Goal: Task Accomplishment & Management: Complete application form

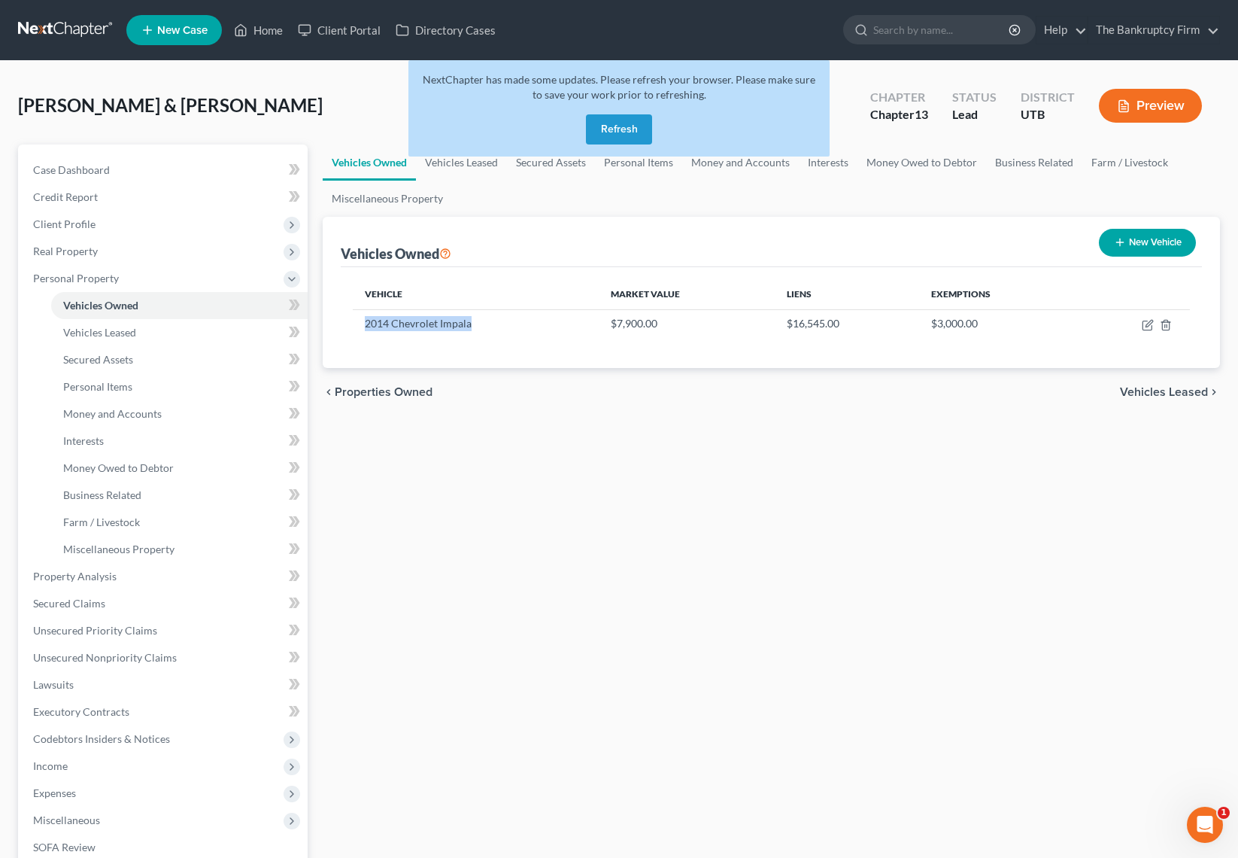
click at [633, 132] on button "Refresh" at bounding box center [619, 129] width 66 height 30
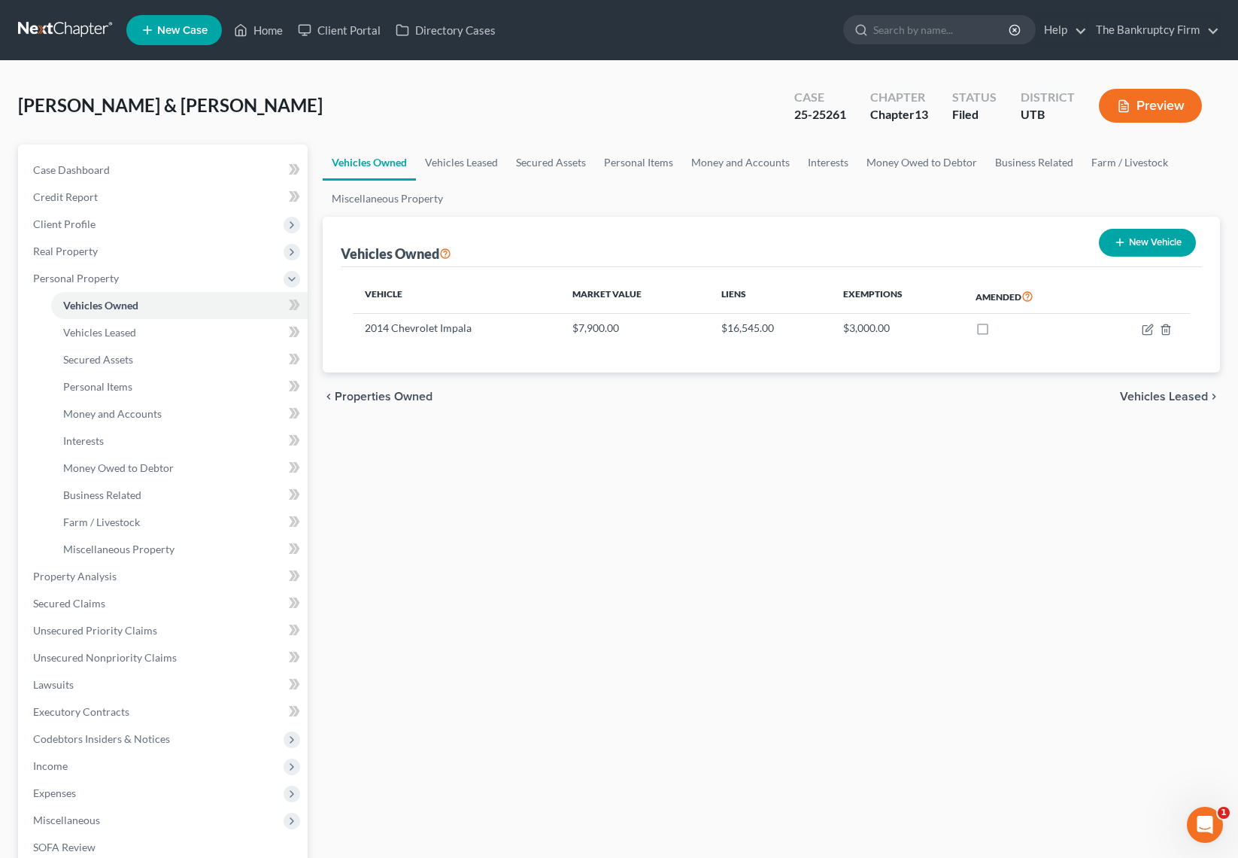
click at [752, 479] on div "Vehicles Owned Vehicles Leased Secured Assets Personal Items Money and Accounts…" at bounding box center [771, 592] width 913 height 896
click at [369, 117] on div "Tello, Ruben & Joann Upgraded Case 25-25261 Chapter Chapter 13 Status Filed Dis…" at bounding box center [619, 111] width 1202 height 65
click at [931, 26] on input "search" at bounding box center [942, 30] width 138 height 28
type input "nichols"
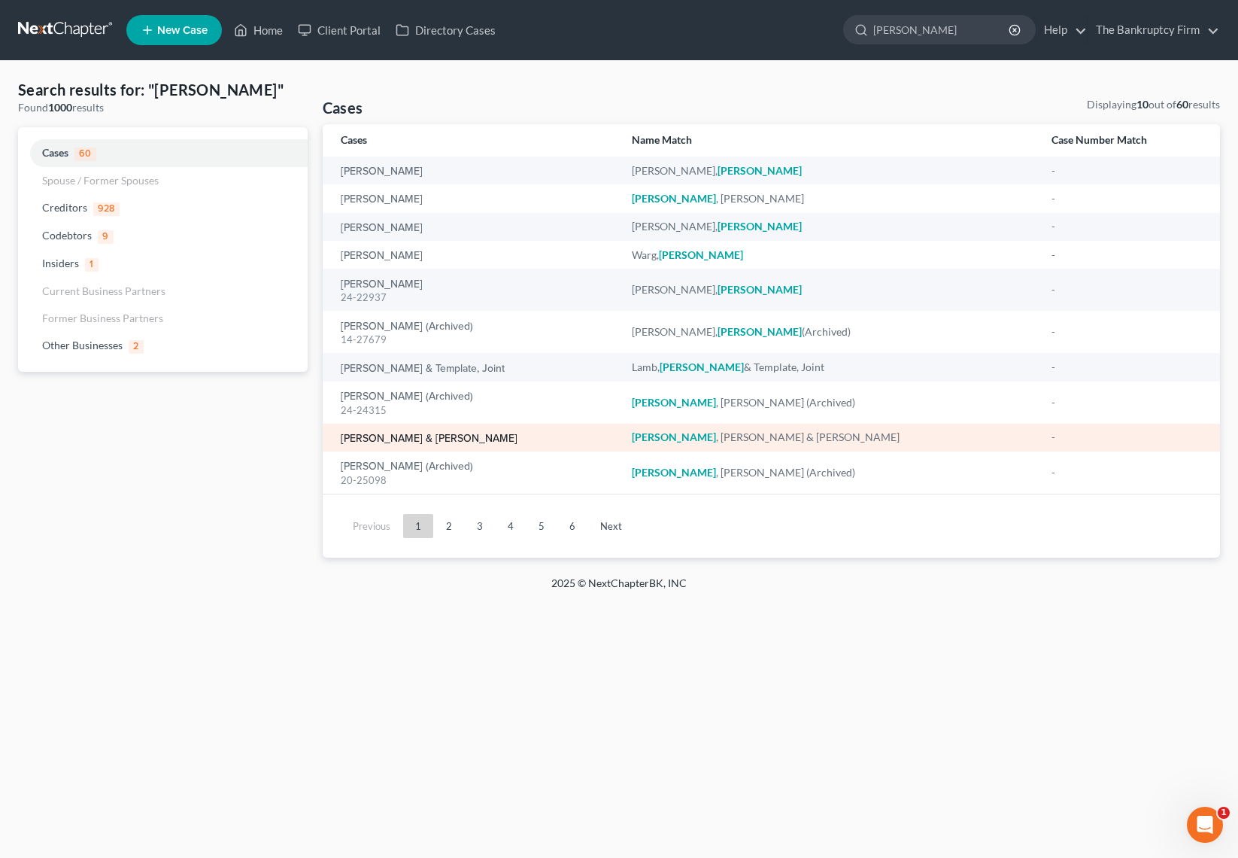
click at [442, 436] on link "[PERSON_NAME] & [PERSON_NAME]" at bounding box center [429, 438] width 177 height 11
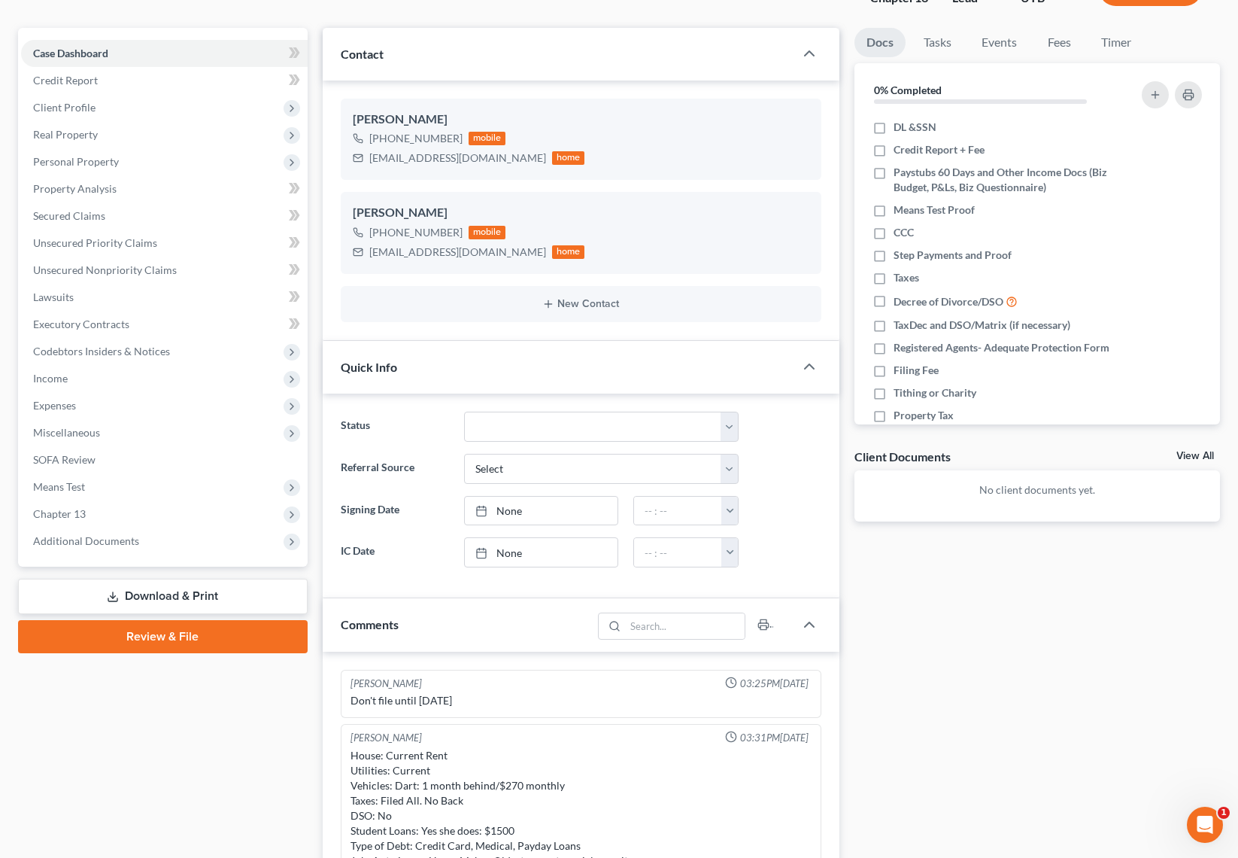
scroll to position [24, 0]
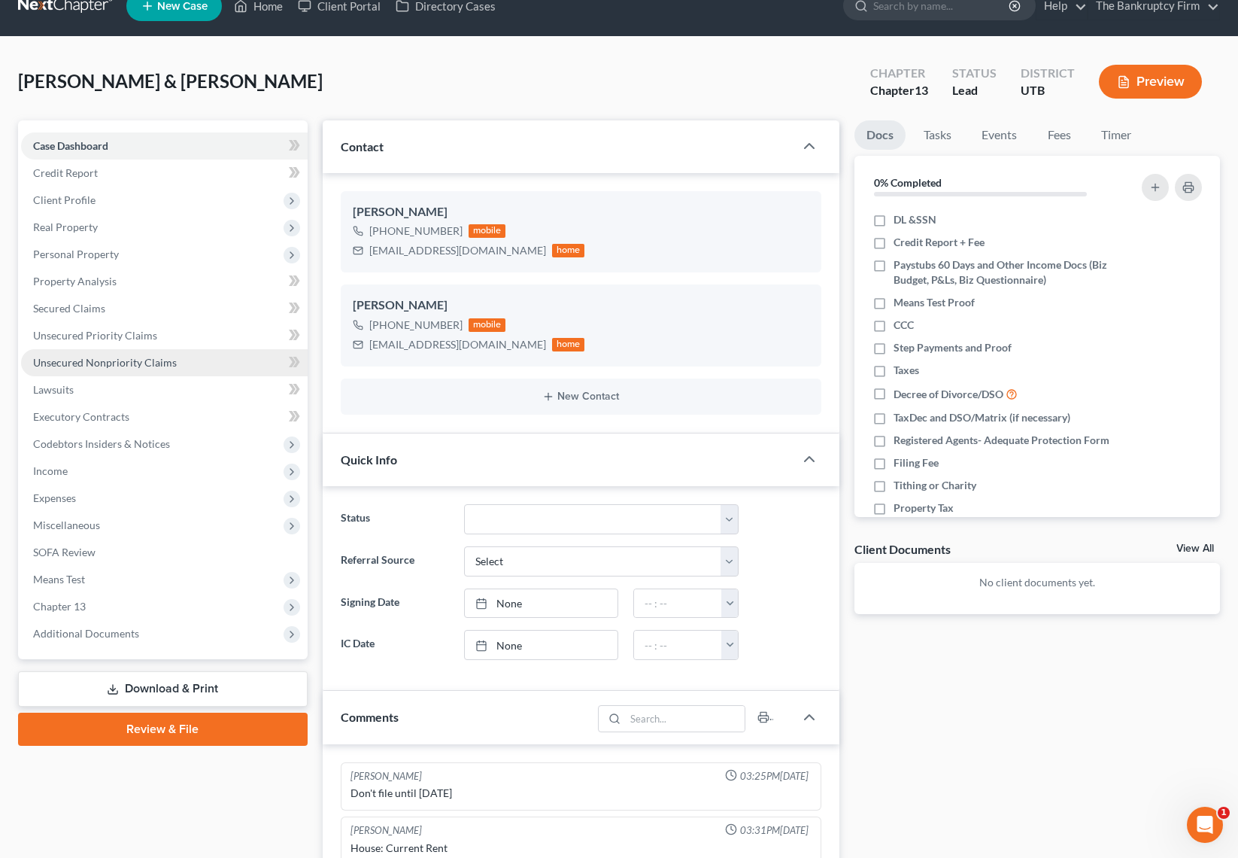
click at [121, 363] on span "Unsecured Nonpriority Claims" at bounding box center [105, 362] width 144 height 13
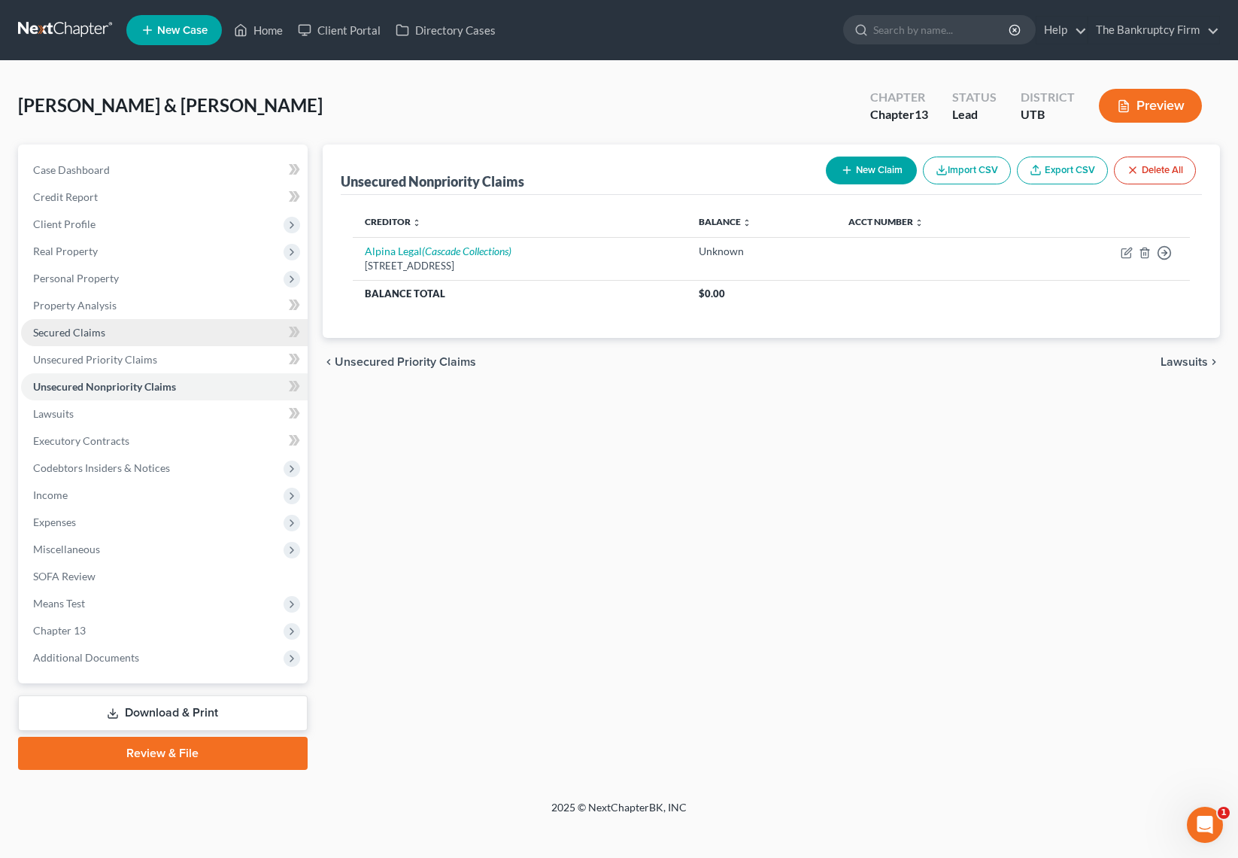
click at [76, 328] on span "Secured Claims" at bounding box center [69, 332] width 72 height 13
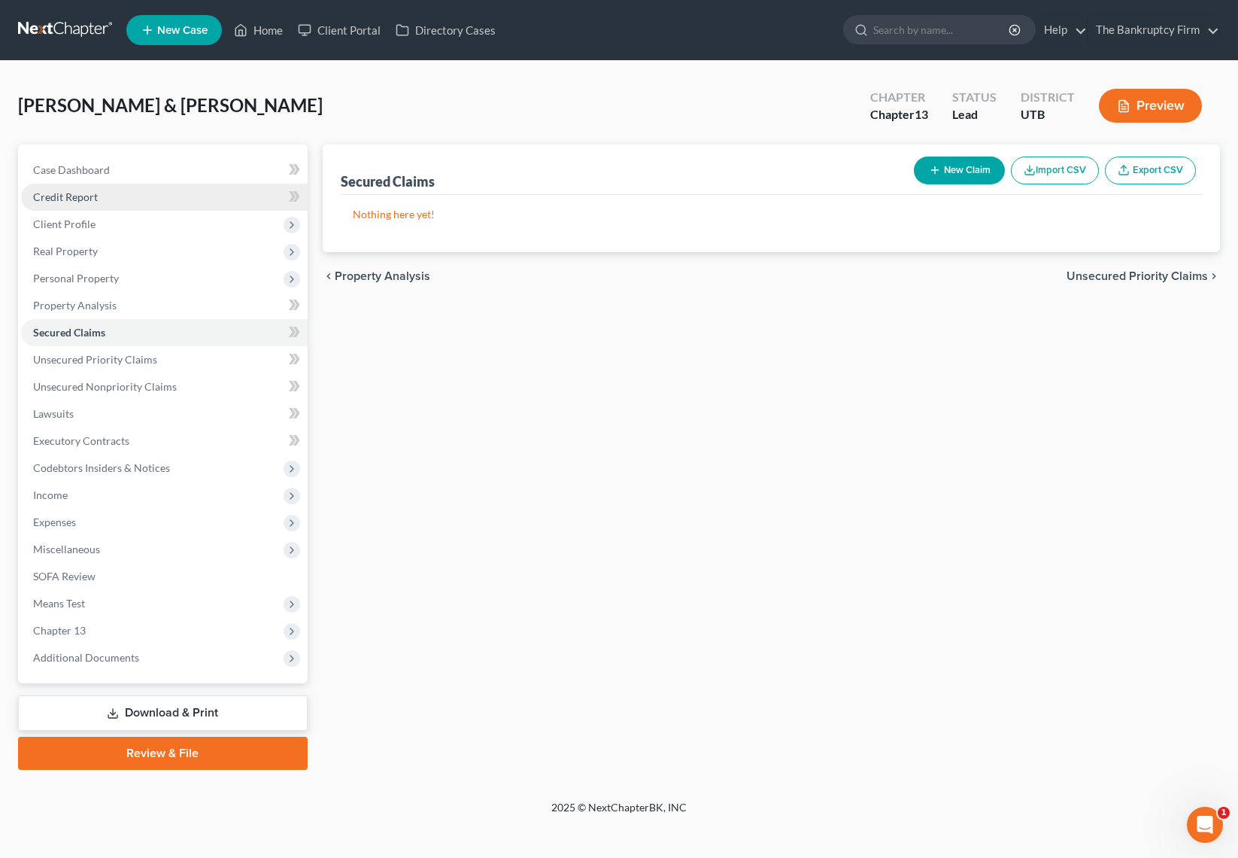
click at [78, 193] on span "Credit Report" at bounding box center [65, 196] width 65 height 13
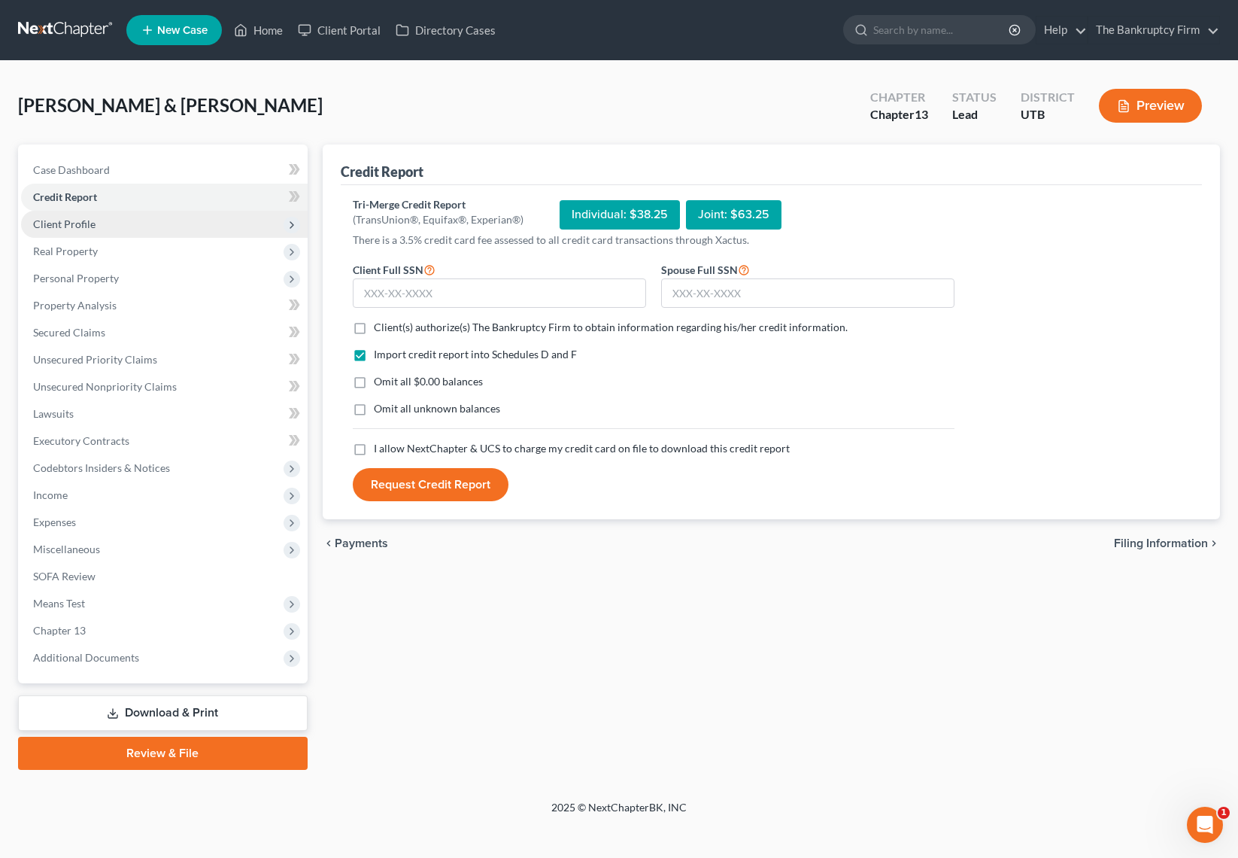
click at [83, 231] on span "Client Profile" at bounding box center [164, 224] width 287 height 27
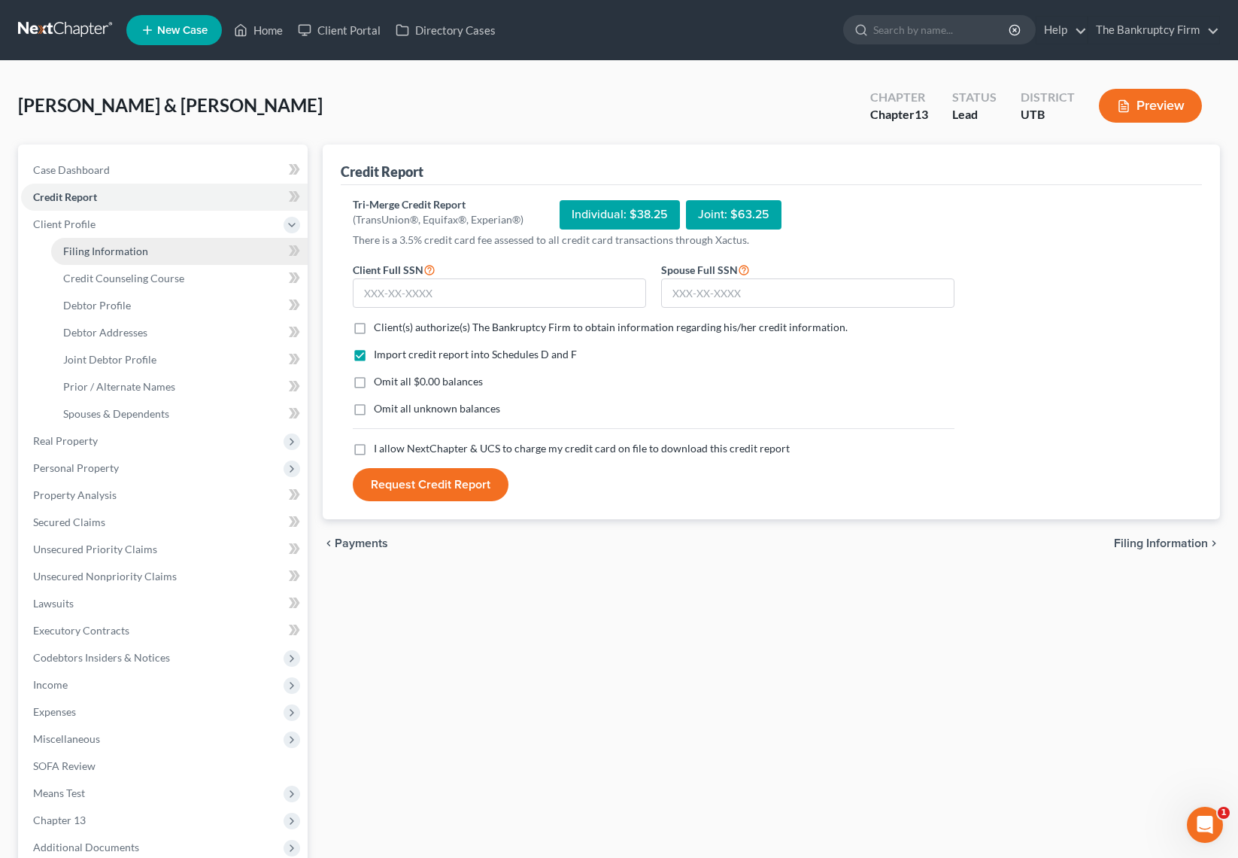
click at [116, 251] on span "Filing Information" at bounding box center [105, 251] width 85 height 13
select select "1"
select select "3"
select select "46"
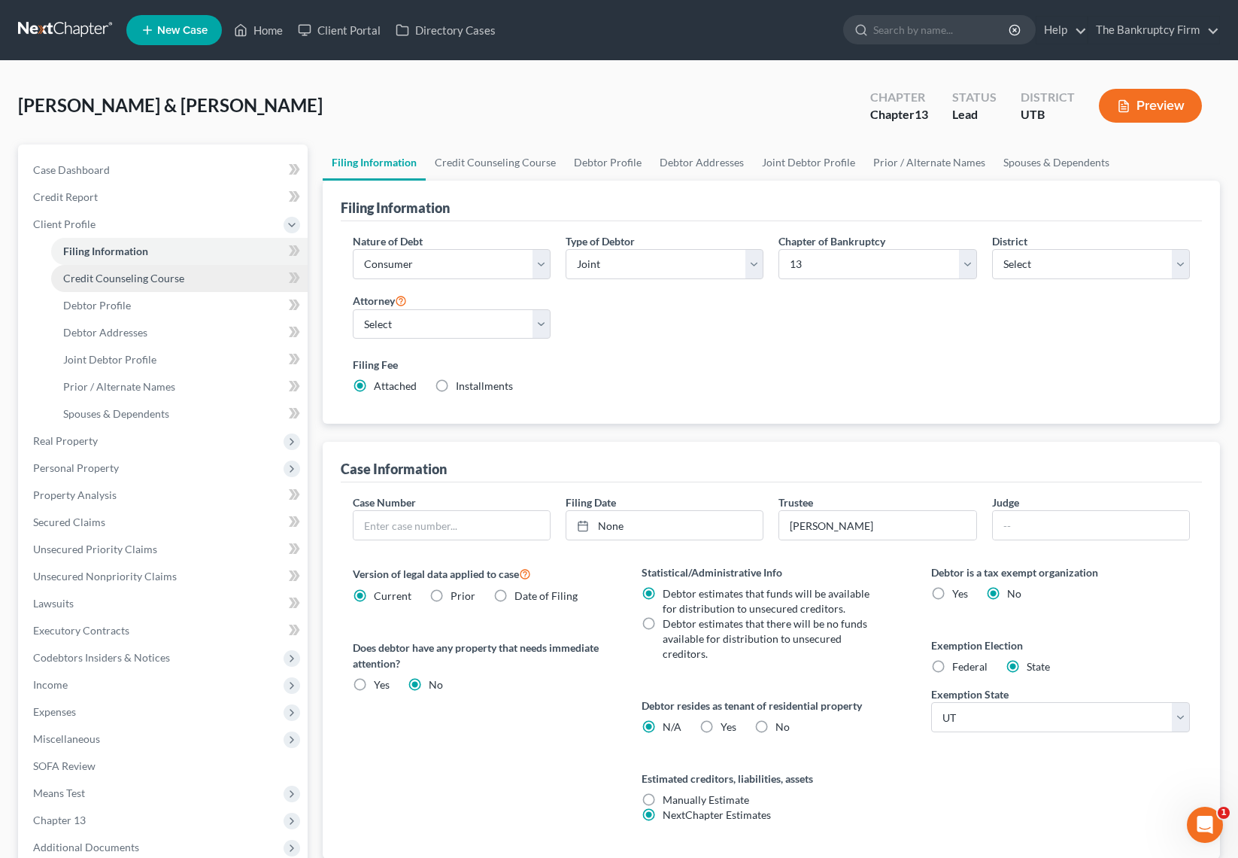
click at [121, 278] on span "Credit Counseling Course" at bounding box center [123, 278] width 121 height 13
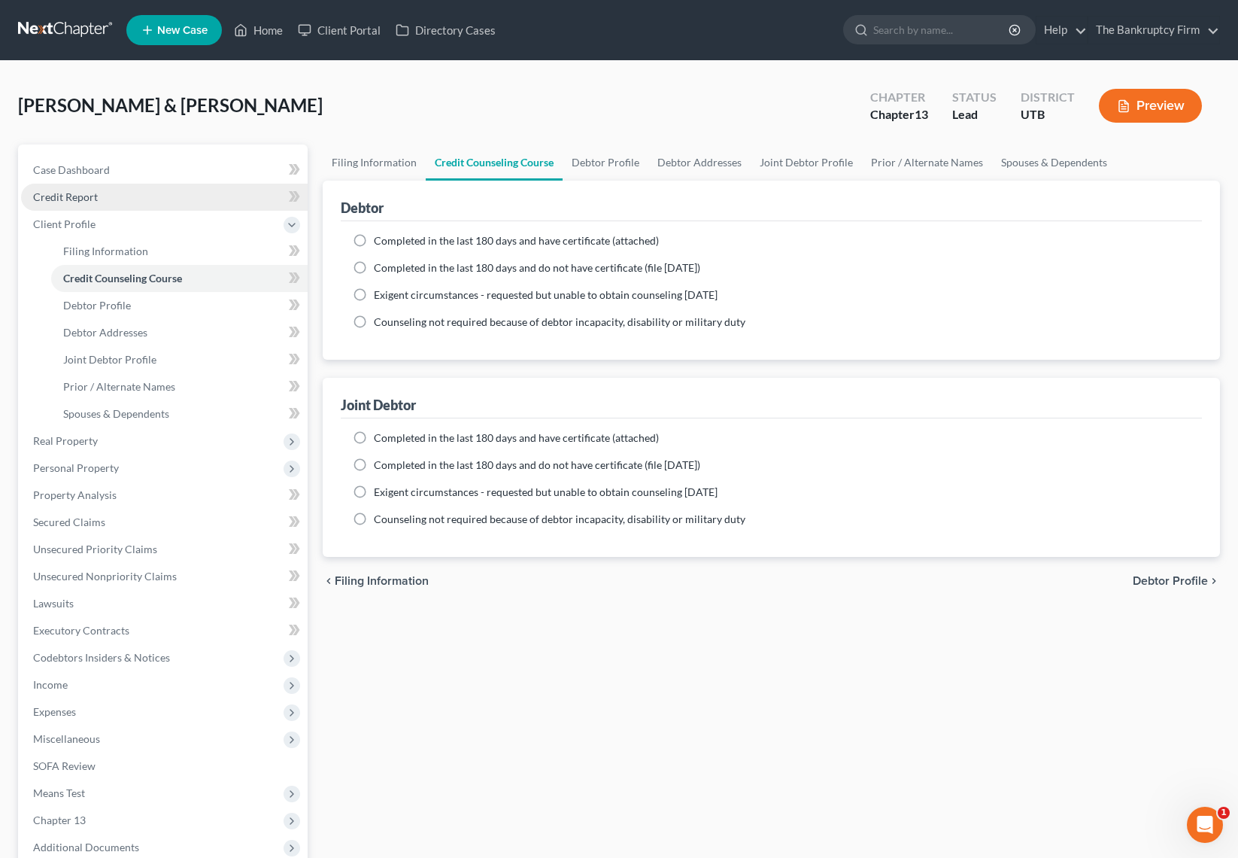
click at [113, 193] on link "Credit Report" at bounding box center [164, 197] width 287 height 27
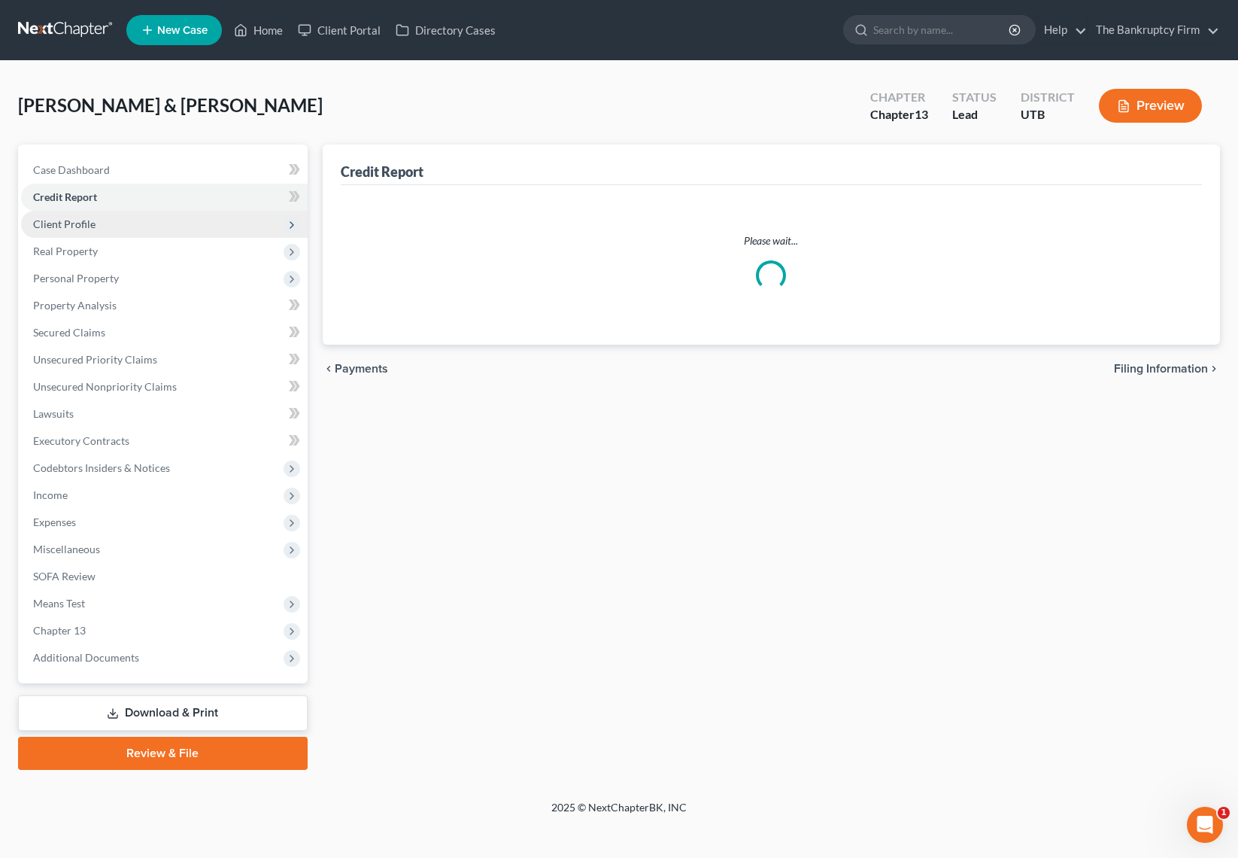
click at [119, 223] on span "Client Profile" at bounding box center [164, 224] width 287 height 27
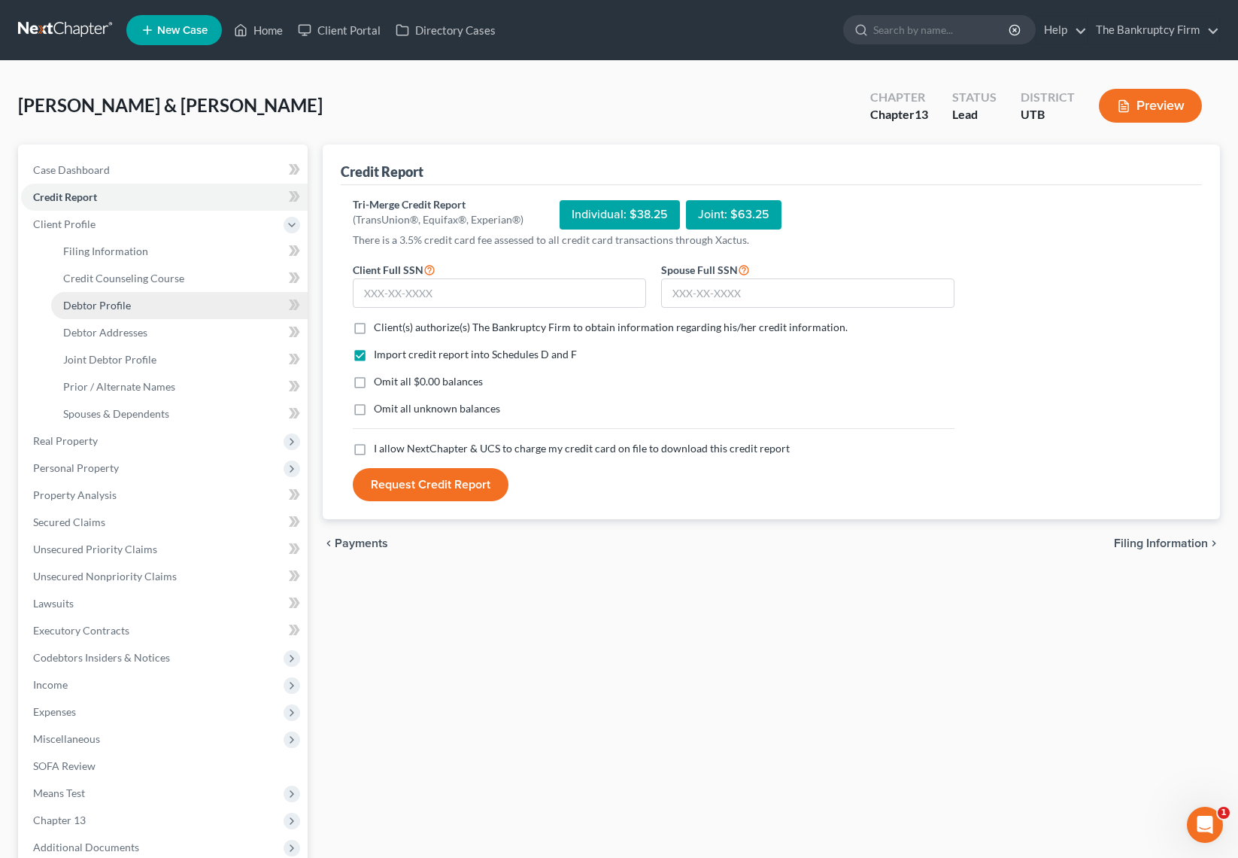
click at [138, 305] on link "Debtor Profile" at bounding box center [179, 305] width 257 height 27
select select "1"
select select "4"
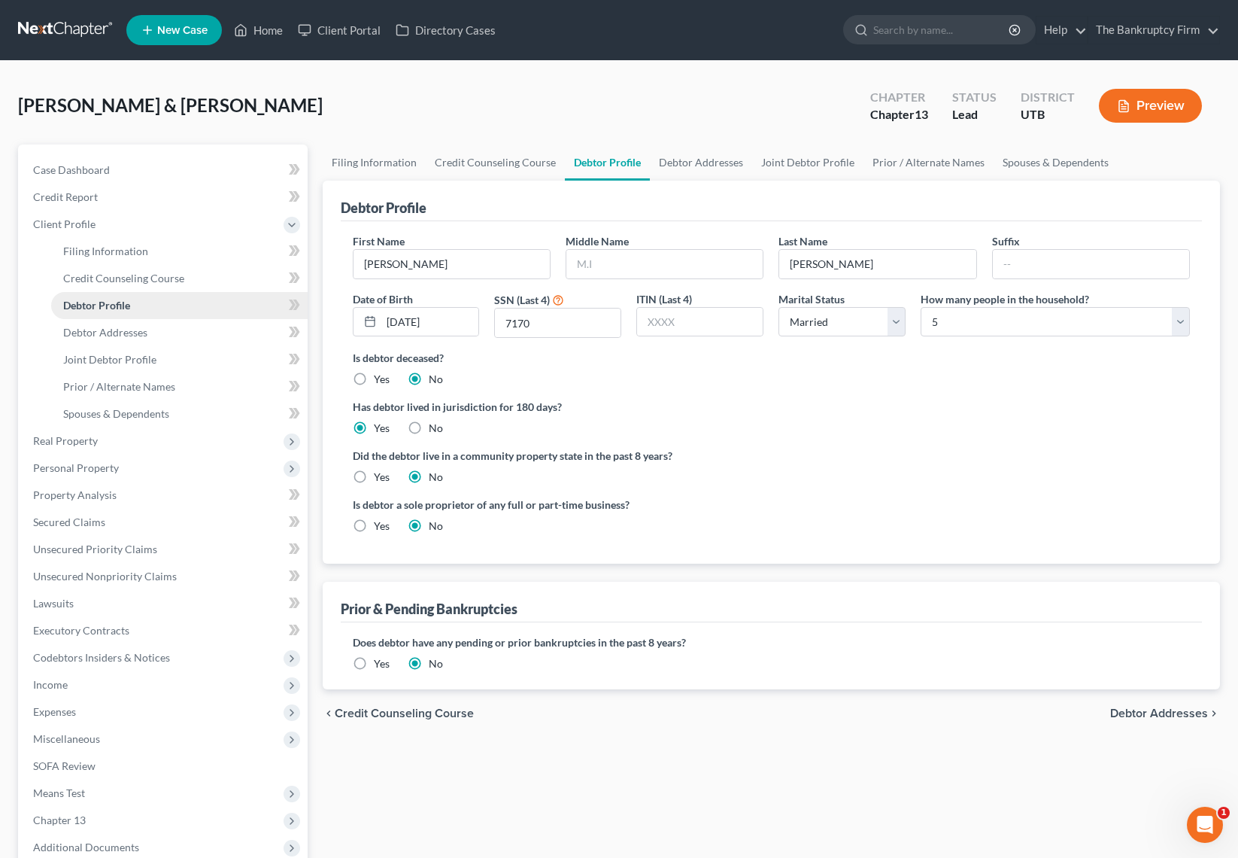
radio input "true"
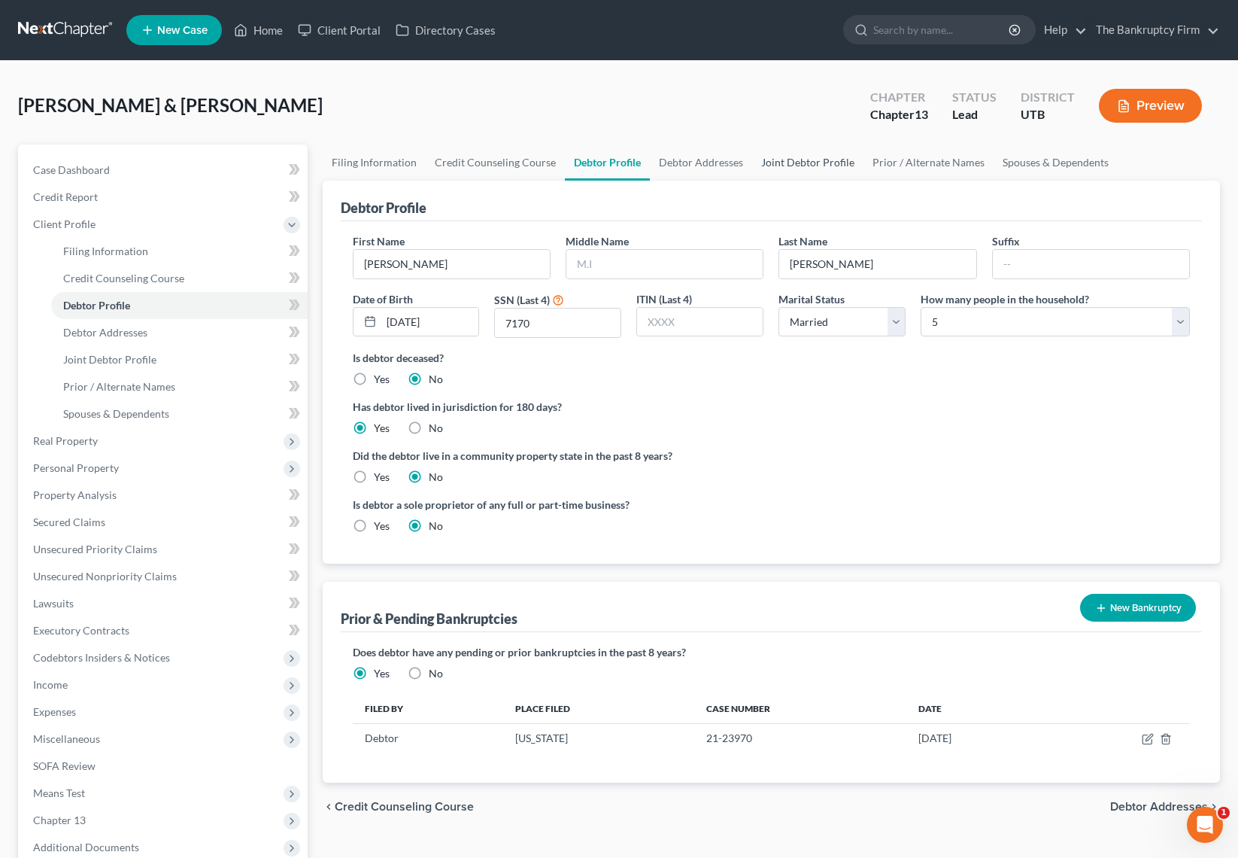
click at [808, 166] on link "Joint Debtor Profile" at bounding box center [807, 162] width 111 height 36
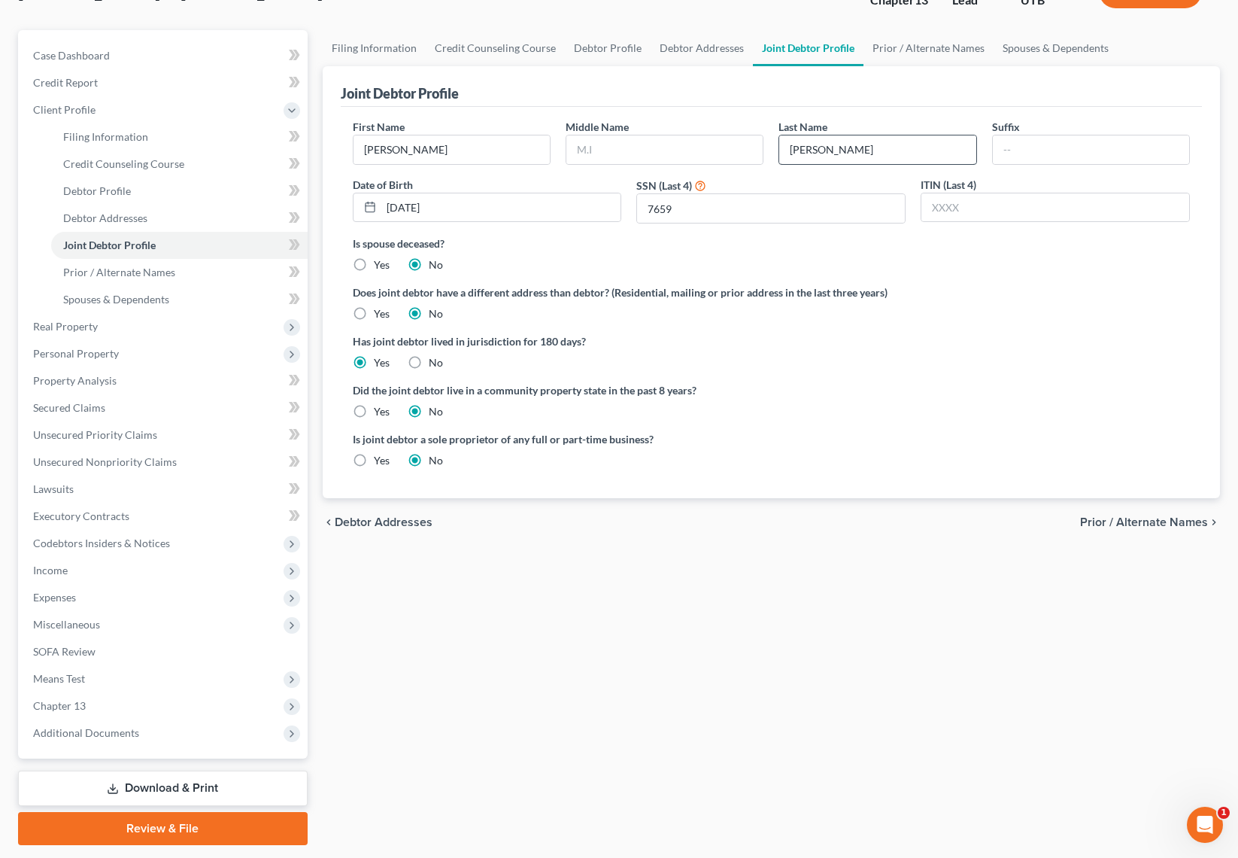
scroll to position [120, 0]
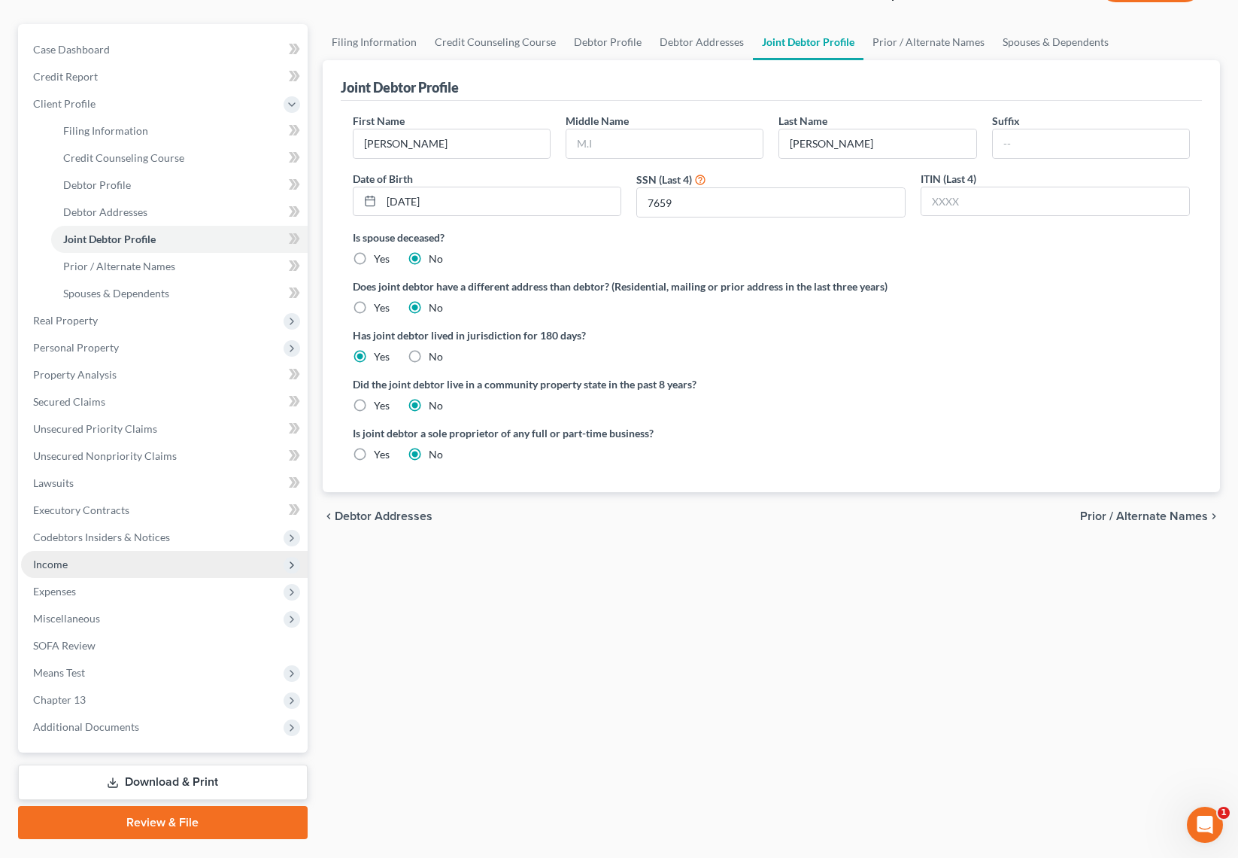
click at [33, 560] on span "Income" at bounding box center [50, 563] width 35 height 13
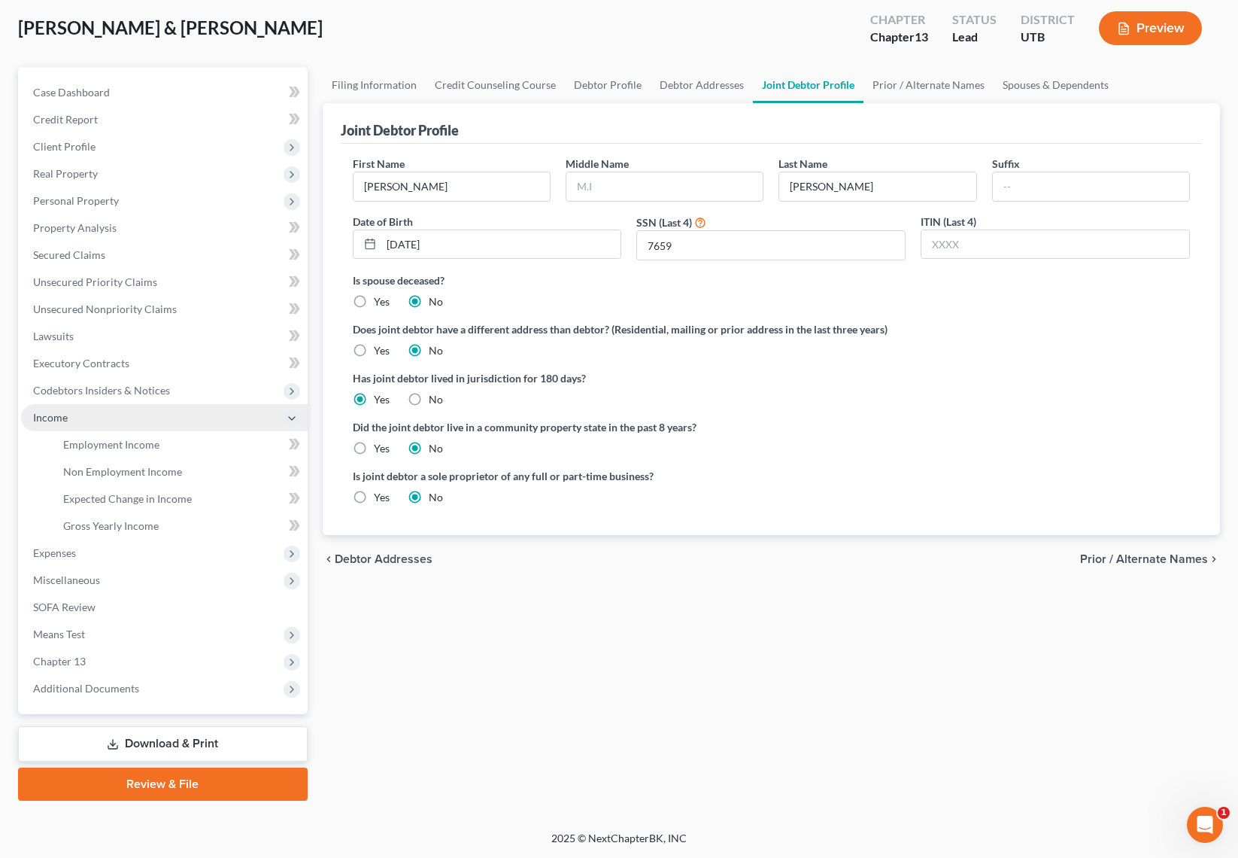
scroll to position [77, 0]
click at [196, 446] on link "Employment Income" at bounding box center [179, 444] width 257 height 27
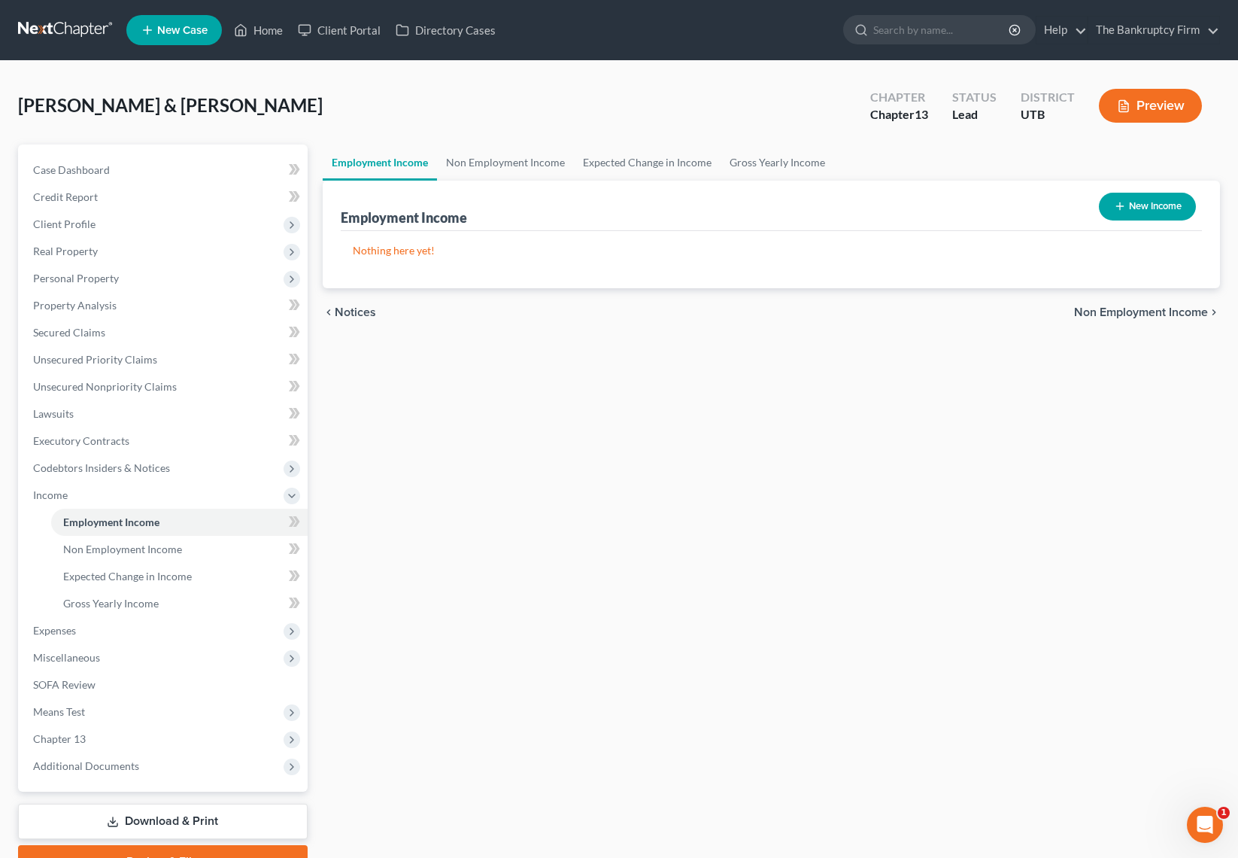
click at [1152, 201] on button "New Income" at bounding box center [1147, 207] width 97 height 28
select select "0"
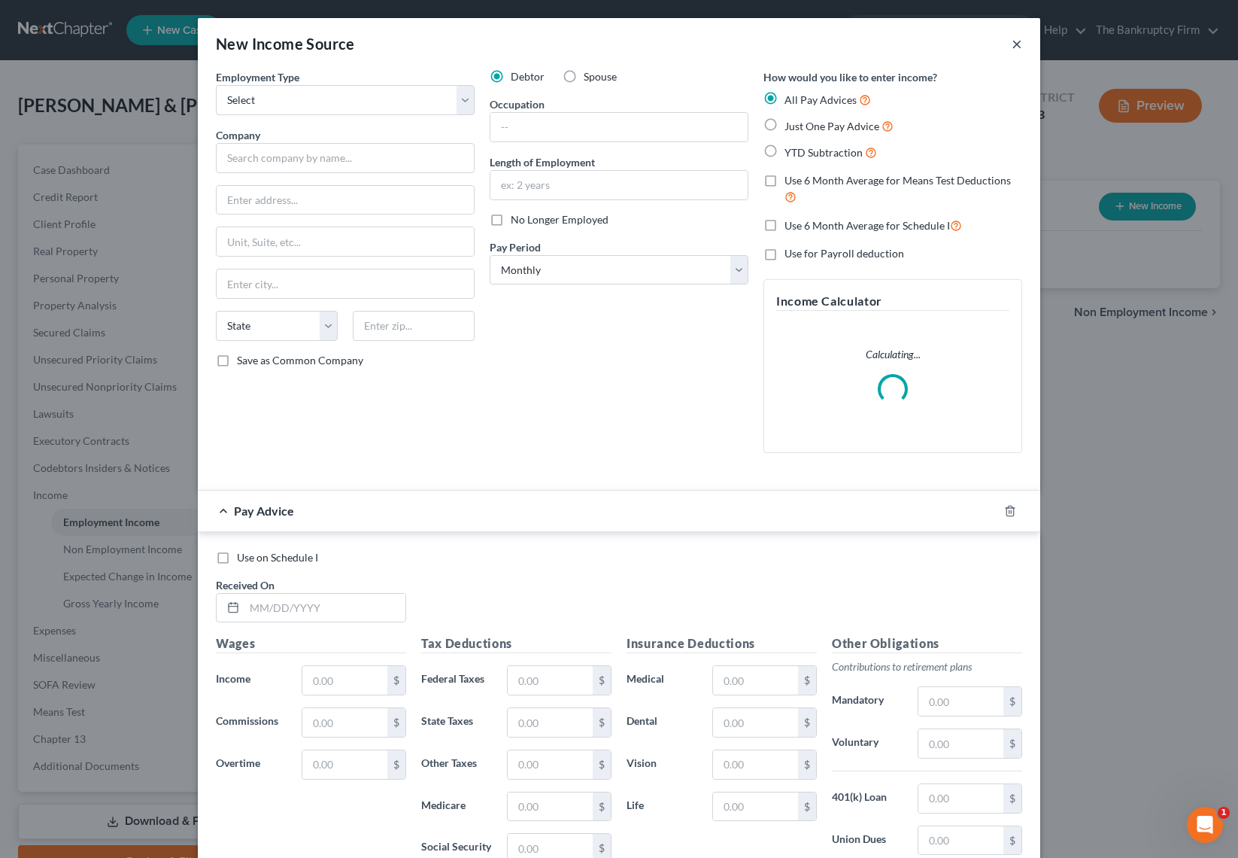
click at [1016, 40] on button "×" at bounding box center [1017, 44] width 11 height 18
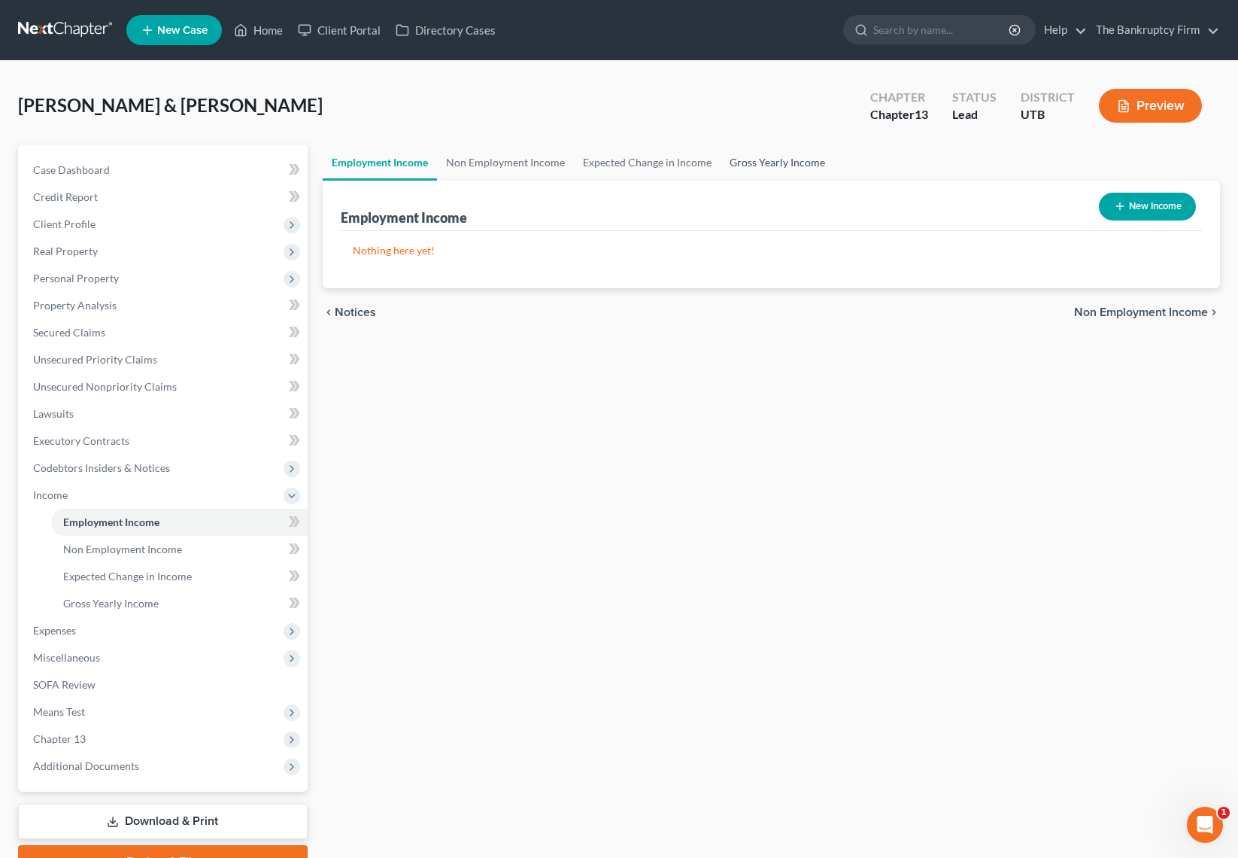
click at [769, 165] on link "Gross Yearly Income" at bounding box center [778, 162] width 114 height 36
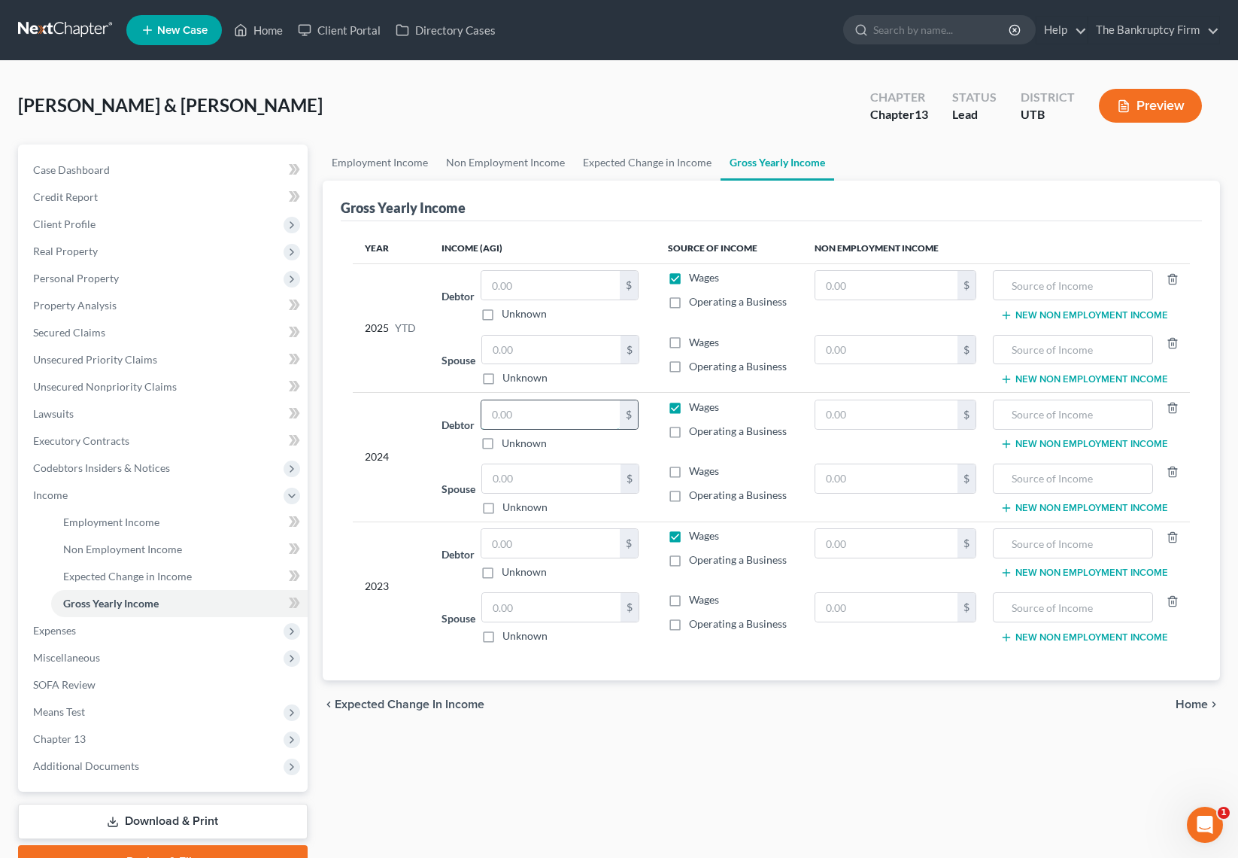
click at [530, 415] on input "text" at bounding box center [550, 414] width 138 height 29
type input "68,988"
click at [510, 542] on input "text" at bounding box center [550, 543] width 138 height 29
type input "20,090"
click at [527, 609] on input "text" at bounding box center [551, 607] width 138 height 29
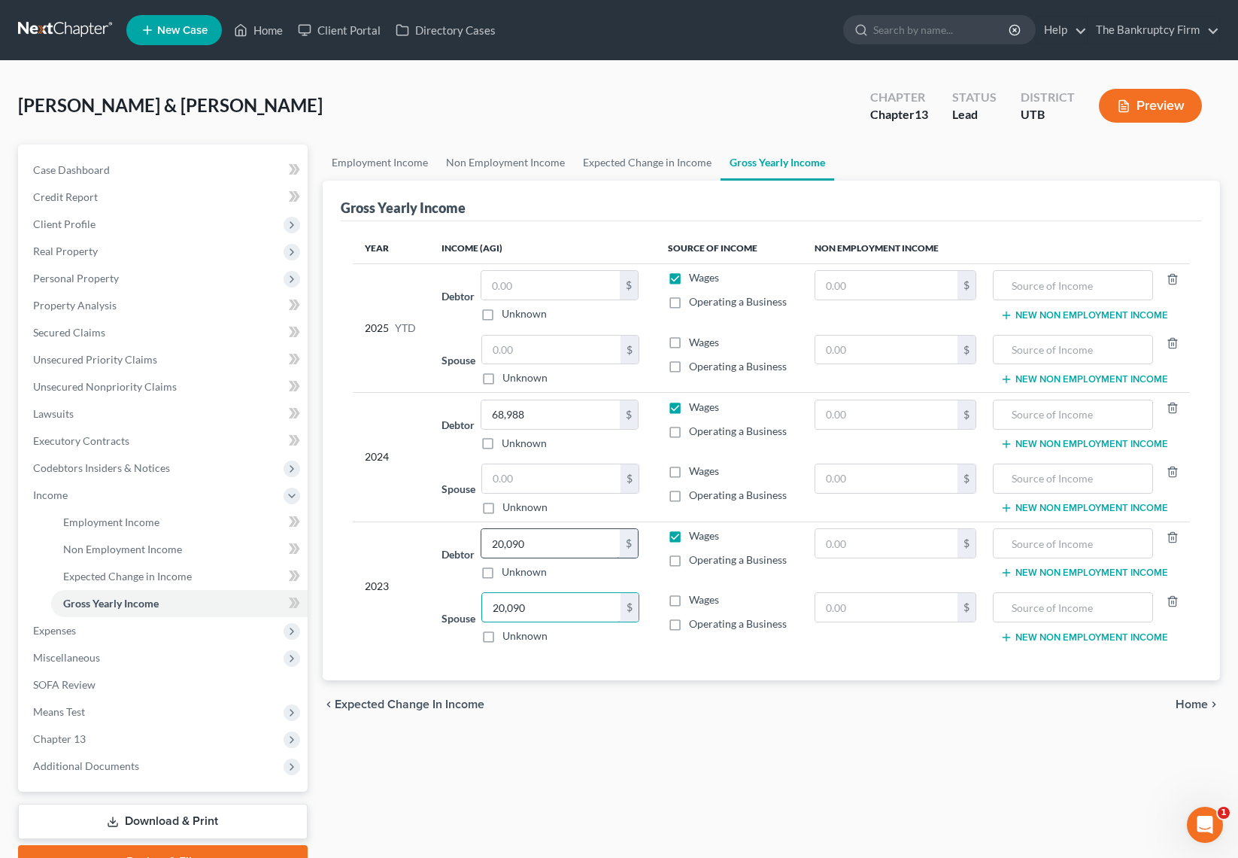
type input "20,090"
click at [551, 542] on input "20,090" at bounding box center [550, 543] width 138 height 29
type input "75,940"
click at [1073, 287] on input "text" at bounding box center [1073, 285] width 144 height 29
type input "h"
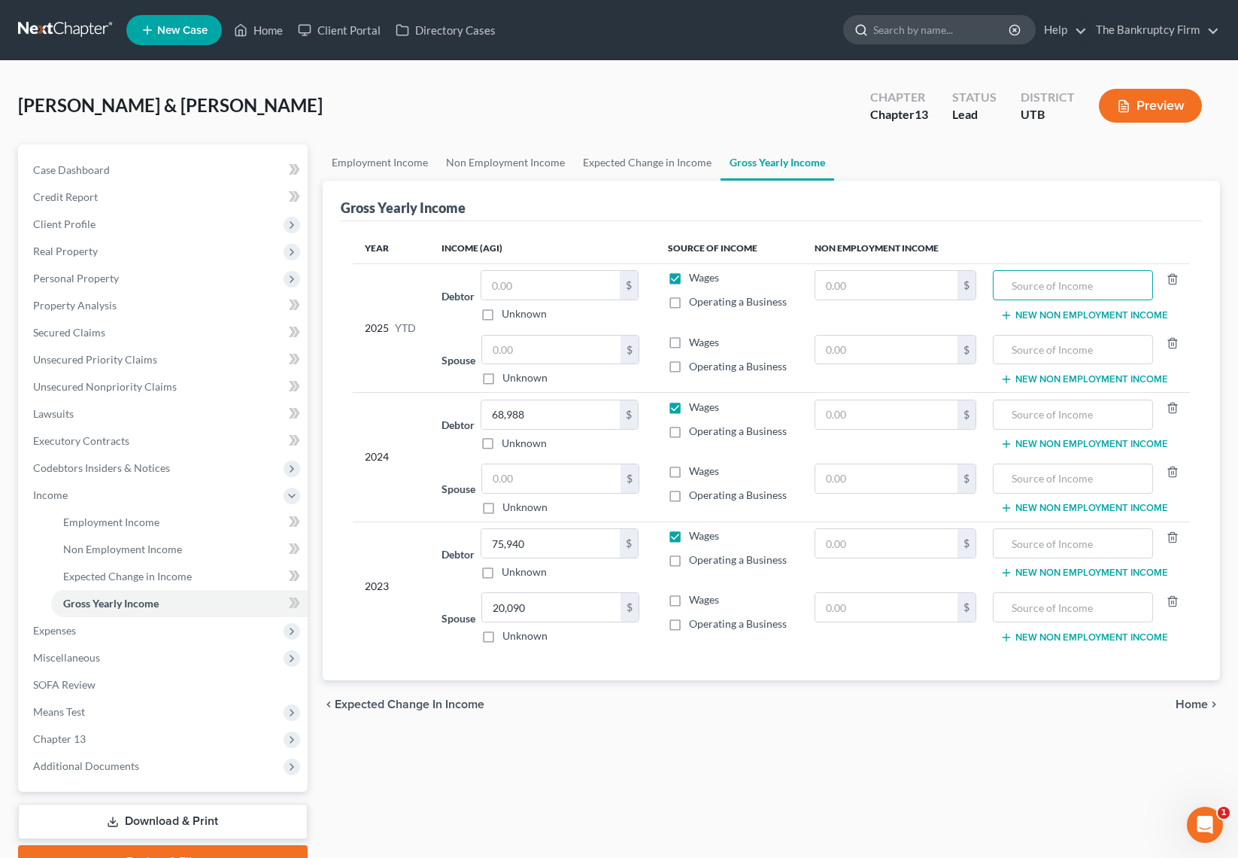
click at [968, 35] on input "search" at bounding box center [942, 30] width 138 height 28
type input "castill"
click at [966, 191] on div "Home New Case Client Portal Directory Cases The Bankruptcy Firm dkwinward@gmail…" at bounding box center [619, 467] width 1238 height 935
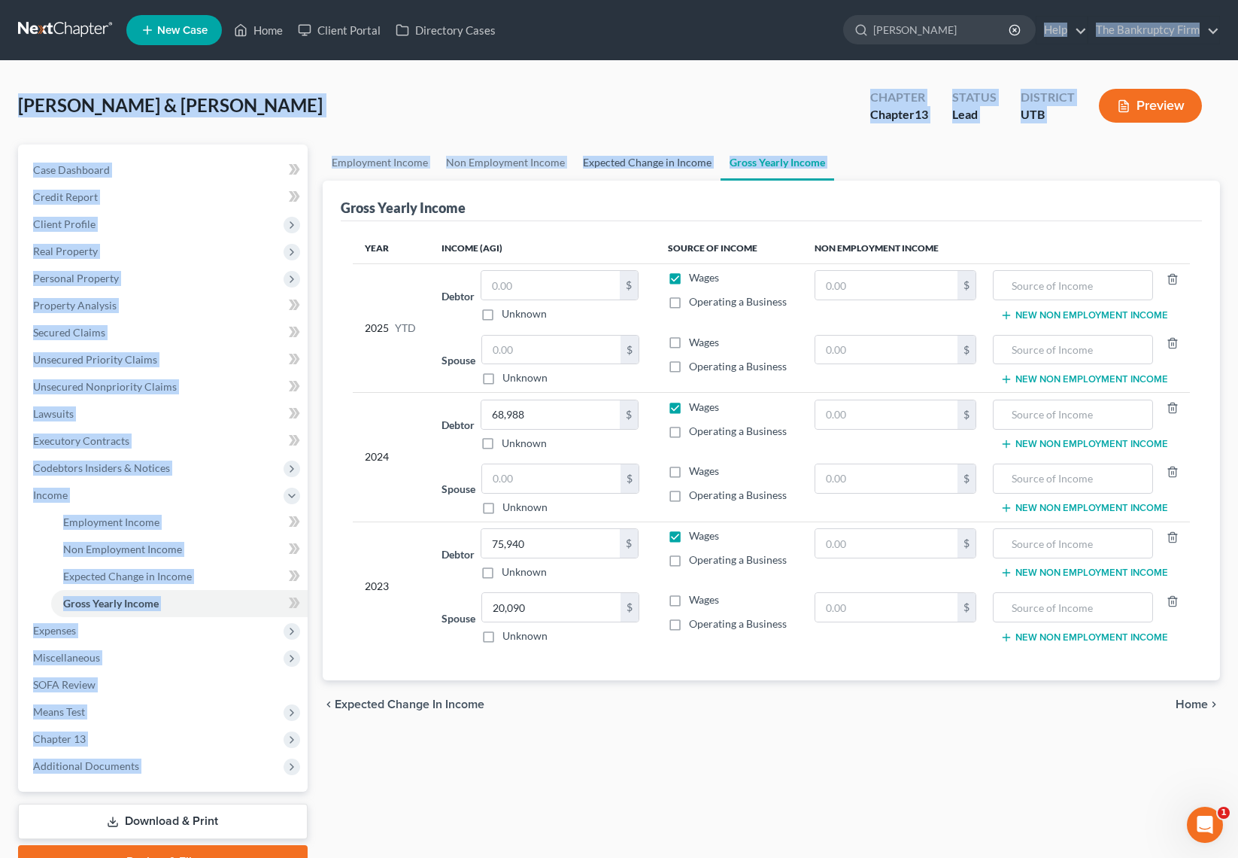
click at [644, 156] on link "Expected Change in Income" at bounding box center [647, 162] width 147 height 36
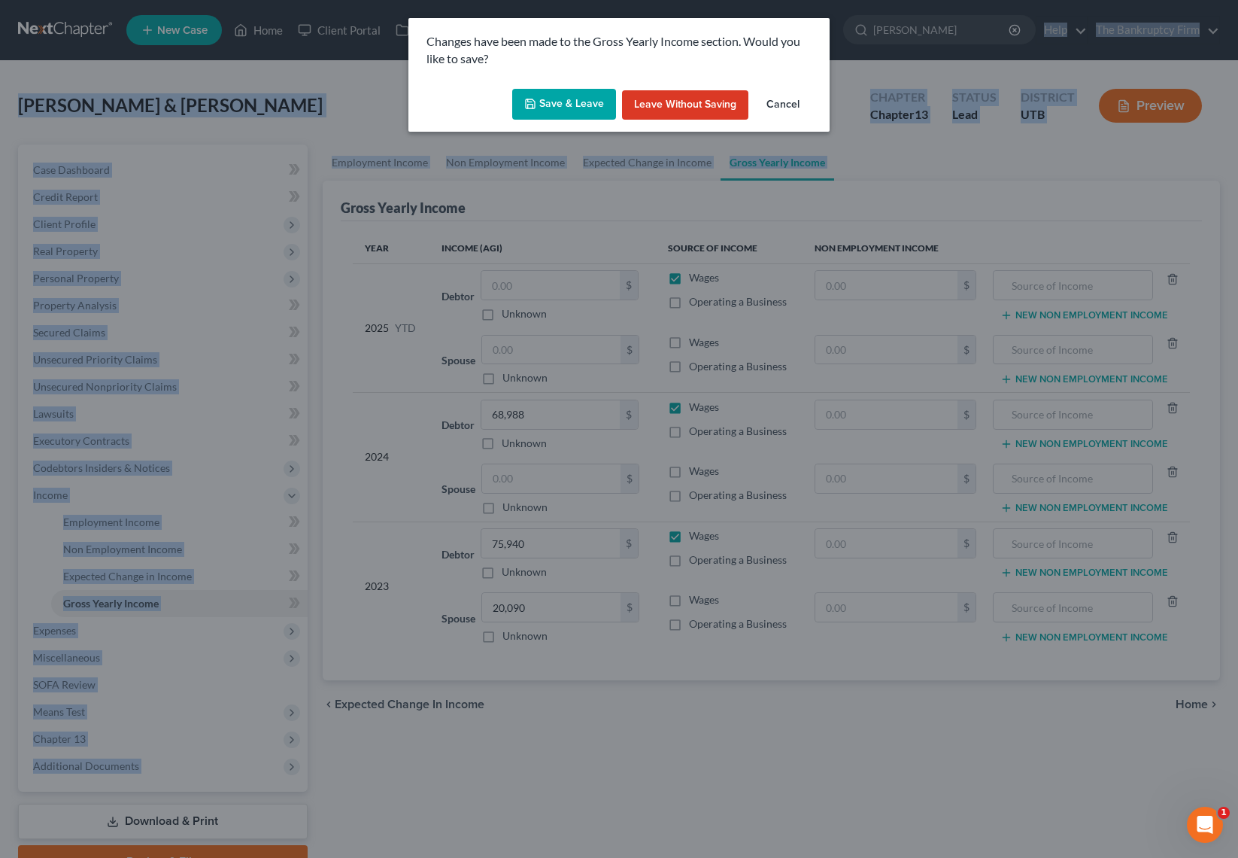
click at [557, 114] on button "Save & Leave" at bounding box center [564, 105] width 104 height 32
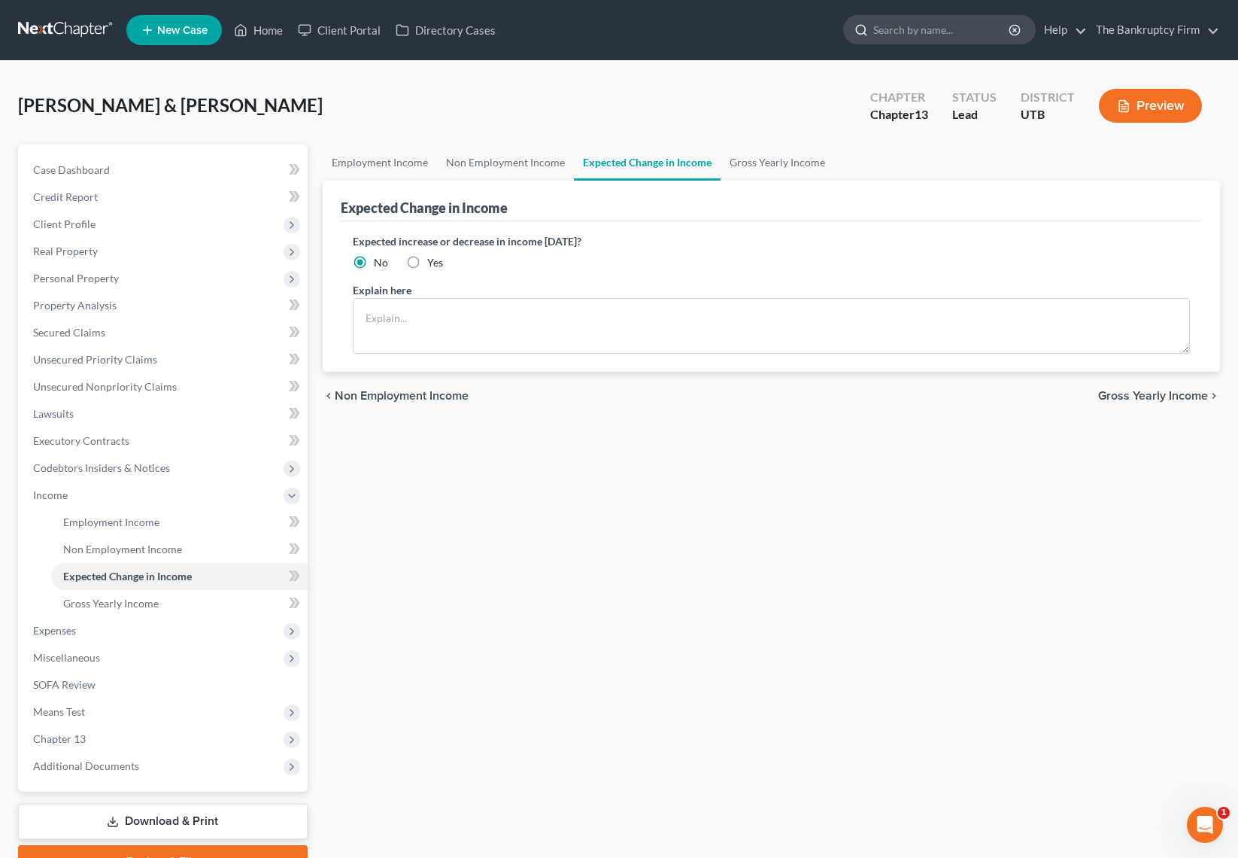
click at [928, 29] on input "search" at bounding box center [942, 30] width 138 height 28
type input "castillo"
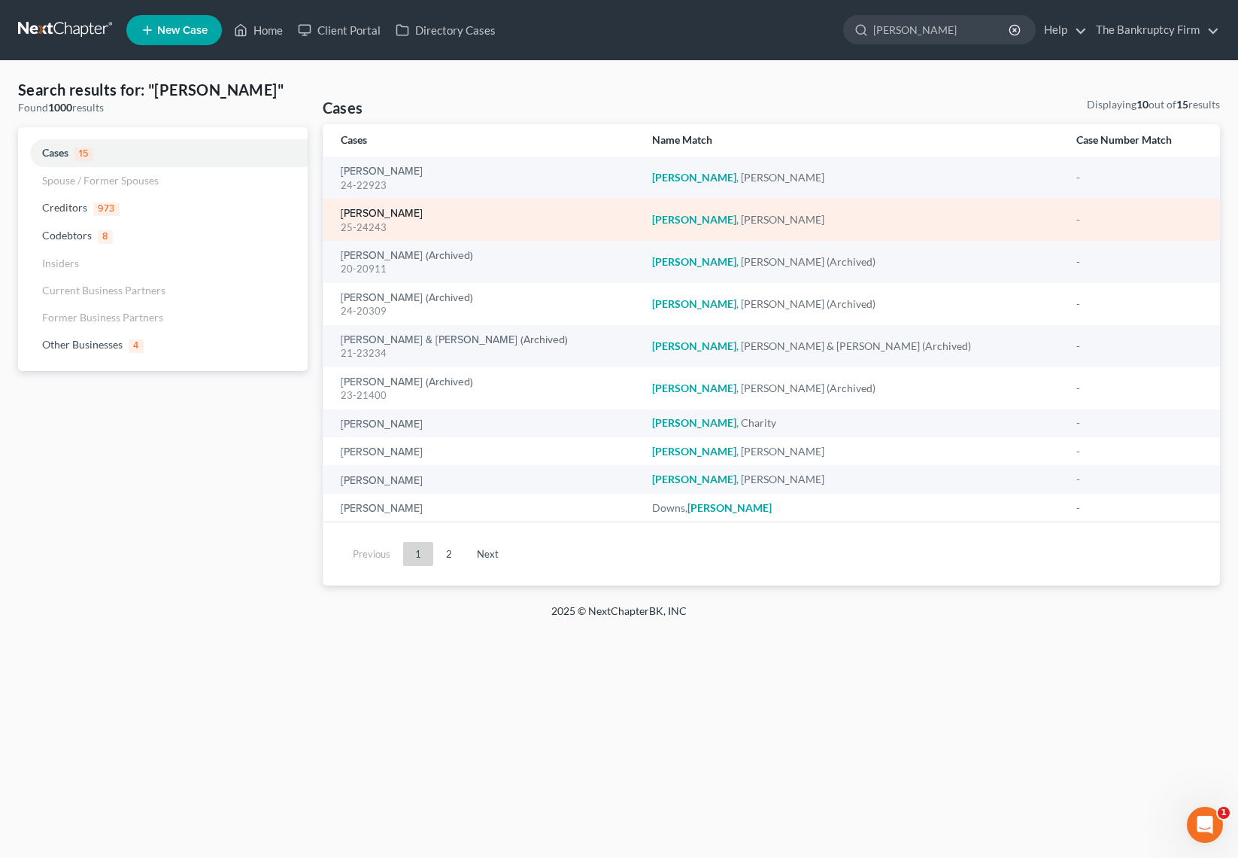
click at [384, 210] on link "[PERSON_NAME]" at bounding box center [382, 213] width 82 height 11
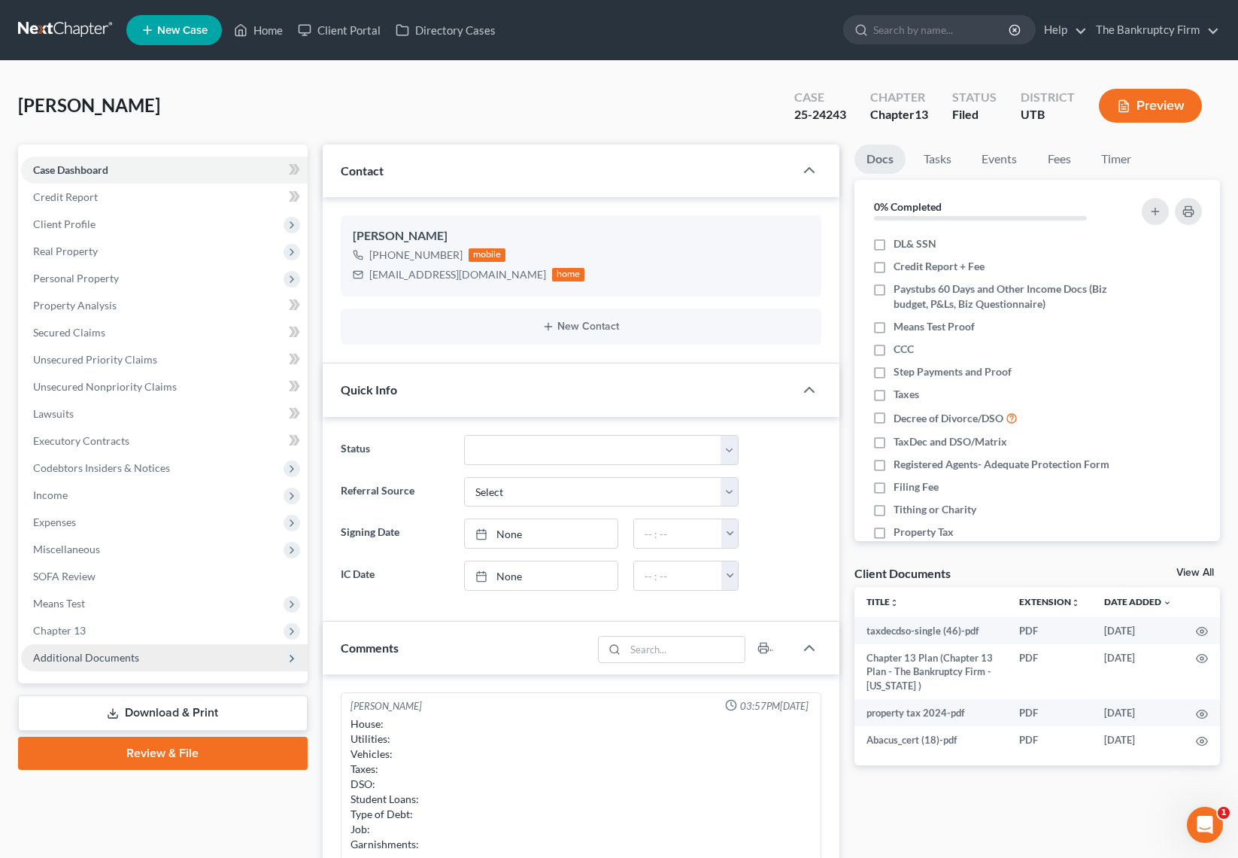
click at [122, 658] on span "Additional Documents" at bounding box center [86, 657] width 106 height 13
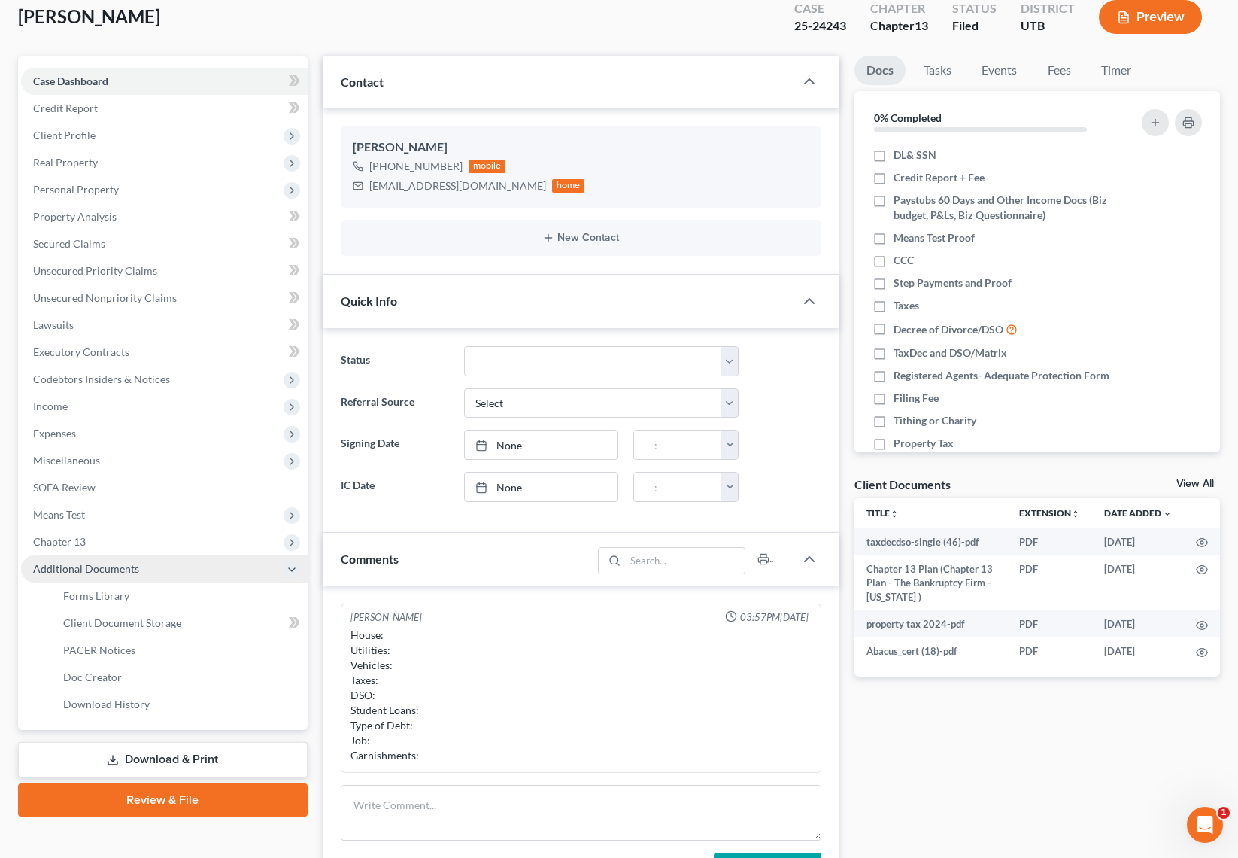
scroll to position [96, 0]
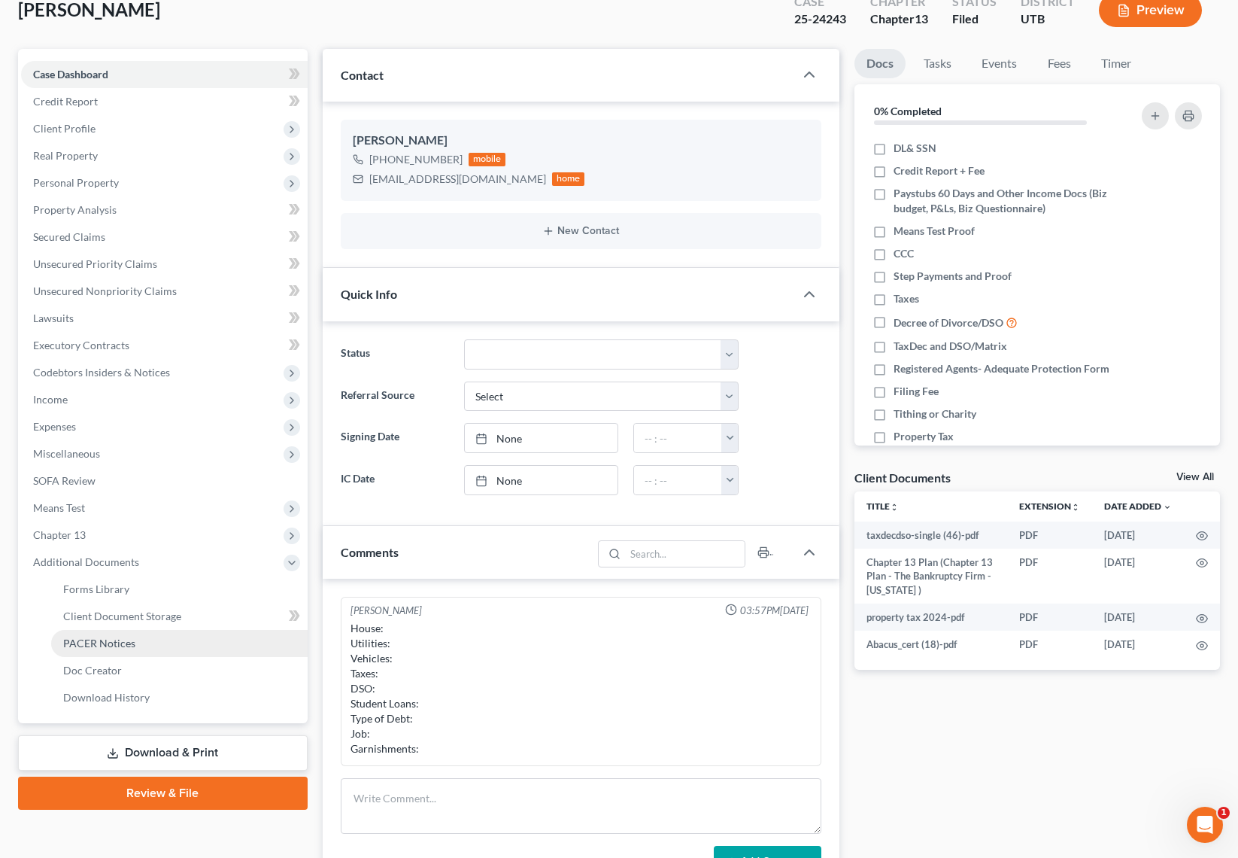
click at [169, 651] on link "PACER Notices" at bounding box center [179, 643] width 257 height 27
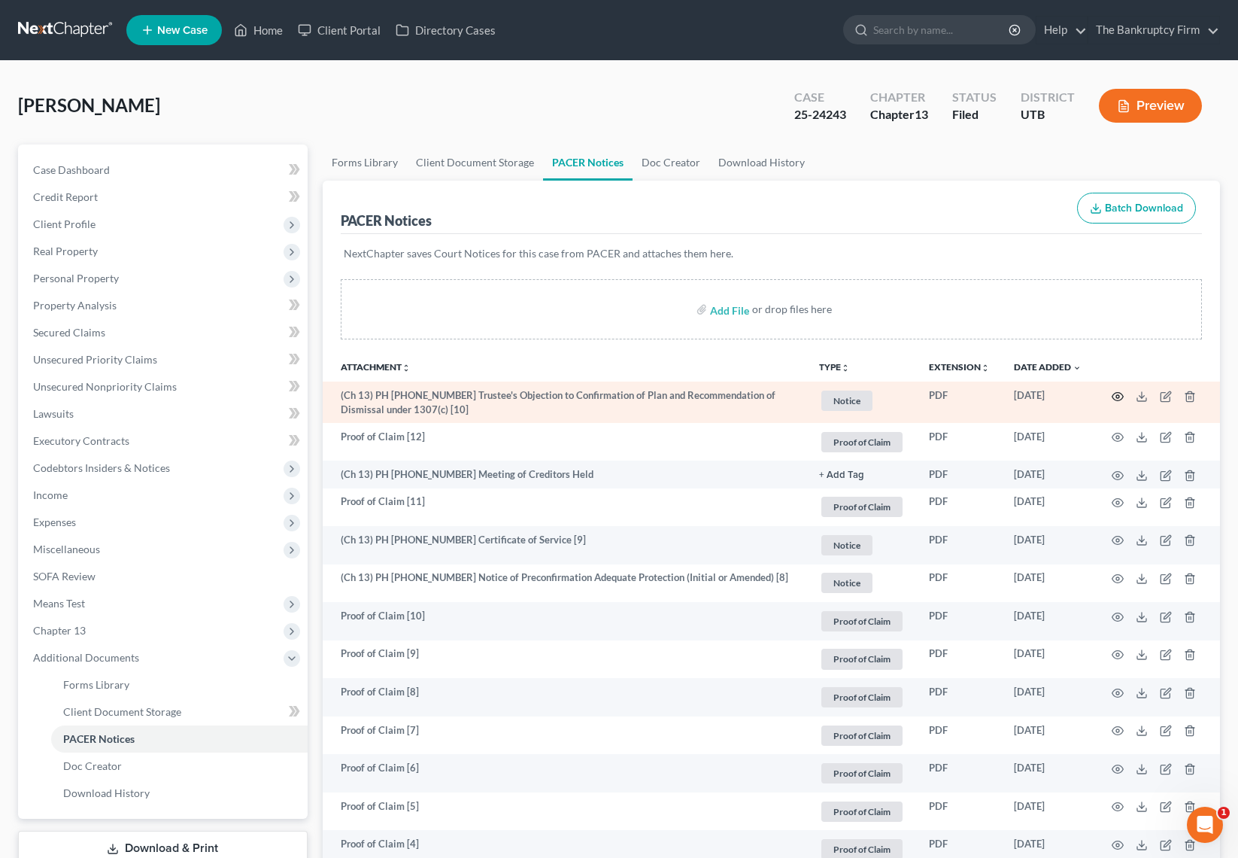
click at [1116, 395] on circle "button" at bounding box center [1117, 396] width 3 height 3
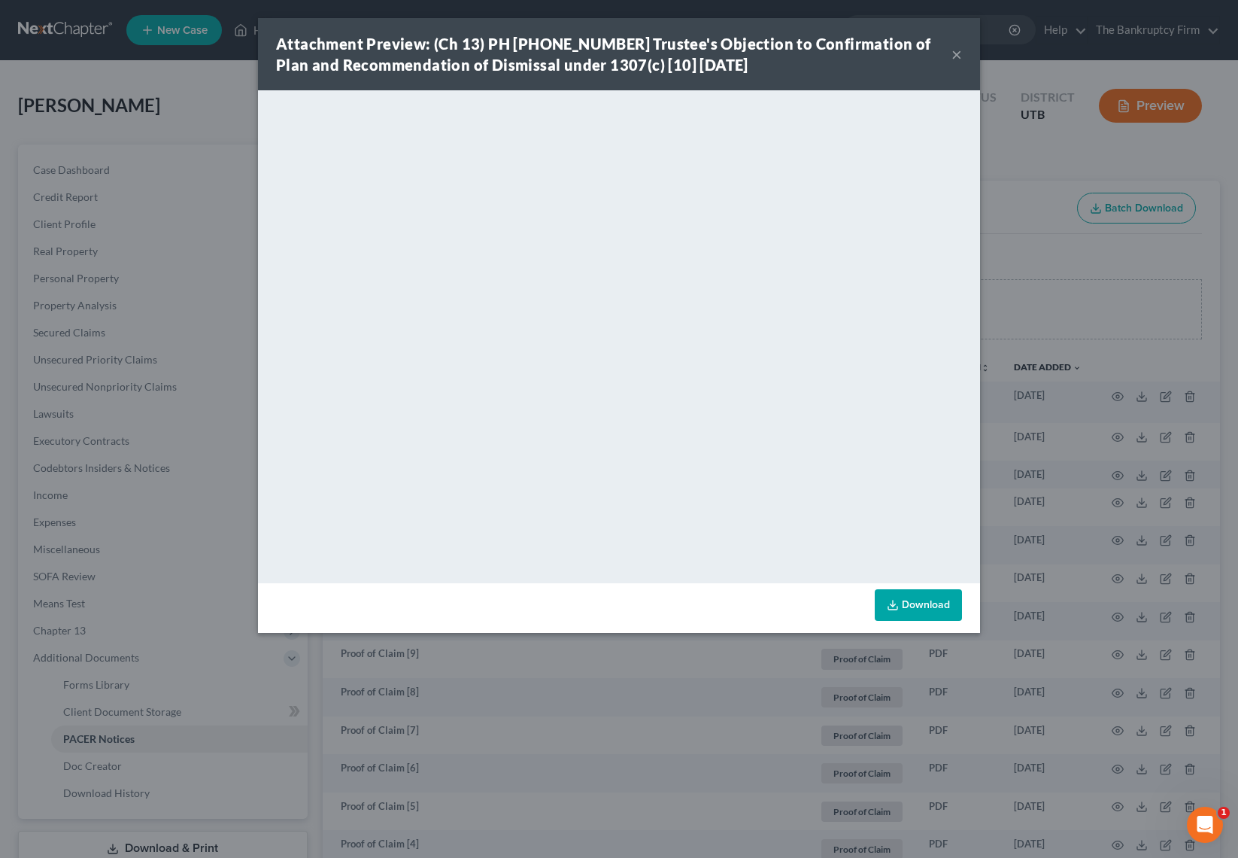
click at [959, 54] on button "×" at bounding box center [957, 54] width 11 height 18
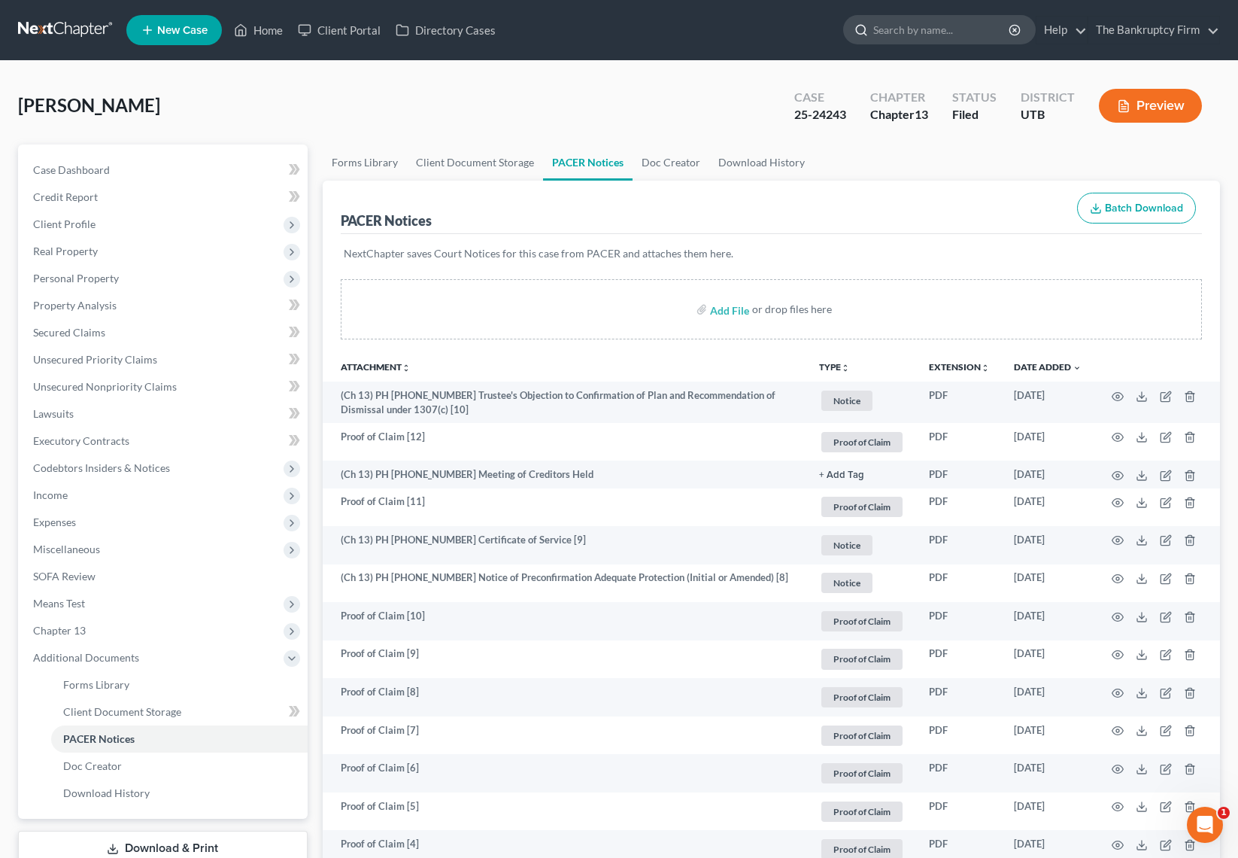
click at [934, 32] on input "search" at bounding box center [942, 30] width 138 height 28
type input "jessop"
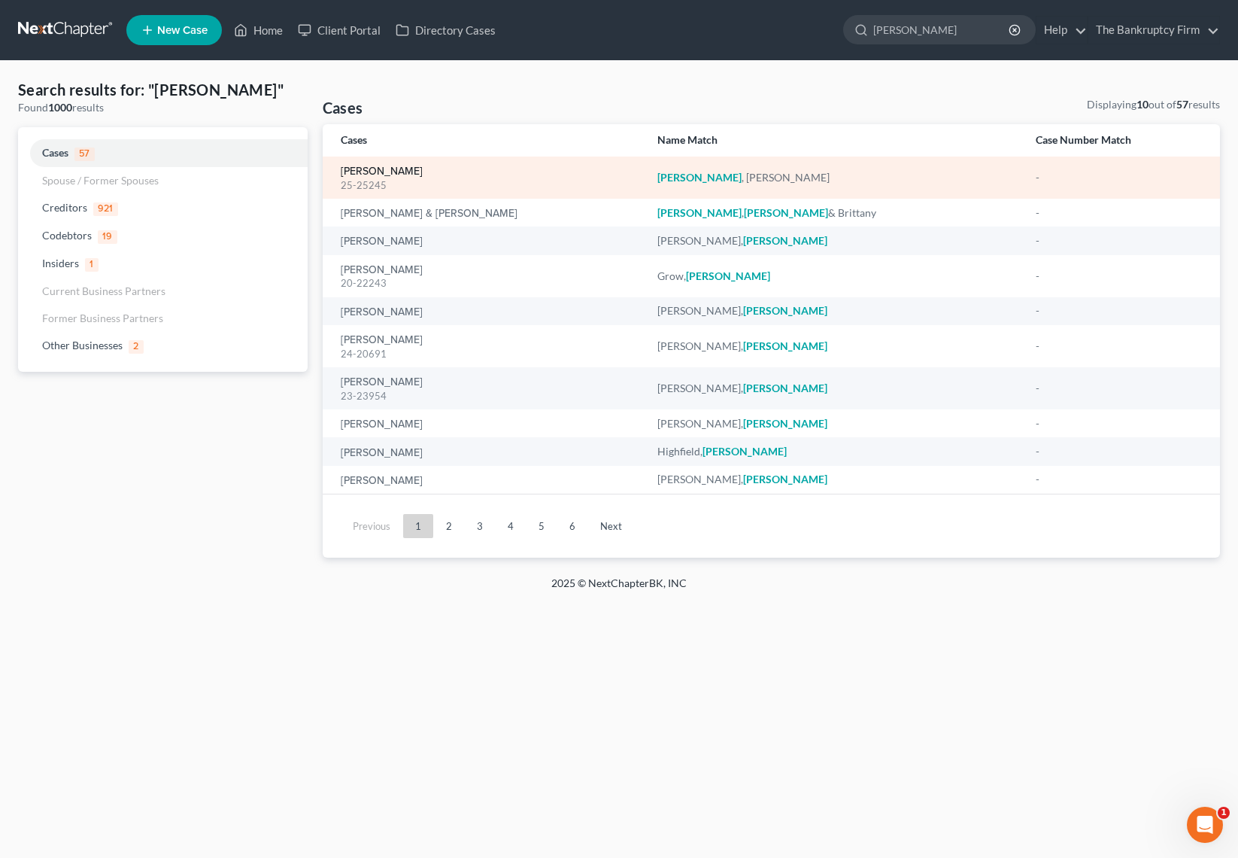
click at [400, 171] on link "[PERSON_NAME]" at bounding box center [382, 171] width 82 height 11
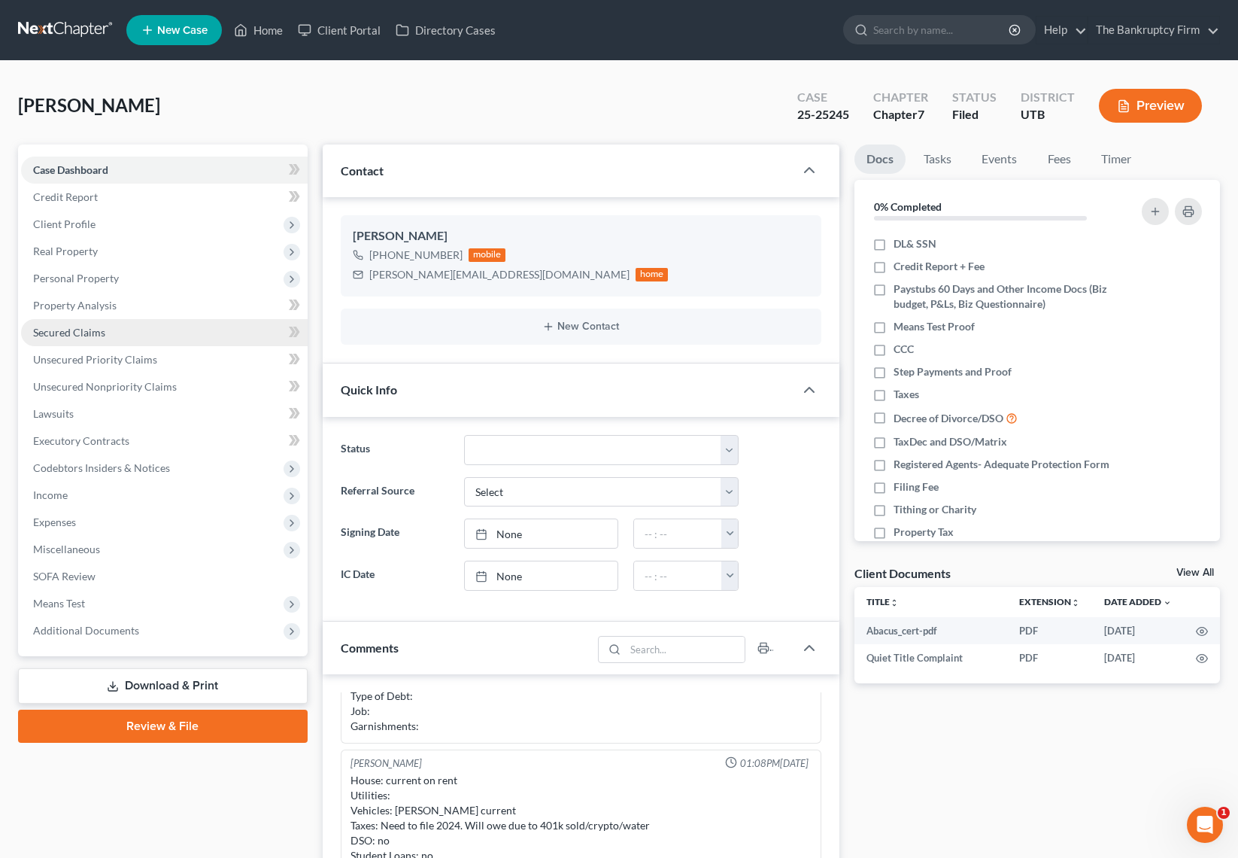
click at [93, 332] on span "Secured Claims" at bounding box center [69, 332] width 72 height 13
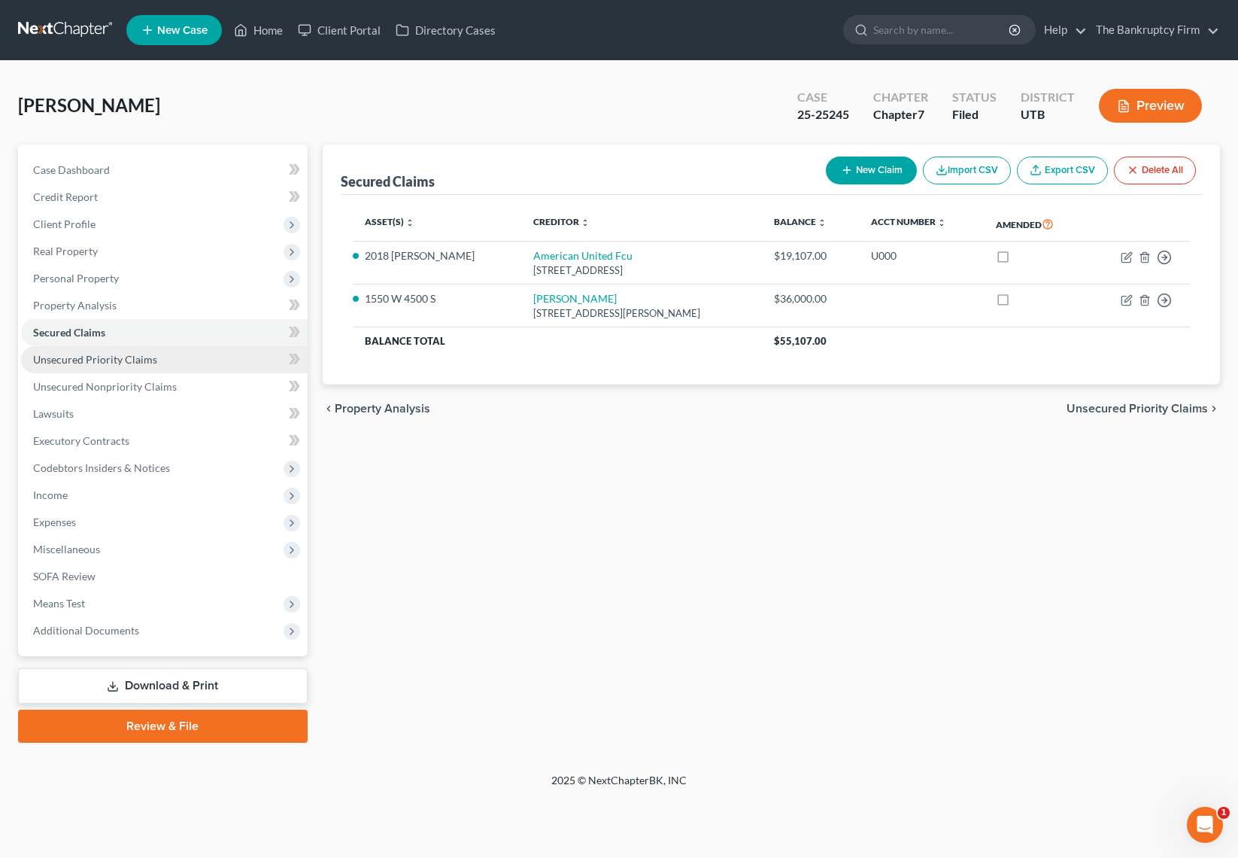
click at [97, 354] on span "Unsecured Priority Claims" at bounding box center [95, 359] width 124 height 13
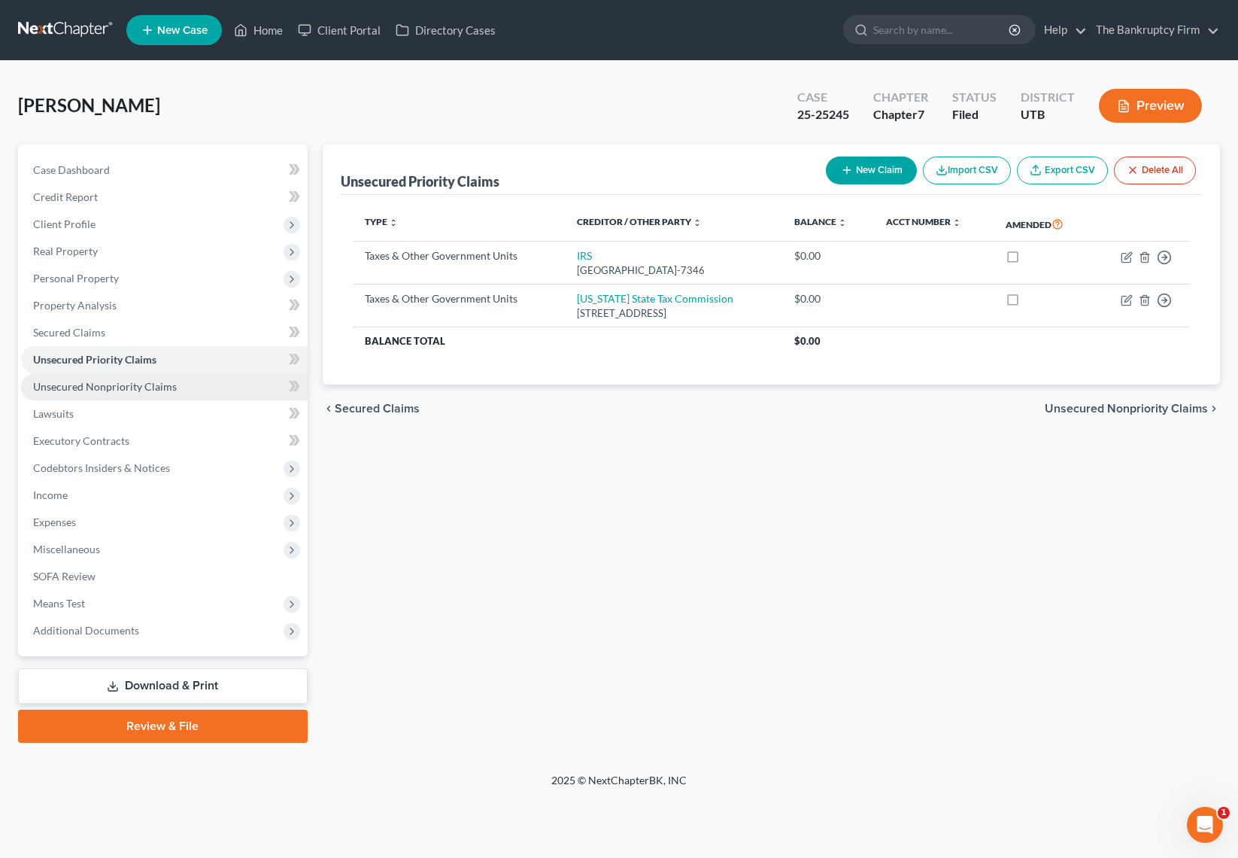
click at [104, 386] on span "Unsecured Nonpriority Claims" at bounding box center [105, 386] width 144 height 13
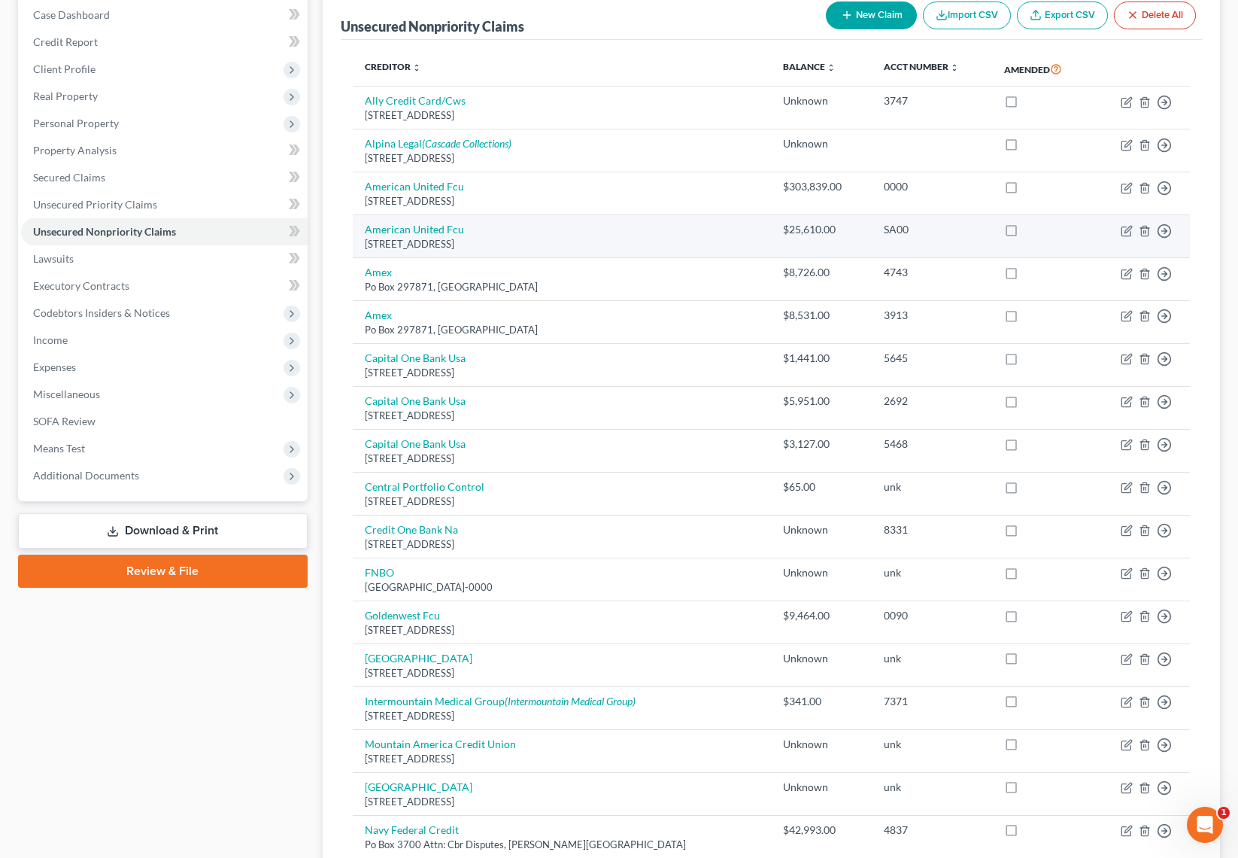
scroll to position [69, 0]
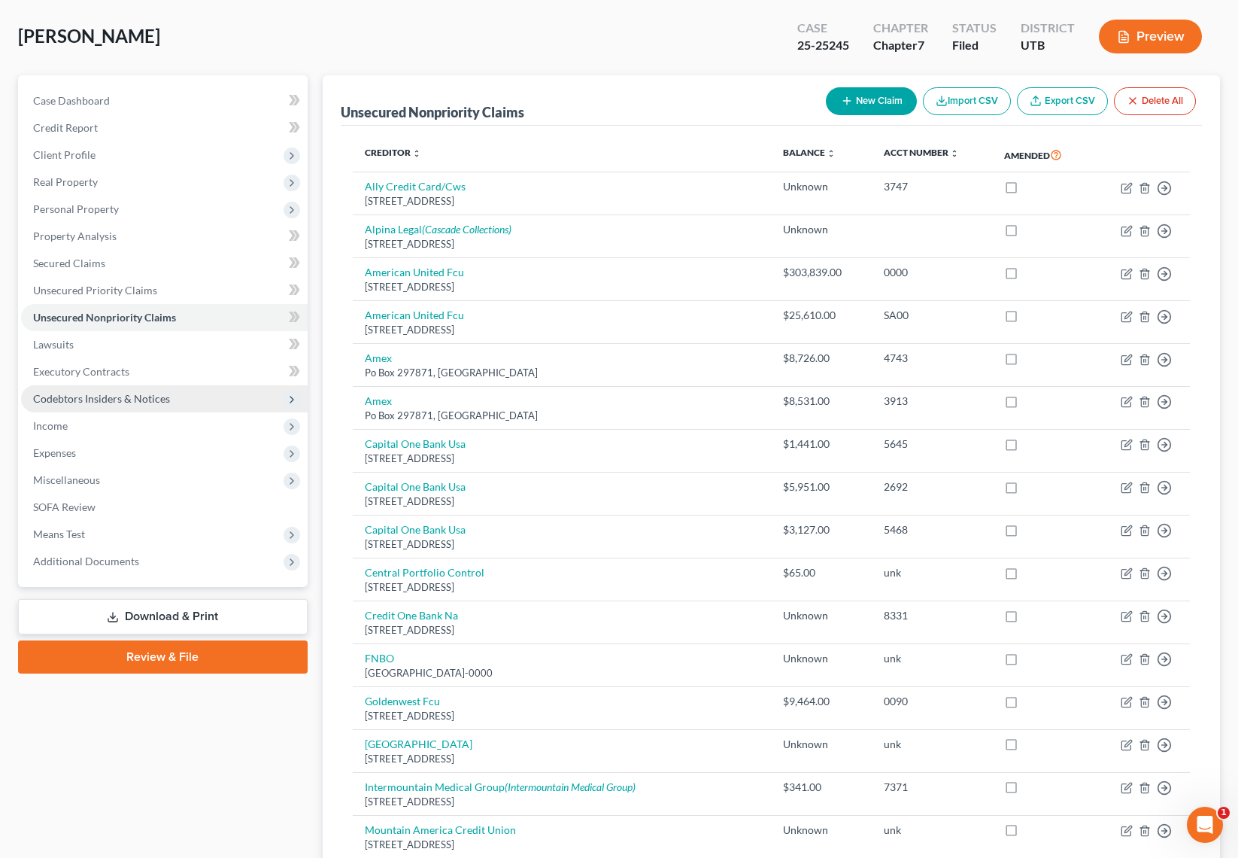
click at [108, 402] on span "Codebtors Insiders & Notices" at bounding box center [101, 398] width 137 height 13
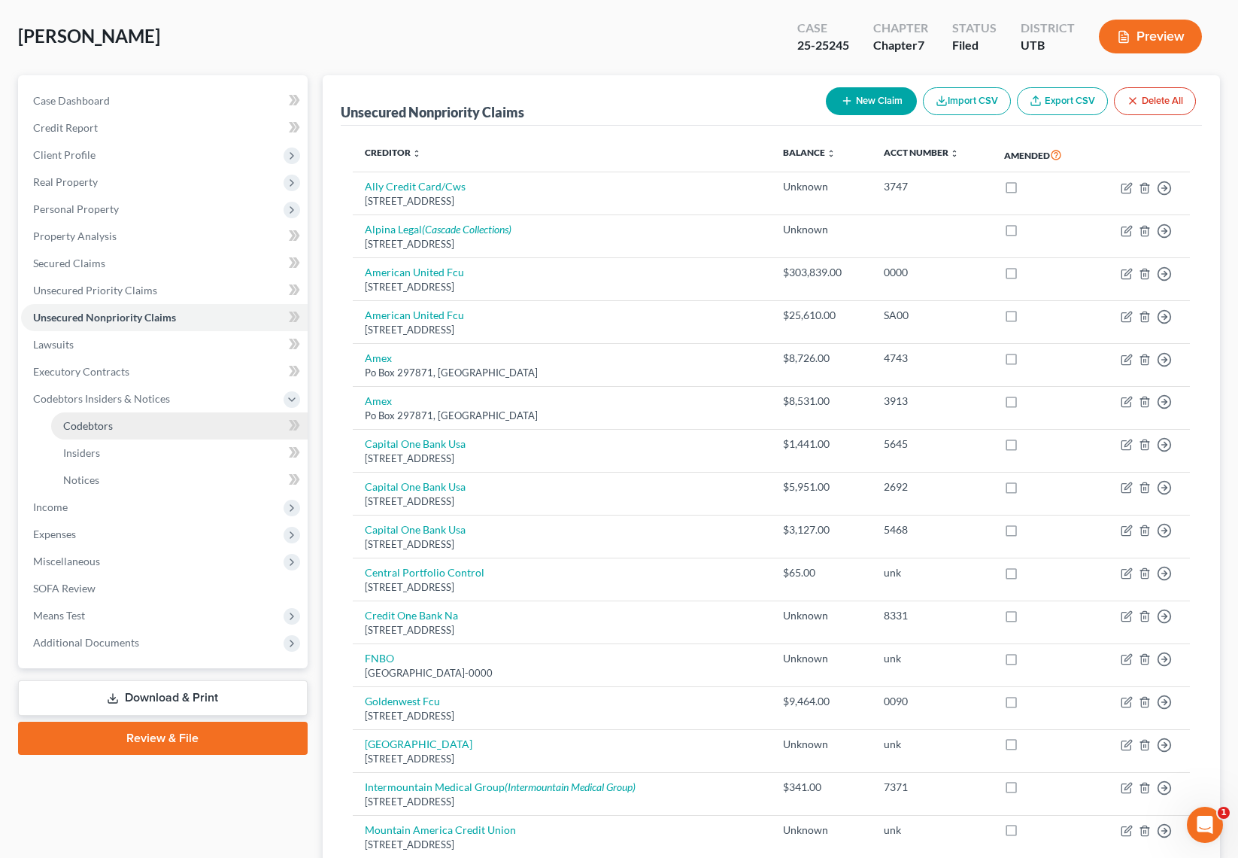
click at [126, 421] on link "Codebtors" at bounding box center [179, 425] width 257 height 27
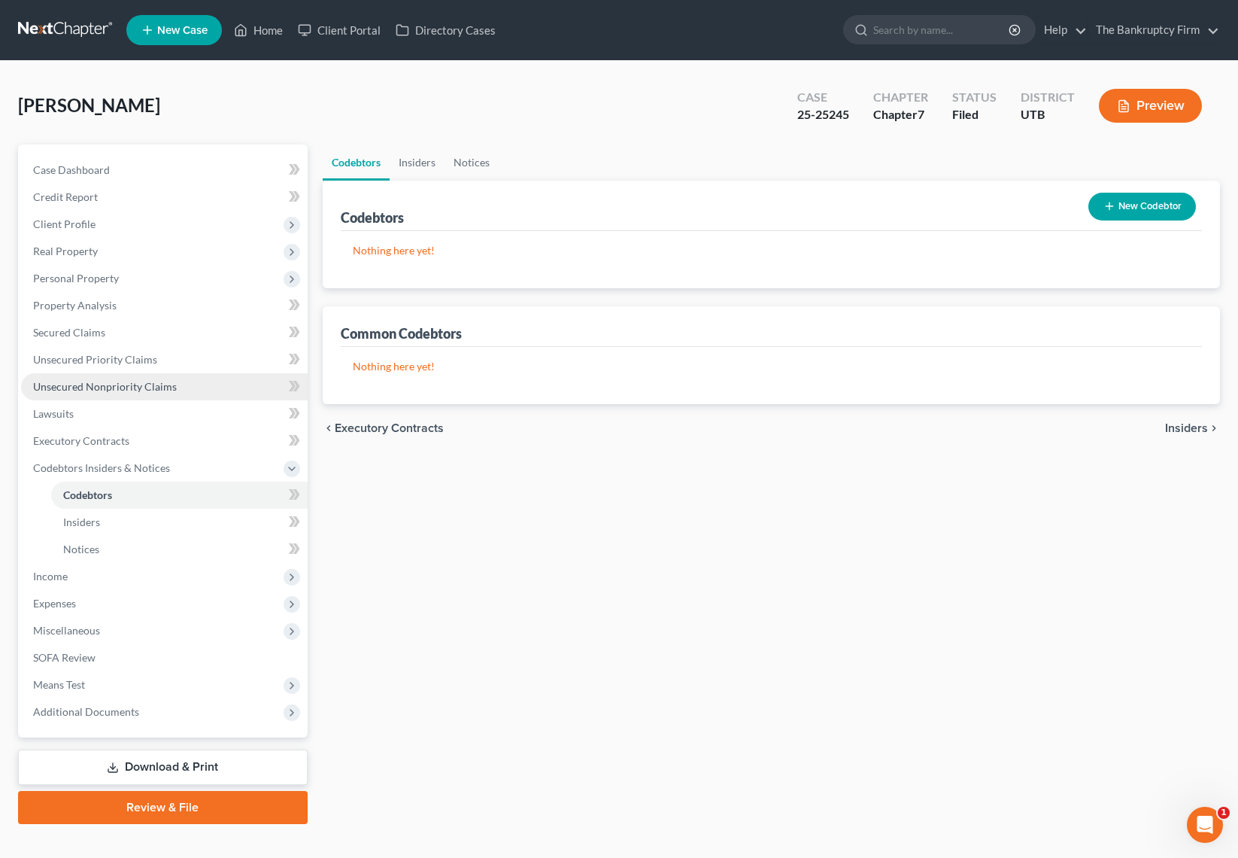
click at [124, 375] on link "Unsecured Nonpriority Claims" at bounding box center [164, 386] width 287 height 27
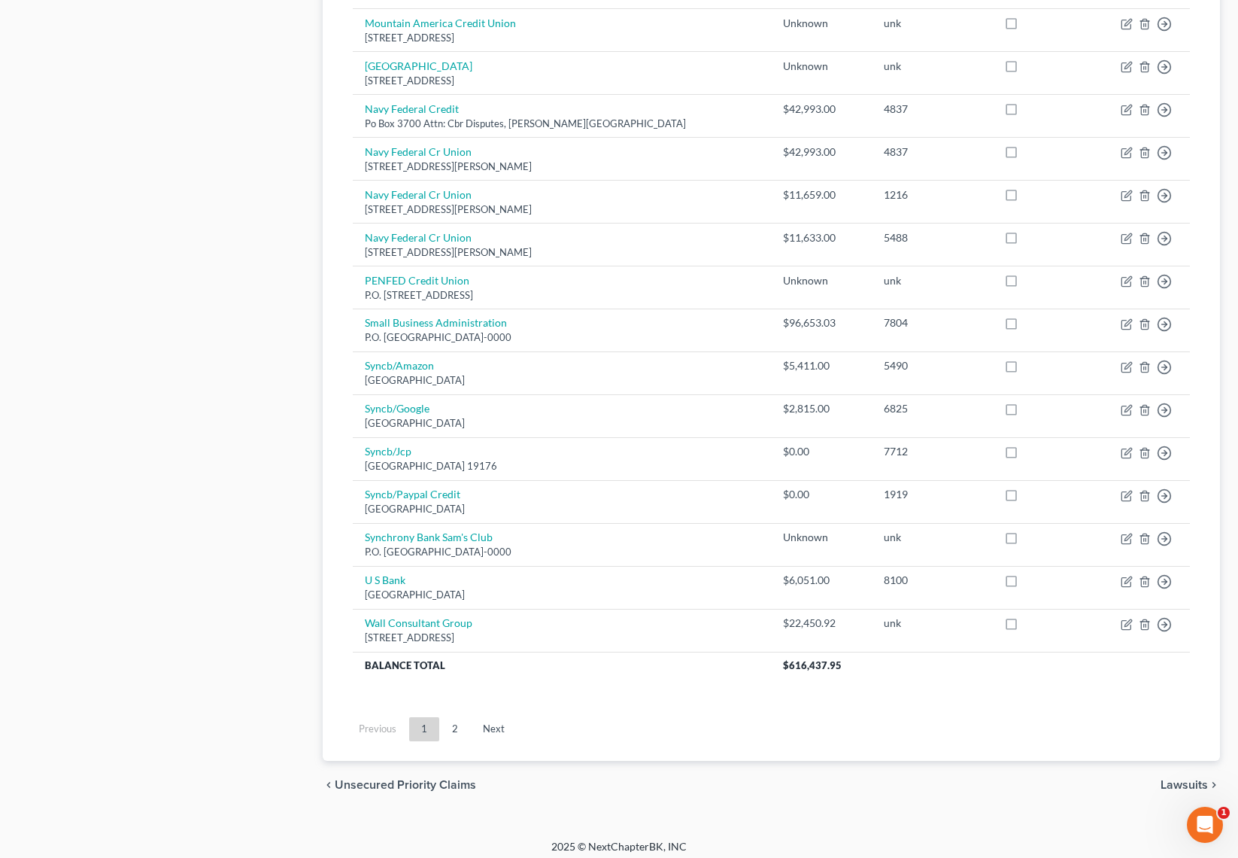
scroll to position [878, 0]
click at [459, 718] on link "2" at bounding box center [455, 727] width 30 height 24
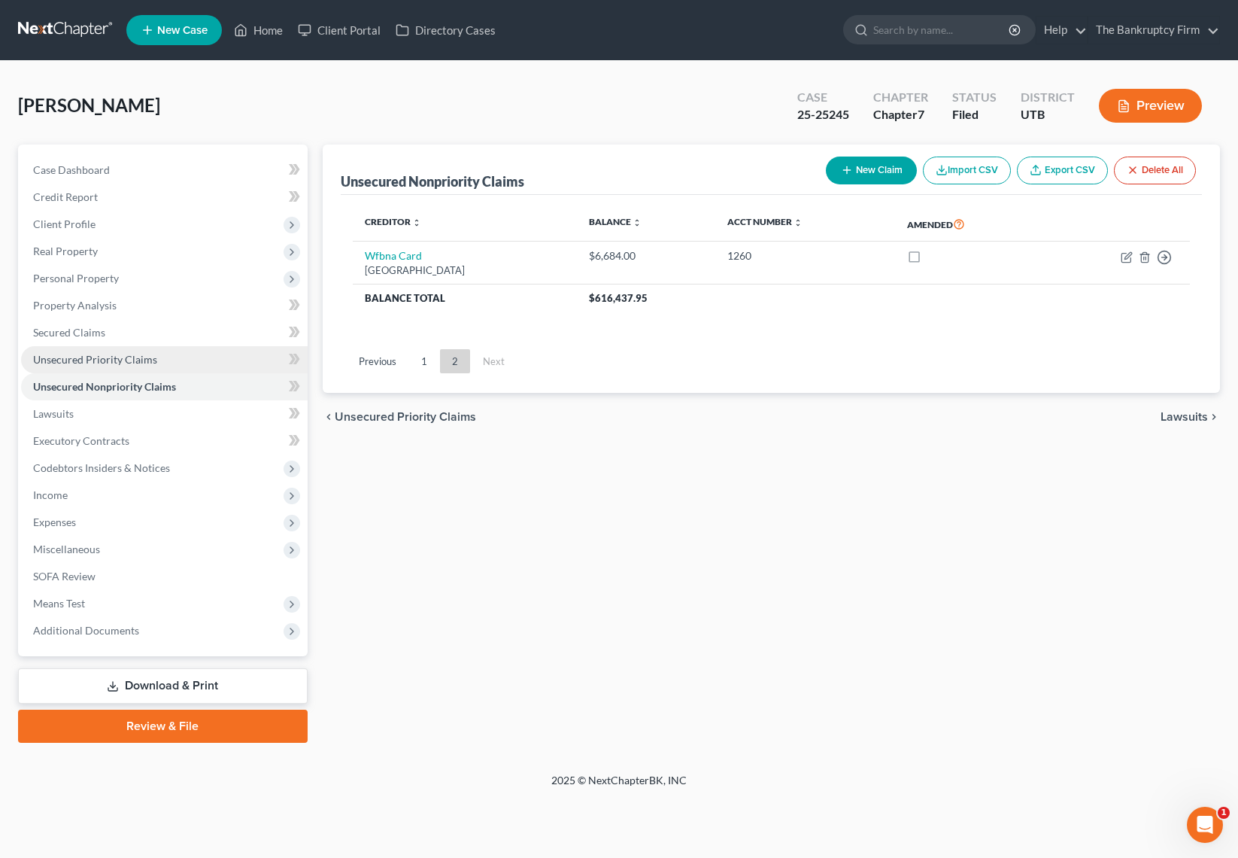
click at [93, 348] on link "Unsecured Priority Claims" at bounding box center [164, 359] width 287 height 27
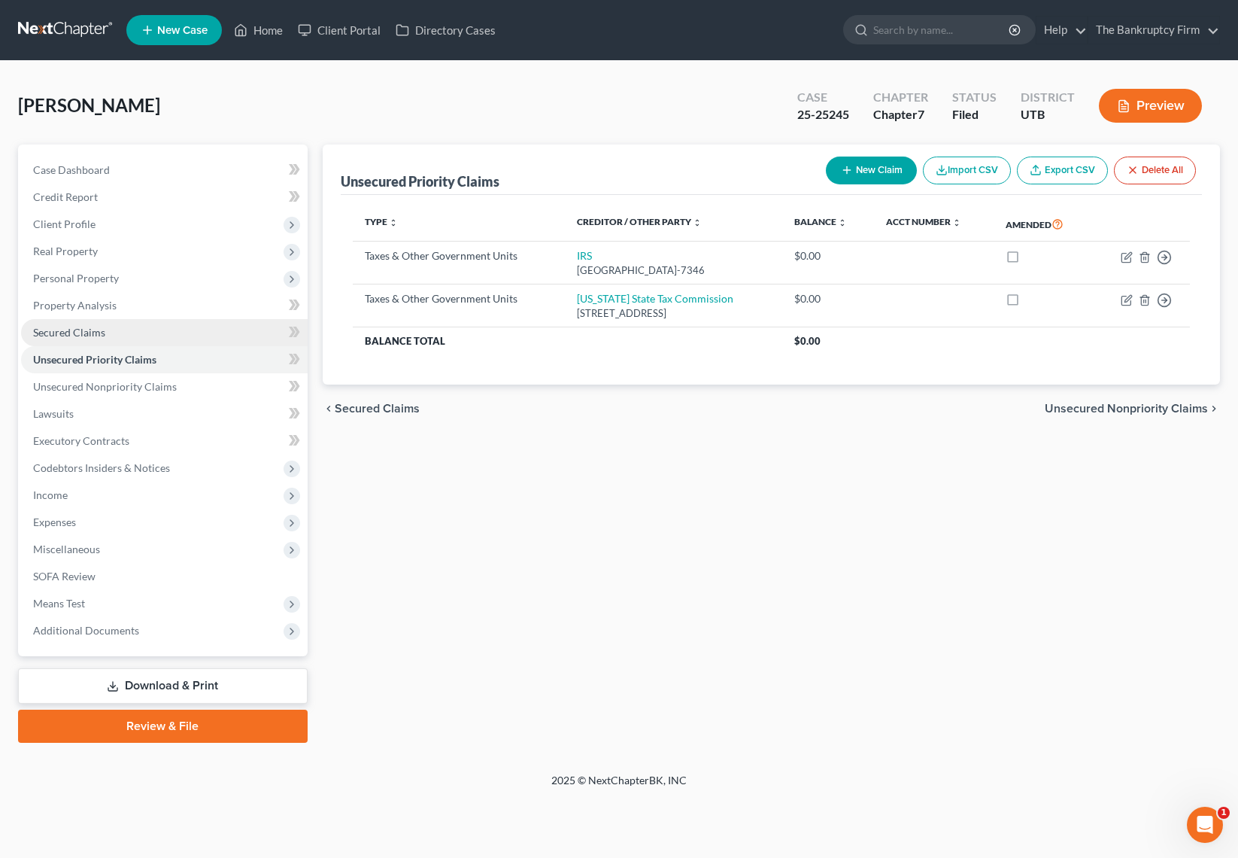
click at [82, 333] on span "Secured Claims" at bounding box center [69, 332] width 72 height 13
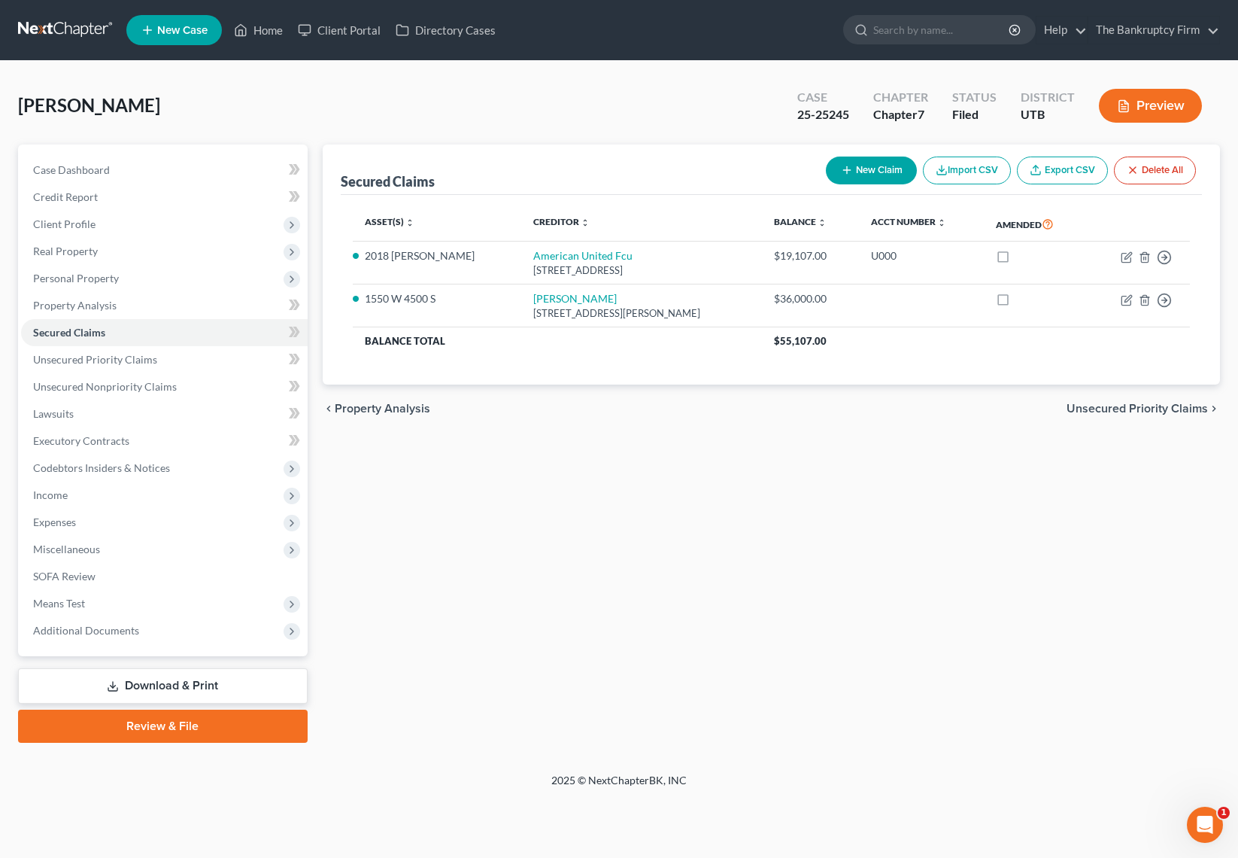
click at [591, 429] on div "chevron_left Property Analysis Unsecured Priority Claims chevron_right" at bounding box center [772, 408] width 898 height 48
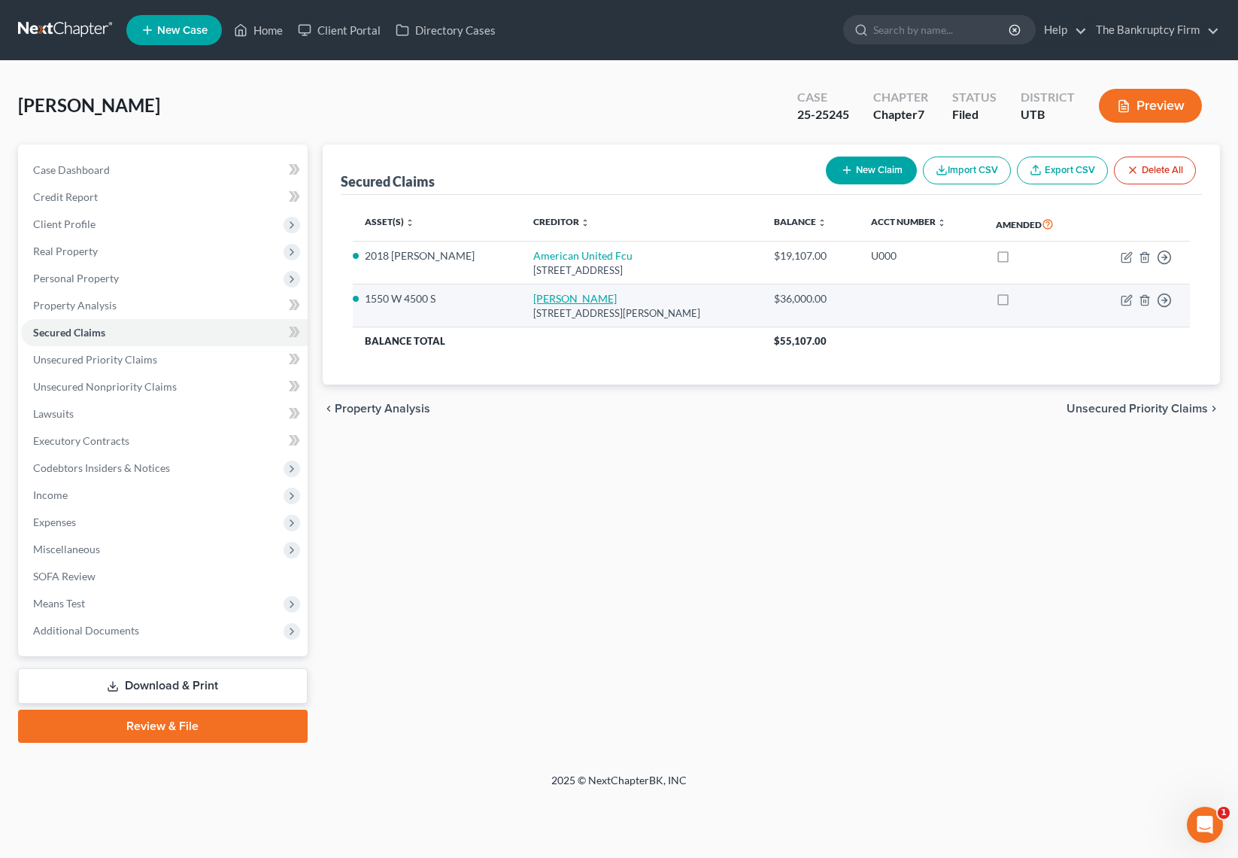
click at [554, 297] on link "Kenneth Skeem" at bounding box center [575, 298] width 84 height 13
select select "46"
select select "3"
select select "2"
select select "0"
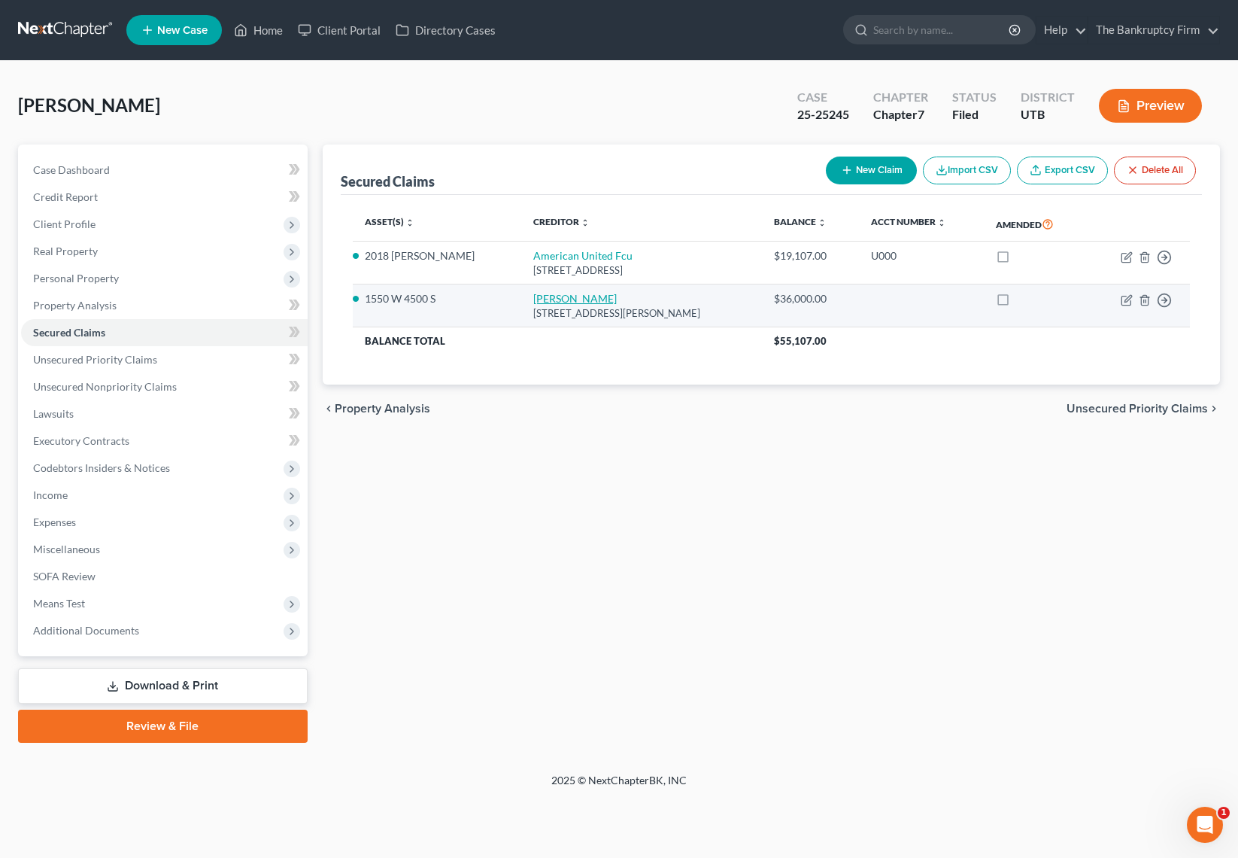
select select "0"
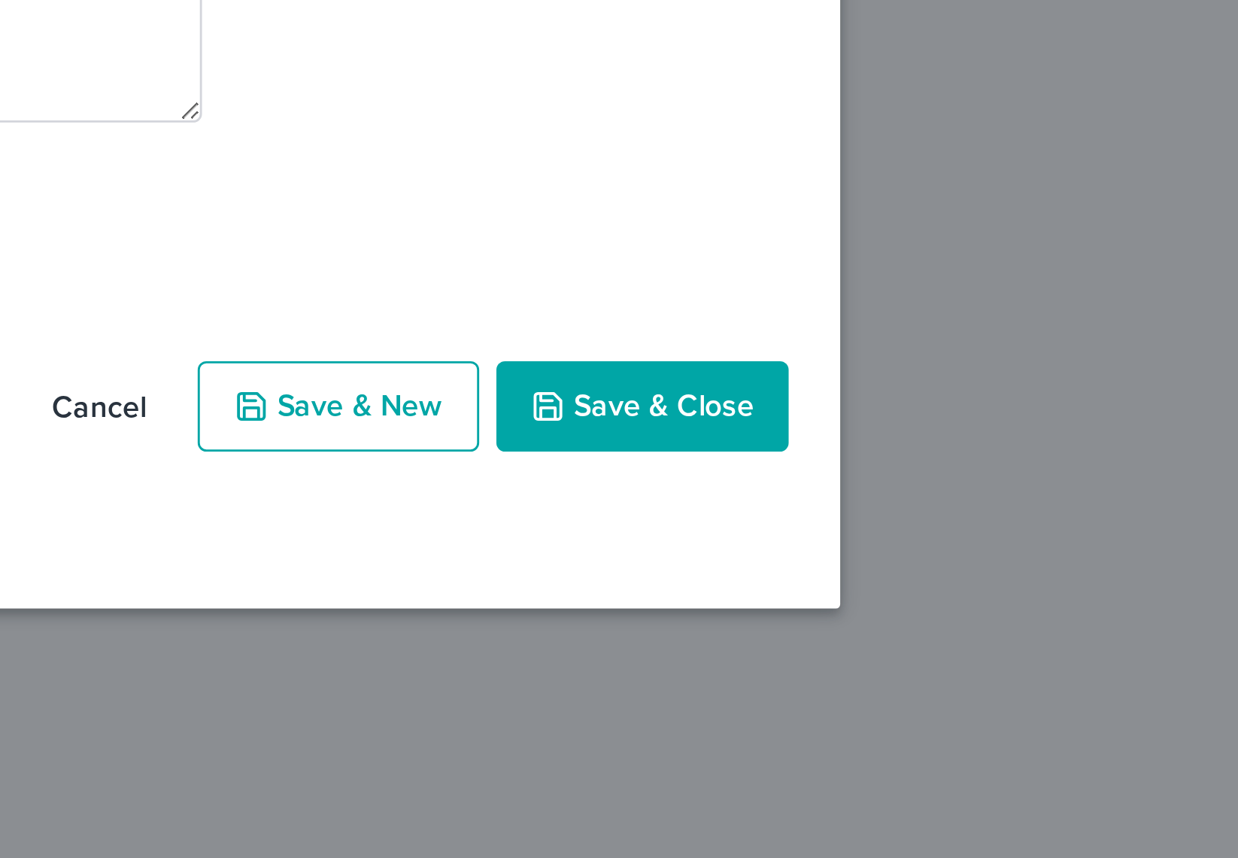
click at [1091, 758] on div "Edit Secured Claim × Creditor * Kenneth Skeem 50 W 300 N Hinckley State AL AK A…" at bounding box center [619, 429] width 1238 height 858
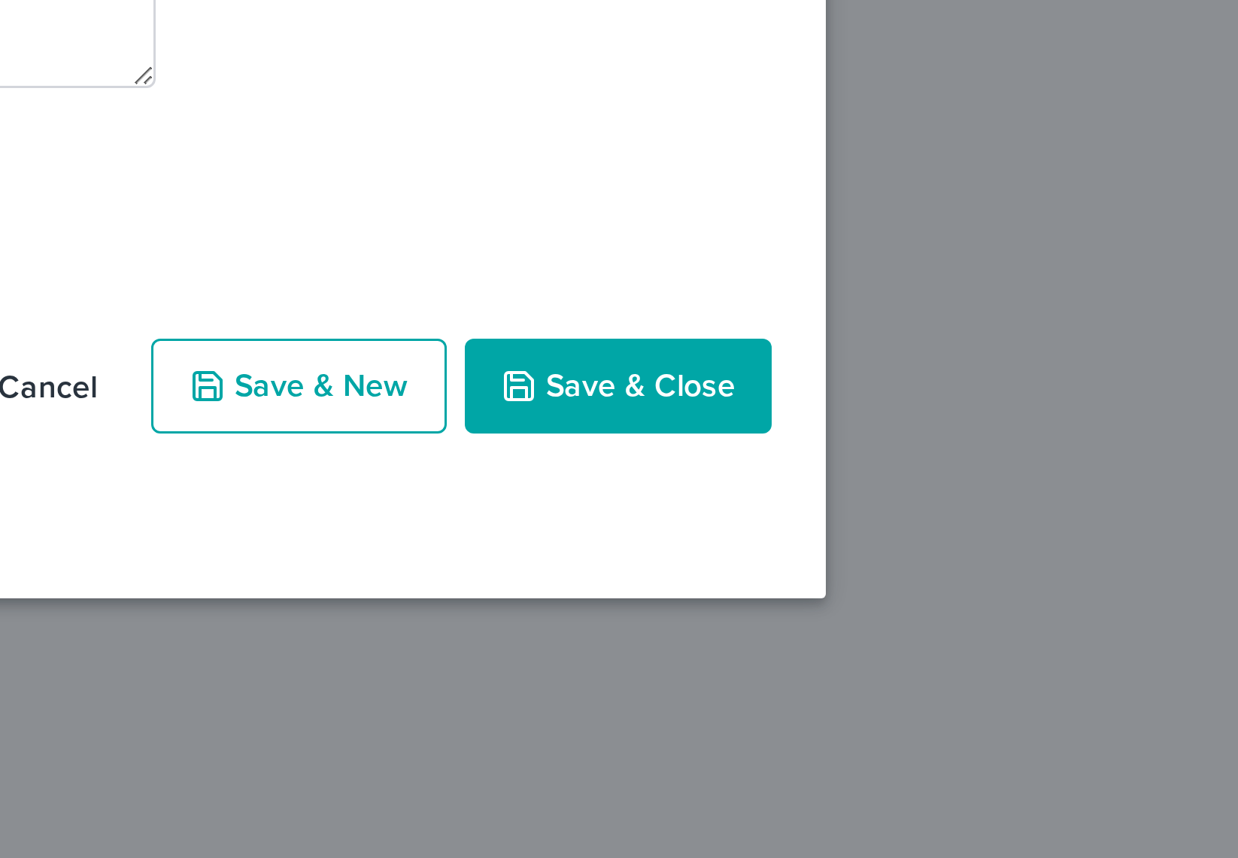
click at [983, 679] on button "Save & Close" at bounding box center [971, 664] width 102 height 32
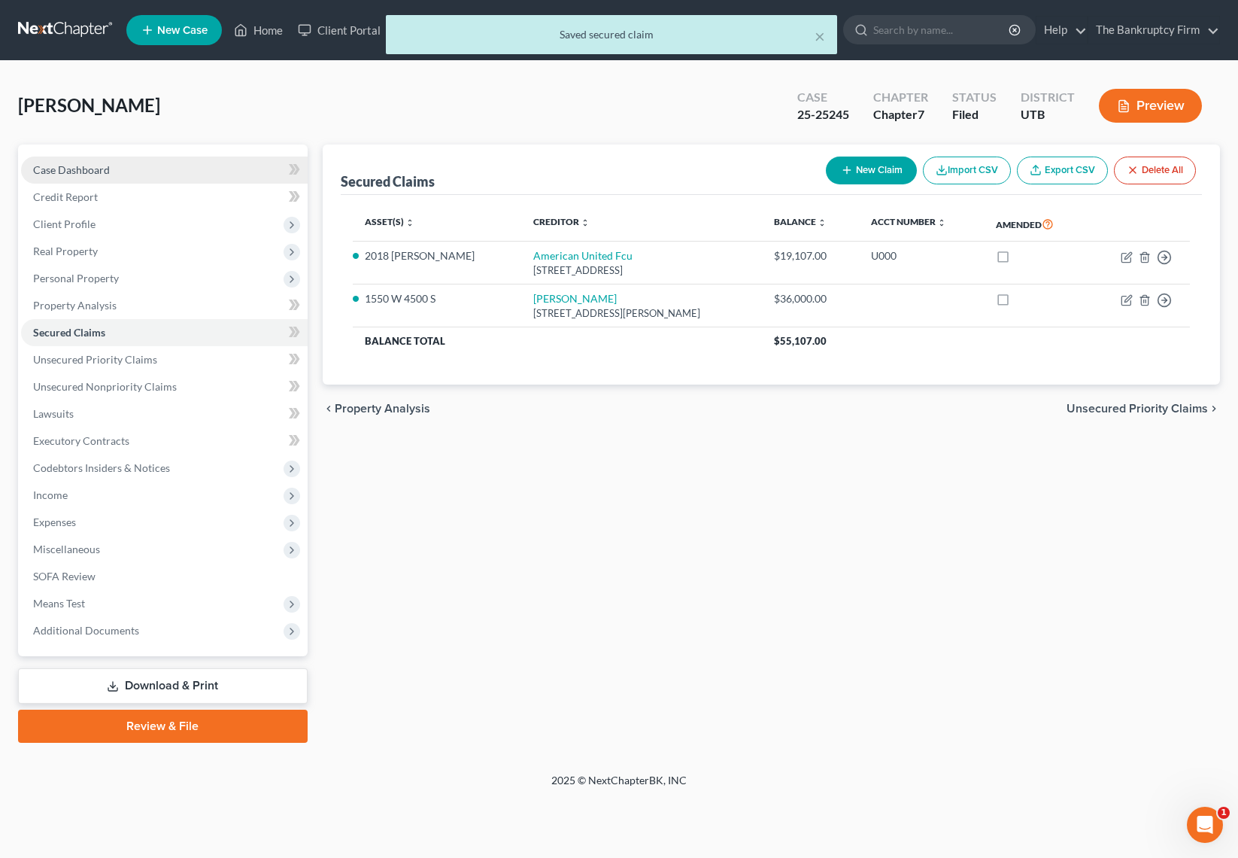
click at [87, 168] on span "Case Dashboard" at bounding box center [71, 169] width 77 height 13
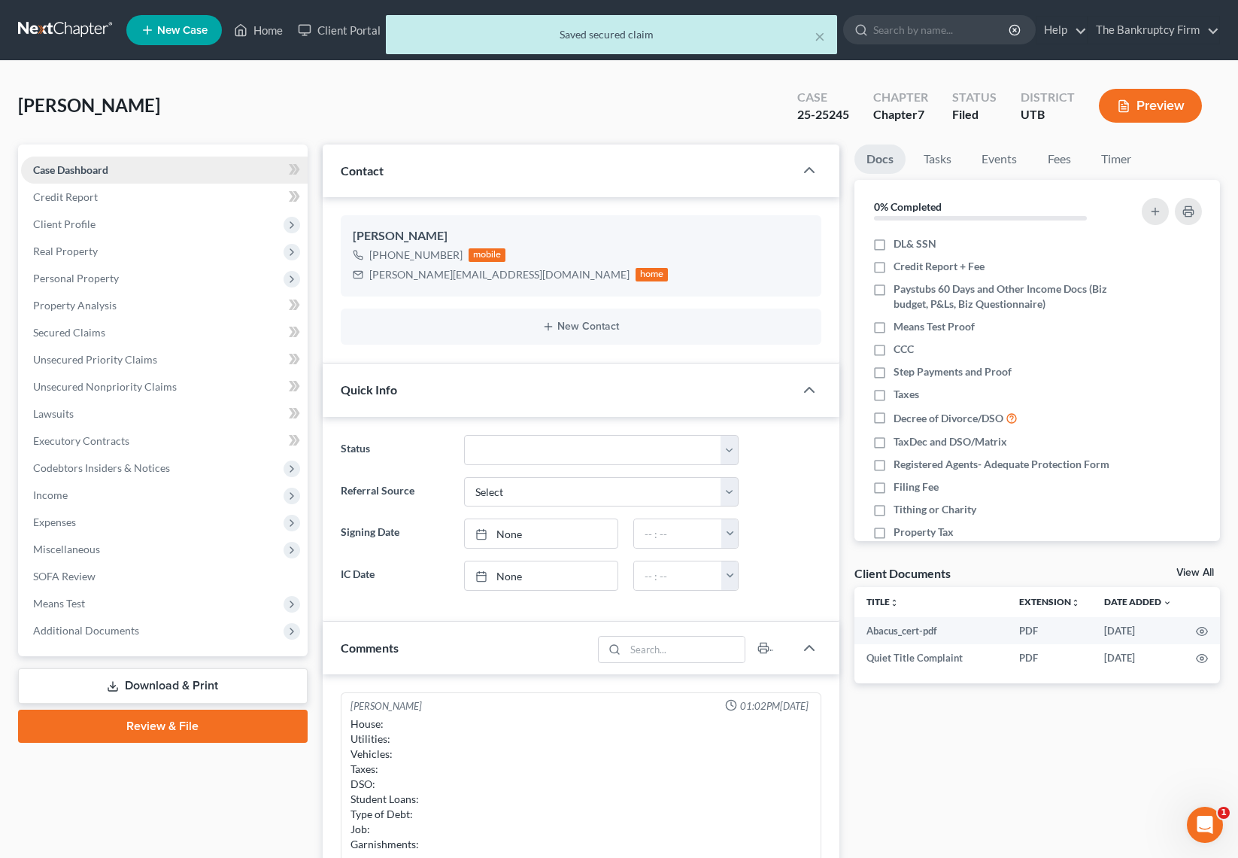
scroll to position [118, 0]
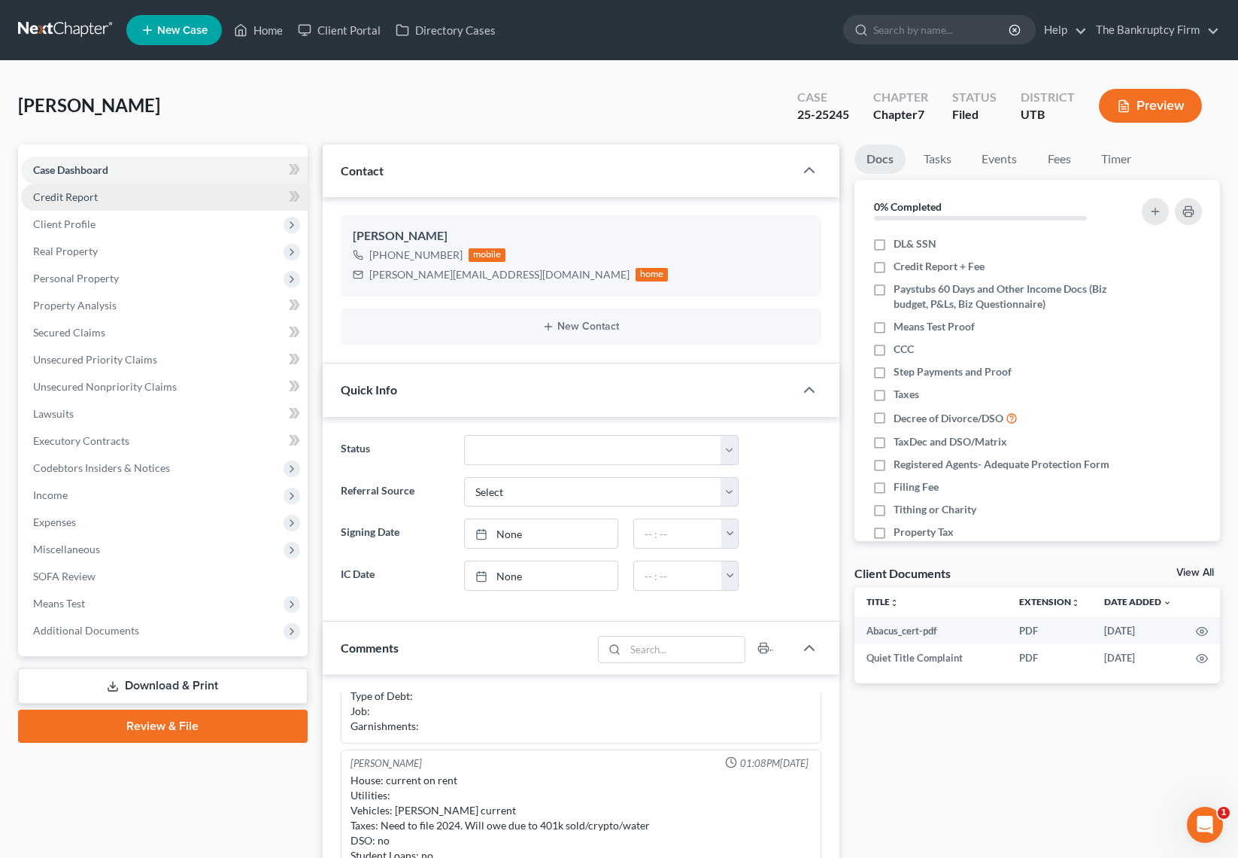
click at [76, 202] on span "Credit Report" at bounding box center [65, 196] width 65 height 13
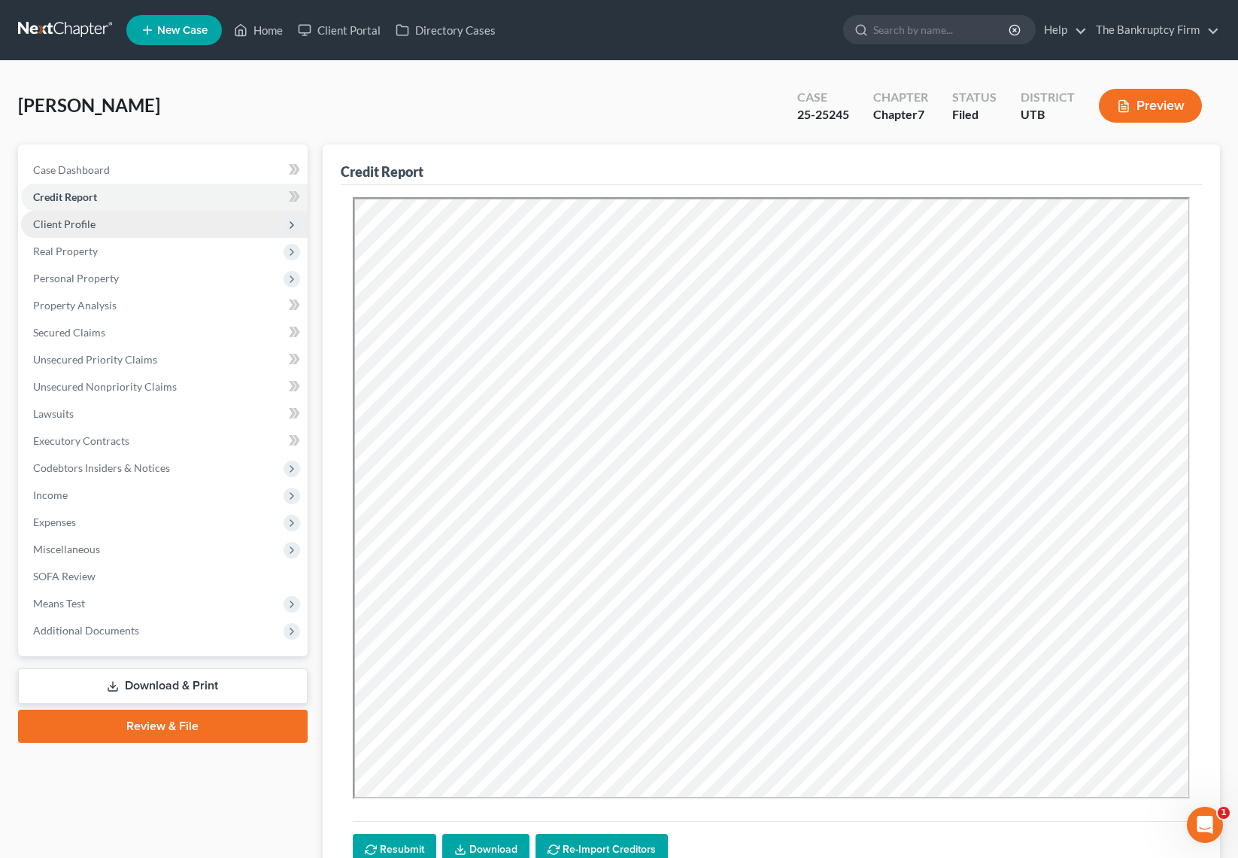
click at [79, 223] on span "Client Profile" at bounding box center [64, 223] width 62 height 13
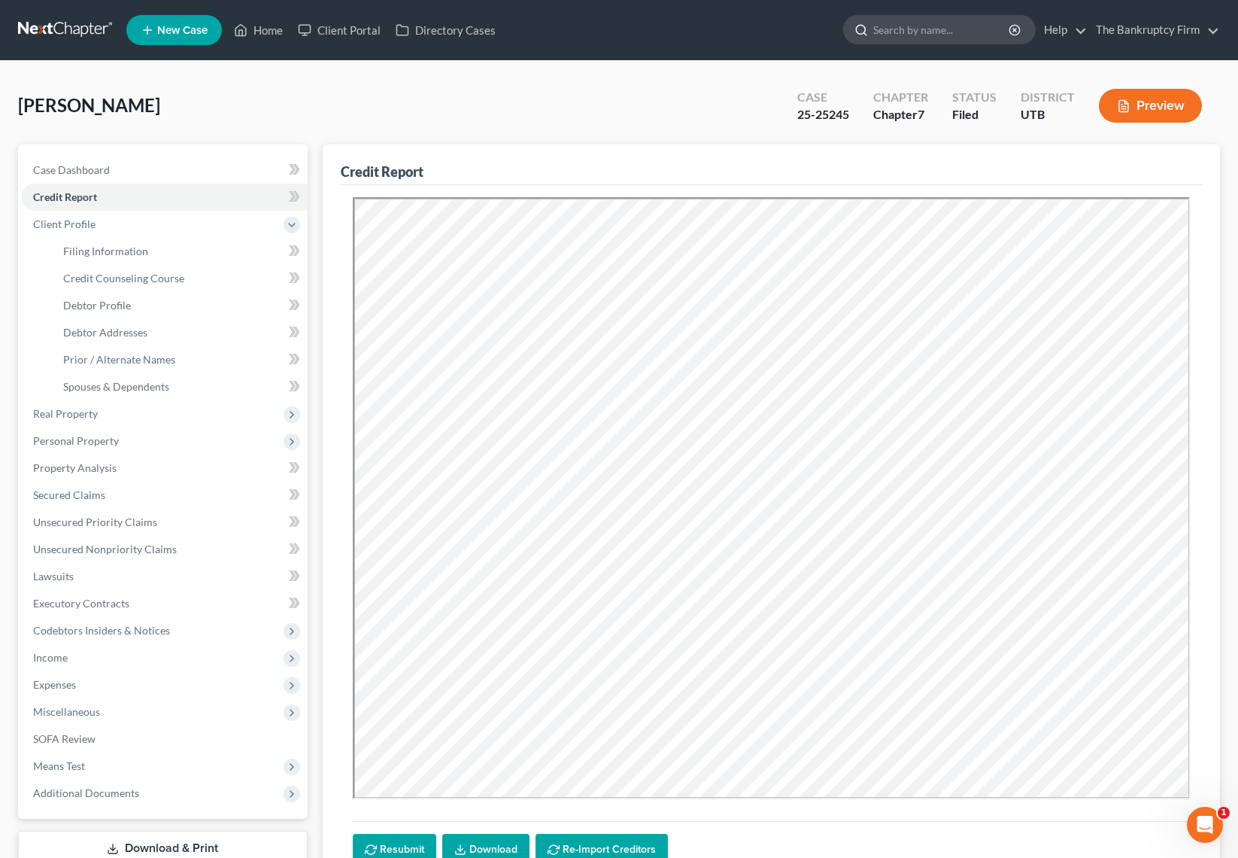
click at [924, 34] on input "search" at bounding box center [942, 30] width 138 height 28
type input "morean"
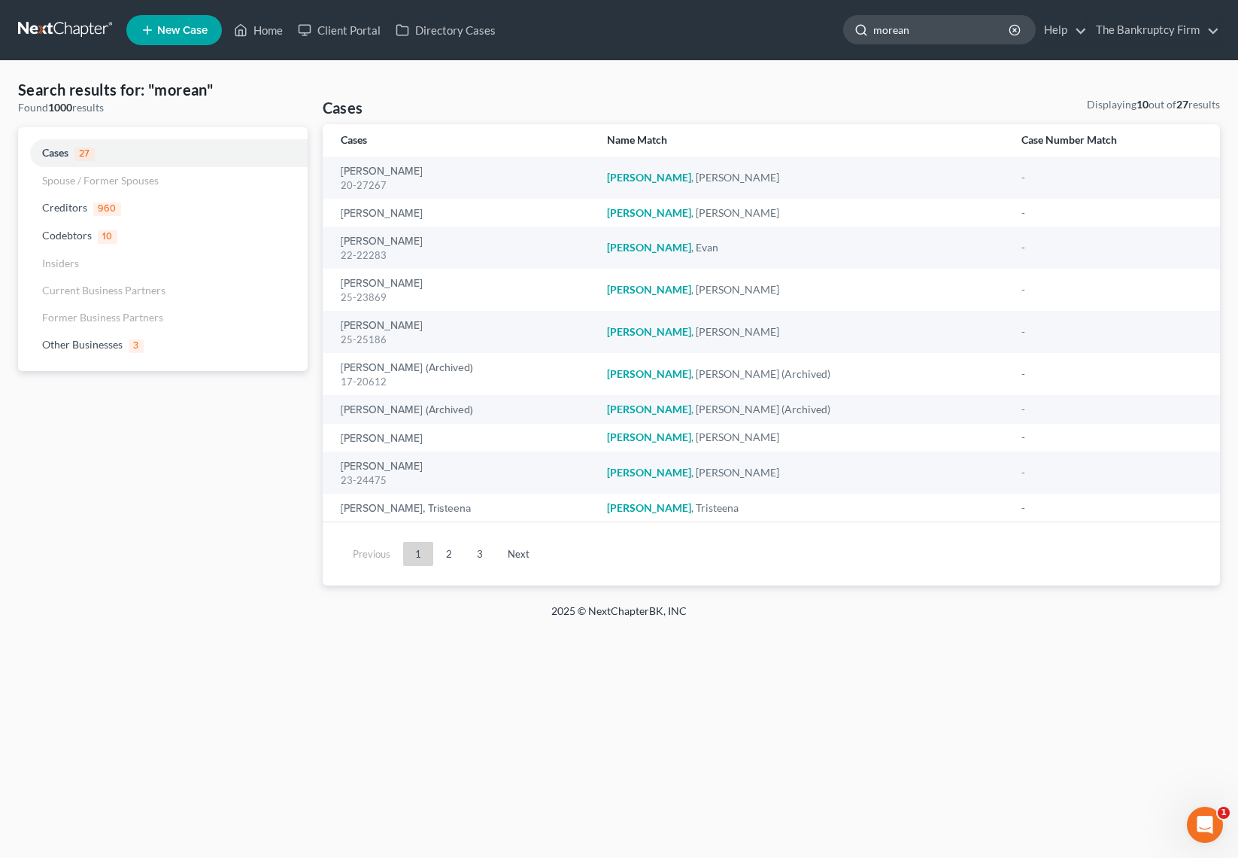
click at [963, 35] on input "morean" at bounding box center [942, 30] width 138 height 28
click at [962, 35] on input "morean" at bounding box center [942, 30] width 138 height 28
type input "moreno"
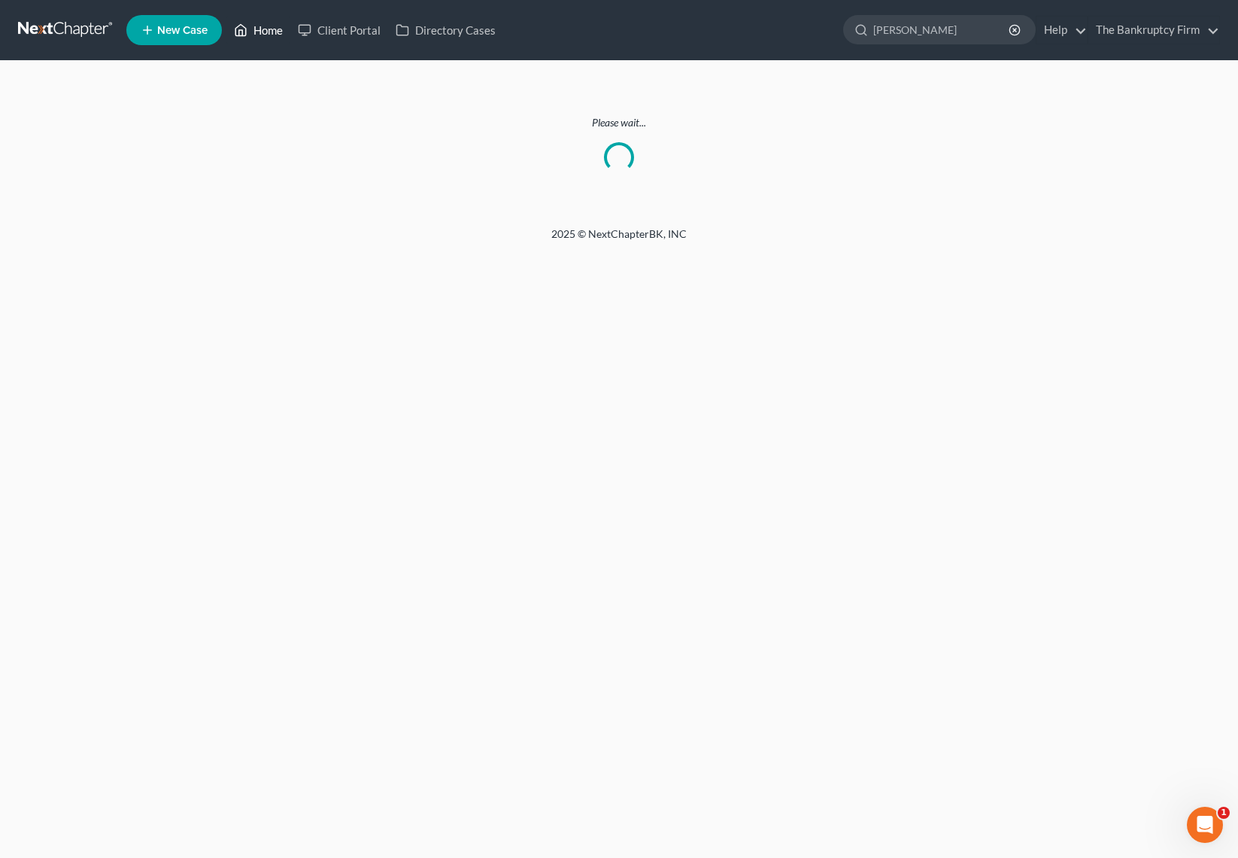
click at [269, 31] on link "Home" at bounding box center [258, 30] width 64 height 27
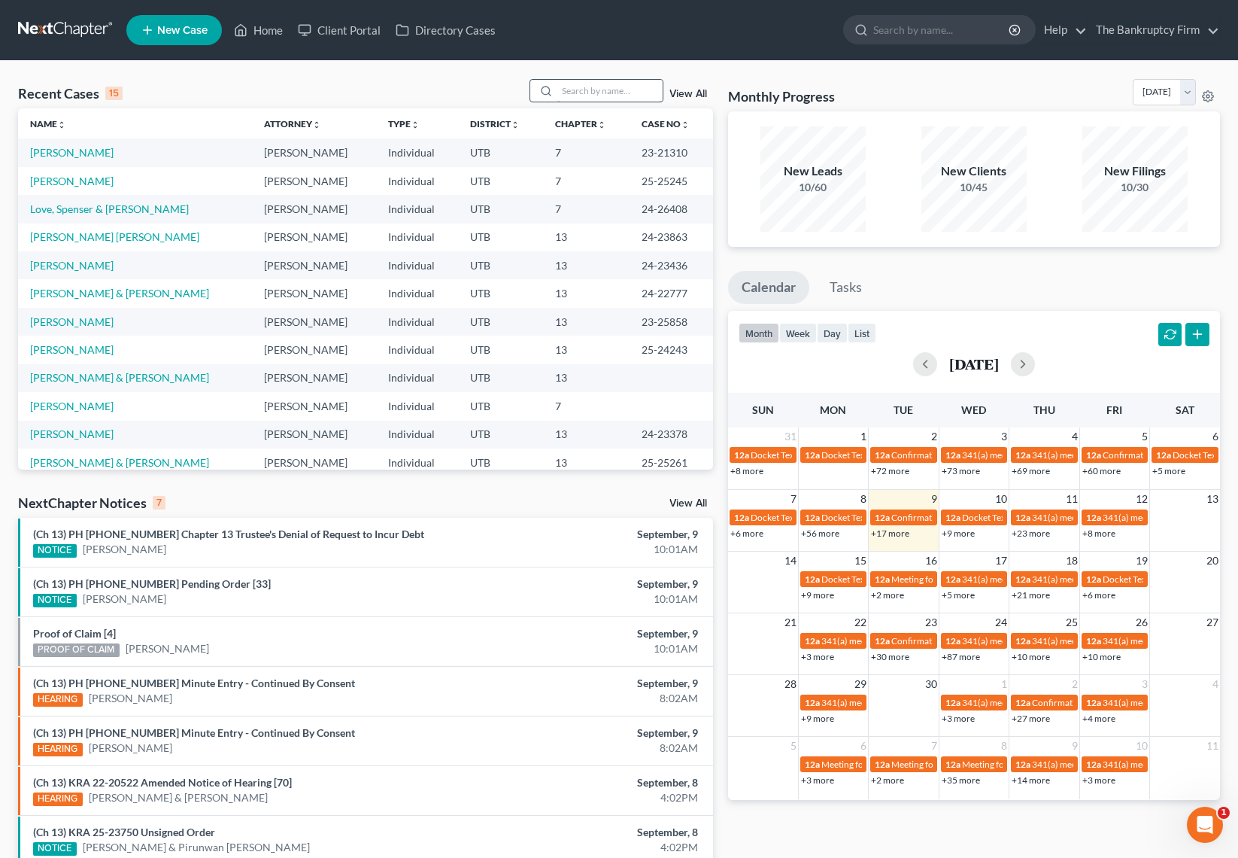
click at [582, 90] on input "search" at bounding box center [609, 91] width 105 height 22
type input "nichols"
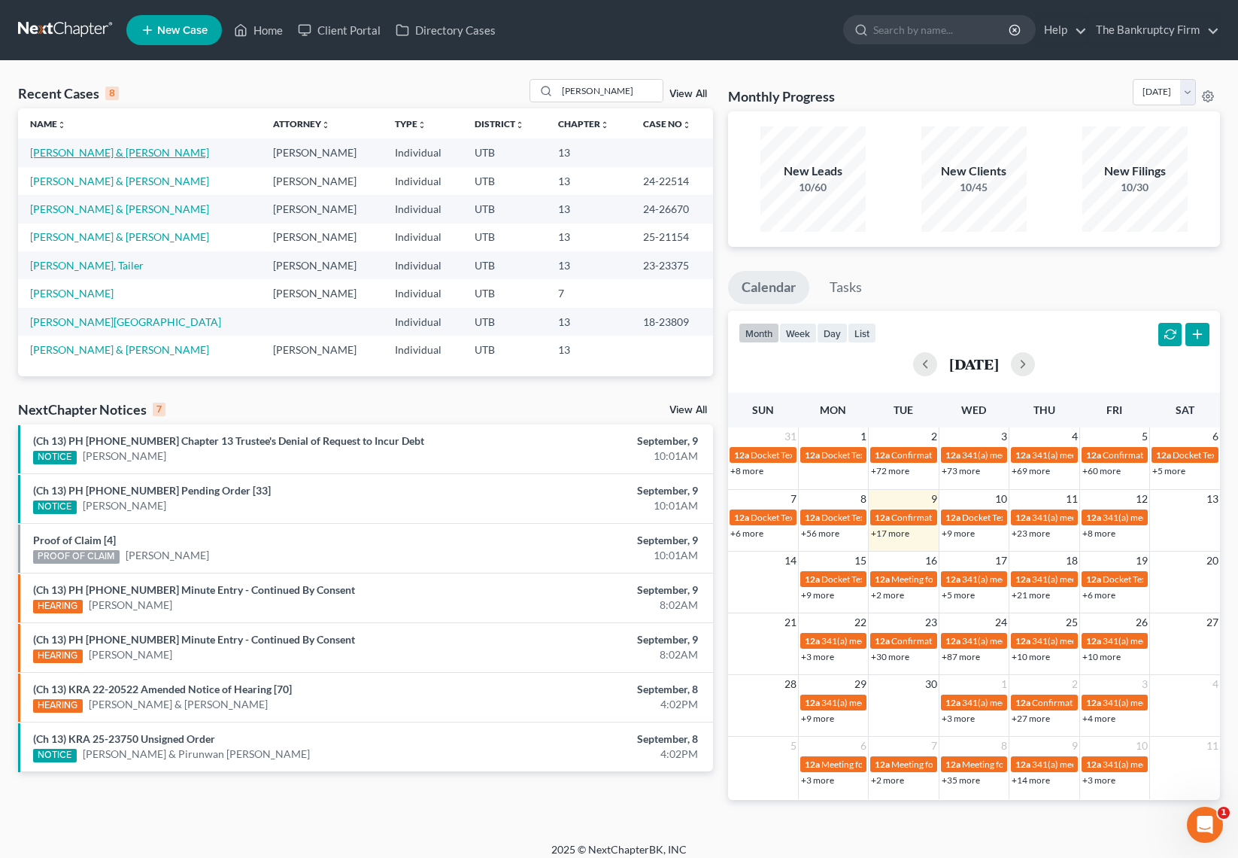
click at [121, 150] on link "[PERSON_NAME] & [PERSON_NAME]" at bounding box center [119, 152] width 179 height 13
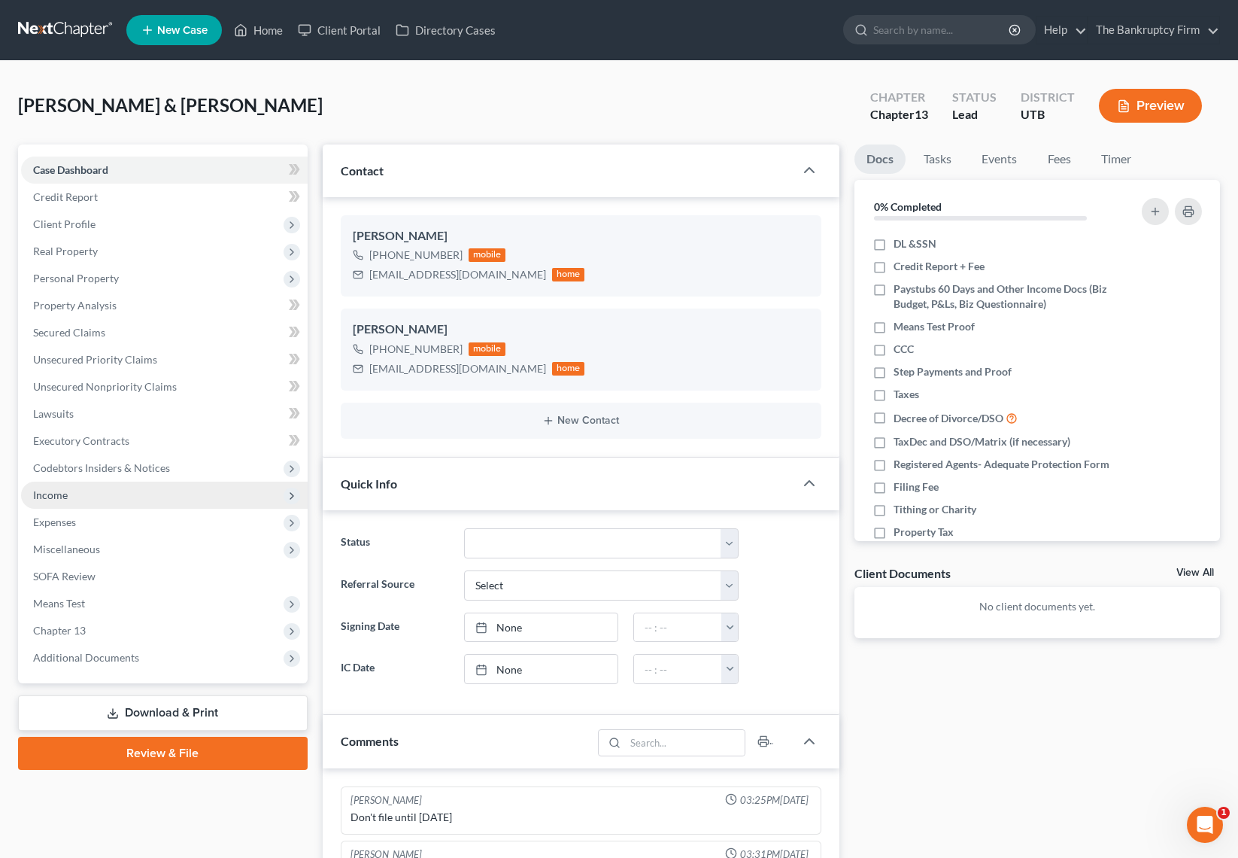
click at [84, 489] on span "Income" at bounding box center [164, 494] width 287 height 27
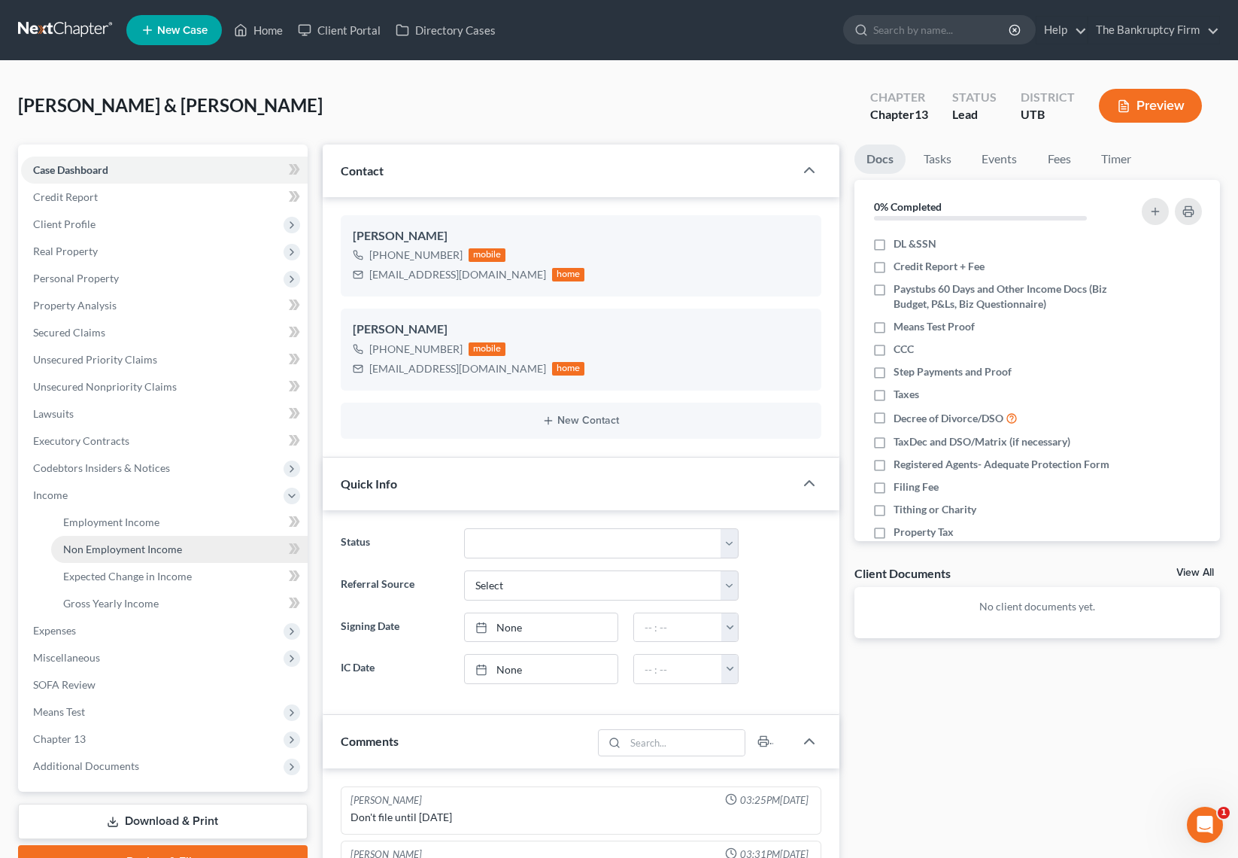
click at [139, 547] on span "Non Employment Income" at bounding box center [122, 548] width 119 height 13
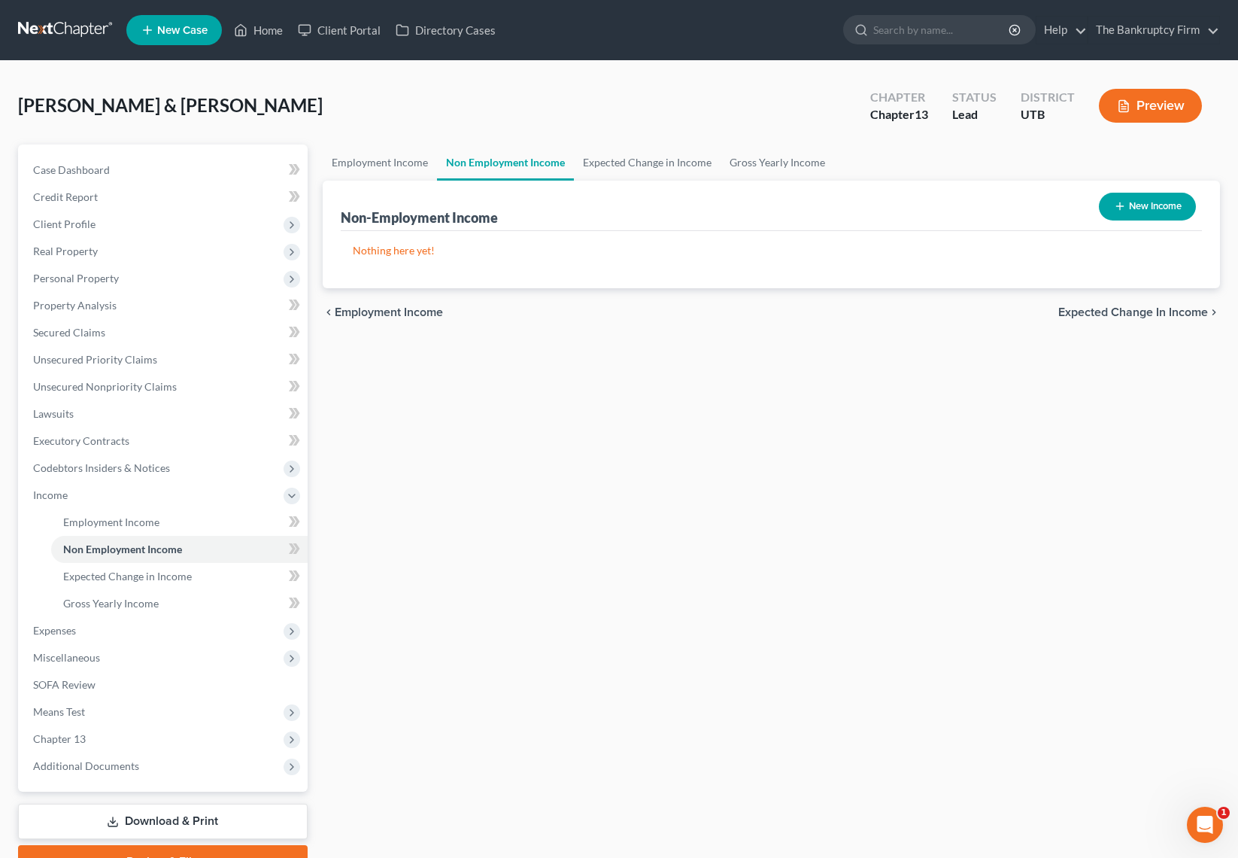
click at [1159, 205] on button "New Income" at bounding box center [1147, 207] width 97 height 28
select select "0"
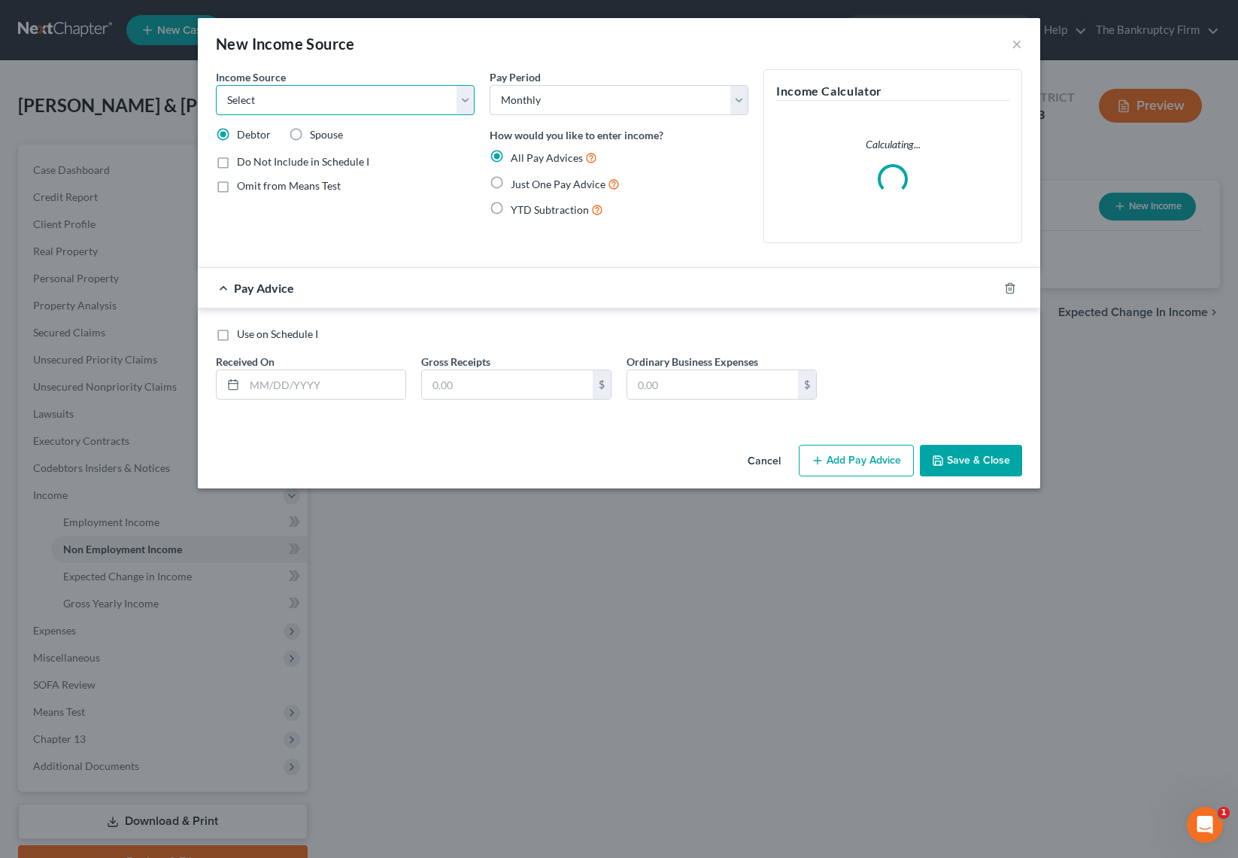
click at [344, 102] on select "Select Unemployment Disability (from employer) Pension Retirement Social Securi…" at bounding box center [345, 100] width 259 height 30
click at [216, 85] on select "Select Unemployment Disability (from employer) Pension Retirement Social Securi…" at bounding box center [345, 100] width 259 height 30
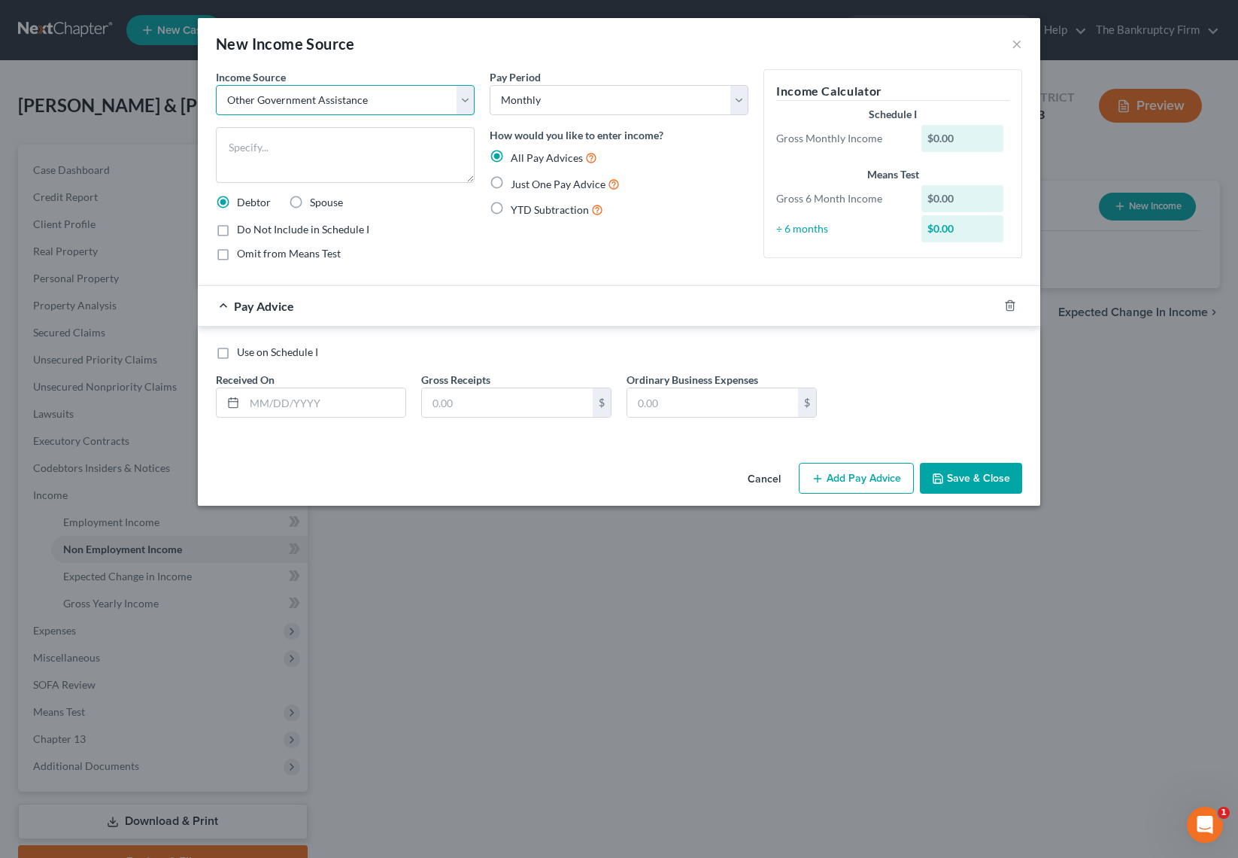
click at [357, 95] on select "Select Unemployment Disability (from employer) Pension Retirement Social Securi…" at bounding box center [345, 100] width 259 height 30
select select "4"
click at [216, 85] on select "Select Unemployment Disability (from employer) Pension Retirement Social Securi…" at bounding box center [345, 100] width 259 height 30
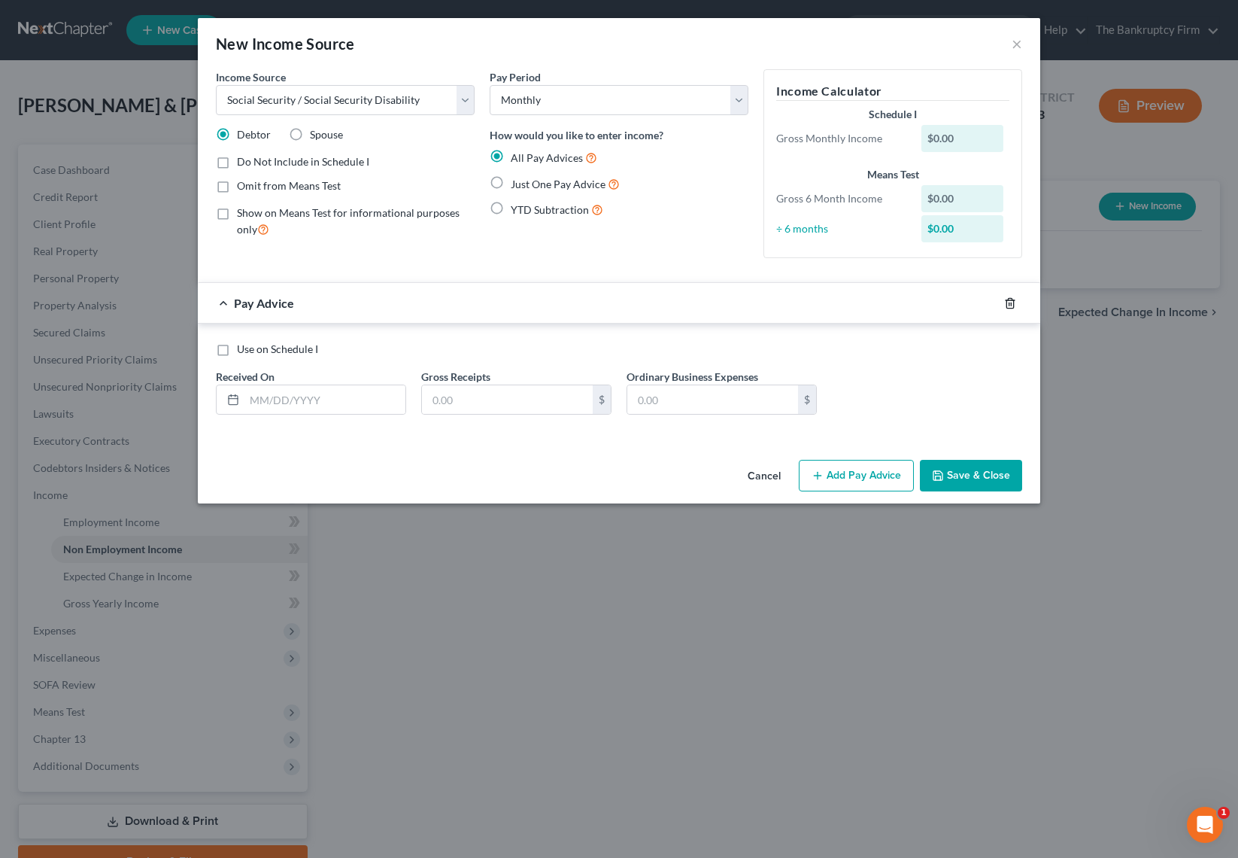
click at [1010, 304] on line "button" at bounding box center [1010, 303] width 0 height 3
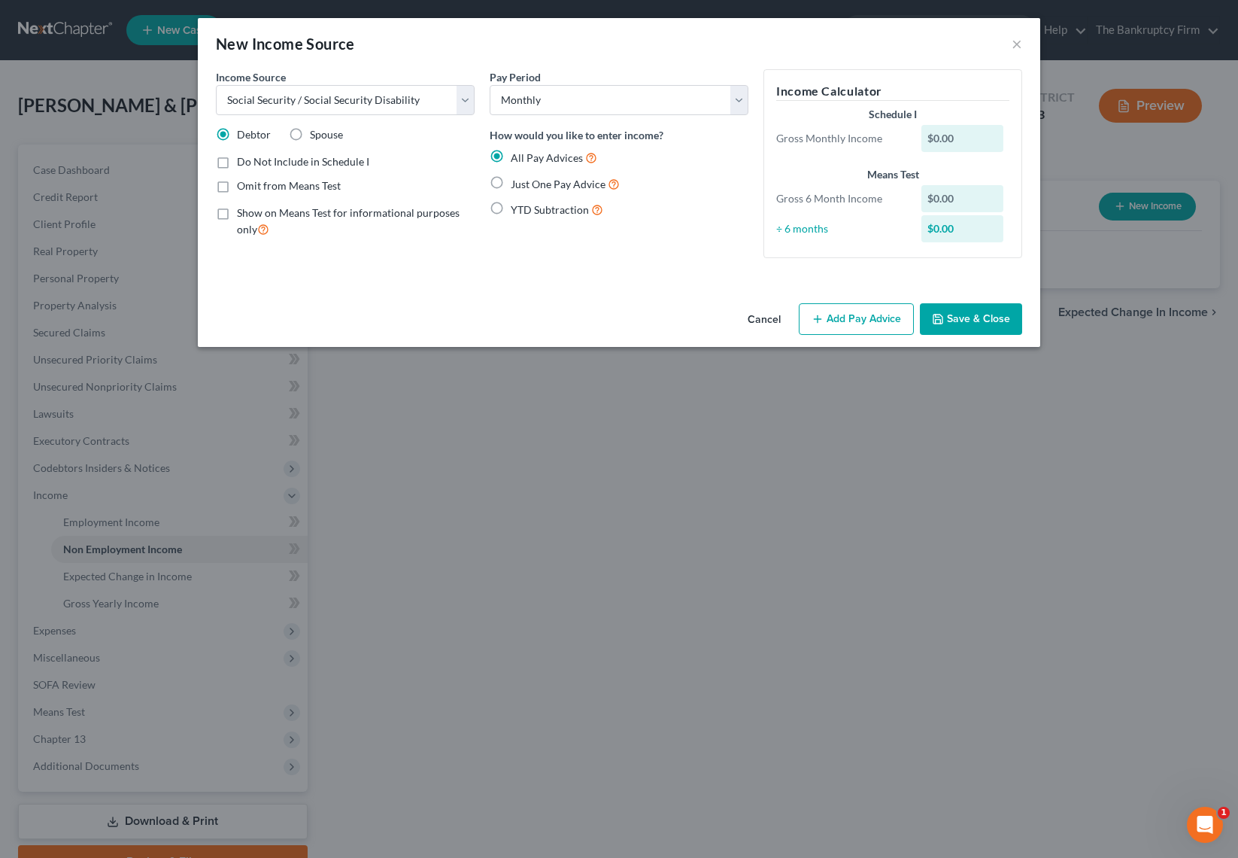
click at [511, 180] on label "Just One Pay Advice" at bounding box center [565, 183] width 109 height 17
click at [517, 180] on input "Just One Pay Advice" at bounding box center [522, 180] width 10 height 10
radio input "true"
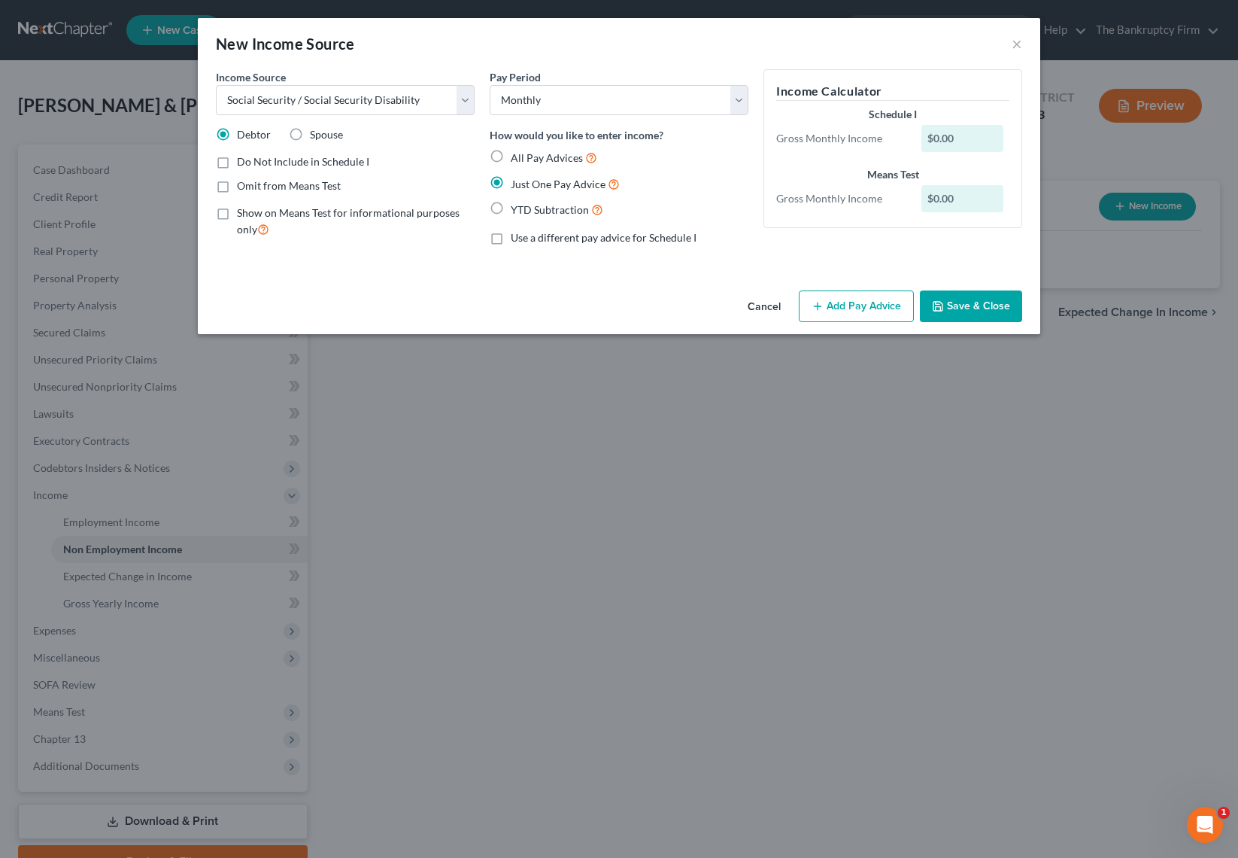
click at [849, 302] on button "Add Pay Advice" at bounding box center [856, 306] width 115 height 32
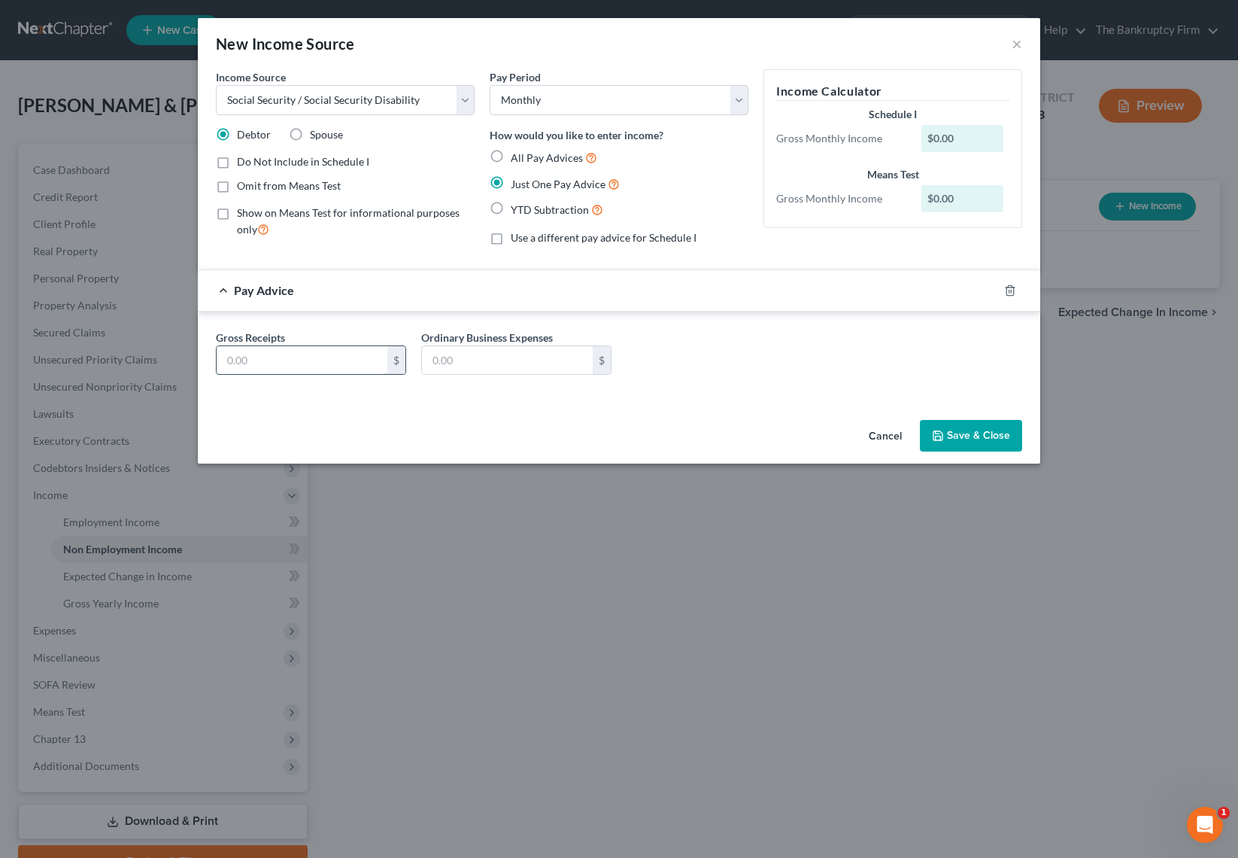
click at [274, 359] on input "text" at bounding box center [302, 360] width 171 height 29
paste input "1,298.98"
type input "1,298.98"
click at [989, 434] on button "Save & Close" at bounding box center [971, 436] width 102 height 32
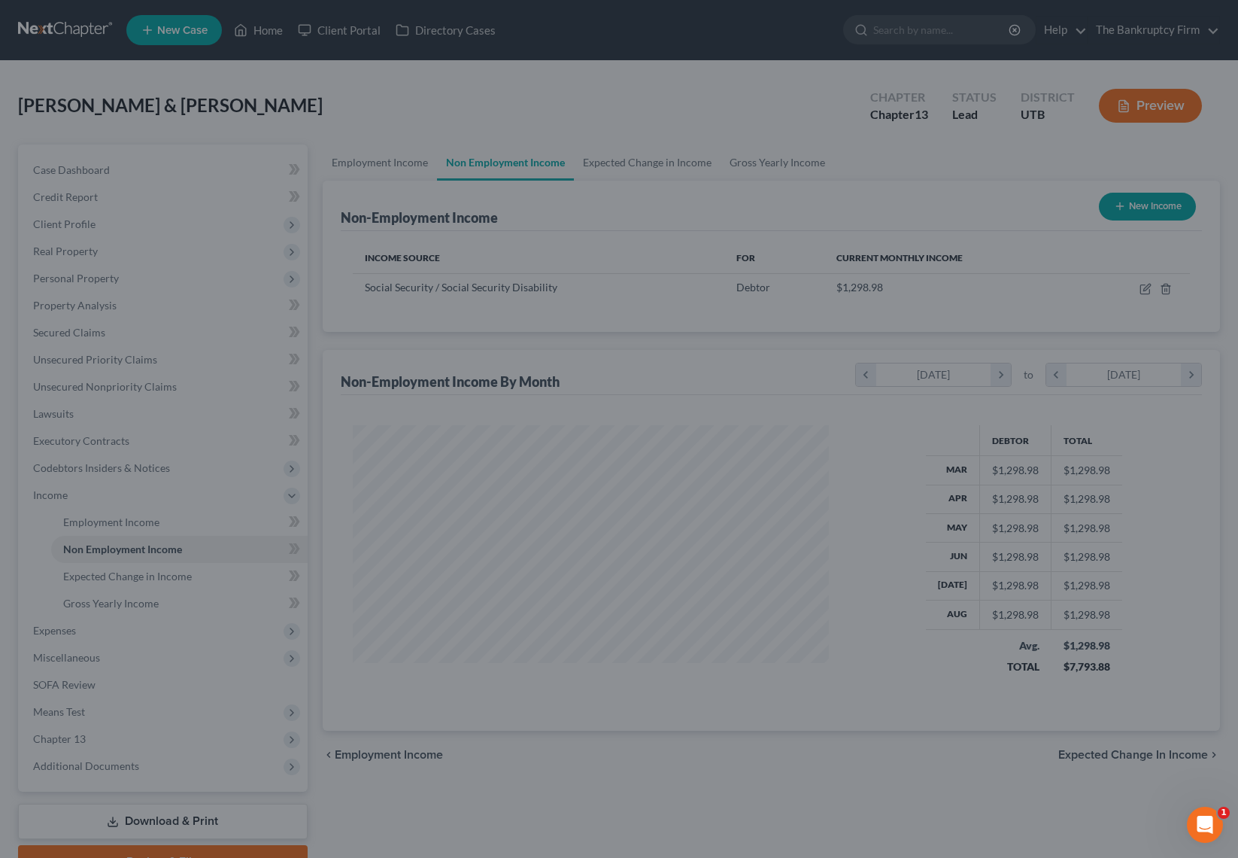
scroll to position [270, 506]
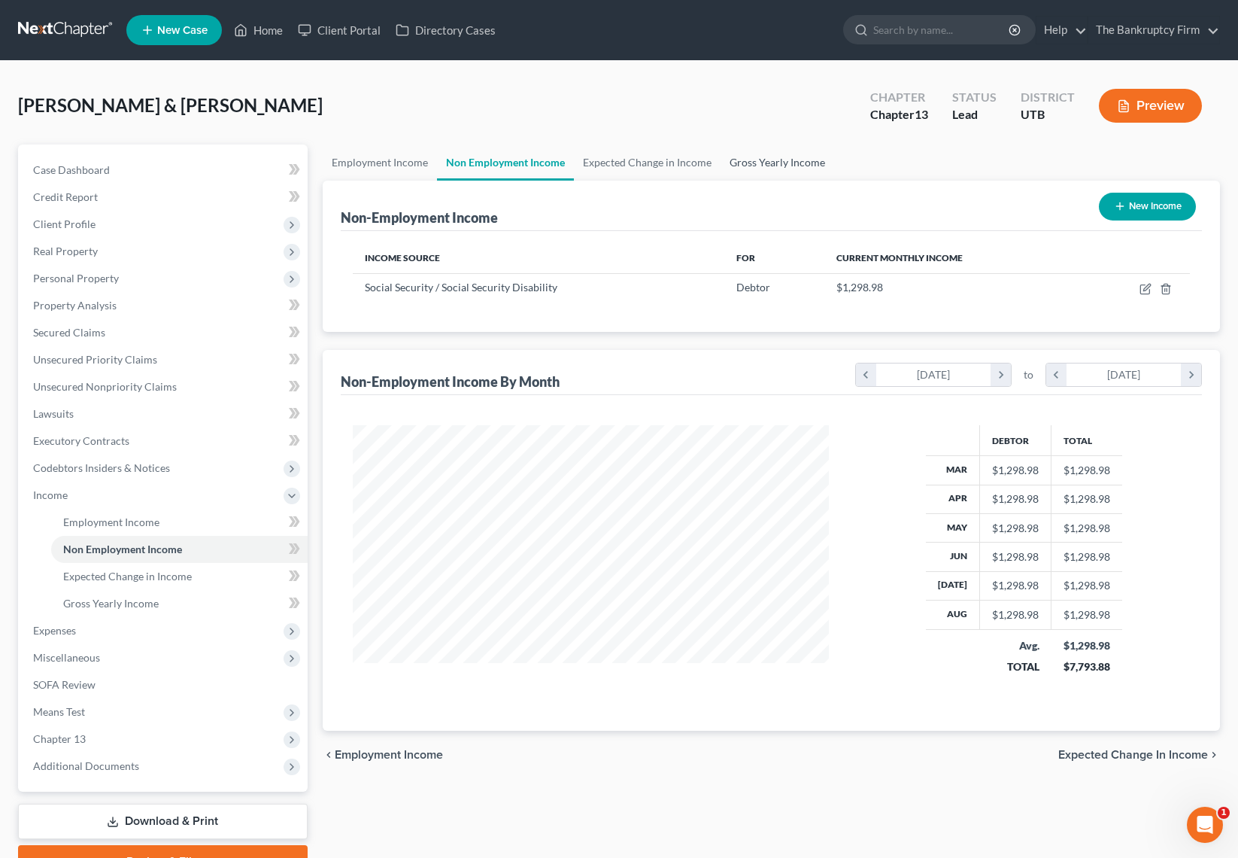
click at [768, 159] on link "Gross Yearly Income" at bounding box center [778, 162] width 114 height 36
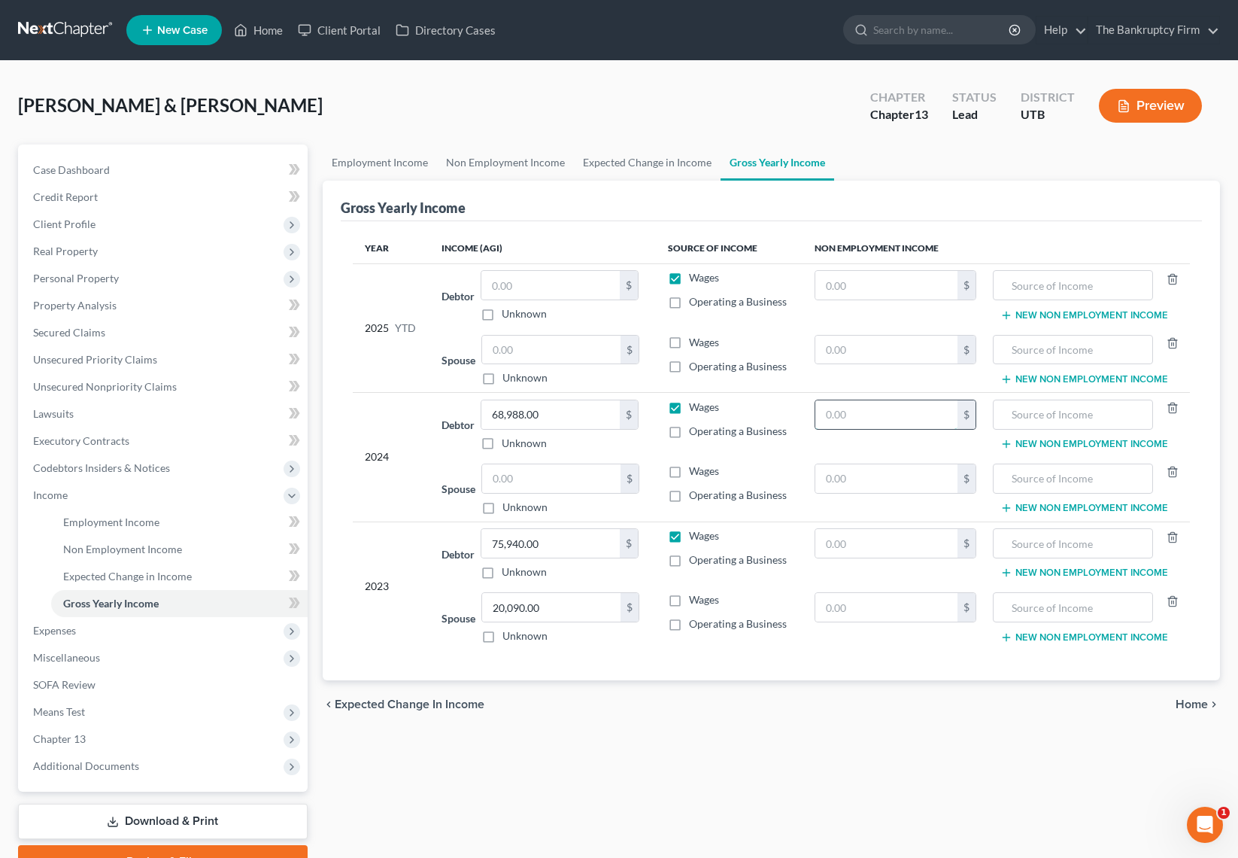
click at [849, 420] on input "text" at bounding box center [887, 414] width 142 height 29
paste input "15587.76"
type input "15587.76"
click at [867, 545] on input "text" at bounding box center [887, 543] width 142 height 29
paste input "15587.76"
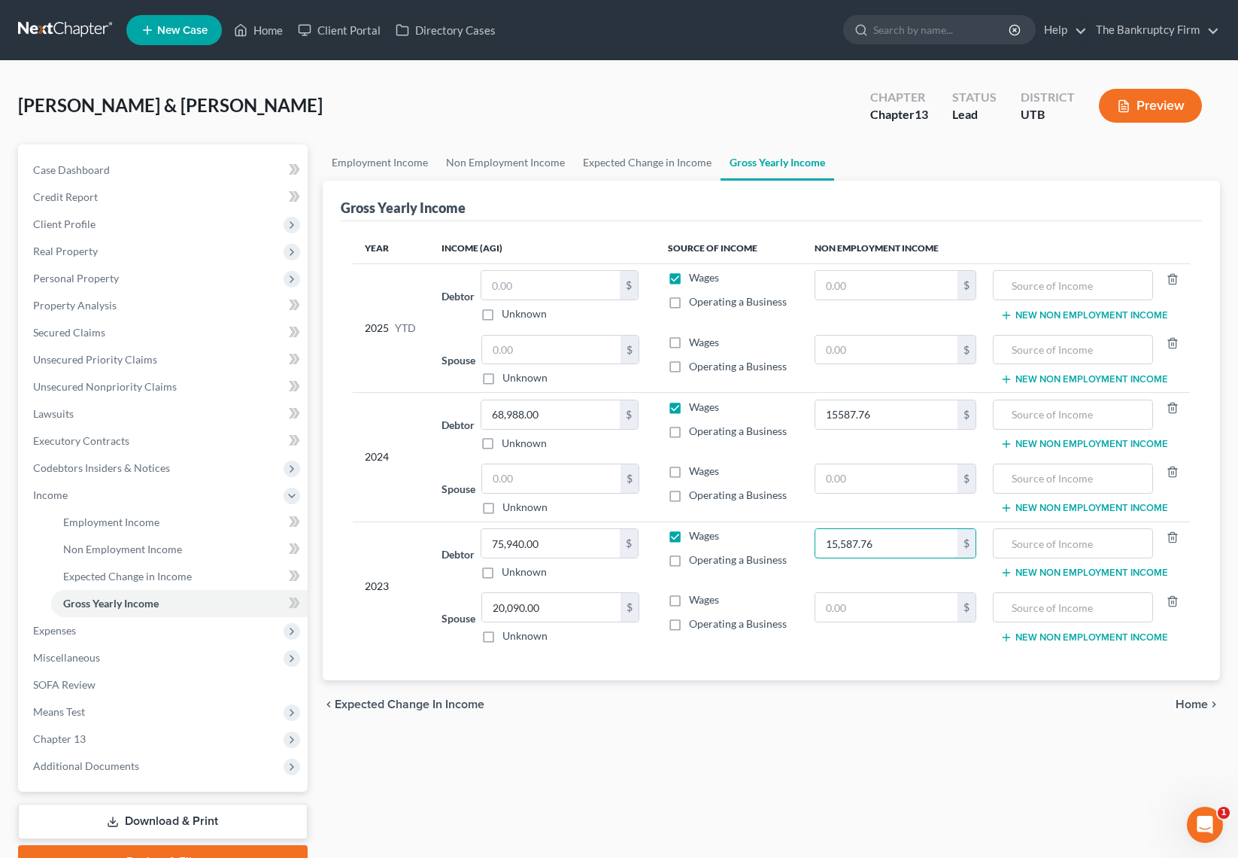
type input "15,587.76"
click at [847, 281] on input "text" at bounding box center [887, 285] width 142 height 29
paste input "11690.82"
type input "11,690.82"
click at [1041, 285] on input "text" at bounding box center [1073, 285] width 144 height 29
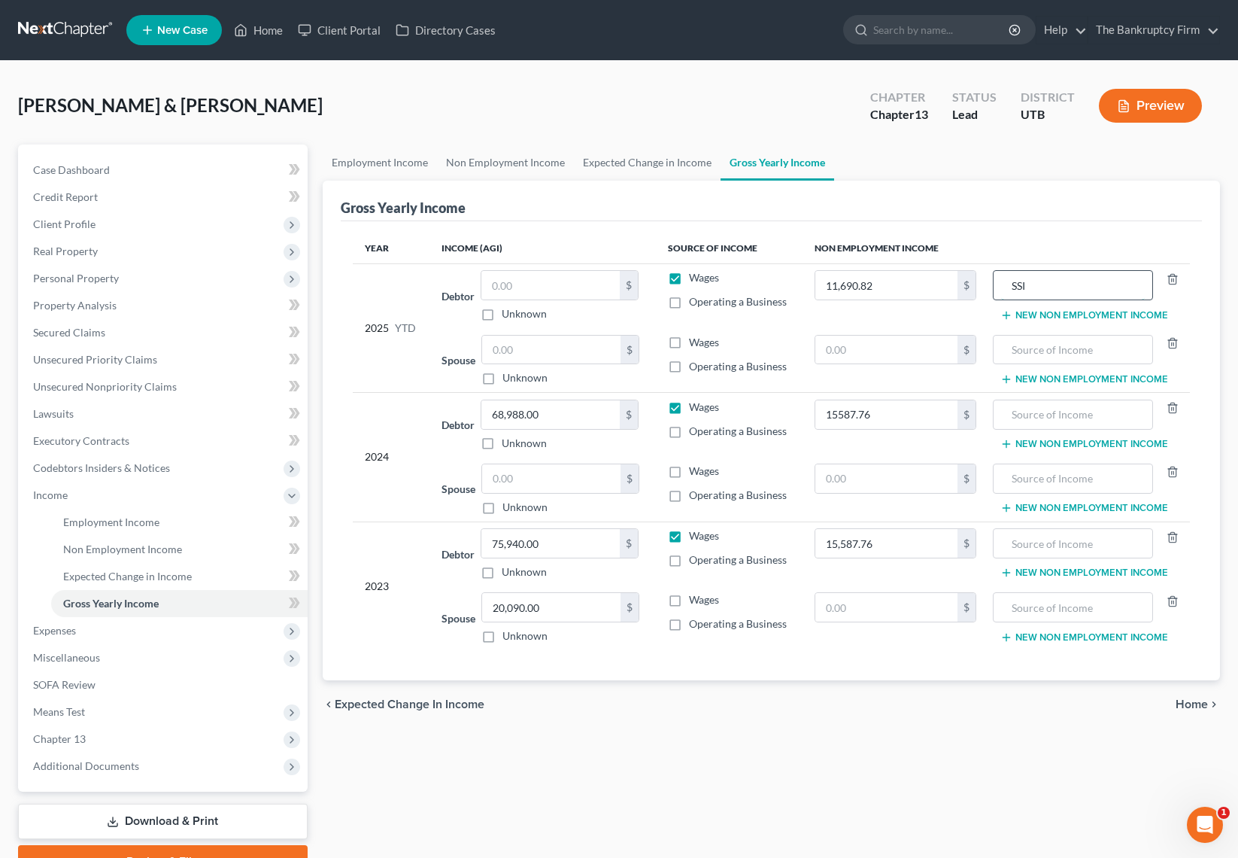
type input "SSI"
click at [1071, 415] on input "text" at bounding box center [1073, 414] width 144 height 29
type input "SSI"
click at [1045, 542] on input "text" at bounding box center [1073, 543] width 144 height 29
type input "SSI"
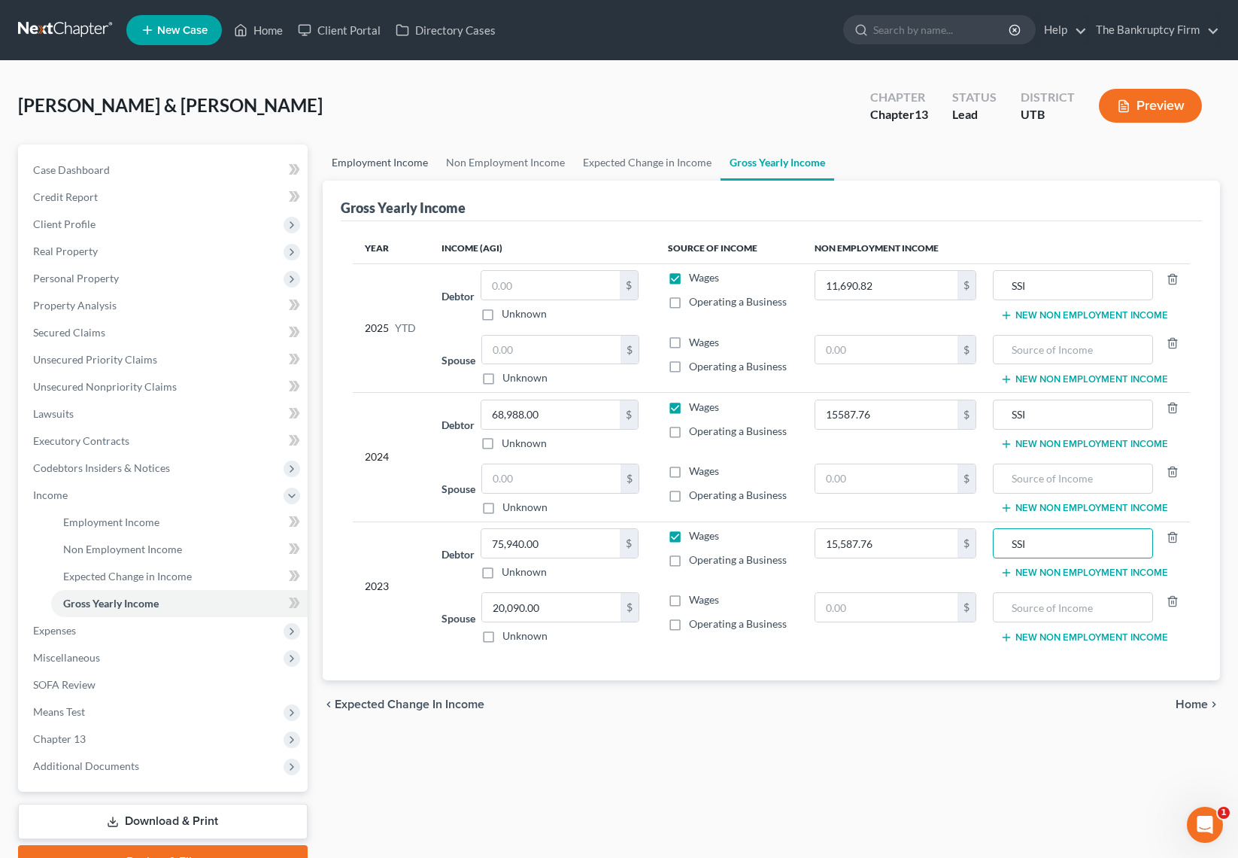
click at [406, 160] on link "Employment Income" at bounding box center [380, 162] width 114 height 36
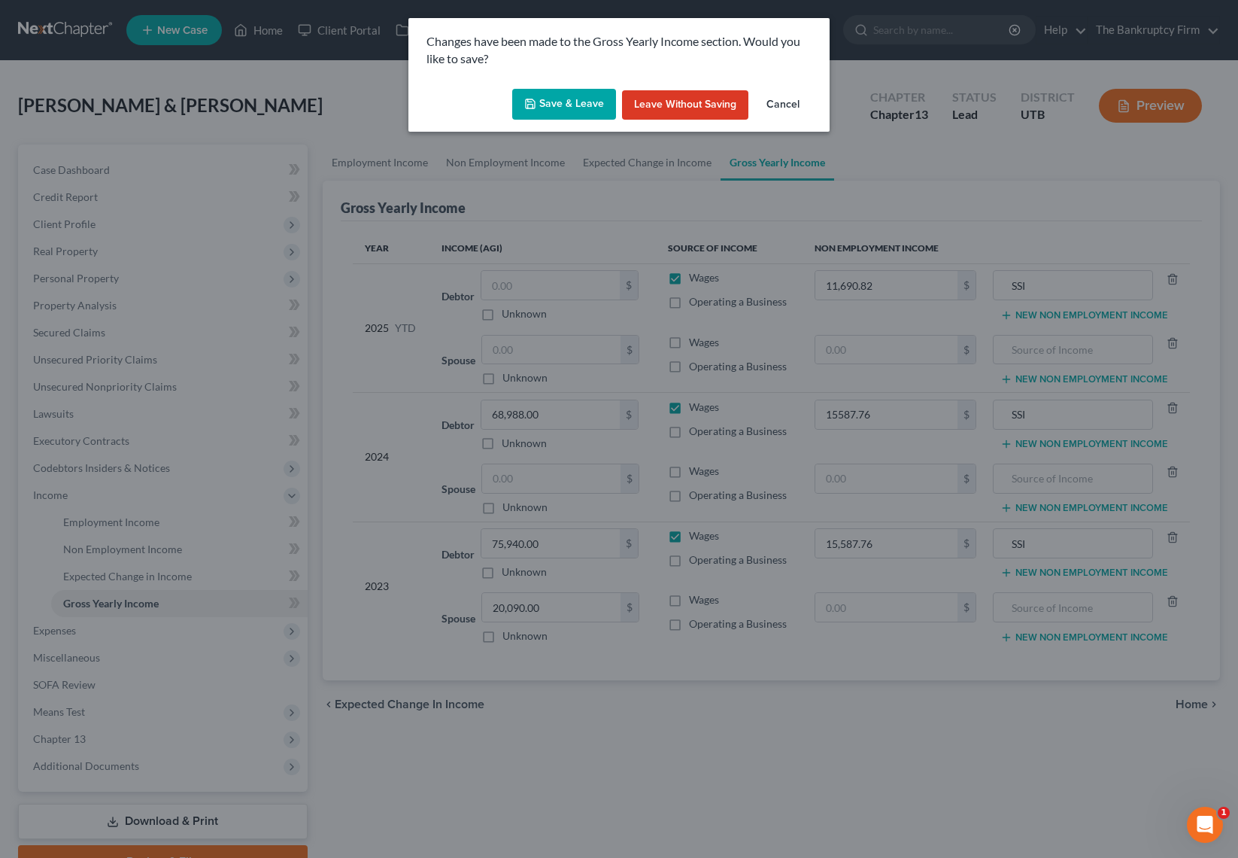
click at [565, 112] on button "Save & Leave" at bounding box center [564, 105] width 104 height 32
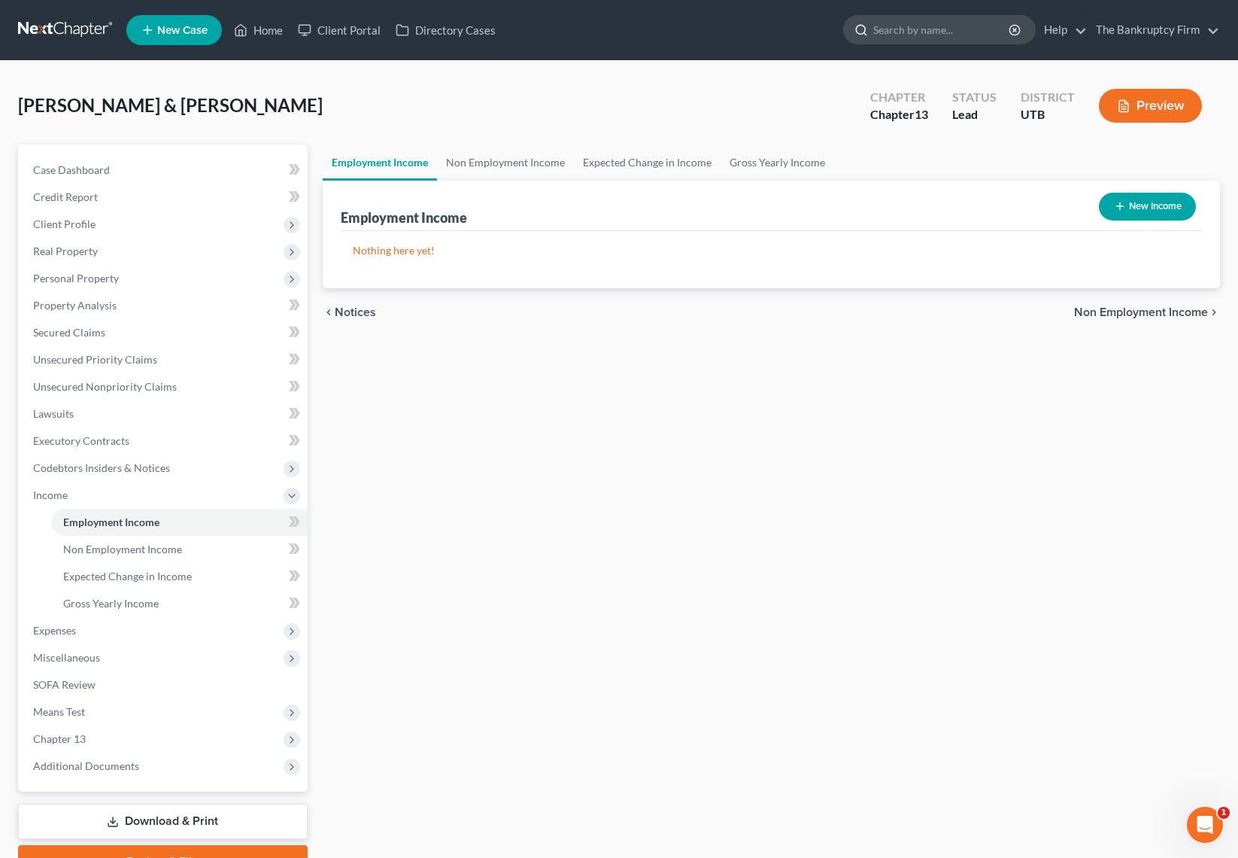
click at [895, 27] on input "search" at bounding box center [942, 30] width 138 height 28
type input "shivley"
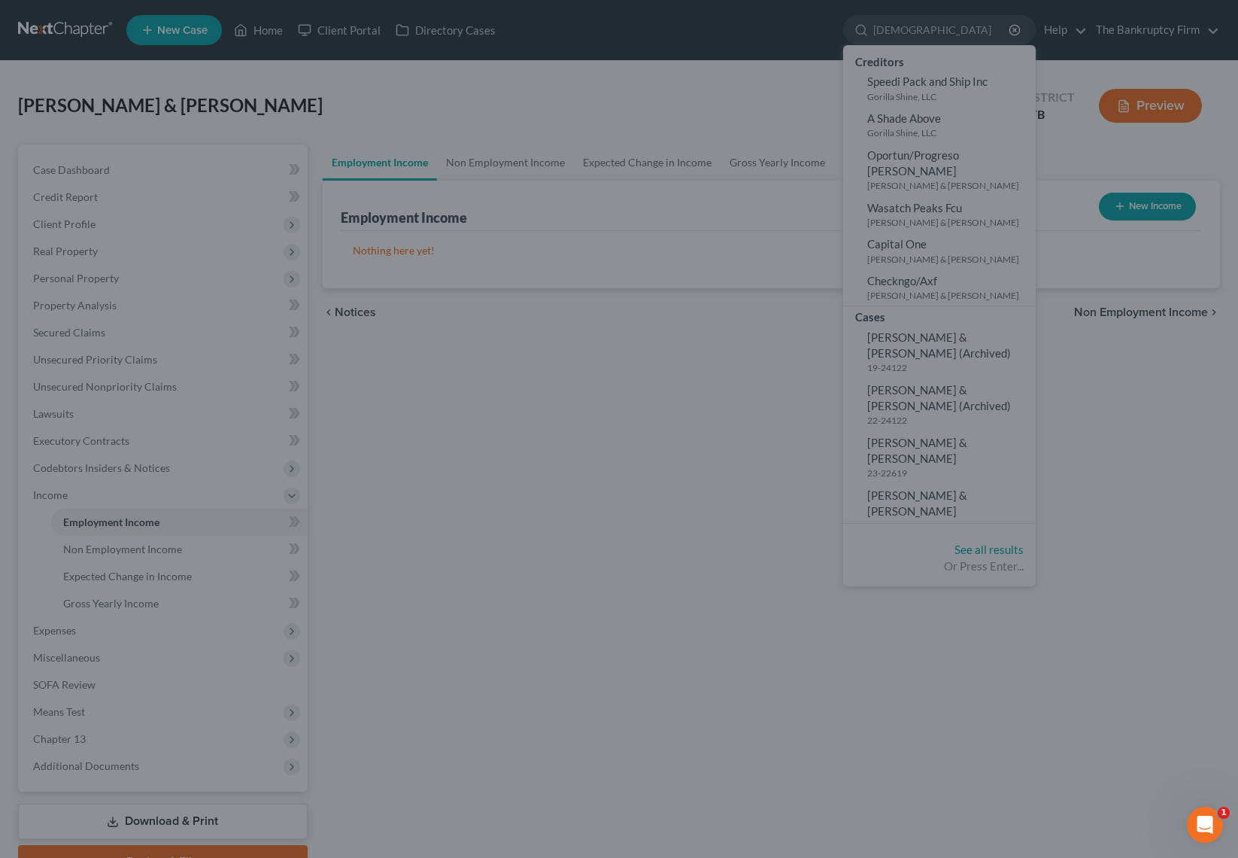
click at [933, 29] on div at bounding box center [619, 429] width 1238 height 858
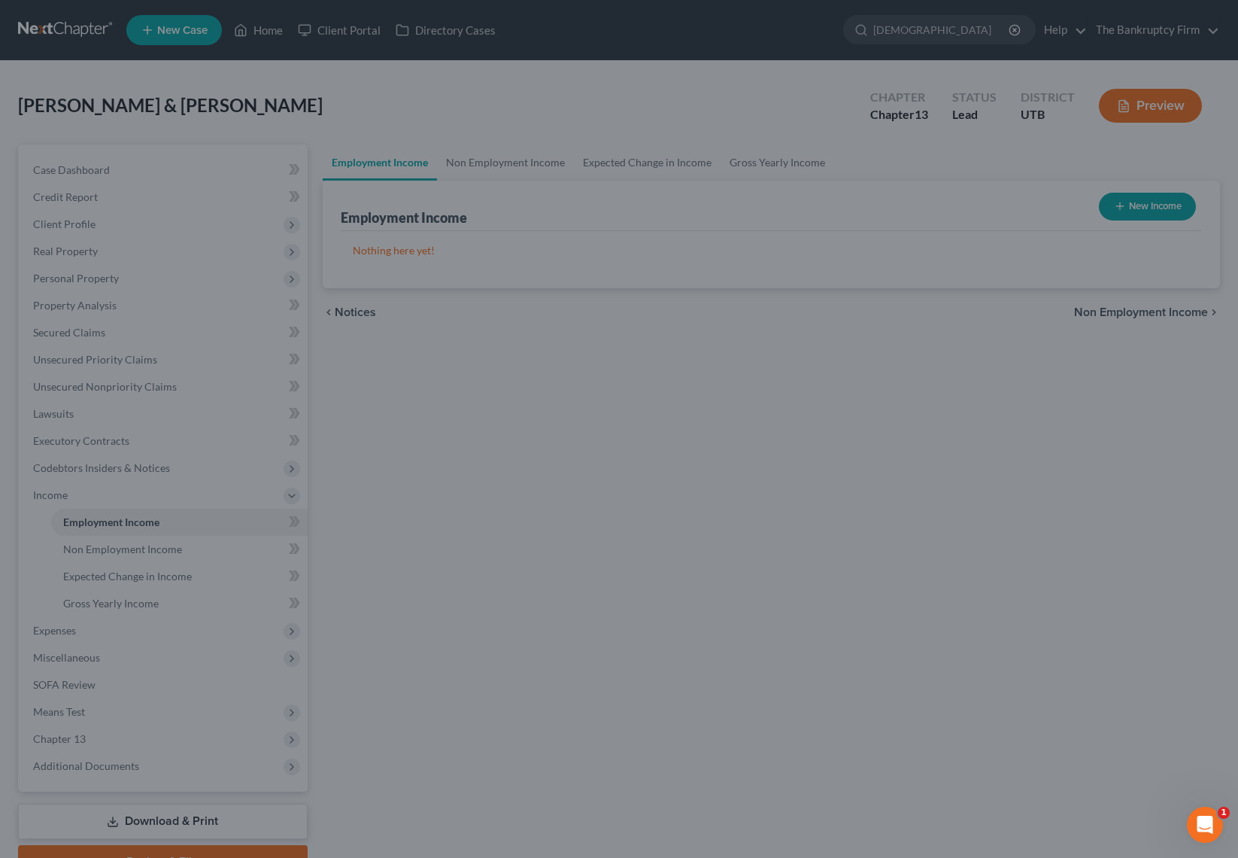
click at [791, 495] on div at bounding box center [619, 429] width 1238 height 858
click at [269, 32] on div at bounding box center [619, 429] width 1238 height 858
drag, startPoint x: 262, startPoint y: 26, endPoint x: 278, endPoint y: 38, distance: 19.4
click at [262, 26] on div at bounding box center [619, 429] width 1238 height 858
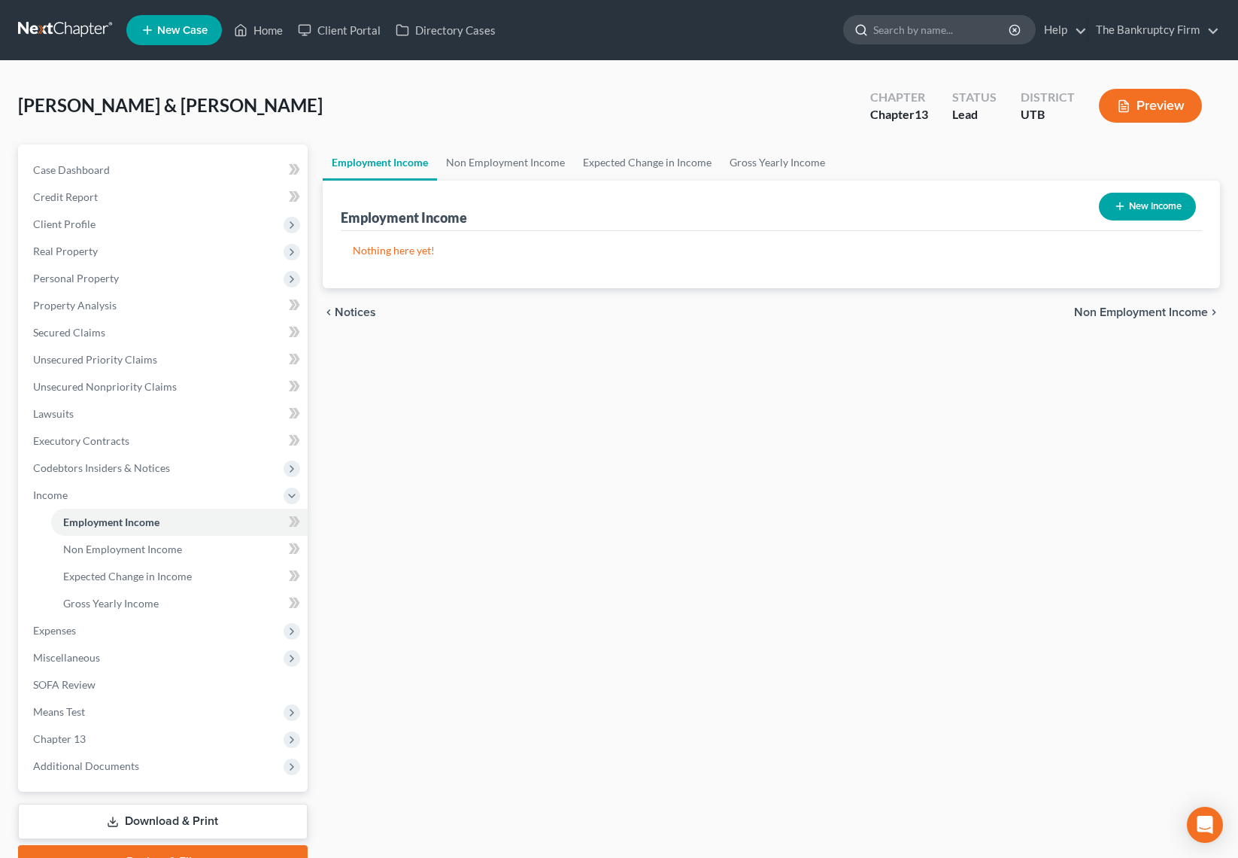
click at [916, 34] on input "search" at bounding box center [942, 30] width 138 height 28
type input "Shivley"
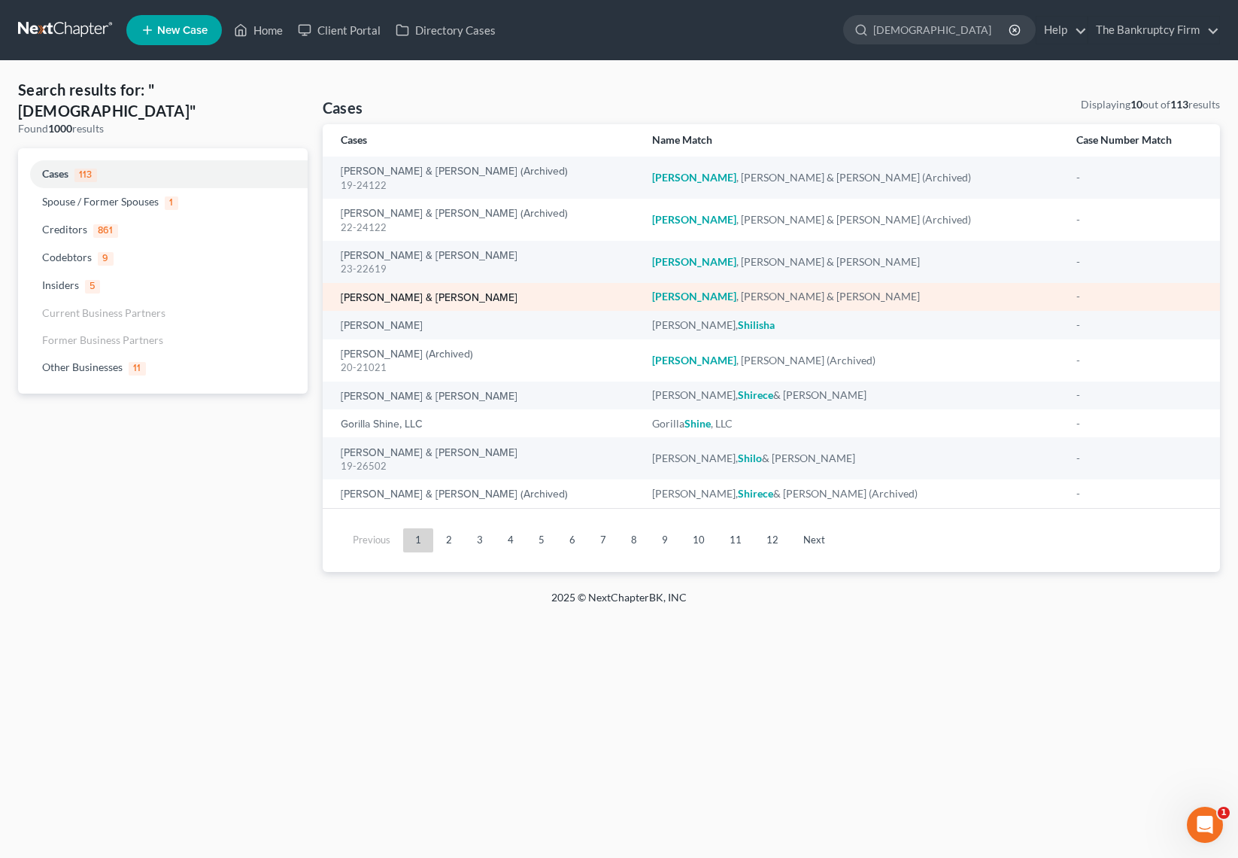
click at [422, 297] on link "[PERSON_NAME] & [PERSON_NAME]" at bounding box center [429, 298] width 177 height 11
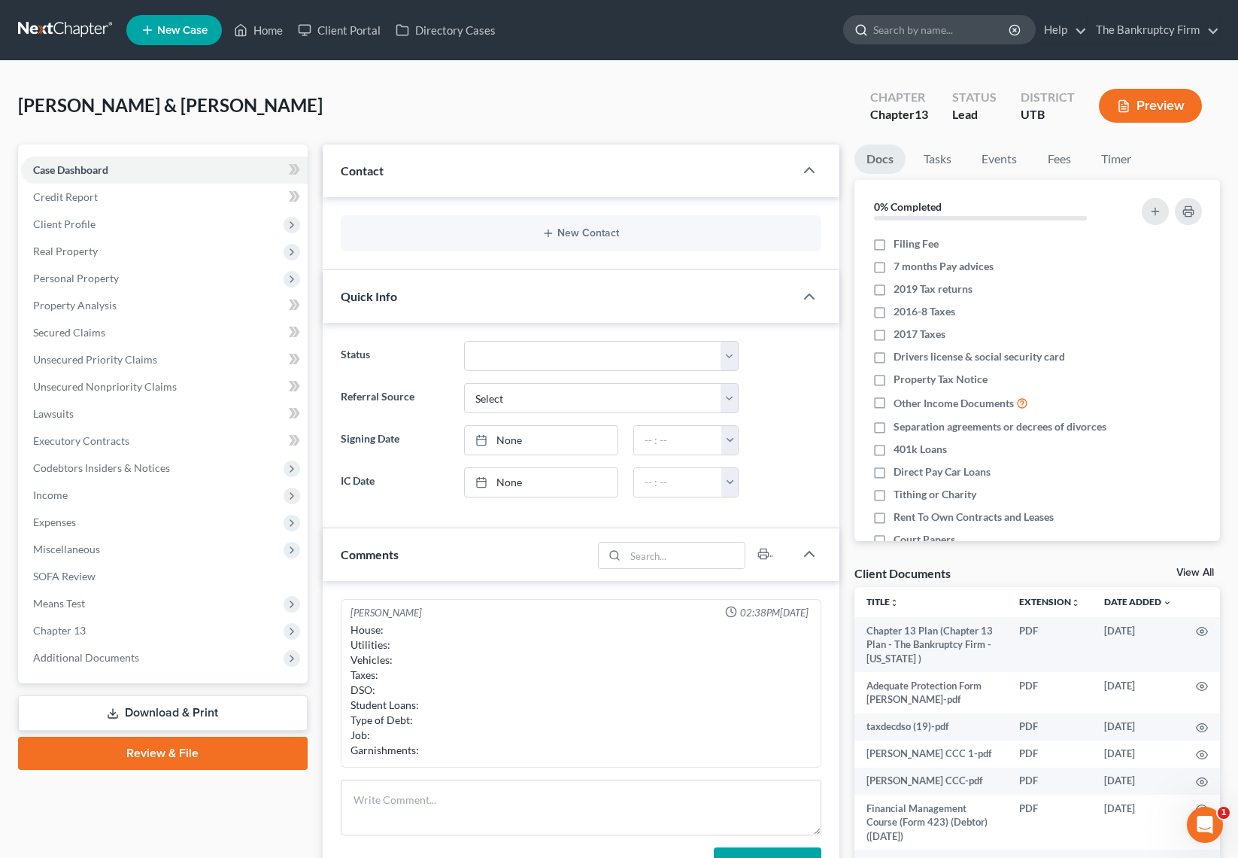
click at [917, 34] on input "search" at bounding box center [942, 30] width 138 height 28
type input "jessop"
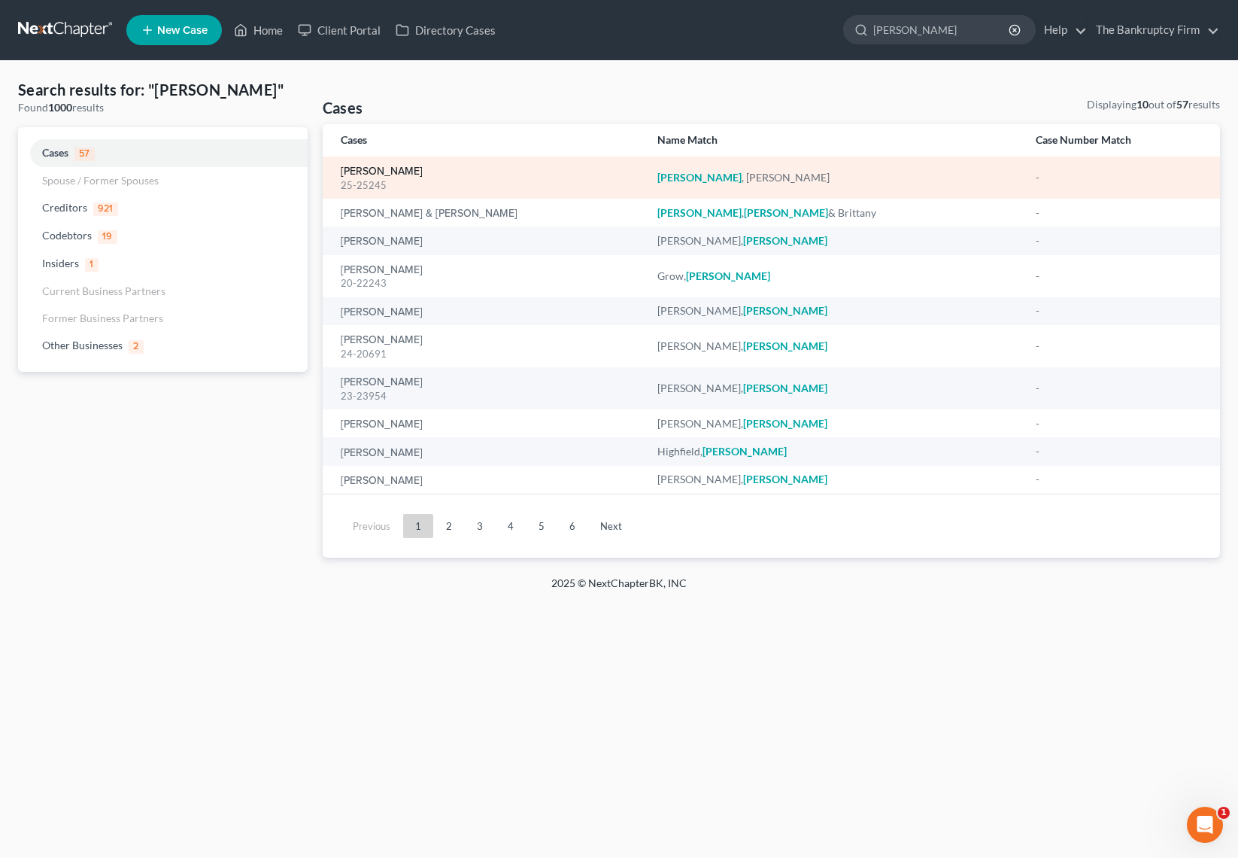
click at [379, 169] on link "[PERSON_NAME]" at bounding box center [382, 171] width 82 height 11
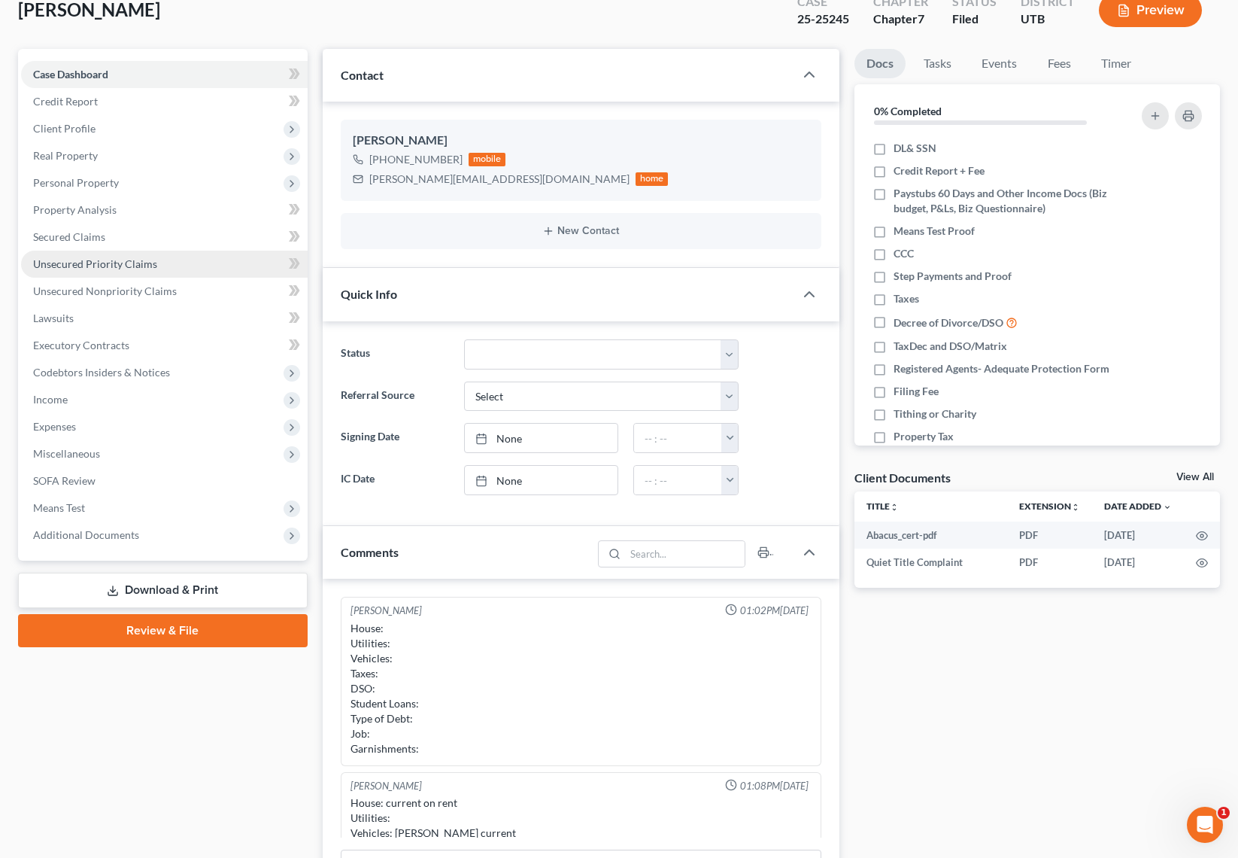
scroll to position [89, 0]
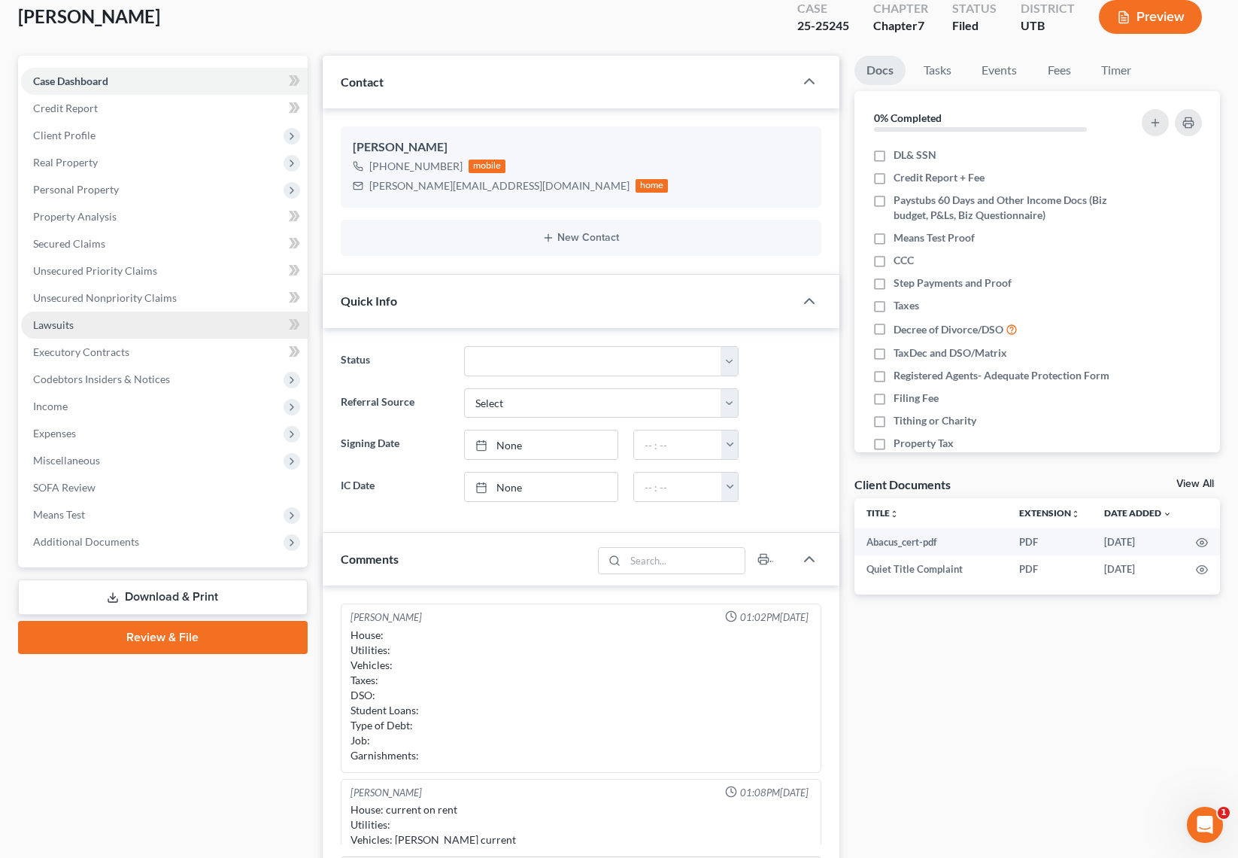
click at [132, 328] on link "Lawsuits" at bounding box center [164, 324] width 287 height 27
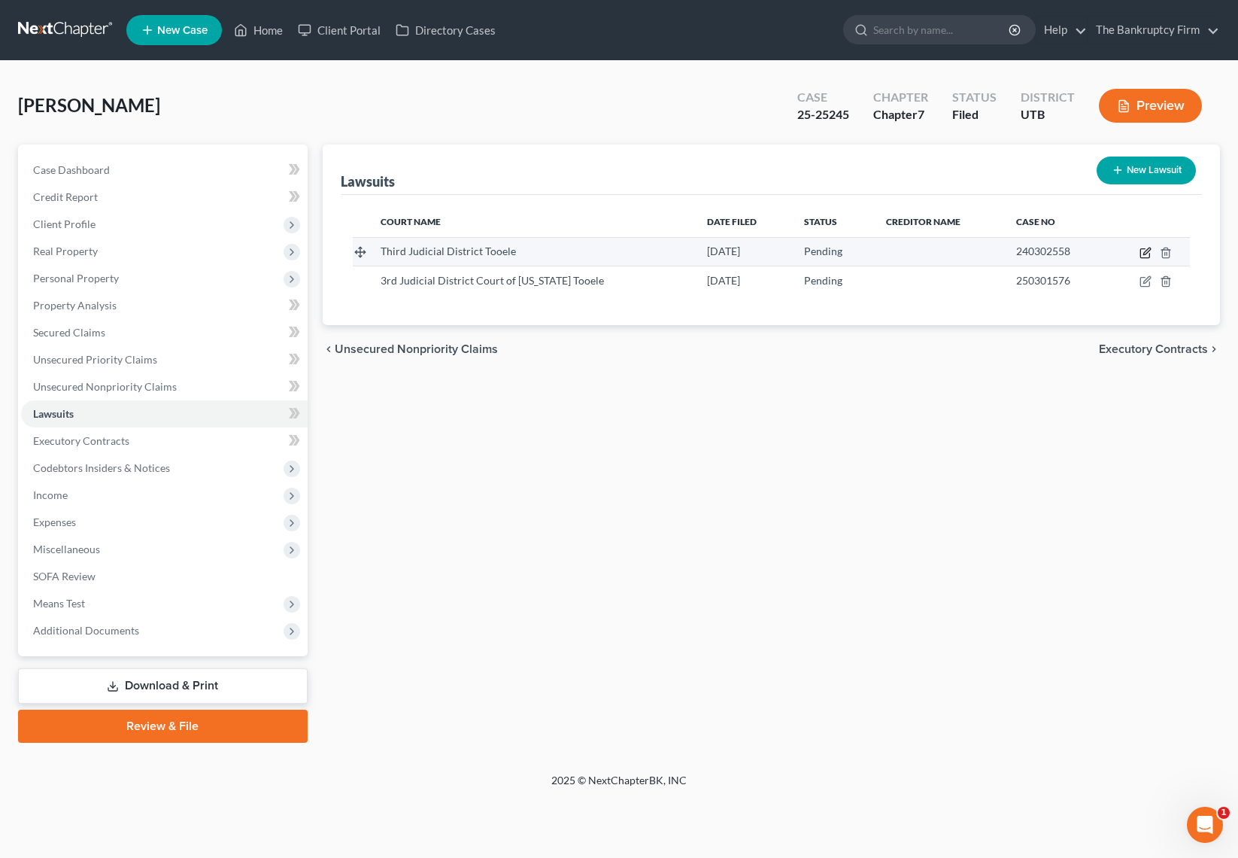
click at [1144, 254] on icon "button" at bounding box center [1146, 253] width 12 height 12
select select "0"
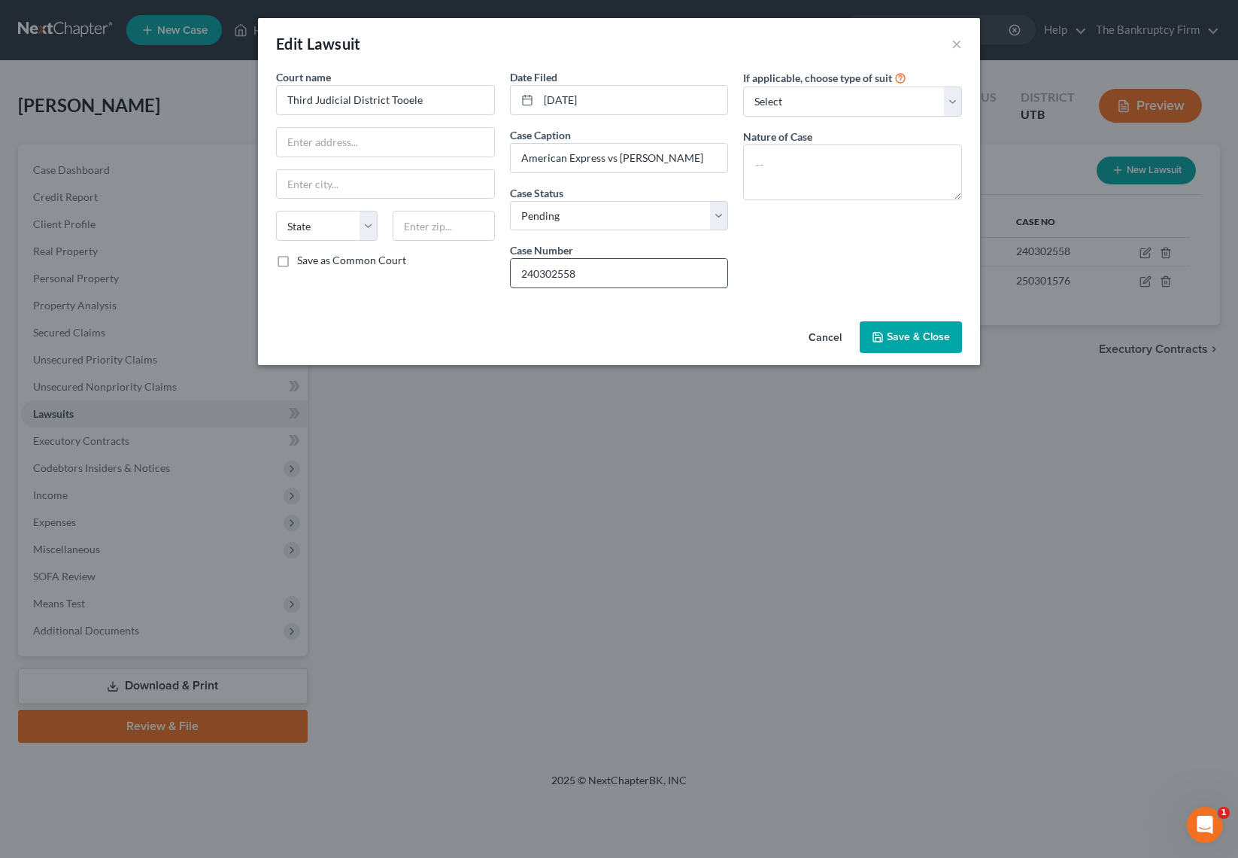
click at [598, 274] on input "240302558" at bounding box center [619, 273] width 217 height 29
click at [929, 339] on span "Save & Close" at bounding box center [918, 336] width 63 height 13
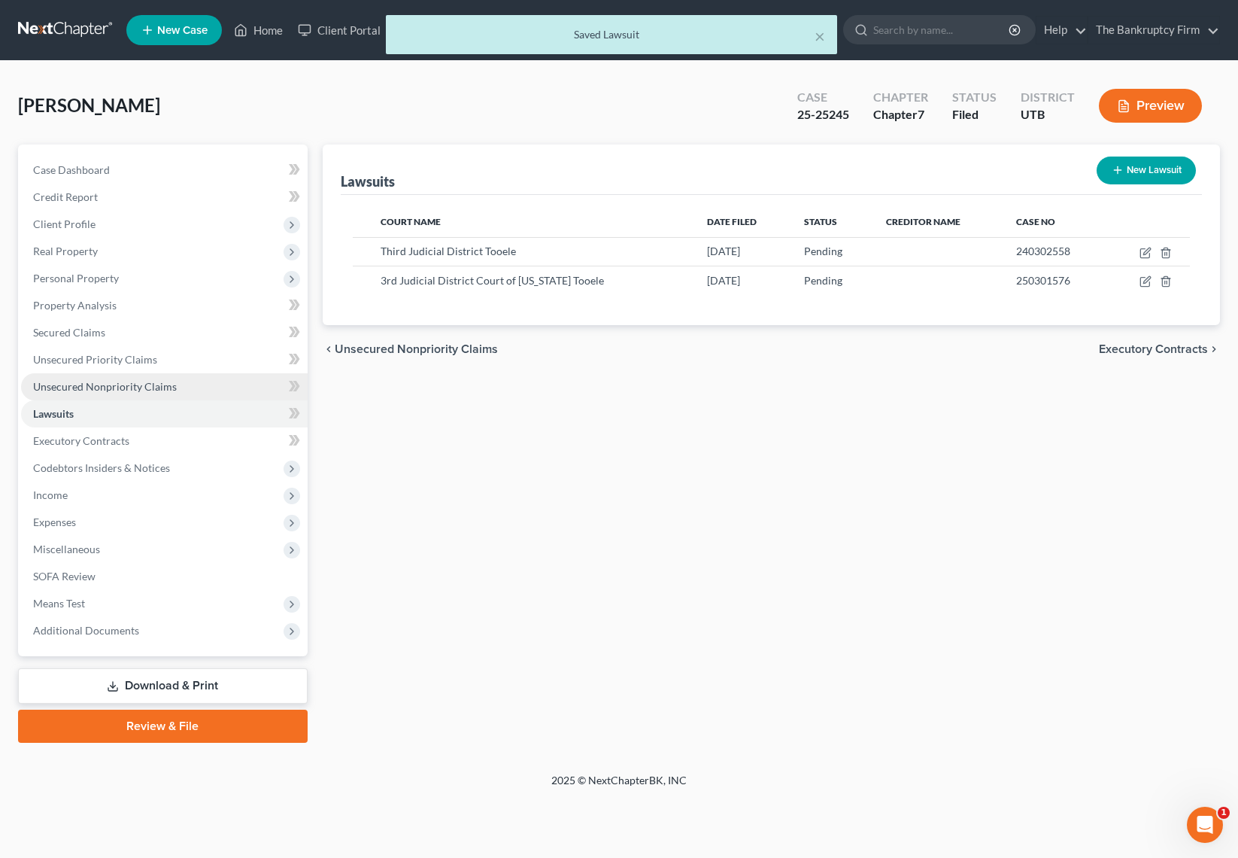
click at [123, 382] on span "Unsecured Nonpriority Claims" at bounding box center [105, 386] width 144 height 13
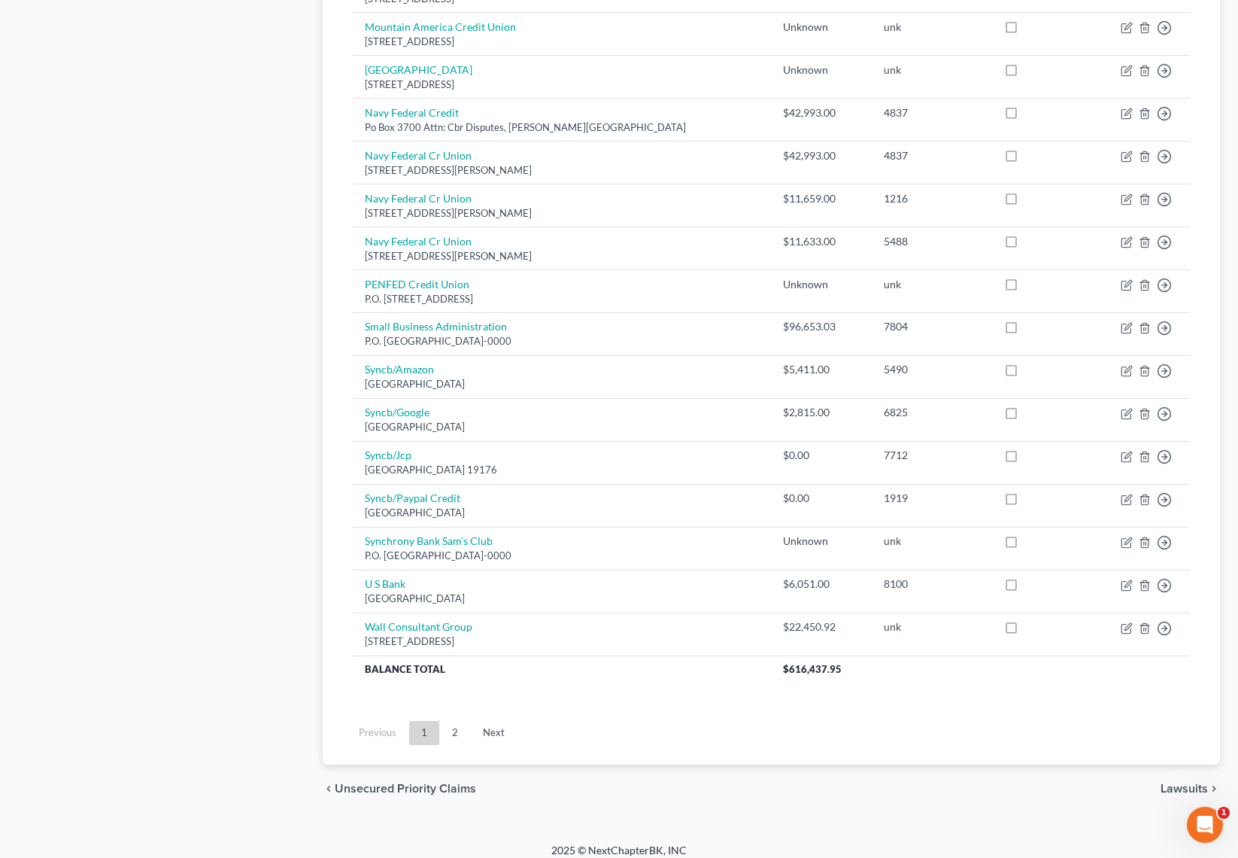
scroll to position [875, 0]
click at [447, 732] on link "2" at bounding box center [455, 730] width 30 height 24
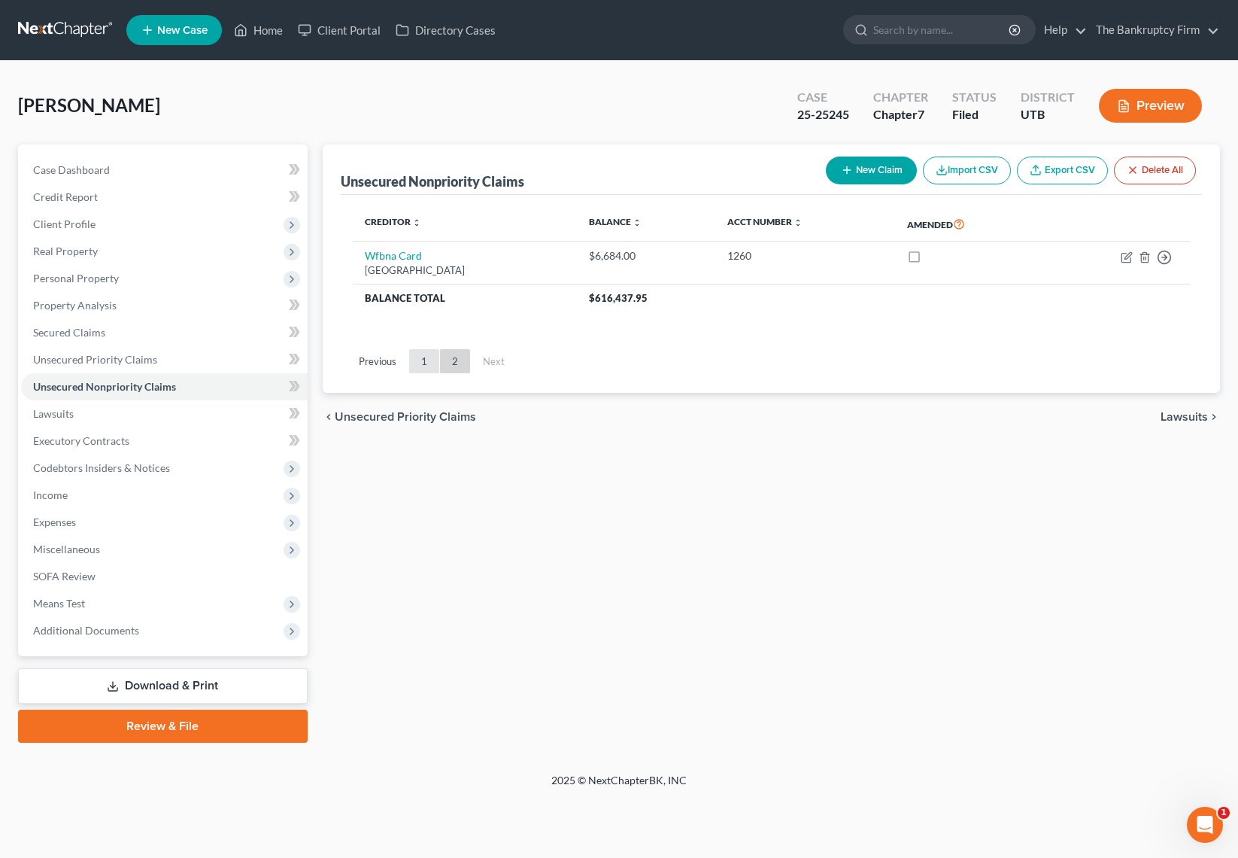
click at [421, 359] on link "1" at bounding box center [424, 361] width 30 height 24
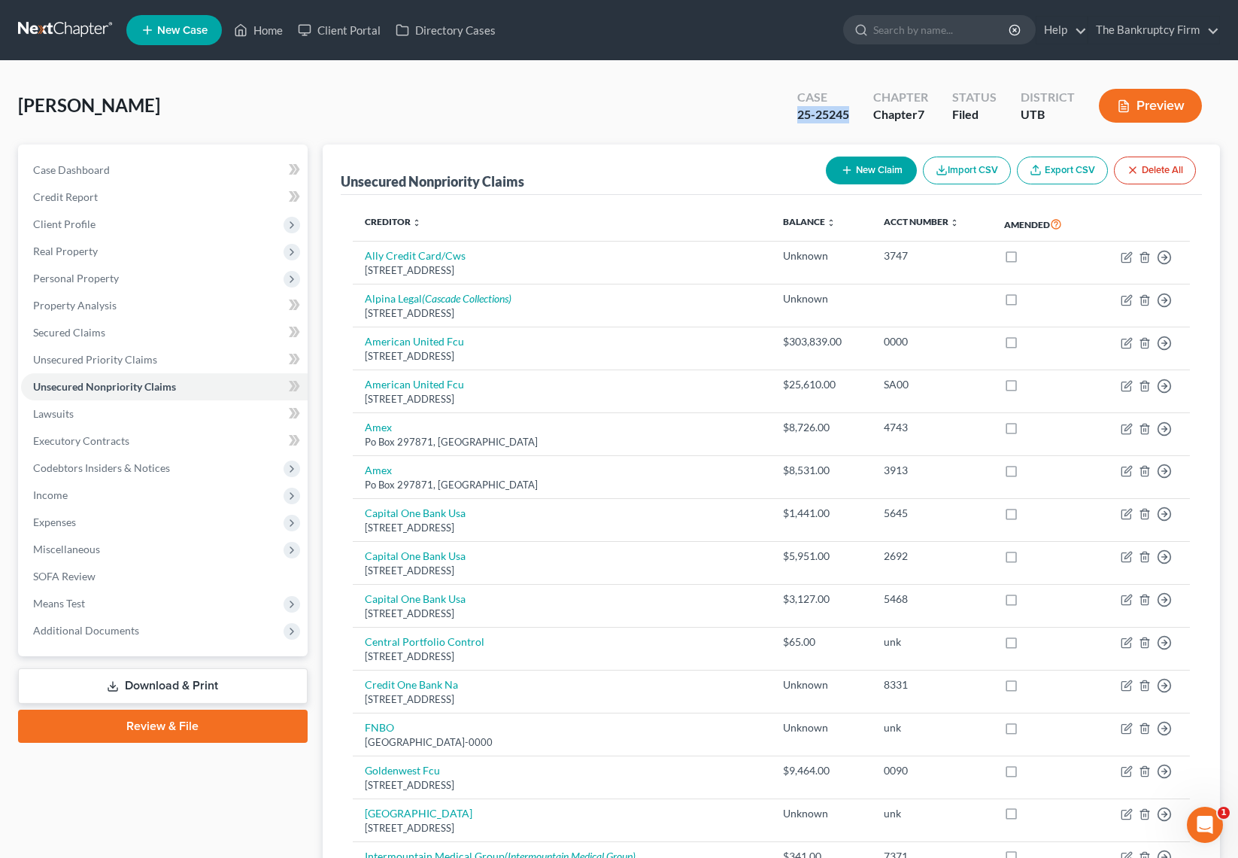
drag, startPoint x: 851, startPoint y: 114, endPoint x: 797, endPoint y: 119, distance: 54.4
click at [797, 119] on div "Case 25-25245" at bounding box center [823, 107] width 76 height 44
click at [83, 166] on span "Case Dashboard" at bounding box center [71, 169] width 77 height 13
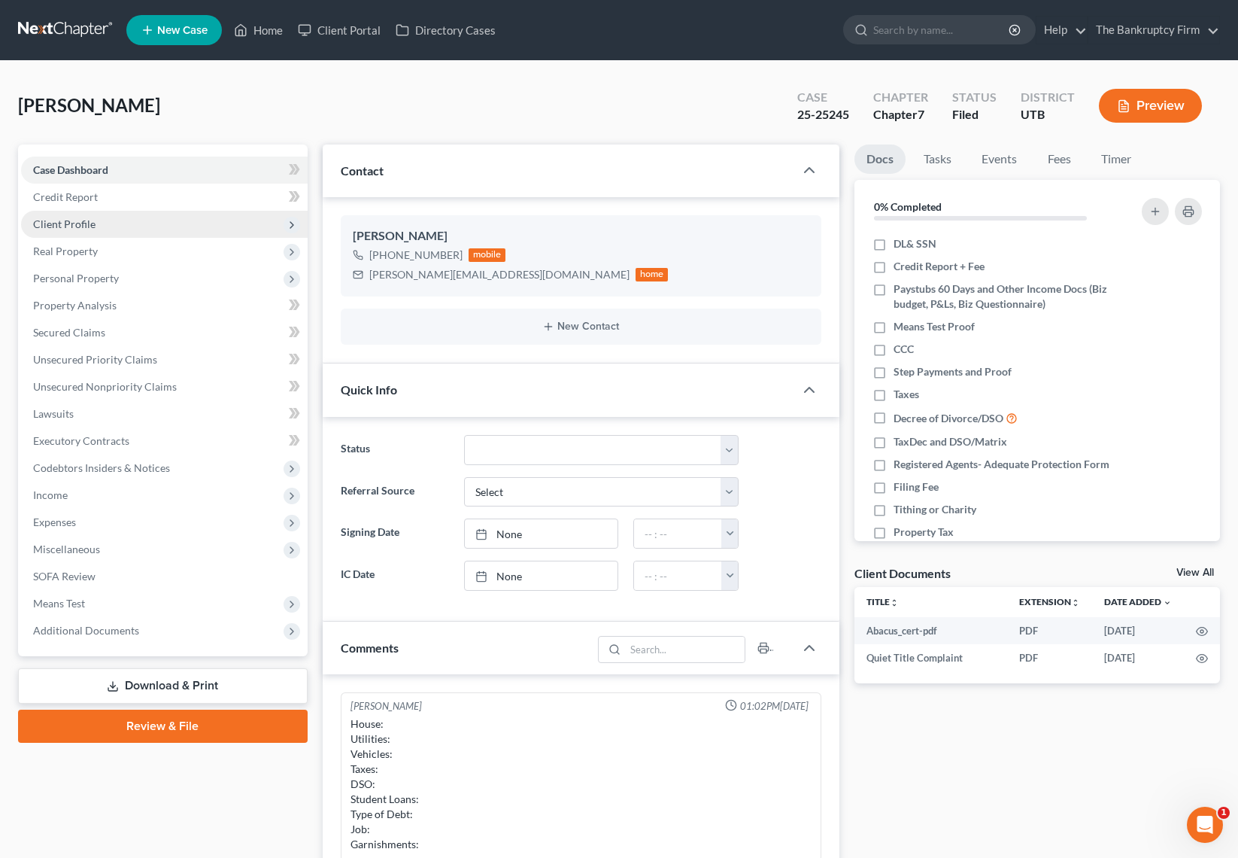
click at [96, 227] on span "Client Profile" at bounding box center [164, 224] width 287 height 27
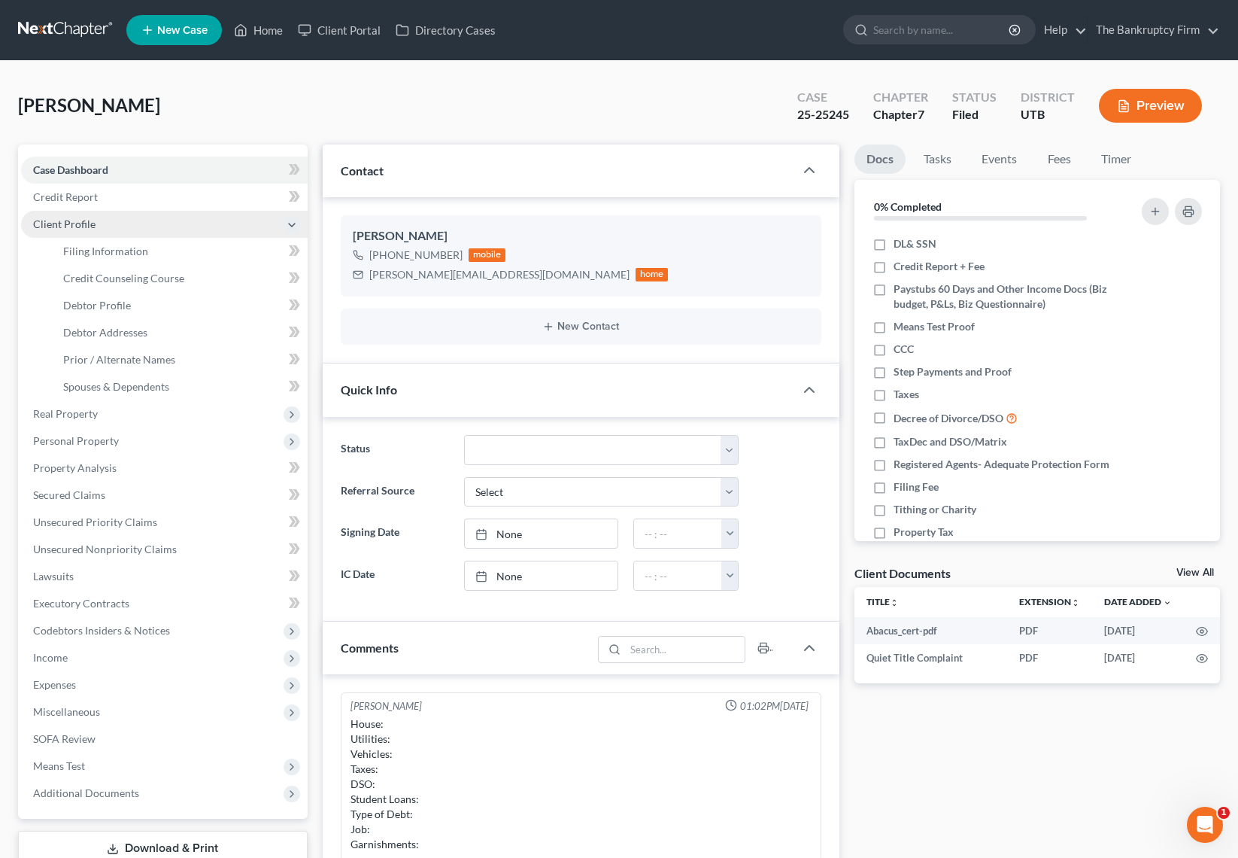
scroll to position [118, 0]
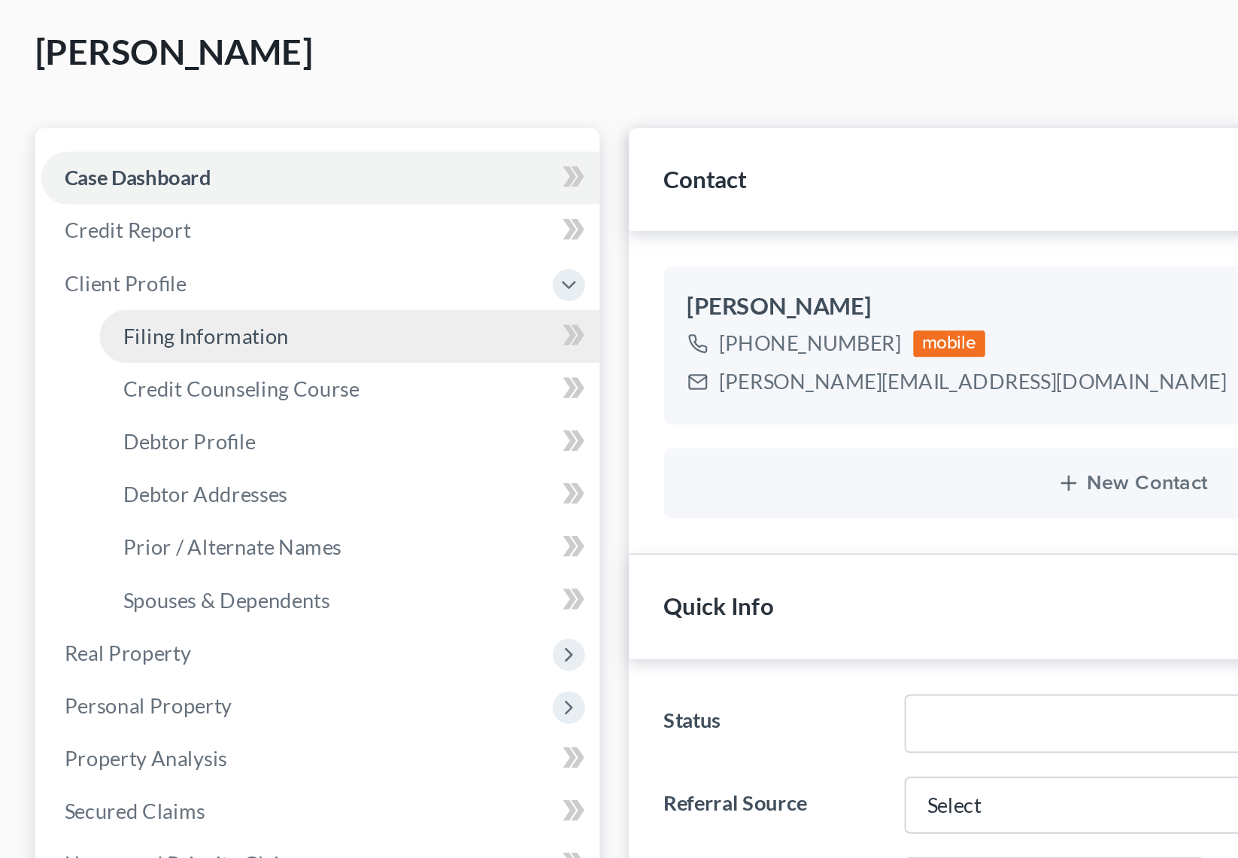
click at [59, 199] on ul "Case Dashboard Payments Invoices Payments Payments Credit Report Client Profile" at bounding box center [164, 481] width 287 height 650
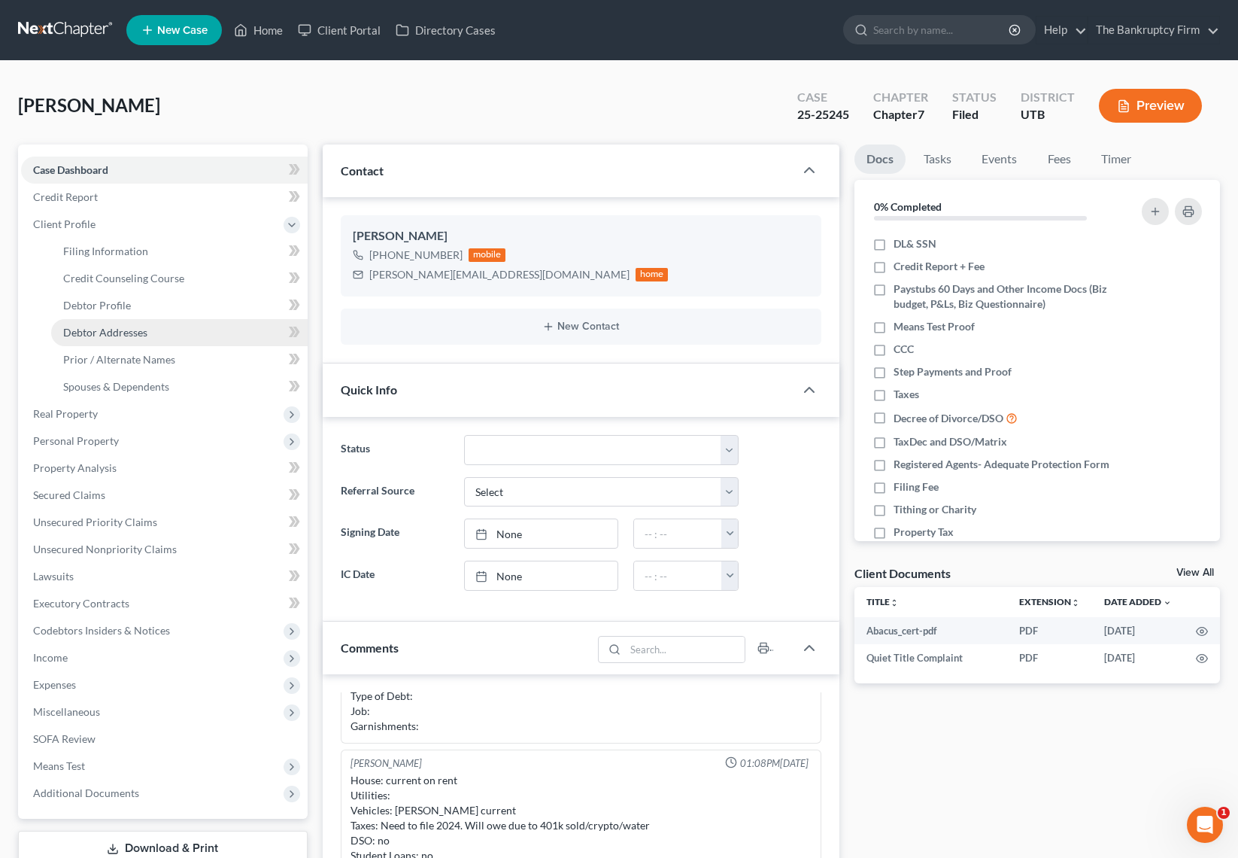
click at [115, 321] on link "Debtor Addresses" at bounding box center [179, 332] width 257 height 27
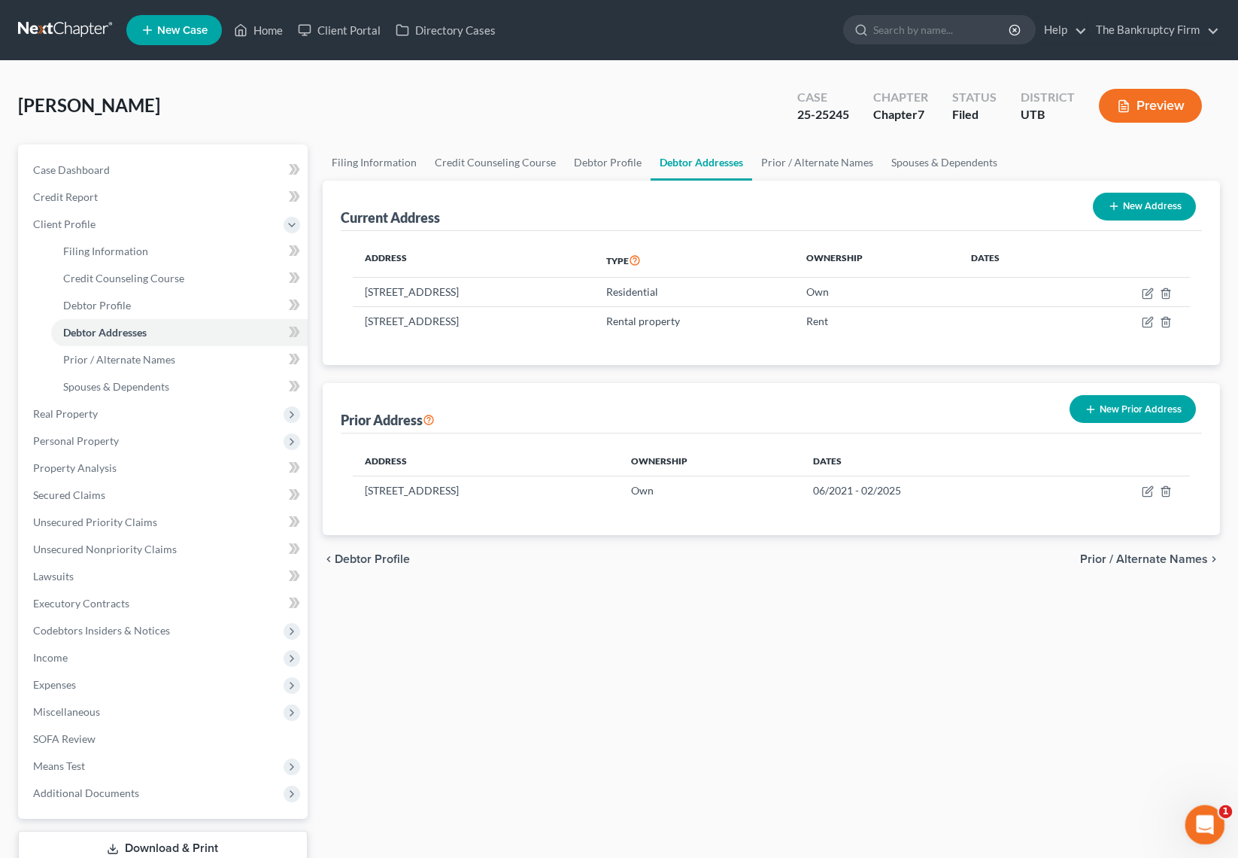
click at [1214, 819] on icon "Open Intercom Messenger" at bounding box center [1203, 822] width 25 height 25
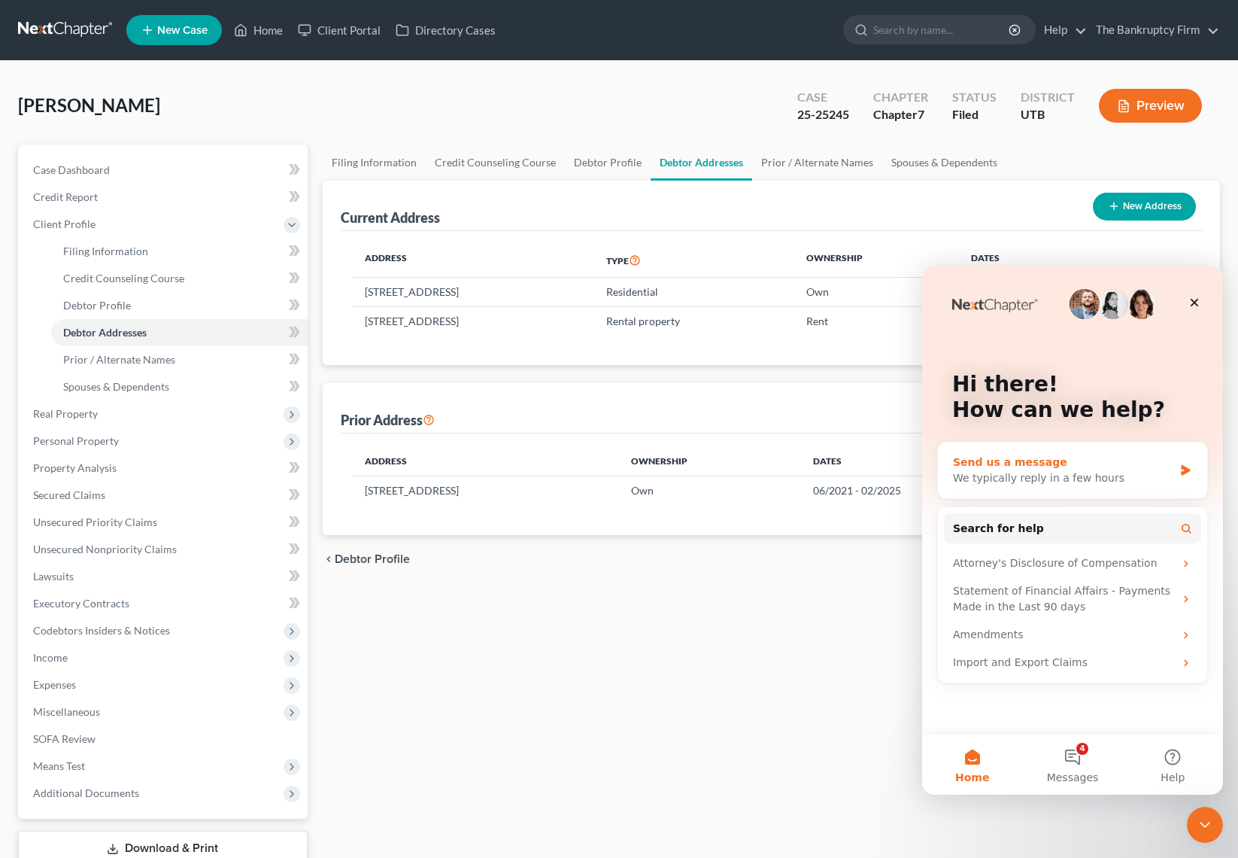
click at [1024, 458] on div "Send us a message" at bounding box center [1063, 462] width 220 height 16
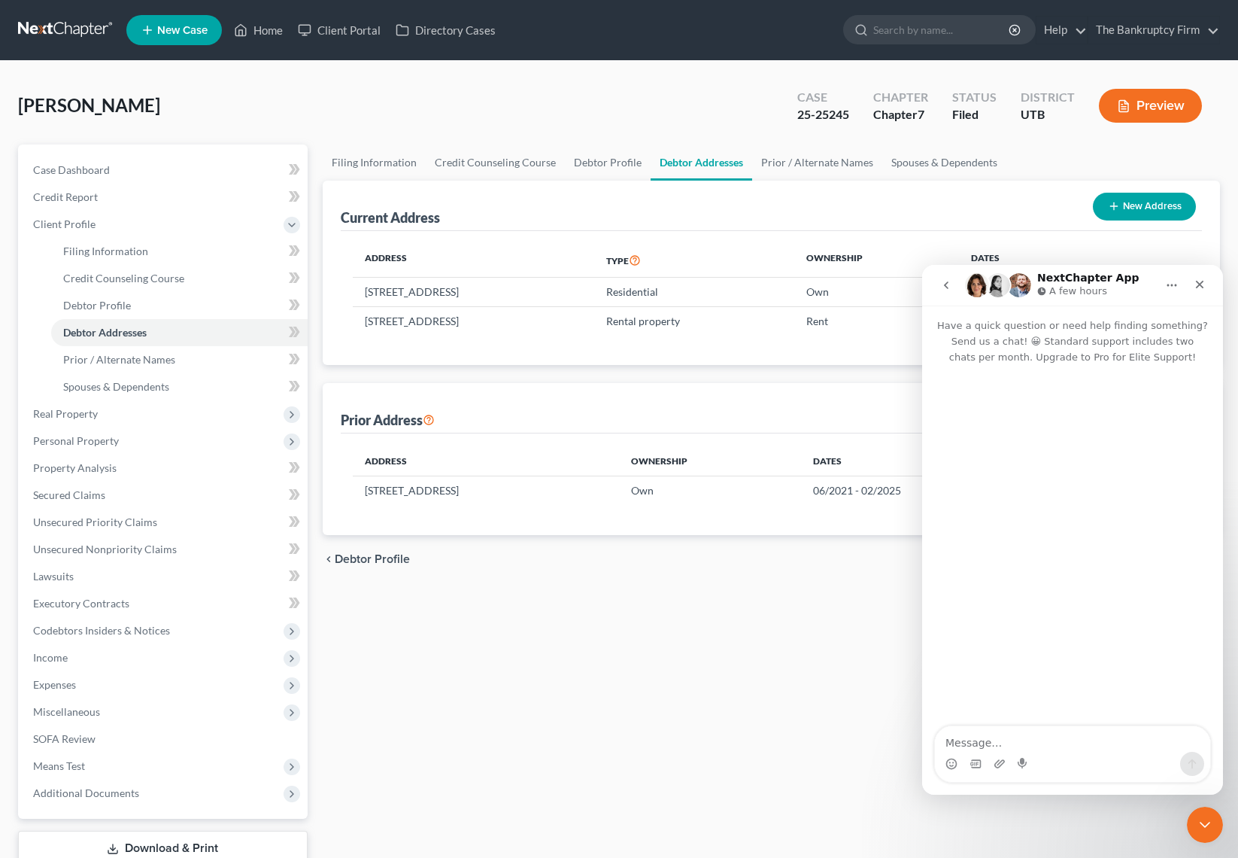
click at [970, 745] on textarea "Message…" at bounding box center [1072, 739] width 275 height 26
click at [977, 730] on textarea "Hello! It's time for me to suggest putting the filing date in the information l…" at bounding box center [1072, 731] width 275 height 41
drag, startPoint x: 1100, startPoint y: 712, endPoint x: 1168, endPoint y: 738, distance: 72.4
click at [1101, 712] on textarea "Hello! I like to request this everytime it bothers me!It's time for me to sugge…" at bounding box center [1072, 724] width 275 height 56
drag, startPoint x: 963, startPoint y: 724, endPoint x: 1042, endPoint y: 761, distance: 87.2
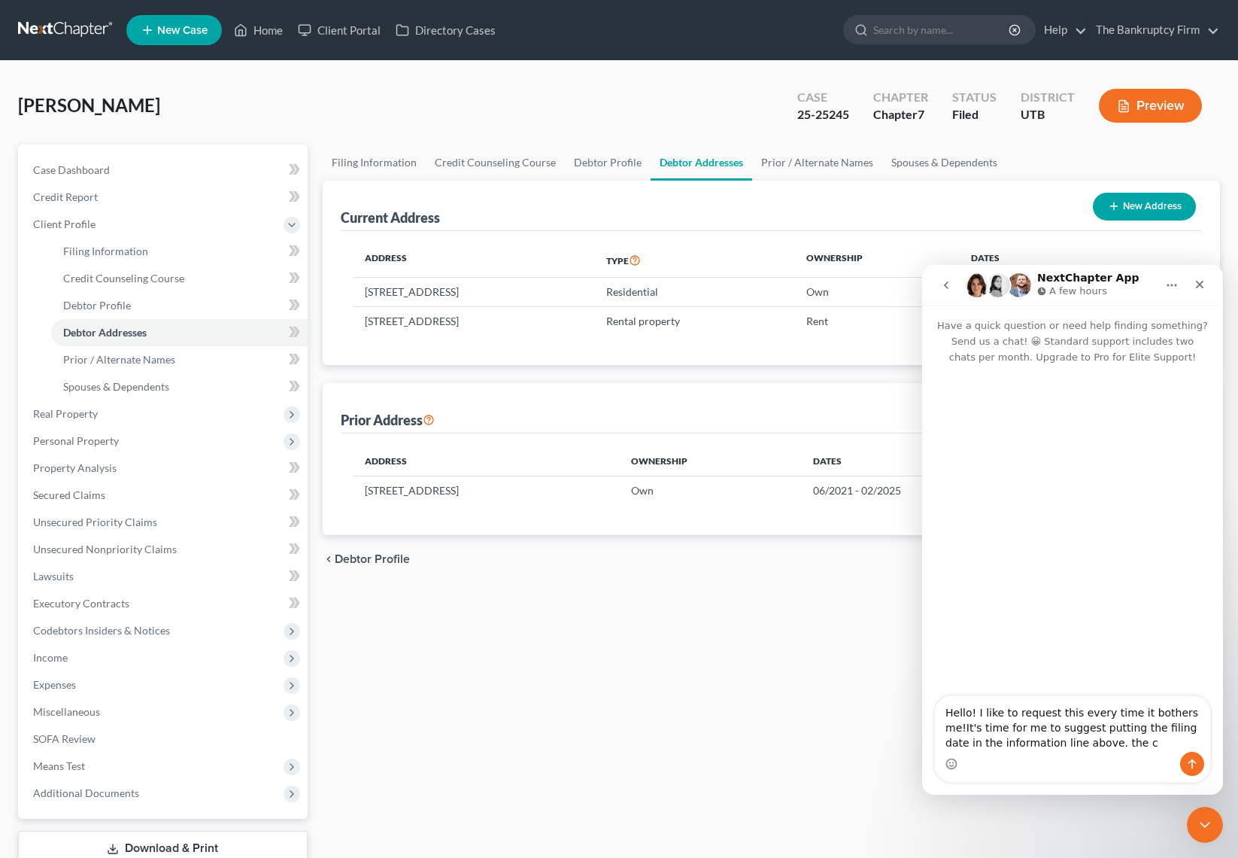
click at [974, 730] on textarea "Hello! I like to request this every time it bothers me!It's time for me to sugg…" at bounding box center [1072, 724] width 275 height 56
drag, startPoint x: 1090, startPoint y: 748, endPoint x: 1197, endPoint y: 715, distance: 111.8
click at [1197, 715] on textarea "Hello! I like to request this every time it bothers me! s time for me to sugges…" at bounding box center [1072, 724] width 275 height 56
type textarea "Hello! I like to request this every time it bothers me!"
click at [272, 31] on link "Home" at bounding box center [258, 30] width 64 height 27
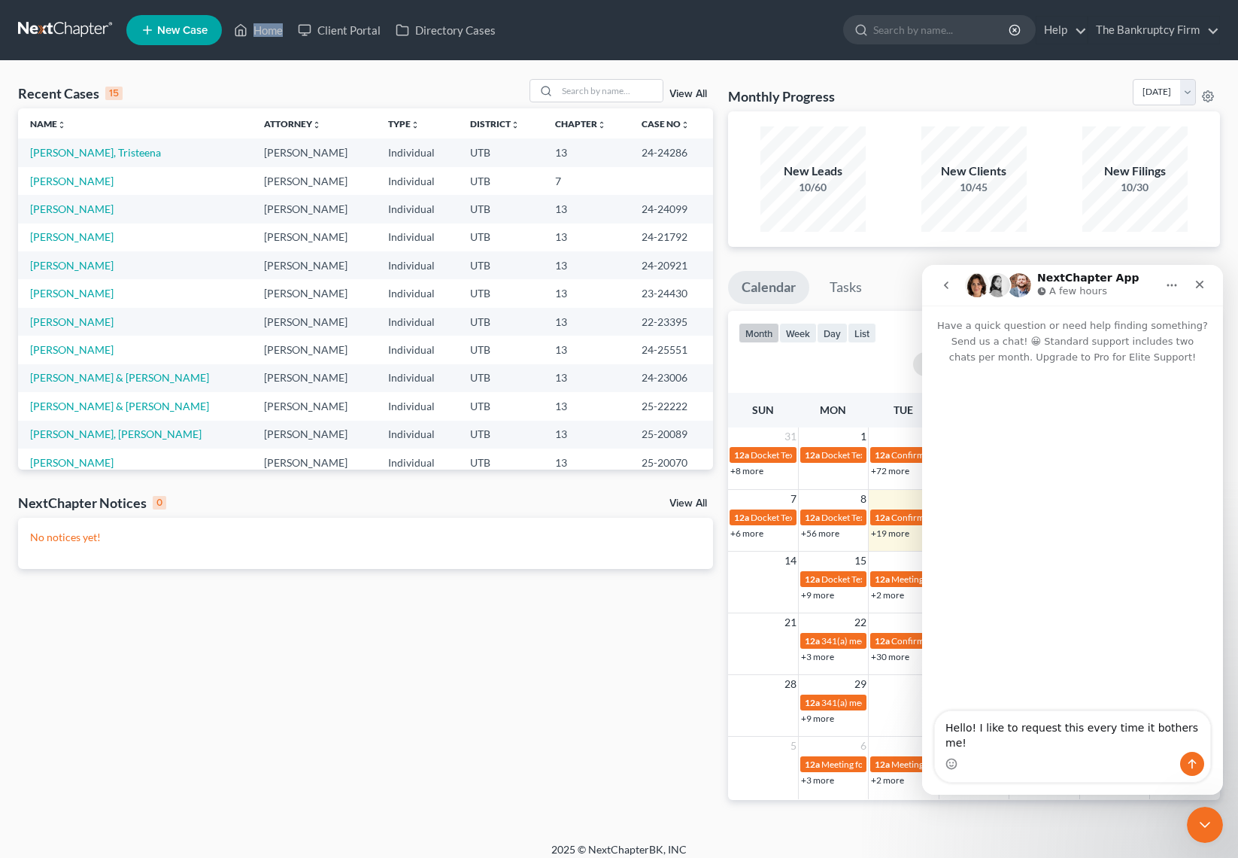
click at [688, 91] on link "View All" at bounding box center [689, 94] width 38 height 11
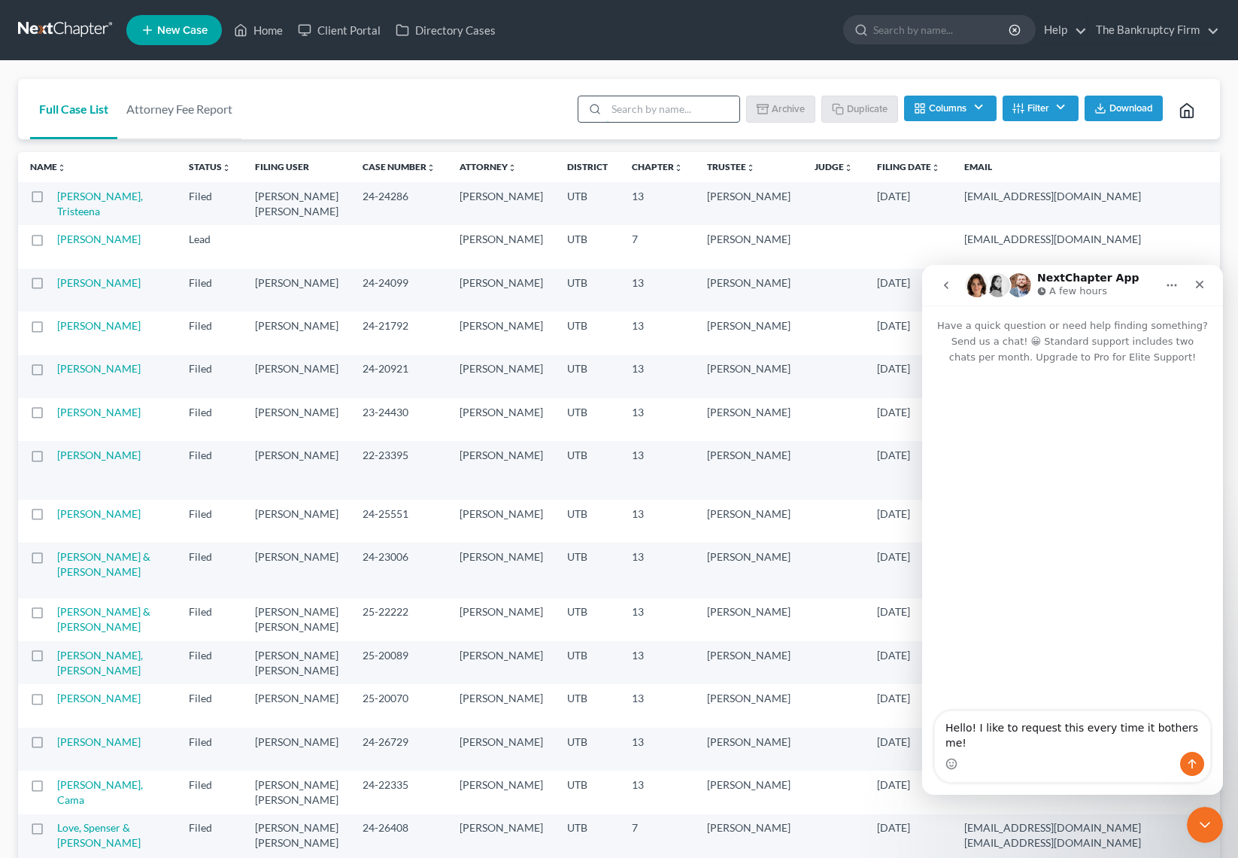
click at [667, 112] on input "search" at bounding box center [672, 109] width 133 height 26
type input "l"
type input "j"
type input "aaa"
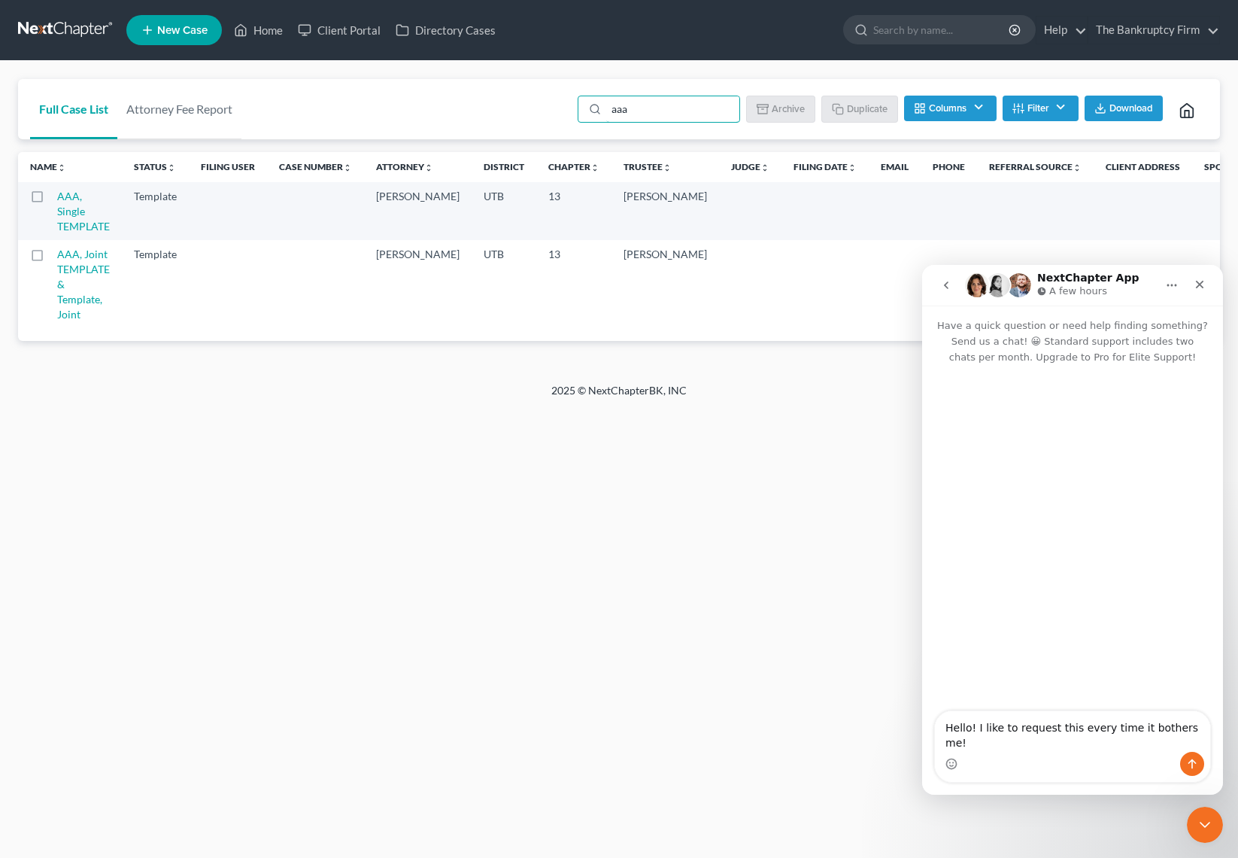
click at [51, 200] on label at bounding box center [51, 200] width 0 height 0
click at [57, 196] on input "checkbox" at bounding box center [62, 194] width 10 height 10
click at [842, 112] on button "Duplicate" at bounding box center [860, 109] width 75 height 26
checkbox input "false"
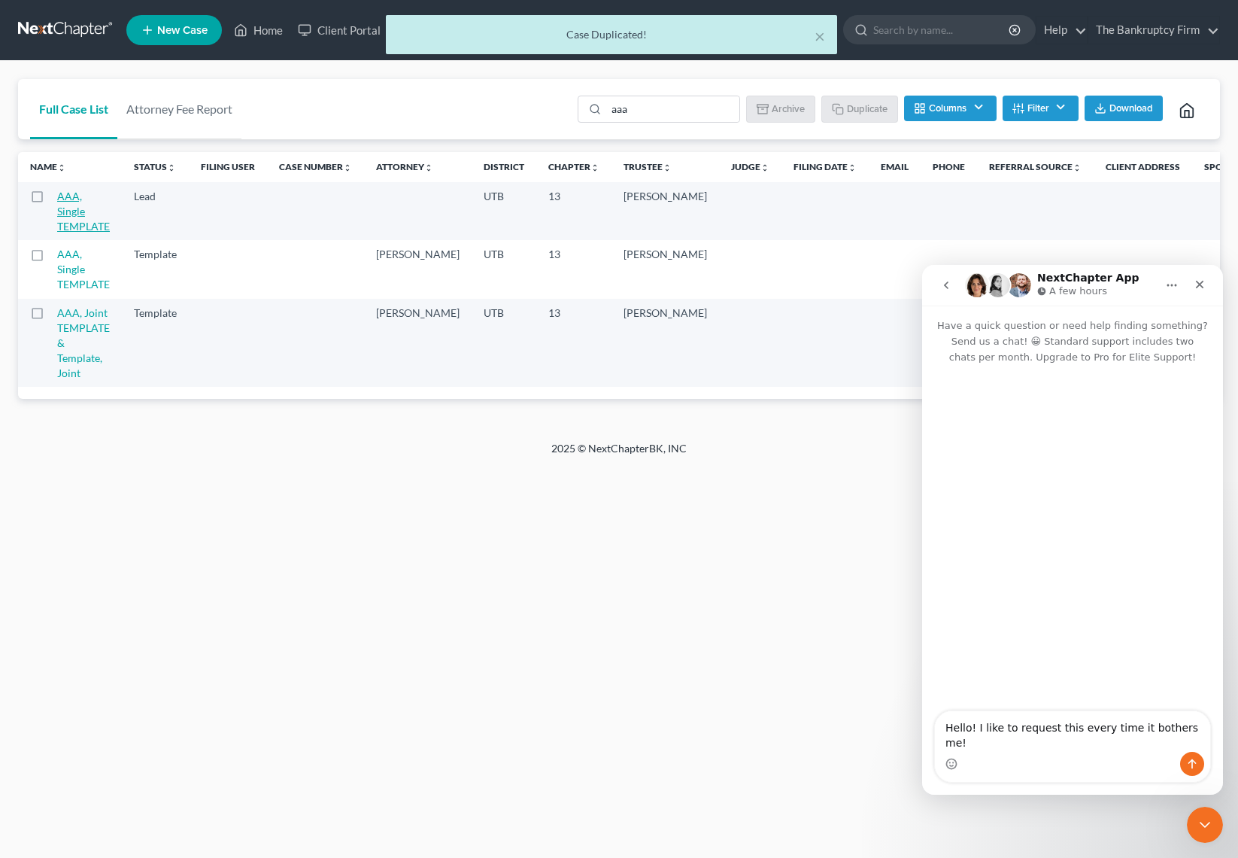
click at [72, 208] on link "AAA, Single TEMPLATE" at bounding box center [83, 211] width 53 height 43
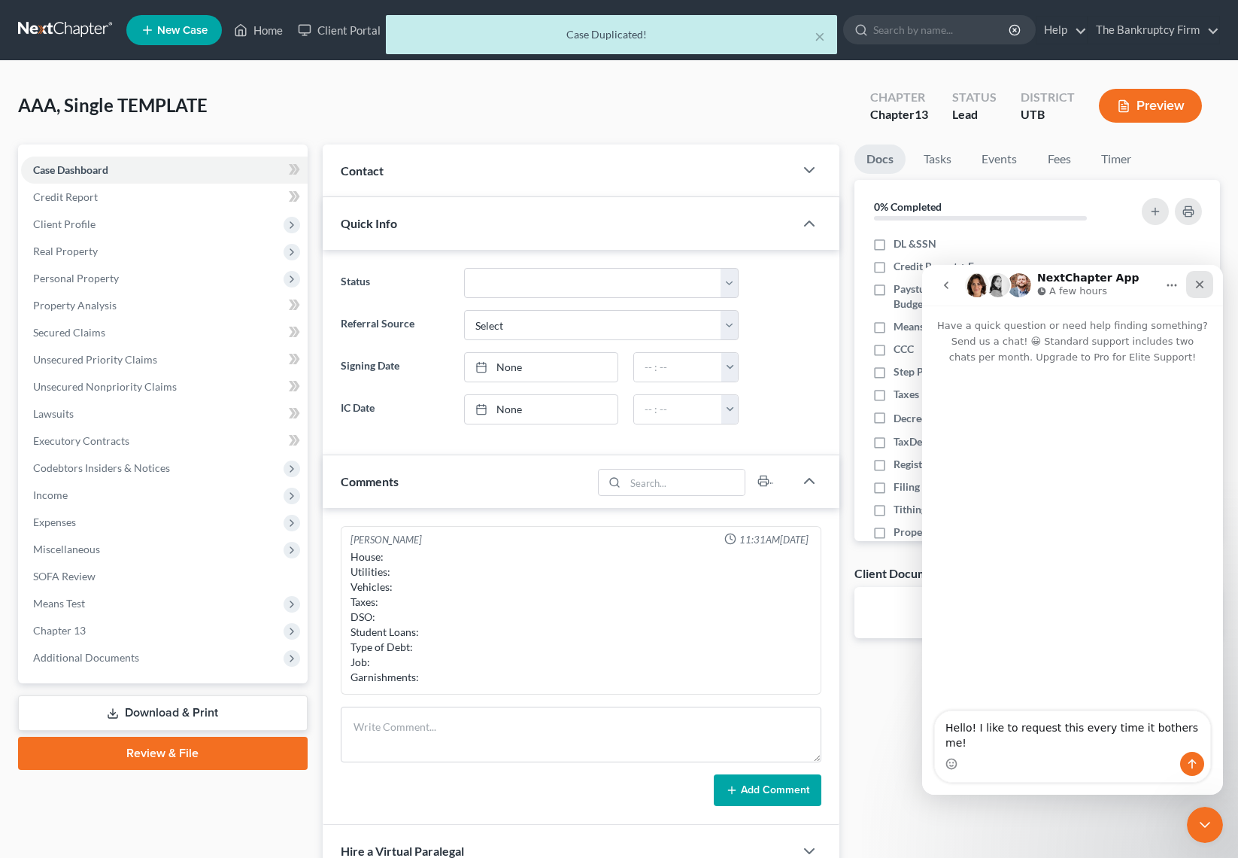
click at [1201, 283] on icon "Close" at bounding box center [1200, 285] width 8 height 8
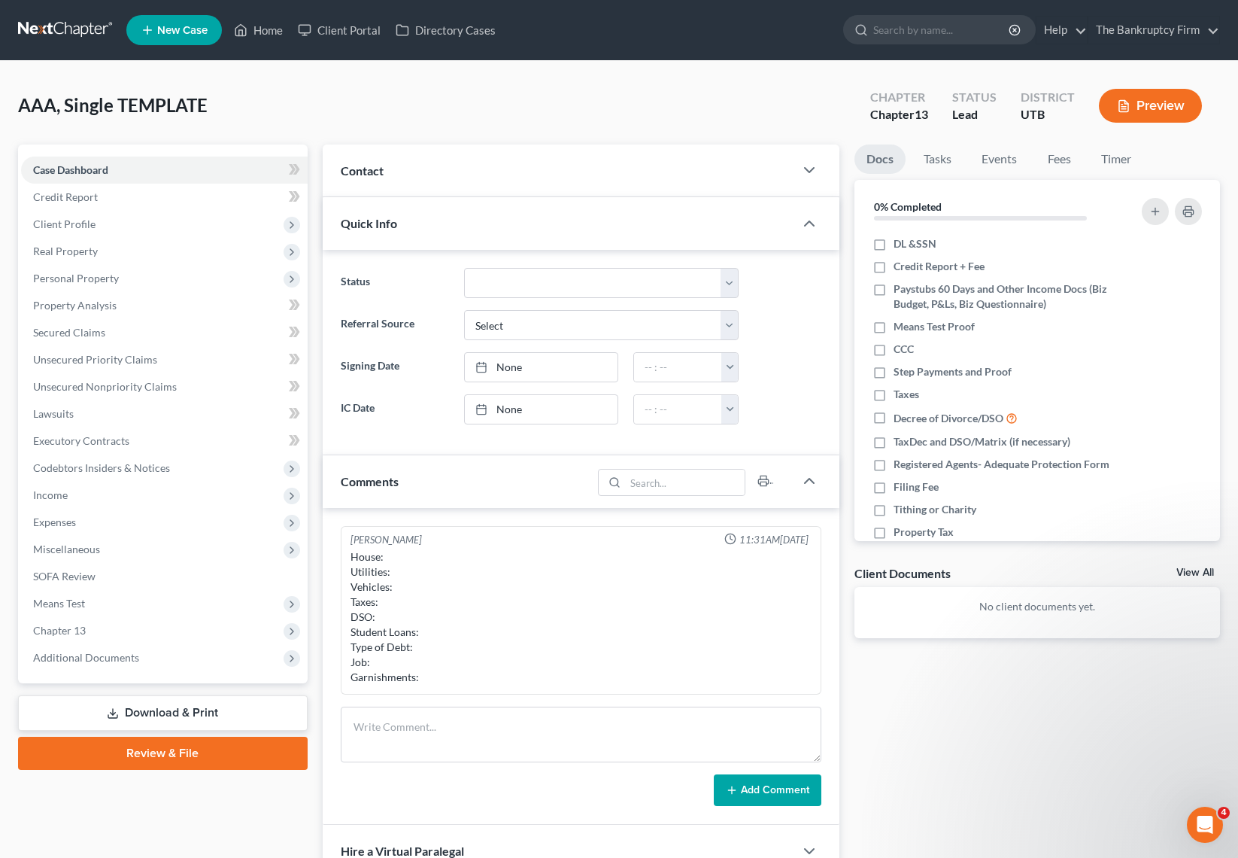
click at [421, 172] on div "Contact" at bounding box center [559, 170] width 472 height 52
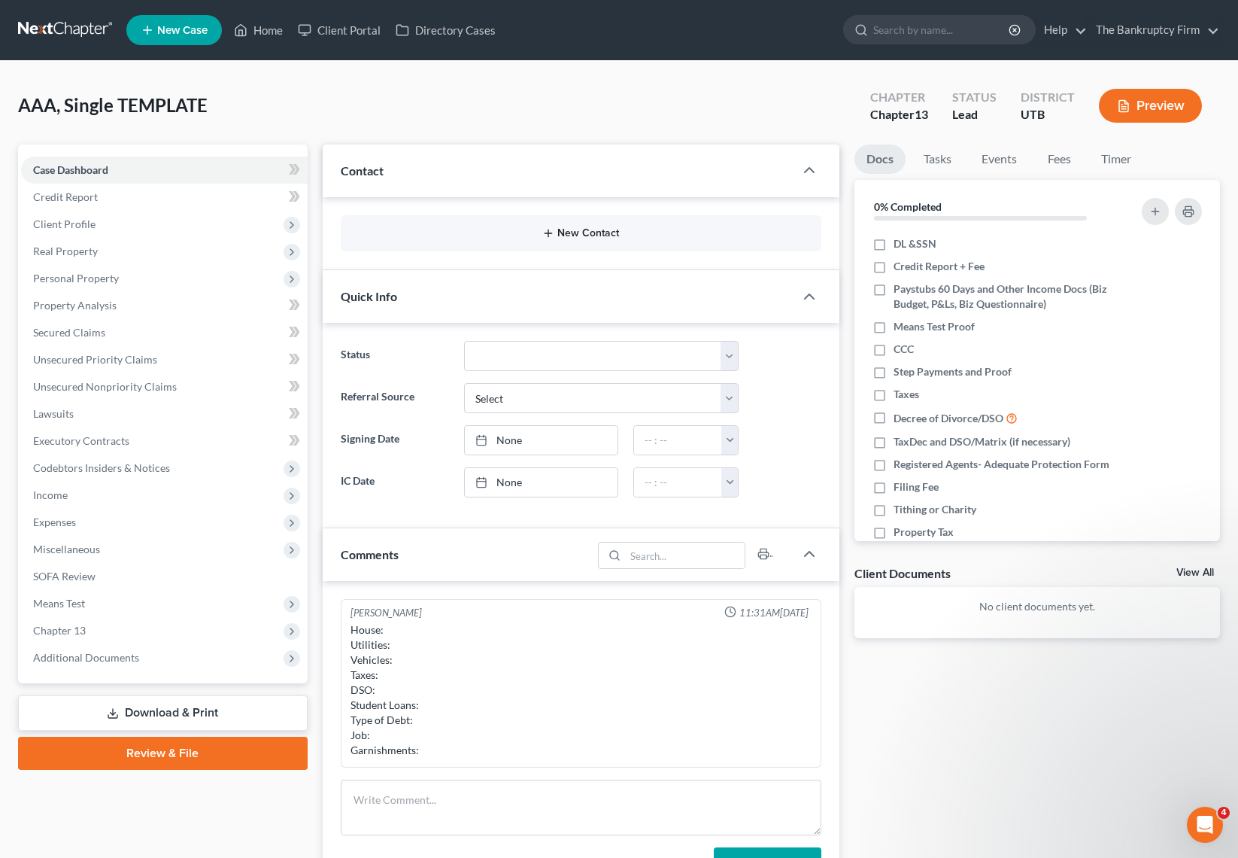
click at [553, 232] on icon "button" at bounding box center [548, 233] width 12 height 12
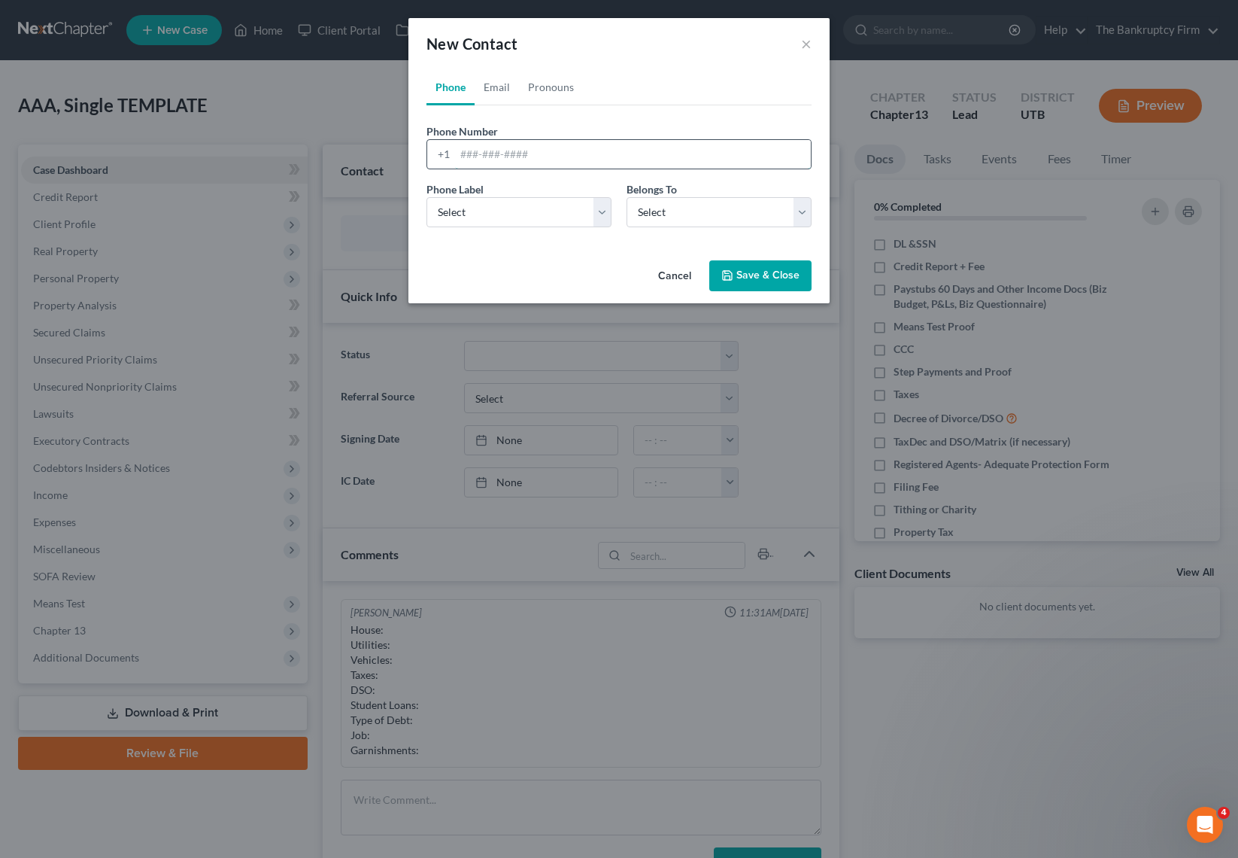
click at [492, 153] on input "tel" at bounding box center [633, 154] width 356 height 29
type input "8012096188"
click at [541, 212] on select "Select Mobile Home Work Other" at bounding box center [519, 212] width 185 height 30
select select "0"
click at [427, 197] on select "Select Mobile Home Work Other" at bounding box center [519, 212] width 185 height 30
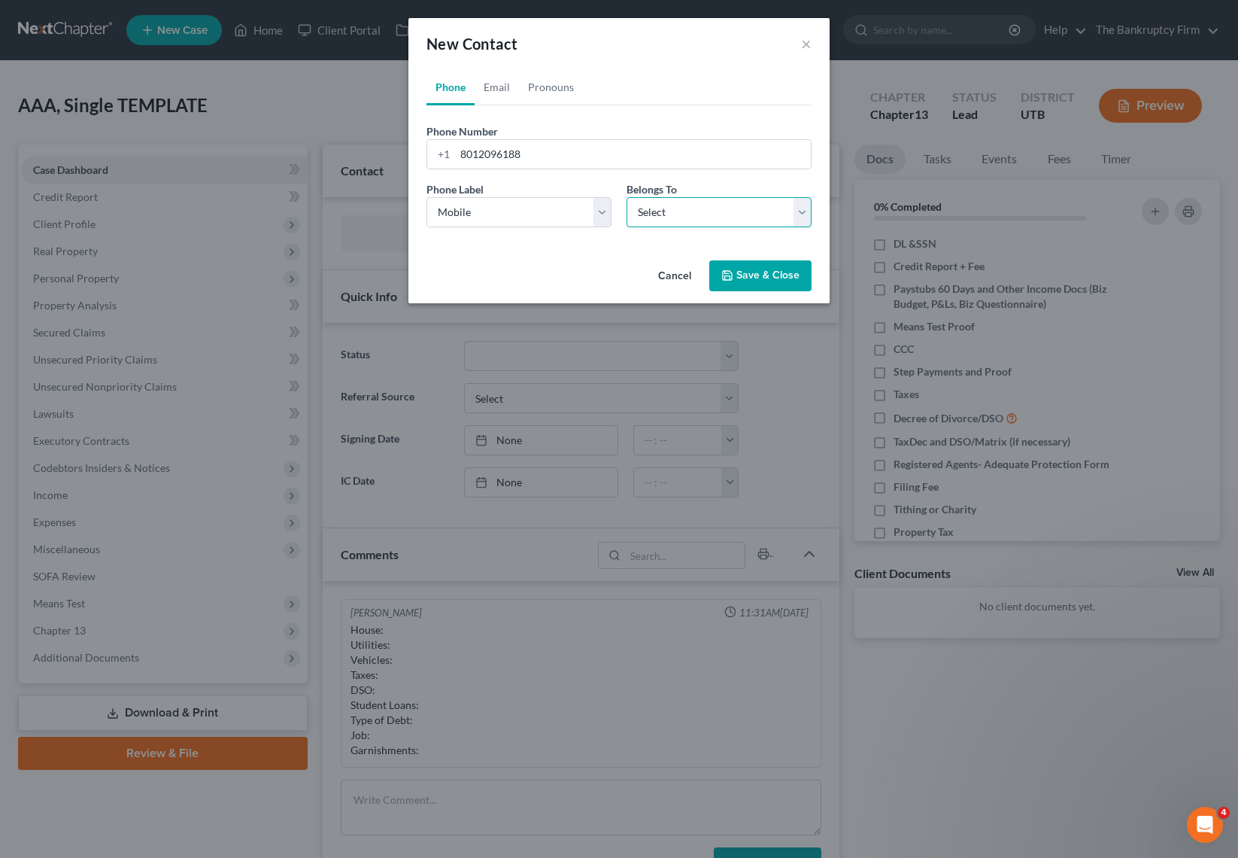
click at [719, 217] on select "Select Client Other" at bounding box center [719, 212] width 185 height 30
select select "0"
click at [627, 197] on select "Select Client Other" at bounding box center [719, 212] width 185 height 30
select select "0"
click at [508, 90] on link "Email" at bounding box center [497, 87] width 44 height 36
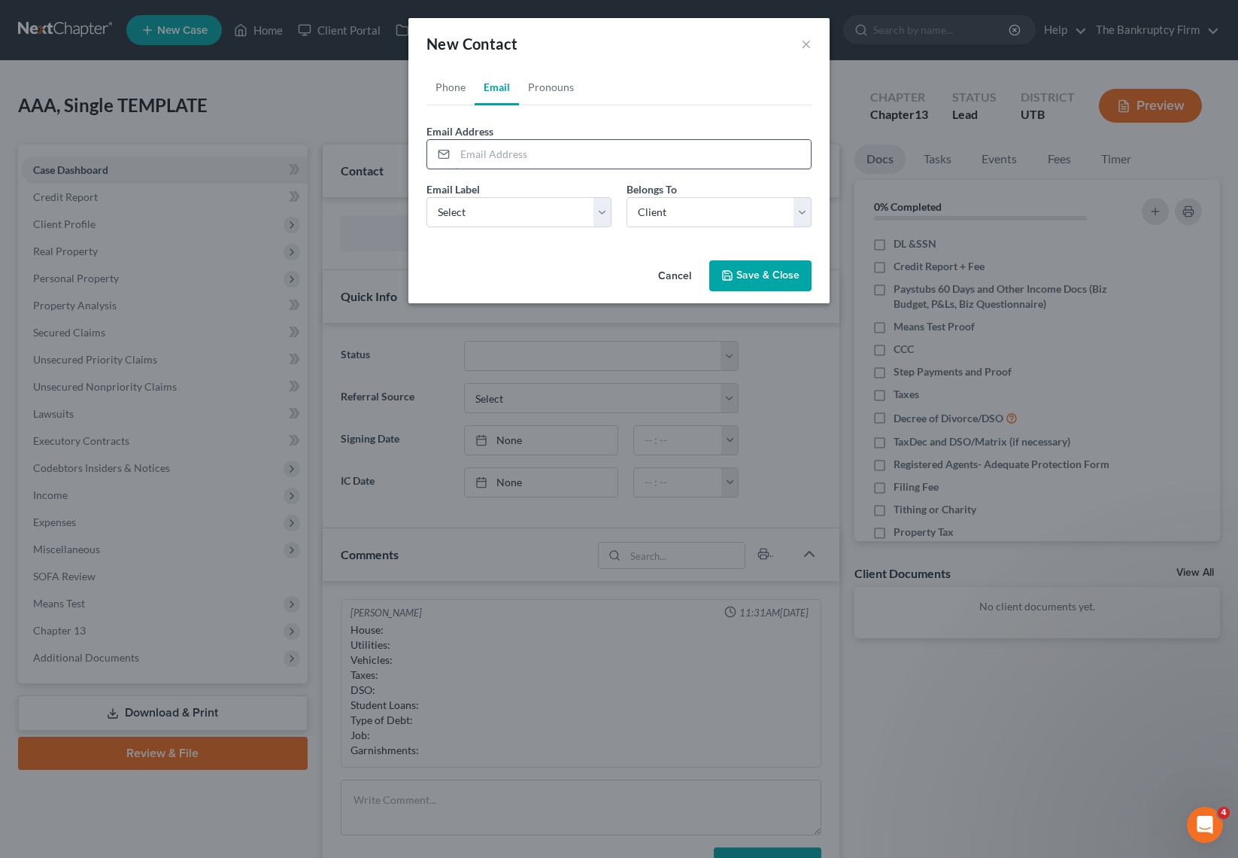
click at [494, 153] on input "email" at bounding box center [633, 154] width 356 height 29
type input "[PERSON_NAME][DOMAIN_NAME][EMAIL_ADDRESS][DOMAIN_NAME]"
click at [509, 200] on select "Select Home Work Other" at bounding box center [519, 212] width 185 height 30
select select "0"
click at [427, 197] on select "Select Home Work Other" at bounding box center [519, 212] width 185 height 30
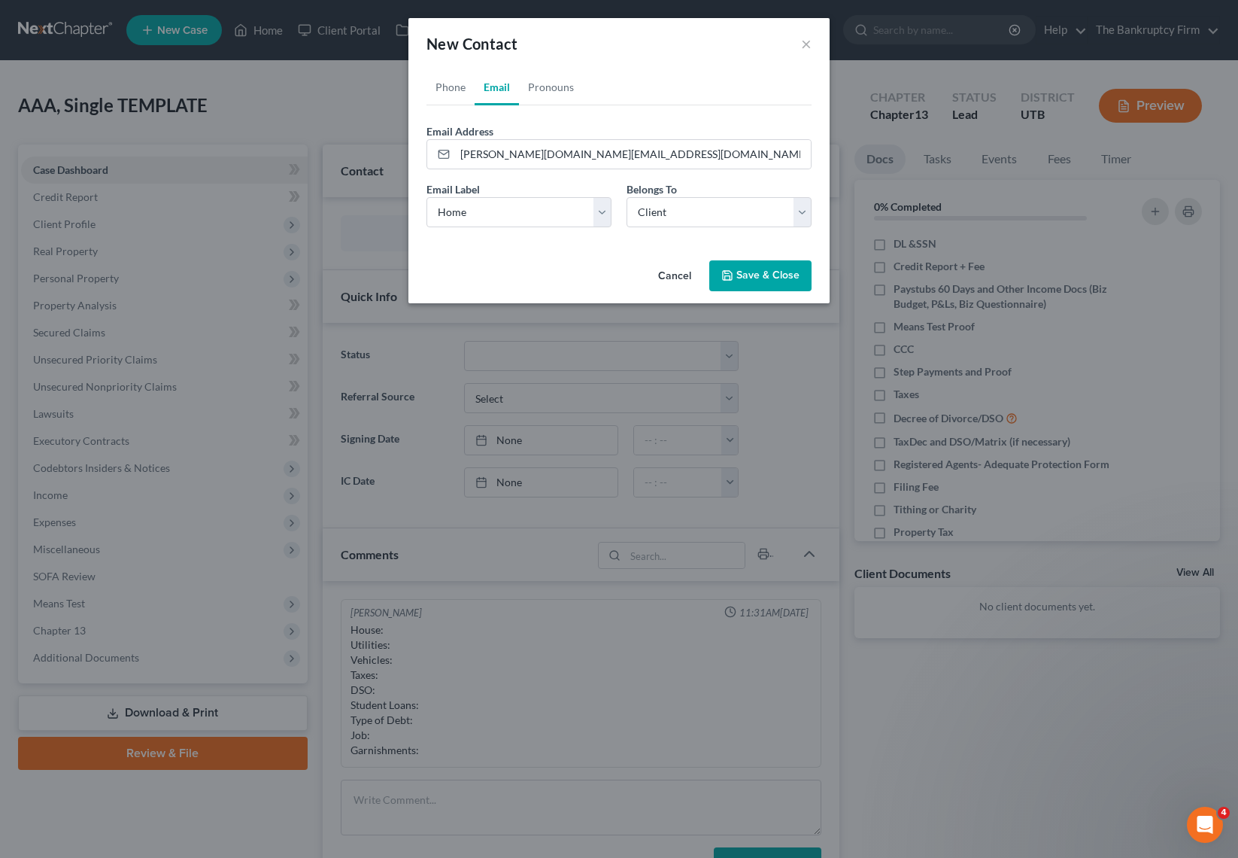
click at [768, 289] on button "Save & Close" at bounding box center [760, 276] width 102 height 32
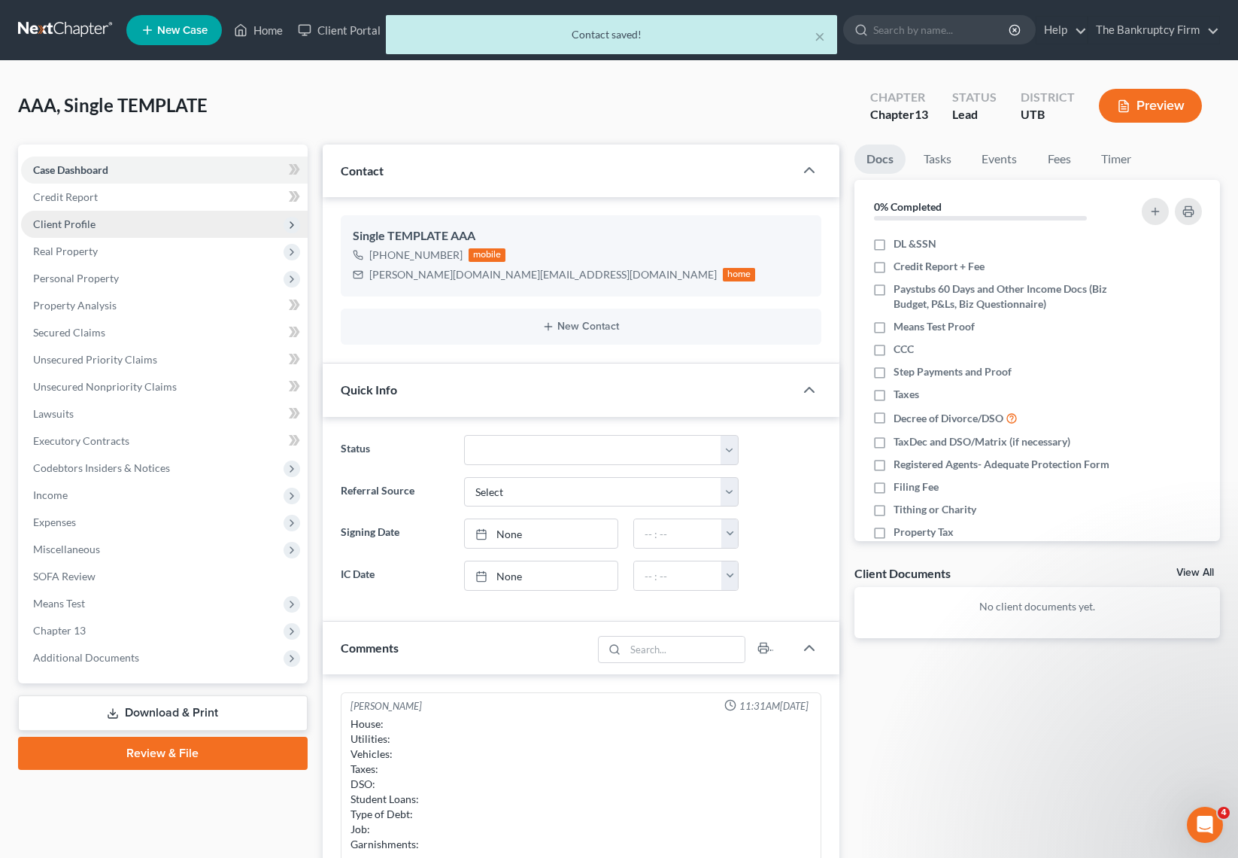
click at [99, 220] on span "Client Profile" at bounding box center [164, 224] width 287 height 27
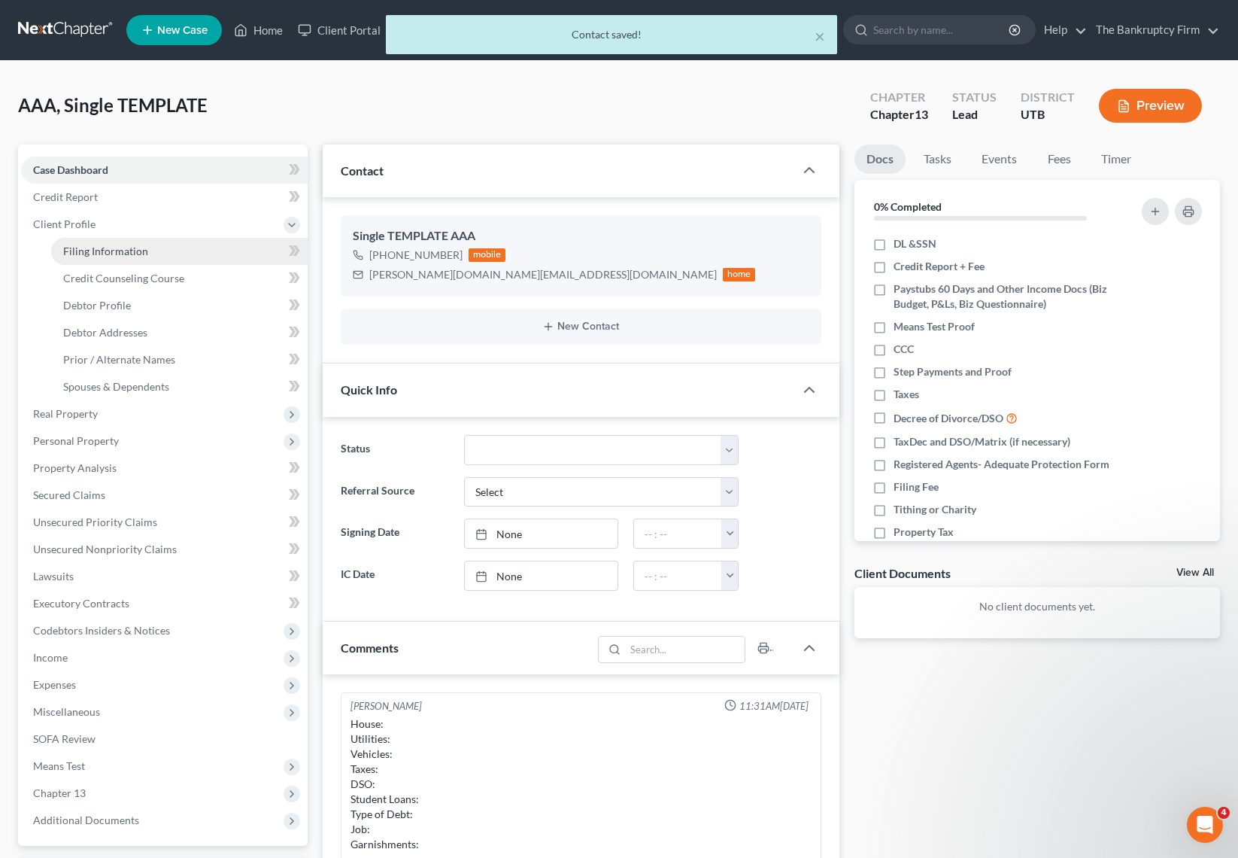
click at [173, 246] on link "Filing Information" at bounding box center [179, 251] width 257 height 27
select select "1"
select select "0"
select select "3"
select select "81"
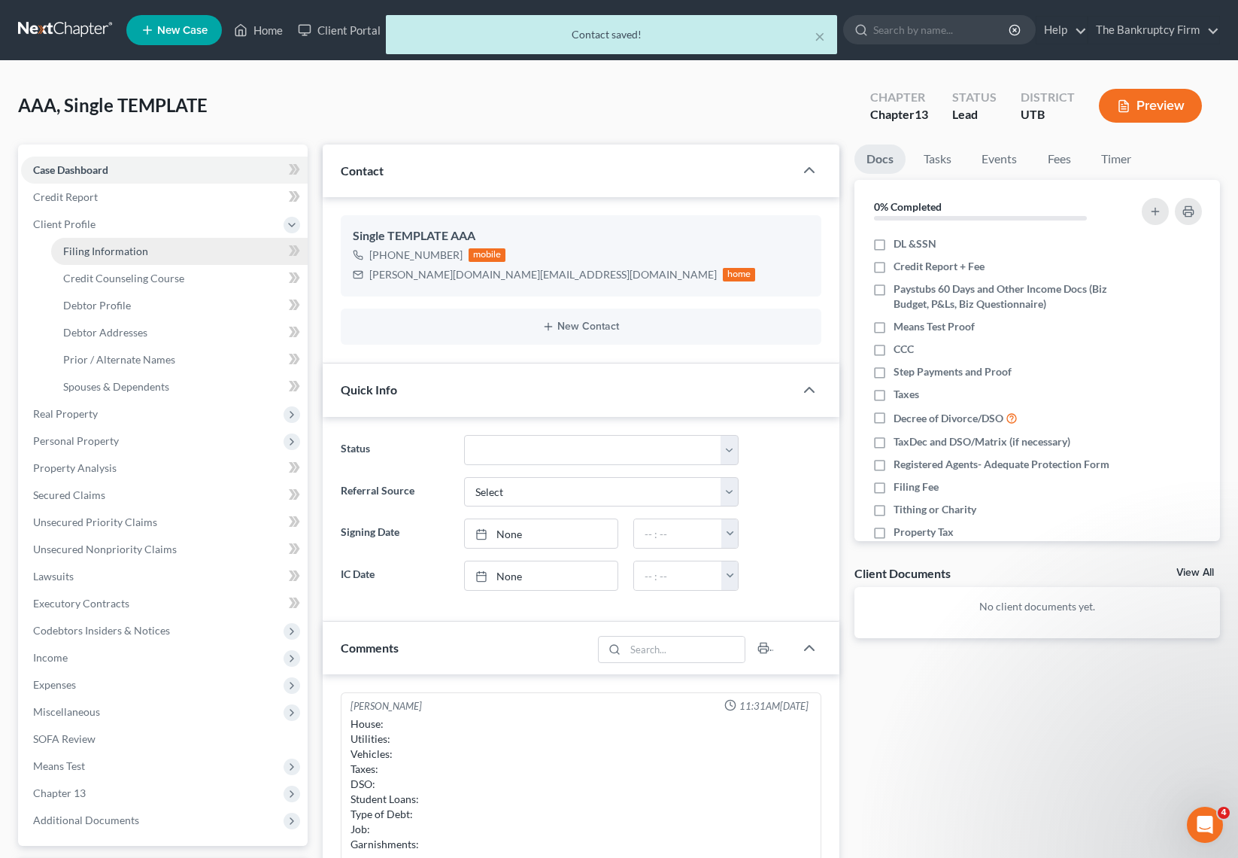
select select "0"
select select "46"
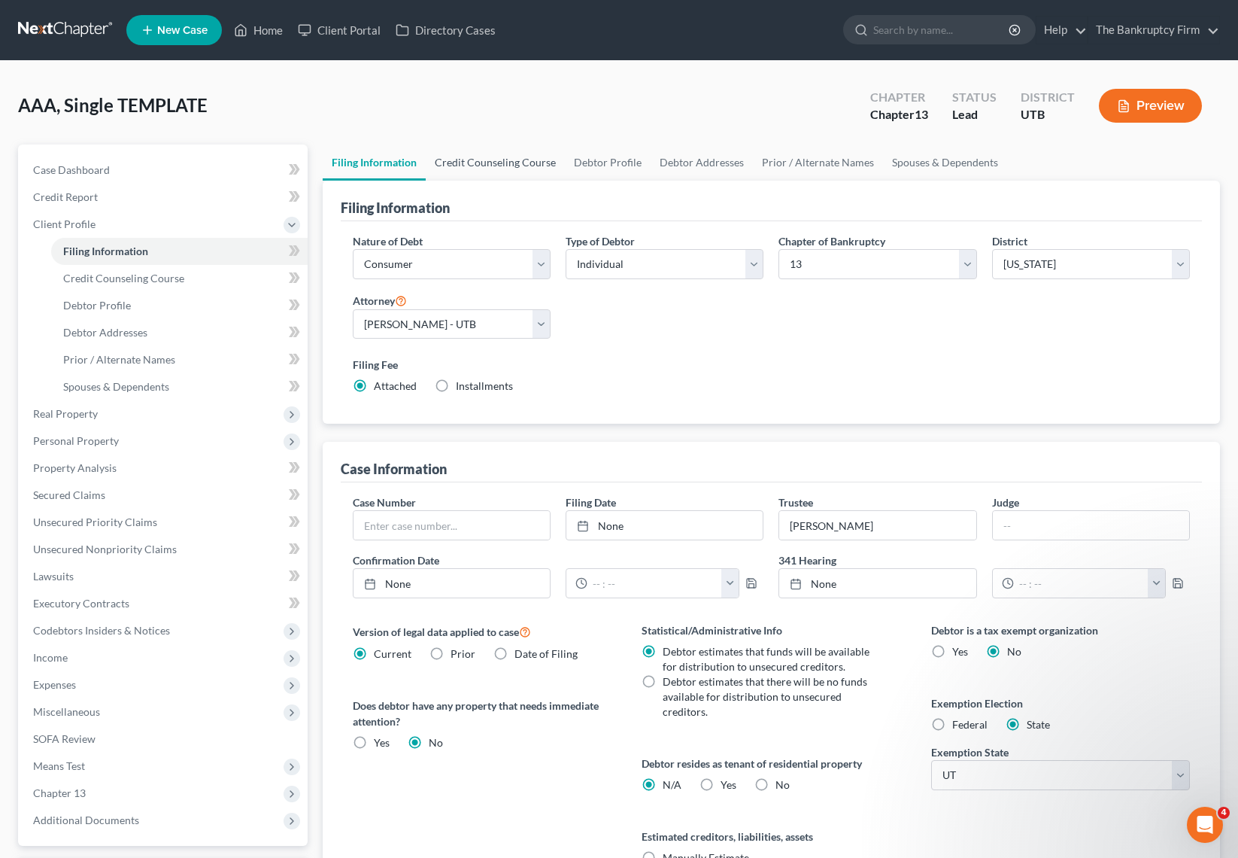
click at [496, 162] on link "Credit Counseling Course" at bounding box center [495, 162] width 139 height 36
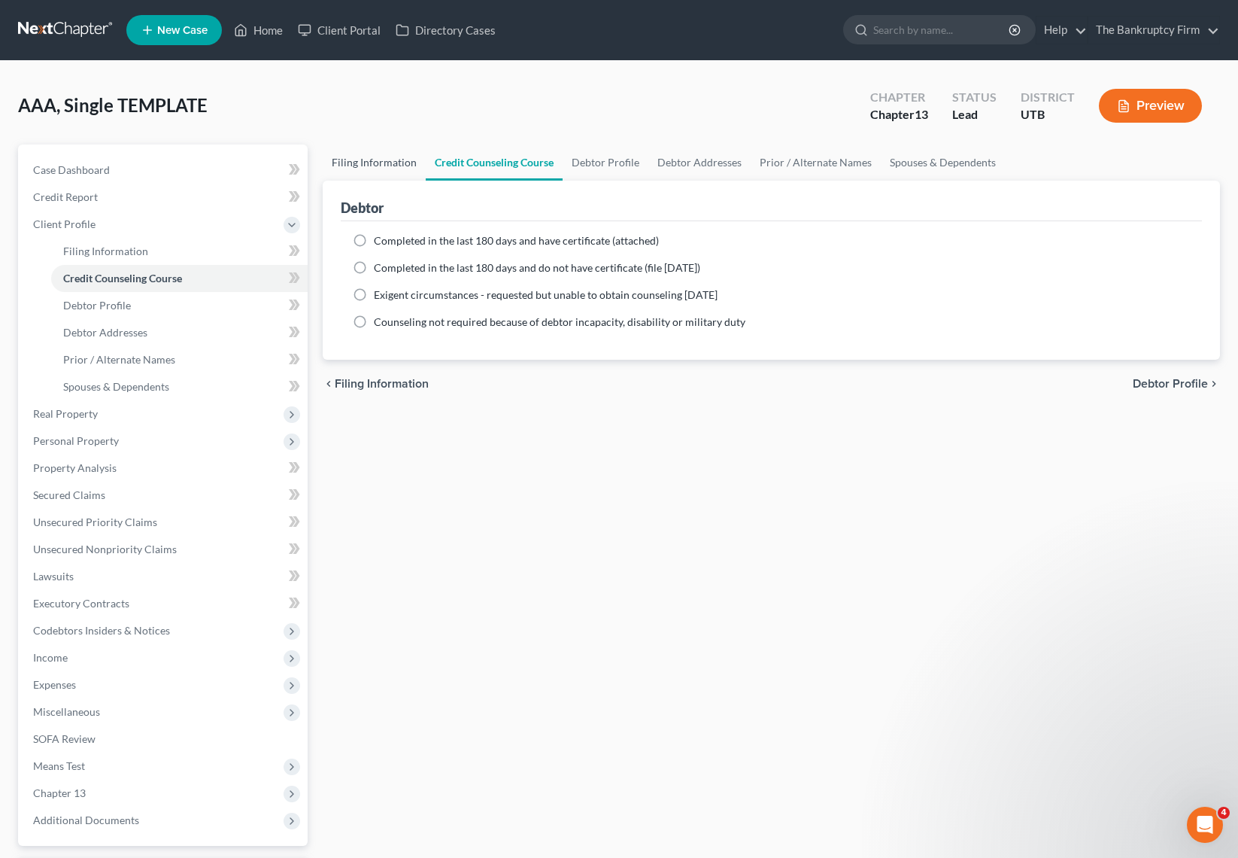
click at [371, 160] on link "Filing Information" at bounding box center [374, 162] width 103 height 36
select select "1"
select select "0"
select select "3"
select select "81"
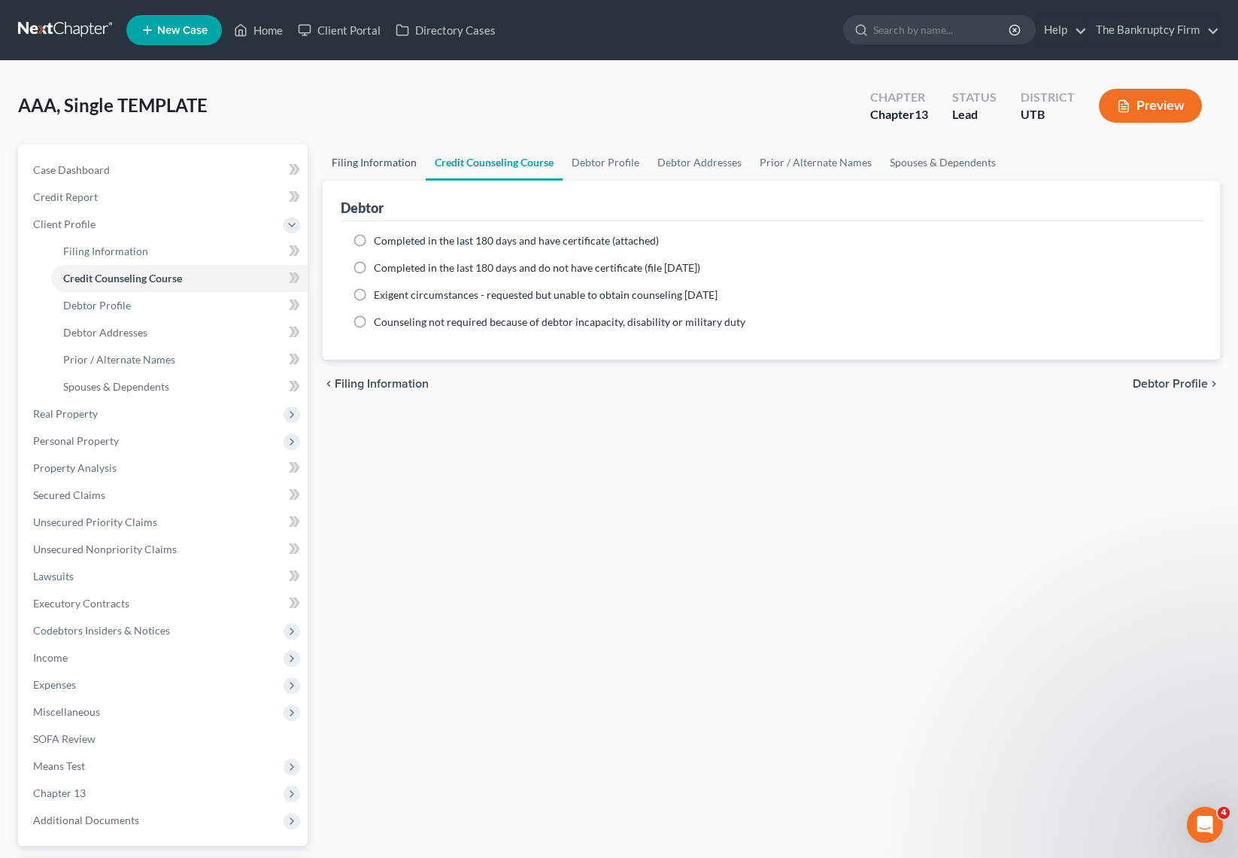
select select "0"
select select "46"
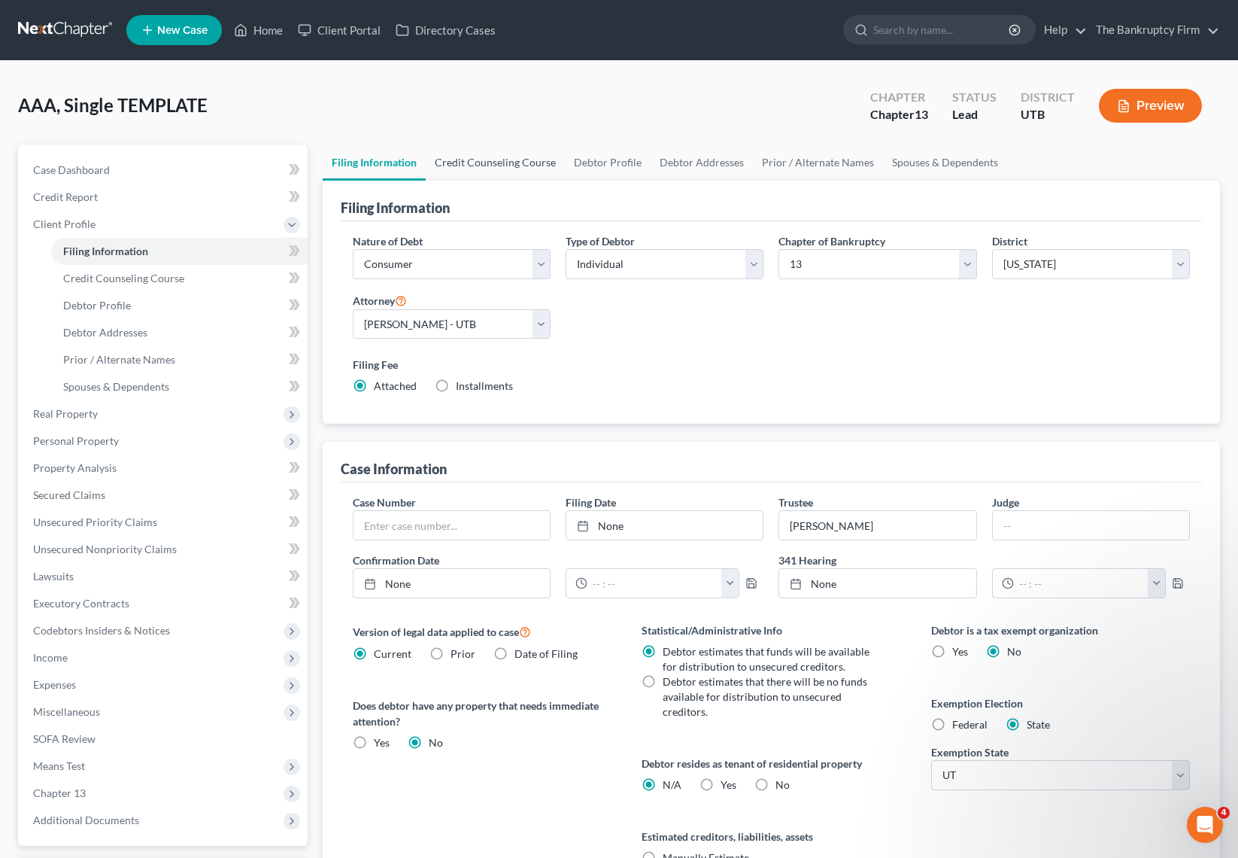
click at [511, 153] on link "Credit Counseling Course" at bounding box center [495, 162] width 139 height 36
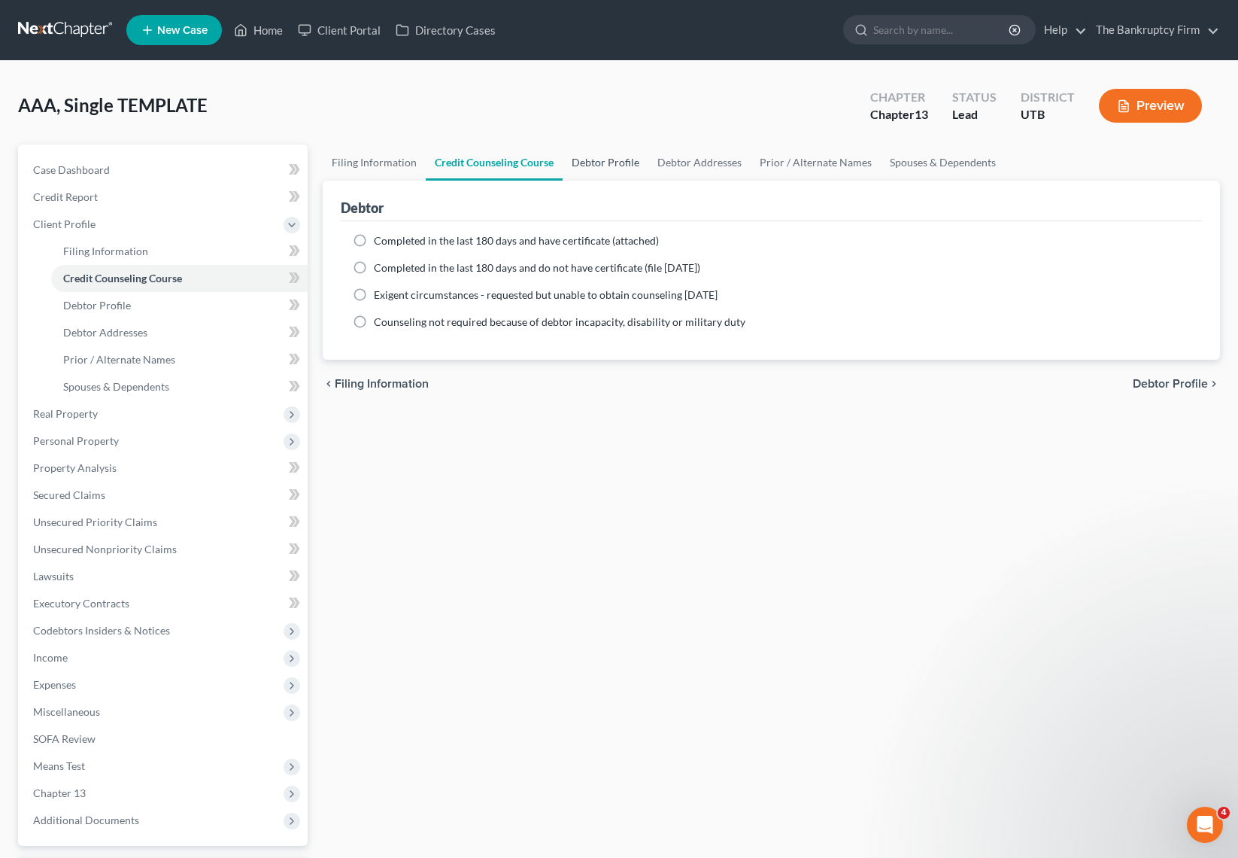
click at [609, 160] on link "Debtor Profile" at bounding box center [606, 162] width 86 height 36
select select "1"
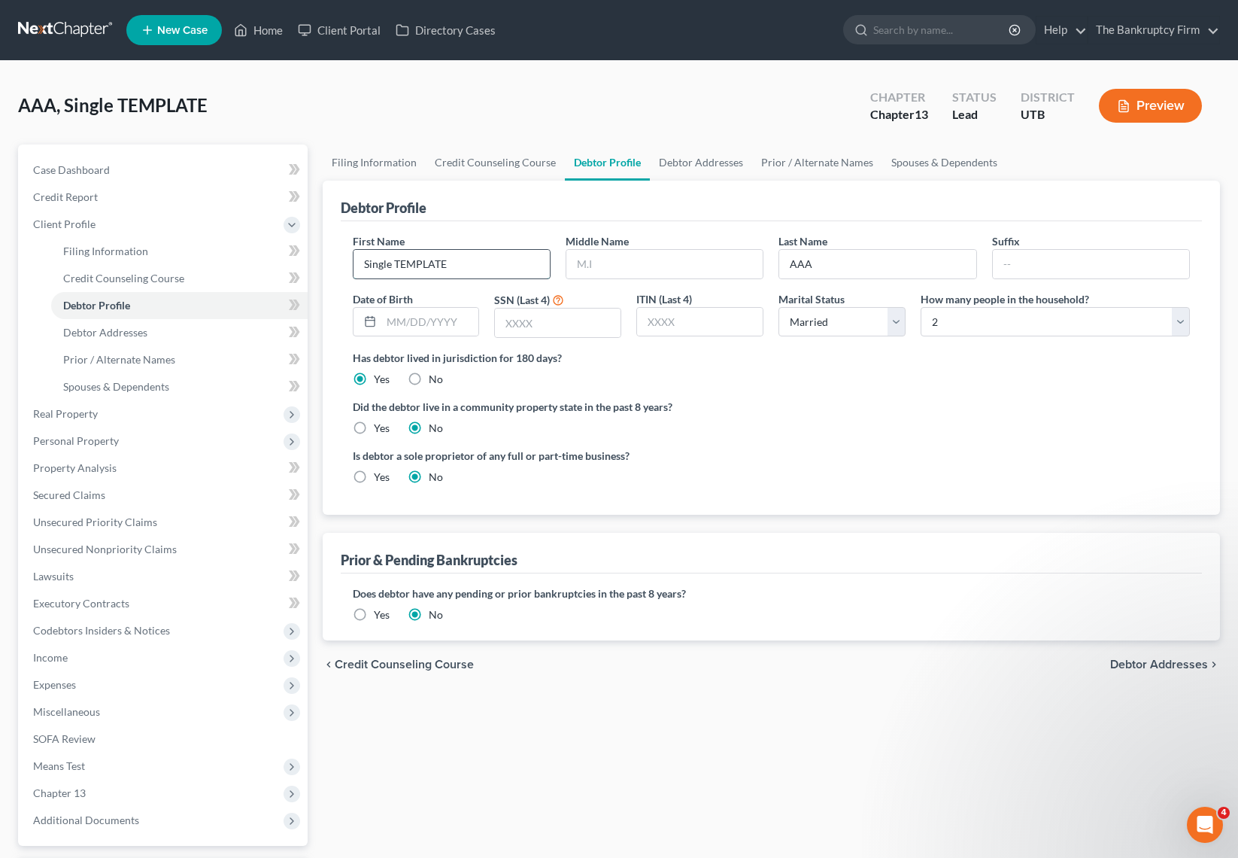
click at [452, 264] on input "Single TEMPLATE" at bounding box center [452, 264] width 196 height 29
click at [452, 263] on input "Single TEMPLATE" at bounding box center [452, 264] width 196 height 29
type input "Roderic"
type input "B"
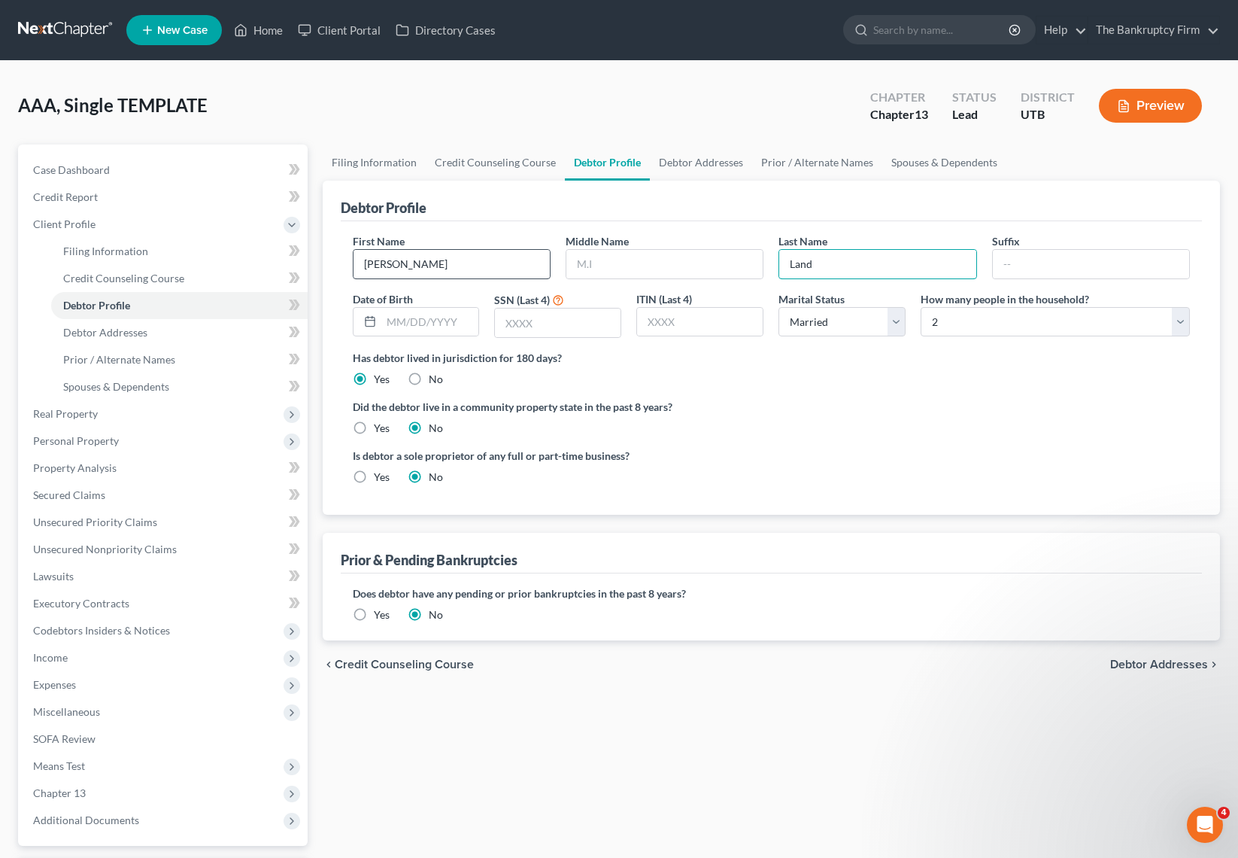
type input "Land"
click at [436, 327] on input "text" at bounding box center [430, 322] width 98 height 29
type input "11/06/1975"
type input "5280"
click at [890, 317] on select "Select Single Married Separated Divorced Widowed" at bounding box center [842, 322] width 127 height 30
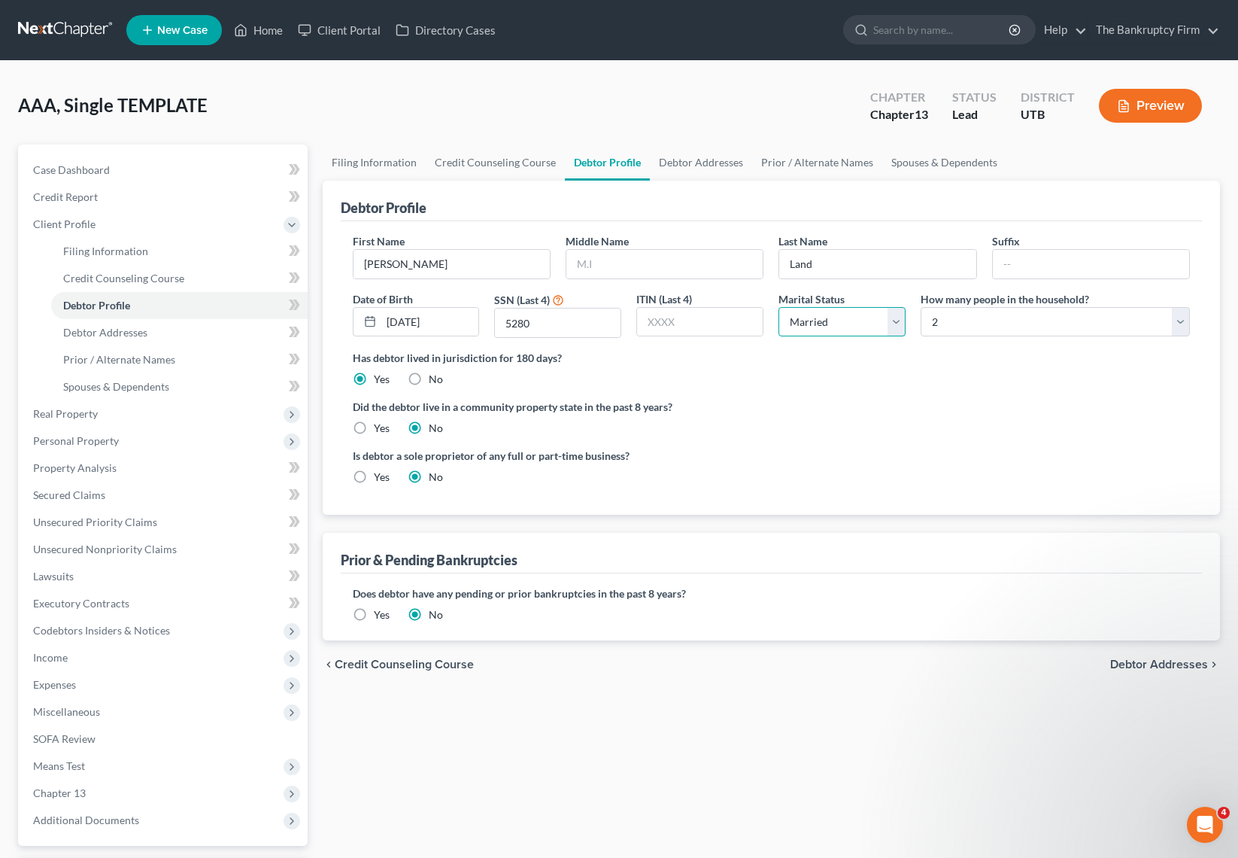
select select "0"
click at [779, 307] on select "Select Single Married Separated Divorced Widowed" at bounding box center [842, 322] width 127 height 30
click at [1065, 317] on select "Select 1 2 3 4 5 6 7 8 9 10 11 12 13 14 15 16 17 18 19 20" at bounding box center [1055, 322] width 269 height 30
select select "0"
click at [921, 307] on select "Select 1 2 3 4 5 6 7 8 9 10 11 12 13 14 15 16 17 18 19 20" at bounding box center [1055, 322] width 269 height 30
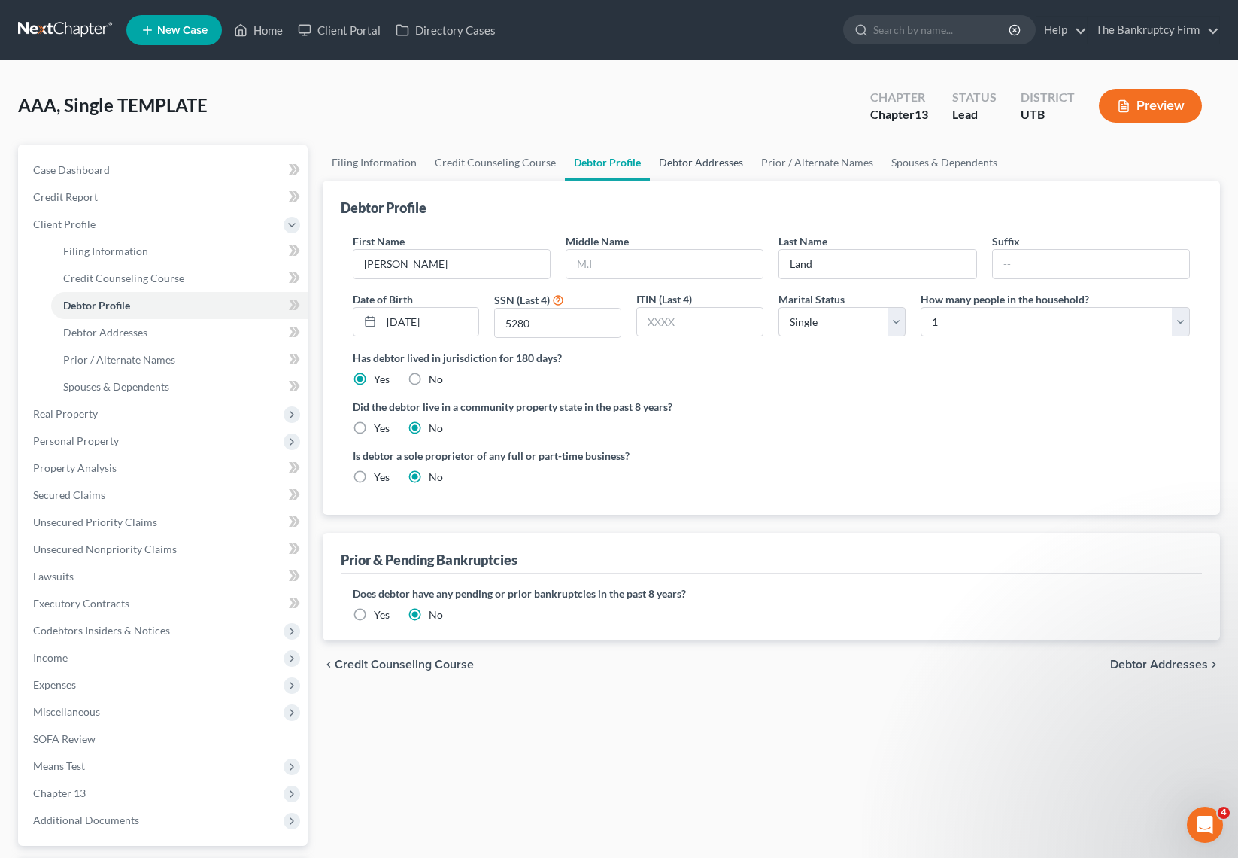
click at [720, 156] on link "Debtor Addresses" at bounding box center [701, 162] width 102 height 36
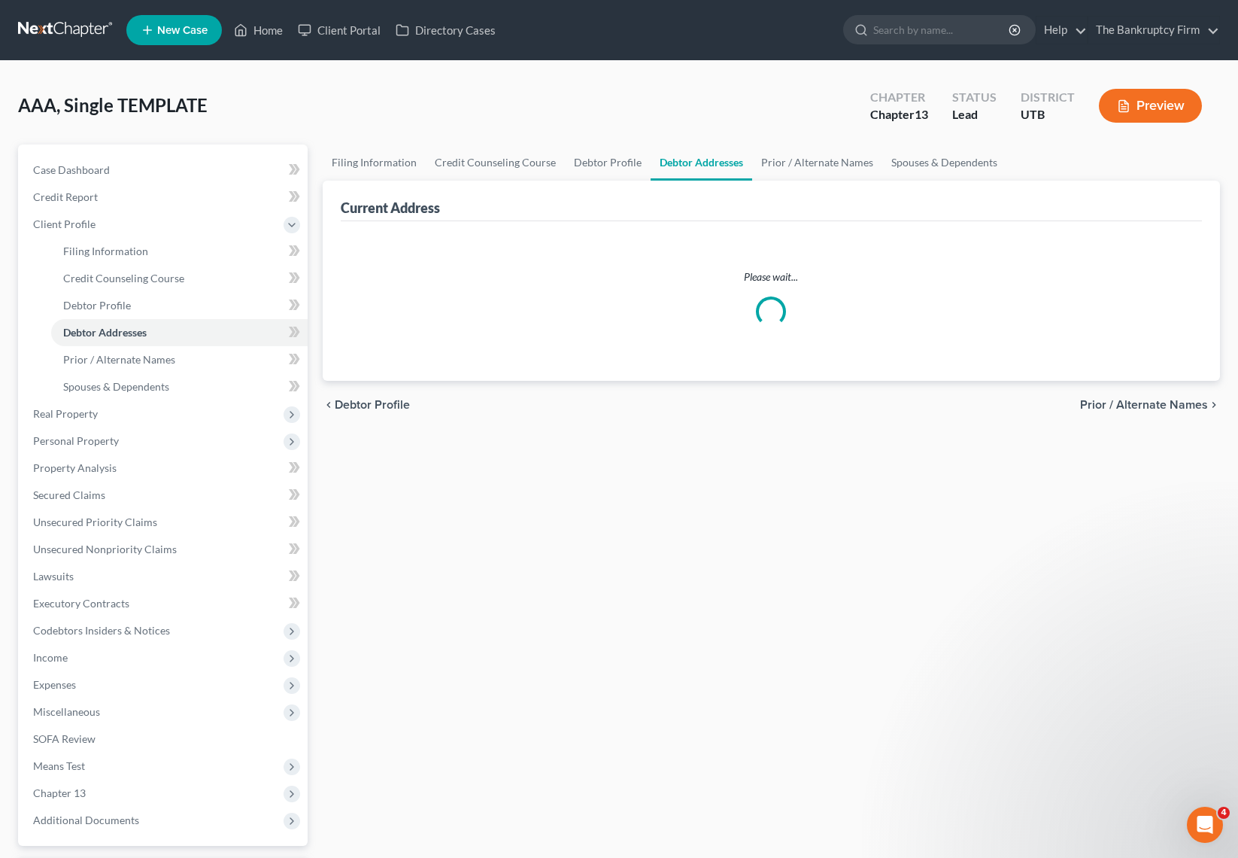
select select "0"
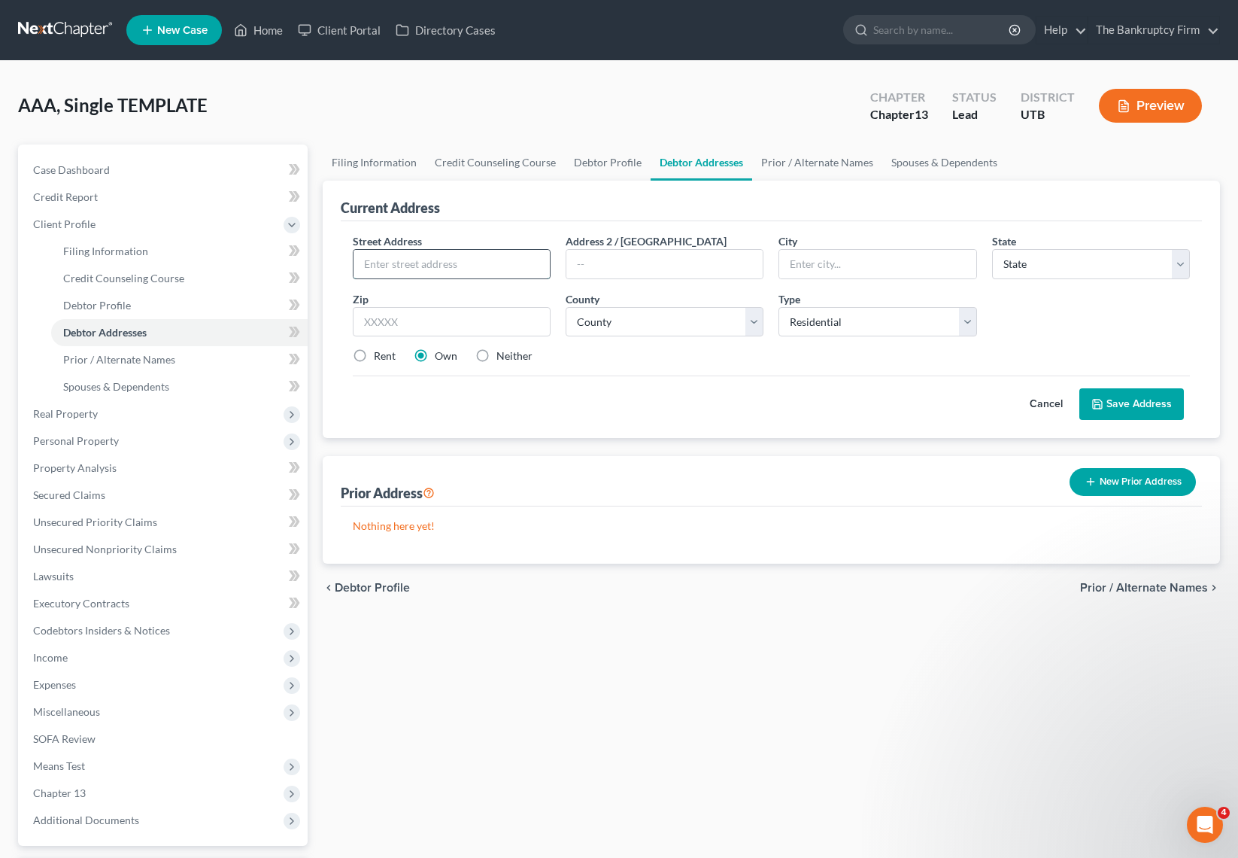
click at [446, 260] on input "text" at bounding box center [452, 264] width 196 height 29
type input "6266 West City Vistas Way"
type input "West Valley"
select select "46"
type input "84128"
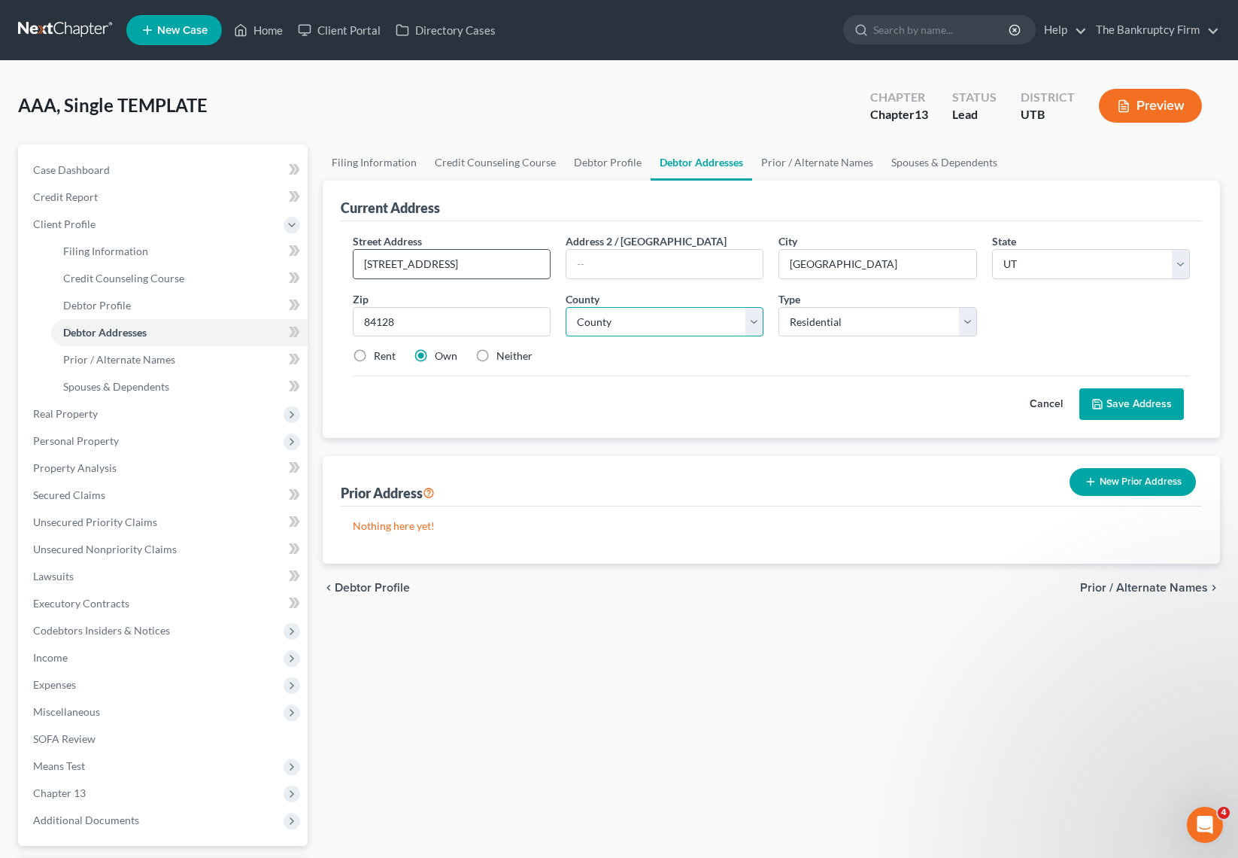
type input "[GEOGRAPHIC_DATA]"
select select "17"
click at [374, 354] on label "Rent" at bounding box center [385, 355] width 22 height 15
click at [380, 354] on input "Rent" at bounding box center [385, 353] width 10 height 10
radio input "true"
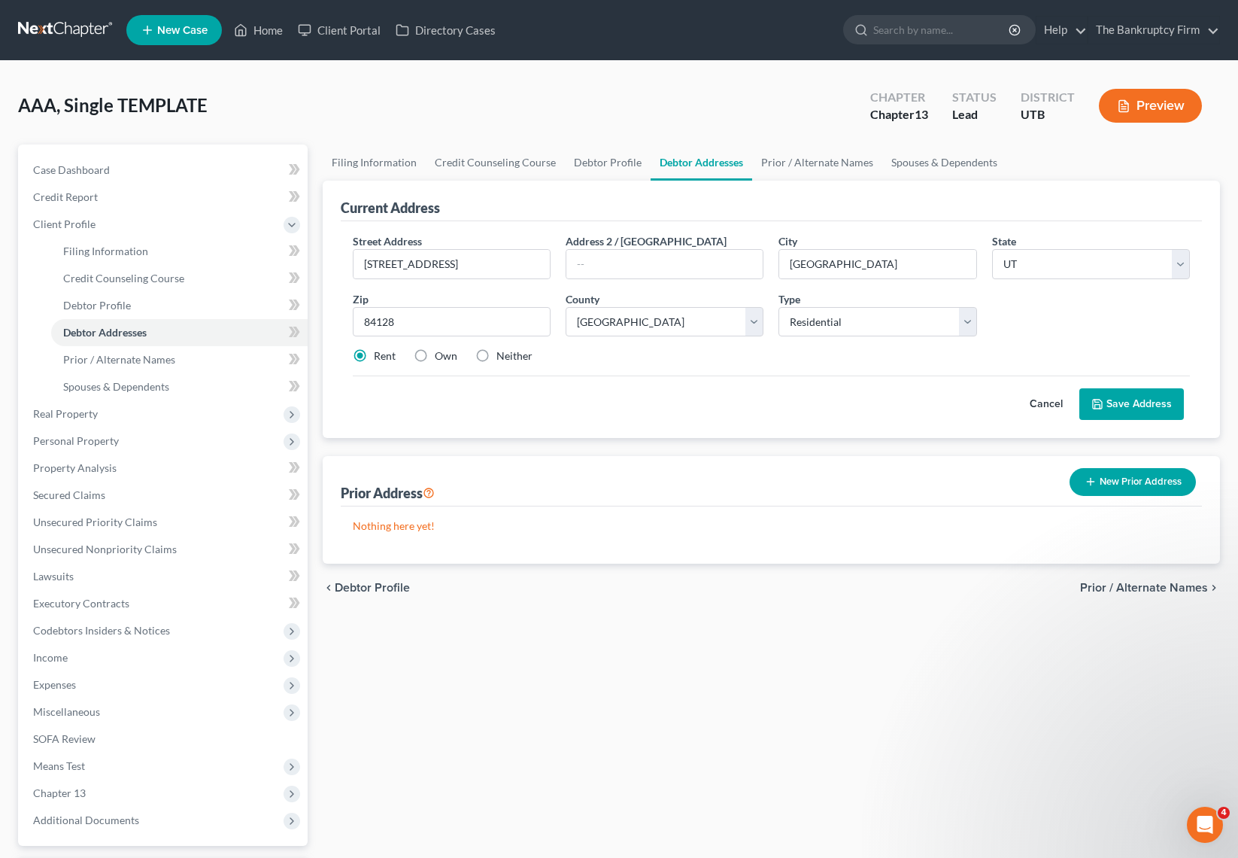
click at [435, 354] on label "Own" at bounding box center [446, 355] width 23 height 15
click at [441, 354] on input "Own" at bounding box center [446, 353] width 10 height 10
radio input "true"
click at [1146, 400] on button "Save Address" at bounding box center [1132, 404] width 105 height 32
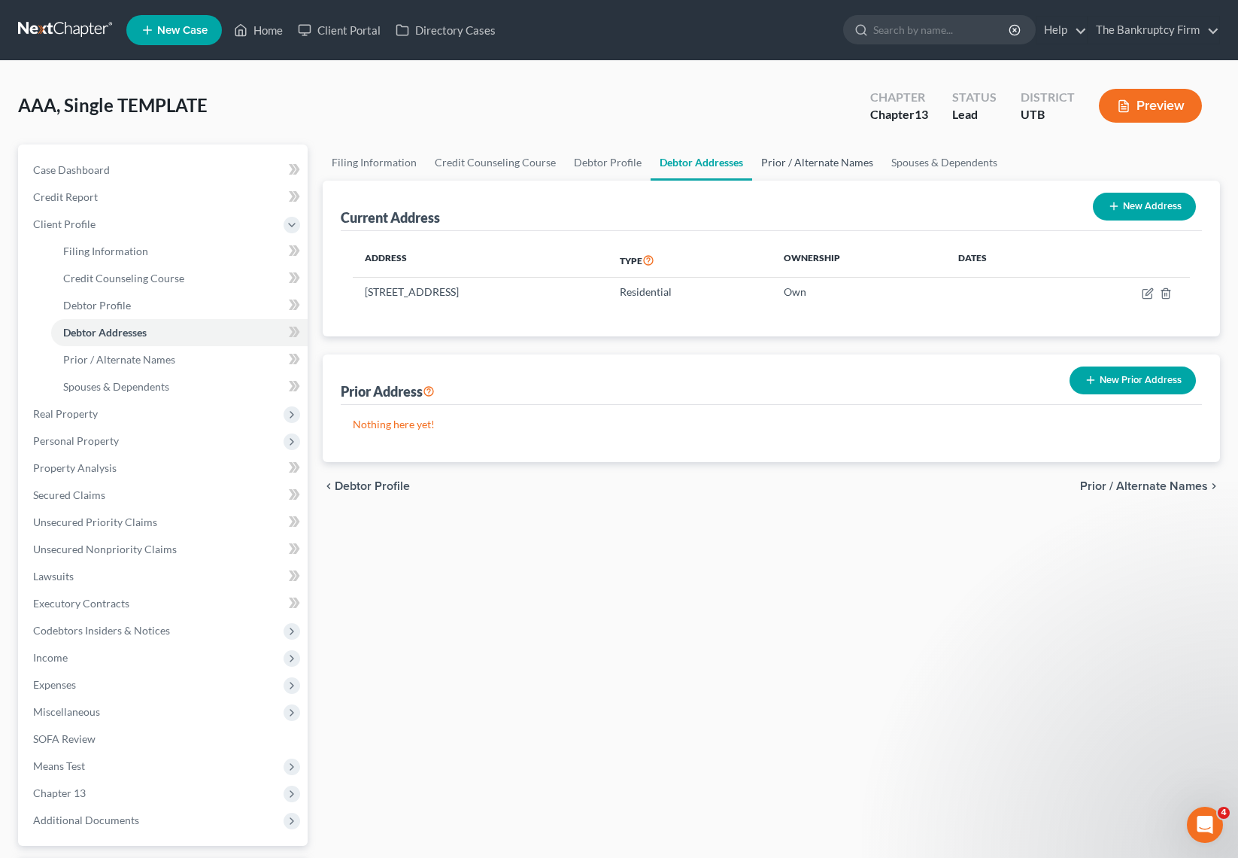
click at [792, 161] on link "Prior / Alternate Names" at bounding box center [817, 162] width 130 height 36
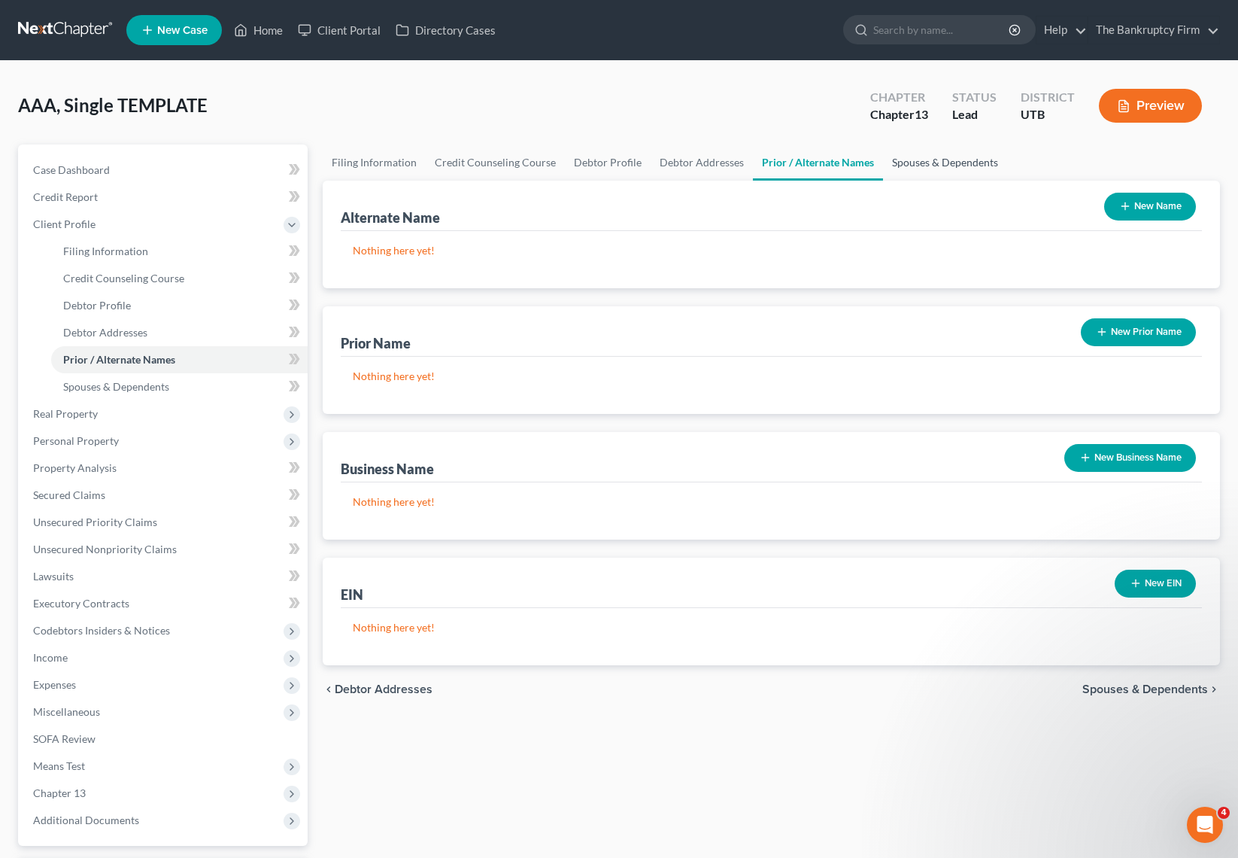
click at [909, 162] on link "Spouses & Dependents" at bounding box center [945, 162] width 124 height 36
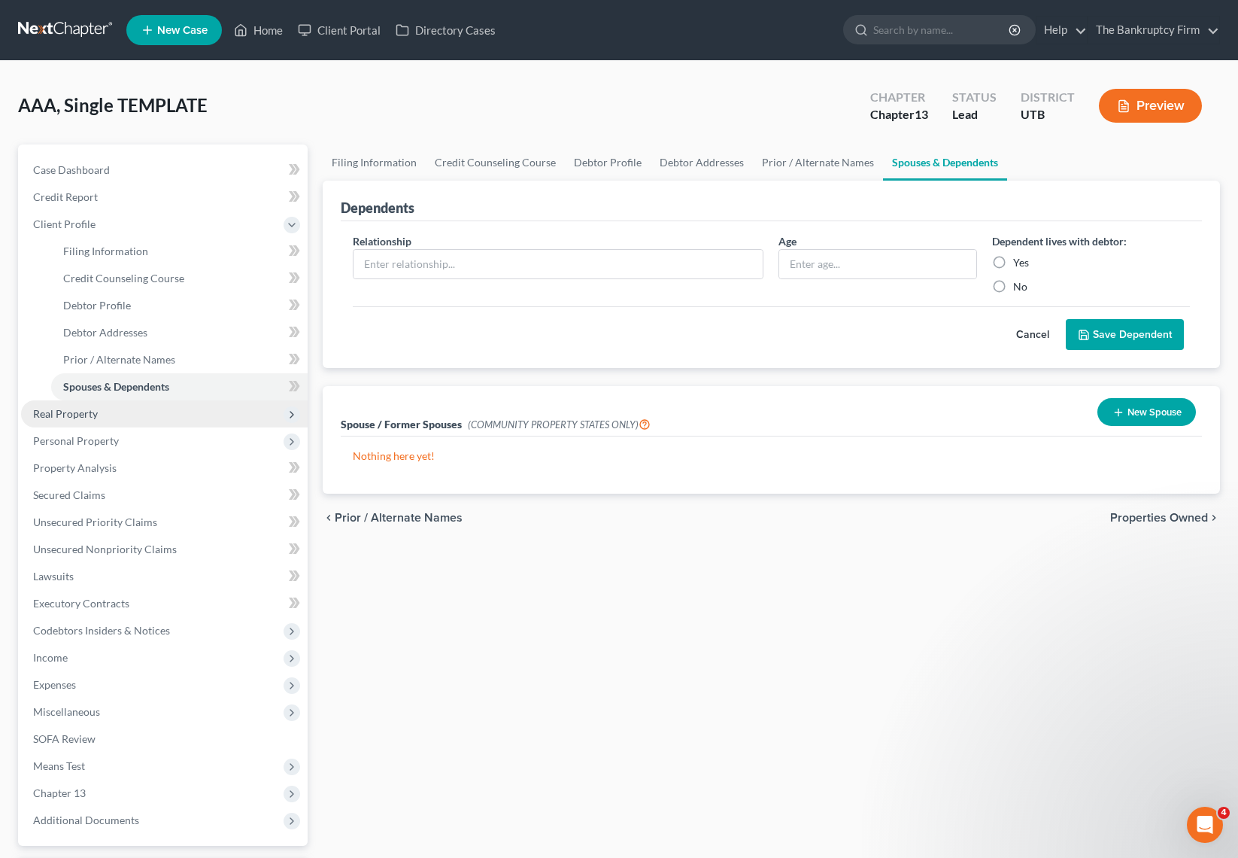
click at [84, 415] on span "Real Property" at bounding box center [65, 413] width 65 height 13
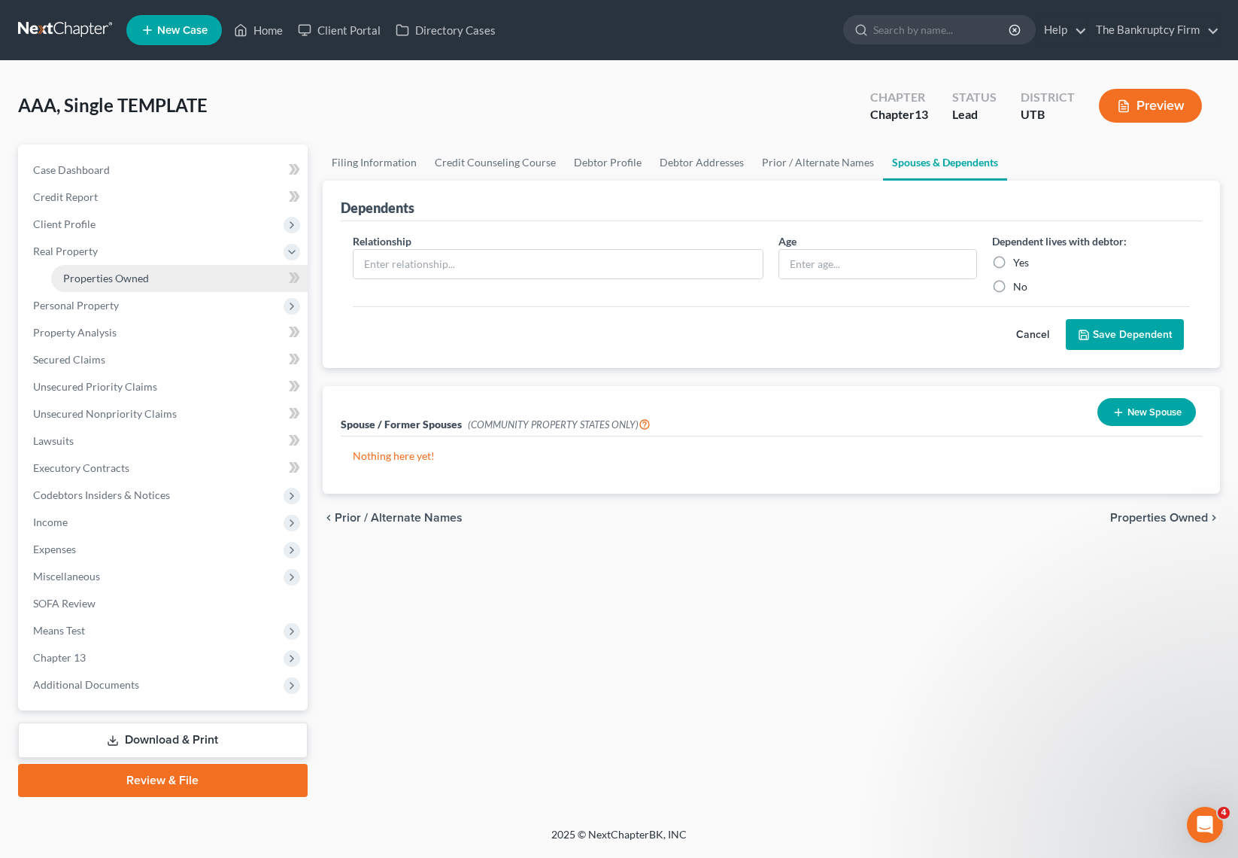
click at [117, 275] on span "Properties Owned" at bounding box center [106, 278] width 86 height 13
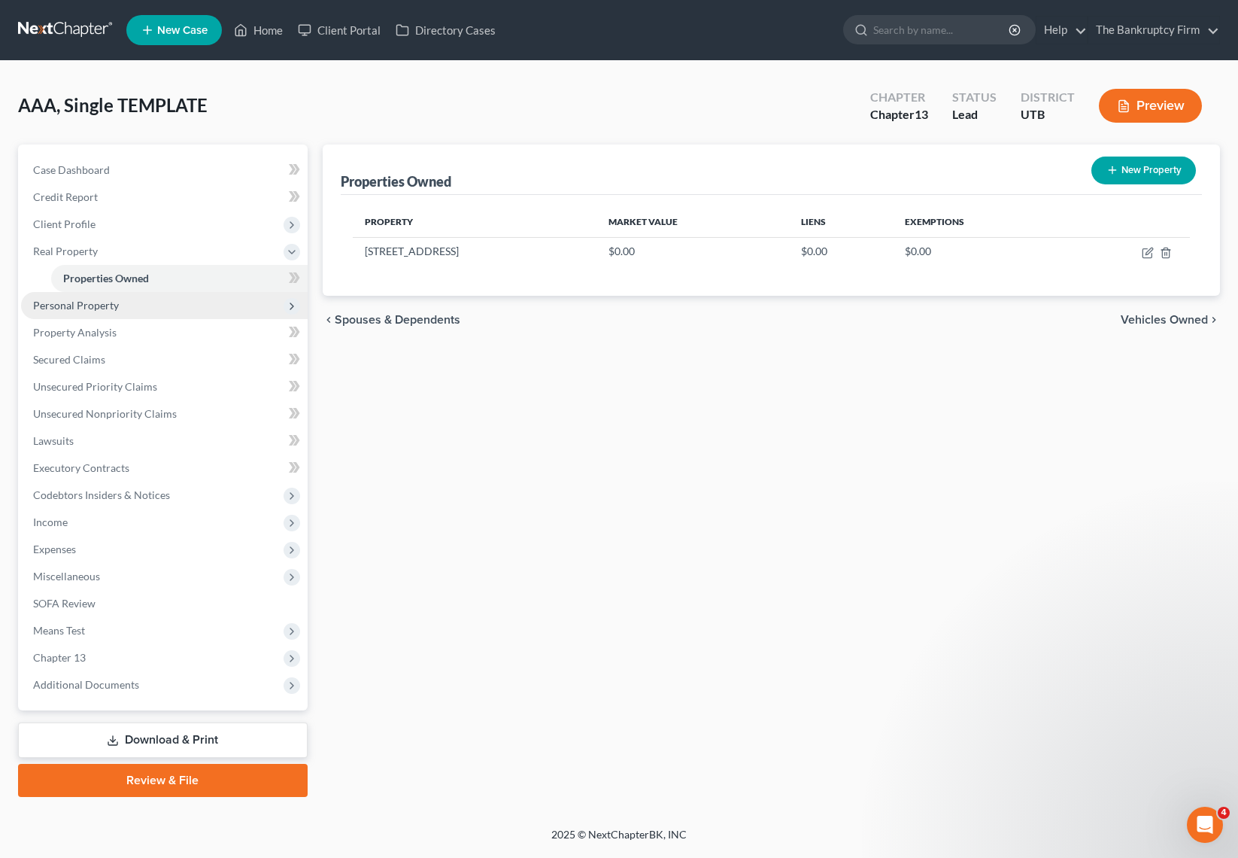
click at [117, 303] on span "Personal Property" at bounding box center [164, 305] width 287 height 27
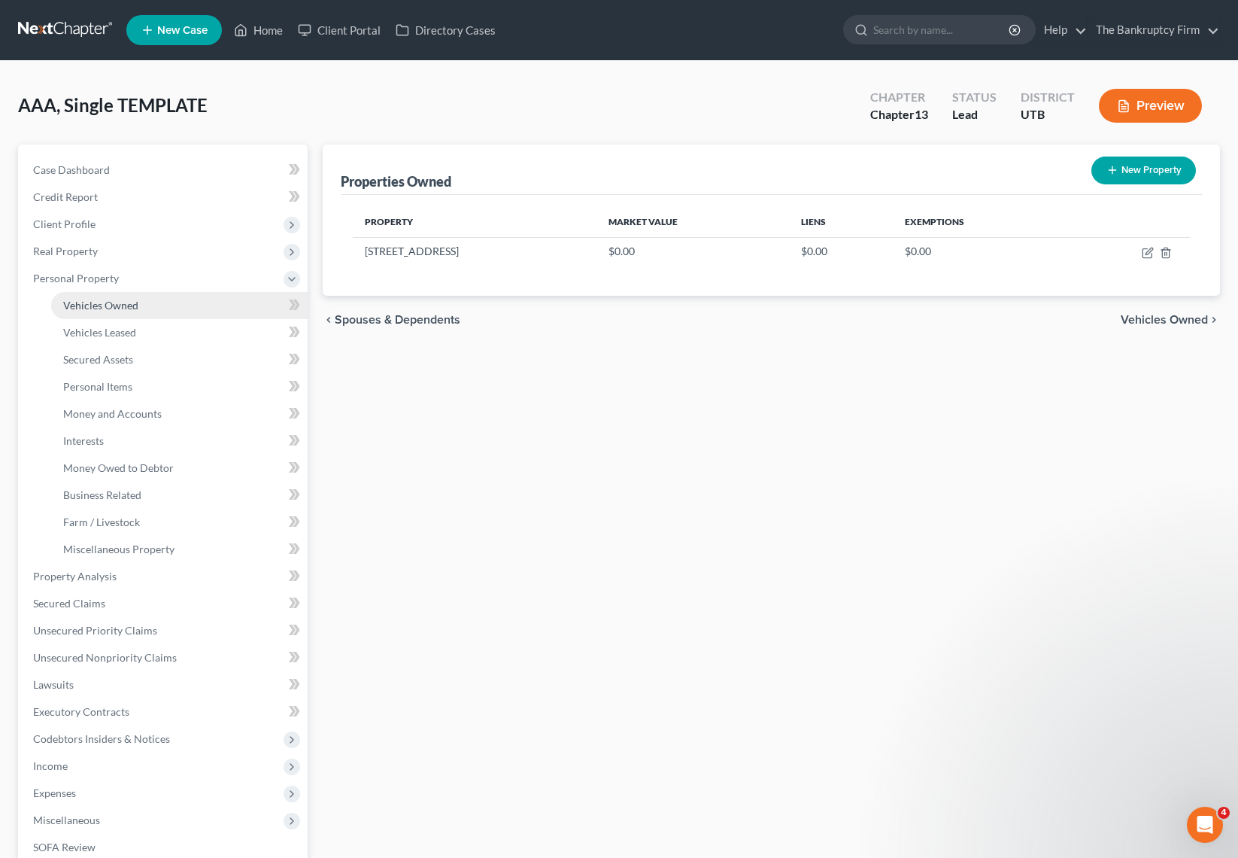
click at [138, 307] on link "Vehicles Owned" at bounding box center [179, 305] width 257 height 27
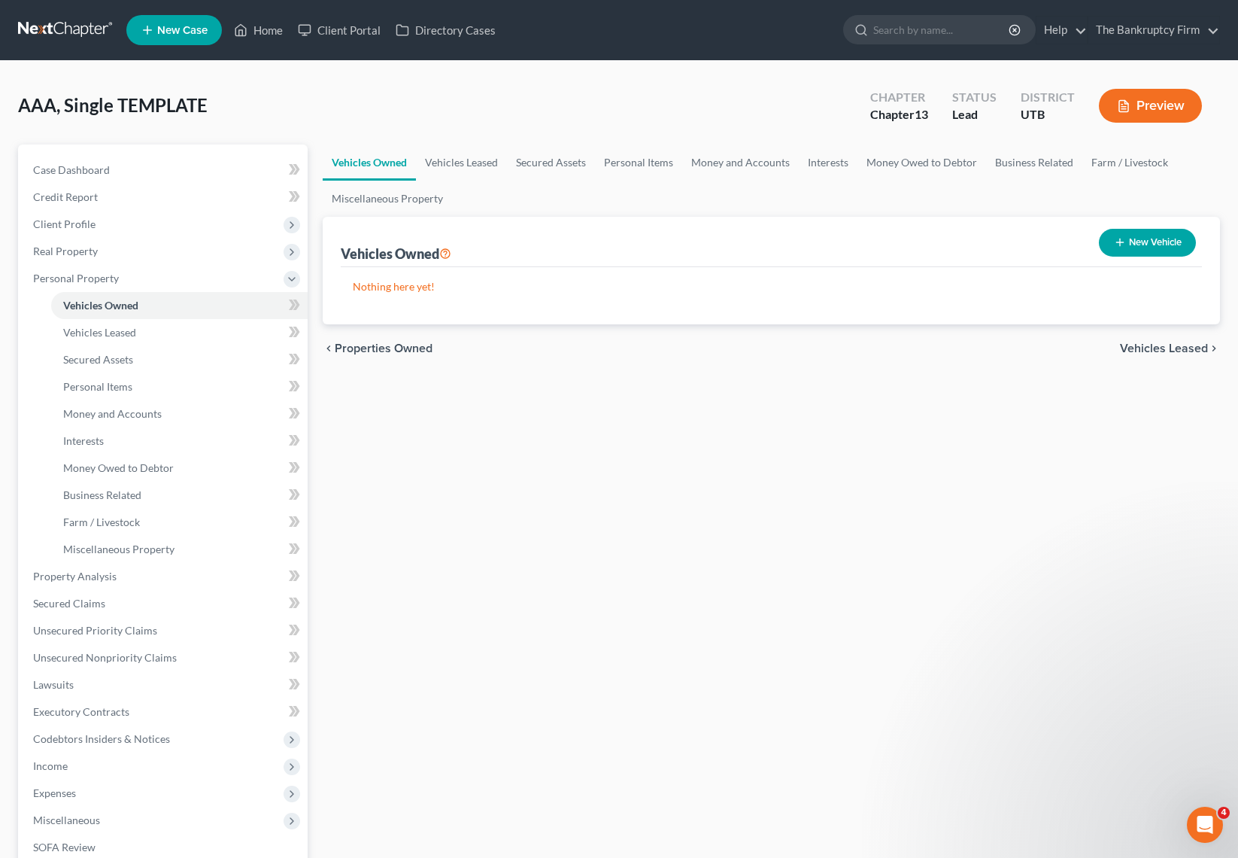
click at [1147, 238] on button "New Vehicle" at bounding box center [1147, 243] width 97 height 28
select select "0"
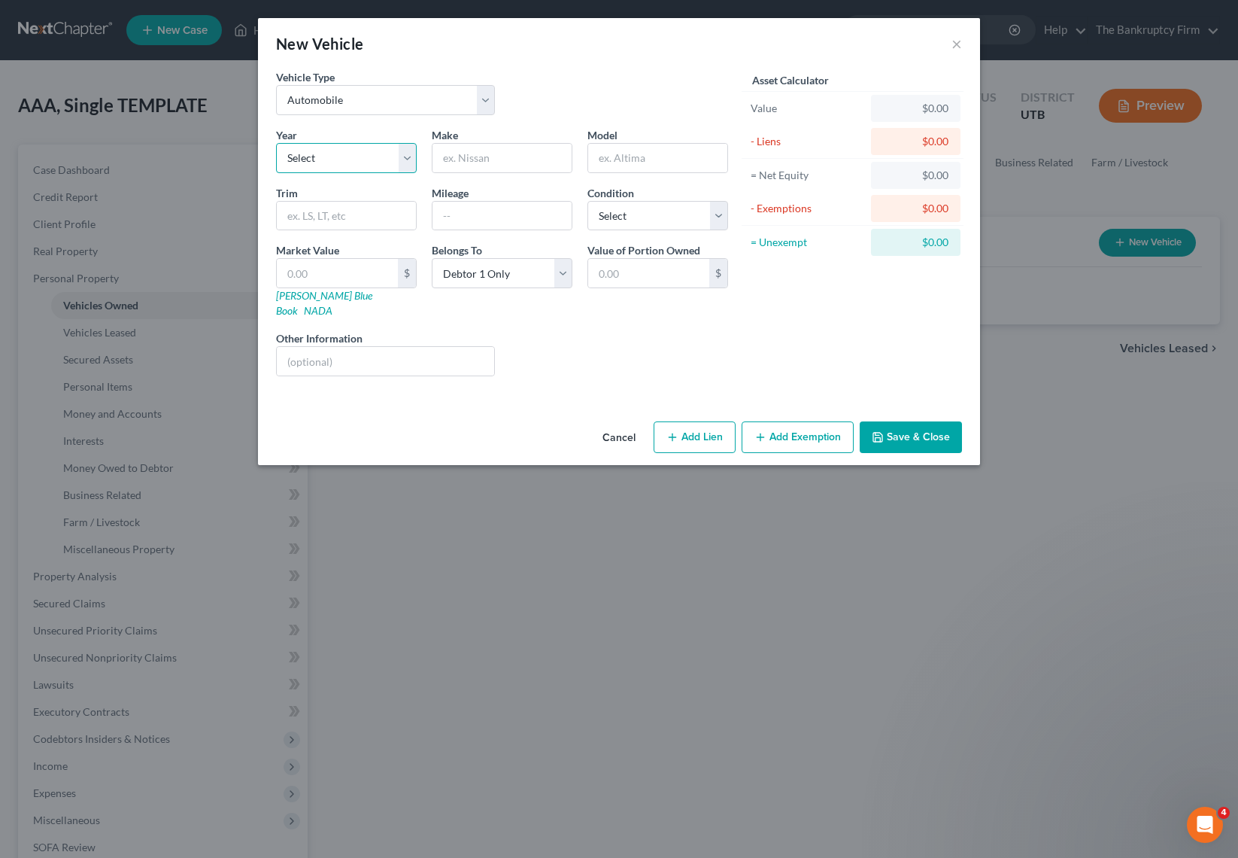
click at [358, 153] on select "Select 2026 2025 2024 2023 2022 2021 2020 2019 2018 2017 2016 2015 2014 2013 20…" at bounding box center [346, 158] width 141 height 30
select select "5"
click at [276, 143] on select "Select 2026 2025 2024 2023 2022 2021 2020 2019 2018 2017 2016 2015 2014 2013 20…" at bounding box center [346, 158] width 141 height 30
click at [497, 161] on input "text" at bounding box center [502, 158] width 139 height 29
type input "Volvo"
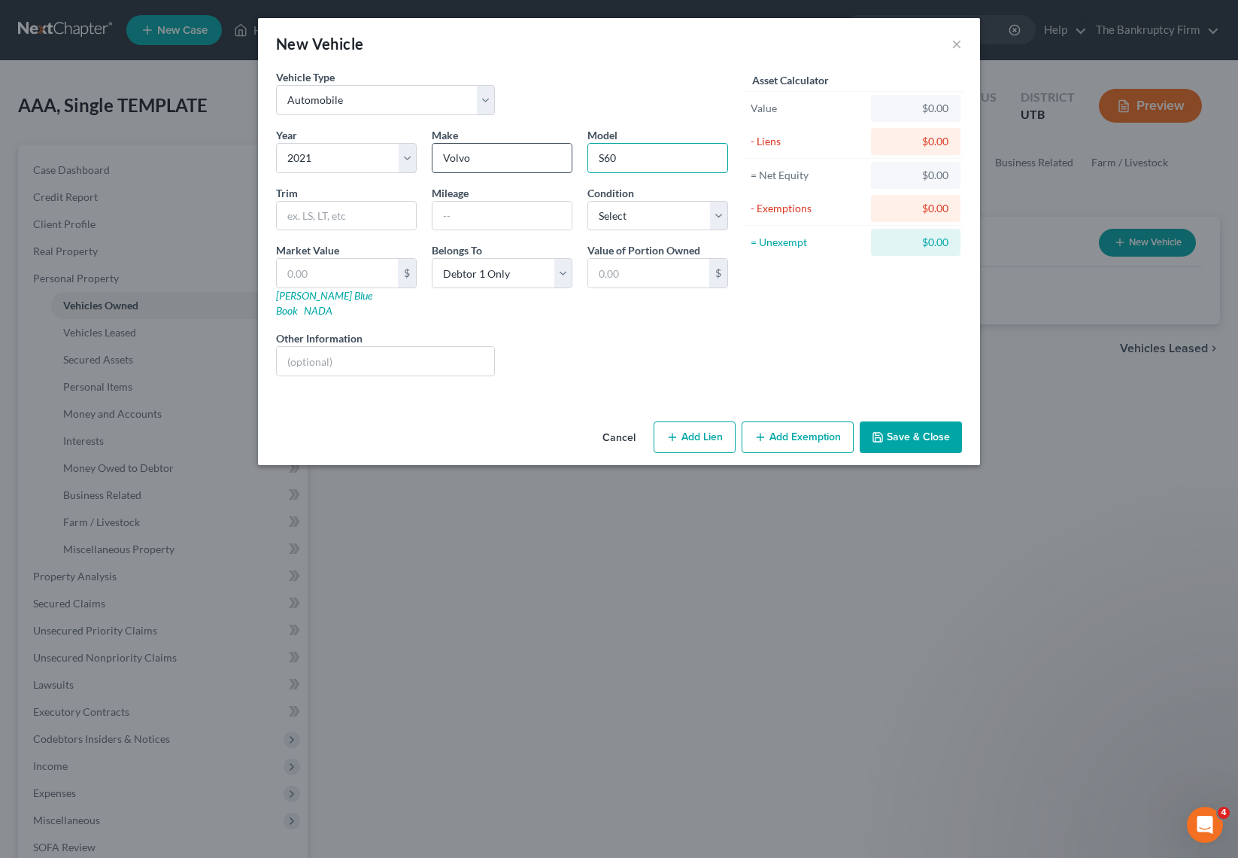
type input "S60"
click at [326, 272] on input "text" at bounding box center [337, 273] width 121 height 29
type input "2"
type input "2.00"
type input "24"
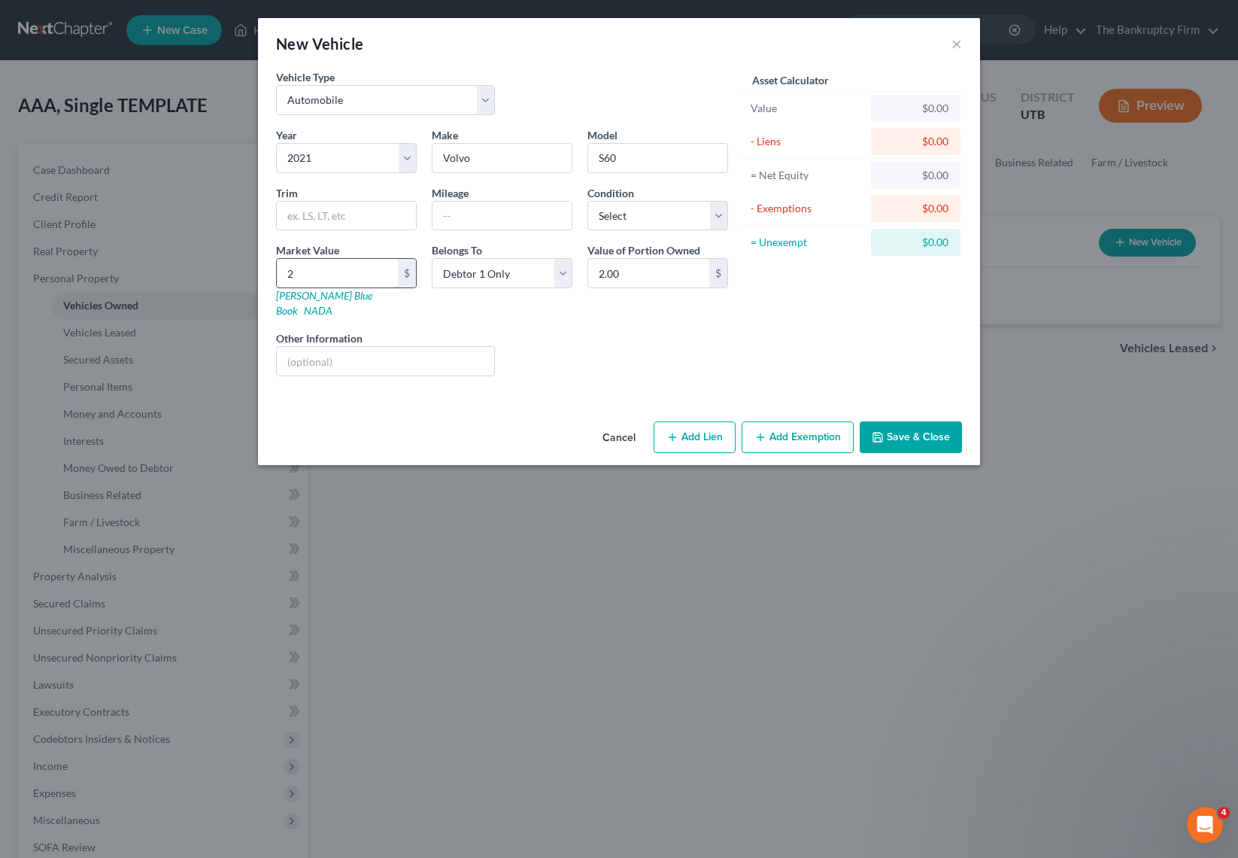
type input "24.00"
type input "246"
type input "246.00"
type input "2464"
type input "2,464.00"
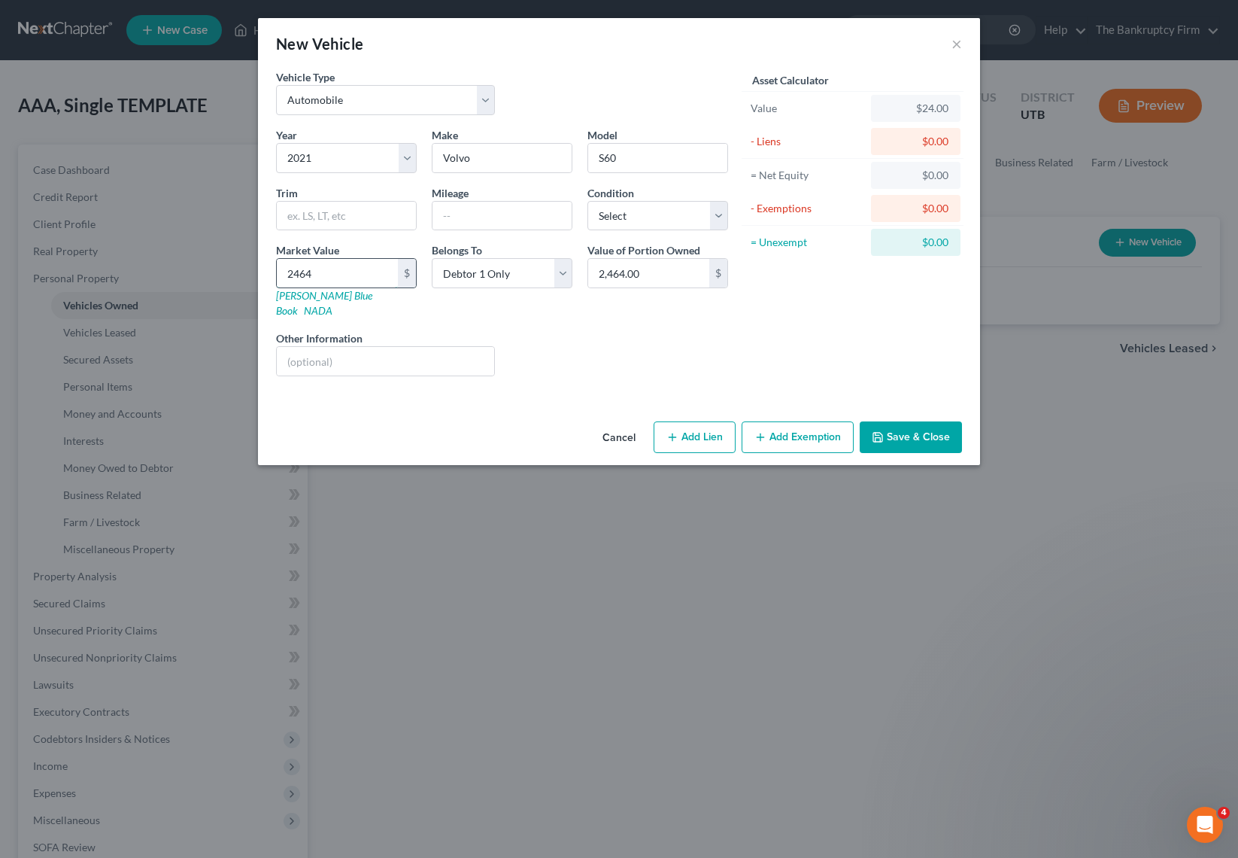
type input "24640"
type input "24,640.00"
type input "24,640"
click at [917, 422] on button "Save & Close" at bounding box center [911, 437] width 102 height 32
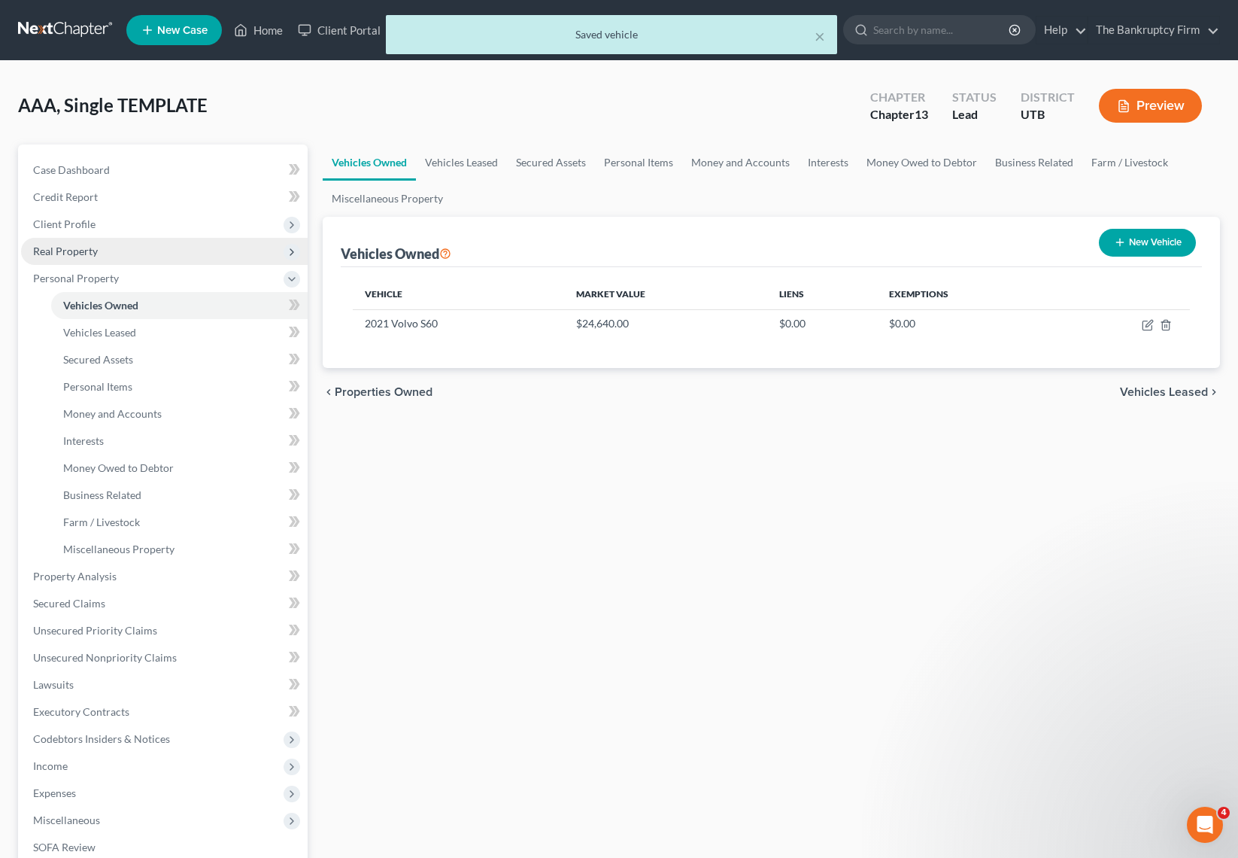
click at [93, 250] on span "Real Property" at bounding box center [65, 251] width 65 height 13
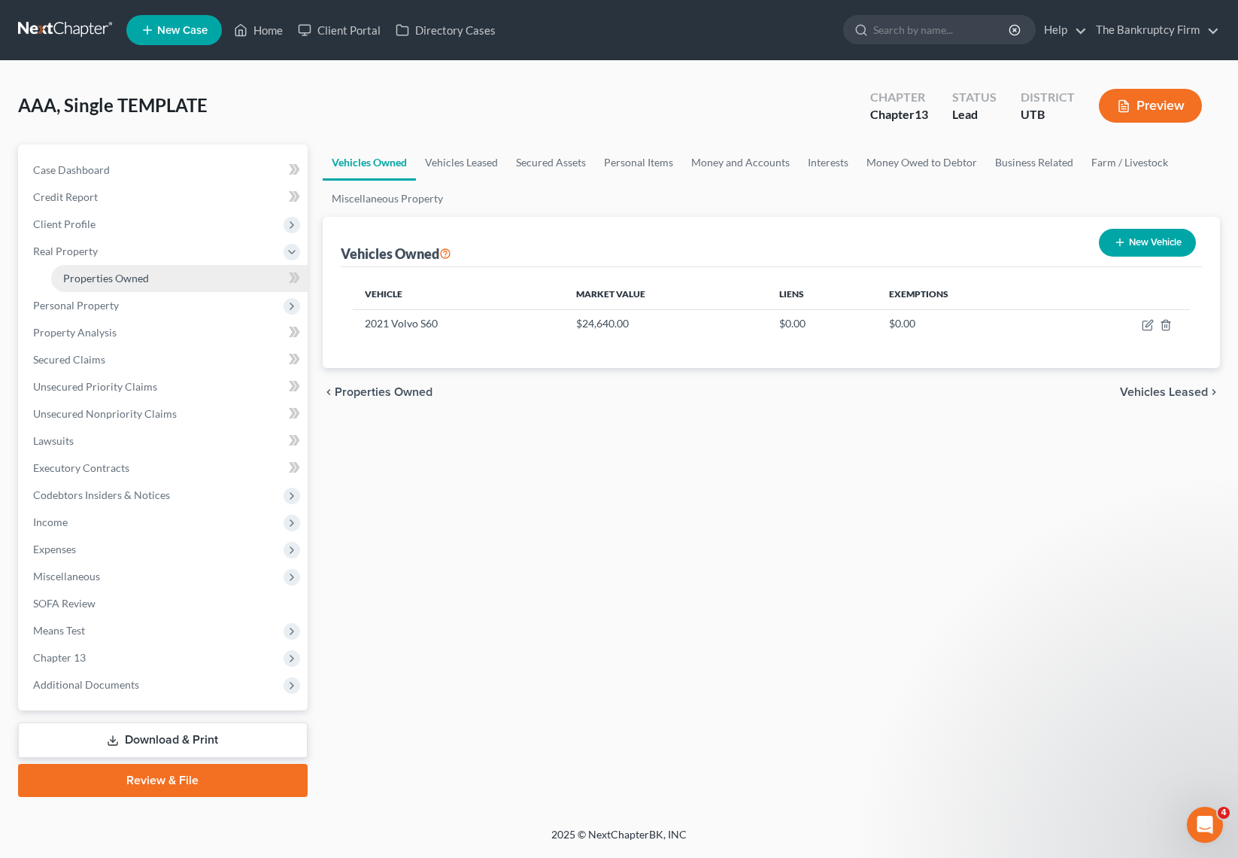
click at [121, 275] on span "Properties Owned" at bounding box center [106, 278] width 86 height 13
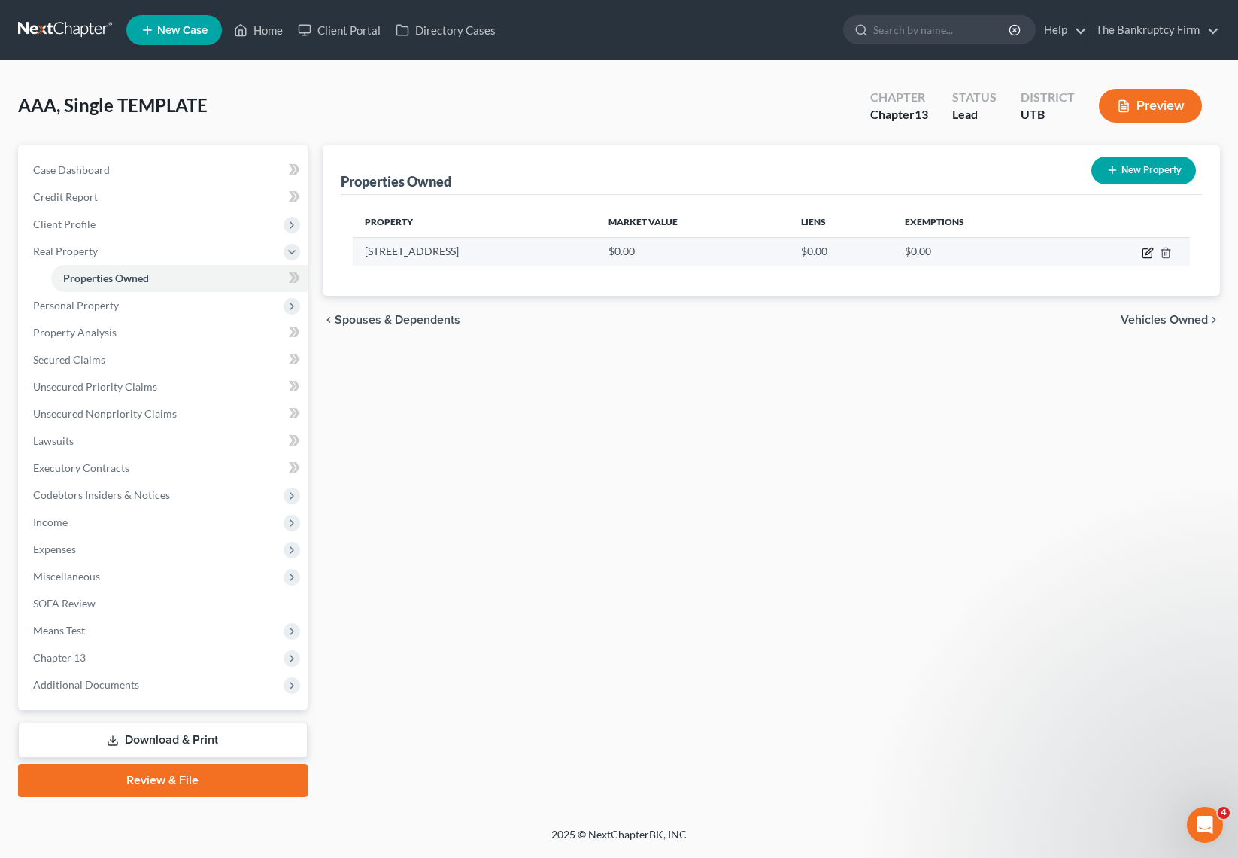
click at [1146, 251] on icon "button" at bounding box center [1148, 253] width 12 height 12
select select "46"
select select "17"
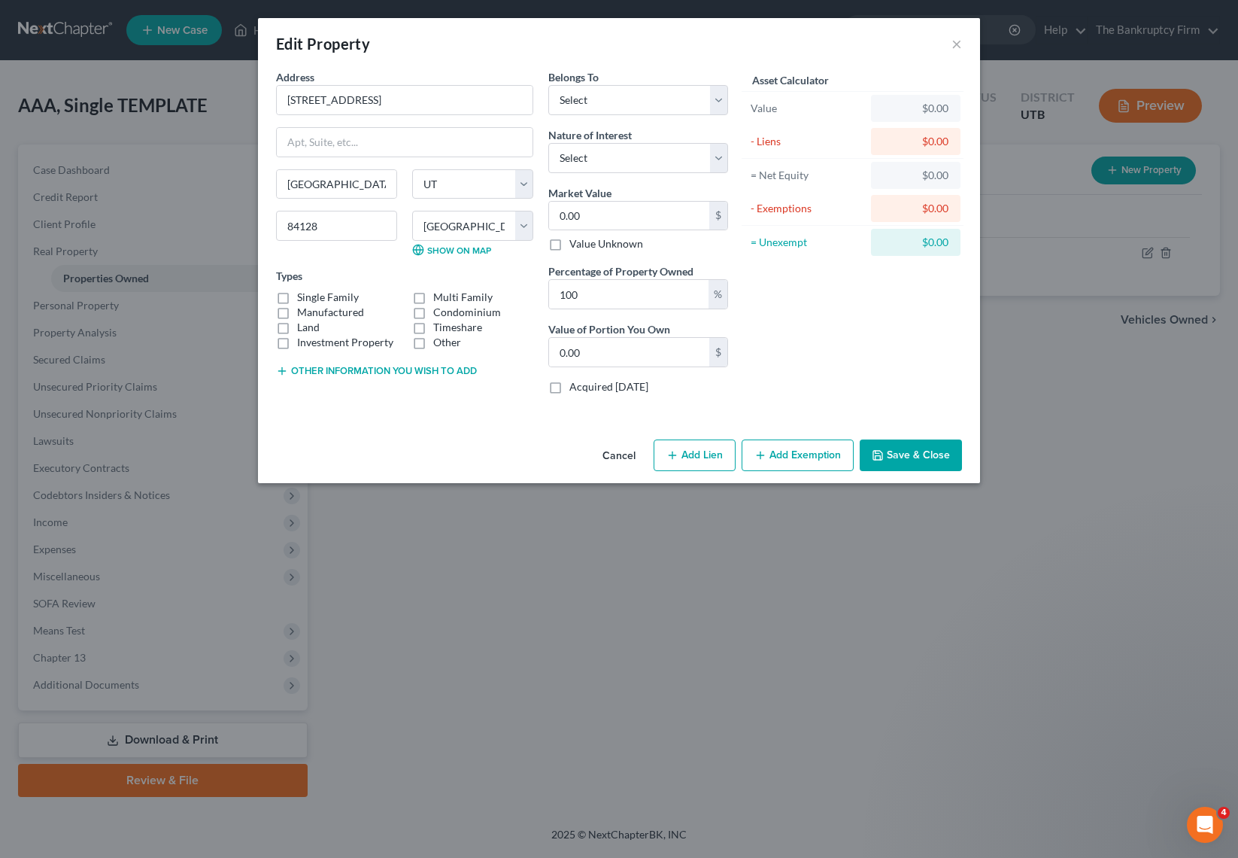
click at [930, 451] on button "Save & Close" at bounding box center [911, 455] width 102 height 32
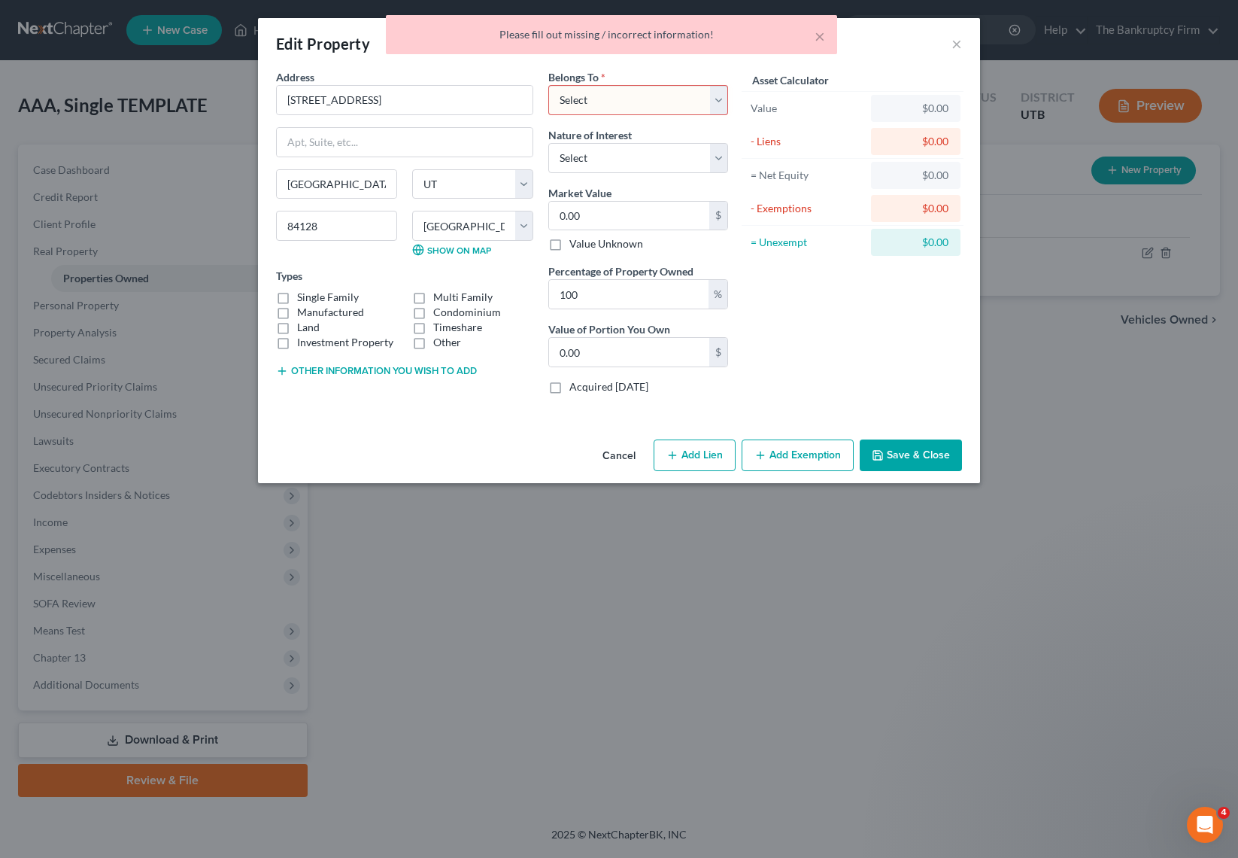
click at [716, 99] on select "Select Debtor 1 Only Debtor 2 Only Debtor 1 And Debtor 2 Only At Least One Of T…" at bounding box center [638, 100] width 180 height 30
select select "0"
click at [548, 85] on select "Select Debtor 1 Only Debtor 2 Only Debtor 1 And Debtor 2 Only At Least One Of T…" at bounding box center [638, 100] width 180 height 30
click at [928, 460] on button "Save & Close" at bounding box center [911, 455] width 102 height 32
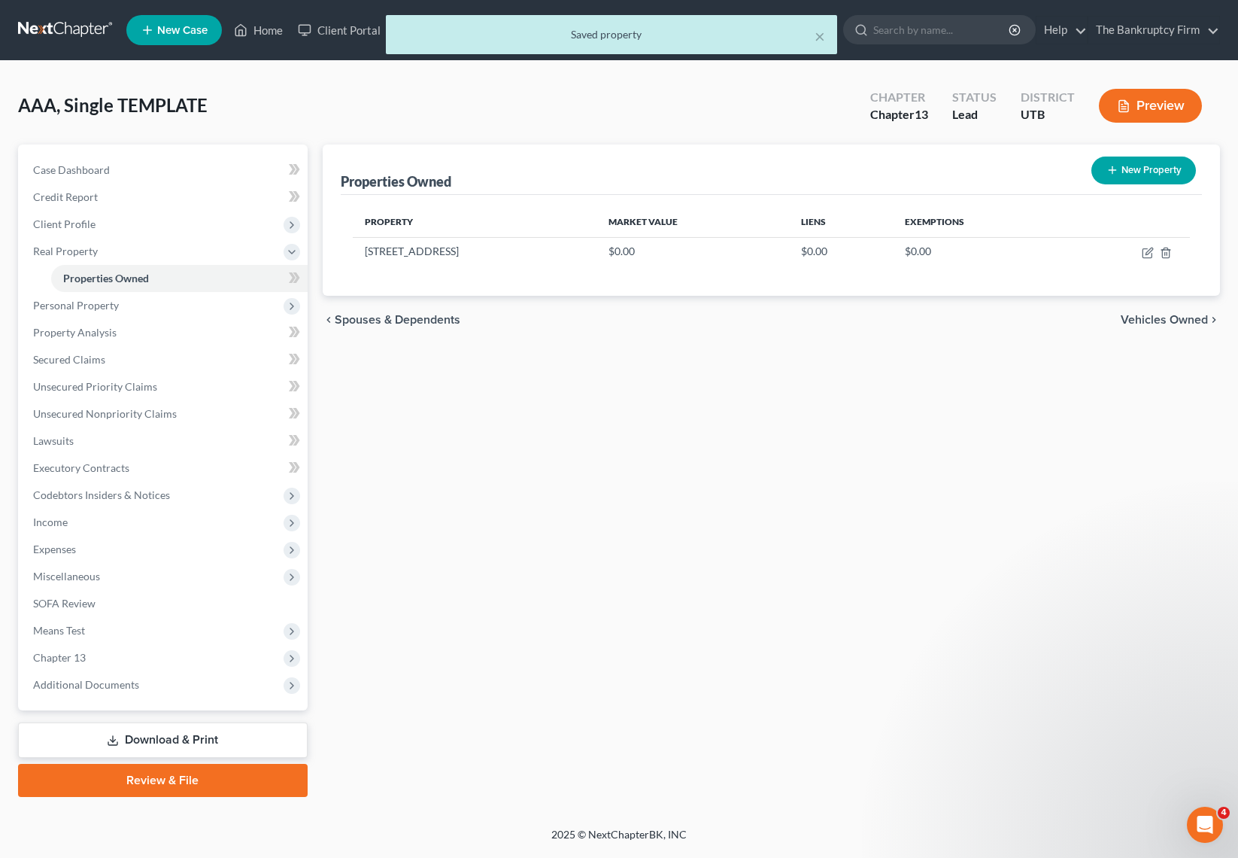
click at [1152, 174] on button "New Property" at bounding box center [1144, 170] width 105 height 28
select select "46"
select select "17"
select select "0"
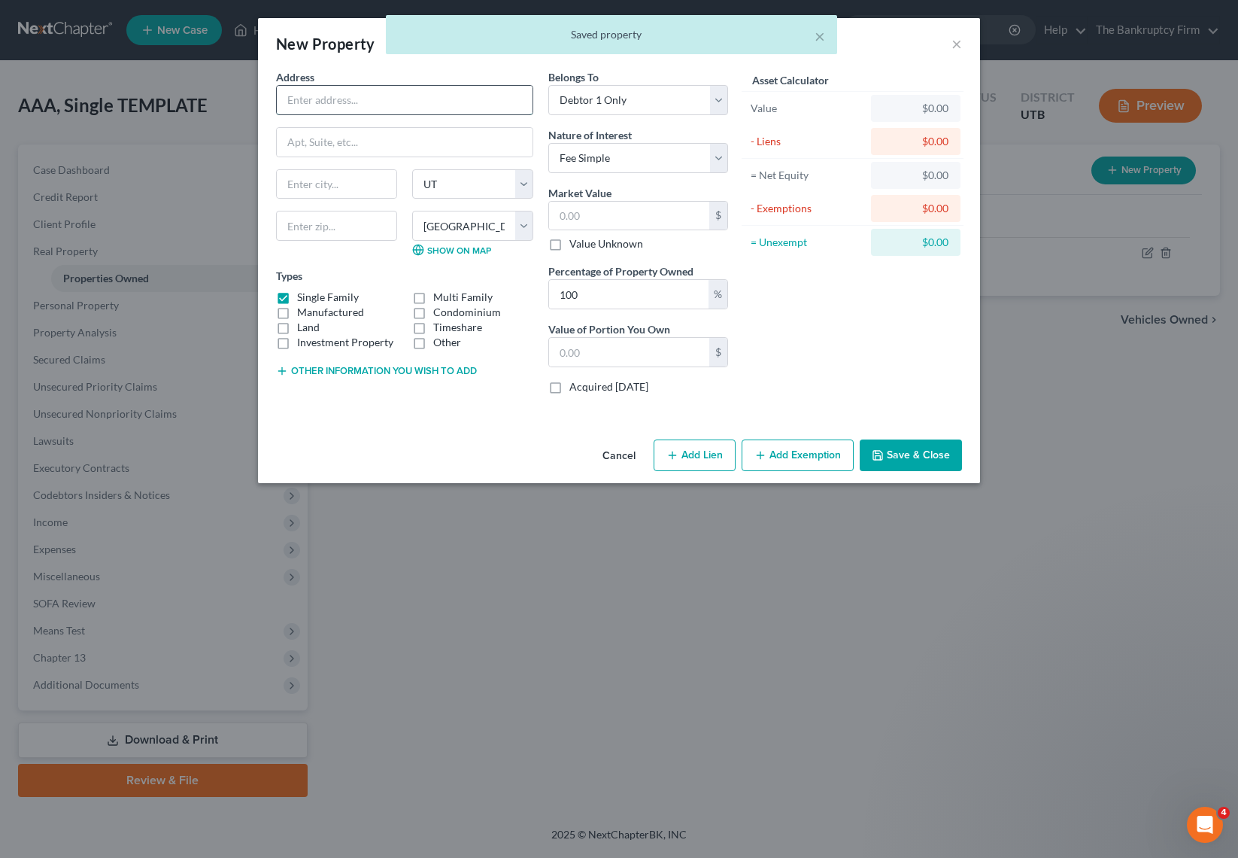
click at [409, 102] on input "text" at bounding box center [405, 100] width 256 height 29
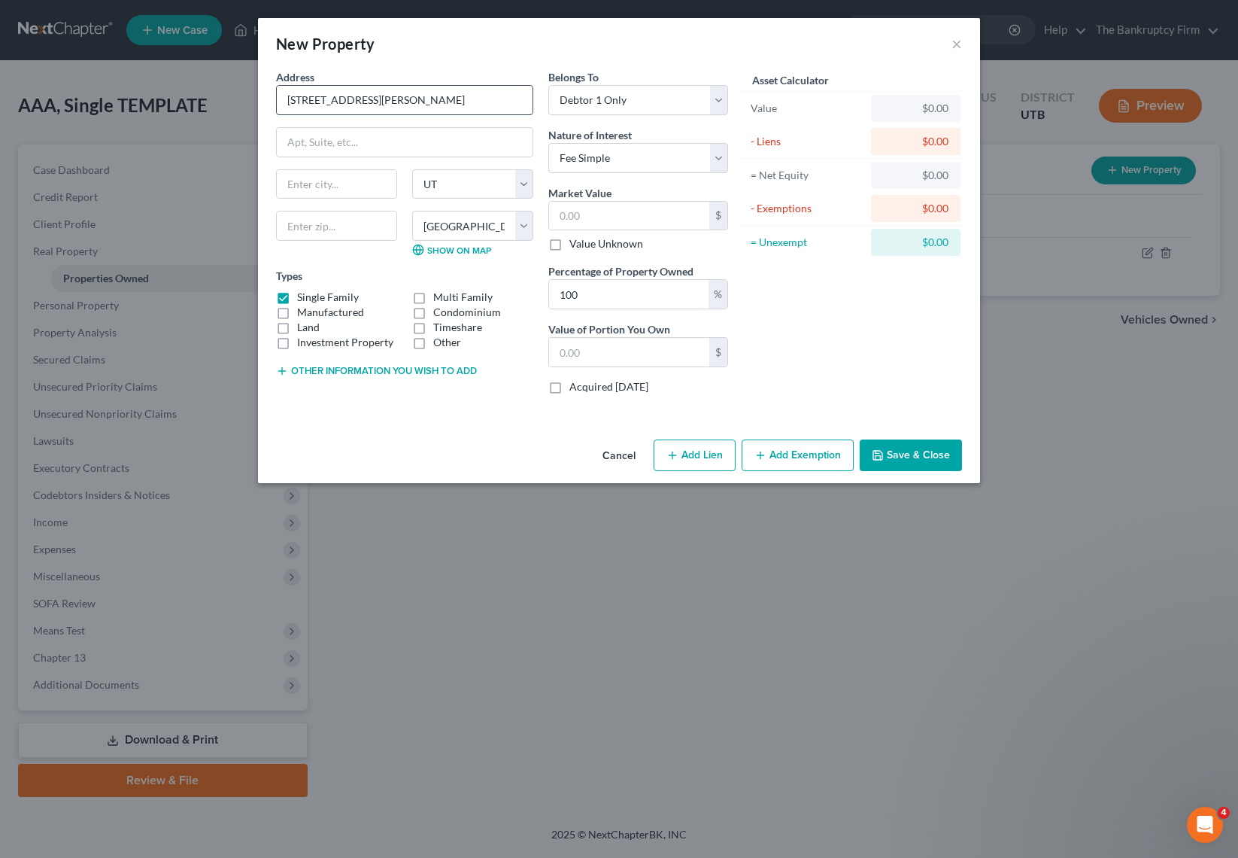
type input "4915 East Russell Road"
select select "19"
select select
click at [417, 99] on input "4915 East Russell Road" at bounding box center [405, 100] width 256 height 29
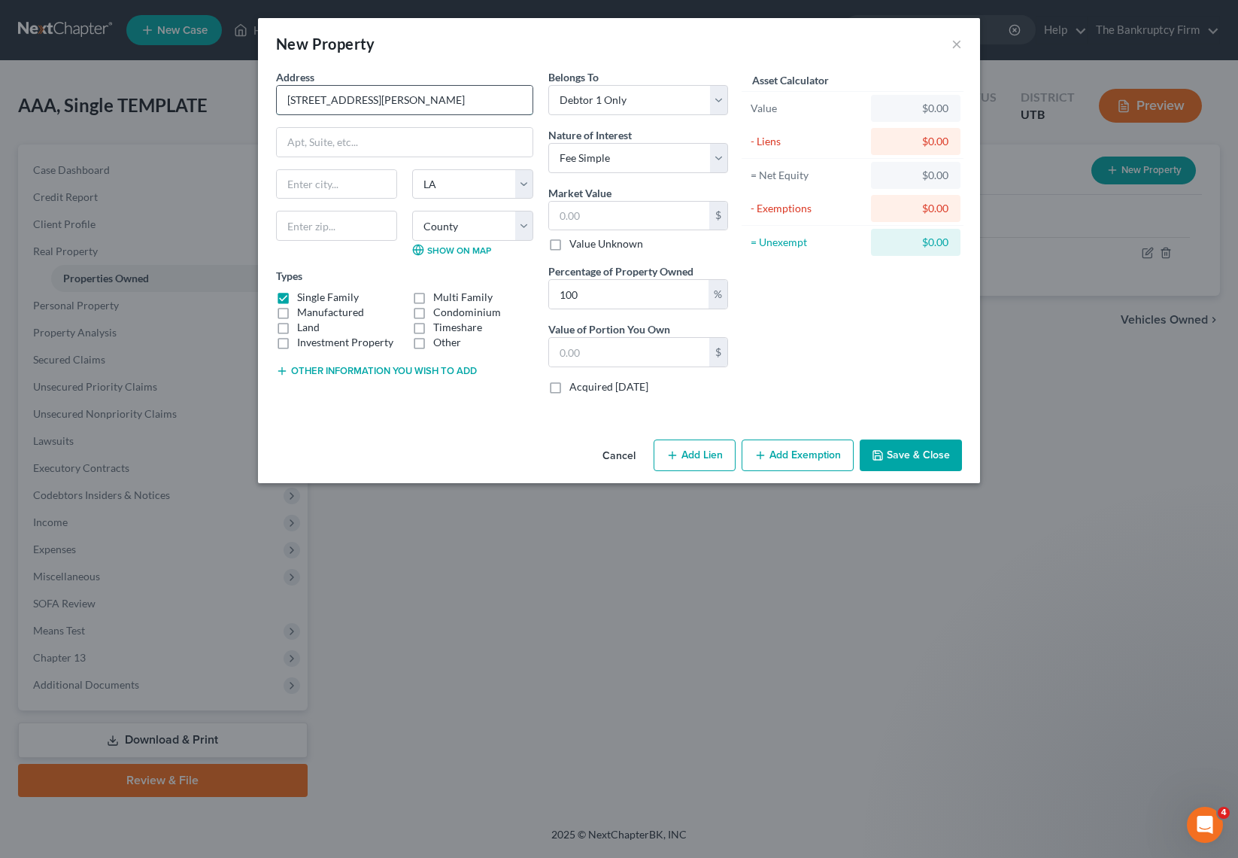
click at [416, 99] on input "4915 East Russell Road" at bounding box center [405, 100] width 256 height 29
click at [300, 229] on input "text" at bounding box center [336, 226] width 121 height 30
type input "89120"
type input "Las Vegas"
select select "31"
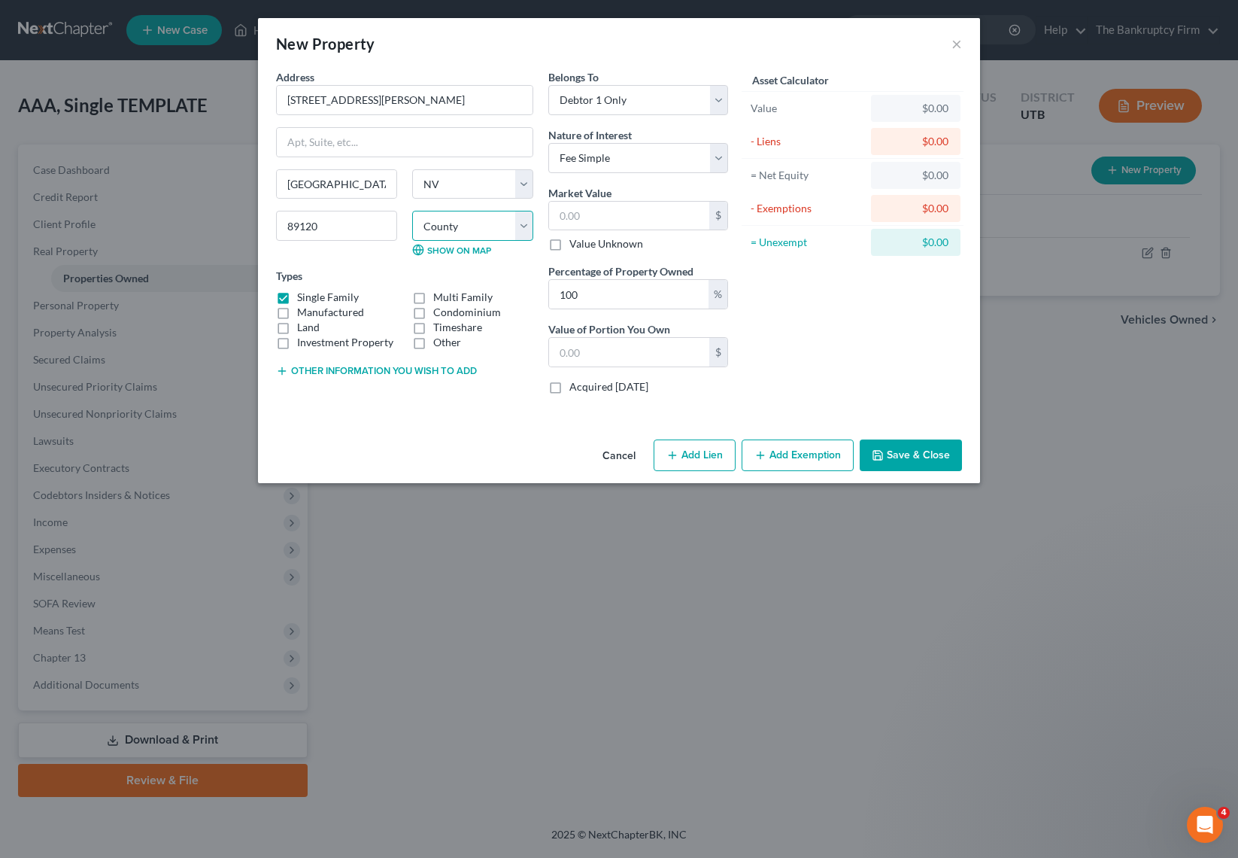
click at [508, 218] on select "County Acadia Allen Ascension Assumption Avoyelles Beauregard Bienville Bossier…" at bounding box center [472, 226] width 121 height 30
click at [519, 217] on select "County Carson City Churchill County Clark County Douglas County Elko County Esm…" at bounding box center [472, 226] width 121 height 30
select select "2"
click at [412, 211] on select "County Carson City Churchill County Clark County Douglas County Elko County Esm…" at bounding box center [472, 226] width 121 height 30
click at [861, 338] on div "Asset Calculator Value $0.00 - Liens $0.00 = Net Equity $0.00 - Exemptions $0.0…" at bounding box center [853, 237] width 234 height 337
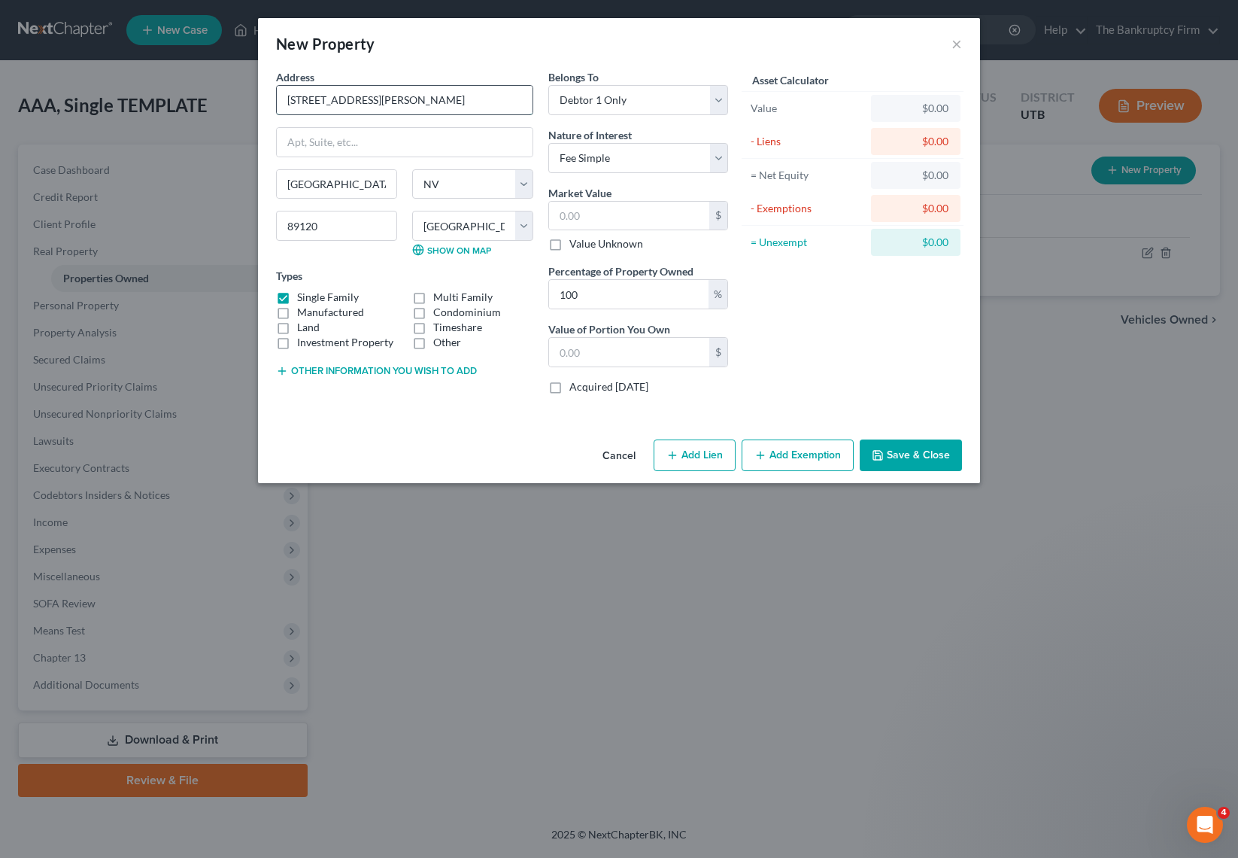
click at [422, 98] on input "4915 East Russell Road" at bounding box center [405, 100] width 256 height 29
click at [606, 215] on input "text" at bounding box center [629, 216] width 160 height 29
type input "9"
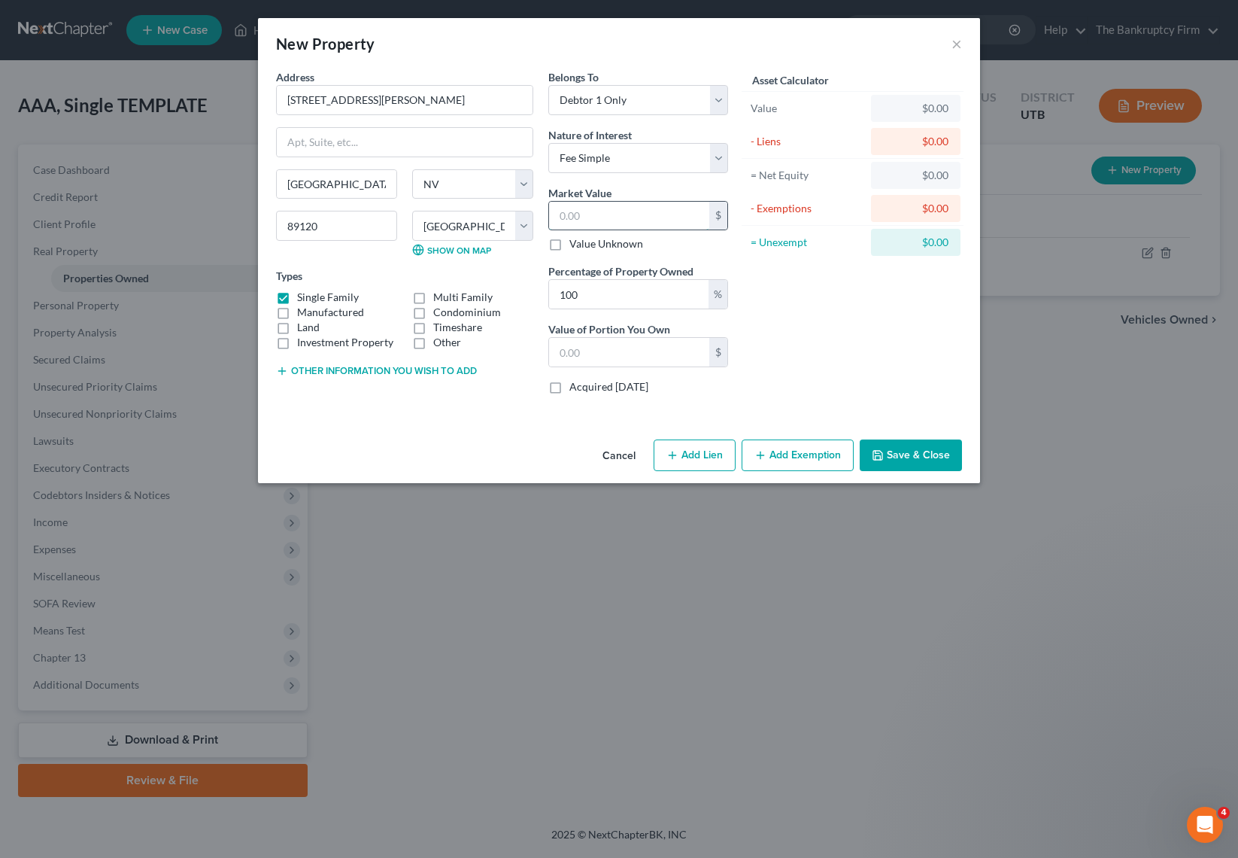
type input "9.00"
type input "95"
type input "95.00"
type input "950"
type input "950.00"
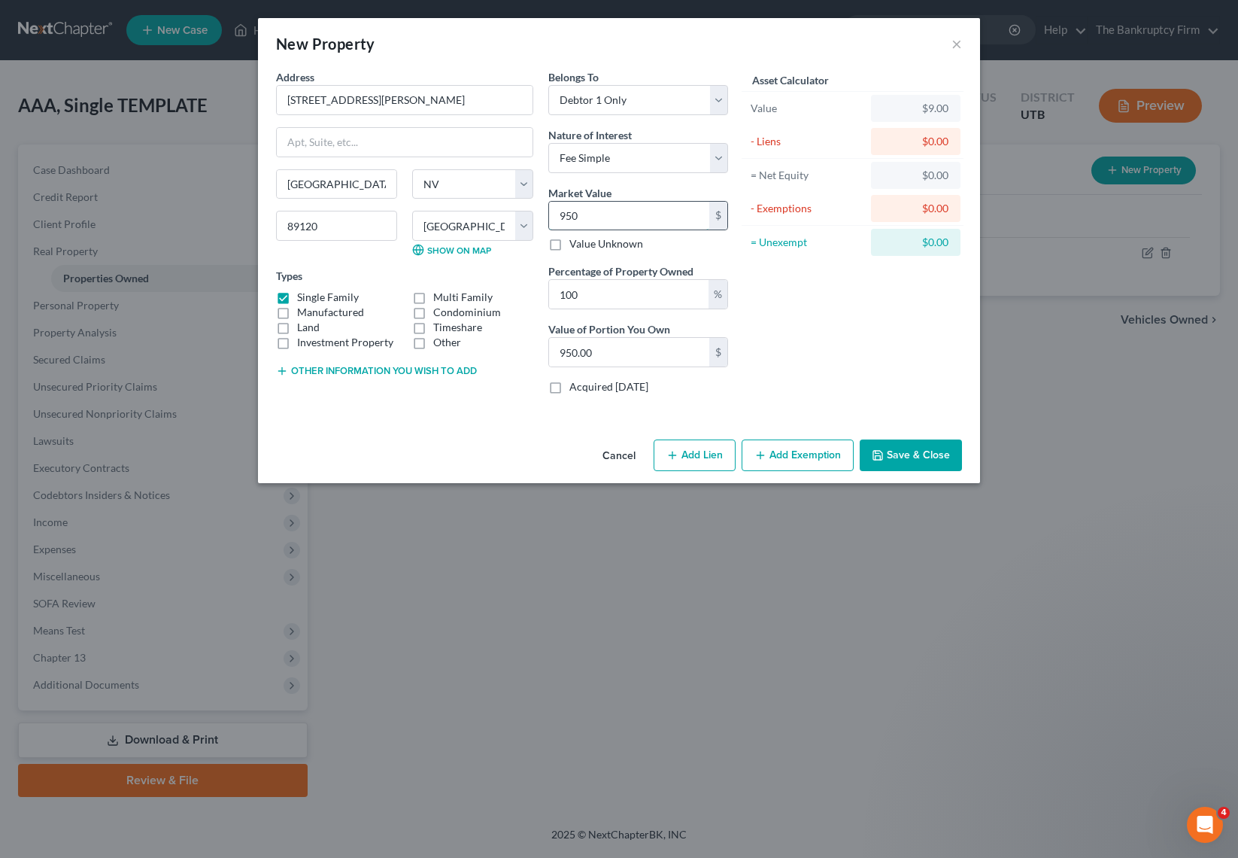
type input "9500"
type input "9,500.00"
type input "9,5000"
type input "95,000.00"
type input "95,0000"
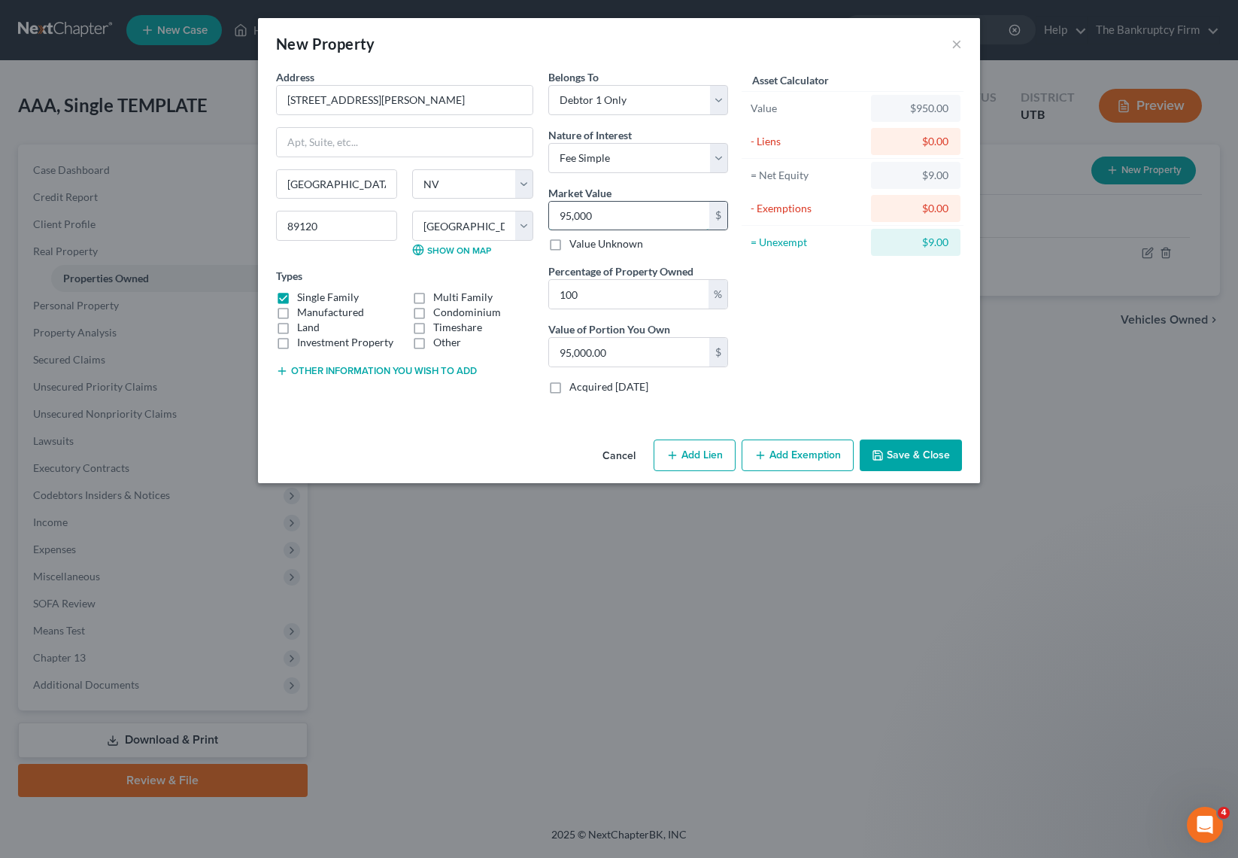
type input "950,000.00"
type input "950,000"
click at [917, 454] on button "Save & Close" at bounding box center [911, 455] width 102 height 32
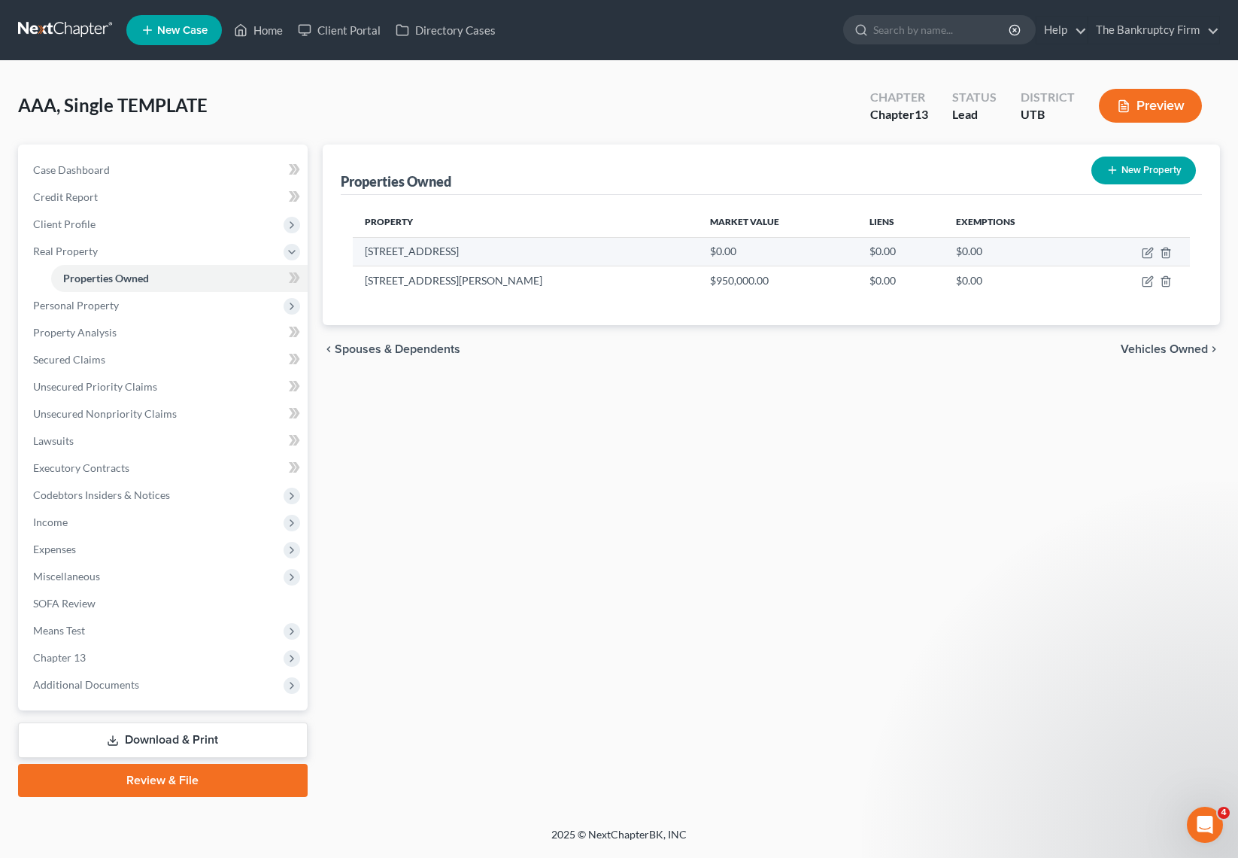
click at [489, 248] on td "6266 West City Vistas Way" at bounding box center [525, 251] width 345 height 29
drag, startPoint x: 489, startPoint y: 251, endPoint x: 363, endPoint y: 257, distance: 125.8
click at [363, 257] on td "6266 West City Vistas Way" at bounding box center [525, 251] width 345 height 29
copy td "6266 West City Vistas Way"
click at [1148, 250] on icon "button" at bounding box center [1148, 253] width 12 height 12
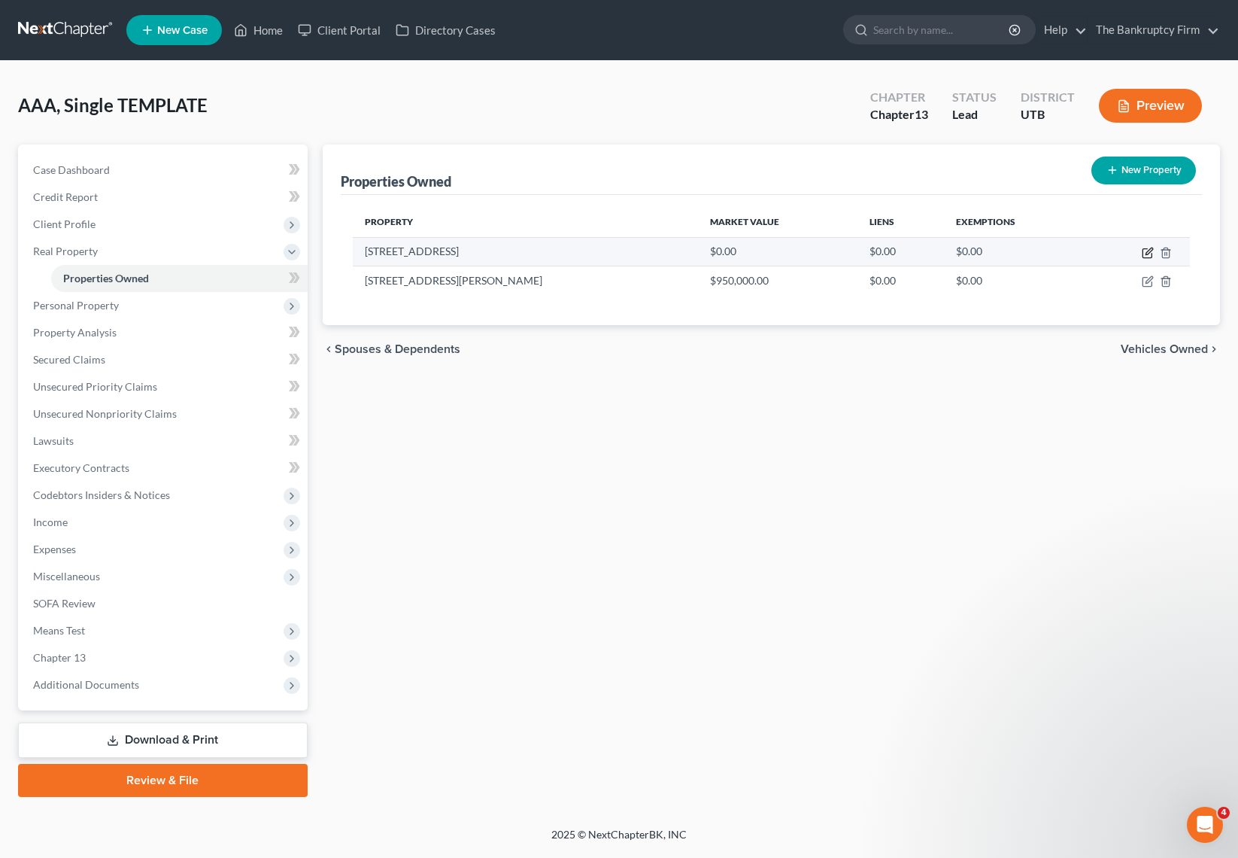
select select "46"
select select "17"
select select "0"
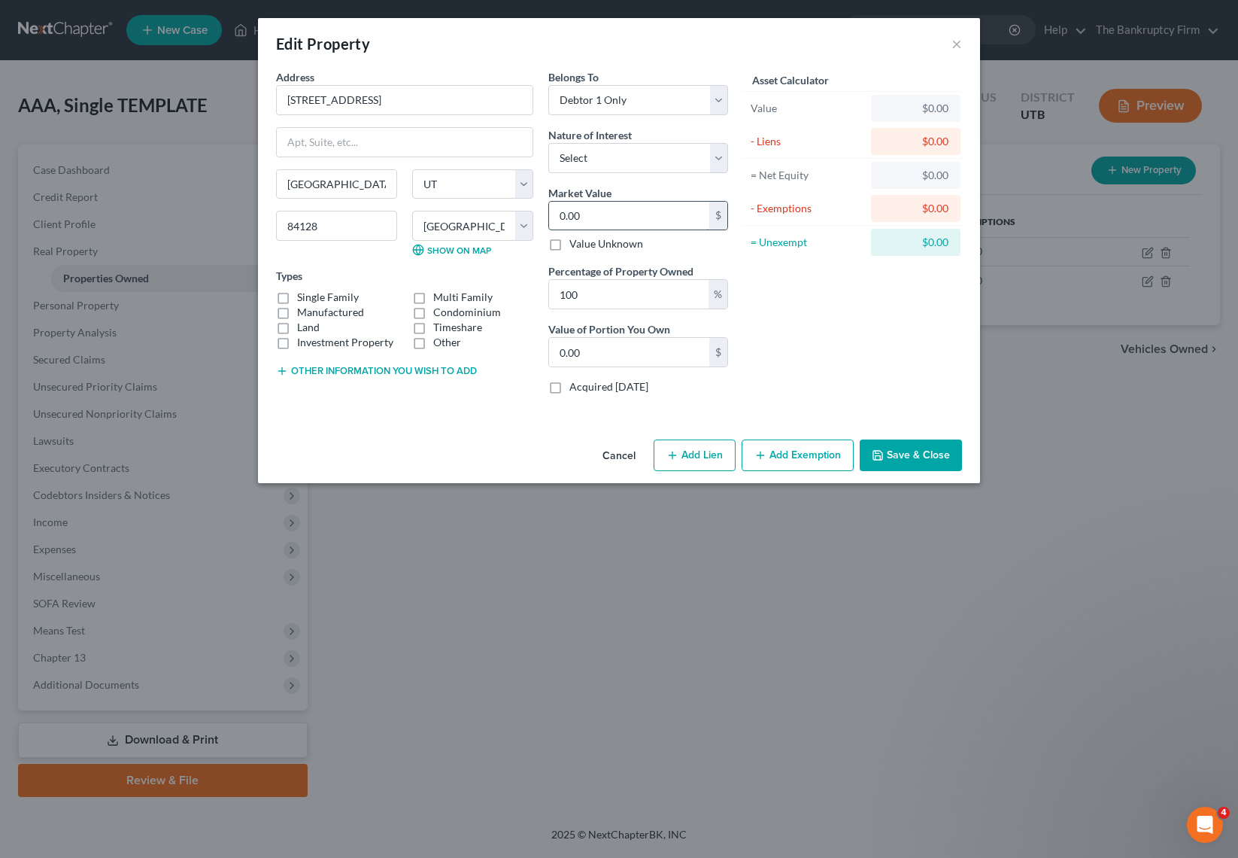
click at [618, 213] on input "0.00" at bounding box center [629, 216] width 160 height 29
type input "5"
type input "5.00"
type input "54"
type input "54.00"
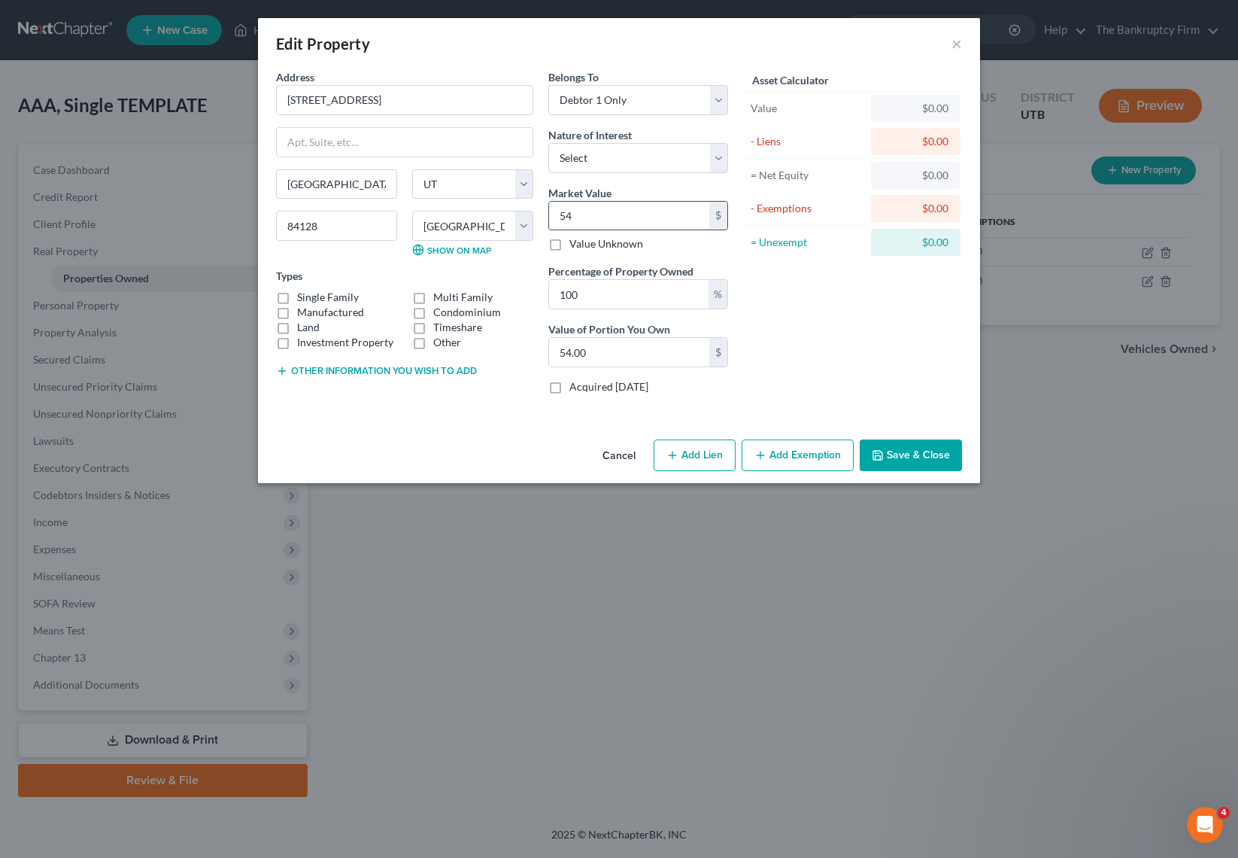
type input "543"
type input "543.00"
type input "5439"
type input "5,439.00"
type input "5,4390"
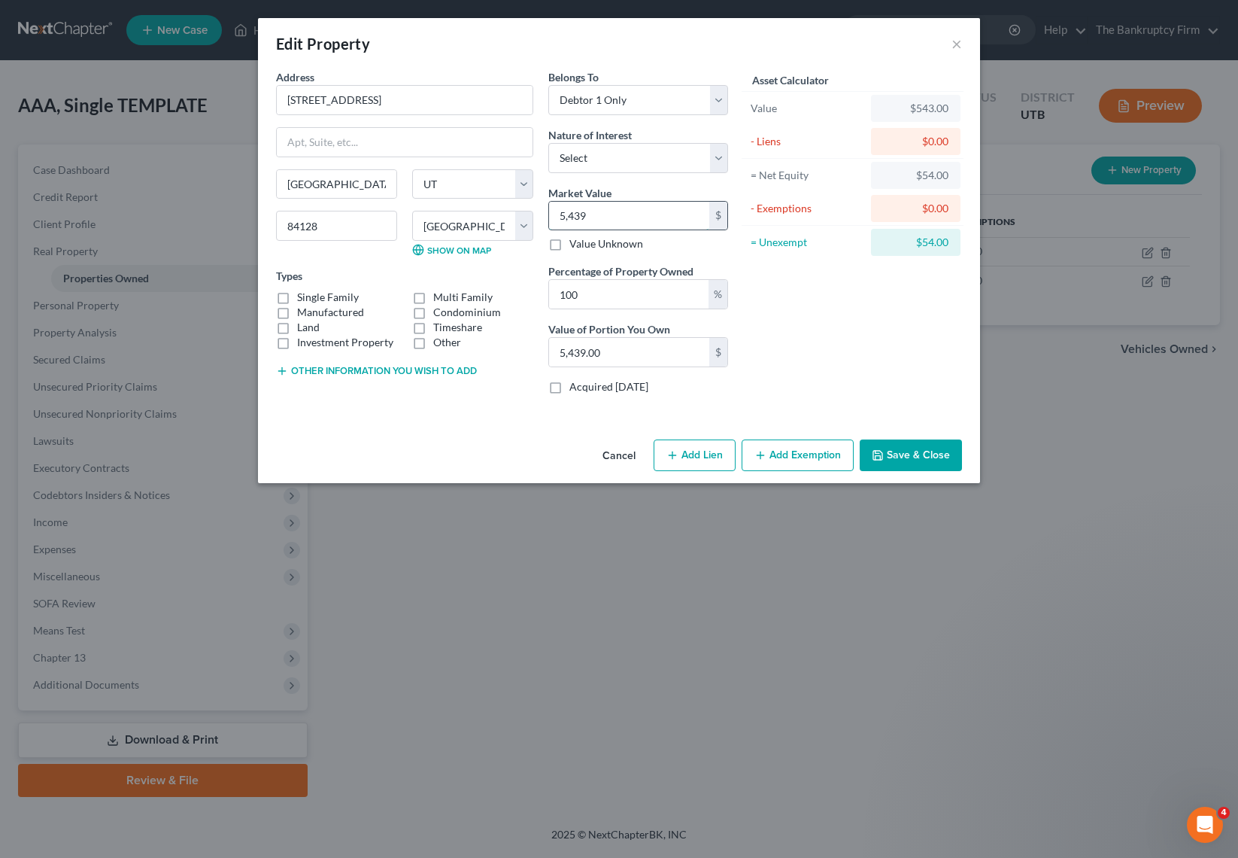
type input "54,390.00"
type input "54,3900"
type input "543,900.00"
type input "543,900"
click at [931, 448] on button "Save & Close" at bounding box center [911, 455] width 102 height 32
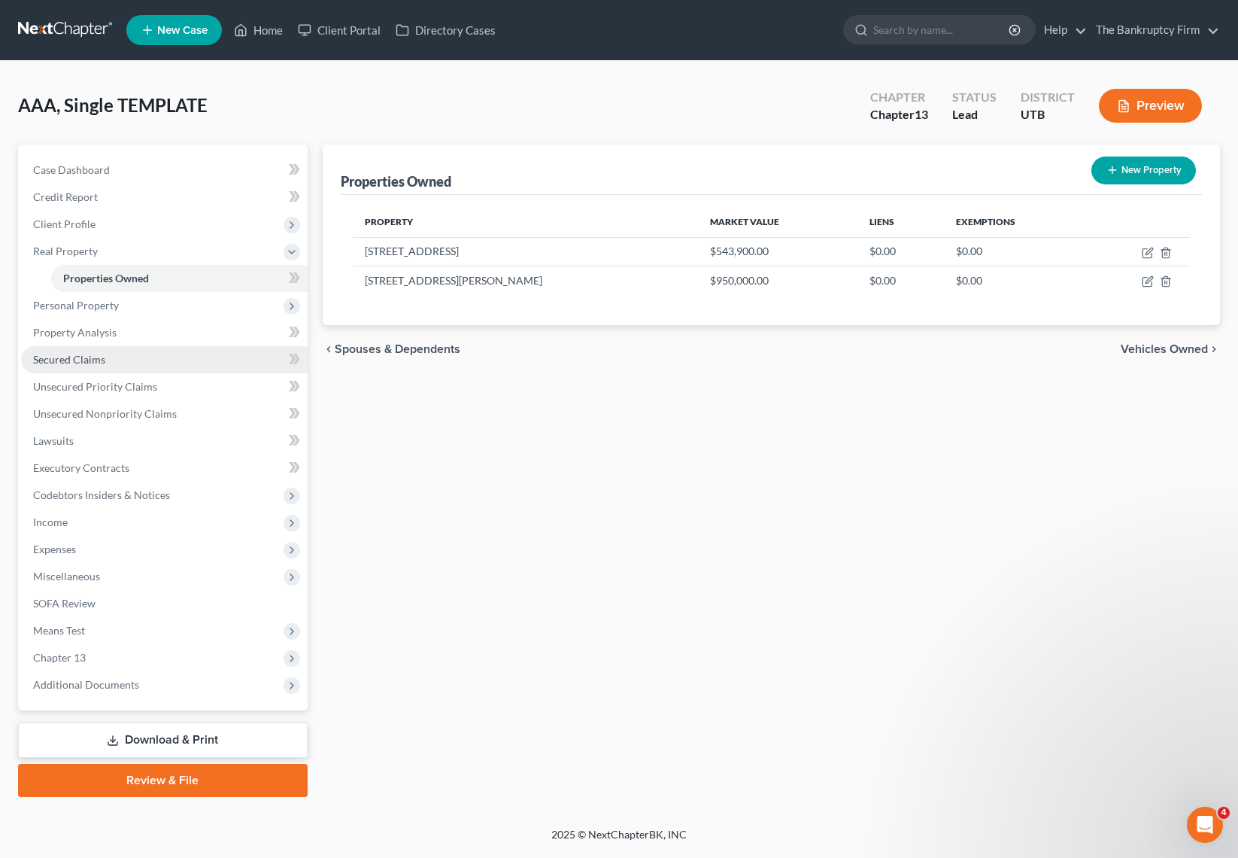
click at [123, 360] on link "Secured Claims" at bounding box center [164, 359] width 287 height 27
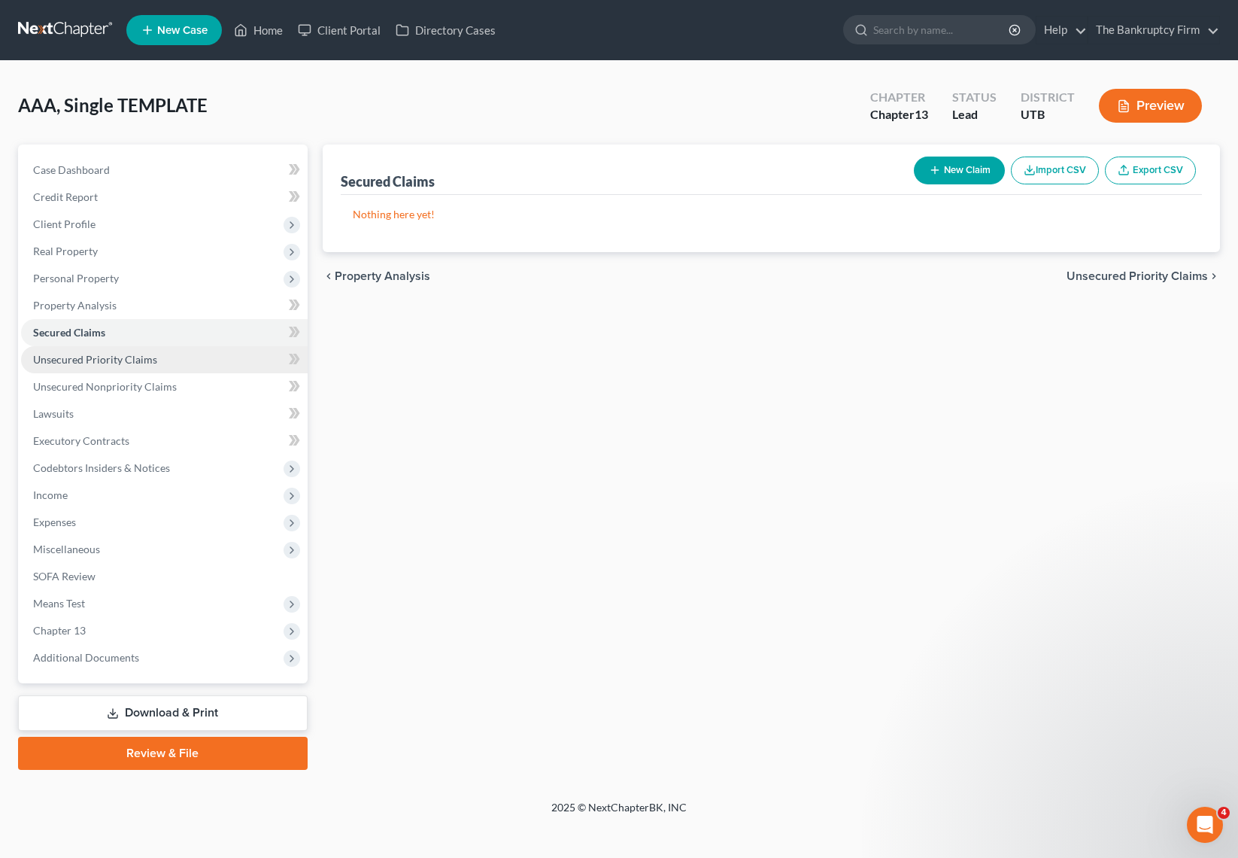
click at [147, 363] on span "Unsecured Priority Claims" at bounding box center [95, 359] width 124 height 13
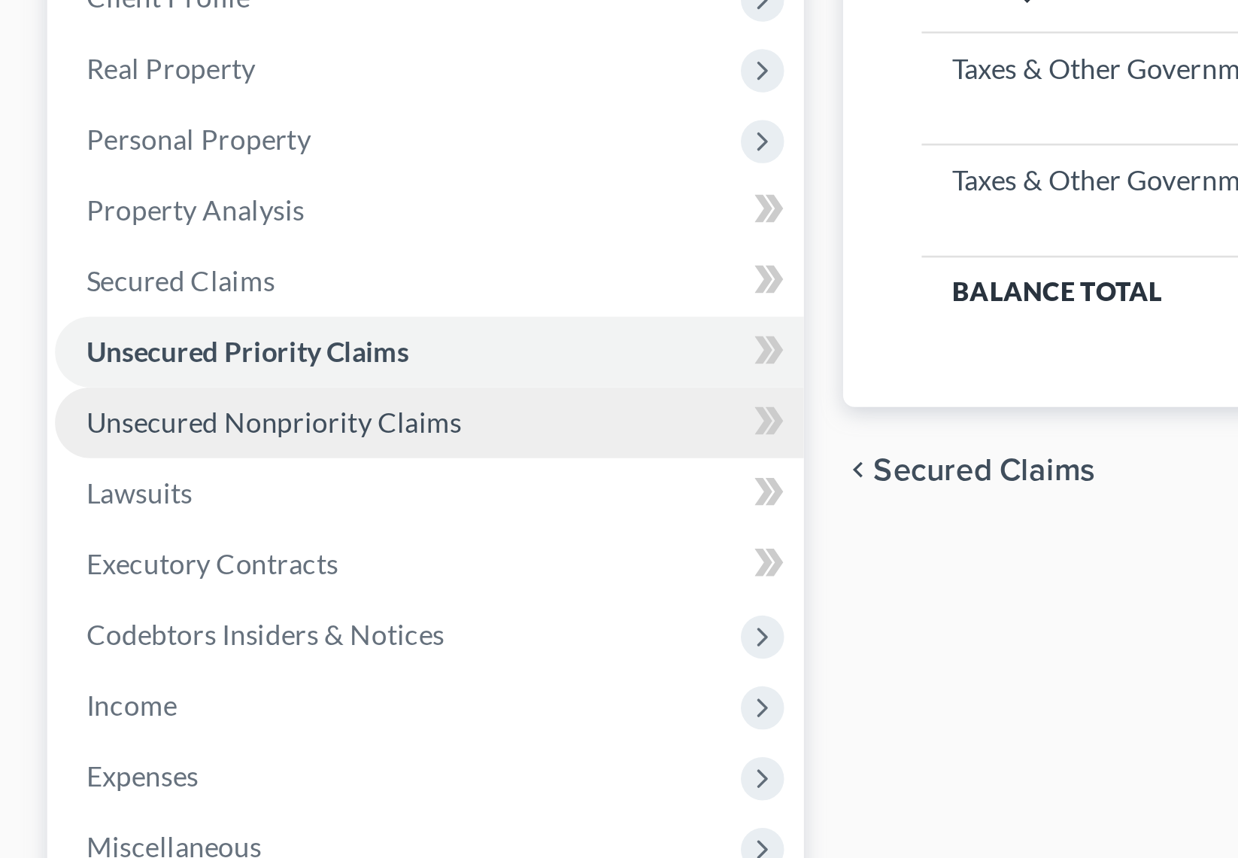
click at [51, 372] on ul "Case Dashboard Payments Invoices Payments Payments Credit Report Client Profile" at bounding box center [164, 413] width 287 height 515
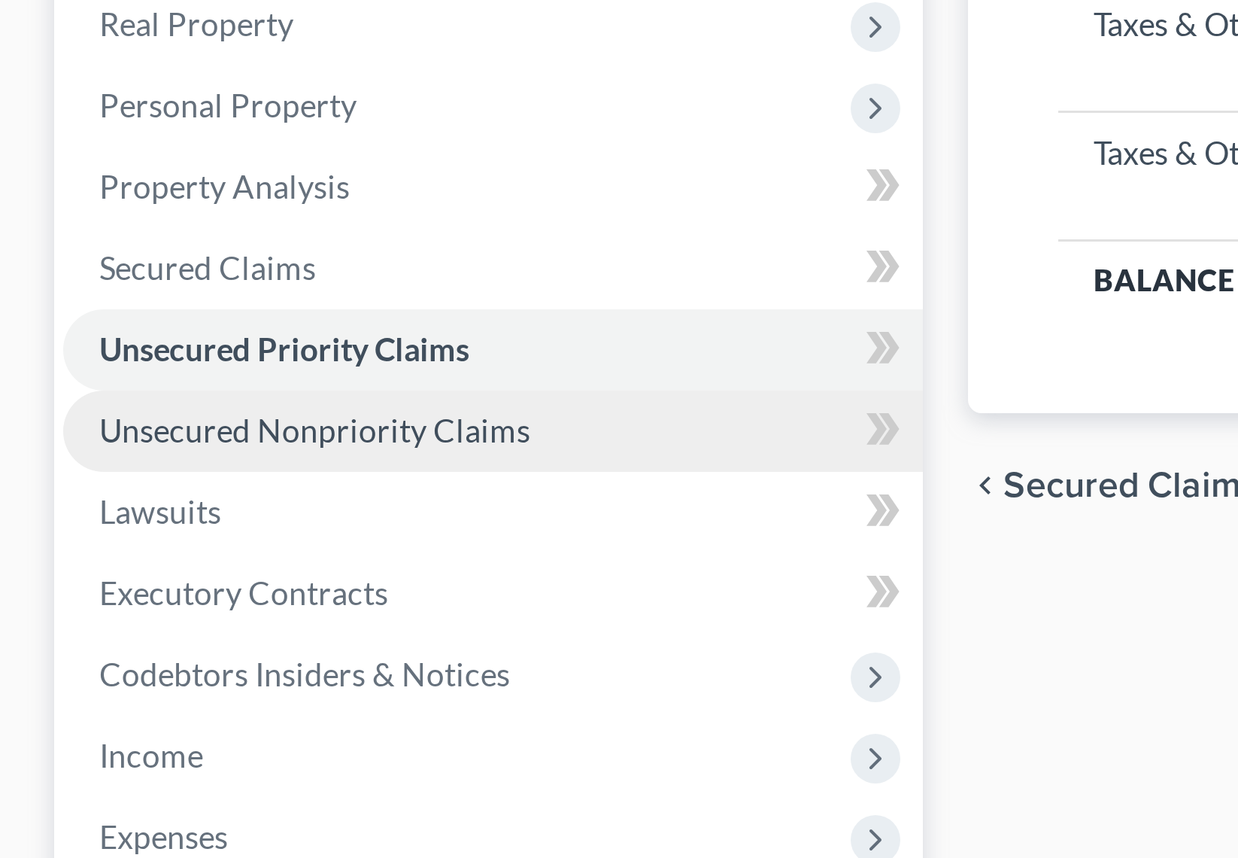
click at [99, 393] on link "Unsecured Nonpriority Claims" at bounding box center [164, 386] width 287 height 27
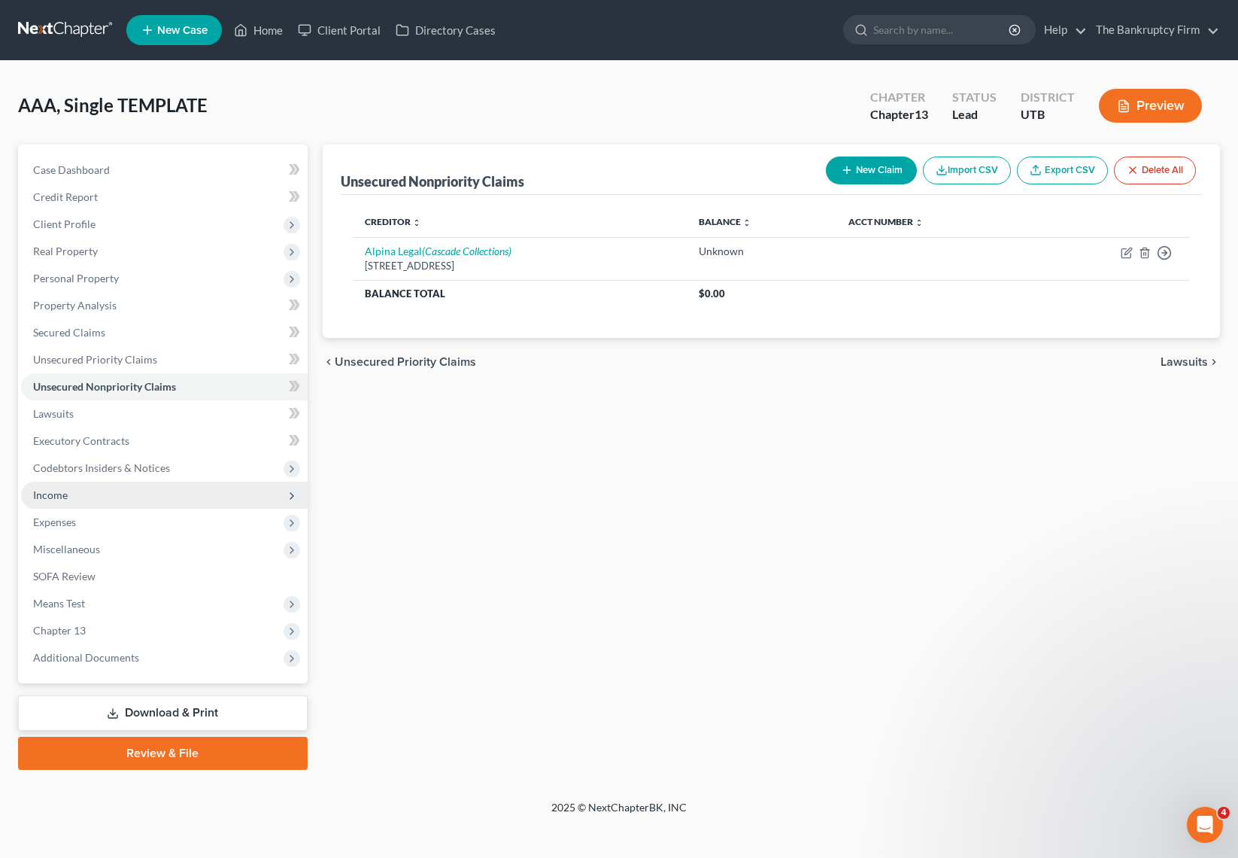
click at [111, 494] on span "Income" at bounding box center [164, 494] width 287 height 27
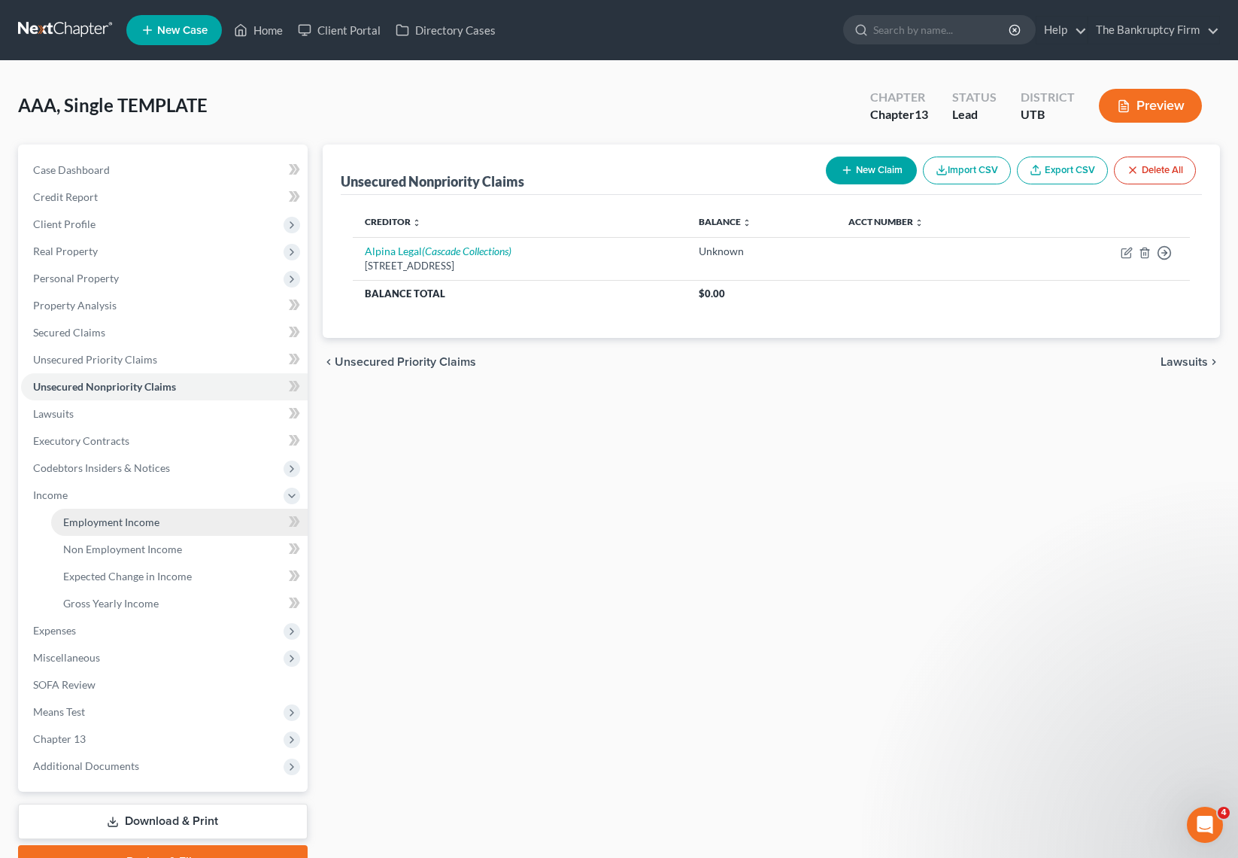
click at [140, 521] on span "Employment Income" at bounding box center [111, 521] width 96 height 13
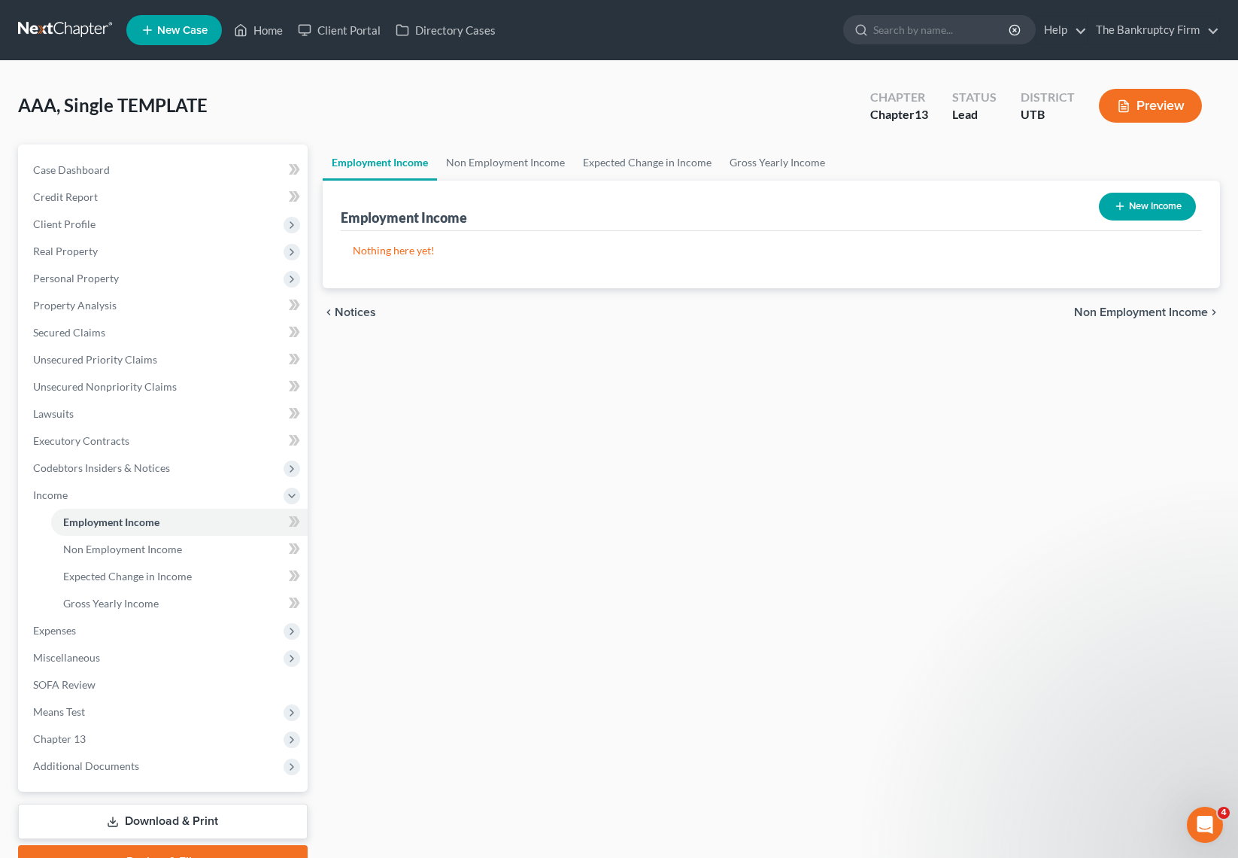
click at [1136, 199] on button "New Income" at bounding box center [1147, 207] width 97 height 28
select select "0"
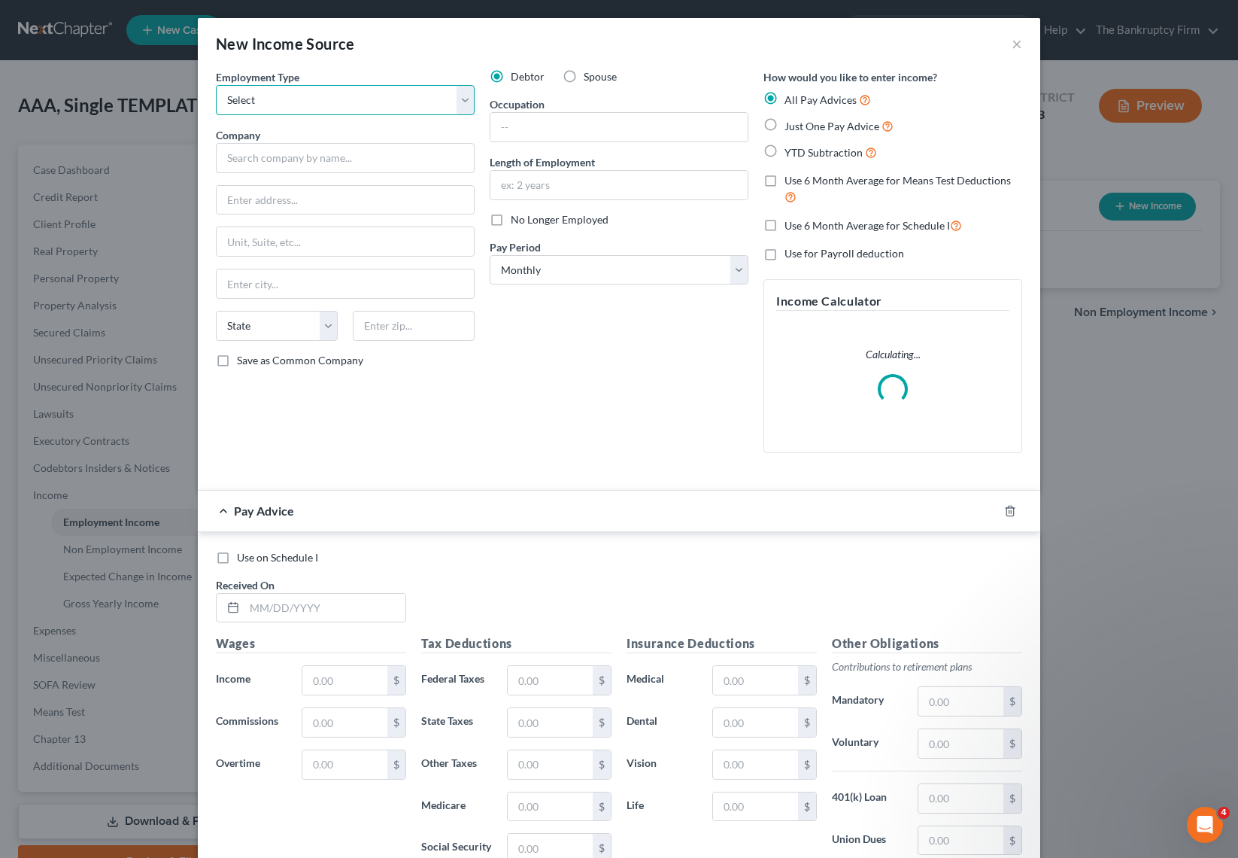
click at [299, 103] on select "Select Full or Part Time Employment Self Employment" at bounding box center [345, 100] width 259 height 30
select select "0"
click at [216, 85] on select "Select Full or Part Time Employment Self Employment" at bounding box center [345, 100] width 259 height 30
click at [290, 159] on input "text" at bounding box center [345, 158] width 259 height 30
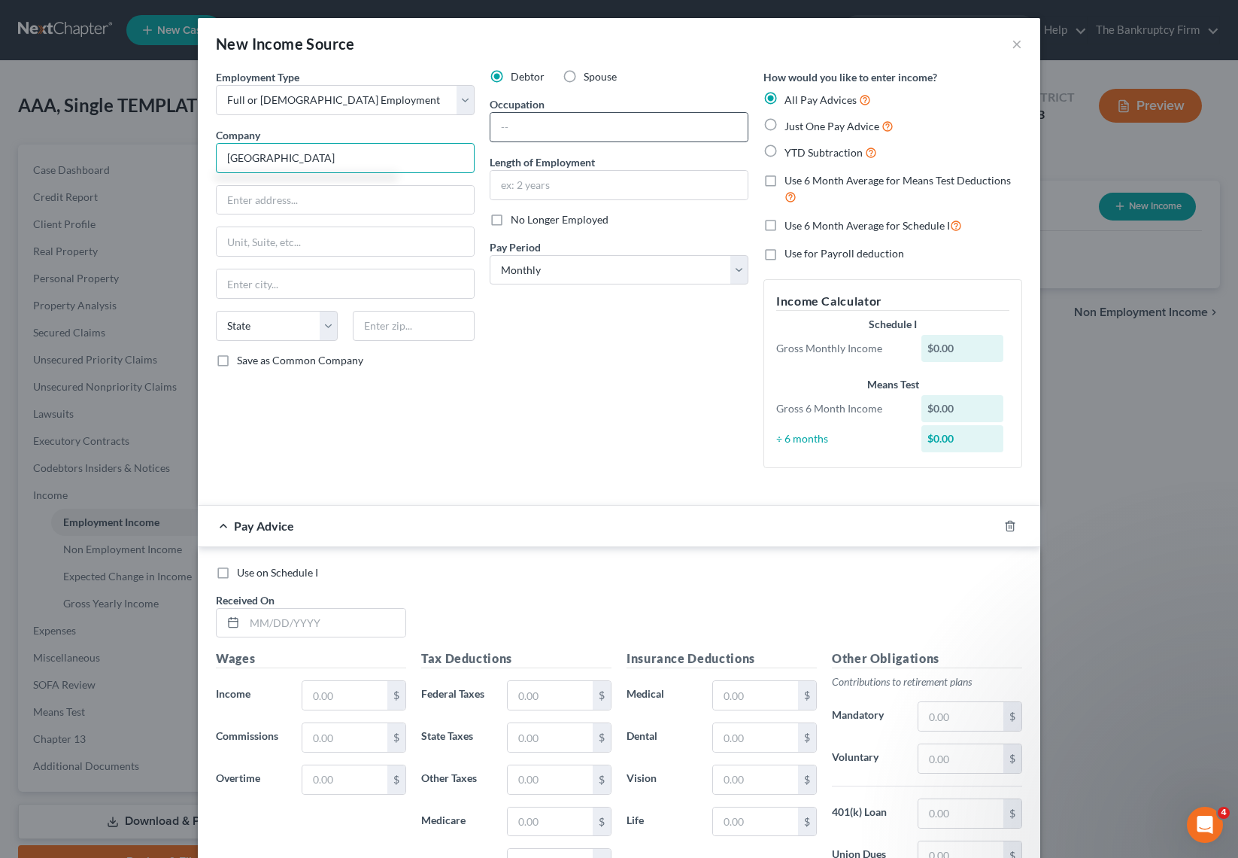
type input "Salt Lake Community College"
click at [552, 125] on input "text" at bounding box center [619, 127] width 257 height 29
type input "Academic Admin"
type input "10 Years"
click at [740, 273] on select "Select Monthly Twice Monthly Every Other Week Weekly" at bounding box center [619, 270] width 259 height 30
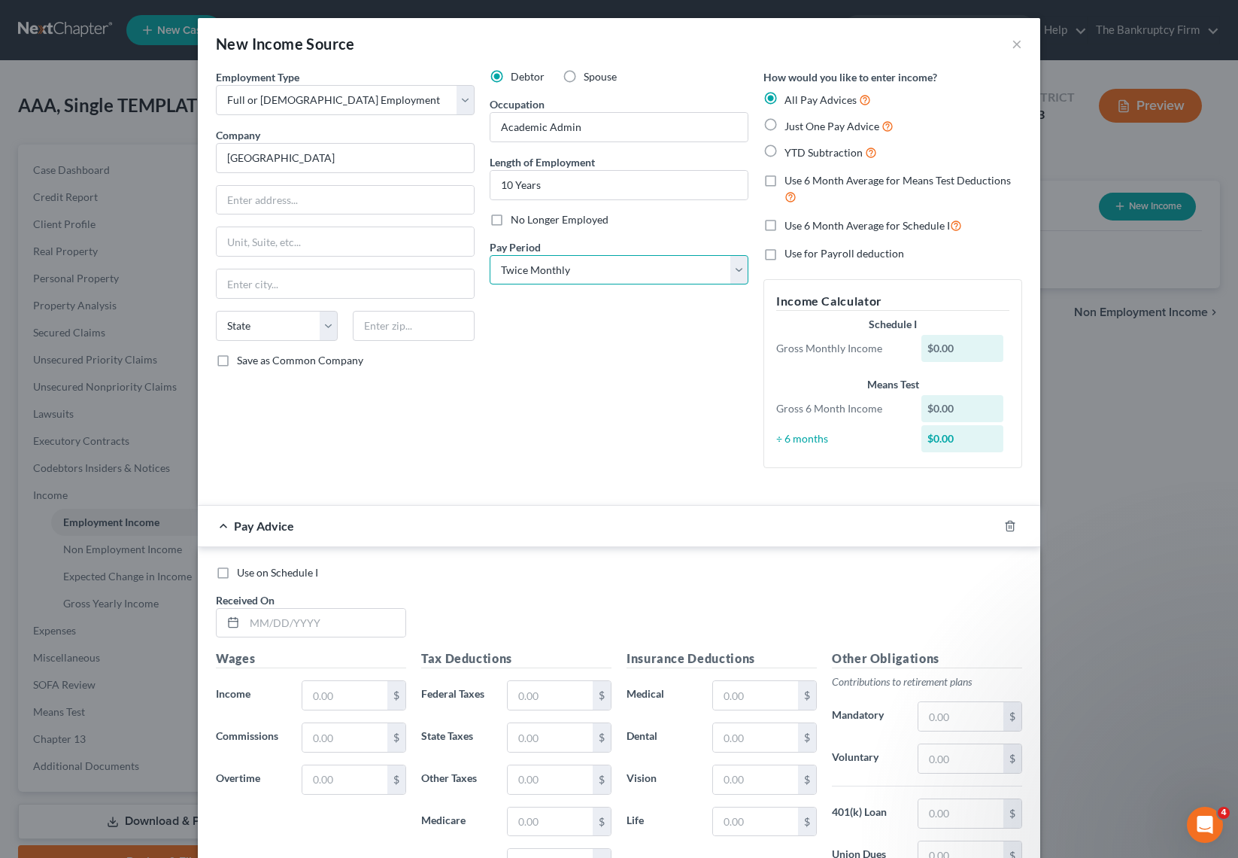
click at [490, 255] on select "Select Monthly Twice Monthly Every Other Week Weekly" at bounding box center [619, 270] width 259 height 30
click at [661, 271] on select "Select Monthly Twice Monthly Every Other Week Weekly" at bounding box center [619, 270] width 259 height 30
select select "2"
click at [490, 255] on select "Select Monthly Twice Monthly Every Other Week Weekly" at bounding box center [619, 270] width 259 height 30
click at [1010, 521] on icon "button" at bounding box center [1010, 526] width 12 height 12
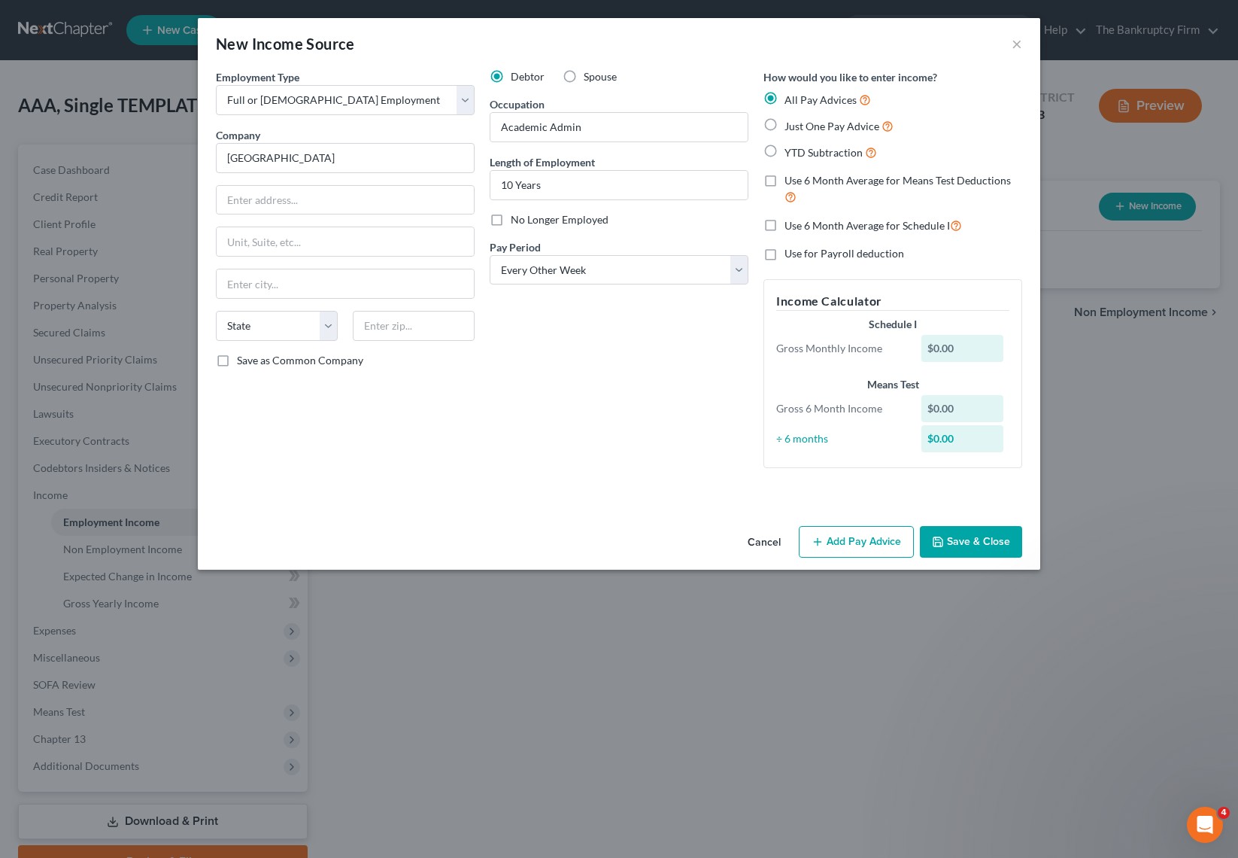
click at [974, 545] on button "Save & Close" at bounding box center [971, 542] width 102 height 32
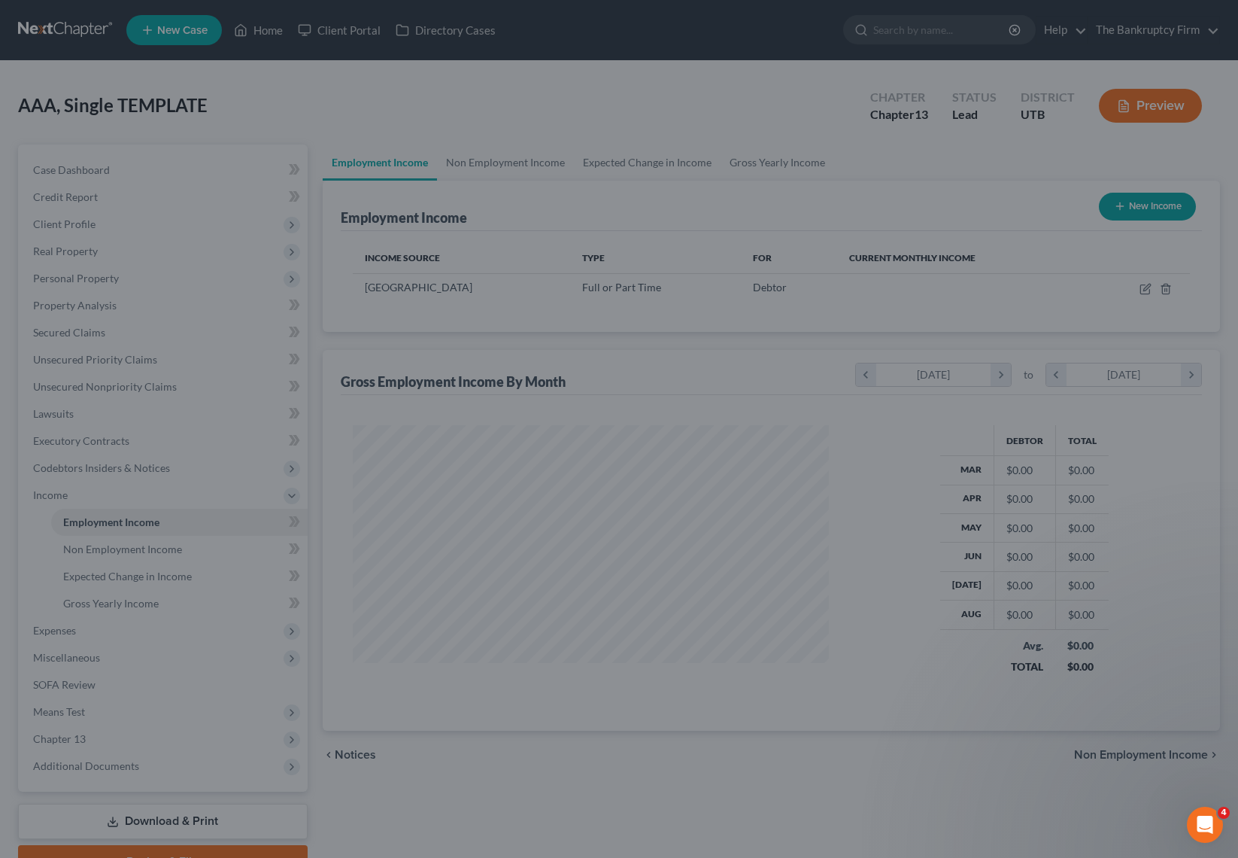
scroll to position [270, 506]
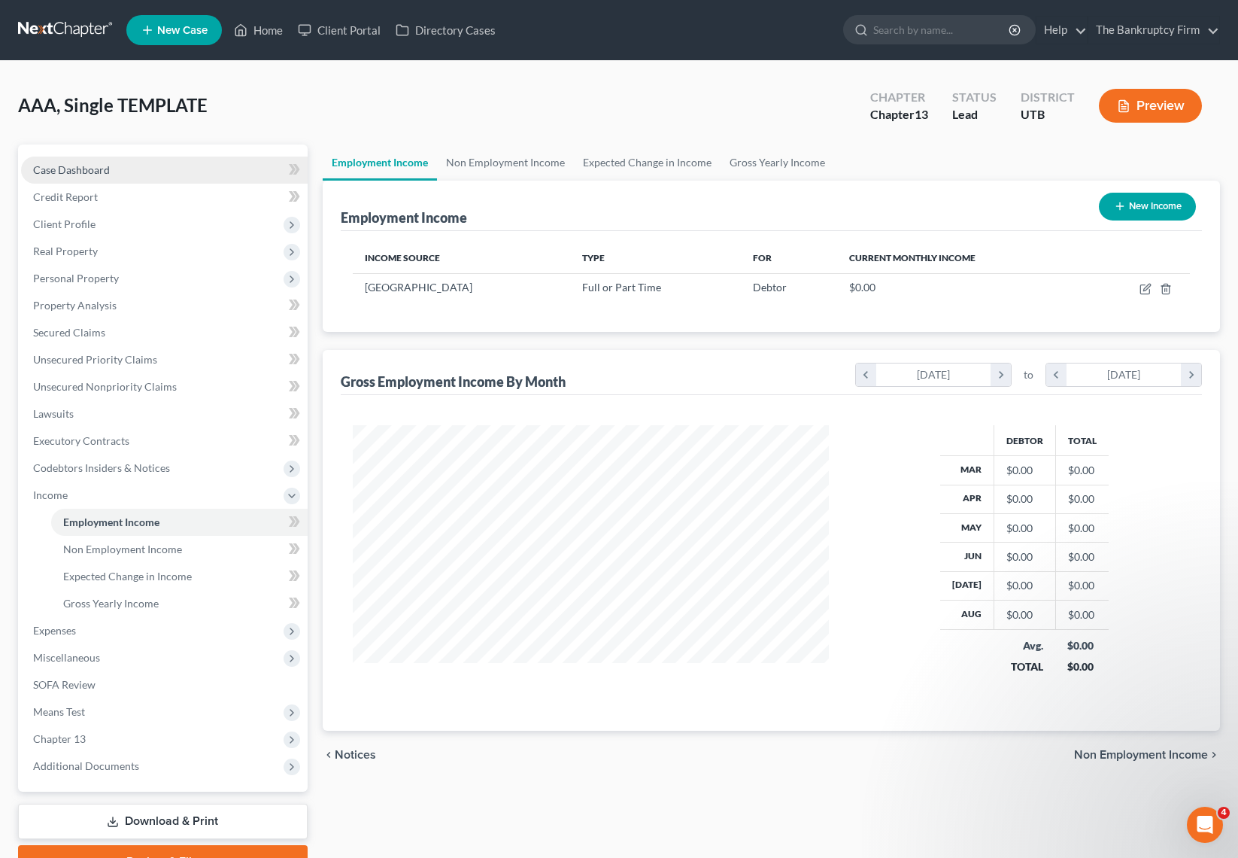
click at [111, 165] on link "Case Dashboard" at bounding box center [164, 169] width 287 height 27
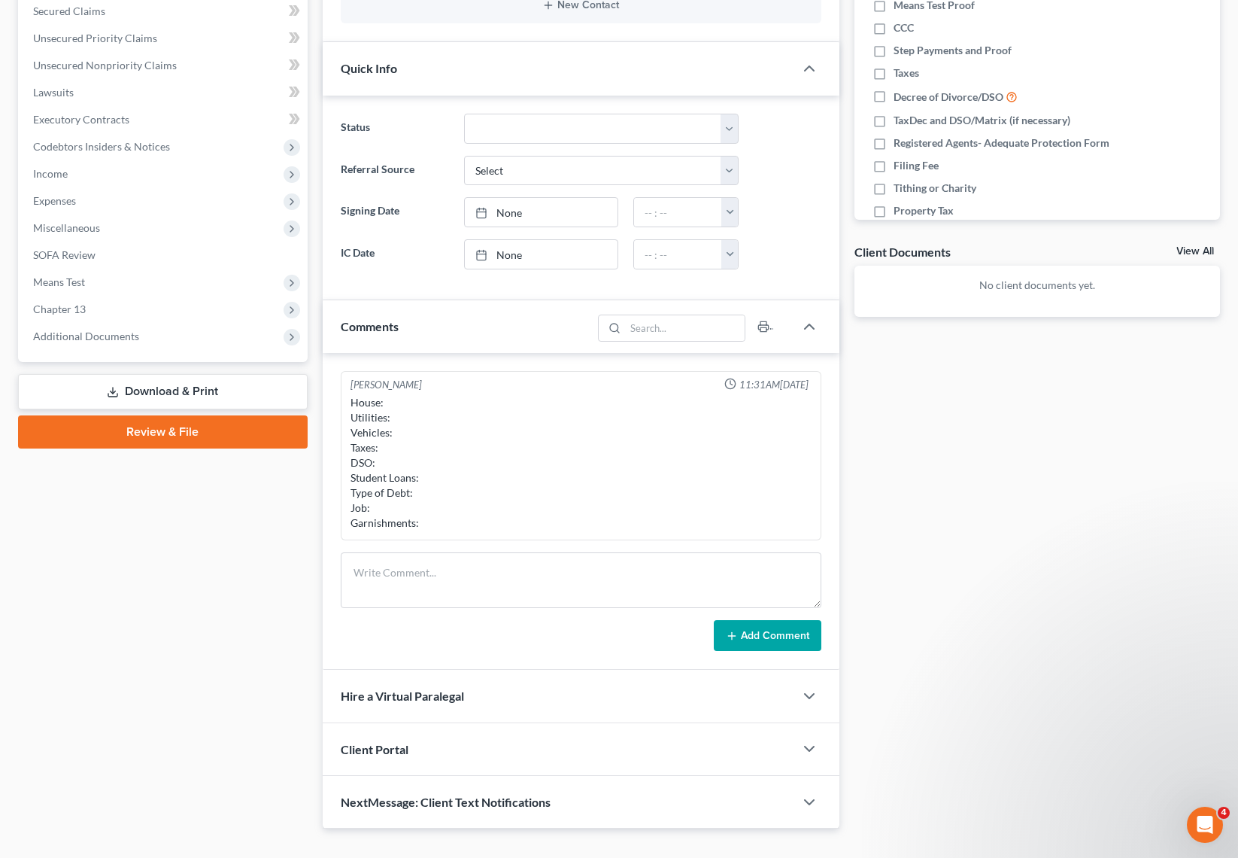
scroll to position [324, 0]
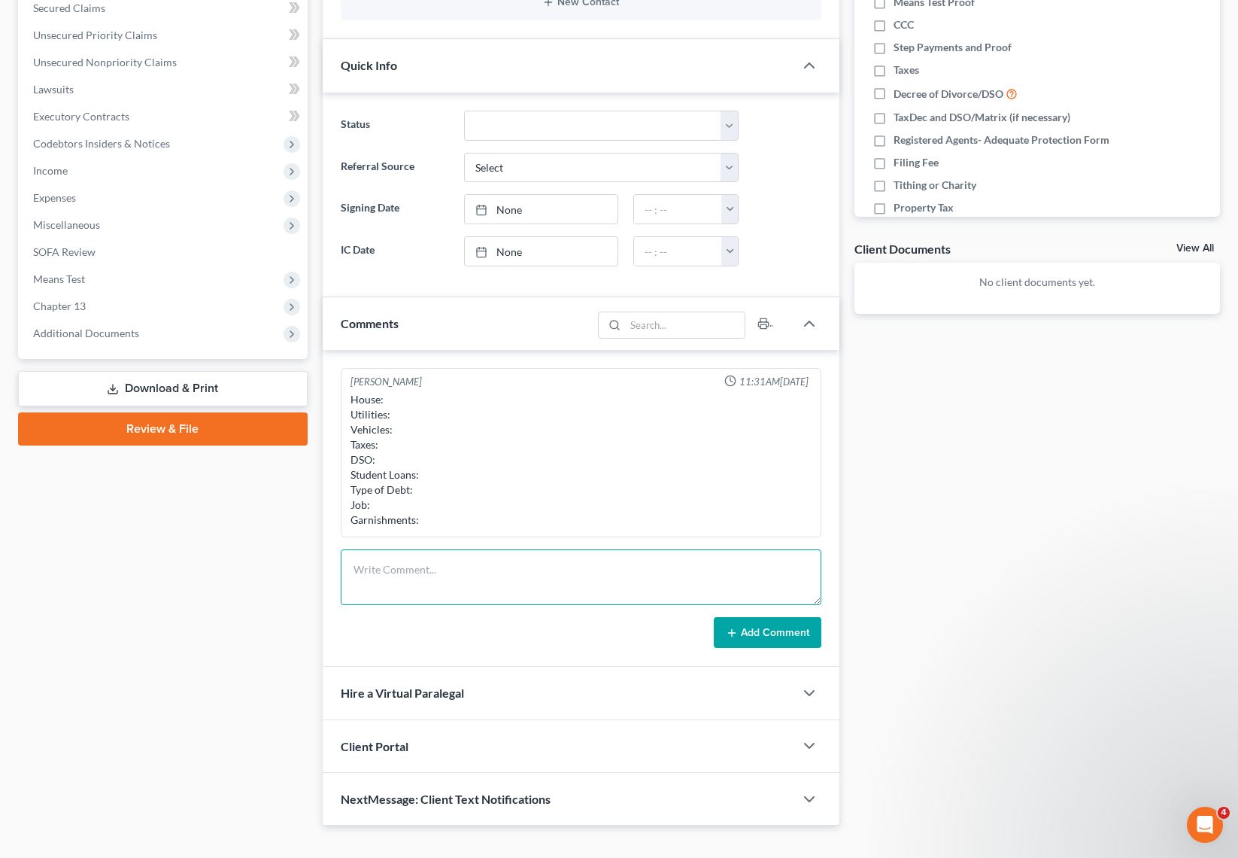
click at [415, 557] on textarea at bounding box center [581, 577] width 481 height 56
click at [577, 564] on textarea "House and Investment Property in Vegas Vehicle Owned outright: 24k" at bounding box center [581, 577] width 481 height 56
click at [528, 584] on textarea "House and Investment Property in Vegas behind $53.00 Vehicle Owned outright: 24k" at bounding box center [581, 577] width 481 height 56
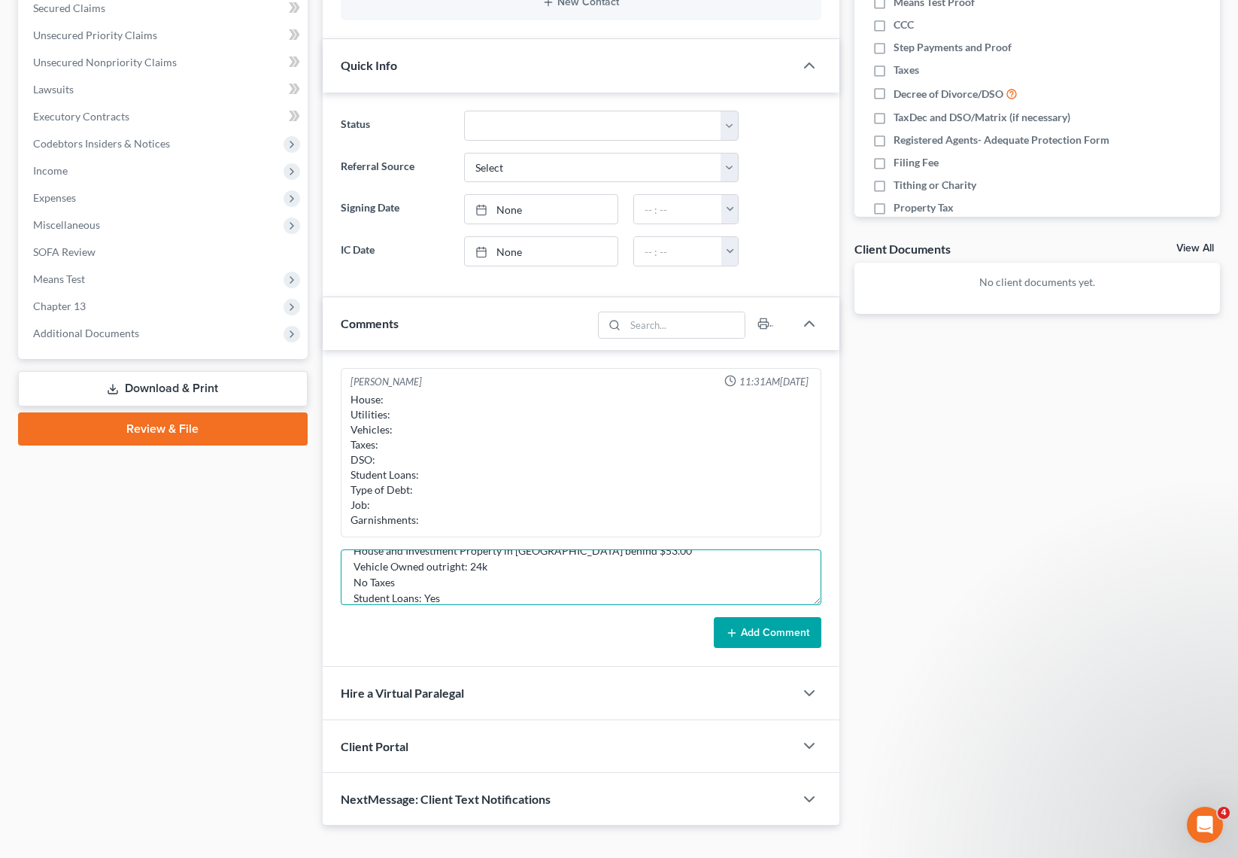
scroll to position [35, 0]
type textarea "House and Investment Property in Vegas behind $53.00 Vehicle Owned outright: 24…"
click at [798, 629] on button "Add Comment" at bounding box center [768, 633] width 108 height 32
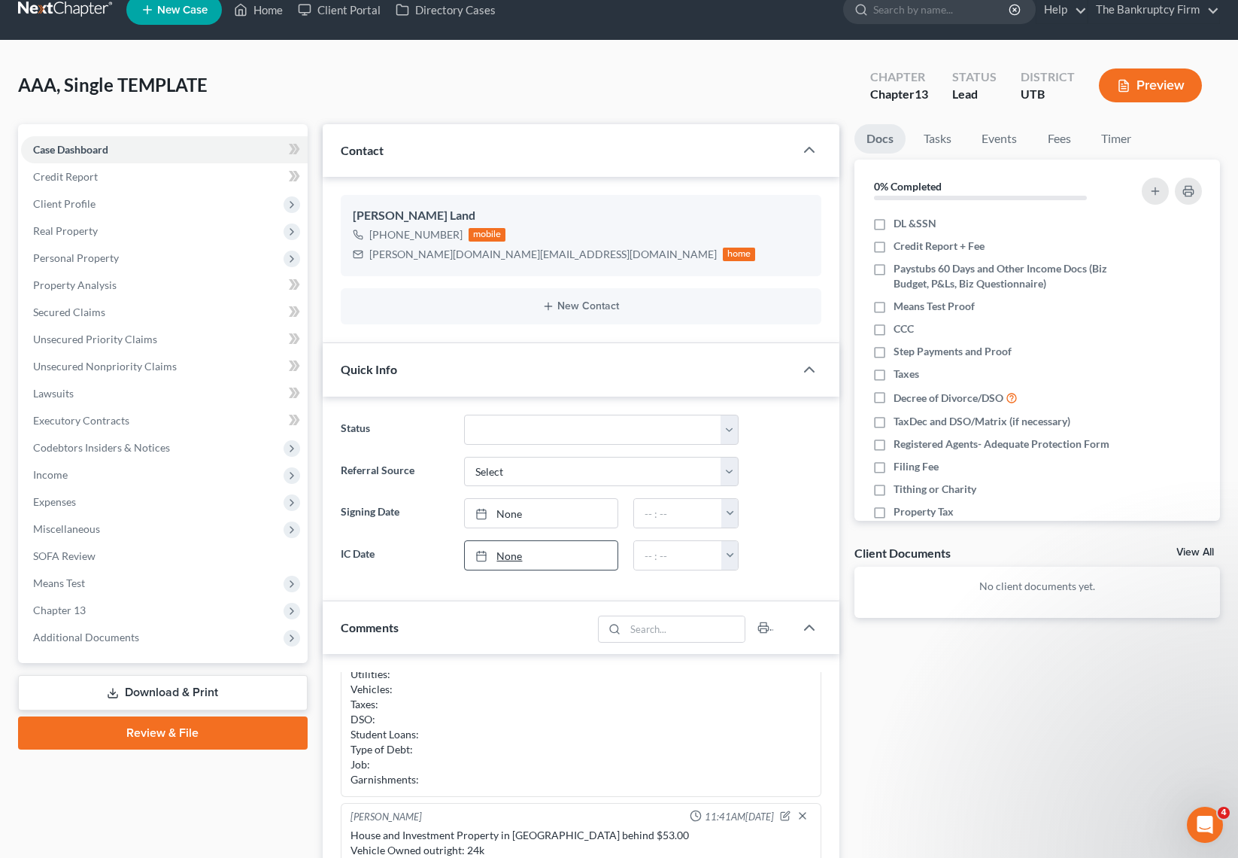
scroll to position [0, 0]
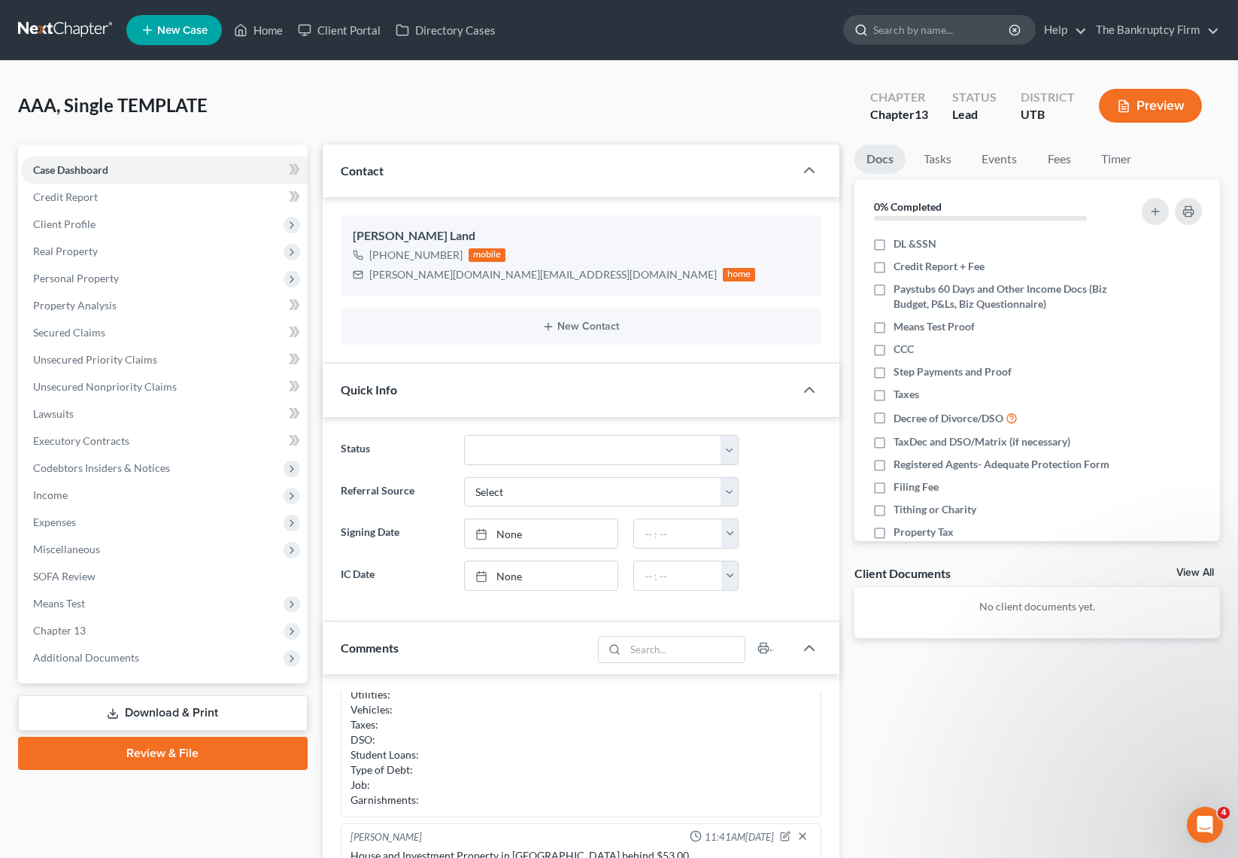
click at [947, 30] on input "search" at bounding box center [942, 30] width 138 height 28
type input "jessop"
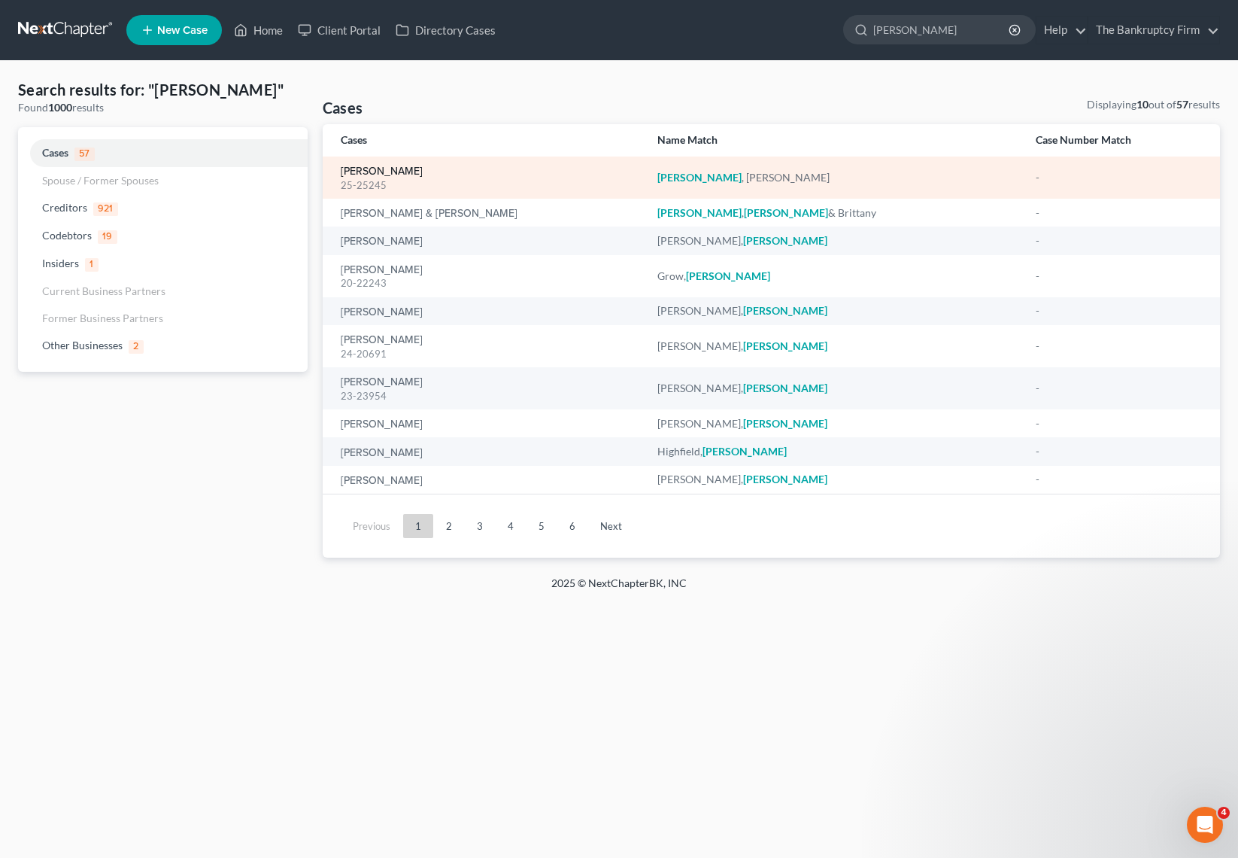
click at [378, 166] on link "[PERSON_NAME]" at bounding box center [382, 171] width 82 height 11
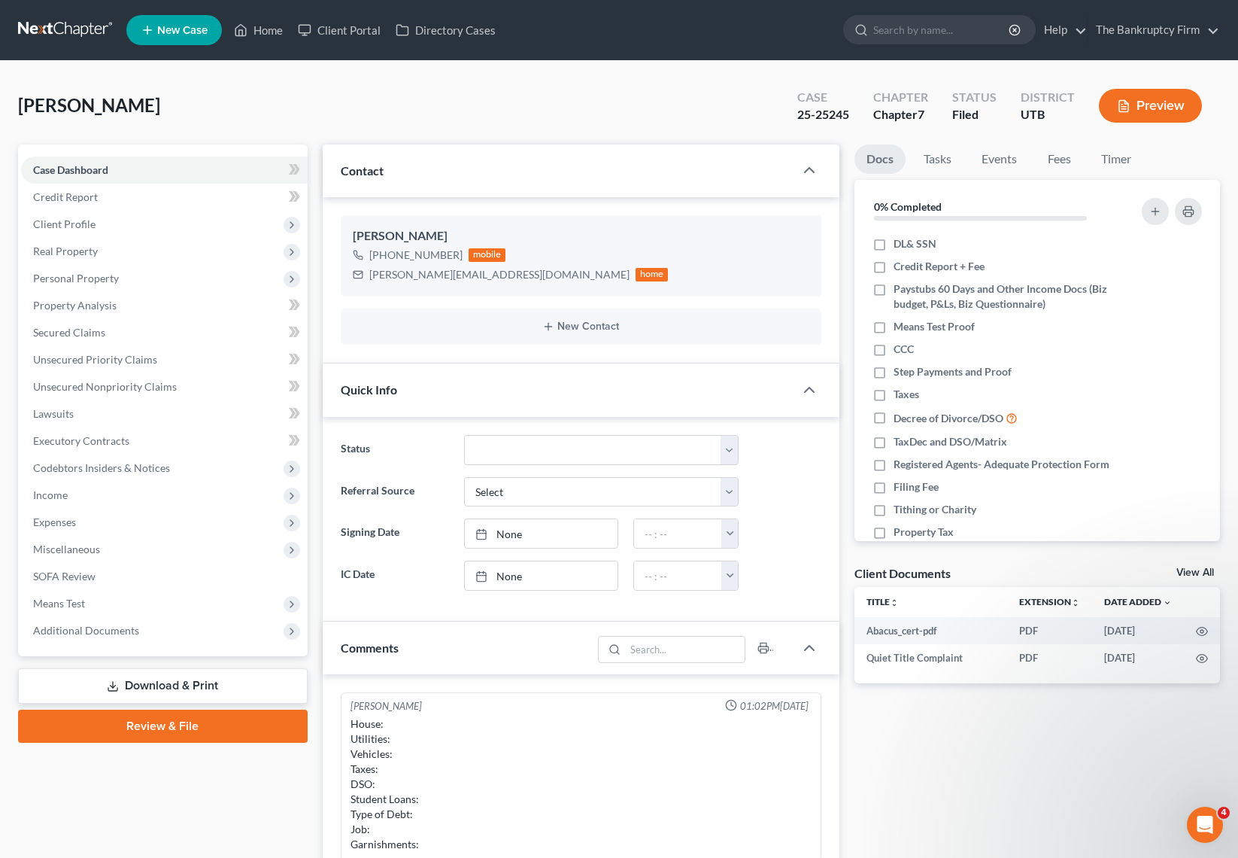
scroll to position [118, 0]
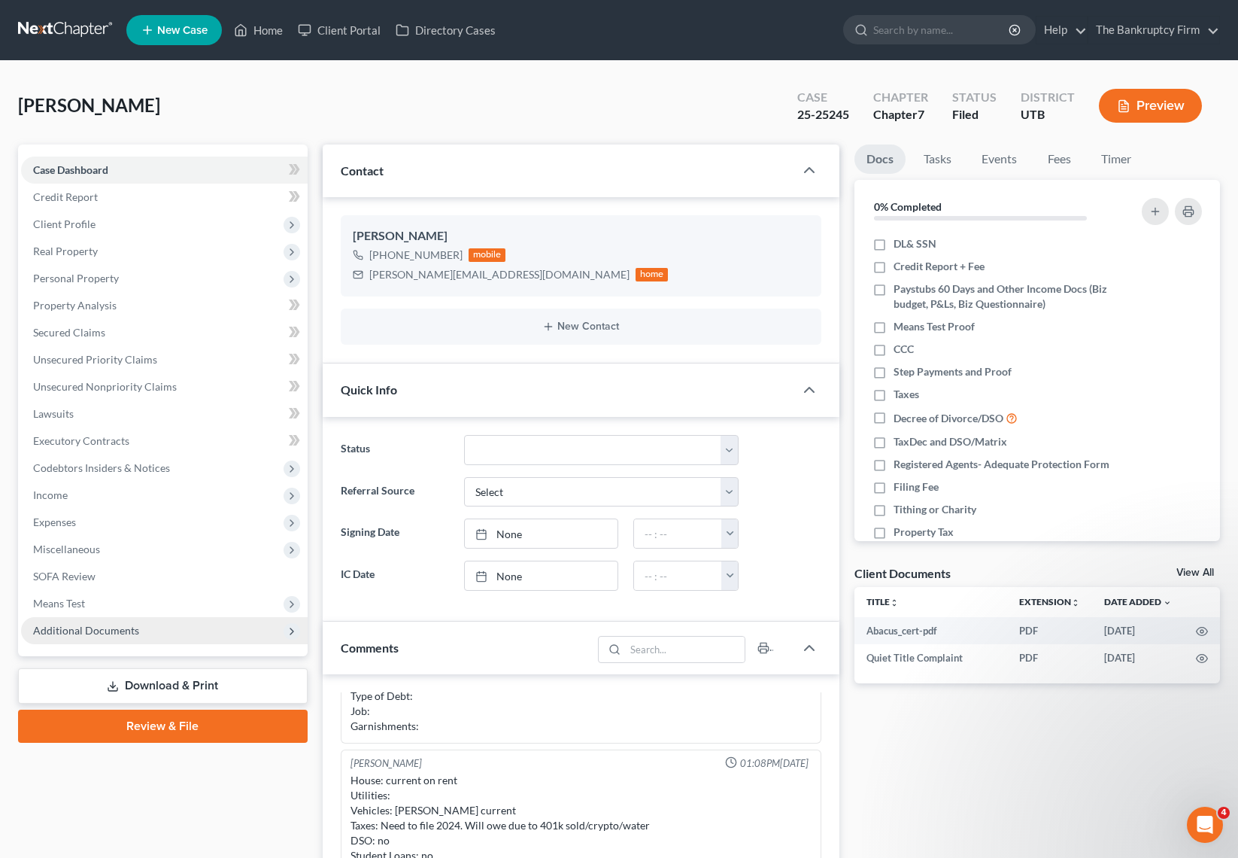
click at [95, 624] on span "Additional Documents" at bounding box center [86, 630] width 106 height 13
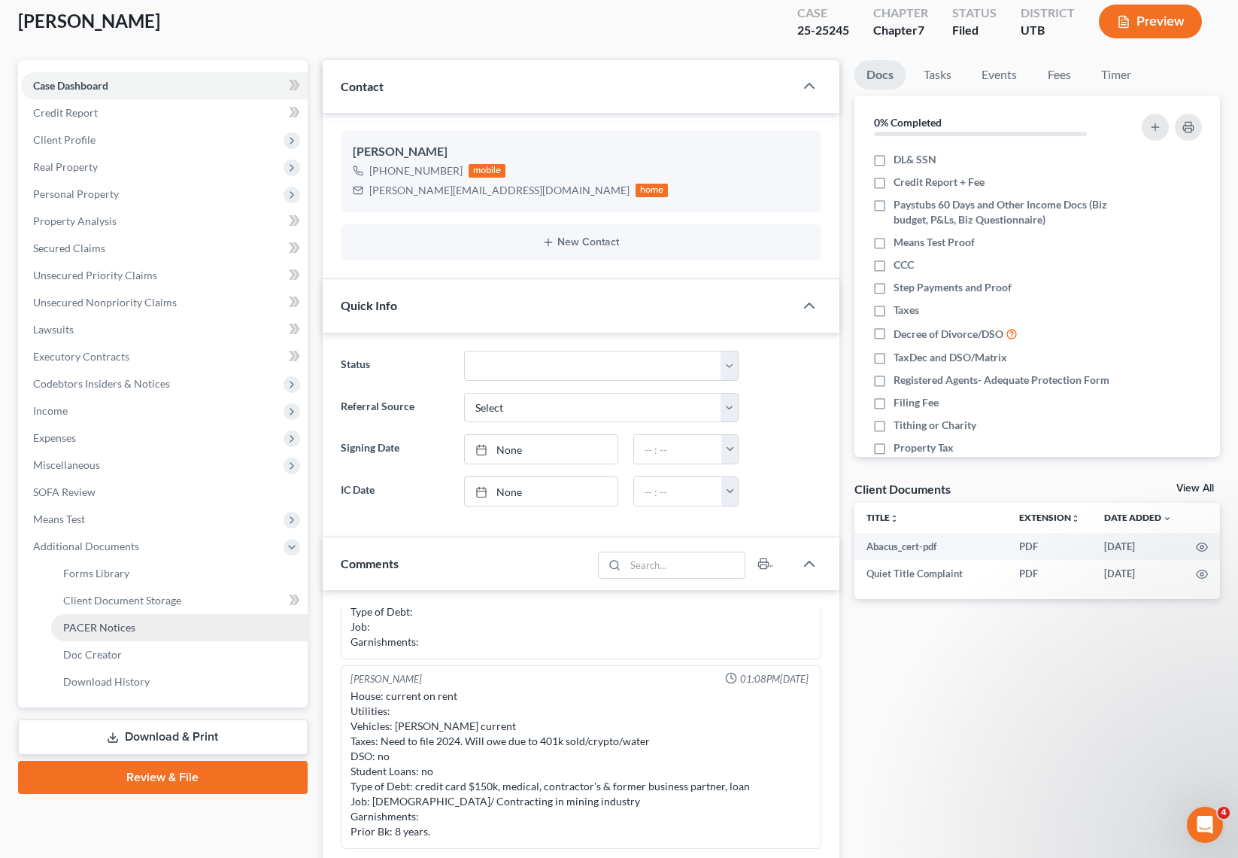
click at [120, 622] on span "PACER Notices" at bounding box center [99, 627] width 72 height 13
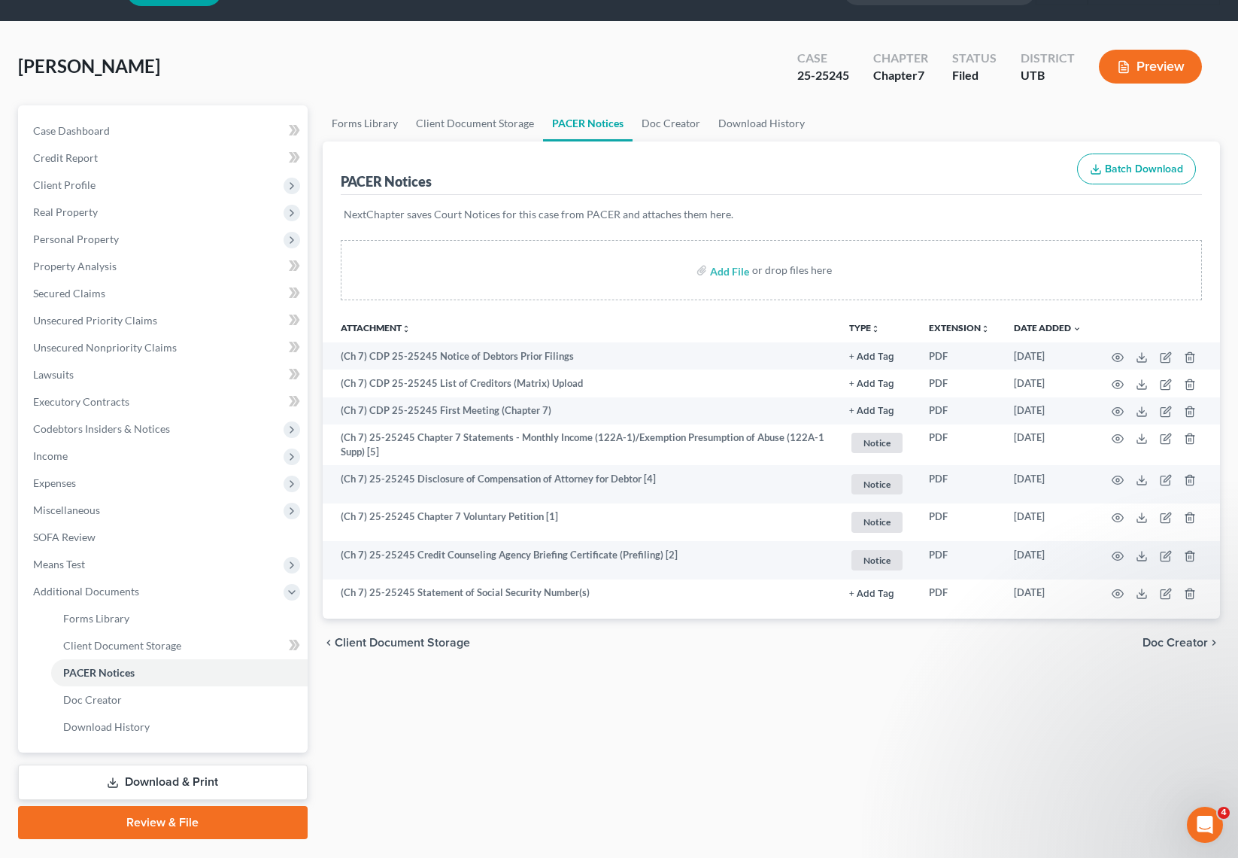
scroll to position [45, 0]
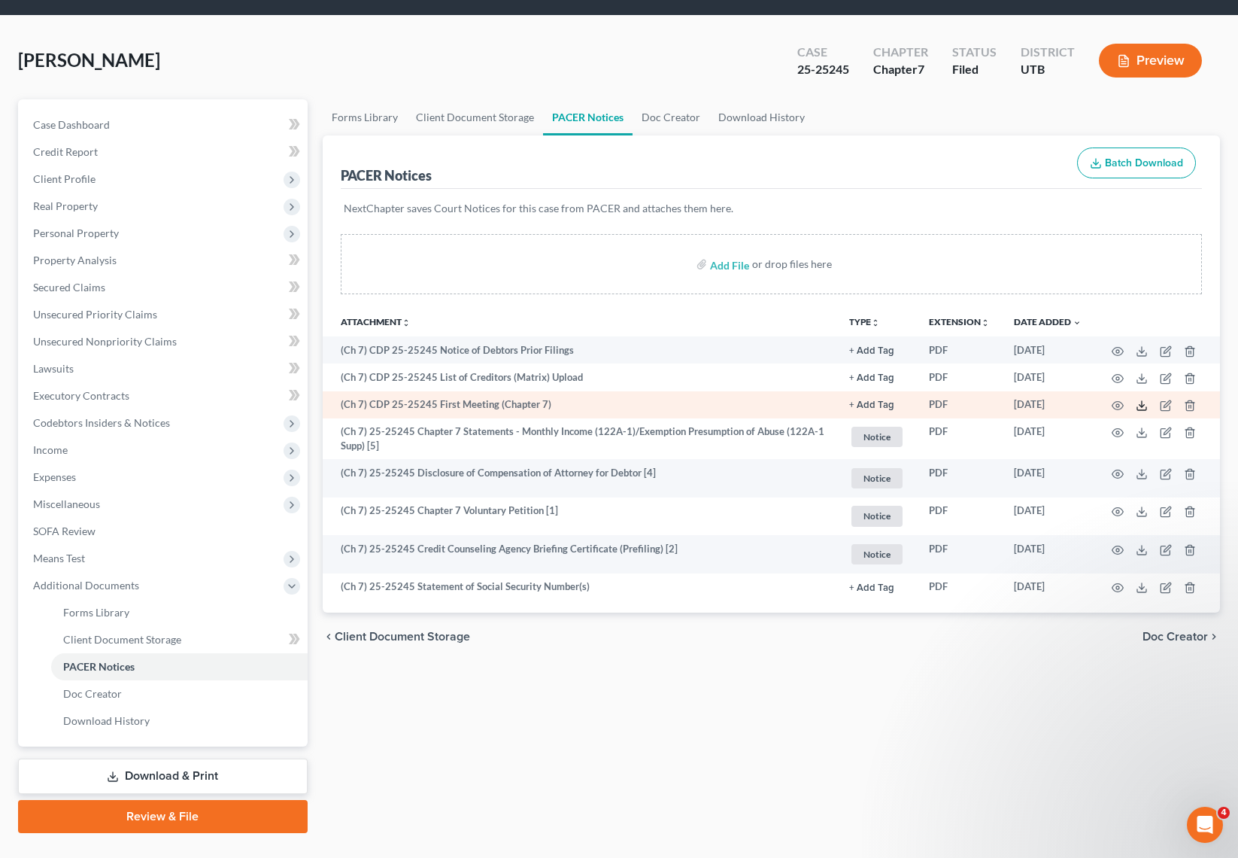
click at [1143, 404] on icon at bounding box center [1142, 405] width 12 height 12
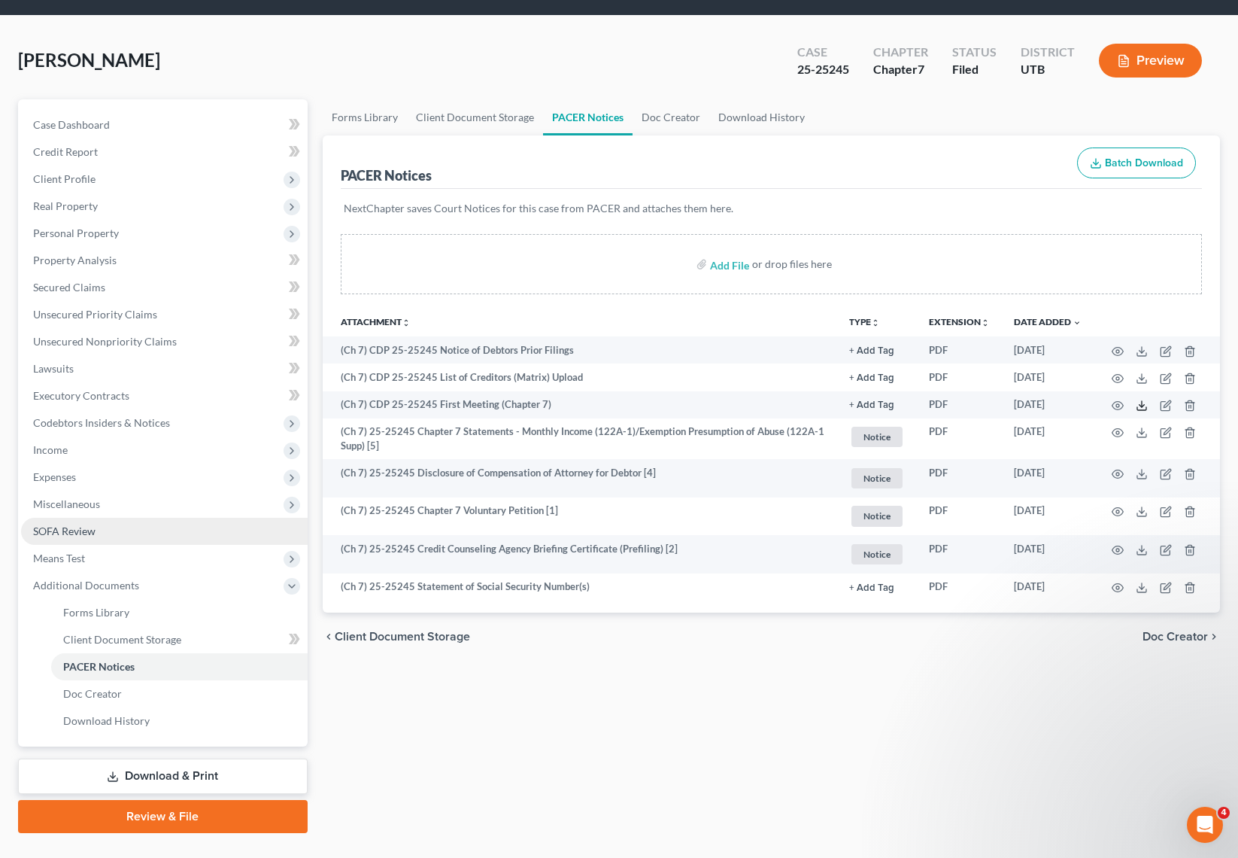
scroll to position [77, 0]
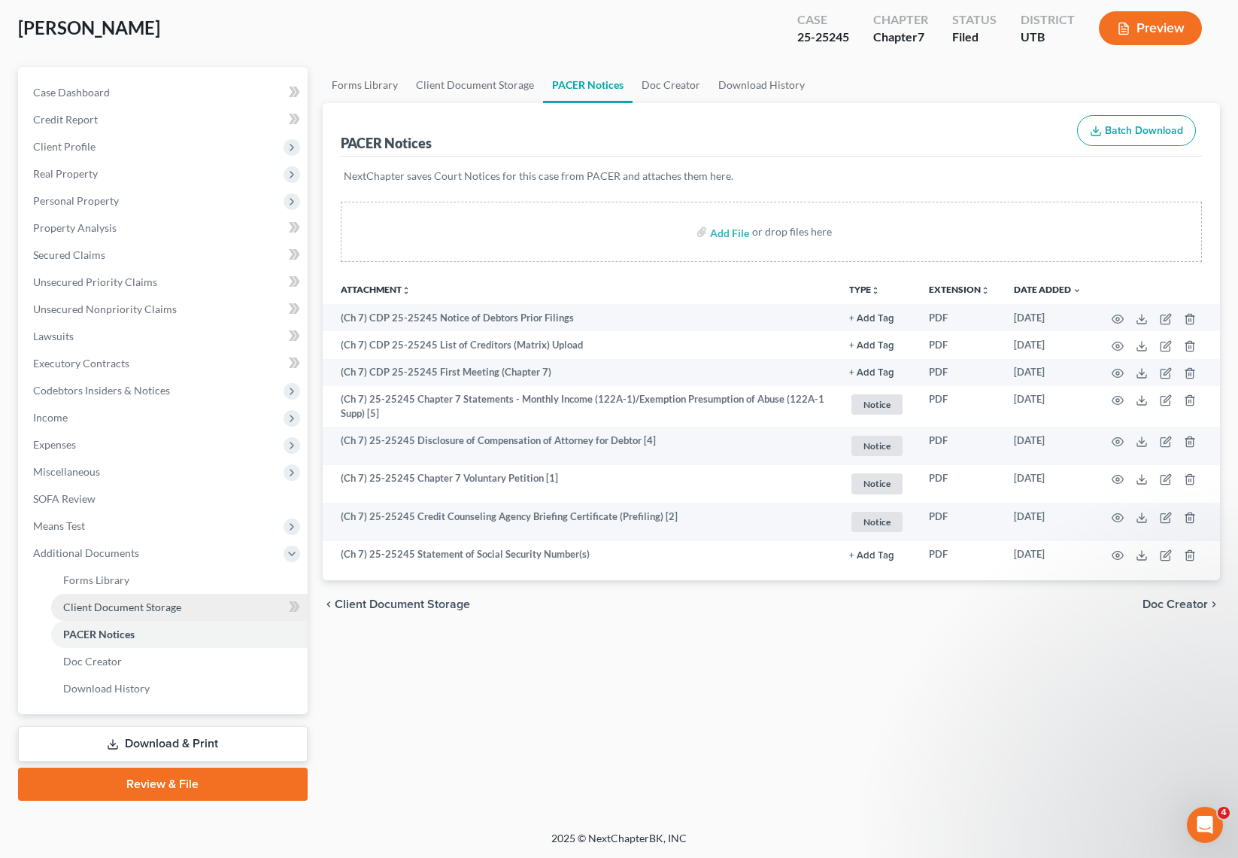
click at [188, 604] on link "Client Document Storage" at bounding box center [179, 607] width 257 height 27
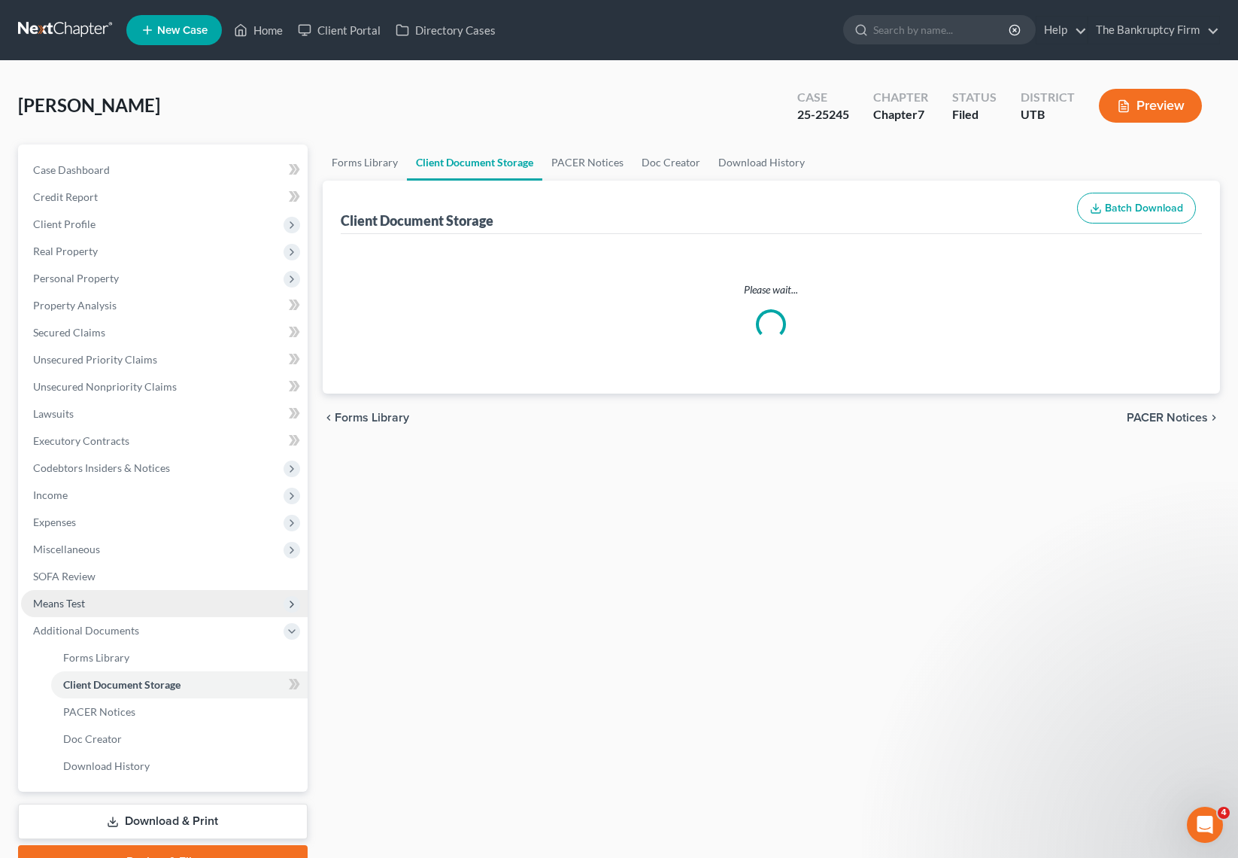
select select "30"
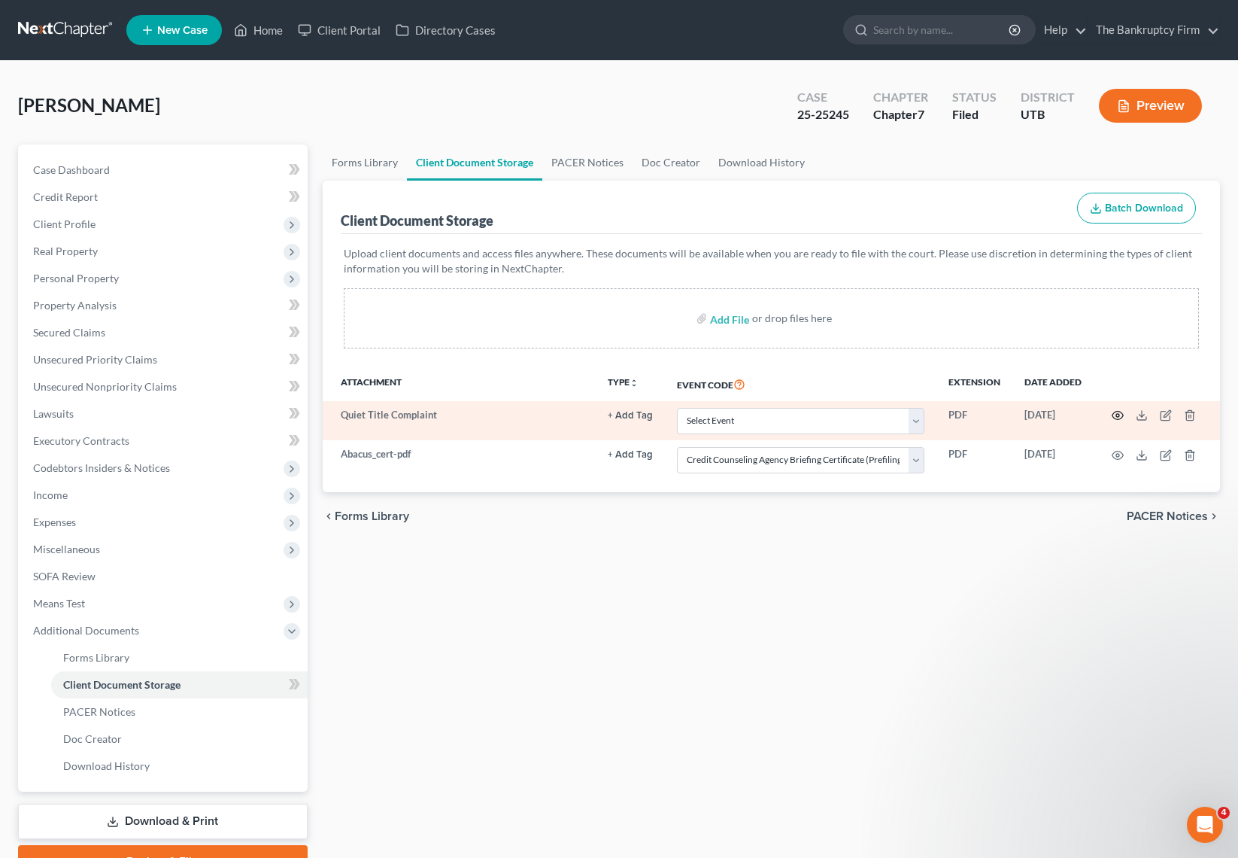
click at [1118, 416] on icon "button" at bounding box center [1118, 415] width 12 height 12
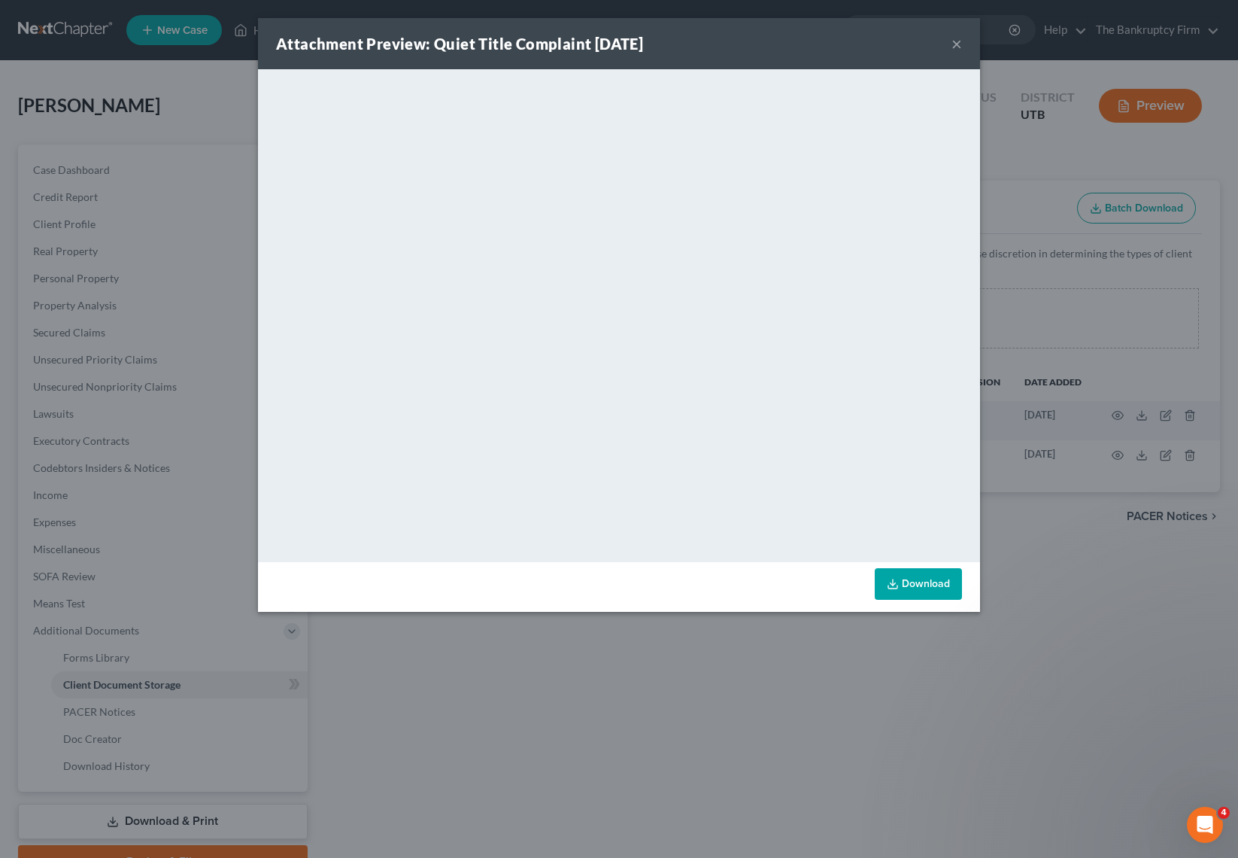
click at [958, 44] on button "×" at bounding box center [957, 44] width 11 height 18
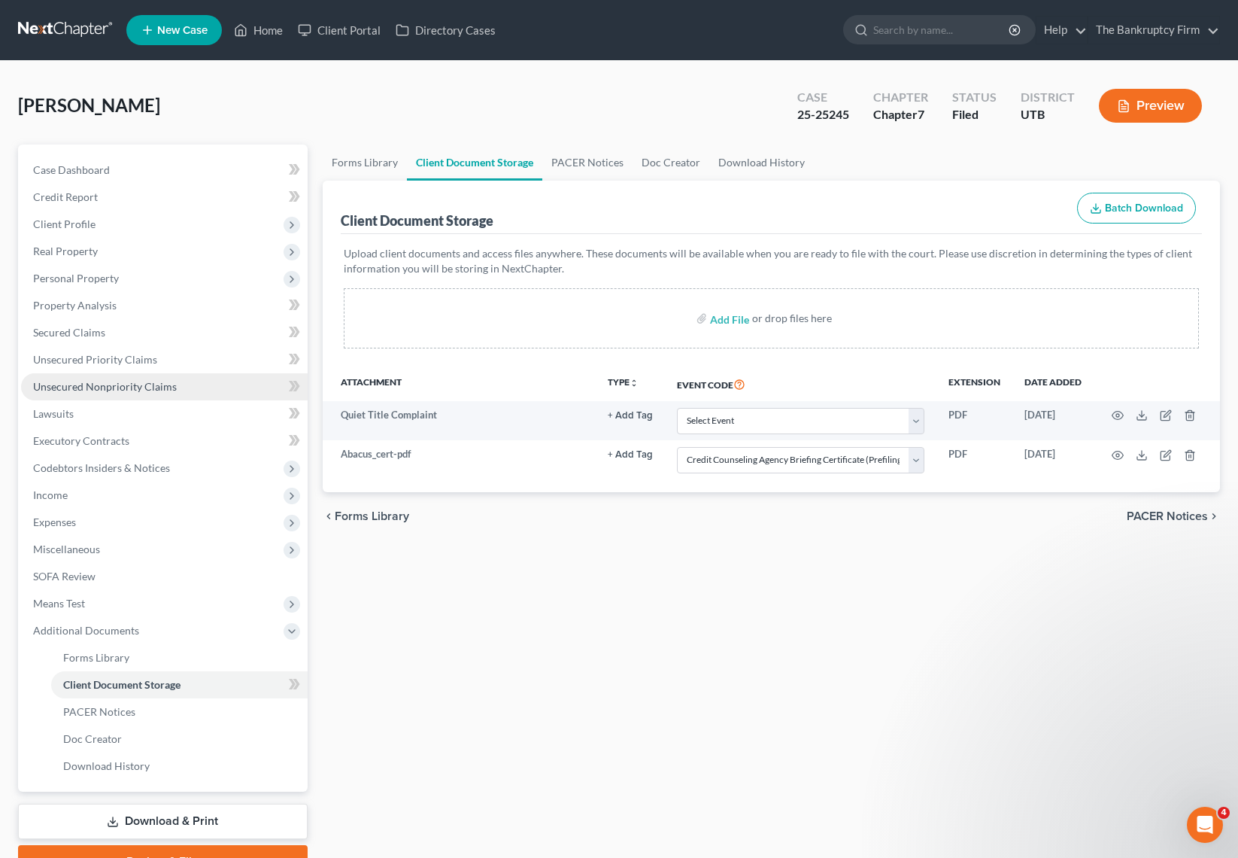
click at [117, 382] on span "Unsecured Nonpriority Claims" at bounding box center [105, 386] width 144 height 13
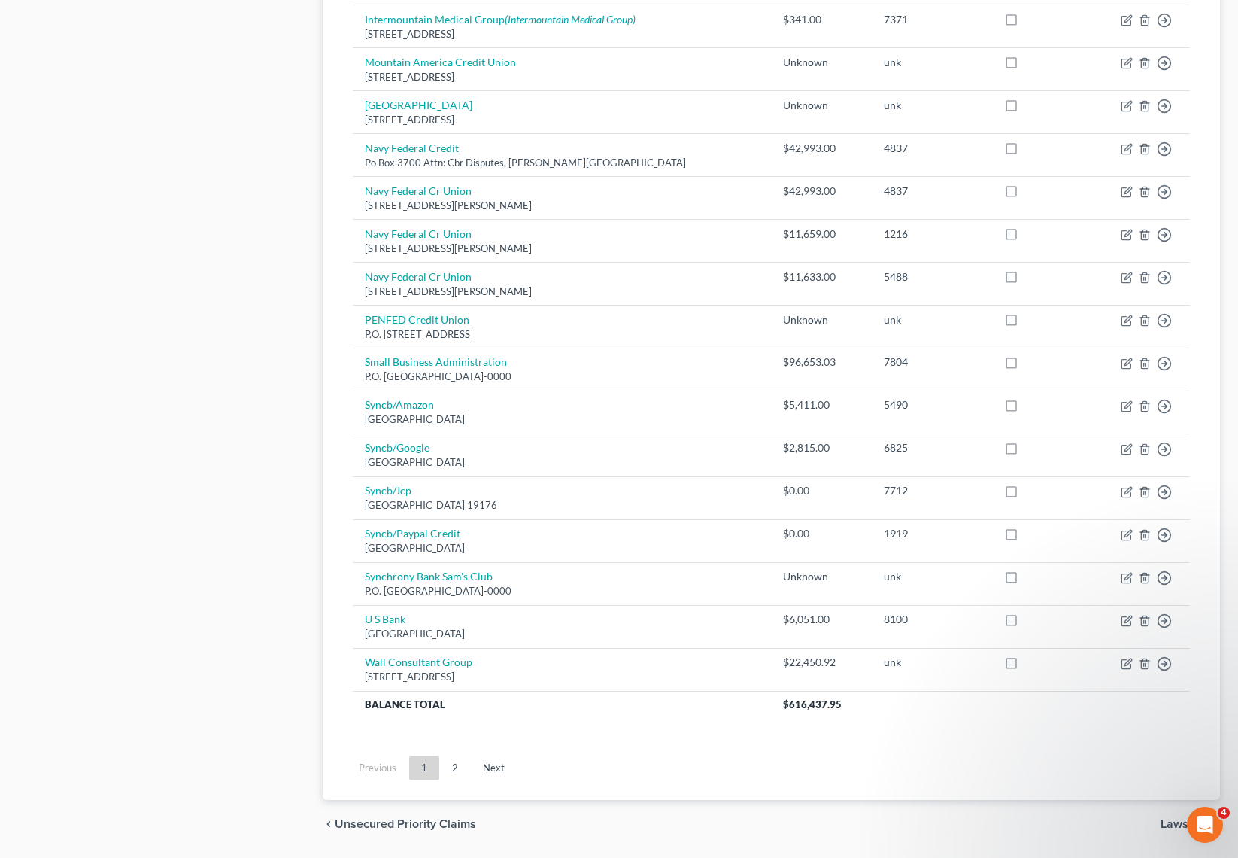
scroll to position [837, 0]
click at [460, 759] on link "2" at bounding box center [455, 767] width 30 height 24
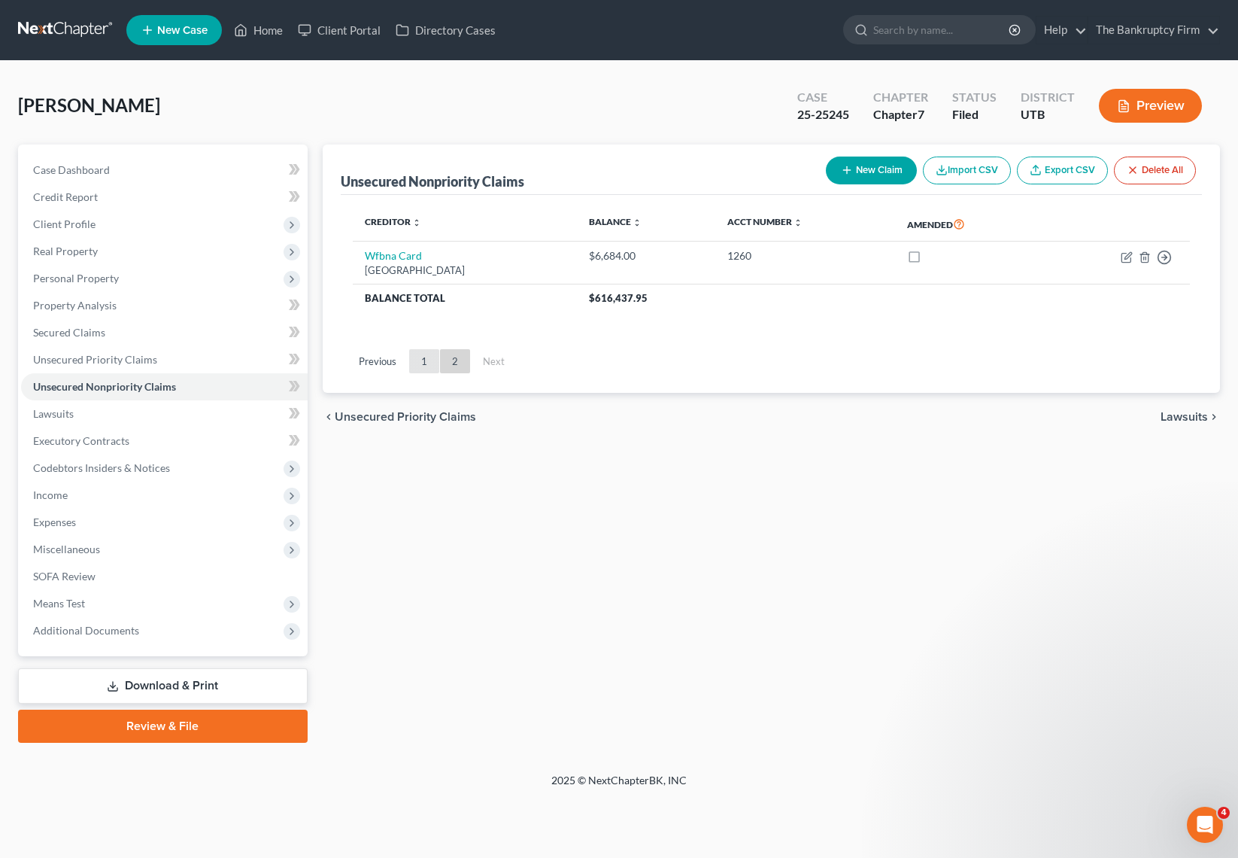
click at [419, 354] on link "1" at bounding box center [424, 361] width 30 height 24
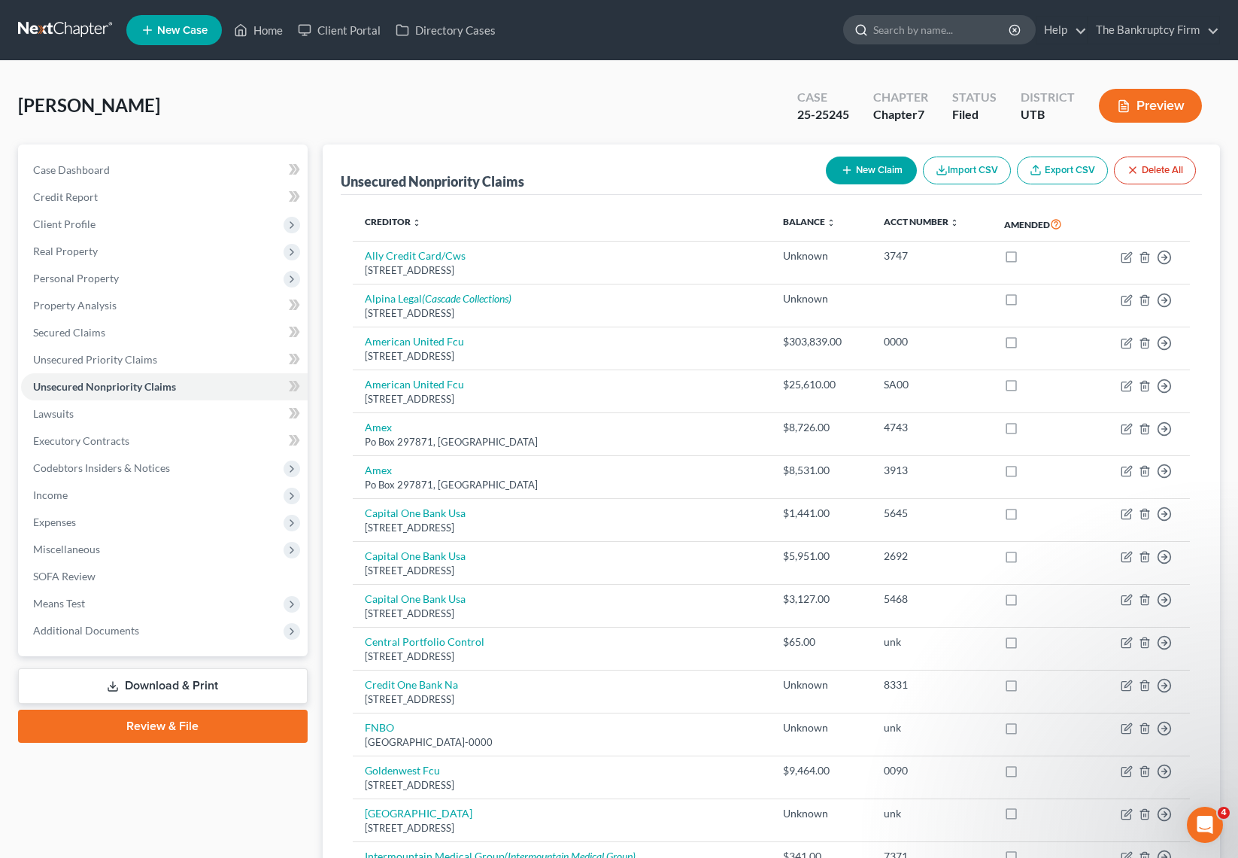
click at [937, 30] on input "search" at bounding box center [942, 30] width 138 height 28
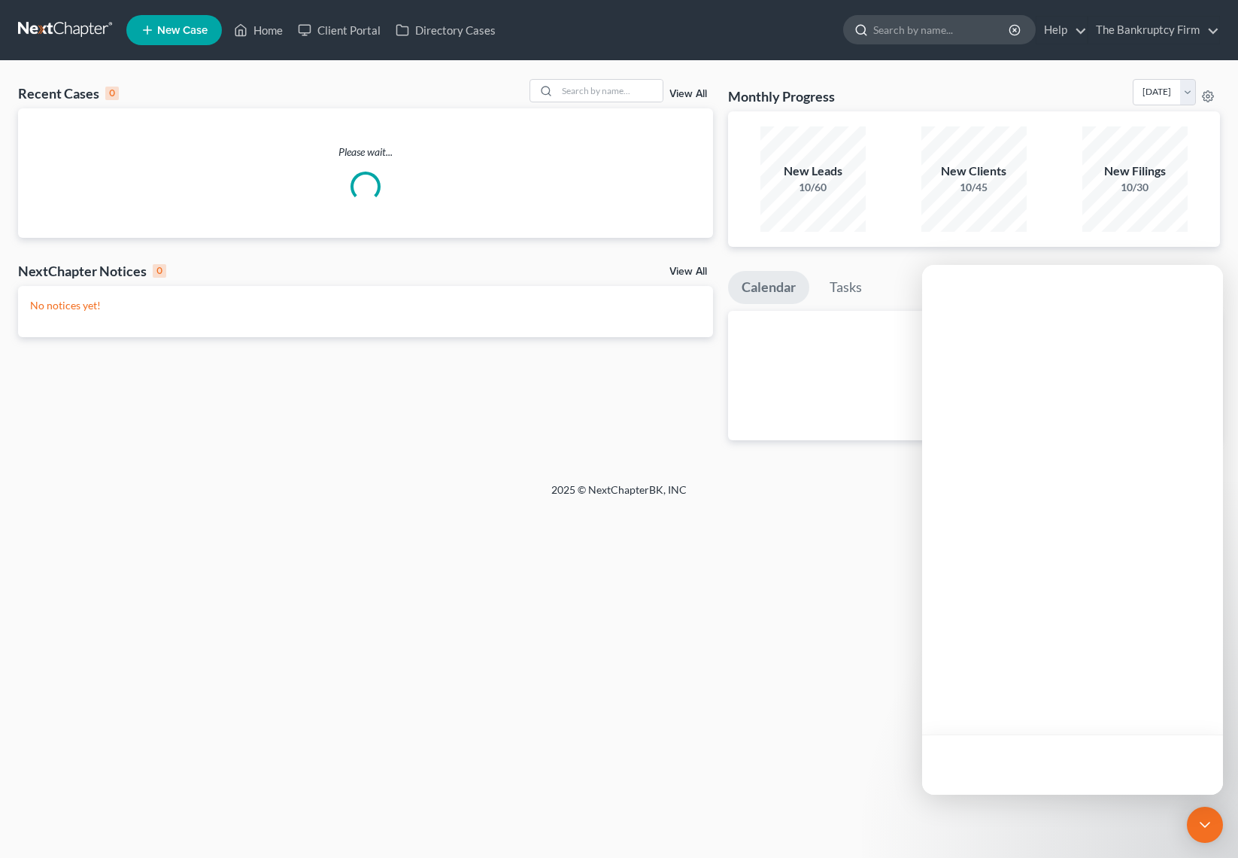
click at [926, 32] on input "search" at bounding box center [942, 30] width 138 height 28
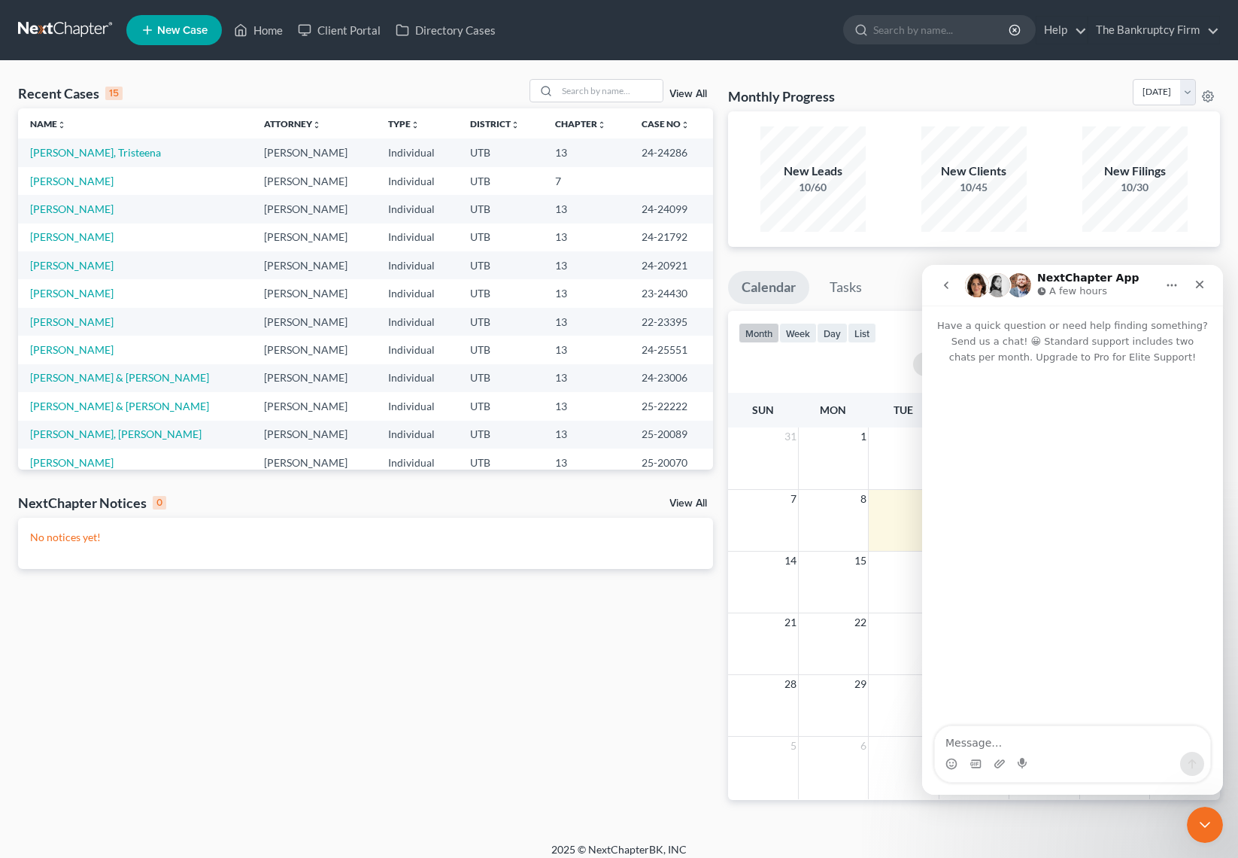
click at [691, 90] on link "View All" at bounding box center [689, 94] width 38 height 11
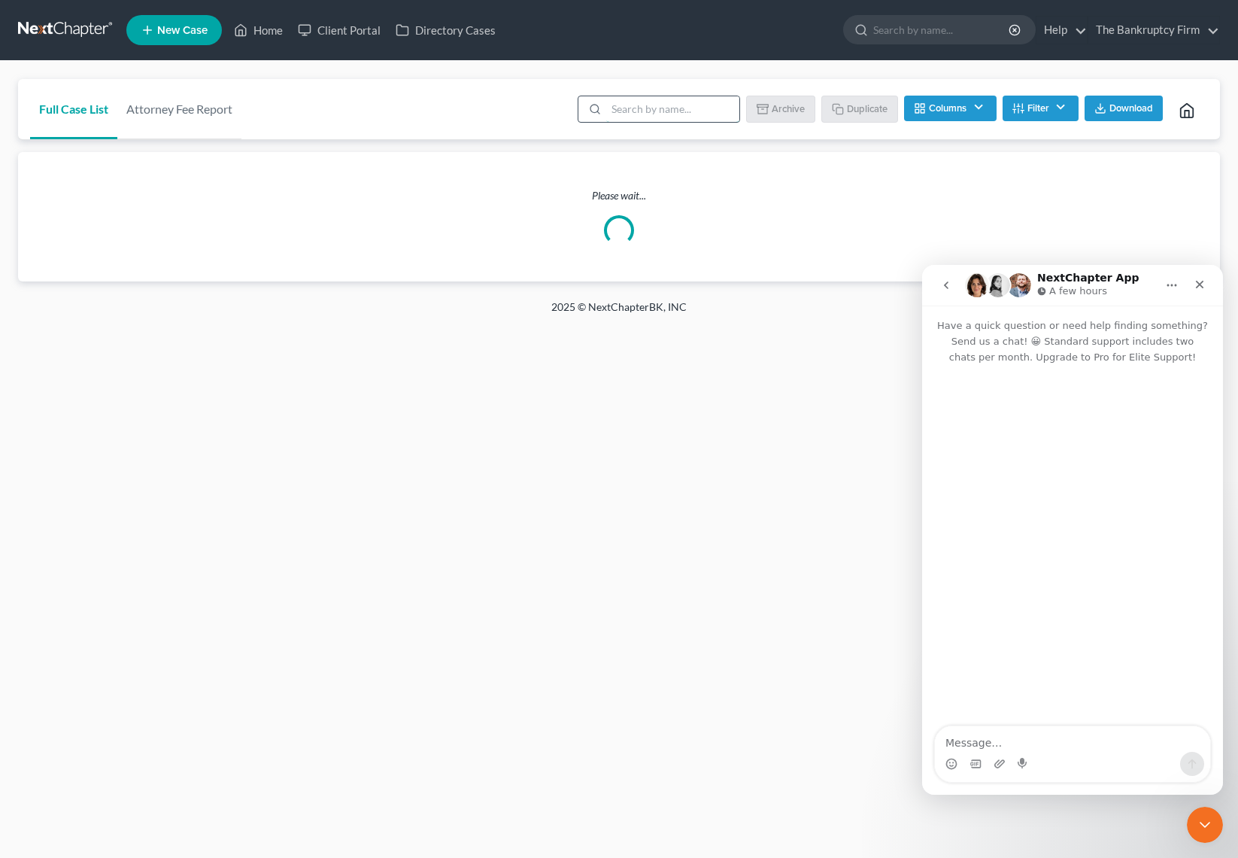
click at [628, 103] on input "search" at bounding box center [672, 109] width 133 height 26
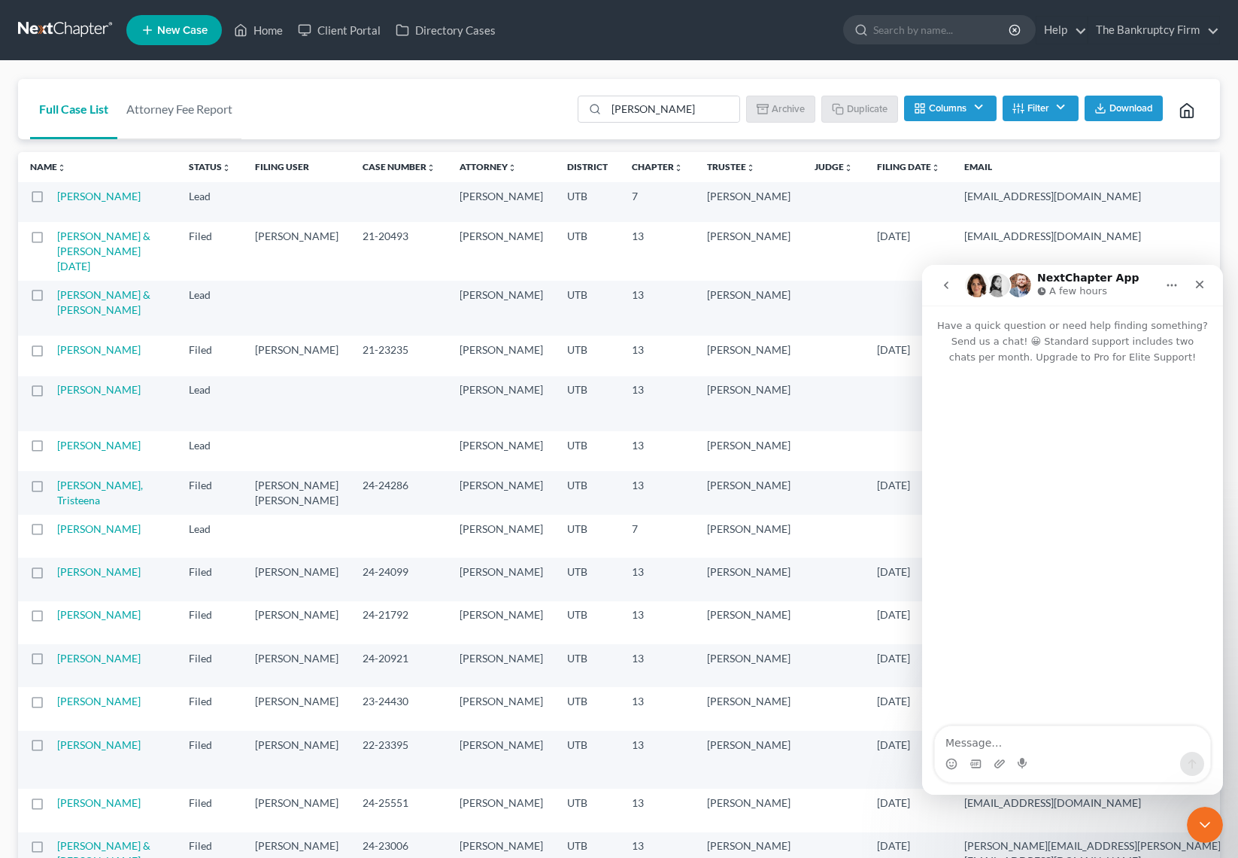
drag, startPoint x: 895, startPoint y: 29, endPoint x: 733, endPoint y: 50, distance: 163.9
click at [893, 30] on input "search" at bounding box center [942, 30] width 138 height 28
click at [685, 108] on input "sanchez" at bounding box center [672, 109] width 133 height 26
type input "s"
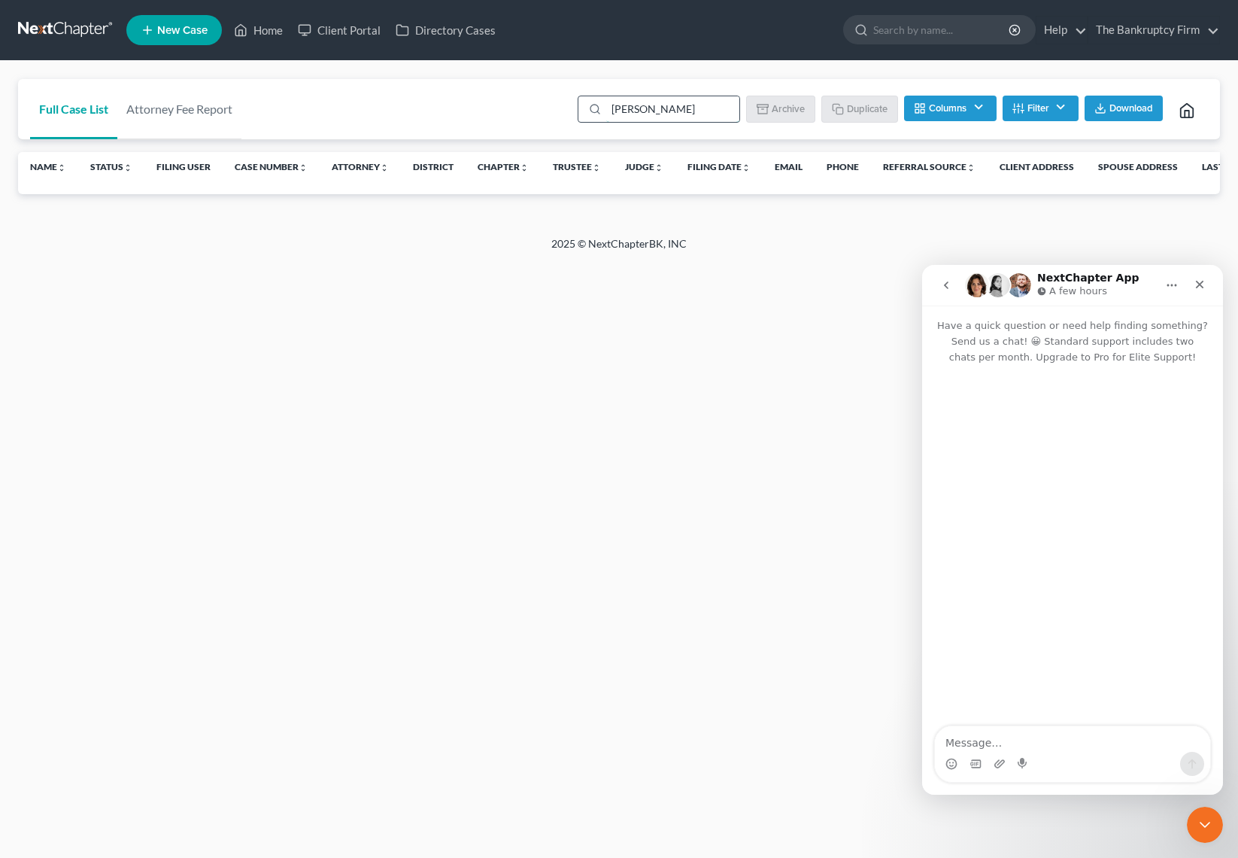
type input "kelvin sanchez"
click at [715, 114] on input "kelvin sanchez" at bounding box center [672, 109] width 133 height 26
click at [899, 24] on input "search" at bounding box center [942, 30] width 138 height 28
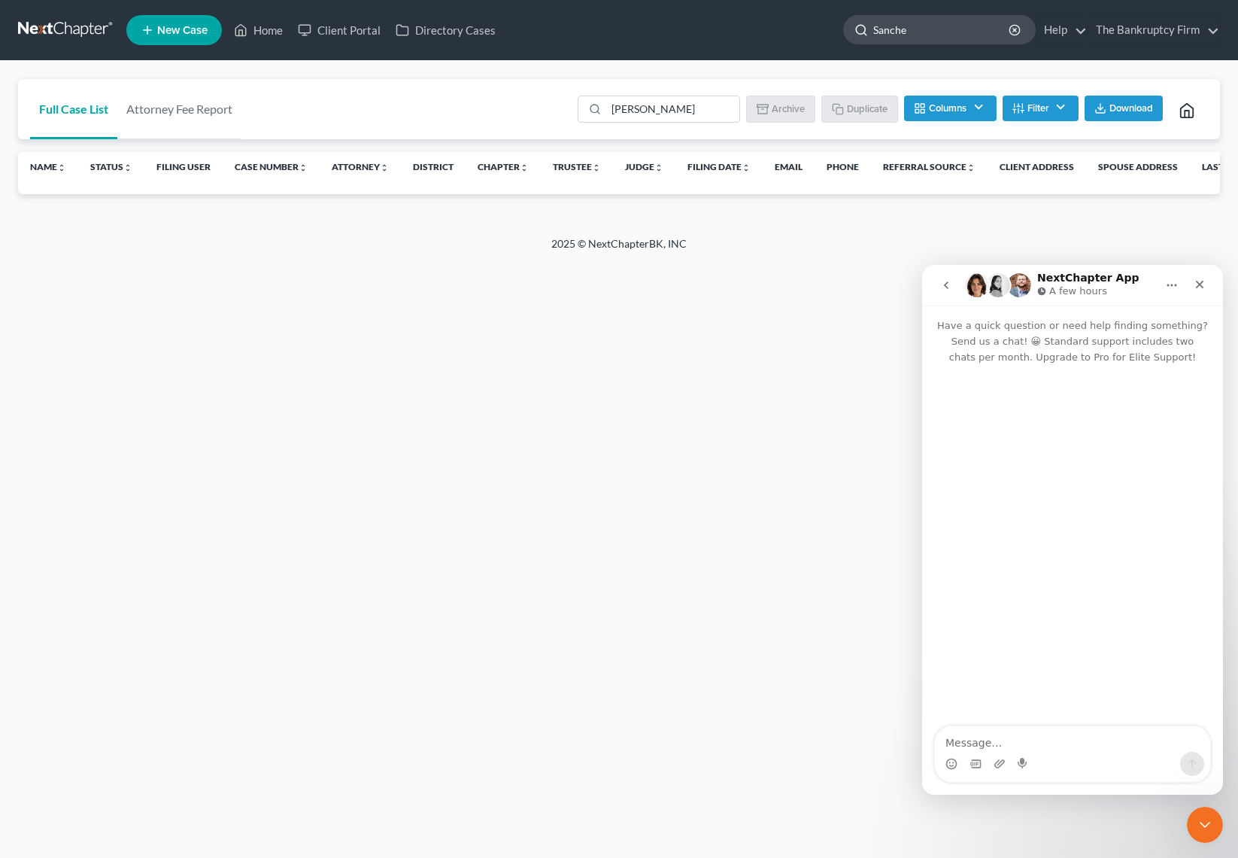
type input "Sanchez"
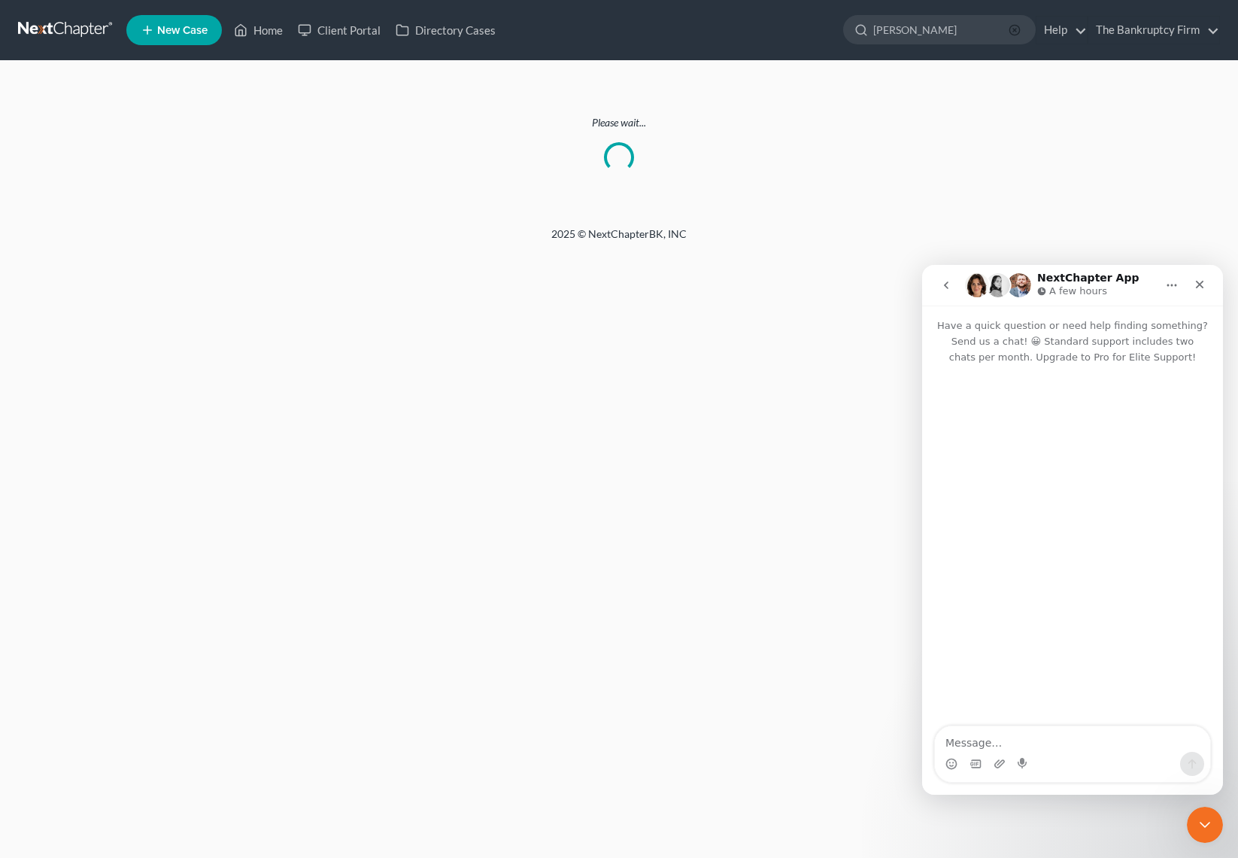
click at [1014, 35] on circle "button" at bounding box center [1015, 30] width 10 height 10
click at [275, 32] on link "Home" at bounding box center [258, 30] width 64 height 27
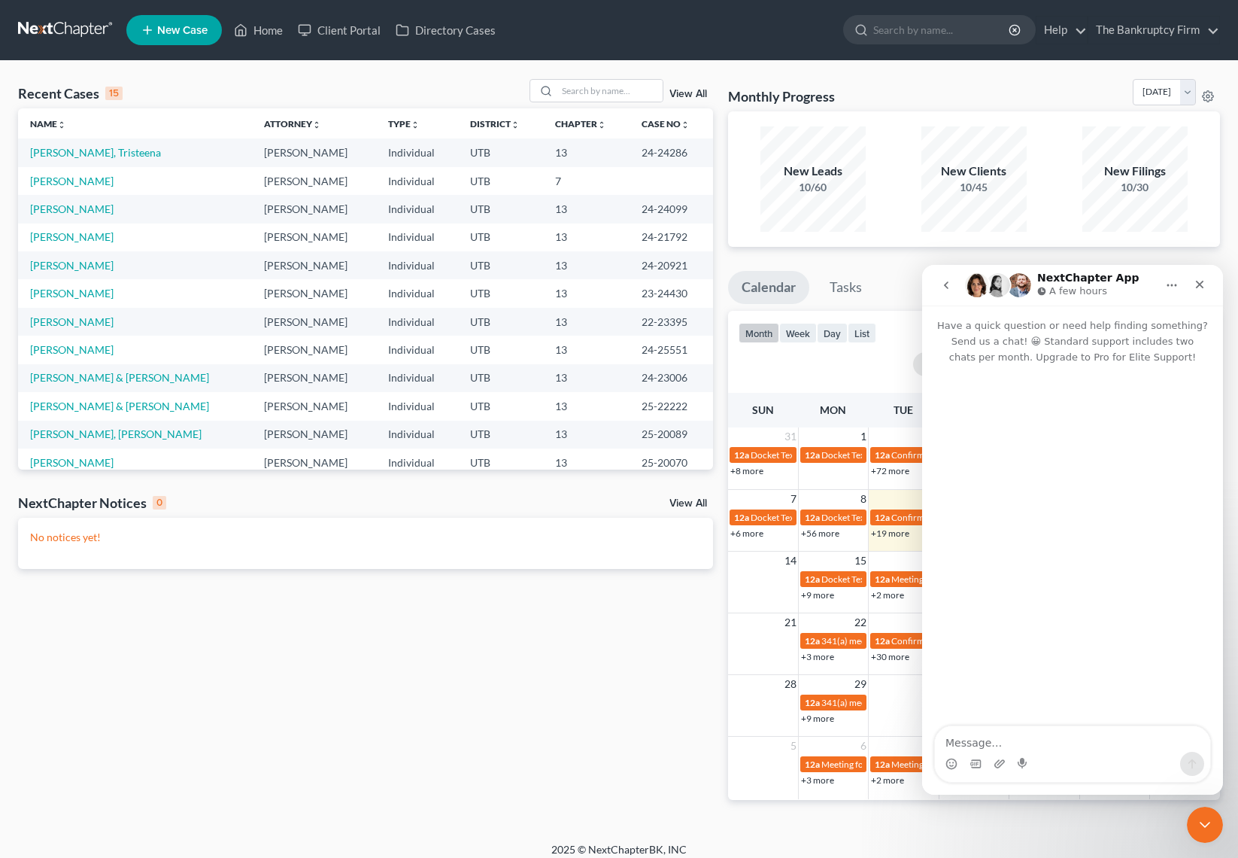
click at [686, 93] on link "View All" at bounding box center [689, 94] width 38 height 11
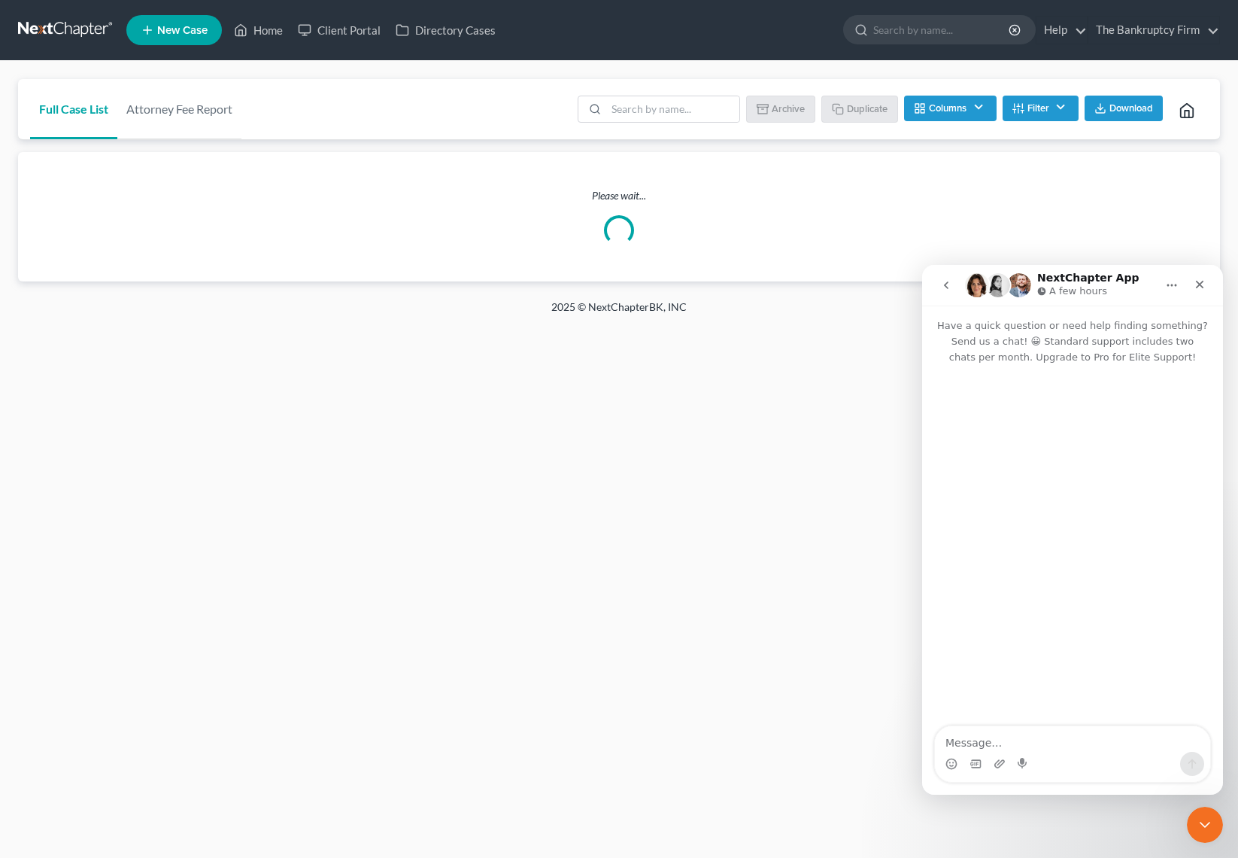
click at [1051, 106] on button "Filter" at bounding box center [1041, 109] width 76 height 26
click at [1203, 285] on icon "Close" at bounding box center [1200, 284] width 12 height 12
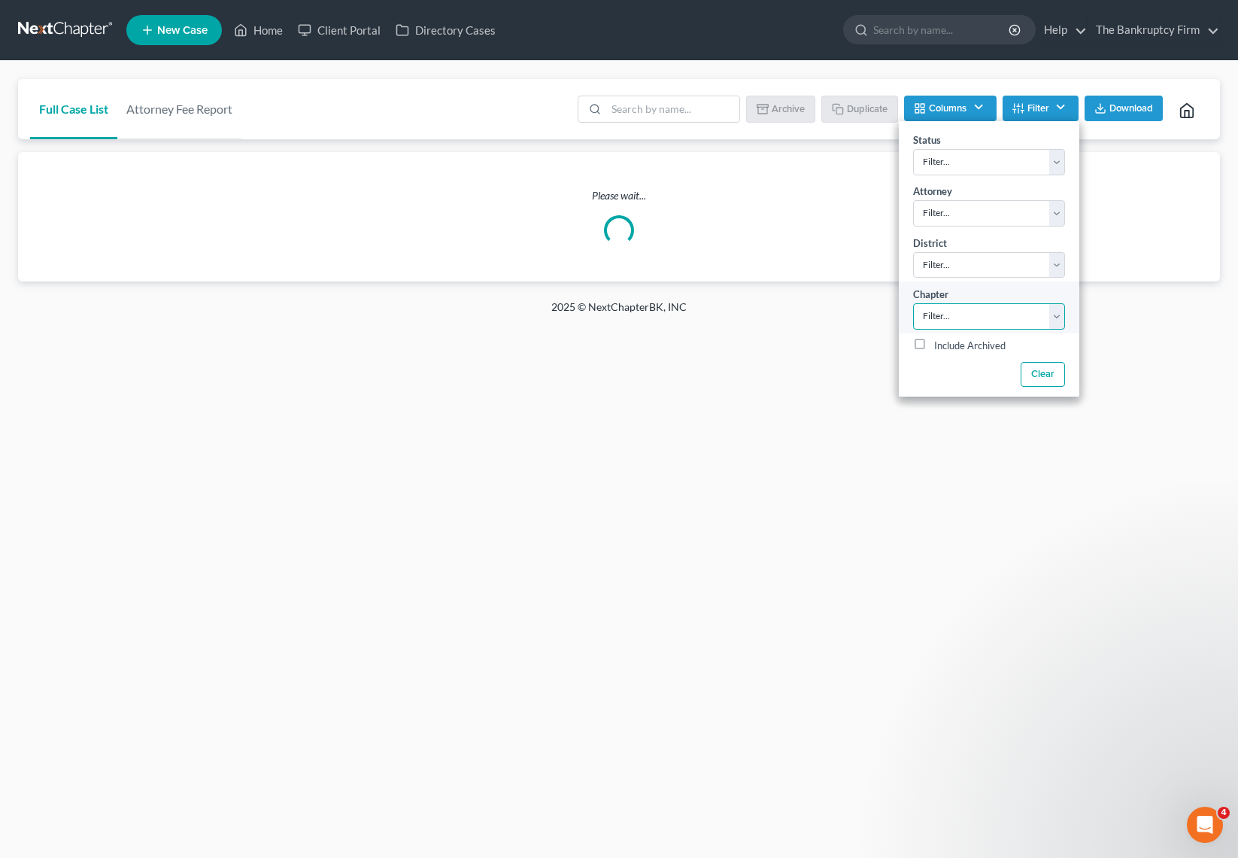
click at [966, 317] on select "Filter... 7 11 13" at bounding box center [989, 316] width 152 height 26
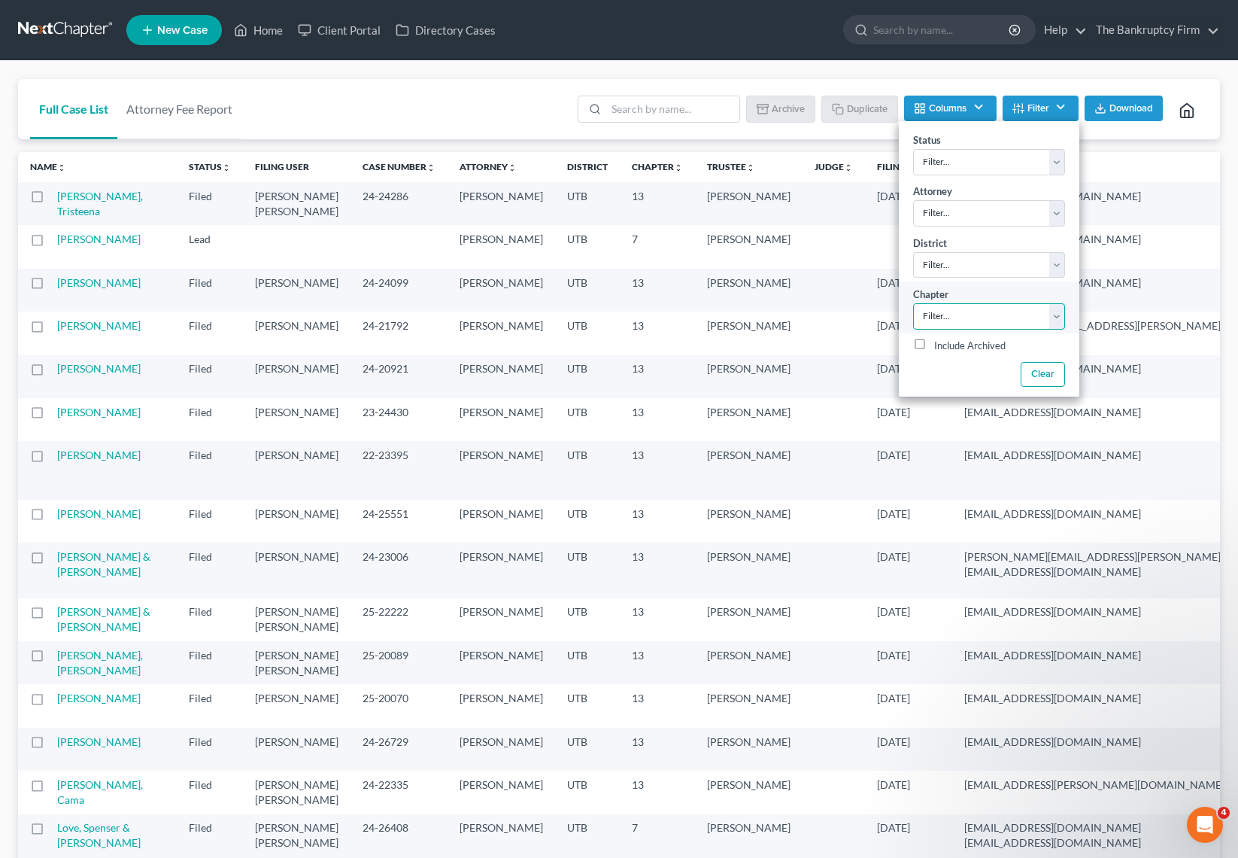
click at [913, 303] on select "Filter... 7 11 13" at bounding box center [989, 316] width 152 height 26
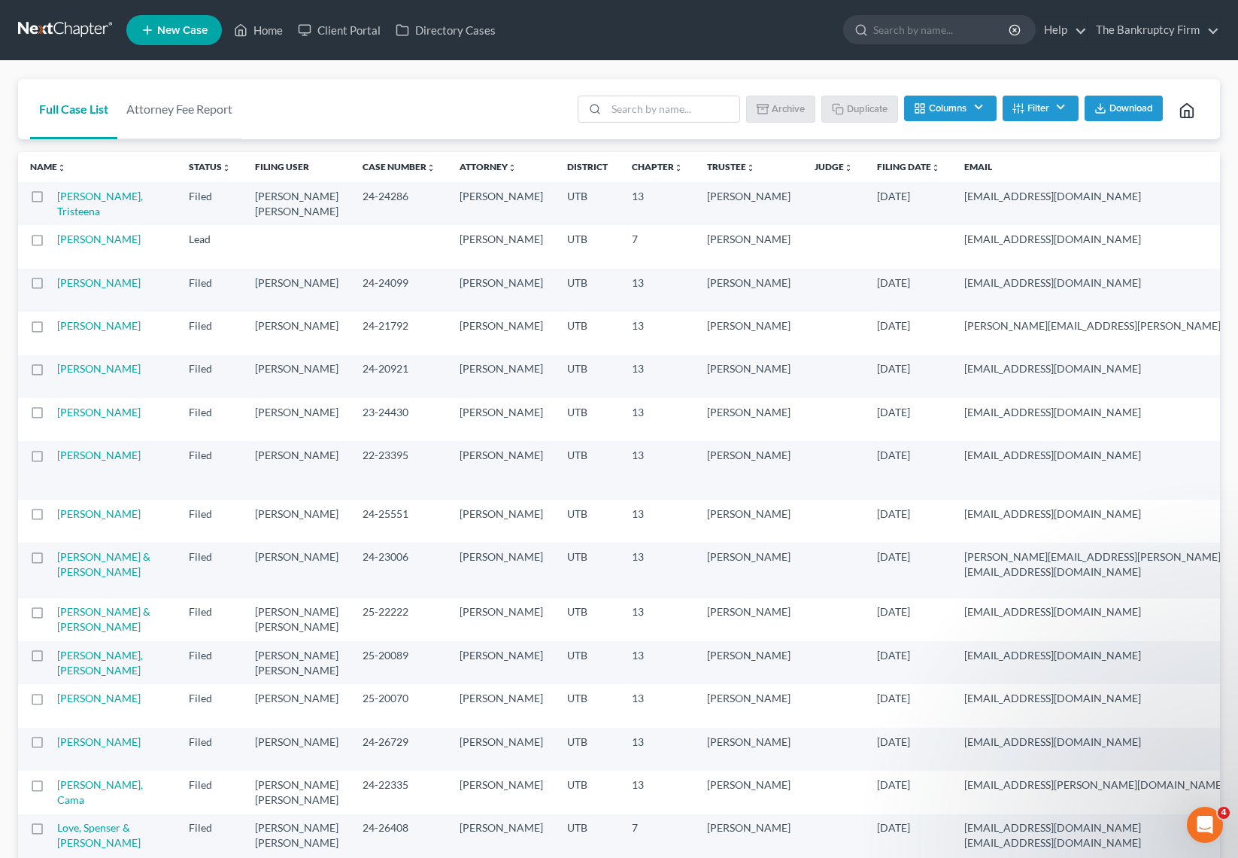
click at [1034, 98] on button "Filter" at bounding box center [1041, 109] width 76 height 26
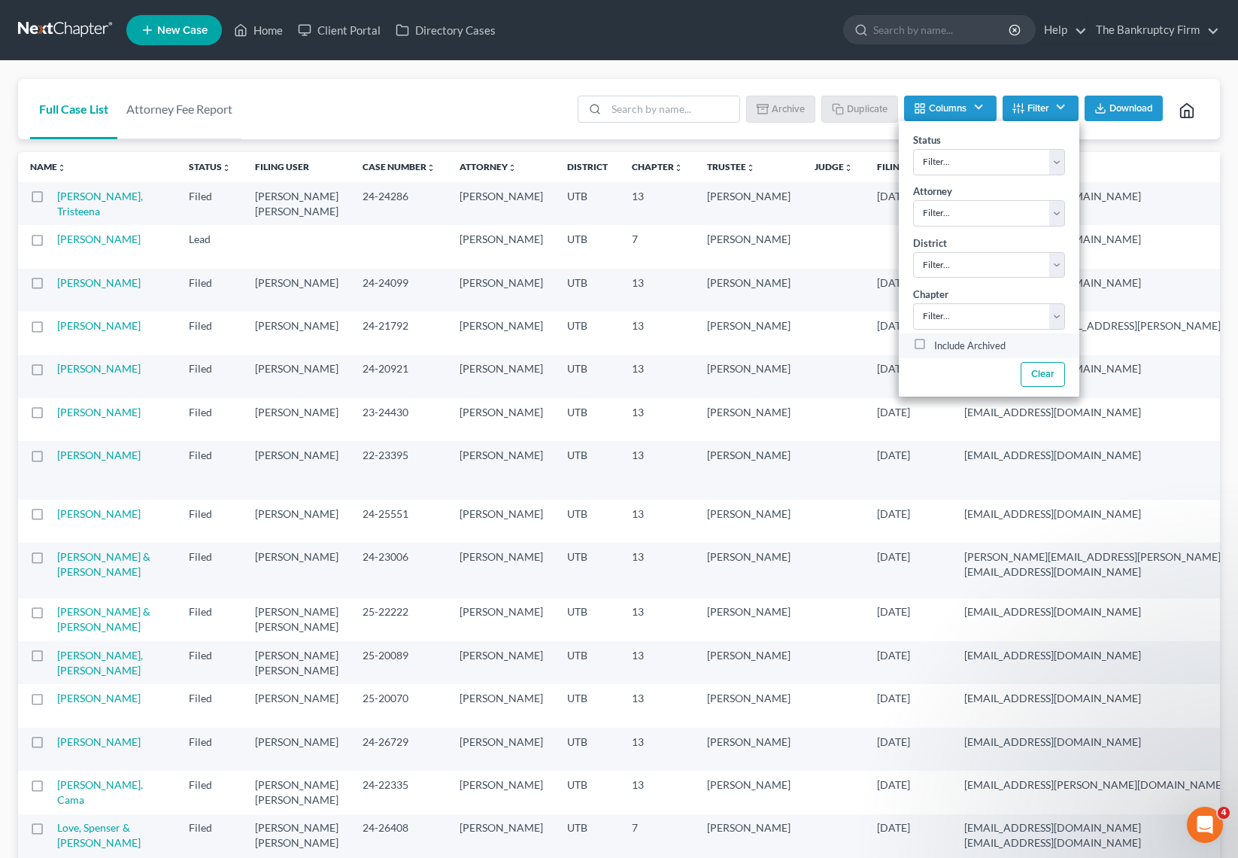
click at [934, 345] on label "Include Archived" at bounding box center [969, 346] width 71 height 18
click at [940, 345] on input "Include Archived" at bounding box center [945, 342] width 10 height 10
checkbox input "true"
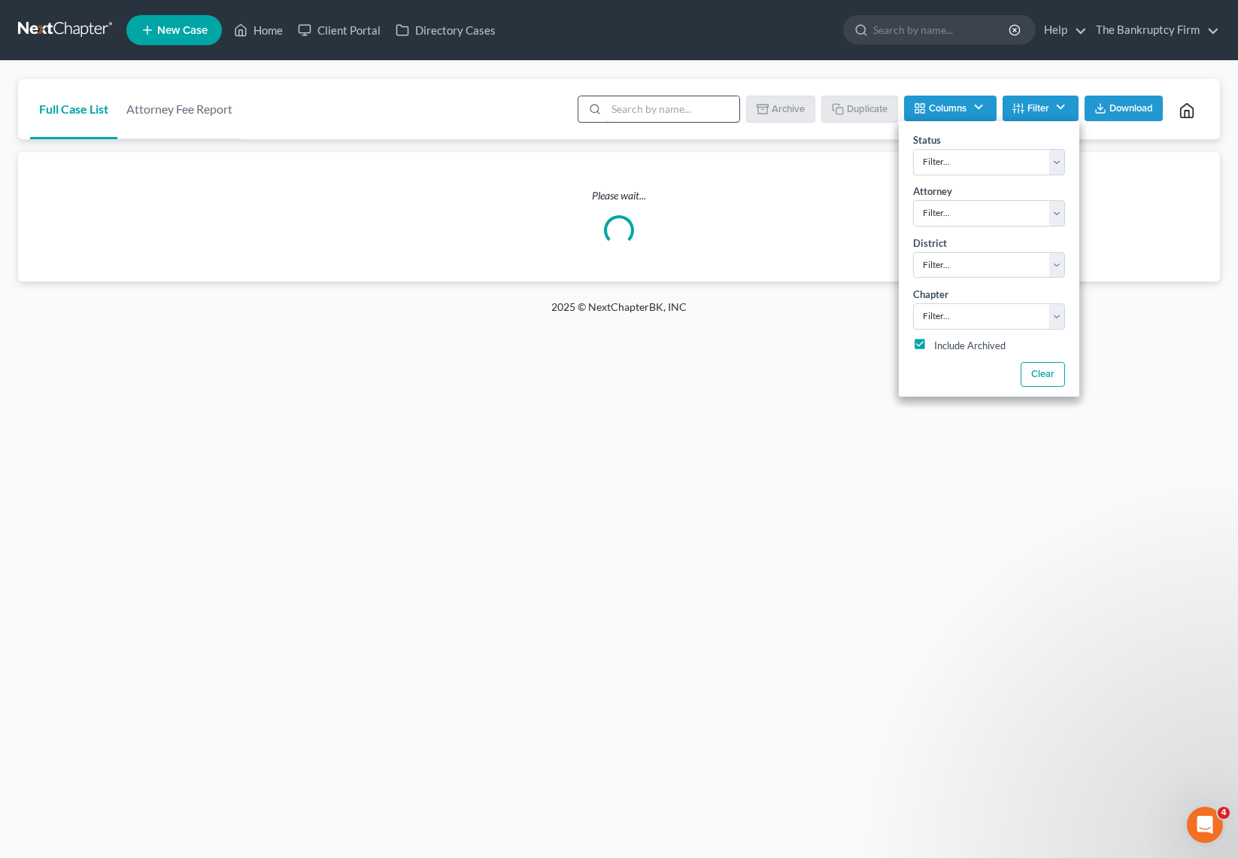
click at [673, 108] on input "search" at bounding box center [672, 109] width 133 height 26
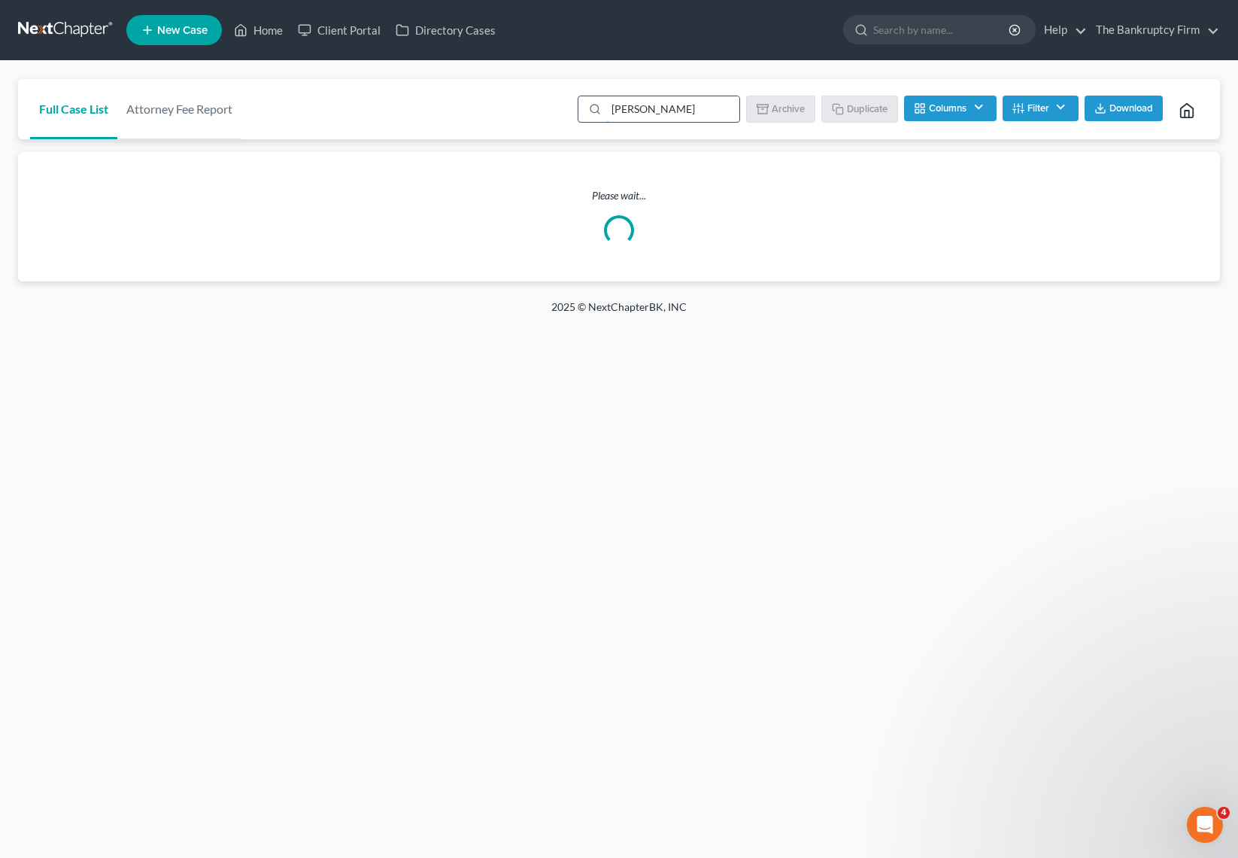
type input "sanchez"
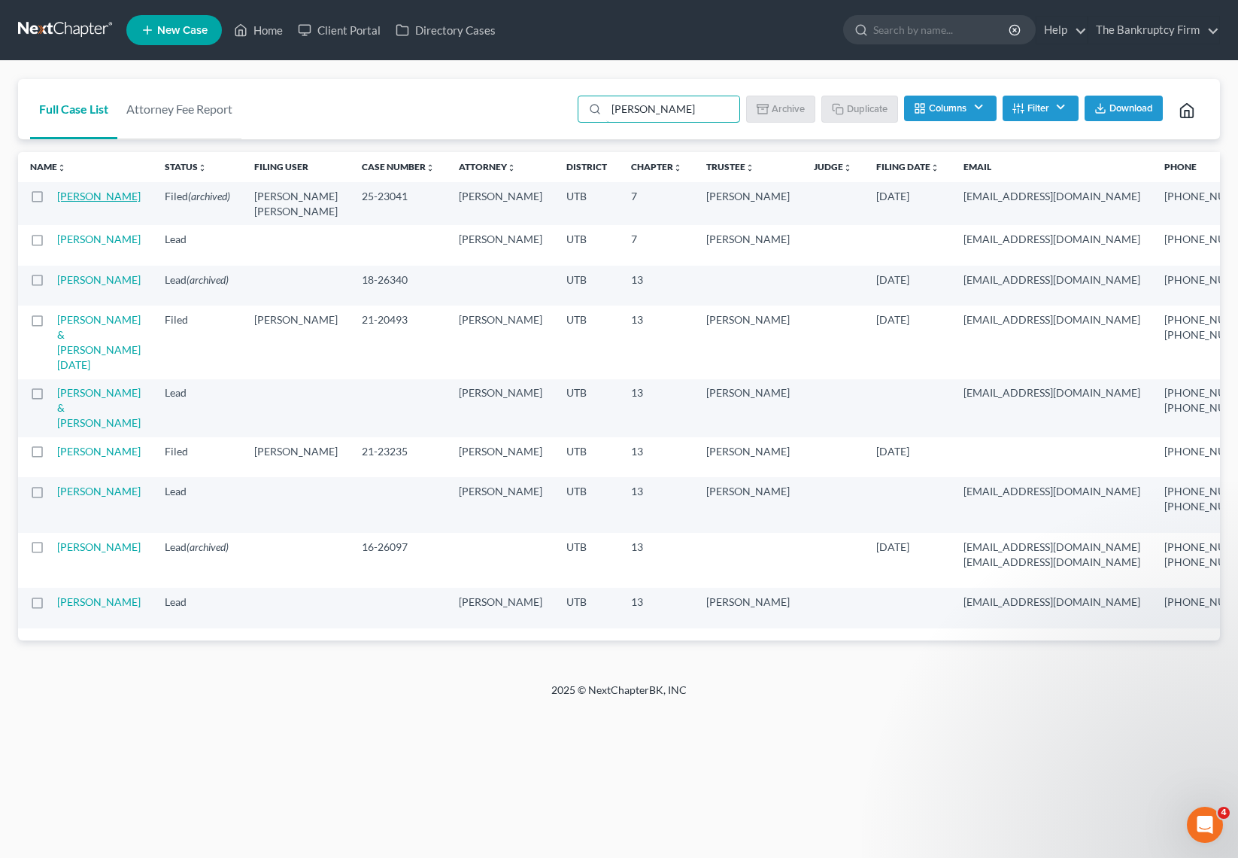
click at [74, 202] on link "Sanchez, Kelvin" at bounding box center [99, 196] width 84 height 13
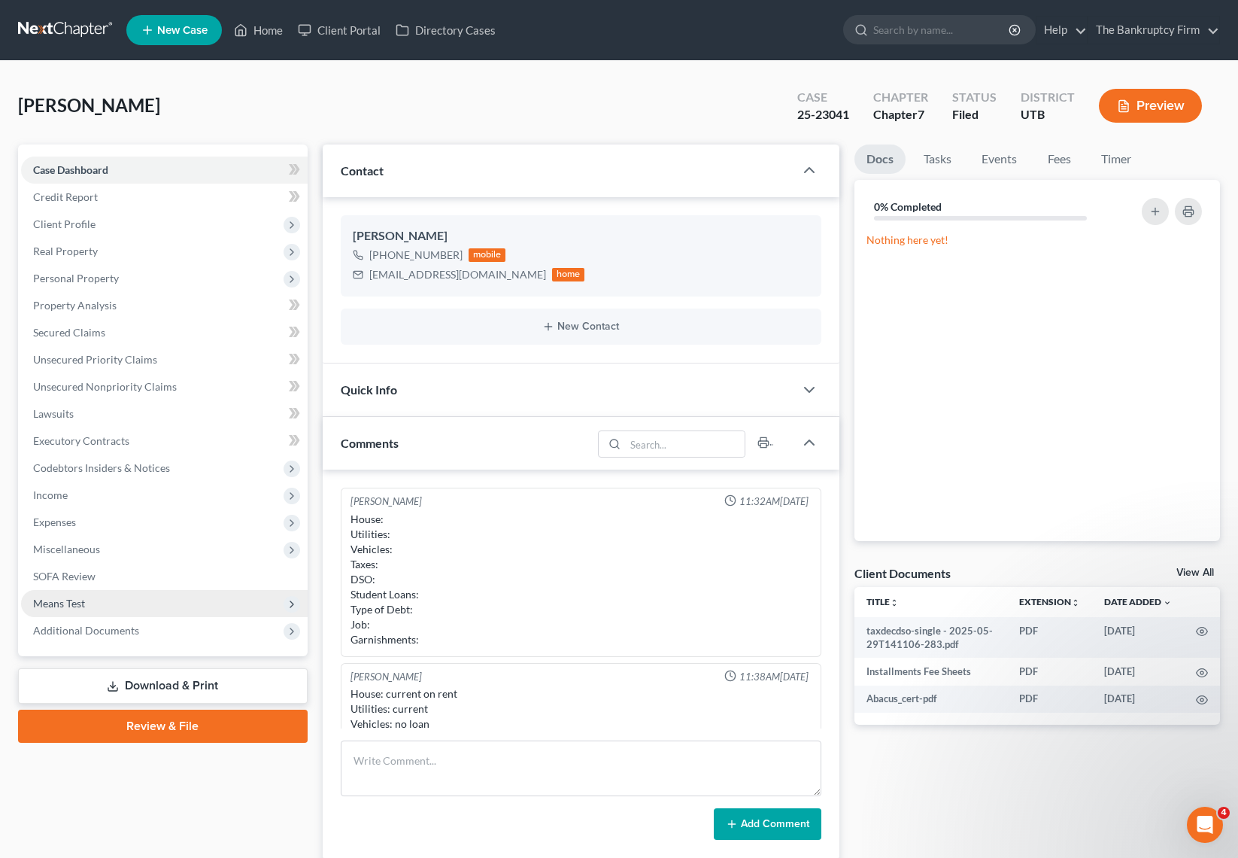
scroll to position [118, 0]
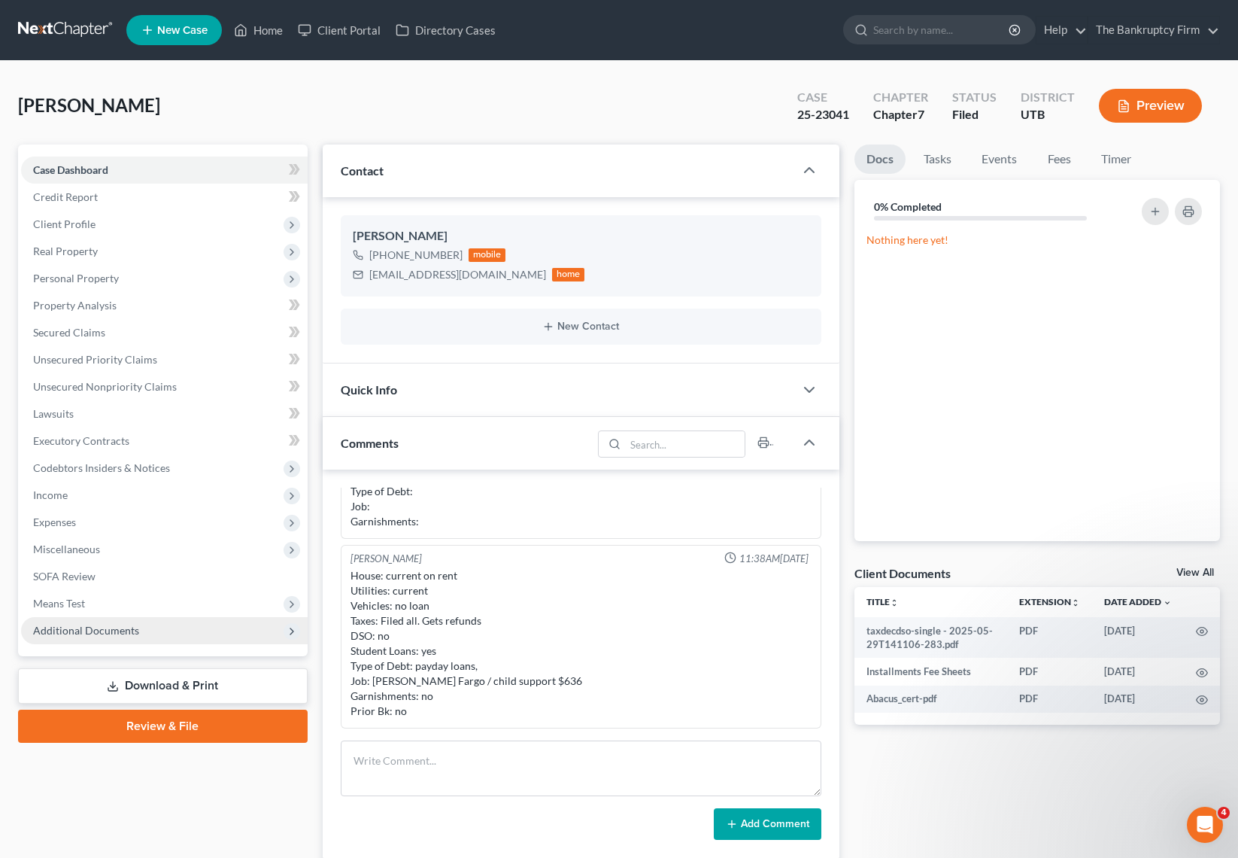
click at [140, 631] on span "Additional Documents" at bounding box center [164, 630] width 287 height 27
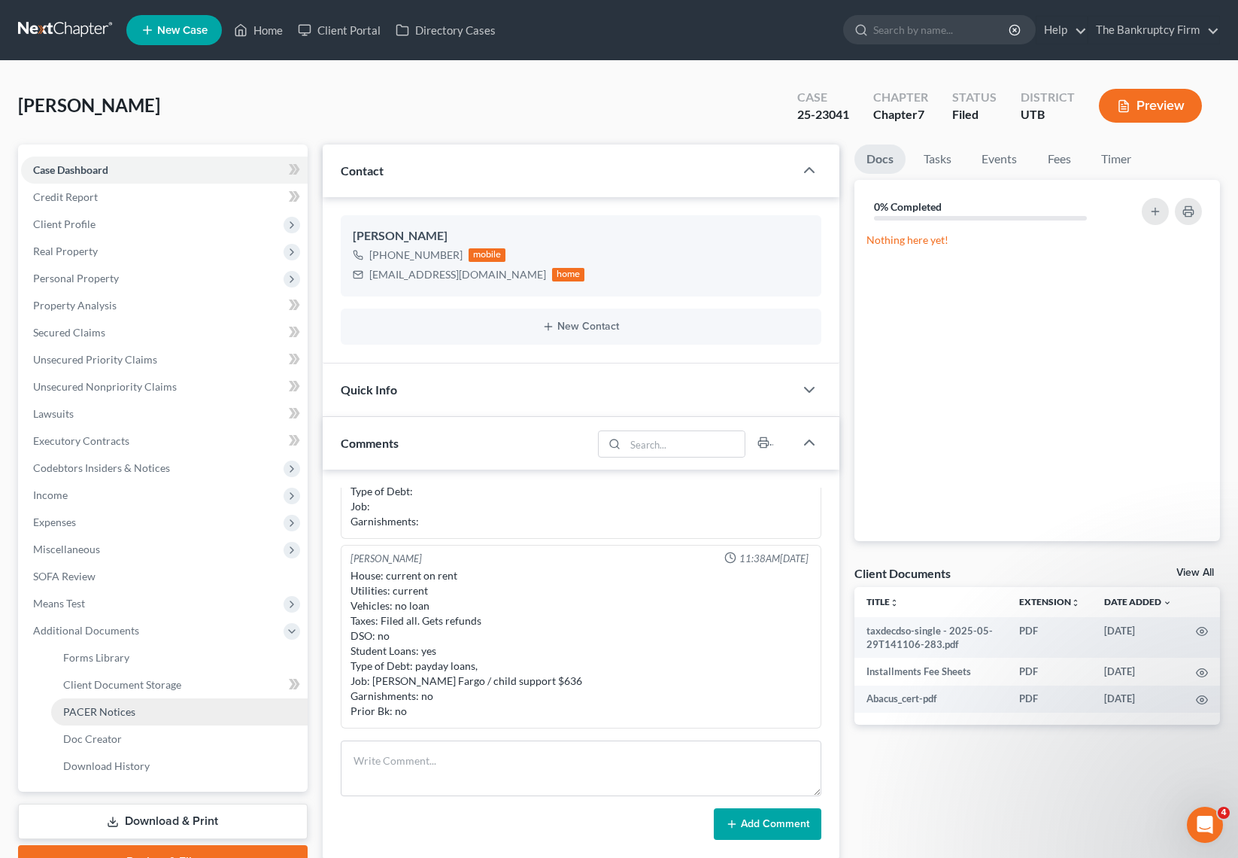
click at [111, 711] on span "PACER Notices" at bounding box center [99, 711] width 72 height 13
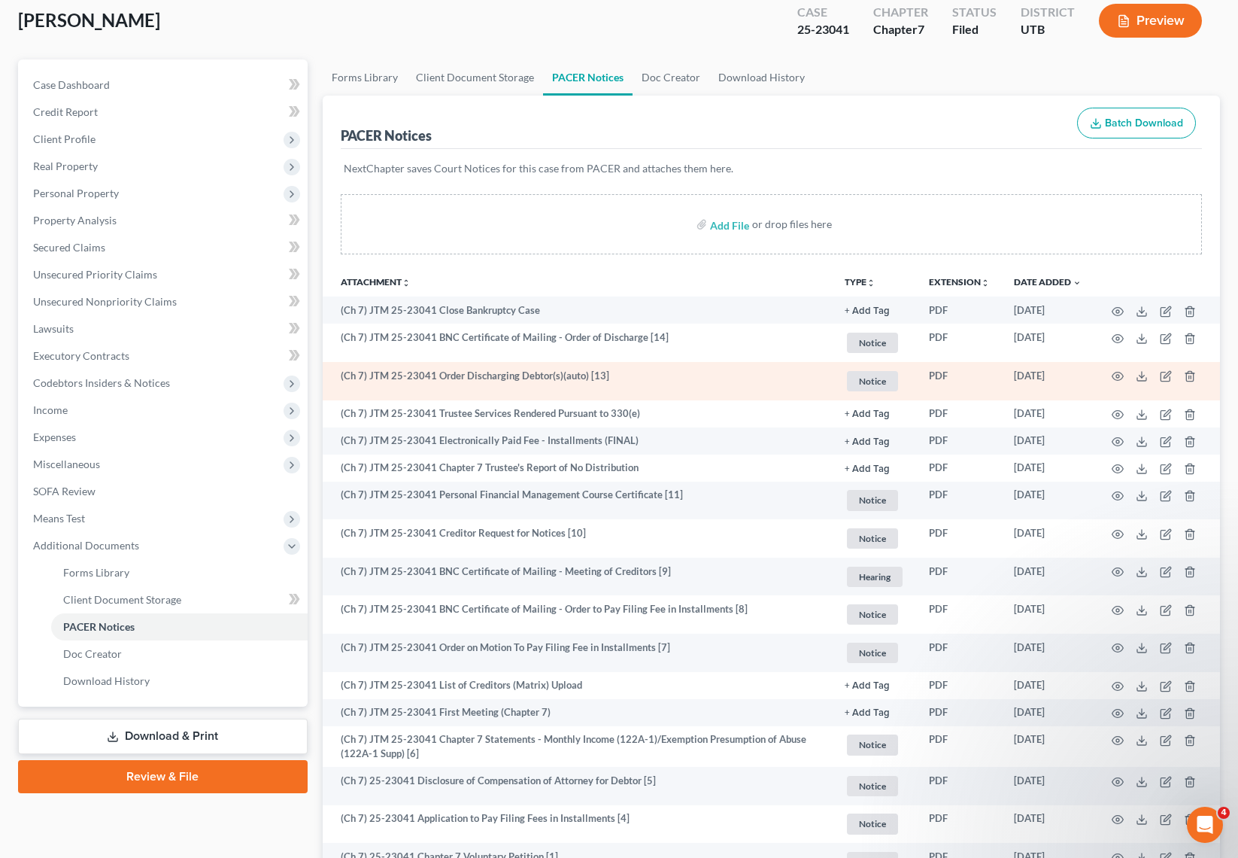
scroll to position [89, 0]
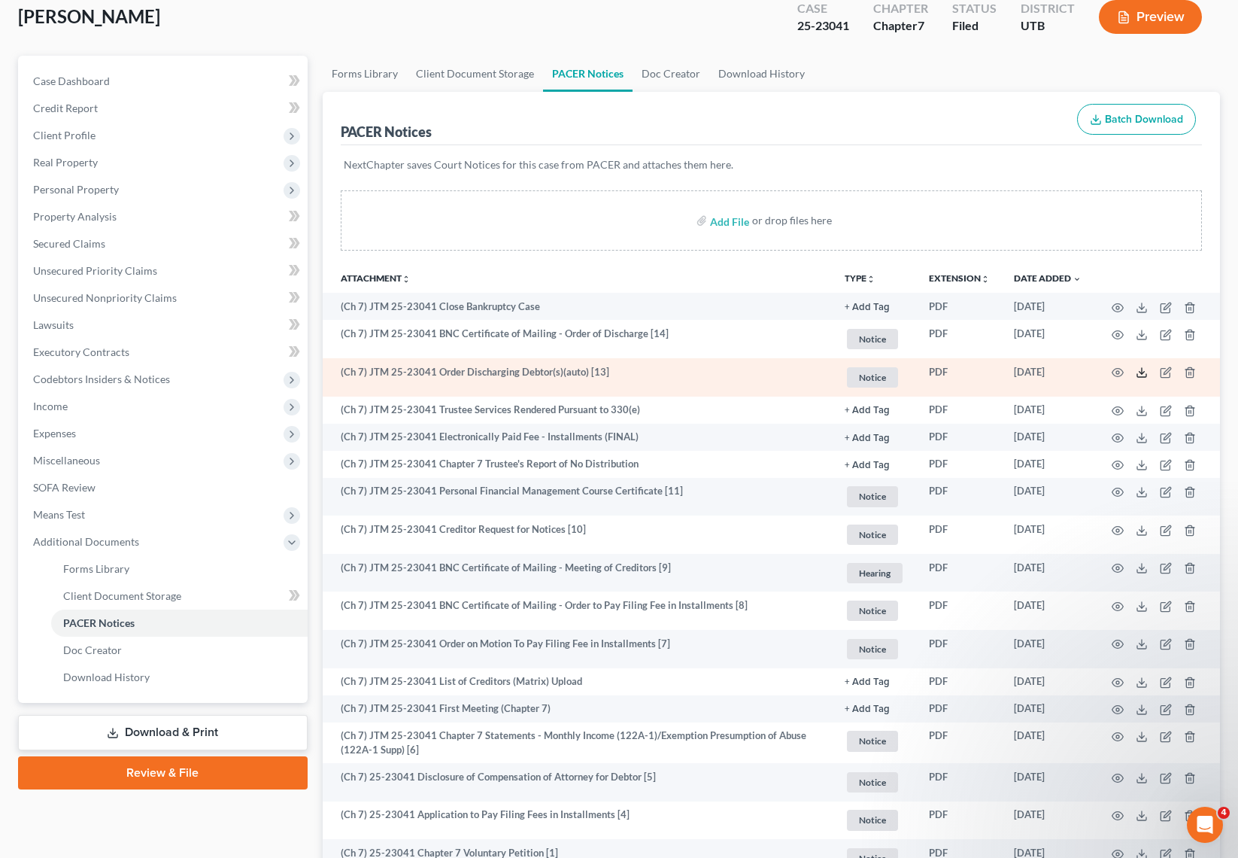
click at [1144, 369] on icon at bounding box center [1142, 372] width 12 height 12
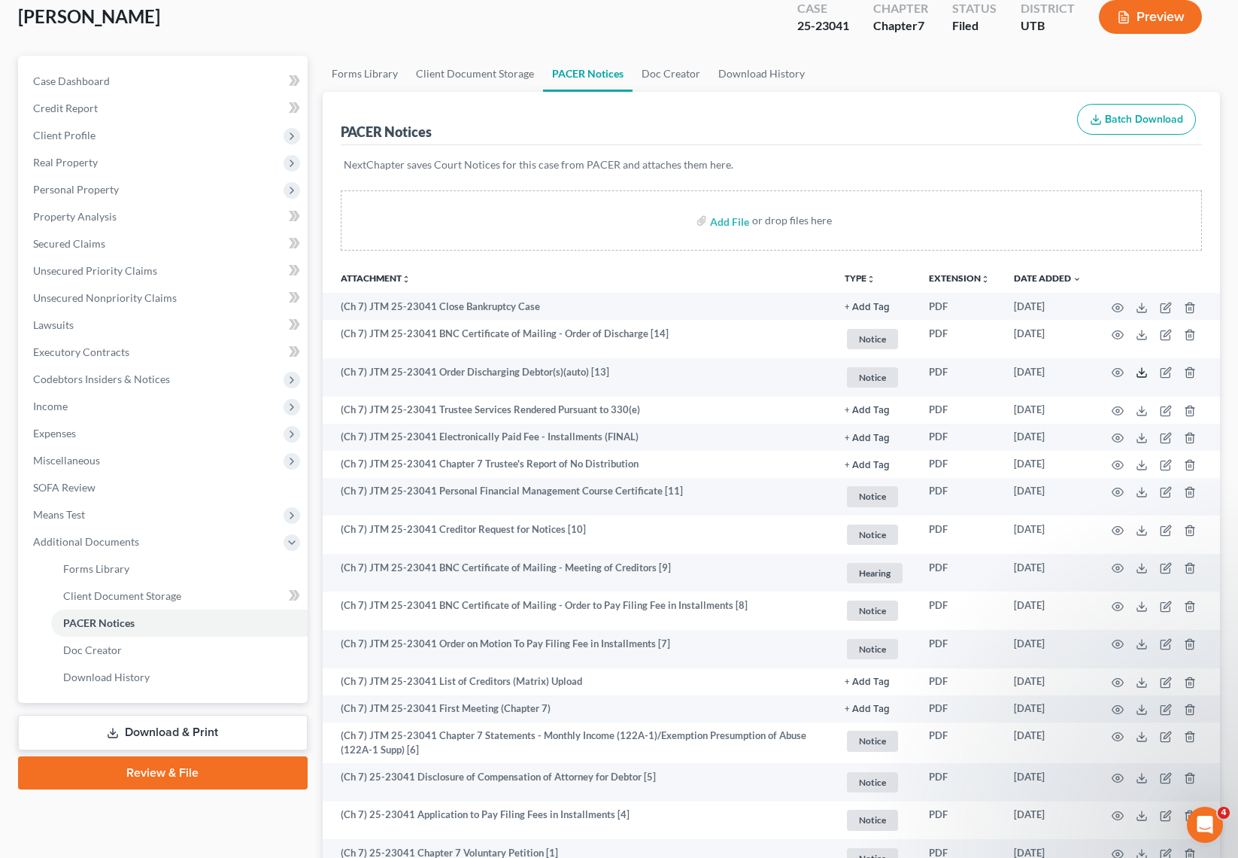
scroll to position [88, 0]
click at [74, 77] on span "Case Dashboard" at bounding box center [71, 81] width 77 height 13
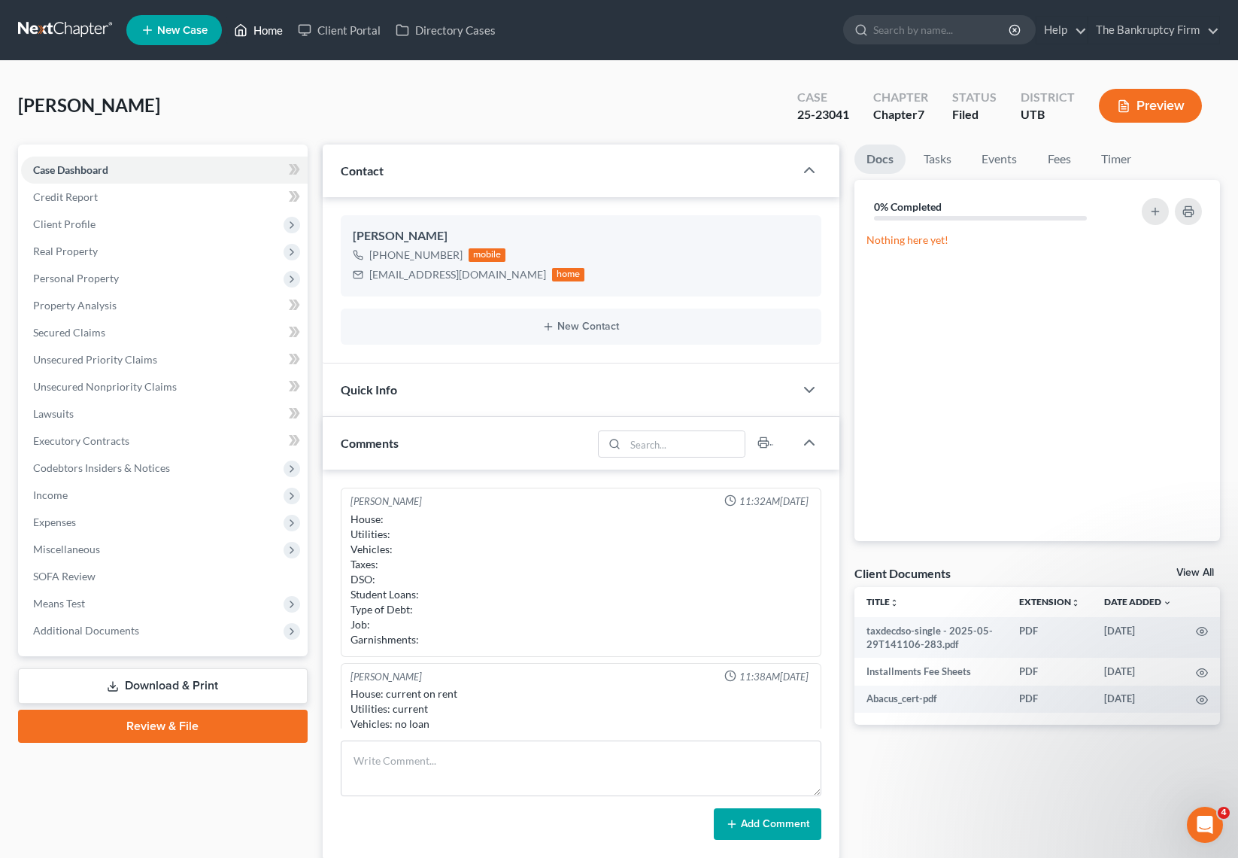
scroll to position [118, 0]
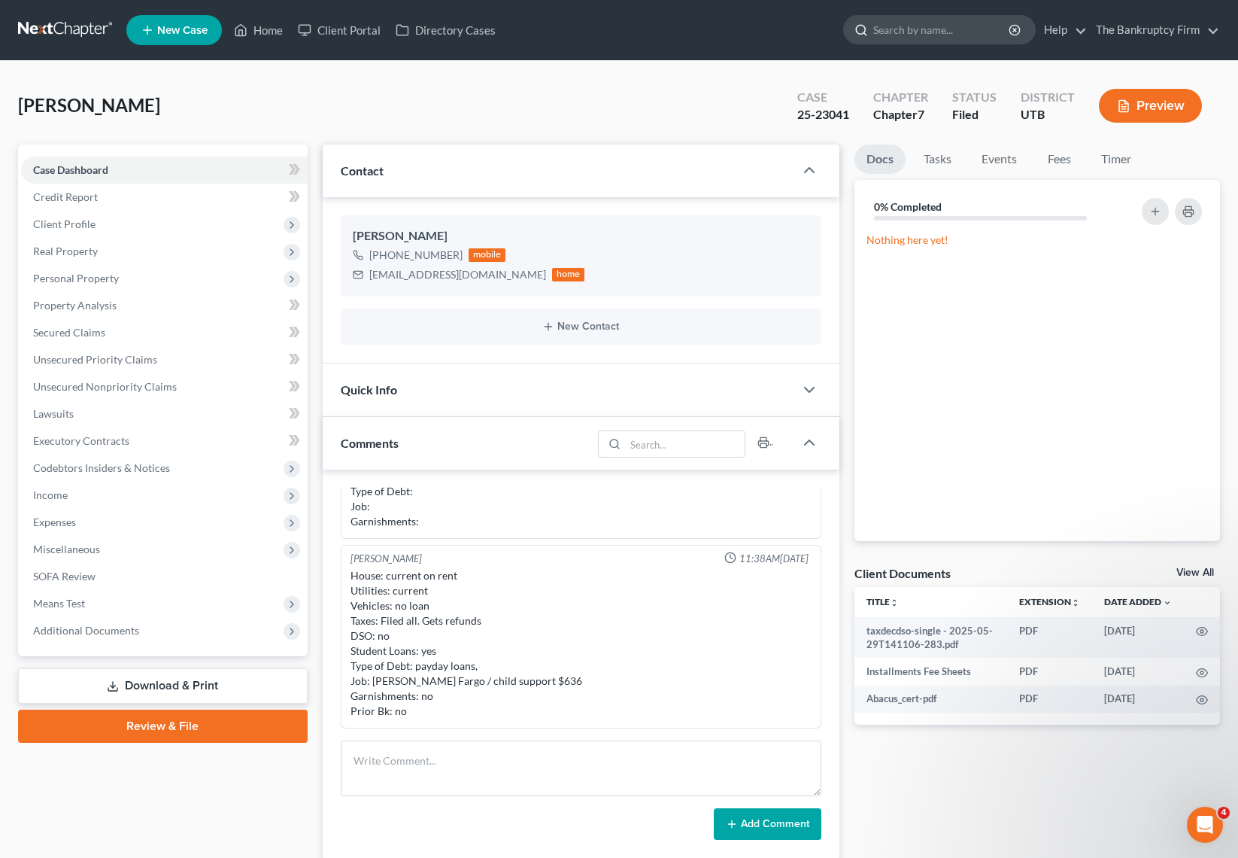
click at [921, 31] on input "search" at bounding box center [942, 30] width 138 height 28
type input "roderic"
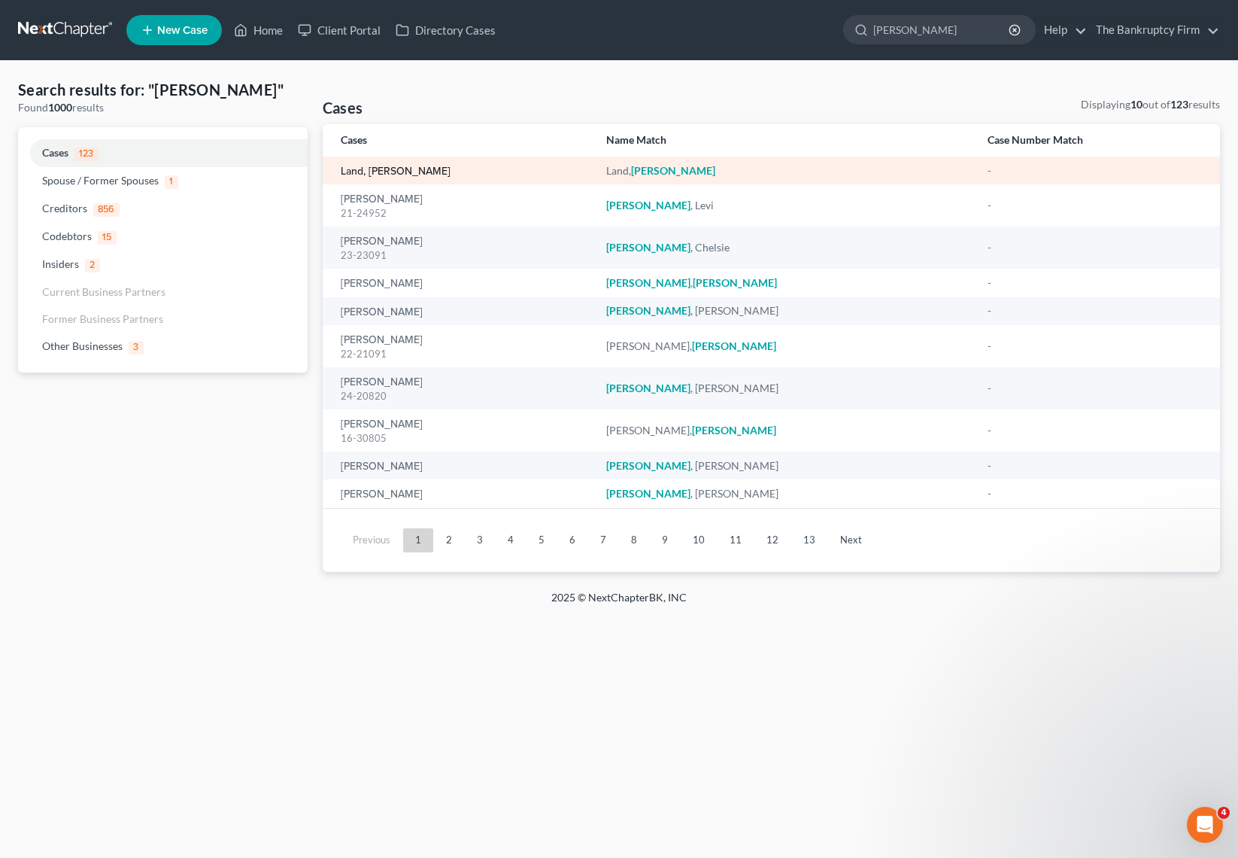
click at [380, 169] on link "Land, [PERSON_NAME]" at bounding box center [396, 171] width 110 height 11
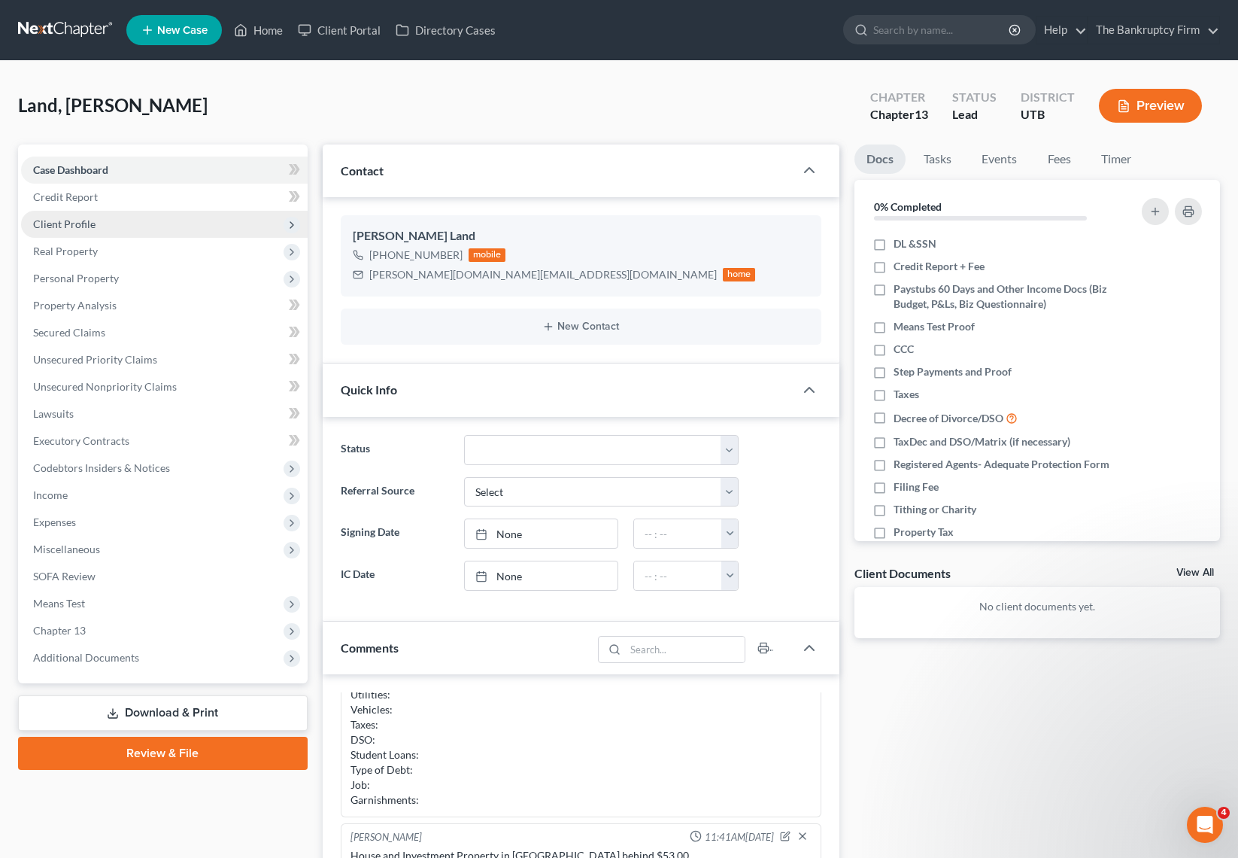
click at [113, 220] on span "Client Profile" at bounding box center [164, 224] width 287 height 27
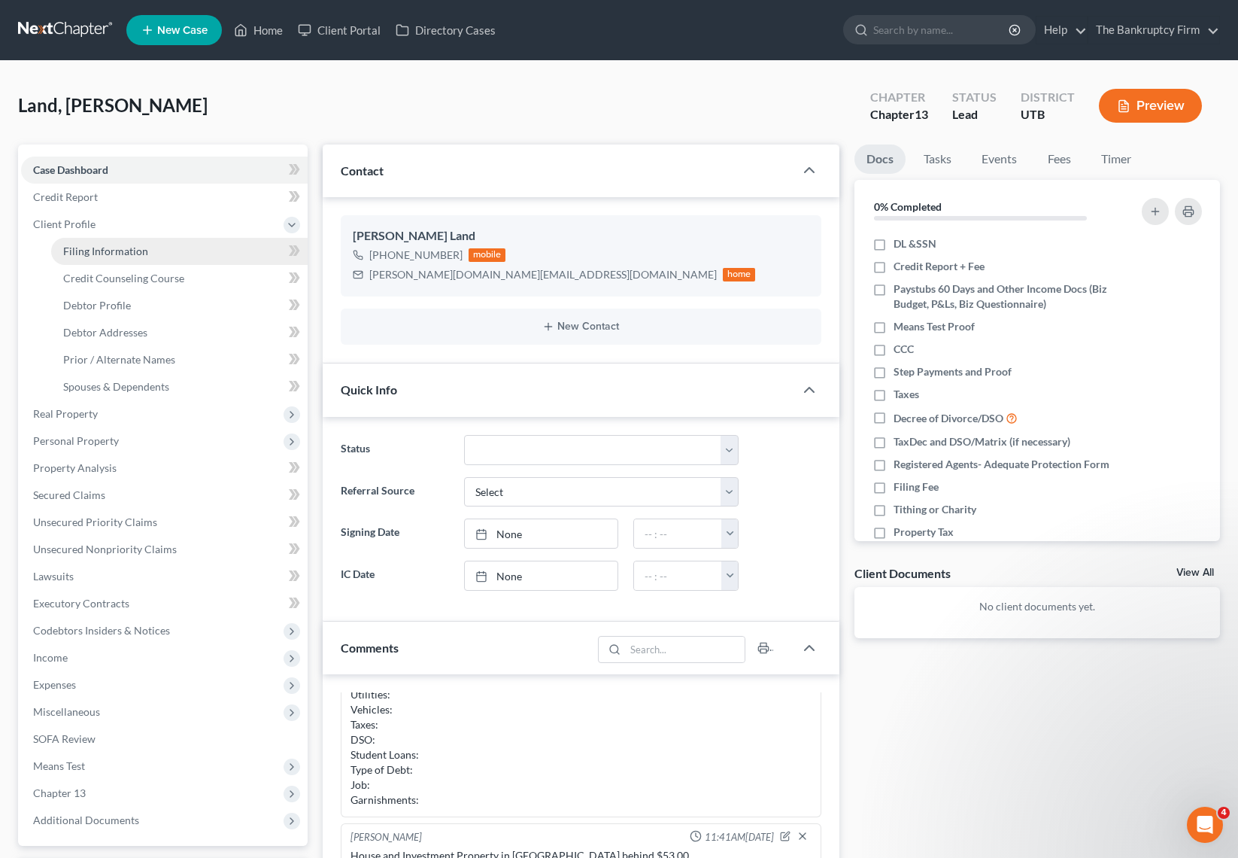
click at [132, 246] on span "Filing Information" at bounding box center [105, 251] width 85 height 13
select select "1"
select select "0"
select select "3"
select select "81"
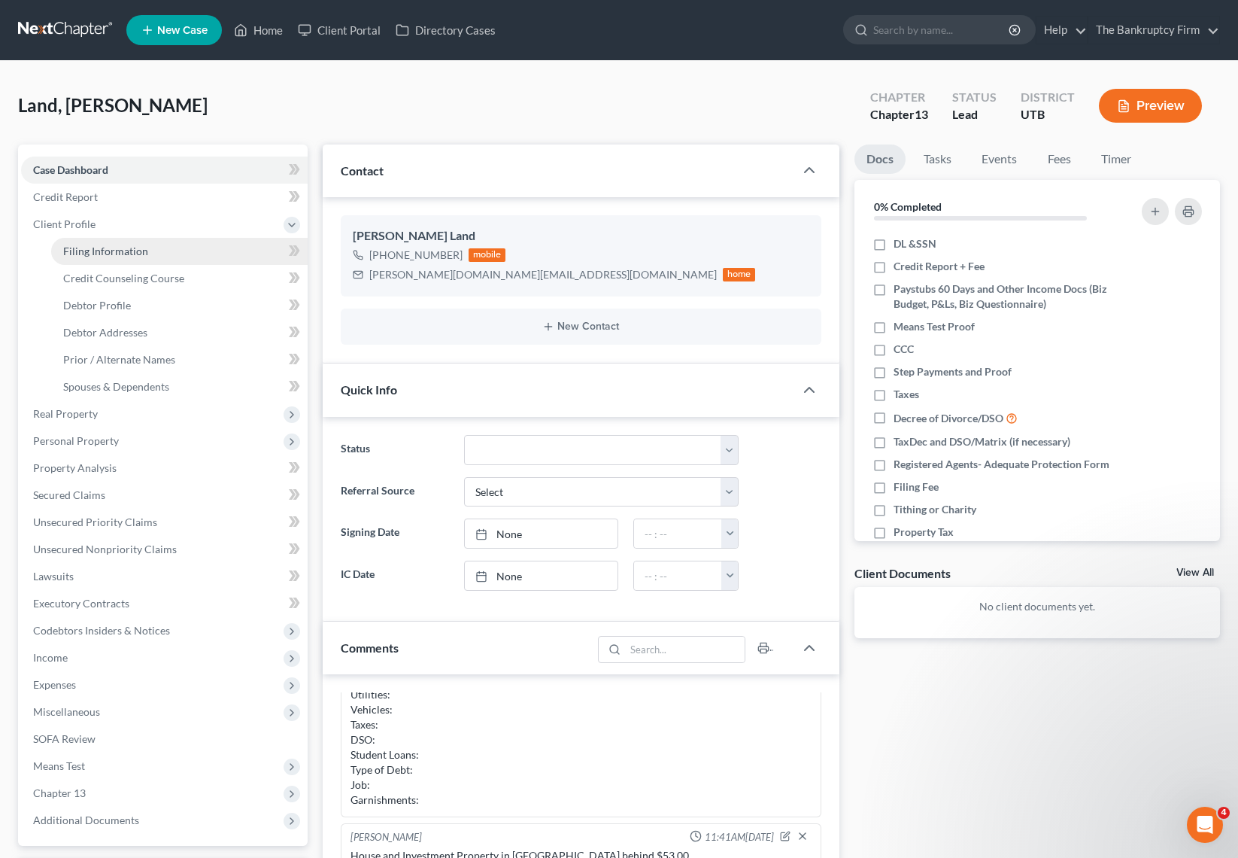
select select "0"
select select "46"
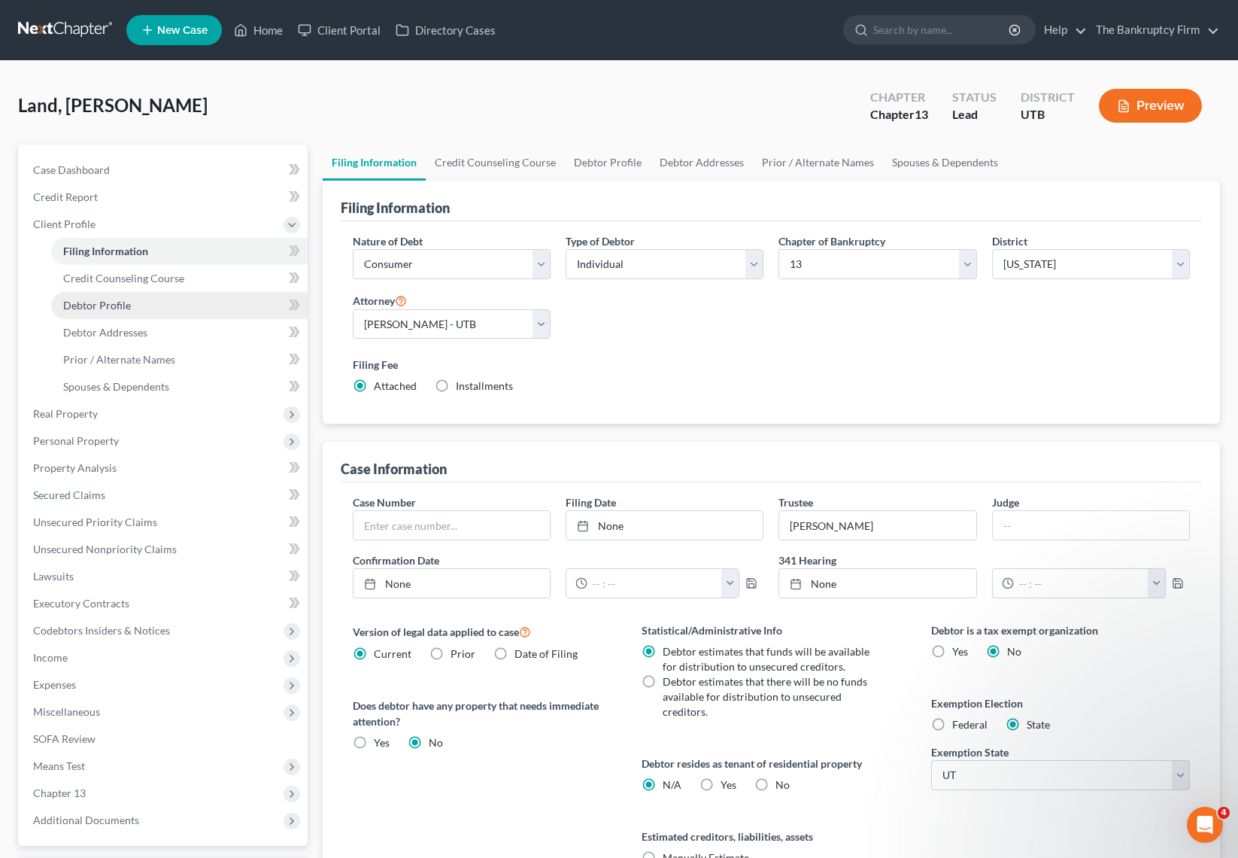
click at [118, 305] on span "Debtor Profile" at bounding box center [97, 305] width 68 height 13
select select "0"
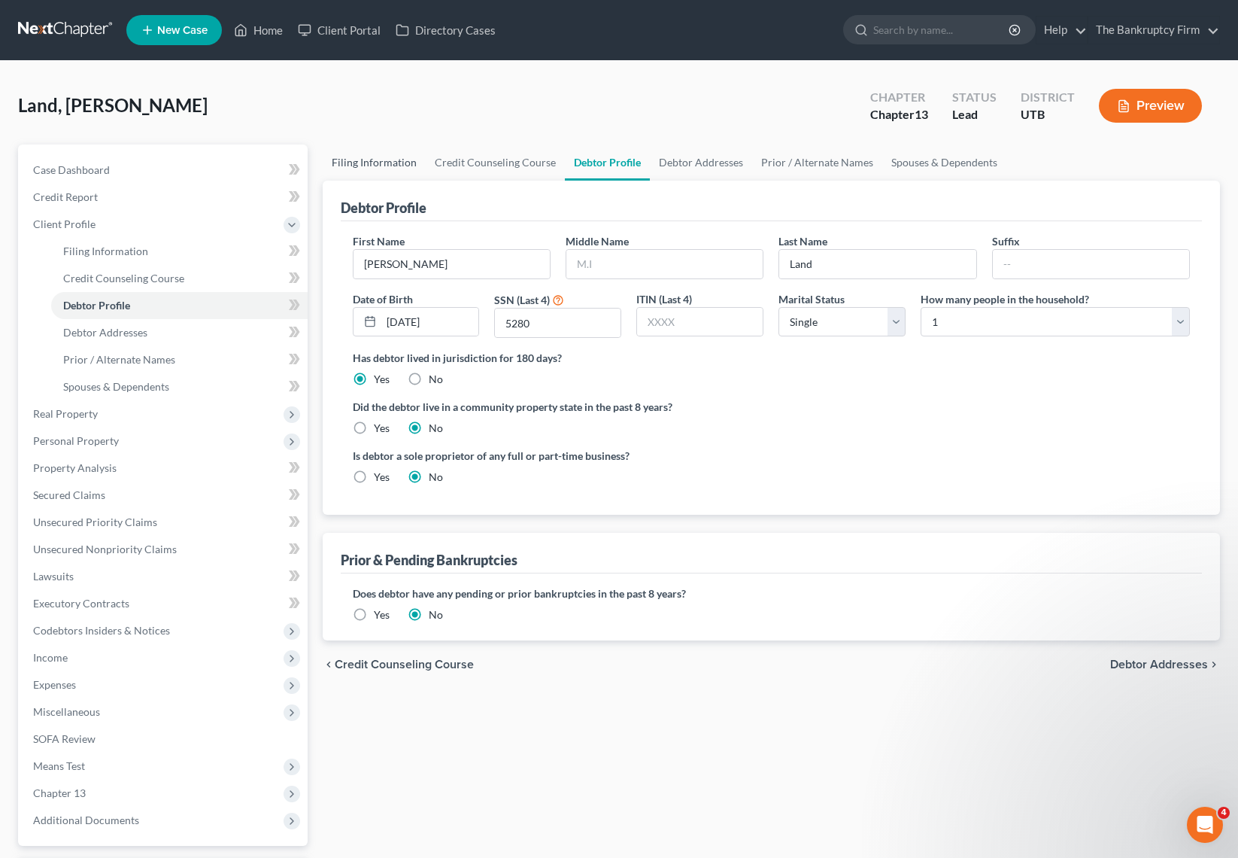
click at [362, 157] on link "Filing Information" at bounding box center [374, 162] width 103 height 36
select select "1"
select select "0"
select select "3"
select select "81"
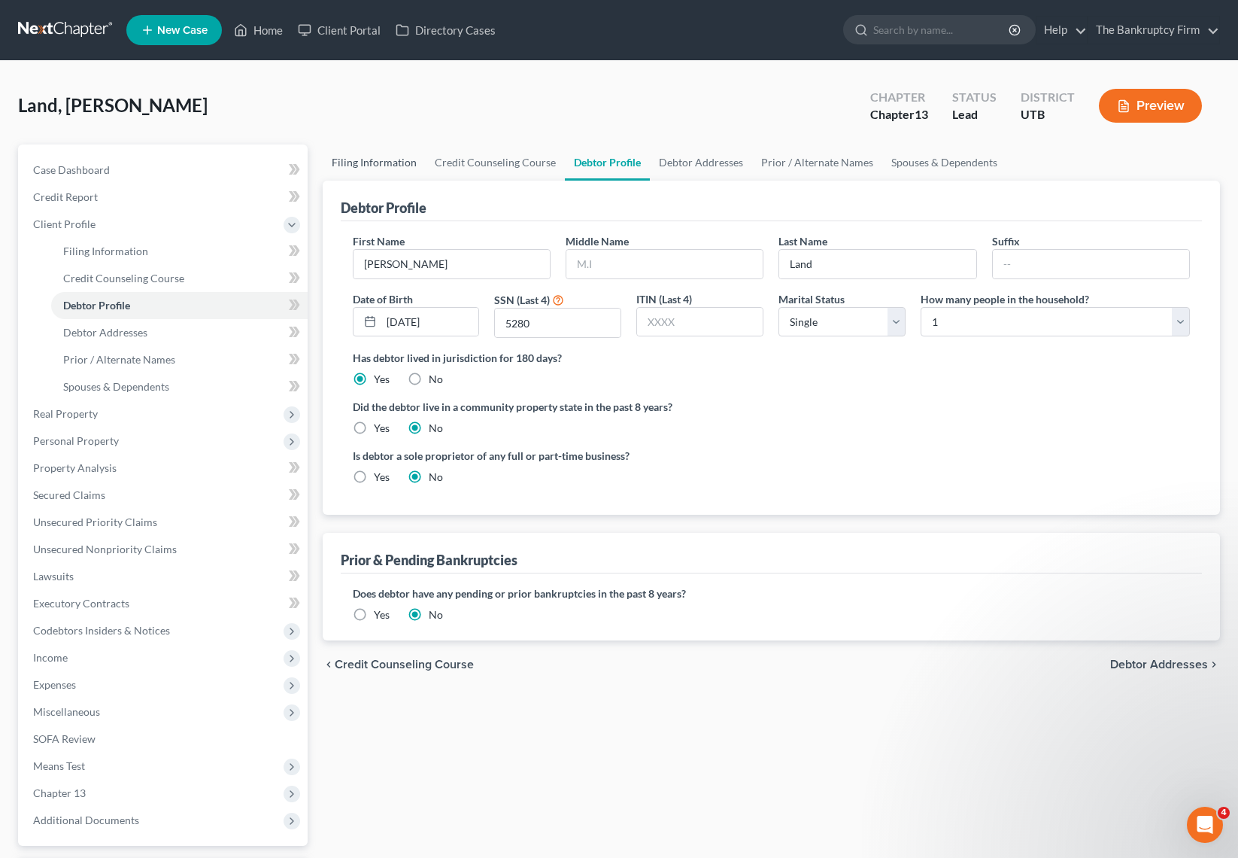
select select "0"
select select "46"
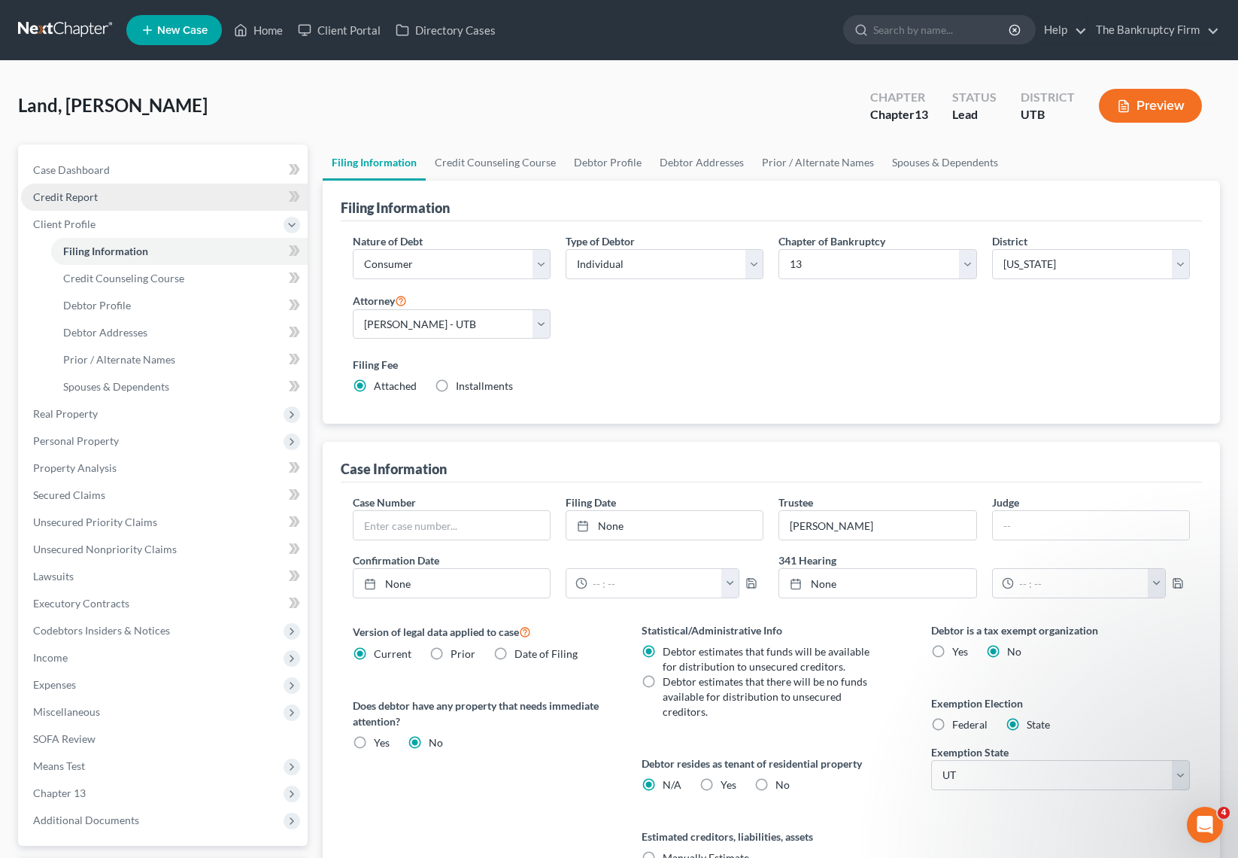
click at [99, 199] on link "Credit Report" at bounding box center [164, 197] width 287 height 27
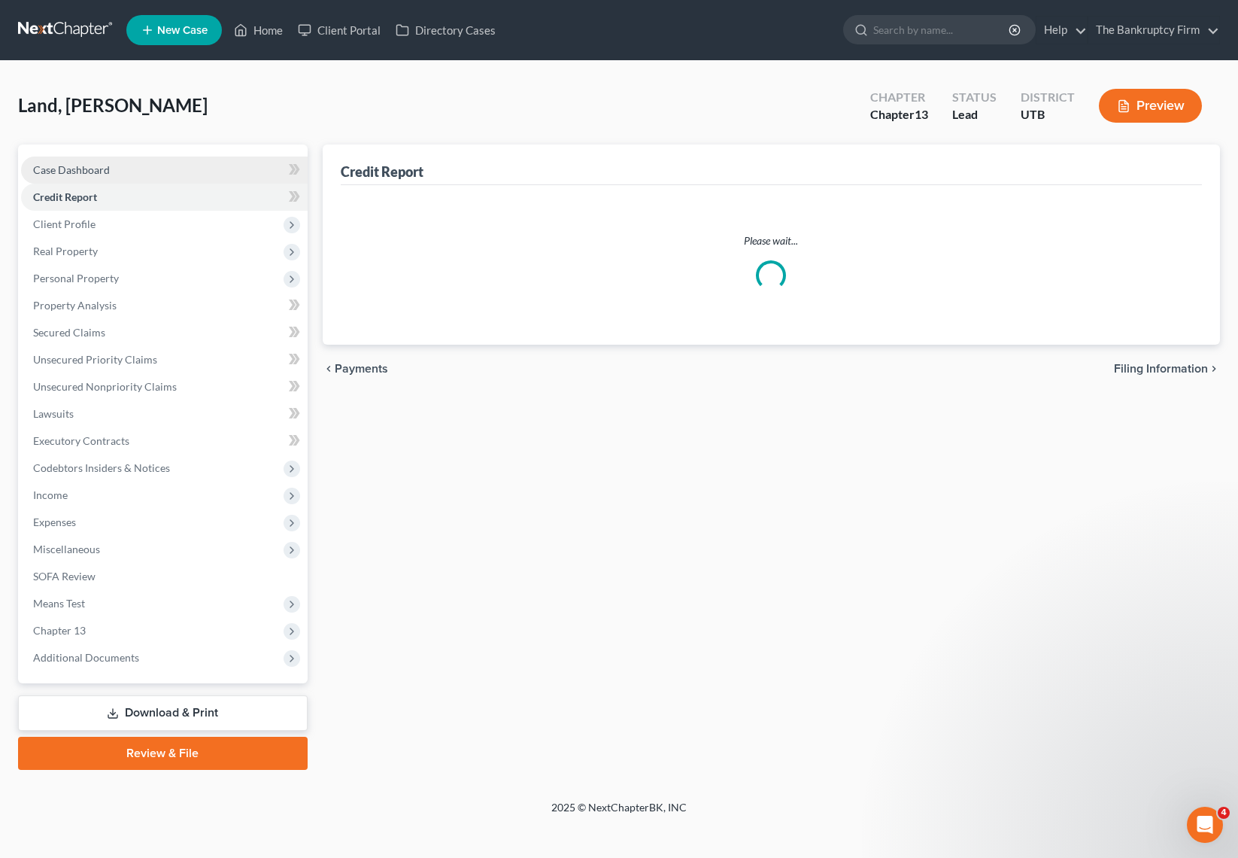
click at [119, 165] on link "Case Dashboard" at bounding box center [164, 169] width 287 height 27
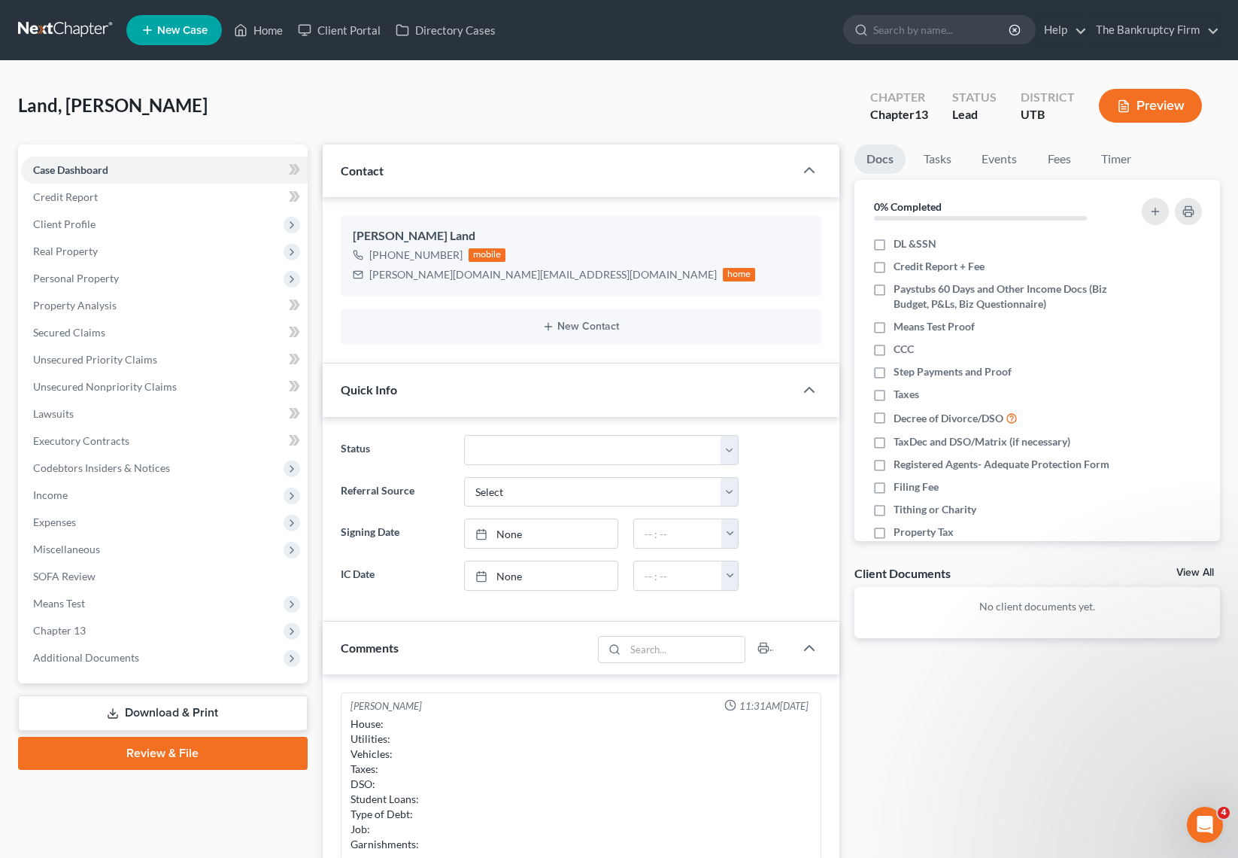
scroll to position [44, 0]
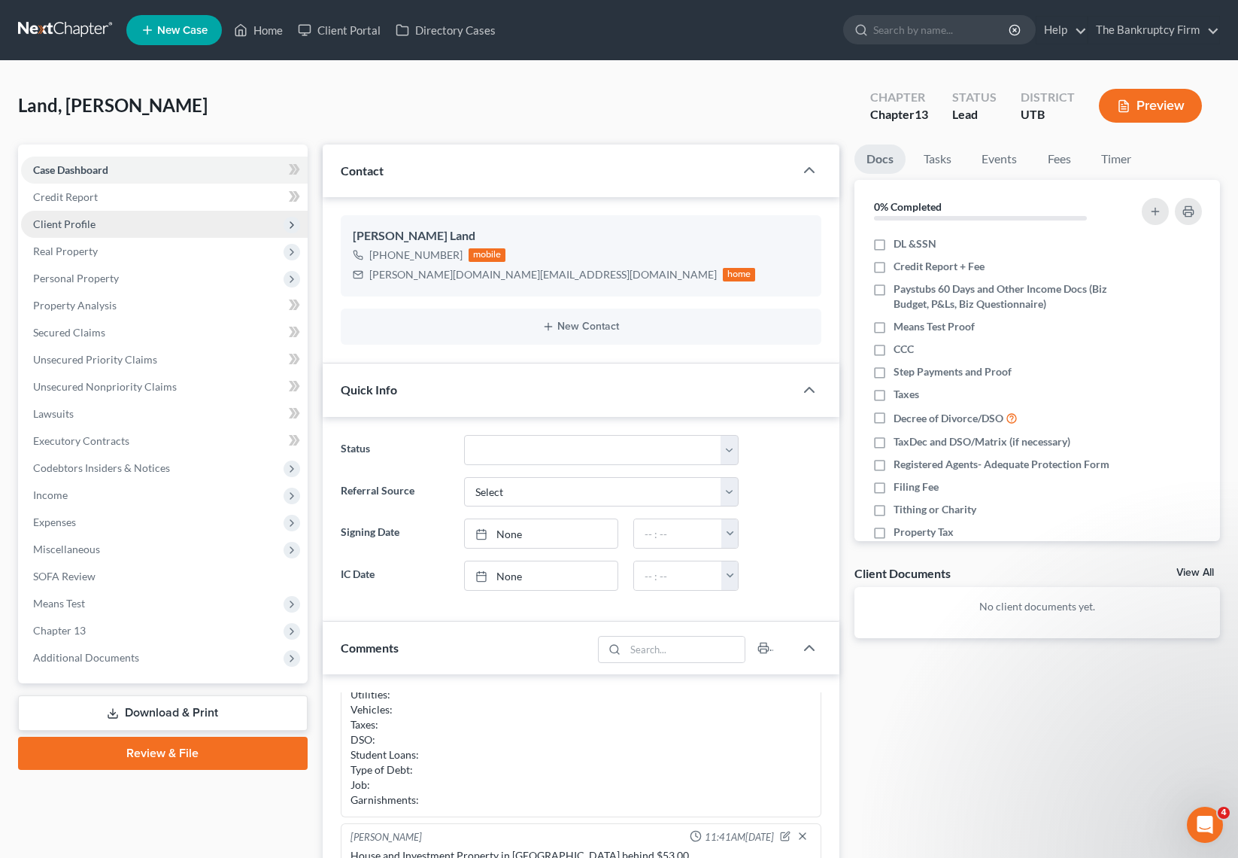
click at [84, 218] on span "Client Profile" at bounding box center [64, 223] width 62 height 13
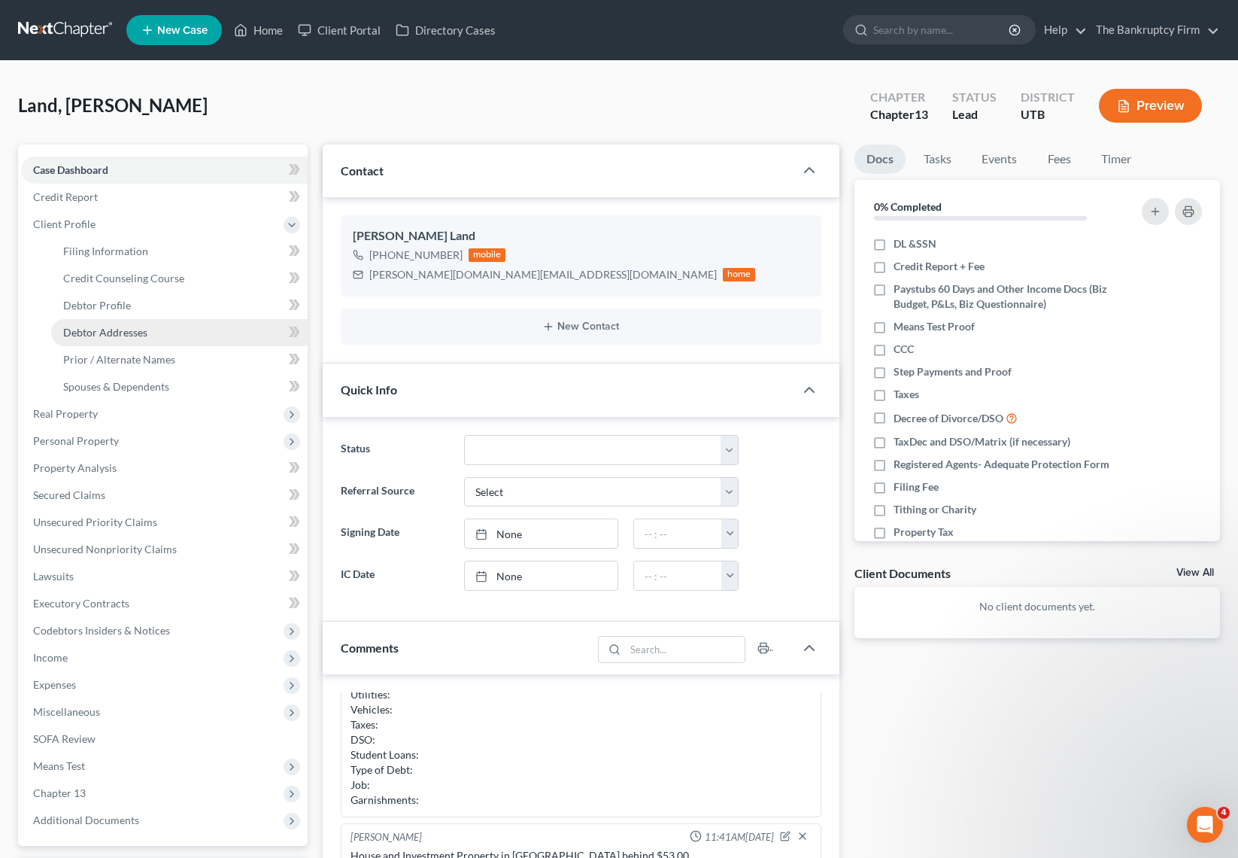
click at [138, 329] on span "Debtor Addresses" at bounding box center [105, 332] width 84 height 13
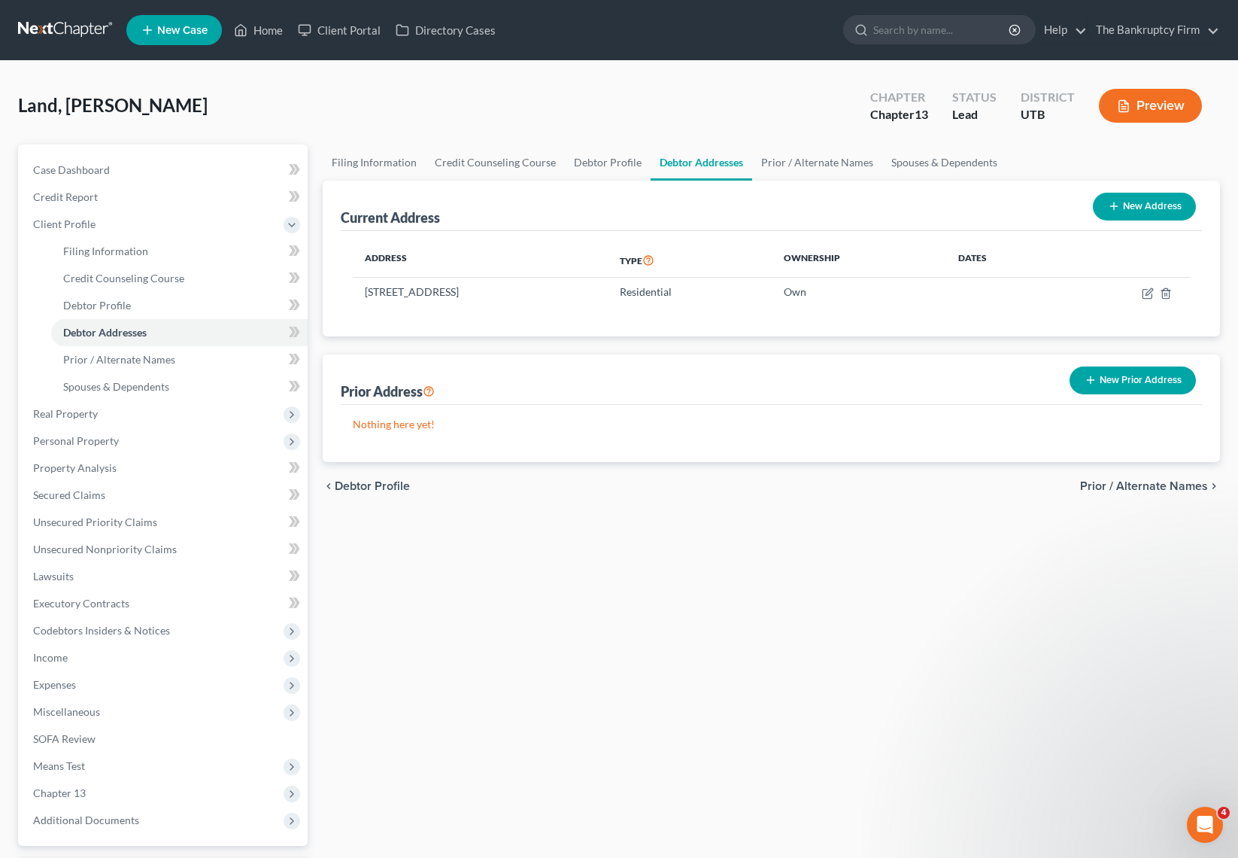
click at [379, 102] on div "Land, Roderic Upgraded Chapter Chapter 13 Status Lead District UTB Preview" at bounding box center [619, 111] width 1202 height 65
click at [931, 35] on input "search" at bounding box center [942, 30] width 138 height 28
type input "adams"
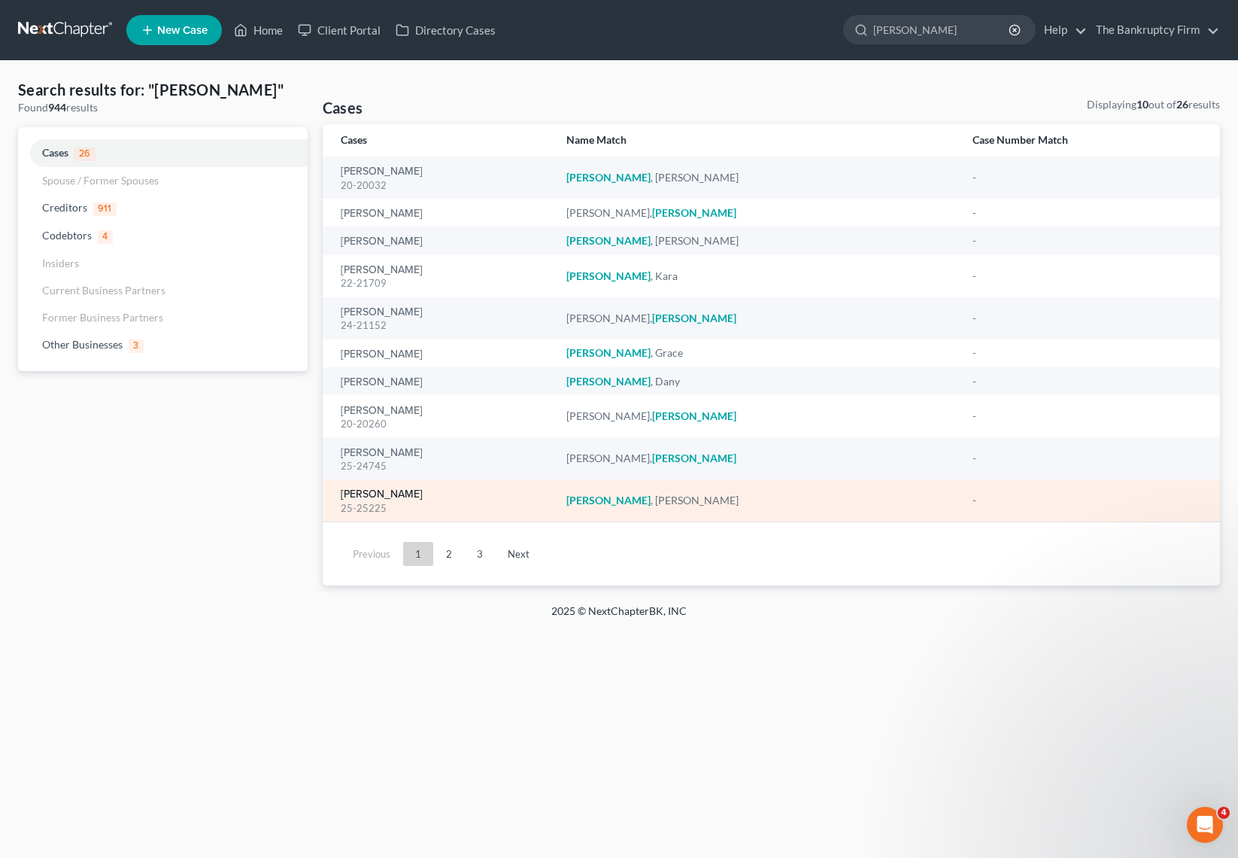
click at [387, 492] on link "[PERSON_NAME]" at bounding box center [382, 494] width 82 height 11
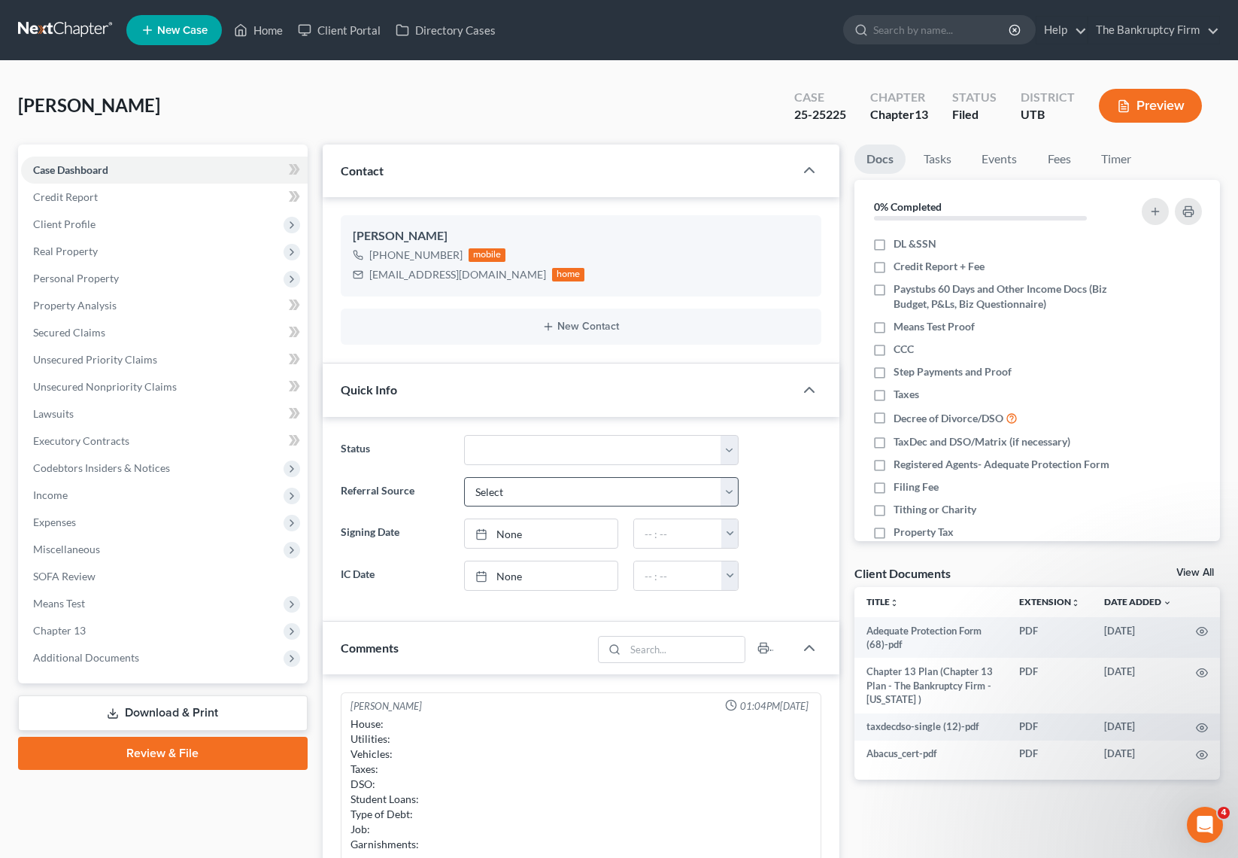
scroll to position [118, 0]
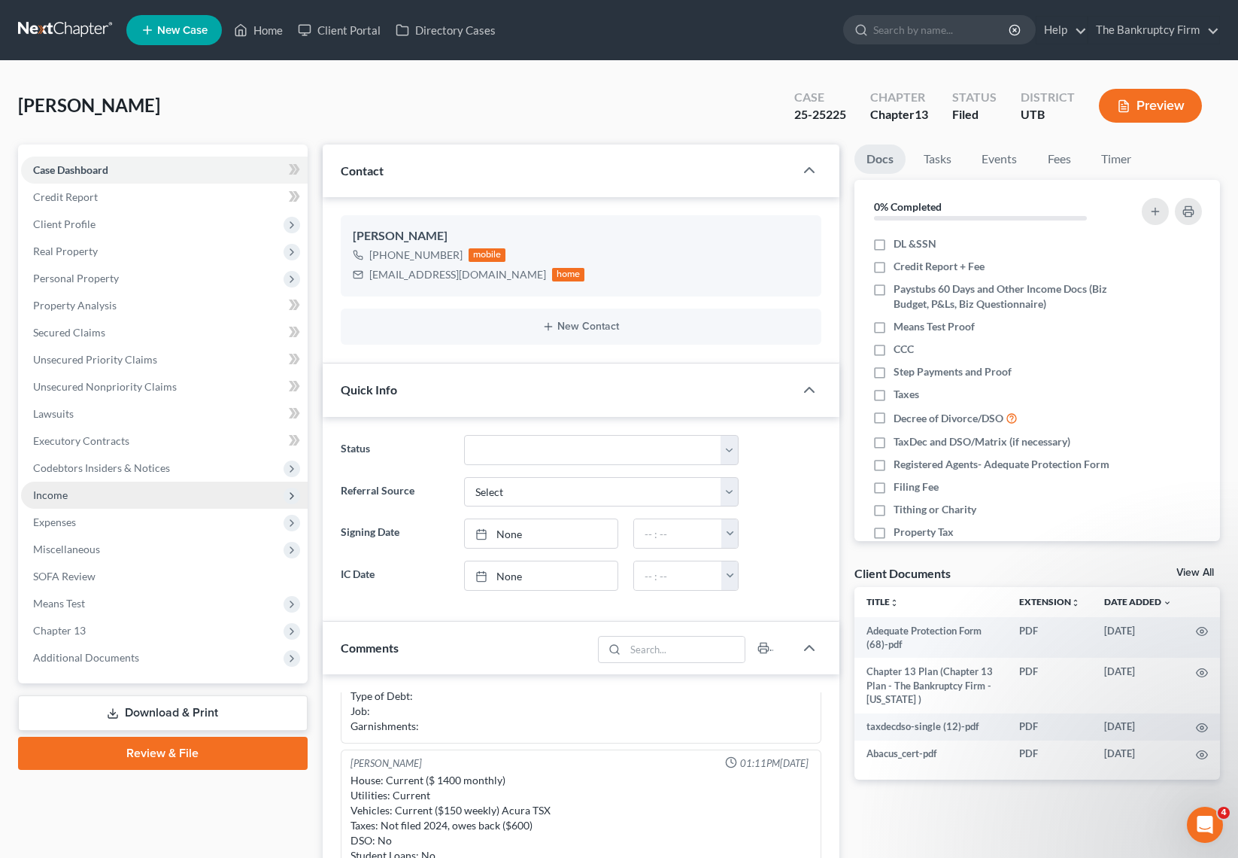
click at [53, 494] on span "Income" at bounding box center [50, 494] width 35 height 13
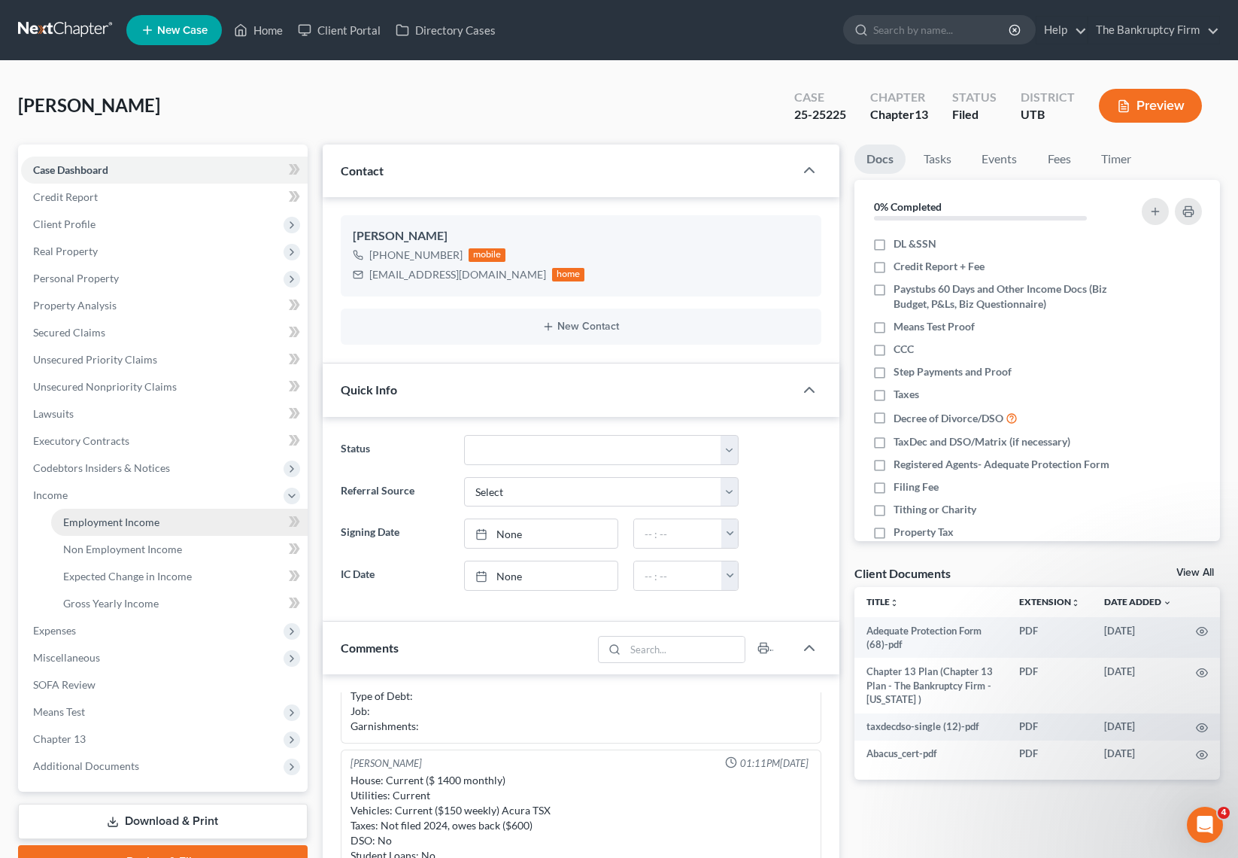
click at [109, 522] on span "Employment Income" at bounding box center [111, 521] width 96 height 13
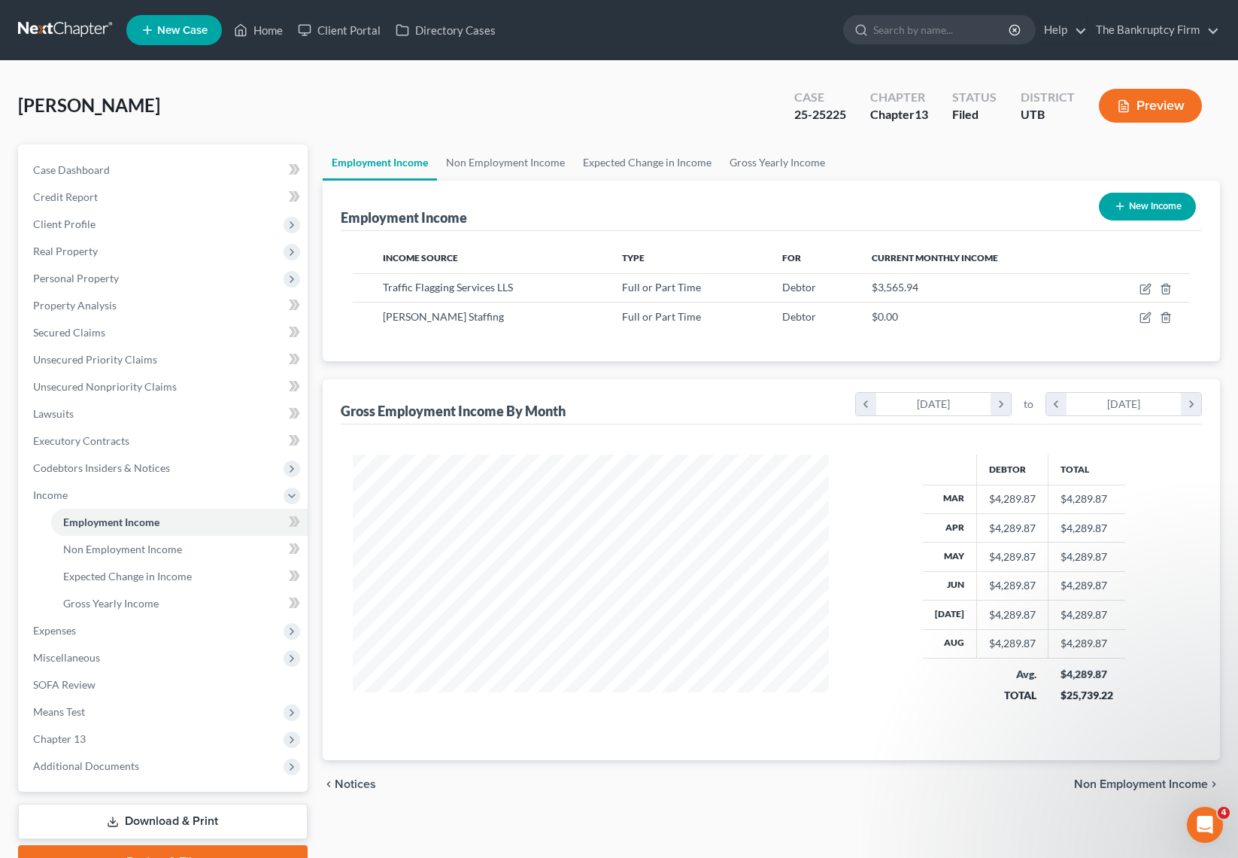
scroll to position [270, 506]
click at [1145, 287] on icon "button" at bounding box center [1146, 289] width 12 height 12
select select "0"
select select "3"
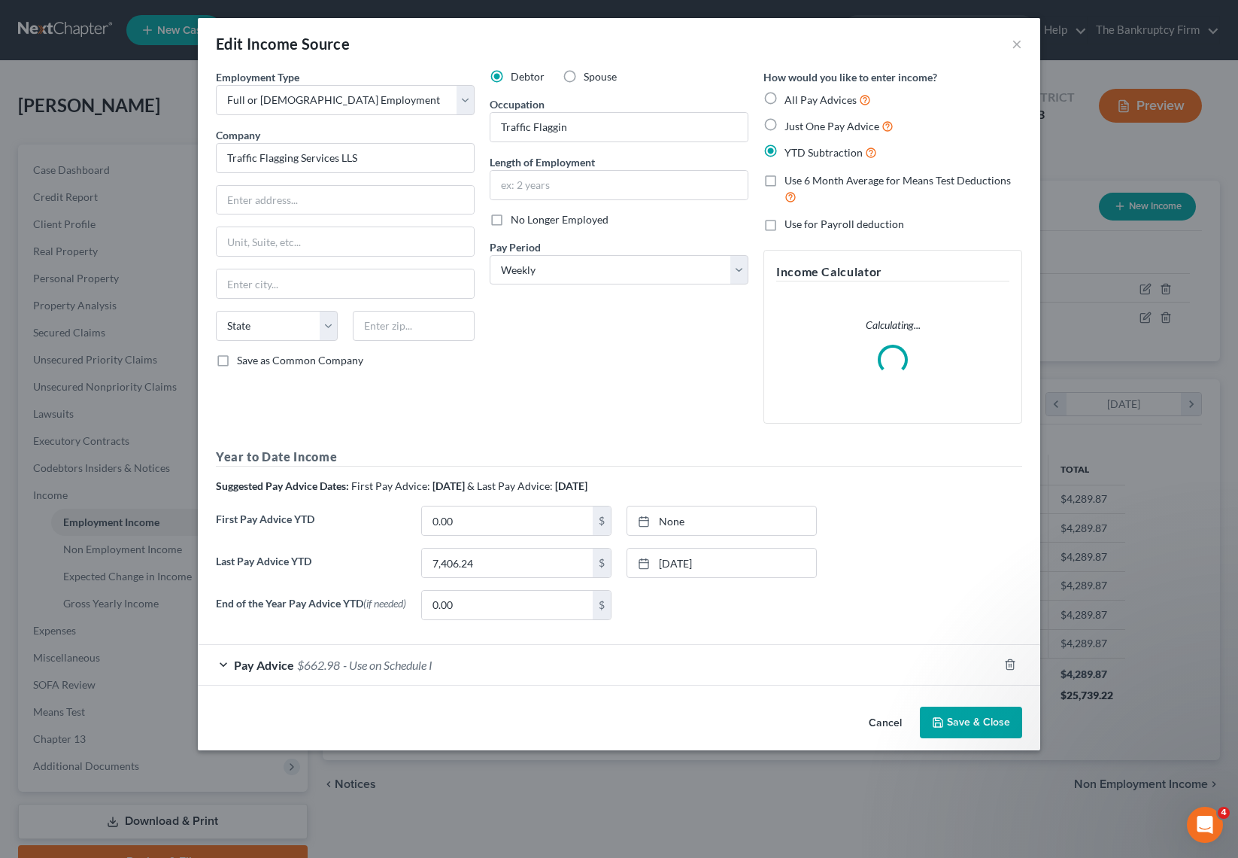
click at [955, 724] on button "Save & Close" at bounding box center [971, 722] width 102 height 32
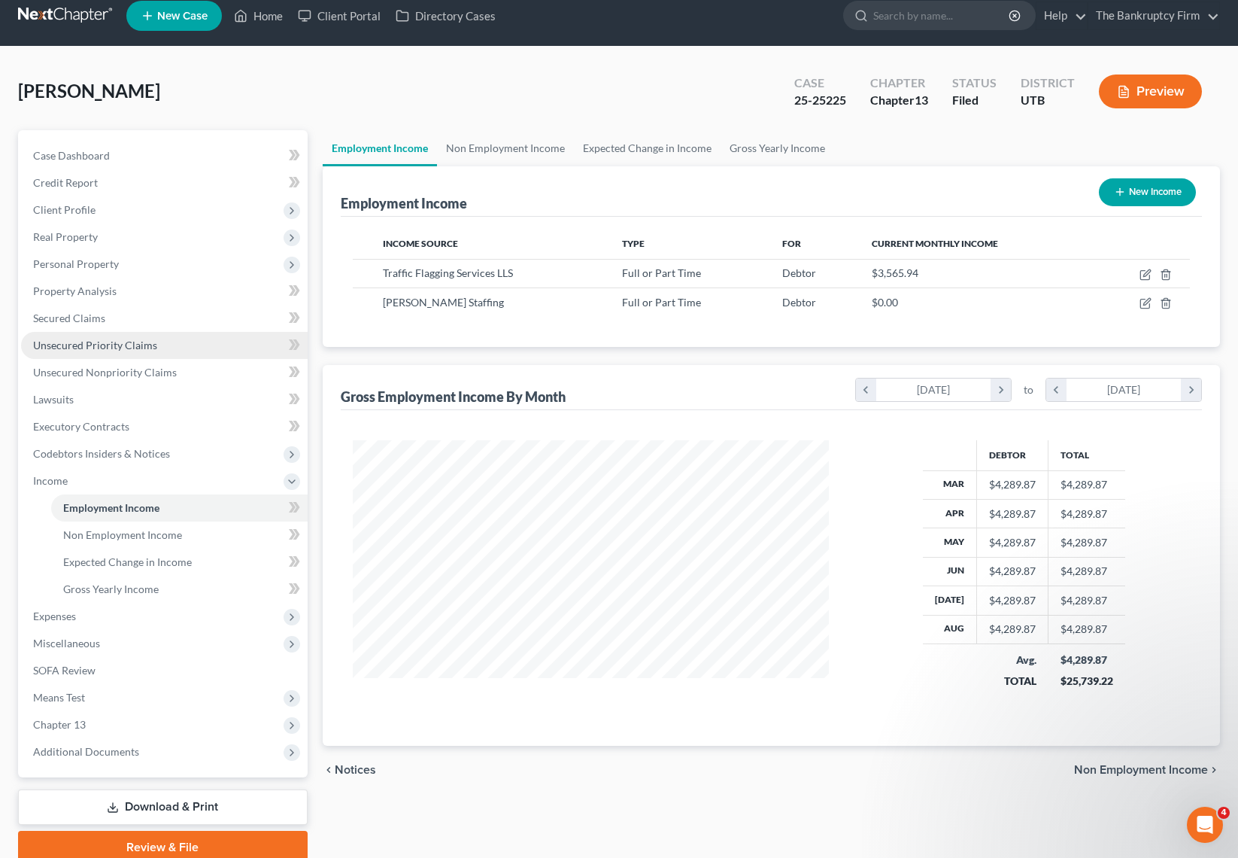
scroll to position [77, 0]
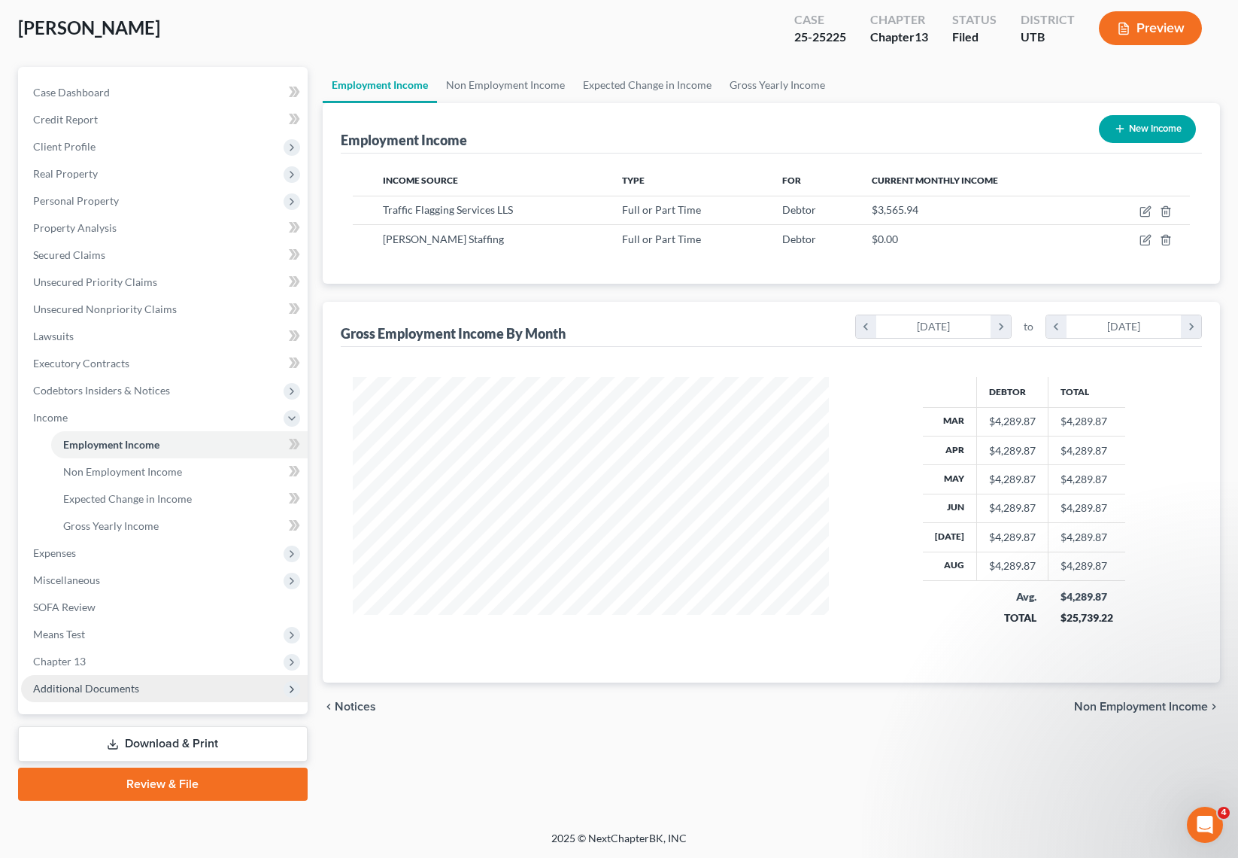
click at [174, 676] on span "Additional Documents" at bounding box center [164, 688] width 287 height 27
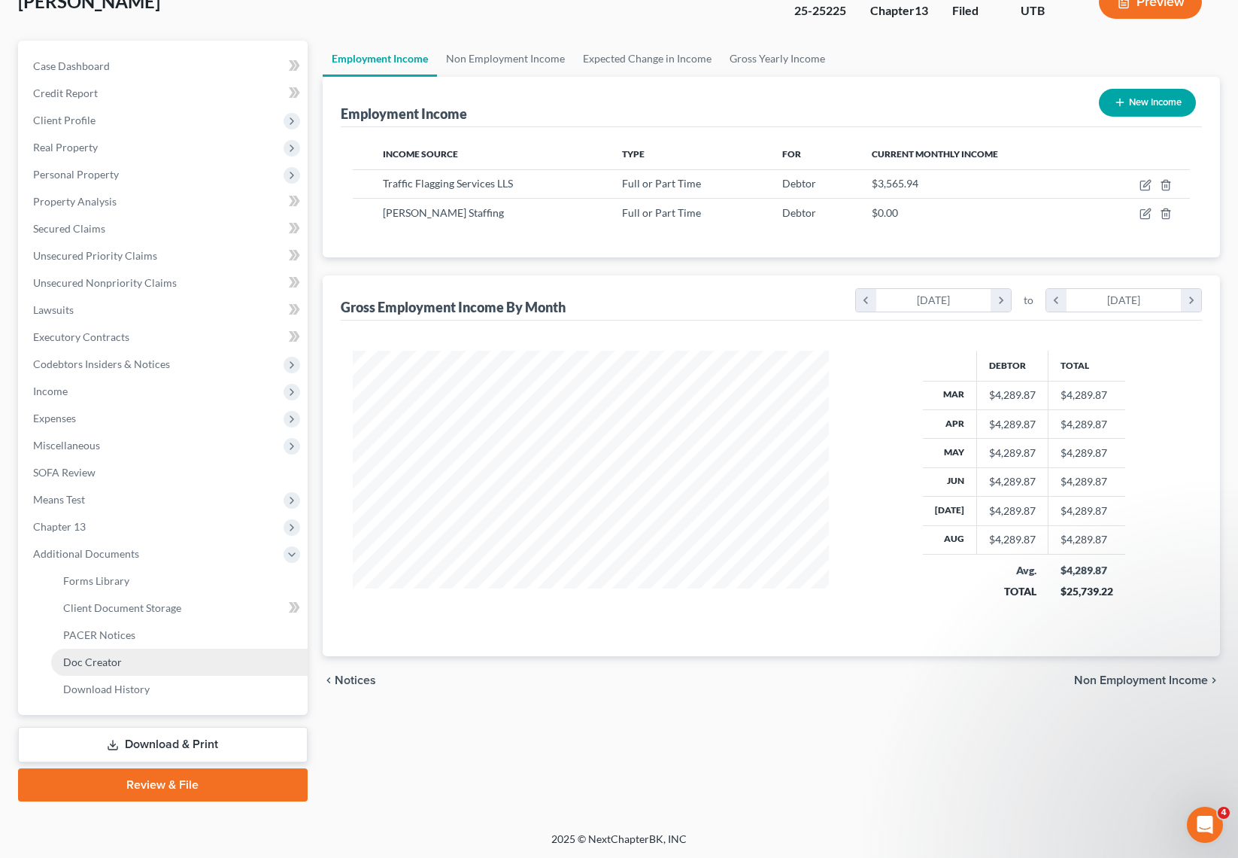
scroll to position [105, 0]
click at [135, 623] on link "PACER Notices" at bounding box center [179, 634] width 257 height 27
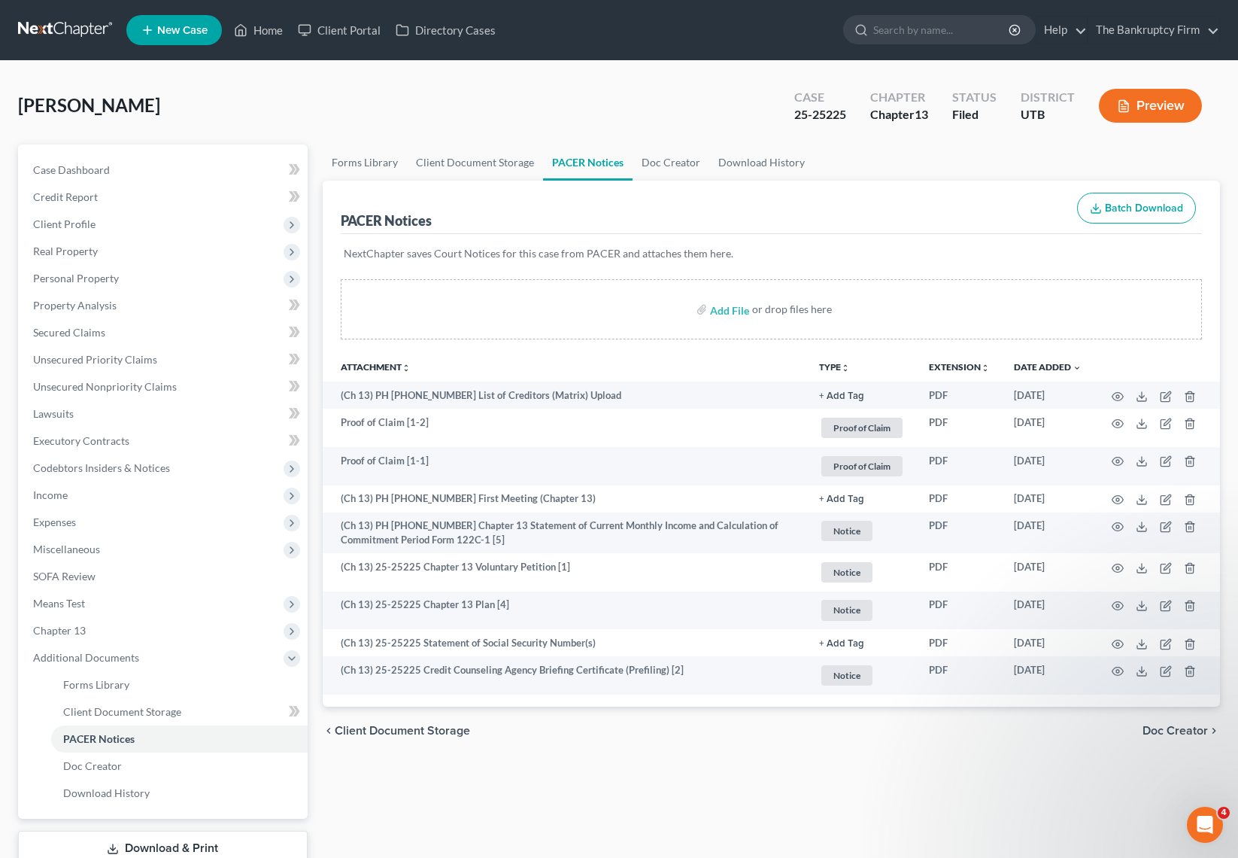
scroll to position [4, 0]
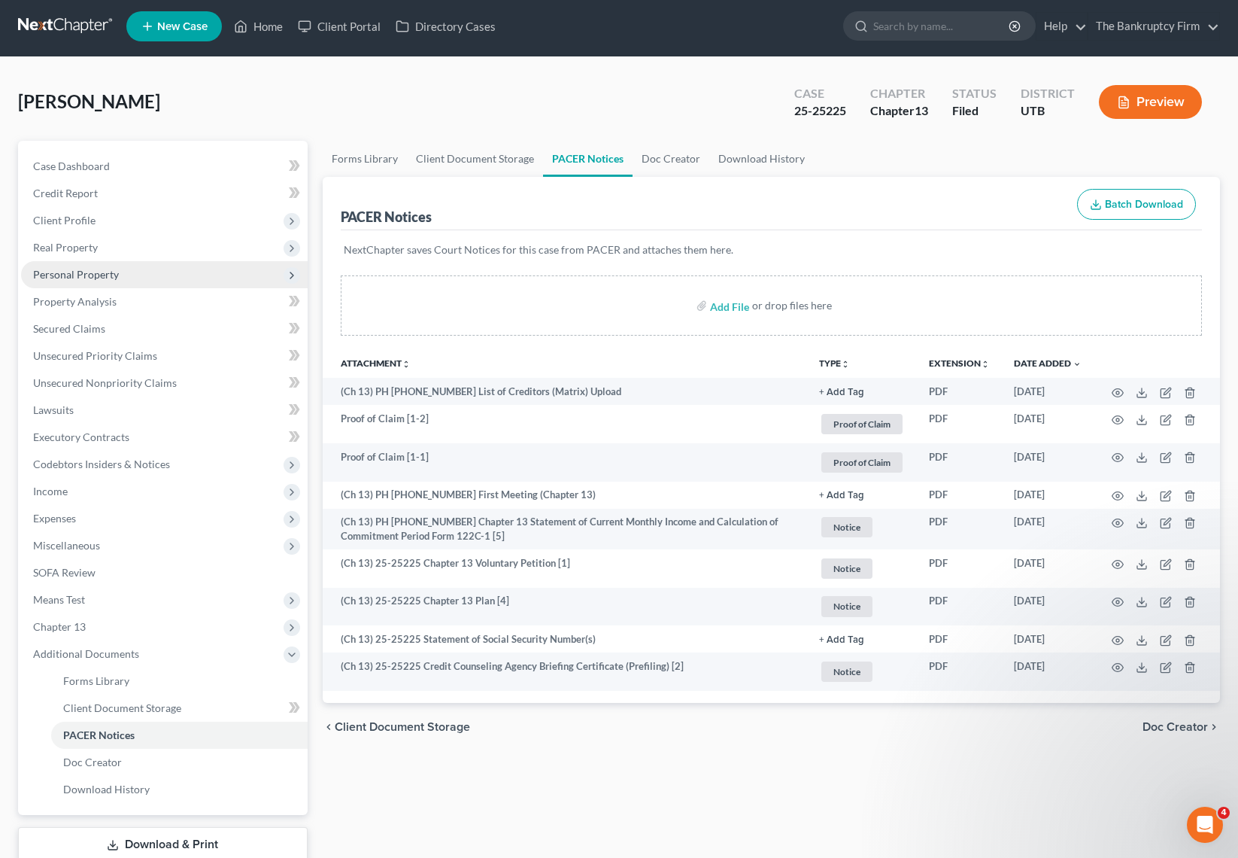
click at [144, 270] on span "Personal Property" at bounding box center [164, 274] width 287 height 27
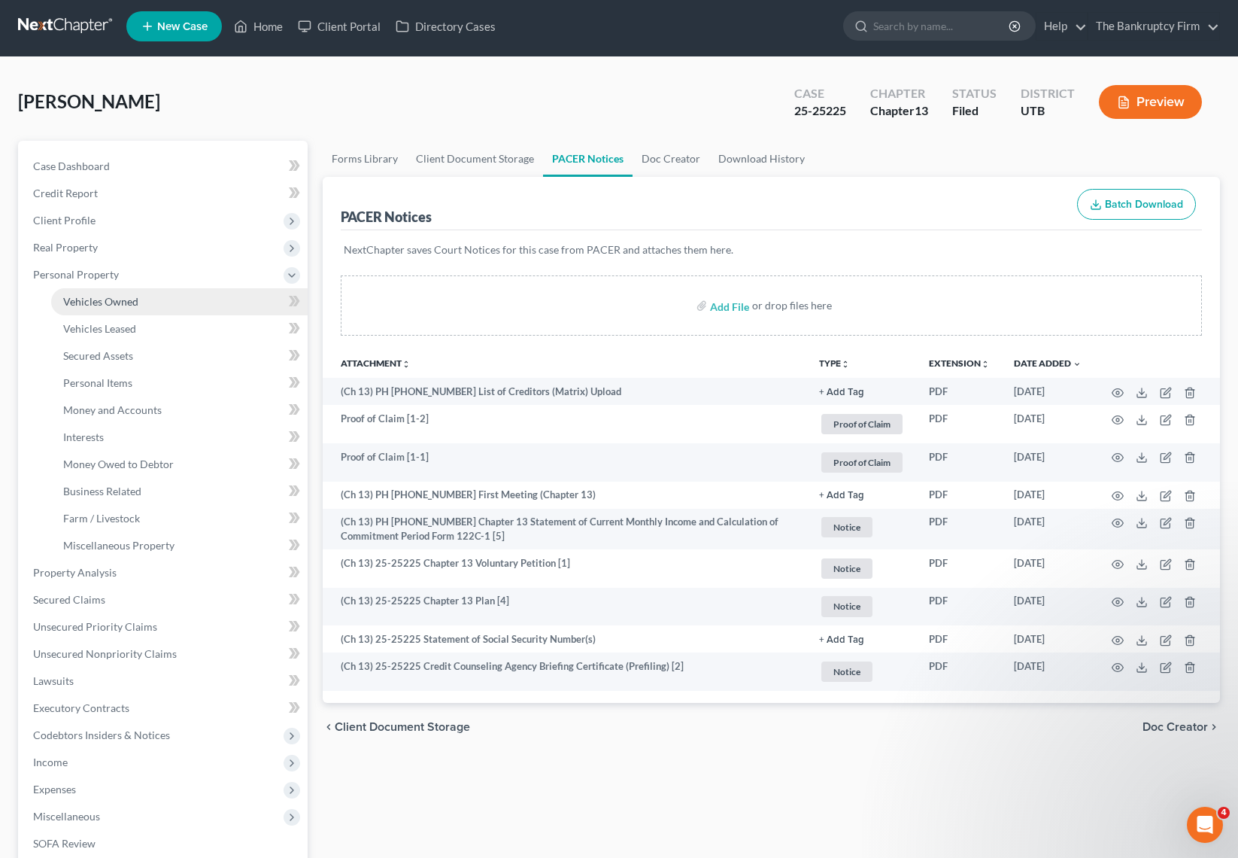
click at [156, 299] on link "Vehicles Owned" at bounding box center [179, 301] width 257 height 27
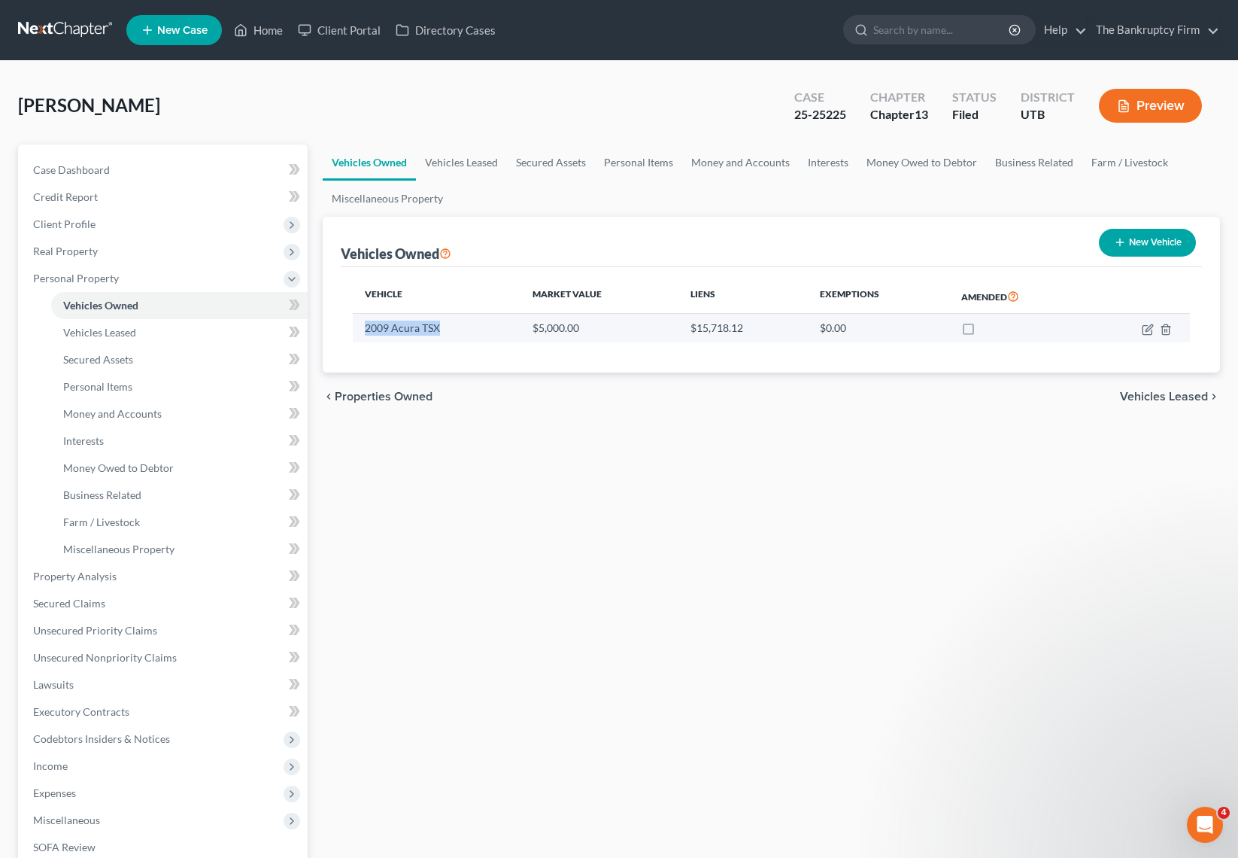
drag, startPoint x: 364, startPoint y: 327, endPoint x: 439, endPoint y: 331, distance: 74.6
click at [439, 331] on td "2009 Acura TSX" at bounding box center [437, 328] width 168 height 29
click at [477, 430] on div "Vehicles Owned Vehicles Leased Secured Assets Personal Items Money and Accounts…" at bounding box center [771, 592] width 913 height 896
click at [740, 593] on div "Vehicles Owned Vehicles Leased Secured Assets Personal Items Money and Accounts…" at bounding box center [771, 592] width 913 height 896
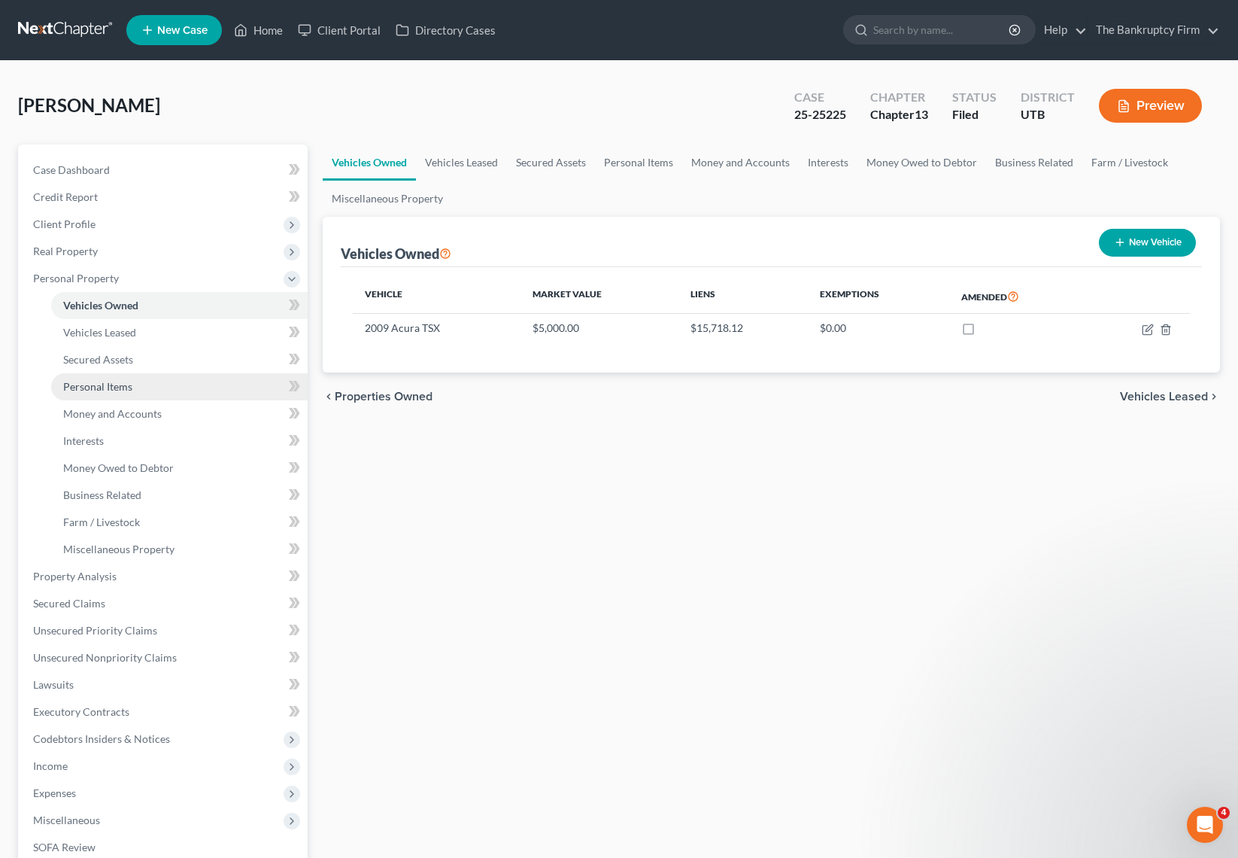
scroll to position [240, 0]
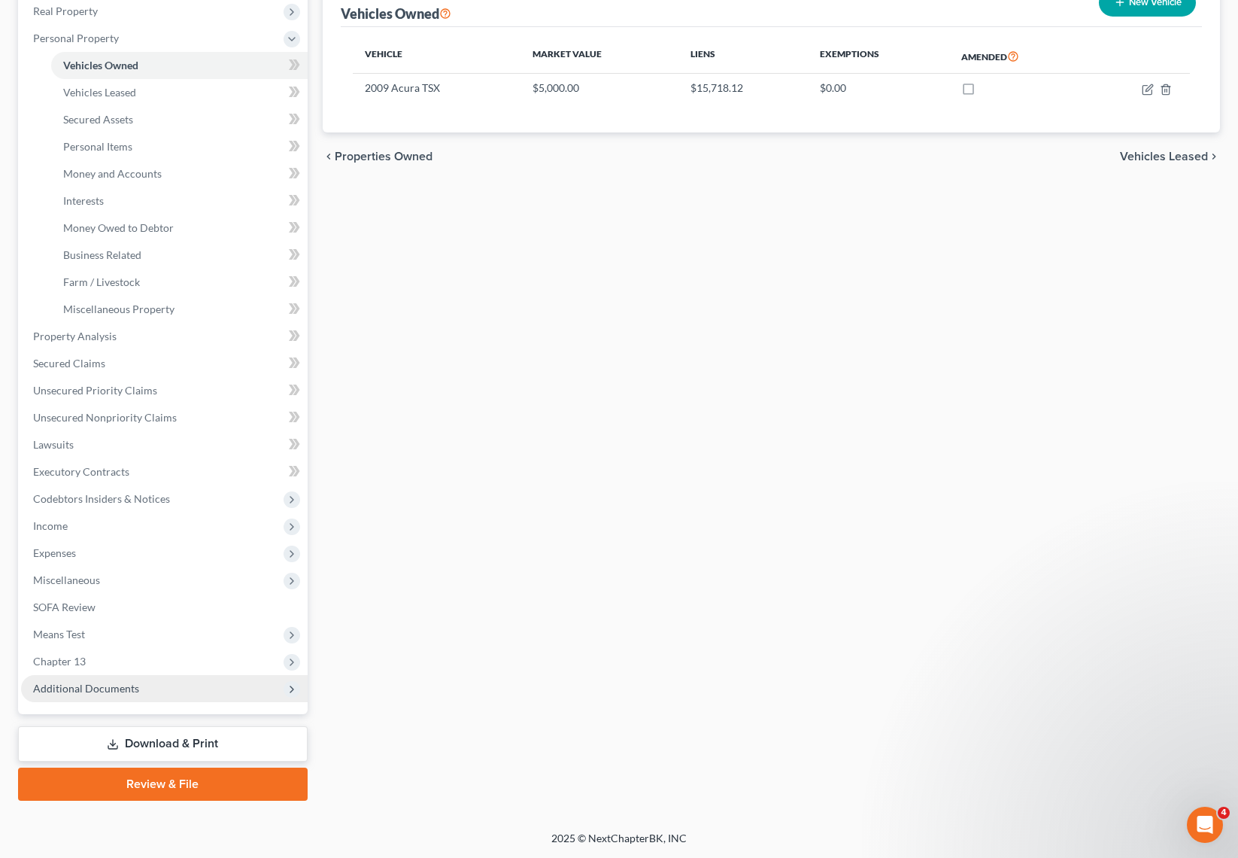
click at [186, 682] on span "Additional Documents" at bounding box center [164, 688] width 287 height 27
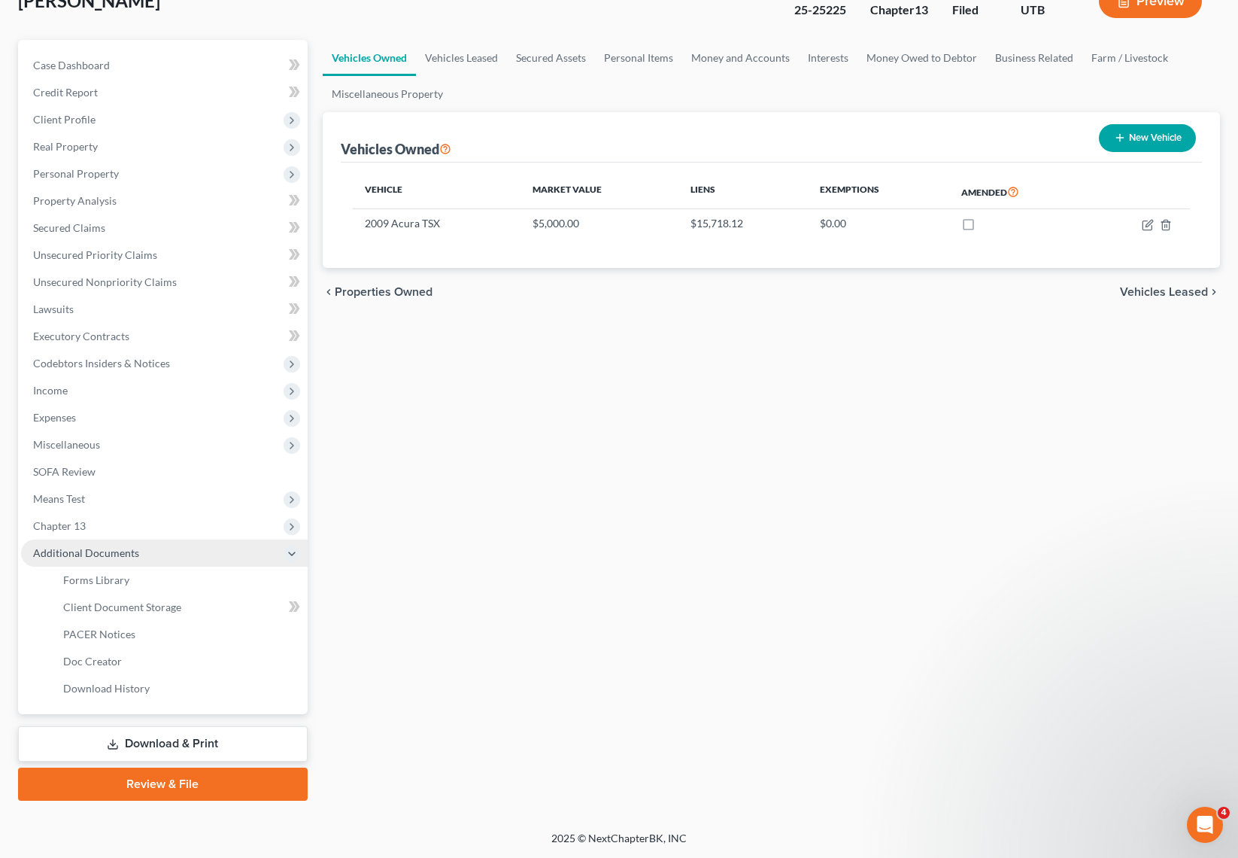
scroll to position [105, 0]
click at [137, 637] on link "PACER Notices" at bounding box center [179, 634] width 257 height 27
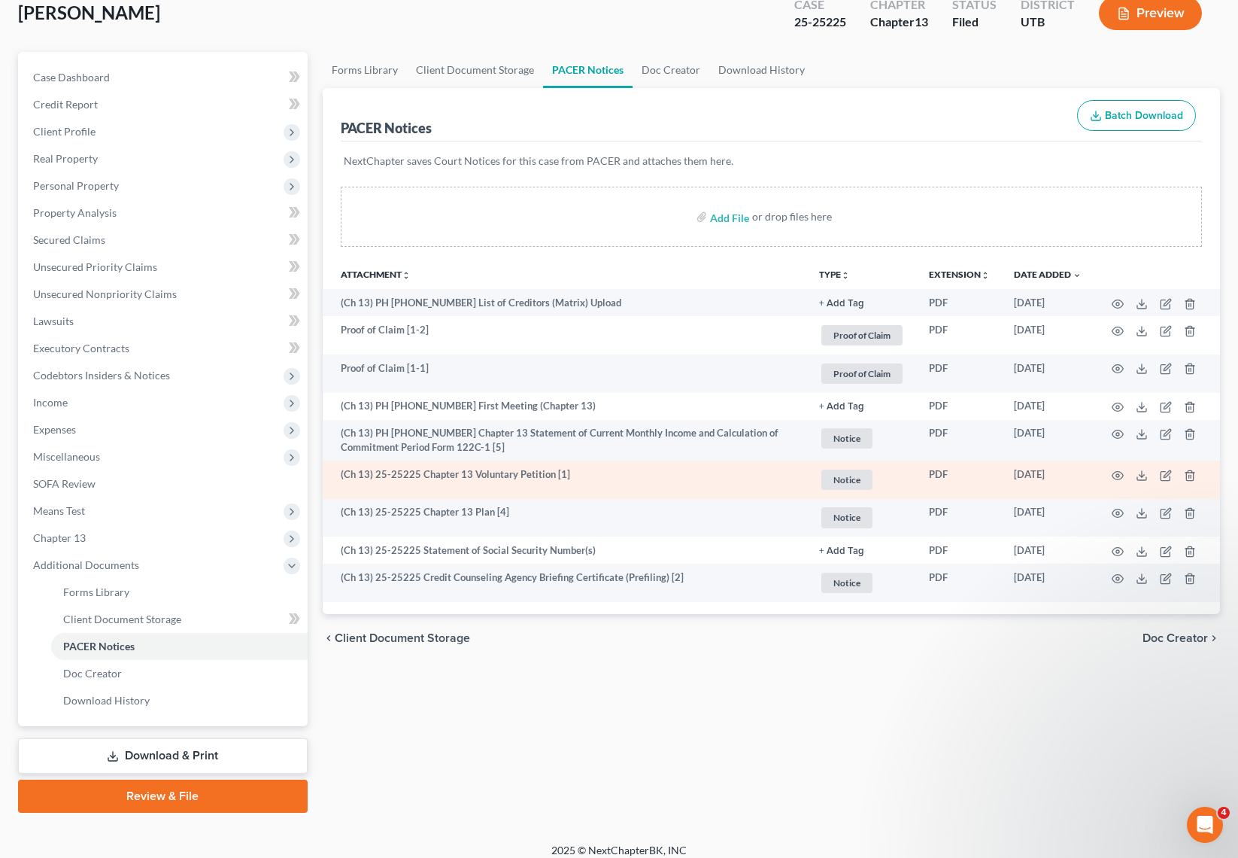
scroll to position [105, 0]
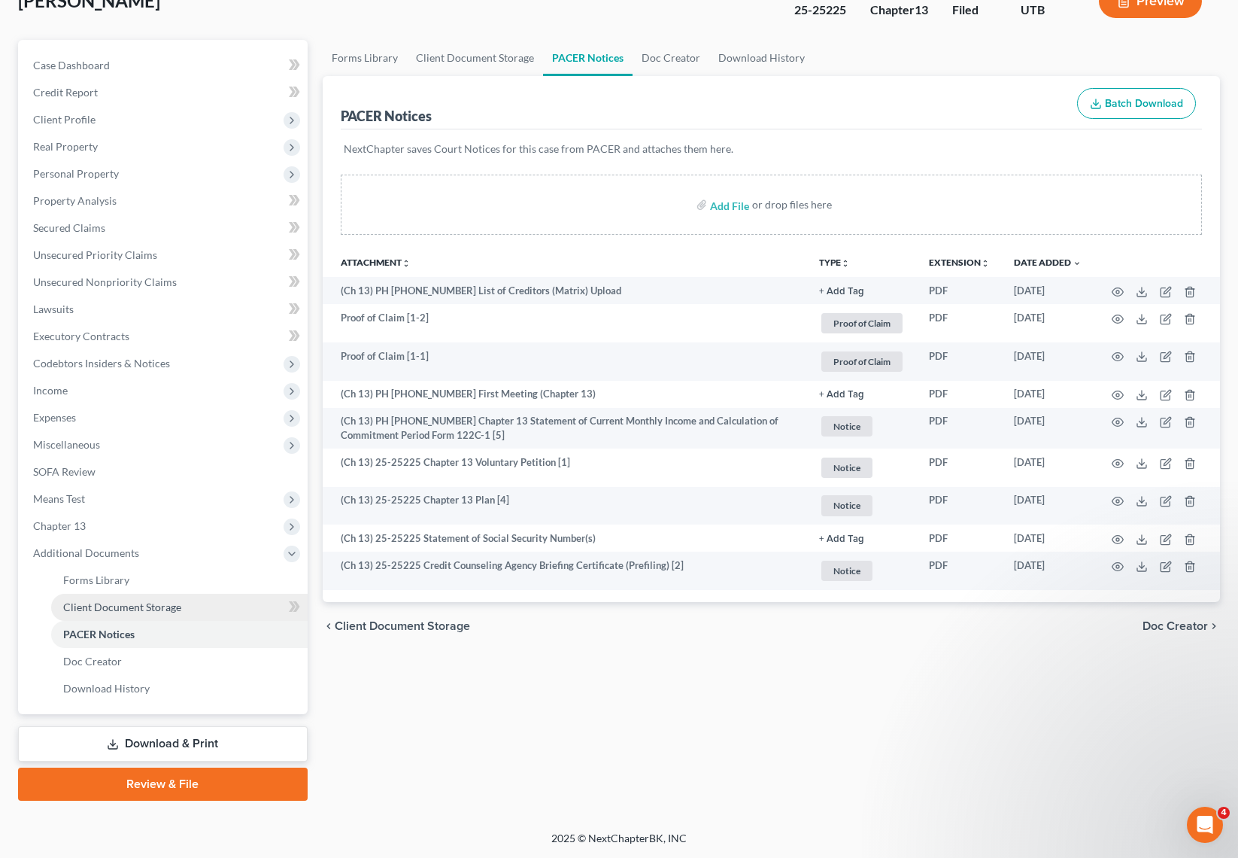
click at [138, 602] on span "Client Document Storage" at bounding box center [122, 606] width 118 height 13
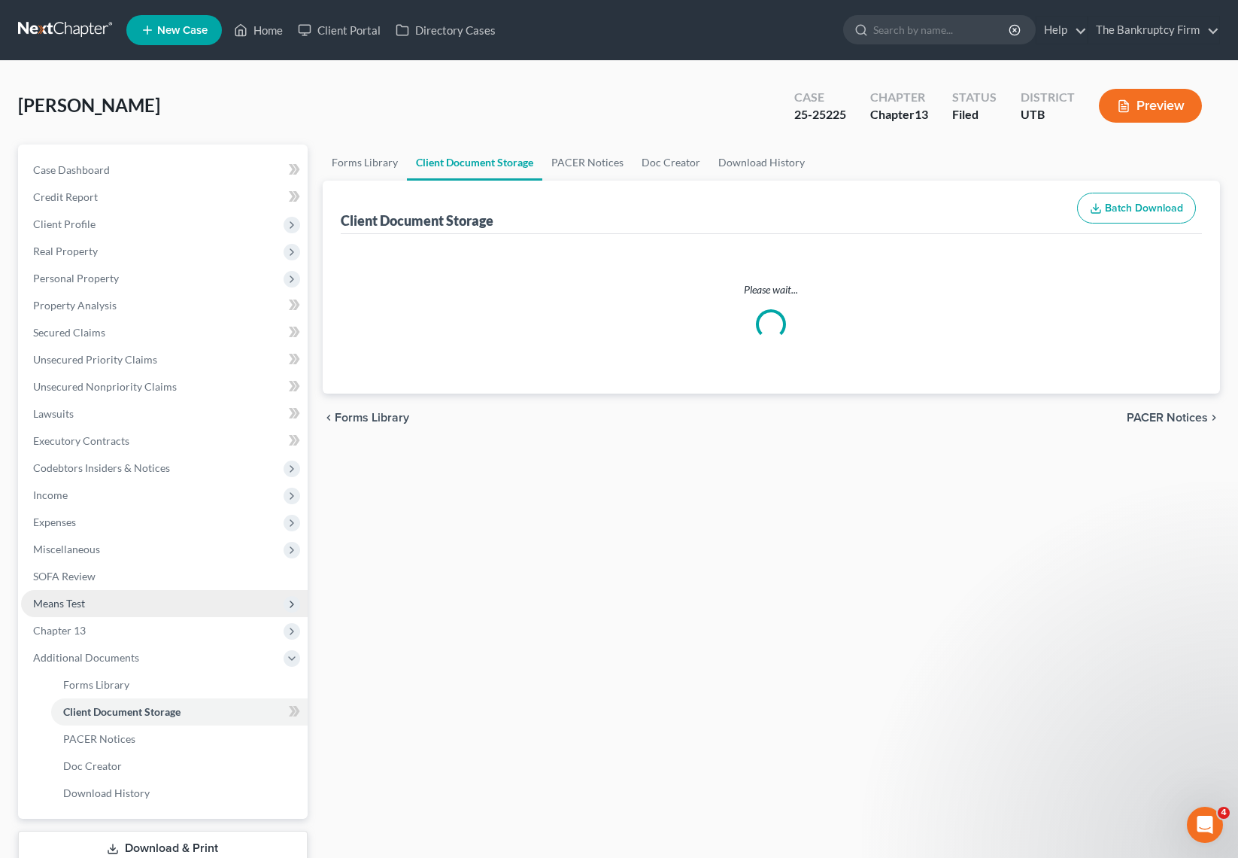
select select "30"
select select "26"
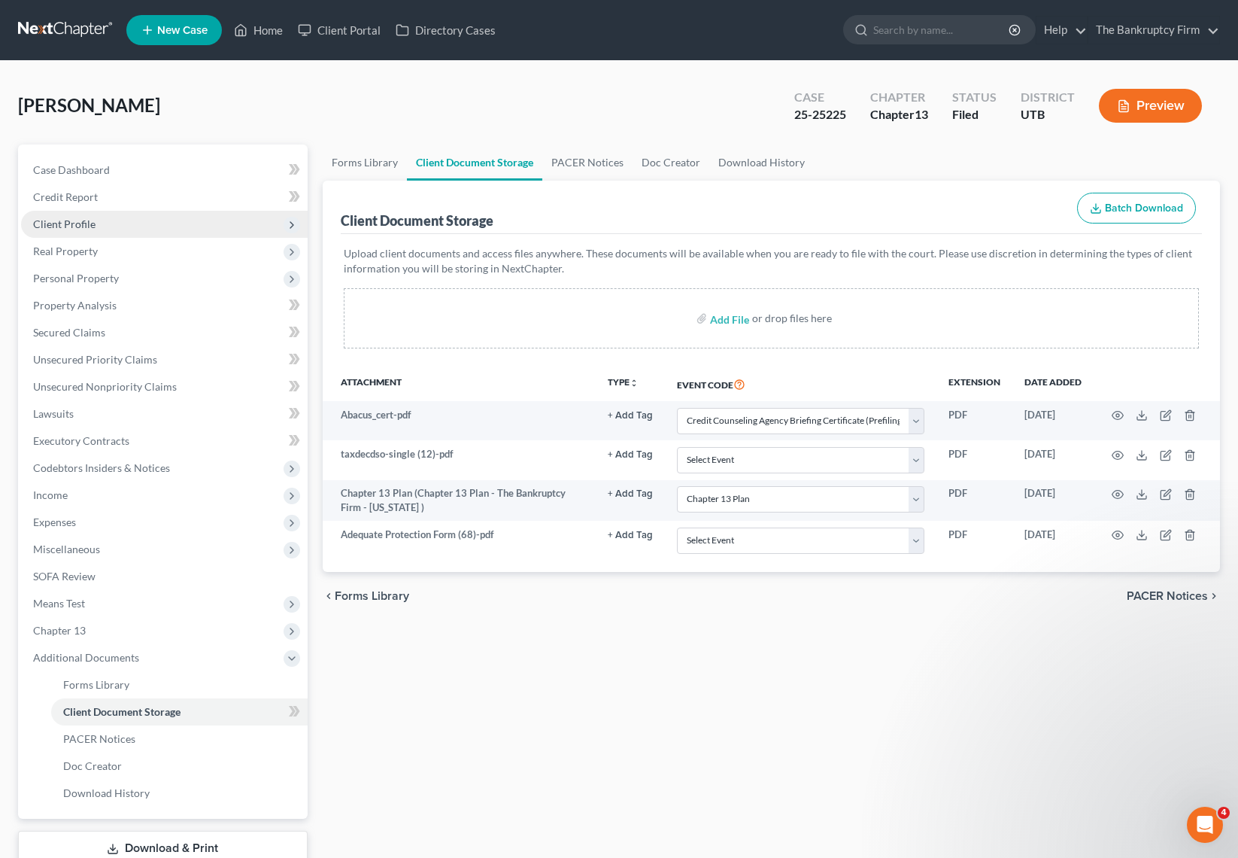
click at [114, 233] on span "Client Profile" at bounding box center [164, 224] width 287 height 27
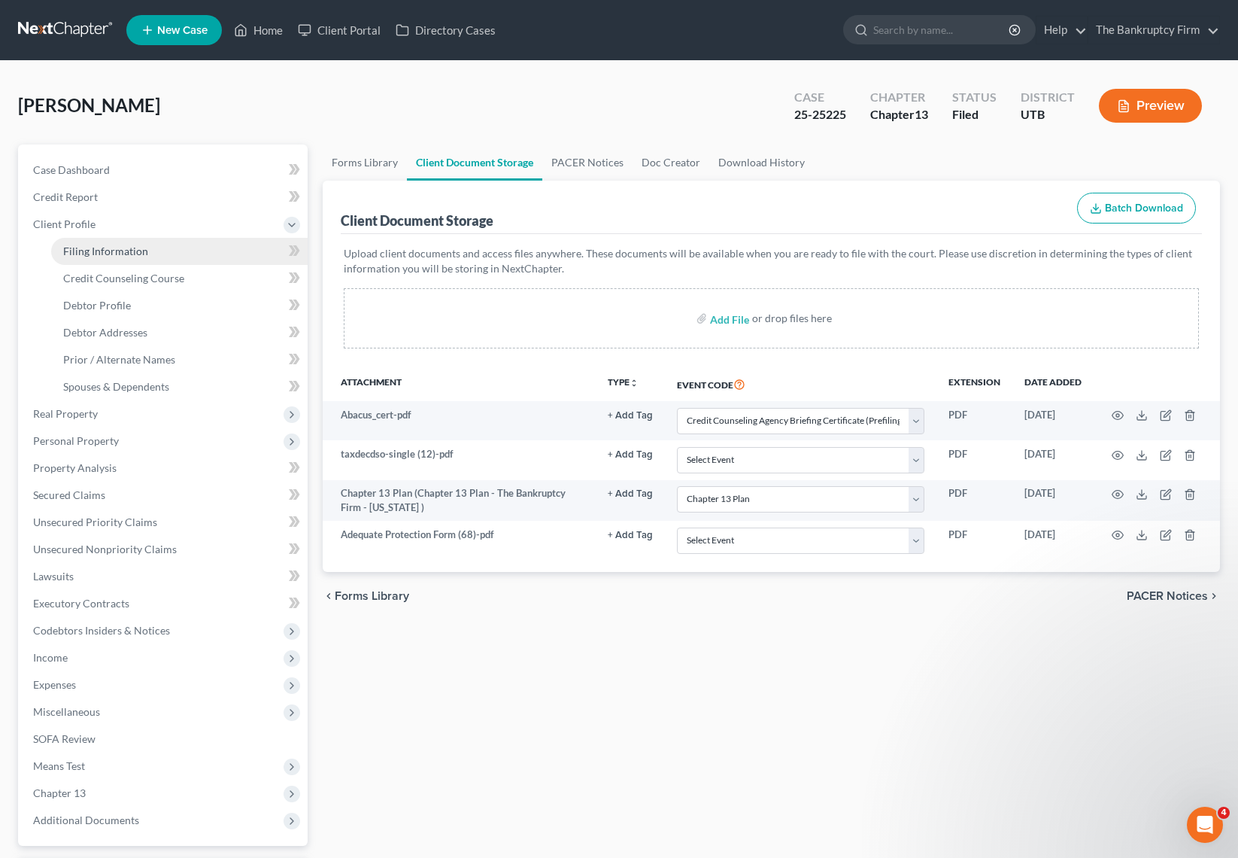
click at [158, 254] on link "Filing Information" at bounding box center [179, 251] width 257 height 27
select select "1"
select select "0"
select select "3"
select select "81"
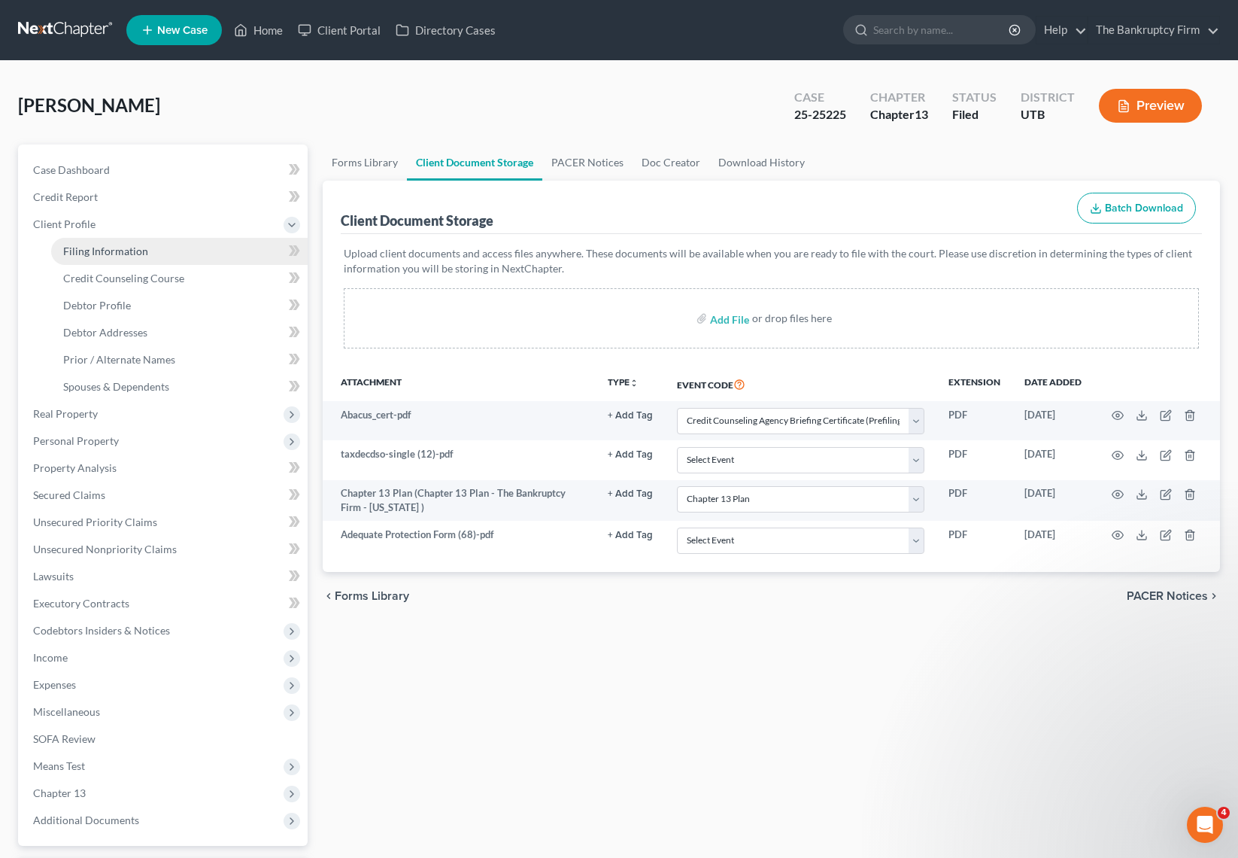
select select "0"
select select "46"
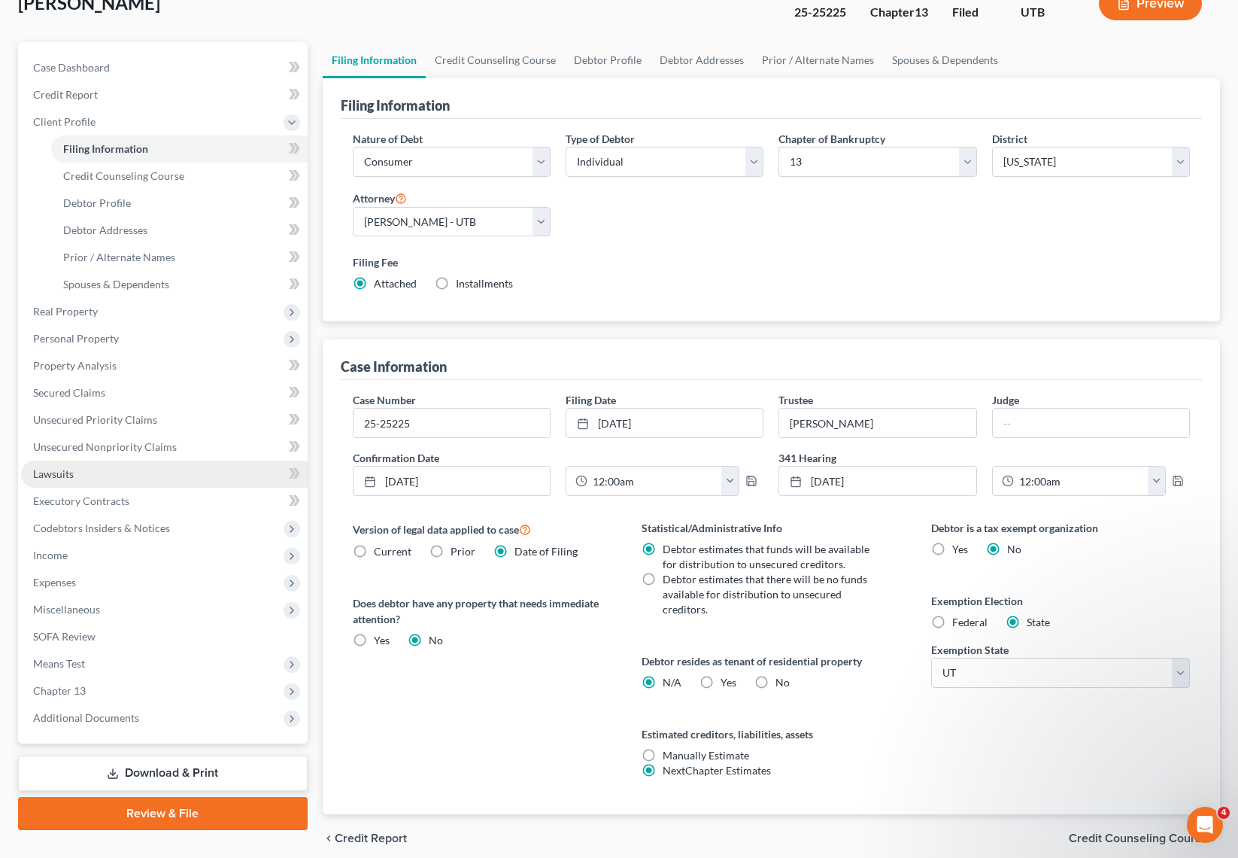
scroll to position [164, 0]
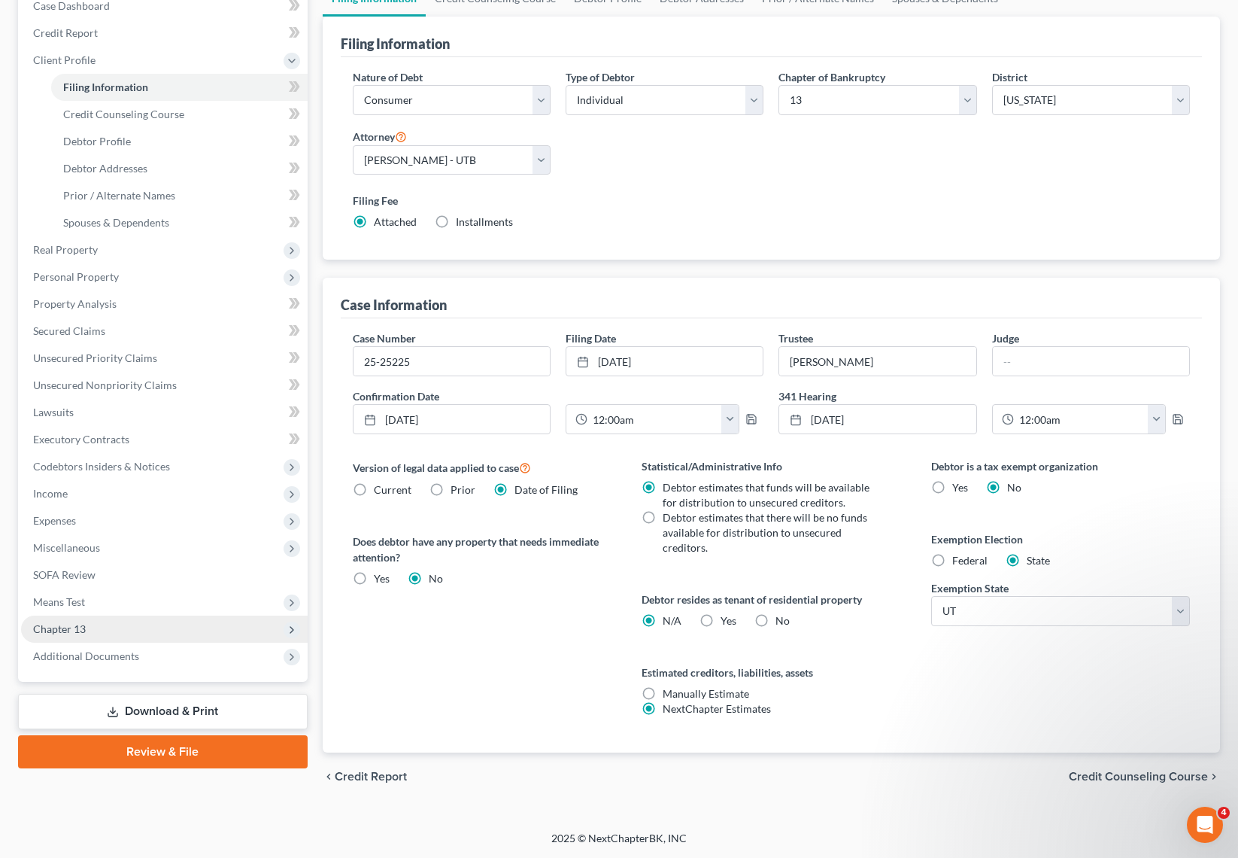
click at [181, 621] on span "Chapter 13" at bounding box center [164, 628] width 287 height 27
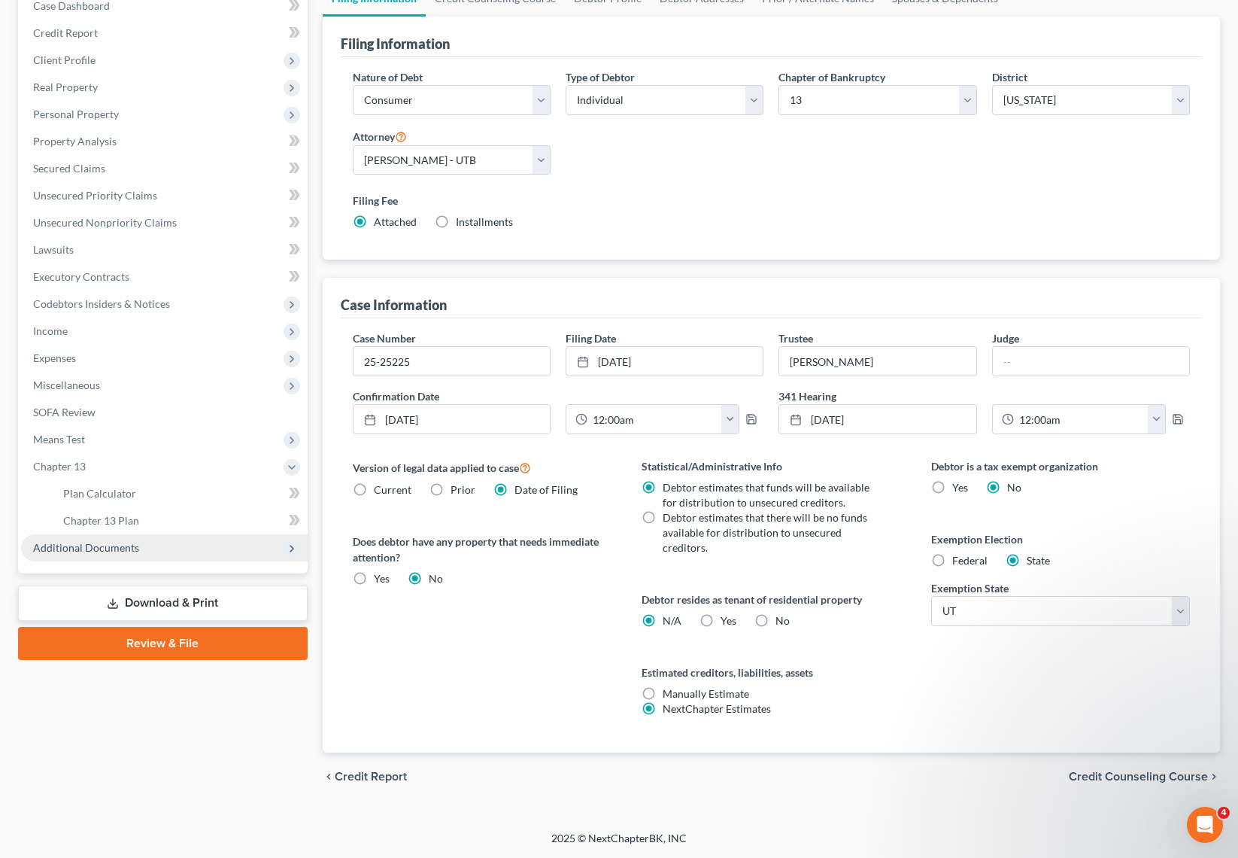
click at [129, 545] on span "Additional Documents" at bounding box center [86, 547] width 106 height 13
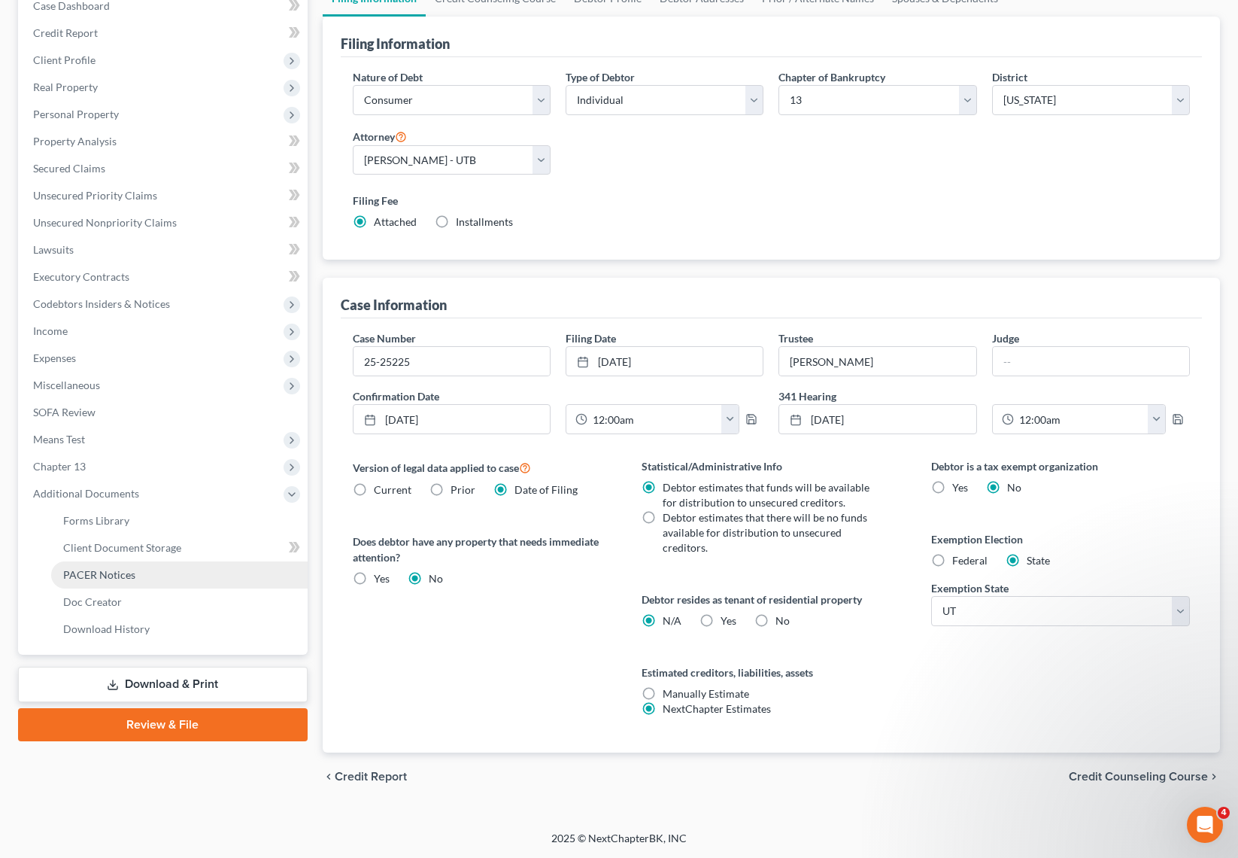
click at [132, 579] on span "PACER Notices" at bounding box center [99, 574] width 72 height 13
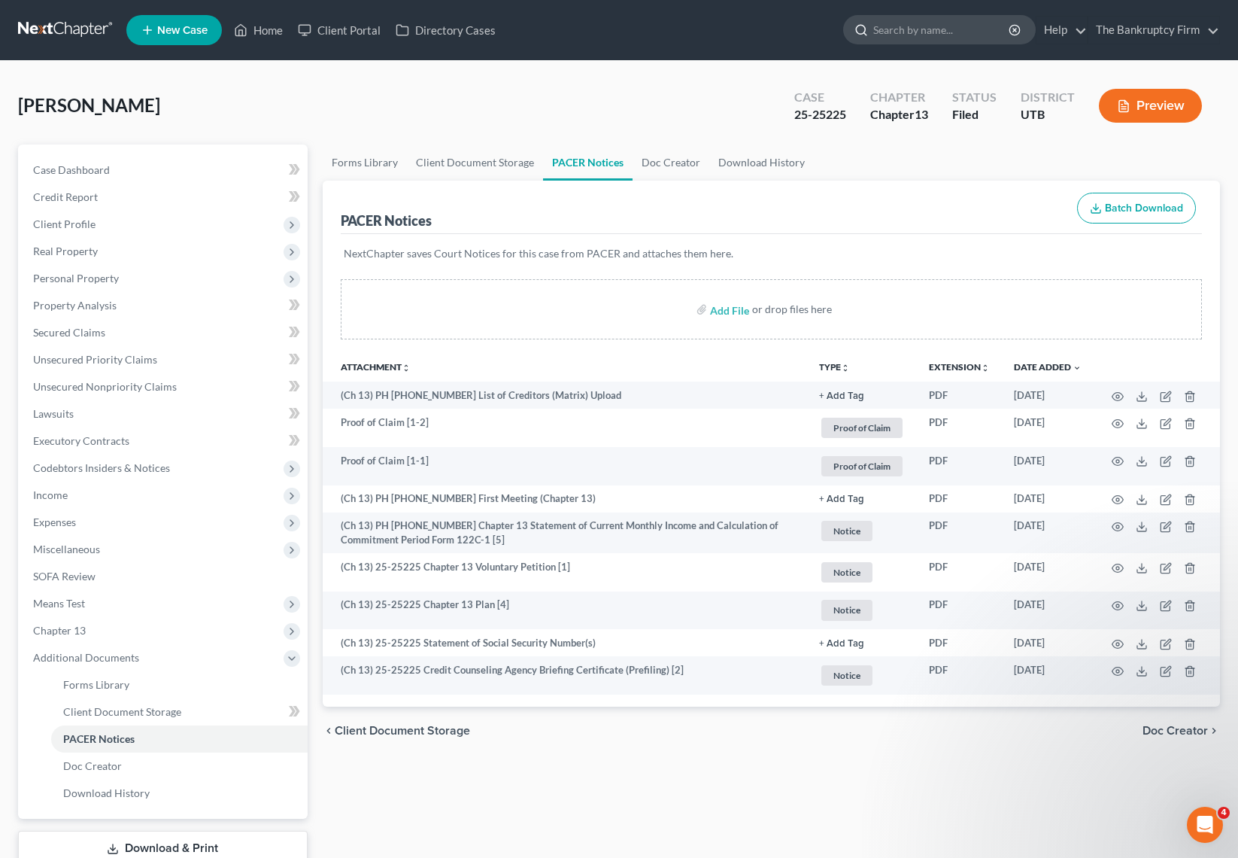
click at [949, 31] on input "search" at bounding box center [942, 30] width 138 height 28
type input "taylor"
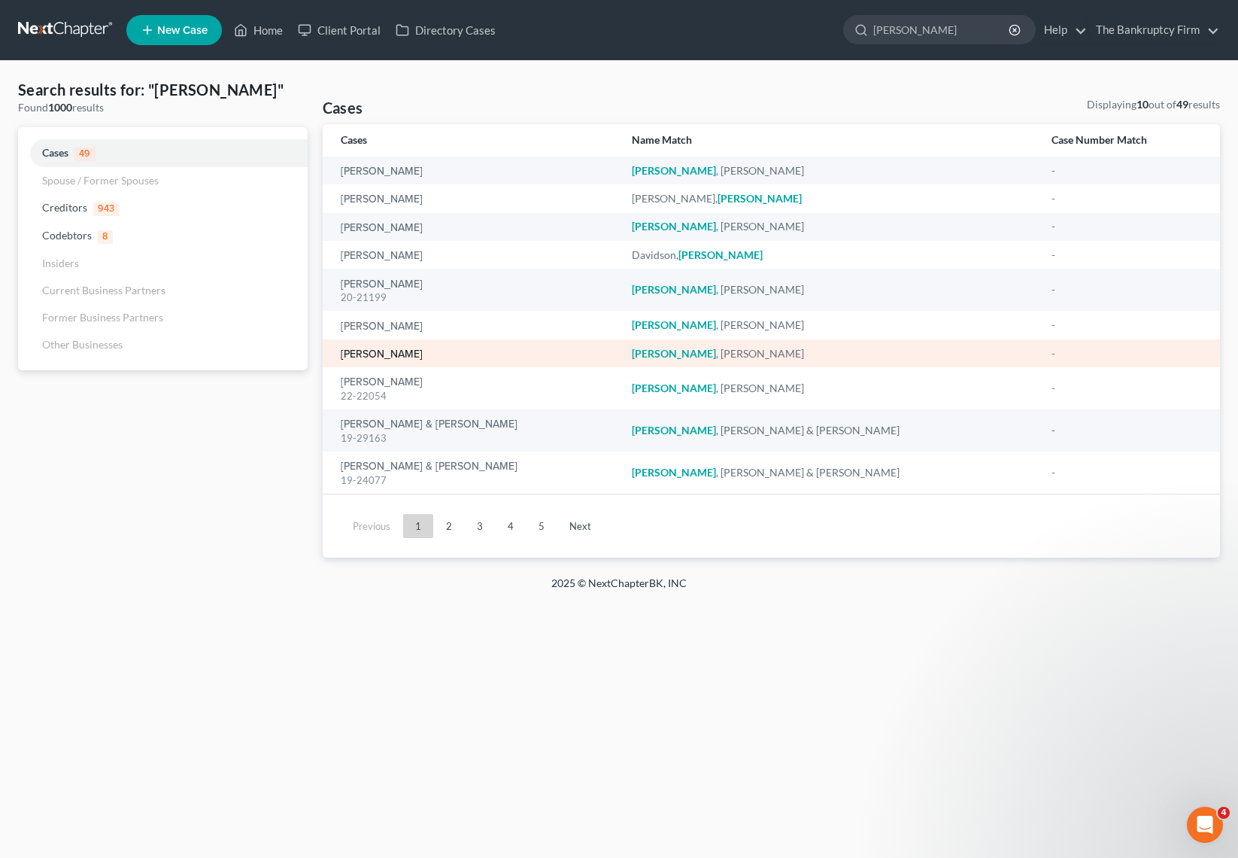
click at [370, 352] on link "Taylor, Josette" at bounding box center [382, 354] width 82 height 11
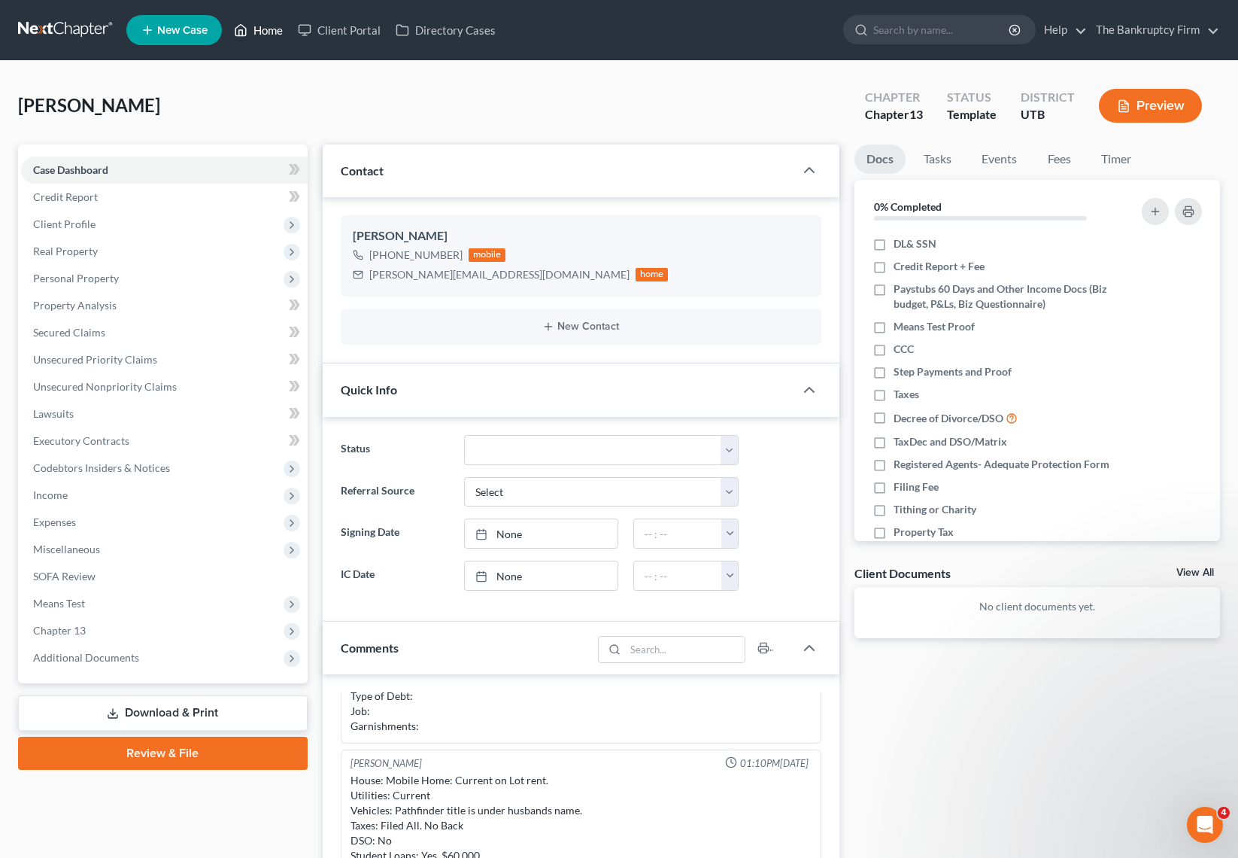
click at [255, 29] on link "Home" at bounding box center [258, 30] width 64 height 27
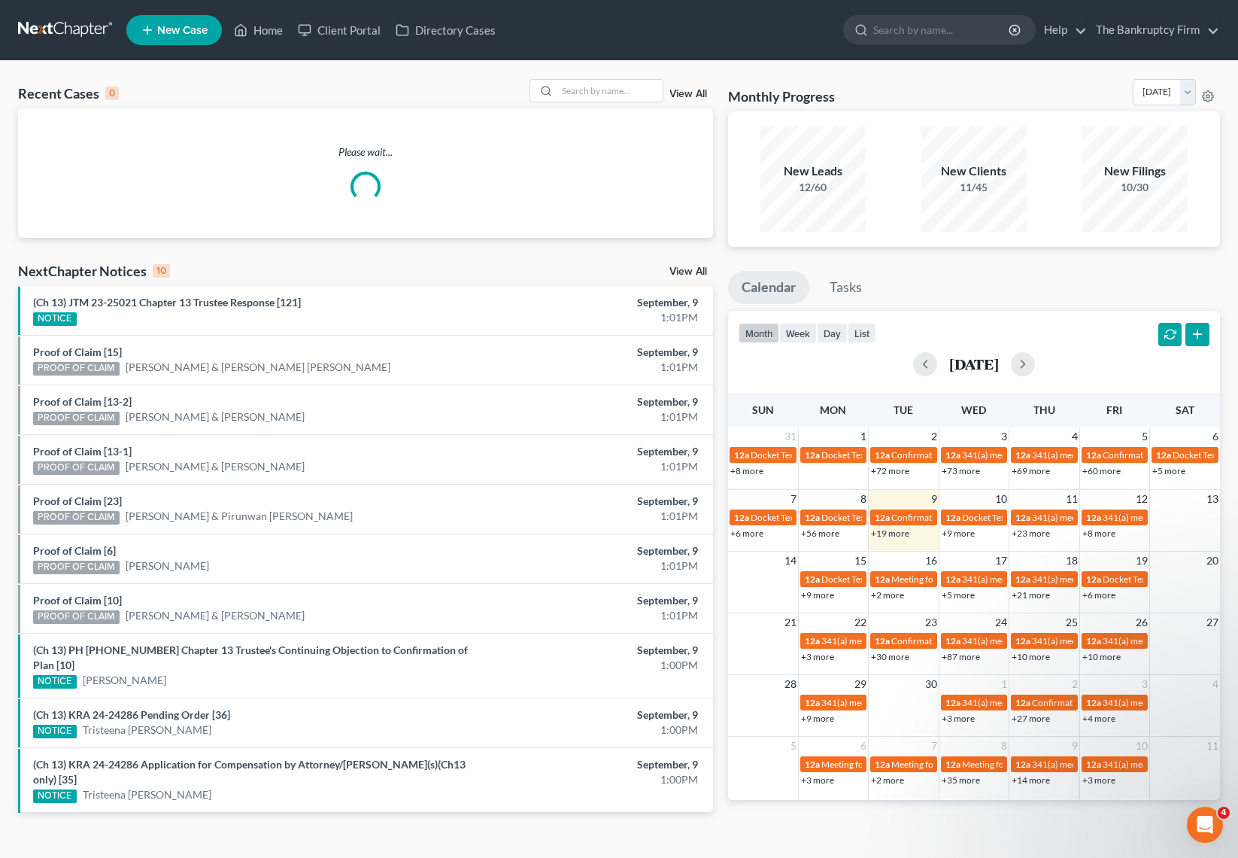
click at [688, 93] on link "View All" at bounding box center [689, 94] width 38 height 11
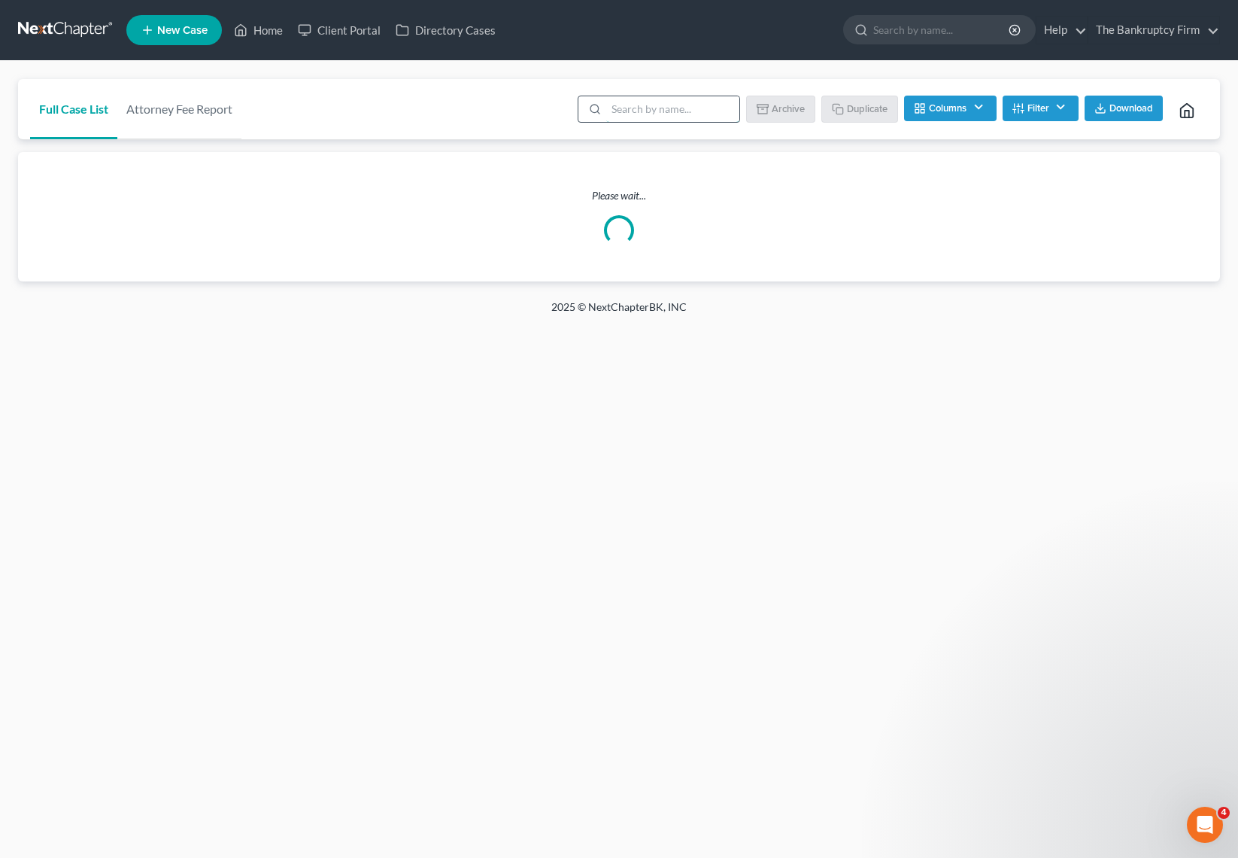
click at [668, 105] on input "search" at bounding box center [672, 109] width 133 height 26
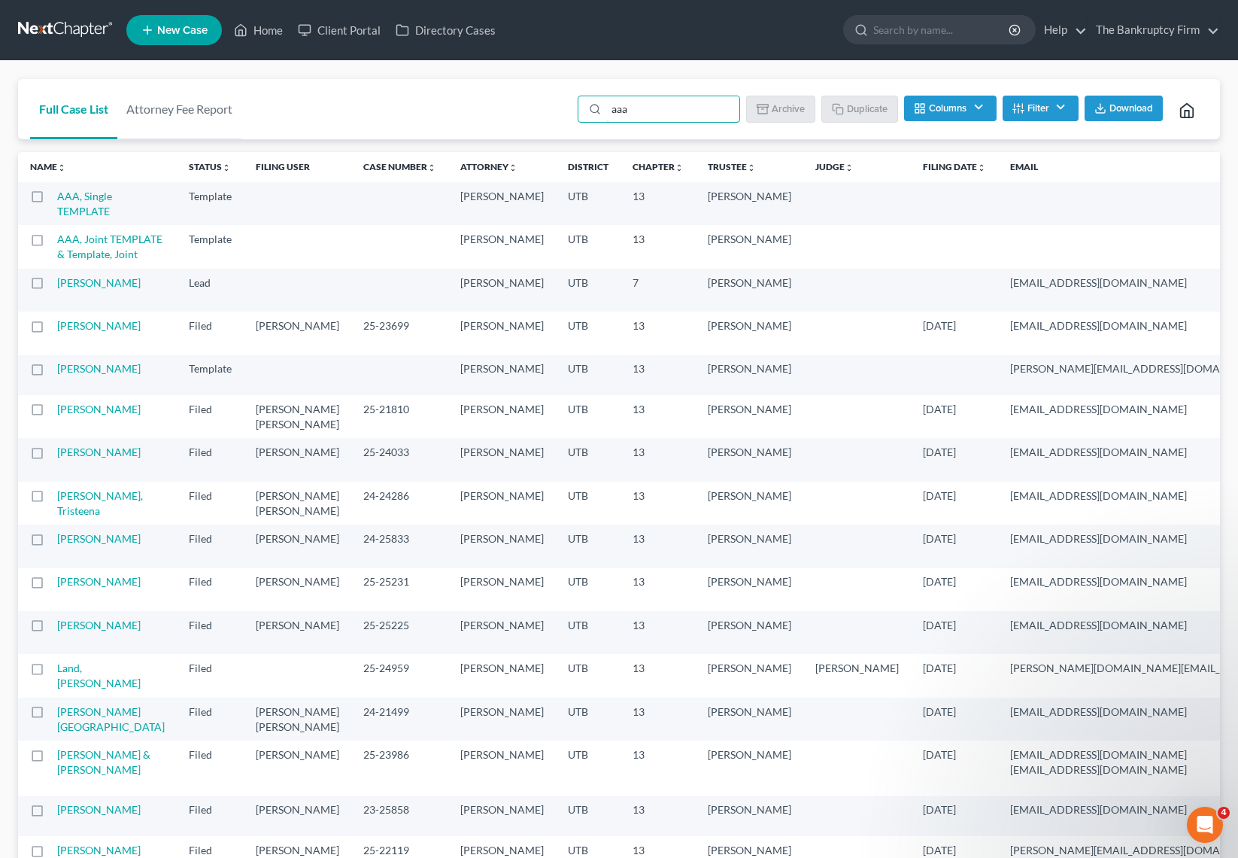
click at [51, 200] on label at bounding box center [51, 200] width 0 height 0
type input "aaa"
click at [57, 196] on input "checkbox" at bounding box center [62, 194] width 10 height 10
click at [858, 113] on button "Duplicate" at bounding box center [860, 109] width 75 height 26
checkbox input "false"
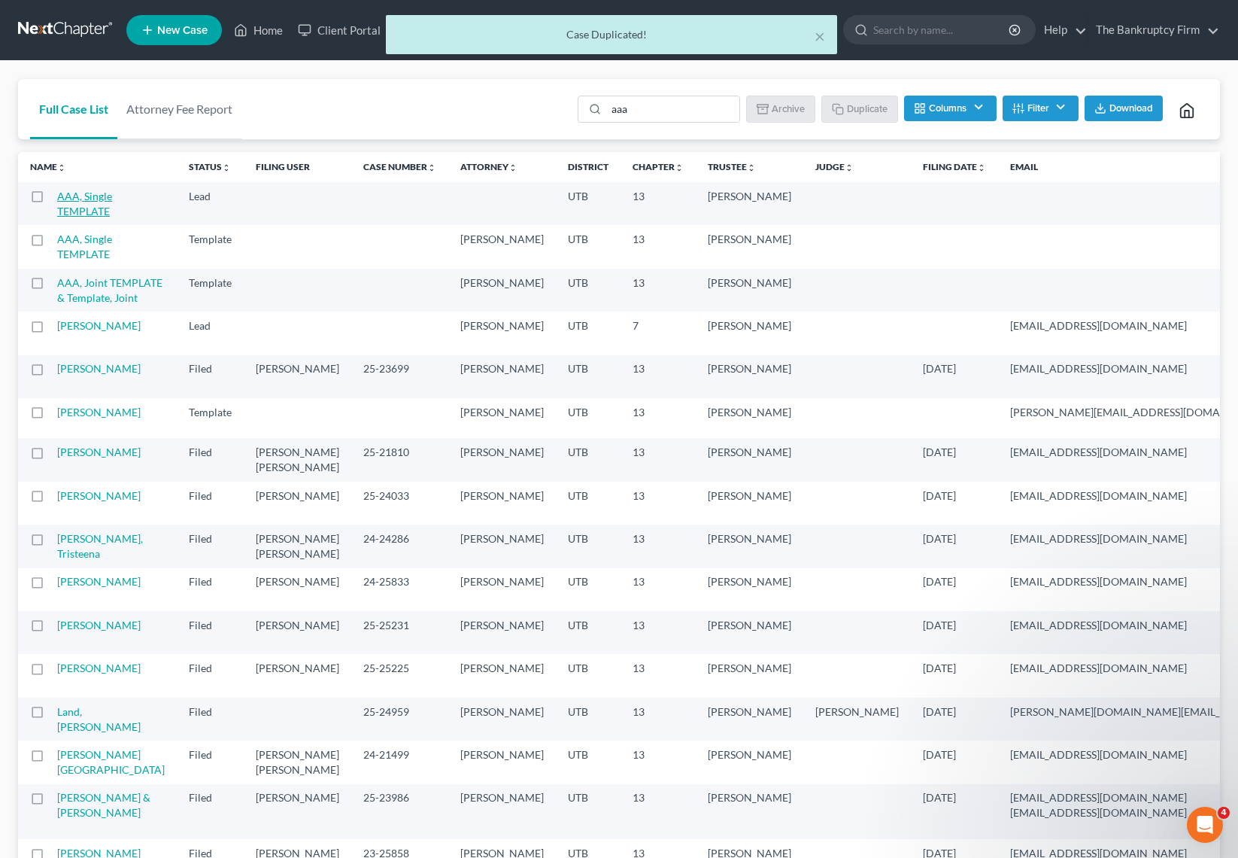
click at [73, 194] on link "AAA, Single TEMPLATE" at bounding box center [84, 204] width 55 height 28
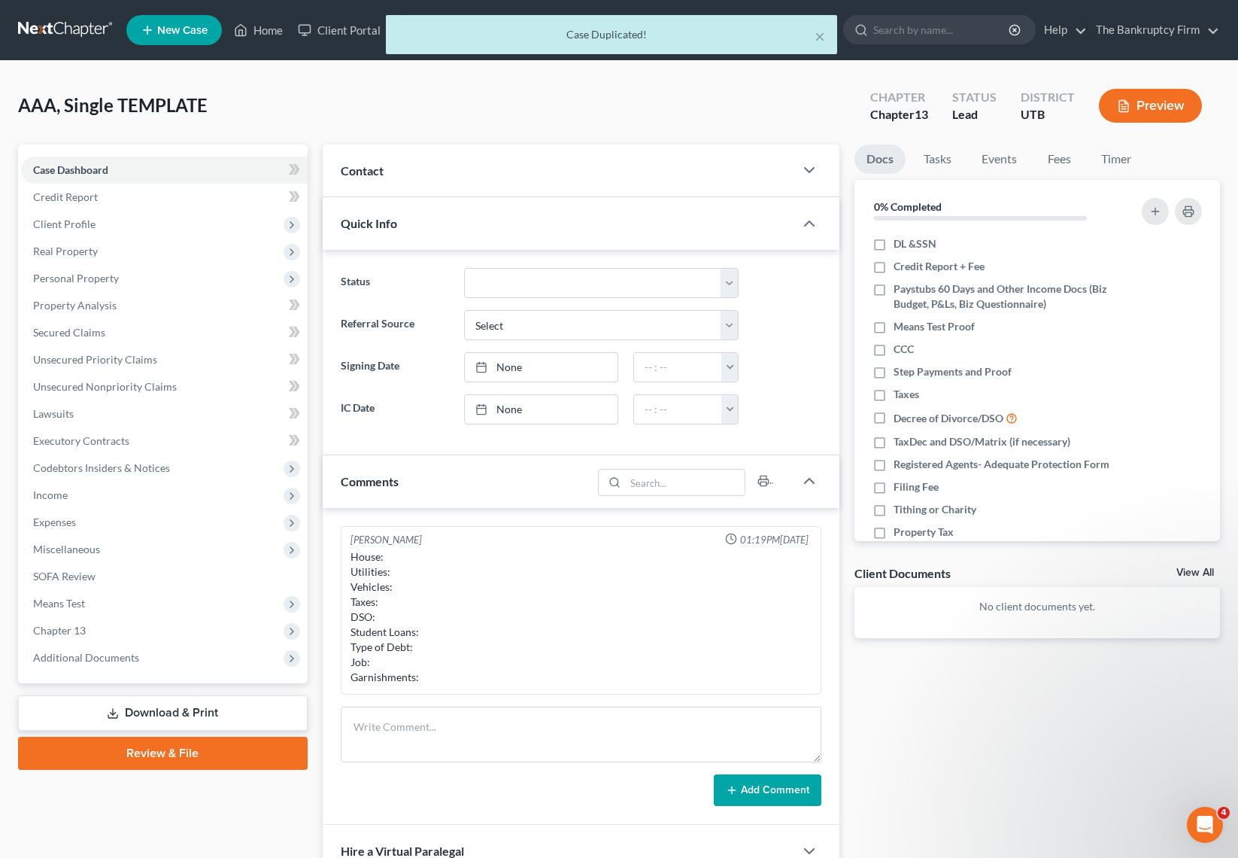
click at [800, 160] on div at bounding box center [816, 170] width 45 height 30
click at [807, 166] on icon "button" at bounding box center [809, 170] width 18 height 18
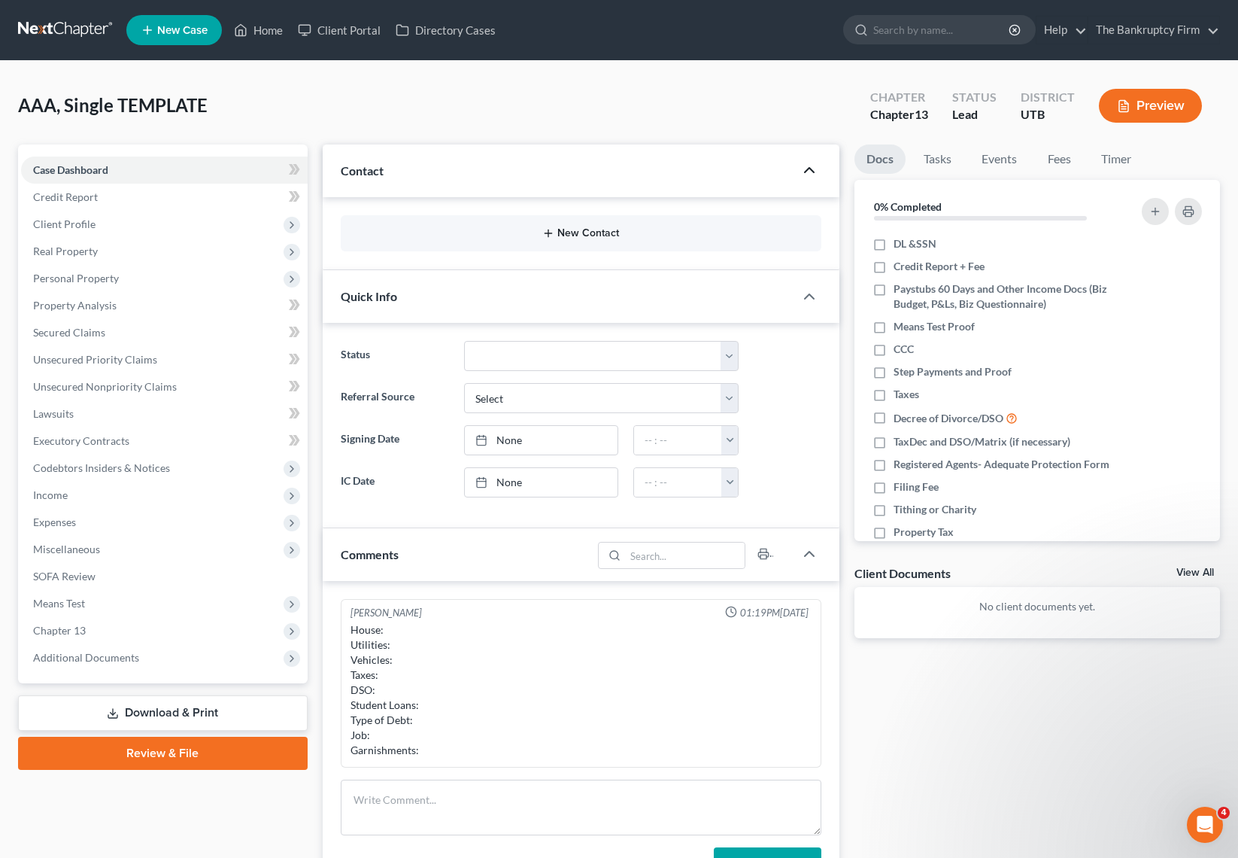
click at [579, 230] on button "New Contact" at bounding box center [581, 233] width 457 height 12
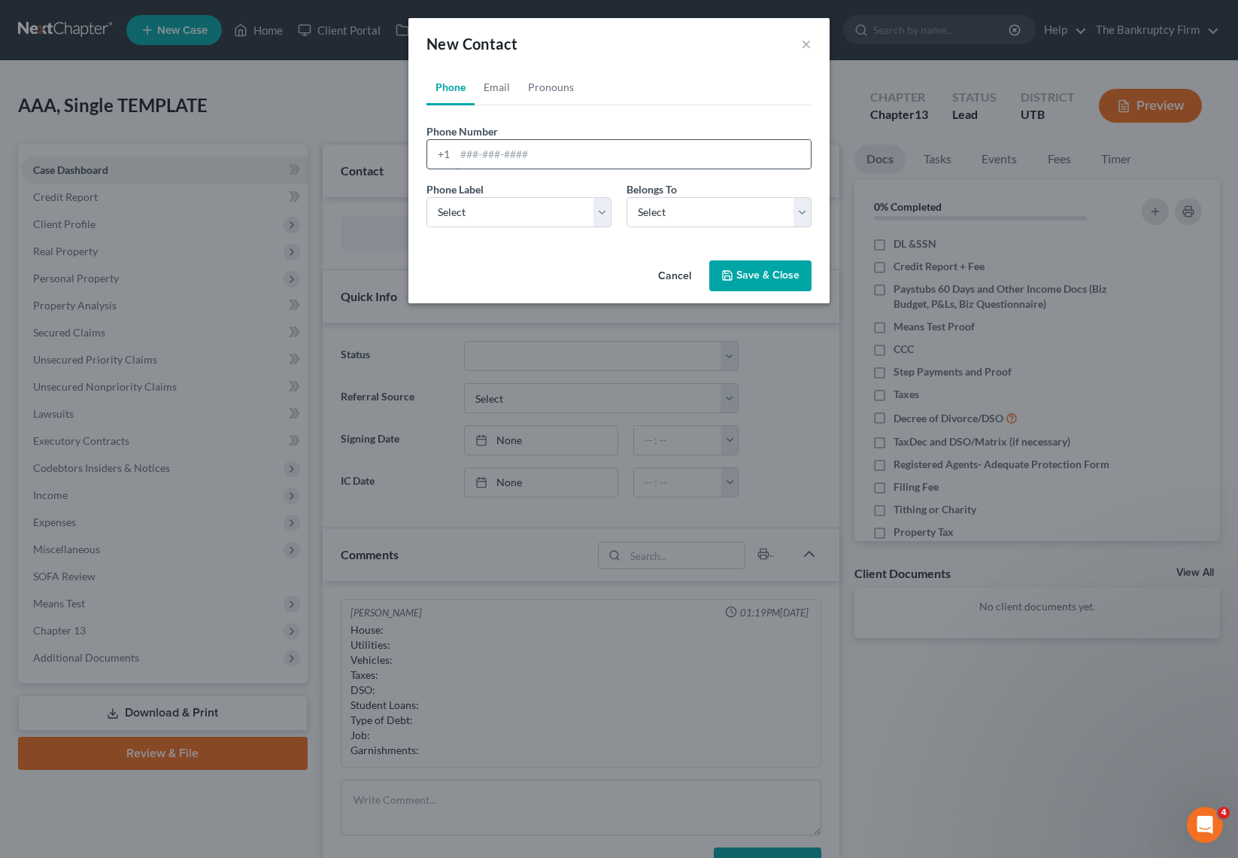
click at [501, 159] on input "tel" at bounding box center [633, 154] width 356 height 29
type input "435-881-7412"
click at [512, 205] on select "Select Mobile Home Work Other" at bounding box center [519, 212] width 185 height 30
select select "0"
click at [427, 197] on select "Select Mobile Home Work Other" at bounding box center [519, 212] width 185 height 30
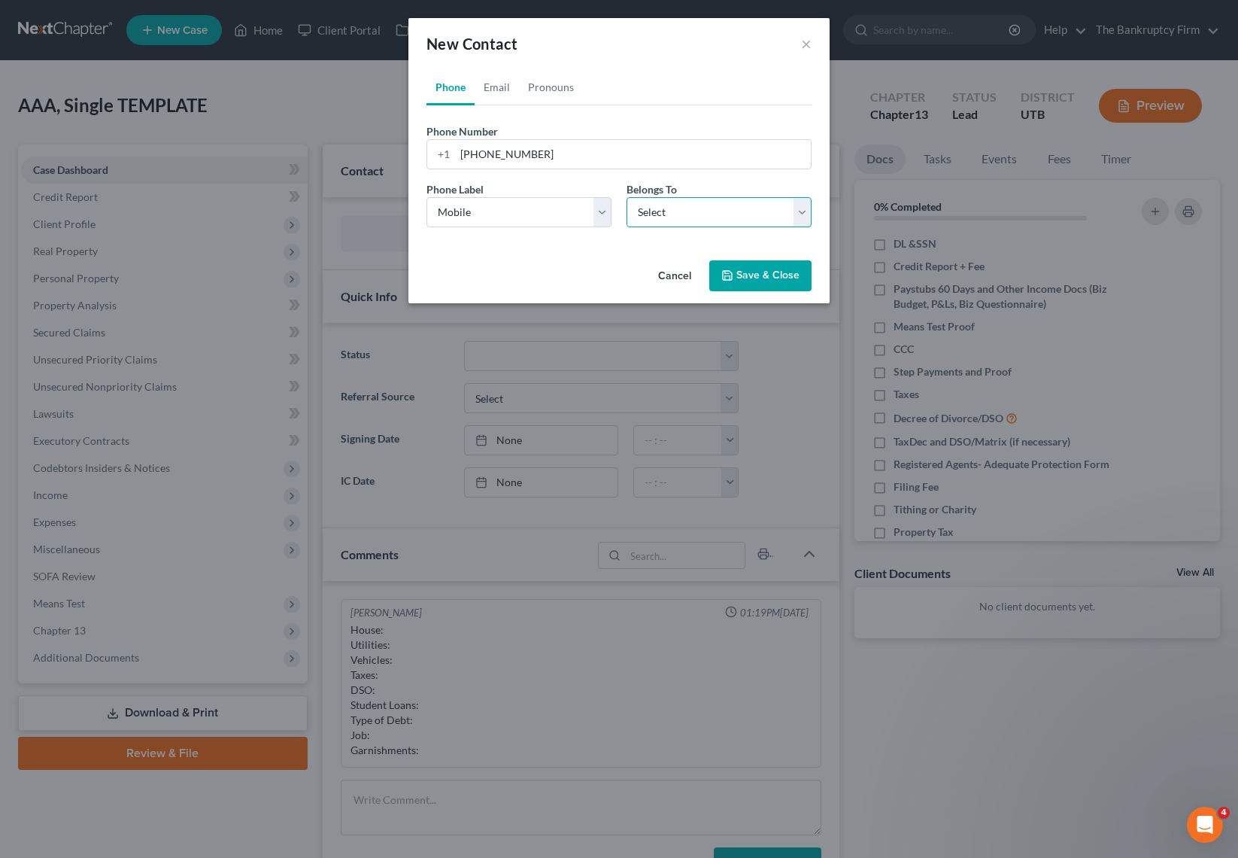
click at [706, 212] on select "Select Client Other" at bounding box center [719, 212] width 185 height 30
select select "0"
click at [627, 197] on select "Select Client Other" at bounding box center [719, 212] width 185 height 30
select select "0"
click at [492, 87] on link "Email" at bounding box center [497, 87] width 44 height 36
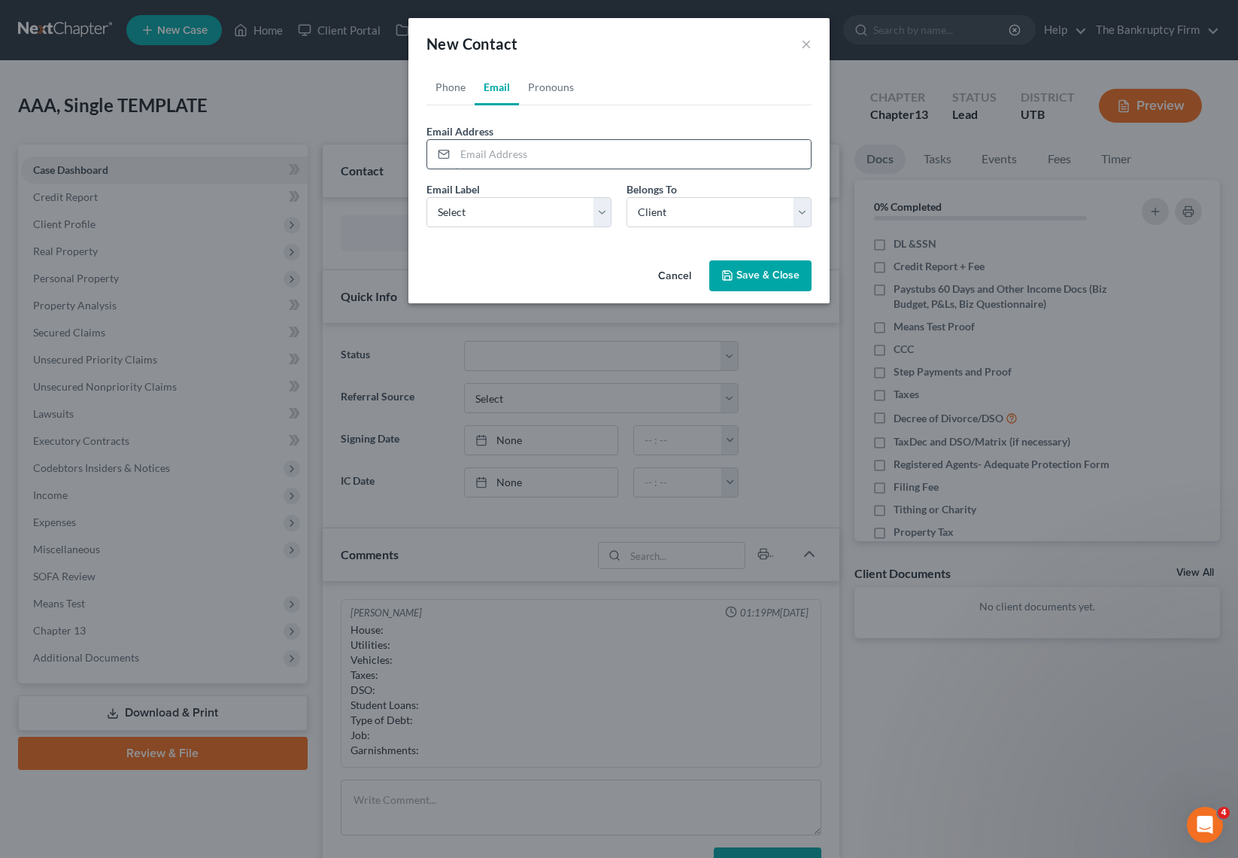
click at [476, 153] on input "email" at bounding box center [633, 154] width 356 height 29
drag, startPoint x: 492, startPoint y: 159, endPoint x: 466, endPoint y: 156, distance: 25.8
click at [466, 156] on input "squirrley208sw" at bounding box center [633, 154] width 356 height 29
click at [540, 158] on input "swirly208sw" at bounding box center [633, 154] width 356 height 29
type input "[EMAIL_ADDRESS][DOMAIN_NAME]"
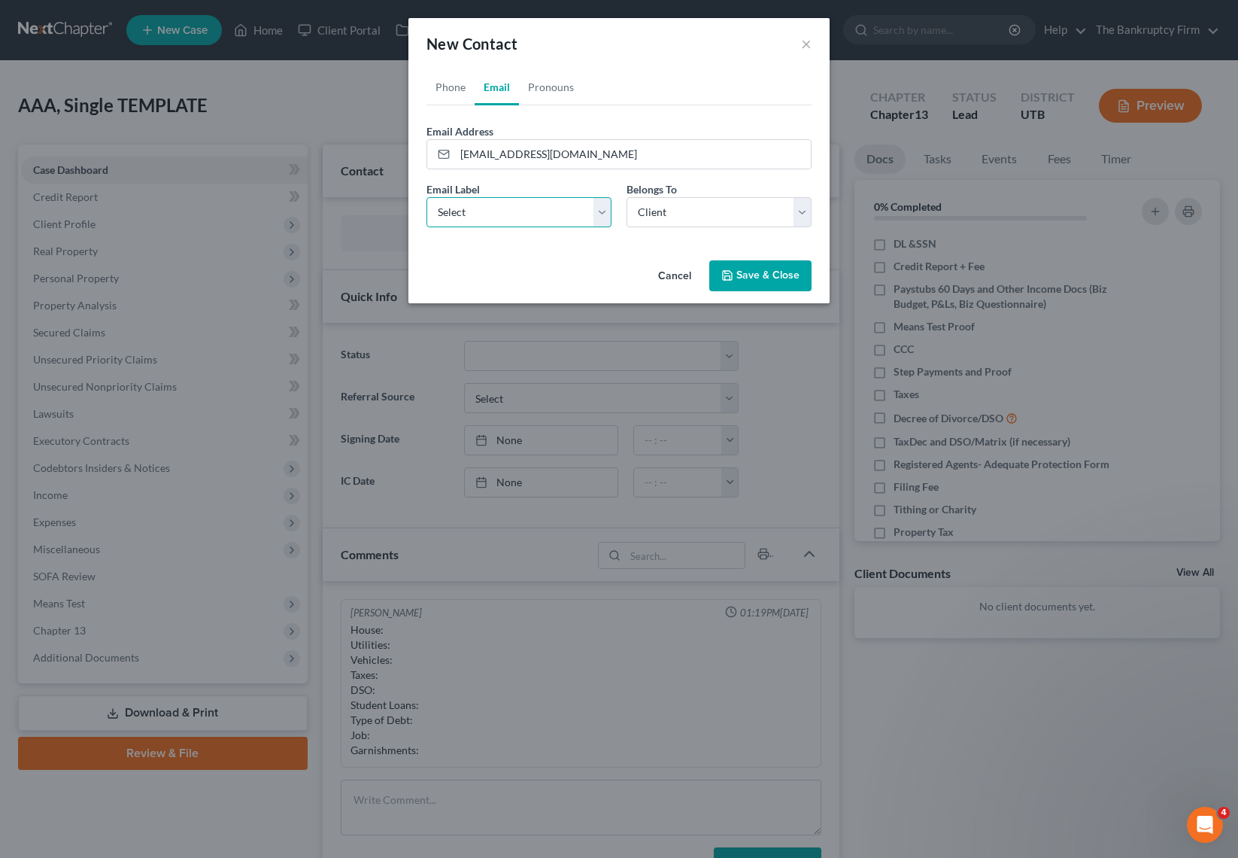
click at [547, 212] on select "Select Home Work Other" at bounding box center [519, 212] width 185 height 30
select select "0"
click at [427, 197] on select "Select Home Work Other" at bounding box center [519, 212] width 185 height 30
click at [736, 211] on select "Select Client Other" at bounding box center [719, 212] width 185 height 30
click at [627, 197] on select "Select Client Other" at bounding box center [719, 212] width 185 height 30
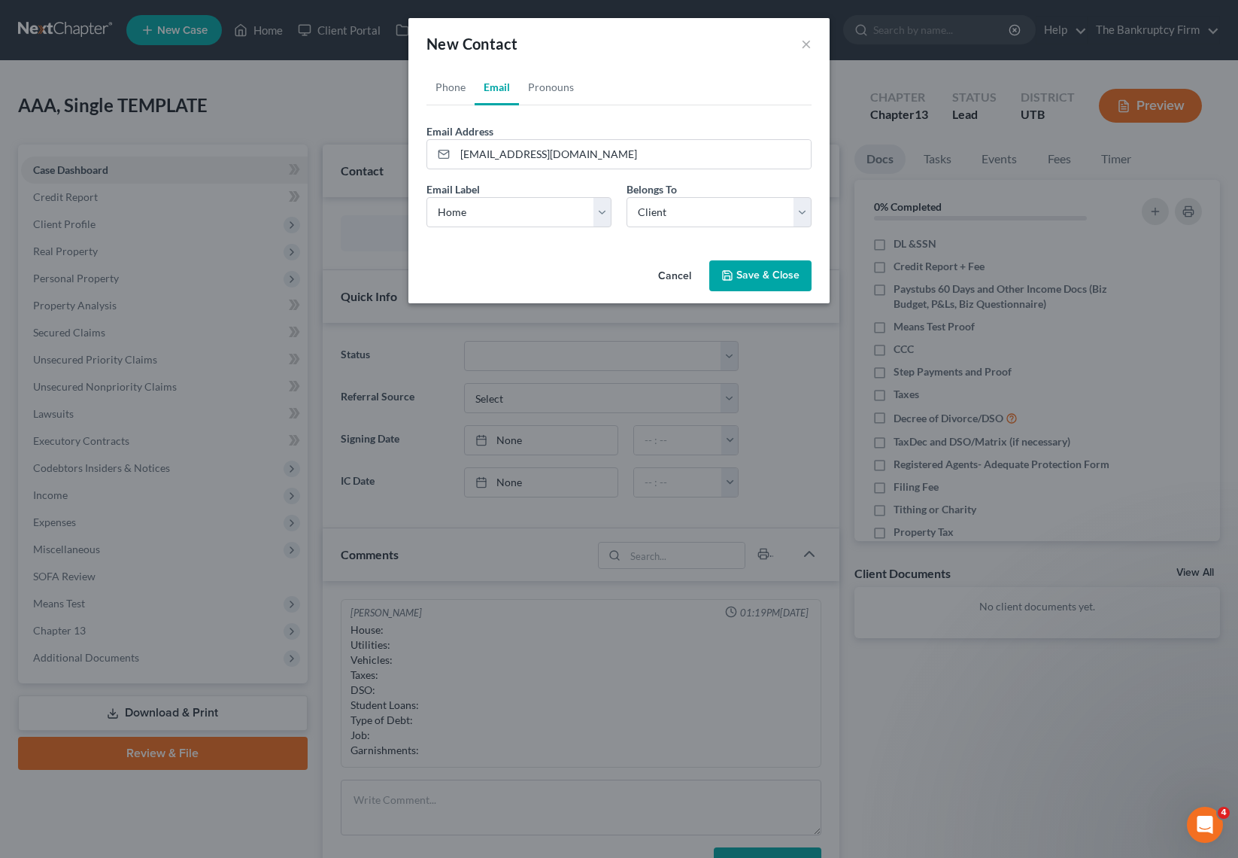
click at [765, 271] on button "Save & Close" at bounding box center [760, 276] width 102 height 32
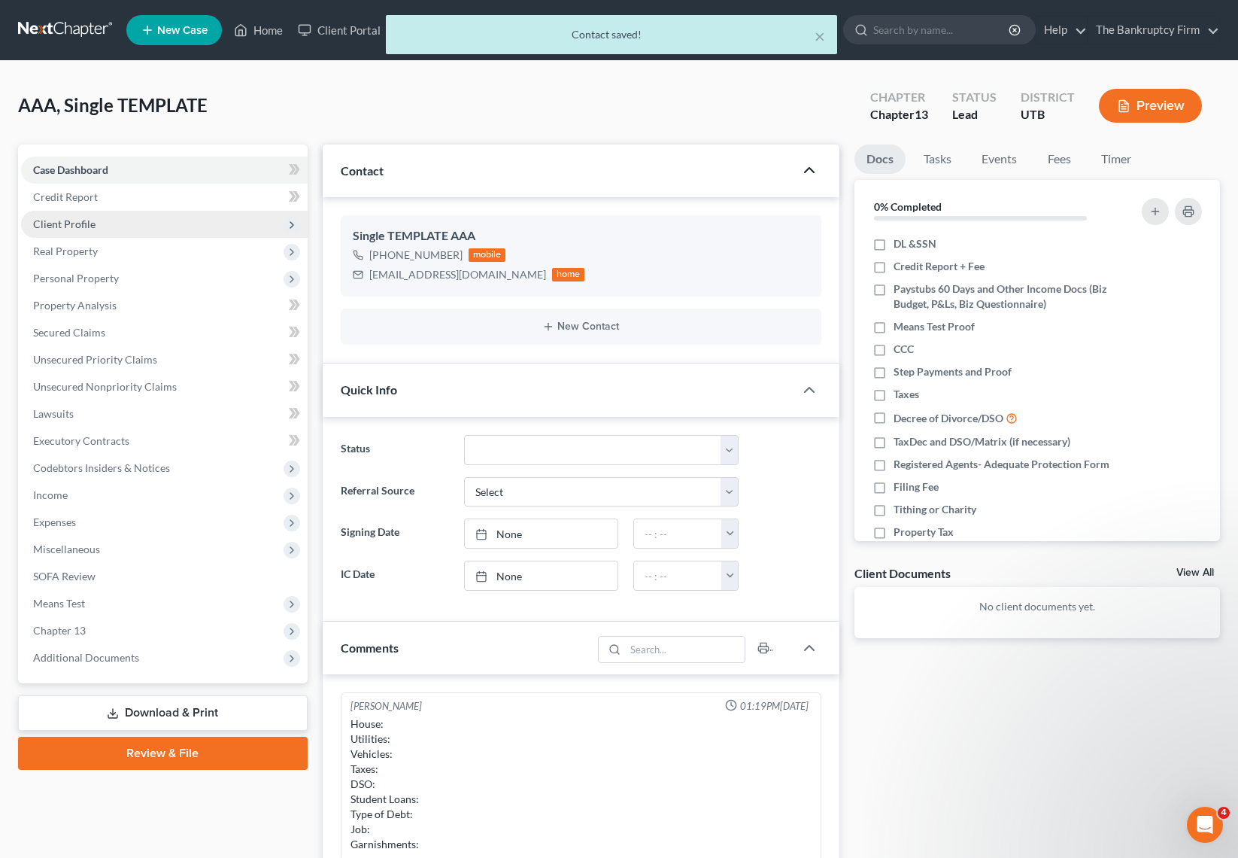
click at [80, 223] on span "Client Profile" at bounding box center [64, 223] width 62 height 13
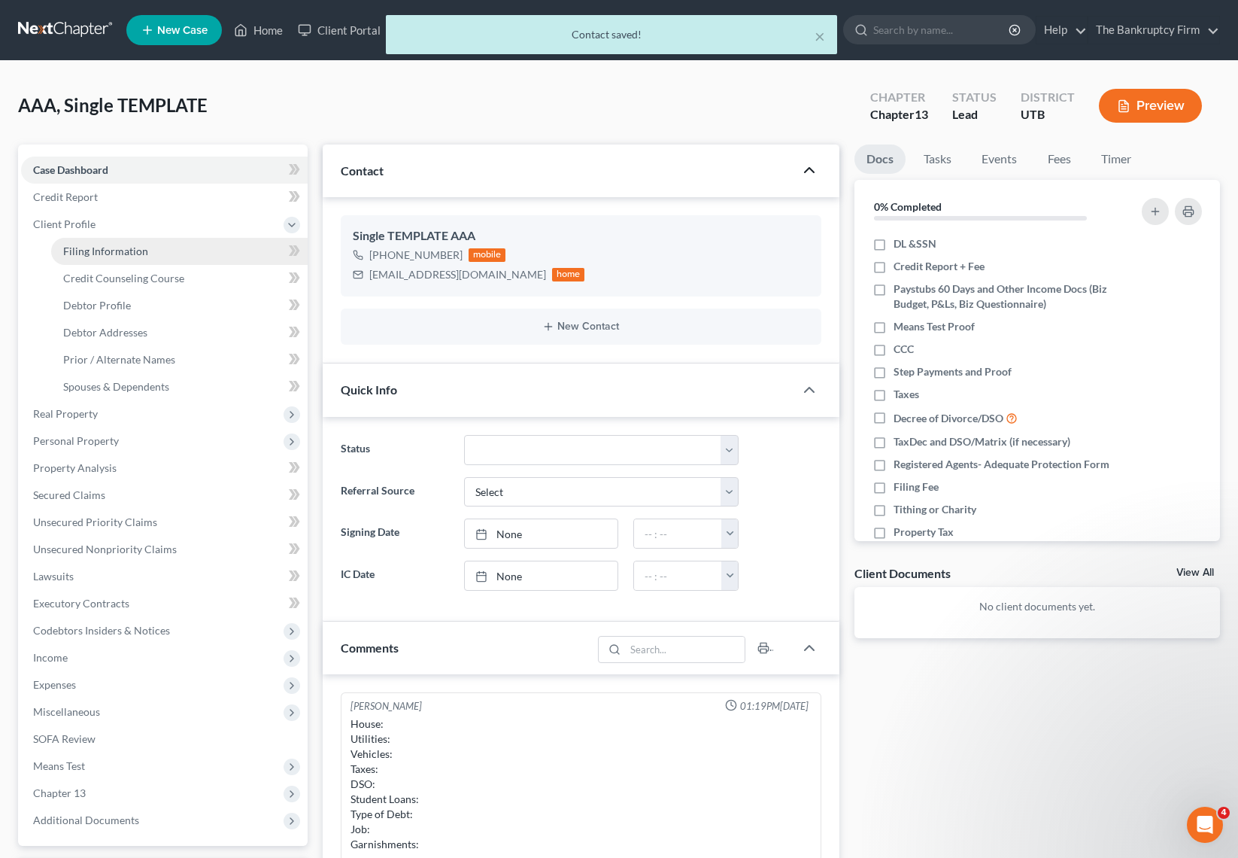
click at [120, 243] on link "Filing Information" at bounding box center [179, 251] width 257 height 27
select select "1"
select select "0"
select select "3"
select select "81"
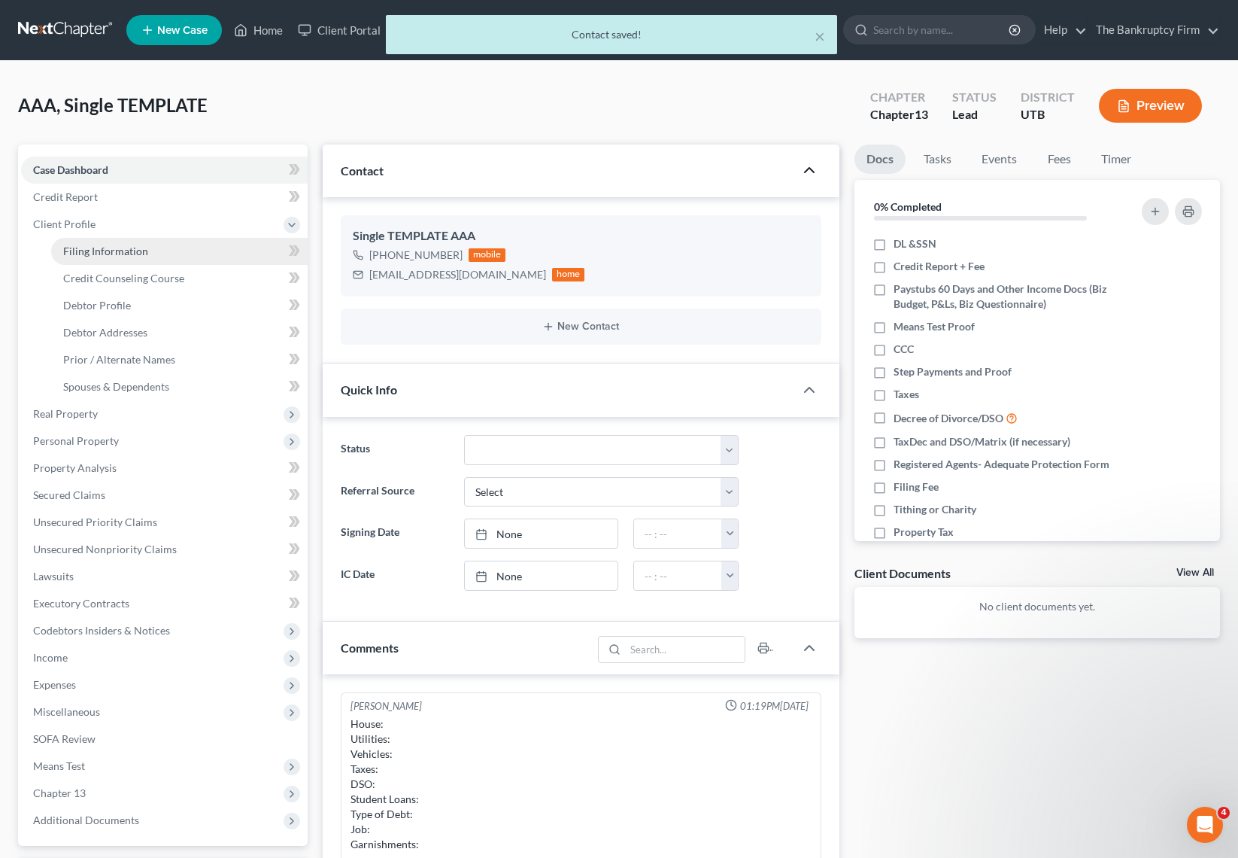
select select "0"
select select "46"
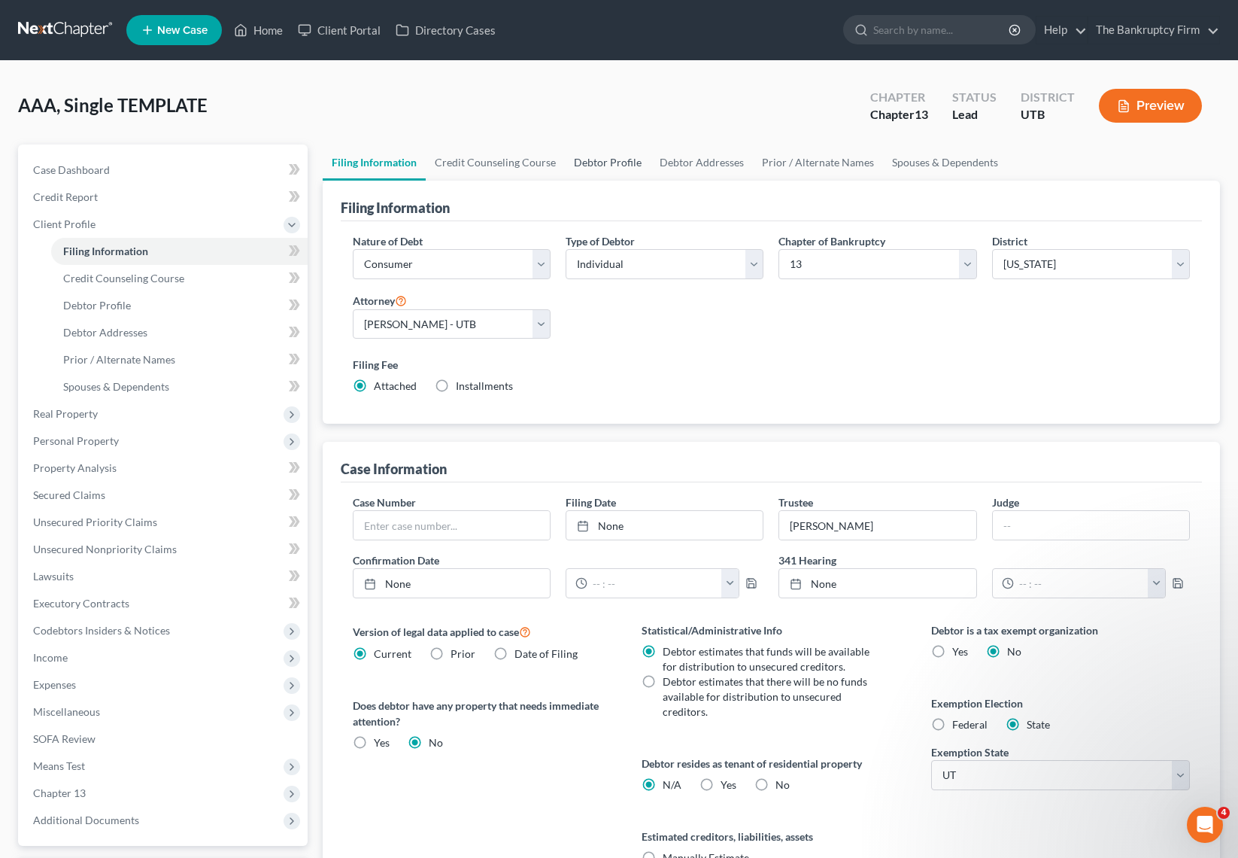
click at [581, 159] on link "Debtor Profile" at bounding box center [608, 162] width 86 height 36
select select "1"
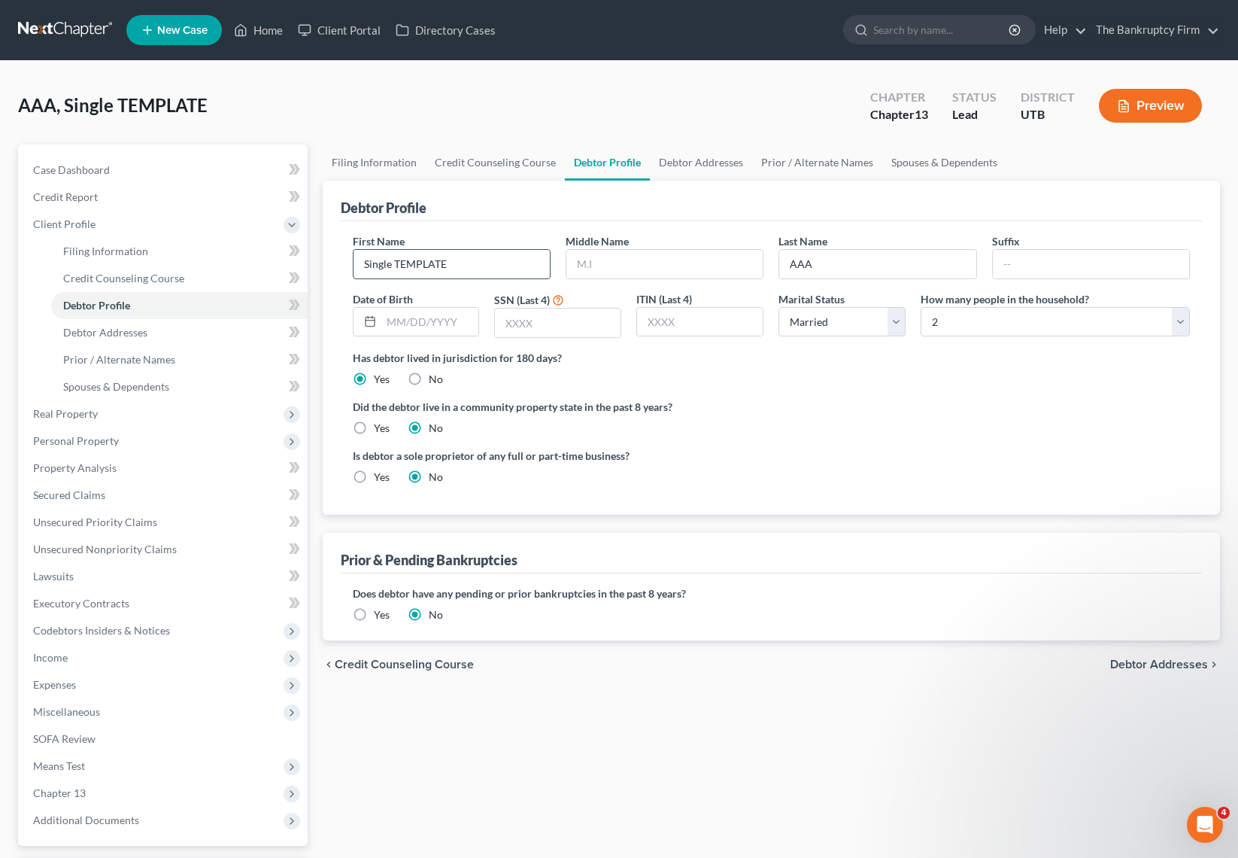
click at [478, 264] on input "Single TEMPLATE" at bounding box center [452, 264] width 196 height 29
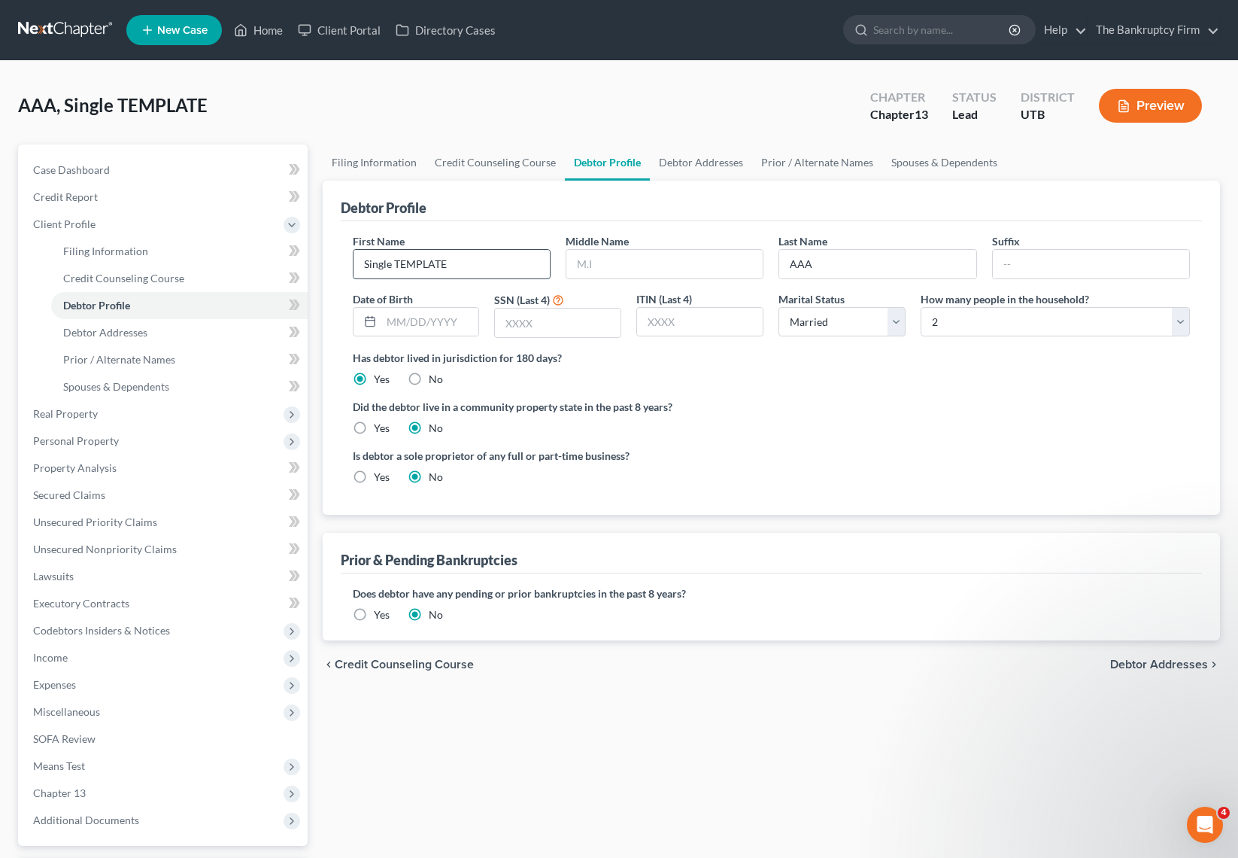
scroll to position [4, 0]
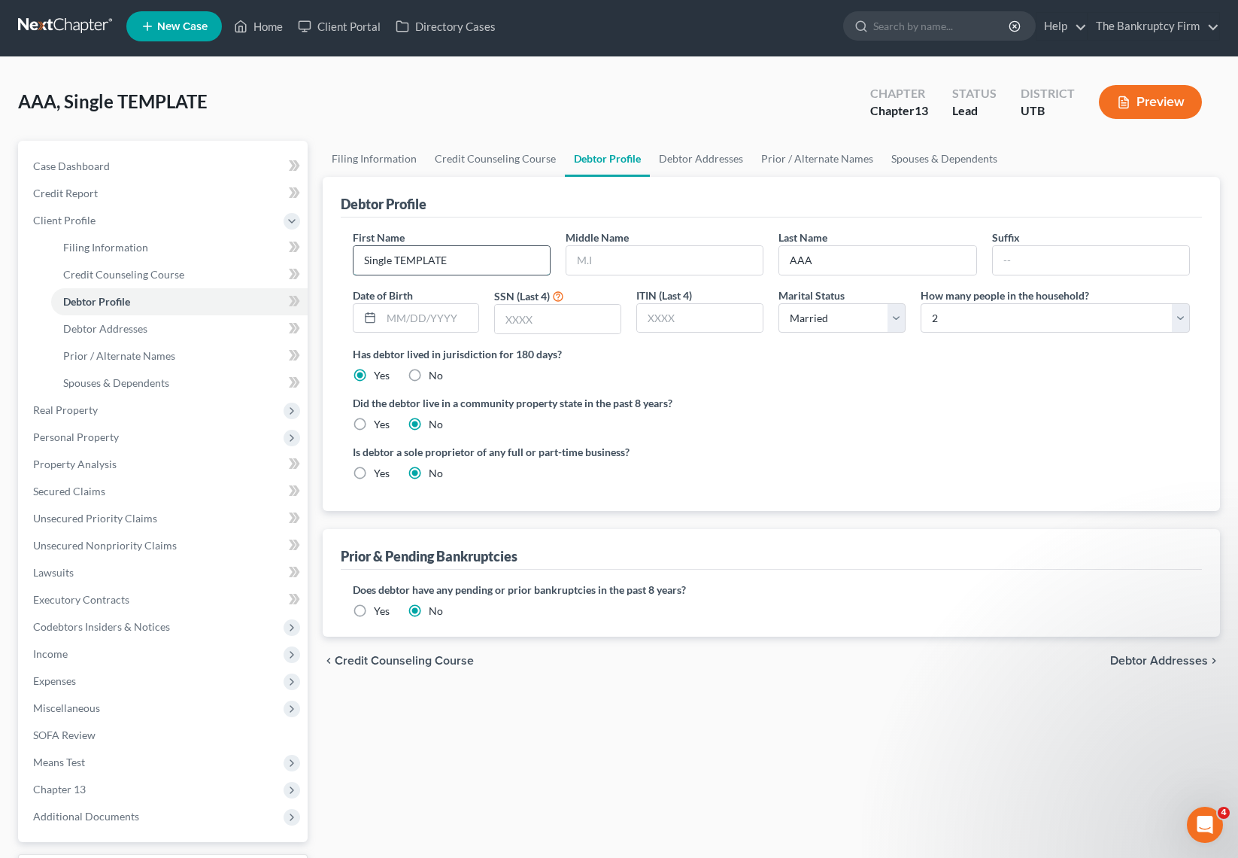
click at [478, 264] on input "Single TEMPLATE" at bounding box center [452, 260] width 196 height 29
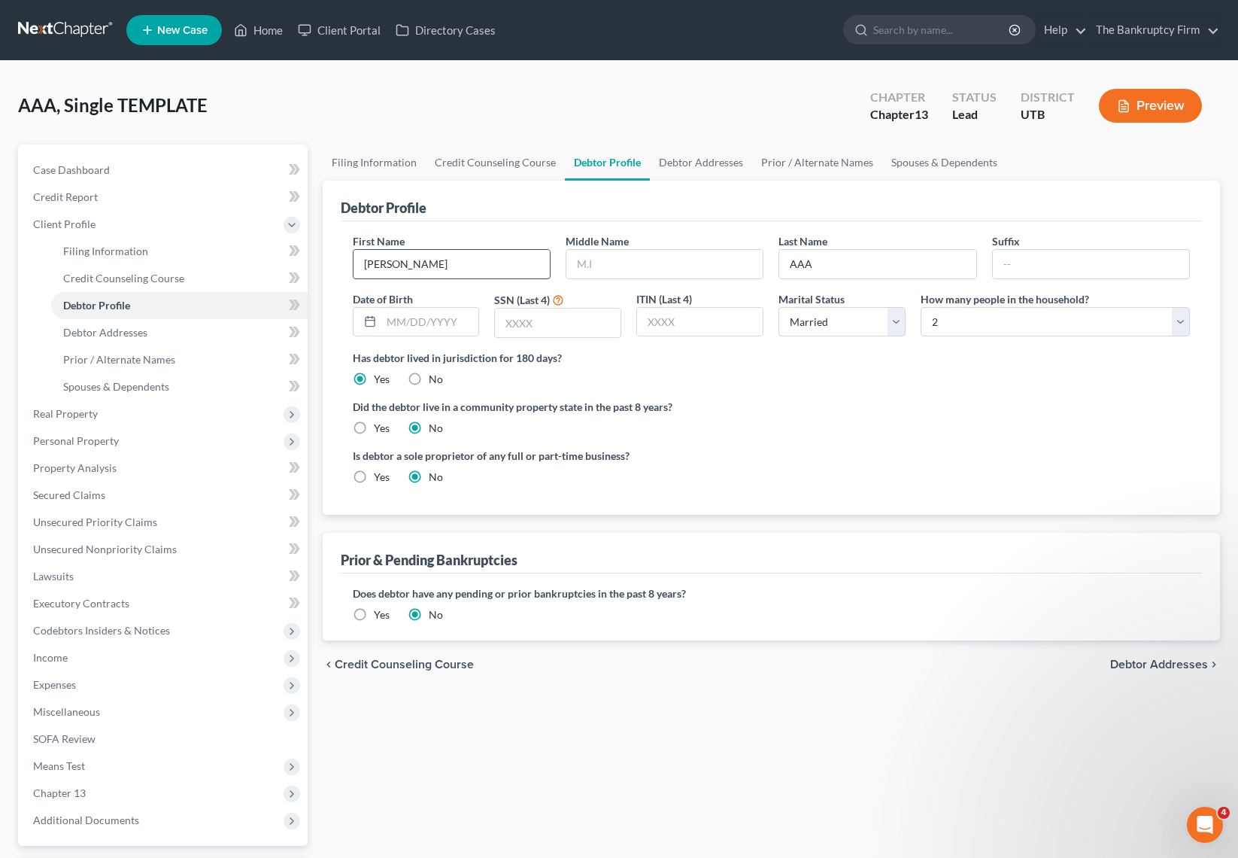
type input "[PERSON_NAME]"
type input "[DATE]"
click at [676, 260] on input "text" at bounding box center [665, 264] width 196 height 29
type input "646-72-9364"
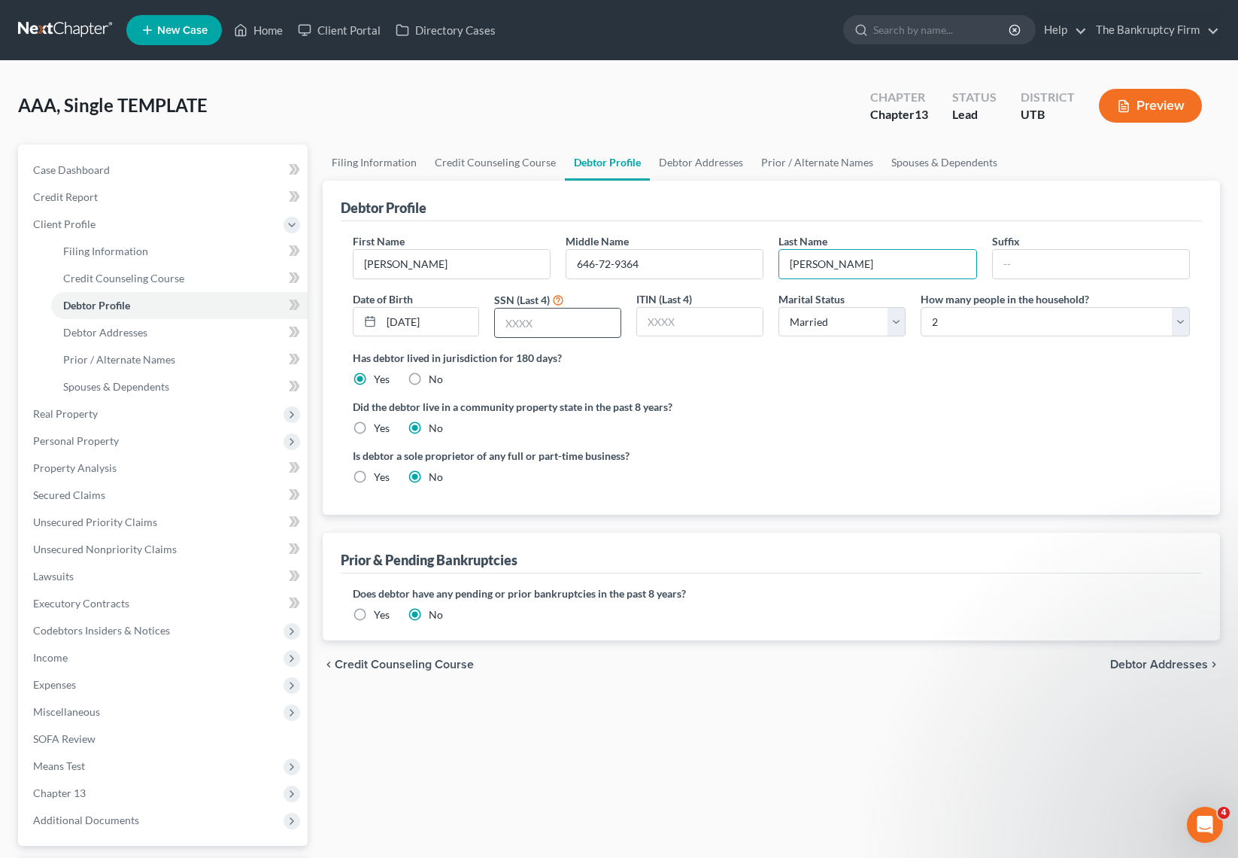
click at [553, 322] on input "text" at bounding box center [558, 322] width 126 height 29
type input "9364"
click at [875, 321] on select "Select Single Married Separated Divorced Widowed" at bounding box center [842, 322] width 127 height 30
select select "0"
click at [779, 307] on select "Select Single Married Separated Divorced Widowed" at bounding box center [842, 322] width 127 height 30
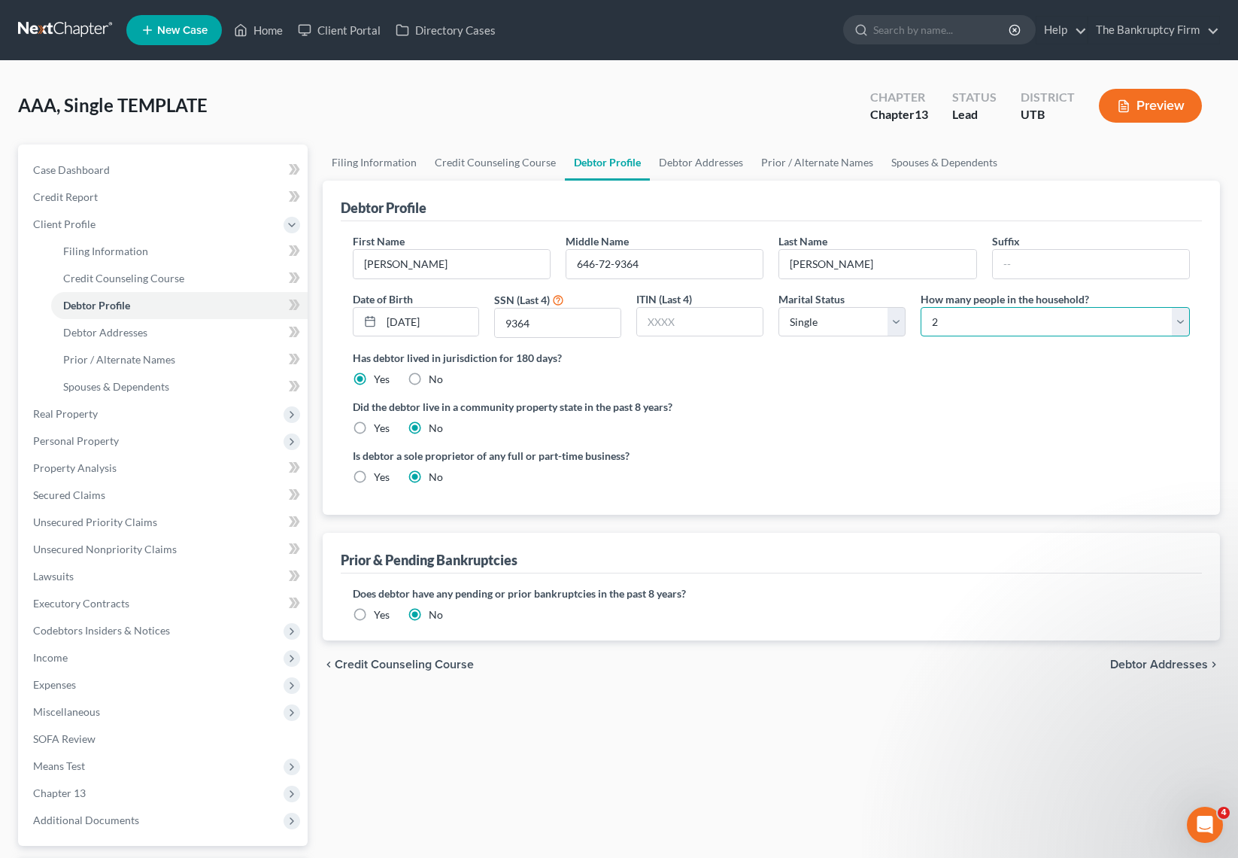
click at [1037, 311] on select "Select 1 2 3 4 5 6 7 8 9 10 11 12 13 14 15 16 17 18 19 20" at bounding box center [1055, 322] width 269 height 30
select select "0"
click at [921, 307] on select "Select 1 2 3 4 5 6 7 8 9 10 11 12 13 14 15 16 17 18 19 20" at bounding box center [1055, 322] width 269 height 30
click at [700, 159] on link "Debtor Addresses" at bounding box center [701, 162] width 102 height 36
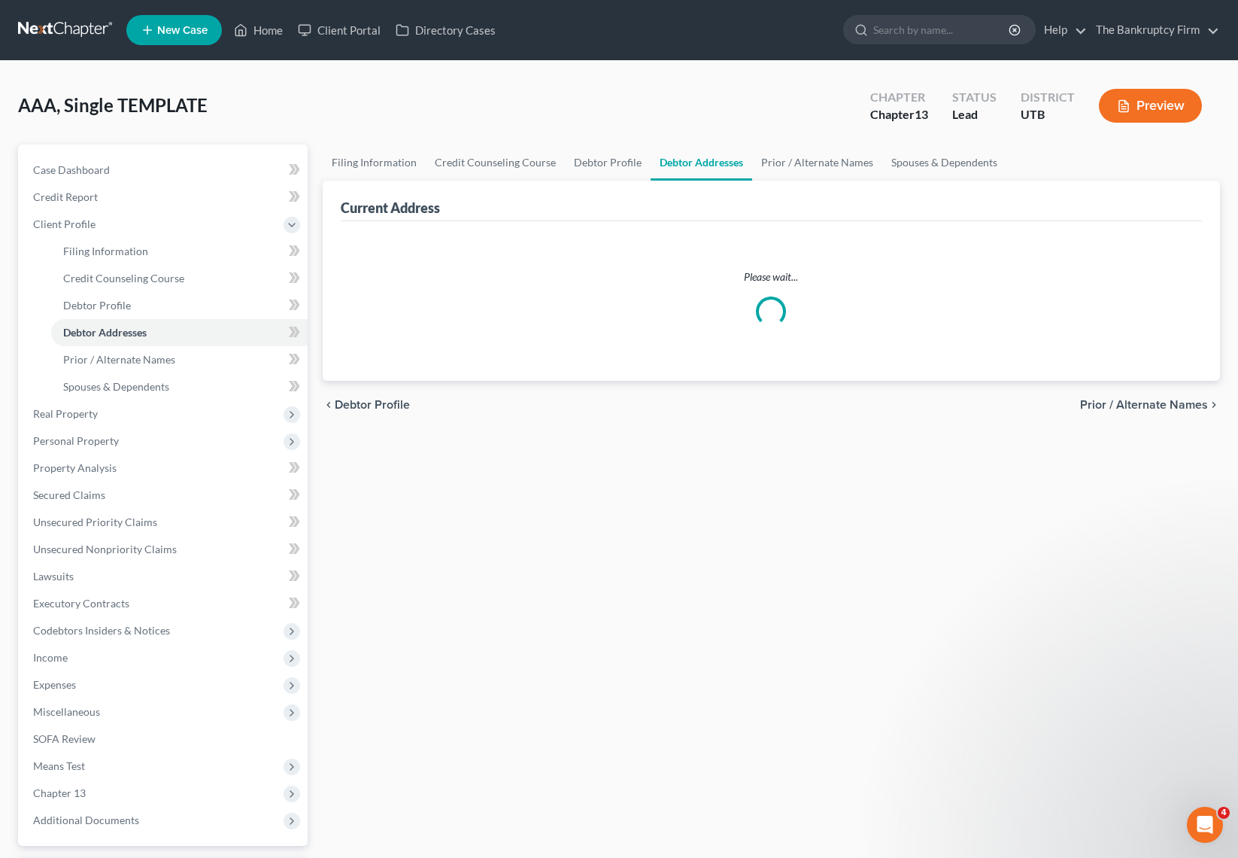
select select "0"
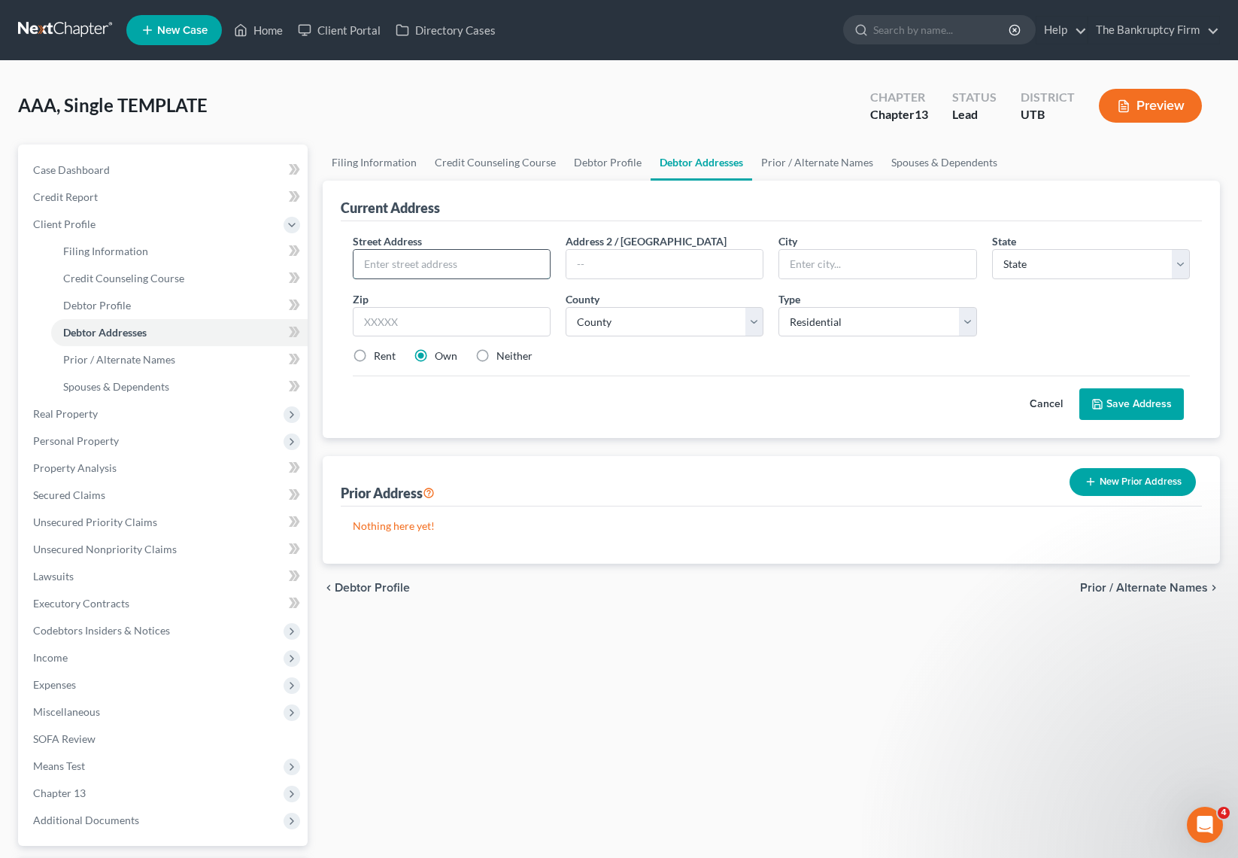
click at [458, 262] on input "text" at bounding box center [452, 264] width 196 height 29
type input "64 West 300 North"
type input "Clarkston"
select select "46"
type input "84305"
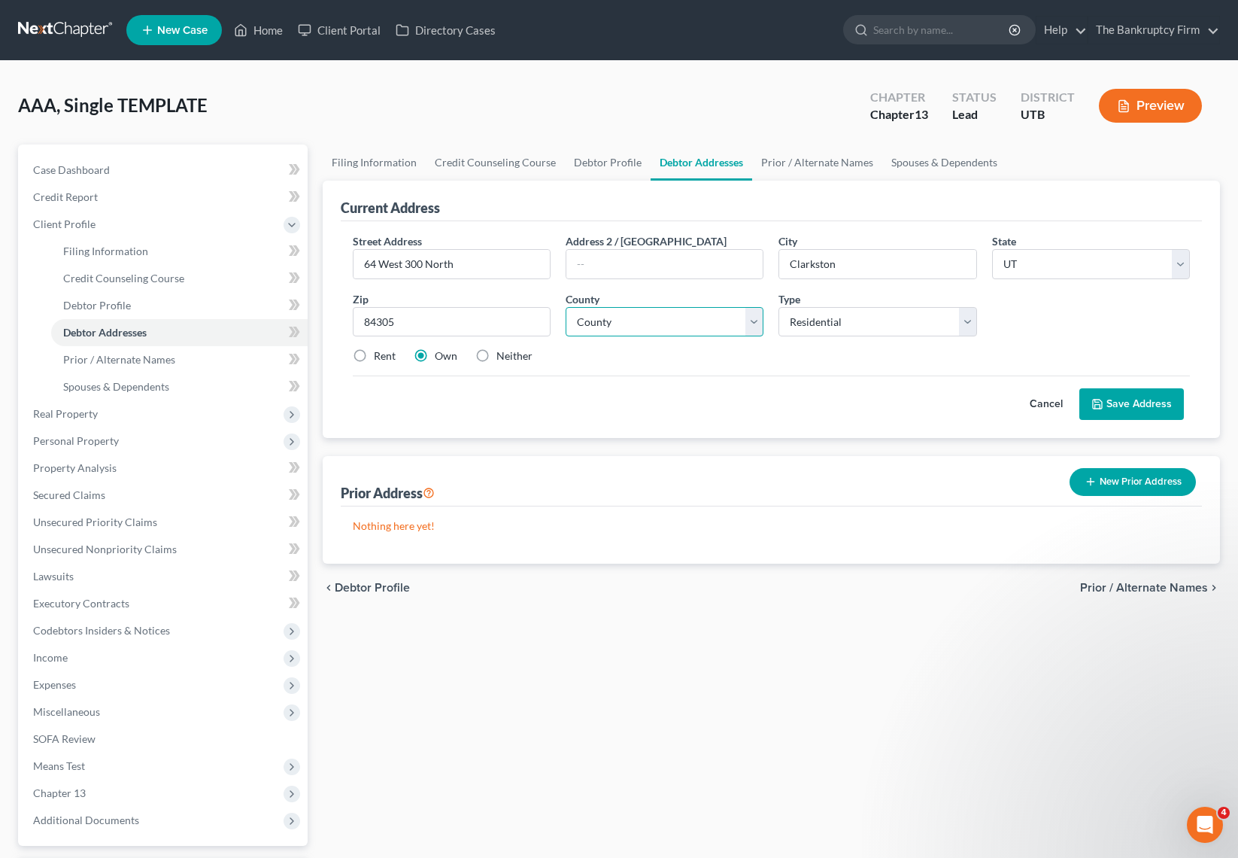
click at [679, 330] on select "County Beaver County Box Elder County Cache County Carbon County Daggett County…" at bounding box center [665, 322] width 198 height 30
select select "2"
click at [566, 307] on select "County Beaver County Box Elder County Cache County Carbon County Daggett County…" at bounding box center [665, 322] width 198 height 30
click at [374, 354] on label "Rent" at bounding box center [385, 355] width 22 height 15
click at [380, 354] on input "Rent" at bounding box center [385, 353] width 10 height 10
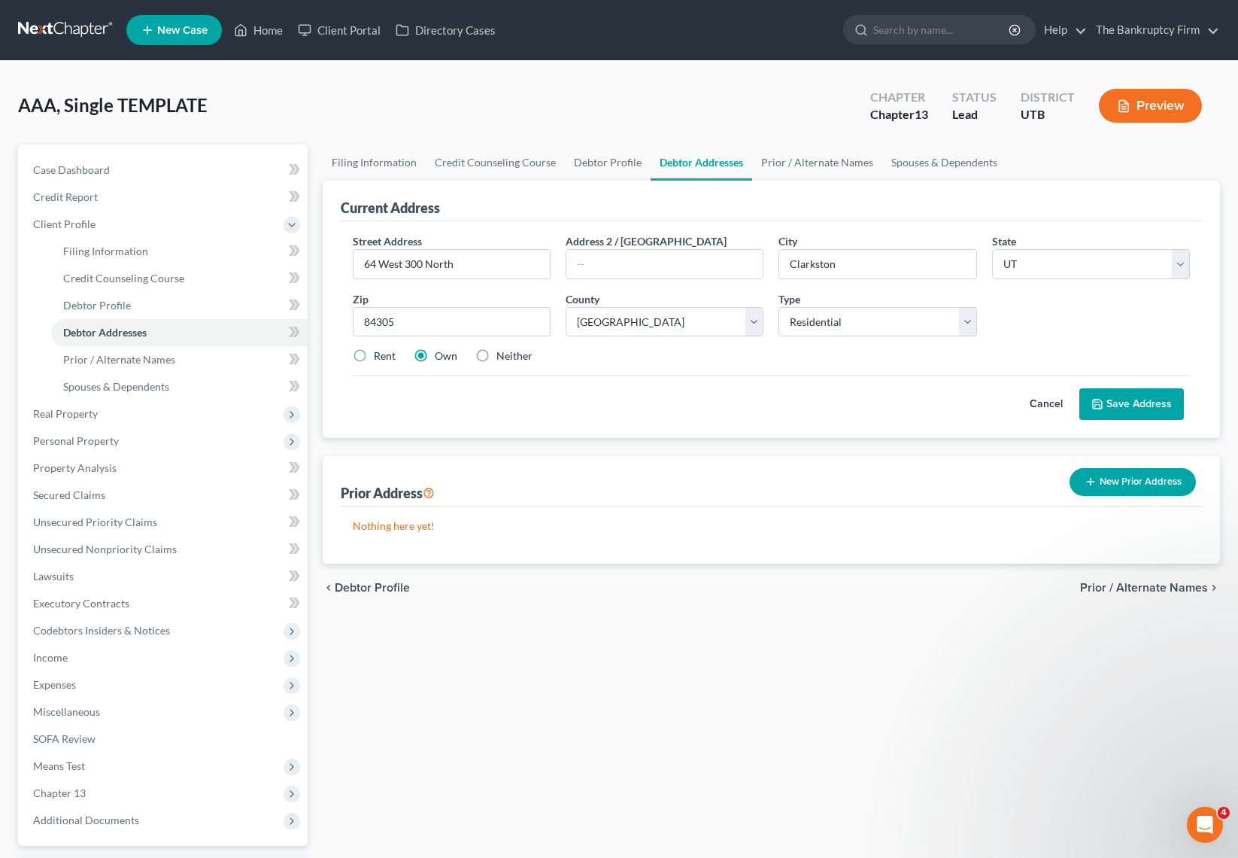
radio input "true"
click at [1152, 403] on button "Save Address" at bounding box center [1132, 404] width 105 height 32
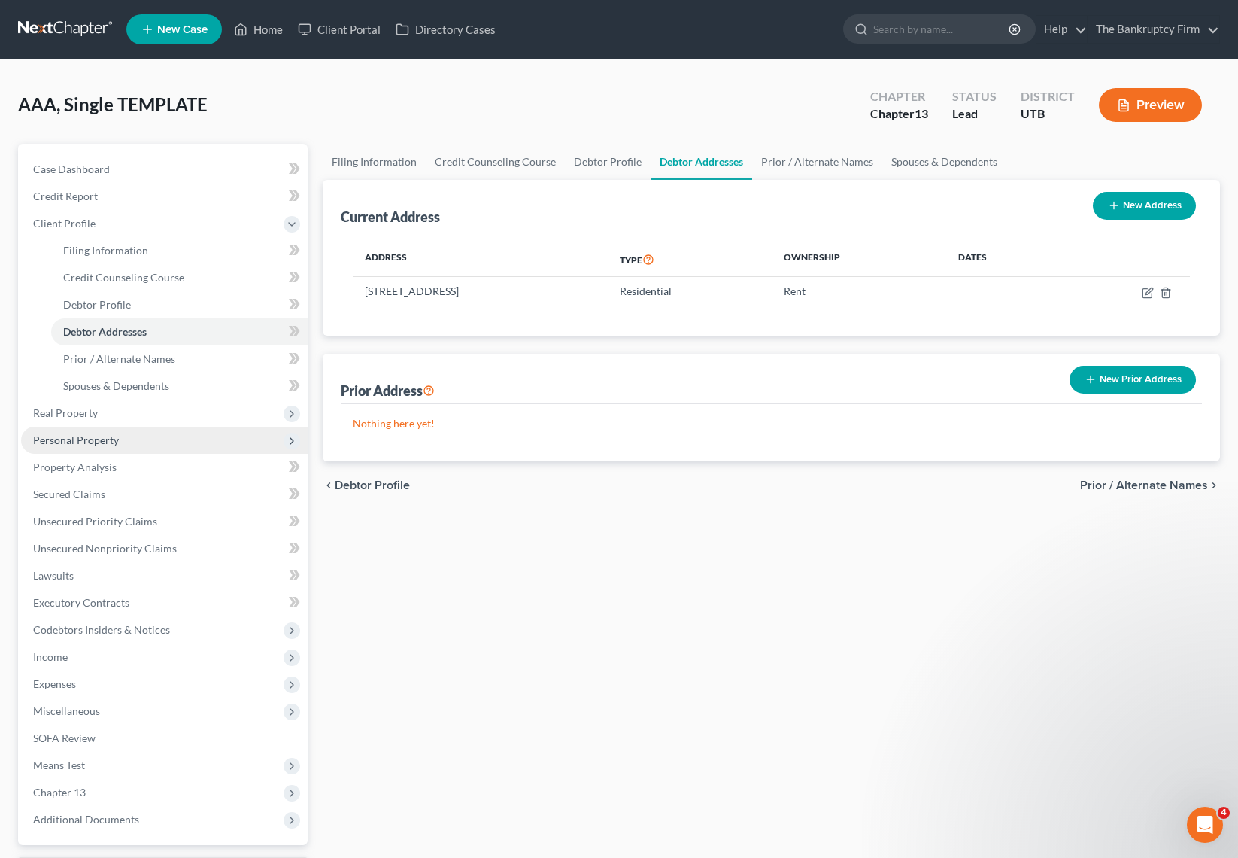
scroll to position [2, 0]
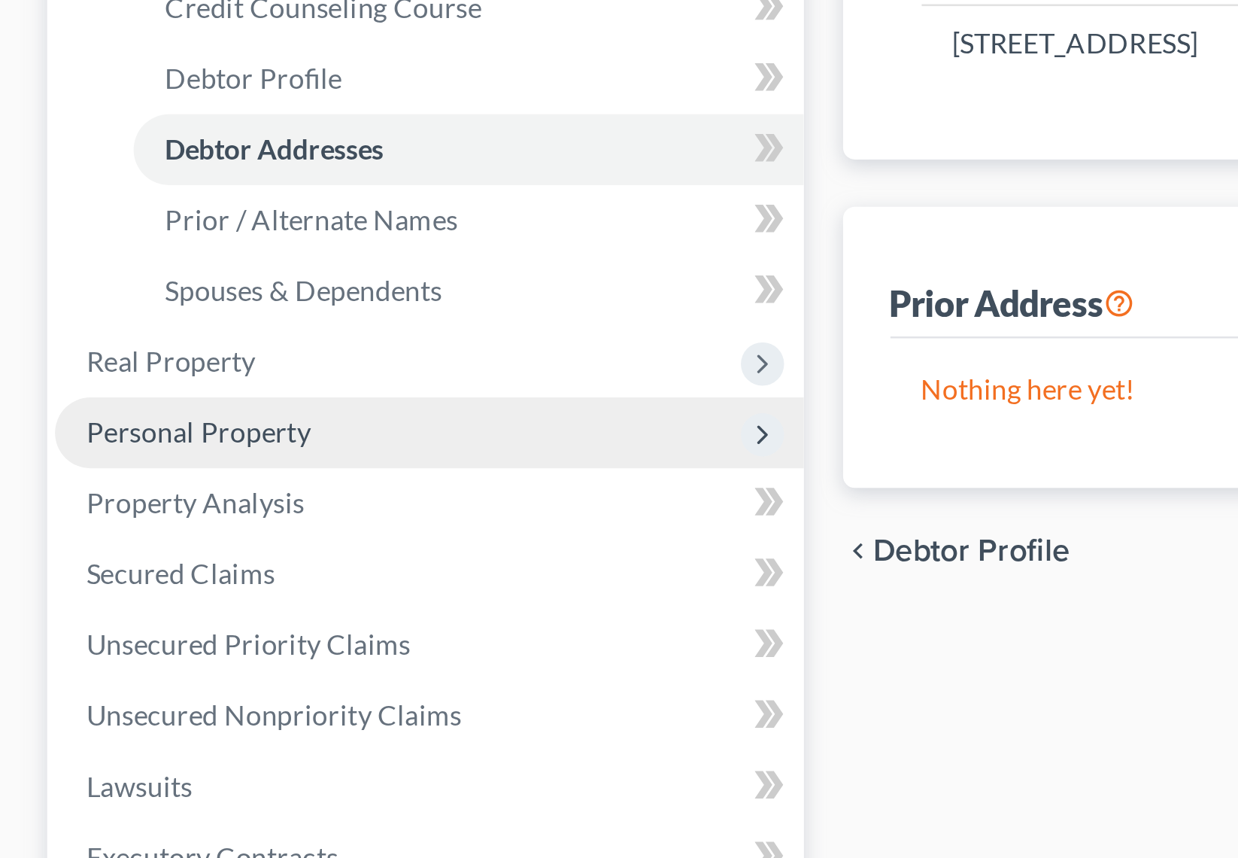
click at [38, 442] on span "Personal Property" at bounding box center [76, 439] width 86 height 13
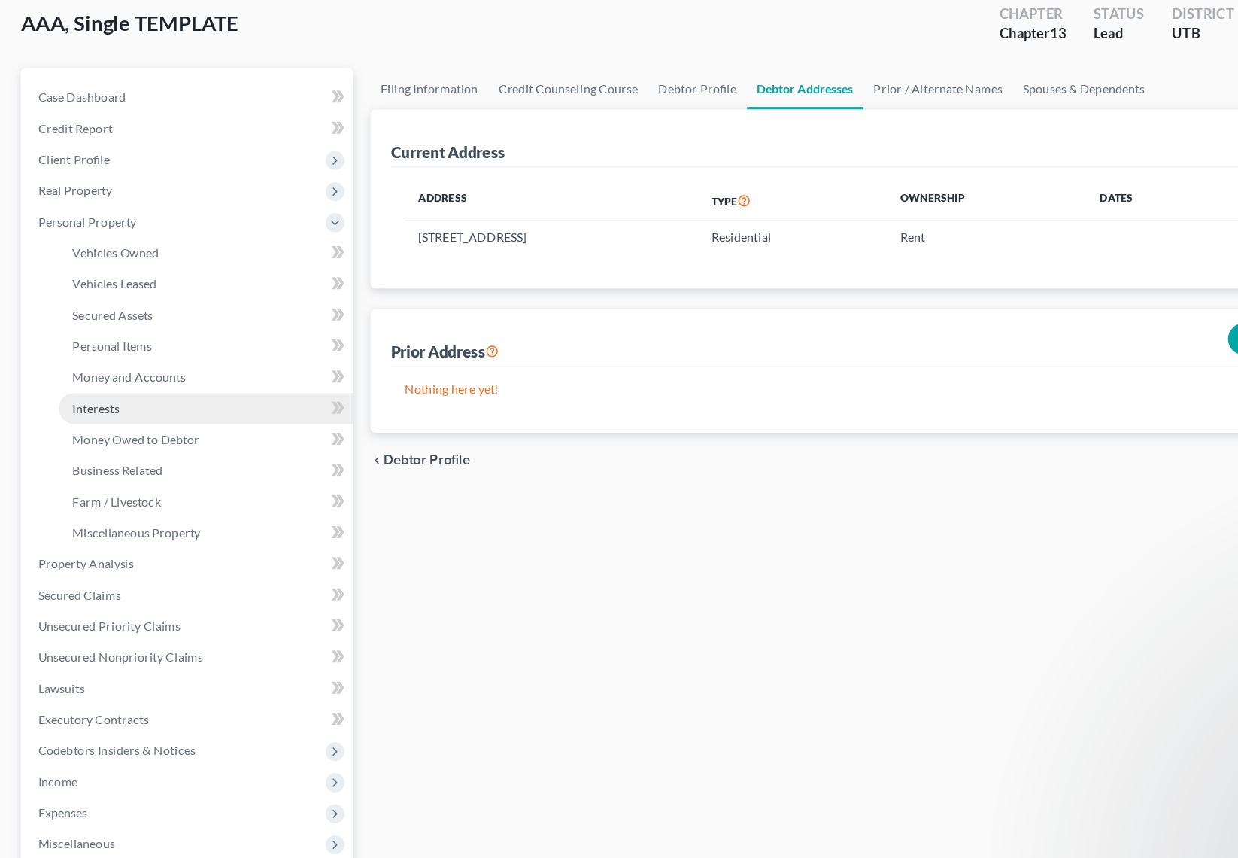
scroll to position [34, 0]
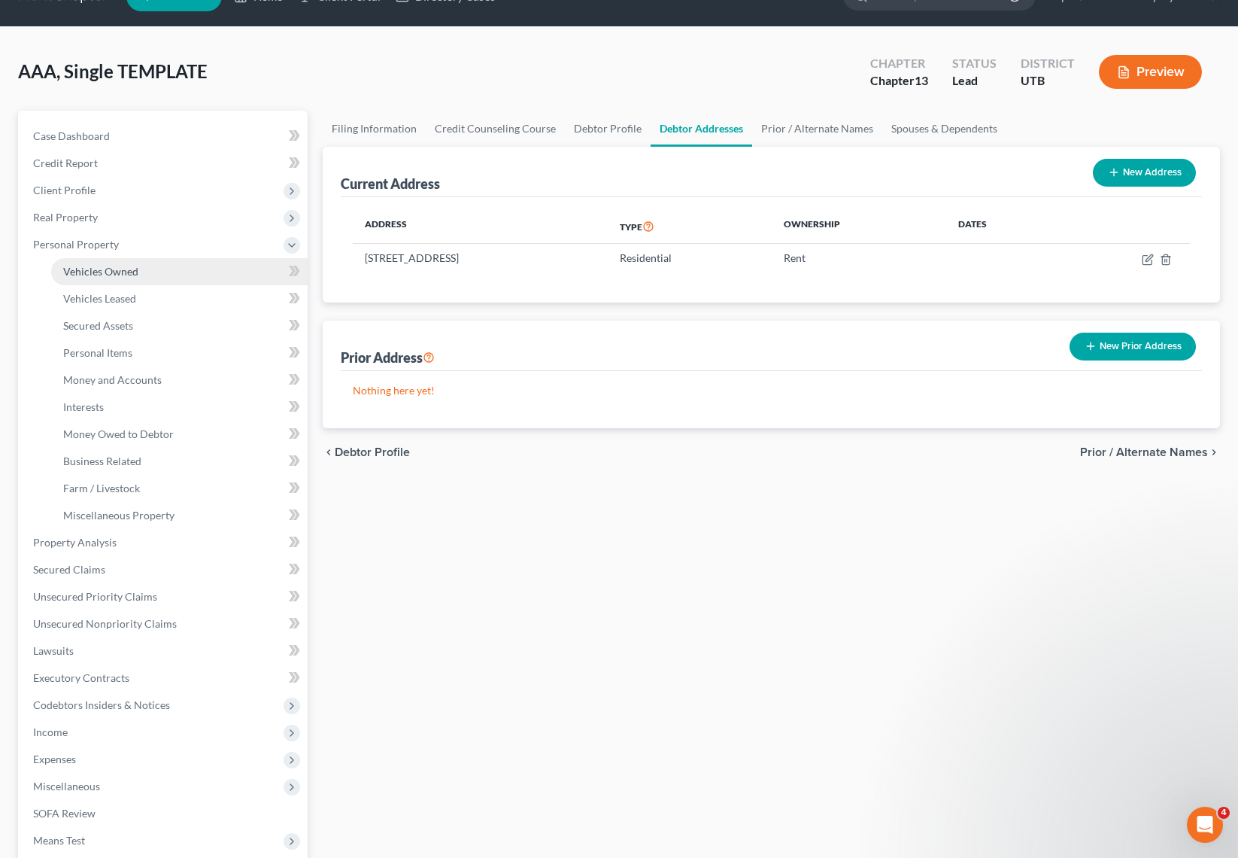
click at [132, 266] on span "Vehicles Owned" at bounding box center [100, 271] width 75 height 13
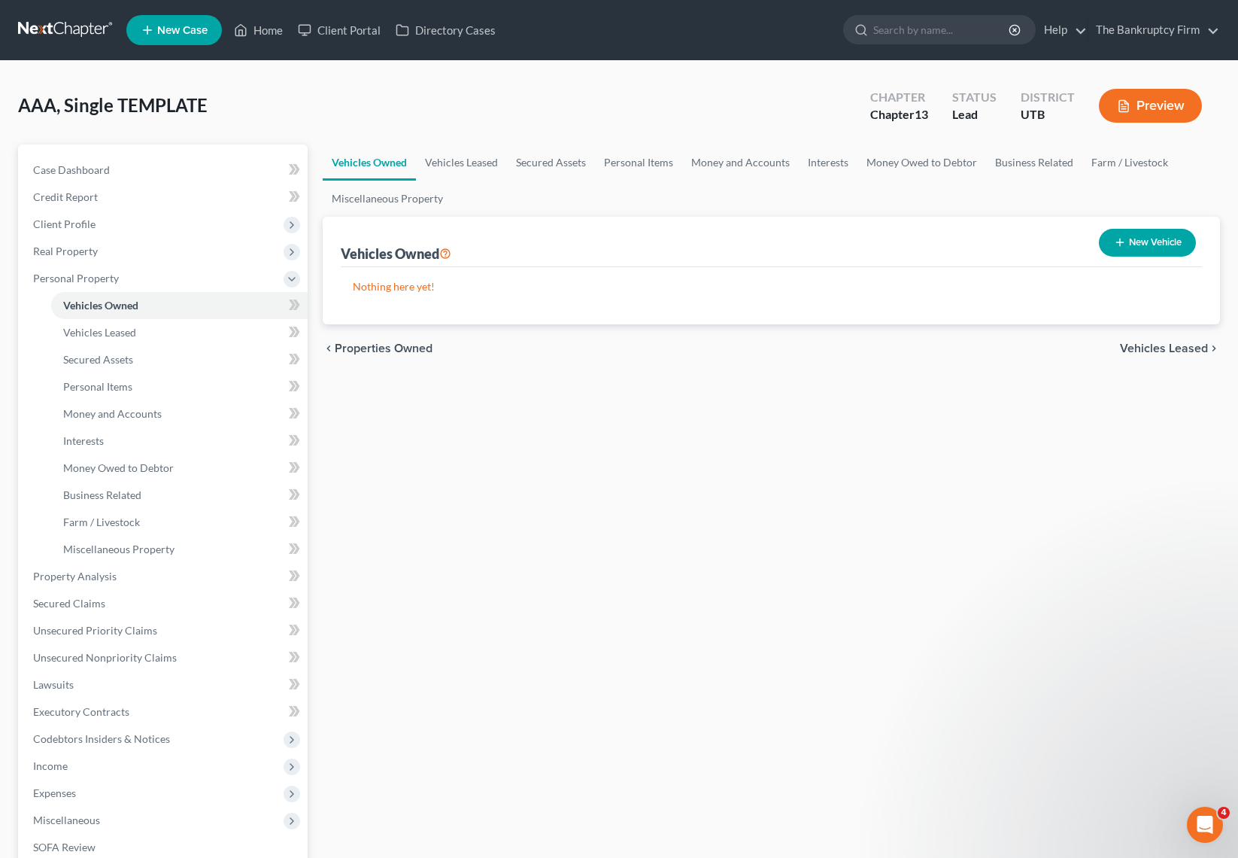
click at [1150, 235] on button "New Vehicle" at bounding box center [1147, 243] width 97 height 28
select select "0"
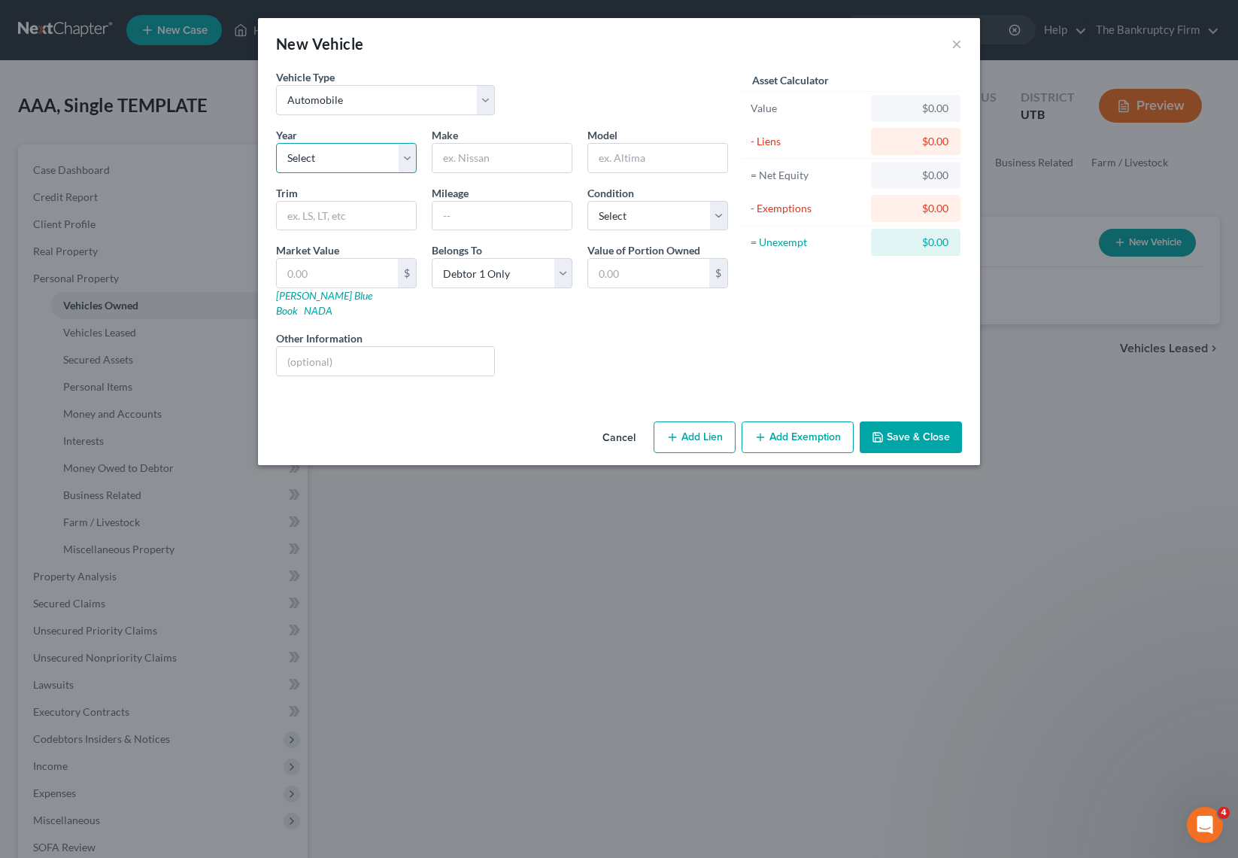
click at [342, 154] on select "Select 2026 2025 2024 2023 2022 2021 2020 2019 2018 2017 2016 2015 2014 2013 20…" at bounding box center [346, 158] width 141 height 30
select select "13"
click at [276, 143] on select "Select 2026 2025 2024 2023 2022 2021 2020 2019 2018 2017 2016 2015 2014 2013 20…" at bounding box center [346, 158] width 141 height 30
click at [482, 153] on input "text" at bounding box center [502, 158] width 139 height 29
type input "Dodge"
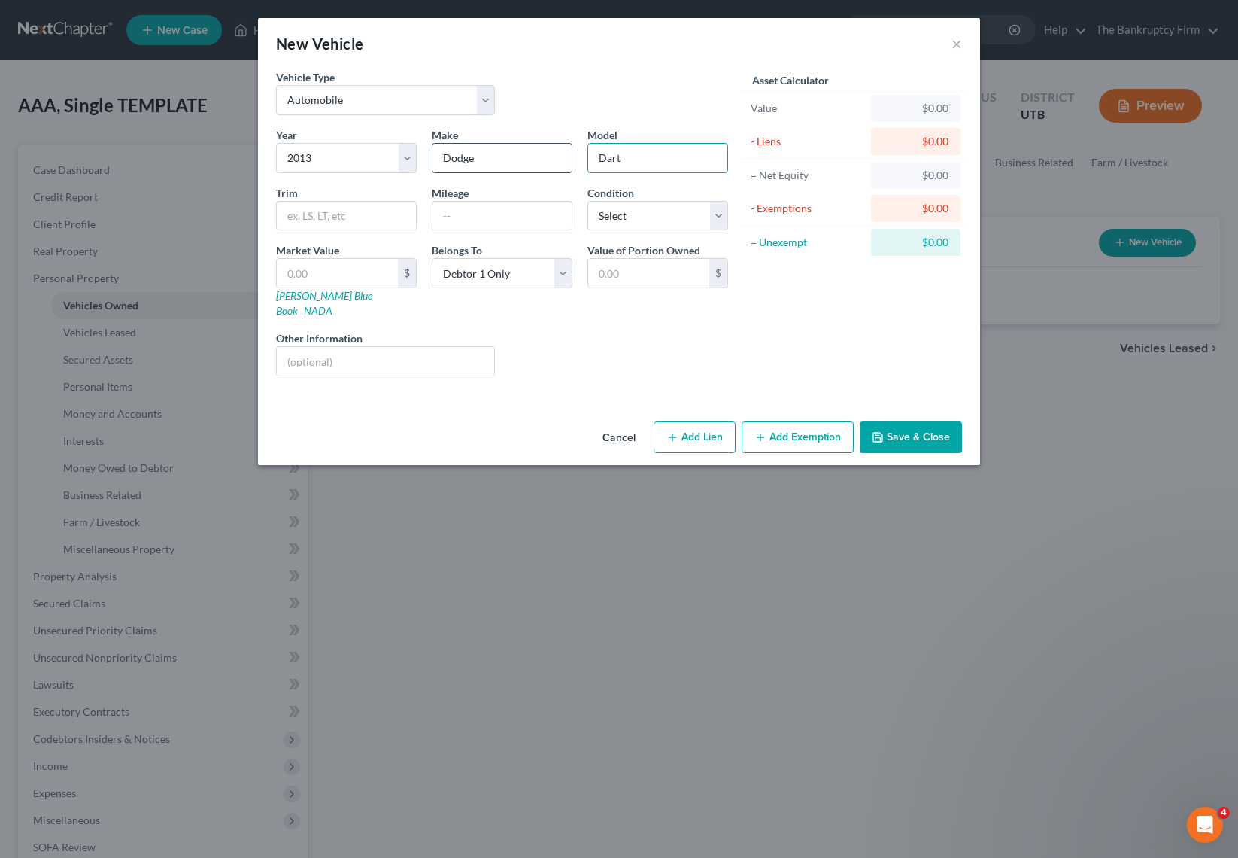
type input "Dart"
click at [335, 349] on input "text" at bounding box center [385, 361] width 217 height 29
type input "GWCU"
click at [460, 216] on input "text" at bounding box center [502, 216] width 139 height 29
type input "136000"
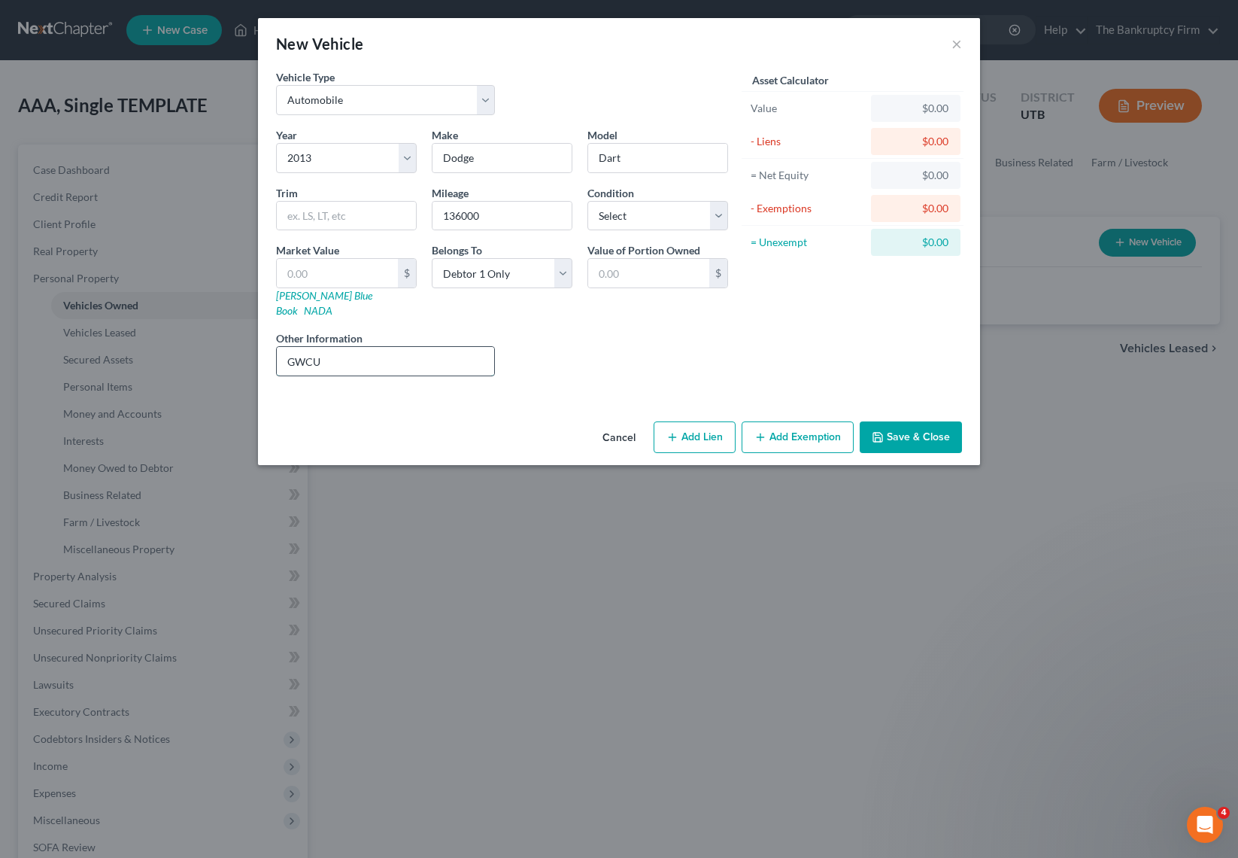
click at [372, 347] on input "GWCU" at bounding box center [385, 361] width 217 height 29
click at [644, 215] on select "Select Excellent Very Good Good Fair Poor" at bounding box center [658, 216] width 141 height 30
select select "3"
click at [588, 201] on select "Select Excellent Very Good Good Fair Poor" at bounding box center [658, 216] width 141 height 30
click at [374, 347] on input "GWCU" at bounding box center [385, 361] width 217 height 29
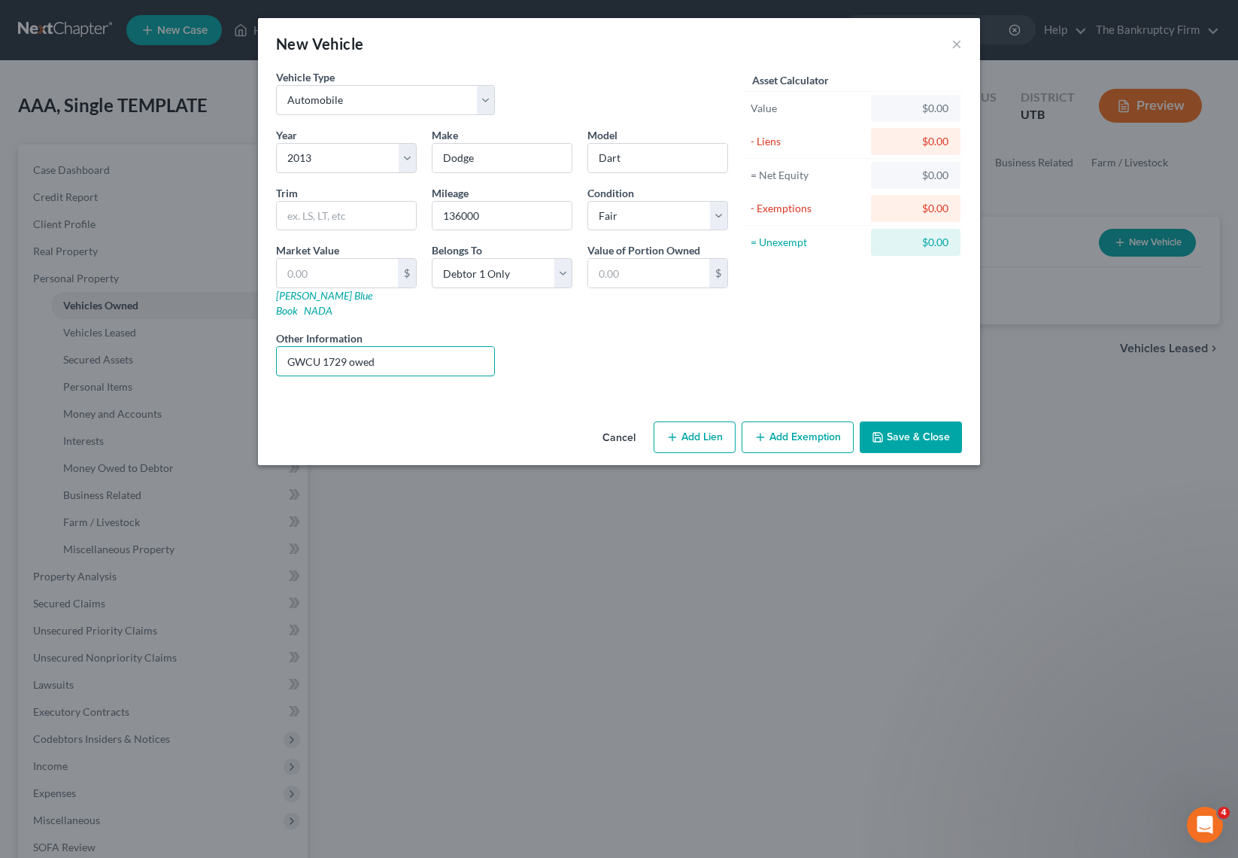
type input "GWCU 1729 owed"
click at [320, 272] on input "text" at bounding box center [337, 273] width 121 height 29
type input "2"
type input "2.00"
type input "22"
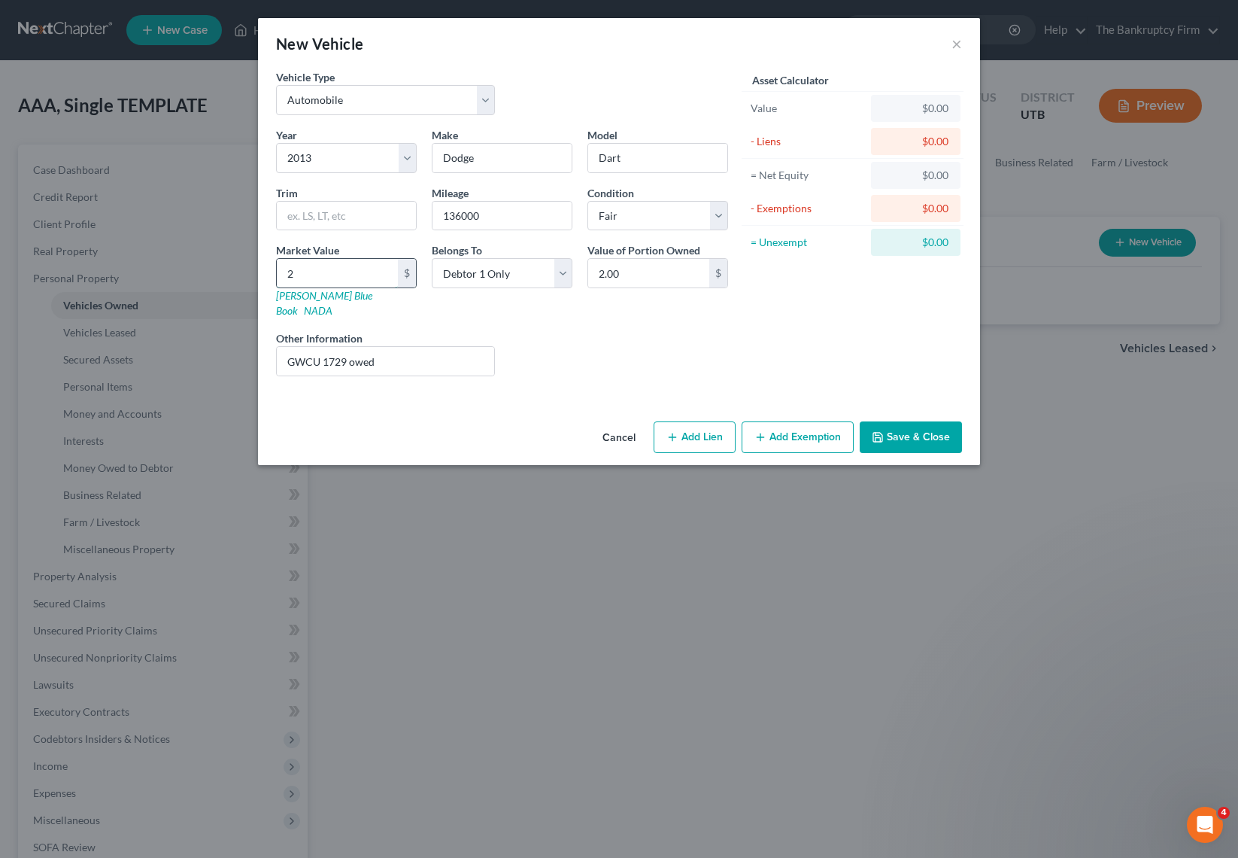
type input "22.00"
type input "225"
type input "225.00"
type input "2250"
type input "2,250.00"
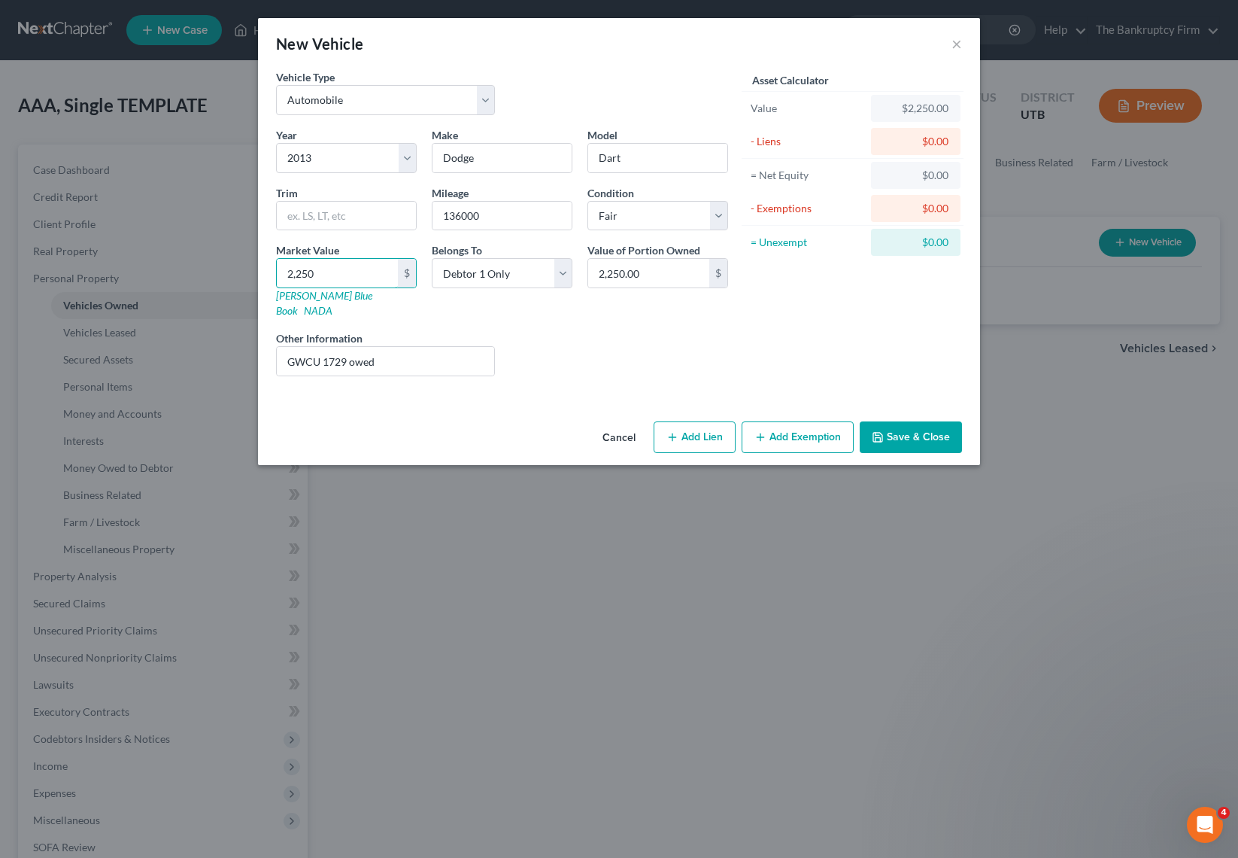
drag, startPoint x: 328, startPoint y: 274, endPoint x: 142, endPoint y: 269, distance: 185.9
click at [142, 269] on div "New Vehicle × Vehicle Type Select Automobile Truck Trailer Watercraft Aircraft …" at bounding box center [619, 429] width 1238 height 858
type input "4"
type input "4.00"
type input "45"
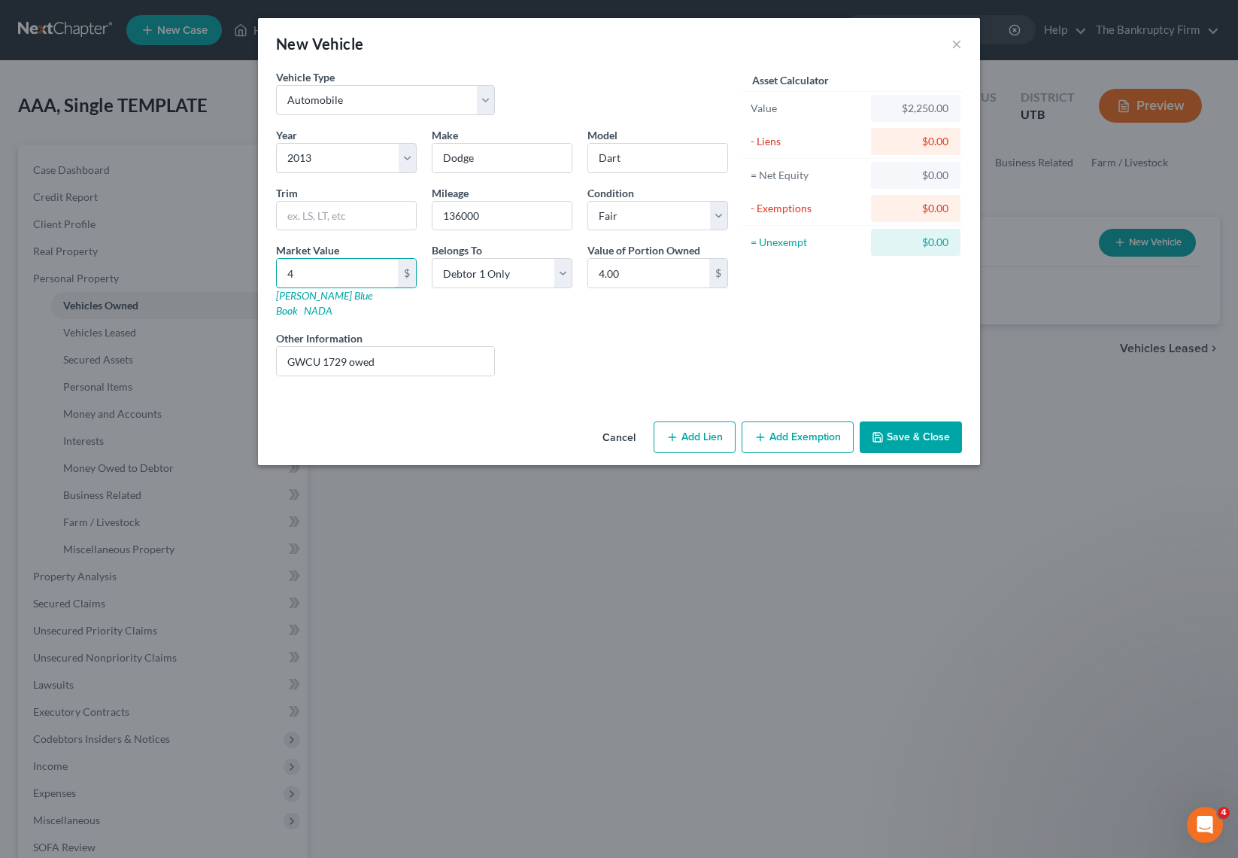
type input "45.00"
type input "450"
type input "450.00"
type input "4500"
type input "4,500.00"
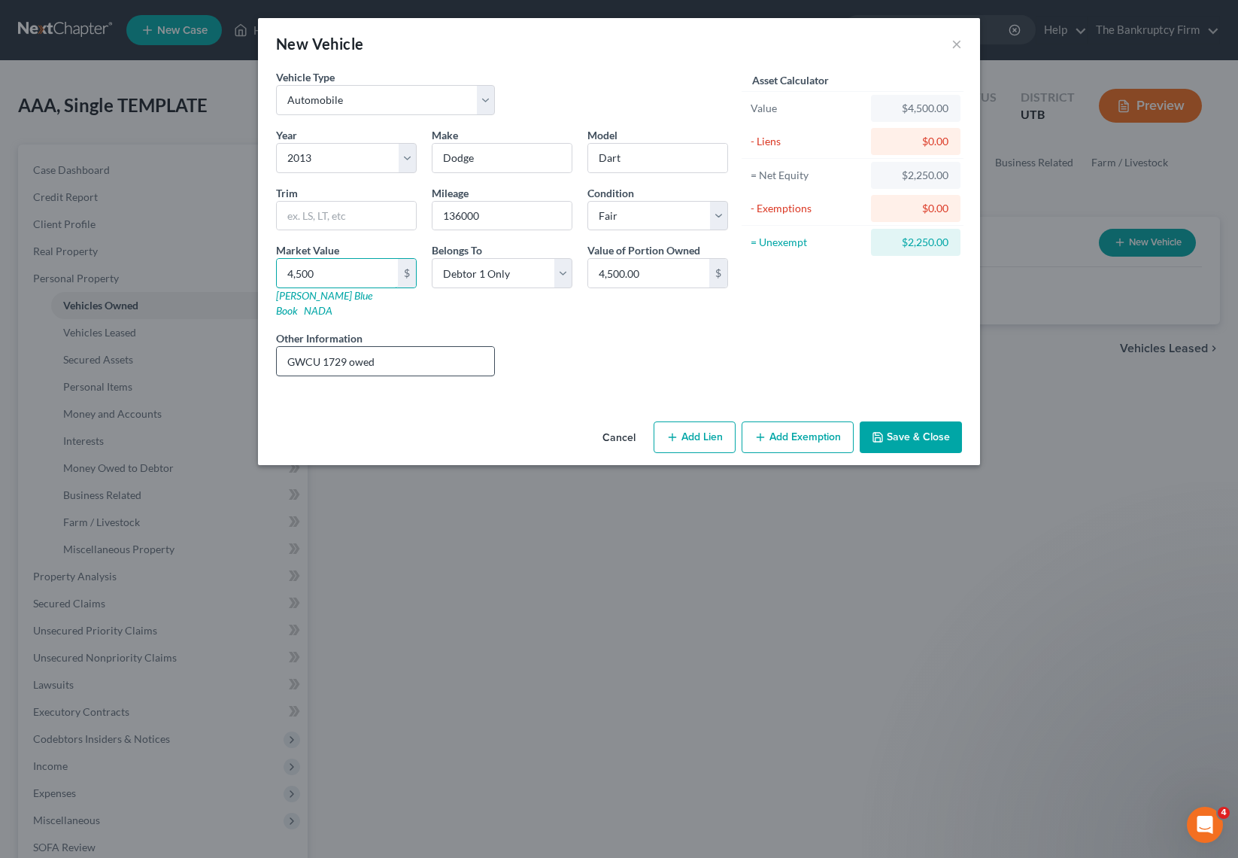
type input "4,500"
click at [411, 347] on input "GWCU 1729 owed" at bounding box center [385, 361] width 217 height 29
type input "GWCU 1729 owed $1500 needed to run properly"
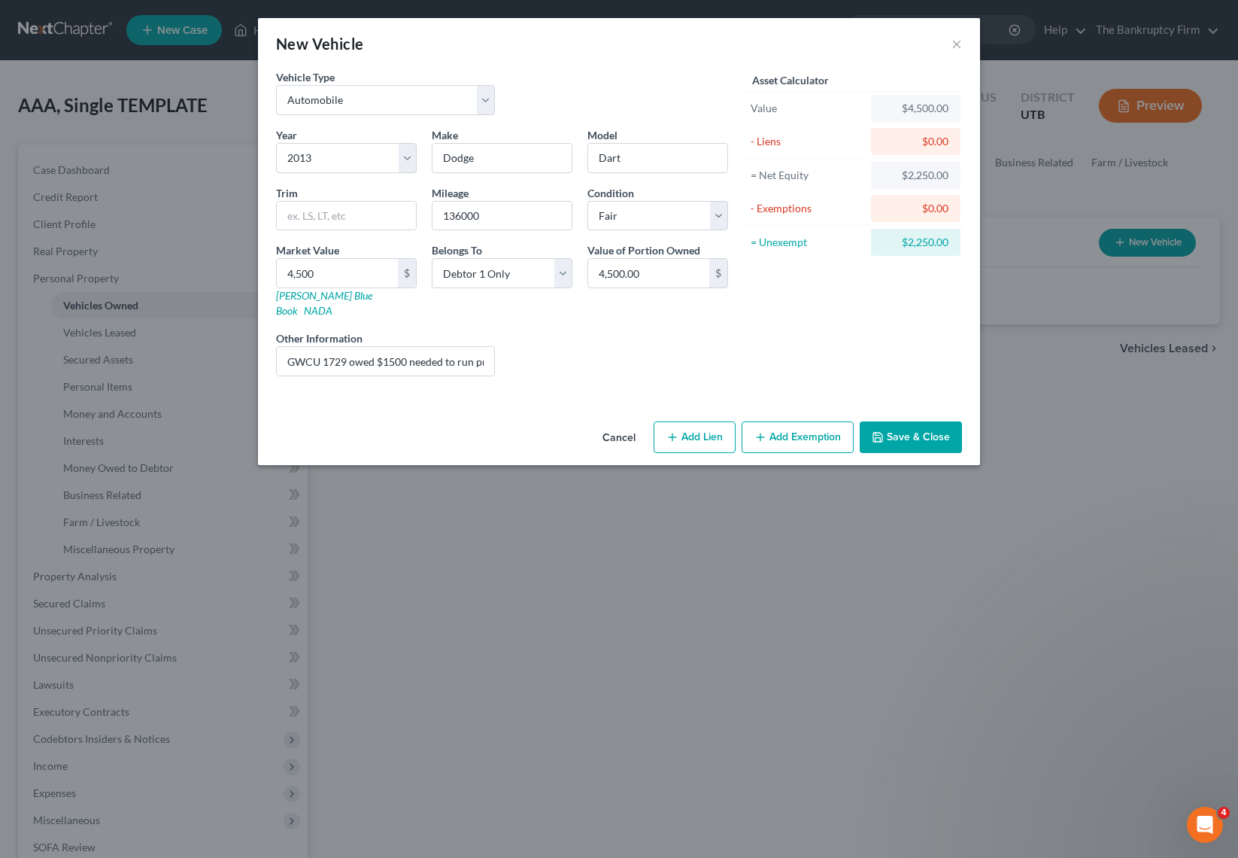
click at [886, 421] on button "Save & Close" at bounding box center [911, 437] width 102 height 32
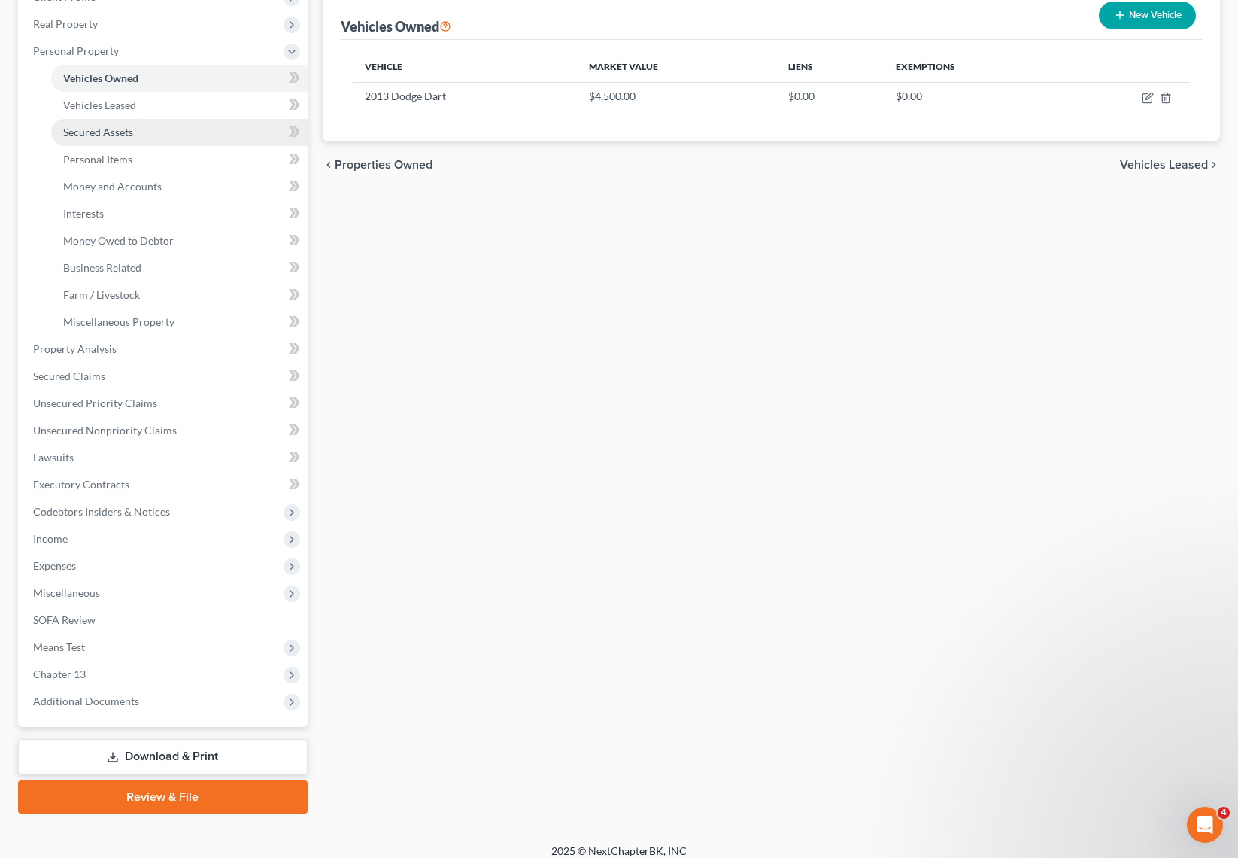
scroll to position [234, 0]
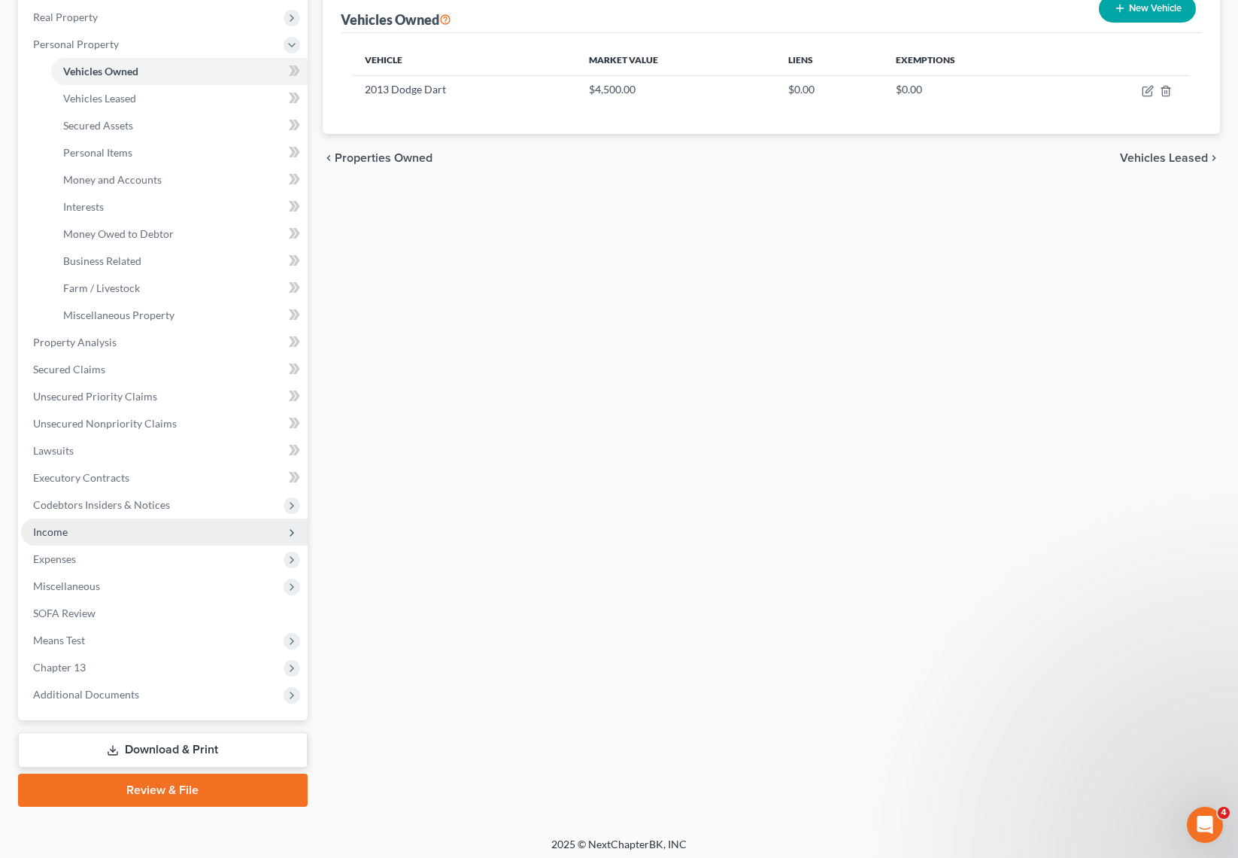
click at [66, 530] on span "Income" at bounding box center [50, 531] width 35 height 13
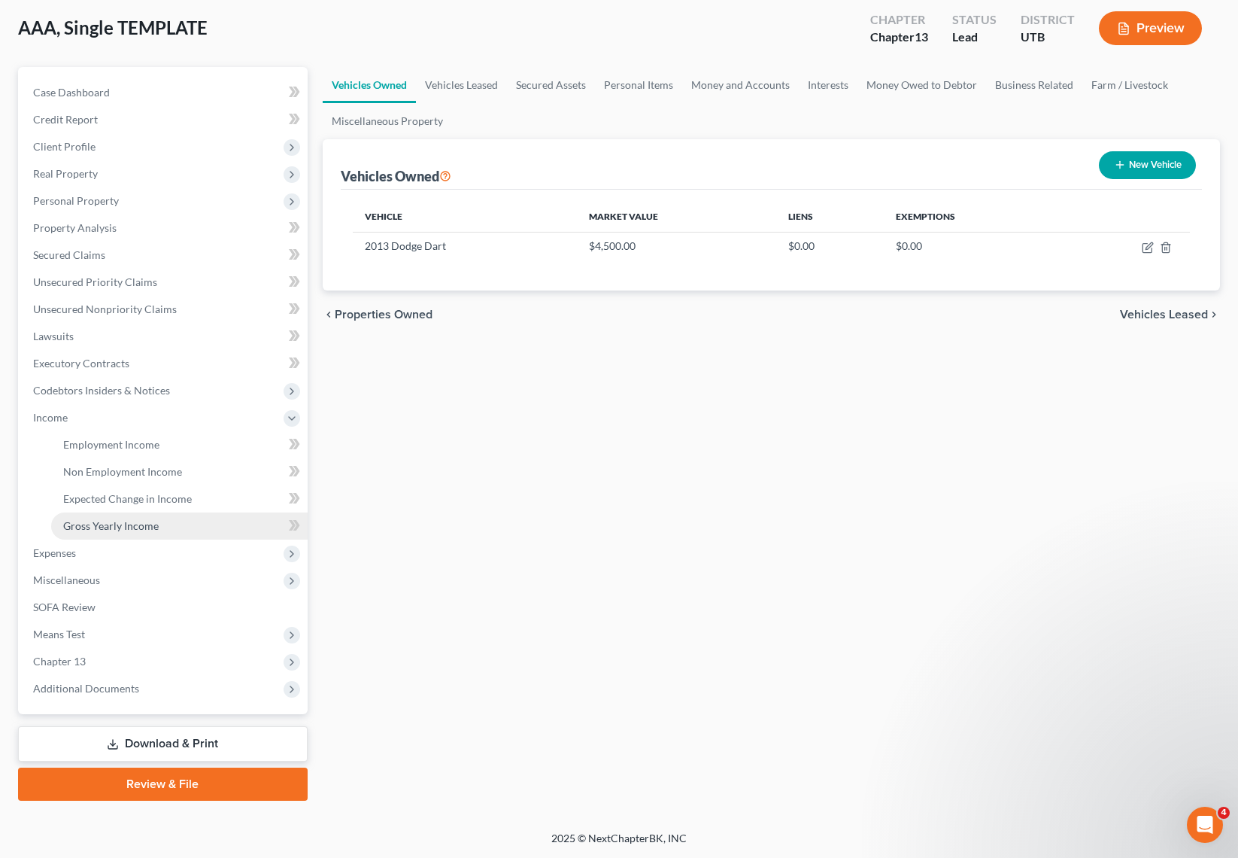
scroll to position [77, 0]
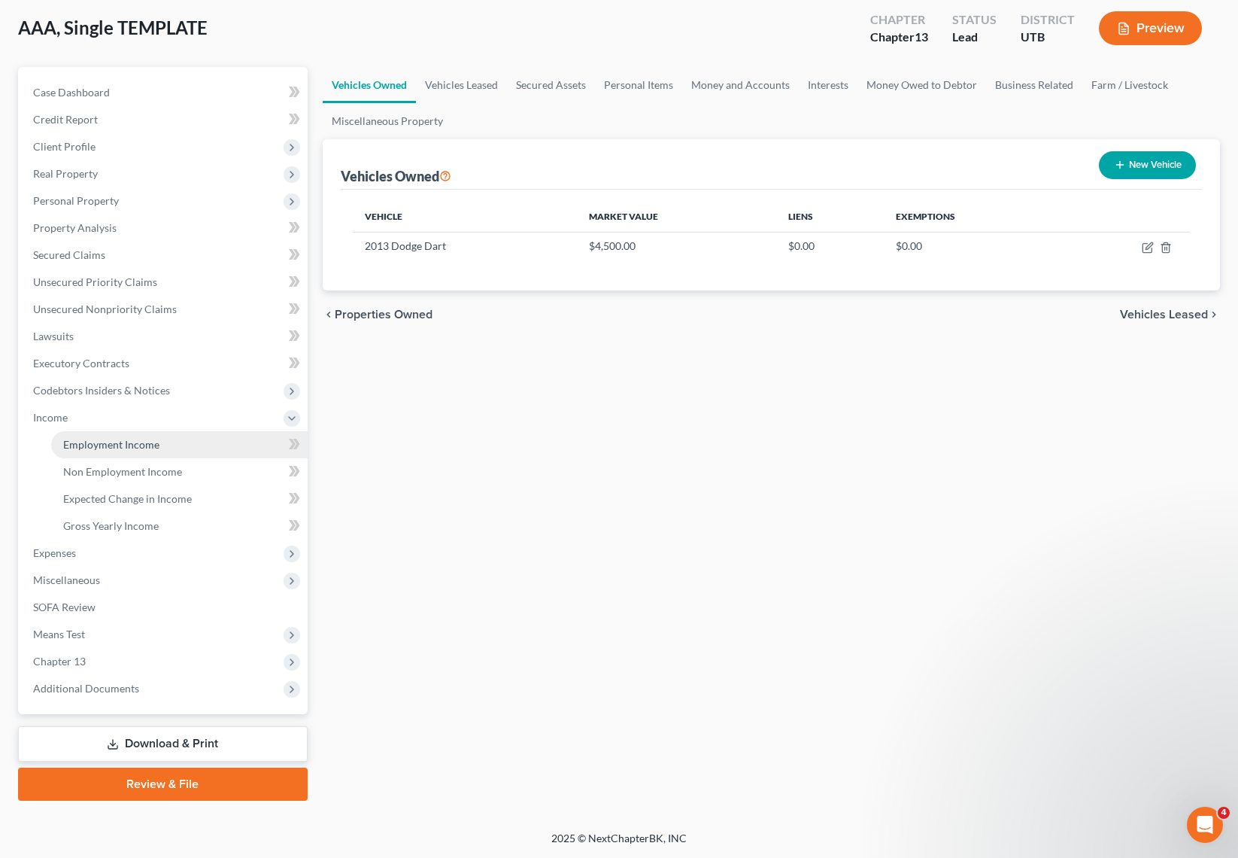
click at [108, 442] on span "Employment Income" at bounding box center [111, 444] width 96 height 13
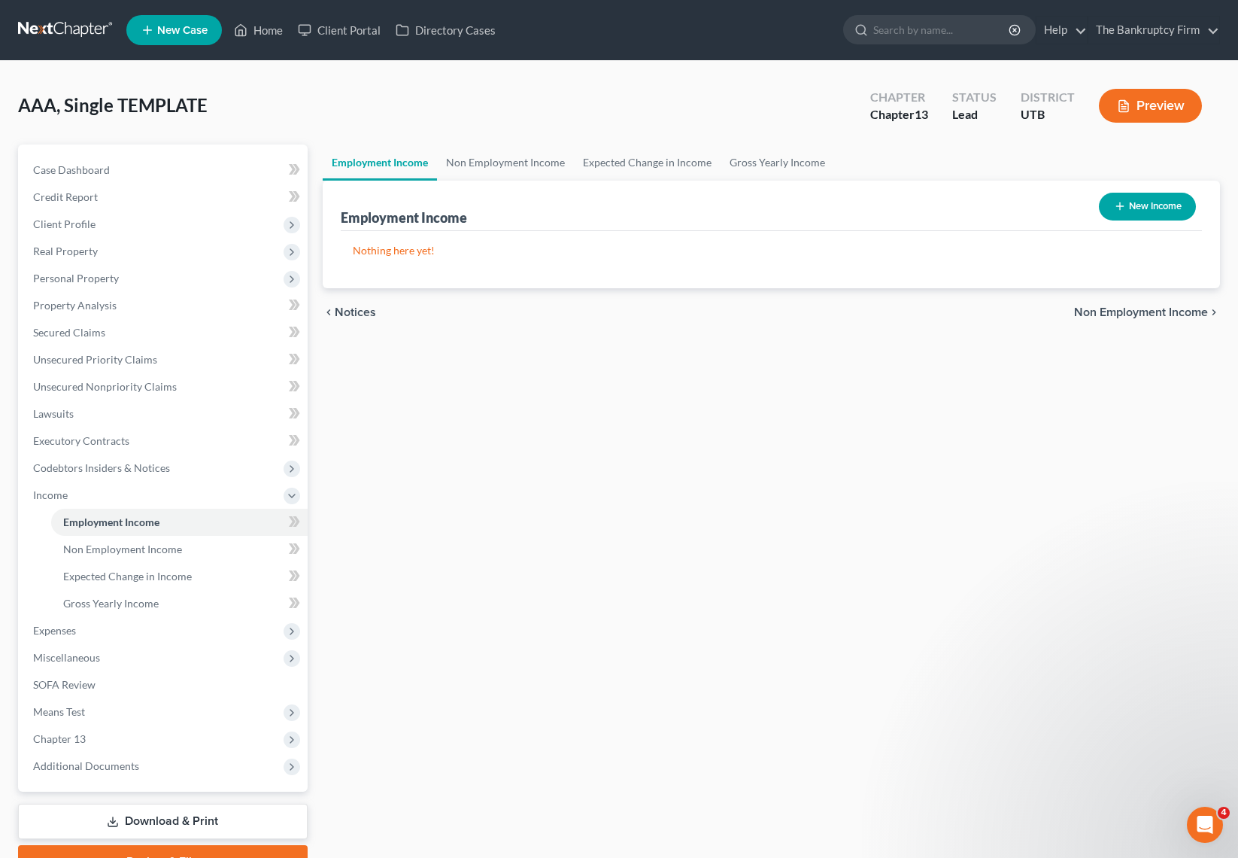
click at [1148, 202] on button "New Income" at bounding box center [1147, 207] width 97 height 28
select select "0"
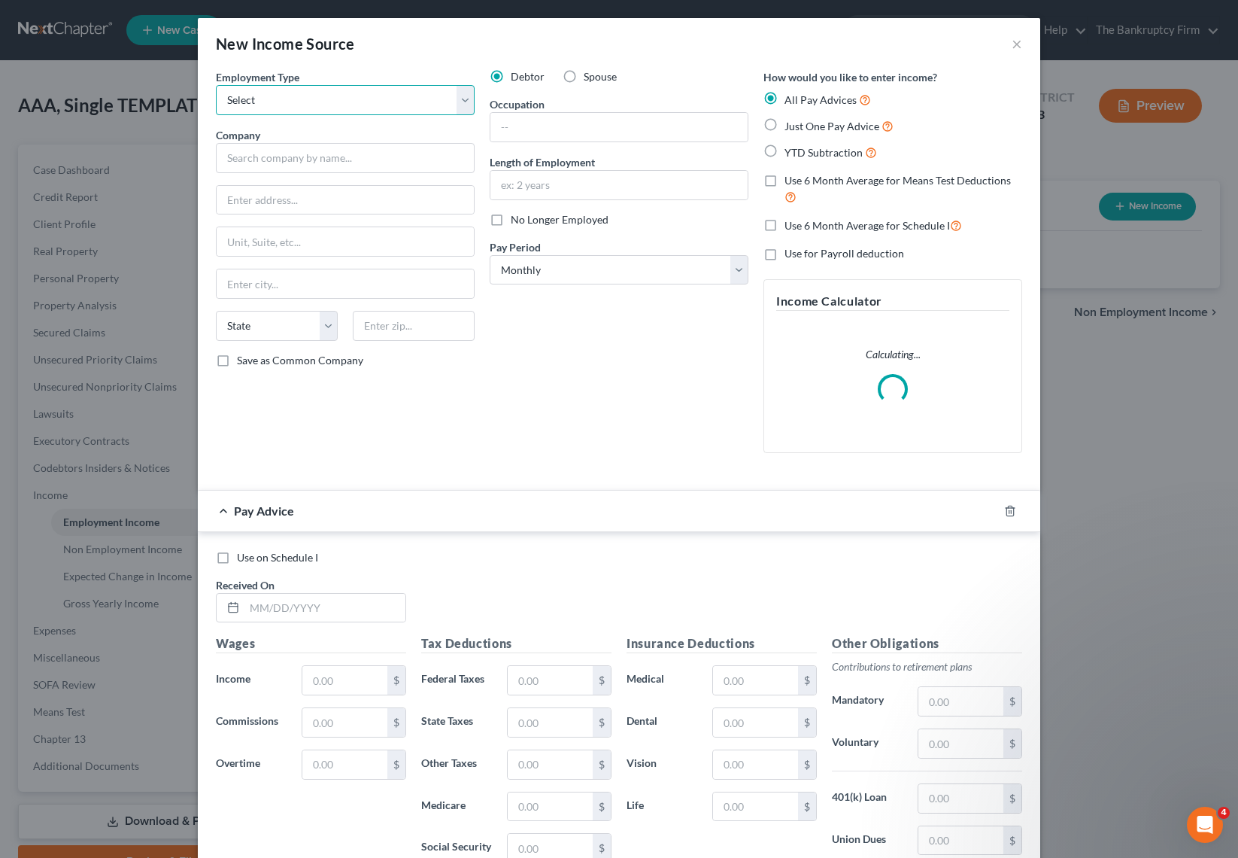
click at [311, 93] on select "Select Full or Part Time Employment Self Employment" at bounding box center [345, 100] width 259 height 30
select select "0"
click at [216, 85] on select "Select Full or Part Time Employment Self Employment" at bounding box center [345, 100] width 259 height 30
click at [298, 163] on input "text" at bounding box center [345, 158] width 259 height 30
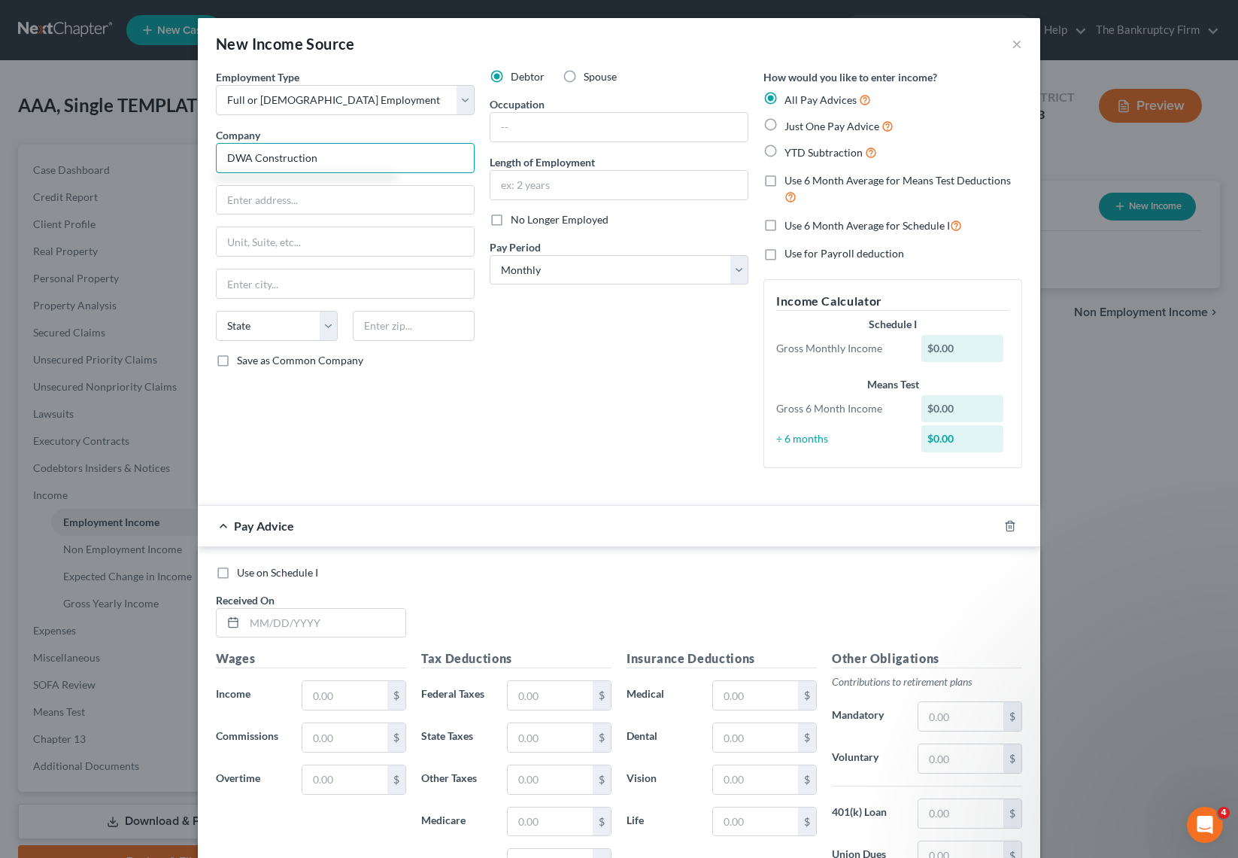
type input "DWA Construction"
click at [558, 138] on input "text" at bounding box center [619, 127] width 257 height 29
type input "Construction"
type input "9 Months"
click at [627, 265] on select "Select Monthly Twice Monthly Every Other Week Weekly" at bounding box center [619, 270] width 259 height 30
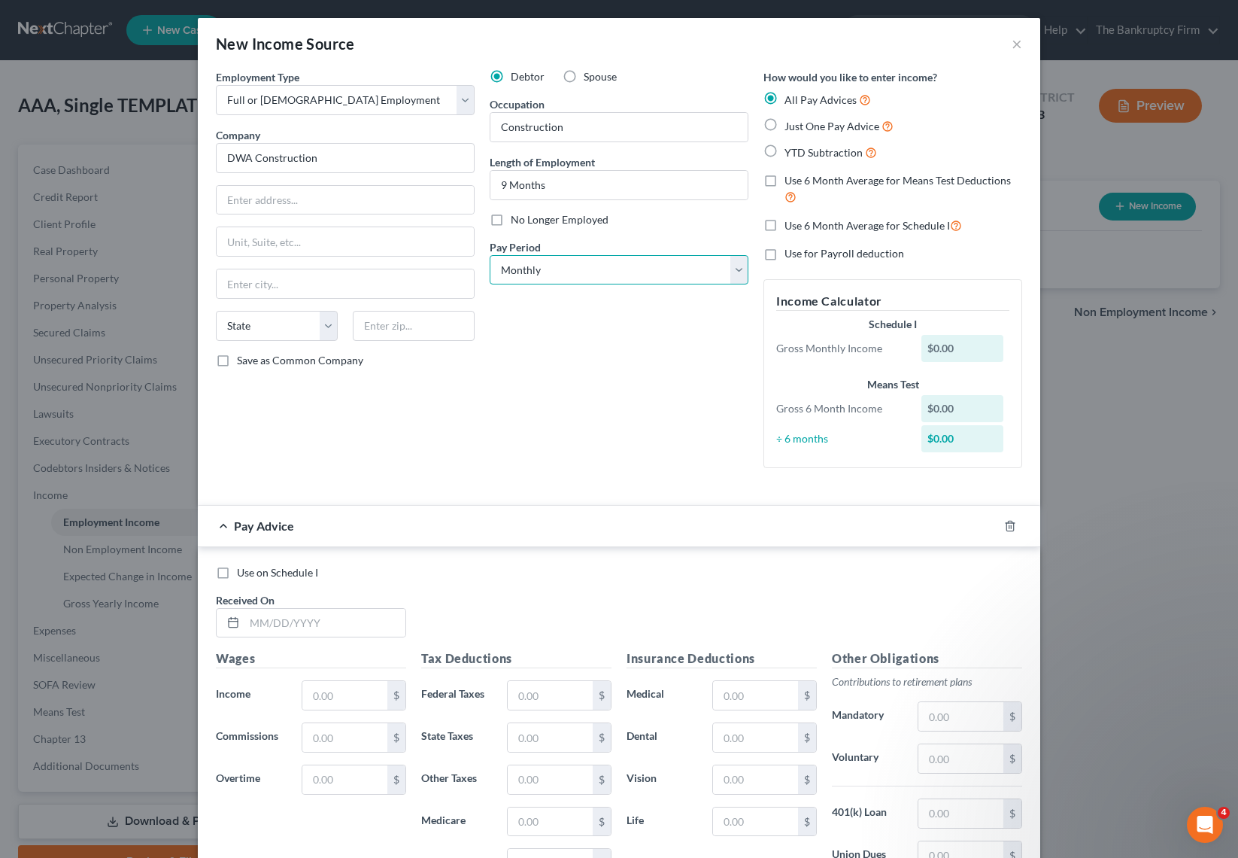
select select "3"
click at [490, 255] on select "Select Monthly Twice Monthly Every Other Week Weekly" at bounding box center [619, 270] width 259 height 30
click at [1011, 528] on line "button" at bounding box center [1011, 526] width 0 height 3
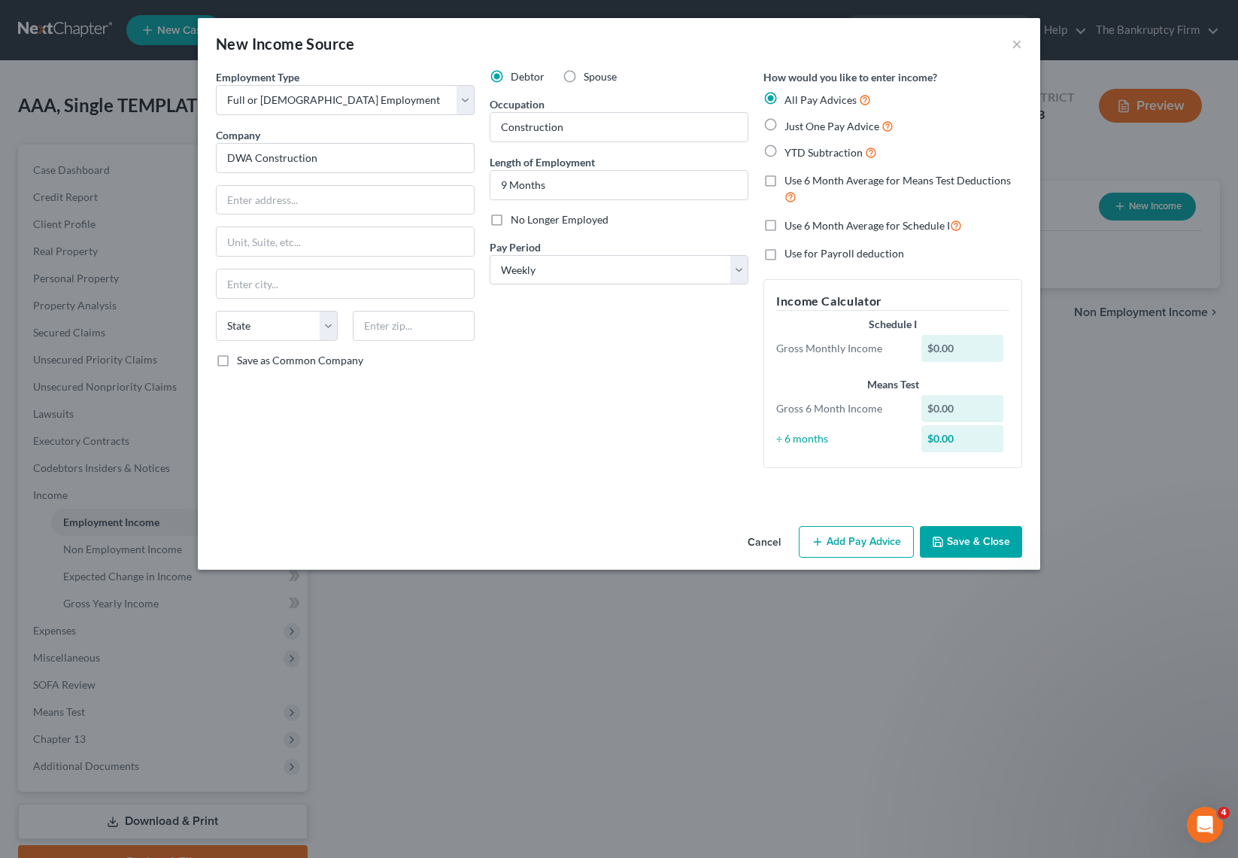
click at [983, 544] on button "Save & Close" at bounding box center [971, 542] width 102 height 32
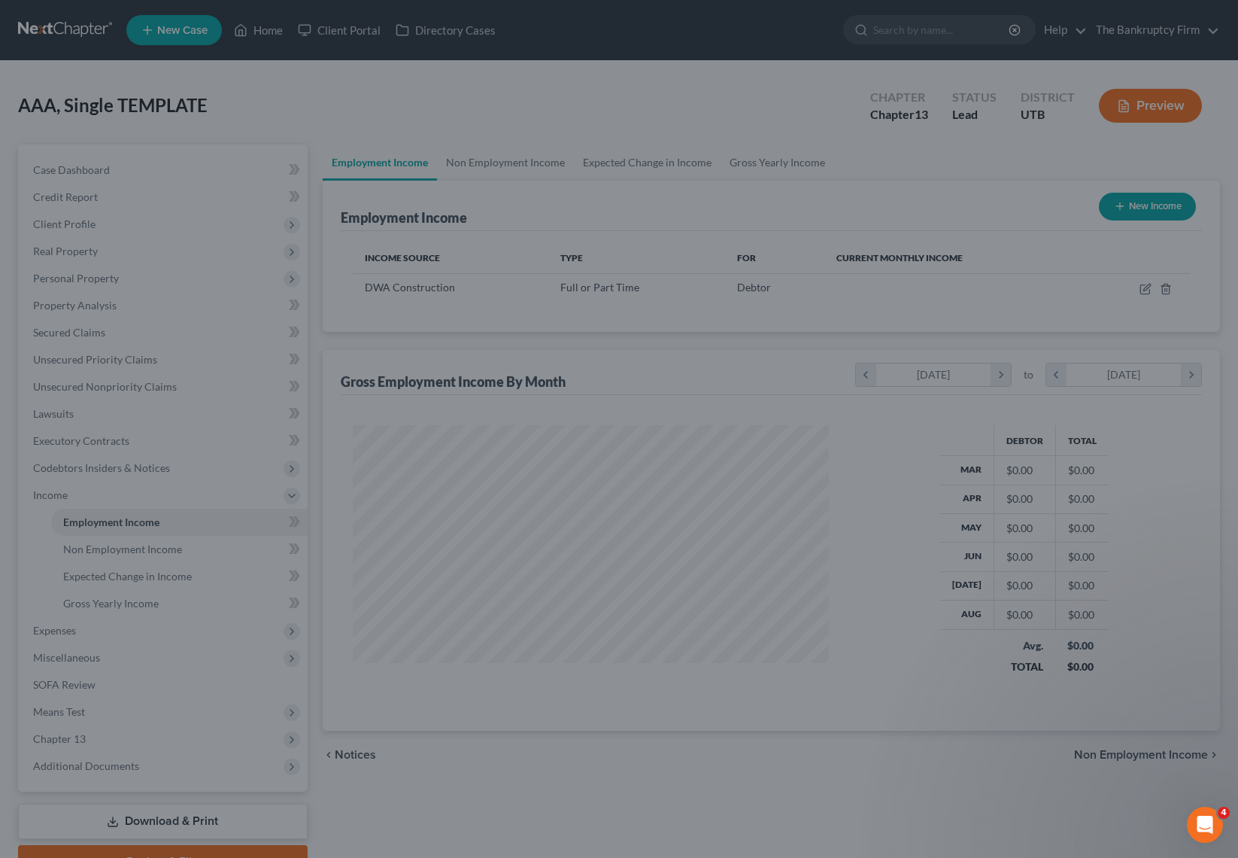
scroll to position [270, 506]
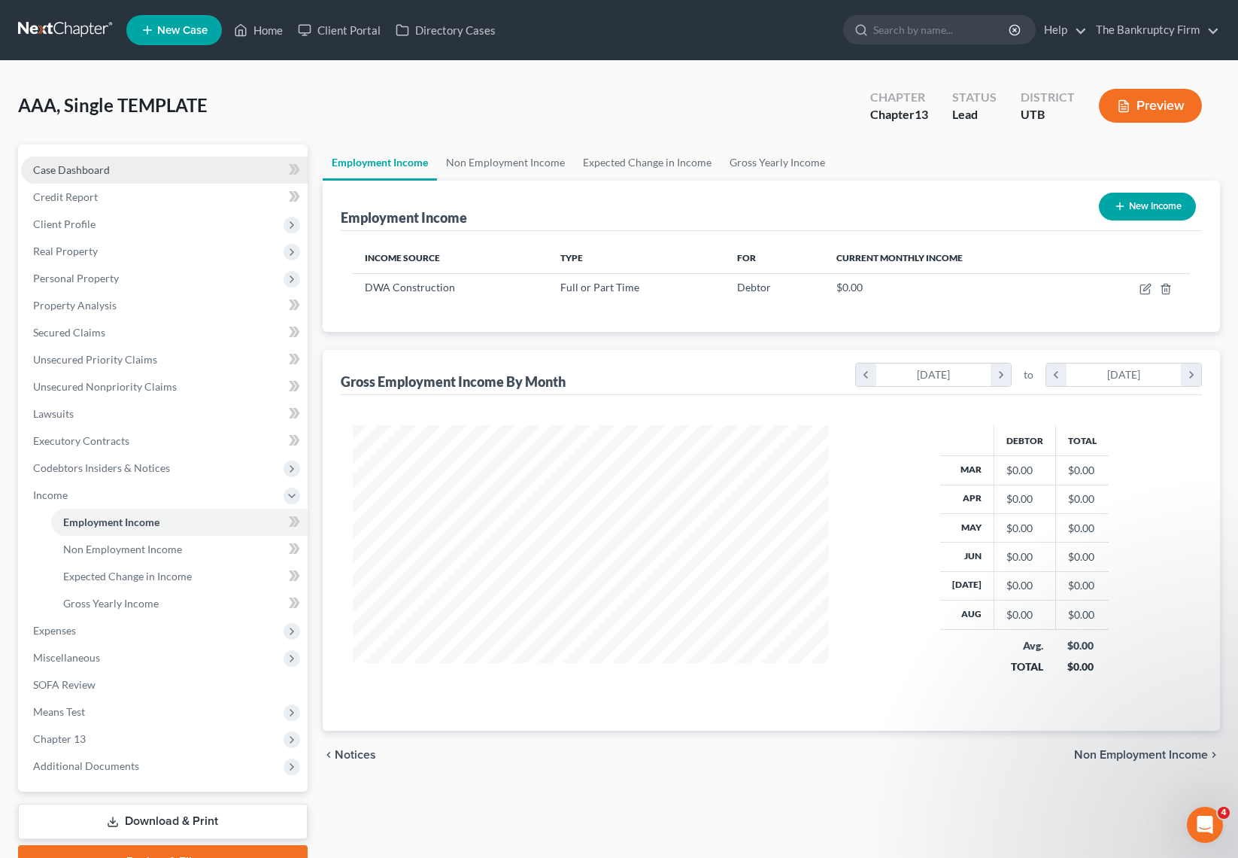
click at [78, 165] on span "Case Dashboard" at bounding box center [71, 169] width 77 height 13
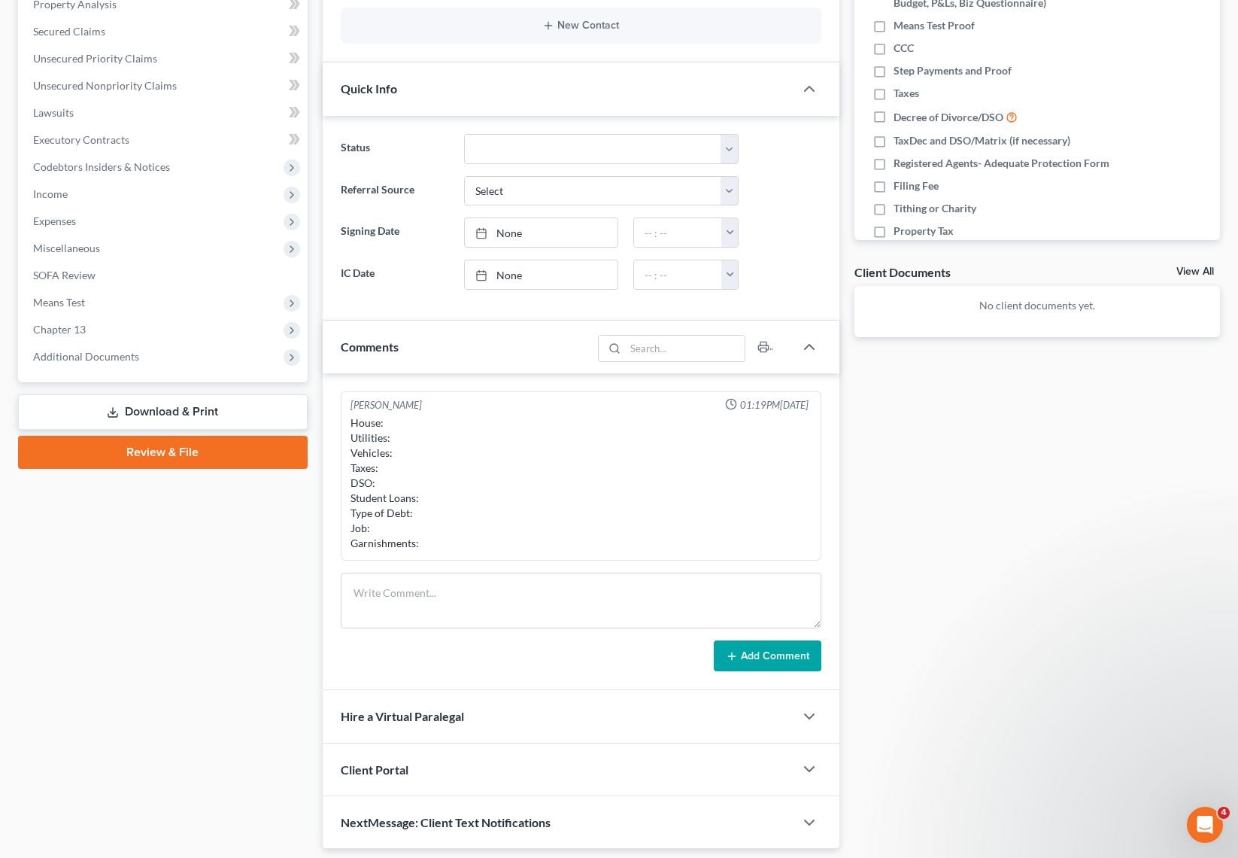
scroll to position [302, 0]
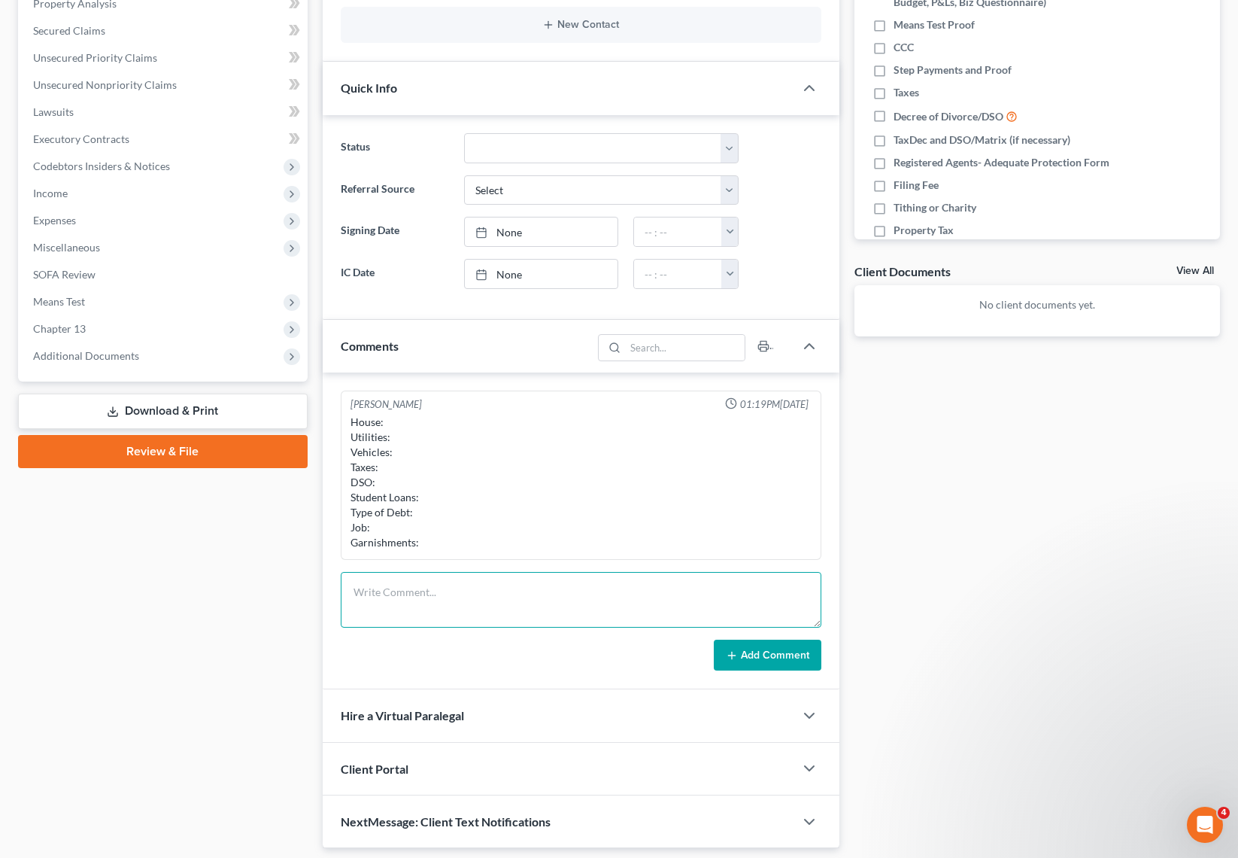
click at [370, 592] on textarea at bounding box center [581, 600] width 481 height 56
type textarea "Rent from parents Vehicle: 1500 needed in repairs owes golden west Collections,…"
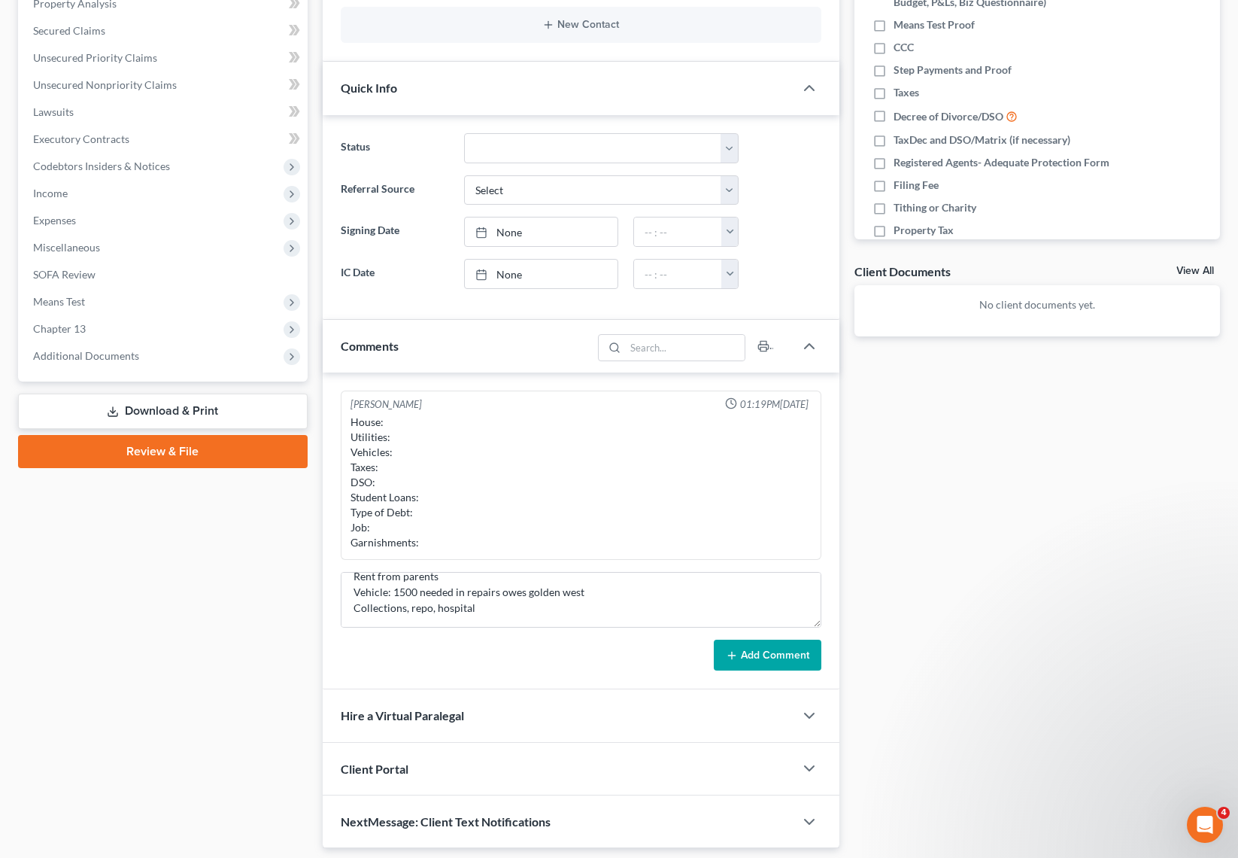
click at [787, 658] on button "Add Comment" at bounding box center [768, 655] width 108 height 32
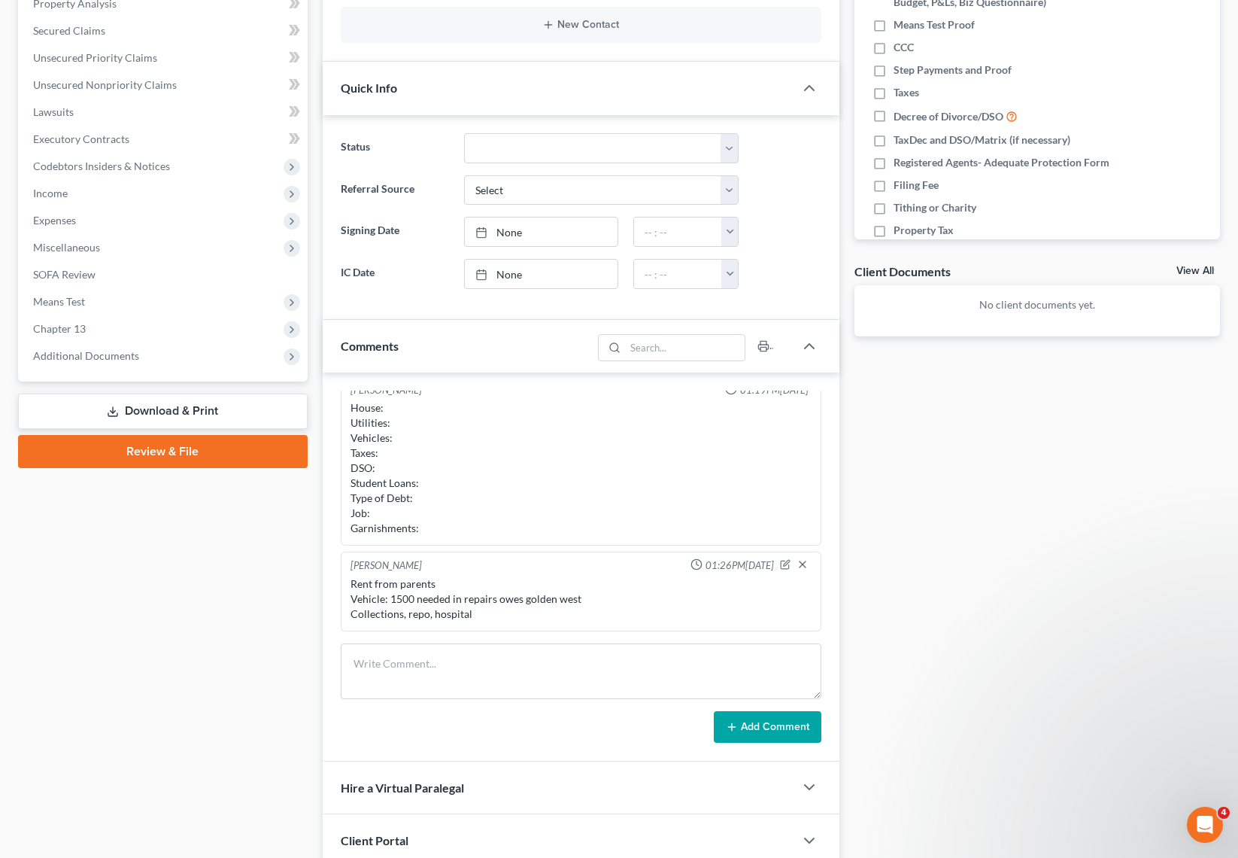
scroll to position [0, 0]
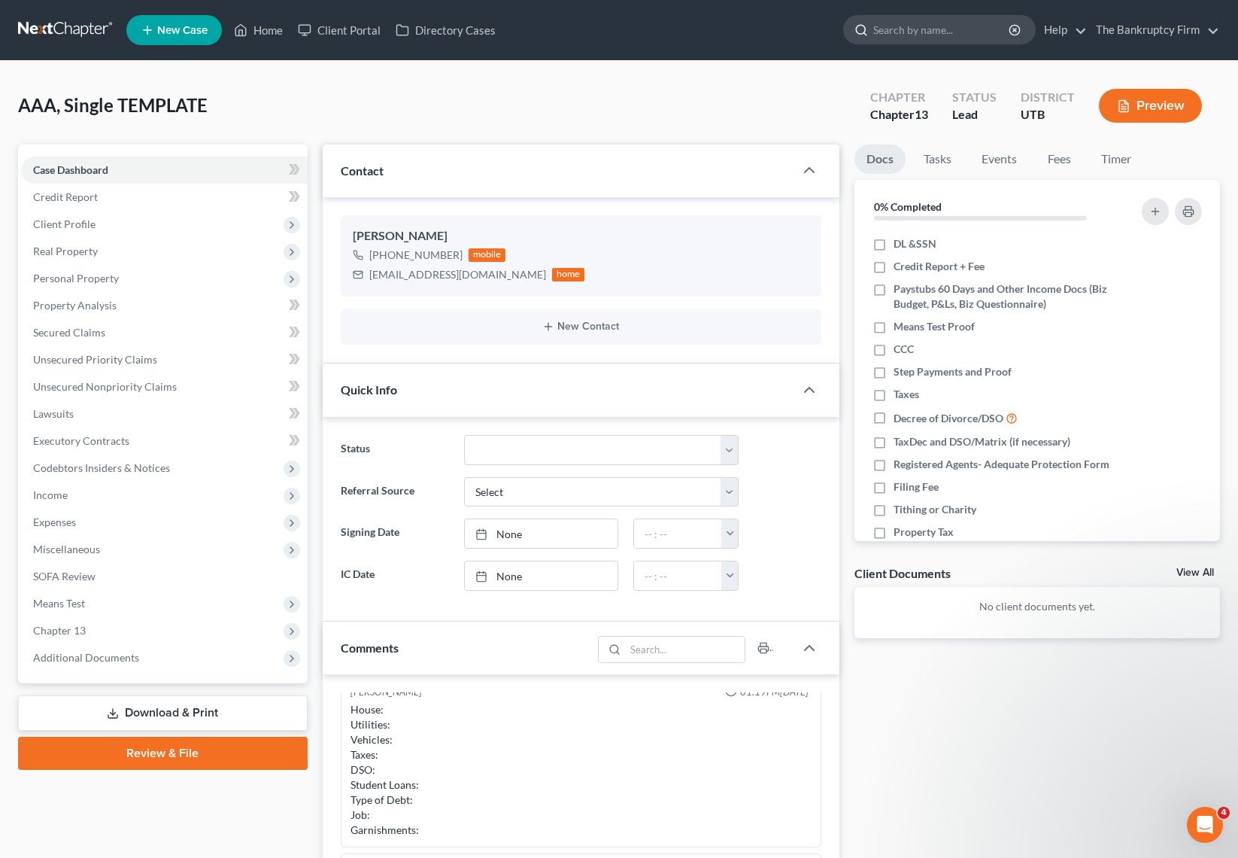
click at [939, 32] on input "search" at bounding box center [942, 30] width 138 height 28
click at [919, 35] on input "search" at bounding box center [942, 30] width 138 height 28
type input "land"
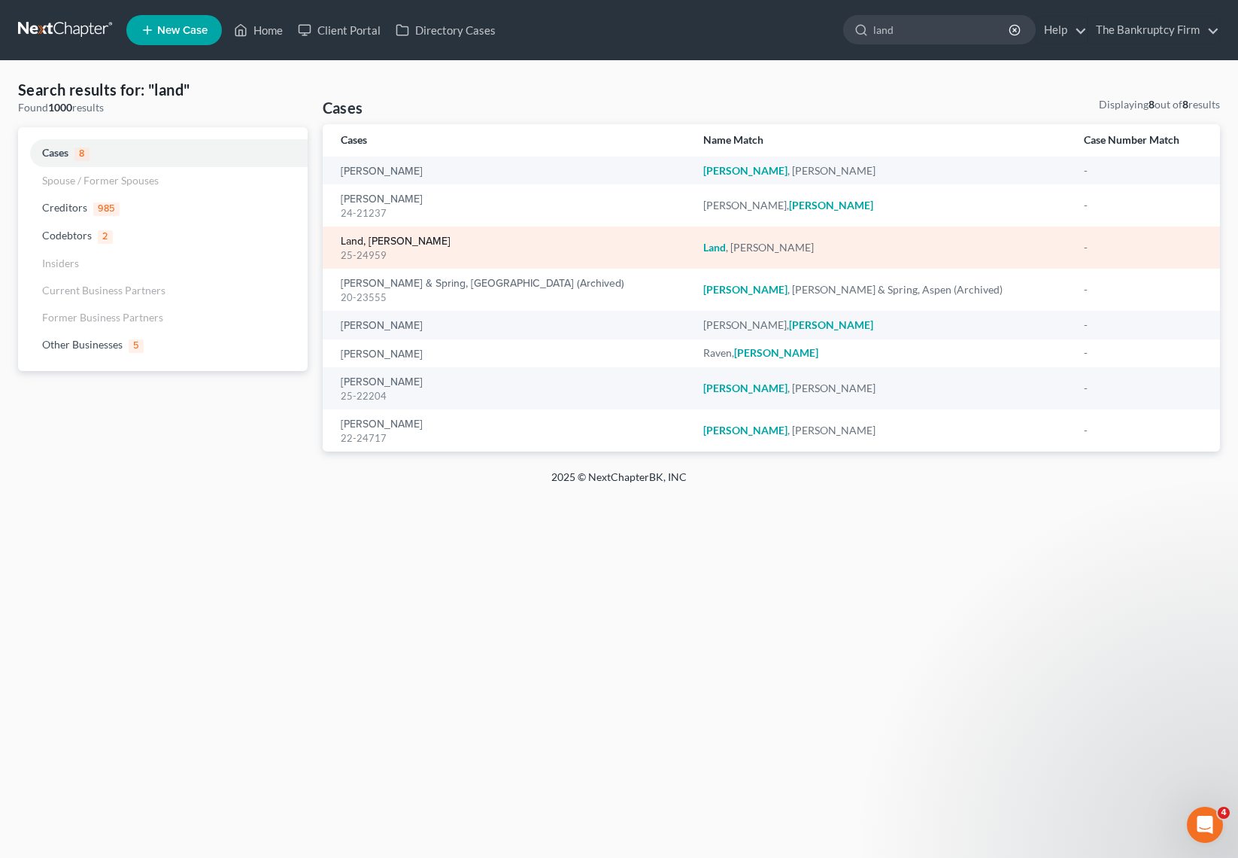
click at [382, 243] on link "Land, Roderic" at bounding box center [396, 241] width 110 height 11
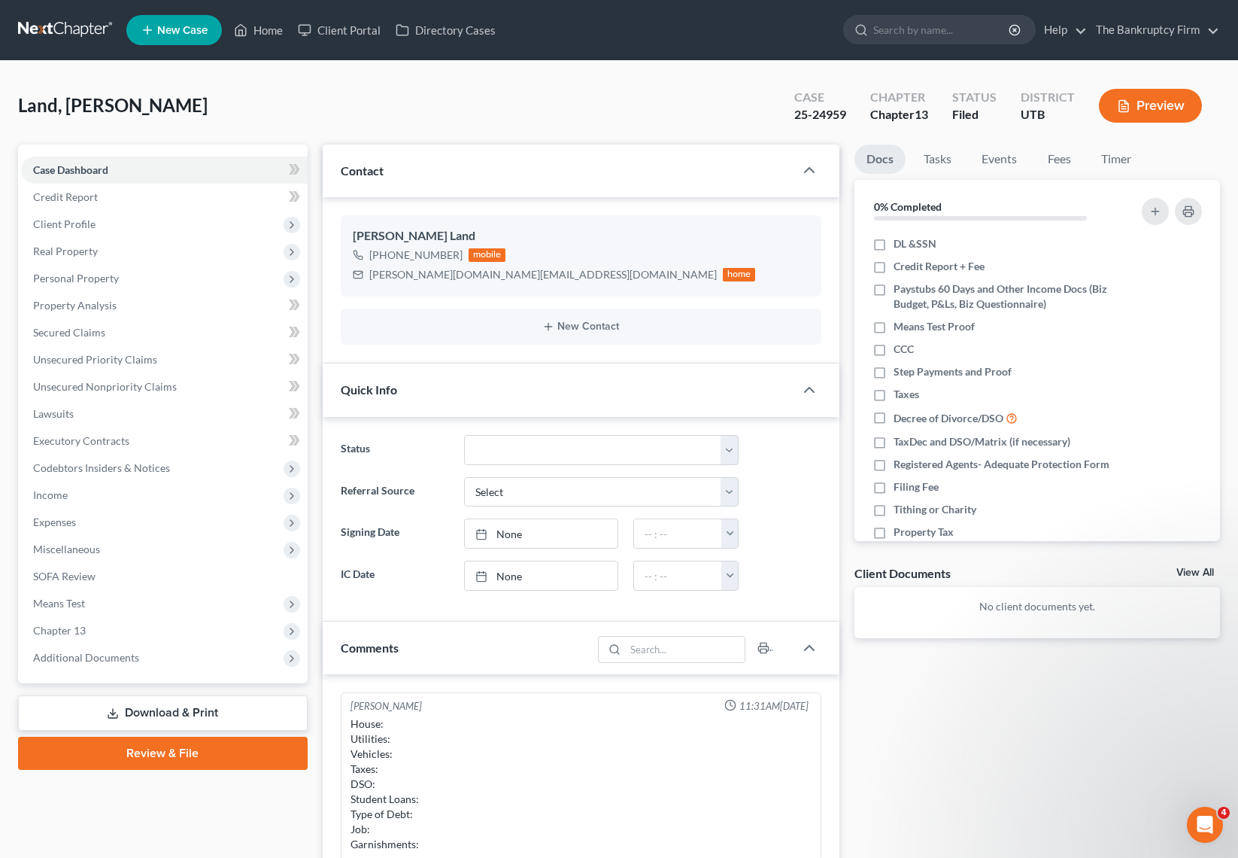
scroll to position [44, 0]
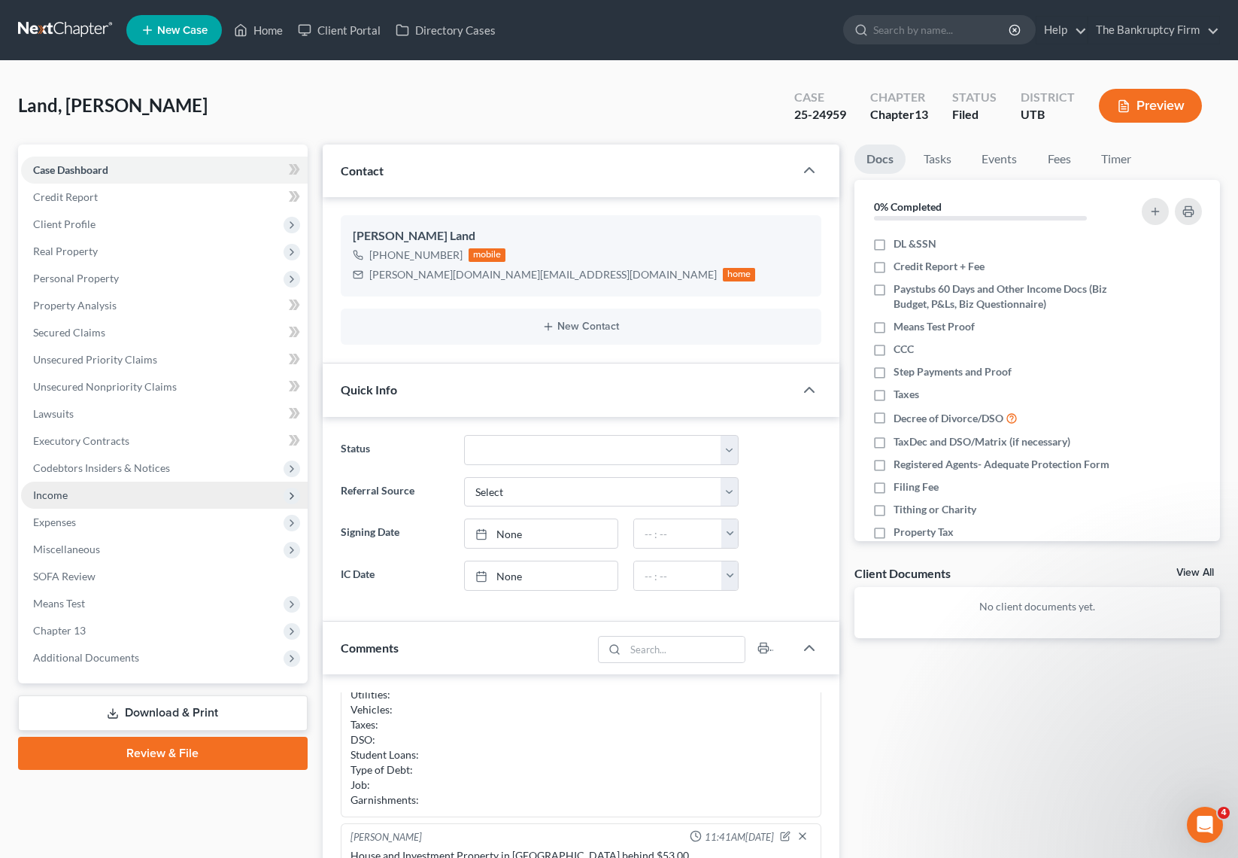
click at [81, 495] on span "Income" at bounding box center [164, 494] width 287 height 27
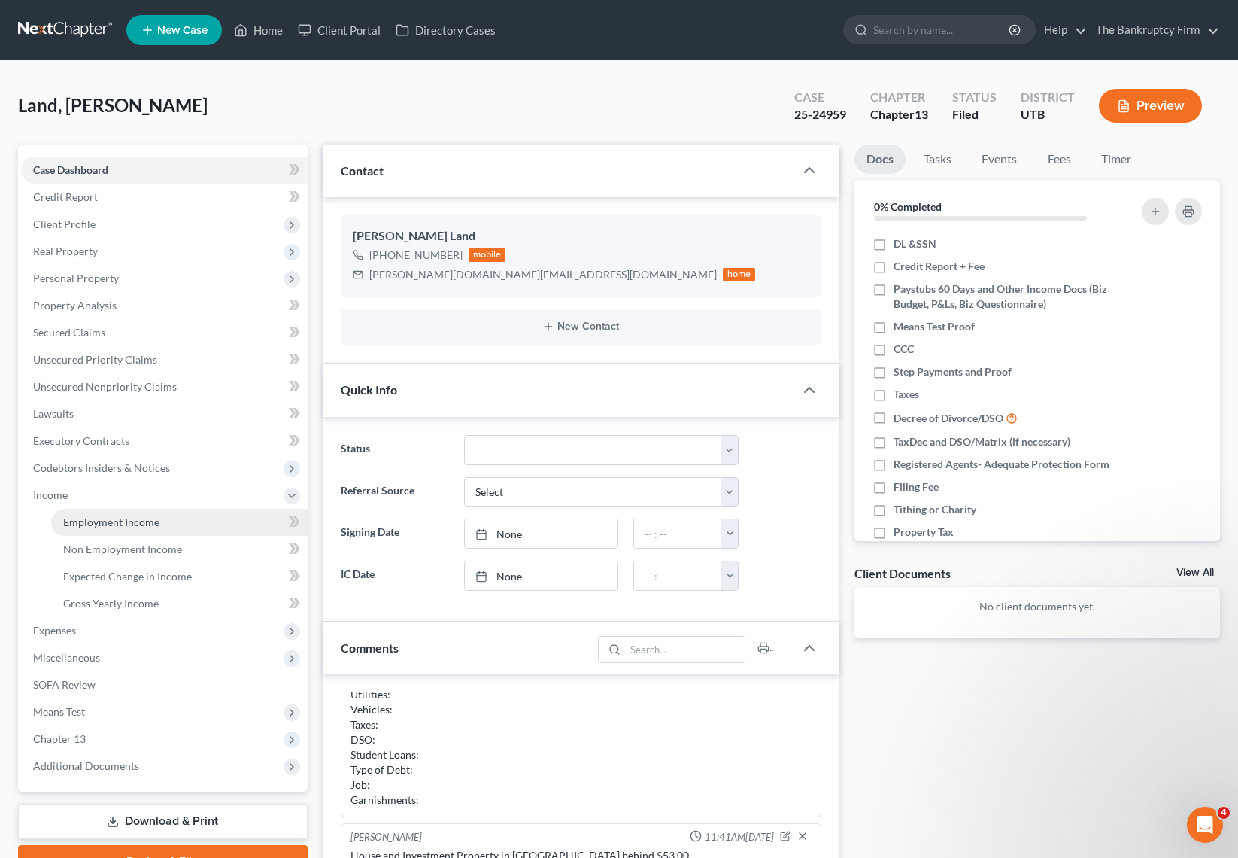
click at [150, 518] on span "Employment Income" at bounding box center [111, 521] width 96 height 13
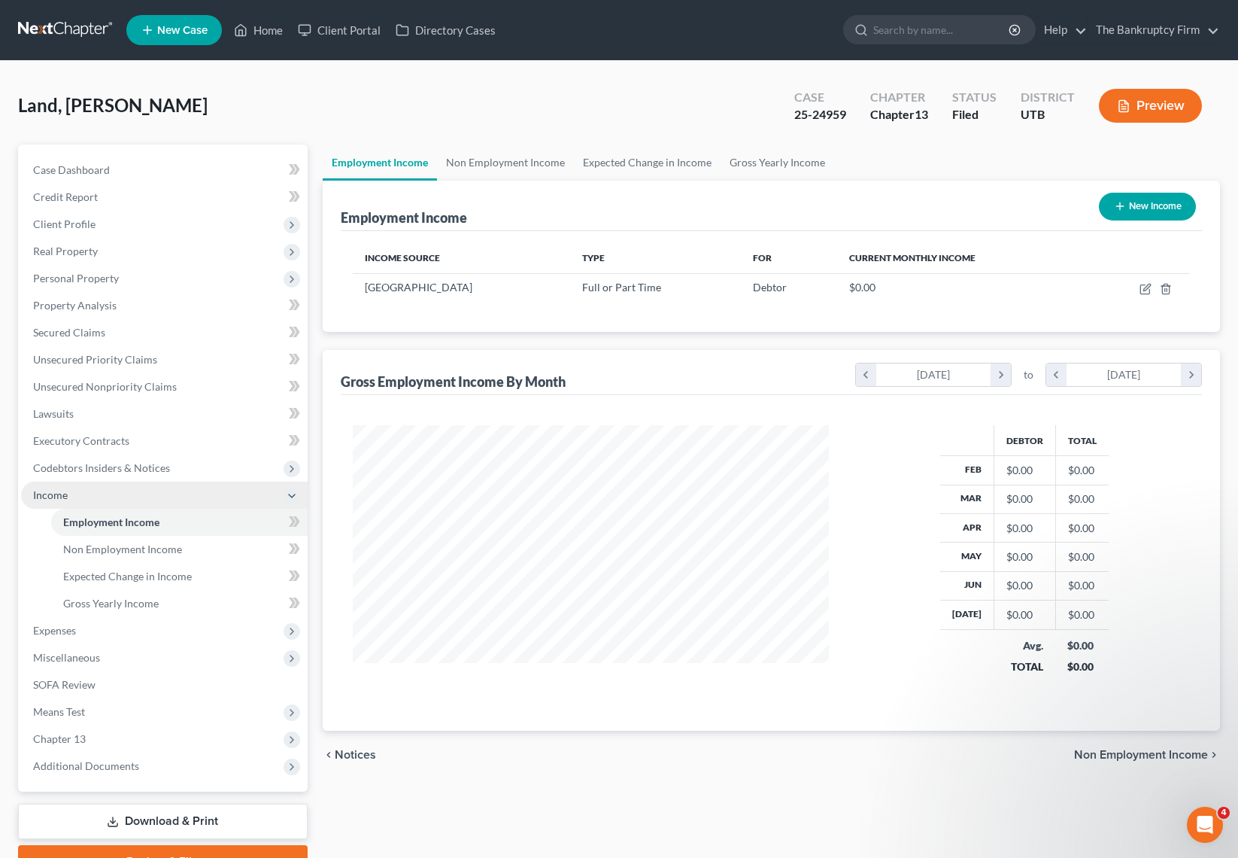
scroll to position [270, 506]
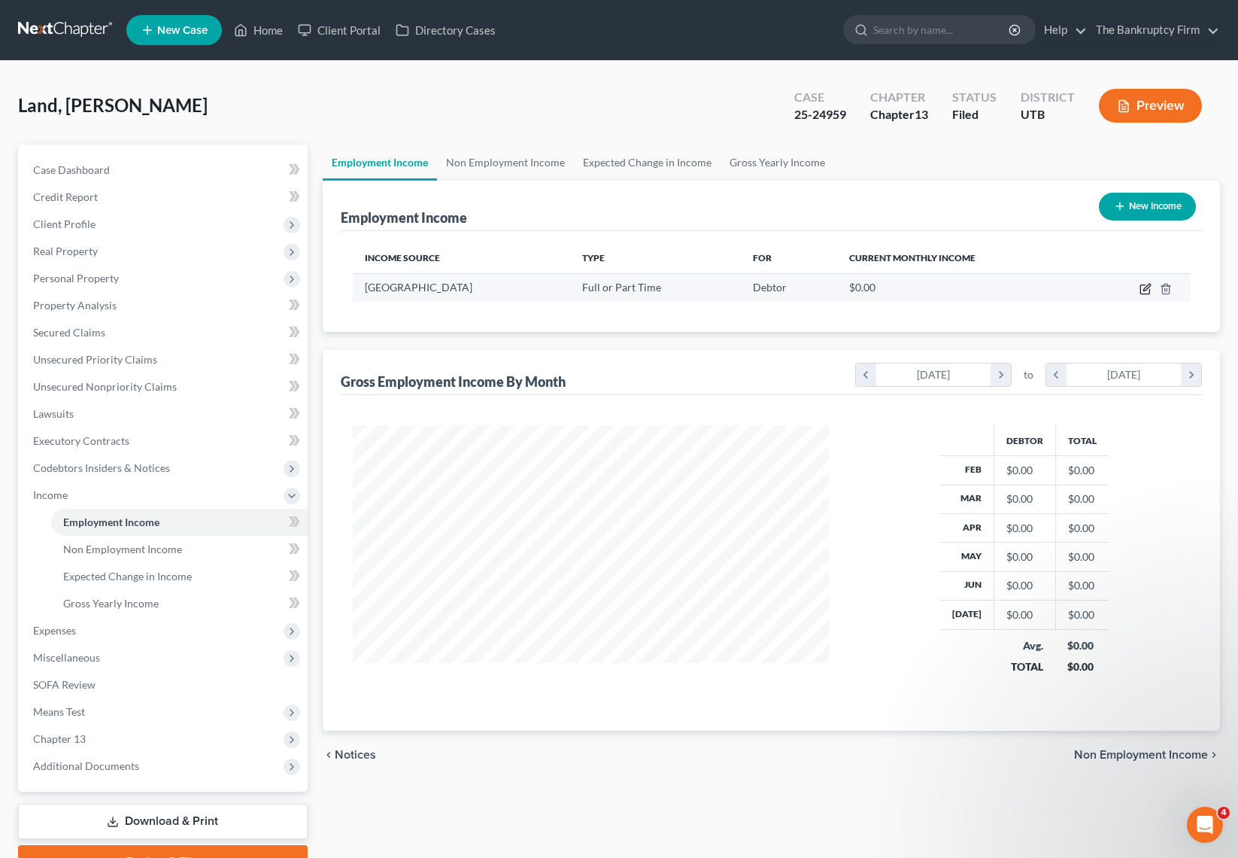
click at [1149, 284] on icon "button" at bounding box center [1147, 287] width 7 height 7
select select "0"
select select "2"
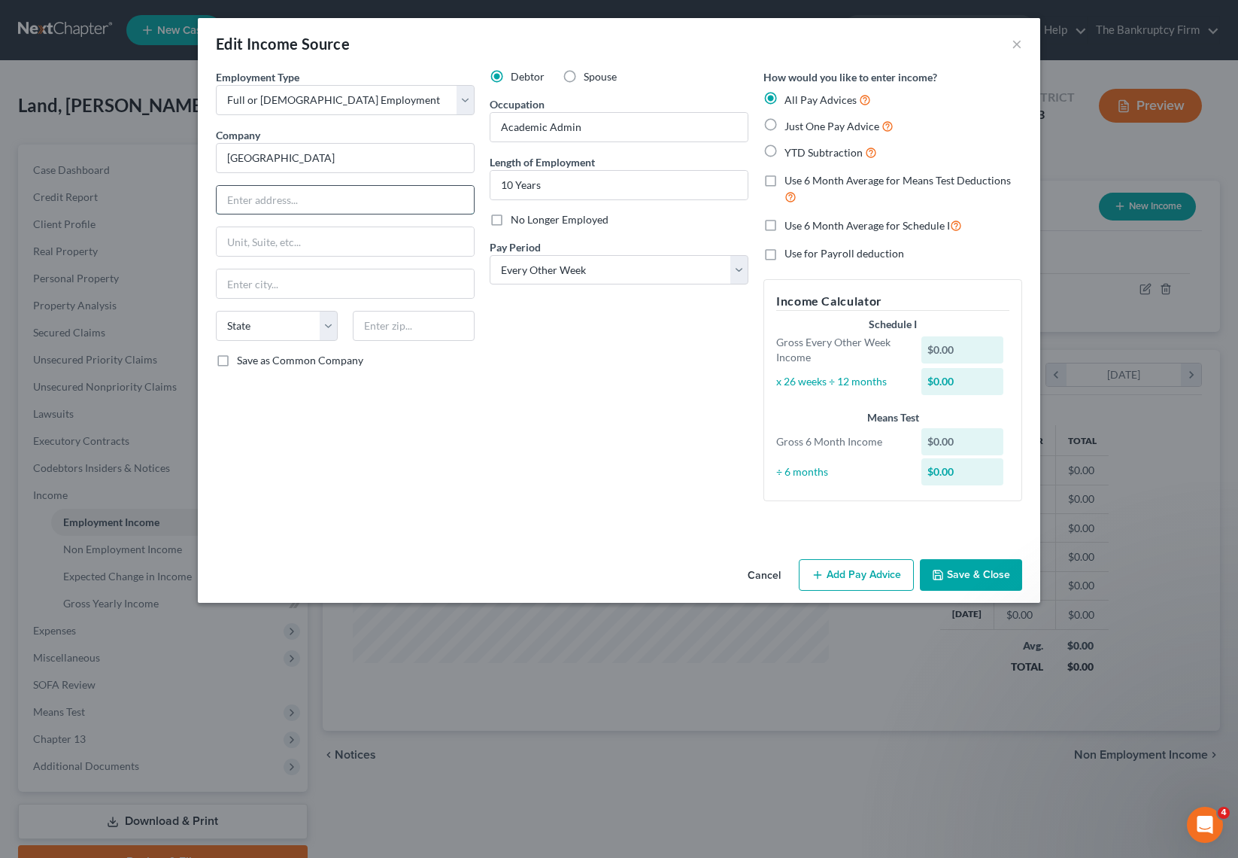
click at [277, 199] on input "text" at bounding box center [345, 200] width 257 height 29
type input "6"
type input "4600 S Redwood Road"
type input "84130"
type input "Salt Lake City"
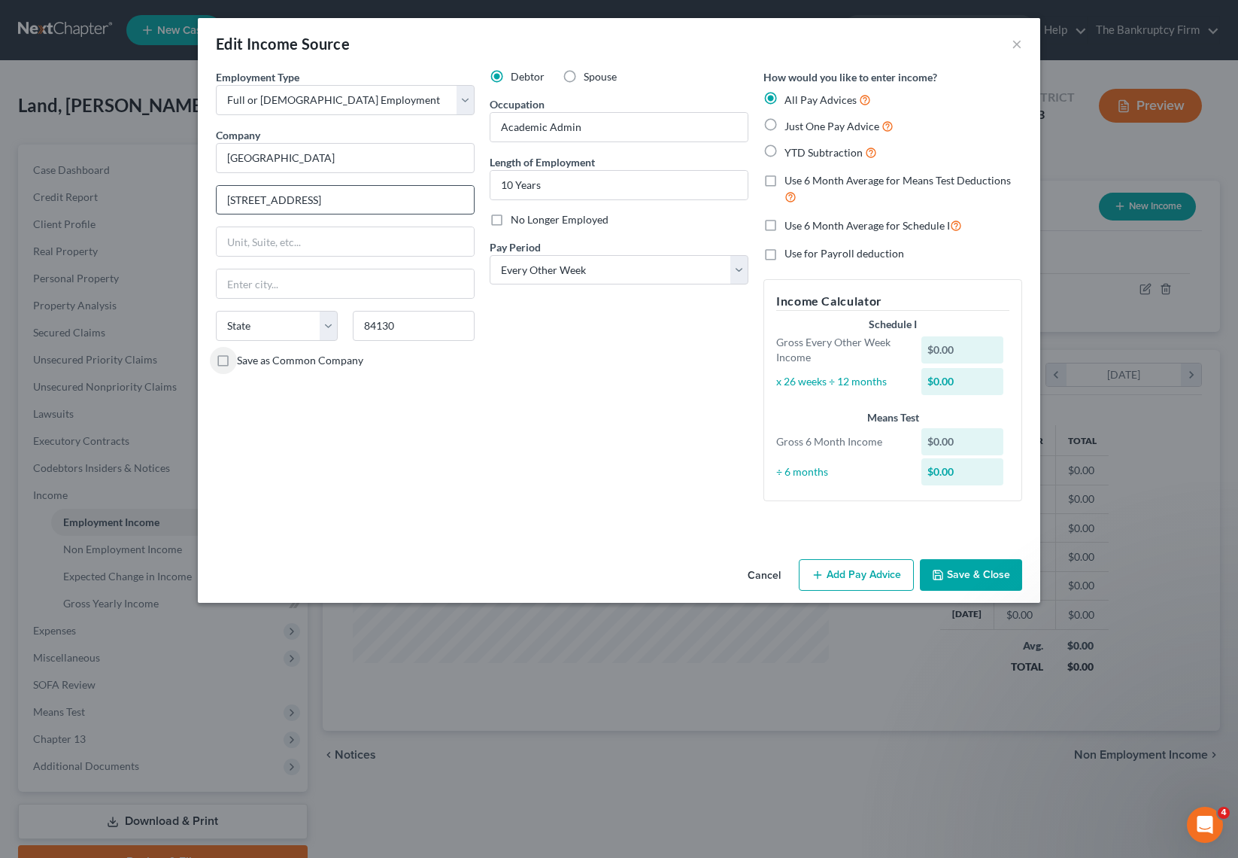
select select "46"
click at [785, 150] on label "YTD Subtraction" at bounding box center [831, 152] width 93 height 17
click at [791, 150] on input "YTD Subtraction" at bounding box center [796, 149] width 10 height 10
radio input "true"
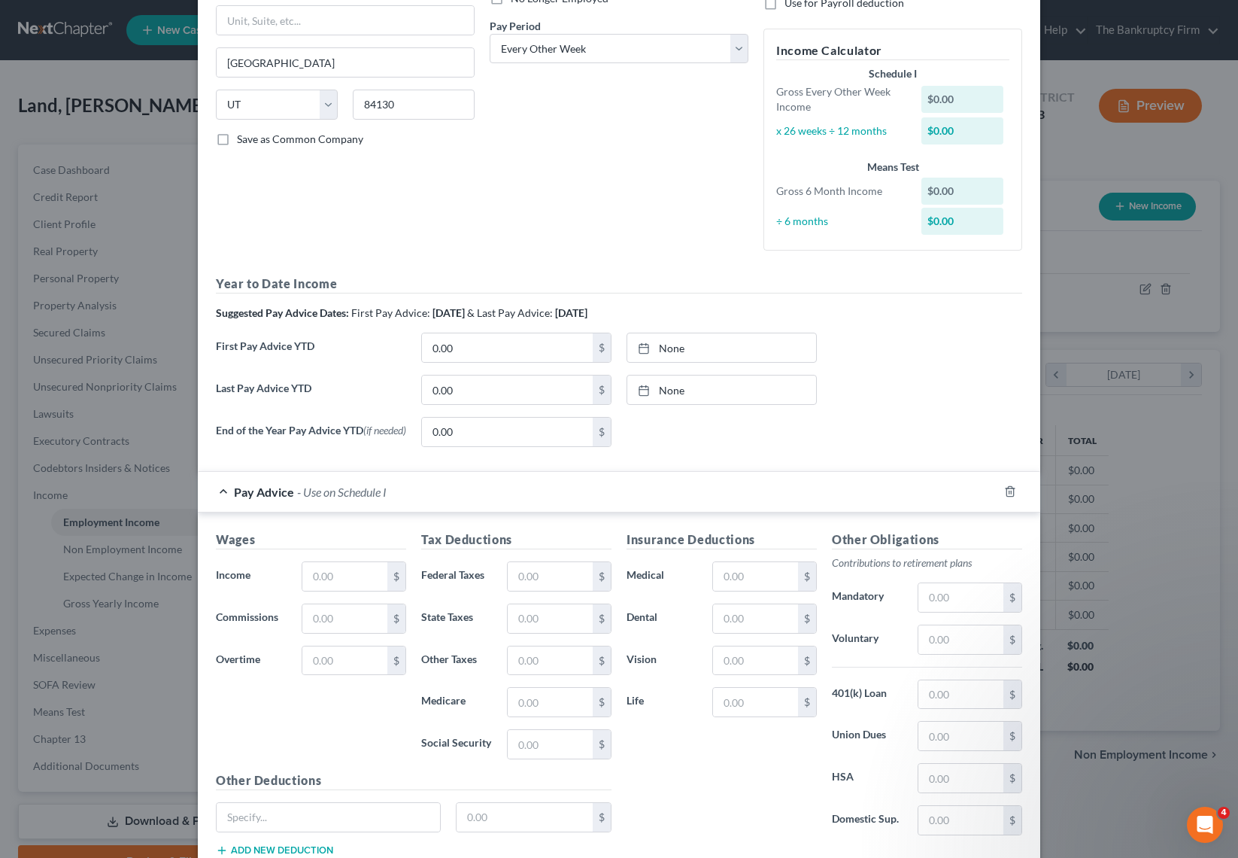
scroll to position [230, 0]
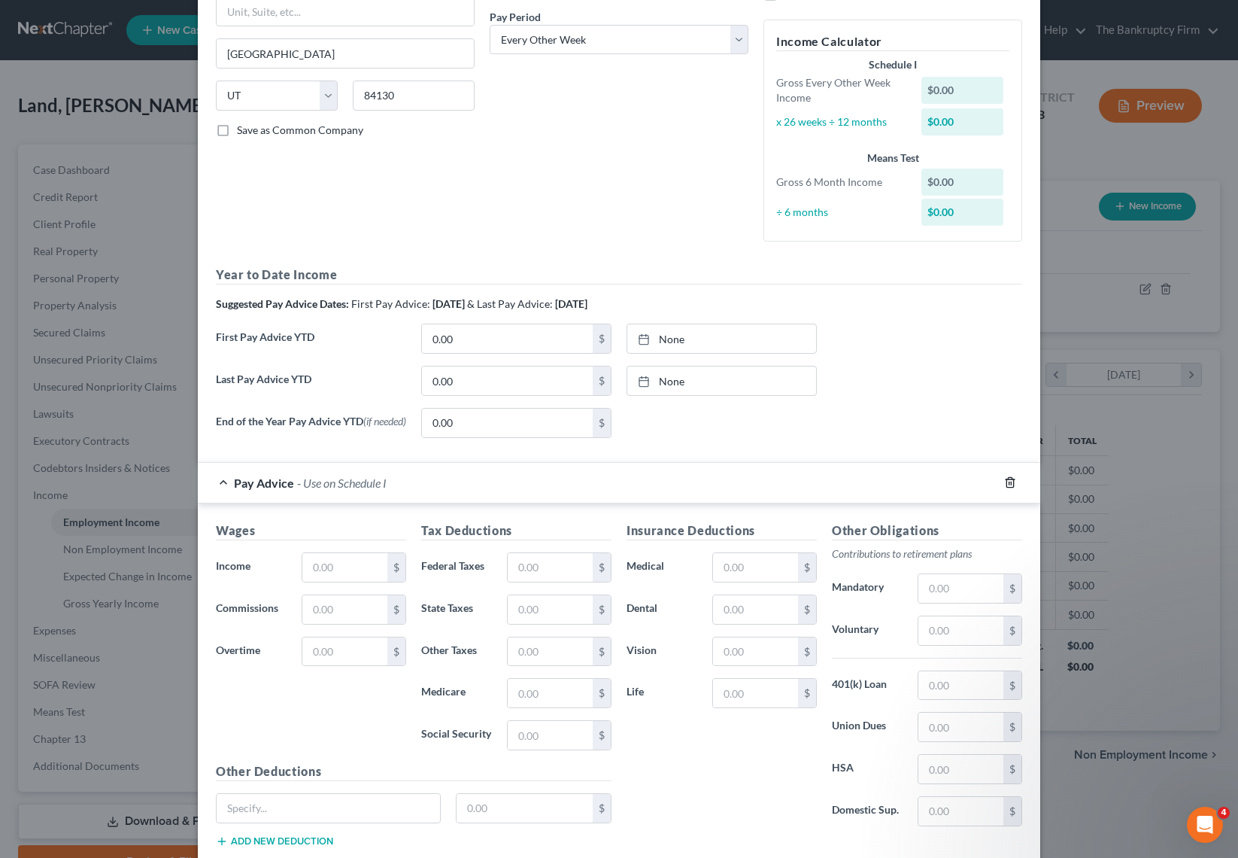
click at [1013, 486] on icon "button" at bounding box center [1010, 483] width 7 height 10
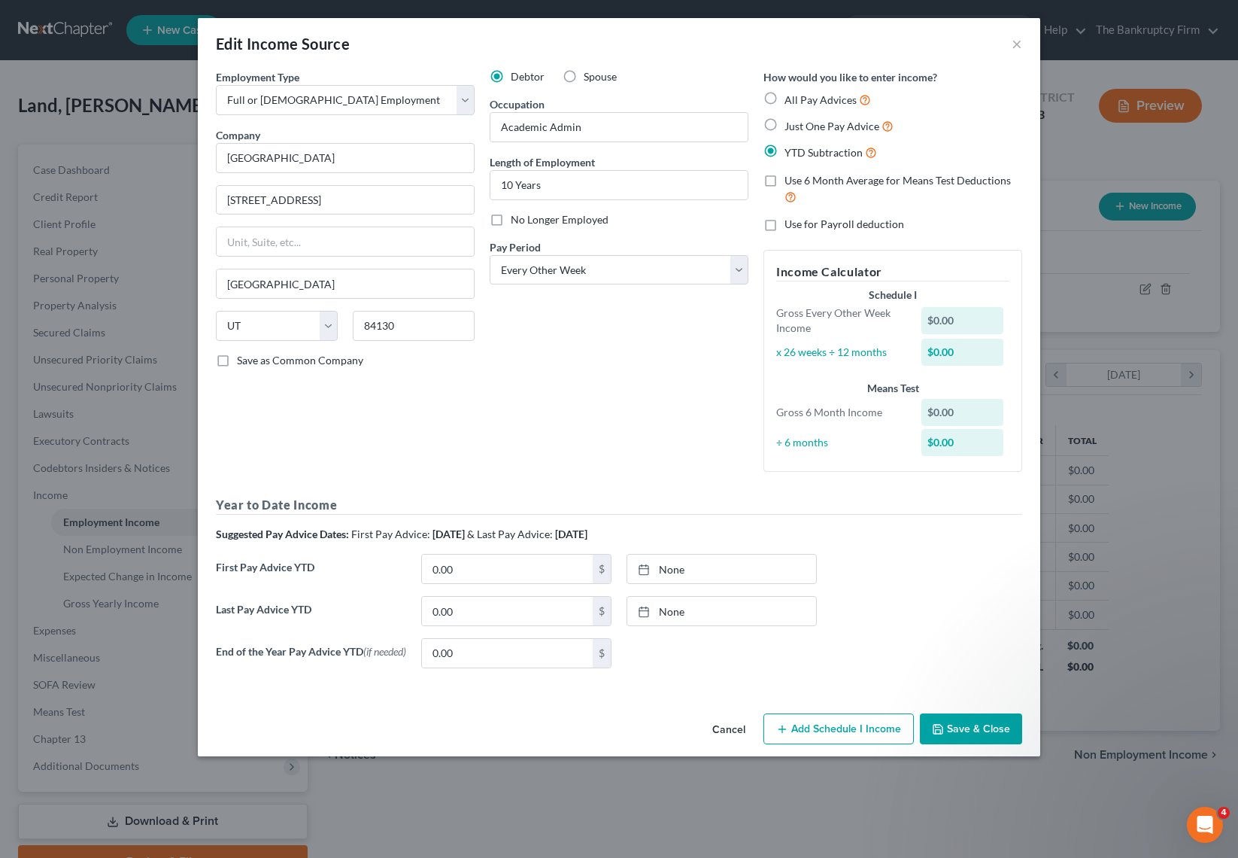
scroll to position [0, 0]
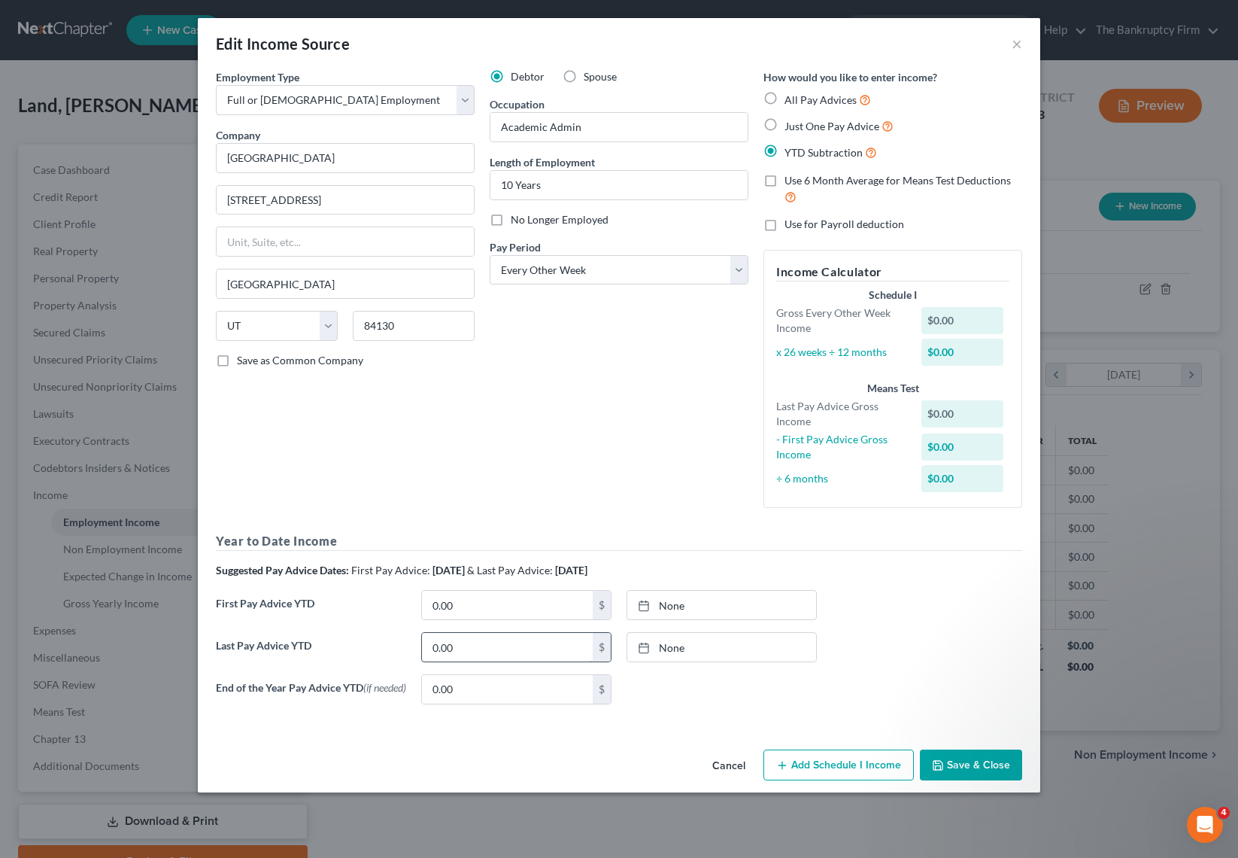
click at [462, 644] on input "0.00" at bounding box center [507, 647] width 171 height 29
click at [488, 603] on input "0.00" at bounding box center [507, 605] width 171 height 29
type input "49,513.76"
click at [489, 649] on input "0.00" at bounding box center [507, 647] width 171 height 29
paste input "74270.64"
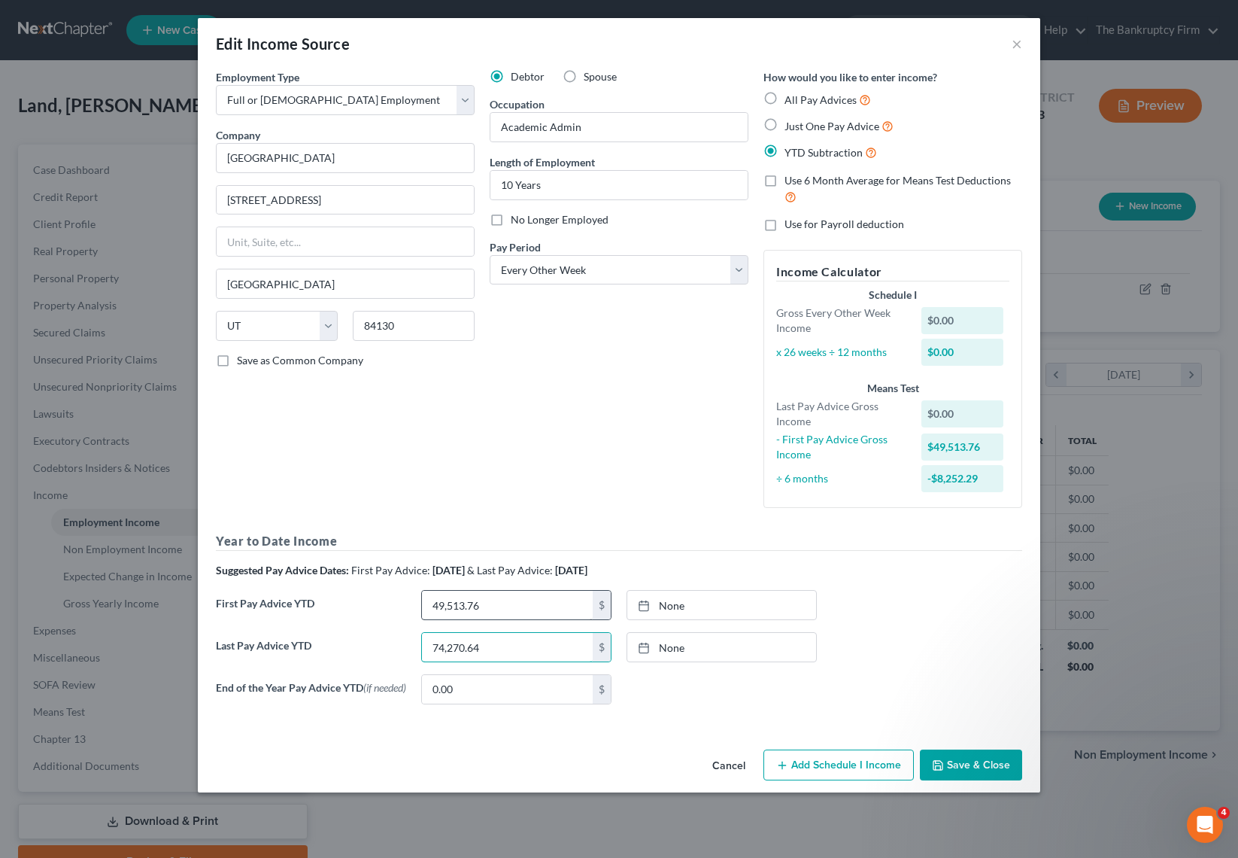
type input "74,270.64"
click at [510, 608] on input "49,513.76" at bounding box center [507, 605] width 171 height 29
click at [509, 608] on input "49,513.76" at bounding box center [507, 605] width 171 height 29
type input "9/9/2025"
click at [684, 641] on link "None" at bounding box center [721, 647] width 189 height 29
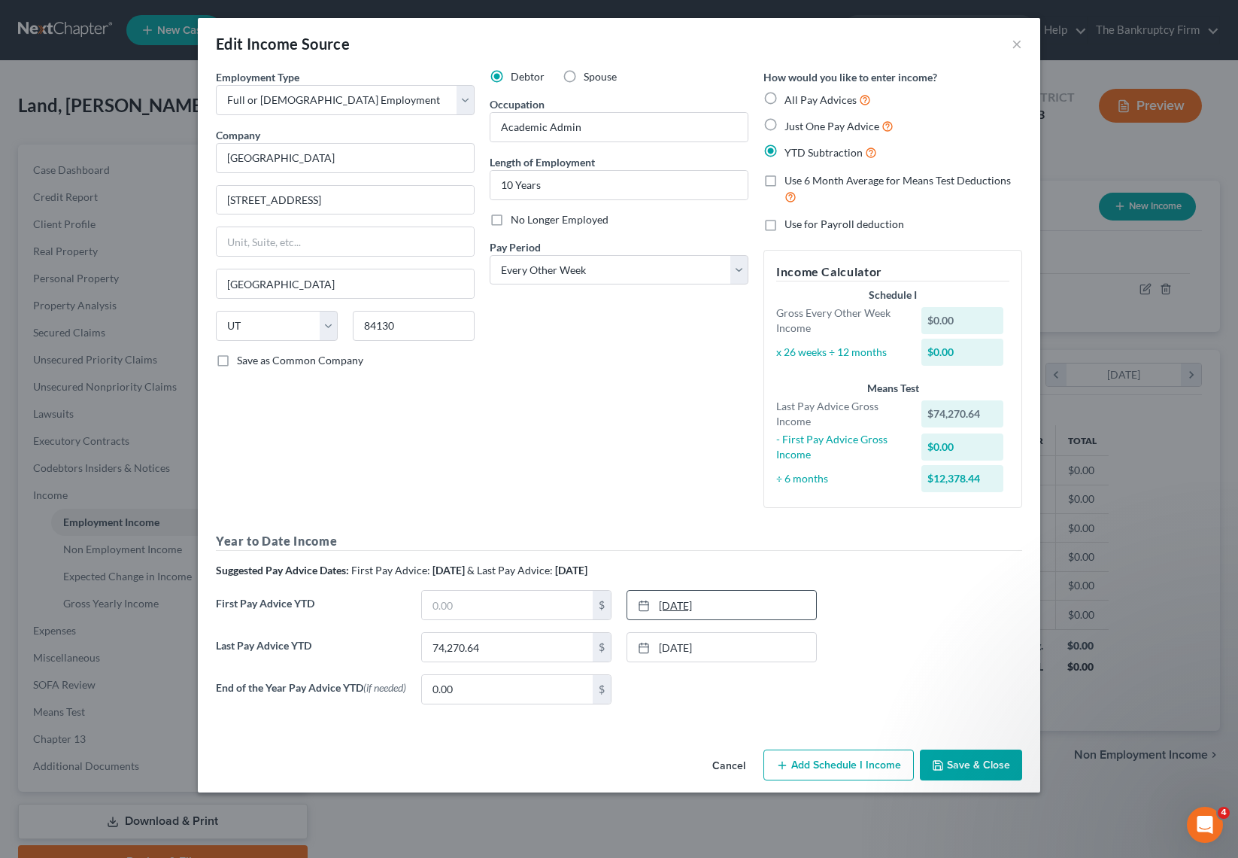
click at [724, 602] on link "9/9/2025" at bounding box center [721, 605] width 189 height 29
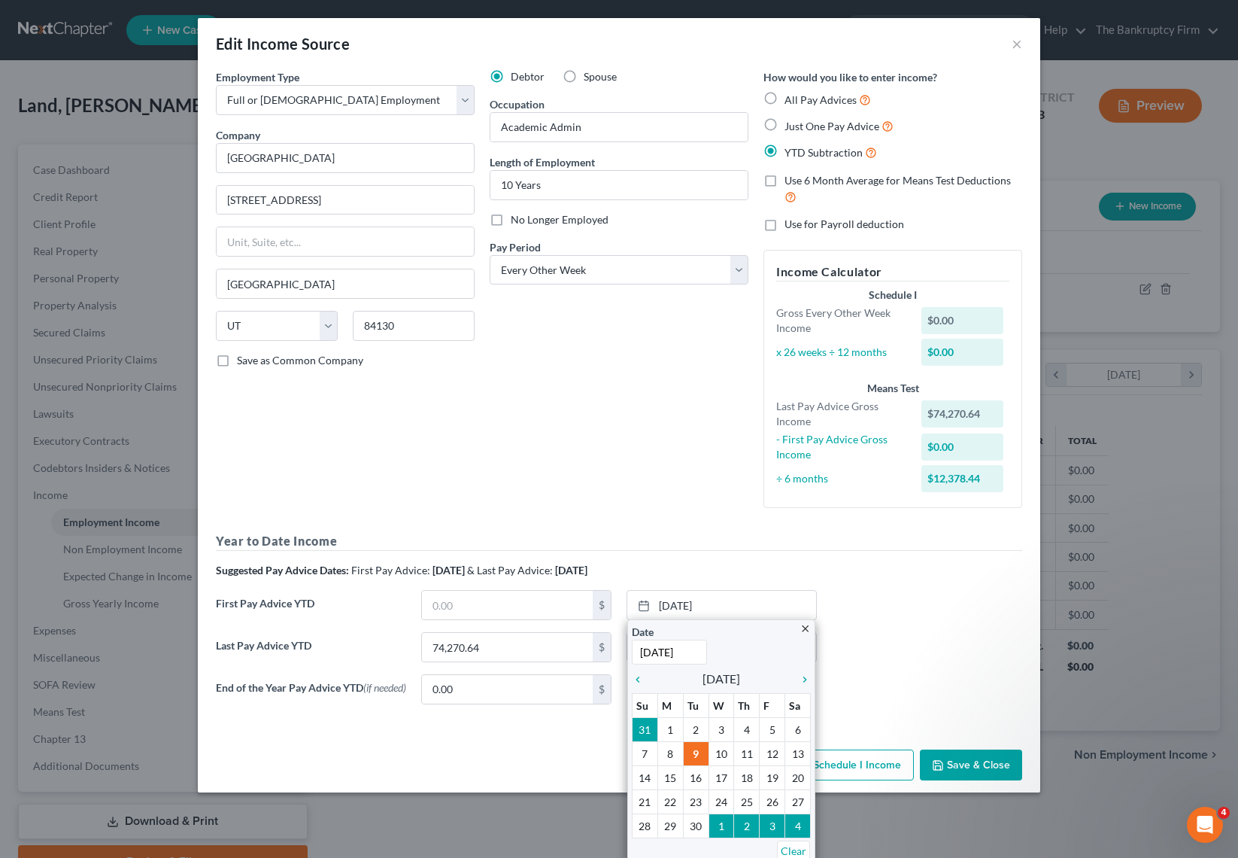
click at [915, 556] on div "Year to Date Income Suggested Pay Advice Dates: First Pay Advice: February 2025…" at bounding box center [619, 624] width 807 height 184
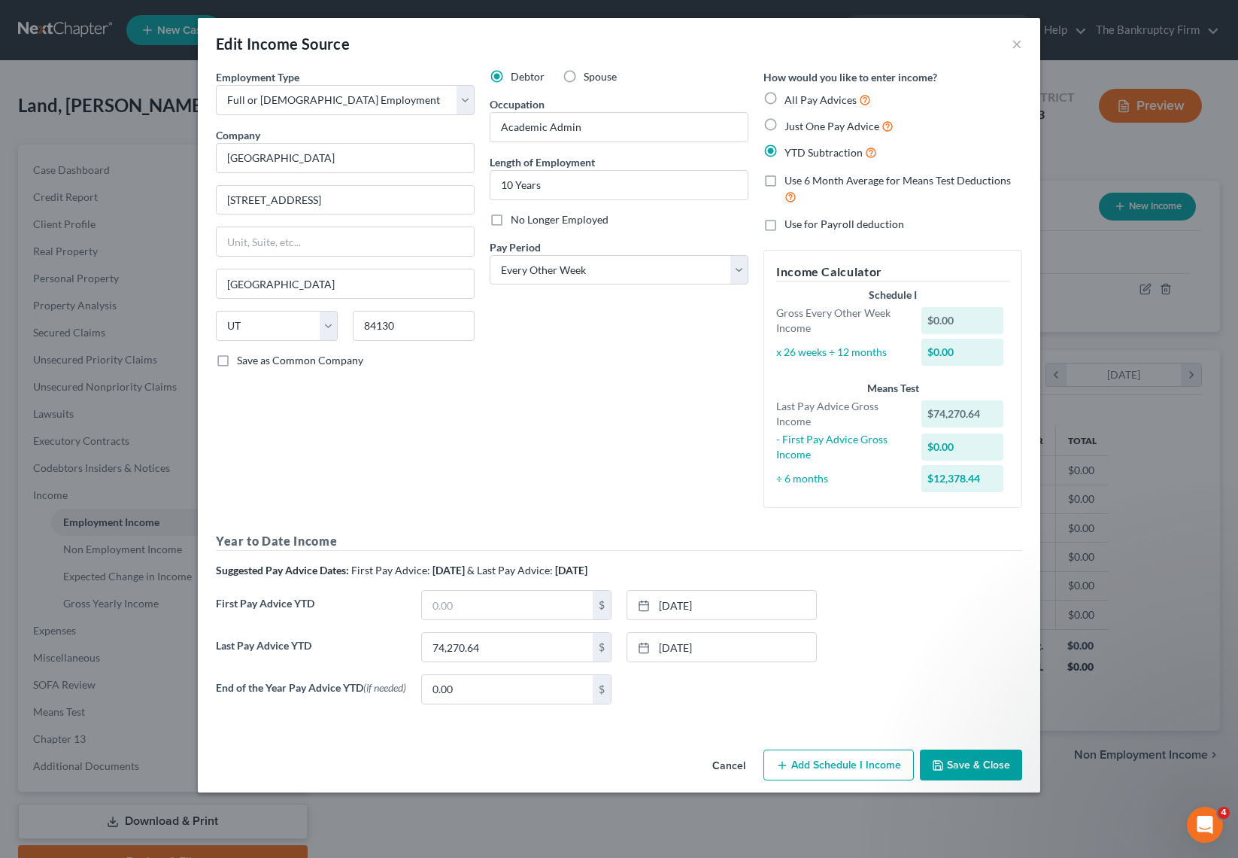
click at [812, 770] on button "Add Schedule I Income" at bounding box center [839, 765] width 150 height 32
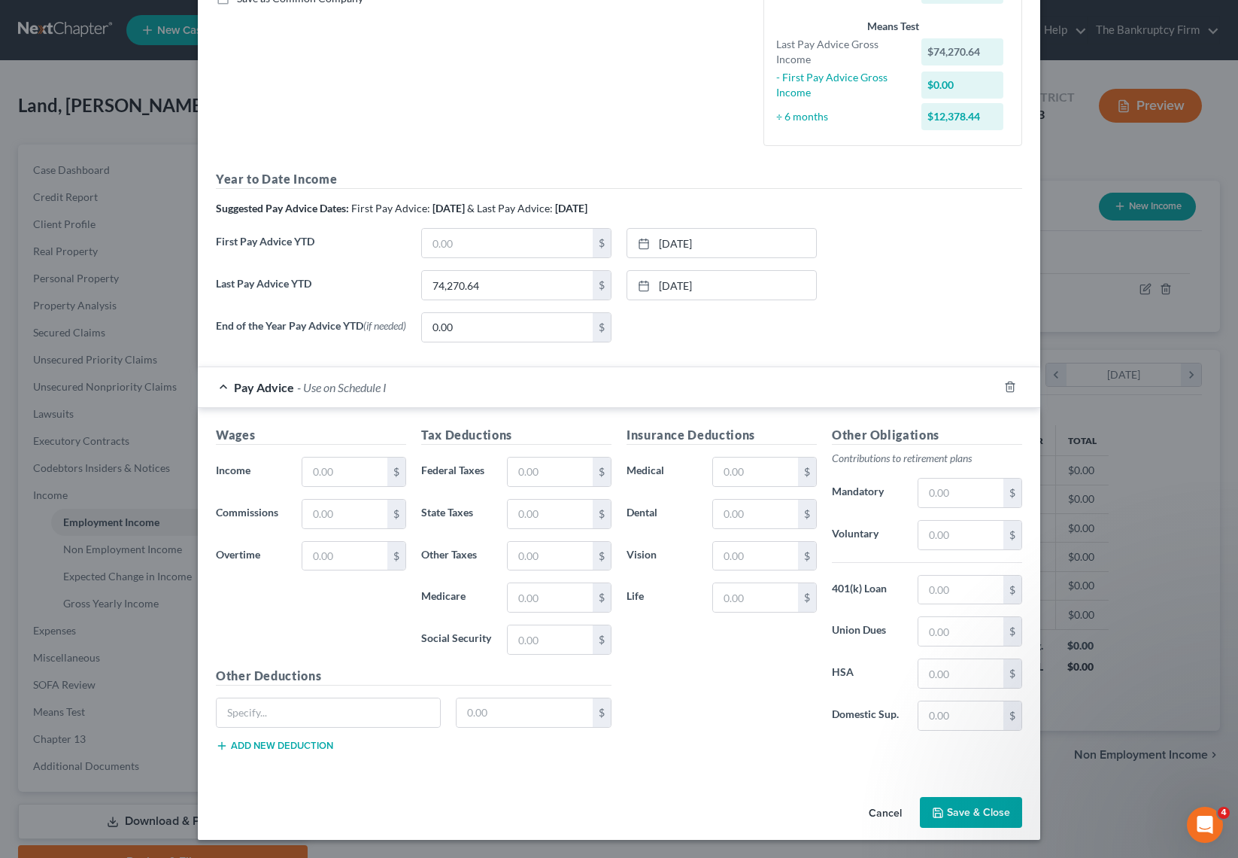
scroll to position [366, 0]
click at [345, 476] on input "text" at bounding box center [344, 471] width 85 height 29
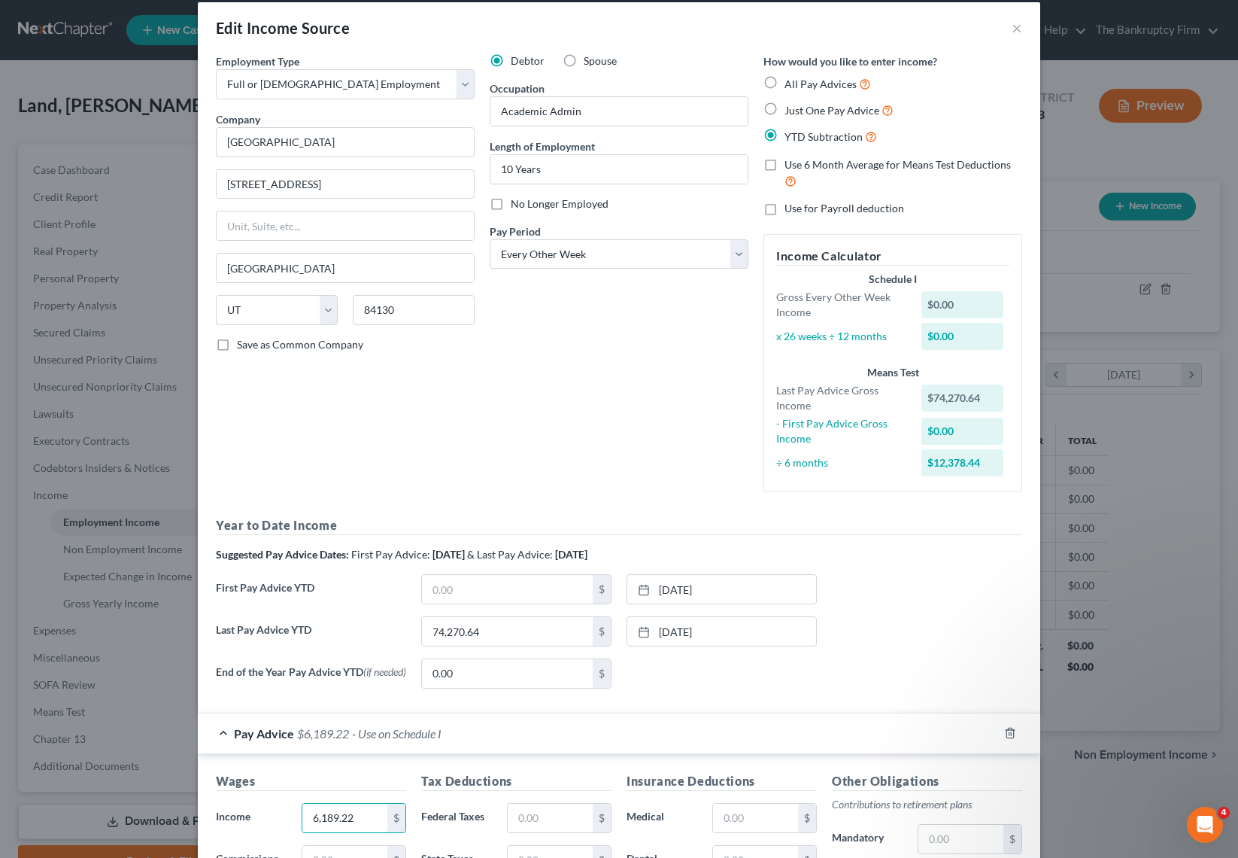
scroll to position [0, 0]
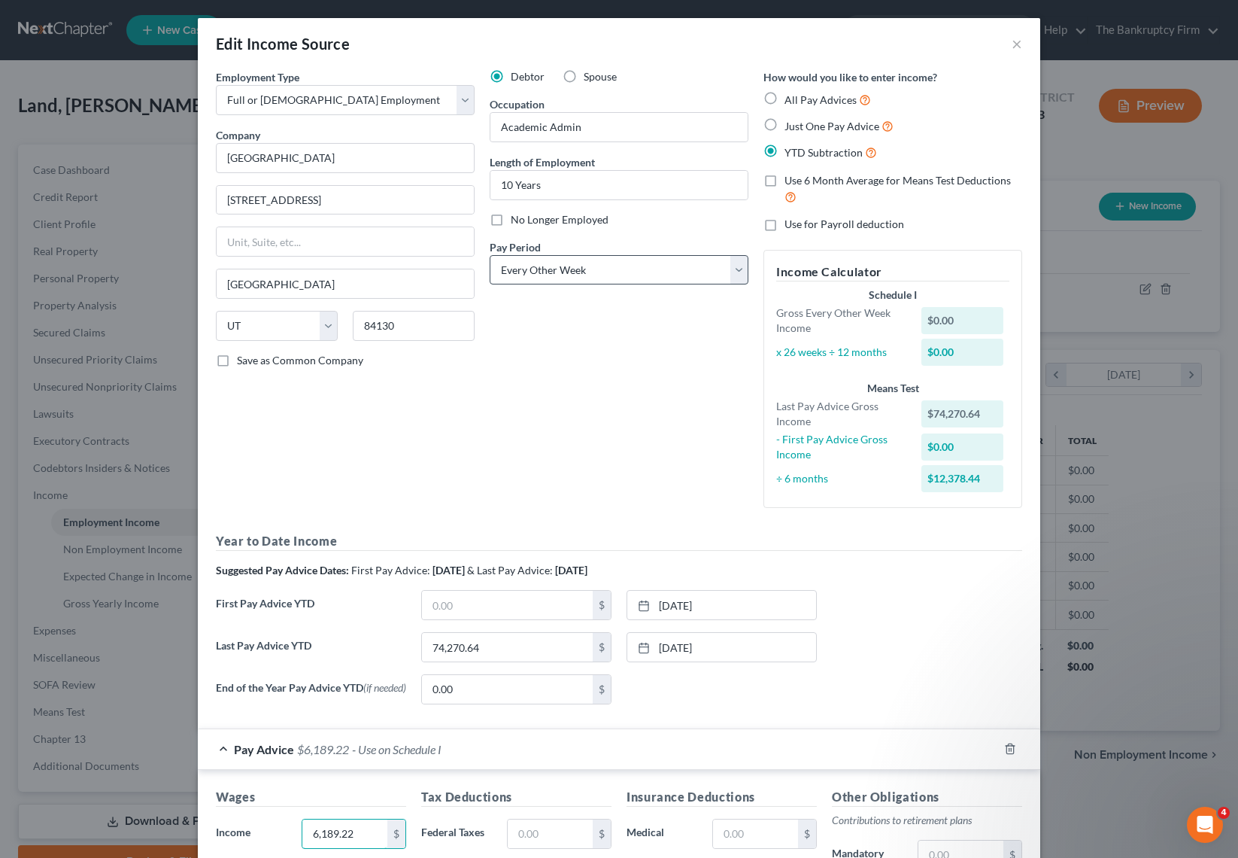
type input "6,189.22"
click at [654, 268] on select "Select Monthly Twice Monthly Every Other Week Weekly" at bounding box center [619, 270] width 259 height 30
select select "1"
click at [490, 255] on select "Select Monthly Twice Monthly Every Other Week Weekly" at bounding box center [619, 270] width 259 height 30
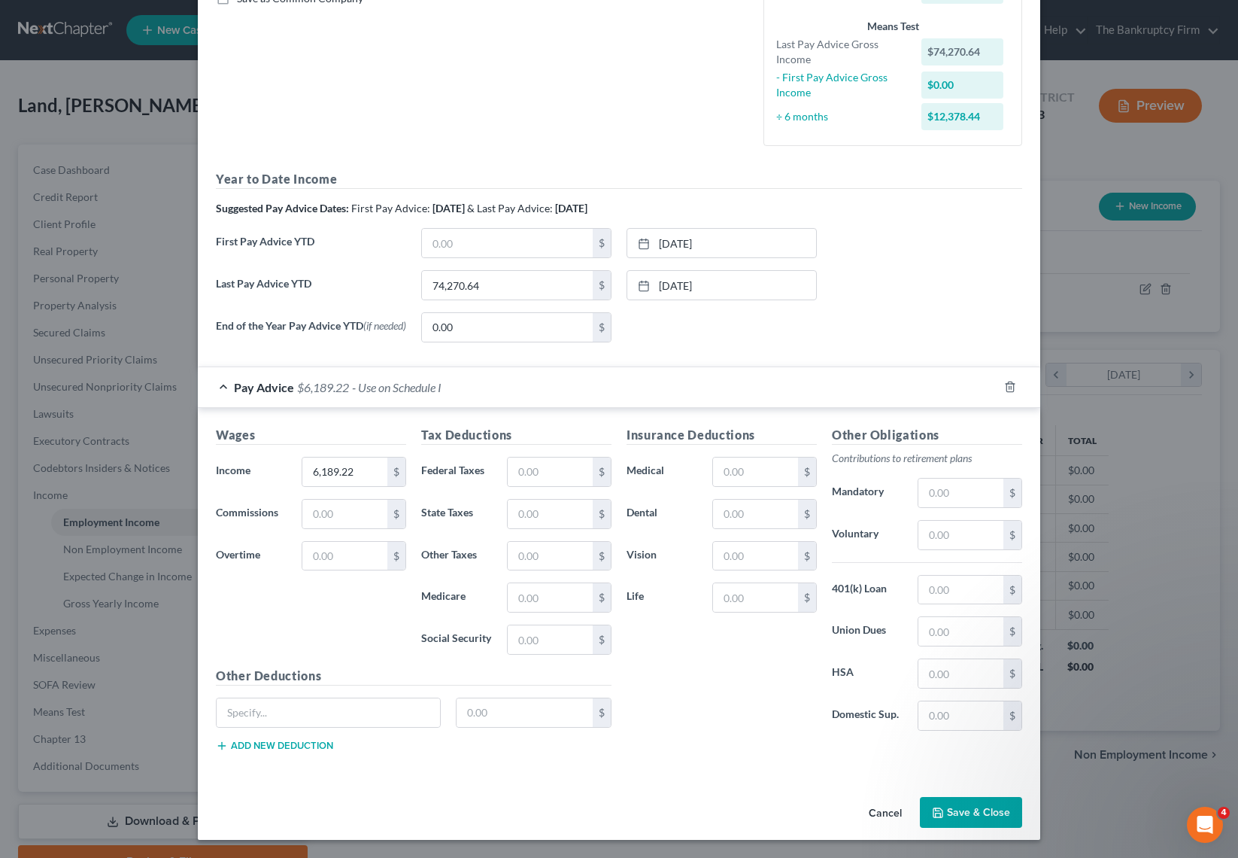
scroll to position [363, 0]
click at [545, 472] on input "text" at bounding box center [550, 471] width 85 height 29
type input "2,092.98"
click at [537, 706] on input "text" at bounding box center [525, 712] width 137 height 29
type input "75"
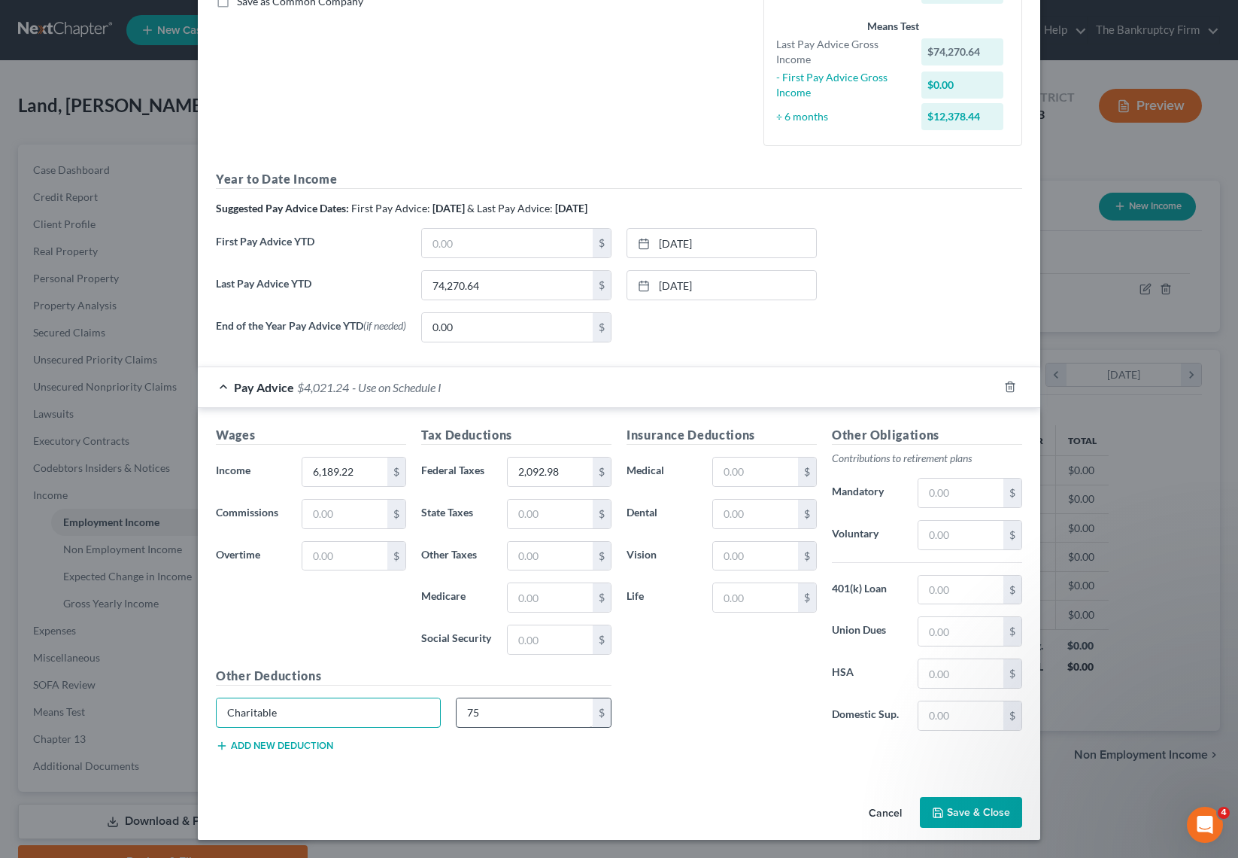
type input "Charitable"
click at [750, 469] on input "text" at bounding box center [755, 471] width 85 height 29
type input "78.50"
click at [942, 673] on input "text" at bounding box center [961, 673] width 85 height 29
type input "130.43"
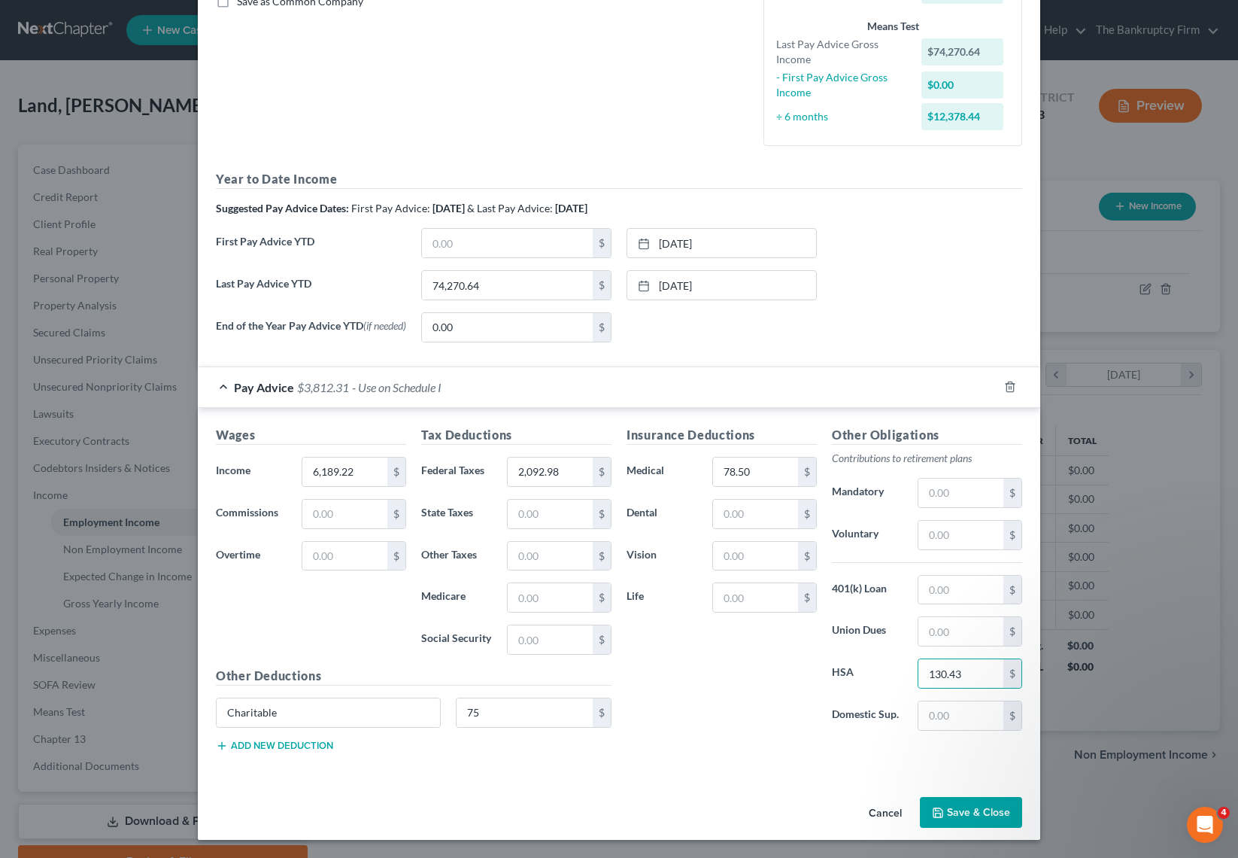
click at [706, 724] on div "Insurance Deductions Medical 78.50 $ Dental $ Vision $ Life $" at bounding box center [721, 584] width 205 height 317
click at [980, 819] on button "Save & Close" at bounding box center [971, 813] width 102 height 32
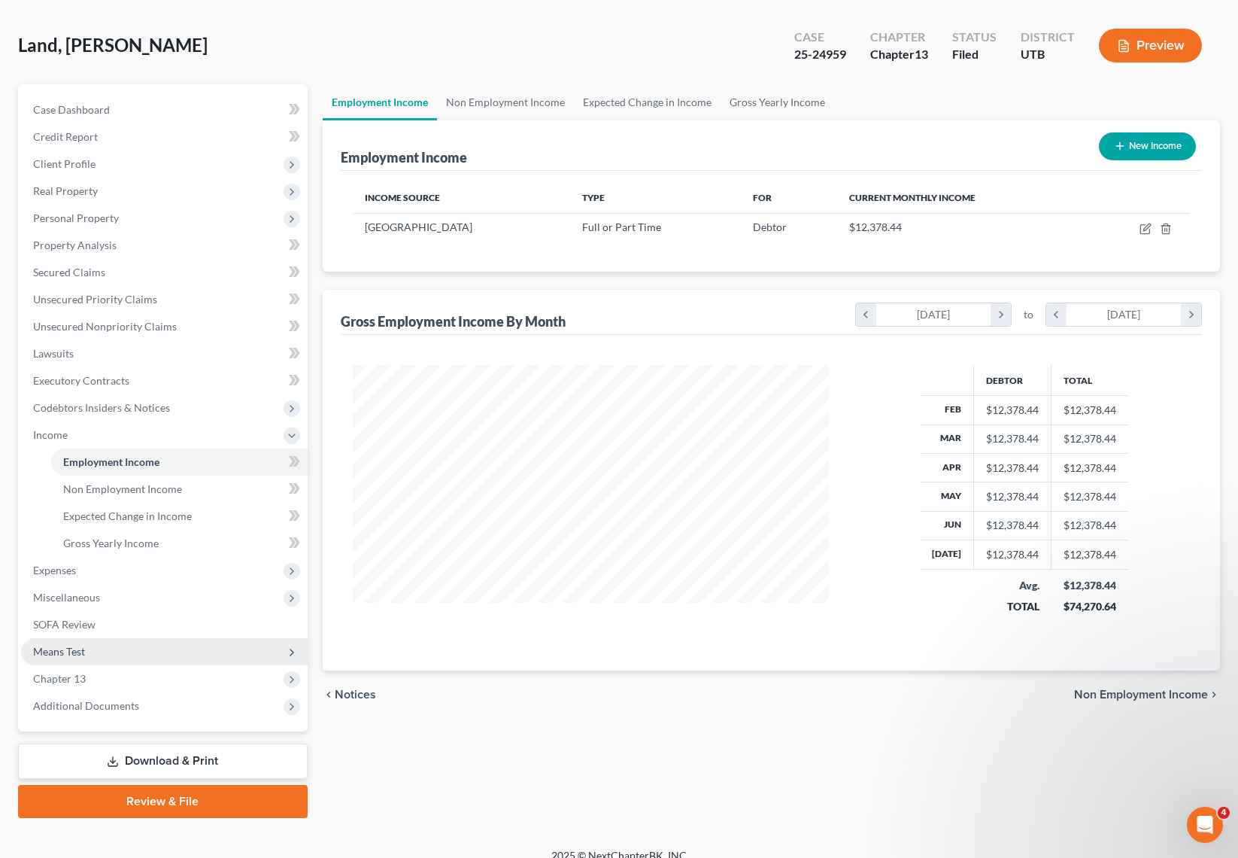
scroll to position [77, 0]
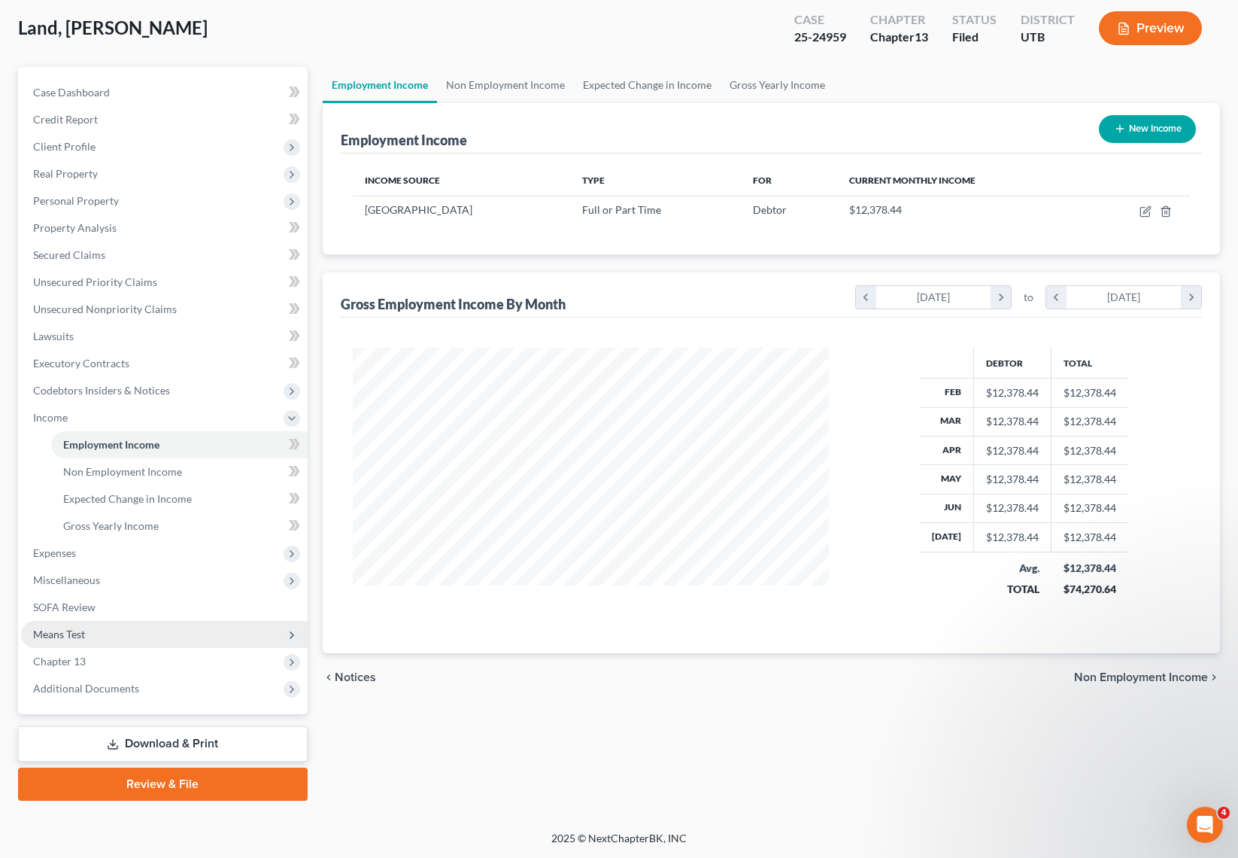
click at [105, 634] on span "Means Test" at bounding box center [164, 634] width 287 height 27
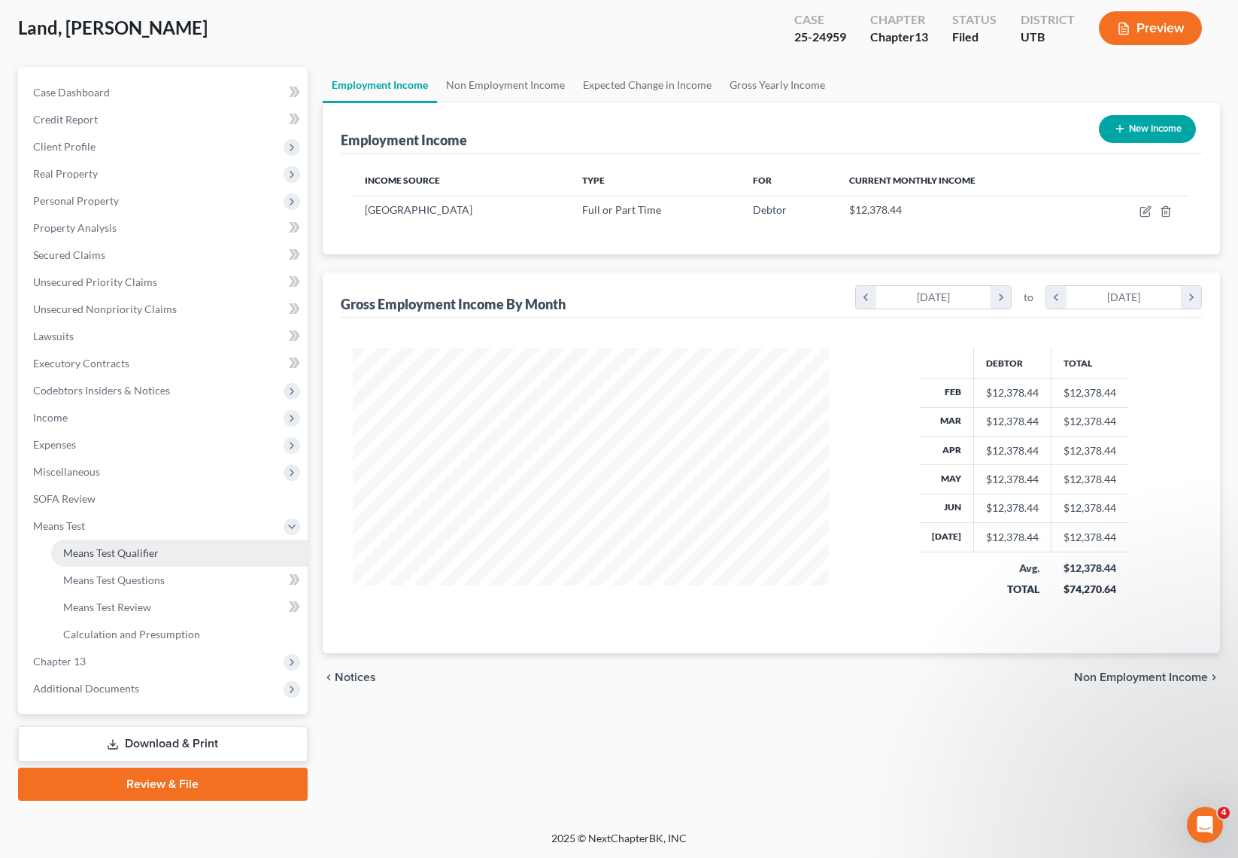
click at [140, 550] on span "Means Test Qualifier" at bounding box center [111, 552] width 96 height 13
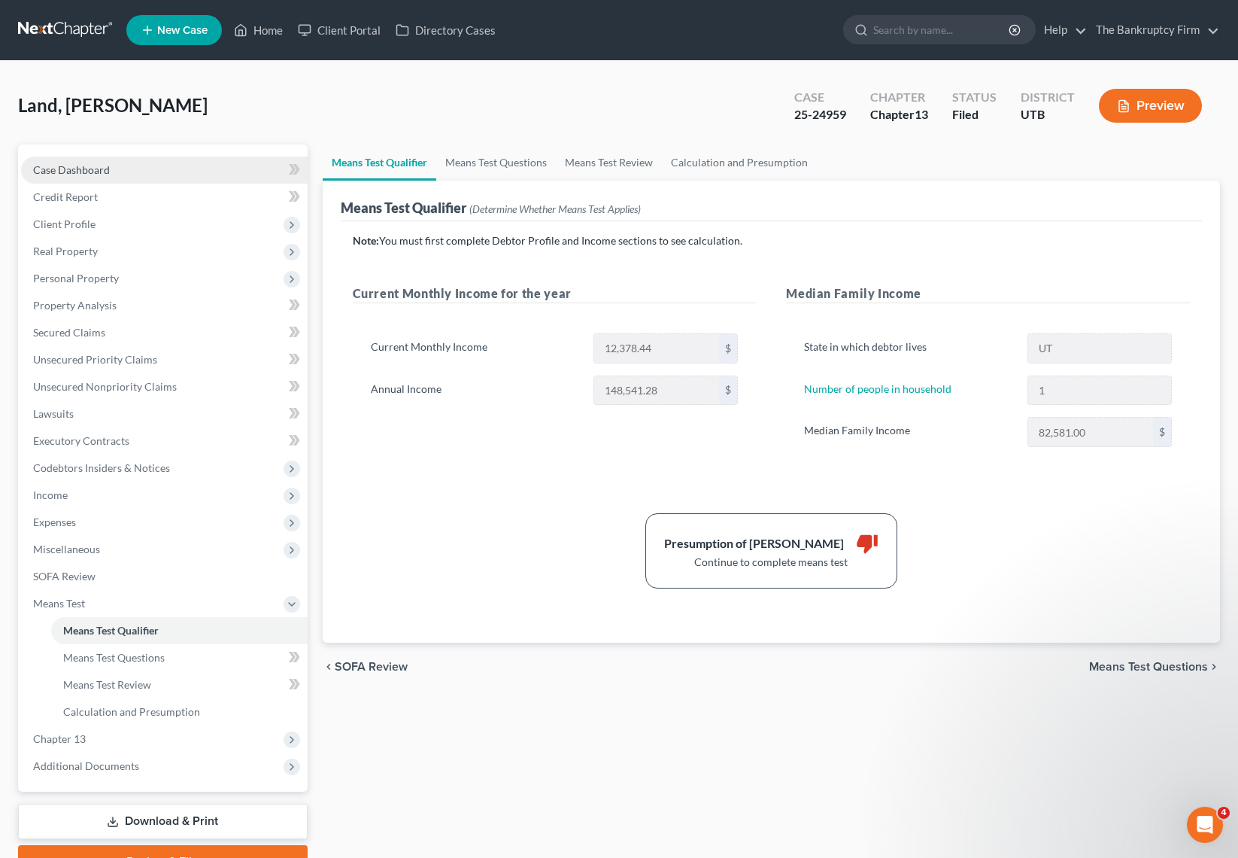
click at [79, 169] on span "Case Dashboard" at bounding box center [71, 169] width 77 height 13
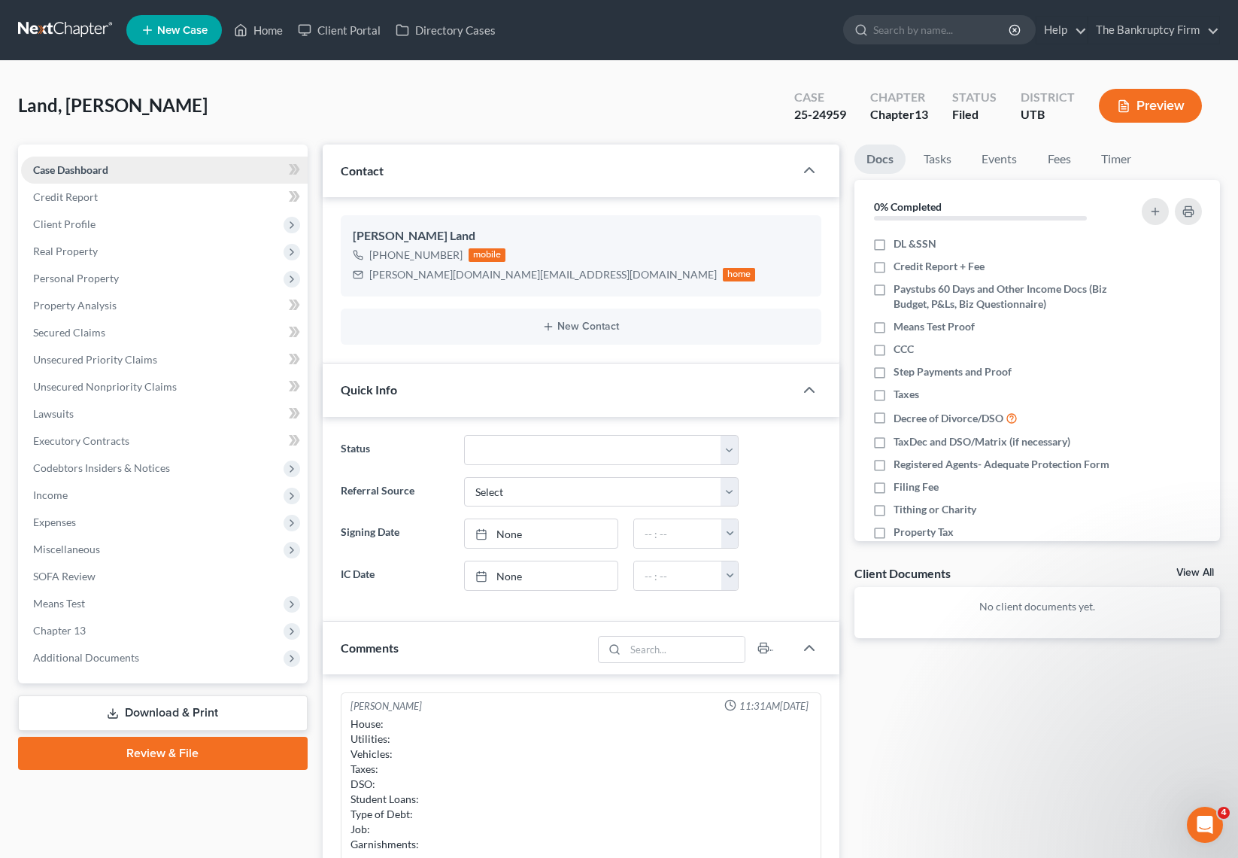
scroll to position [44, 0]
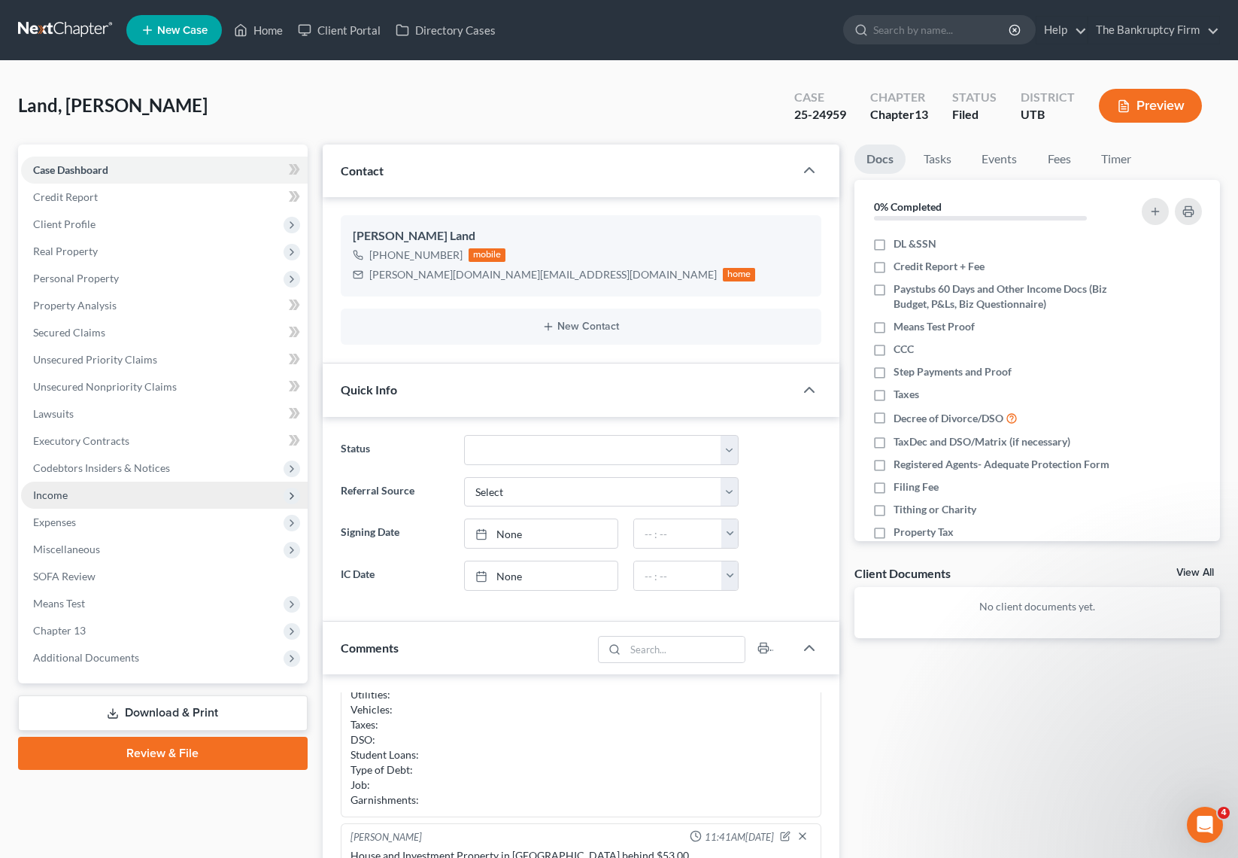
click at [50, 495] on span "Income" at bounding box center [50, 494] width 35 height 13
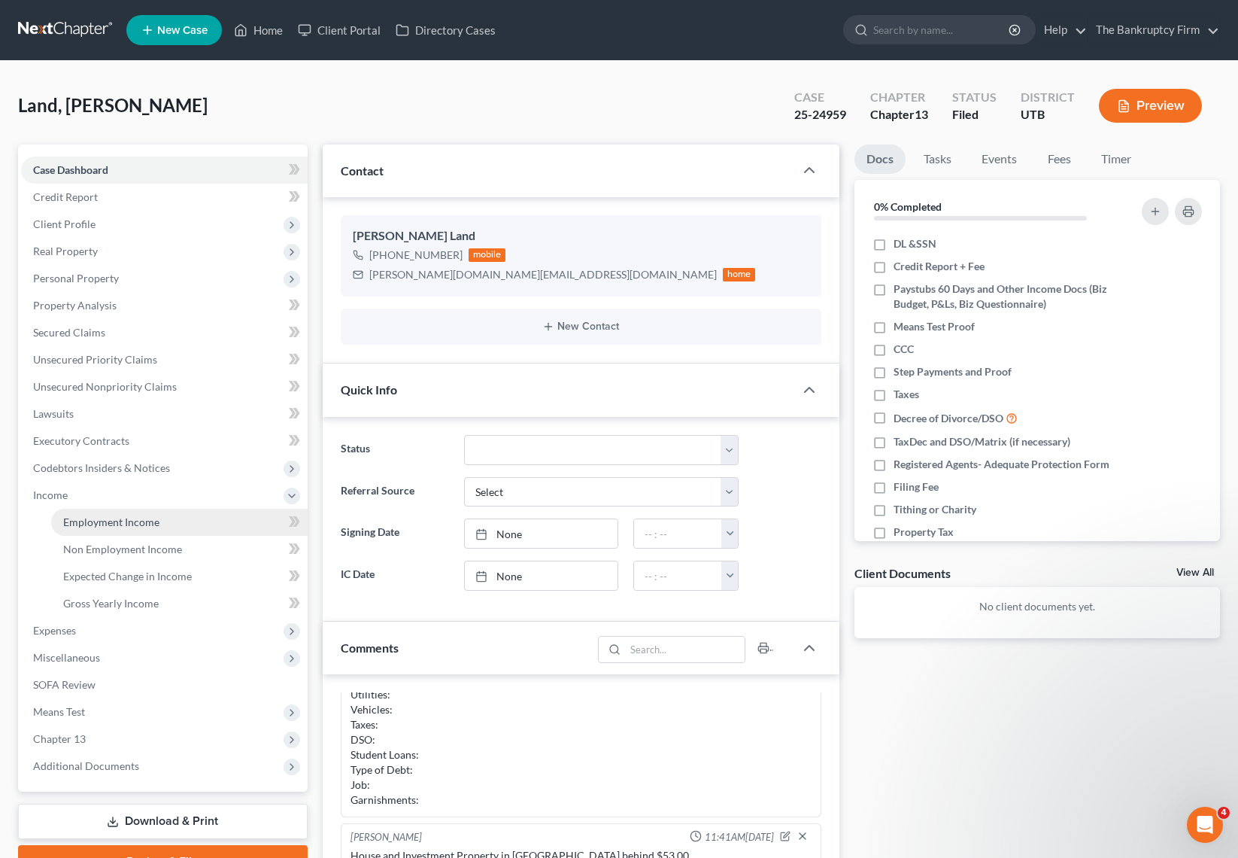
click at [156, 525] on span "Employment Income" at bounding box center [111, 521] width 96 height 13
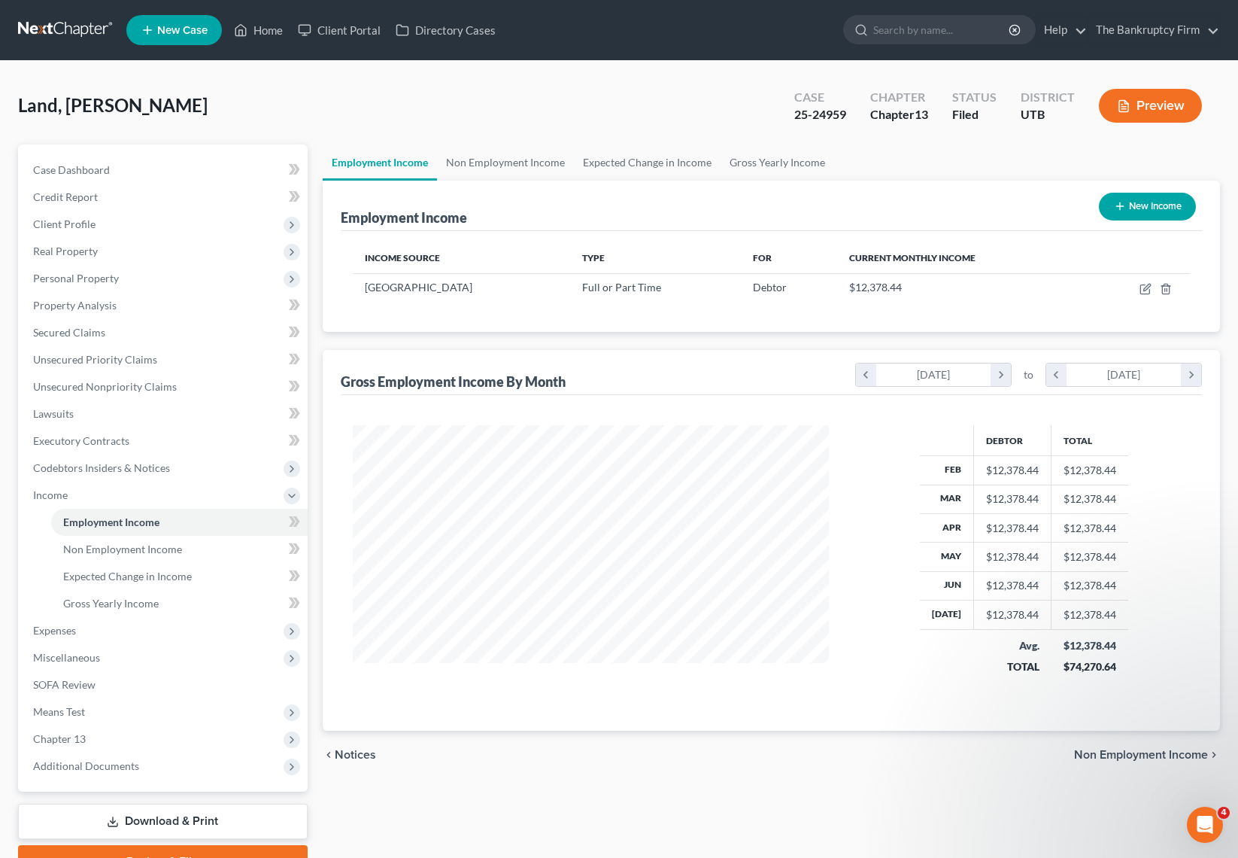
scroll to position [270, 506]
click at [441, 167] on link "Non Employment Income" at bounding box center [505, 162] width 137 height 36
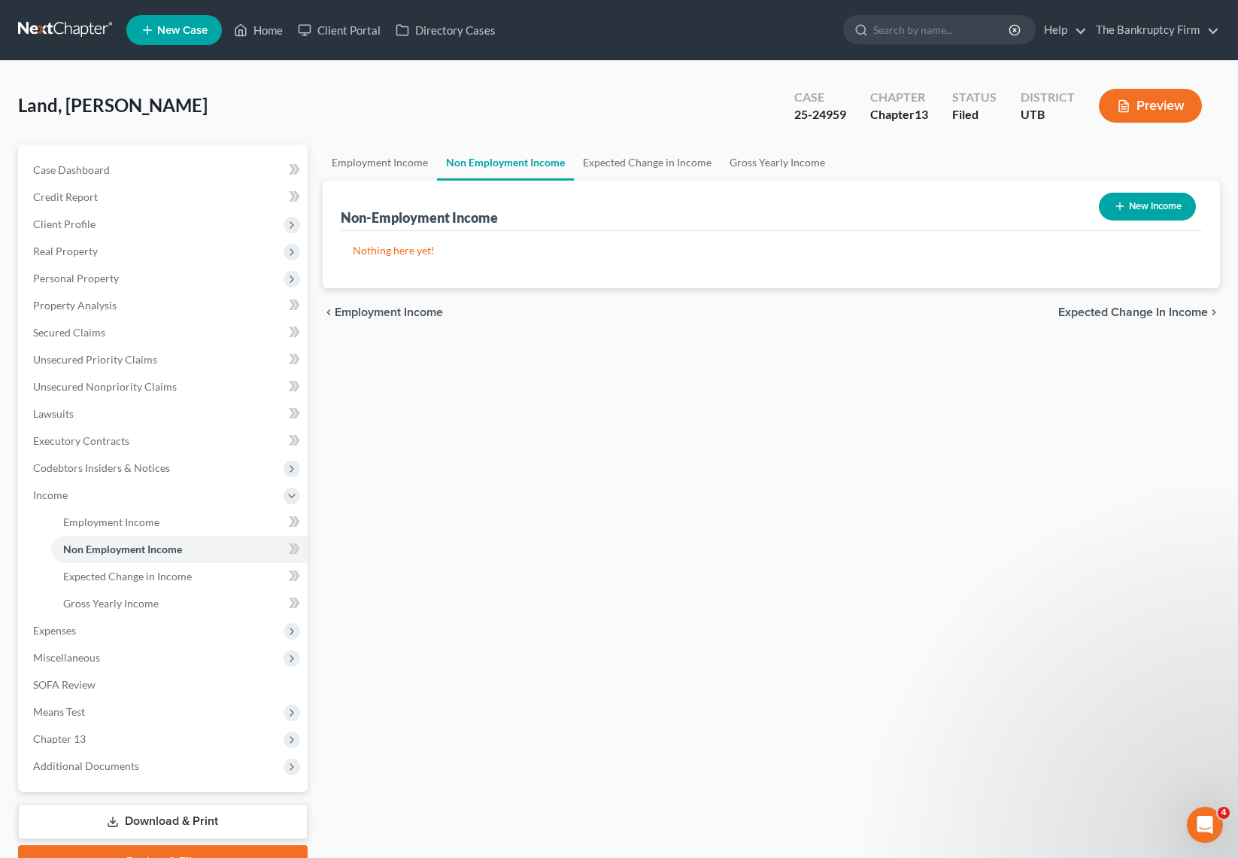
click at [211, 114] on div "Land, Roderic Upgraded Case 25-24959 Chapter Chapter 13 Status Filed District U…" at bounding box center [619, 111] width 1202 height 65
click at [122, 767] on span "Additional Documents" at bounding box center [86, 765] width 106 height 13
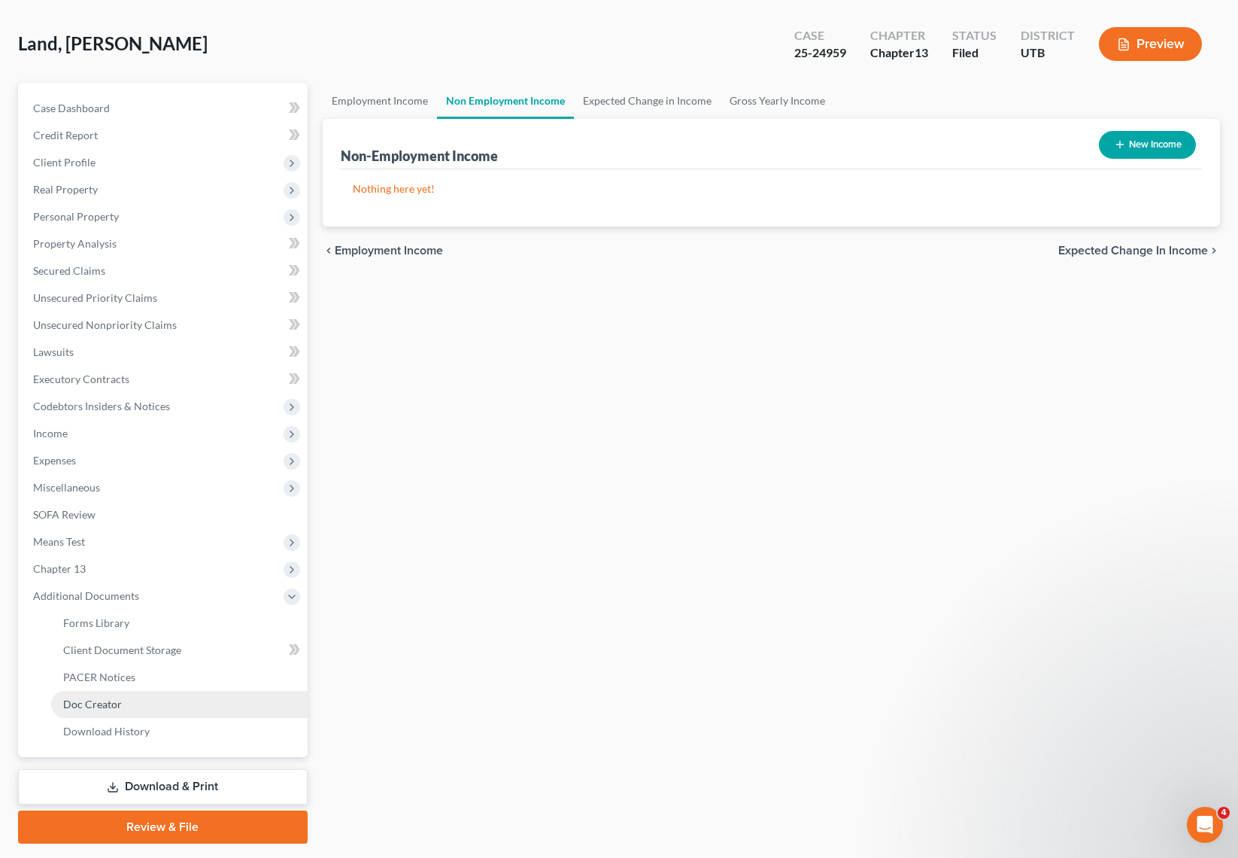
scroll to position [68, 0]
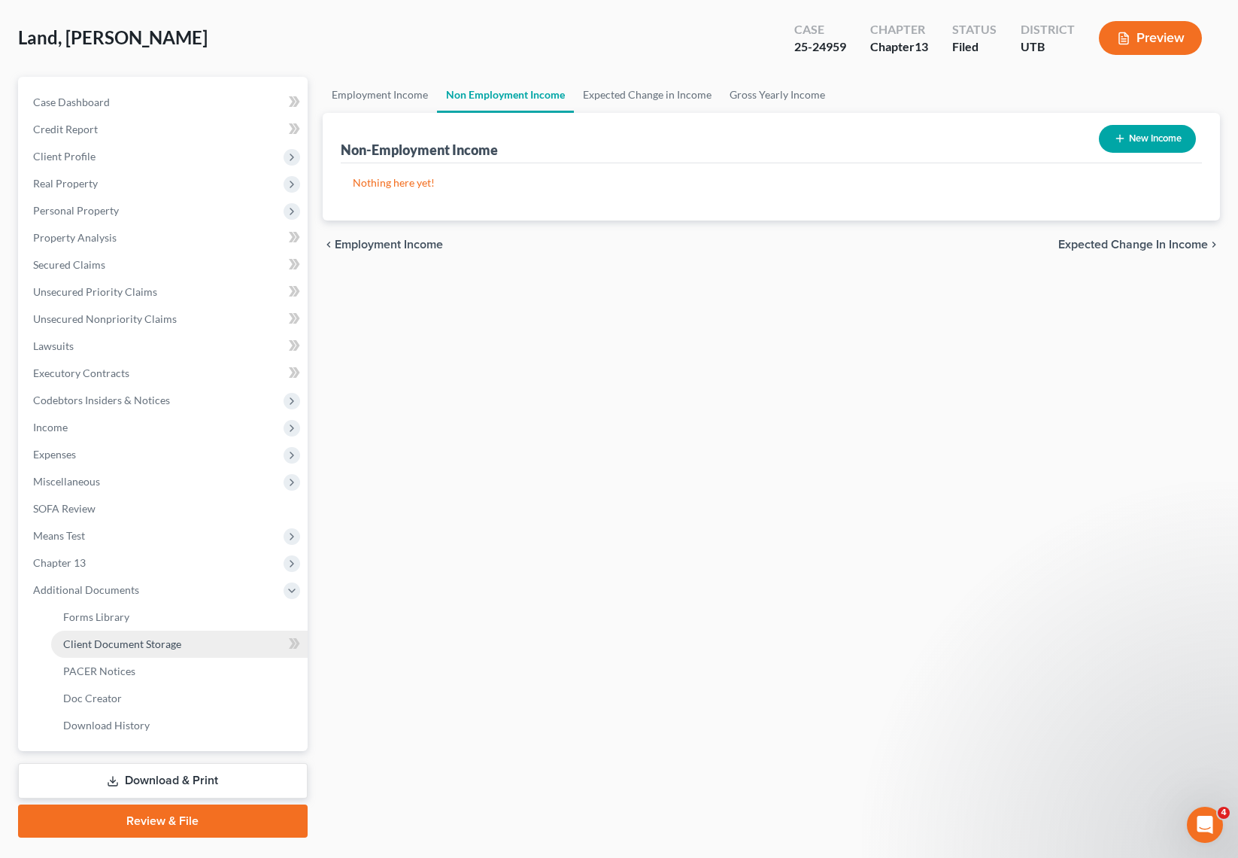
click at [147, 645] on span "Client Document Storage" at bounding box center [122, 643] width 118 height 13
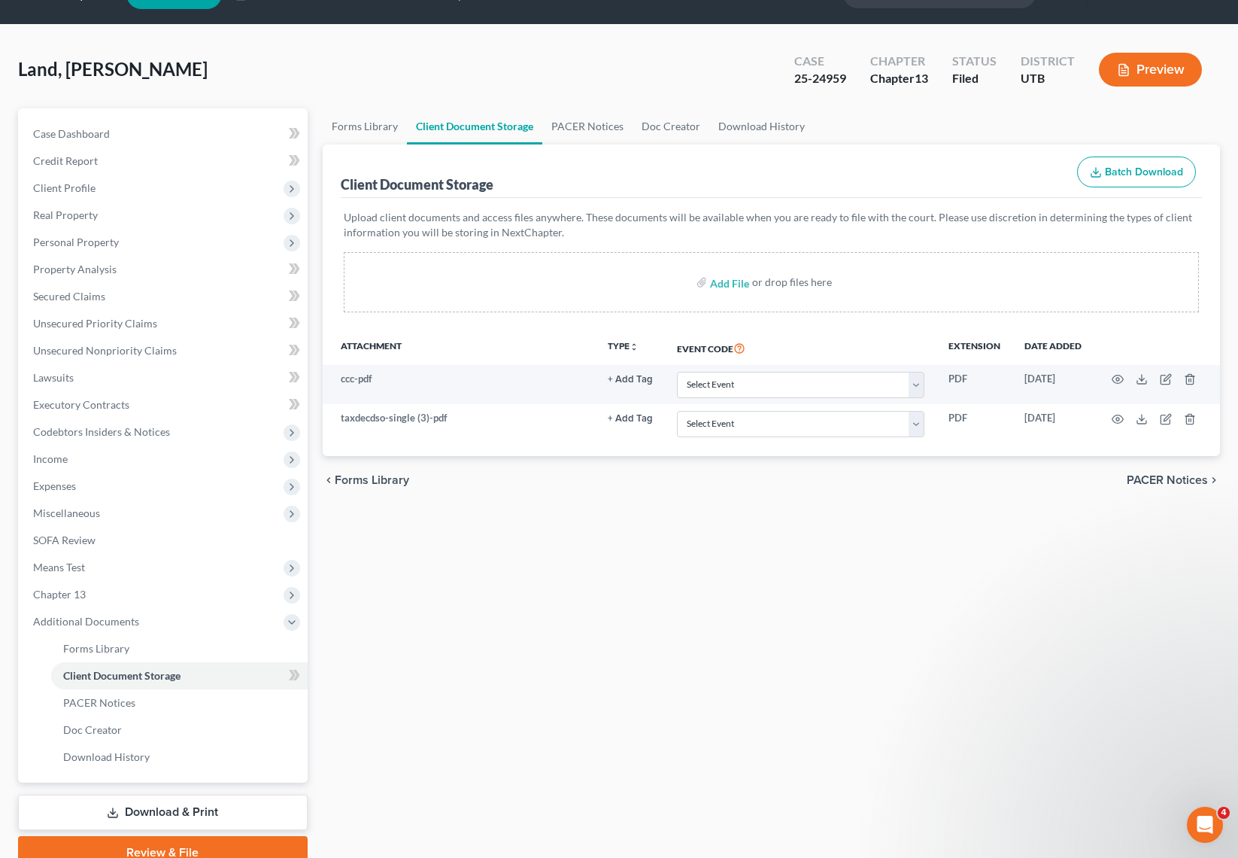
scroll to position [57, 0]
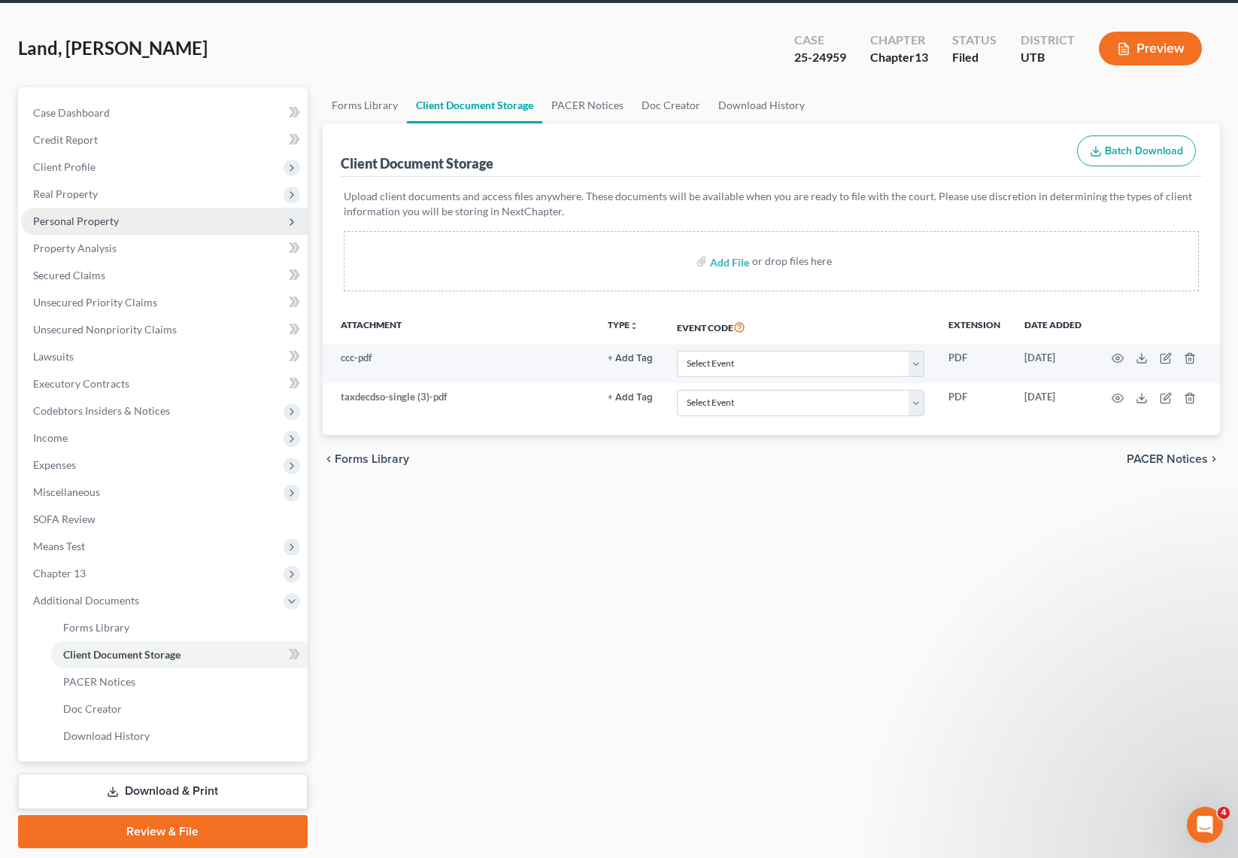
click at [83, 221] on span "Personal Property" at bounding box center [76, 220] width 86 height 13
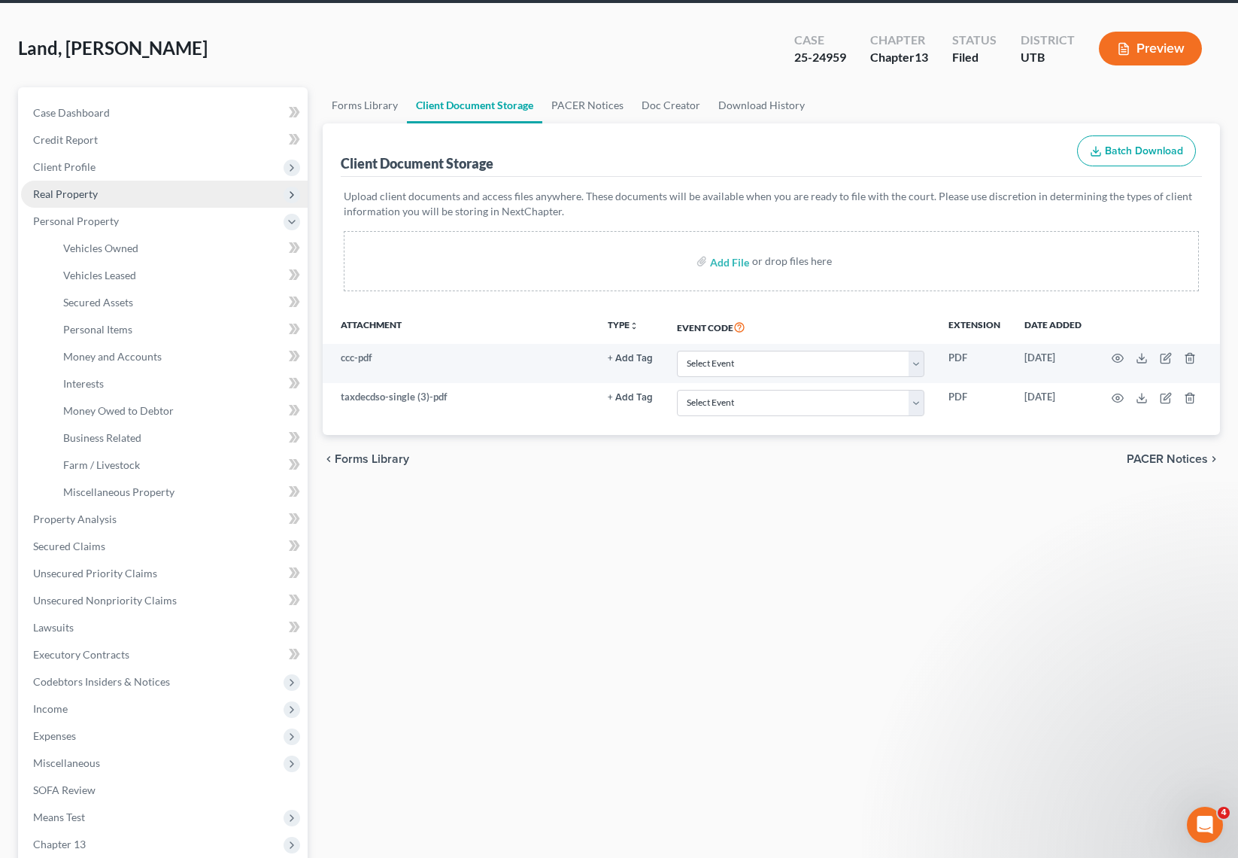
click at [102, 190] on span "Real Property" at bounding box center [164, 194] width 287 height 27
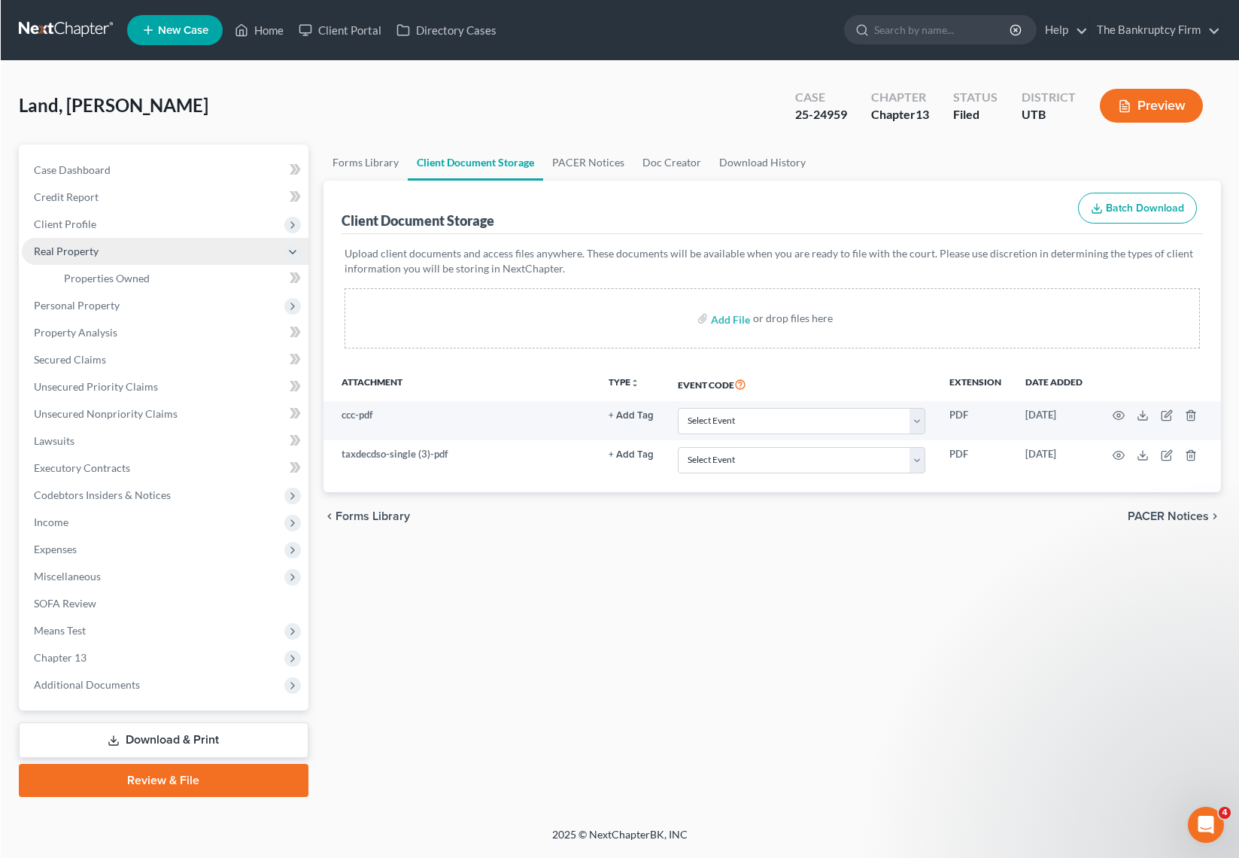
scroll to position [0, 0]
click at [153, 284] on link "Properties Owned" at bounding box center [179, 278] width 257 height 27
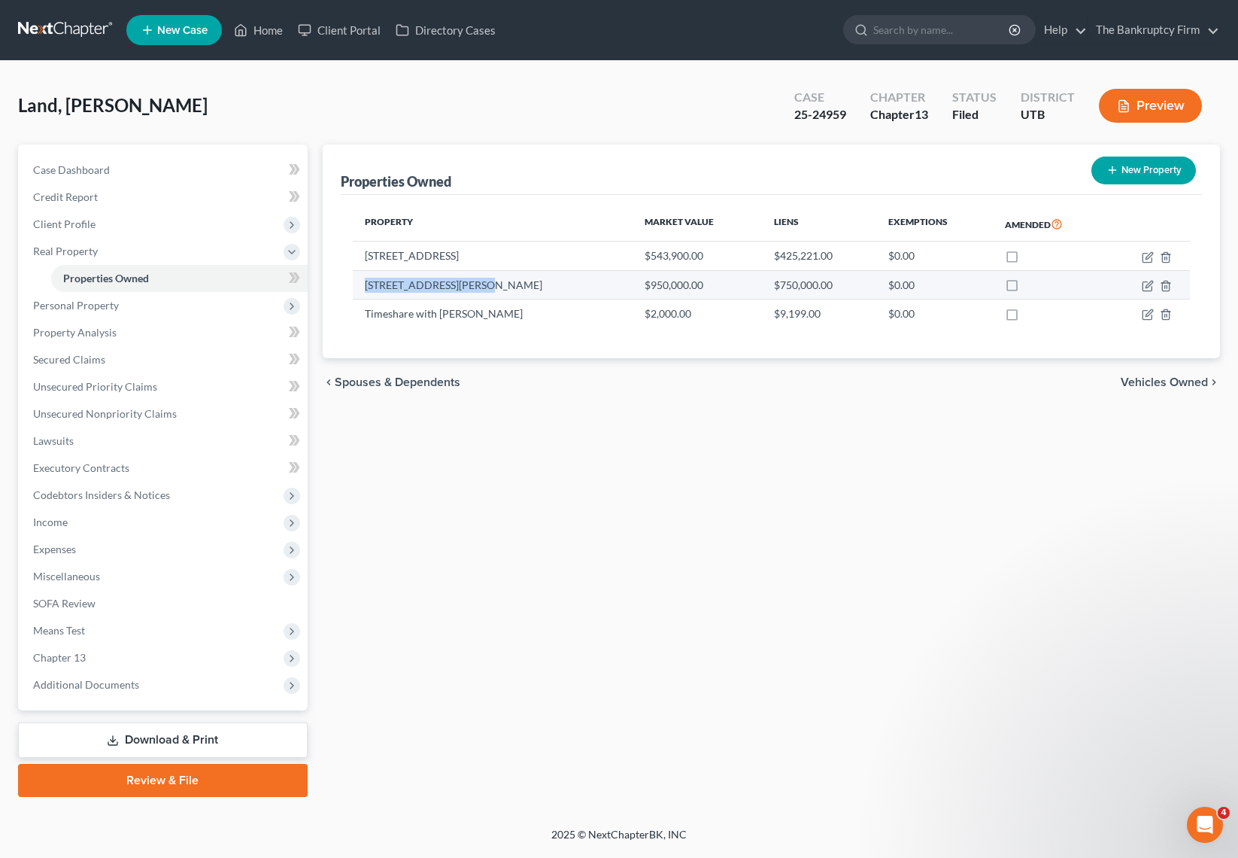
drag, startPoint x: 474, startPoint y: 285, endPoint x: 363, endPoint y: 292, distance: 111.6
click at [363, 292] on td "4915 East Russell Road" at bounding box center [493, 284] width 280 height 29
copy td "4915 East Russell Road"
click at [1153, 284] on icon "button" at bounding box center [1148, 286] width 12 height 12
select select "31"
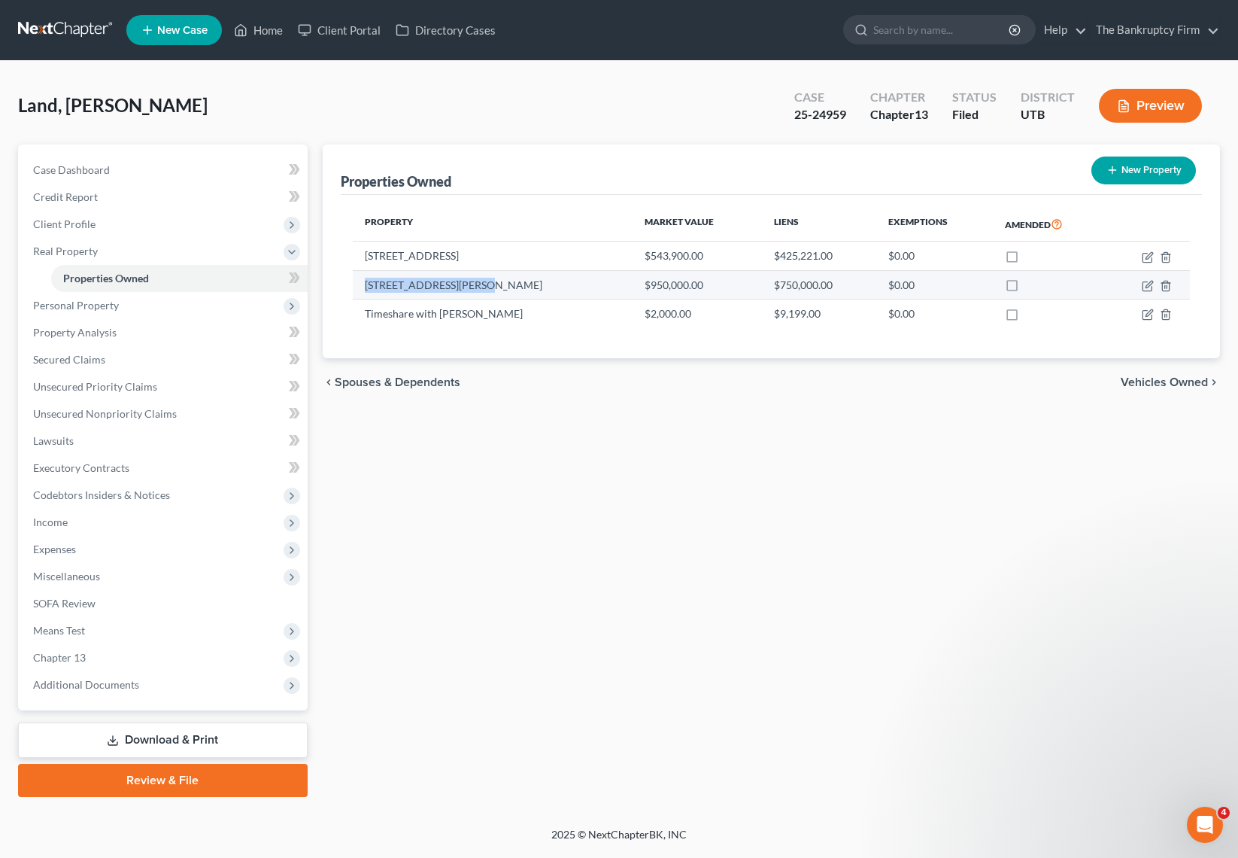
select select "0"
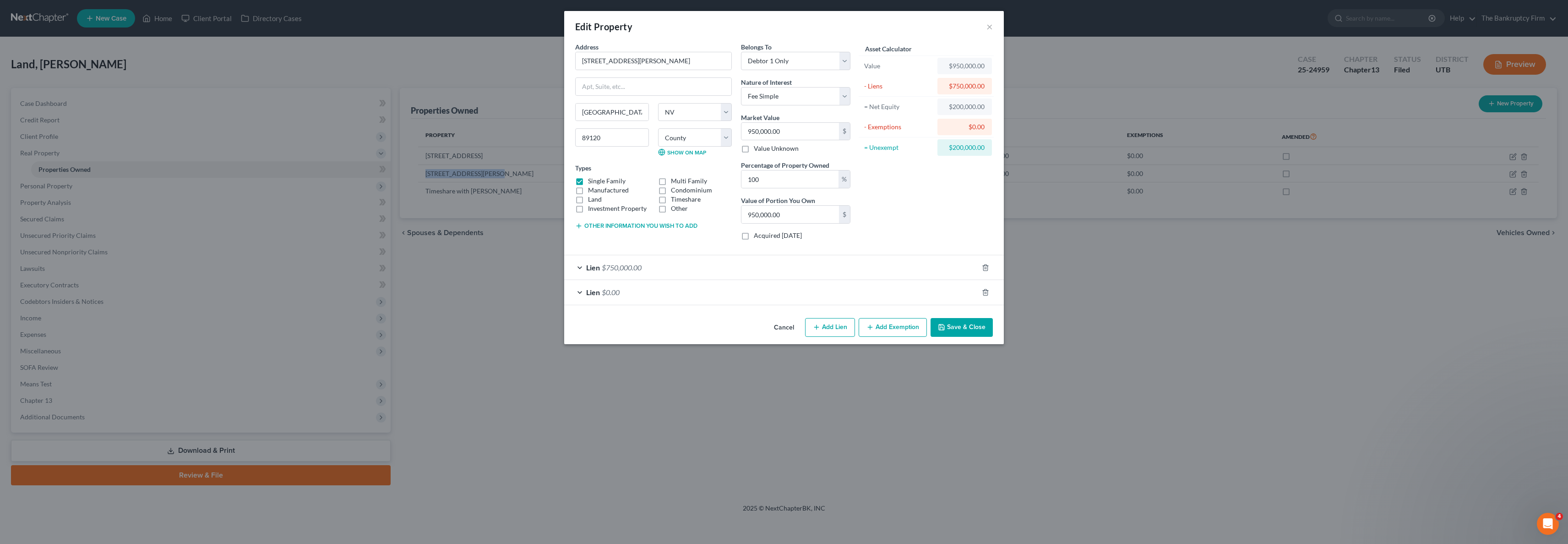
click at [754, 327] on button "Save & Close" at bounding box center [962, 328] width 62 height 19
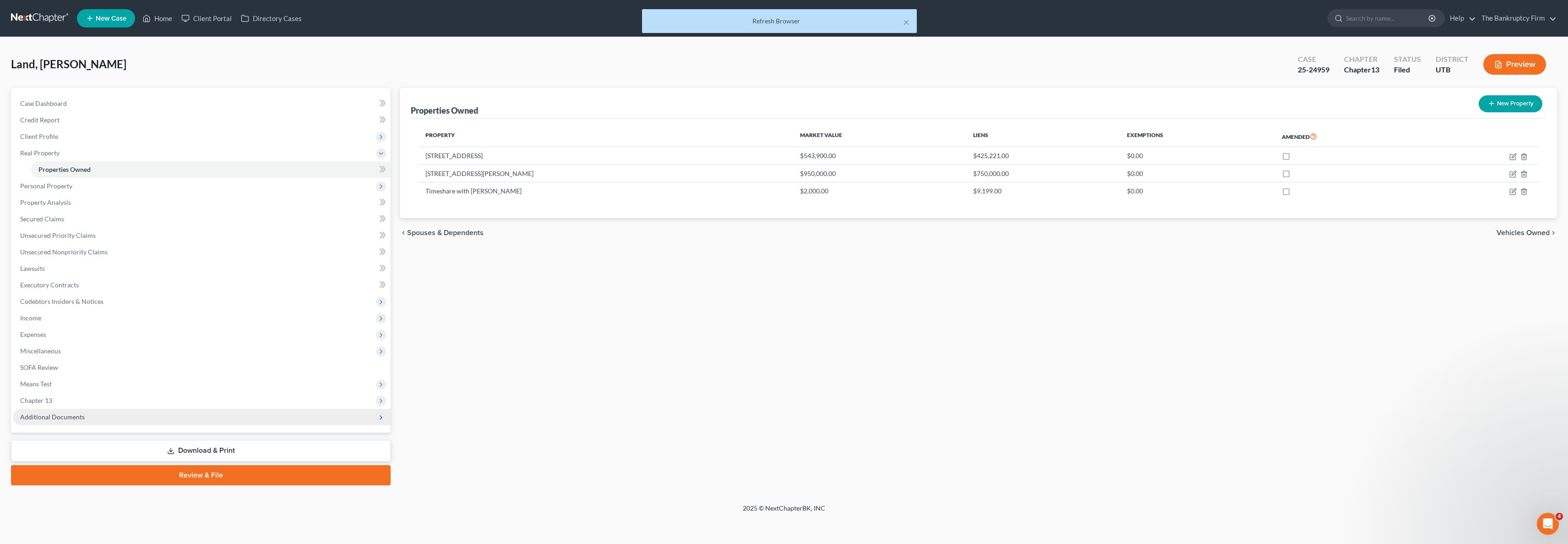
click at [60, 419] on span "Additional Documents" at bounding box center [52, 417] width 65 height 8
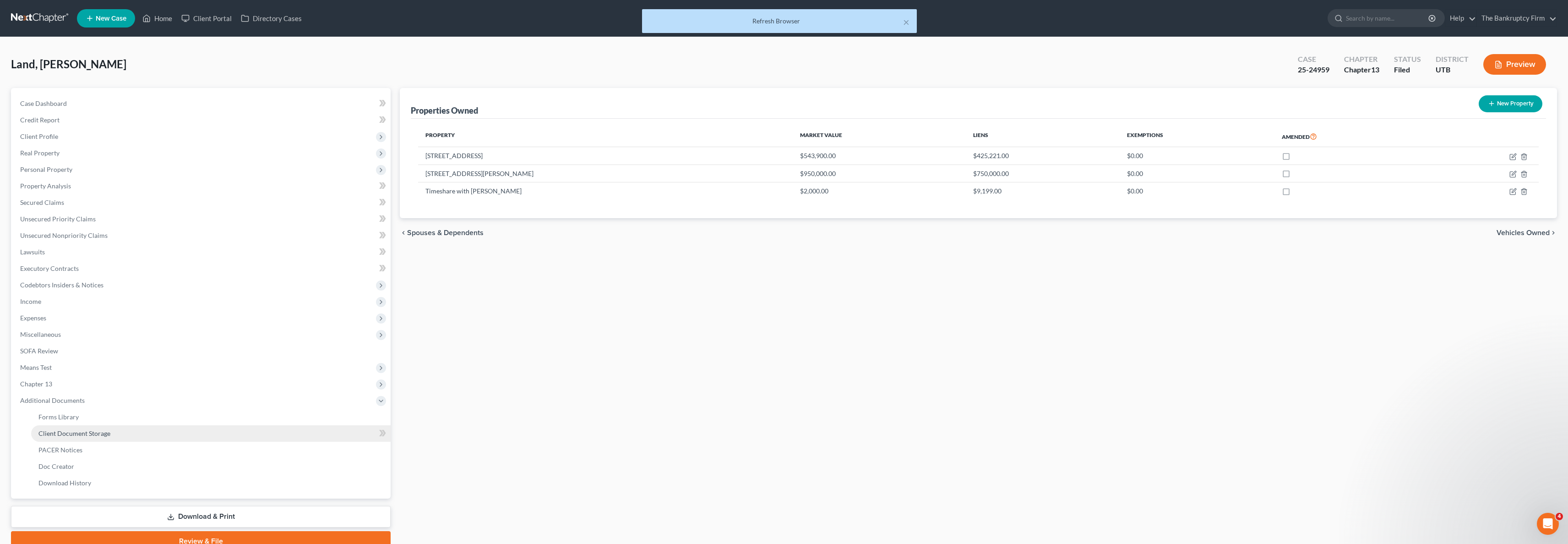
click at [84, 432] on span "Client Document Storage" at bounding box center [74, 433] width 72 height 8
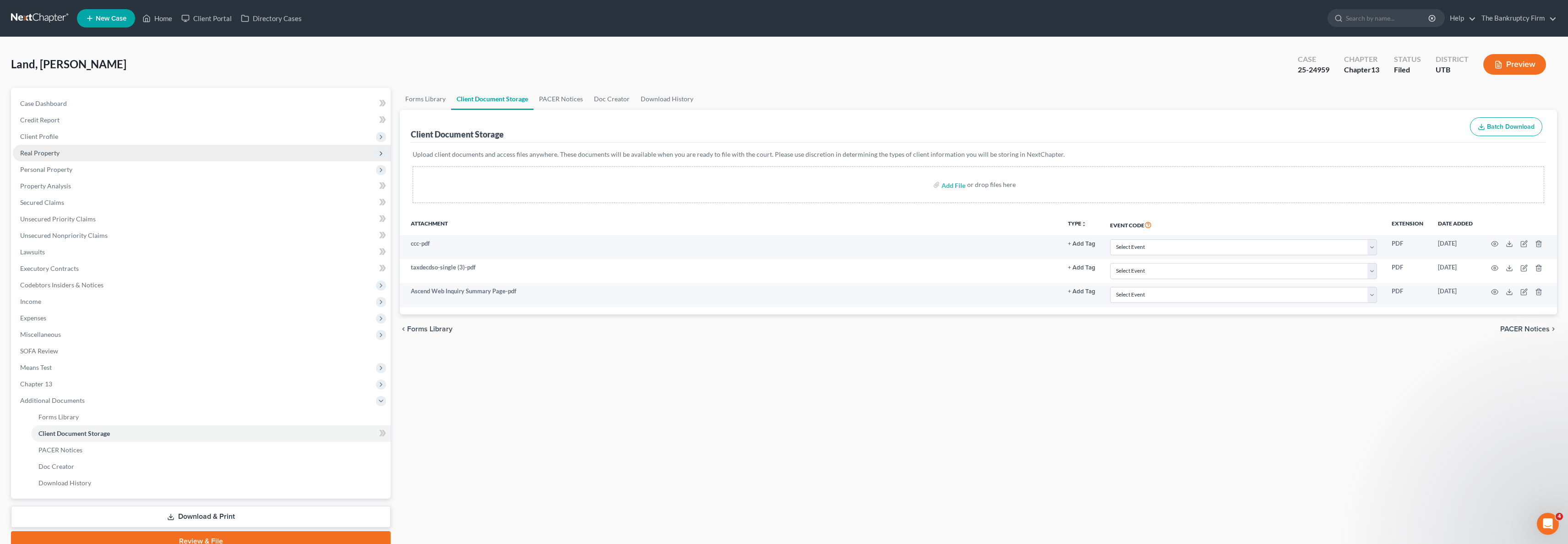
click at [55, 152] on span "Real Property" at bounding box center [40, 153] width 40 height 8
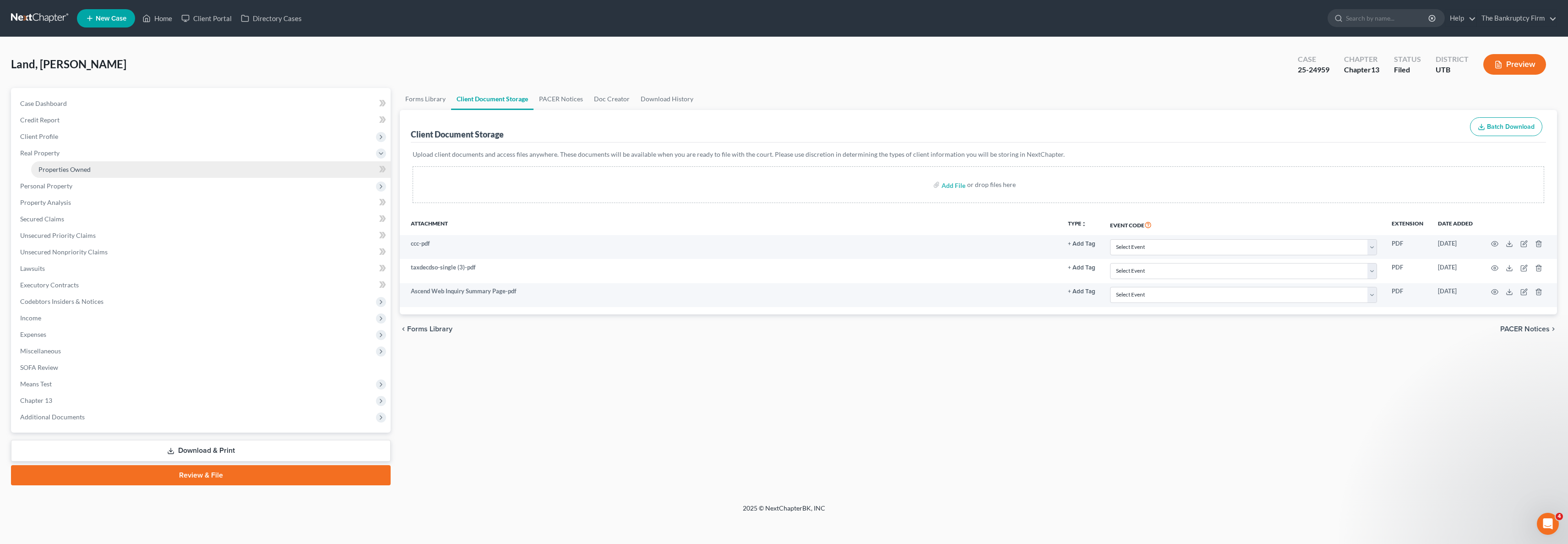
click at [88, 166] on span "Properties Owned" at bounding box center [65, 169] width 52 height 8
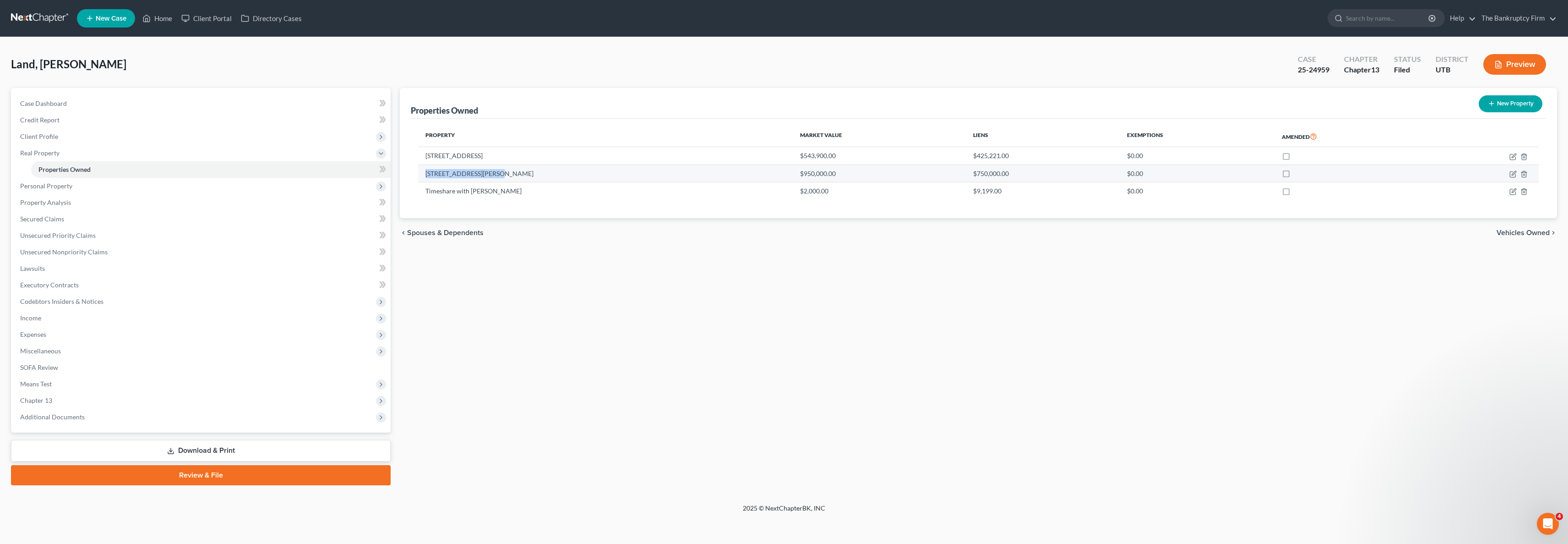
drag, startPoint x: 430, startPoint y: 174, endPoint x: 495, endPoint y: 175, distance: 65.0
click at [495, 175] on td "4915 East Russell Road" at bounding box center [605, 173] width 374 height 18
drag, startPoint x: 522, startPoint y: 171, endPoint x: 513, endPoint y: 154, distance: 19.2
click at [522, 171] on td "4915 East Russell Road" at bounding box center [605, 173] width 374 height 18
drag, startPoint x: 475, startPoint y: 154, endPoint x: 422, endPoint y: 158, distance: 53.2
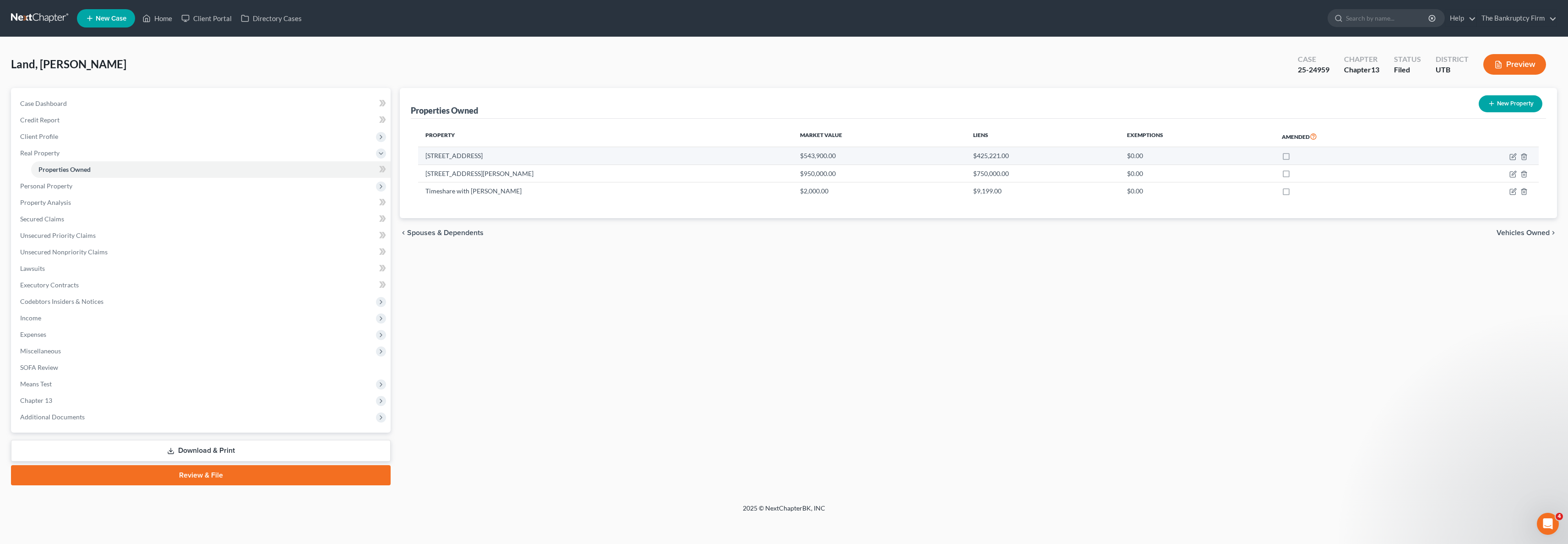
click at [422, 158] on td "6266 West City Vistas Way" at bounding box center [605, 156] width 374 height 18
copy td "6266 West City Vistas Way"
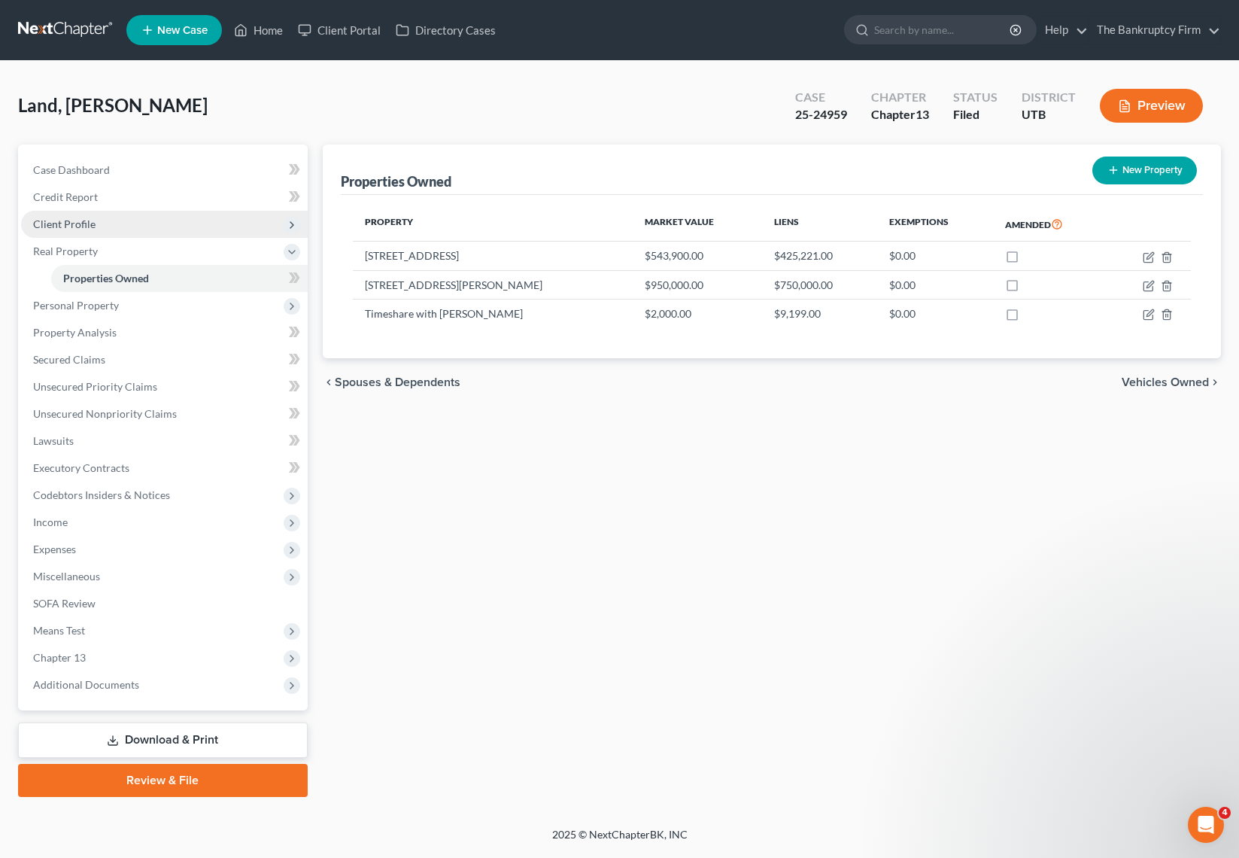
click at [87, 217] on span "Client Profile" at bounding box center [64, 223] width 62 height 13
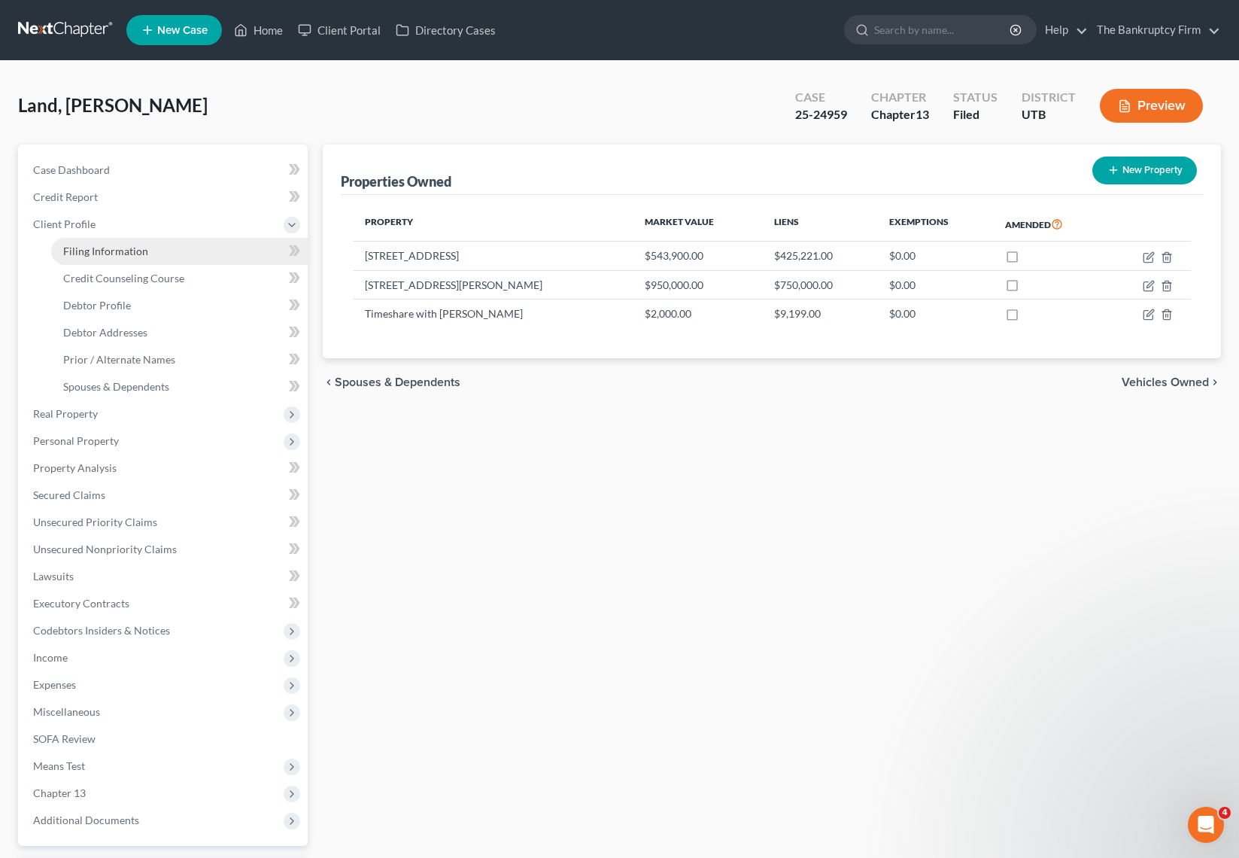
click at [114, 247] on span "Filing Information" at bounding box center [105, 251] width 85 height 13
select select "1"
select select "0"
select select "3"
select select "81"
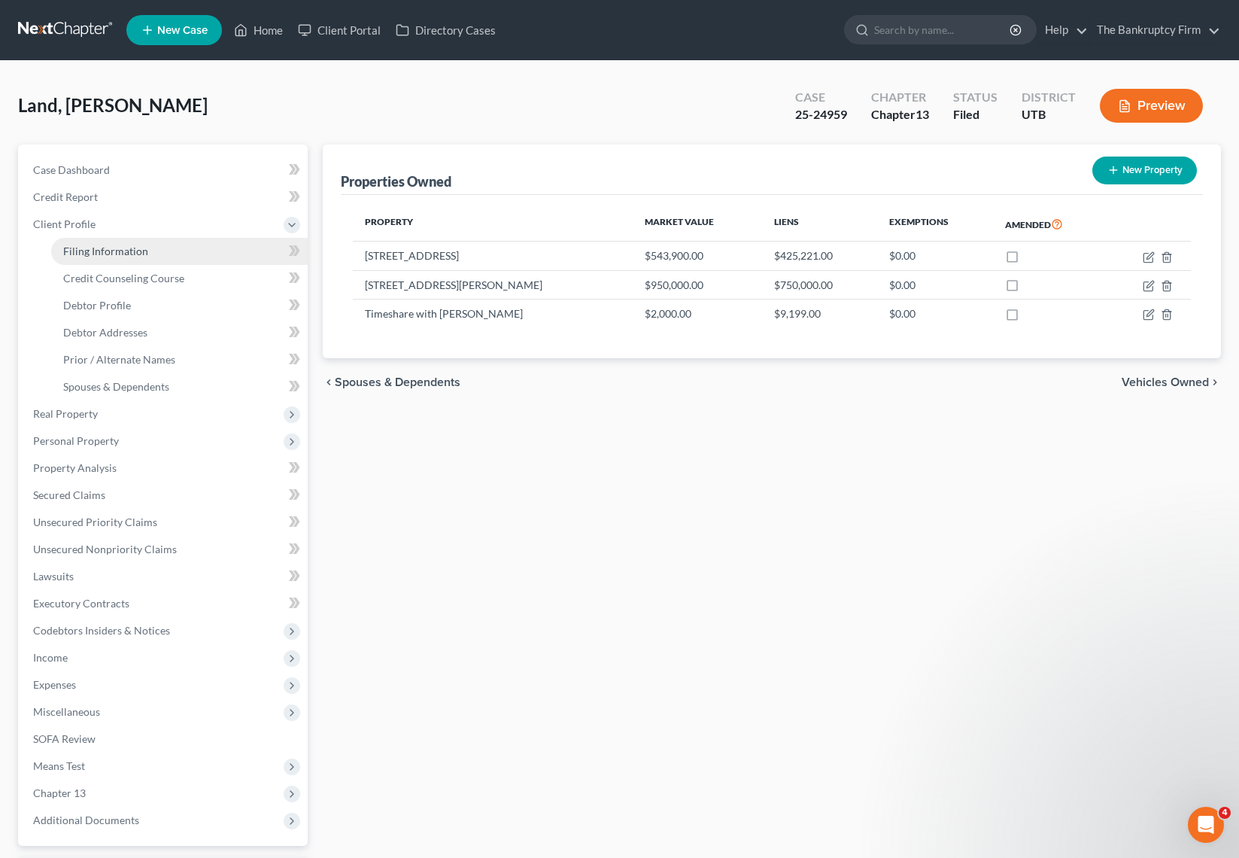
select select "0"
select select "46"
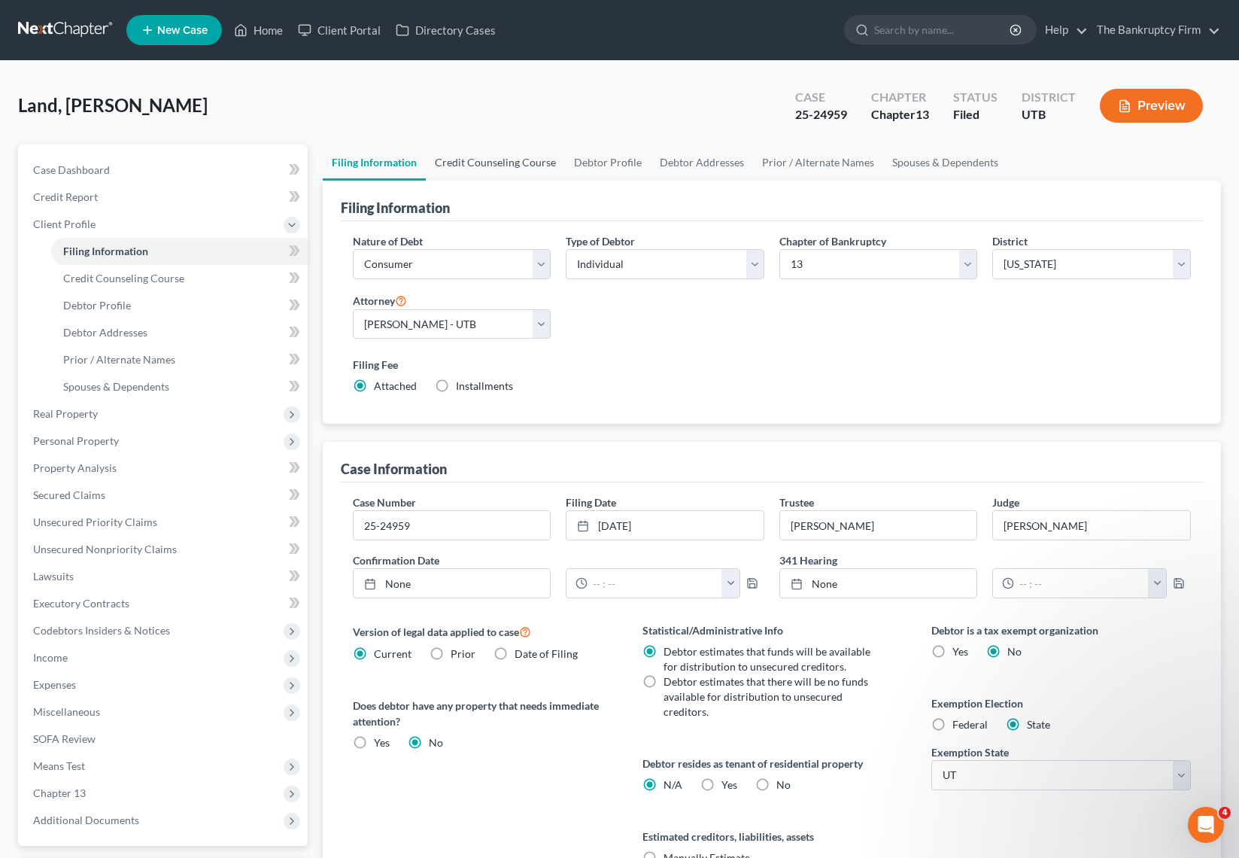
click at [485, 163] on link "Credit Counseling Course" at bounding box center [495, 162] width 139 height 36
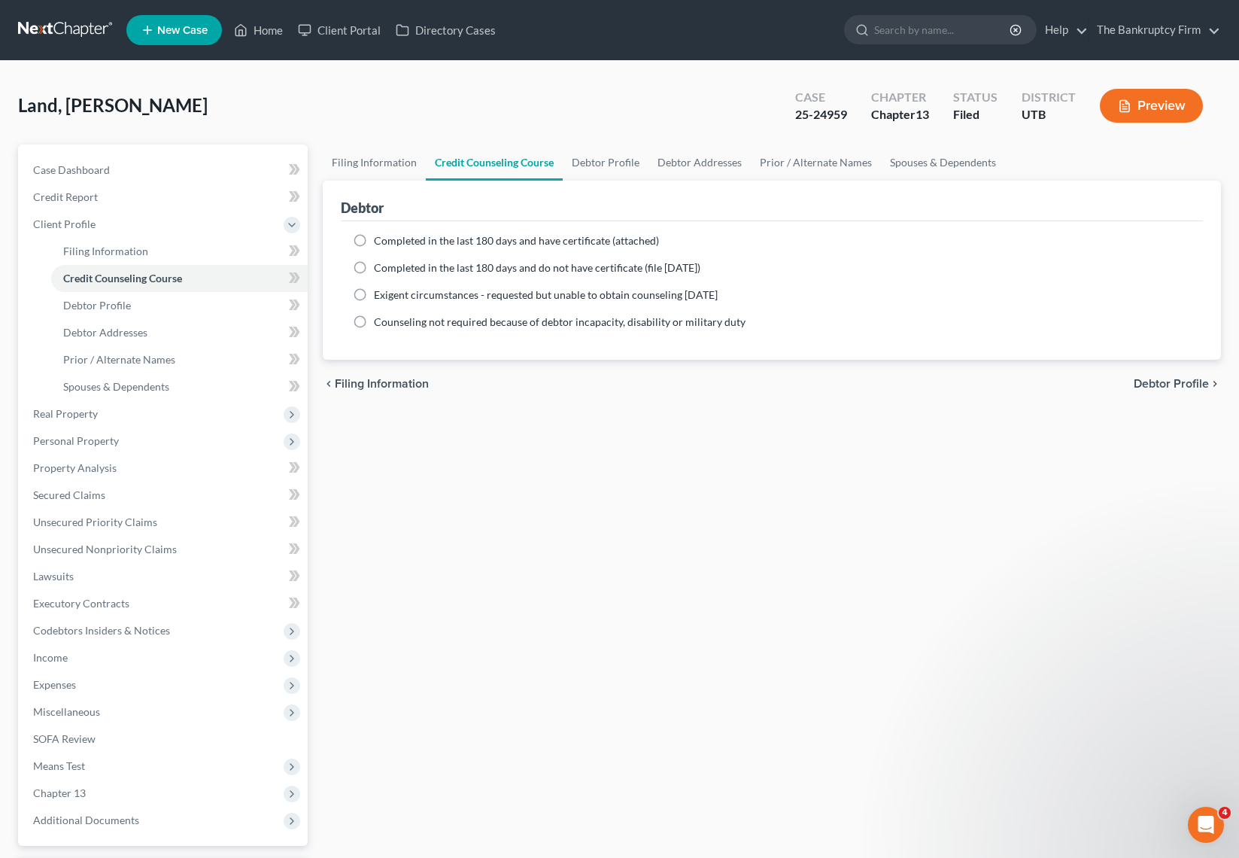
click at [374, 241] on label "Completed in the last 180 days and have certificate (attached)" at bounding box center [516, 240] width 285 height 15
click at [380, 241] on input "Completed in the last 180 days and have certificate (attached)" at bounding box center [385, 238] width 10 height 10
radio input "true"
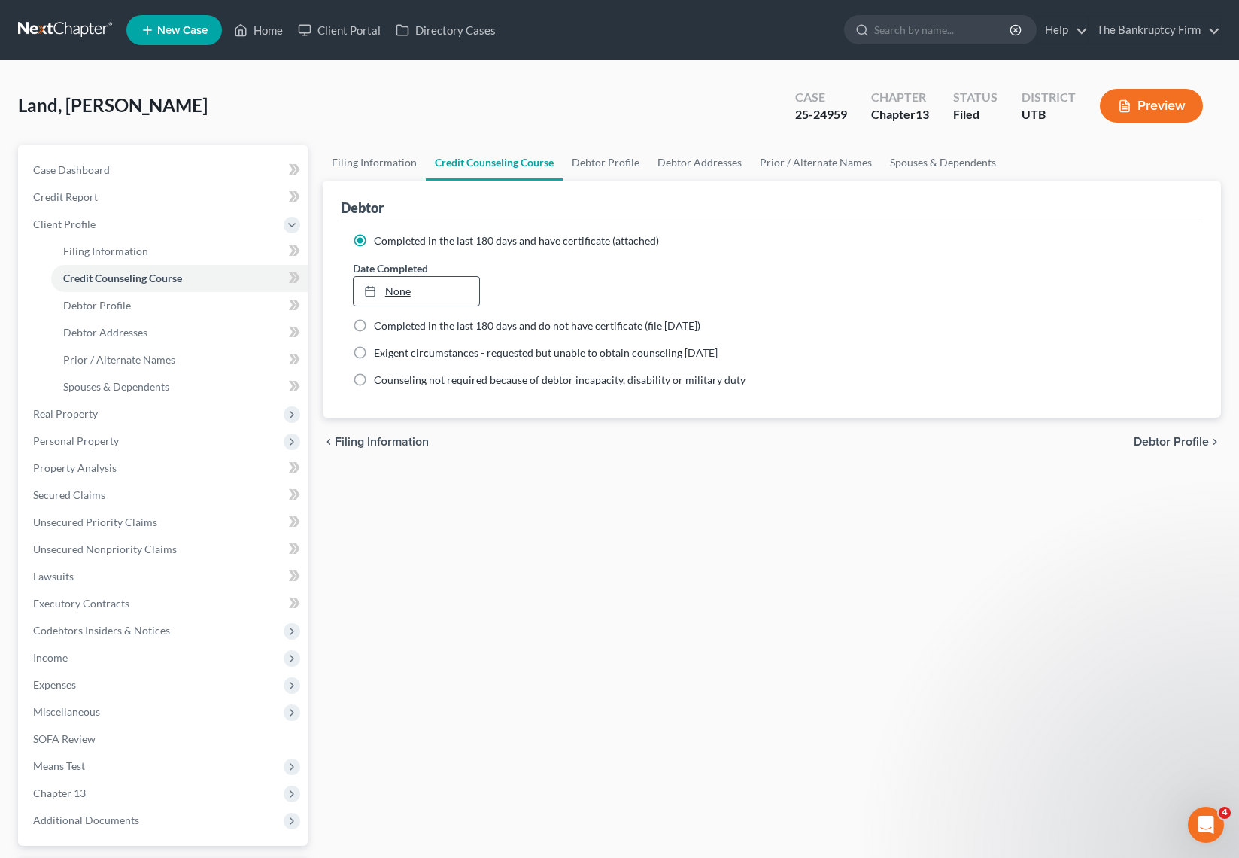
click at [390, 288] on link "None" at bounding box center [417, 291] width 126 height 29
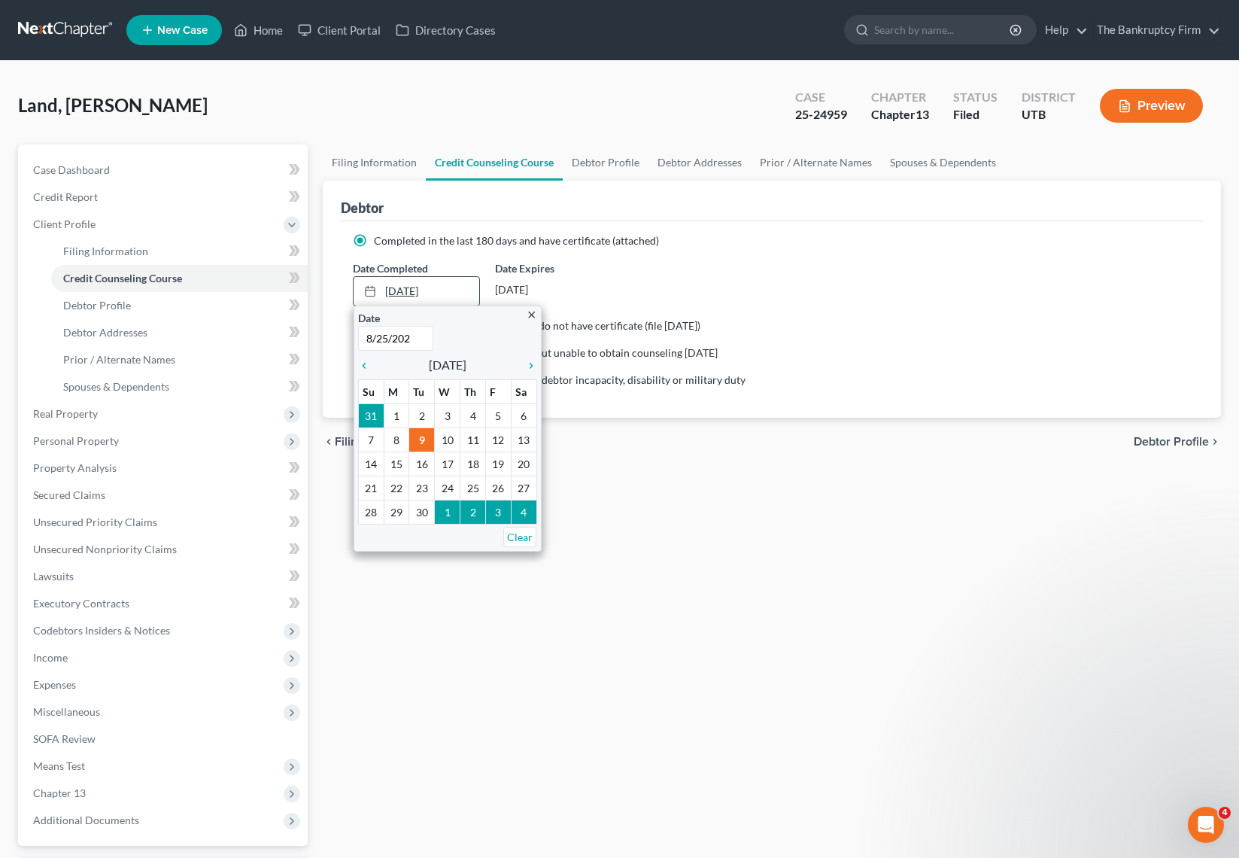
type input "8/25/2025"
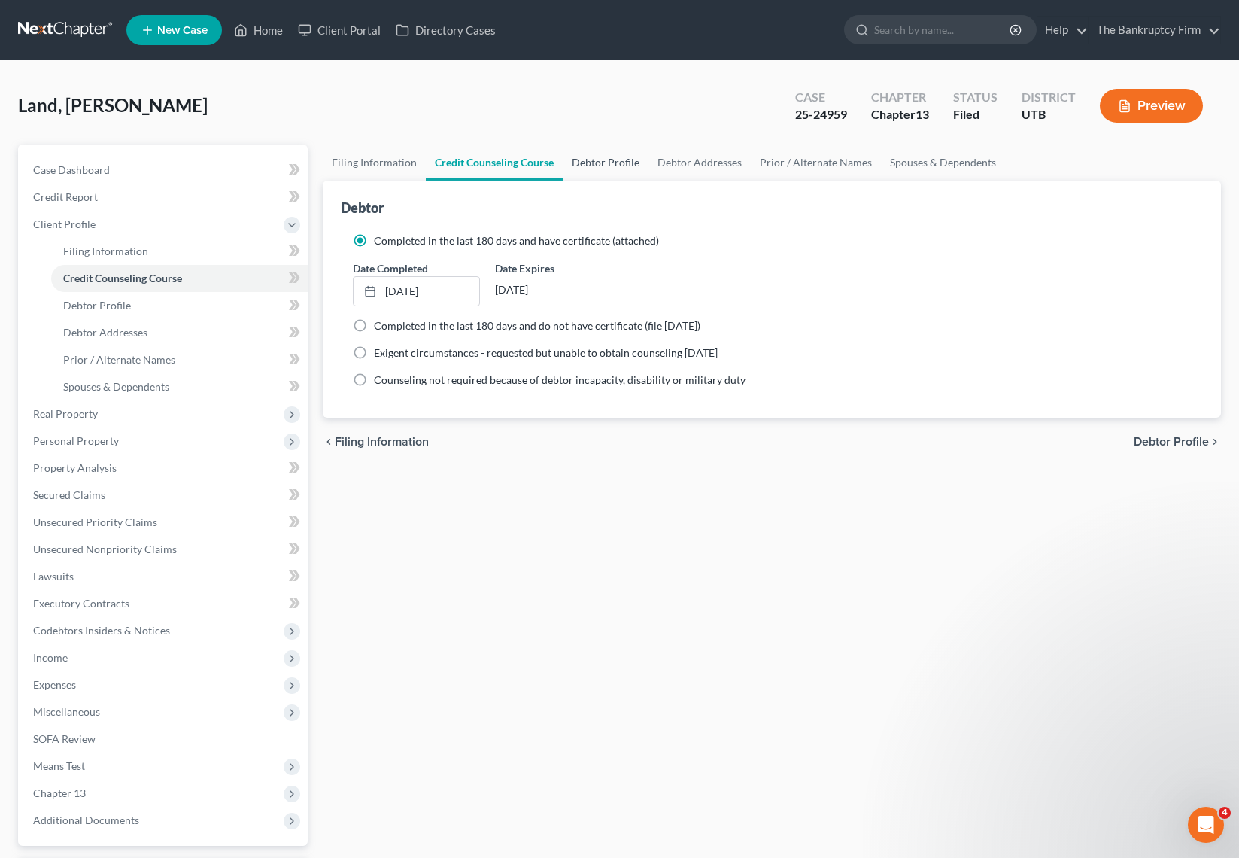
click at [611, 164] on link "Debtor Profile" at bounding box center [606, 162] width 86 height 36
select select "0"
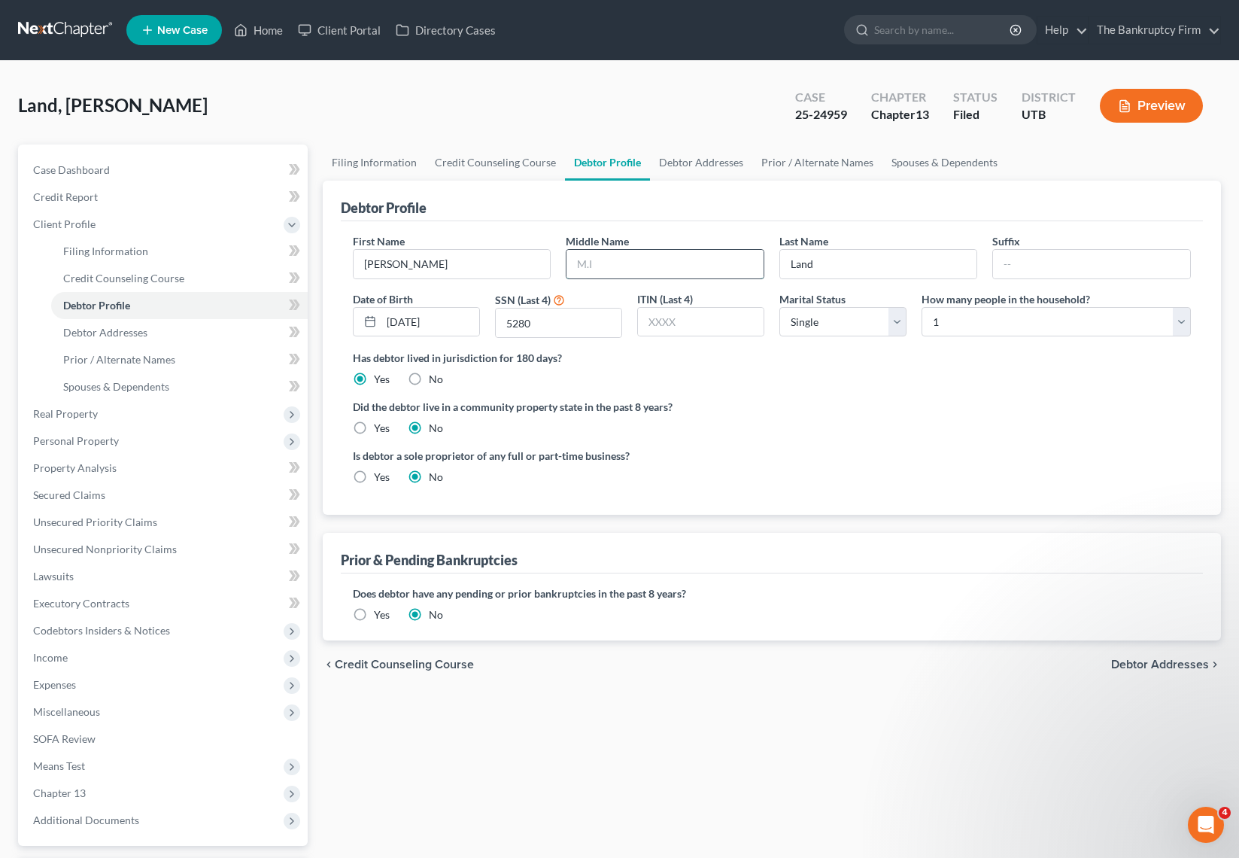
click at [614, 261] on input "text" at bounding box center [665, 264] width 197 height 29
type input "Ramon"
click at [691, 157] on link "Debtor Addresses" at bounding box center [701, 162] width 102 height 36
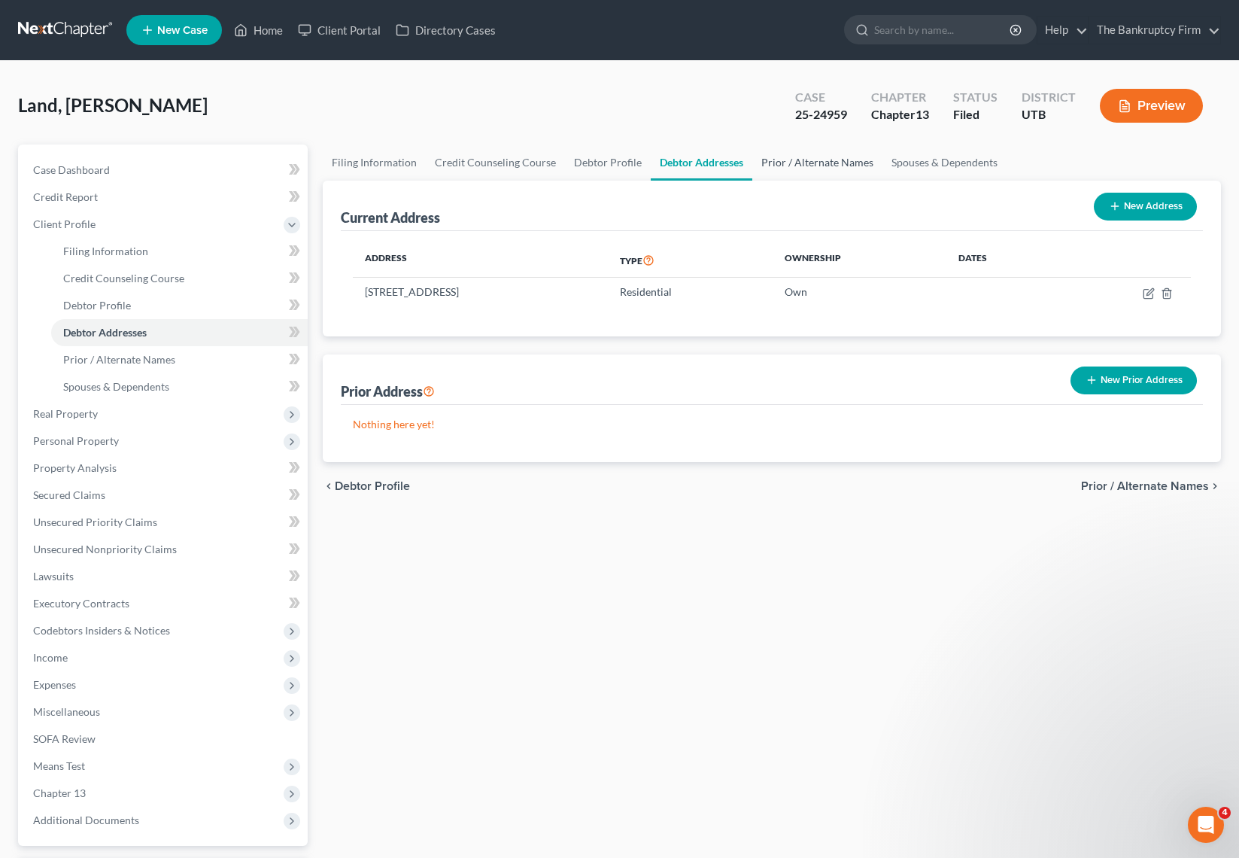
click at [801, 159] on link "Prior / Alternate Names" at bounding box center [817, 162] width 130 height 36
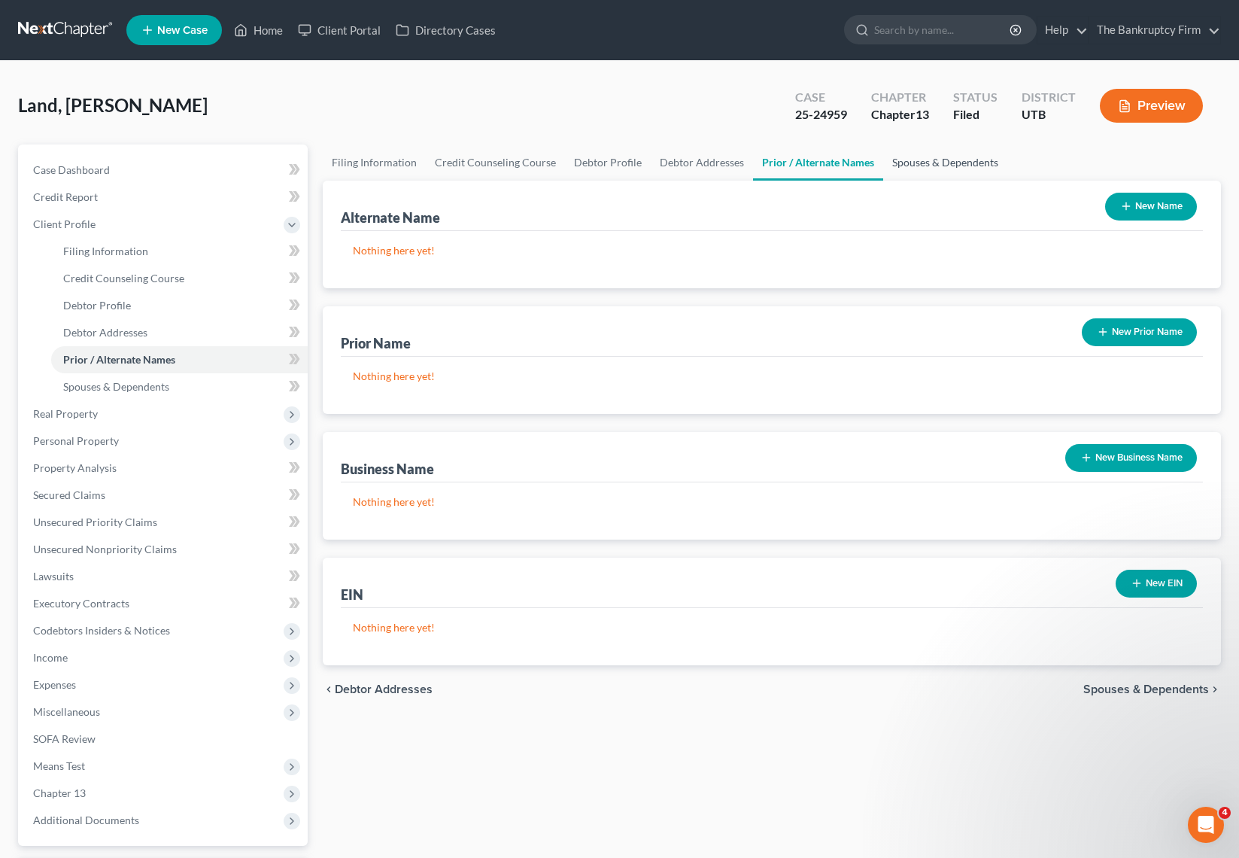
click at [931, 166] on link "Spouses & Dependents" at bounding box center [945, 162] width 124 height 36
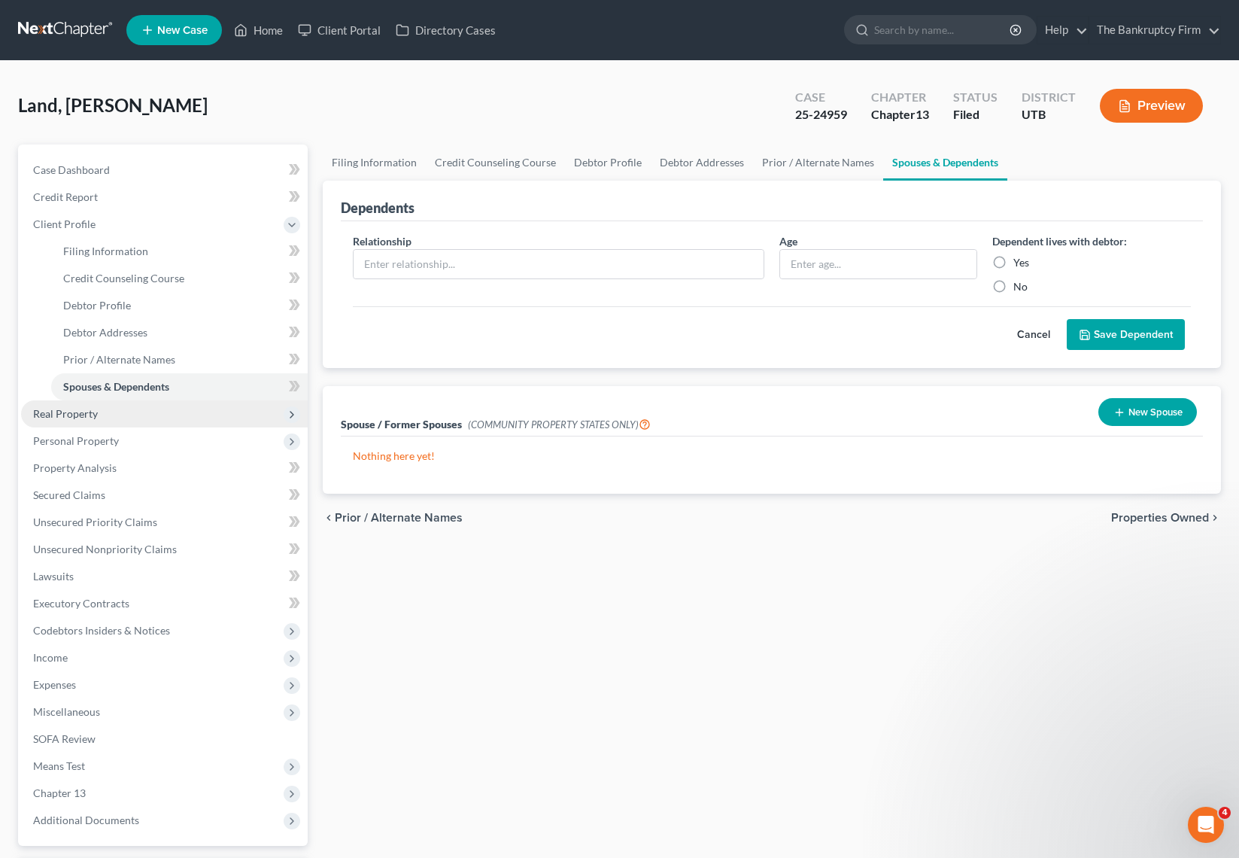
click at [84, 411] on span "Real Property" at bounding box center [65, 413] width 65 height 13
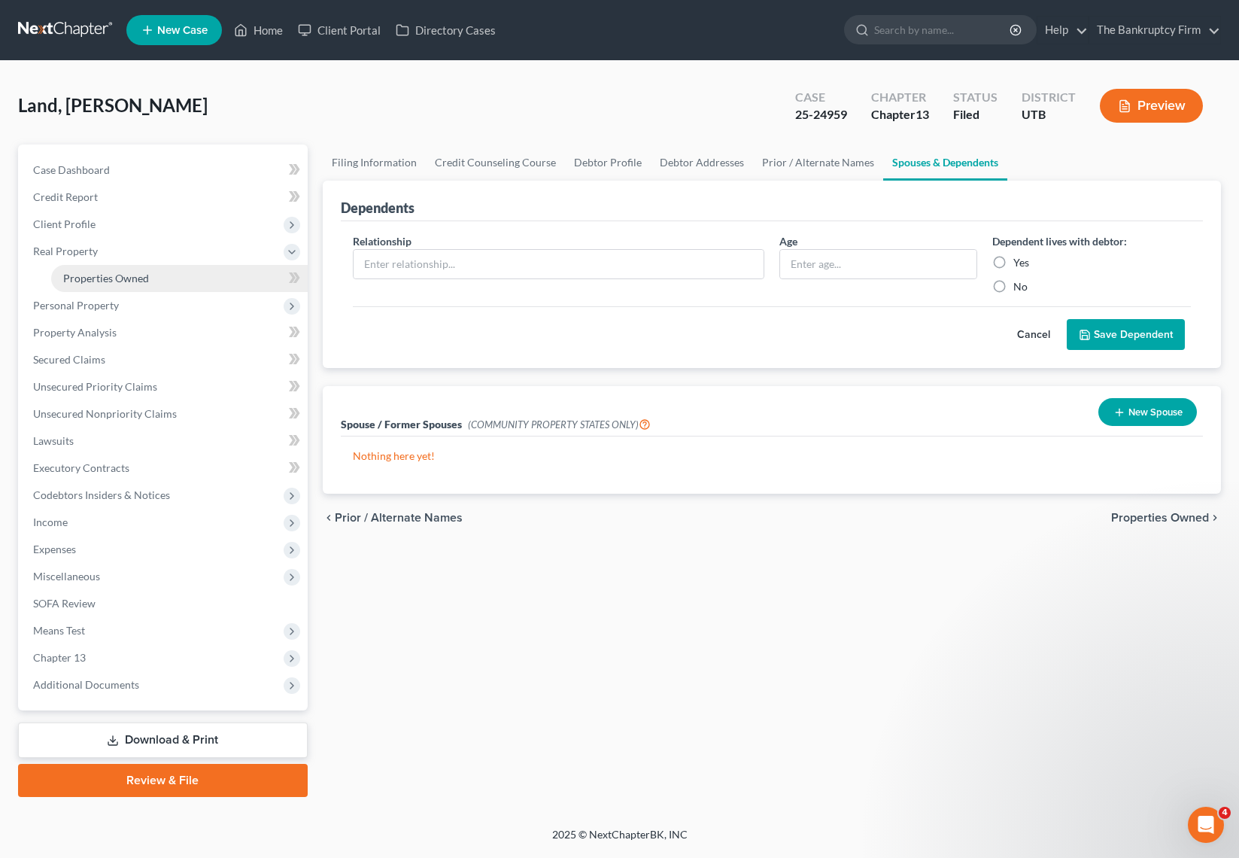
click at [103, 278] on span "Properties Owned" at bounding box center [106, 278] width 86 height 13
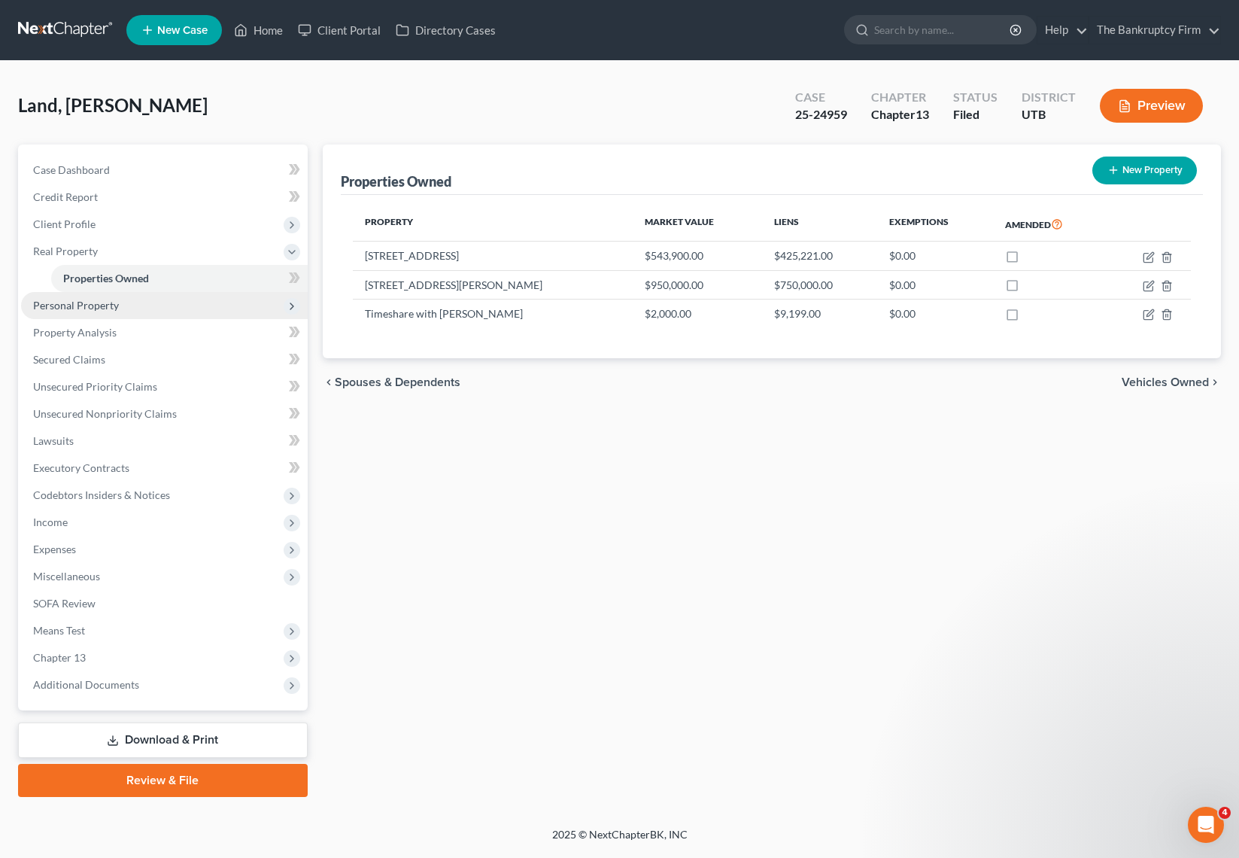
click at [84, 302] on span "Personal Property" at bounding box center [76, 305] width 86 height 13
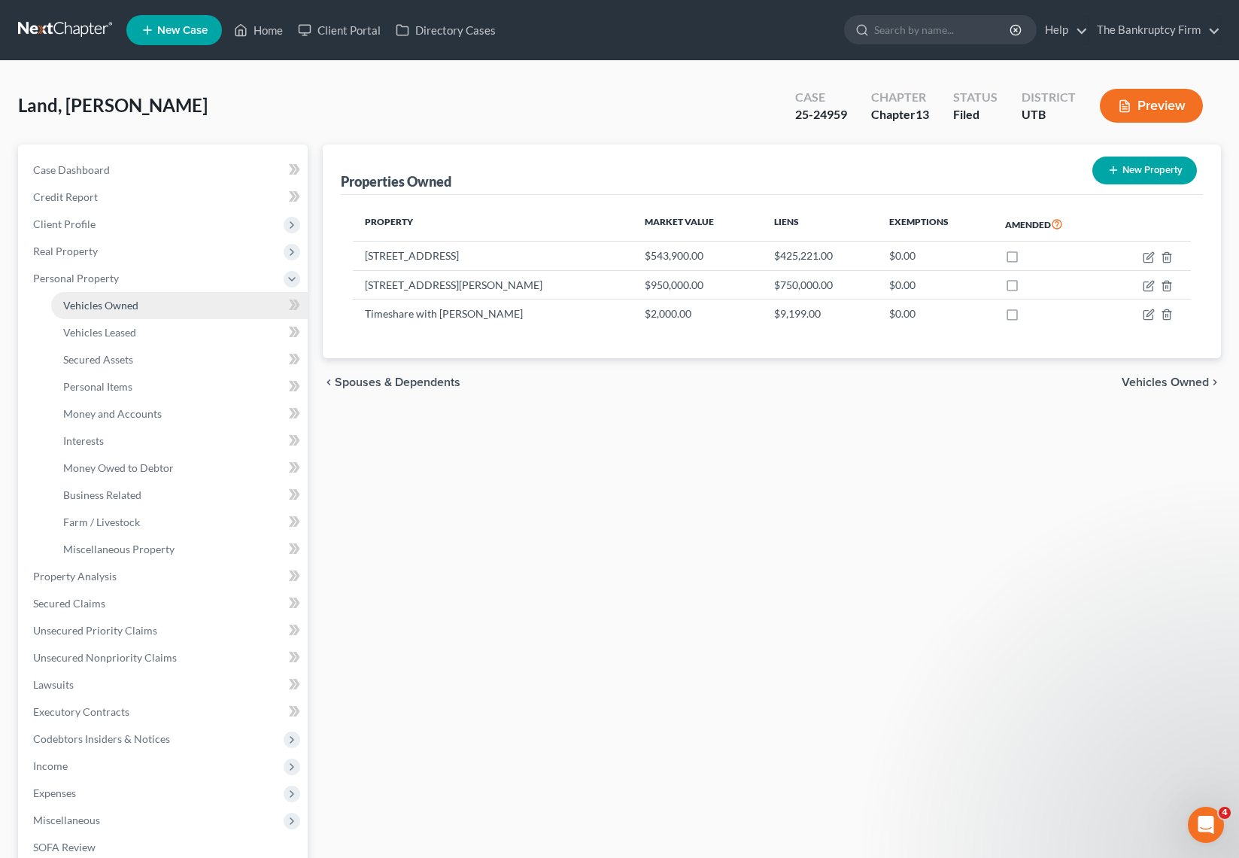
click at [116, 302] on span "Vehicles Owned" at bounding box center [100, 305] width 75 height 13
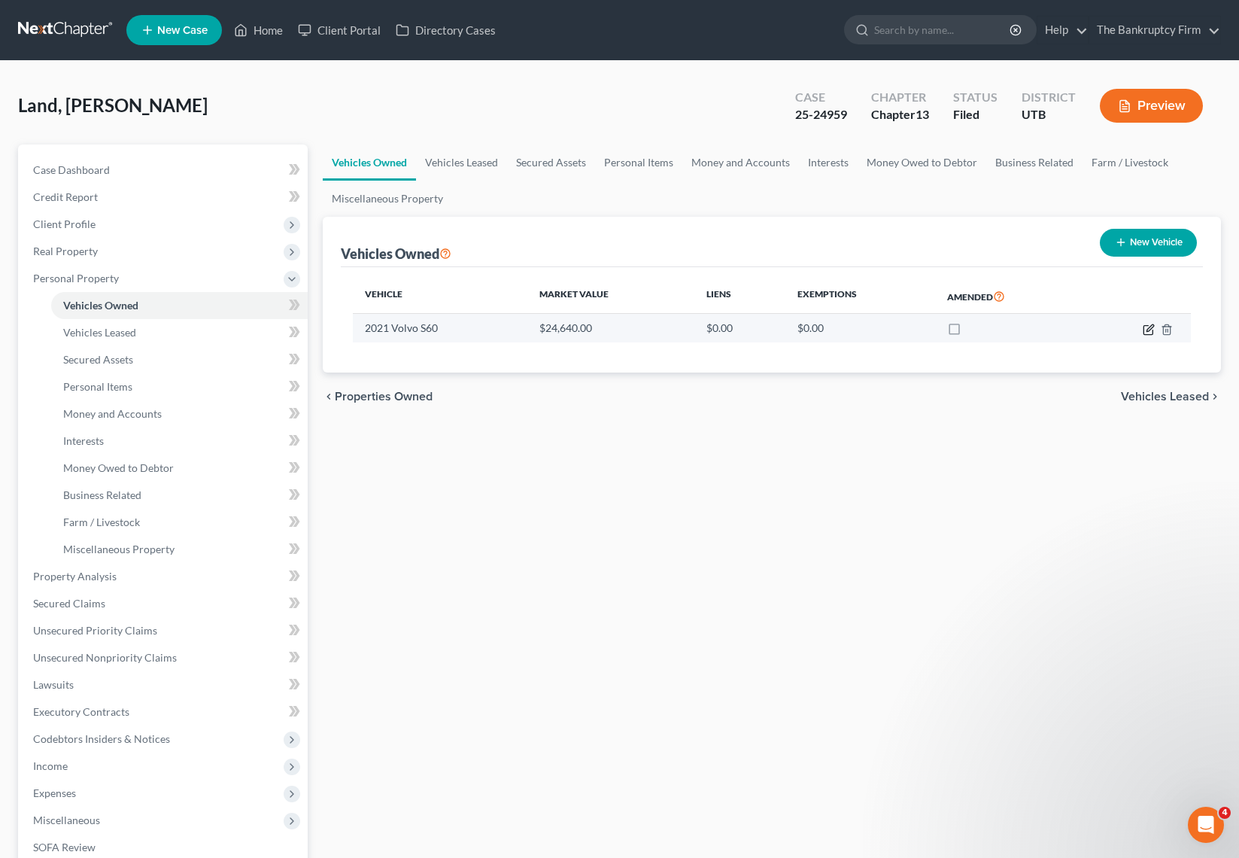
click at [1149, 326] on icon "button" at bounding box center [1149, 330] width 12 height 12
select select "0"
select select "5"
select select "0"
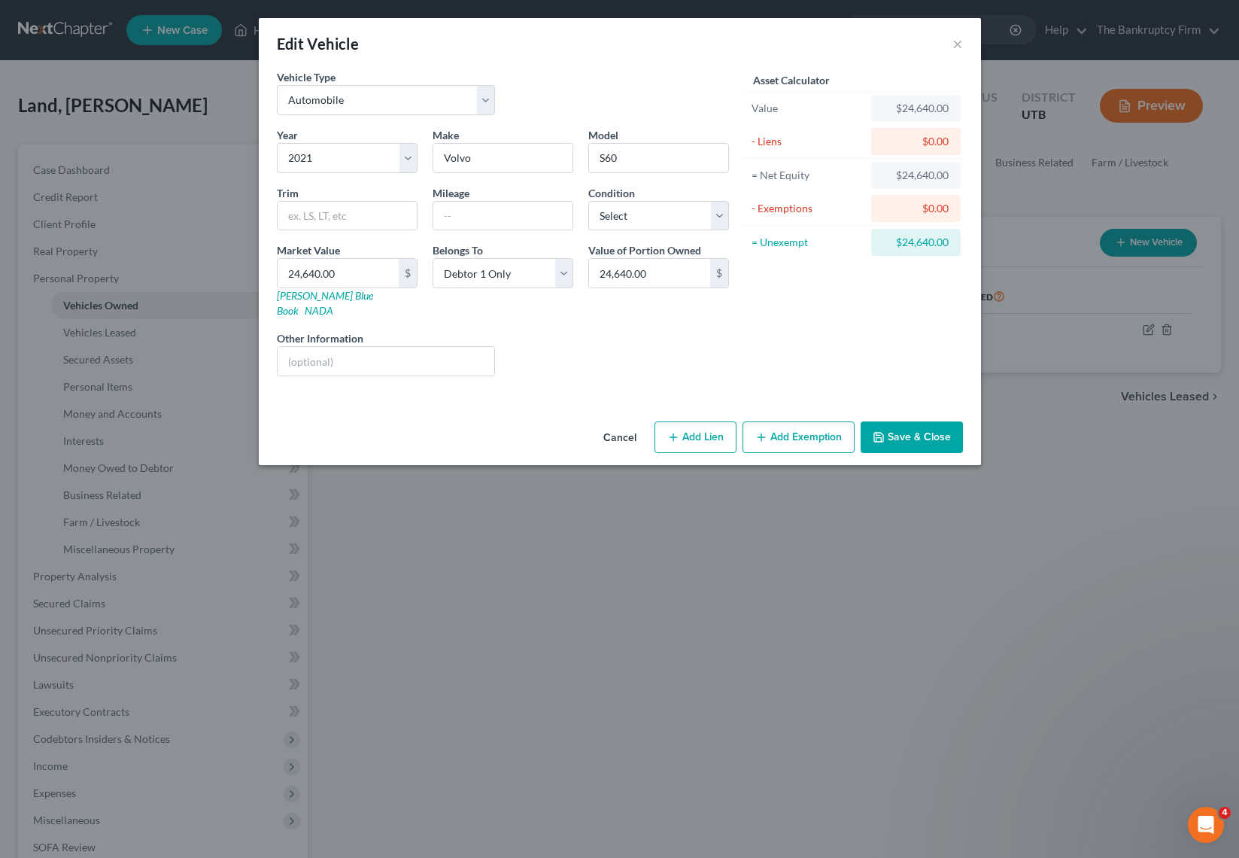
click at [822, 426] on button "Add Exemption" at bounding box center [799, 437] width 112 height 32
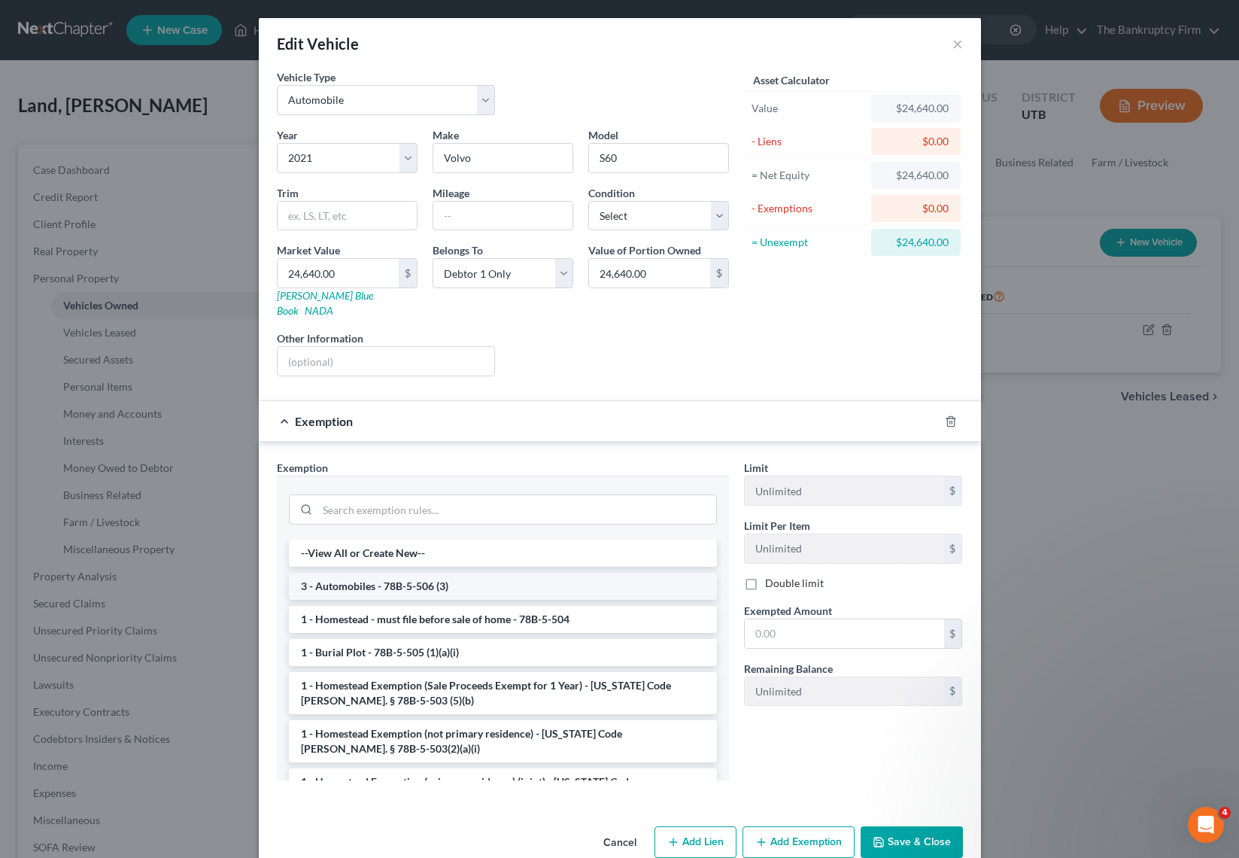
click at [429, 574] on li "3 - Automobiles - 78B-5-506 (3)" at bounding box center [503, 586] width 428 height 27
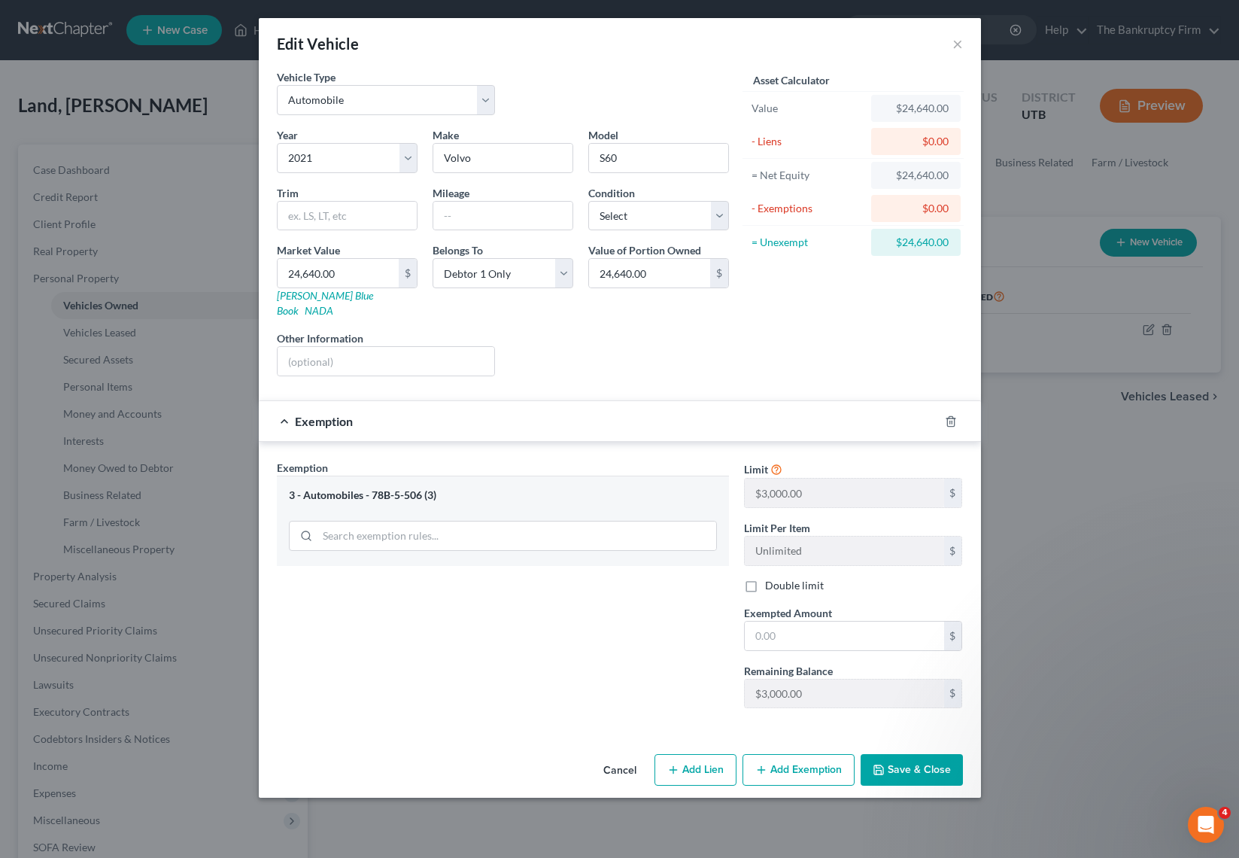
click at [796, 755] on button "Add Exemption" at bounding box center [799, 770] width 112 height 32
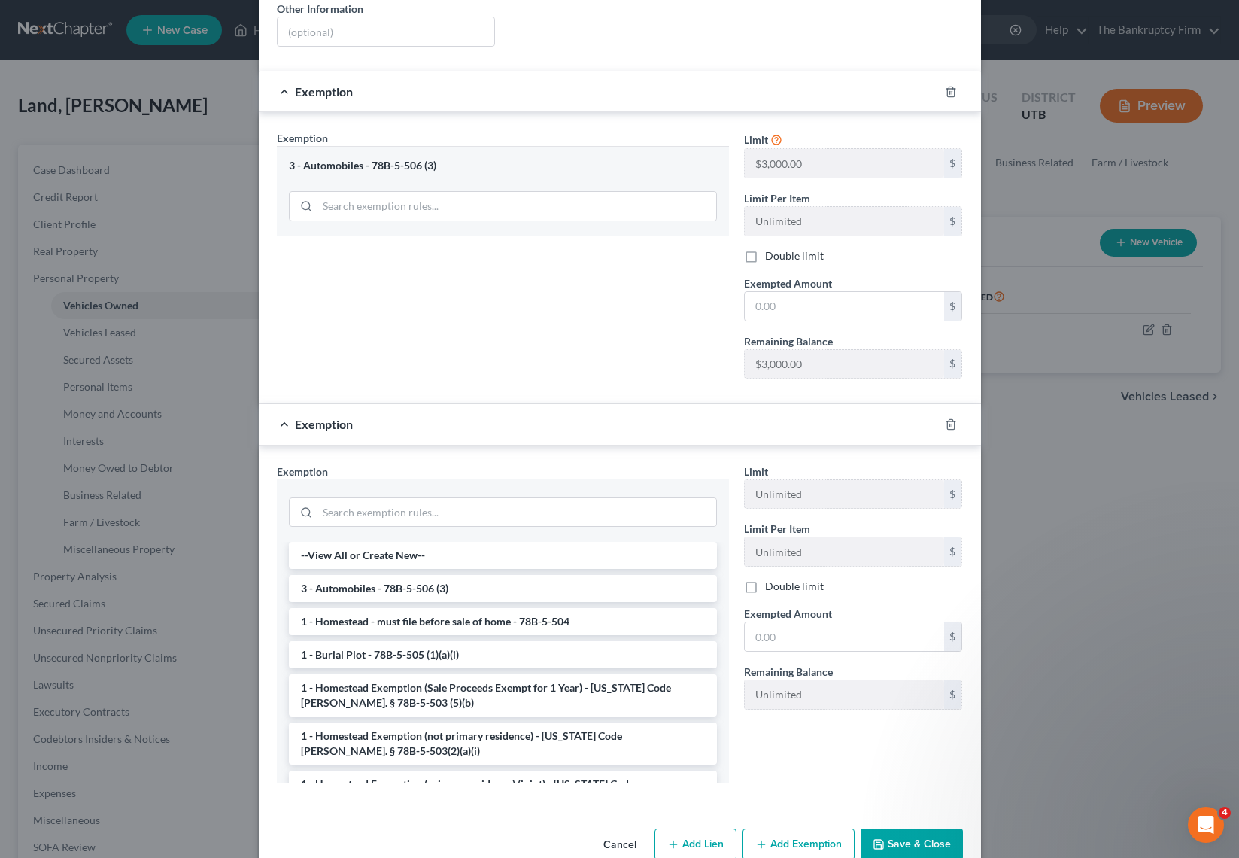
scroll to position [347, 0]
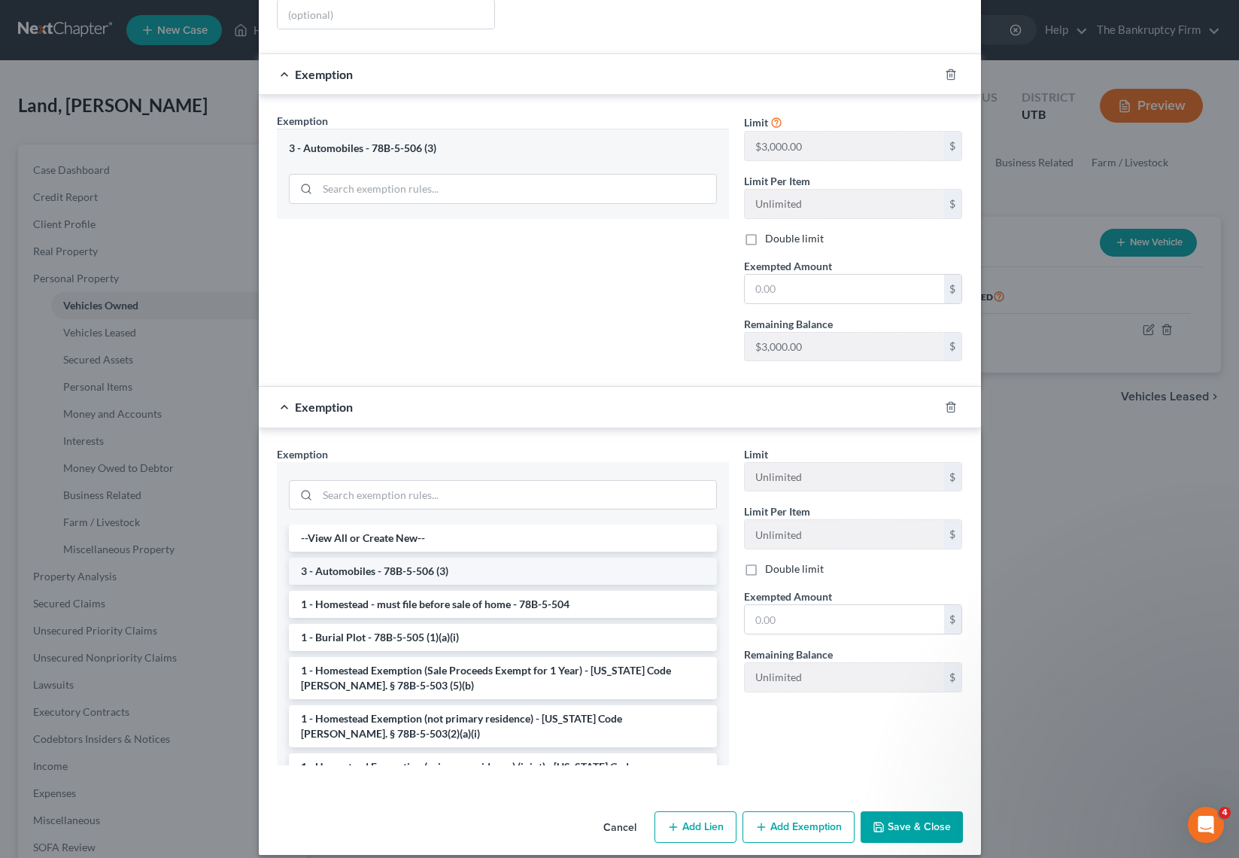
click at [379, 557] on li "3 - Automobiles - 78B-5-506 (3)" at bounding box center [503, 570] width 428 height 27
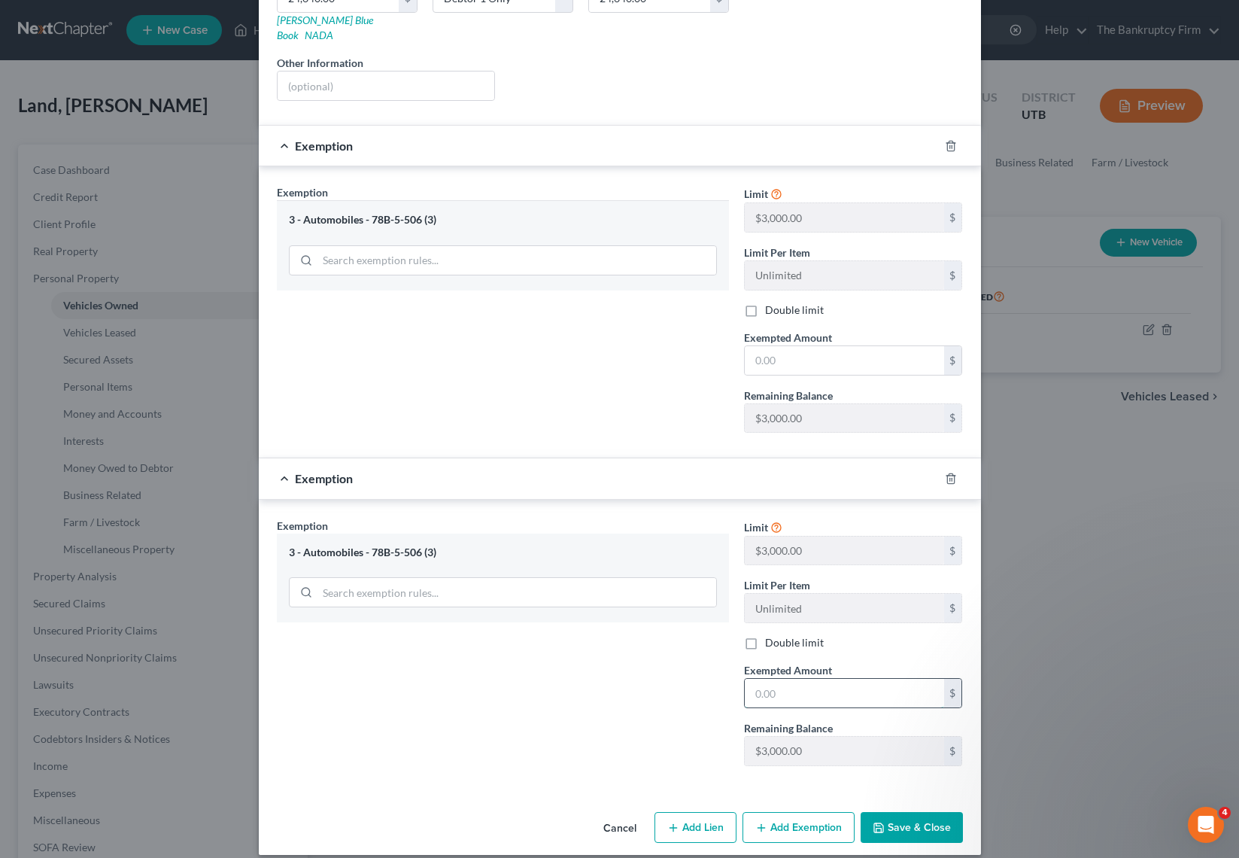
click at [800, 679] on input "text" at bounding box center [844, 693] width 199 height 29
type input "3,000"
click at [922, 813] on button "Save & Close" at bounding box center [912, 828] width 102 height 32
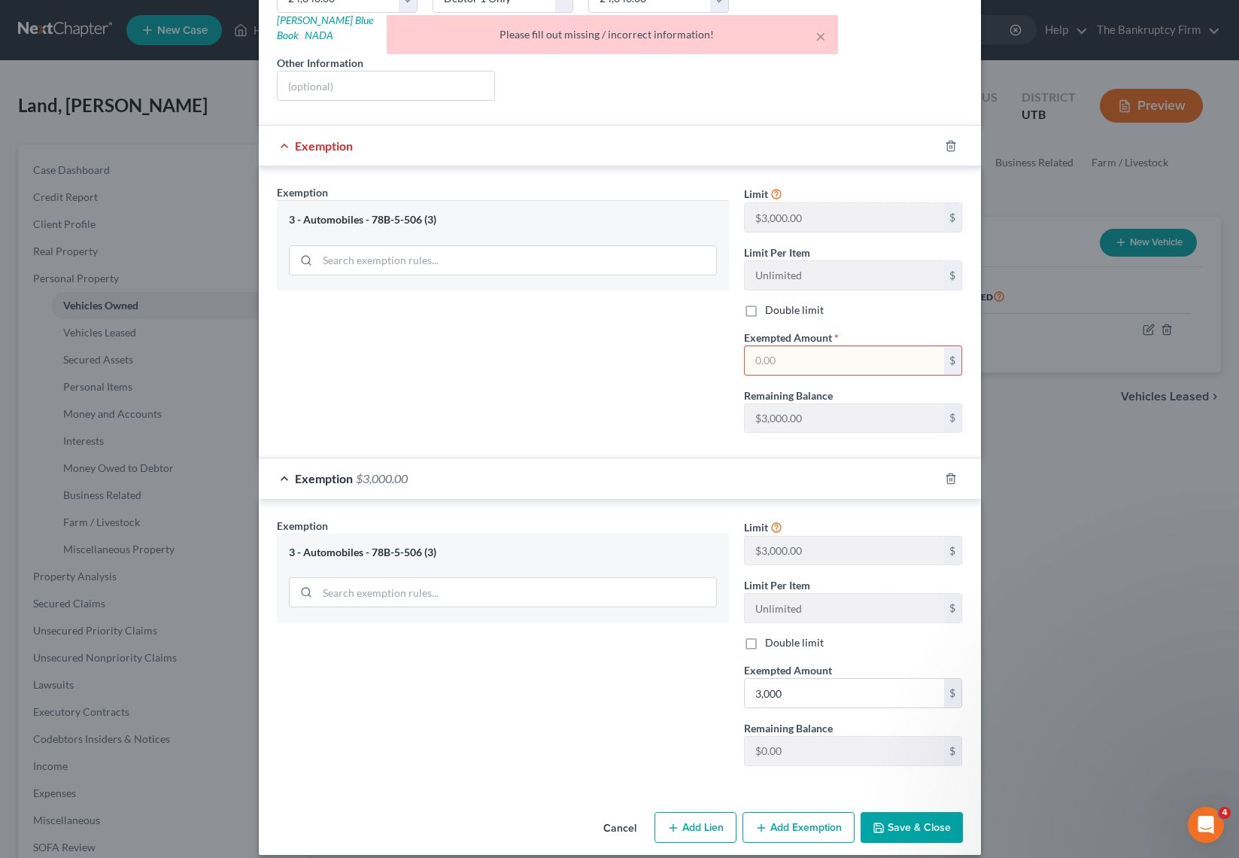
click at [809, 349] on input "text" at bounding box center [844, 360] width 199 height 29
type input "3,000"
click at [952, 478] on line "button" at bounding box center [952, 479] width 0 height 3
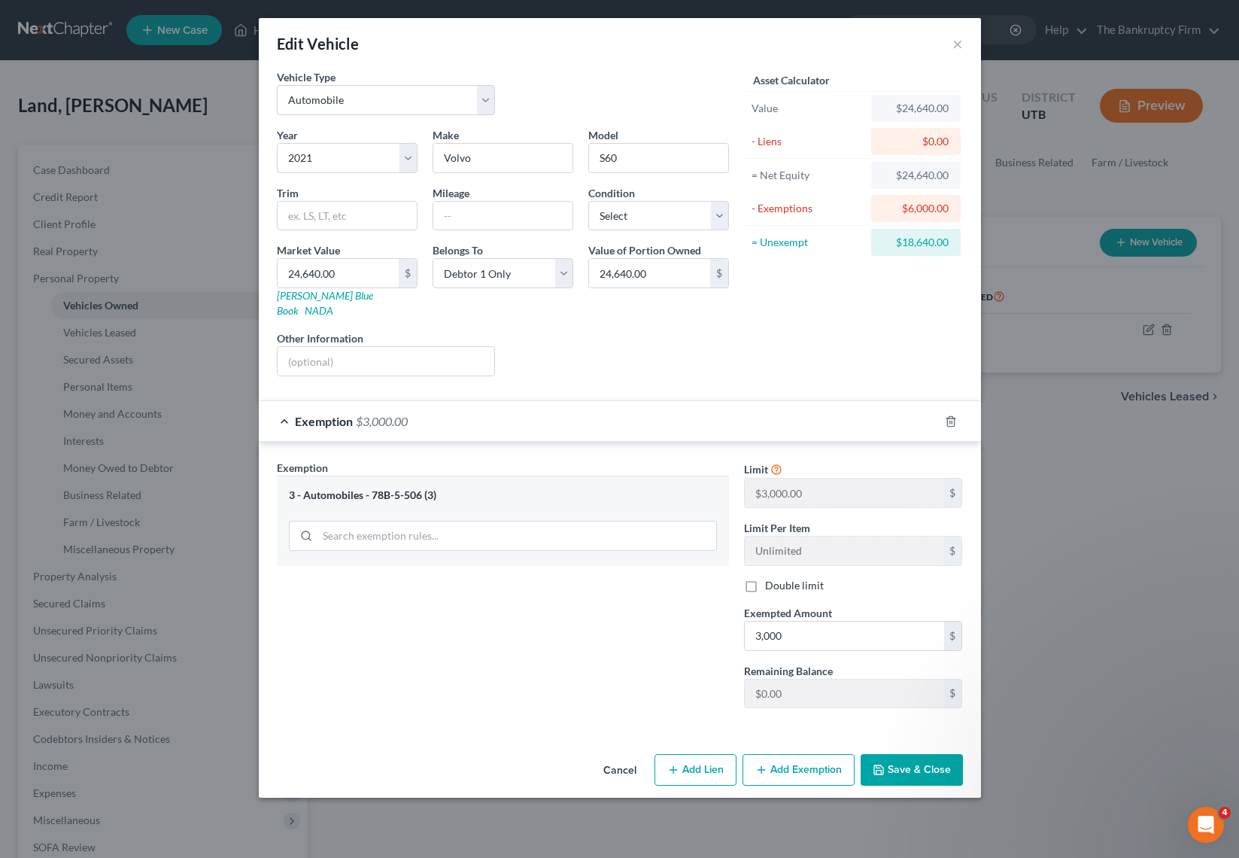
scroll to position [0, 0]
click at [931, 758] on button "Save & Close" at bounding box center [912, 770] width 102 height 32
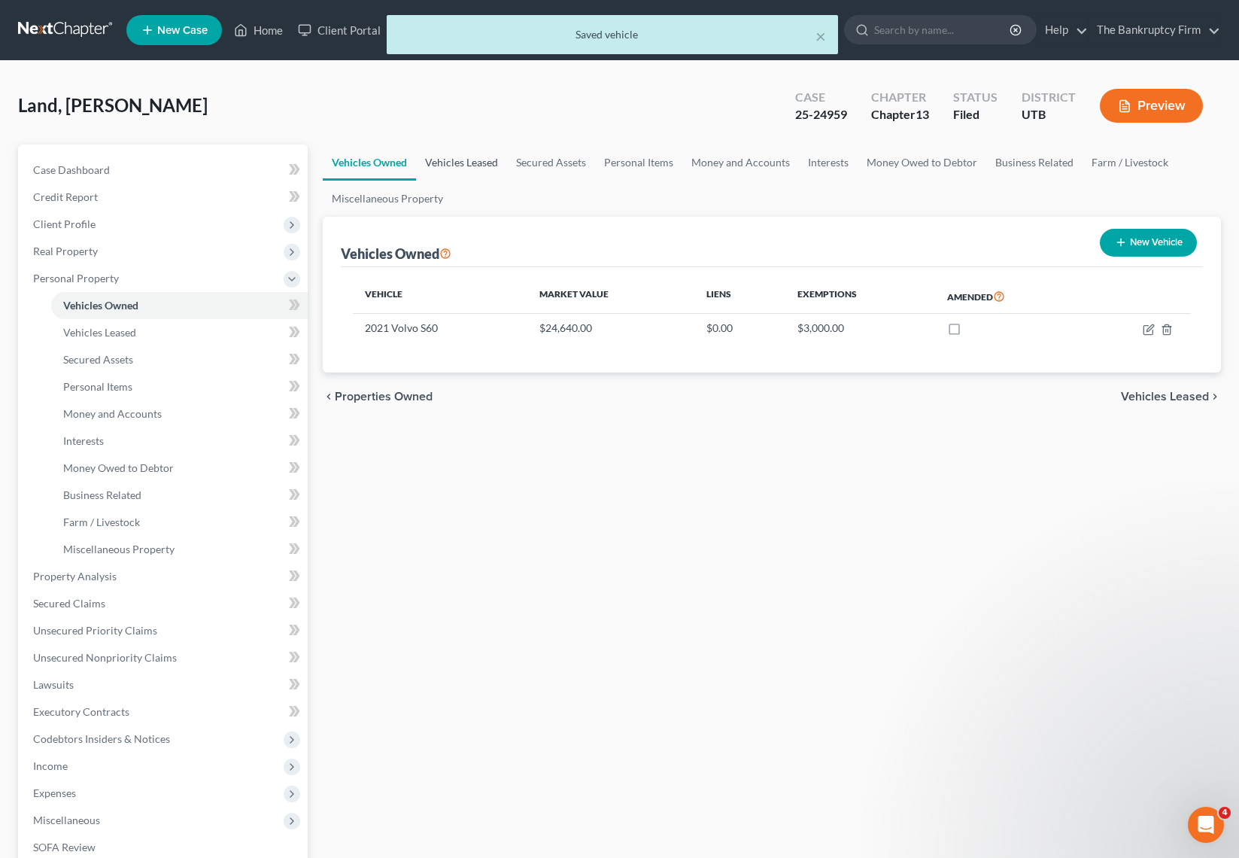
click at [468, 159] on link "Vehicles Leased" at bounding box center [461, 162] width 91 height 36
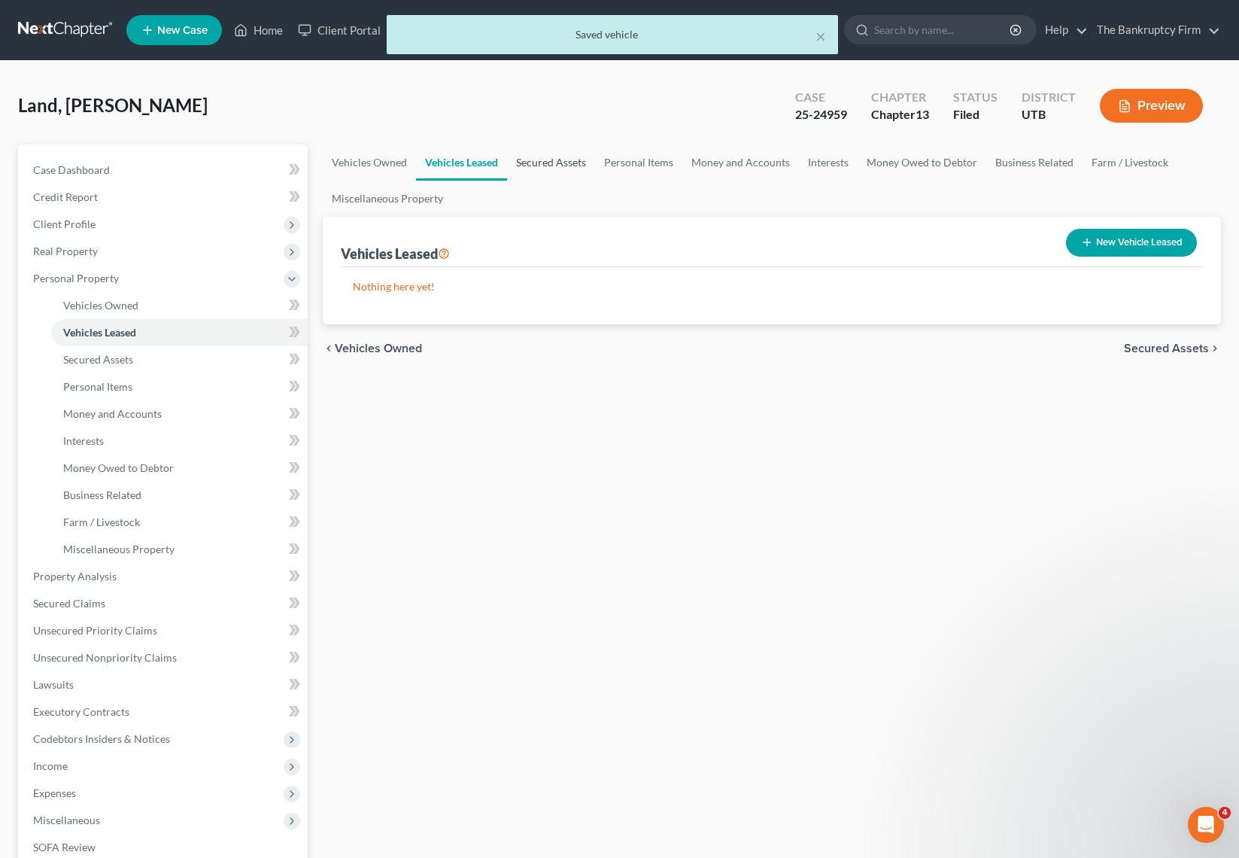
click at [554, 161] on link "Secured Assets" at bounding box center [551, 162] width 88 height 36
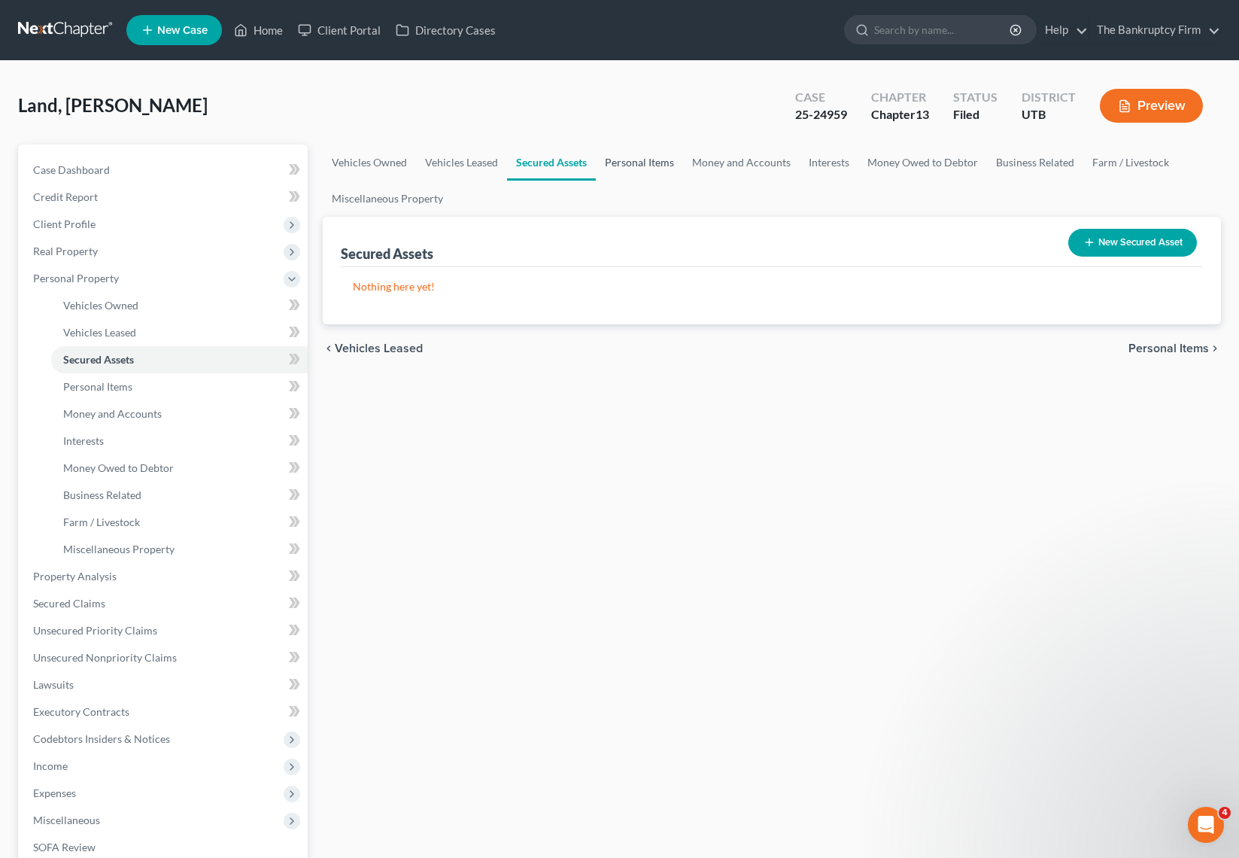
click at [624, 160] on link "Personal Items" at bounding box center [639, 162] width 87 height 36
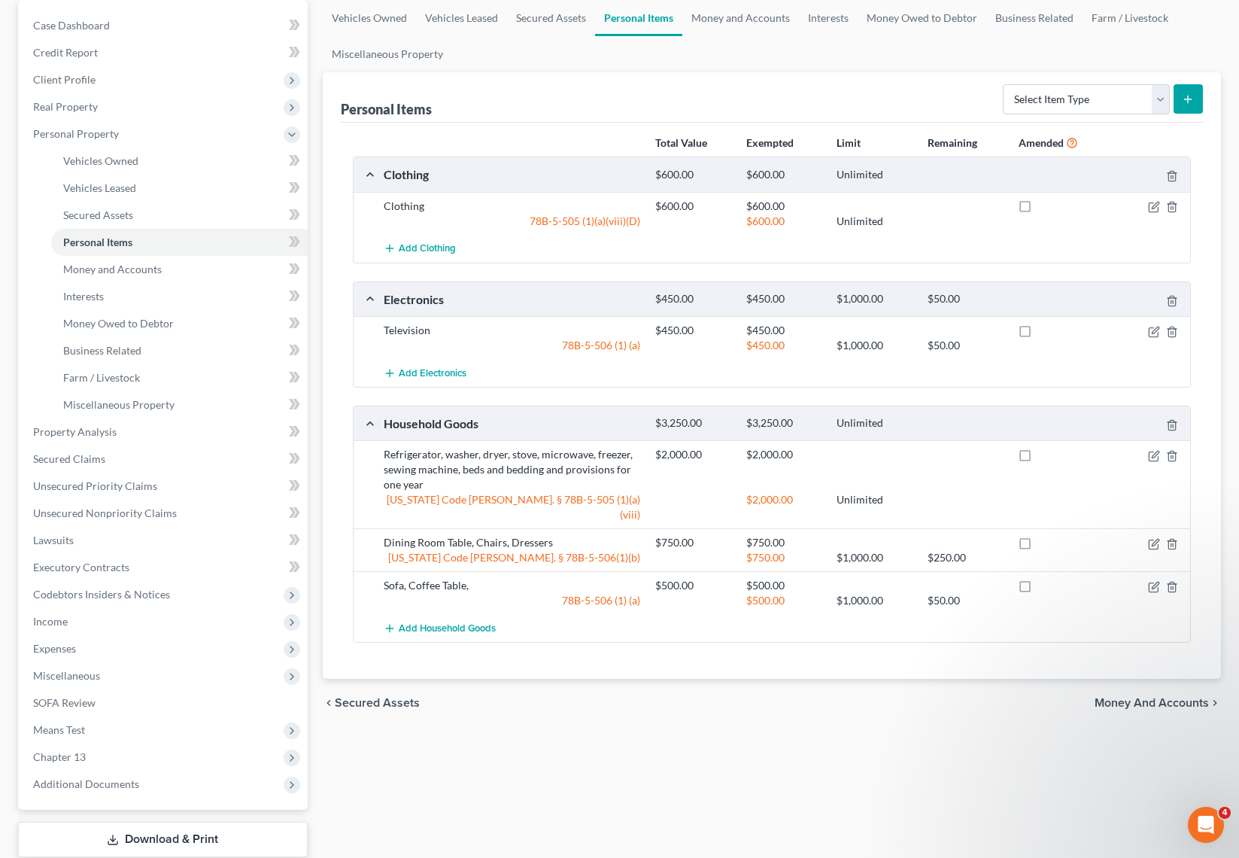
scroll to position [145, 0]
click at [1153, 332] on icon "button" at bounding box center [1155, 329] width 7 height 7
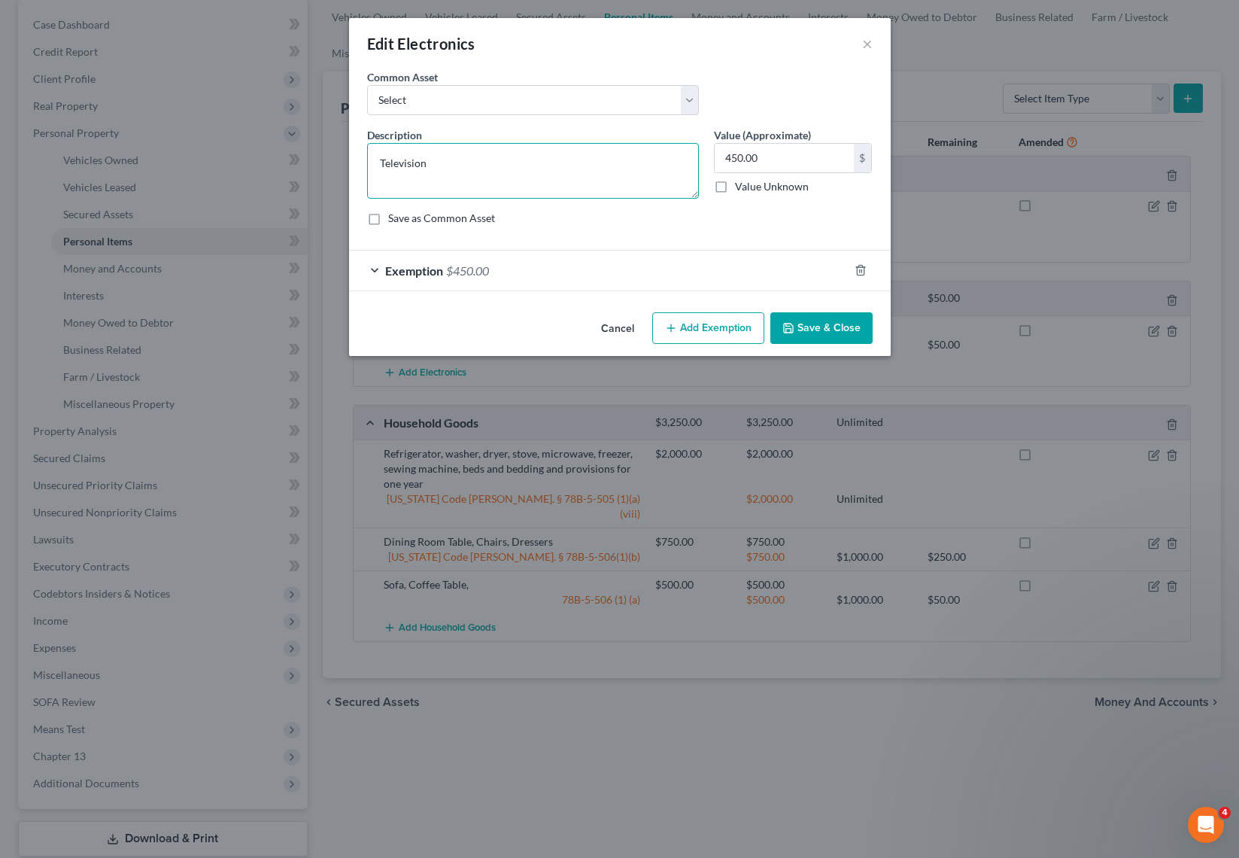
click at [491, 161] on textarea "Television" at bounding box center [533, 171] width 332 height 56
type textarea "Television, Gaming System, Cell Phone, PC, Tablet"
click at [823, 324] on button "Save & Close" at bounding box center [821, 328] width 102 height 32
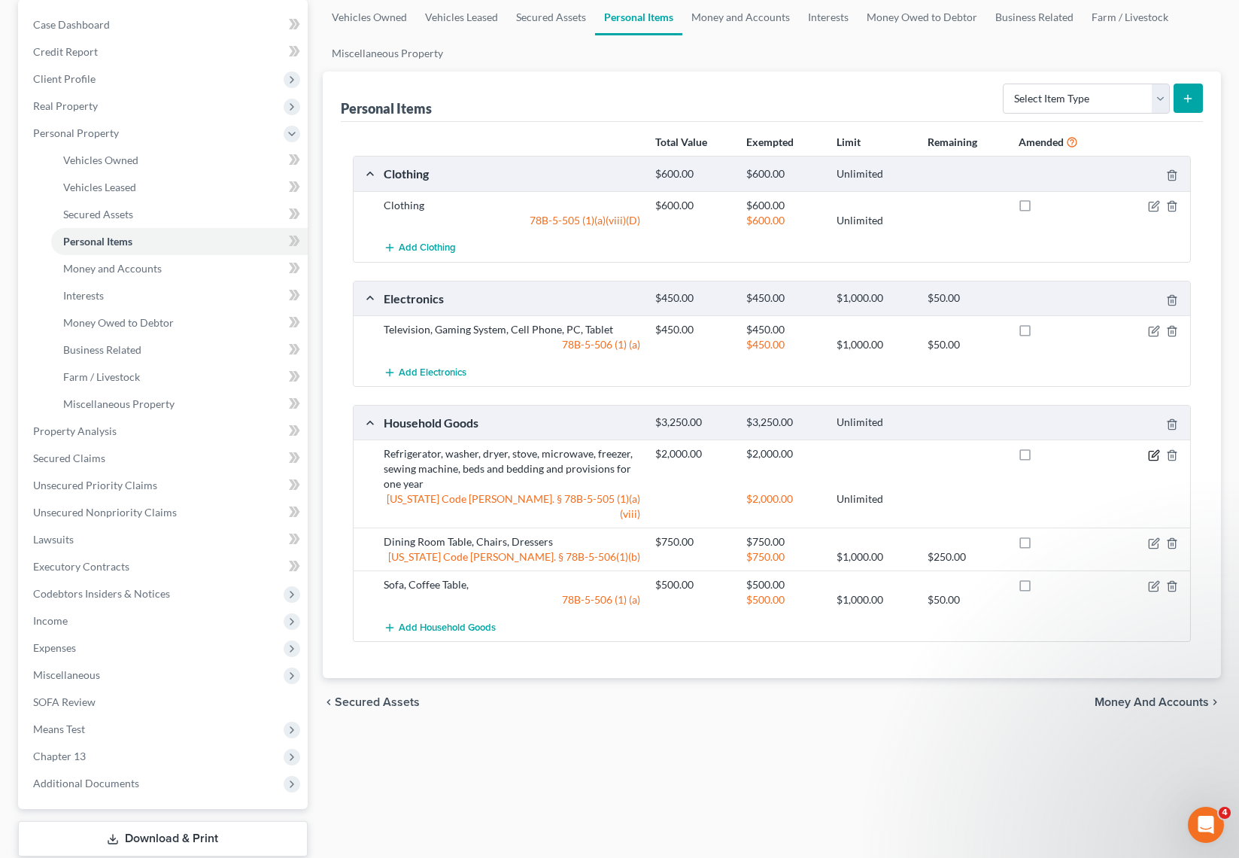
click at [1154, 454] on icon "button" at bounding box center [1154, 455] width 12 height 12
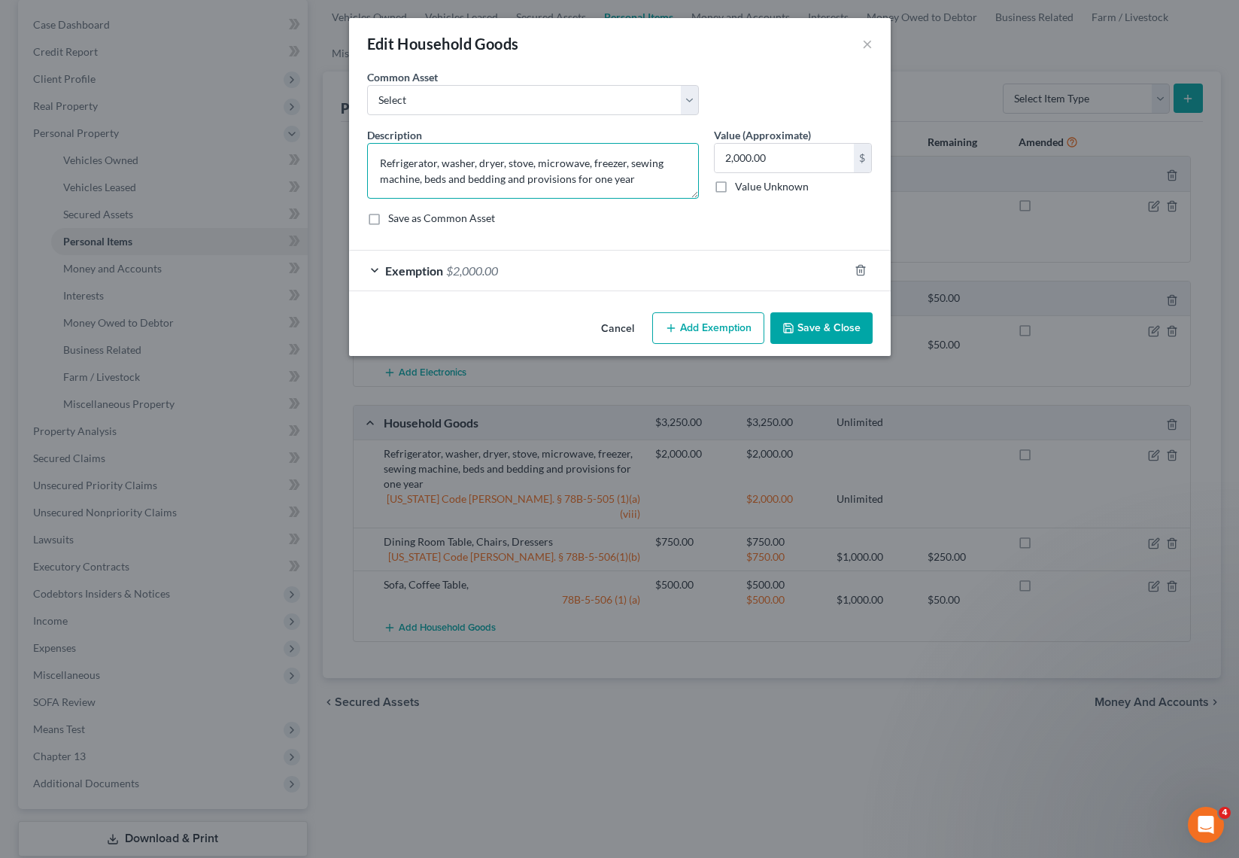
drag, startPoint x: 627, startPoint y: 163, endPoint x: 424, endPoint y: 181, distance: 204.7
click at [424, 181] on textarea "Refrigerator, washer, dryer, stove, microwave, freezer, sewing machine, beds an…" at bounding box center [533, 171] width 332 height 56
type textarea "Refrigerator, washer, dryer, stove, microwave, freezer, beds and bedding and pr…"
click at [826, 324] on button "Save & Close" at bounding box center [821, 328] width 102 height 32
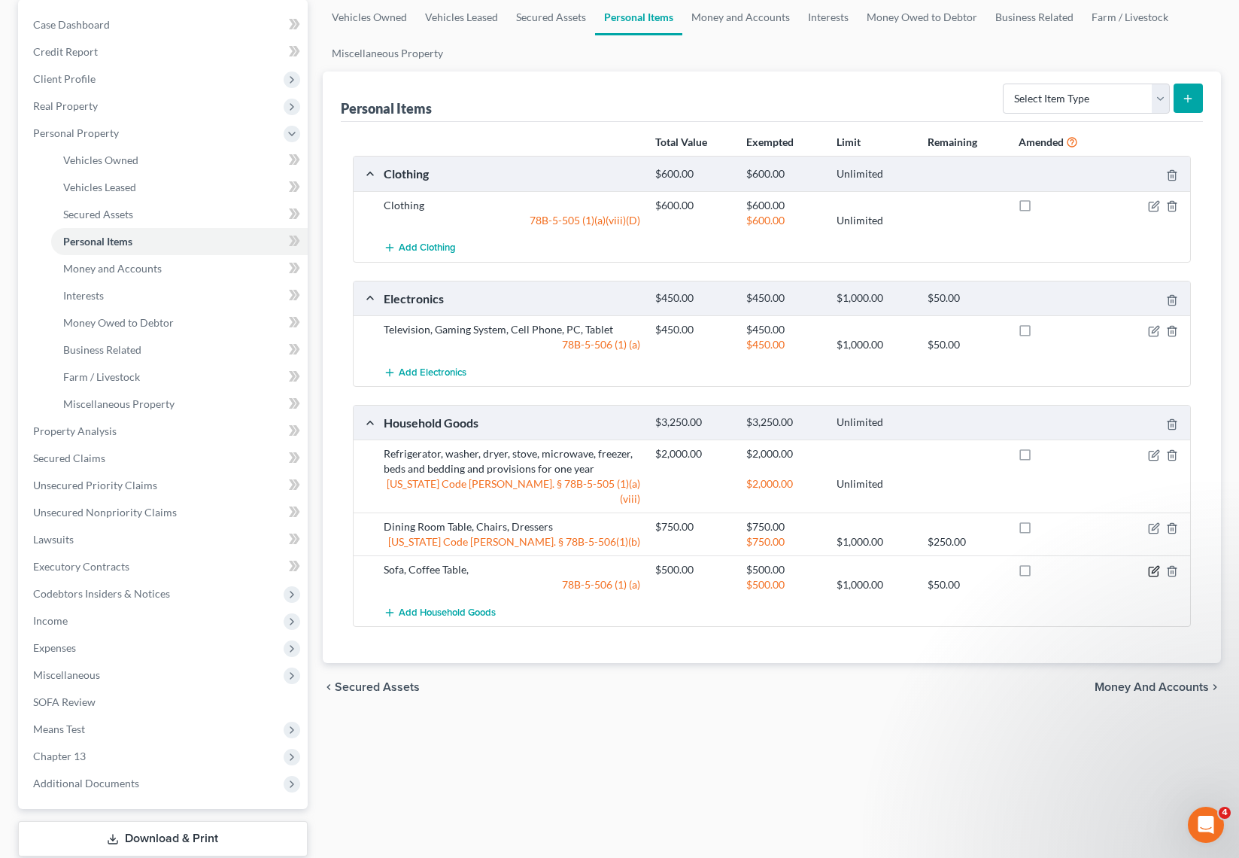
click at [1157, 565] on icon "button" at bounding box center [1154, 571] width 12 height 12
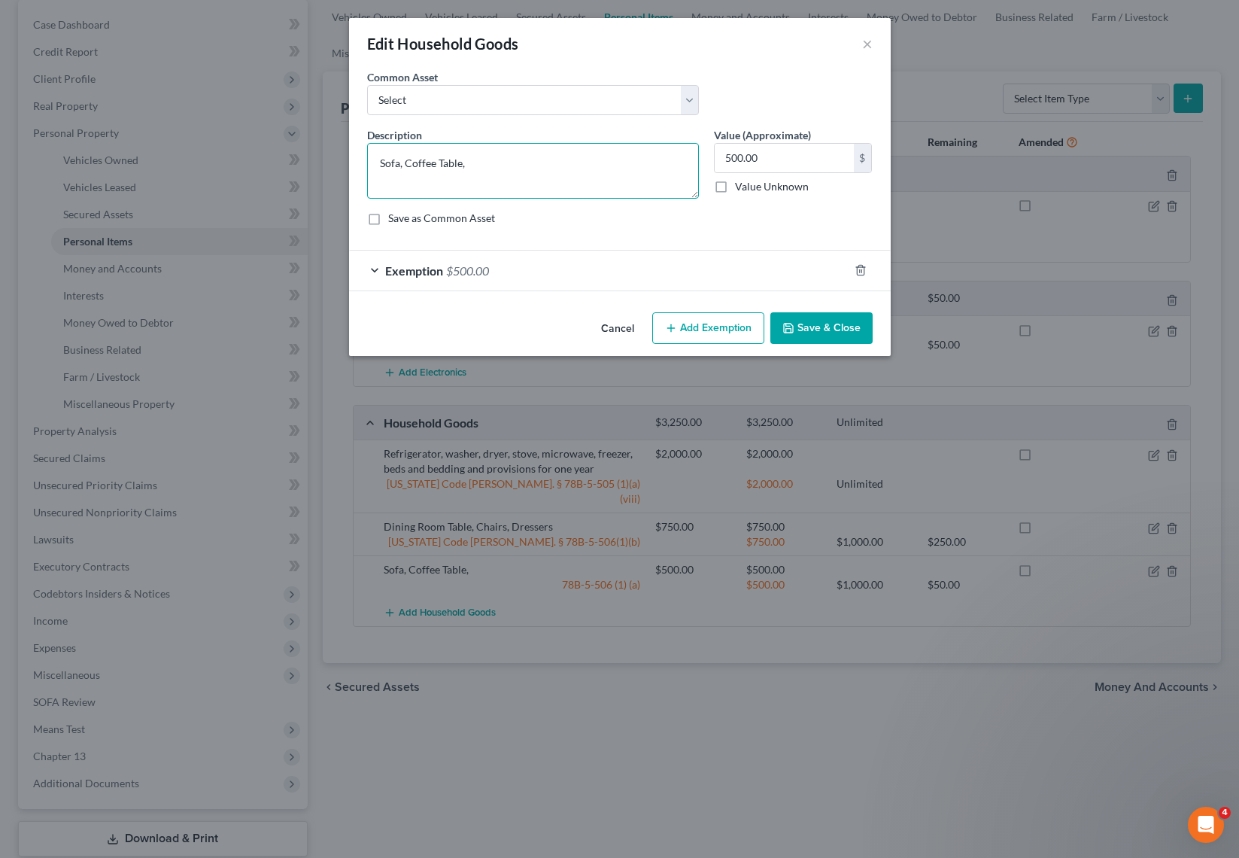
drag, startPoint x: 441, startPoint y: 169, endPoint x: 245, endPoint y: 156, distance: 196.8
click at [245, 156] on div "Edit Household Goods × An exemption set must first be selected from the Filing …" at bounding box center [619, 429] width 1239 height 858
type textarea "Couch Sectional, Coffee Table, Lamps, Hutch, Bookshelves, Desk"
click at [832, 326] on button "Save & Close" at bounding box center [821, 328] width 102 height 32
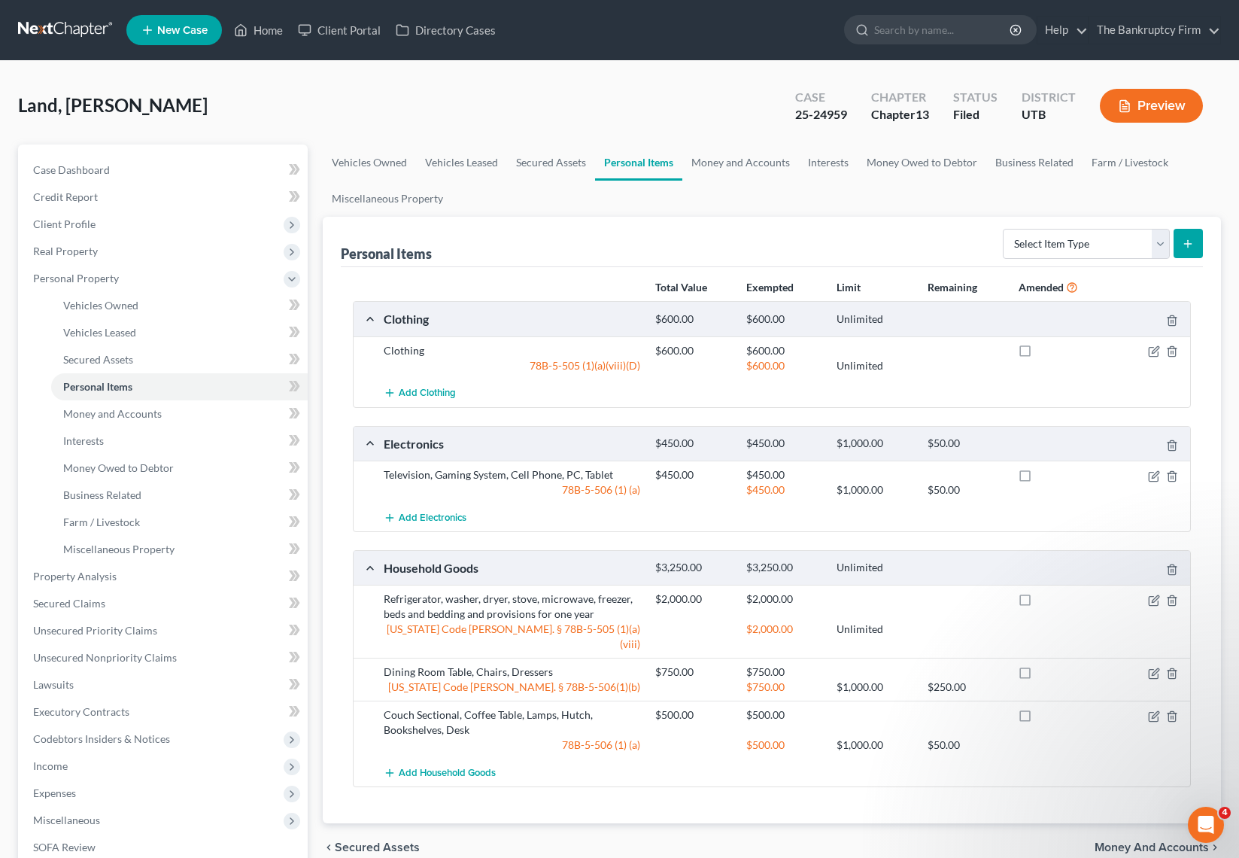
scroll to position [1, 0]
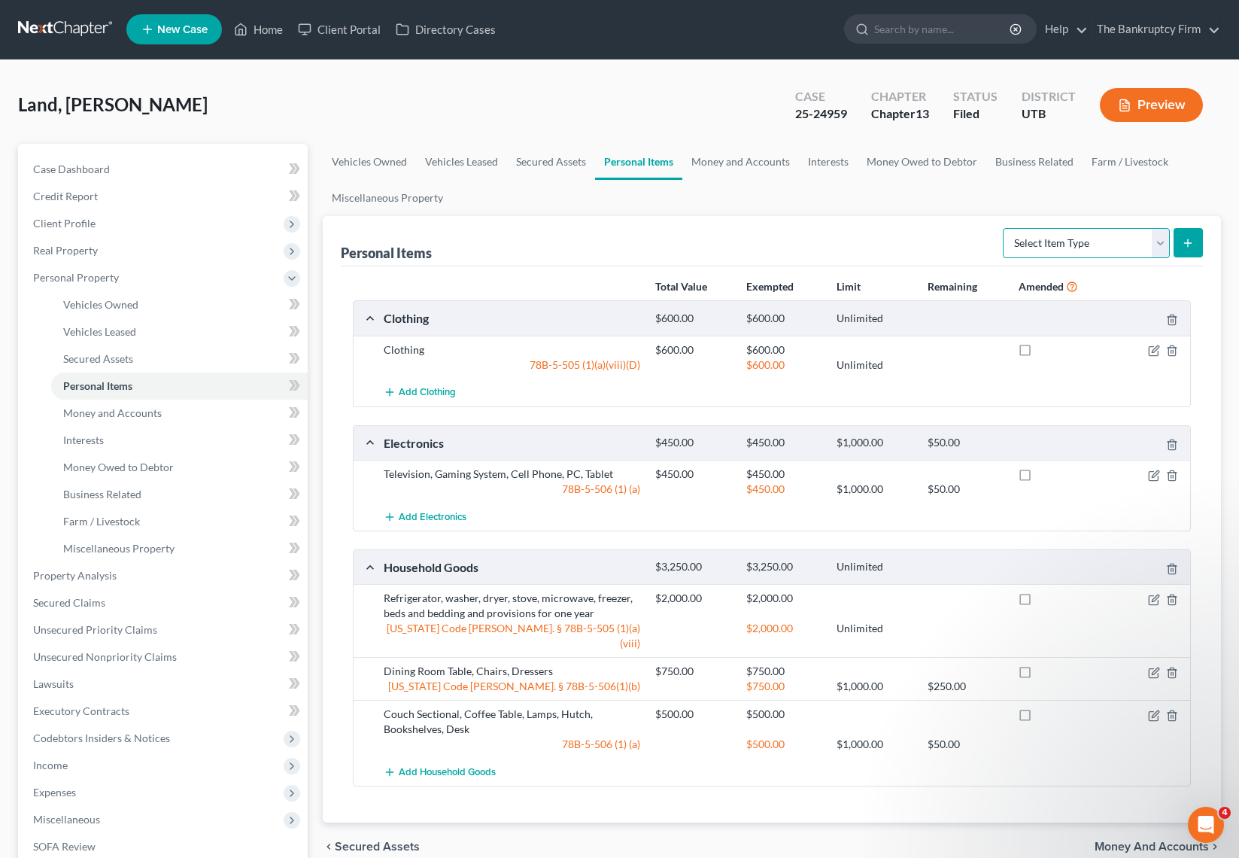
click at [1125, 242] on select "Select Item Type Clothing Collectibles Of Value Electronics Firearms Household …" at bounding box center [1086, 243] width 167 height 30
select select "firearms"
click at [1004, 228] on select "Select Item Type Clothing Collectibles Of Value Electronics Firearms Household …" at bounding box center [1086, 243] width 167 height 30
click at [1195, 237] on button "submit" at bounding box center [1188, 242] width 29 height 29
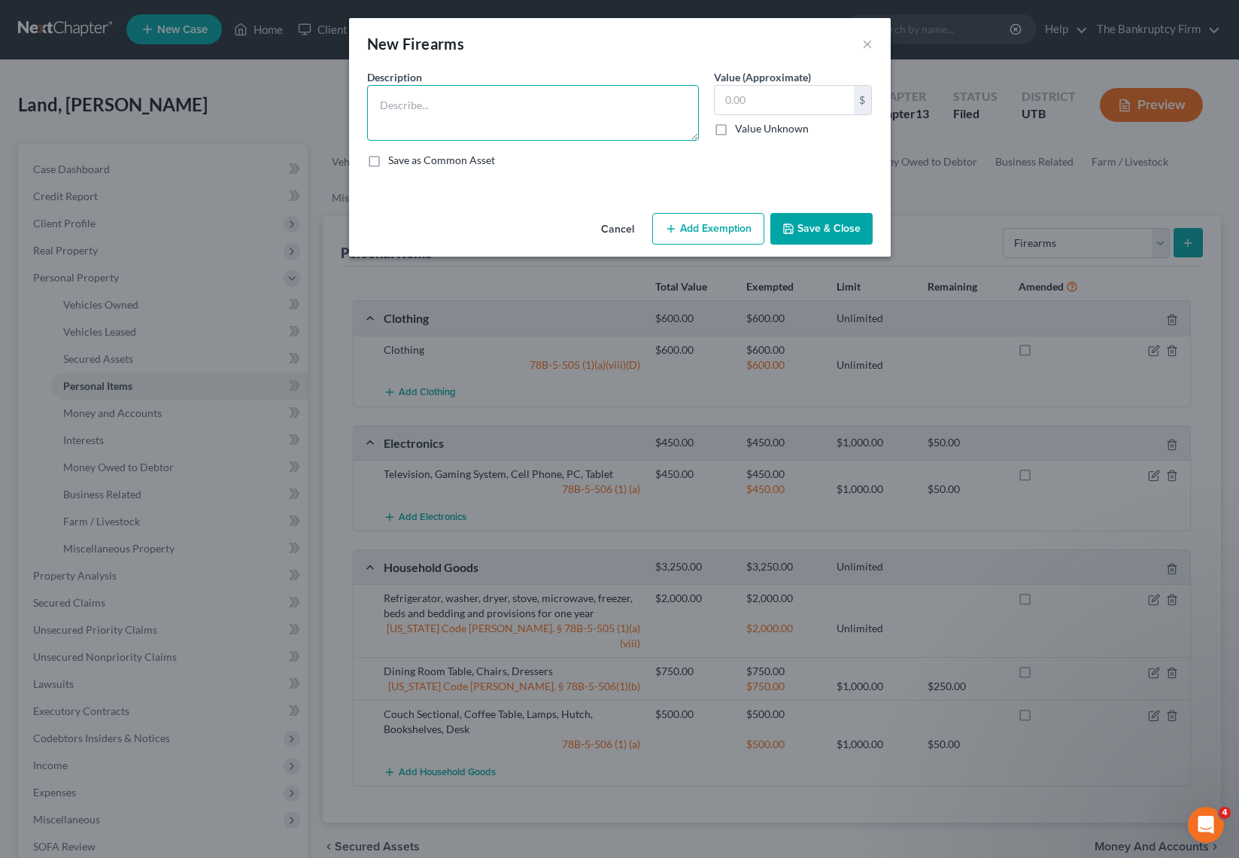
click at [427, 105] on textarea at bounding box center [533, 113] width 332 height 56
type textarea "Glock 9mm"
type input "50"
click at [709, 236] on button "Add Exemption" at bounding box center [708, 229] width 112 height 32
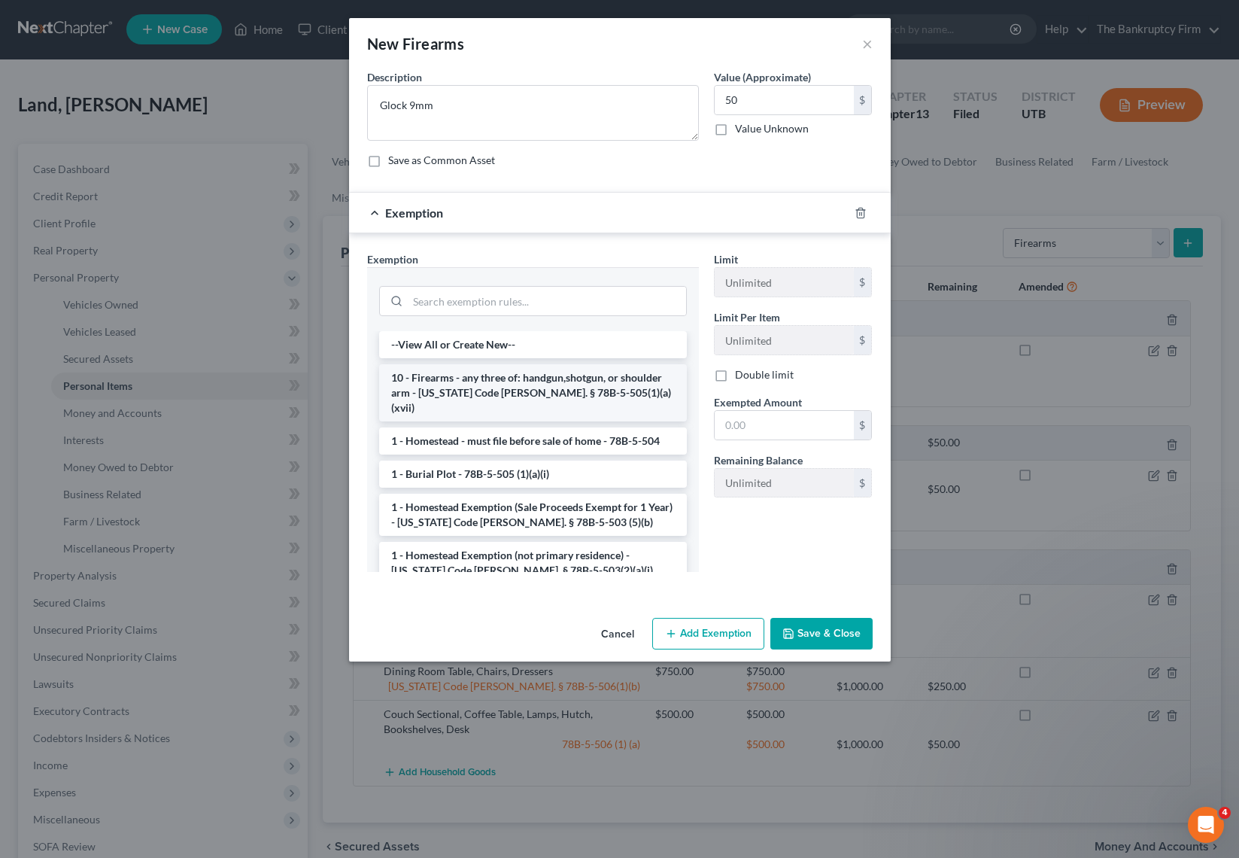
click at [468, 383] on li "10 - Firearms - any three of: handgun,shotgun, or shoulder arm - Utah Code Ann.…" at bounding box center [533, 392] width 308 height 57
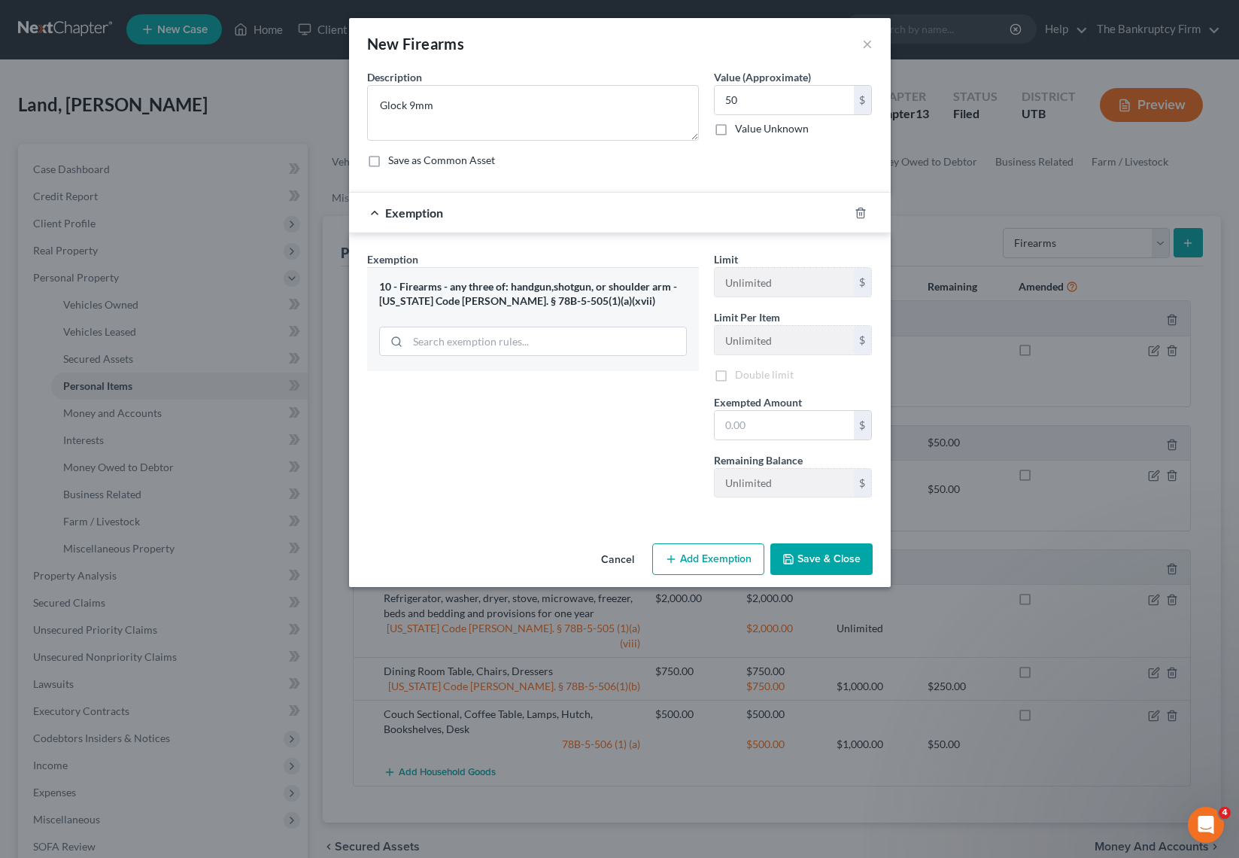
click at [468, 383] on div "Exemption Set must be selected for CA. Exemption * 10 - Firearms - any three of…" at bounding box center [533, 380] width 347 height 258
click at [782, 427] on input "text" at bounding box center [784, 427] width 139 height 29
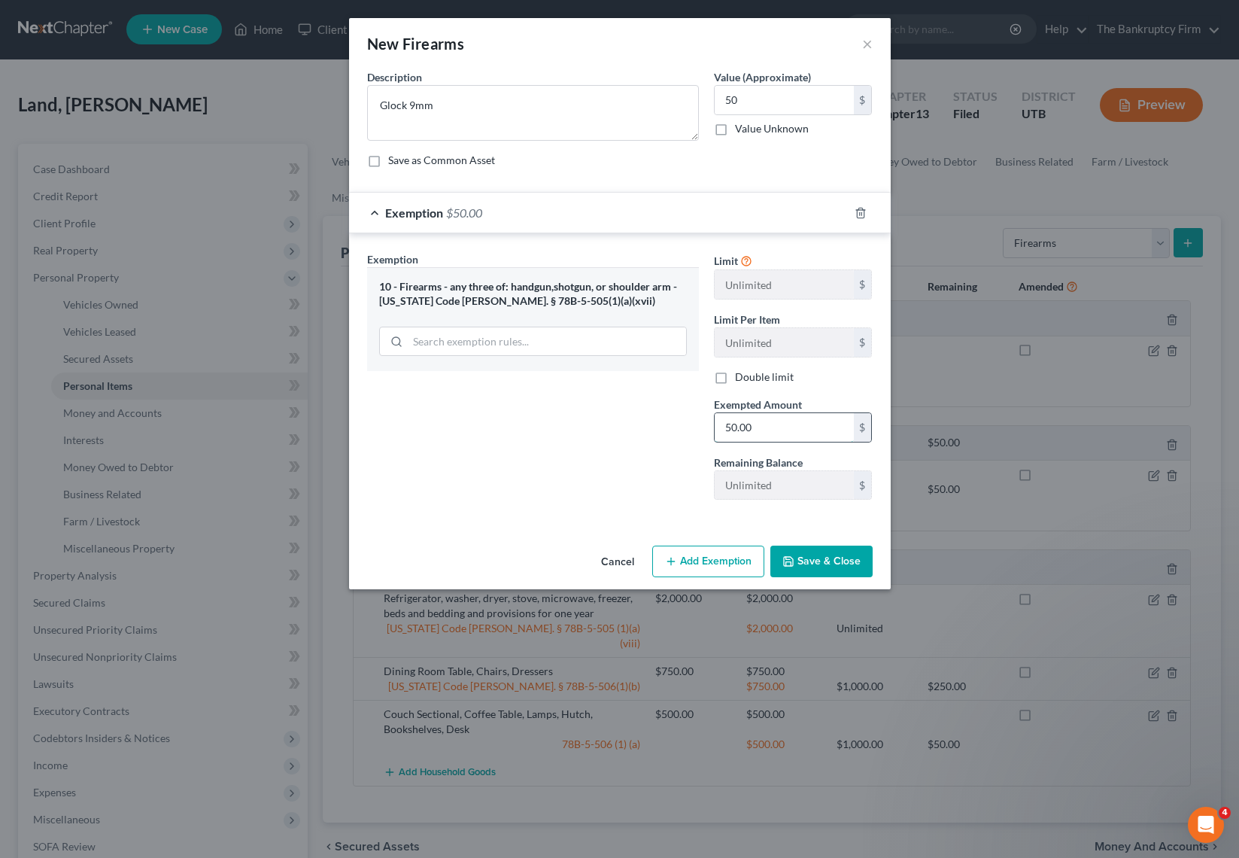
type input "50.00"
click at [752, 96] on input "50" at bounding box center [784, 100] width 139 height 29
type input "1"
type input "200"
click at [804, 430] on input "50.00" at bounding box center [784, 427] width 139 height 29
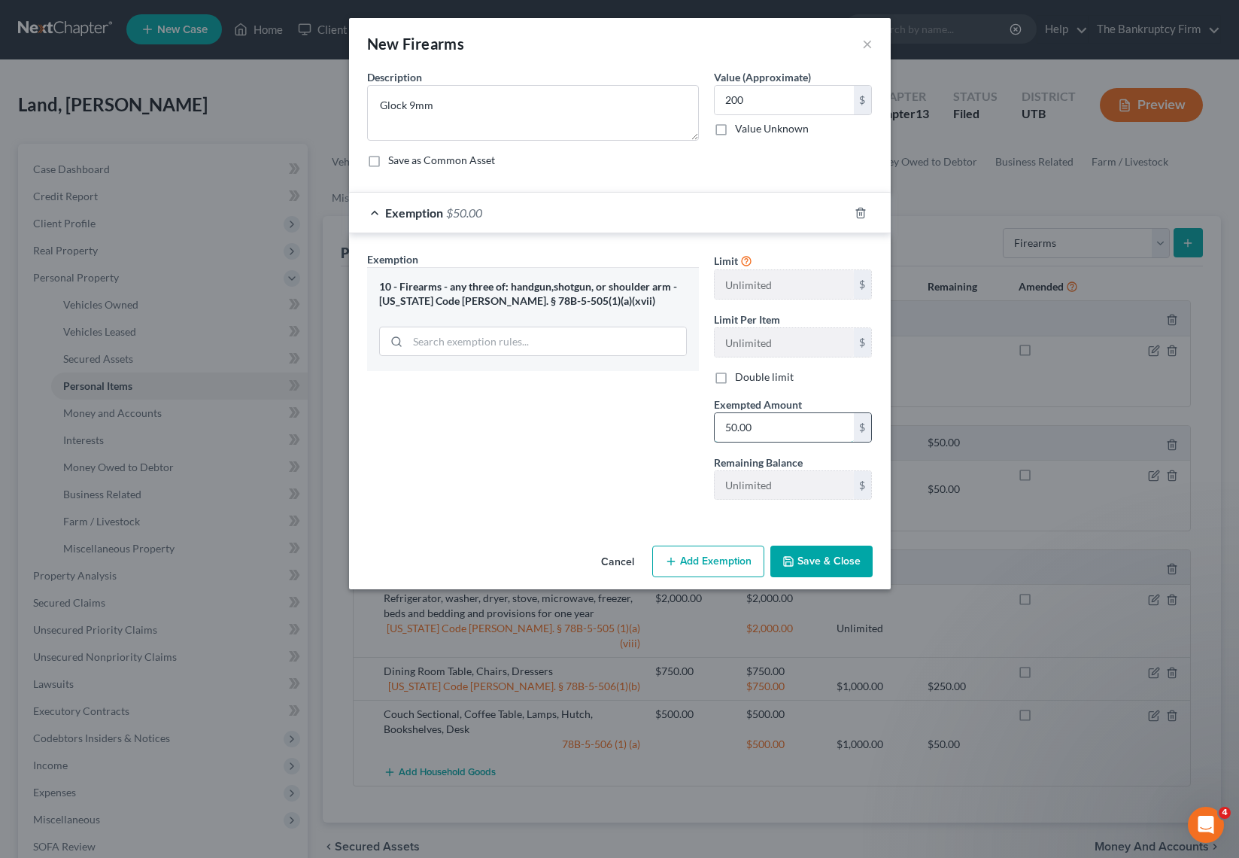
click at [804, 430] on input "50.00" at bounding box center [784, 427] width 139 height 29
type input "200"
click at [810, 565] on button "Save & Close" at bounding box center [821, 561] width 102 height 32
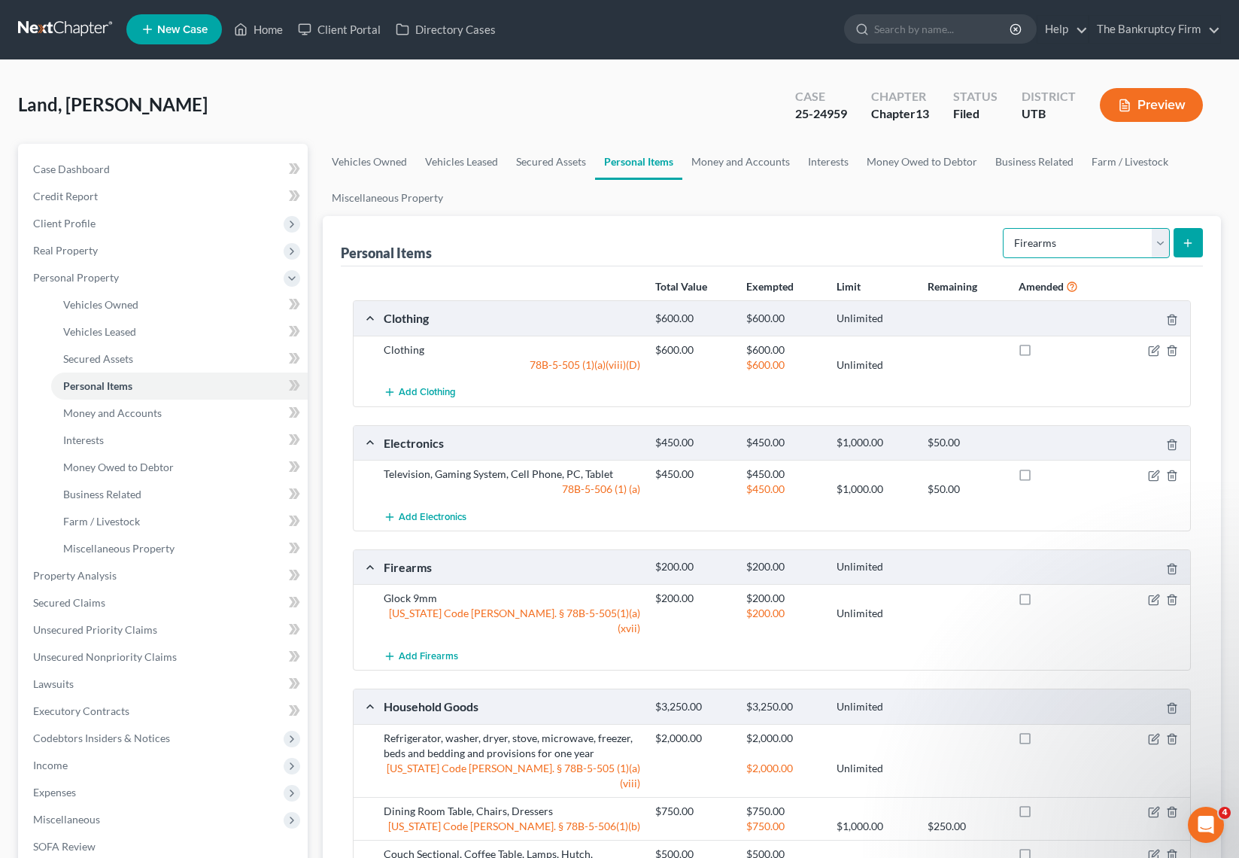
click at [1103, 235] on select "Select Item Type Clothing Collectibles Of Value Electronics Firearms Household …" at bounding box center [1086, 243] width 167 height 30
click at [1004, 228] on select "Select Item Type Clothing Collectibles Of Value Electronics Firearms Household …" at bounding box center [1086, 243] width 167 height 30
click at [1159, 238] on select "Select Item Type Clothing Collectibles Of Value Electronics Firearms Household …" at bounding box center [1086, 243] width 167 height 30
select select "sports_and_hobby_equipment"
click at [1004, 228] on select "Select Item Type Clothing Collectibles Of Value Electronics Firearms Household …" at bounding box center [1086, 243] width 167 height 30
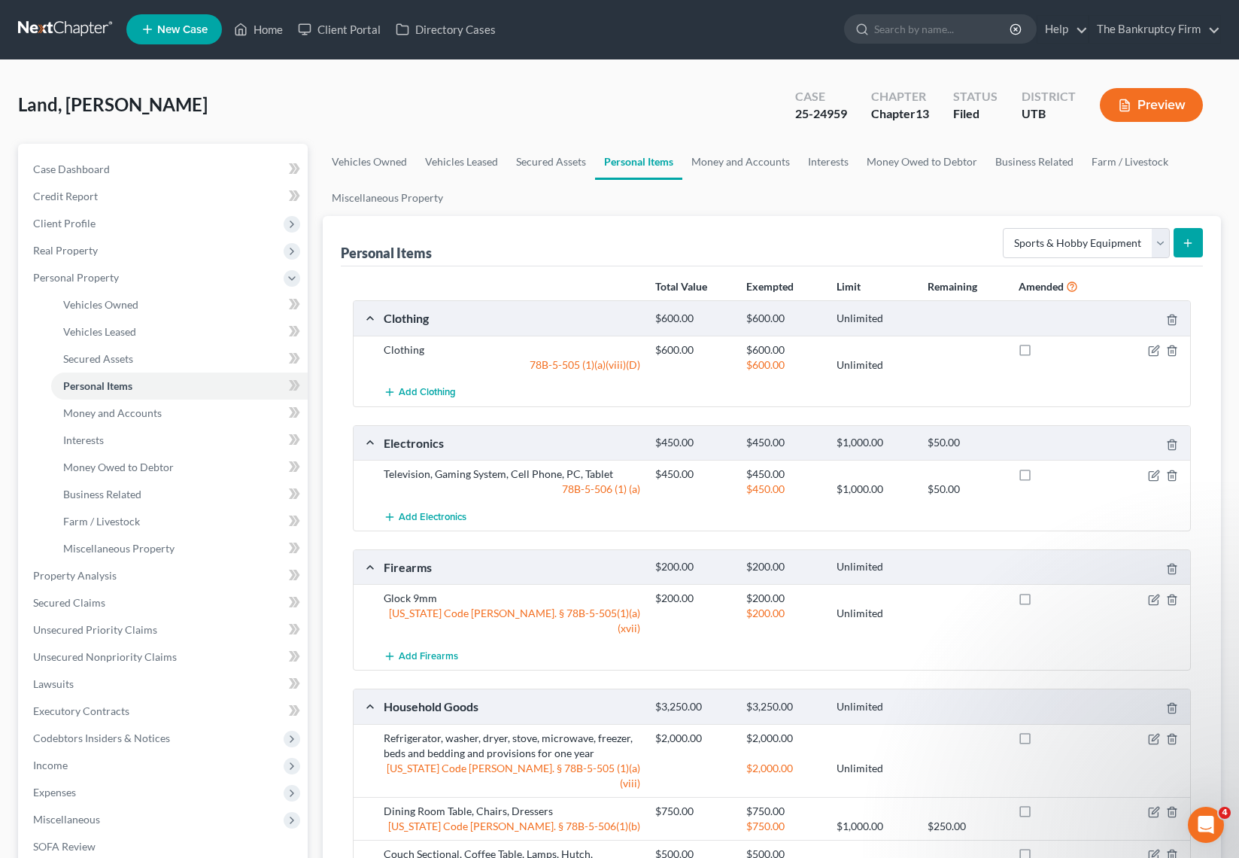
click at [1188, 244] on line "submit" at bounding box center [1188, 242] width 0 height 7
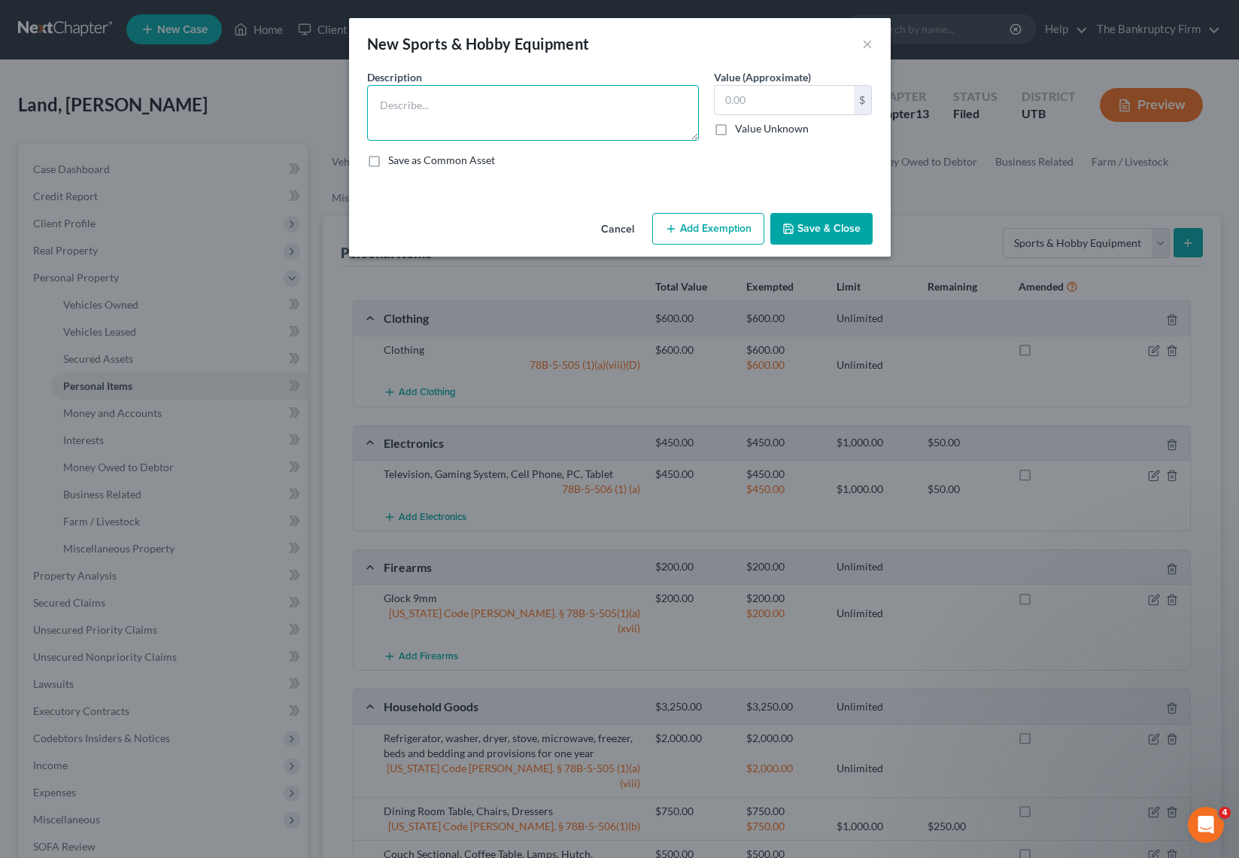
click at [410, 105] on textarea at bounding box center [533, 113] width 332 height 56
type textarea "Weights, Gold Clubs"
click at [773, 104] on input "500" at bounding box center [784, 100] width 139 height 29
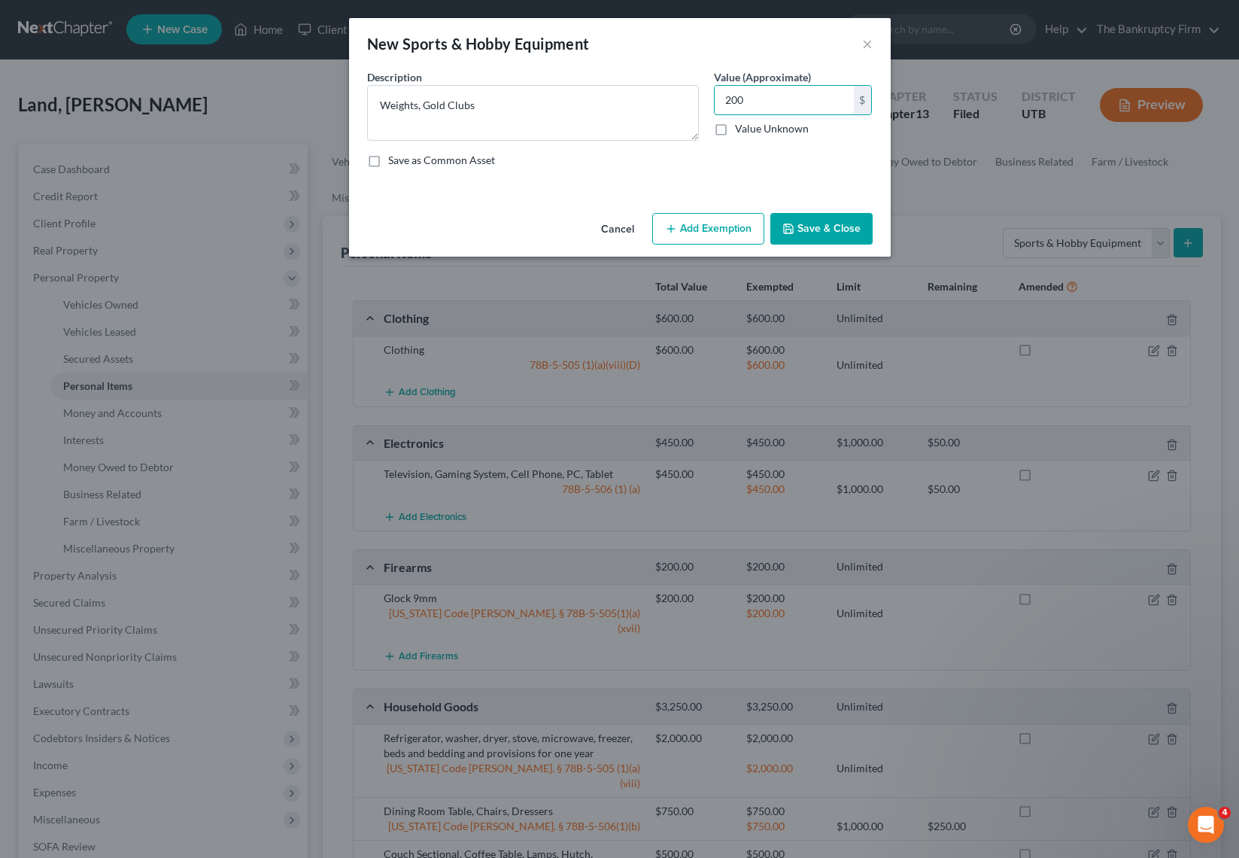
type input "200"
click at [824, 235] on button "Save & Close" at bounding box center [821, 229] width 102 height 32
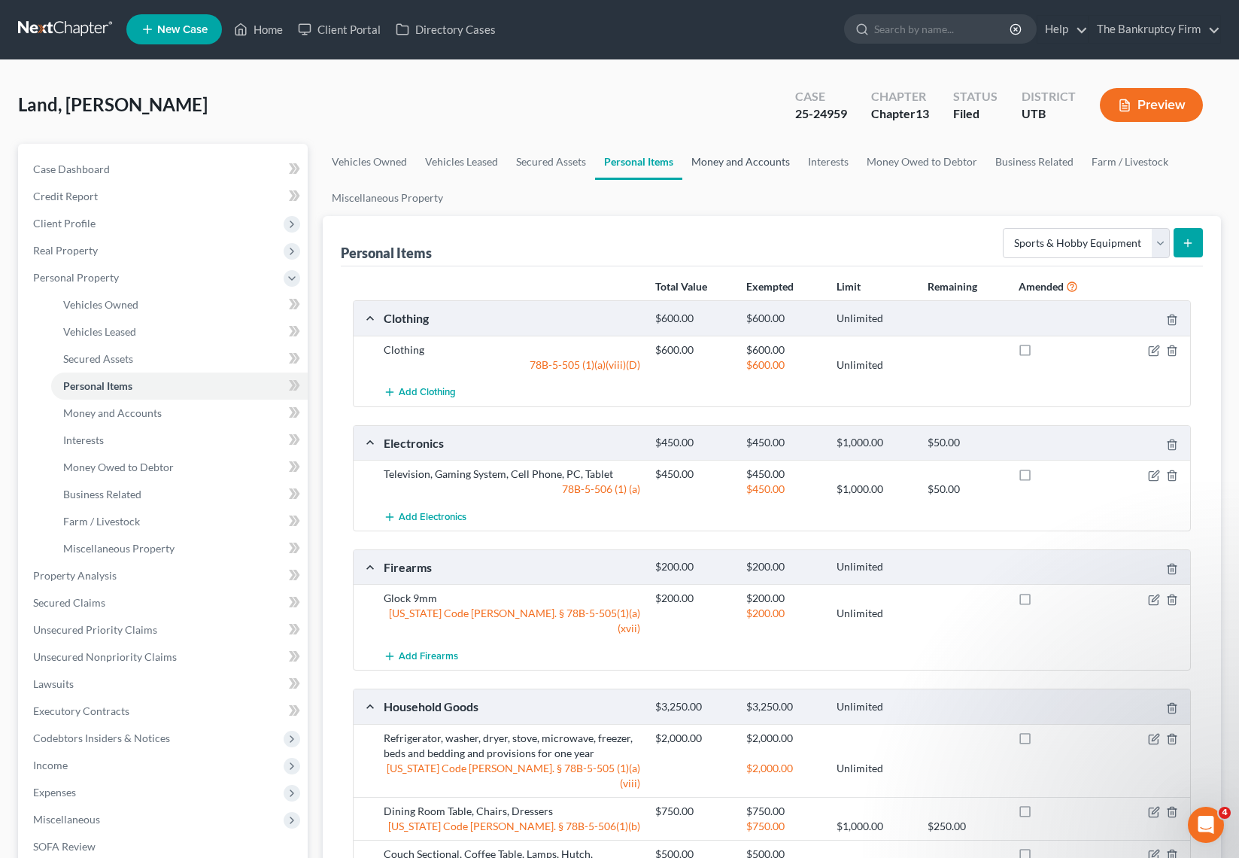
click at [718, 162] on link "Money and Accounts" at bounding box center [740, 162] width 117 height 36
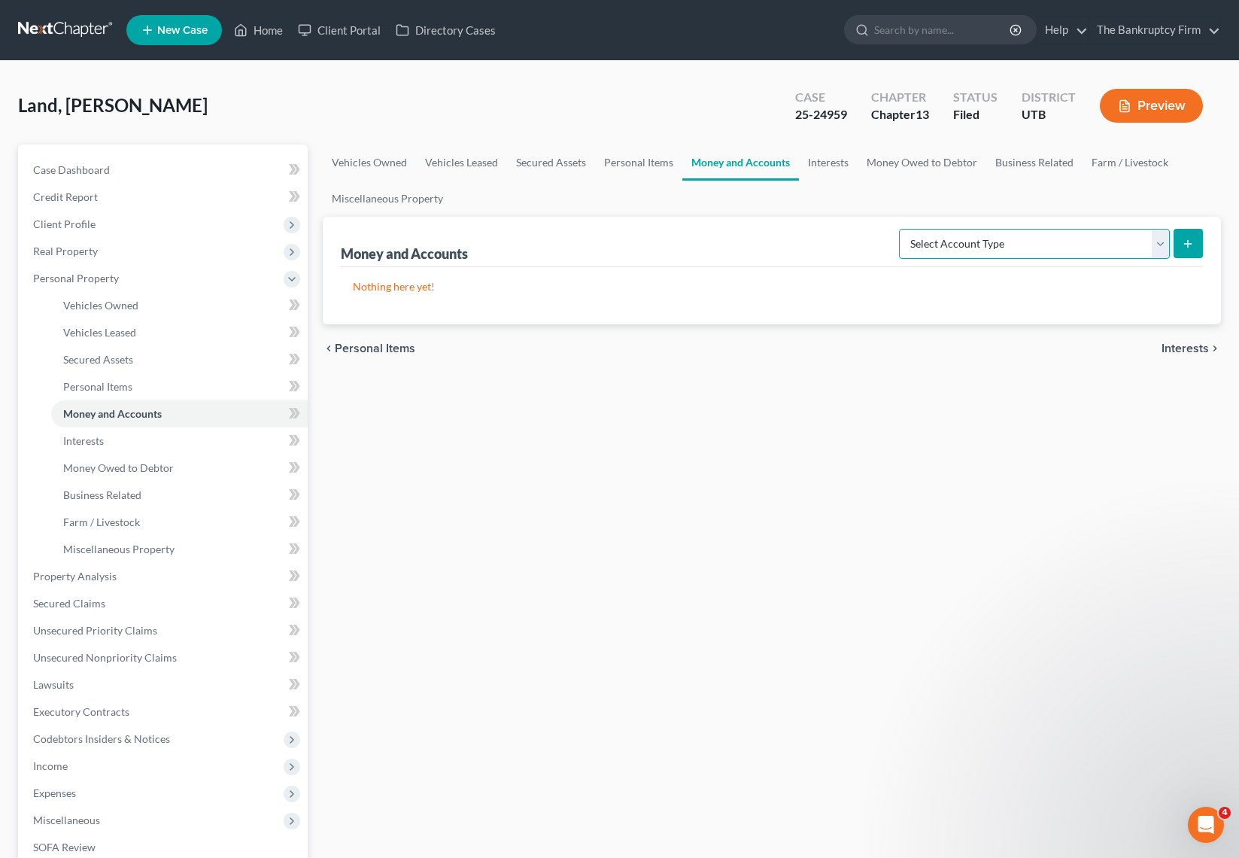
click at [1120, 242] on select "Select Account Type Brokerage Cash on Hand Certificates of Deposit Checking Acc…" at bounding box center [1034, 244] width 271 height 30
select select "checking"
click at [902, 229] on select "Select Account Type Brokerage Cash on Hand Certificates of Deposit Checking Acc…" at bounding box center [1034, 244] width 271 height 30
click at [1195, 245] on button "submit" at bounding box center [1188, 243] width 29 height 29
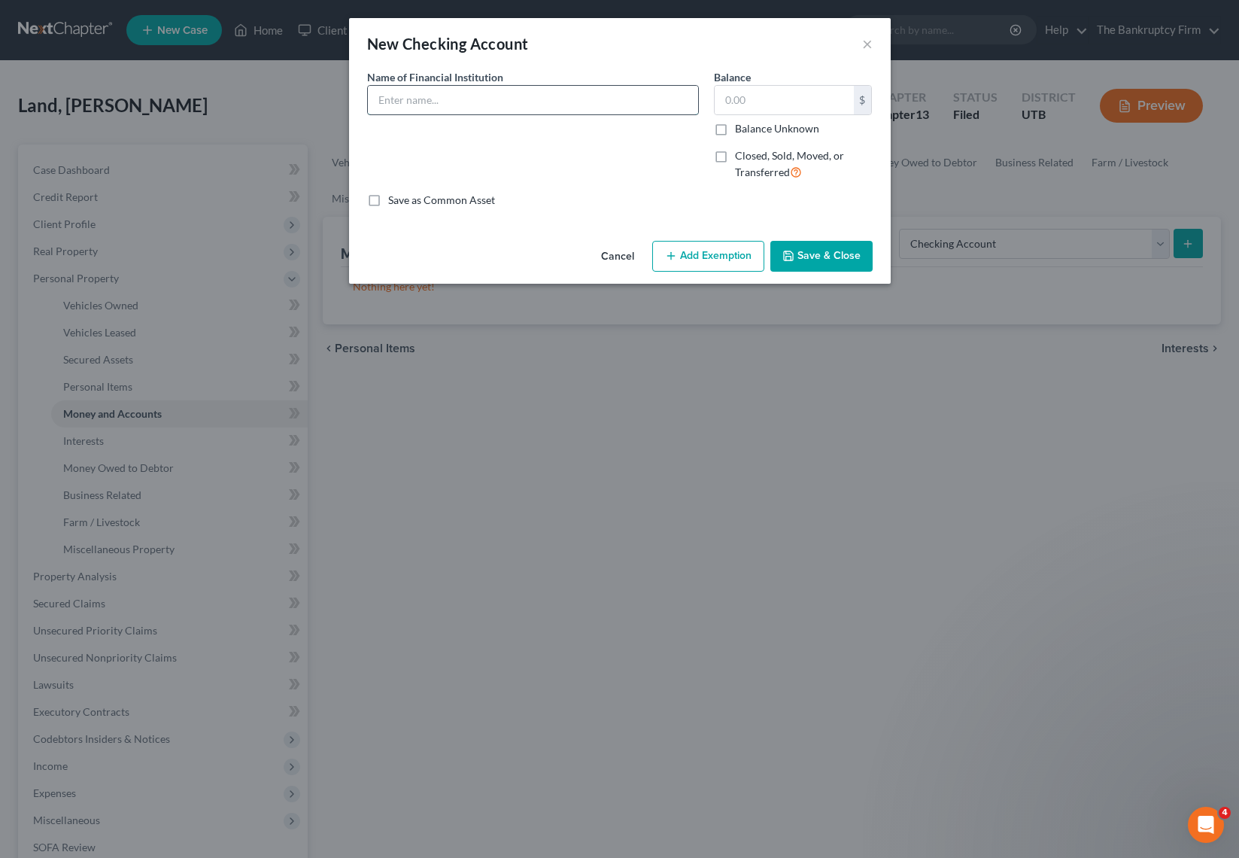
click at [428, 93] on input "text" at bounding box center [533, 100] width 330 height 29
type input "MACU"
click at [825, 251] on button "Save & Close" at bounding box center [821, 257] width 102 height 32
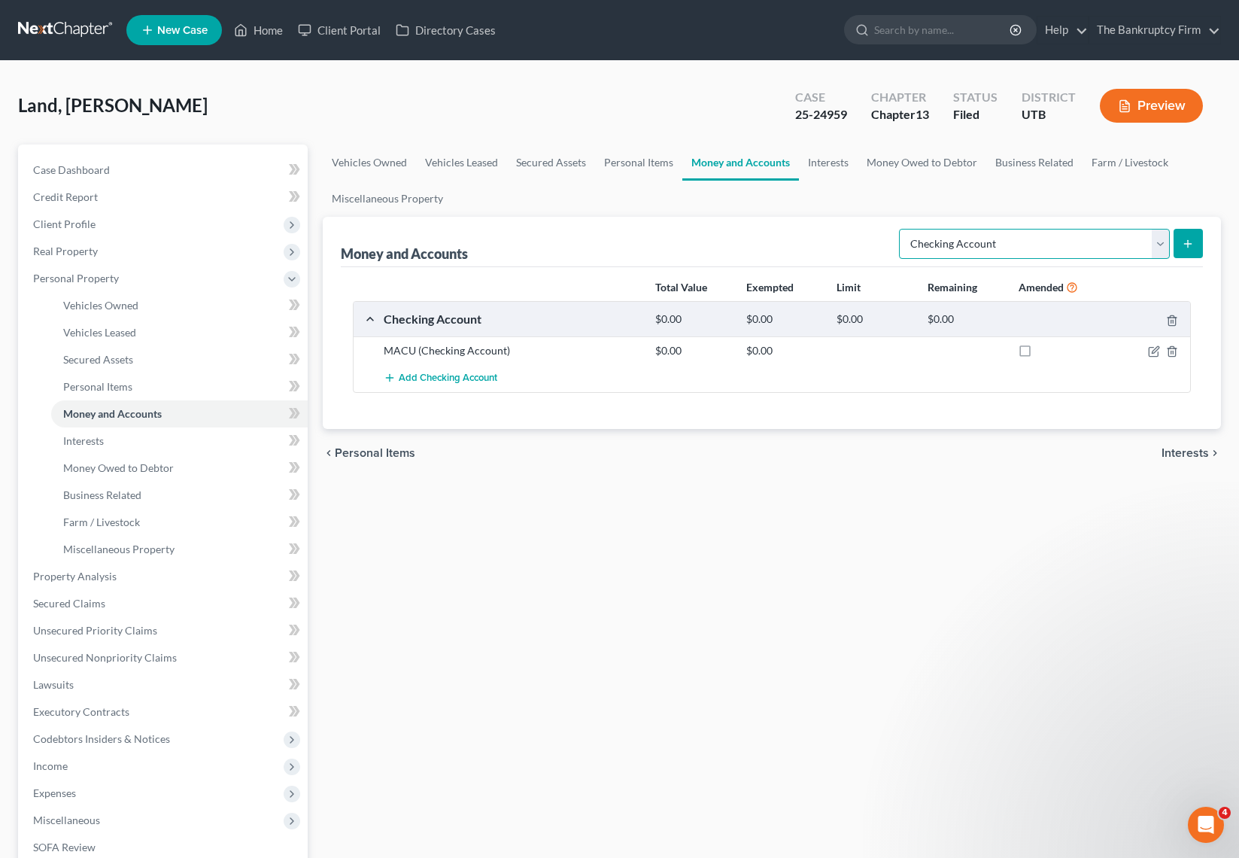
click at [1160, 238] on select "Select Account Type Brokerage Cash on Hand Certificates of Deposit Checking Acc…" at bounding box center [1034, 244] width 271 height 30
select select "savings"
click at [902, 229] on select "Select Account Type Brokerage Cash on Hand Certificates of Deposit Checking Acc…" at bounding box center [1034, 244] width 271 height 30
click at [1195, 245] on button "submit" at bounding box center [1188, 243] width 29 height 29
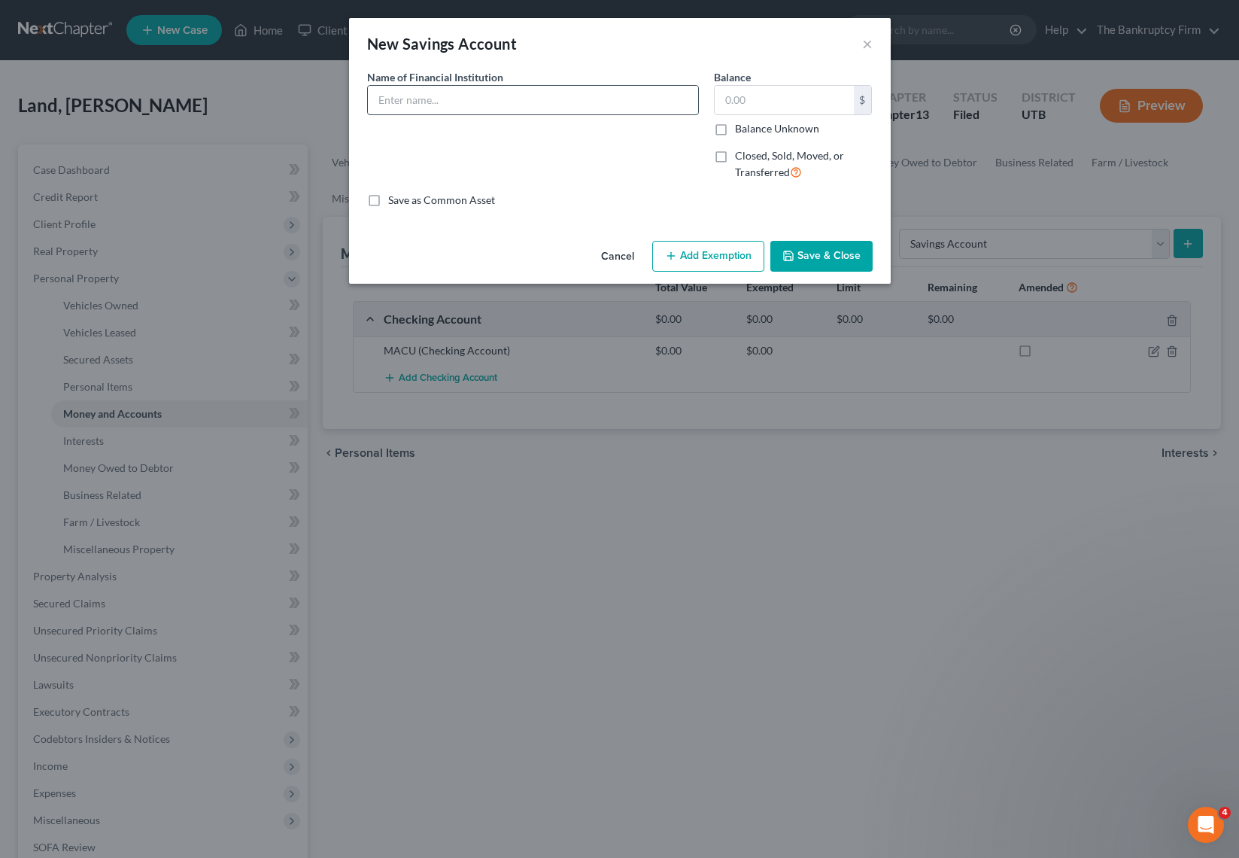
click at [511, 100] on input "text" at bounding box center [533, 100] width 330 height 29
type input "MACU"
click at [834, 260] on button "Save & Close" at bounding box center [821, 257] width 102 height 32
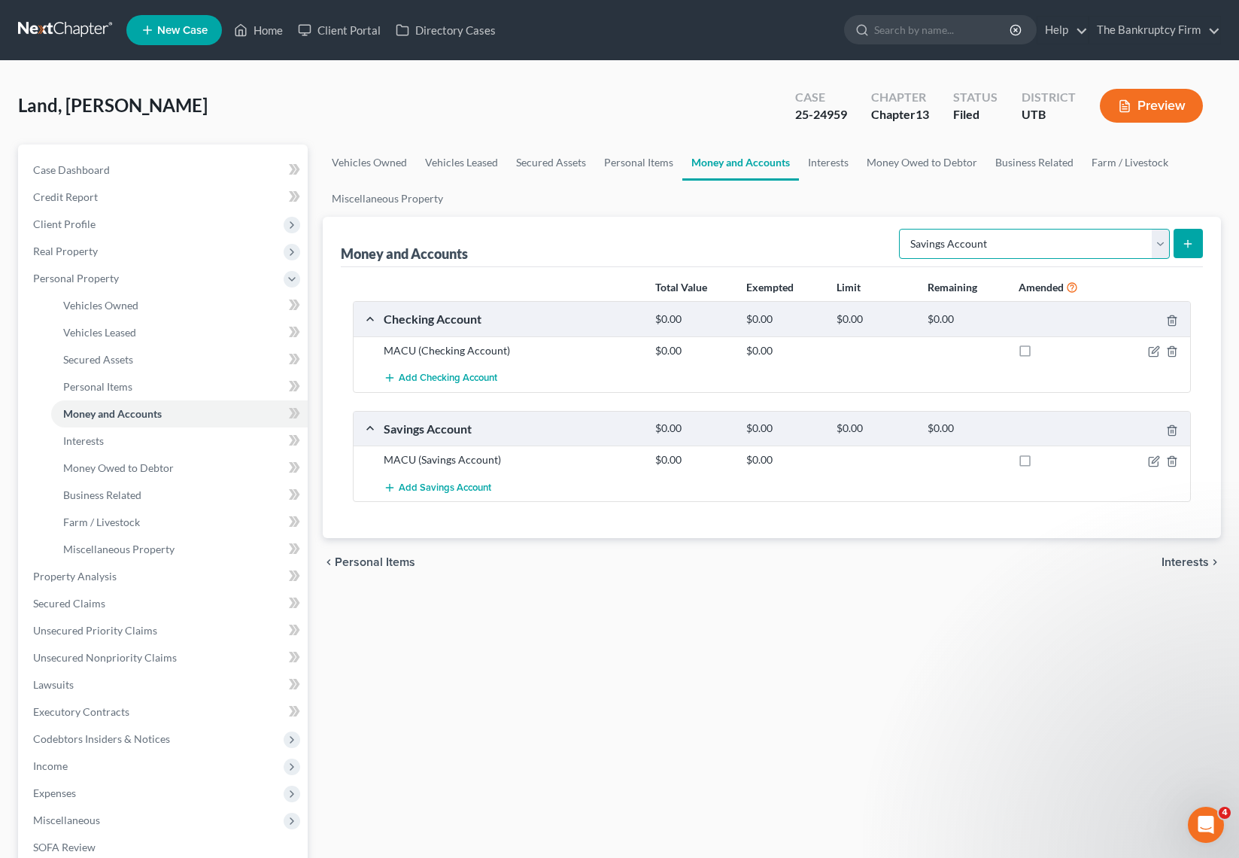
click at [1136, 242] on select "Select Account Type Brokerage Cash on Hand Certificates of Deposit Checking Acc…" at bounding box center [1034, 244] width 271 height 30
select select "checking"
click at [902, 229] on select "Select Account Type Brokerage Cash on Hand Certificates of Deposit Checking Acc…" at bounding box center [1034, 244] width 271 height 30
click at [1189, 239] on icon "submit" at bounding box center [1188, 244] width 12 height 12
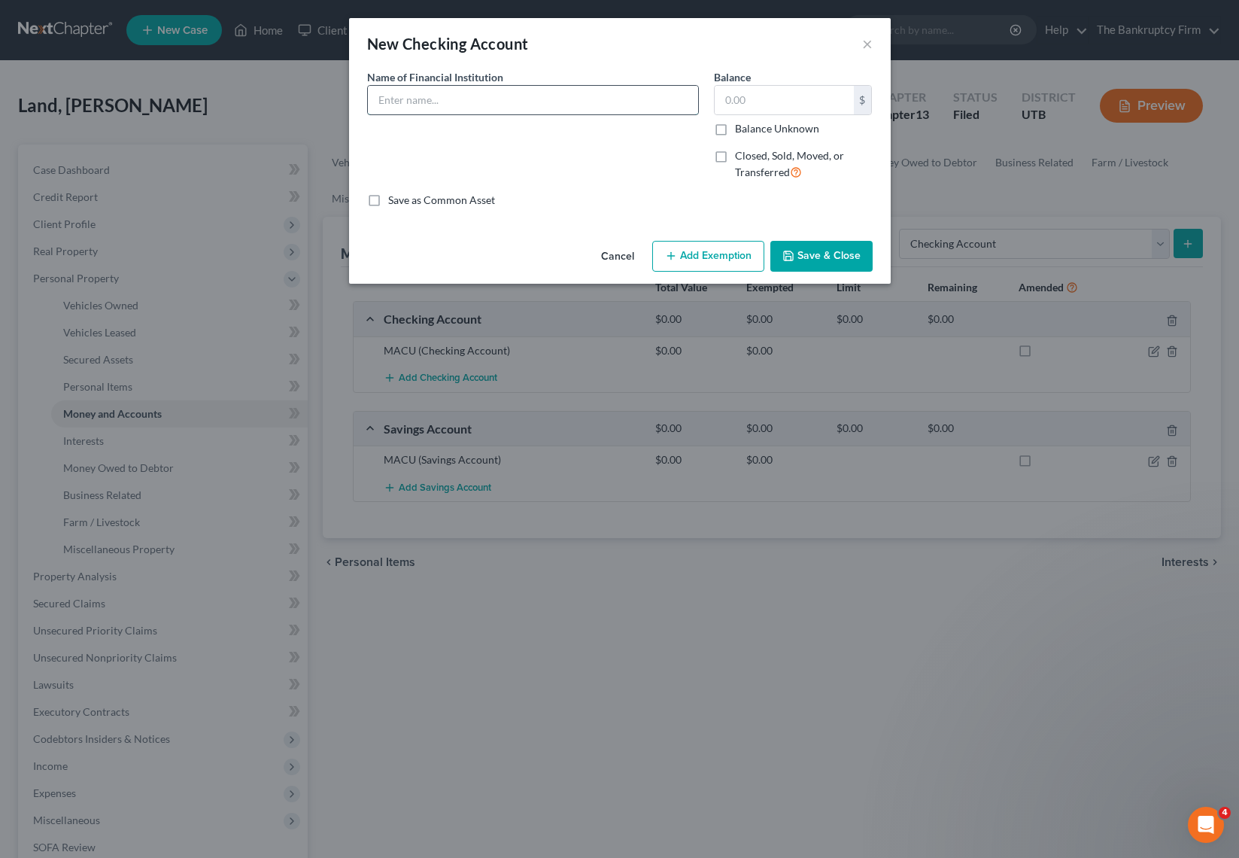
click at [412, 98] on input "text" at bounding box center [533, 100] width 330 height 29
type input "Key Bank"
click at [833, 256] on button "Save & Close" at bounding box center [821, 257] width 102 height 32
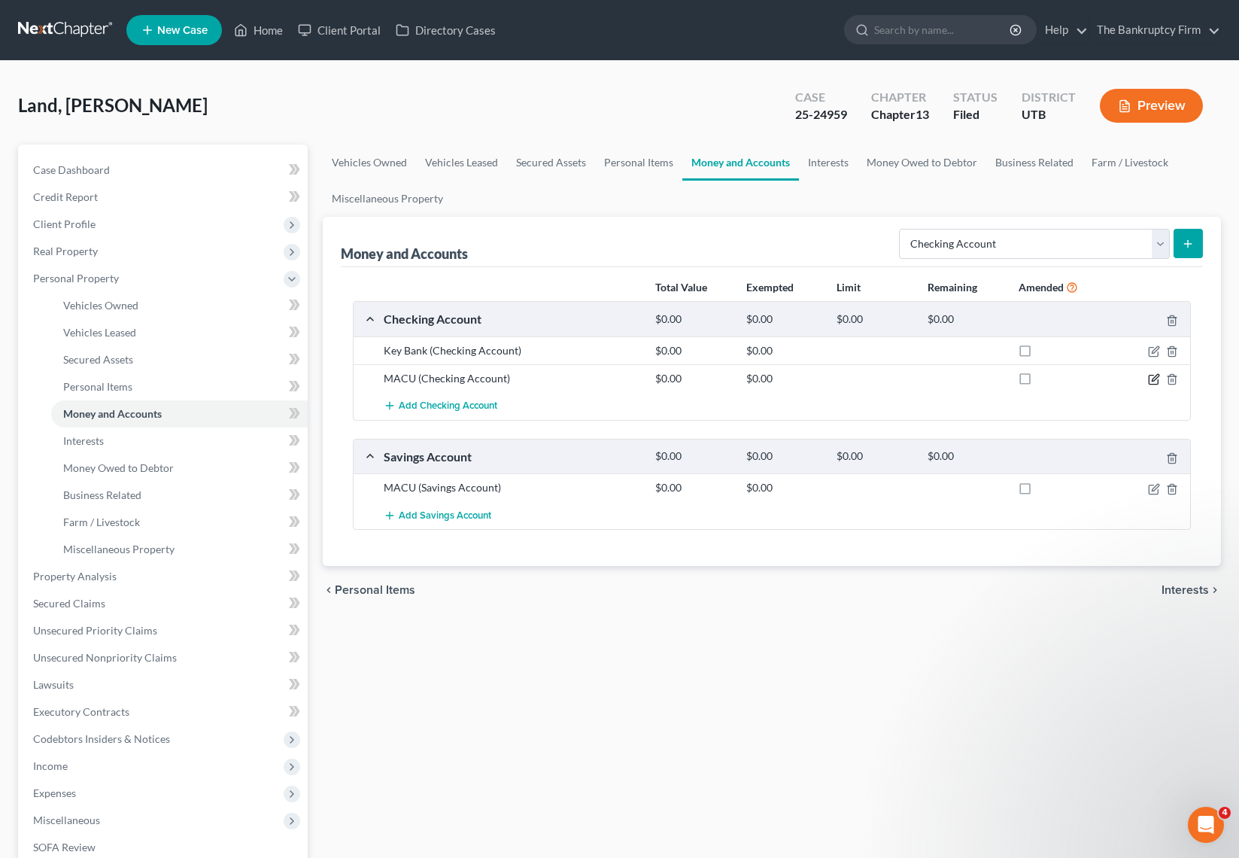
click at [1156, 378] on icon "button" at bounding box center [1154, 379] width 12 height 12
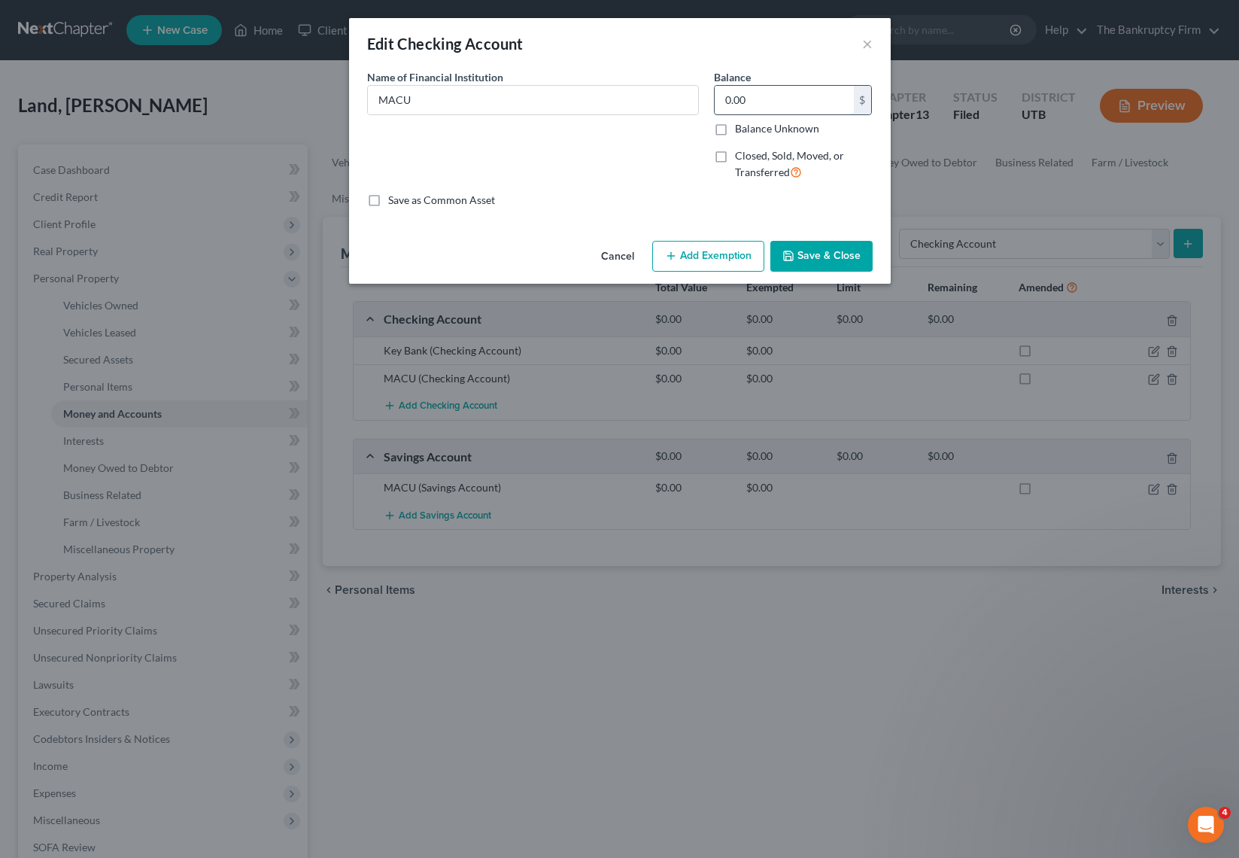
click at [797, 105] on input "0.00" at bounding box center [784, 100] width 139 height 29
type input "8,000"
click at [825, 246] on button "Save & Close" at bounding box center [821, 257] width 102 height 32
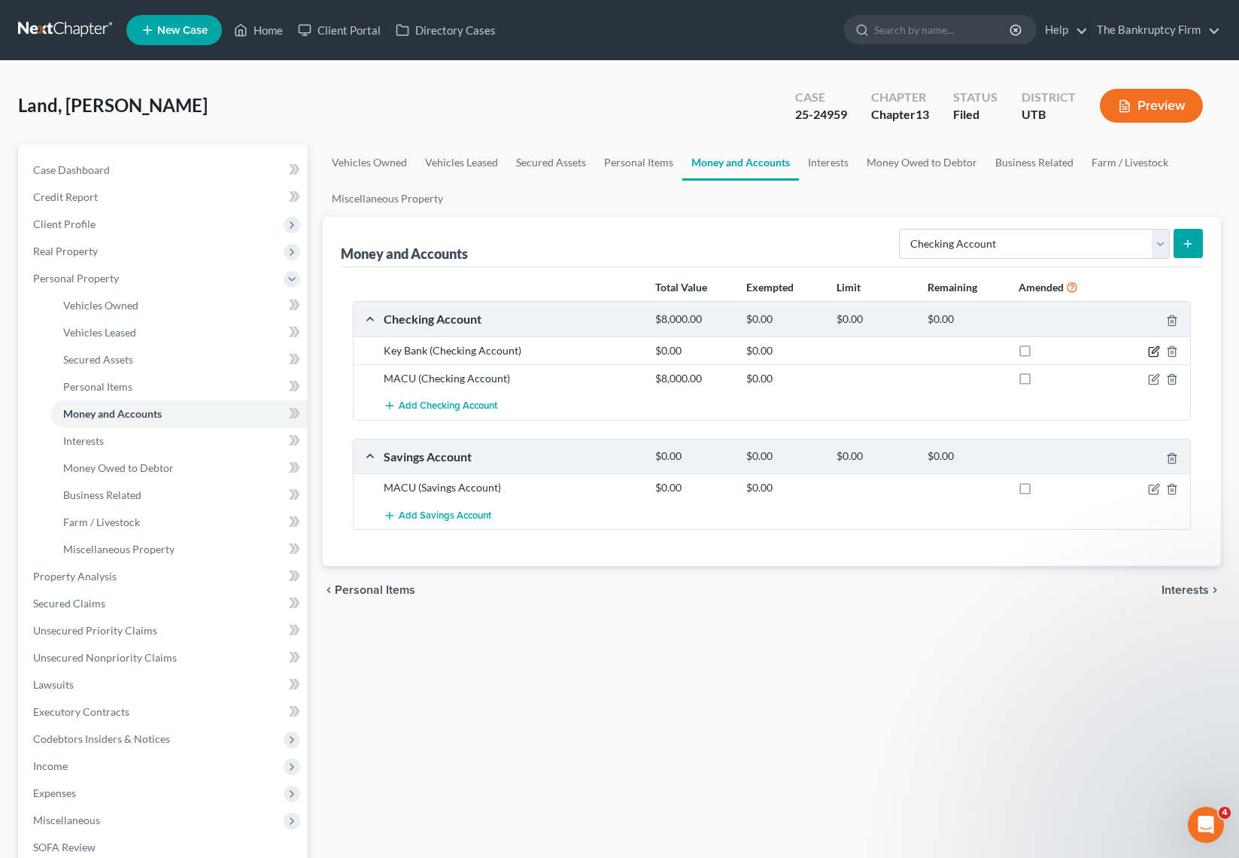
click at [1149, 348] on icon "button" at bounding box center [1153, 352] width 9 height 9
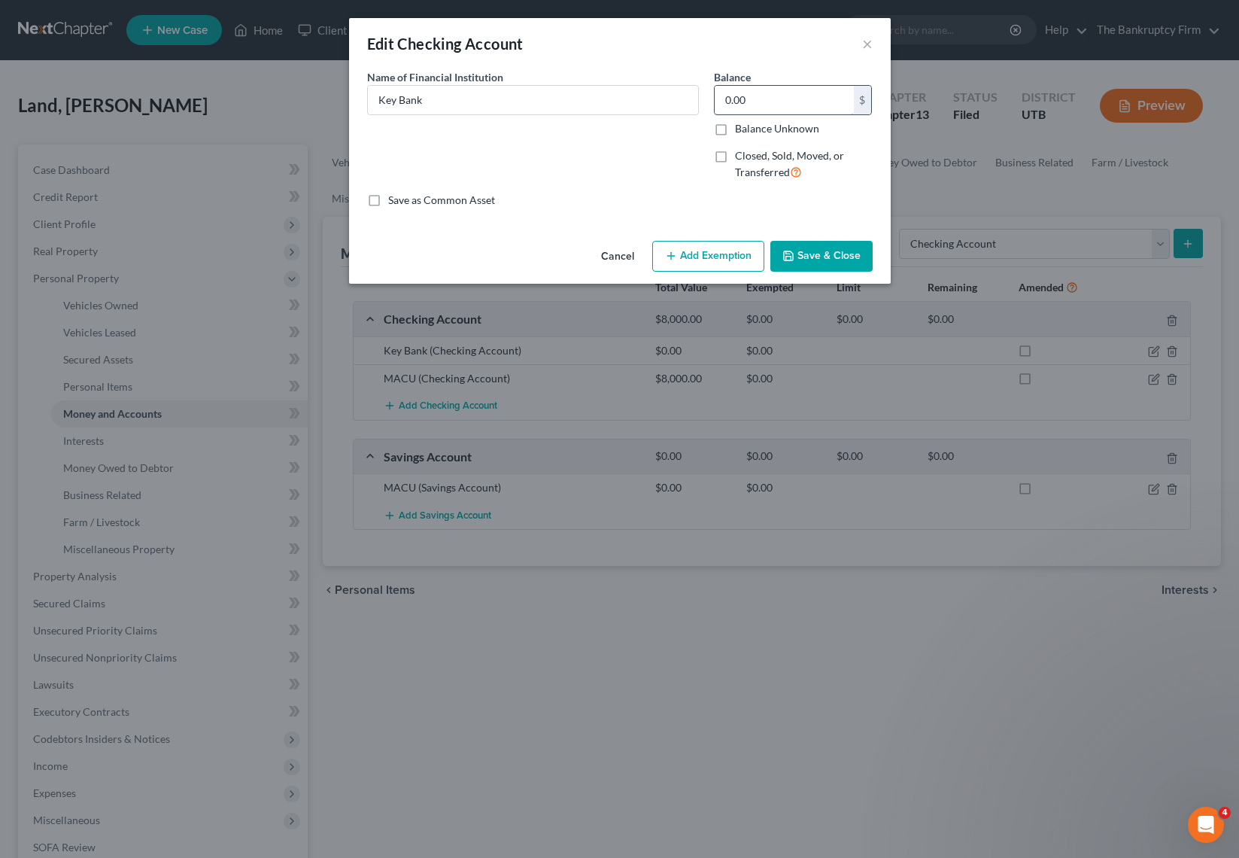
click at [753, 99] on input "0.00" at bounding box center [784, 100] width 139 height 29
type input "40,000"
click at [834, 259] on button "Save & Close" at bounding box center [821, 257] width 102 height 32
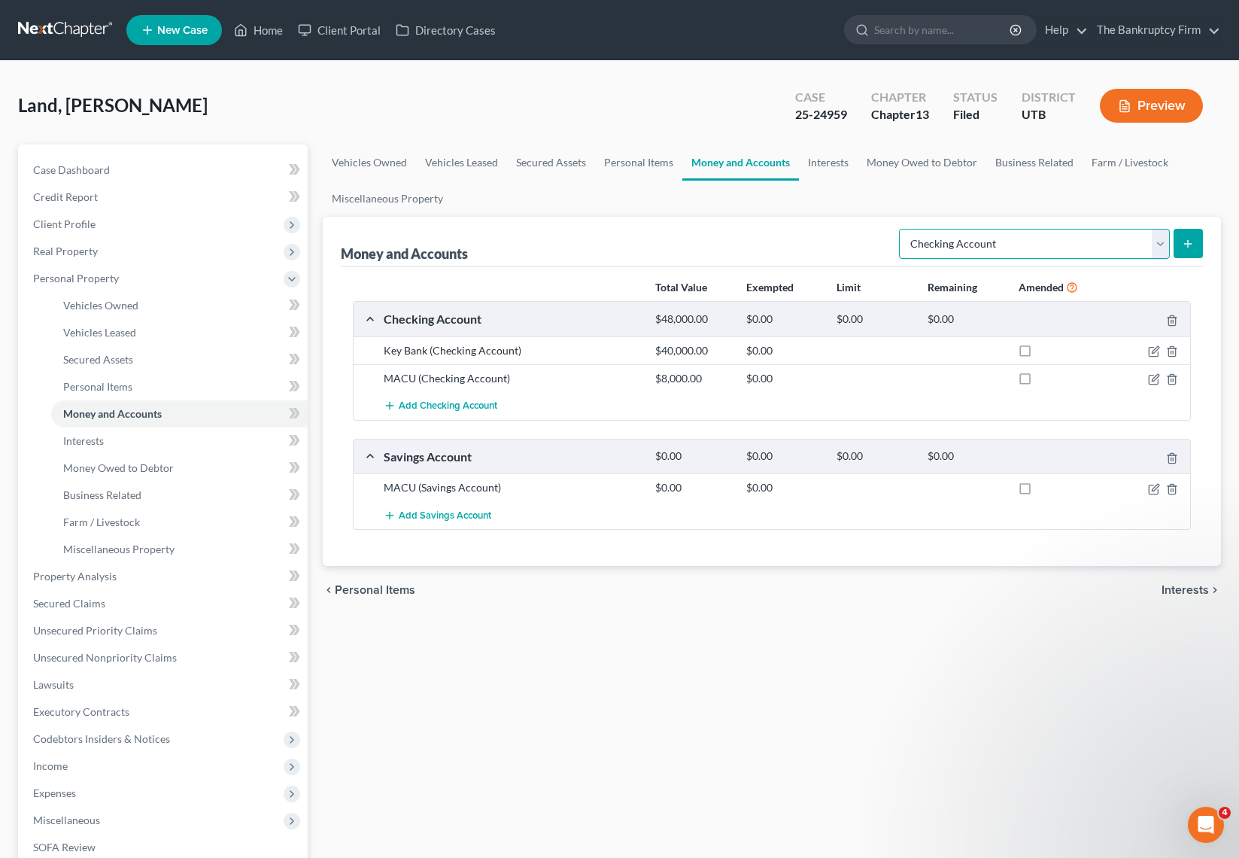
click at [1019, 244] on select "Select Account Type Brokerage Cash on Hand Certificates of Deposit Checking Acc…" at bounding box center [1034, 244] width 271 height 30
select select "other"
click at [902, 229] on select "Select Account Type Brokerage Cash on Hand Certificates of Deposit Checking Acc…" at bounding box center [1034, 244] width 271 height 30
click at [1189, 247] on icon "submit" at bounding box center [1188, 244] width 12 height 12
click at [1185, 235] on button "submit" at bounding box center [1188, 243] width 29 height 29
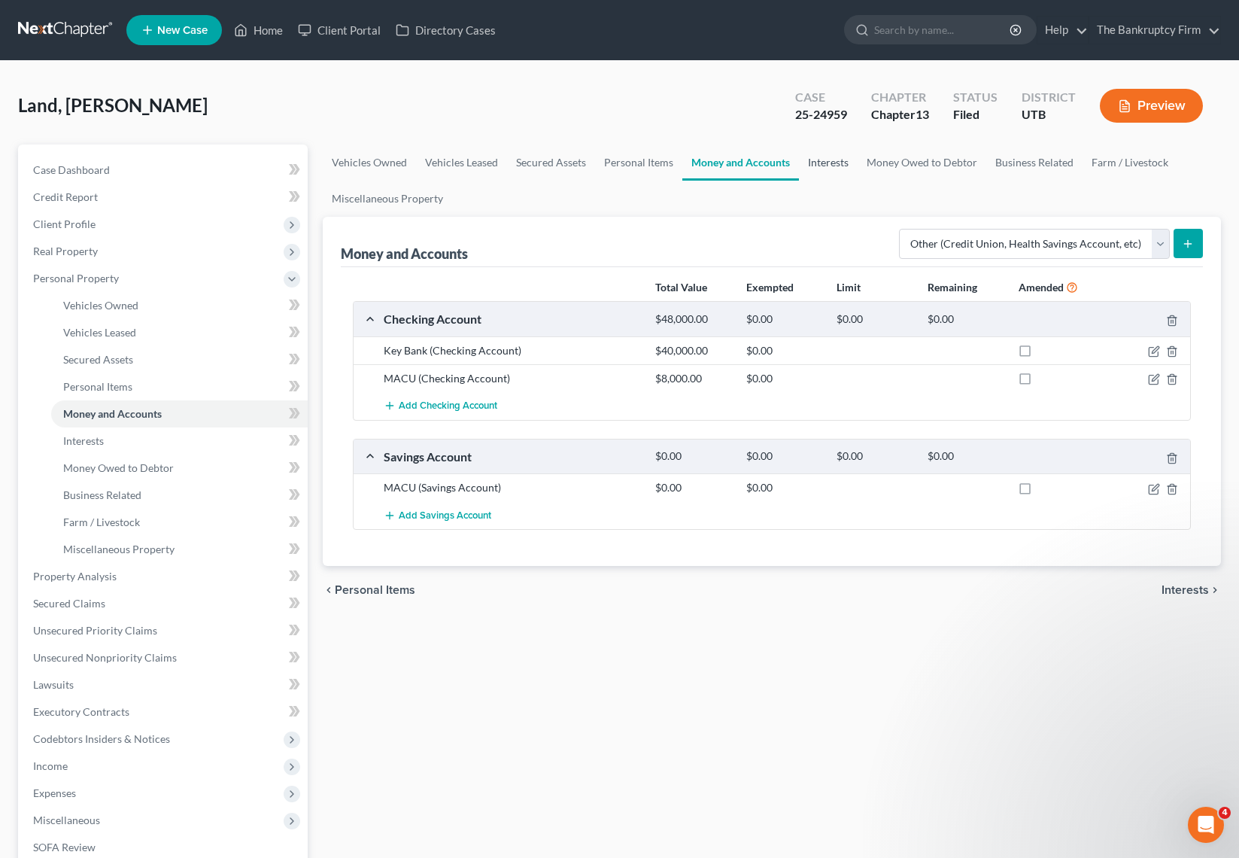
click at [824, 159] on link "Interests" at bounding box center [828, 162] width 59 height 36
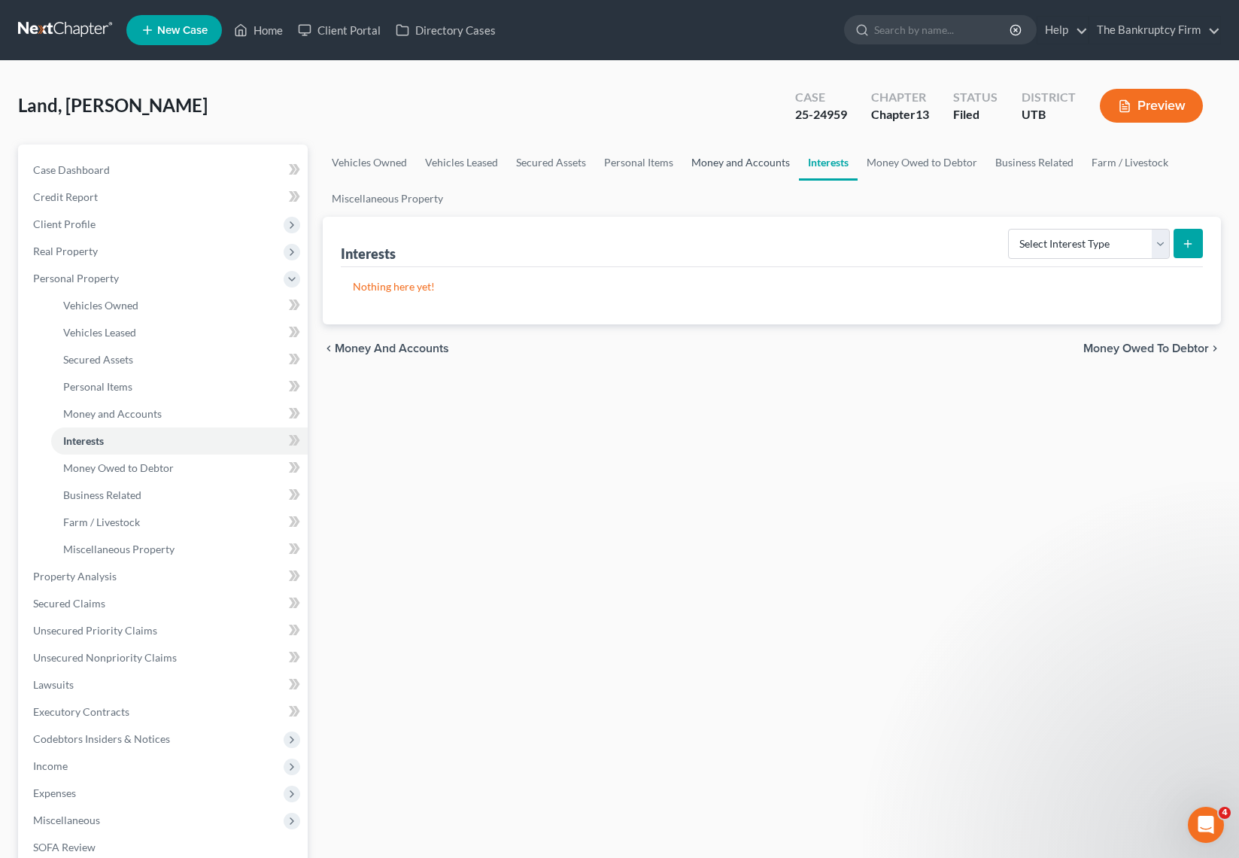
click at [718, 158] on link "Money and Accounts" at bounding box center [740, 162] width 117 height 36
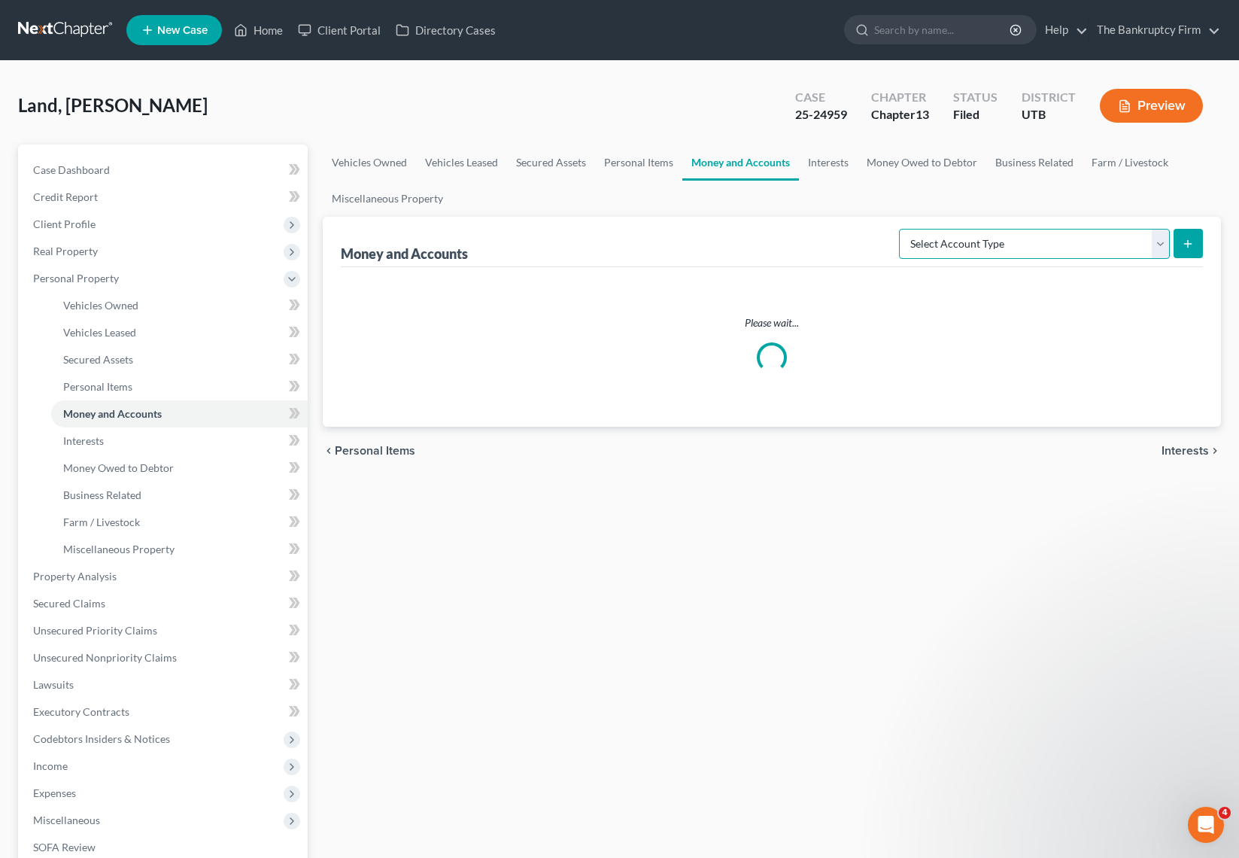
click at [1129, 238] on select "Select Account Type Brokerage Cash on Hand Certificates of Deposit Checking Acc…" at bounding box center [1034, 244] width 271 height 30
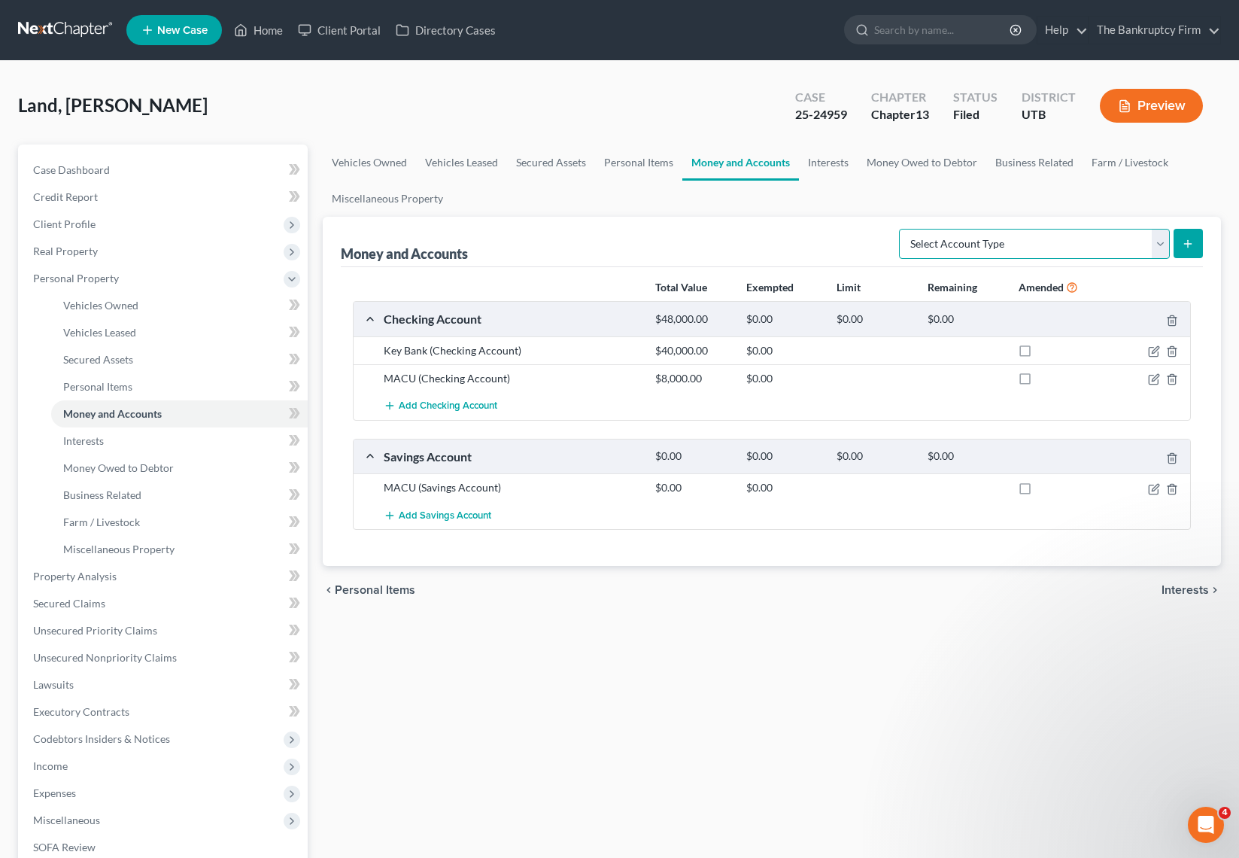
select select "other"
click at [902, 229] on select "Select Account Type Brokerage Cash on Hand Certificates of Deposit Checking Acc…" at bounding box center [1034, 244] width 271 height 30
click at [1184, 246] on icon "submit" at bounding box center [1188, 244] width 12 height 12
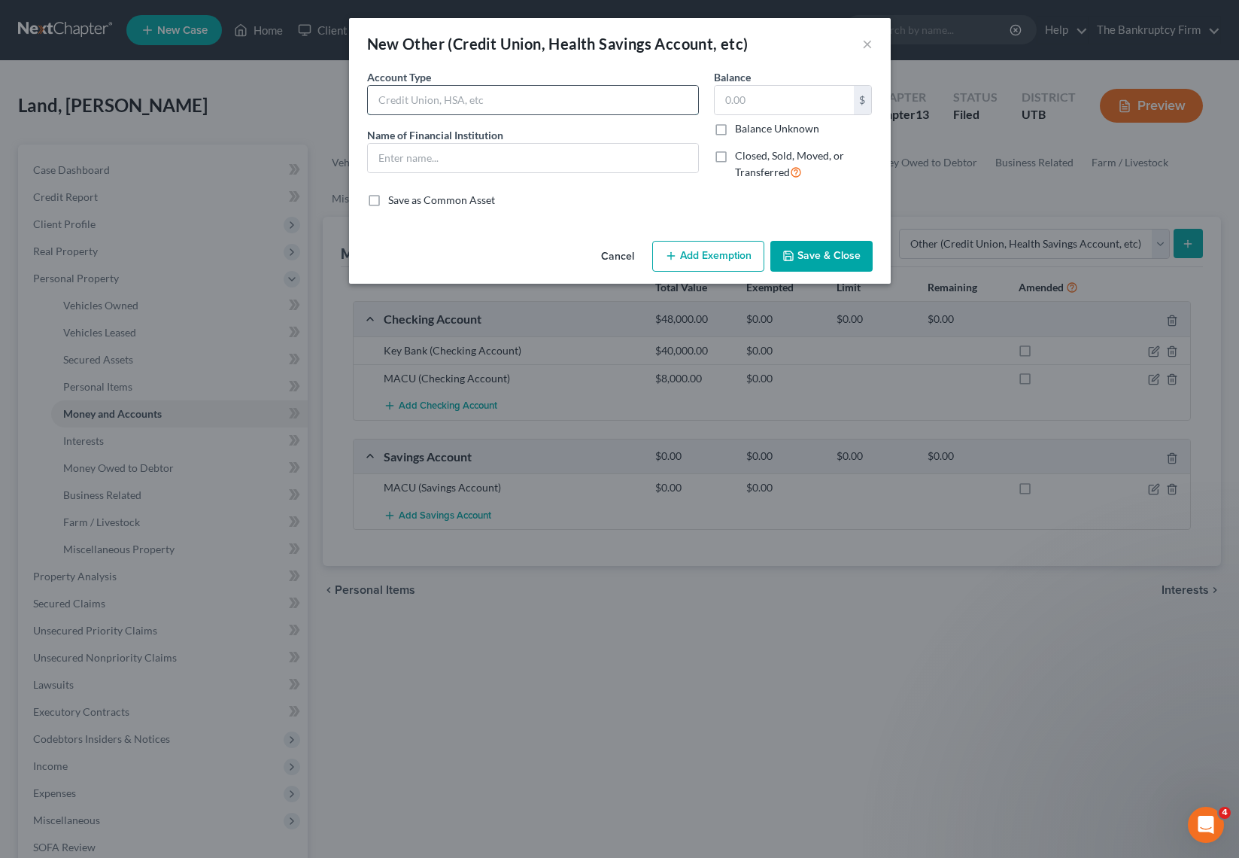
click at [460, 96] on input "text" at bounding box center [533, 100] width 330 height 29
type input "Venmo"
click at [840, 250] on button "Save & Close" at bounding box center [821, 257] width 102 height 32
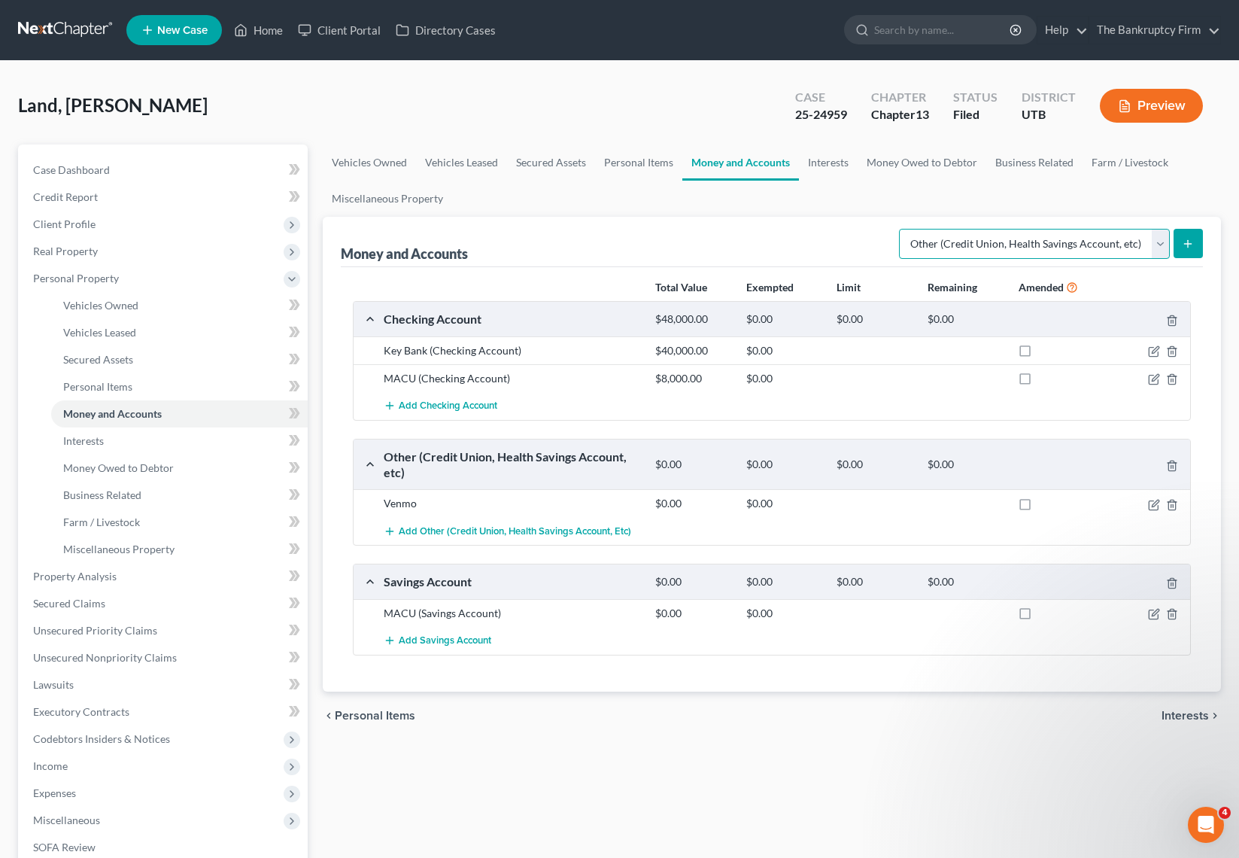
click at [1046, 246] on select "Select Account Type Brokerage Cash on Hand Certificates of Deposit Checking Acc…" at bounding box center [1034, 244] width 271 height 30
click at [822, 161] on link "Interests" at bounding box center [828, 162] width 59 height 36
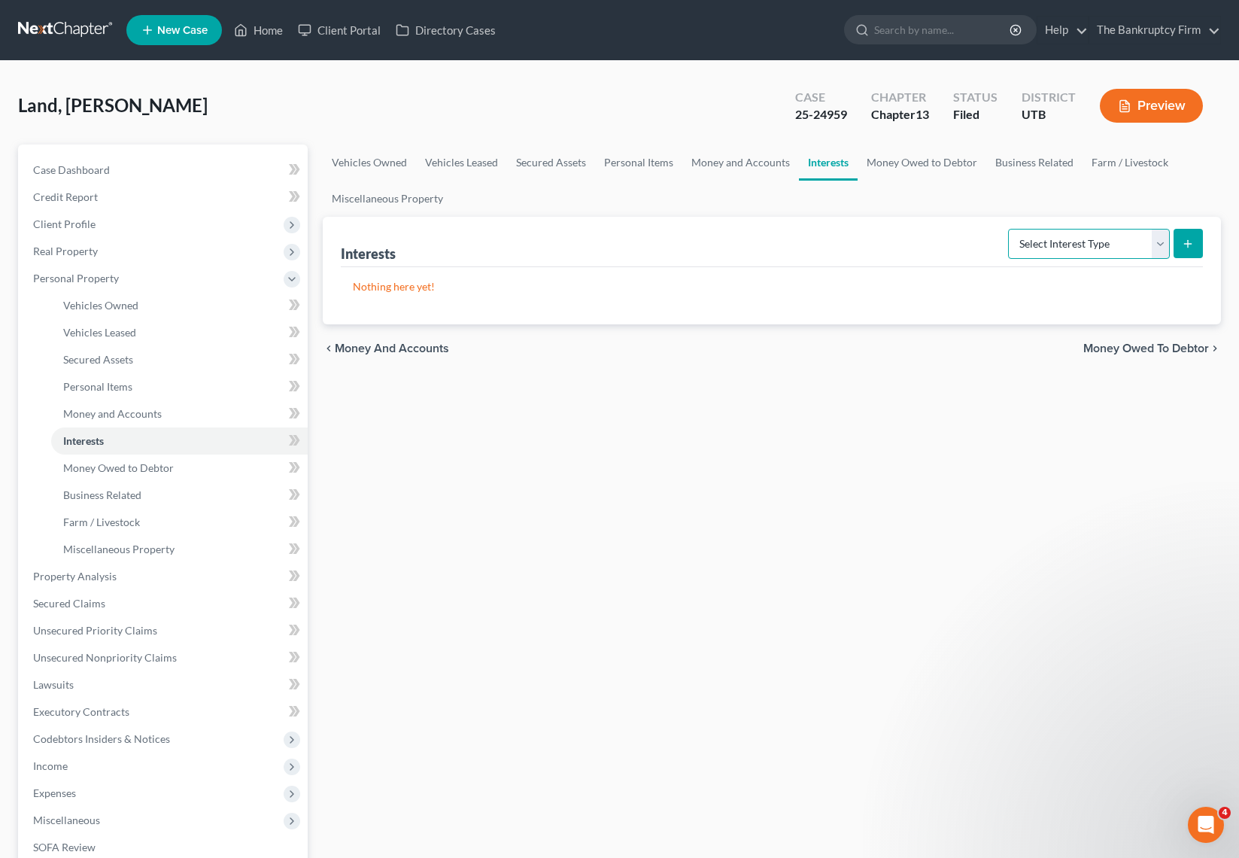
click at [1099, 238] on select "Select Interest Type 401K Annuity Bond Education IRA Government Bond Government…" at bounding box center [1089, 244] width 162 height 30
select select "401k"
click at [1010, 229] on select "Select Interest Type 401K Annuity Bond Education IRA Government Bond Government…" at bounding box center [1089, 244] width 162 height 30
click at [1189, 242] on icon "submit" at bounding box center [1188, 244] width 12 height 12
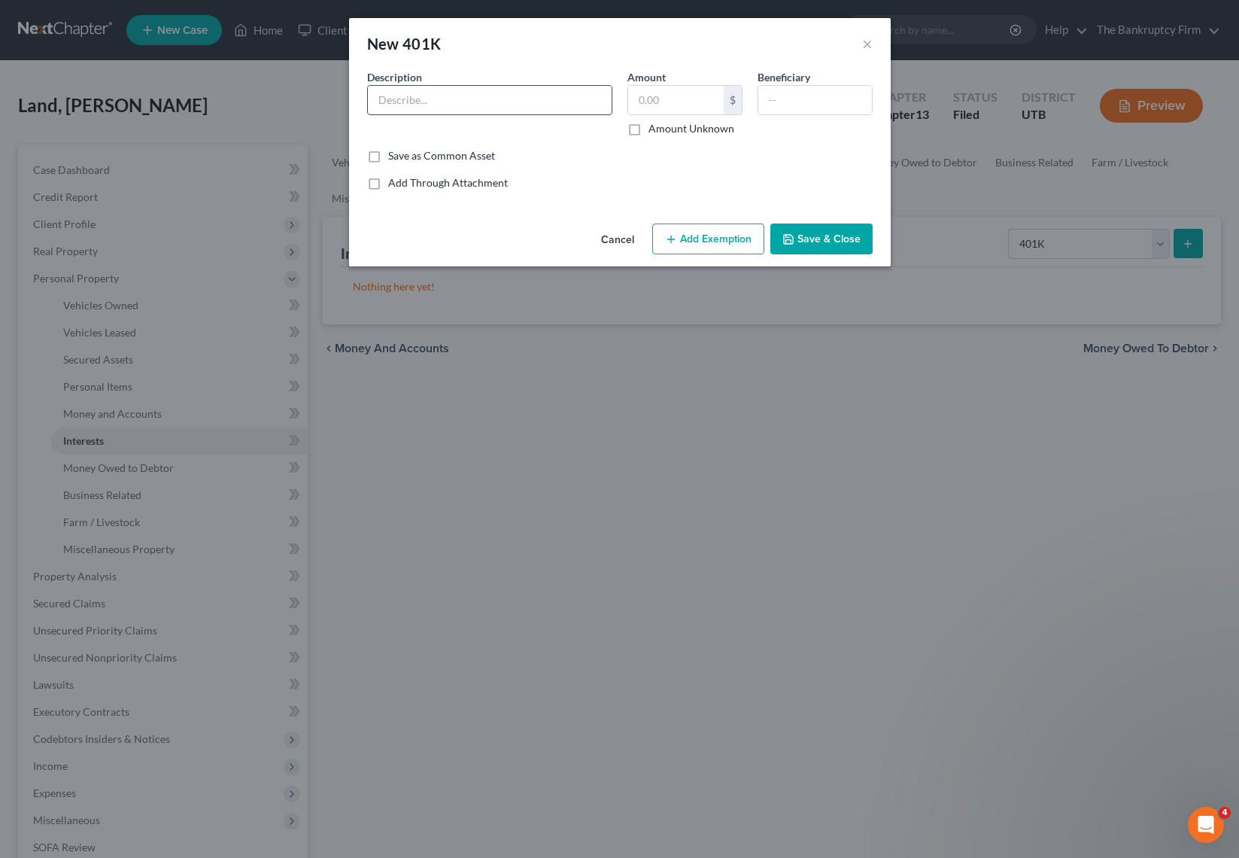
click at [466, 101] on input "text" at bounding box center [490, 100] width 244 height 29
type input "Fidelity"
type input "300,000"
click at [734, 235] on button "Add Exemption" at bounding box center [708, 239] width 112 height 32
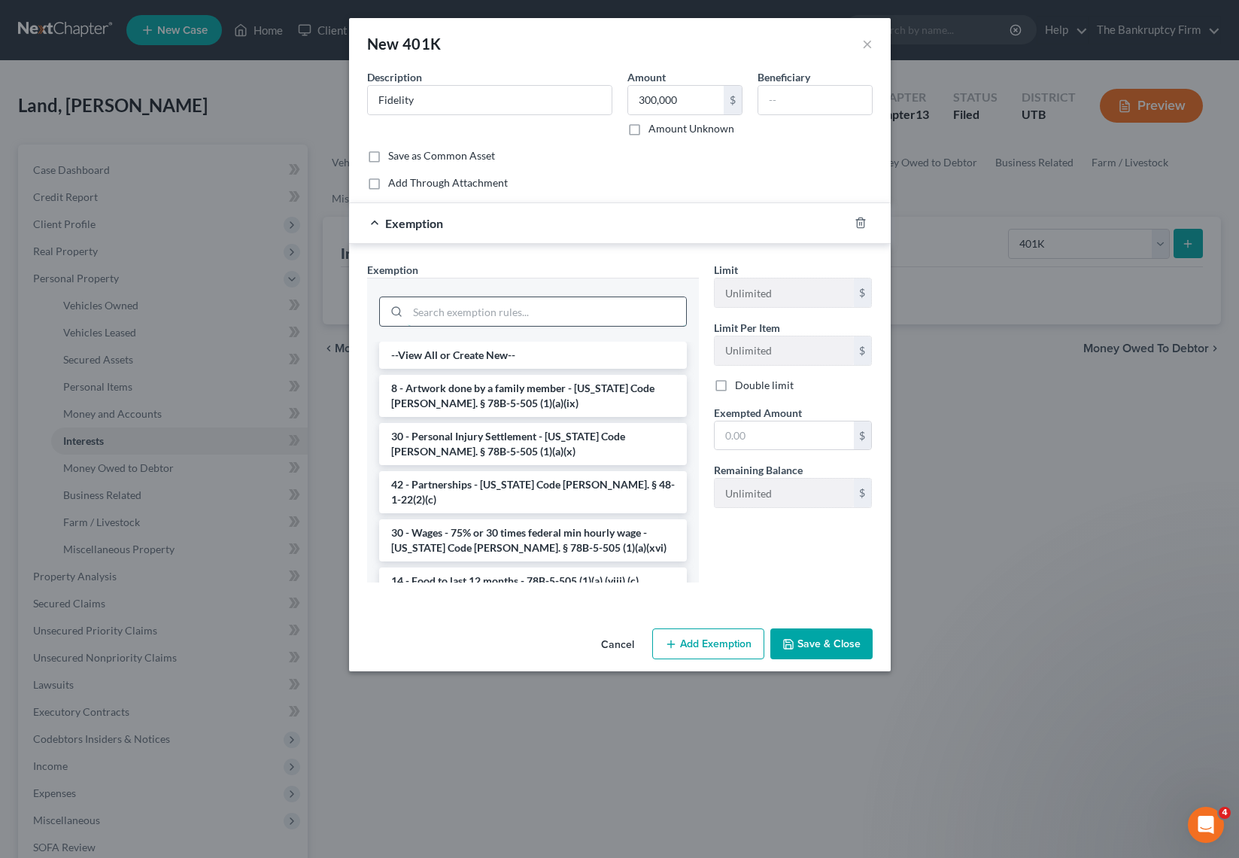
click at [491, 305] on input "search" at bounding box center [547, 311] width 278 height 29
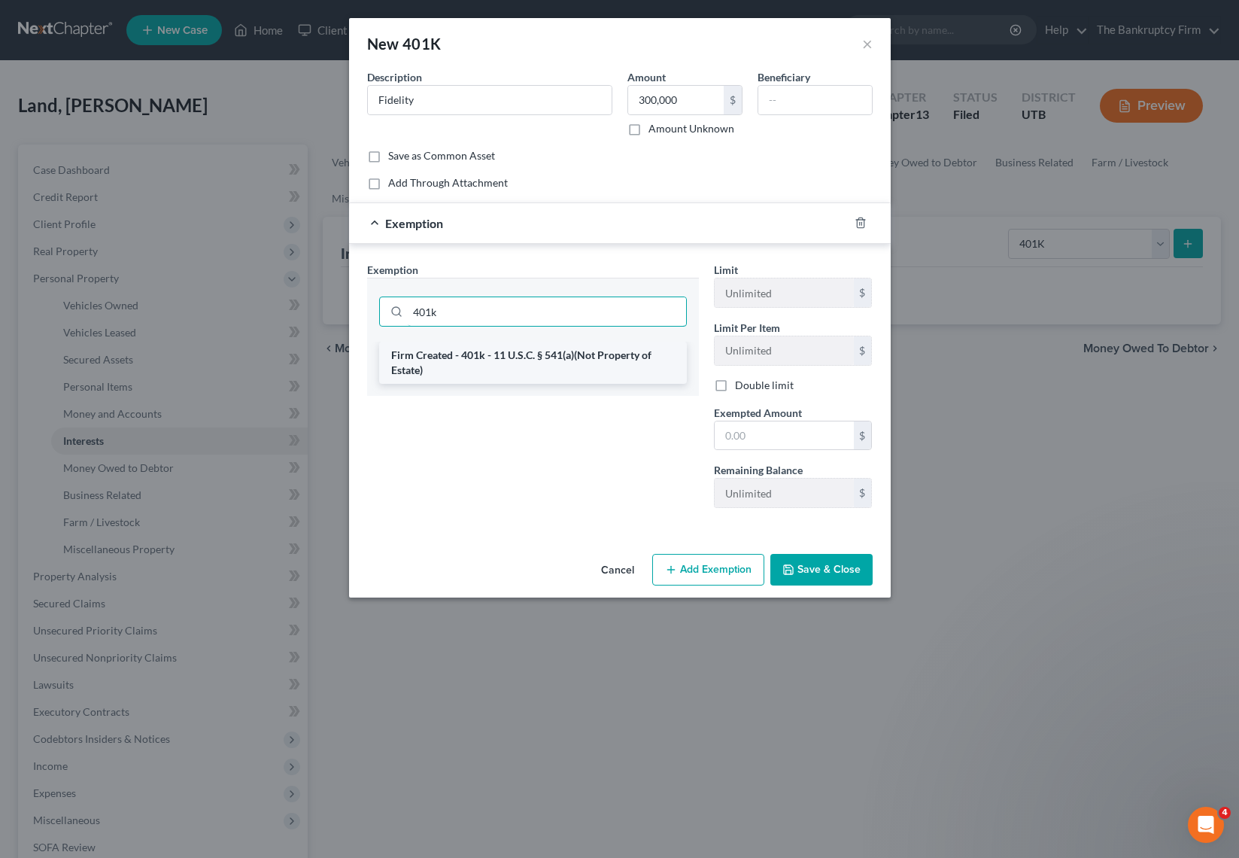
type input "401k"
click at [529, 368] on li "Firm Created - 401k - 11 U.S.C. § 541(a)(Not Property of Estate)" at bounding box center [533, 363] width 308 height 42
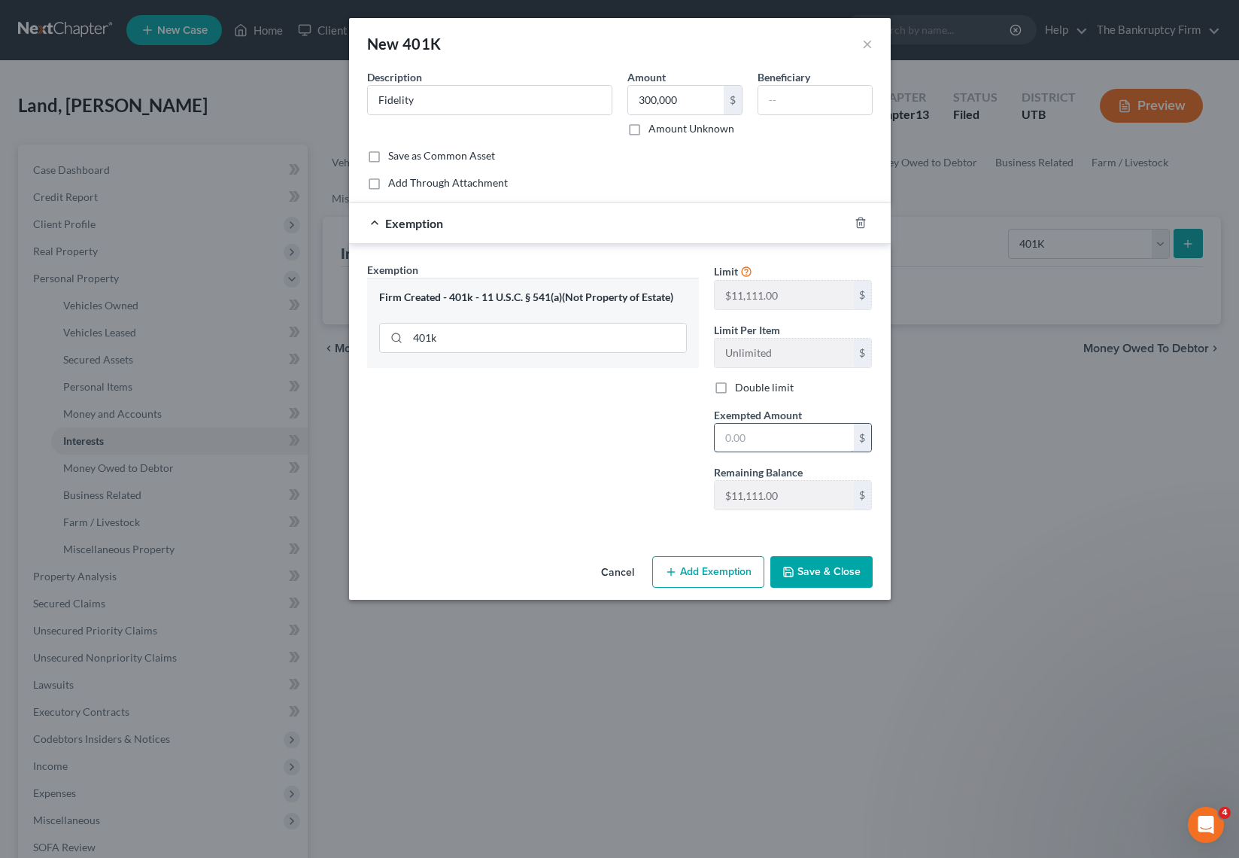
click at [767, 437] on input "text" at bounding box center [784, 438] width 139 height 29
type input "300,000"
click at [847, 579] on button "Save & Close" at bounding box center [821, 572] width 102 height 32
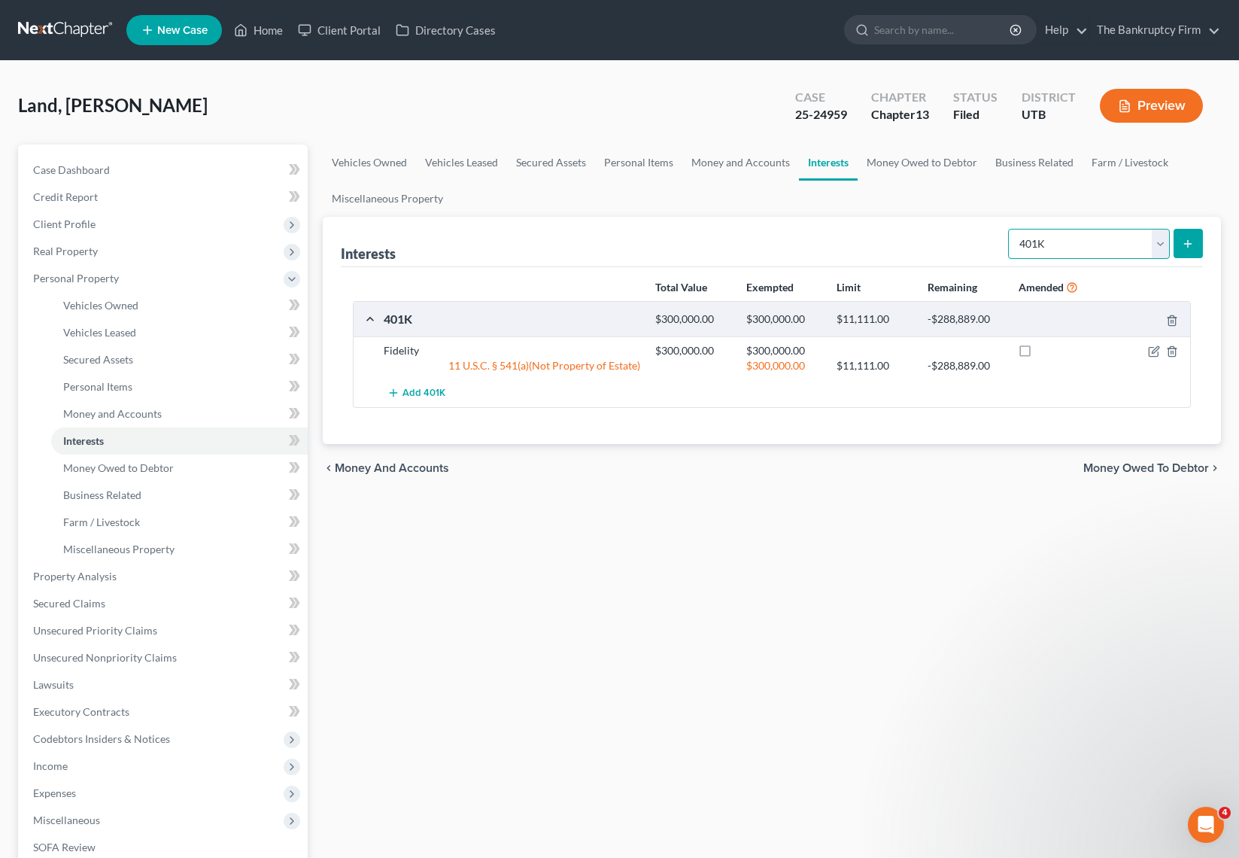
click at [1115, 237] on select "Select Interest Type 401K Annuity Bond Education IRA Government Bond Government…" at bounding box center [1089, 244] width 162 height 30
click at [1132, 240] on select "Select Interest Type 401K Annuity Bond Education IRA Government Bond Government…" at bounding box center [1089, 244] width 162 height 30
select select "whole_life_insurance"
click at [1010, 229] on select "Select Interest Type 401K Annuity Bond Education IRA Government Bond Government…" at bounding box center [1089, 244] width 162 height 30
click at [1186, 239] on icon "submit" at bounding box center [1188, 244] width 12 height 12
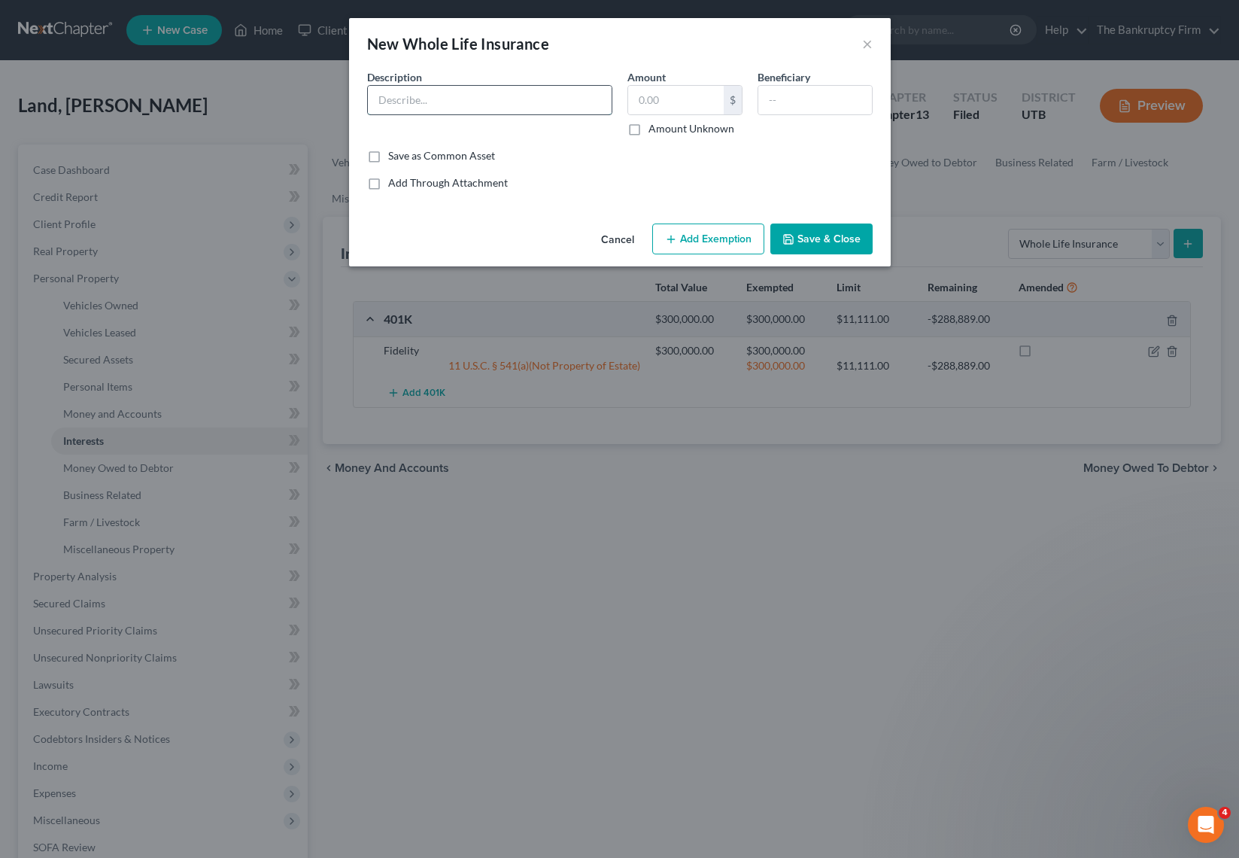
click at [439, 94] on input "text" at bounding box center [490, 100] width 244 height 29
type input "I"
type input "National Life"
type input "2"
type input "2,500"
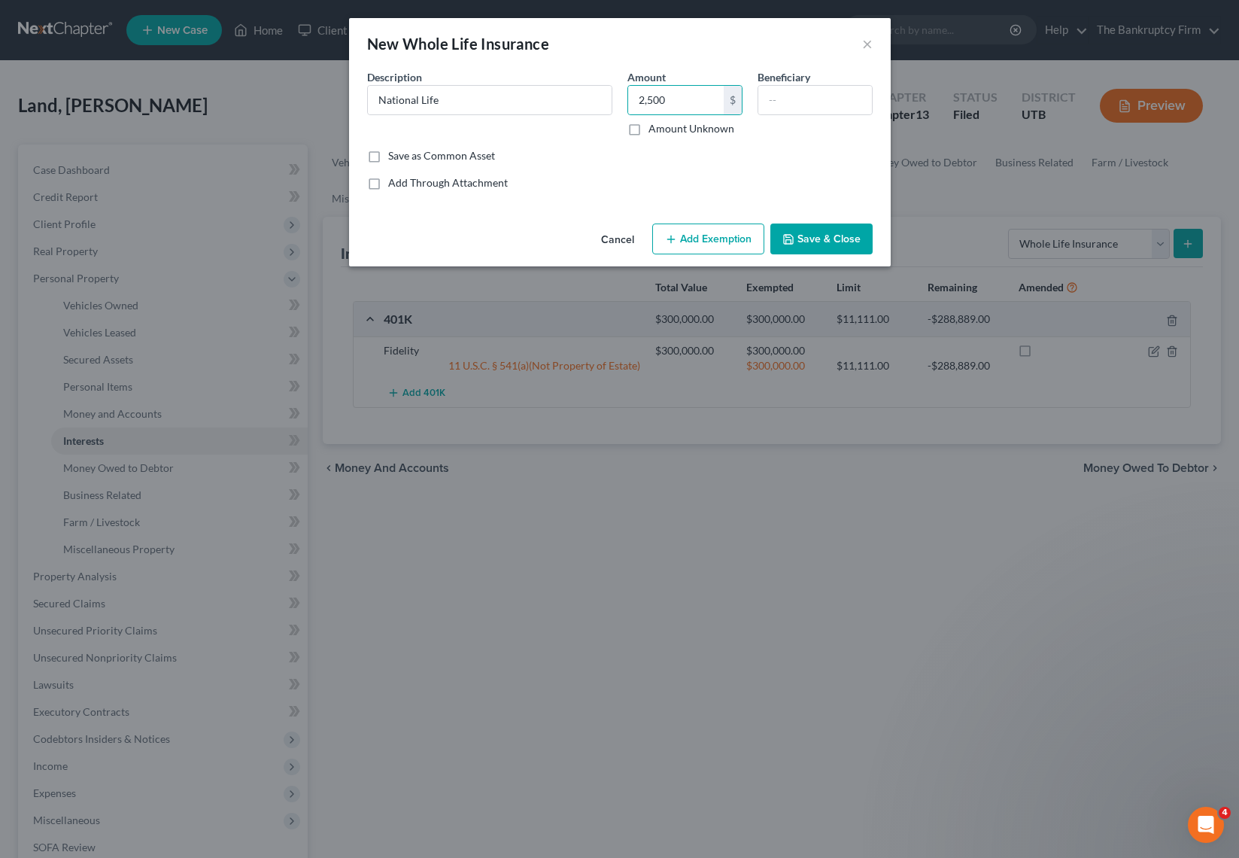
click at [688, 239] on button "Add Exemption" at bounding box center [708, 239] width 112 height 32
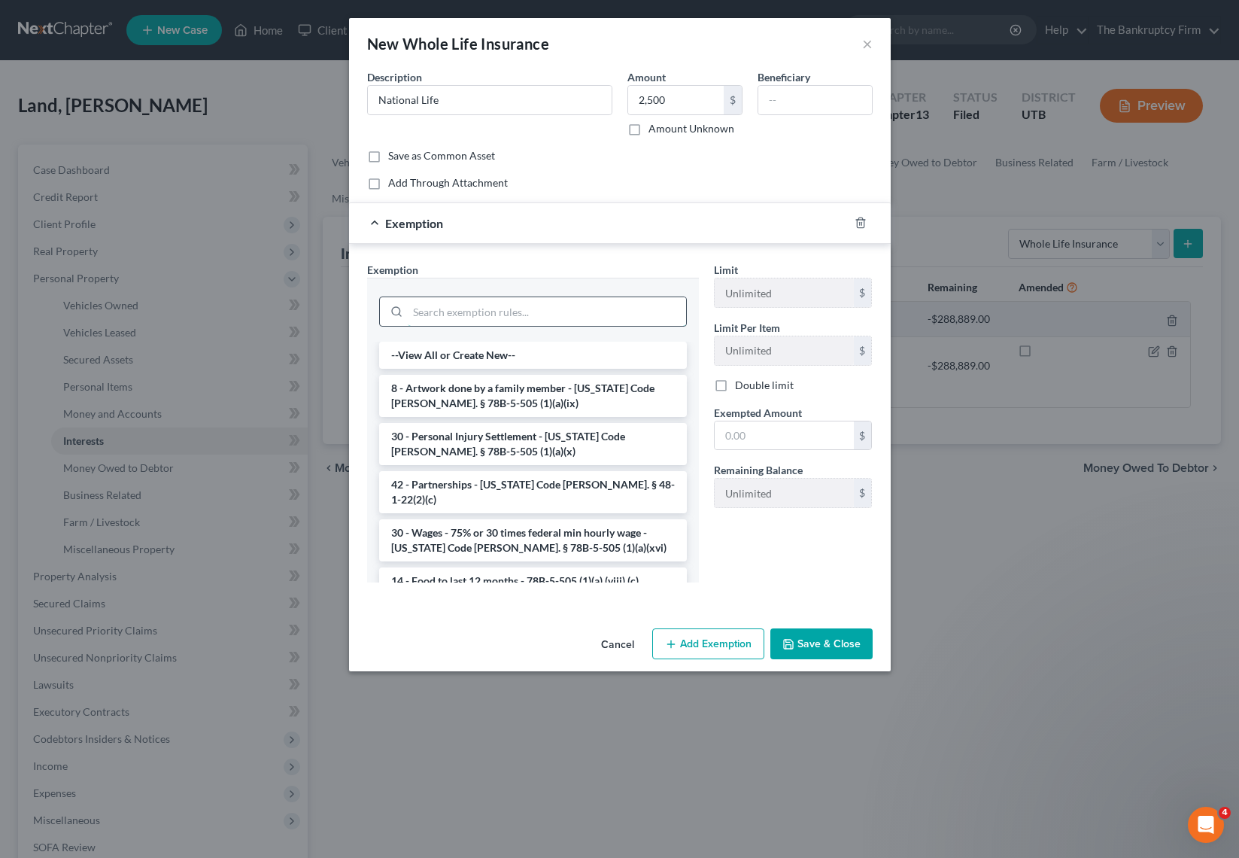
click at [482, 312] on input "search" at bounding box center [547, 311] width 278 height 29
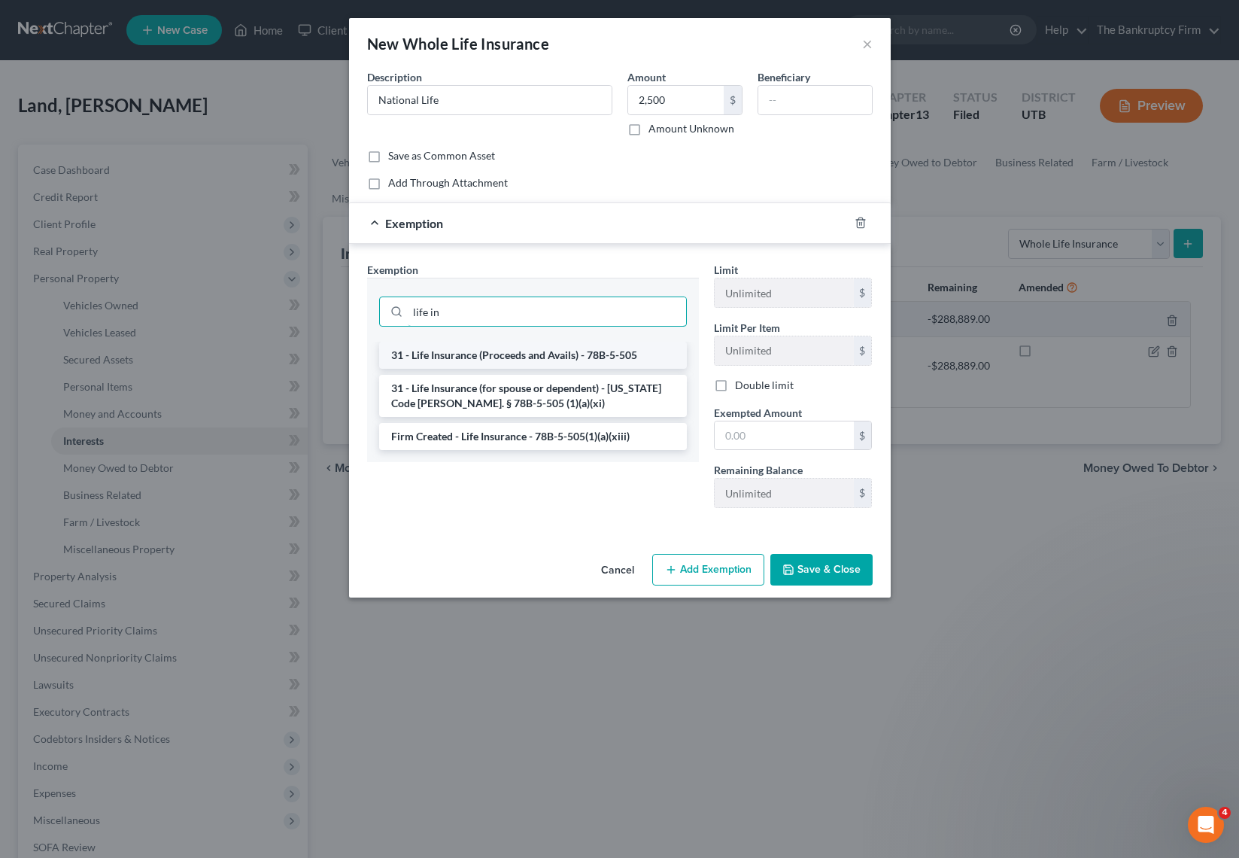
type input "life in"
click at [533, 353] on li "31 - Life Insurance (Proceeds and Avails) - 78B-5-505" at bounding box center [533, 355] width 308 height 27
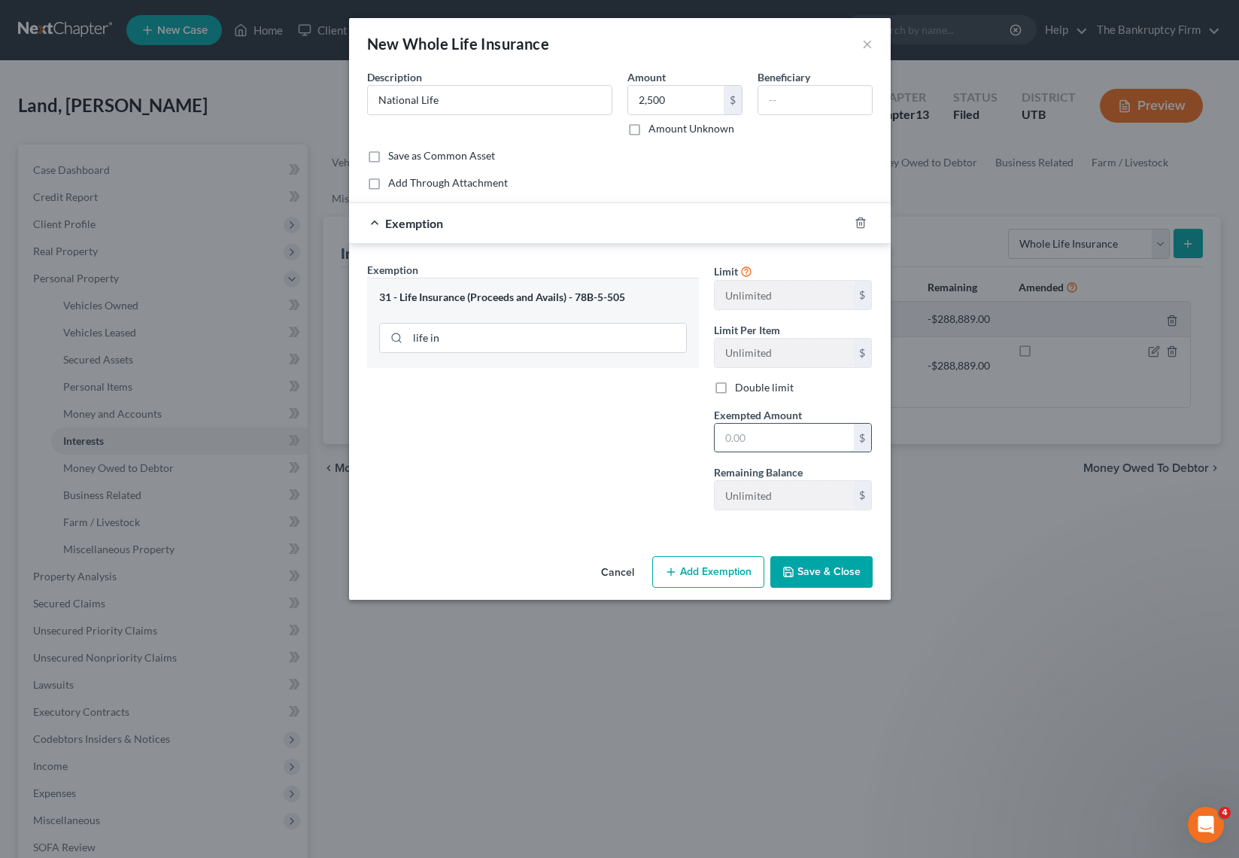
click at [761, 441] on input "text" at bounding box center [784, 438] width 139 height 29
type input "2,500"
click at [822, 557] on button "Save & Close" at bounding box center [821, 572] width 102 height 32
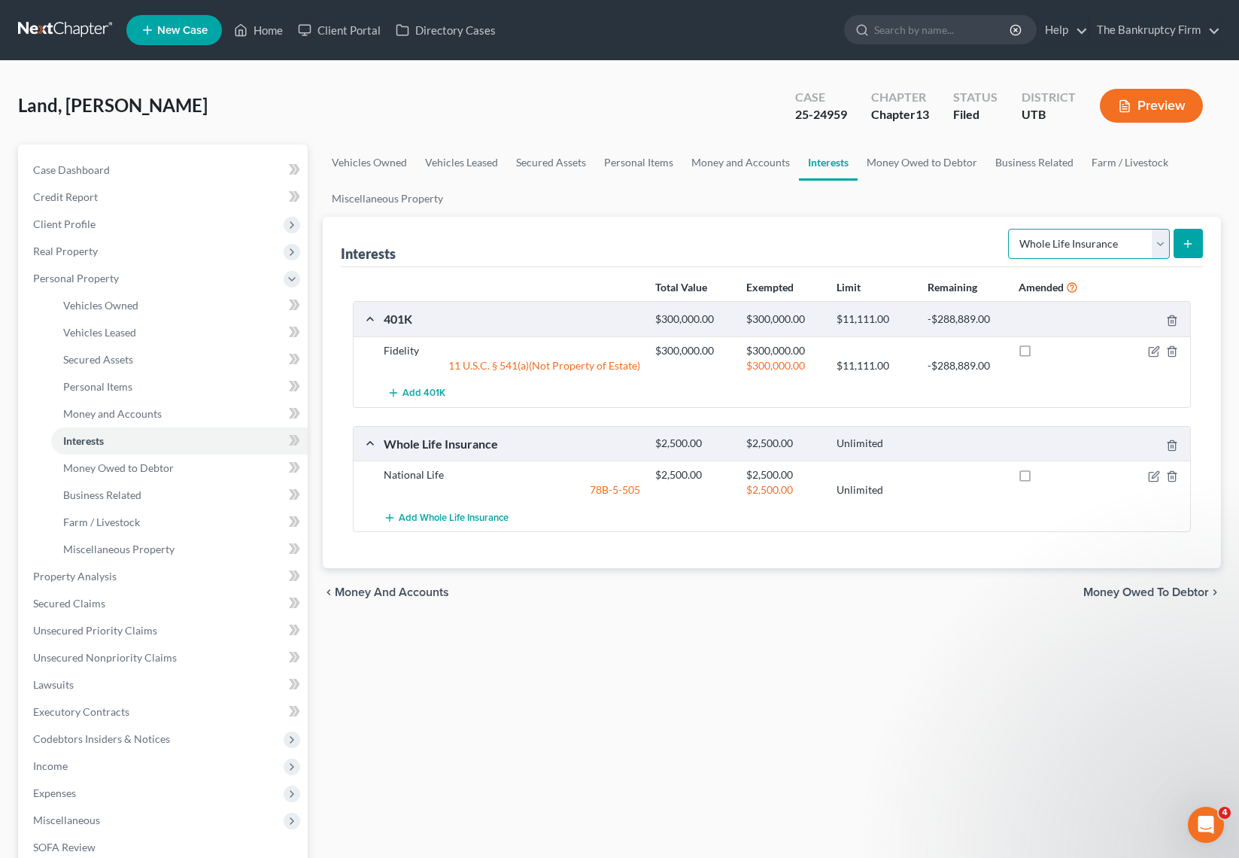
click at [1110, 241] on select "Select Interest Type 401K Annuity Bond Education IRA Government Bond Government…" at bounding box center [1089, 244] width 162 height 30
click at [936, 165] on link "Money Owed to Debtor" at bounding box center [922, 162] width 129 height 36
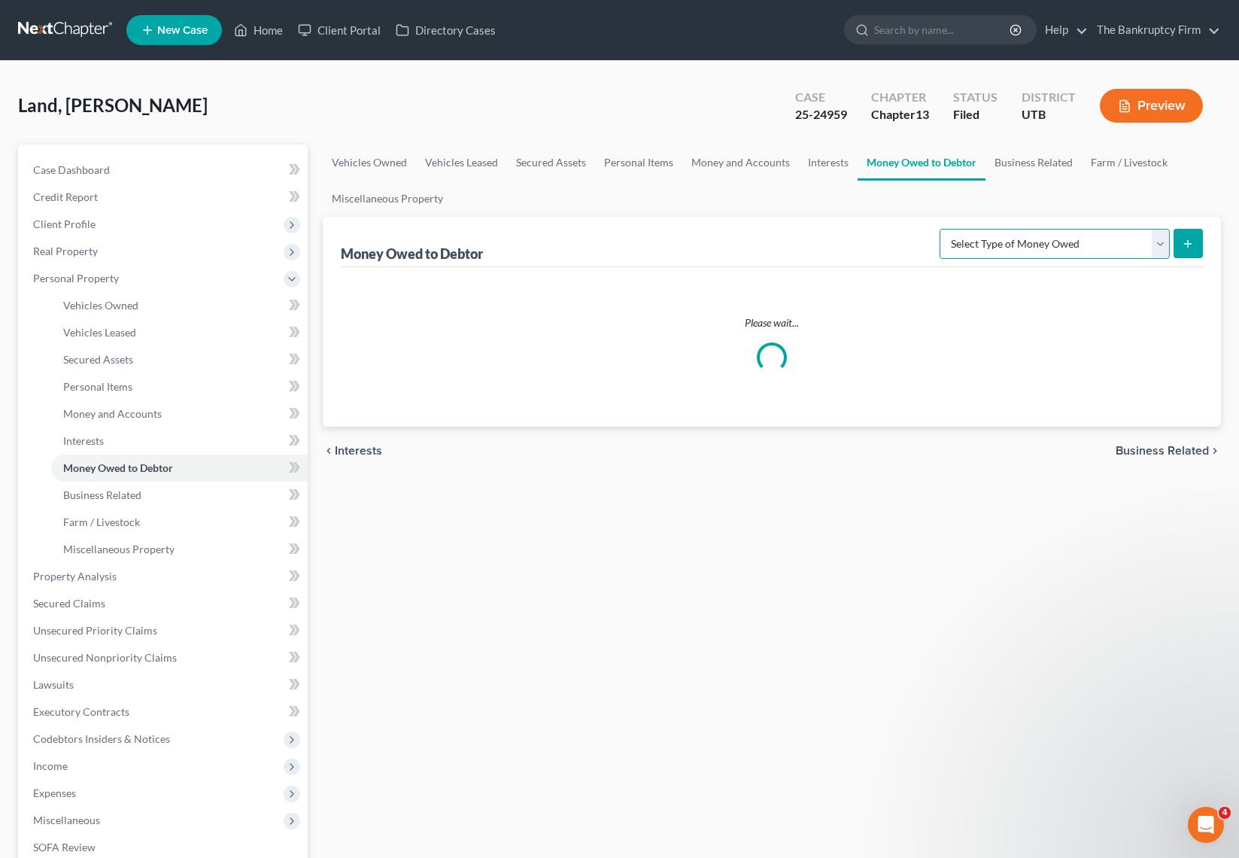
click at [1127, 240] on select "Select Type of Money Owed Accounts Receivable Alimony Child Support Claims Agai…" at bounding box center [1055, 244] width 230 height 30
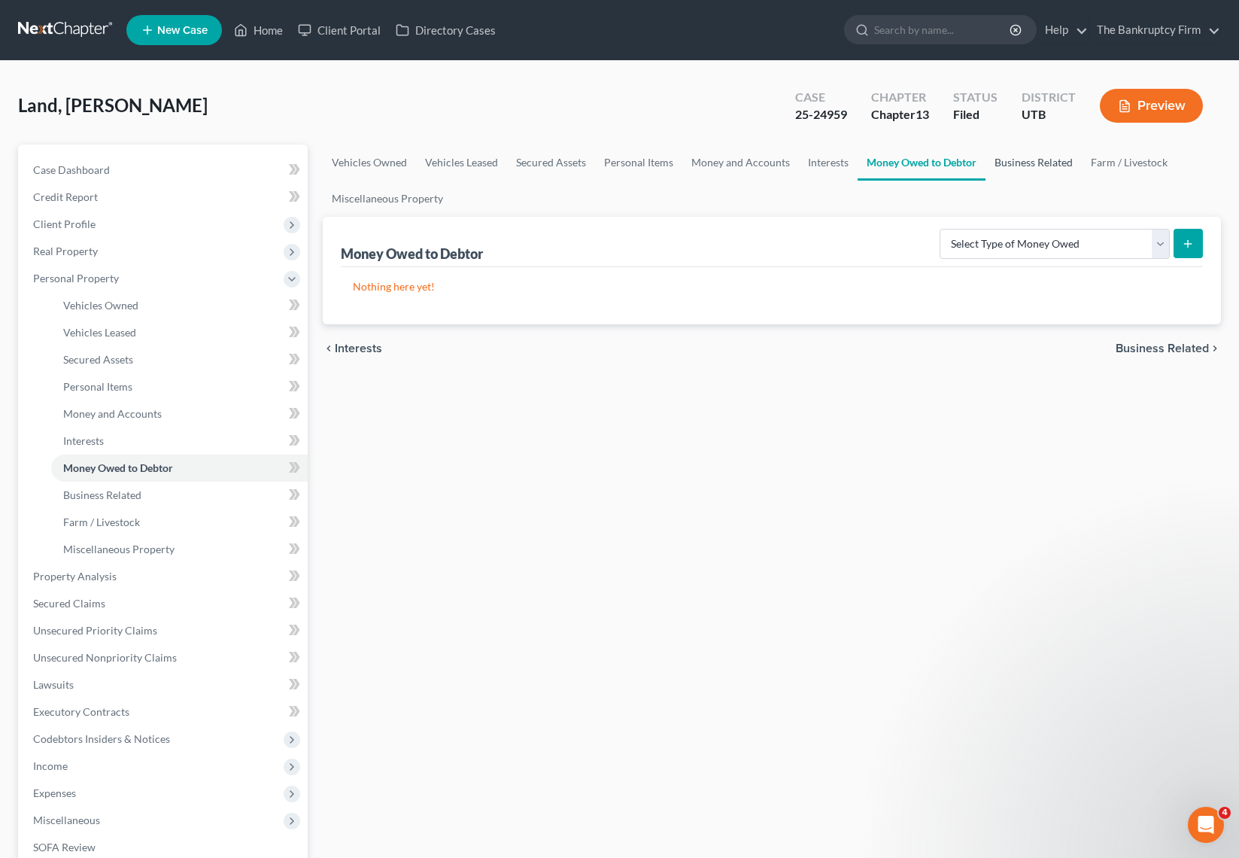
click at [1032, 152] on link "Business Related" at bounding box center [1034, 162] width 96 height 36
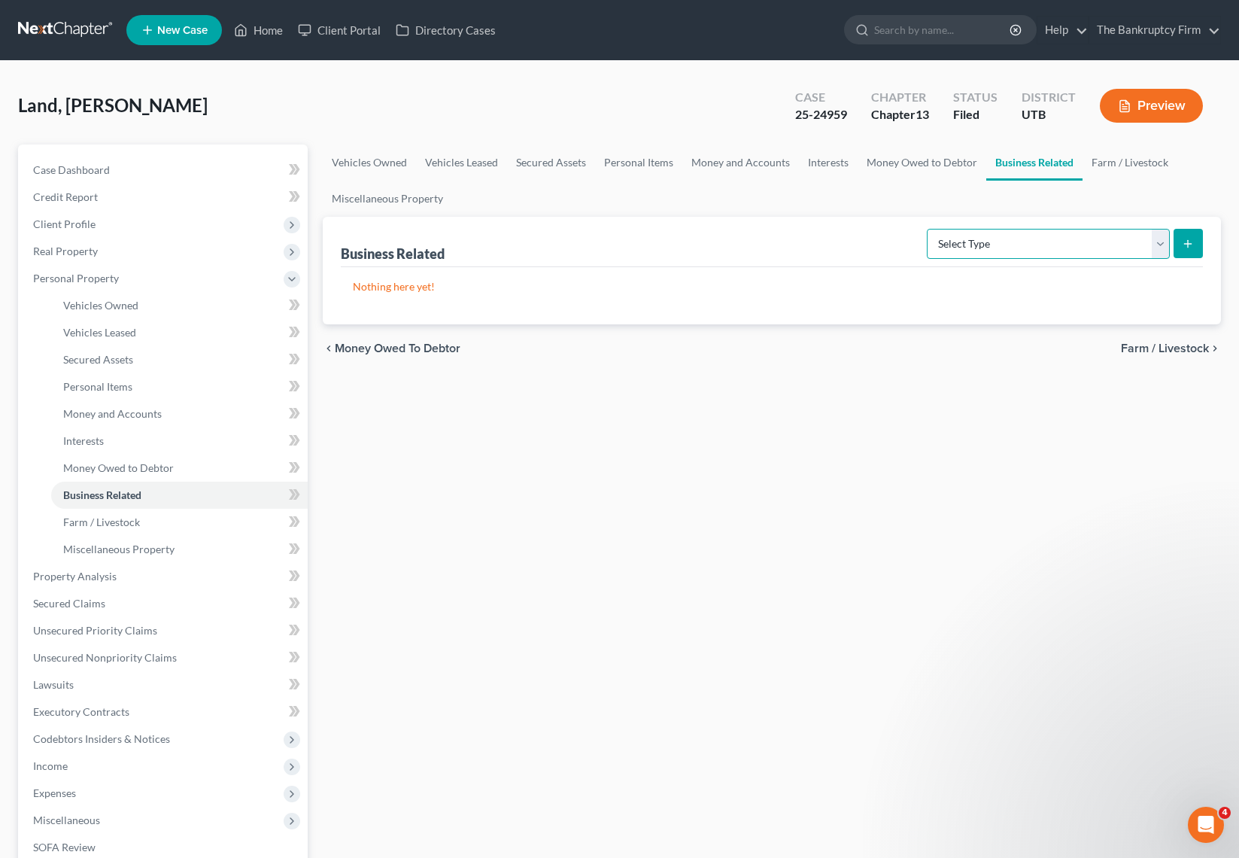
click at [1158, 239] on select "Select Type Customer Lists Franchises Inventory Licenses Machinery Office Equip…" at bounding box center [1048, 244] width 243 height 30
click at [1158, 242] on select "Select Type Customer Lists Franchises Inventory Licenses Machinery Office Equip…" at bounding box center [1048, 244] width 243 height 30
click at [400, 196] on link "Miscellaneous Property" at bounding box center [387, 199] width 129 height 36
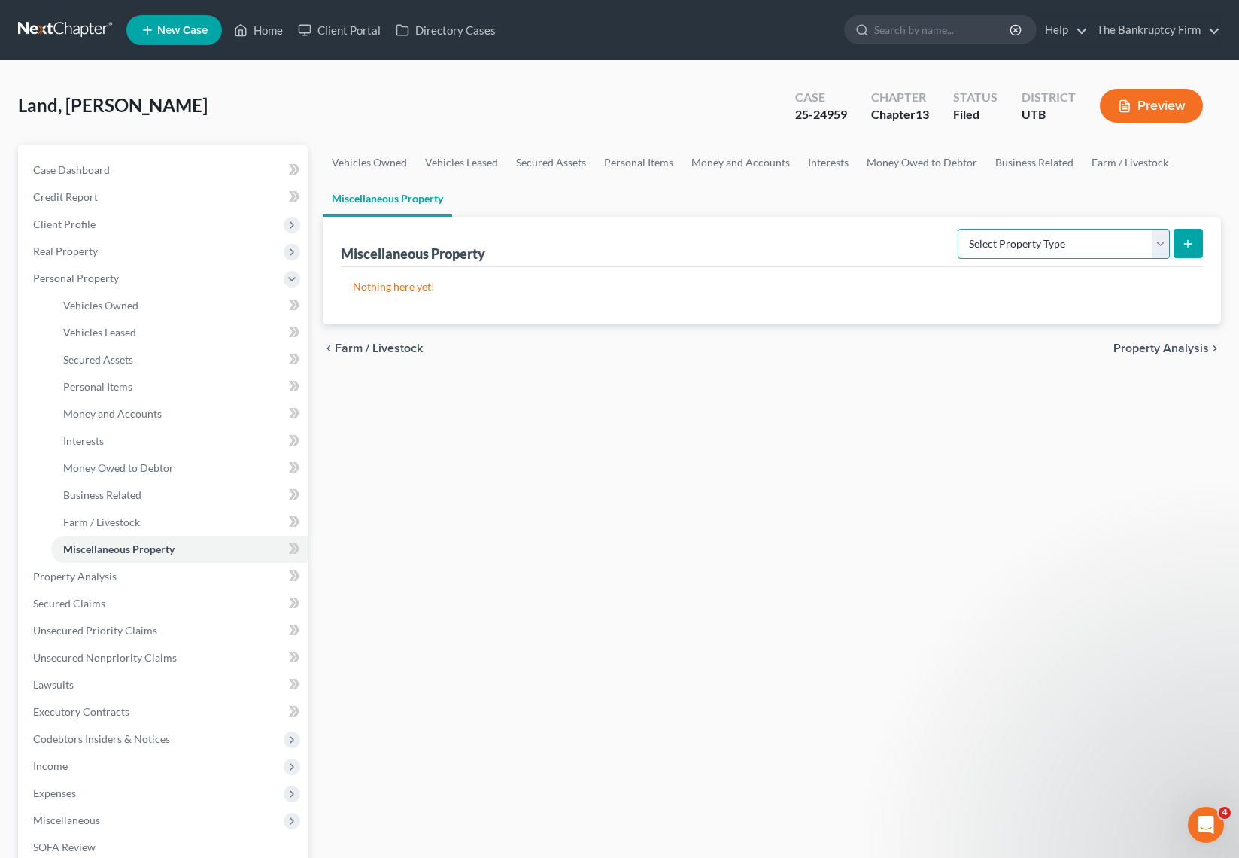
click at [1116, 244] on select "Select Property Type Assigned for Creditor Benefit Within 1 Year Holding for An…" at bounding box center [1064, 244] width 212 height 30
click at [82, 572] on span "Property Analysis" at bounding box center [75, 576] width 84 height 13
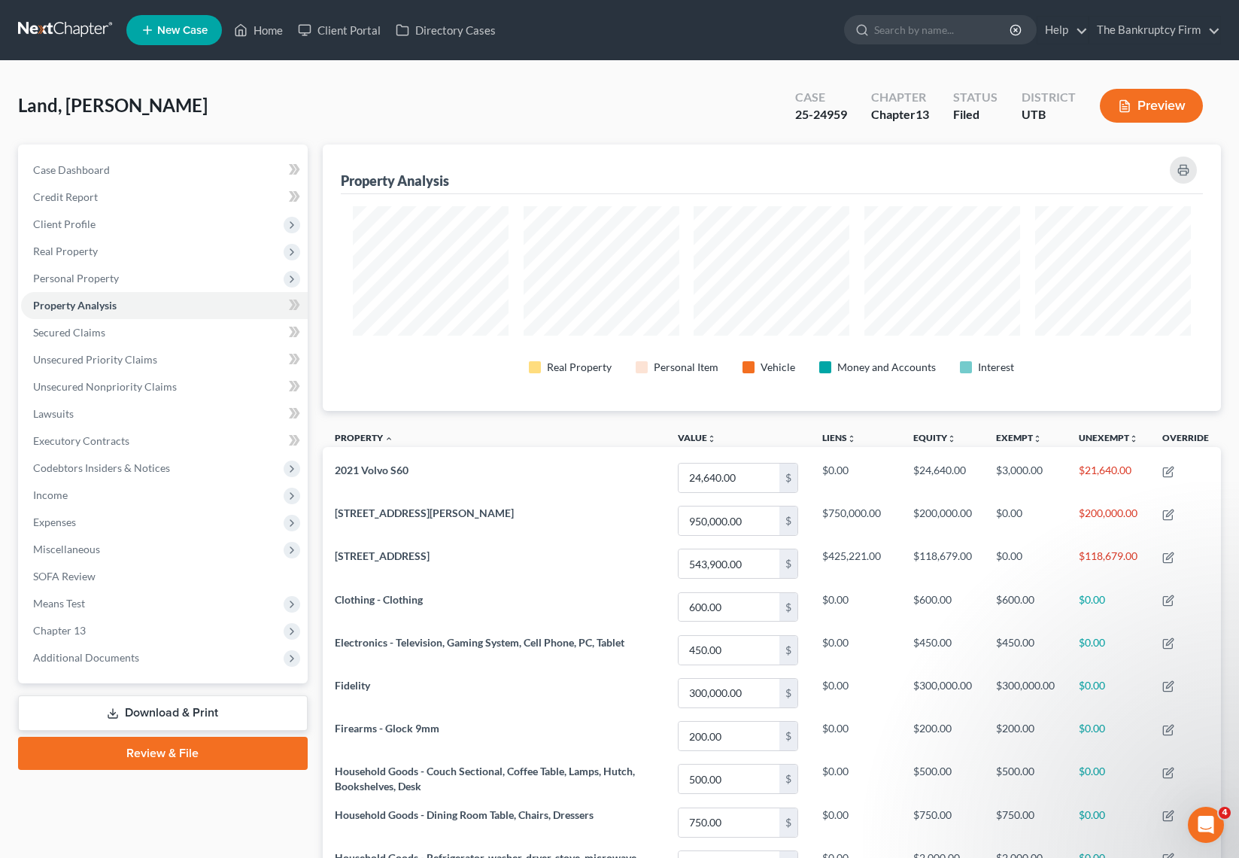
scroll to position [266, 899]
click at [90, 331] on span "Secured Claims" at bounding box center [69, 332] width 72 height 13
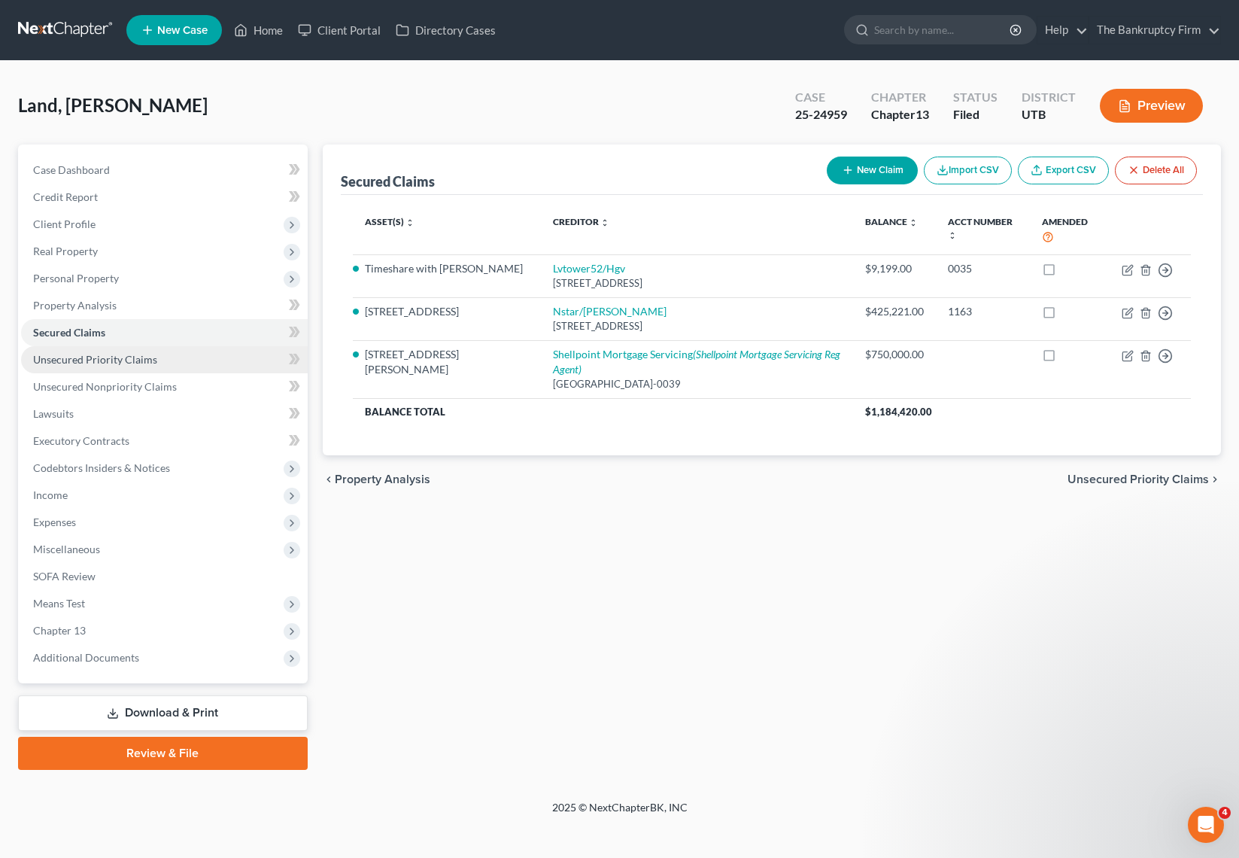
click at [53, 357] on span "Unsecured Priority Claims" at bounding box center [95, 359] width 124 height 13
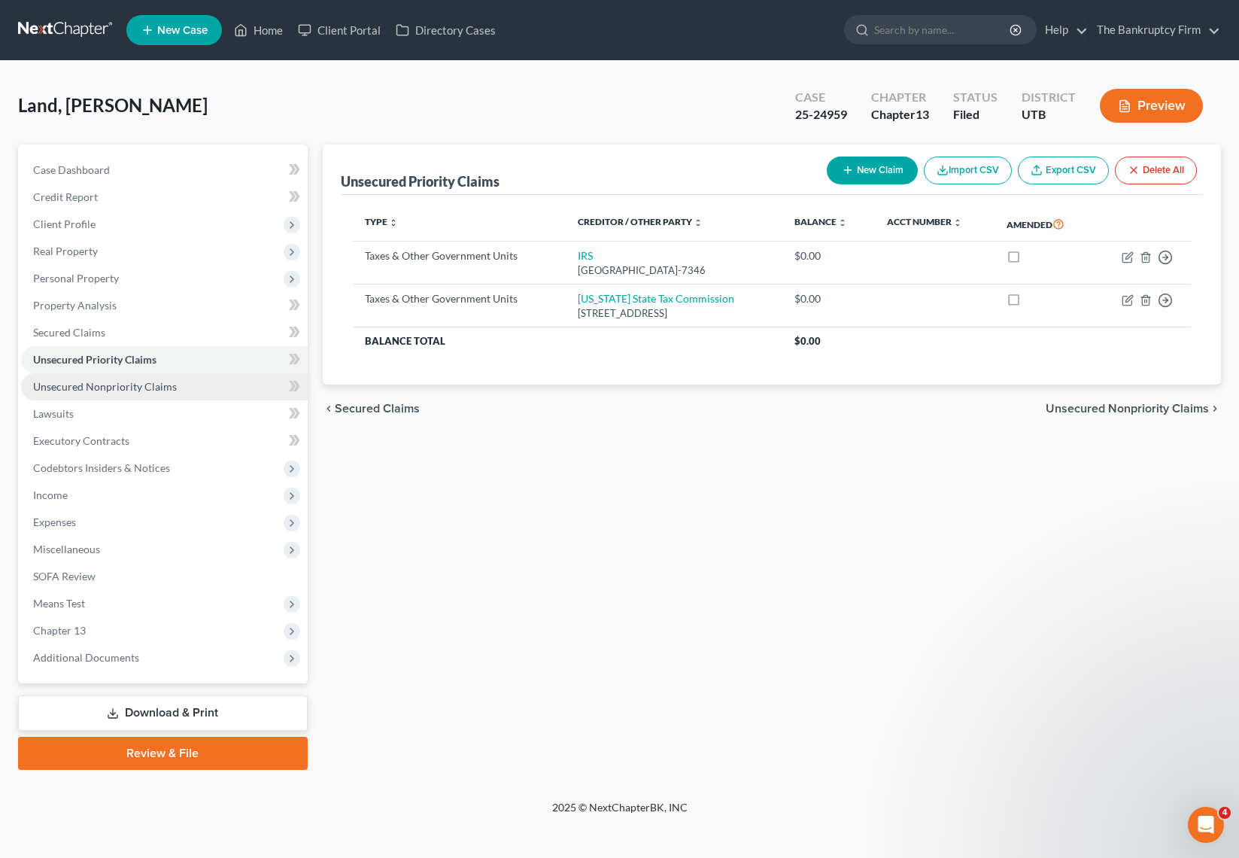
click at [113, 384] on span "Unsecured Nonpriority Claims" at bounding box center [105, 386] width 144 height 13
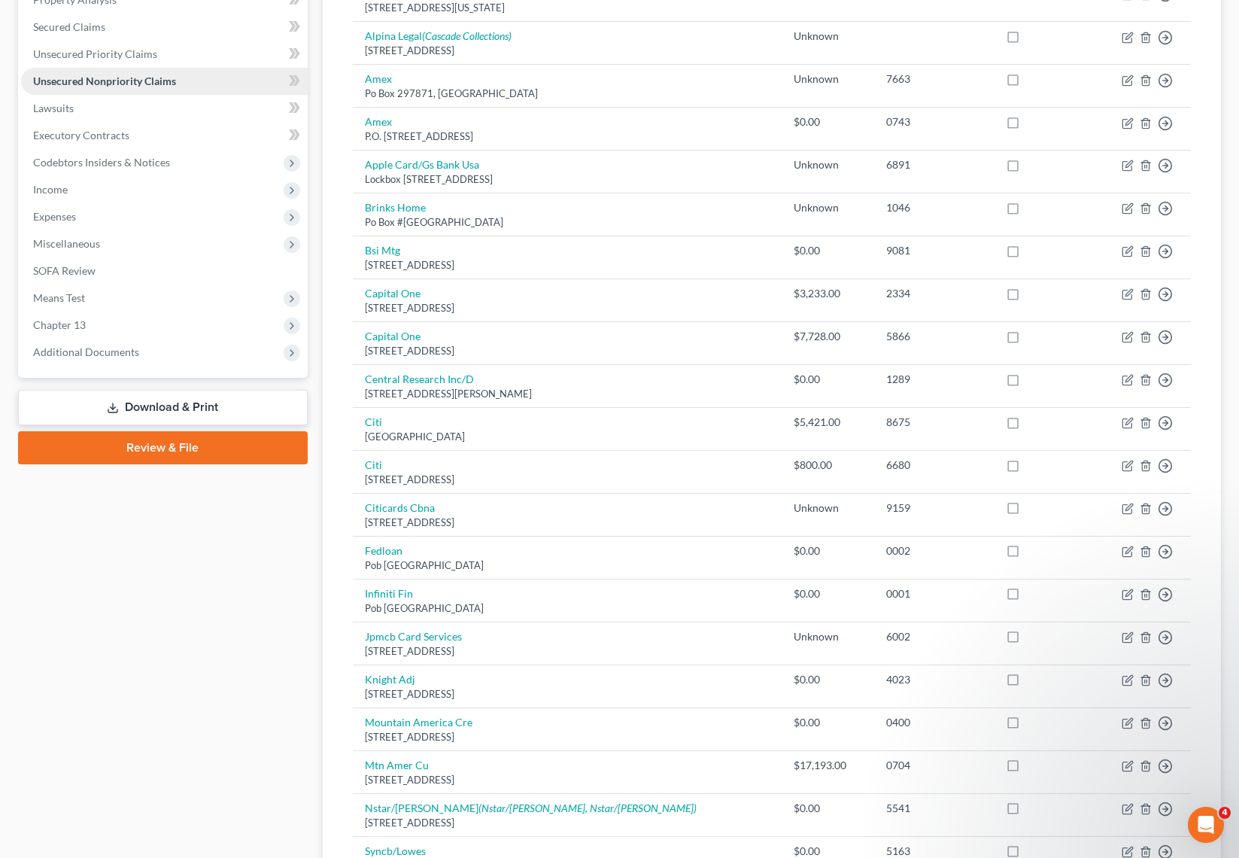
scroll to position [305, 0]
click at [66, 108] on span "Lawsuits" at bounding box center [53, 108] width 41 height 13
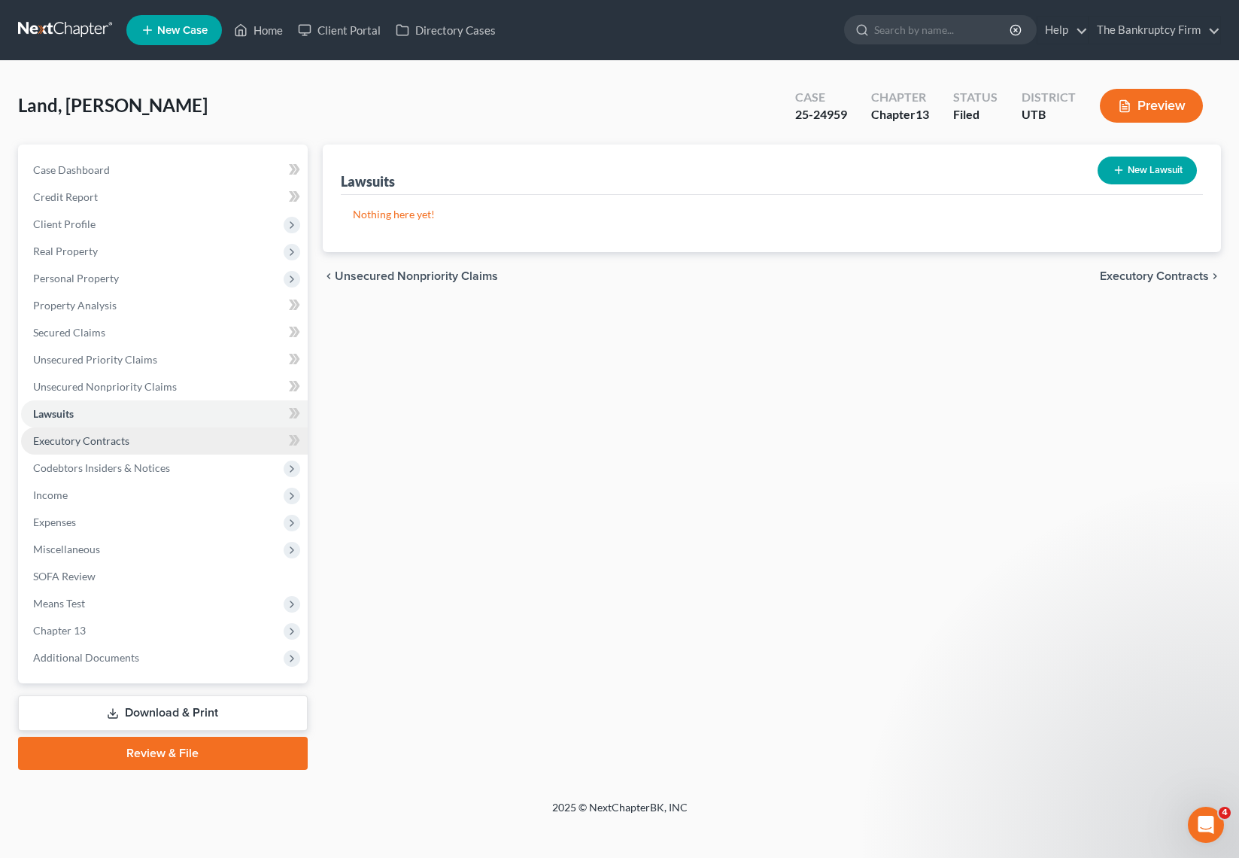
click at [105, 437] on span "Executory Contracts" at bounding box center [81, 440] width 96 height 13
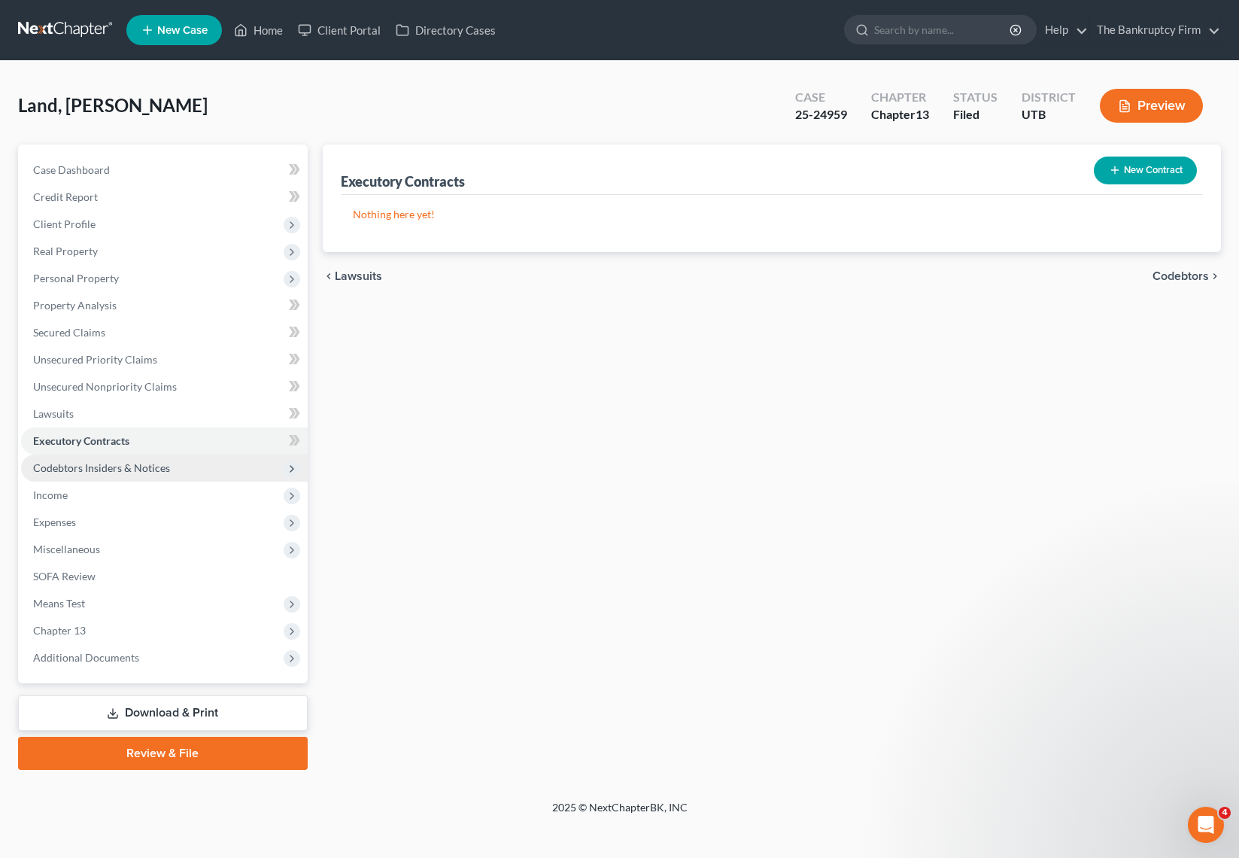
click at [123, 463] on span "Codebtors Insiders & Notices" at bounding box center [101, 467] width 137 height 13
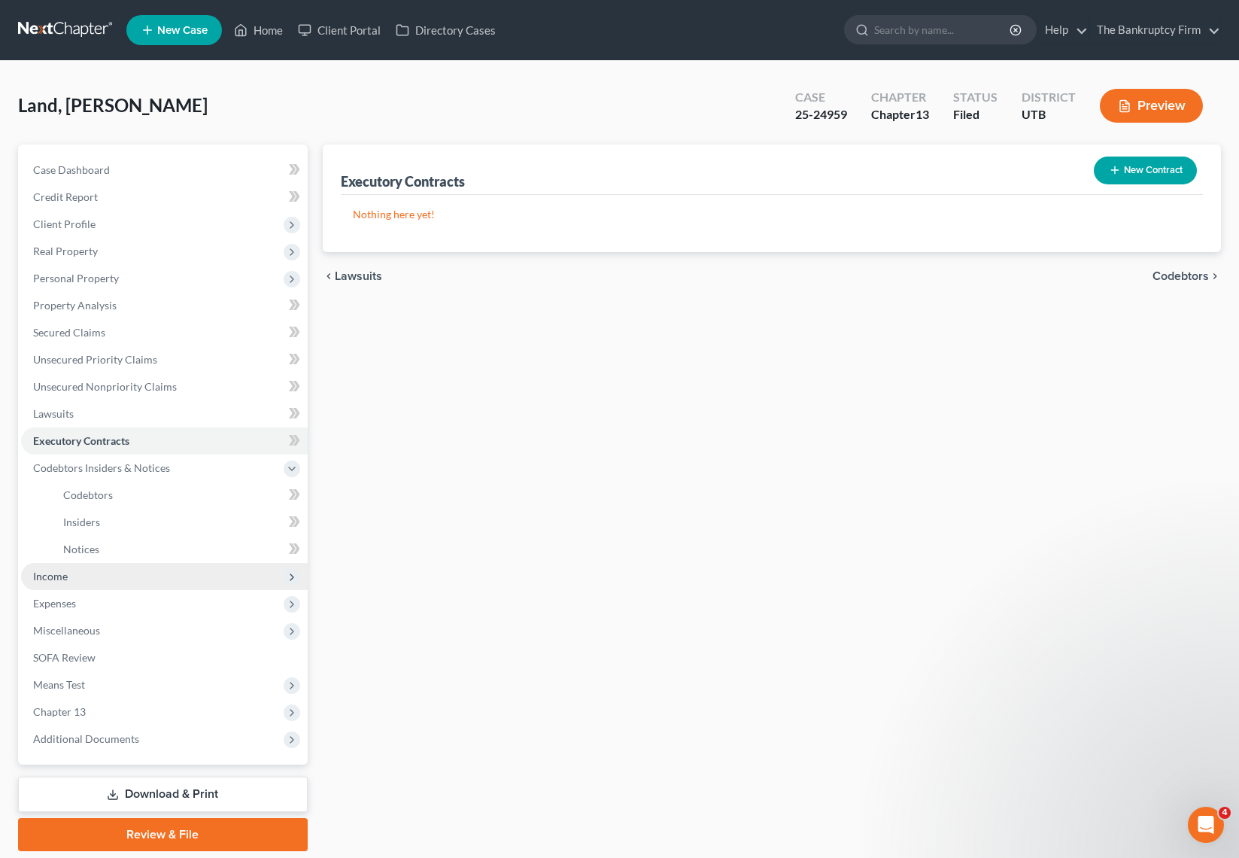
click at [71, 580] on span "Income" at bounding box center [164, 576] width 287 height 27
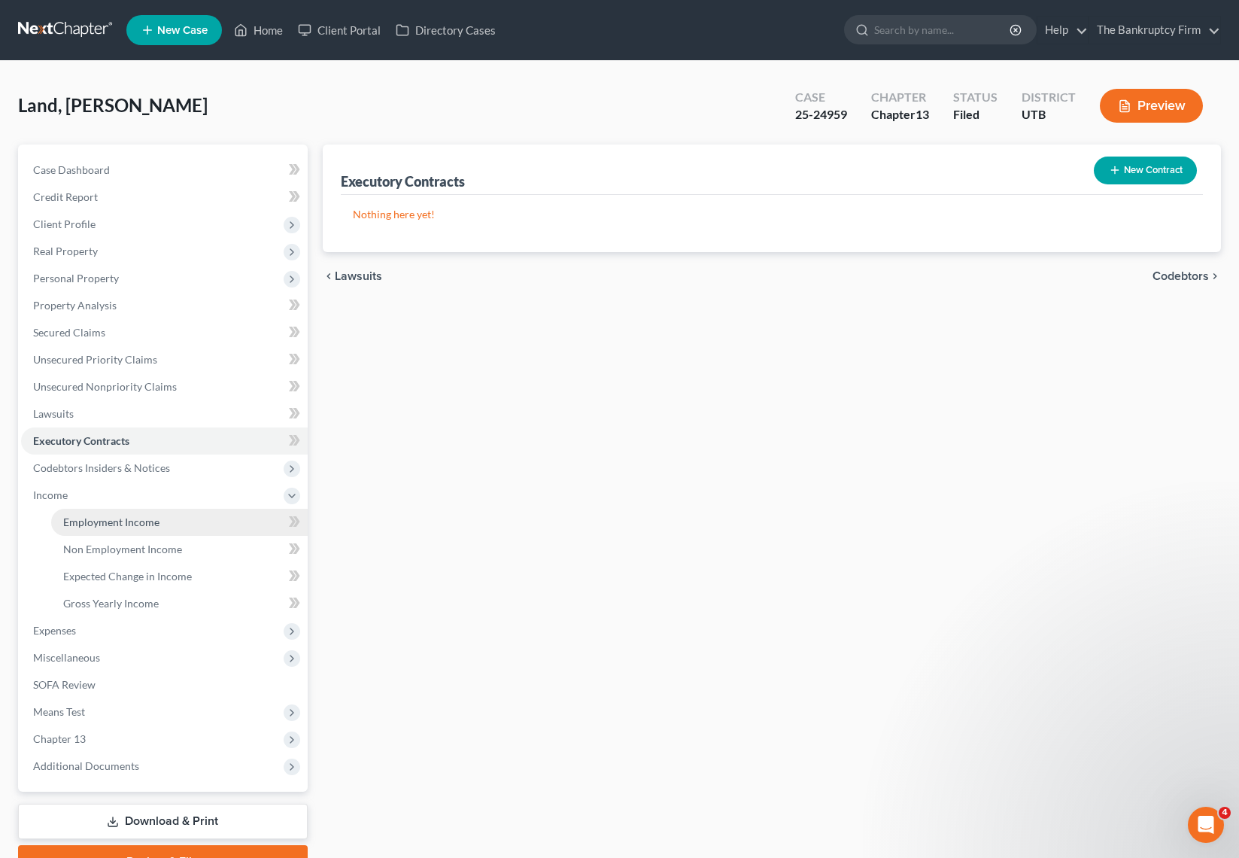
click at [108, 514] on link "Employment Income" at bounding box center [179, 522] width 257 height 27
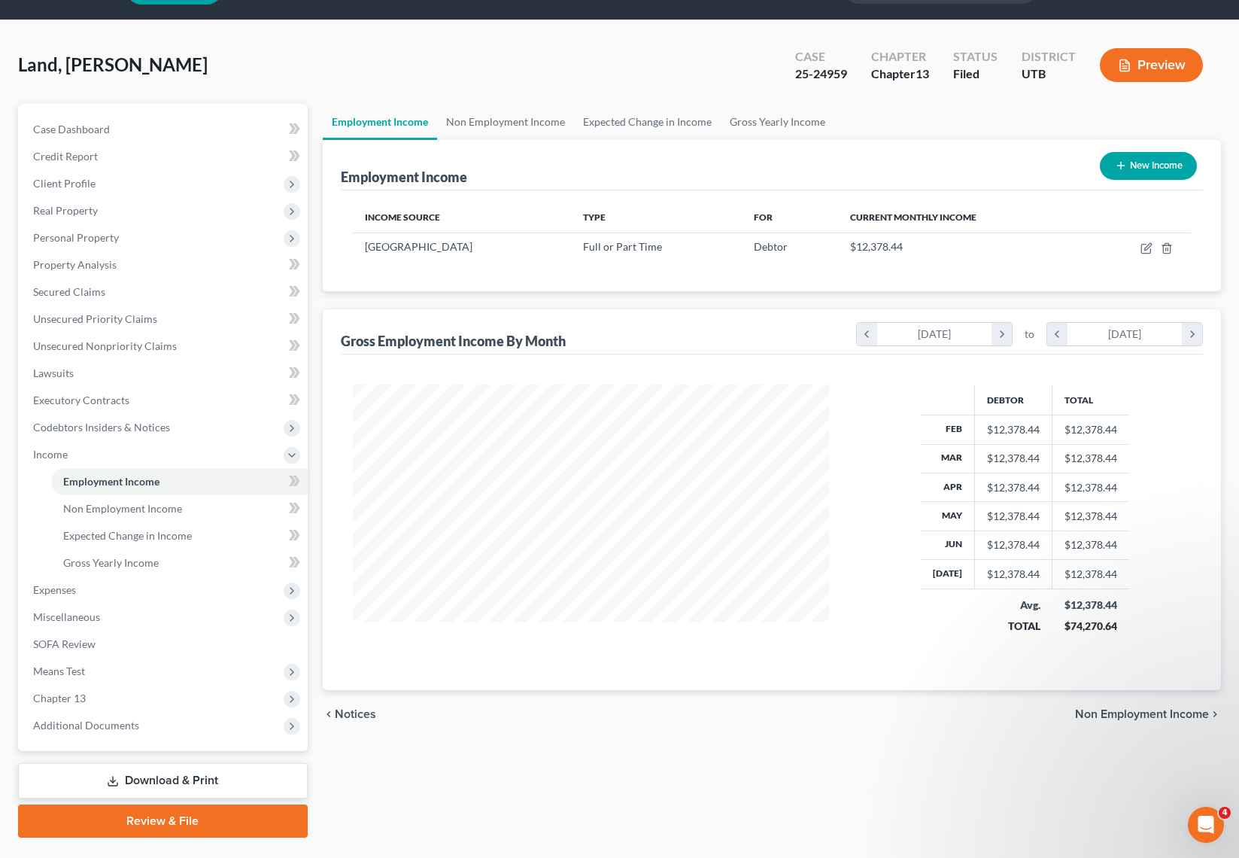
scroll to position [45, 0]
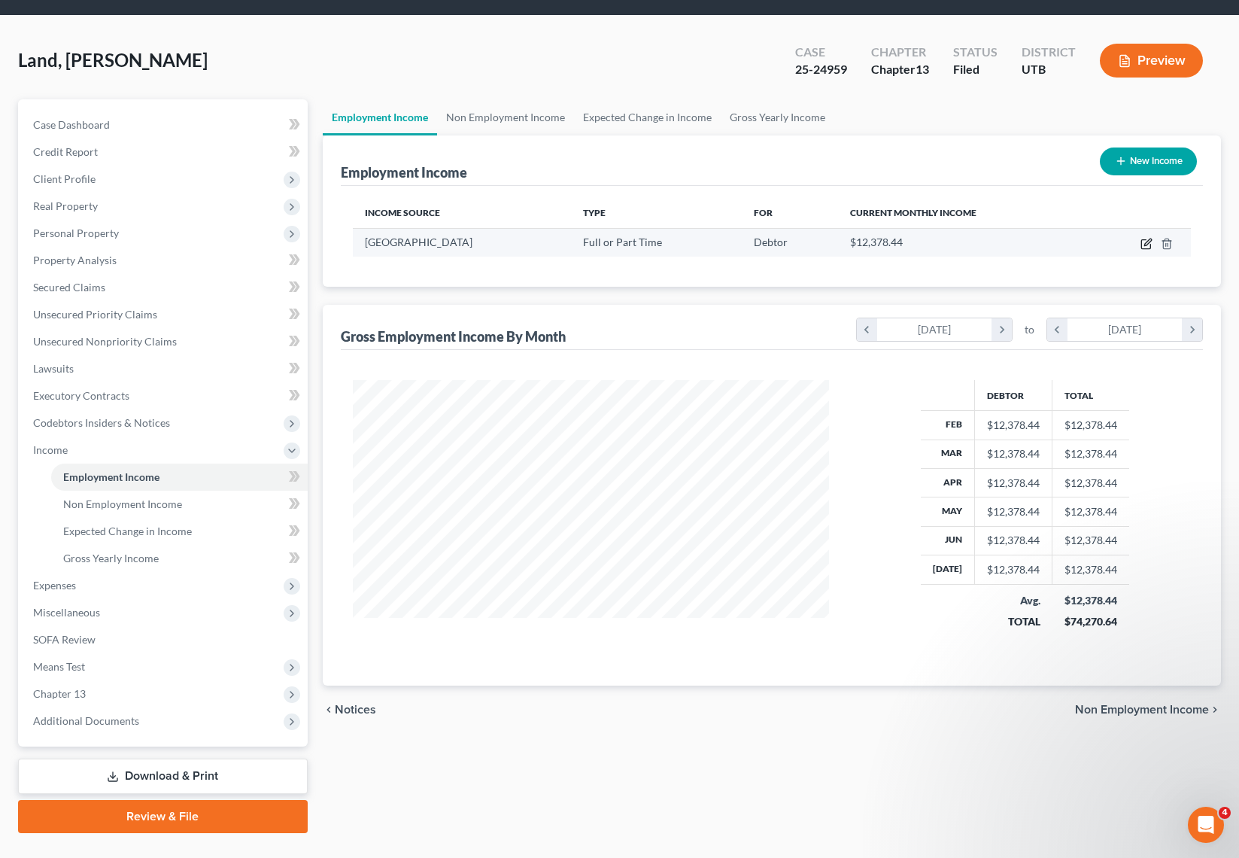
click at [1147, 243] on icon "button" at bounding box center [1147, 244] width 12 height 12
select select "0"
select select "46"
select select "1"
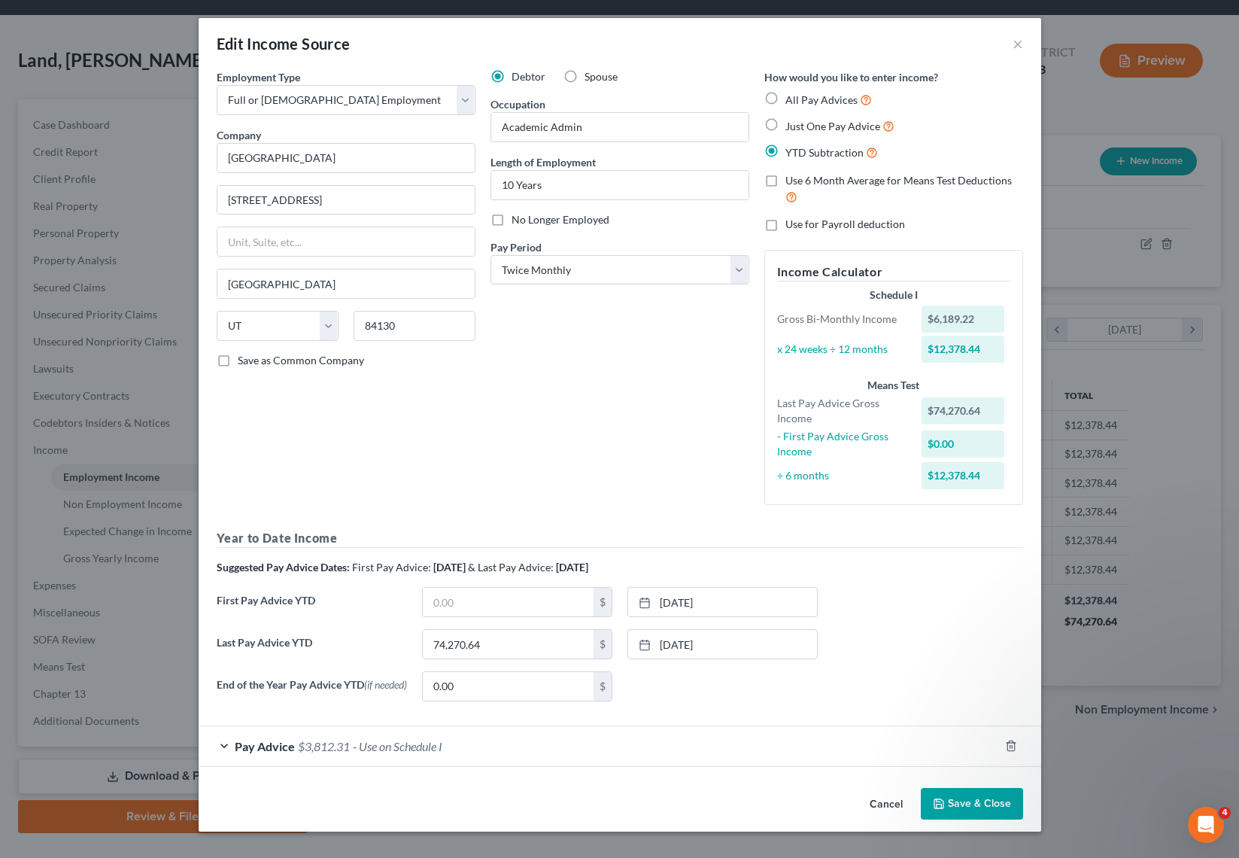
drag, startPoint x: 219, startPoint y: 748, endPoint x: 386, endPoint y: 643, distance: 197.1
click at [220, 748] on div "Pay Advice $3,812.31 - Use on Schedule I" at bounding box center [599, 746] width 800 height 40
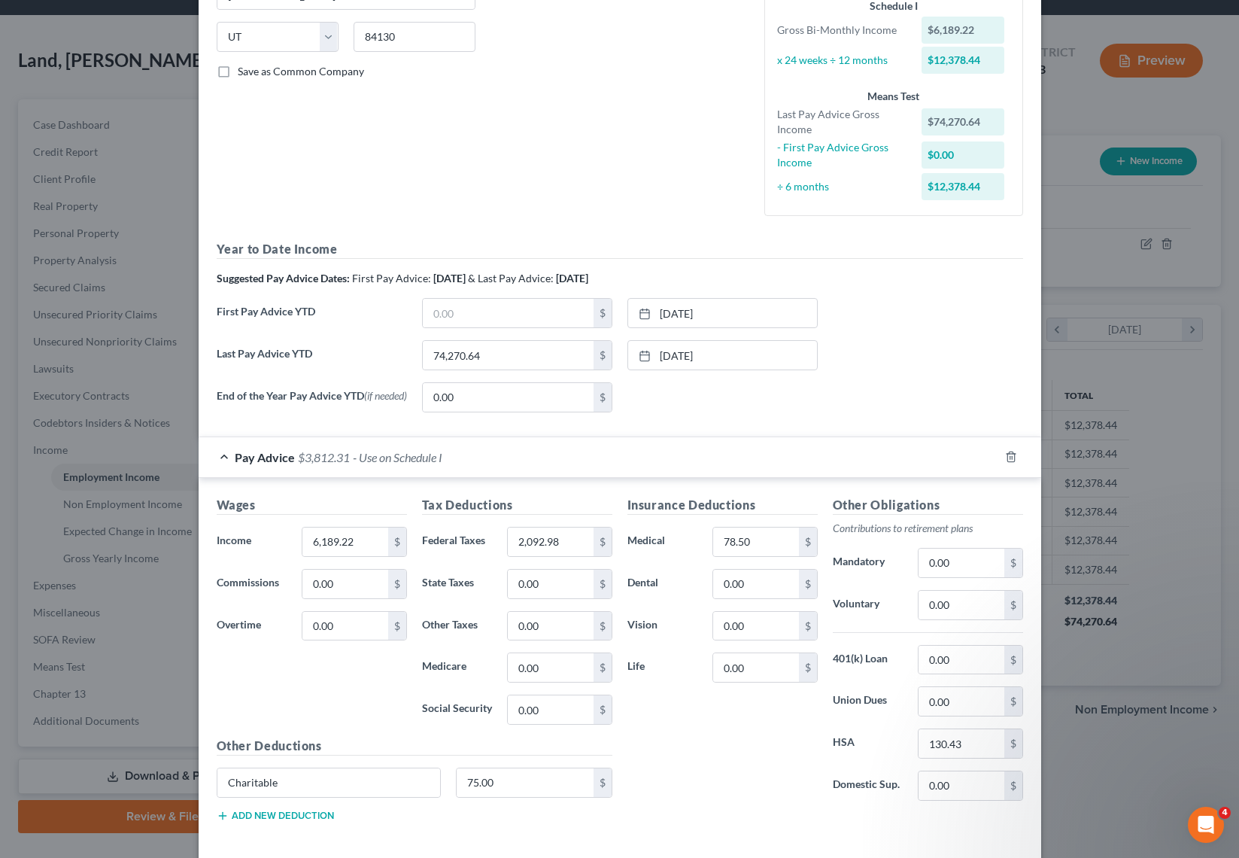
scroll to position [363, 0]
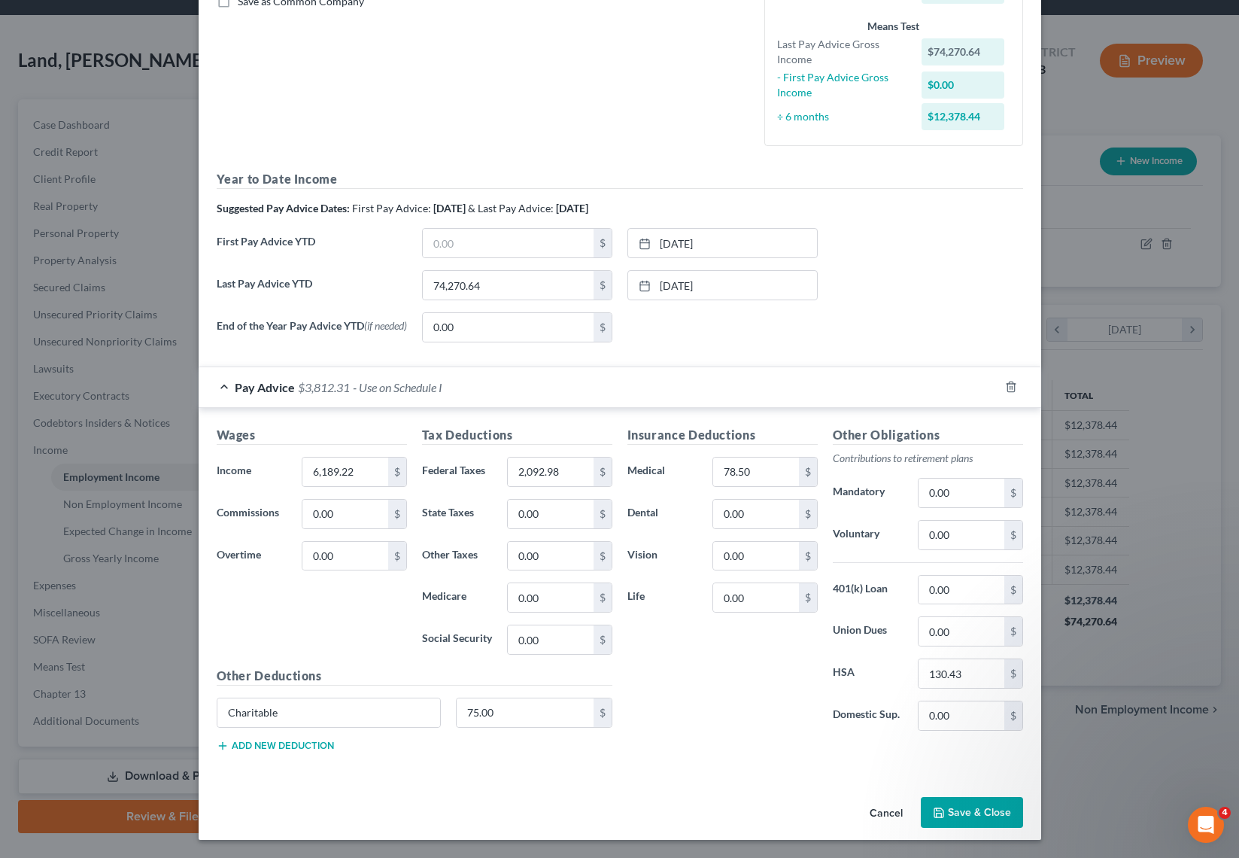
click at [995, 809] on button "Save & Close" at bounding box center [972, 813] width 102 height 32
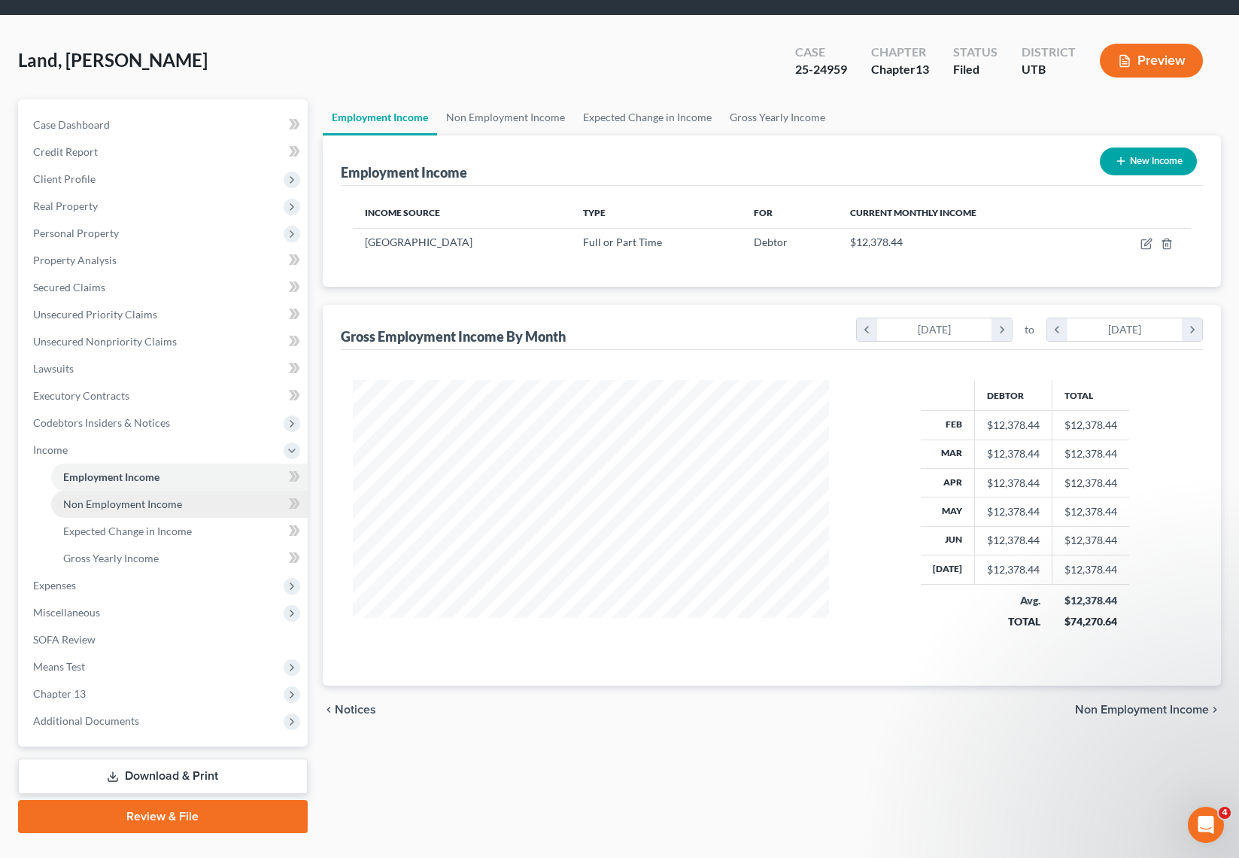
click at [163, 500] on span "Non Employment Income" at bounding box center [122, 503] width 119 height 13
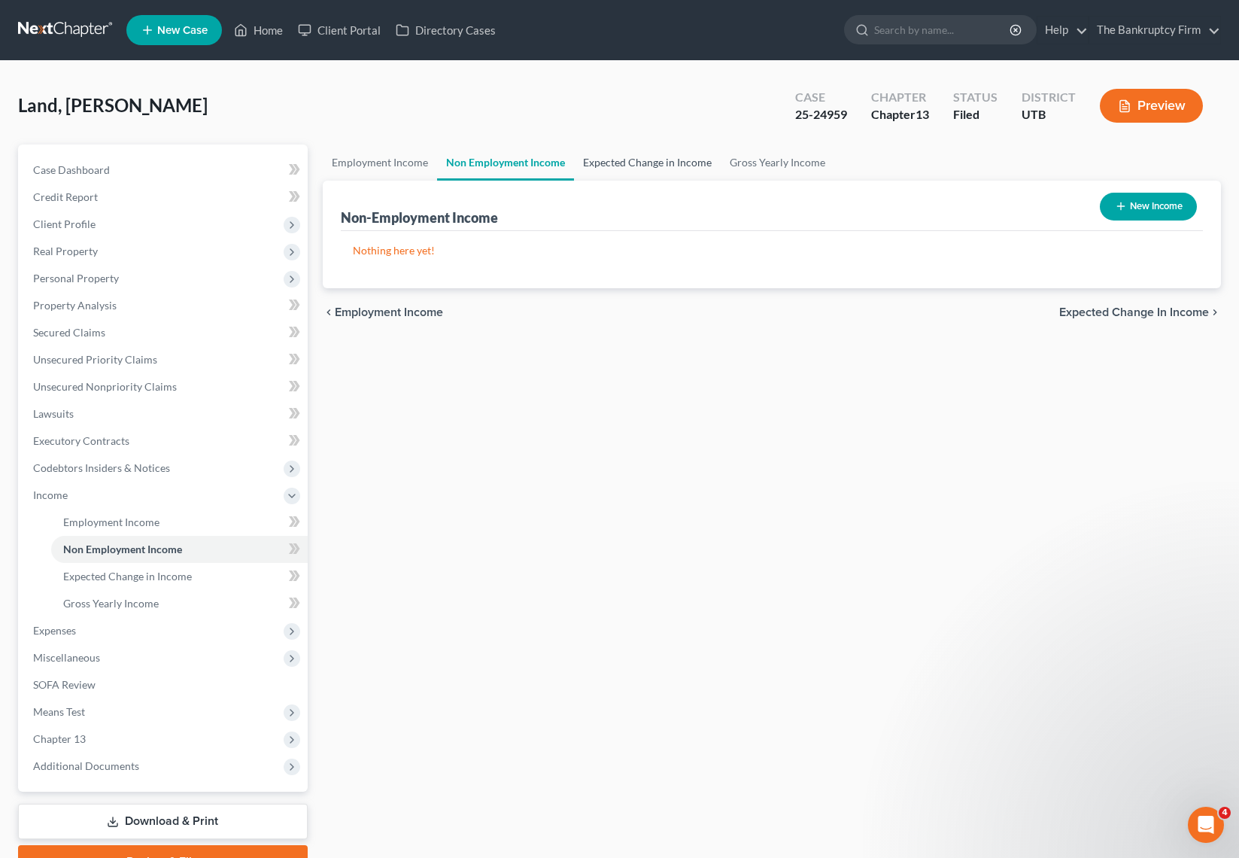
click at [649, 159] on link "Expected Change in Income" at bounding box center [647, 162] width 147 height 36
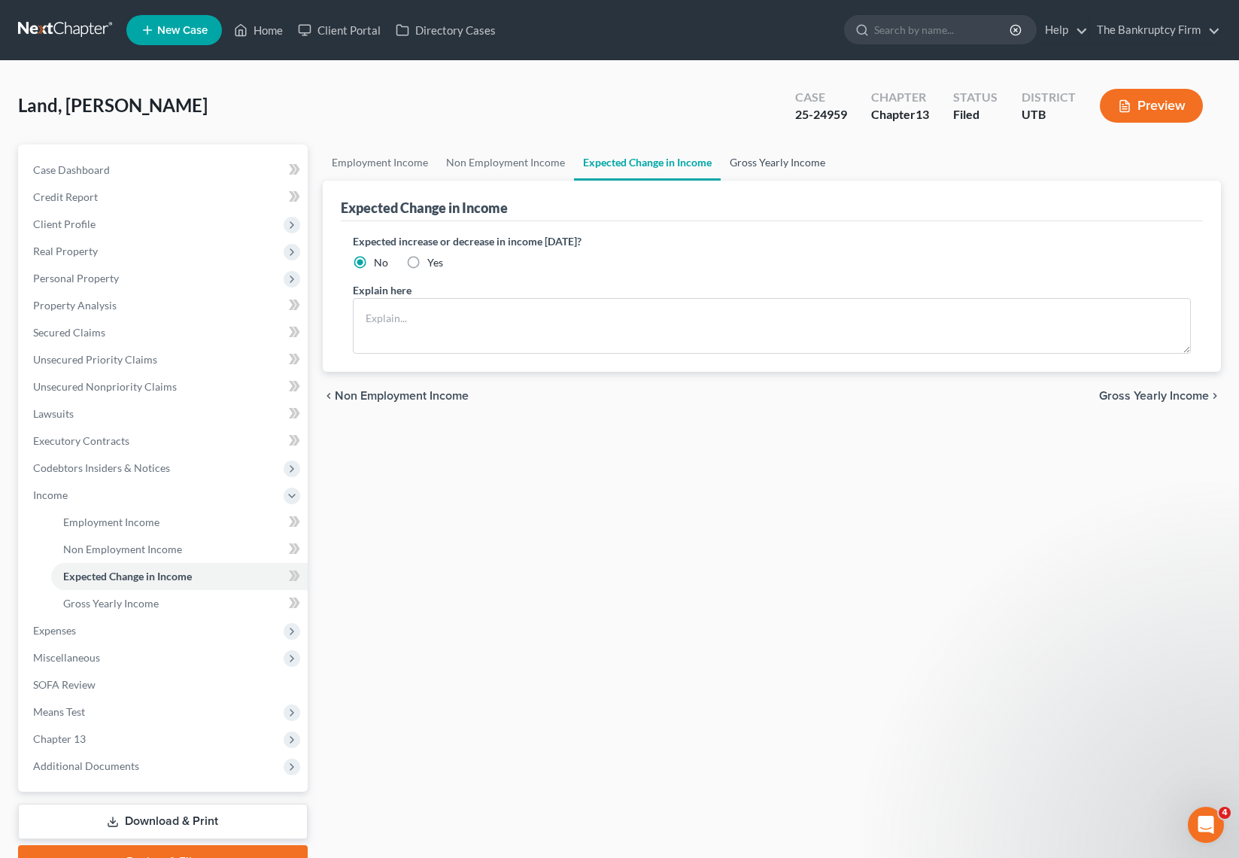
click at [787, 160] on link "Gross Yearly Income" at bounding box center [778, 162] width 114 height 36
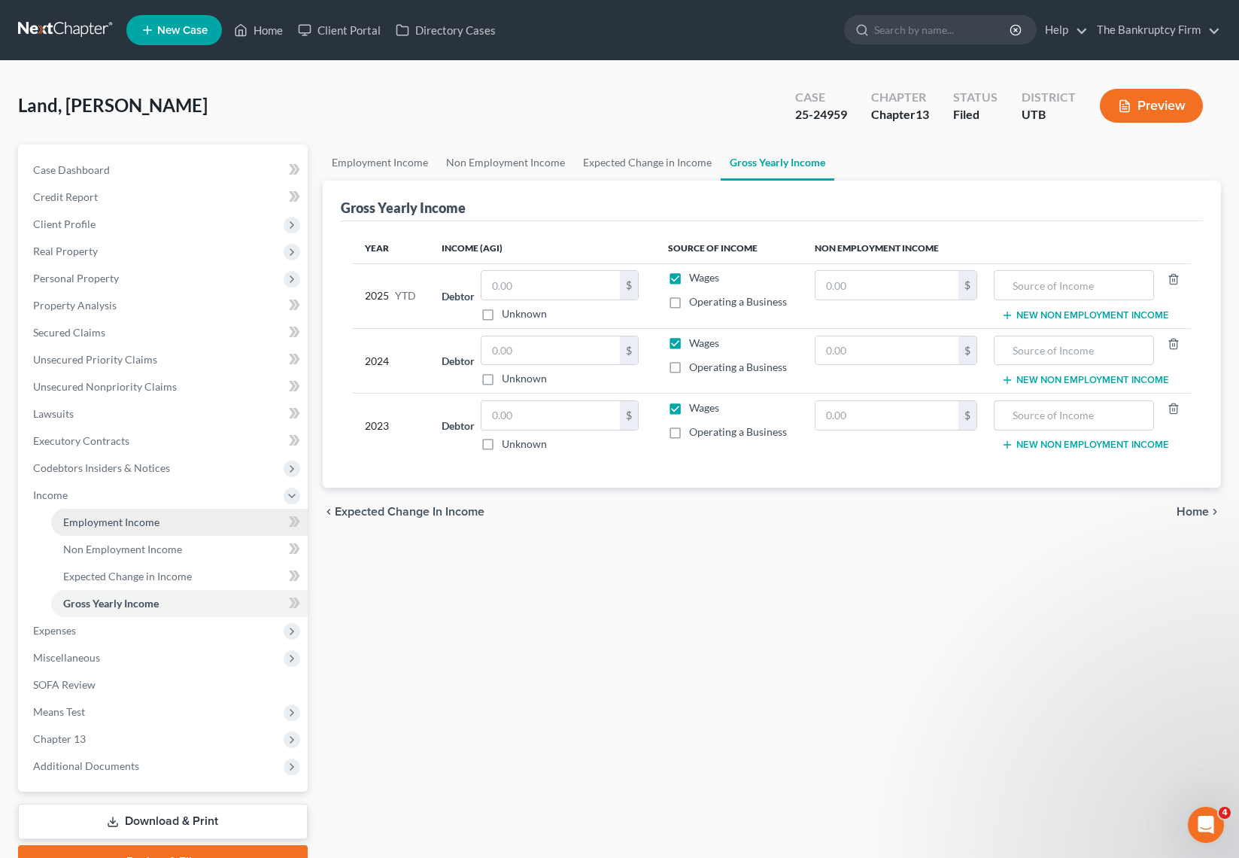
click at [117, 521] on span "Employment Income" at bounding box center [111, 521] width 96 height 13
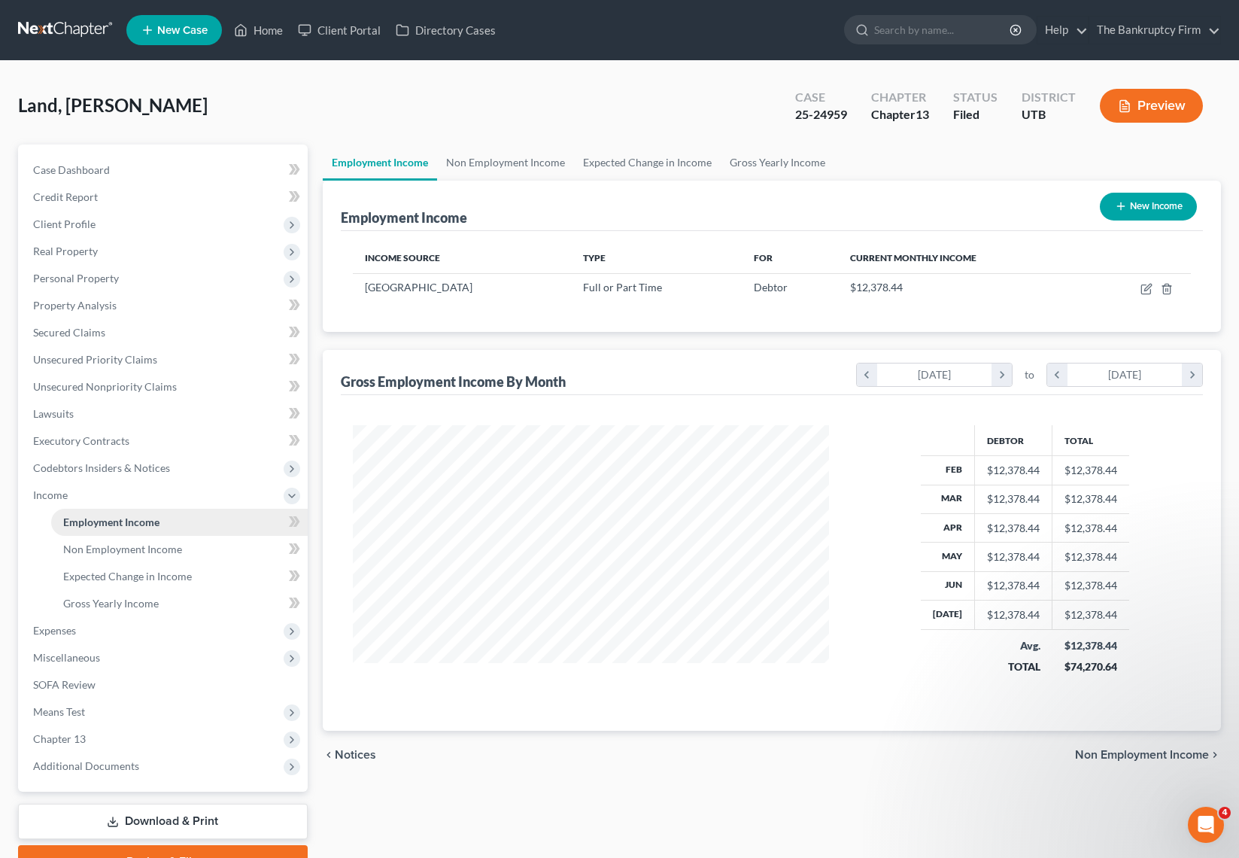
scroll to position [270, 507]
click at [124, 597] on span "Gross Yearly Income" at bounding box center [111, 603] width 96 height 13
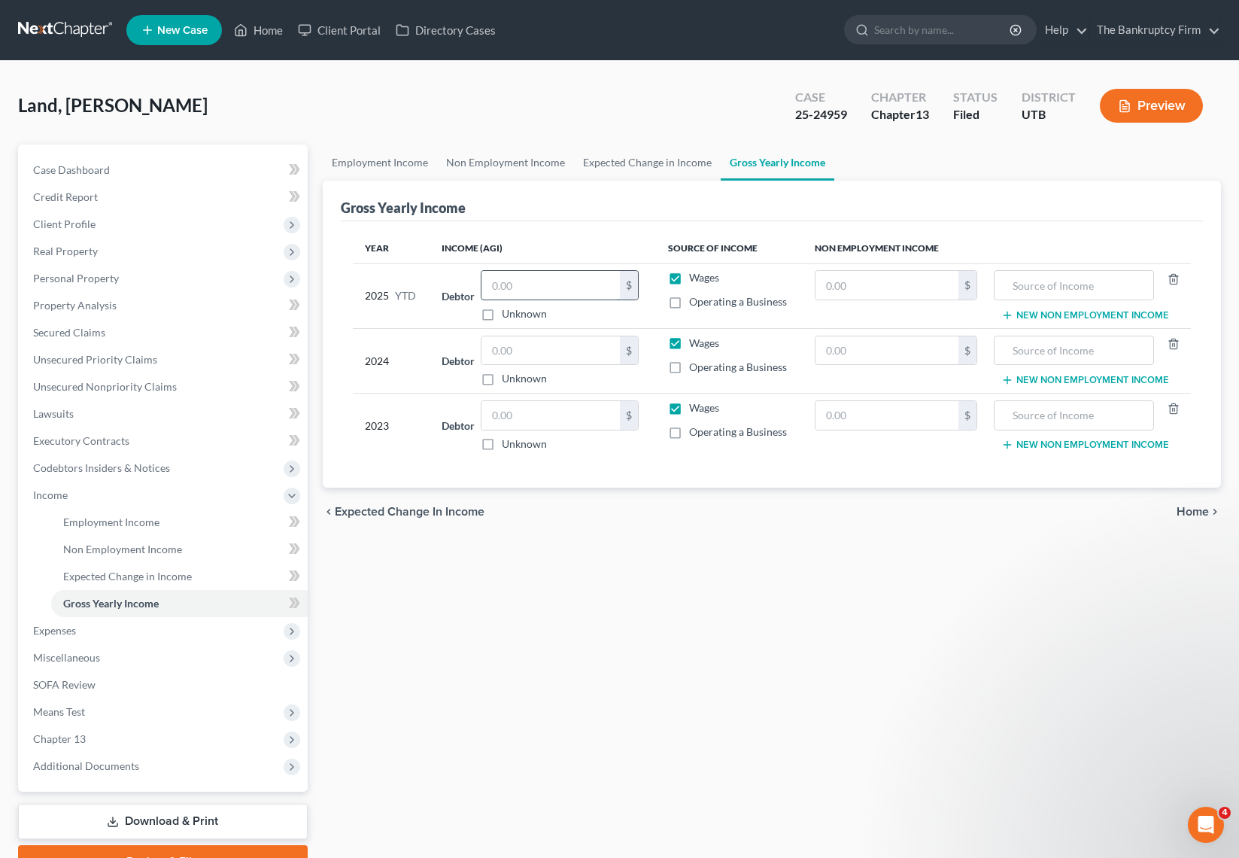
click at [532, 290] on input "text" at bounding box center [550, 285] width 138 height 29
paste input "99027.52"
type input "99,027.52"
click at [557, 360] on input "text" at bounding box center [550, 350] width 138 height 29
click at [528, 354] on input "text" at bounding box center [550, 350] width 138 height 29
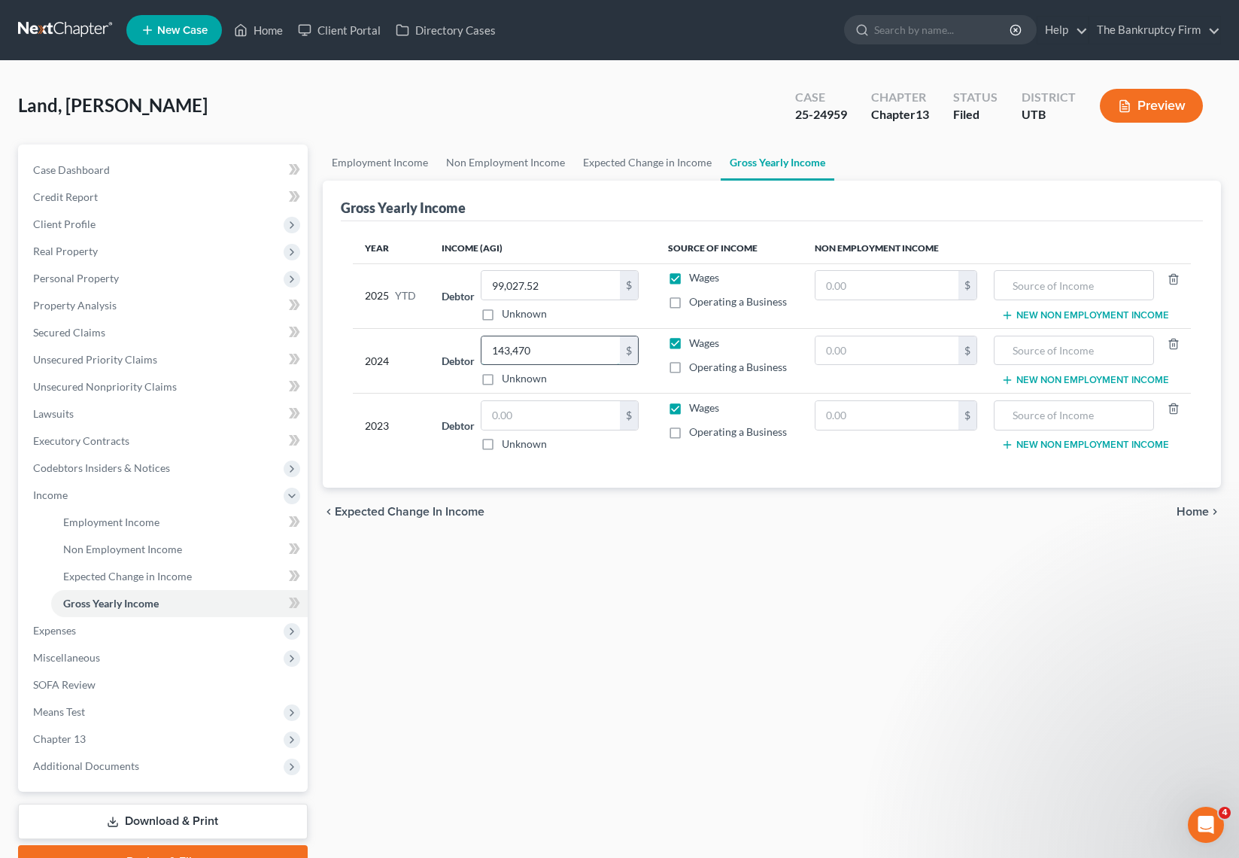
type input "143,470"
click at [550, 418] on input "text" at bounding box center [550, 415] width 138 height 29
type input "137,000"
click at [1026, 643] on div "Employment Income Non Employment Income Expected Change in Income Gross Yearly …" at bounding box center [771, 511] width 913 height 734
click at [656, 161] on link "Expected Change in Income" at bounding box center [647, 162] width 147 height 36
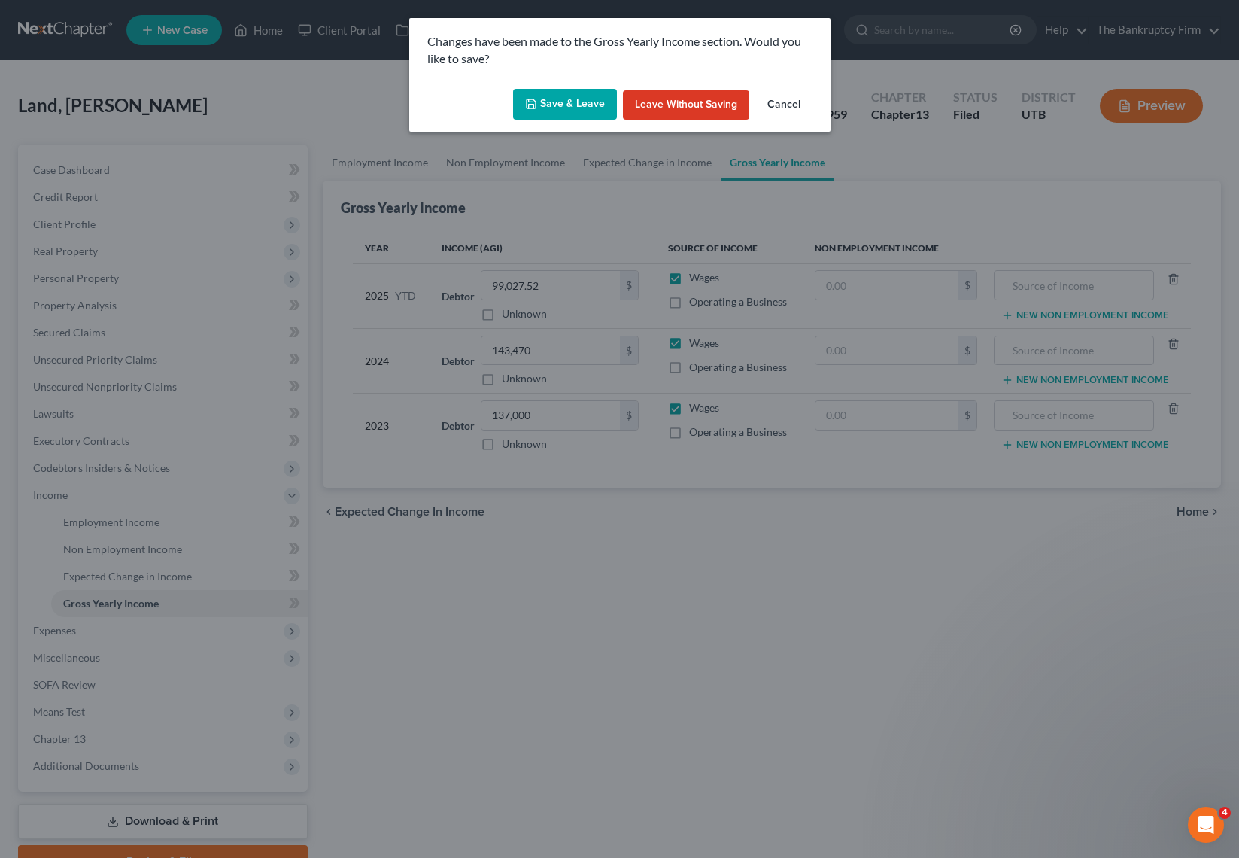
drag, startPoint x: 560, startPoint y: 100, endPoint x: 584, endPoint y: 94, distance: 24.1
click at [560, 100] on button "Save & Leave" at bounding box center [565, 105] width 104 height 32
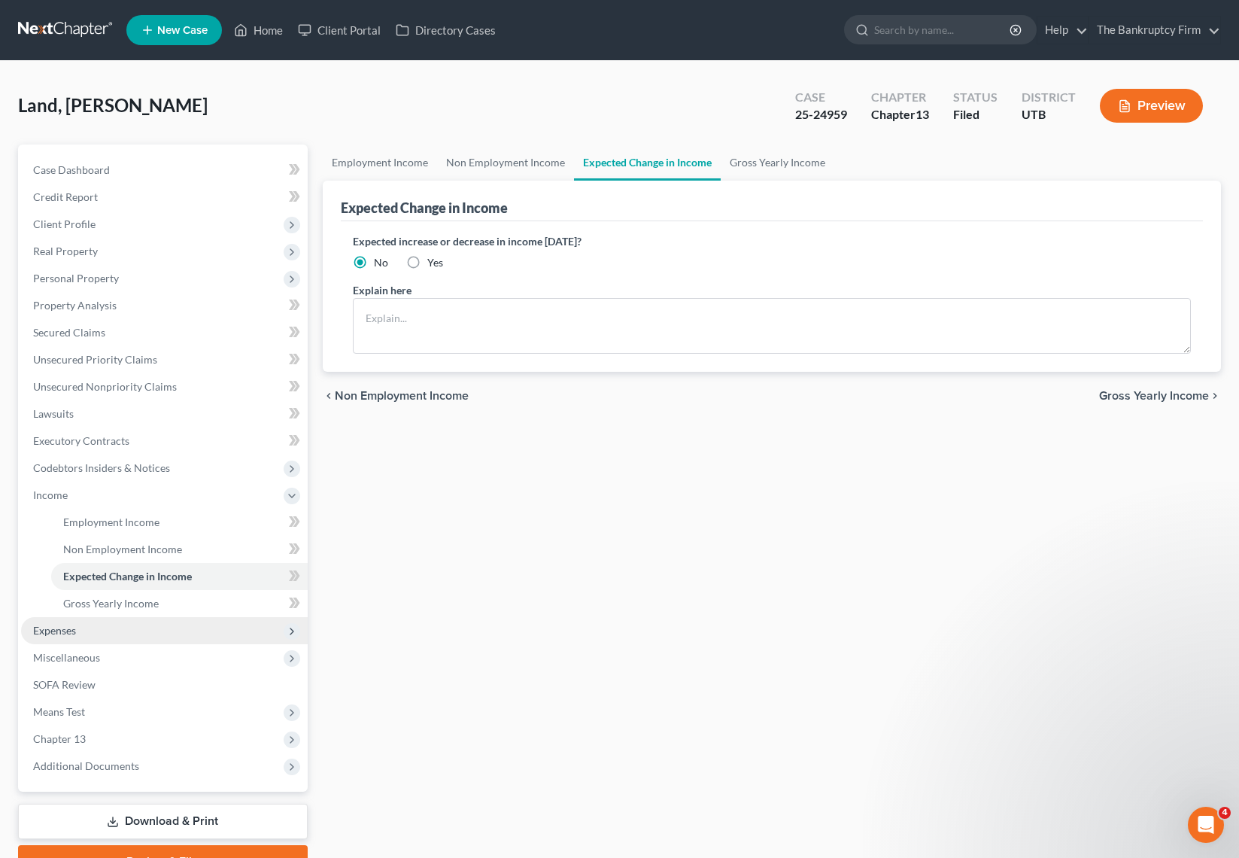
click at [44, 624] on span "Expenses" at bounding box center [54, 630] width 43 height 13
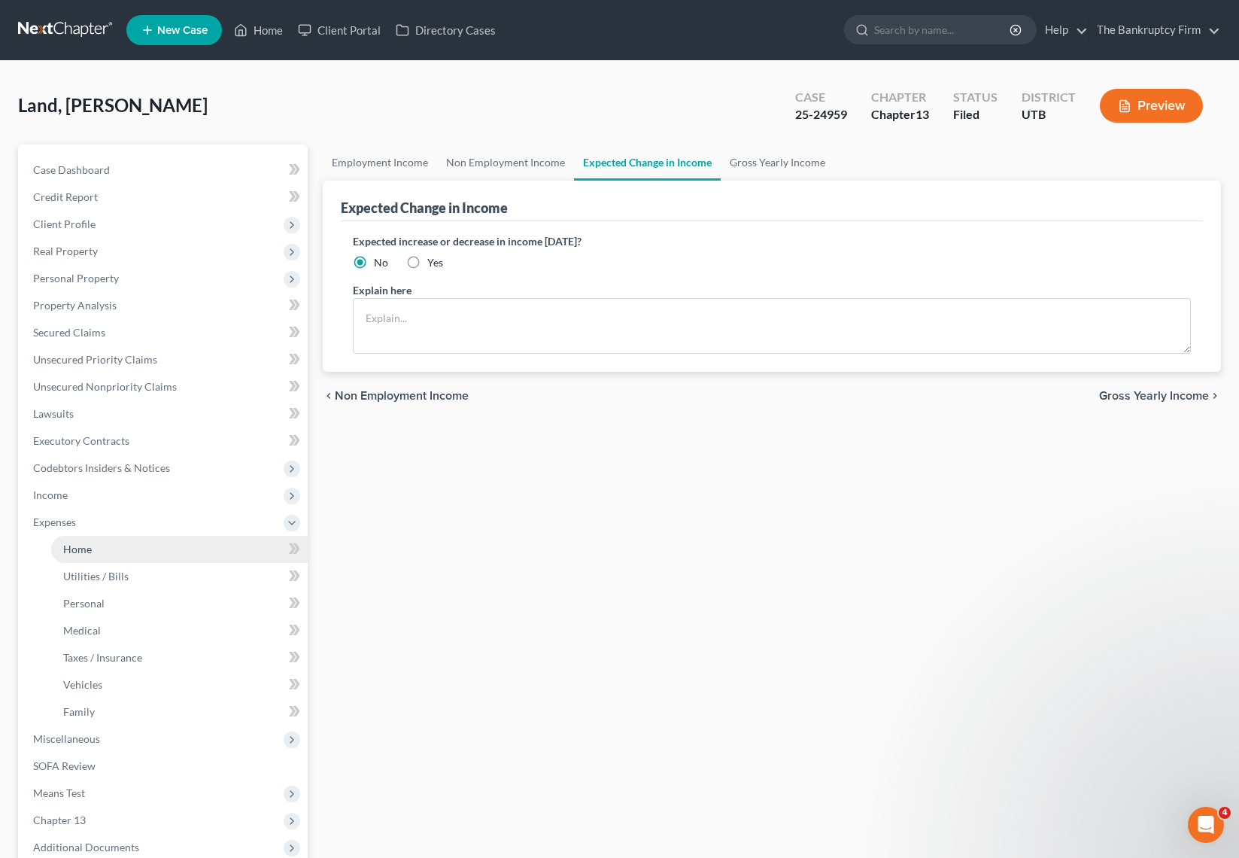
click at [118, 546] on link "Home" at bounding box center [179, 549] width 257 height 27
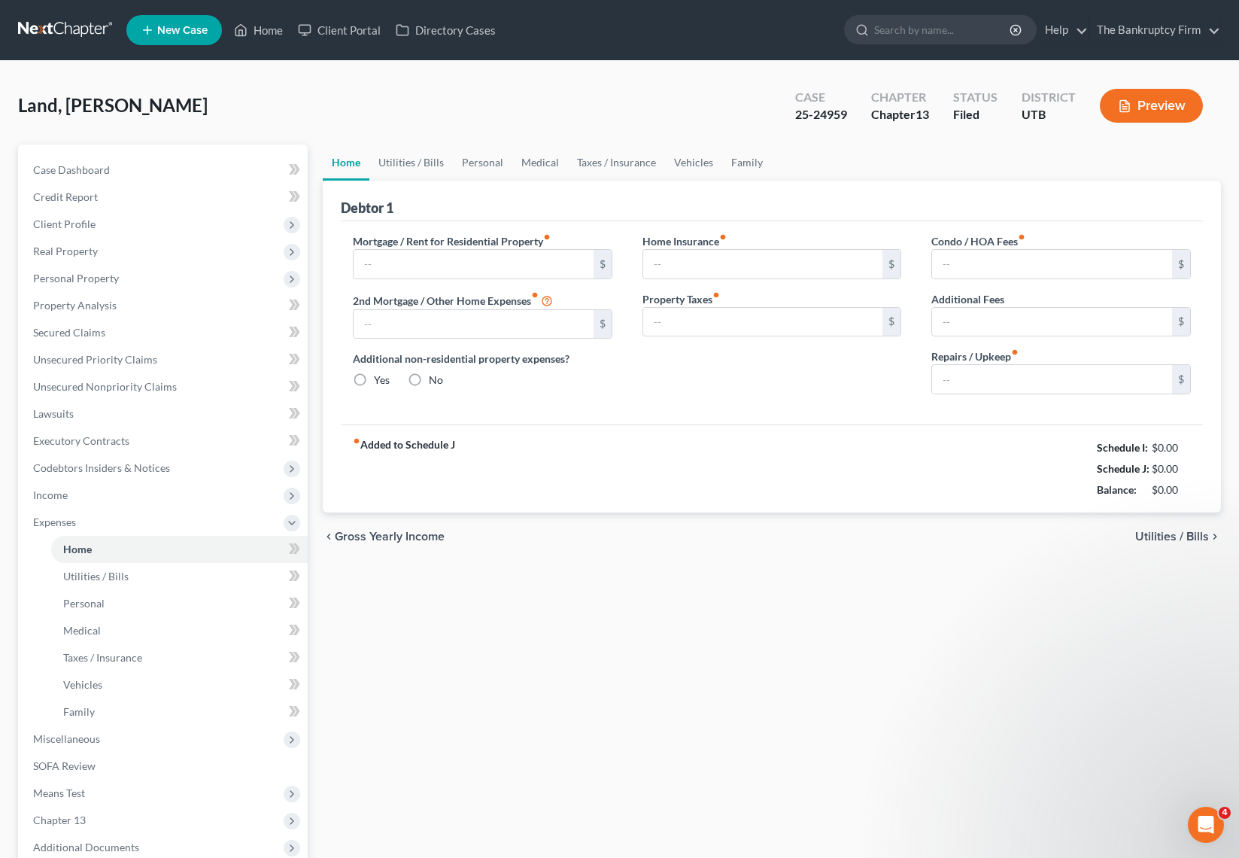
type input "0.00"
radio input "true"
type input "0.00"
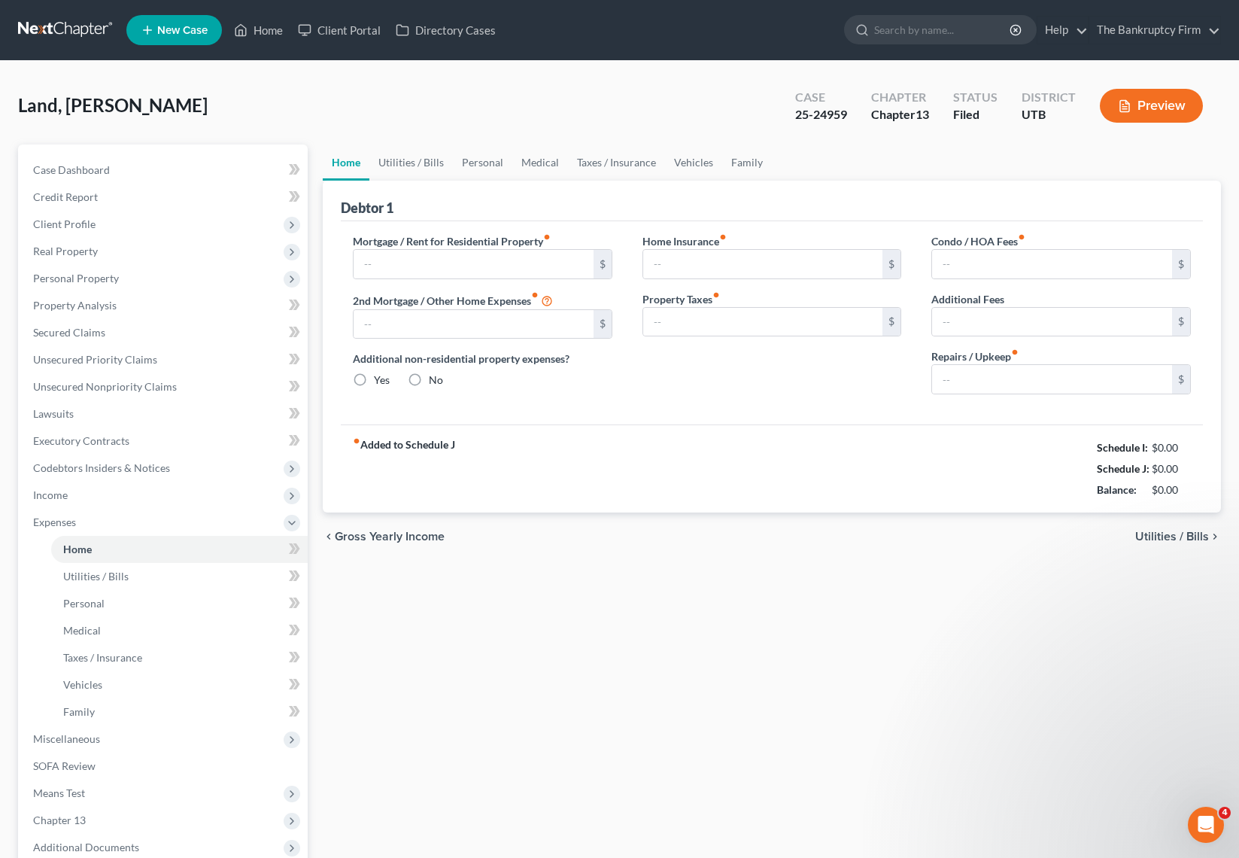
type input "0.00"
click at [436, 269] on input "text" at bounding box center [474, 264] width 240 height 29
type input "3,300"
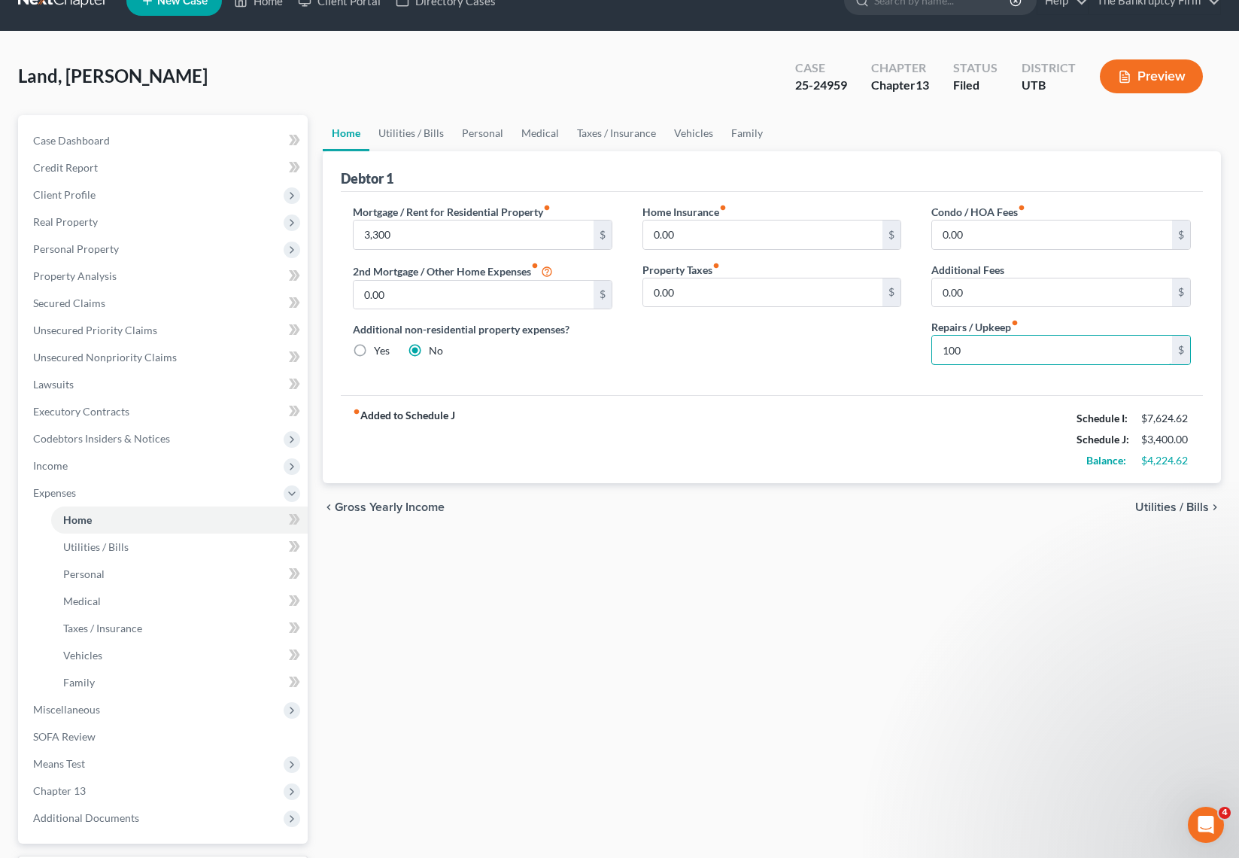
scroll to position [32, 0]
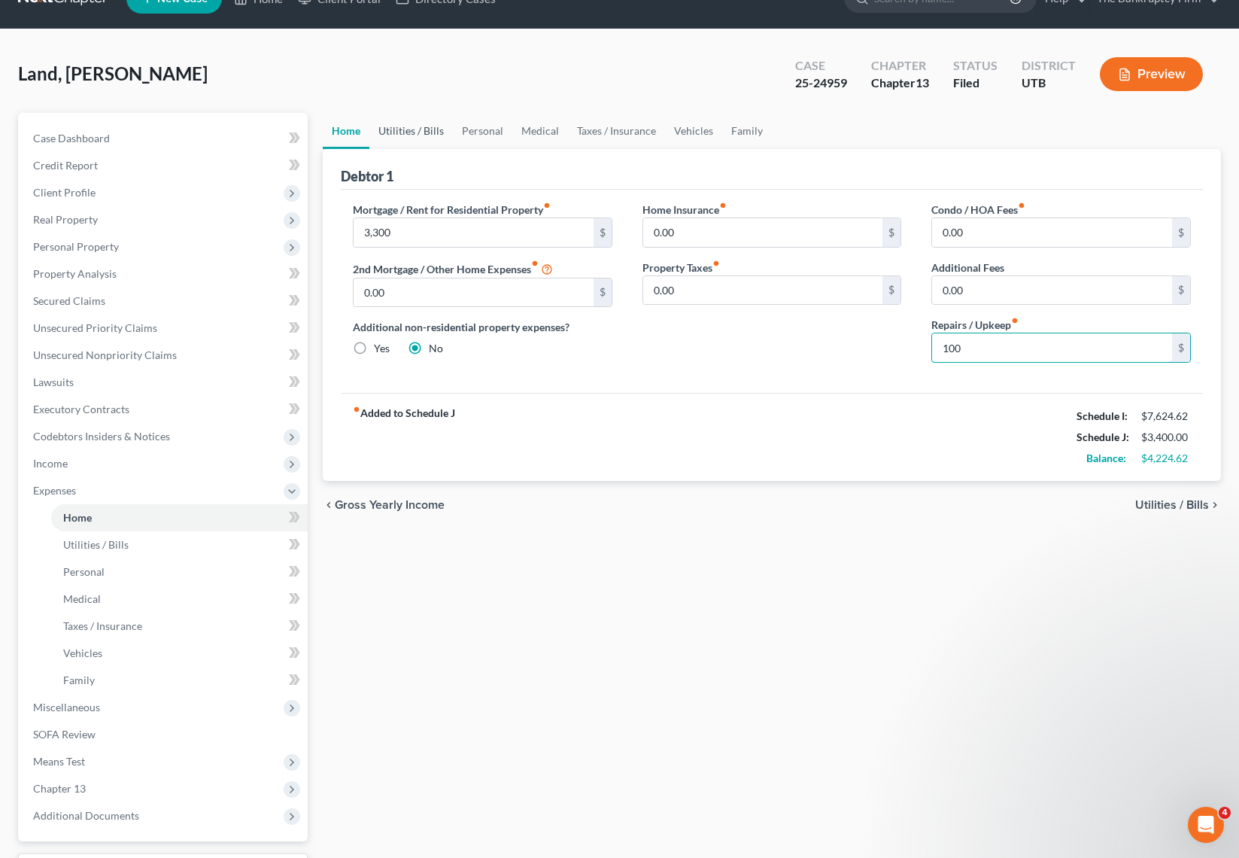
type input "100"
click at [408, 128] on link "Utilities / Bills" at bounding box center [411, 131] width 84 height 36
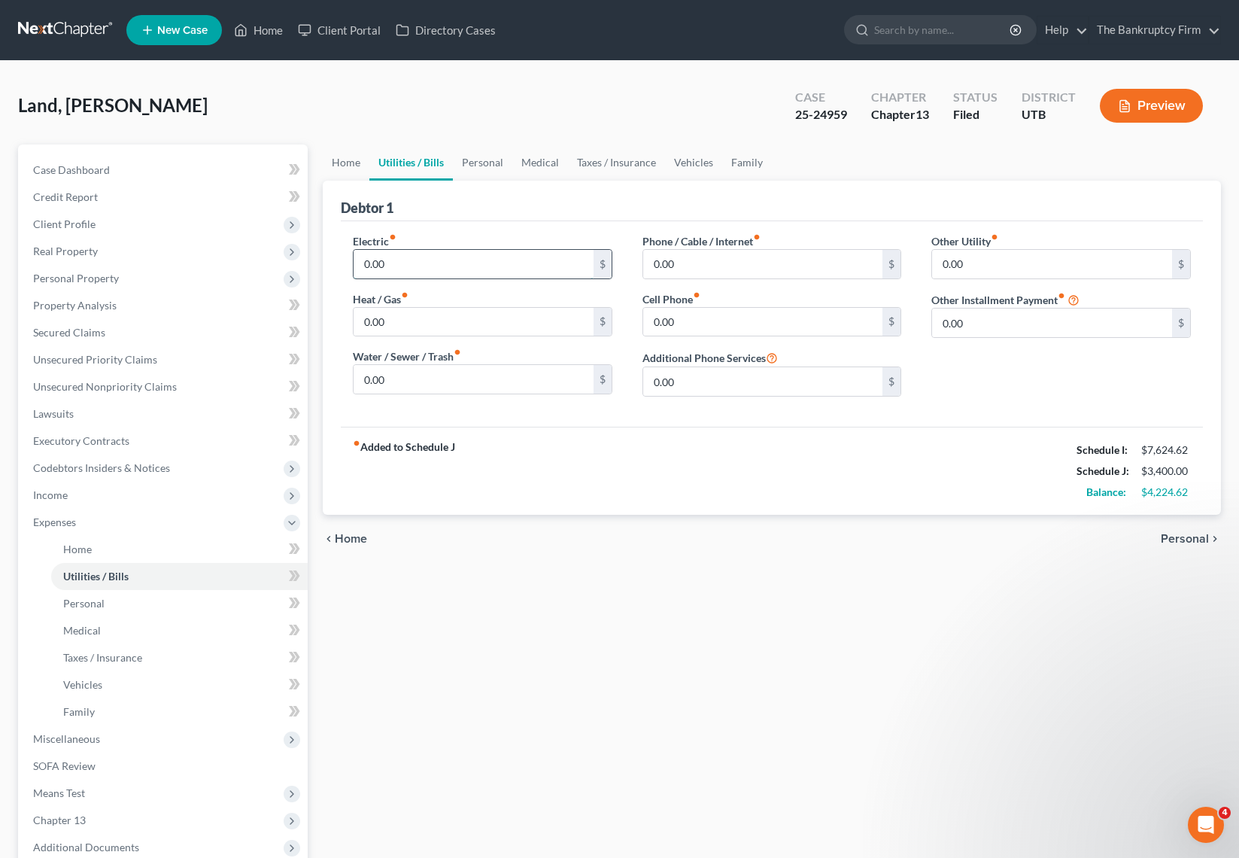
click at [419, 266] on input "0.00" at bounding box center [474, 264] width 240 height 29
type input "100"
type input "30"
type input "1"
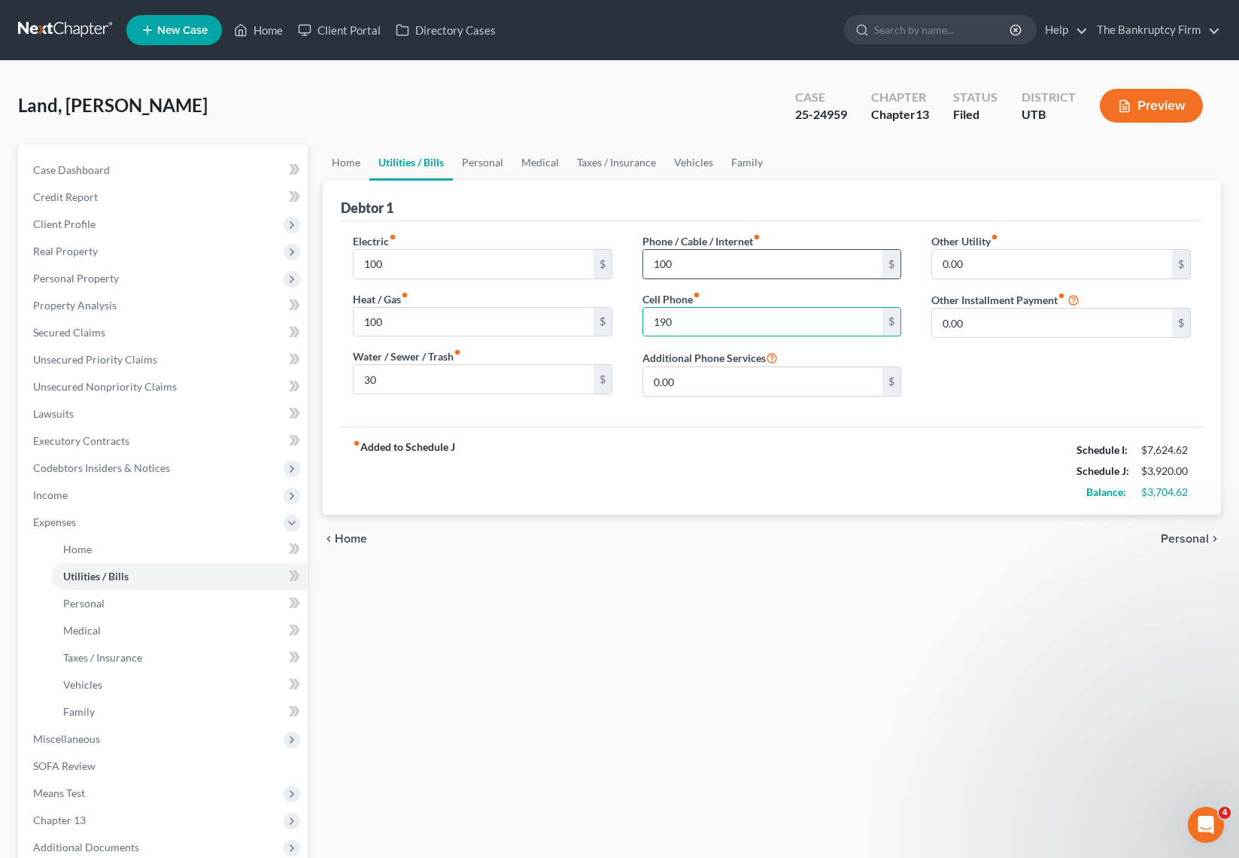
click at [732, 266] on input "100" at bounding box center [763, 264] width 240 height 29
click at [697, 263] on input "100" at bounding box center [763, 264] width 240 height 29
click at [740, 263] on input "100" at bounding box center [763, 264] width 240 height 29
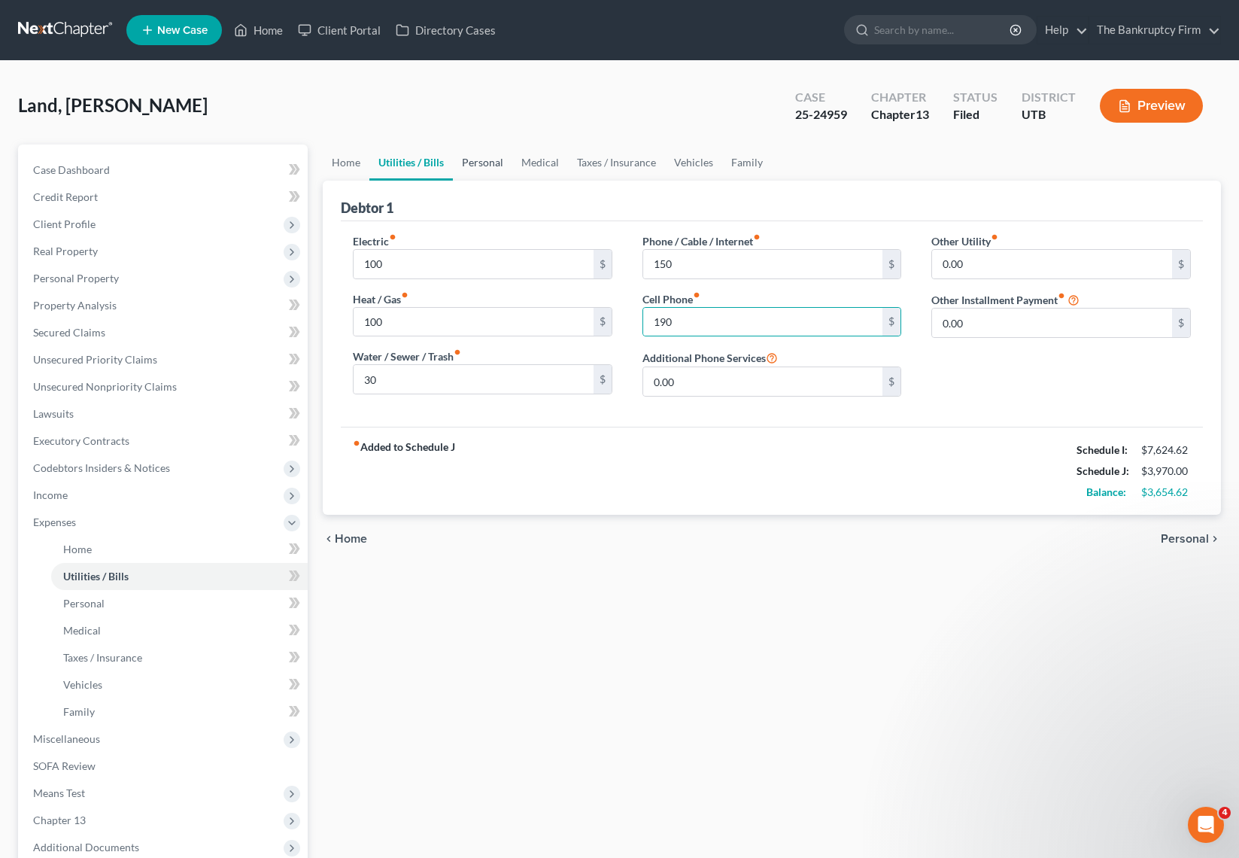
click at [470, 161] on link "Personal" at bounding box center [482, 162] width 59 height 36
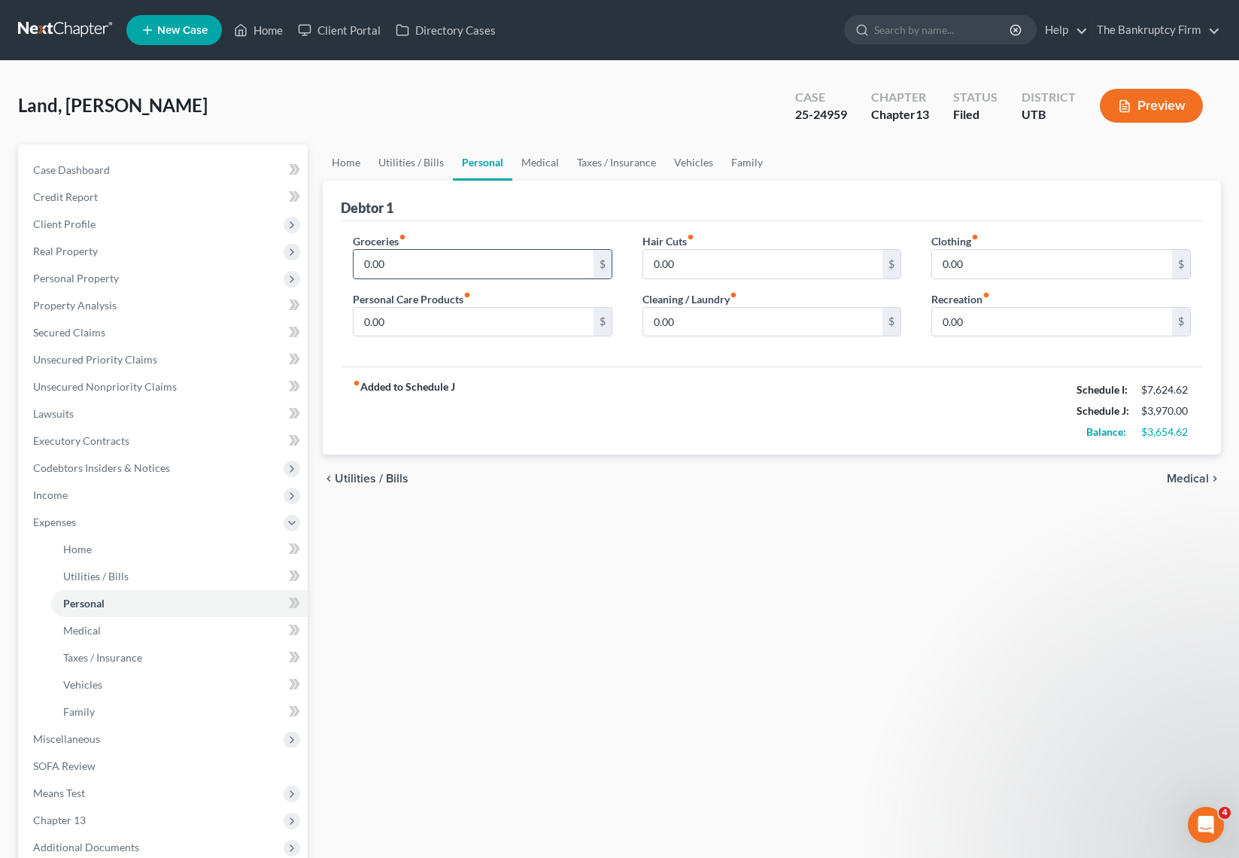
click at [424, 266] on input "0.00" at bounding box center [474, 264] width 240 height 29
click at [716, 199] on div "Debtor 1" at bounding box center [772, 201] width 862 height 41
click at [539, 158] on link "Medical" at bounding box center [540, 162] width 56 height 36
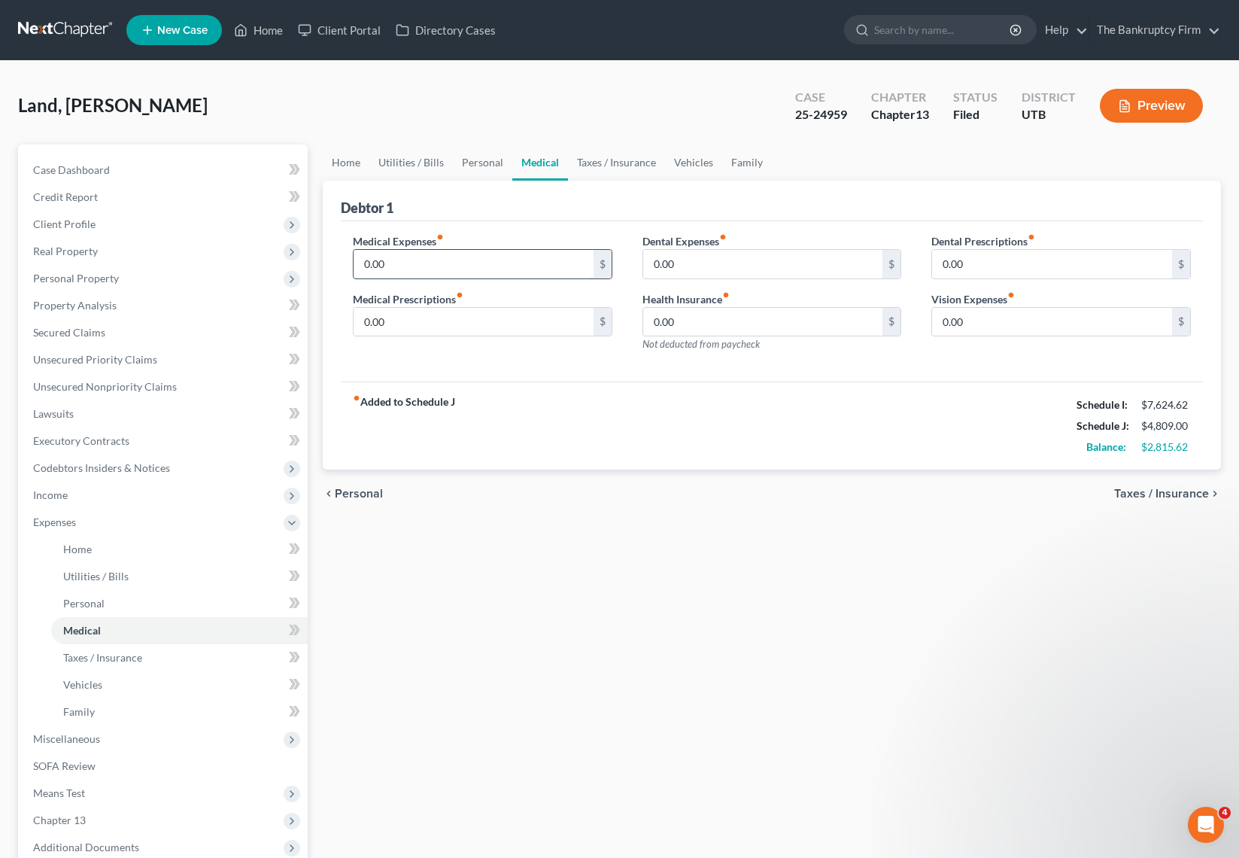
click at [454, 262] on input "0.00" at bounding box center [474, 264] width 240 height 29
click at [711, 321] on input "0.00" at bounding box center [763, 322] width 240 height 29
click at [1010, 323] on input "0.00" at bounding box center [1052, 322] width 240 height 29
click at [728, 160] on link "Family" at bounding box center [747, 162] width 50 height 36
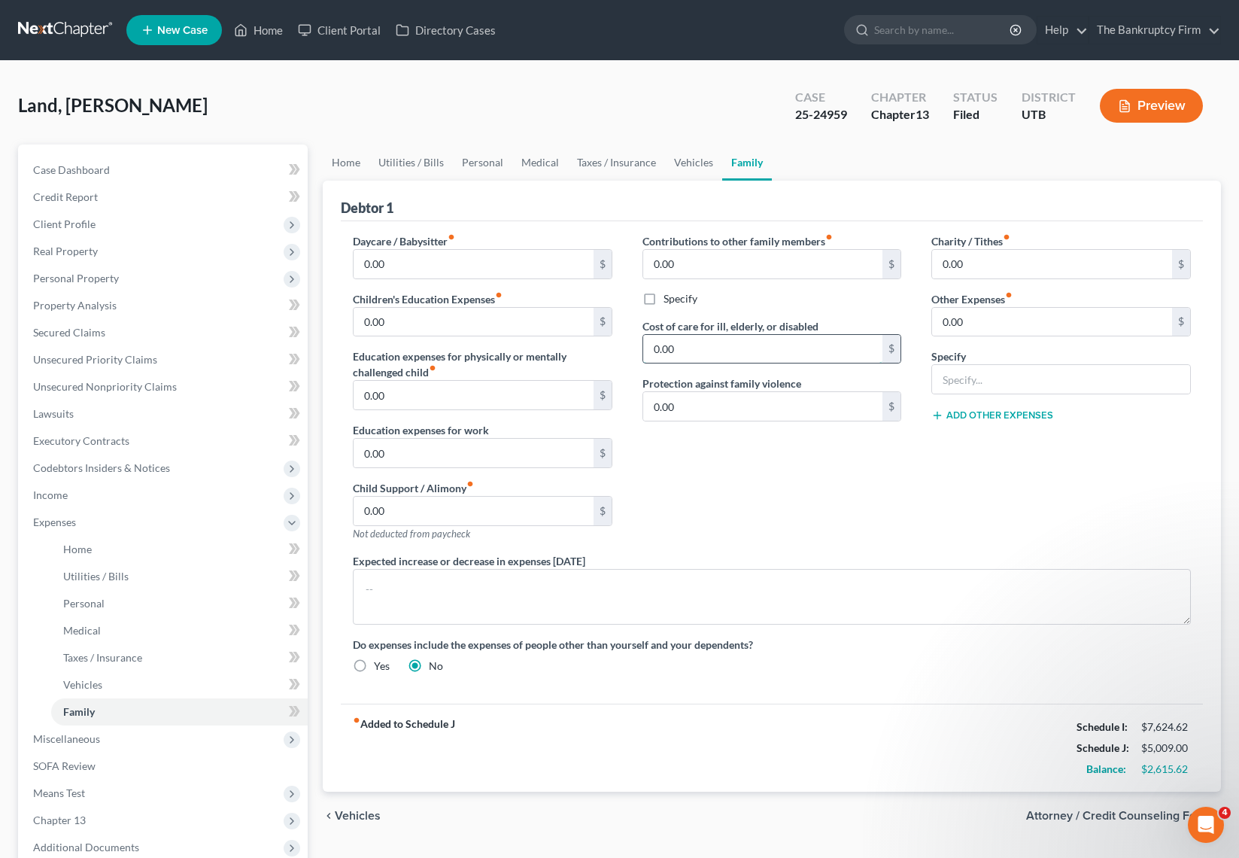
click at [710, 348] on input "0.00" at bounding box center [763, 349] width 240 height 29
click at [548, 165] on link "Medical" at bounding box center [540, 162] width 56 height 36
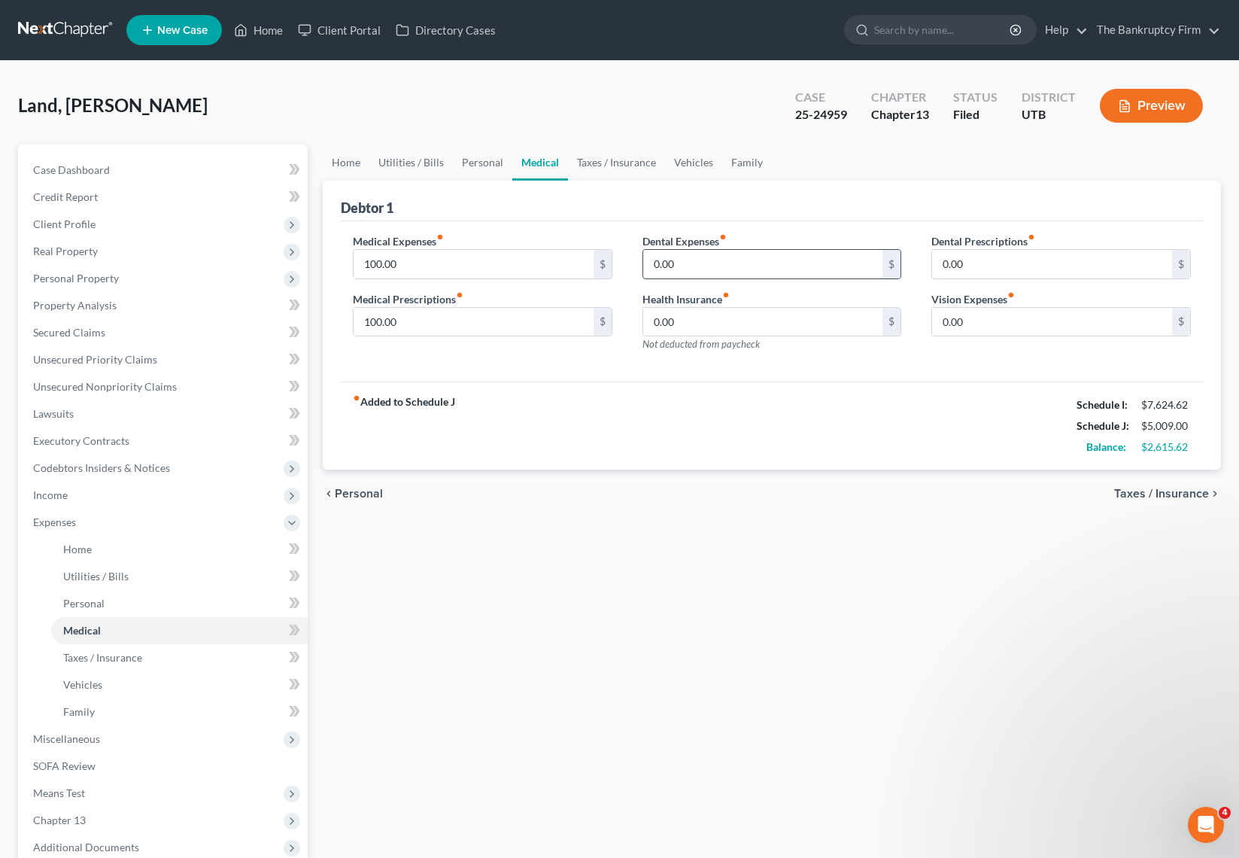
click at [703, 266] on input "0.00" at bounding box center [763, 264] width 240 height 29
click at [618, 166] on link "Taxes / Insurance" at bounding box center [616, 162] width 97 height 36
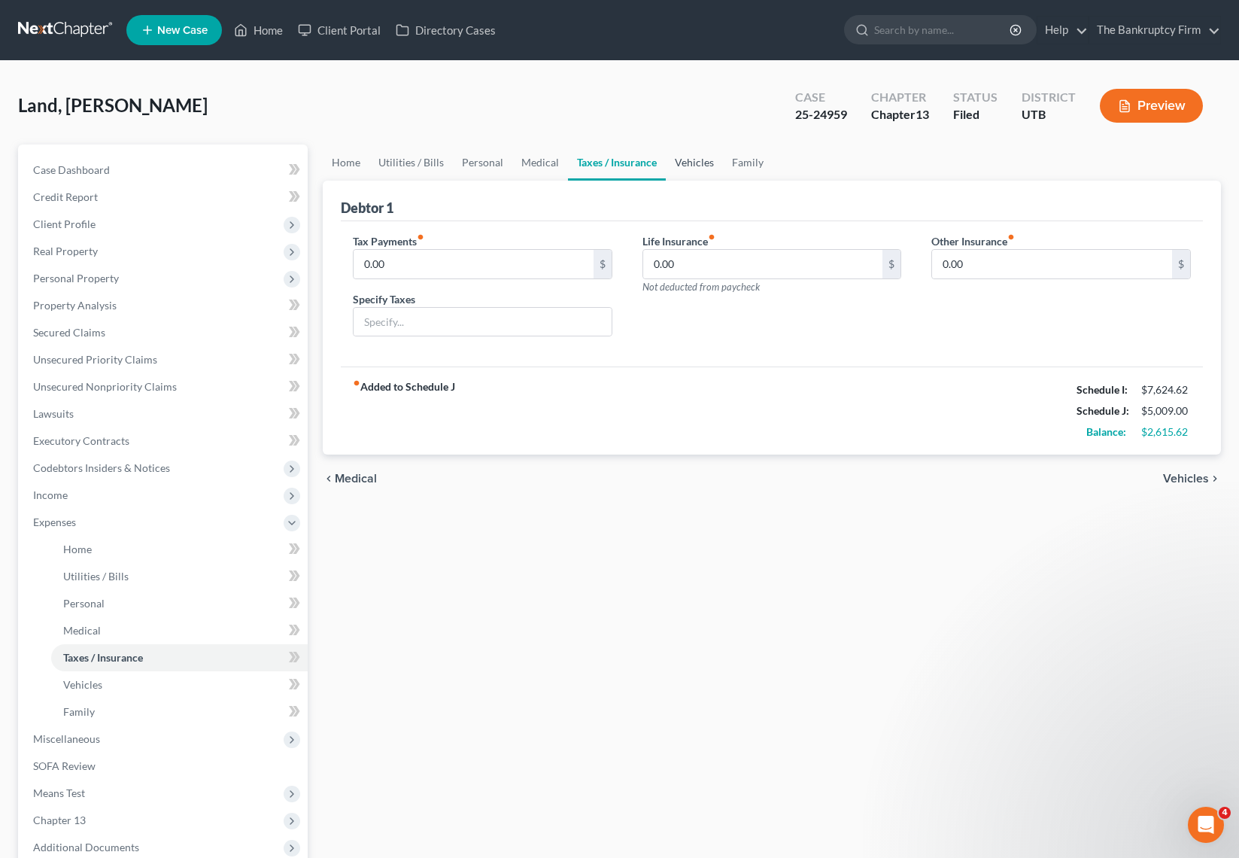
click at [696, 163] on link "Vehicles" at bounding box center [694, 162] width 57 height 36
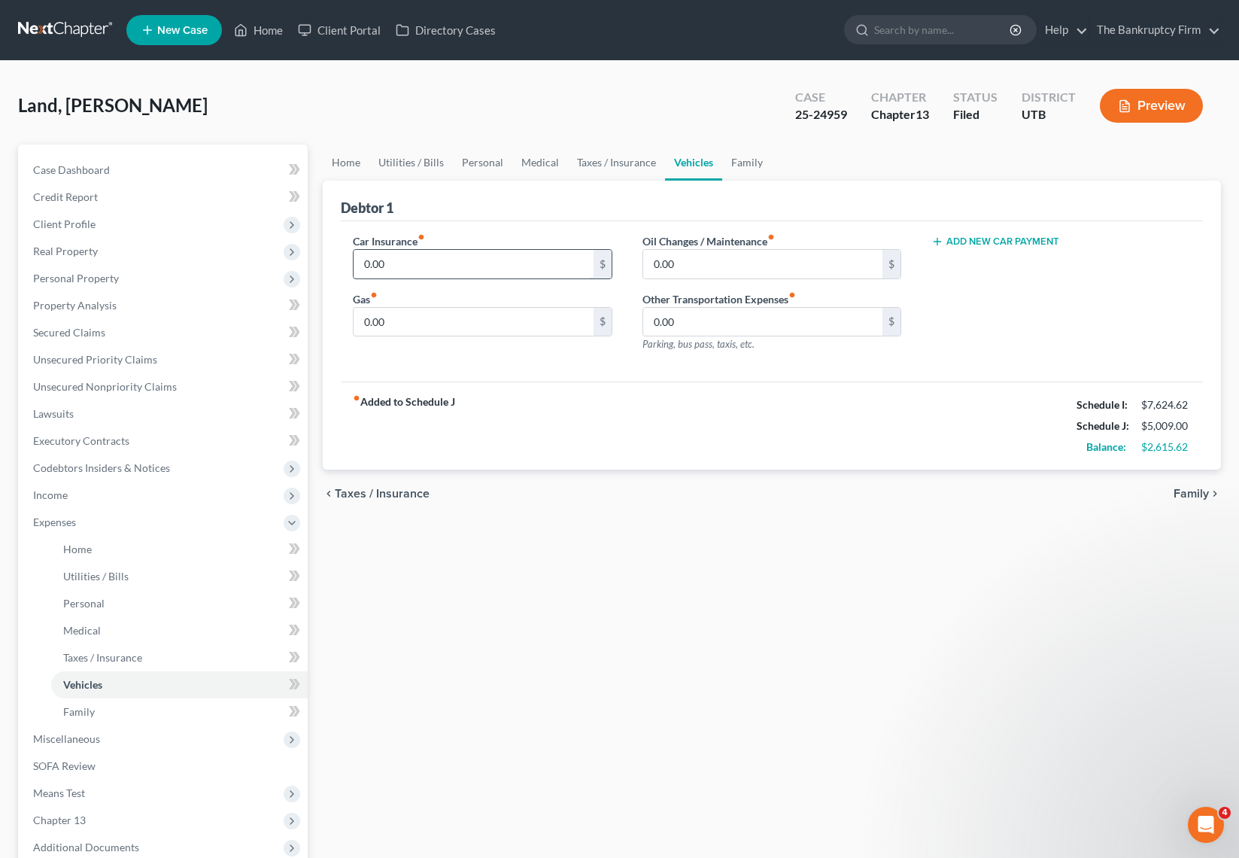
click at [461, 269] on input "0.00" at bounding box center [474, 264] width 240 height 29
click at [738, 164] on link "Family" at bounding box center [747, 162] width 50 height 36
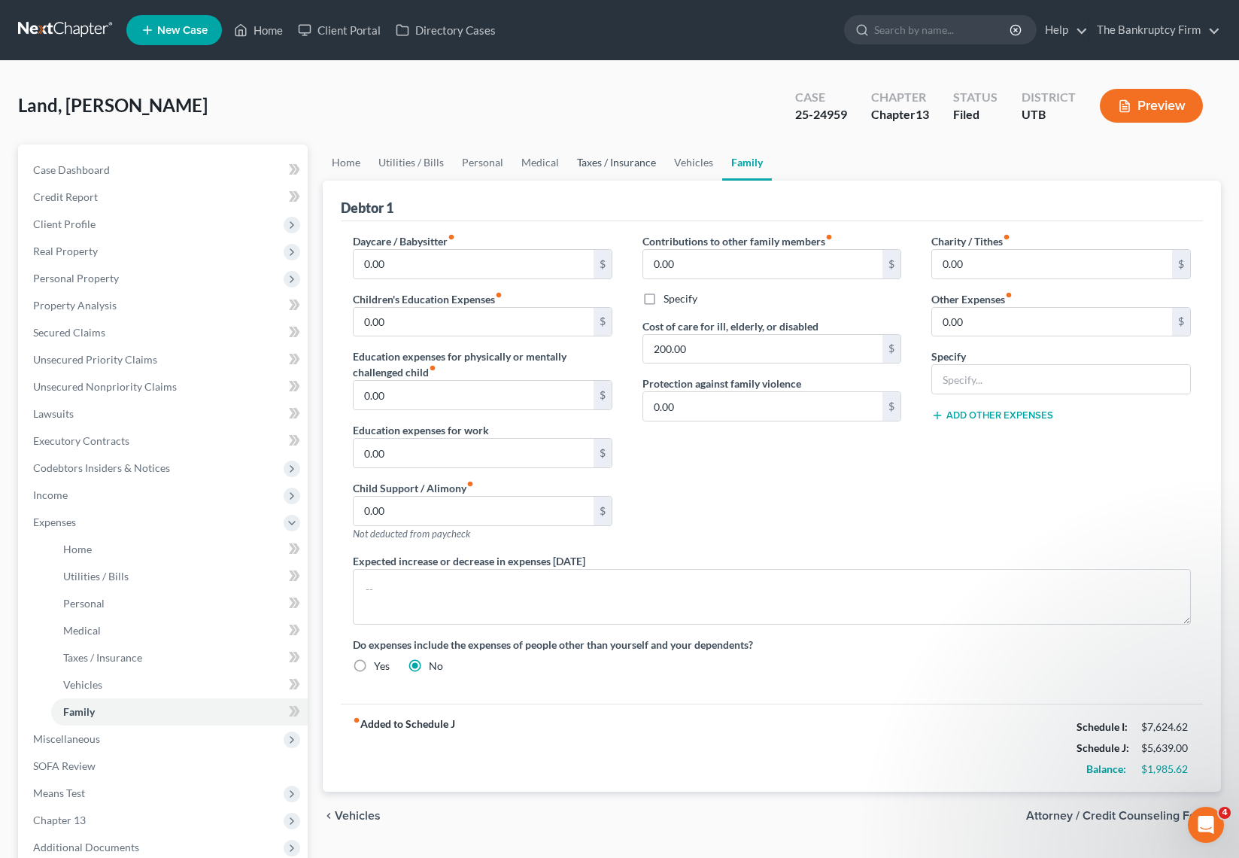
click at [615, 161] on link "Taxes / Insurance" at bounding box center [616, 162] width 97 height 36
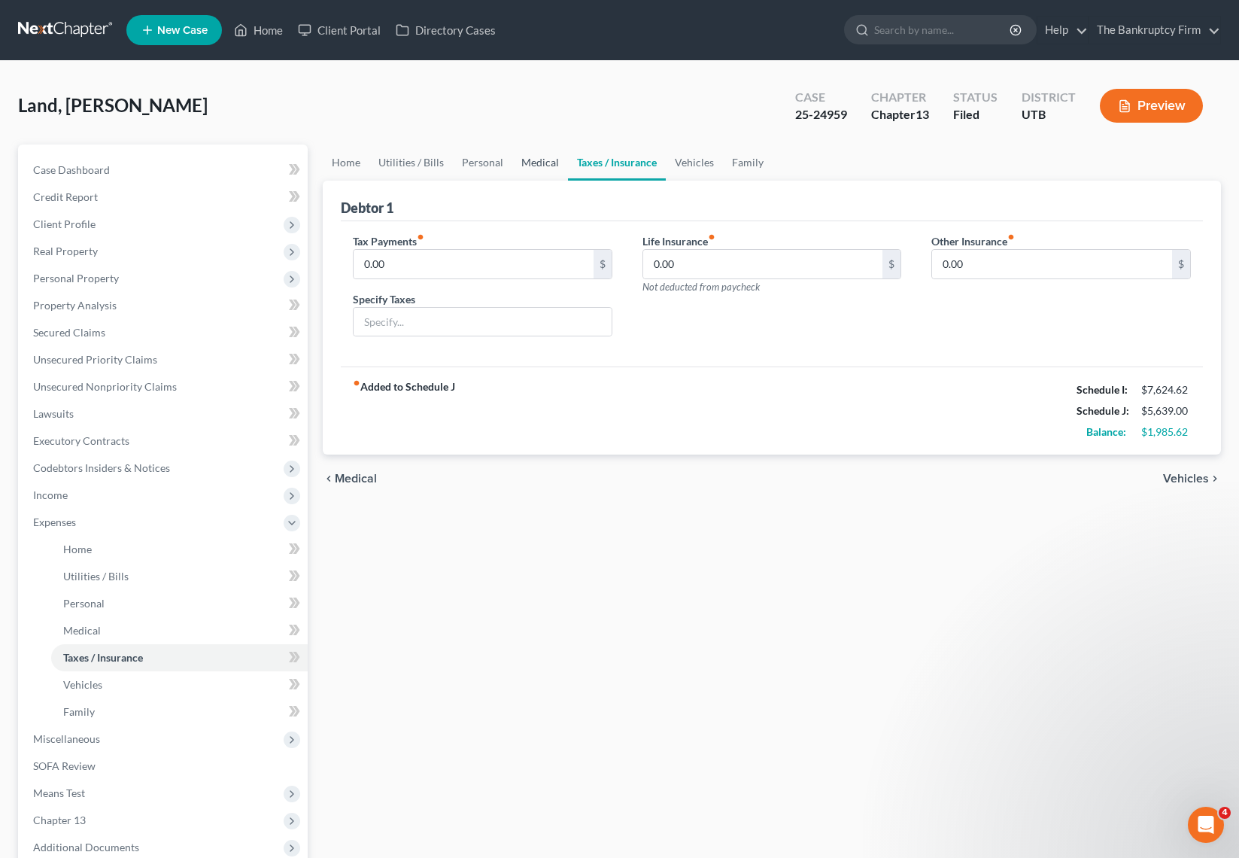
click at [541, 158] on link "Medical" at bounding box center [540, 162] width 56 height 36
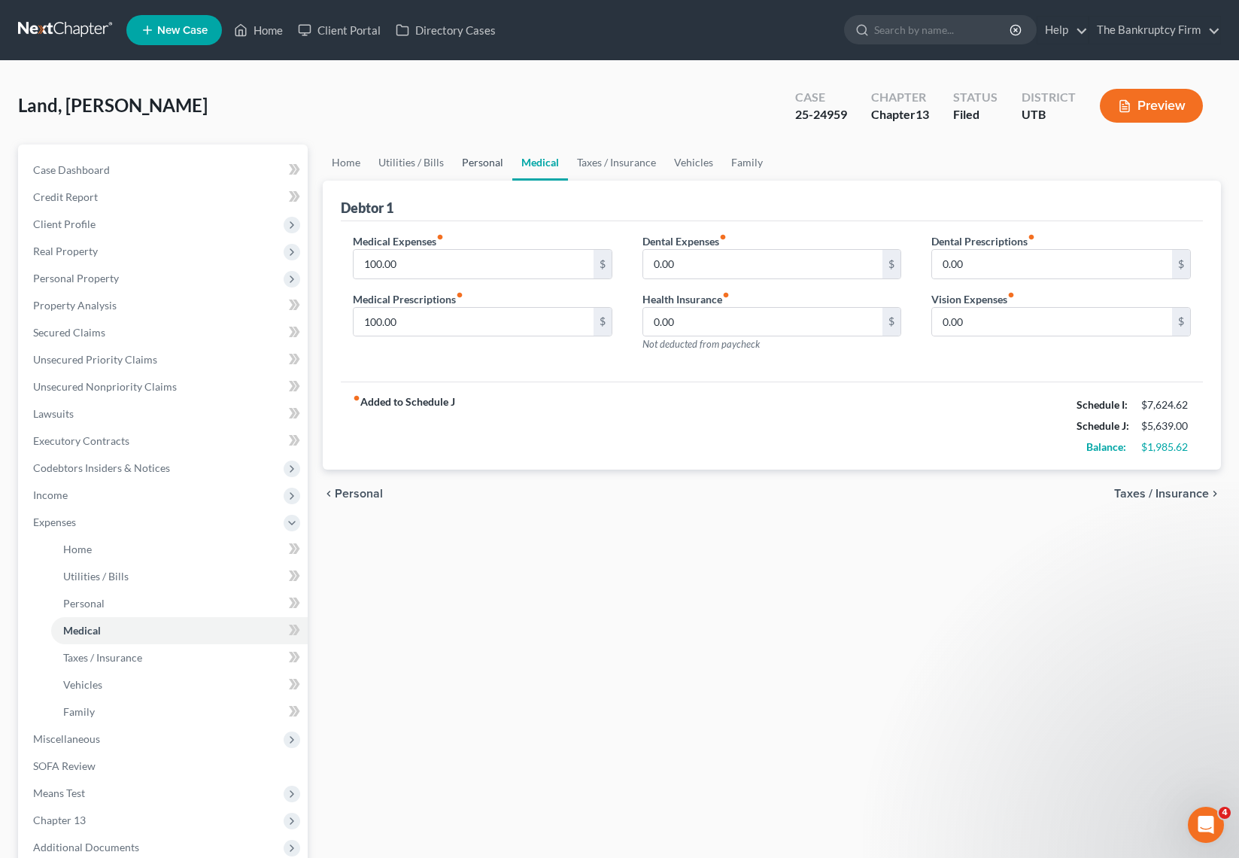
click at [487, 160] on link "Personal" at bounding box center [482, 162] width 59 height 36
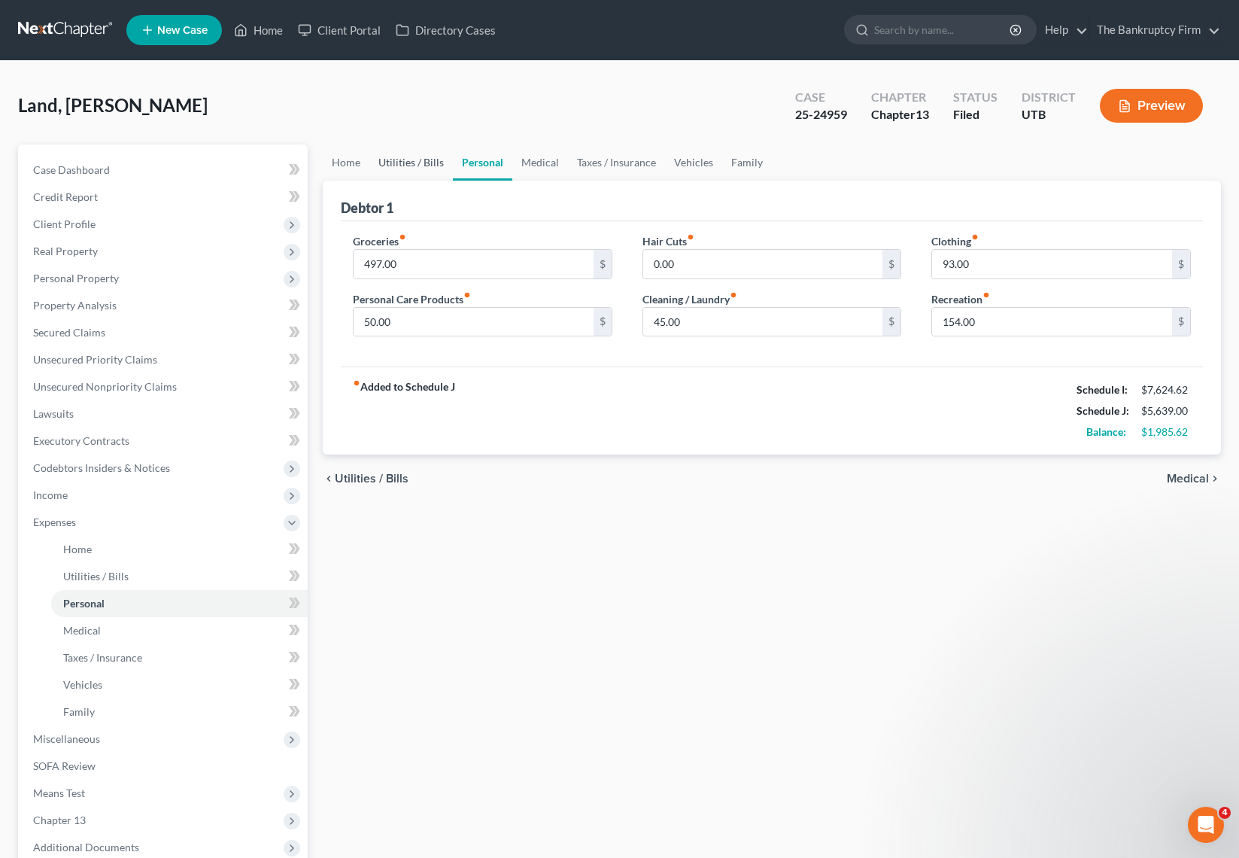
click at [417, 159] on link "Utilities / Bills" at bounding box center [411, 162] width 84 height 36
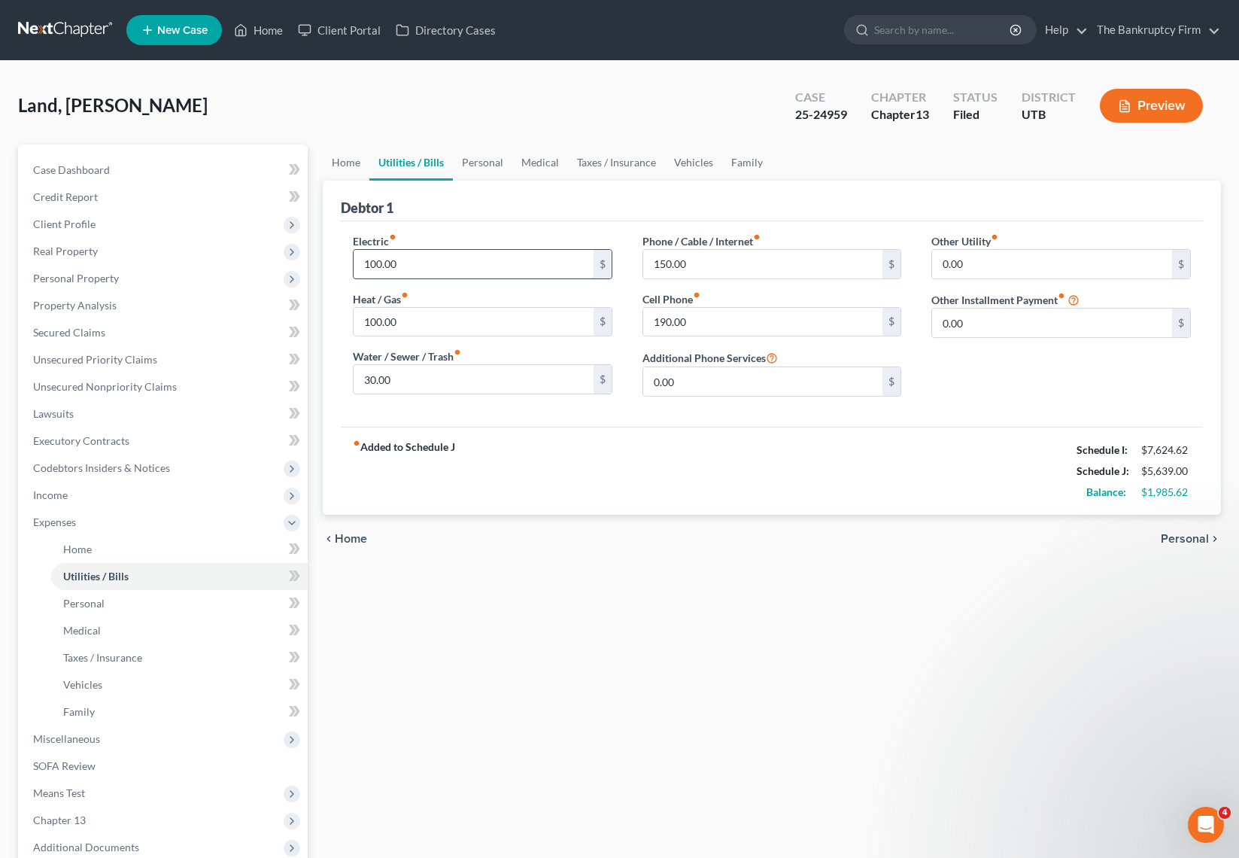
click at [452, 262] on input "100.00" at bounding box center [474, 264] width 240 height 29
click at [348, 168] on link "Home" at bounding box center [346, 162] width 47 height 36
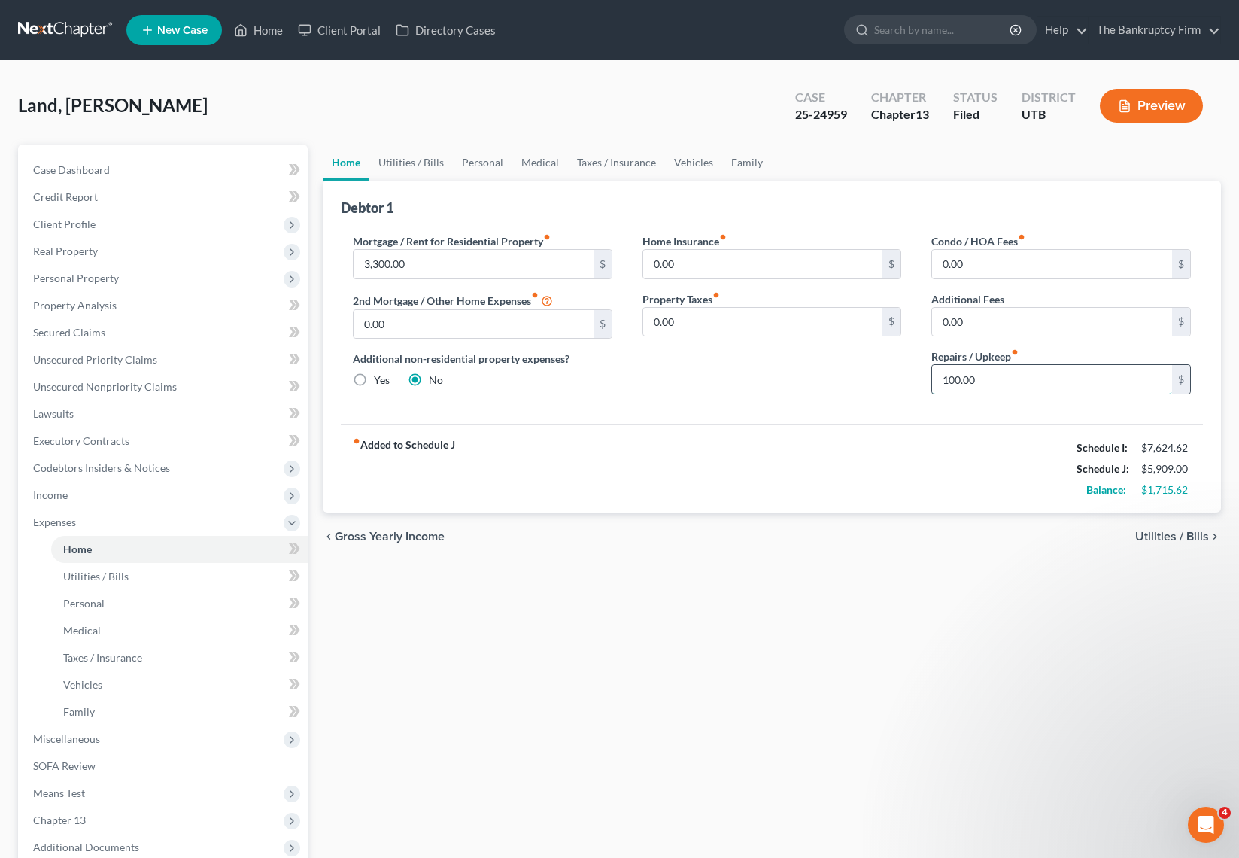
click at [1005, 388] on input "100.00" at bounding box center [1052, 379] width 240 height 29
click at [536, 159] on link "Medical" at bounding box center [540, 162] width 56 height 36
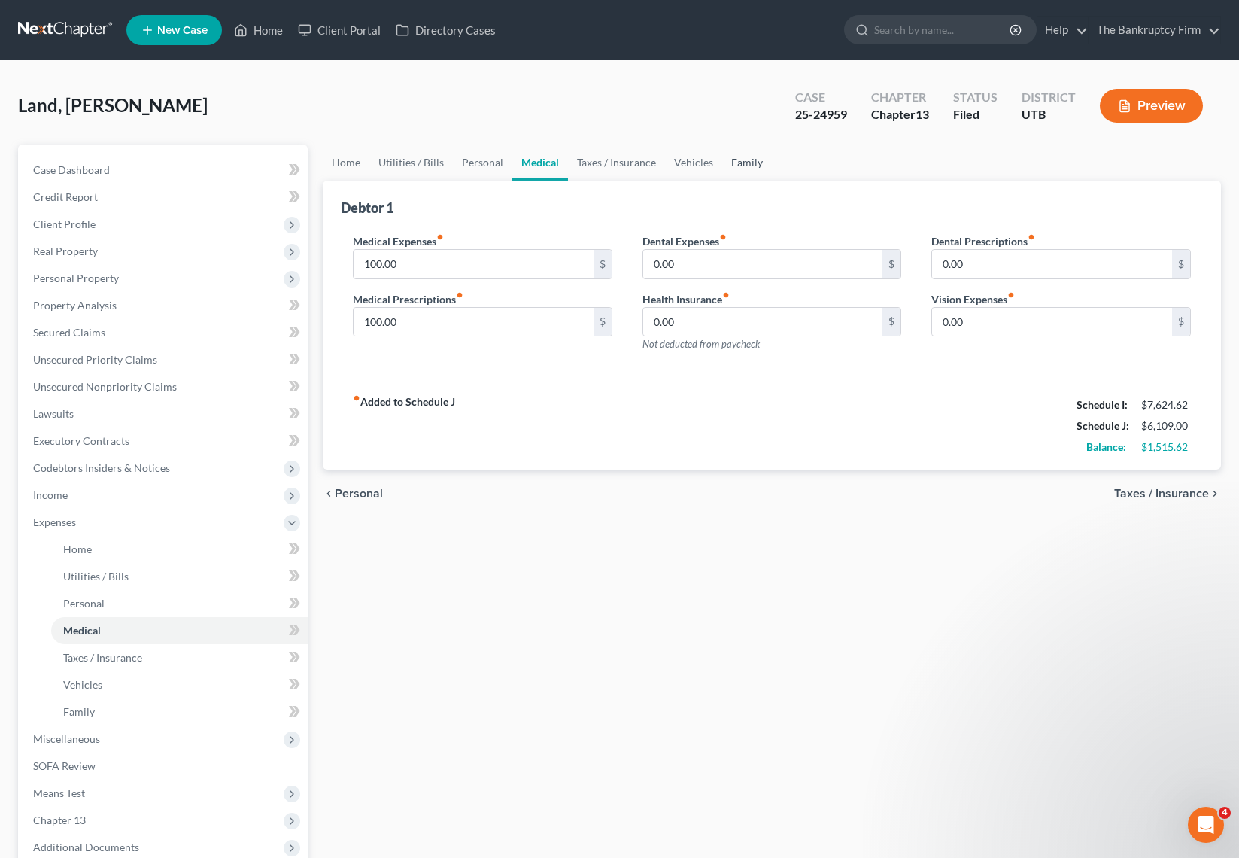
click at [739, 156] on link "Family" at bounding box center [747, 162] width 50 height 36
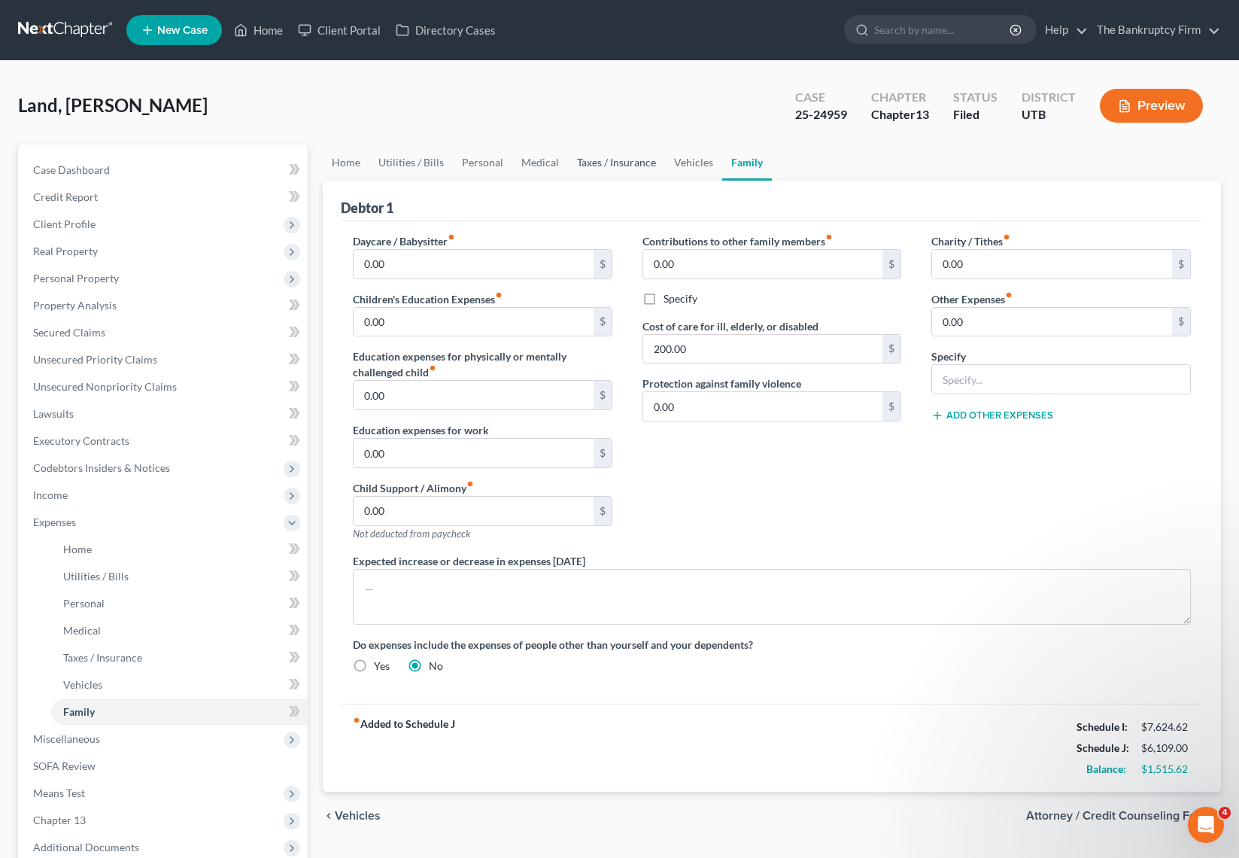
click at [605, 156] on link "Taxes / Insurance" at bounding box center [616, 162] width 97 height 36
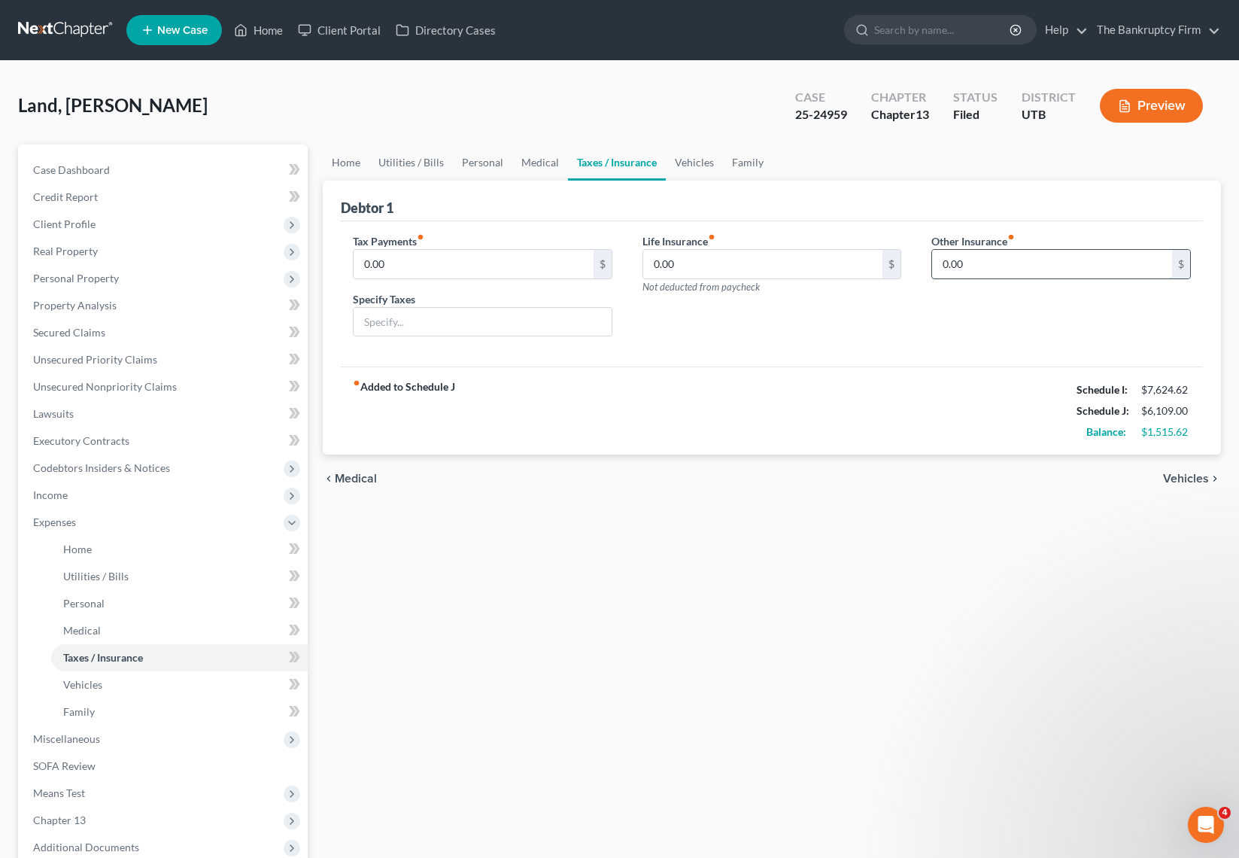
click at [983, 260] on input "0.00" at bounding box center [1052, 264] width 240 height 29
click at [986, 311] on input "text" at bounding box center [1061, 306] width 258 height 29
click at [481, 265] on input "0.00" at bounding box center [474, 264] width 240 height 29
click at [536, 163] on link "Medical" at bounding box center [540, 162] width 56 height 36
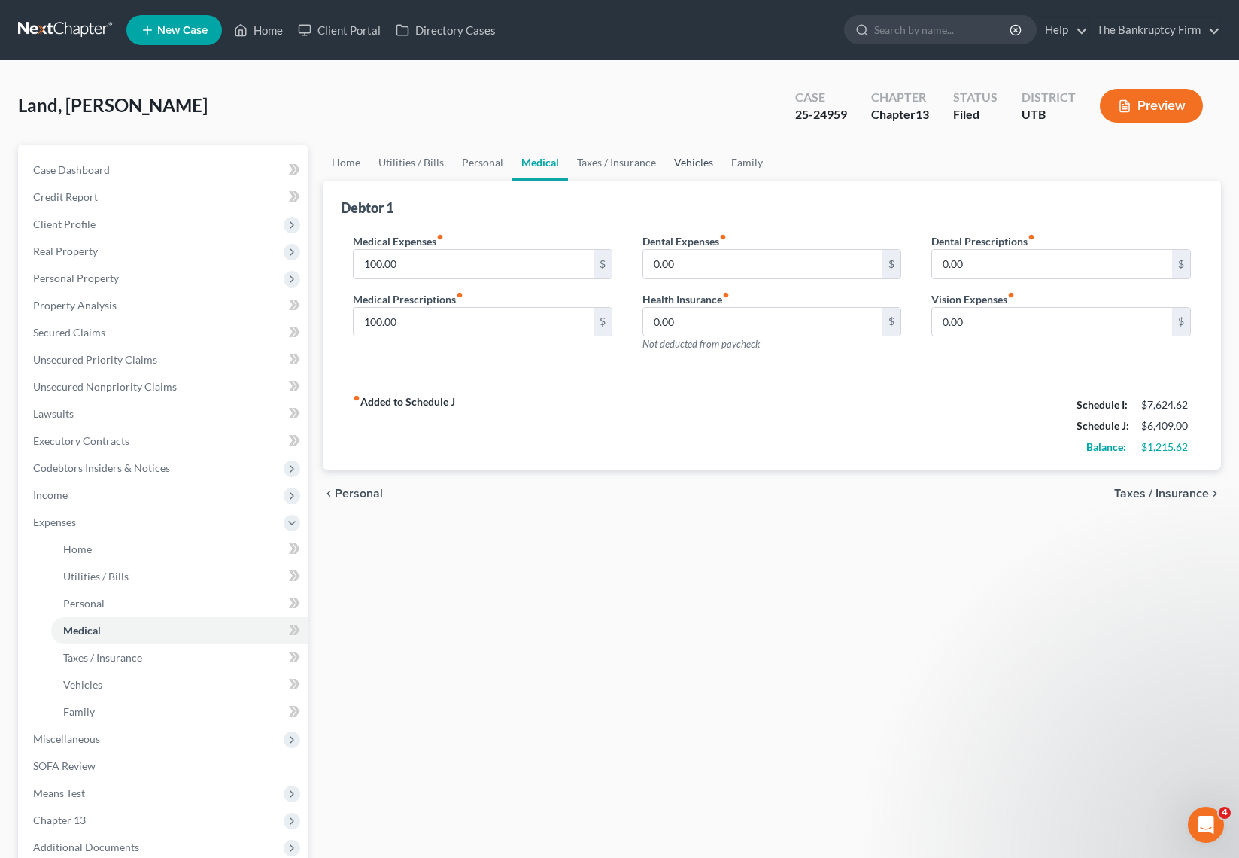
click at [676, 164] on link "Vehicles" at bounding box center [693, 162] width 57 height 36
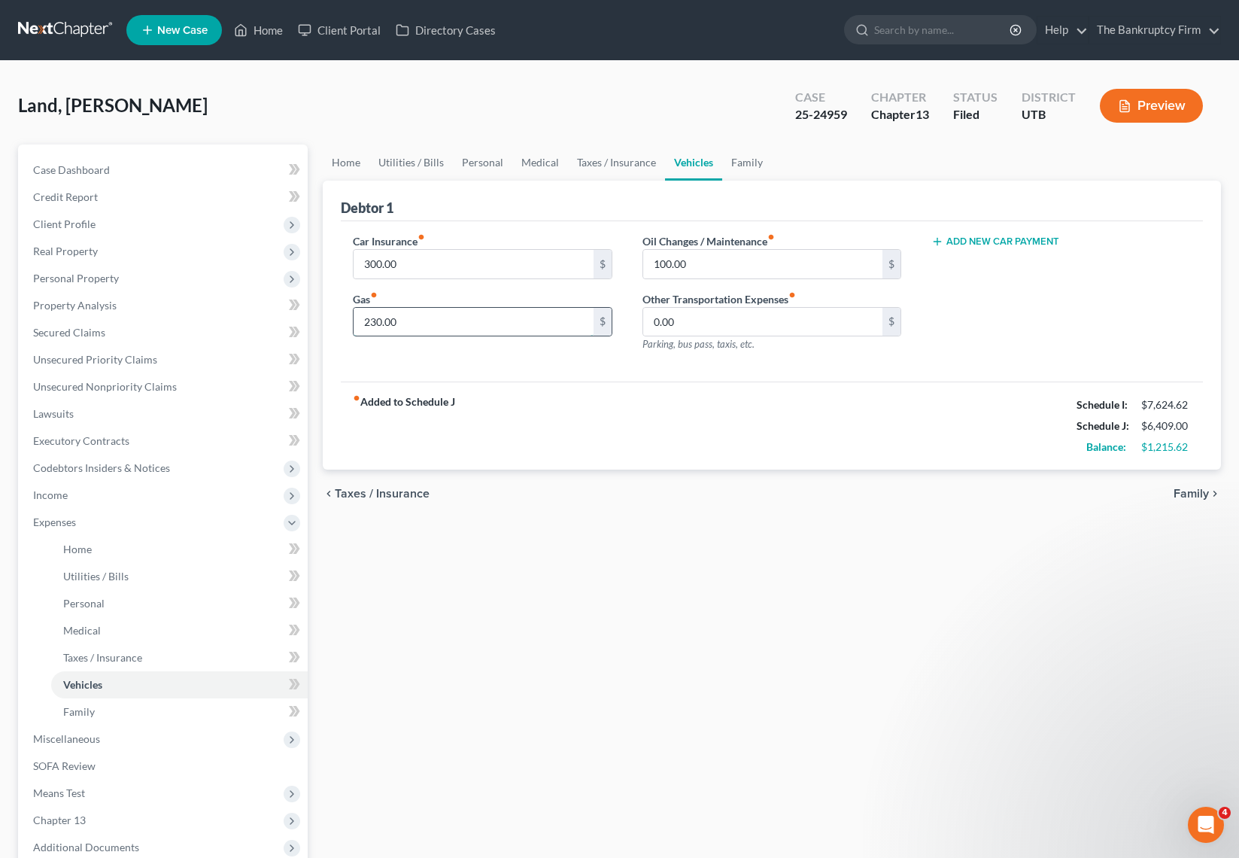
click at [422, 326] on input "230.00" at bounding box center [474, 322] width 240 height 29
click at [527, 160] on link "Medical" at bounding box center [540, 162] width 56 height 36
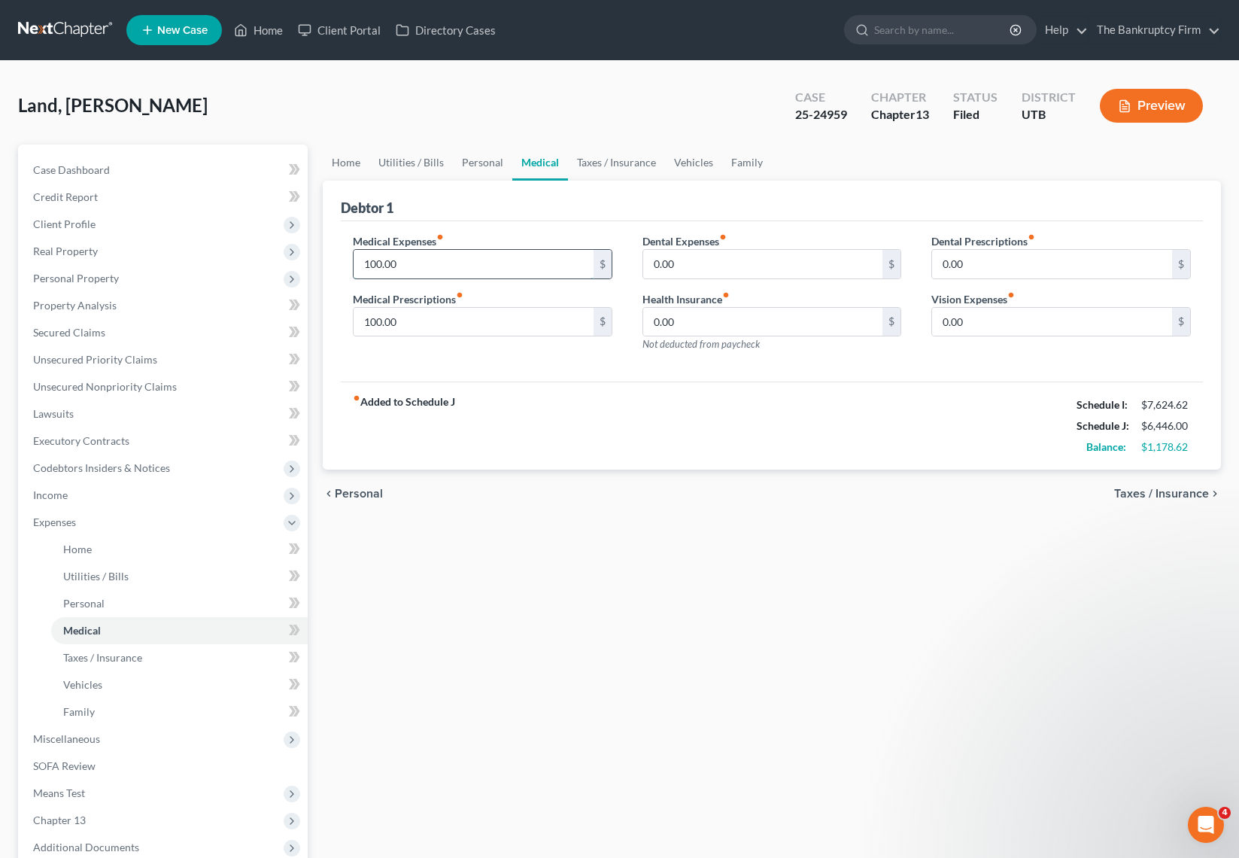
click at [446, 262] on input "100.00" at bounding box center [474, 264] width 240 height 29
click at [471, 156] on link "Personal" at bounding box center [482, 162] width 59 height 36
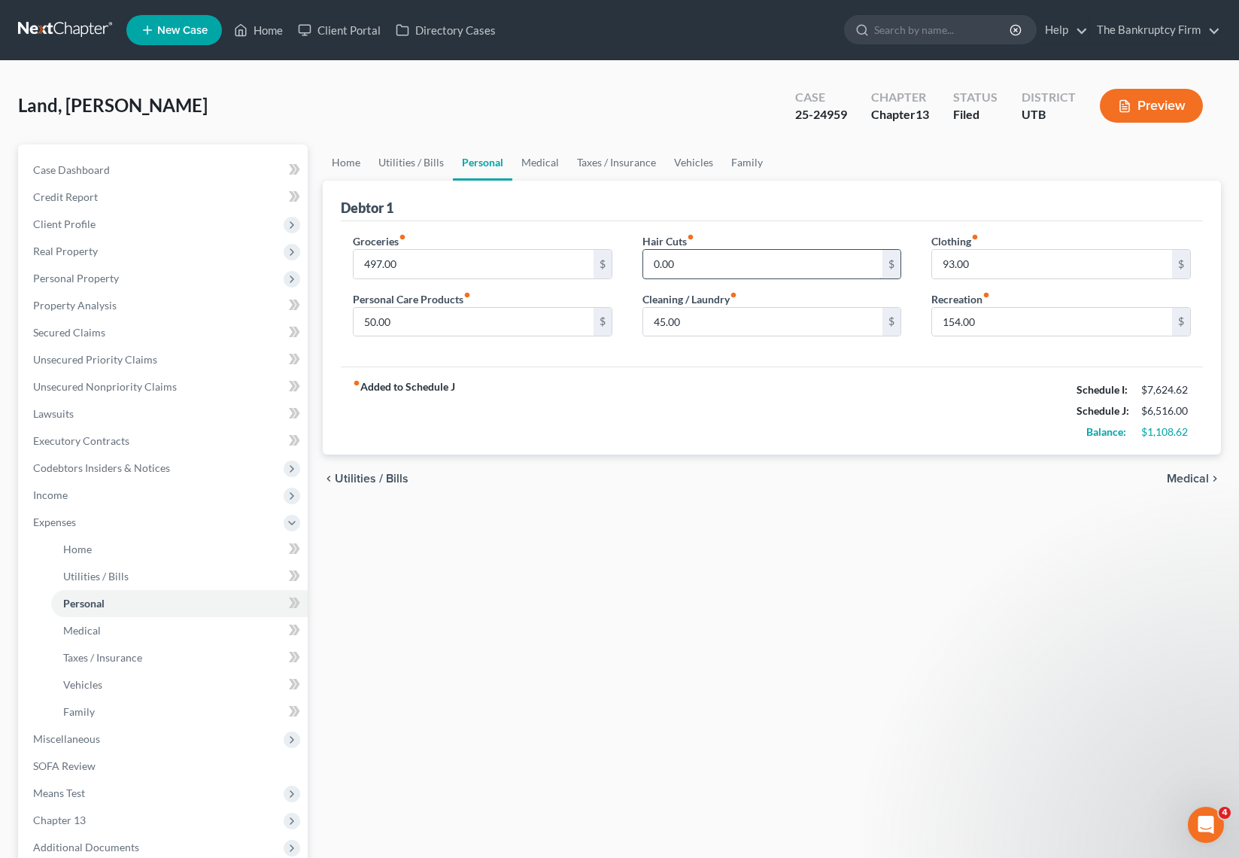
click at [706, 252] on input "0.00" at bounding box center [763, 264] width 240 height 29
click at [698, 264] on input "50" at bounding box center [763, 264] width 240 height 29
click at [634, 412] on div "fiber_manual_record Added to Schedule J Schedule I: $7,624.62 Schedule J: $6,63…" at bounding box center [772, 410] width 862 height 88
click at [435, 328] on input "50.00" at bounding box center [474, 322] width 240 height 29
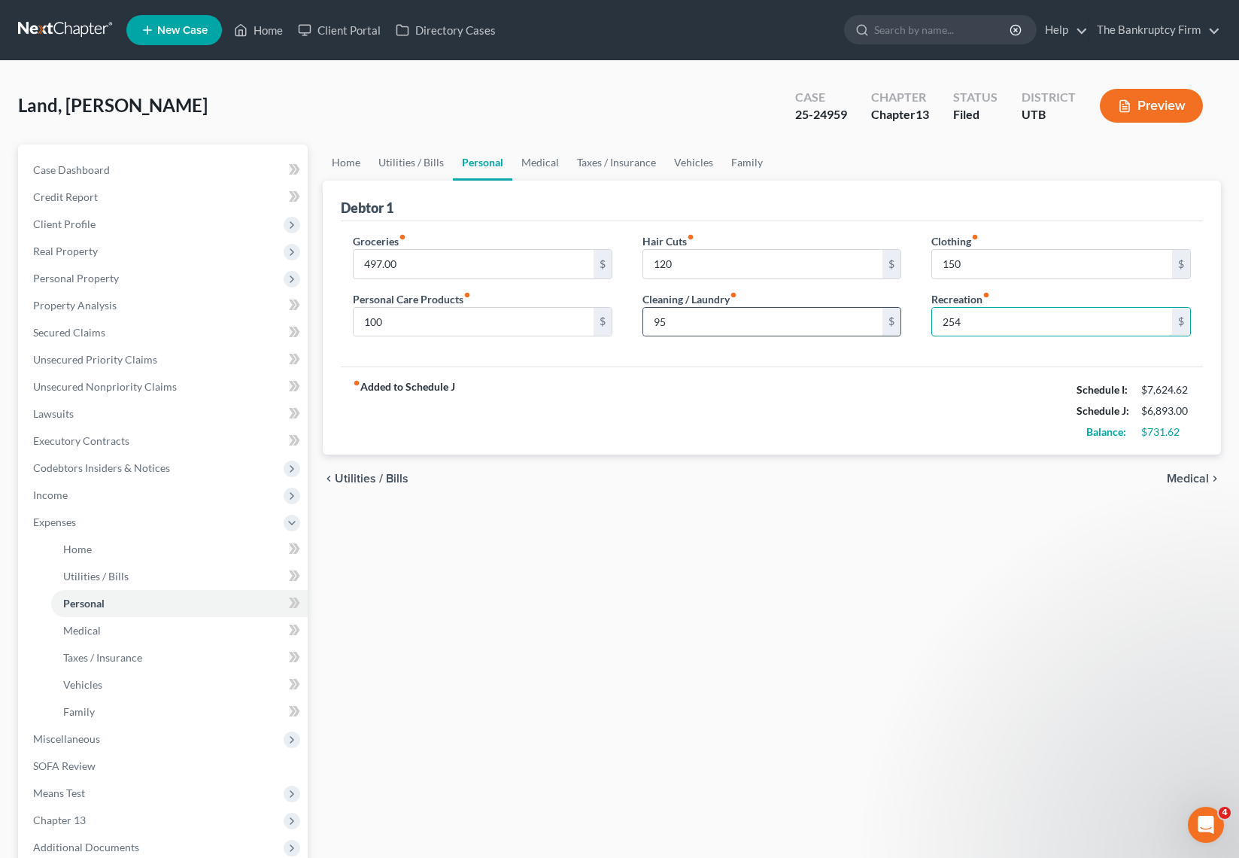
drag, startPoint x: 989, startPoint y: 325, endPoint x: 893, endPoint y: 323, distance: 96.3
click at [893, 323] on div "Groceries fiber_manual_record 497.00 $ Personal Care Products fiber_manual_reco…" at bounding box center [772, 291] width 868 height 116
click at [410, 163] on link "Utilities / Bills" at bounding box center [411, 162] width 84 height 36
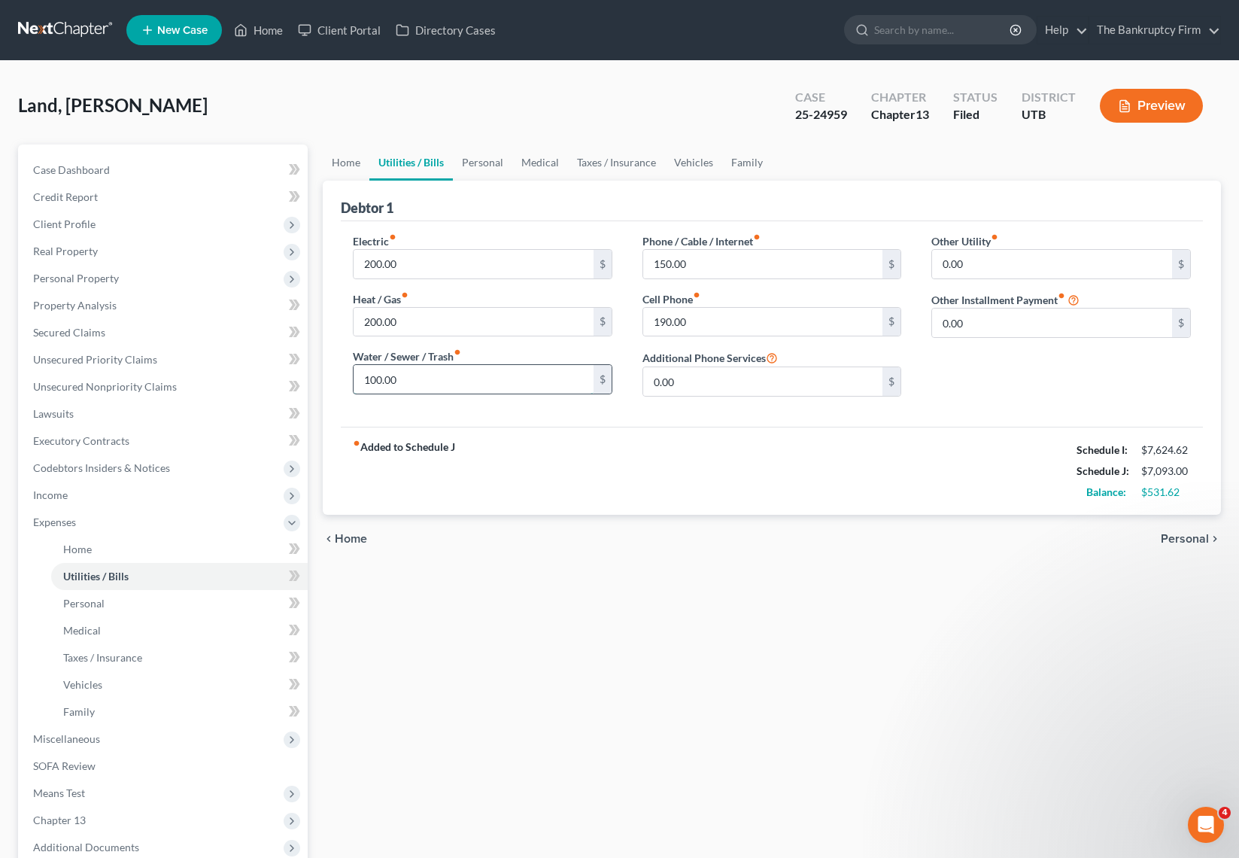
click at [425, 375] on input "100.00" at bounding box center [474, 379] width 240 height 29
click at [687, 163] on link "Vehicles" at bounding box center [693, 162] width 57 height 36
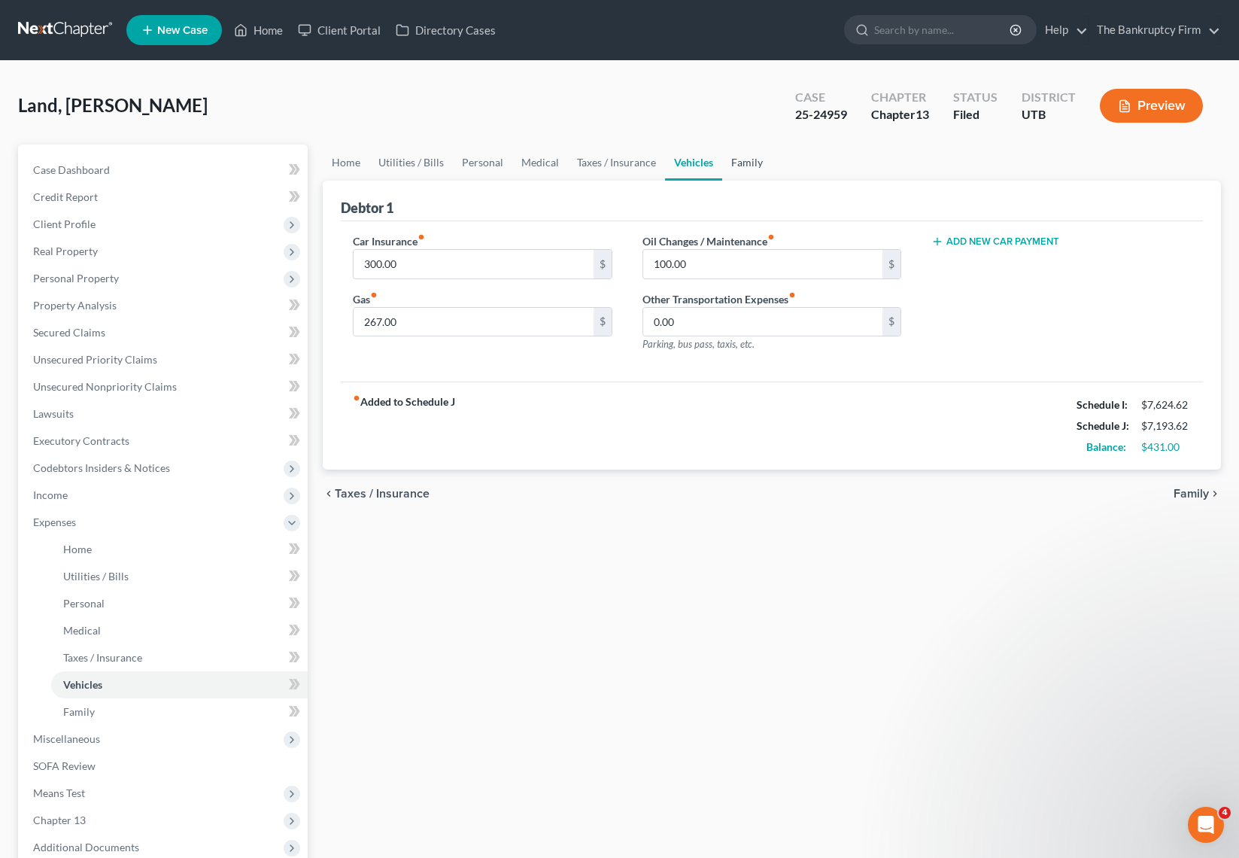
click at [746, 155] on link "Family" at bounding box center [747, 162] width 50 height 36
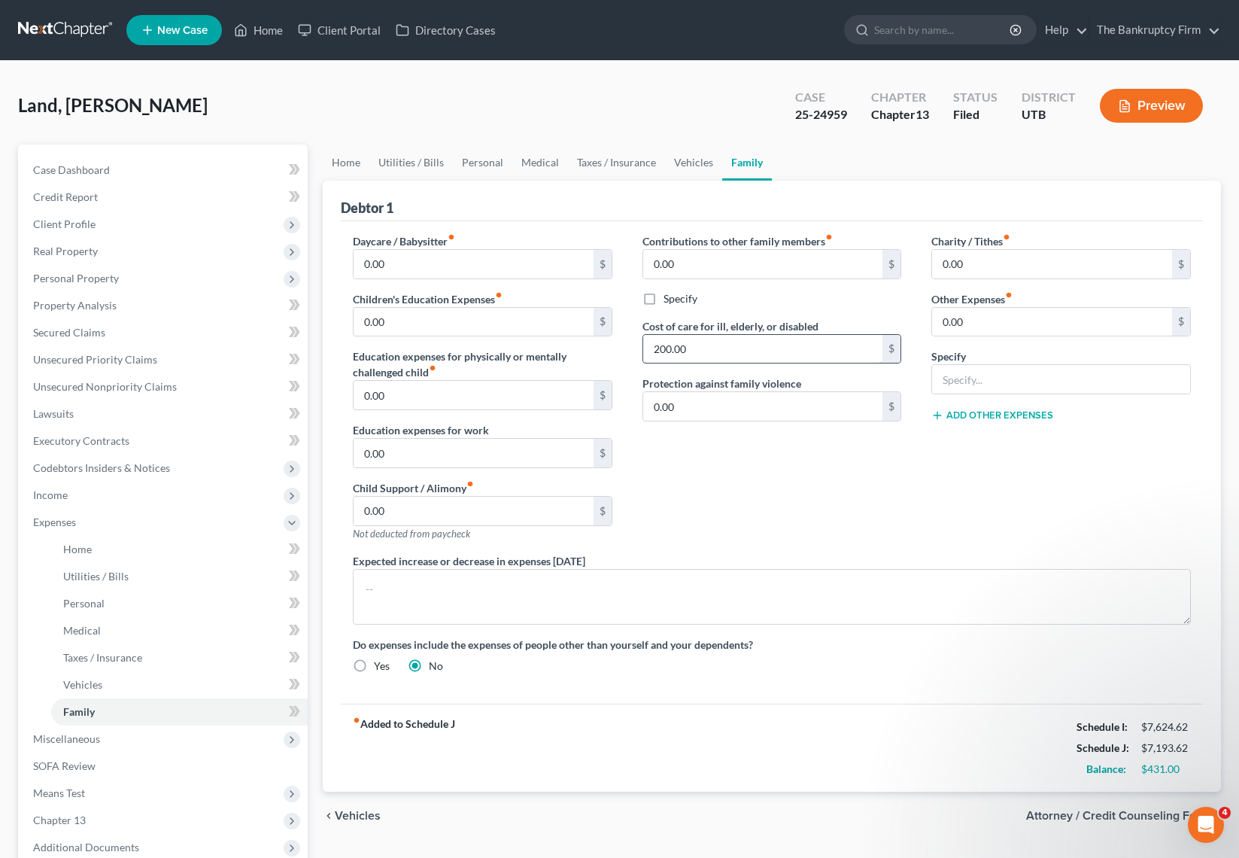
click at [743, 349] on input "200.00" at bounding box center [763, 349] width 240 height 29
click at [711, 261] on input "0.00" at bounding box center [763, 264] width 240 height 29
click at [408, 165] on link "Utilities / Bills" at bounding box center [411, 162] width 84 height 36
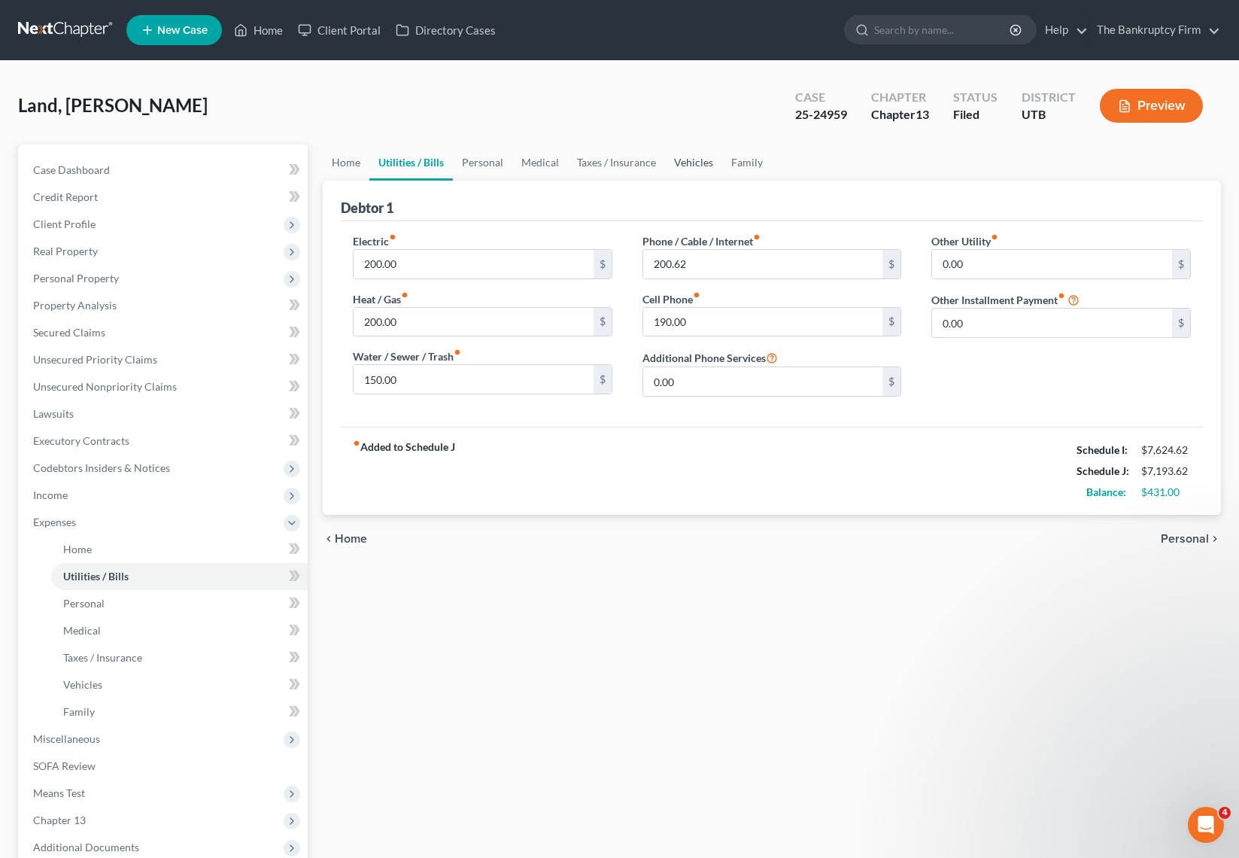
click at [694, 162] on link "Vehicles" at bounding box center [693, 162] width 57 height 36
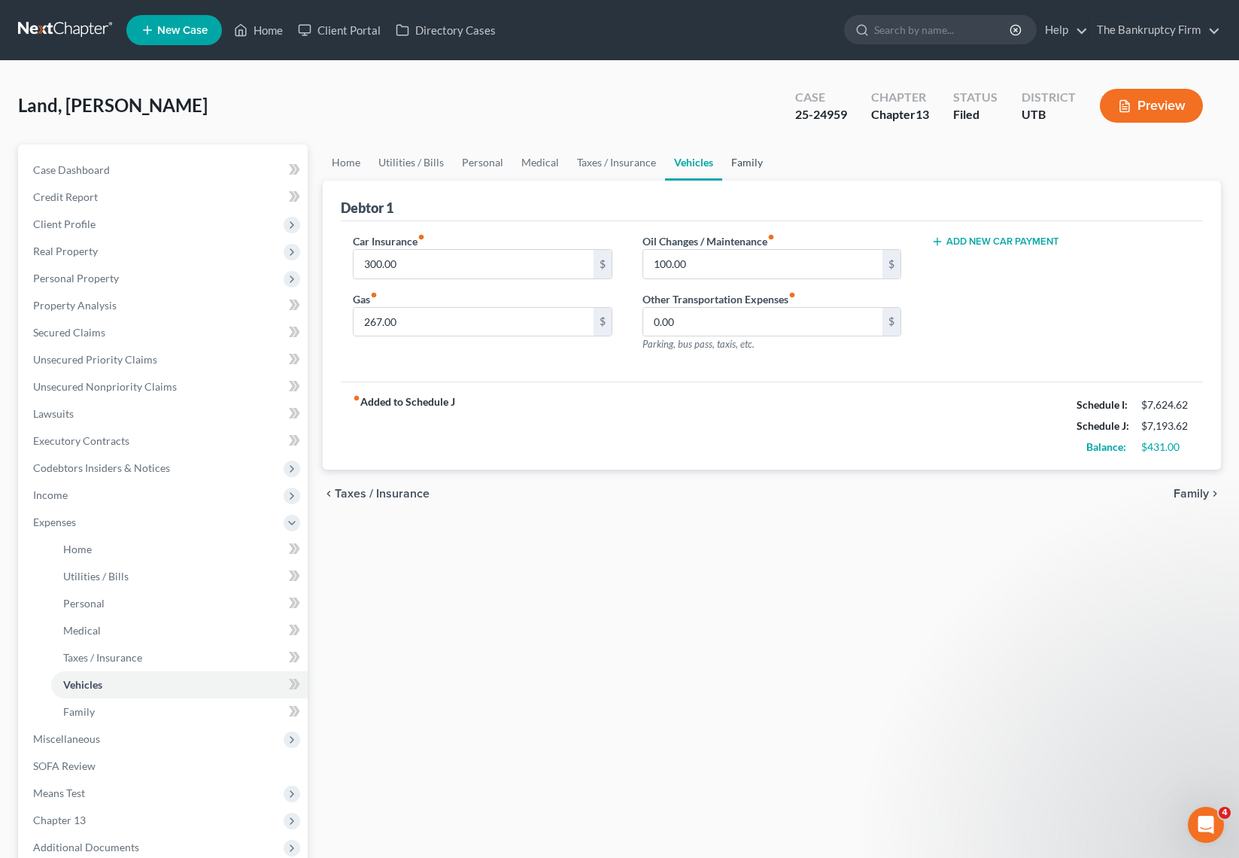
click at [748, 162] on link "Family" at bounding box center [747, 162] width 50 height 36
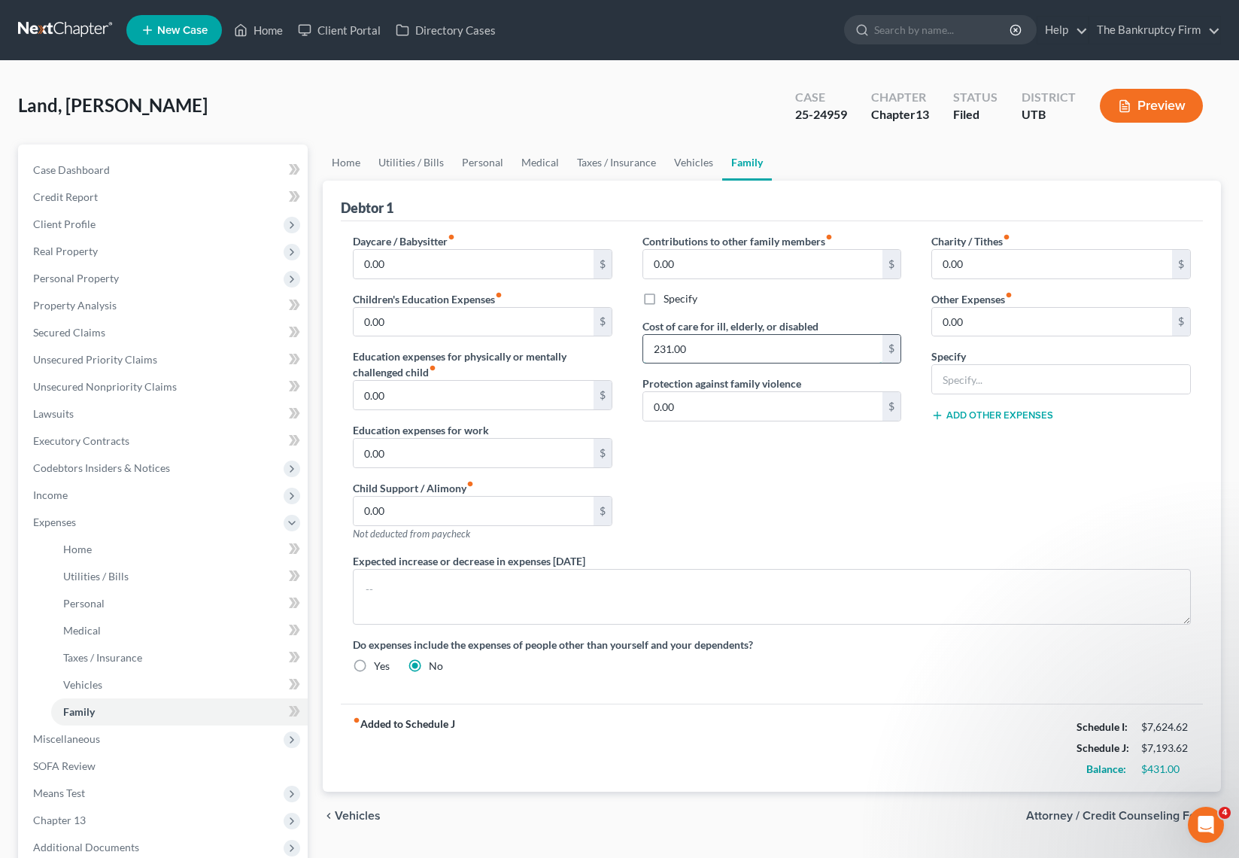
click at [714, 345] on input "231.00" at bounding box center [763, 349] width 240 height 29
click at [716, 345] on input "231.00" at bounding box center [763, 349] width 240 height 29
click at [715, 348] on input "231.00" at bounding box center [763, 349] width 240 height 29
click at [716, 348] on input "262" at bounding box center [763, 349] width 240 height 29
click at [797, 298] on div "Specify" at bounding box center [772, 298] width 260 height 15
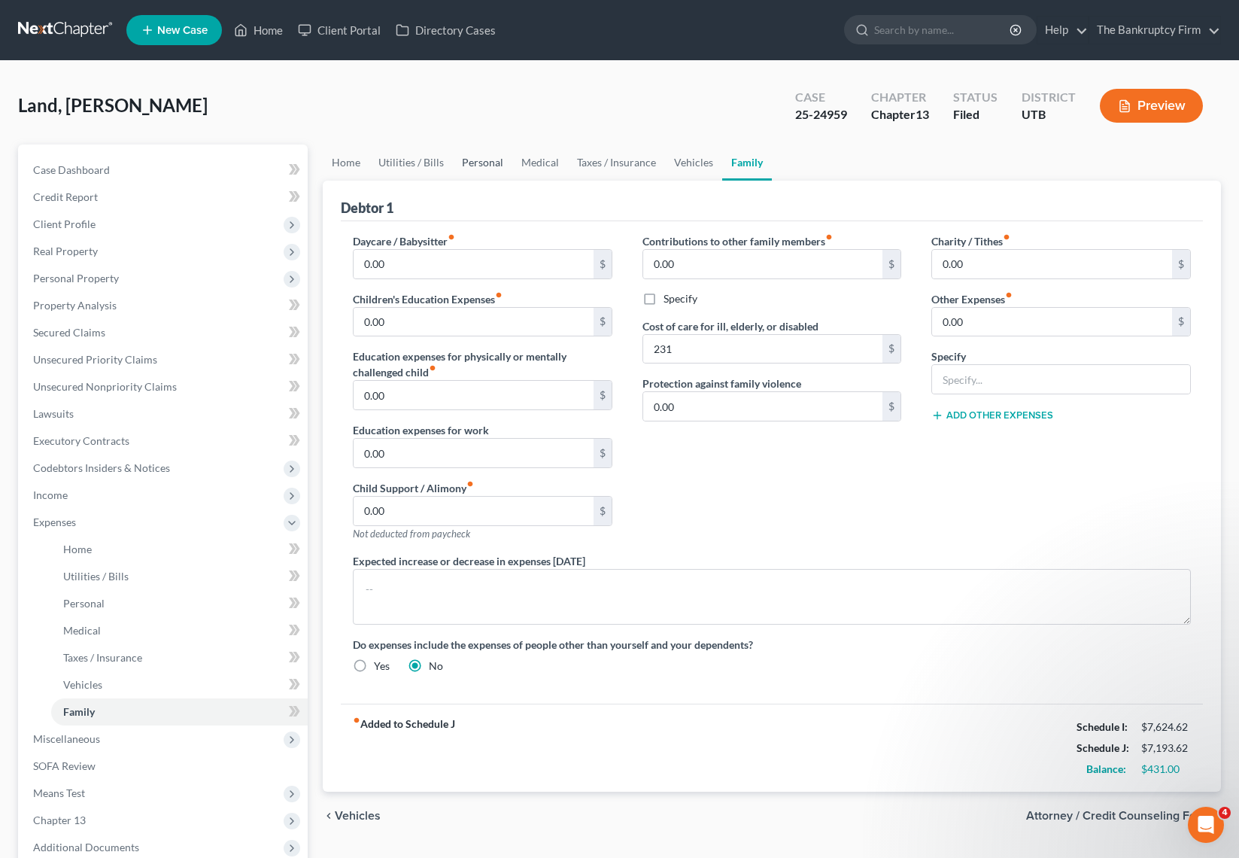
click at [483, 160] on link "Personal" at bounding box center [482, 162] width 59 height 36
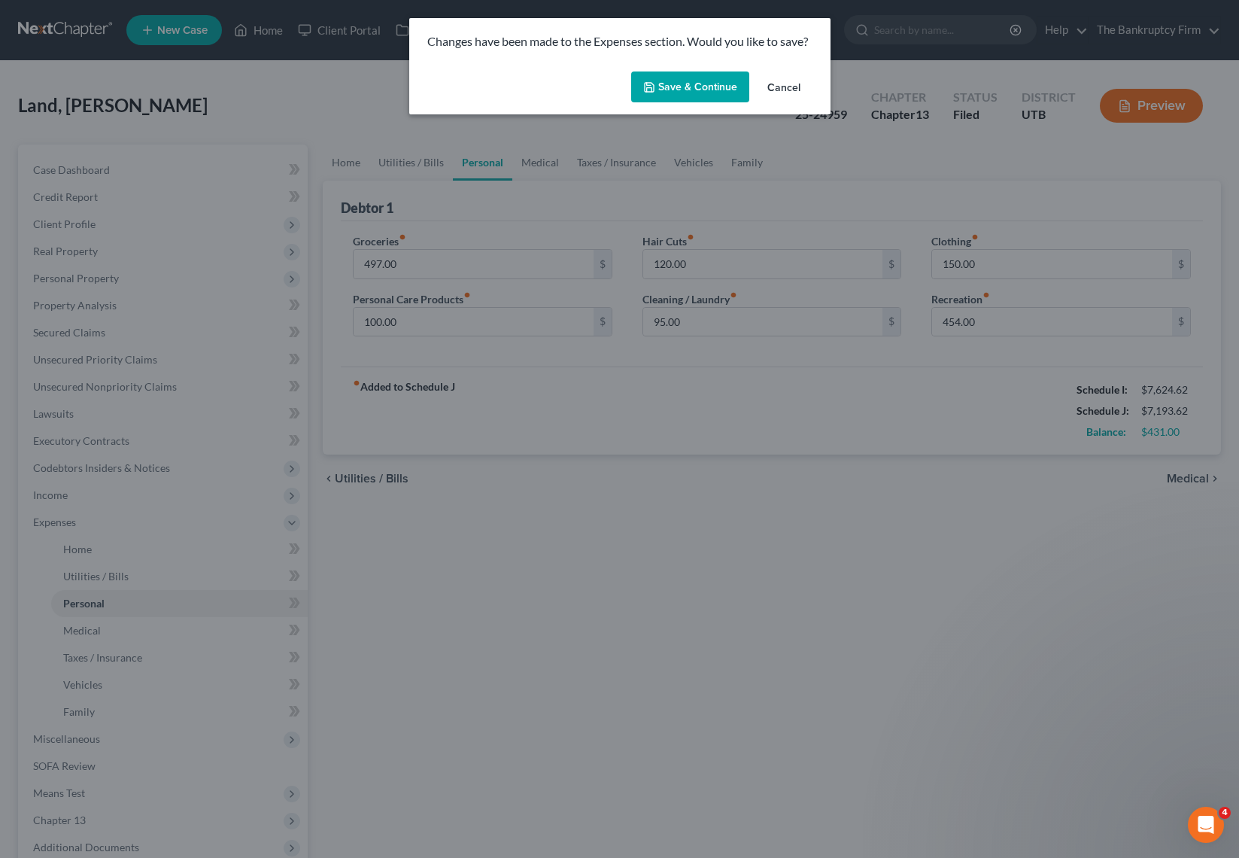
click at [690, 85] on button "Save & Continue" at bounding box center [690, 87] width 118 height 32
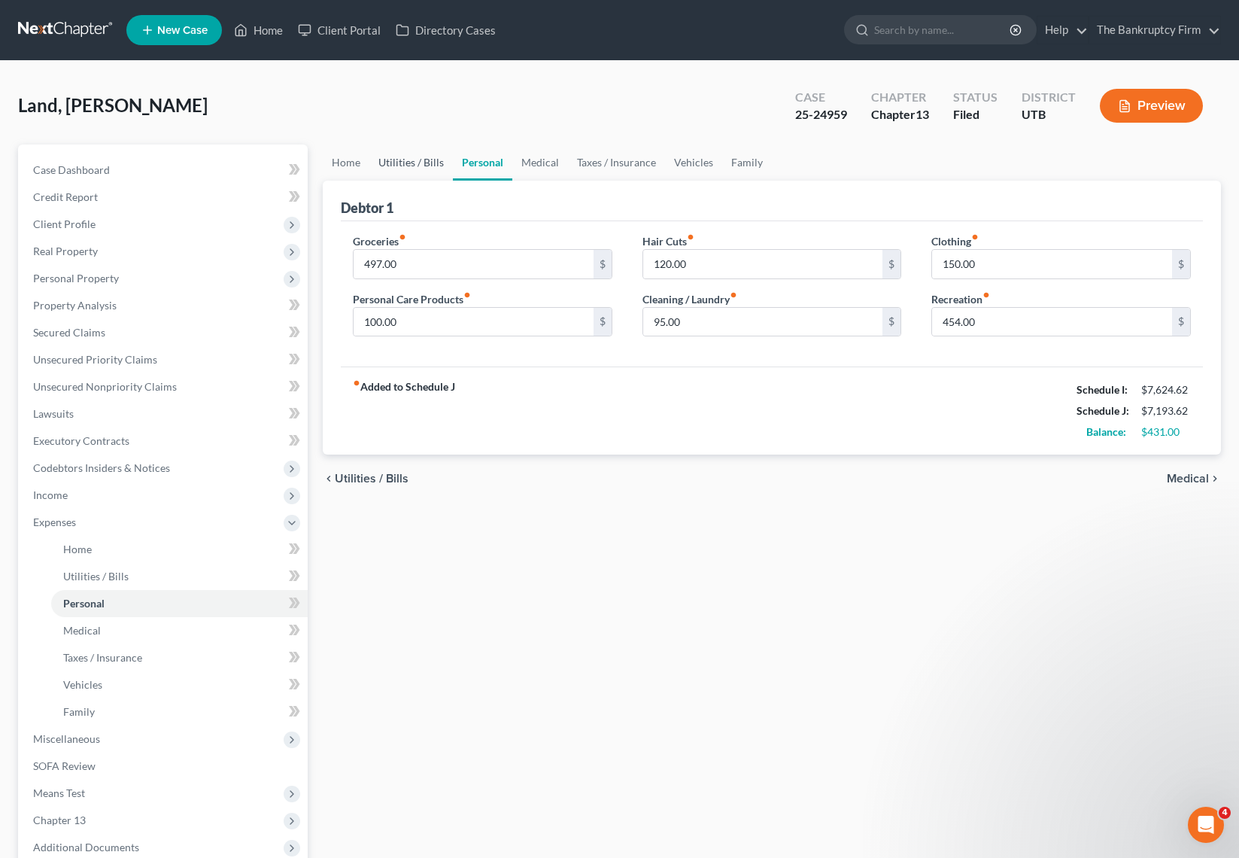
click at [406, 163] on link "Utilities / Bills" at bounding box center [411, 162] width 84 height 36
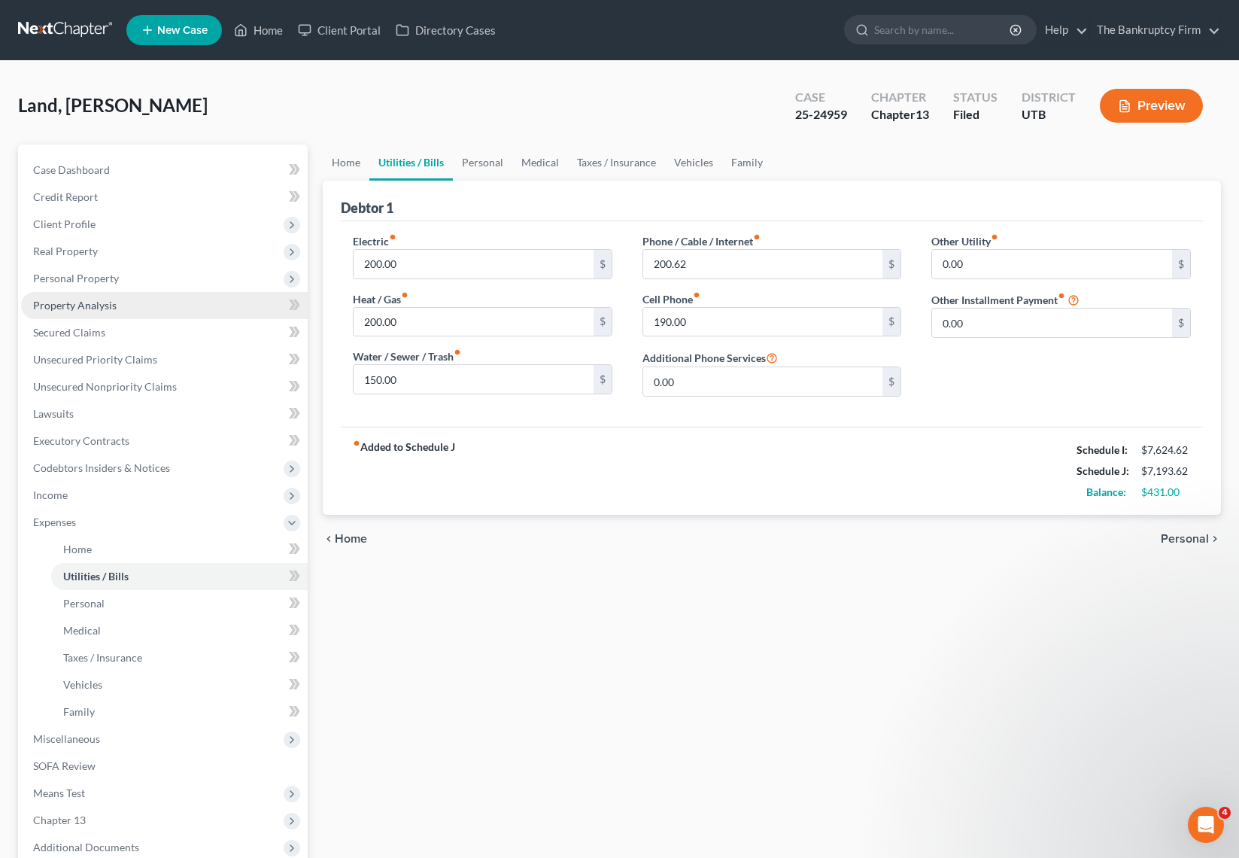
click at [98, 304] on span "Property Analysis" at bounding box center [75, 305] width 84 height 13
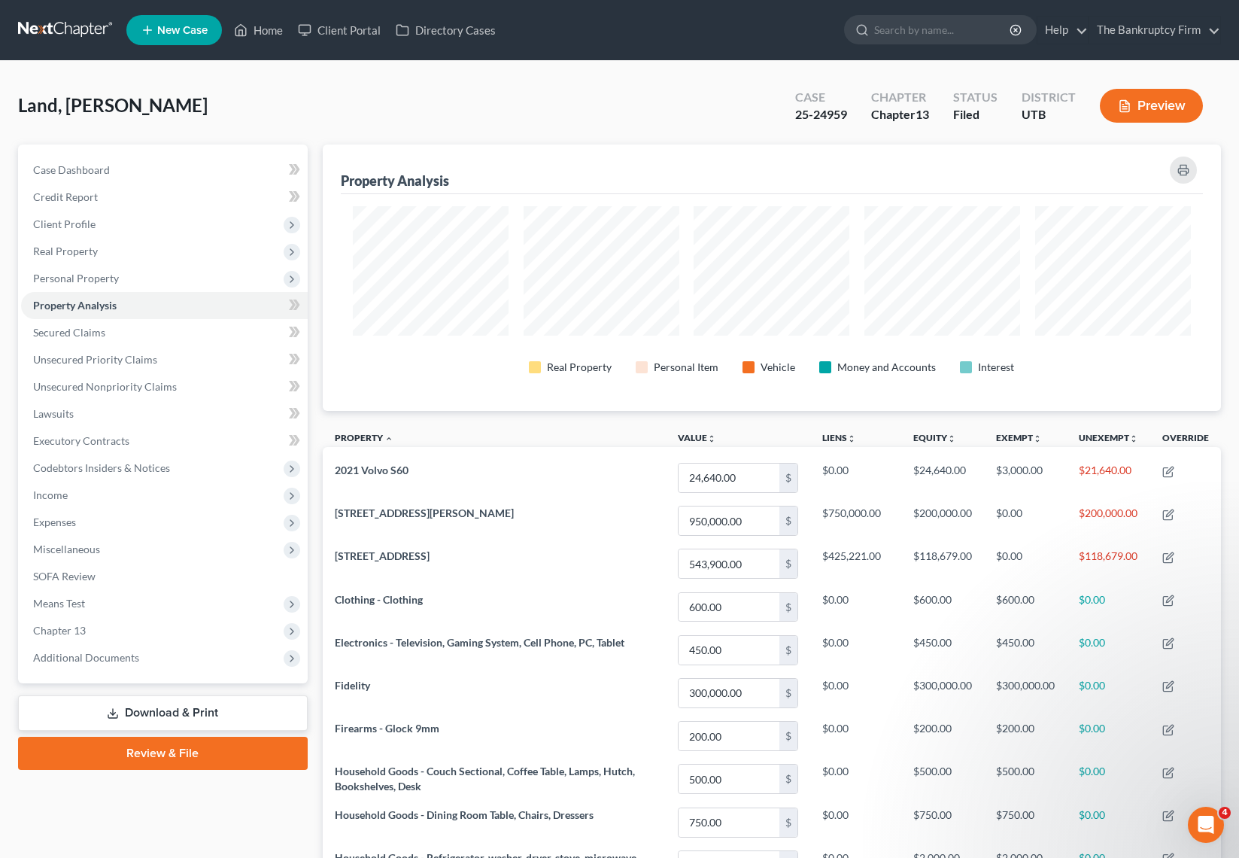
scroll to position [266, 899]
click at [68, 521] on span "Expenses" at bounding box center [54, 521] width 43 height 13
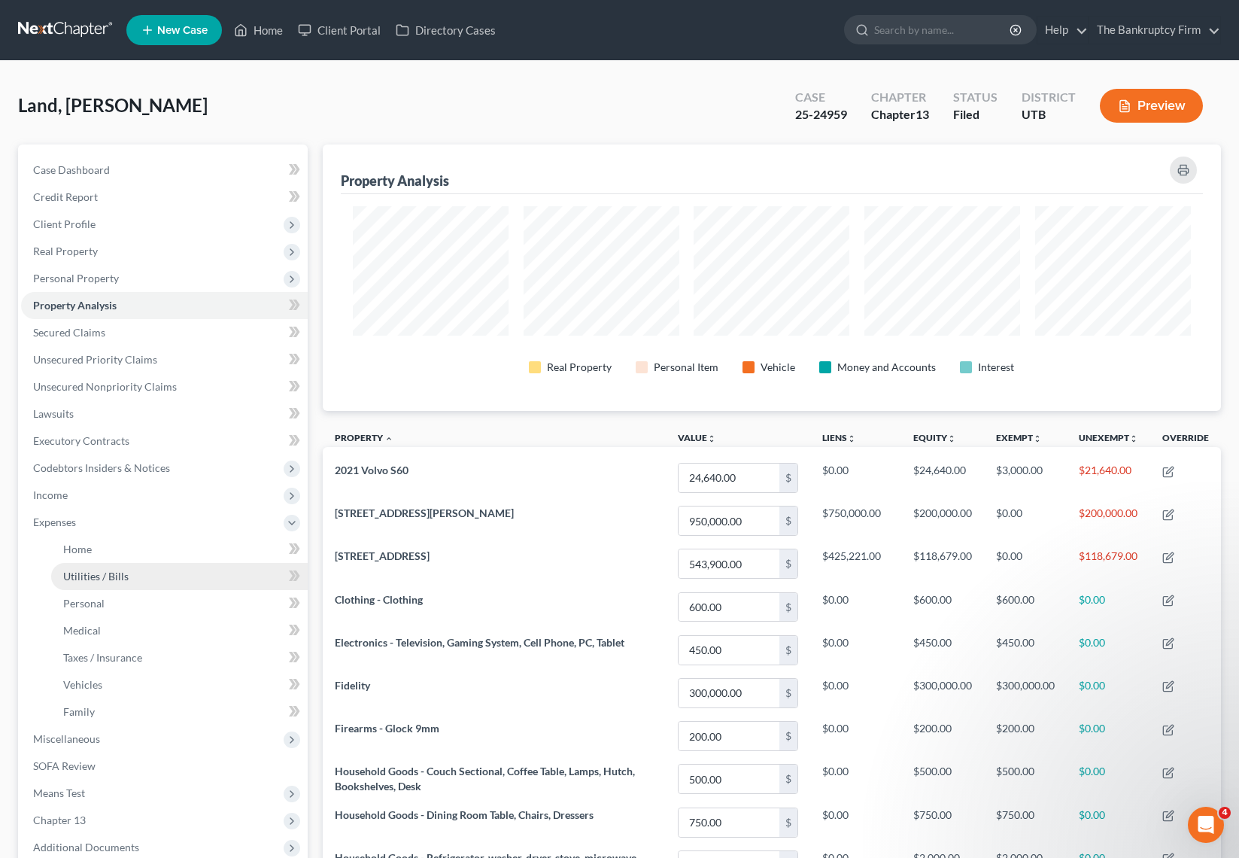
click at [99, 573] on span "Utilities / Bills" at bounding box center [95, 576] width 65 height 13
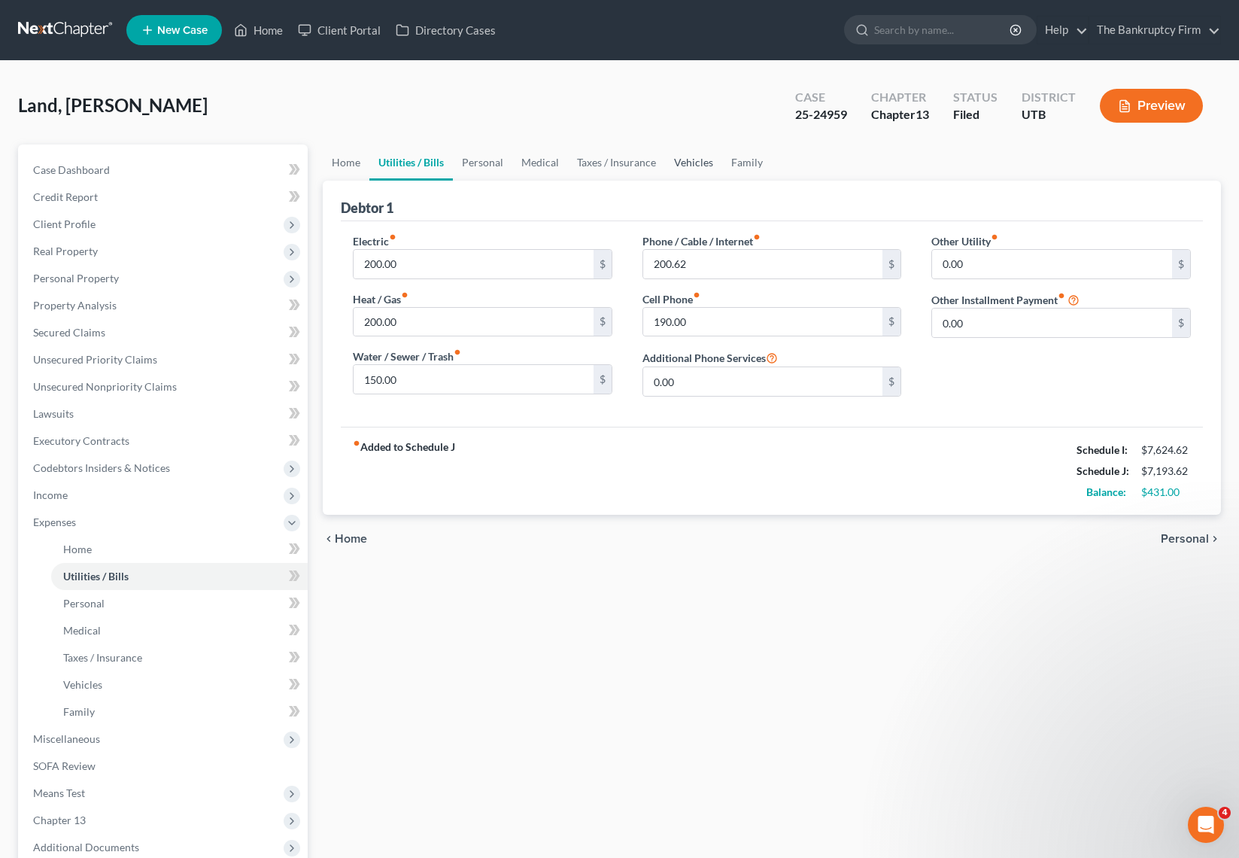
click at [687, 162] on link "Vehicles" at bounding box center [693, 162] width 57 height 36
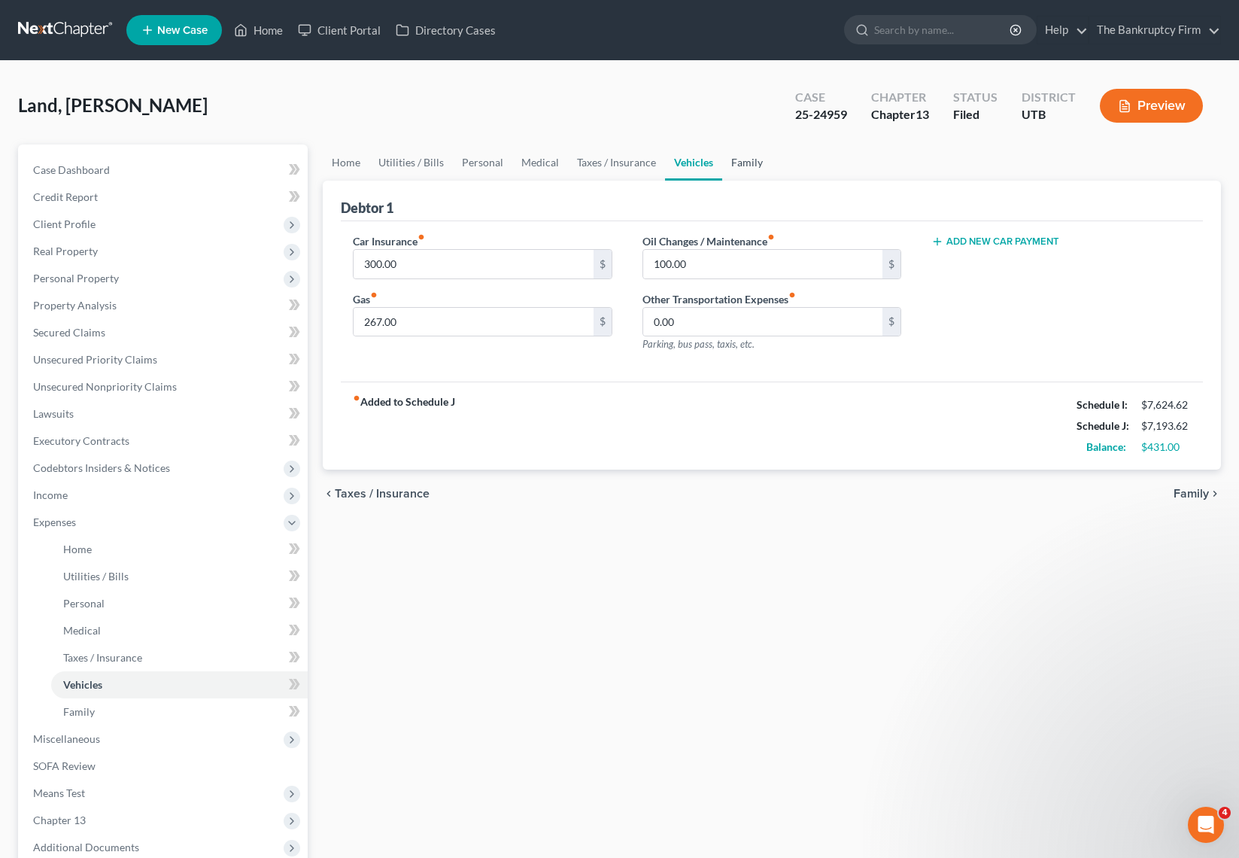
click at [739, 159] on link "Family" at bounding box center [747, 162] width 50 height 36
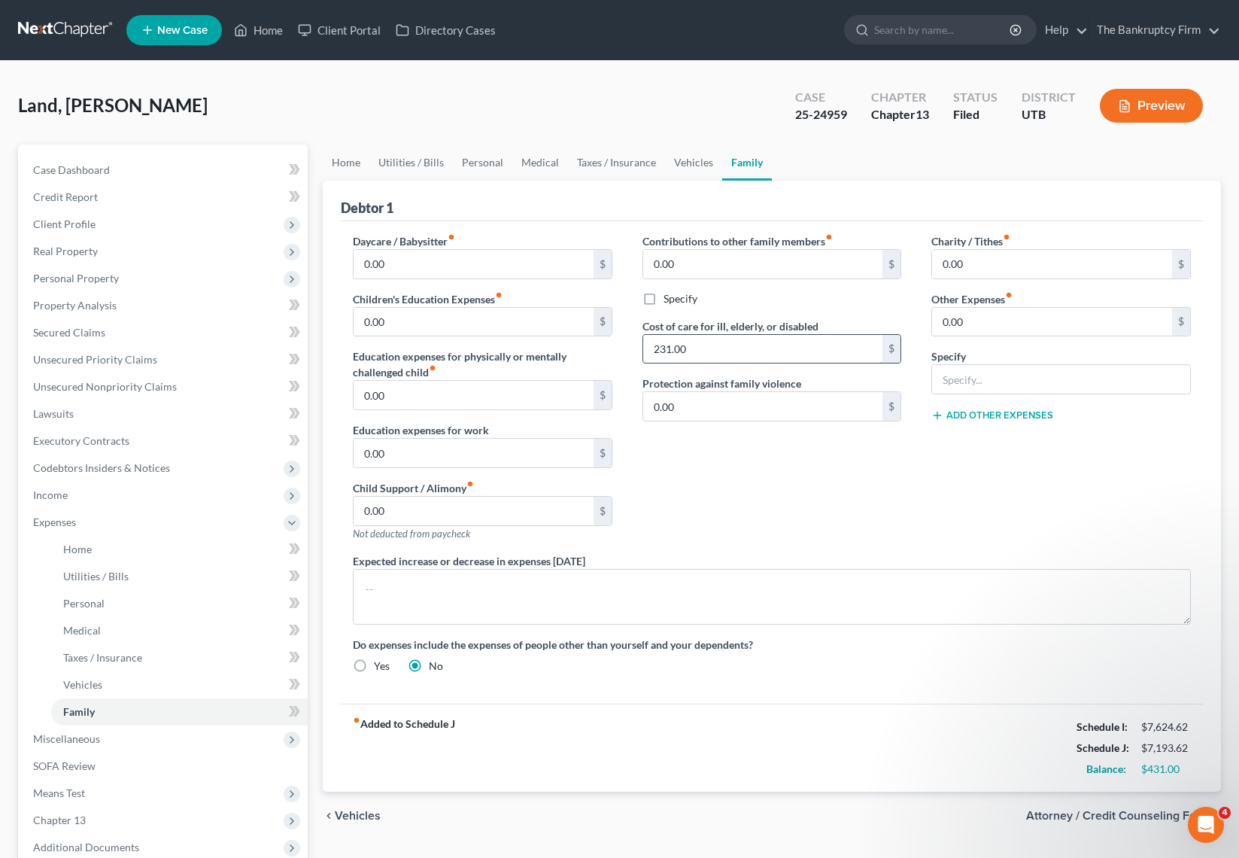
click at [703, 350] on input "231.00" at bounding box center [763, 349] width 240 height 29
click at [479, 327] on input "0.00" at bounding box center [474, 322] width 240 height 29
click at [752, 266] on input "0.00" at bounding box center [763, 264] width 240 height 29
click at [718, 344] on input "200" at bounding box center [763, 349] width 240 height 29
click at [734, 452] on div "Contributions to other family members fiber_manual_record 262 $ Specify Cost of…" at bounding box center [772, 393] width 290 height 320
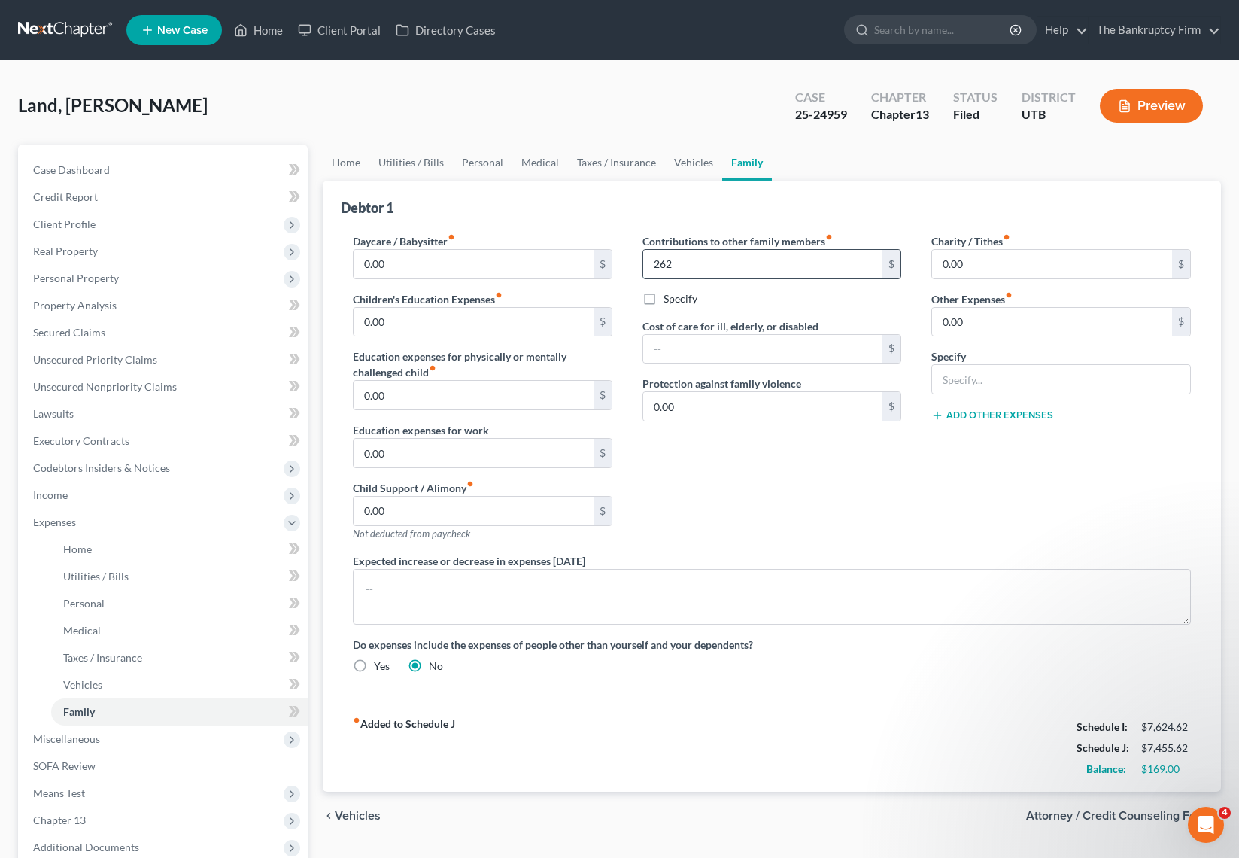
click at [712, 262] on input "262" at bounding box center [763, 264] width 240 height 29
click at [399, 163] on link "Utilities / Bills" at bounding box center [411, 162] width 84 height 36
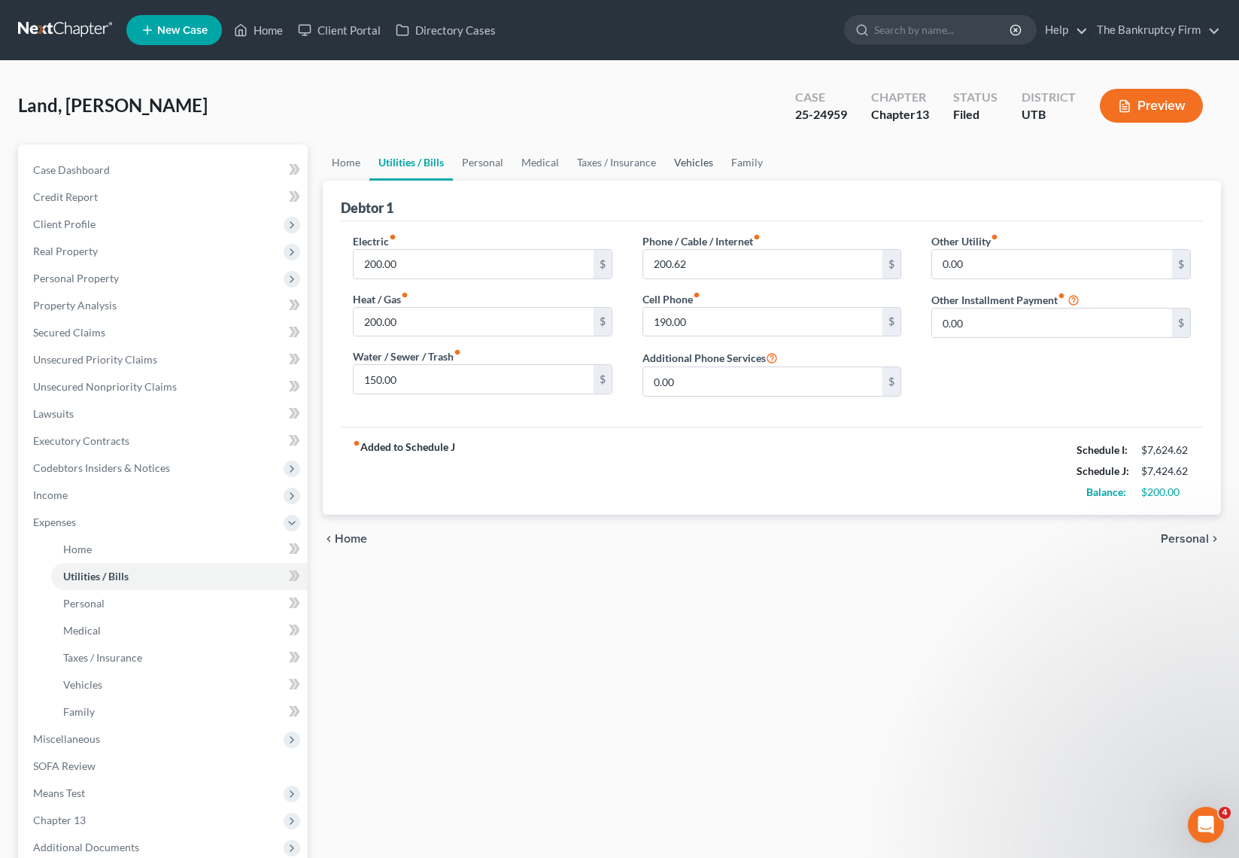
click at [685, 161] on link "Vehicles" at bounding box center [693, 162] width 57 height 36
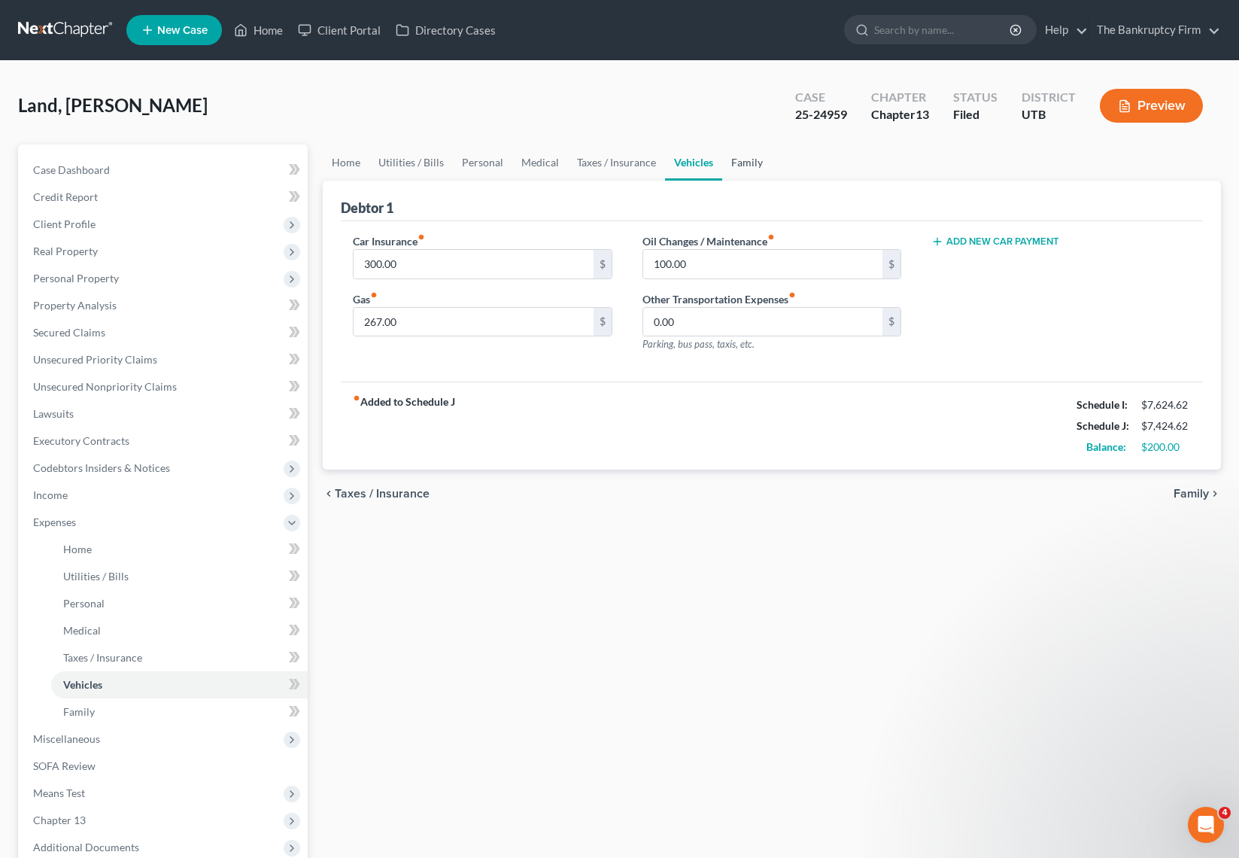
click at [736, 159] on link "Family" at bounding box center [747, 162] width 50 height 36
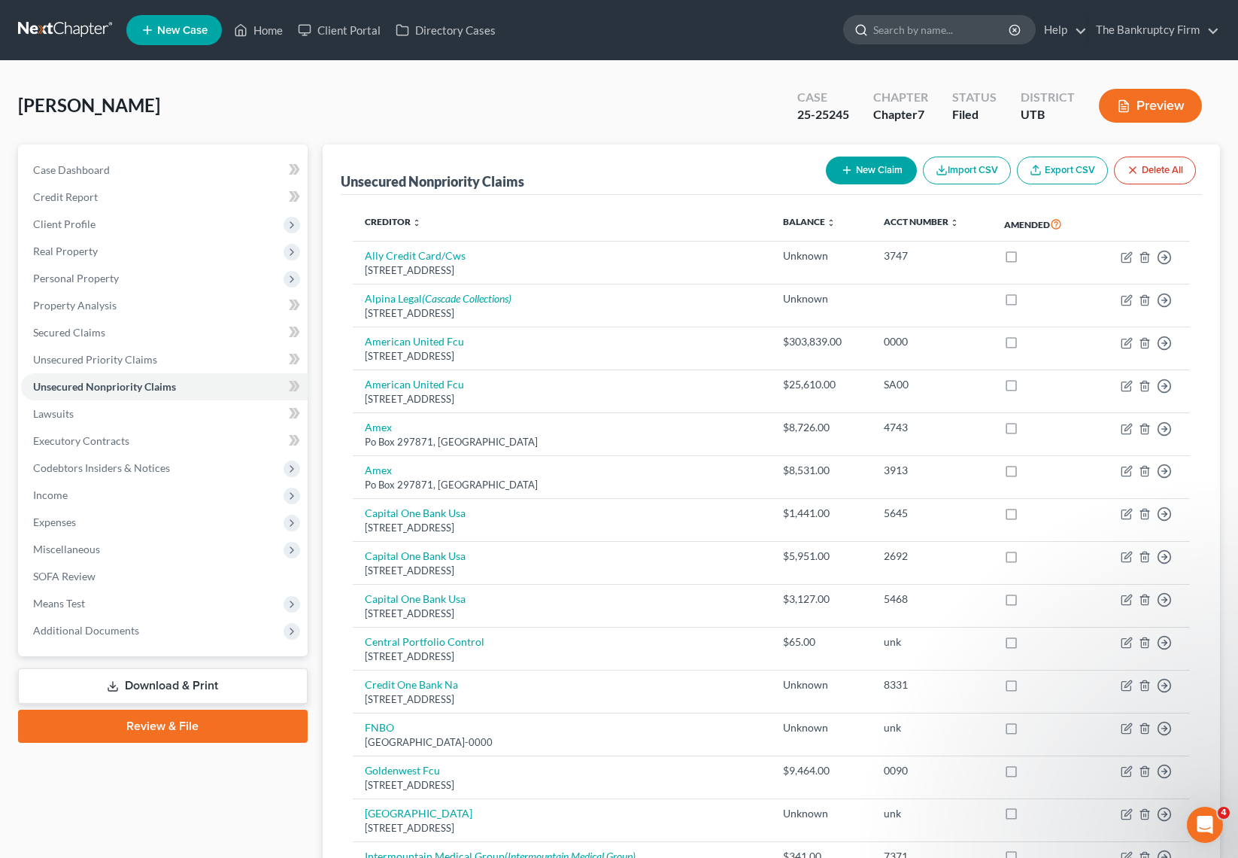
click at [941, 31] on input "search" at bounding box center [942, 30] width 138 height 28
type input "[PERSON_NAME]"
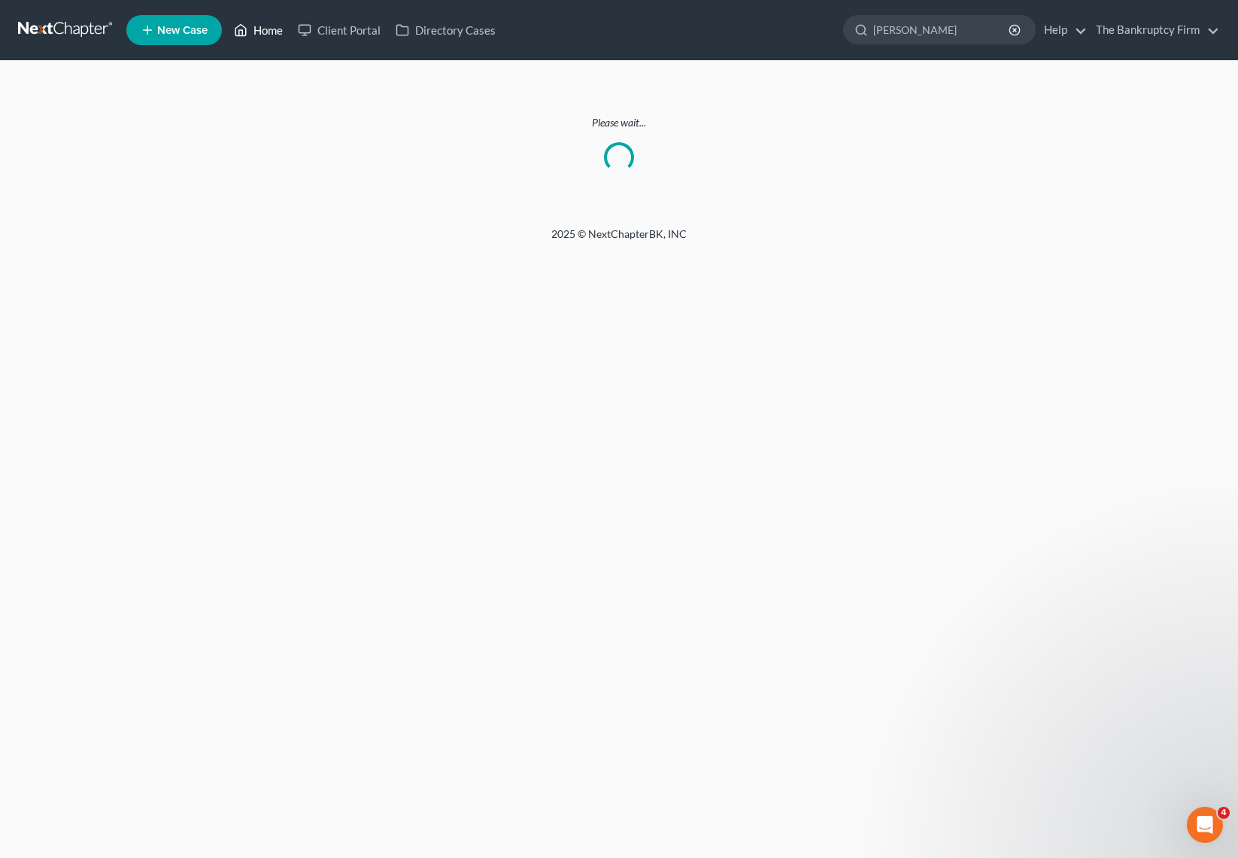
click at [265, 27] on link "Home" at bounding box center [258, 30] width 64 height 27
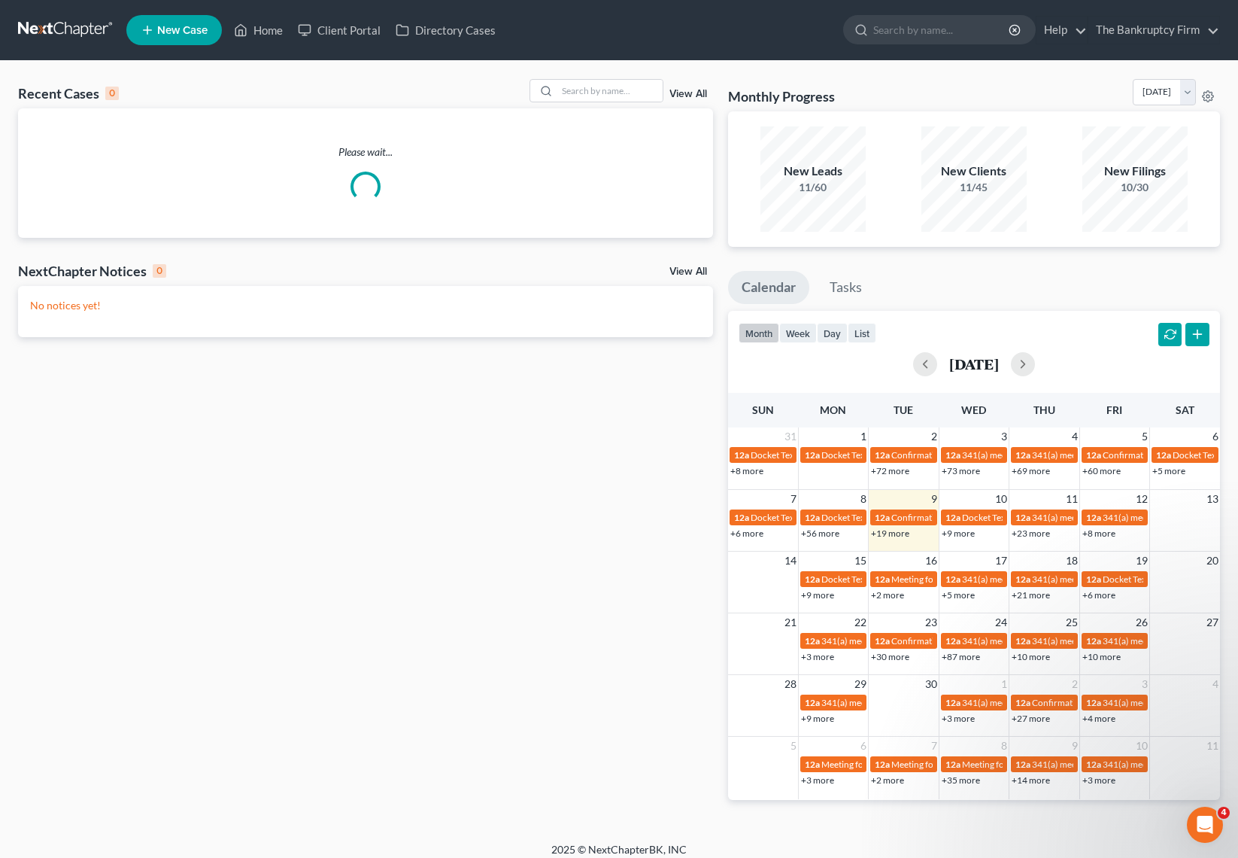
click at [685, 90] on link "View All" at bounding box center [689, 94] width 38 height 11
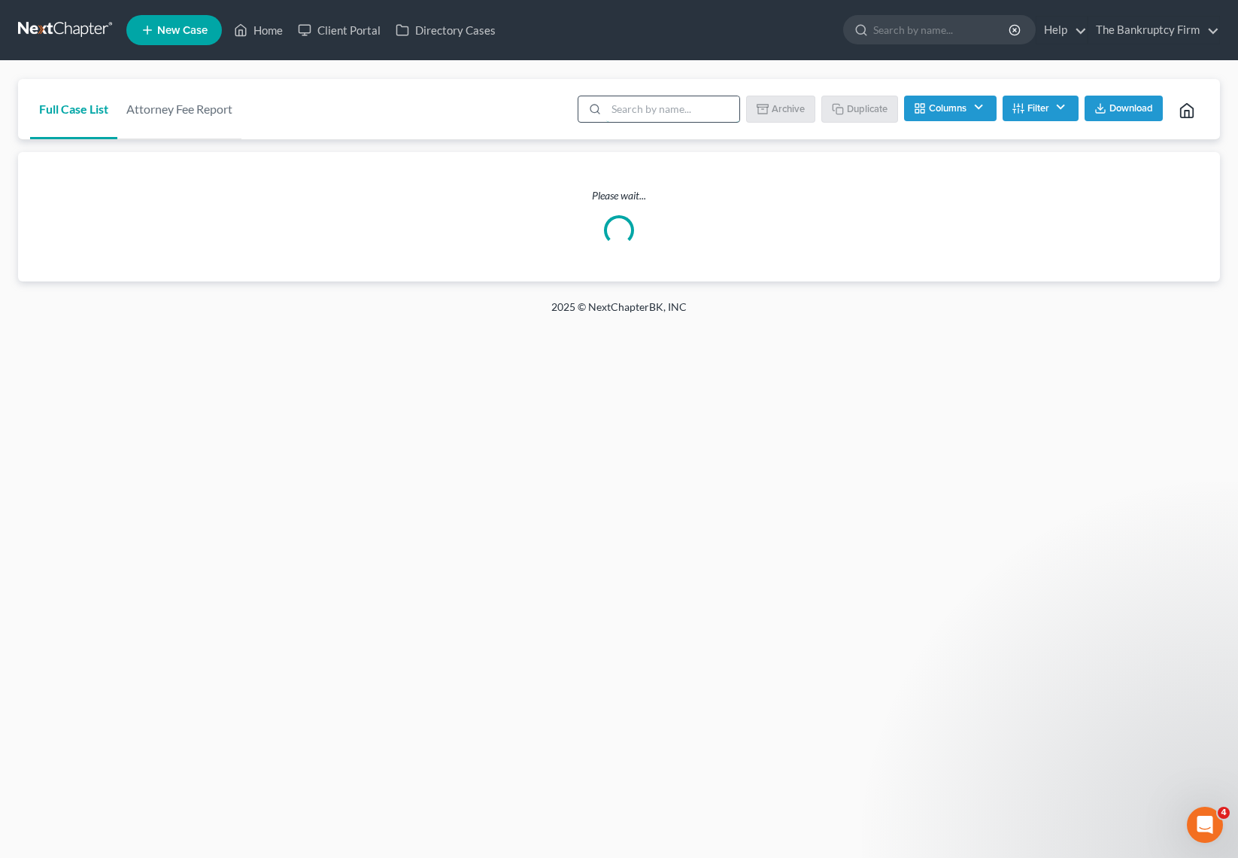
click at [667, 105] on input "search" at bounding box center [672, 109] width 133 height 26
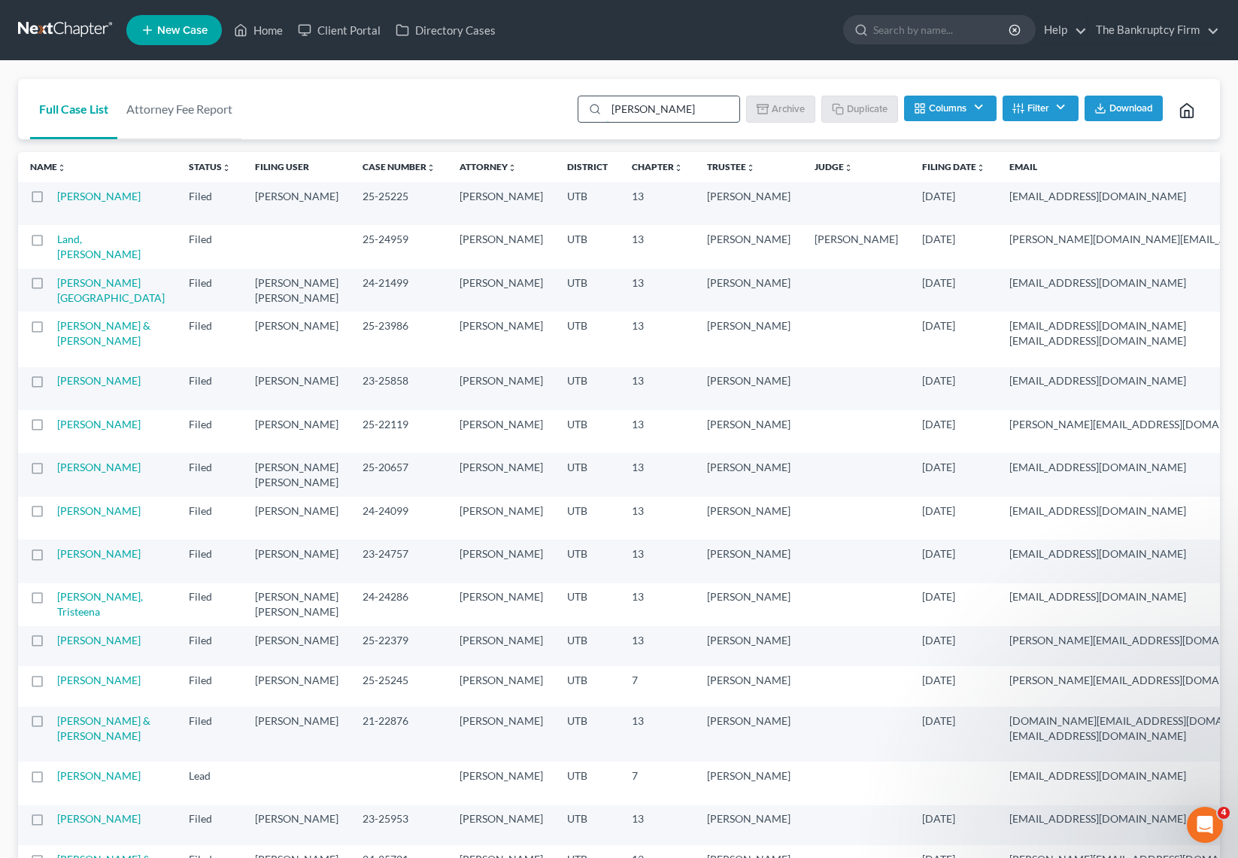
click at [699, 111] on input "[PERSON_NAME]" at bounding box center [672, 109] width 133 height 26
type input "[PERSON_NAME]"
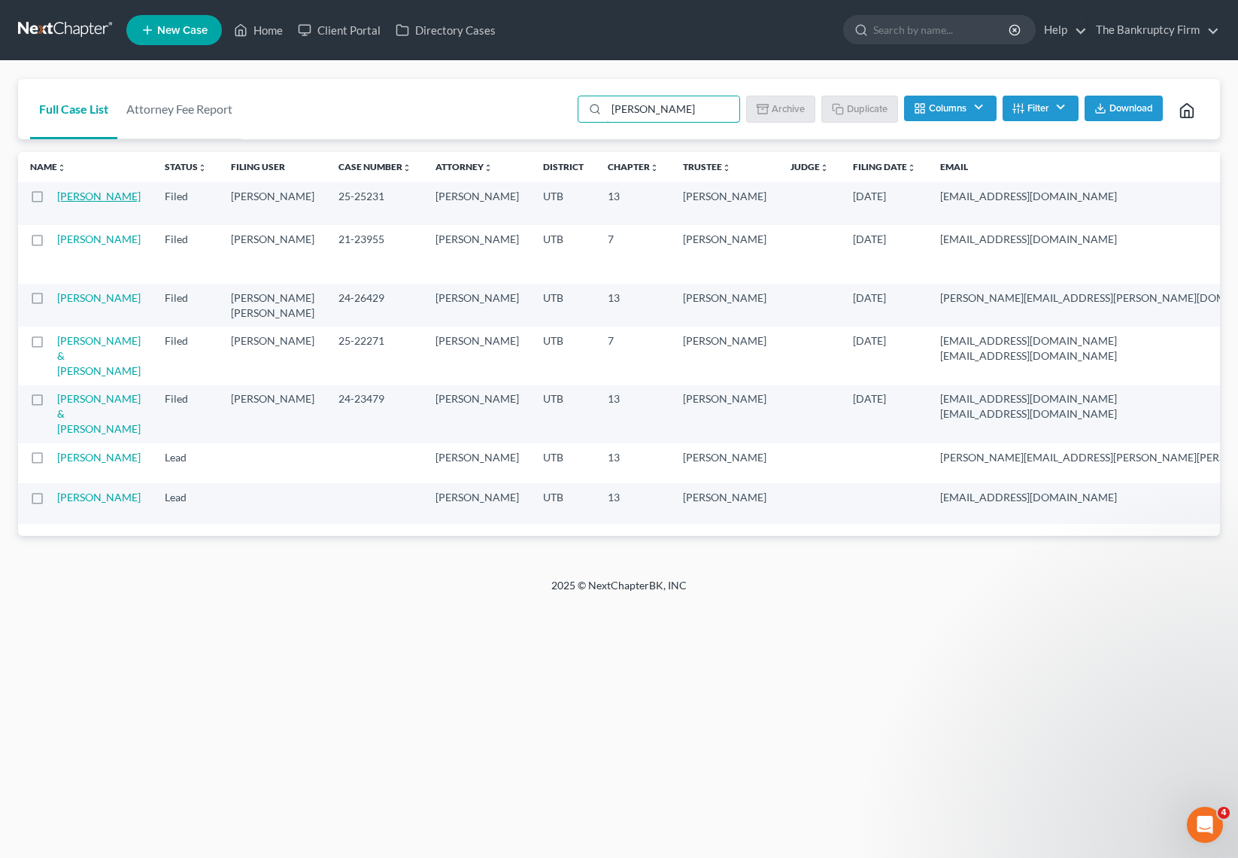
click at [73, 195] on link "[PERSON_NAME]" at bounding box center [99, 196] width 84 height 13
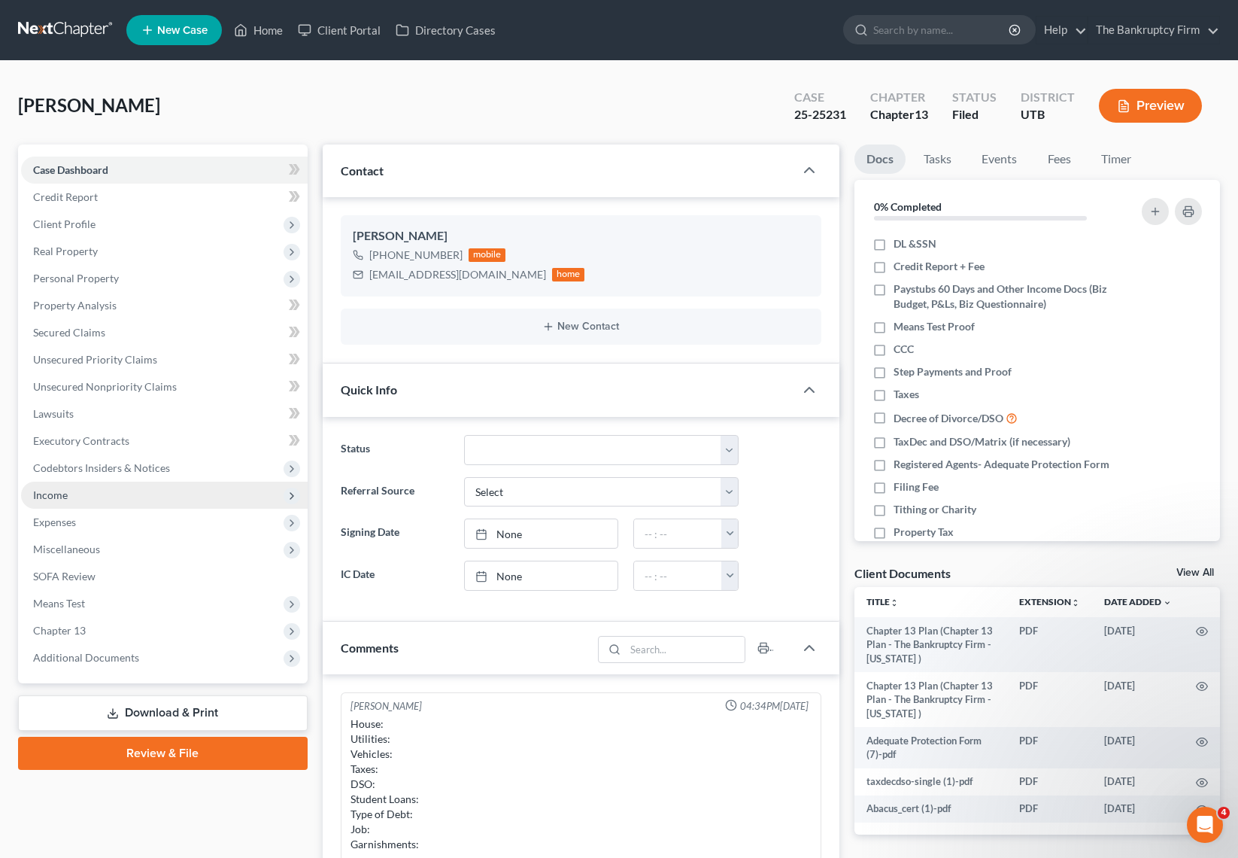
click at [101, 491] on span "Income" at bounding box center [164, 494] width 287 height 27
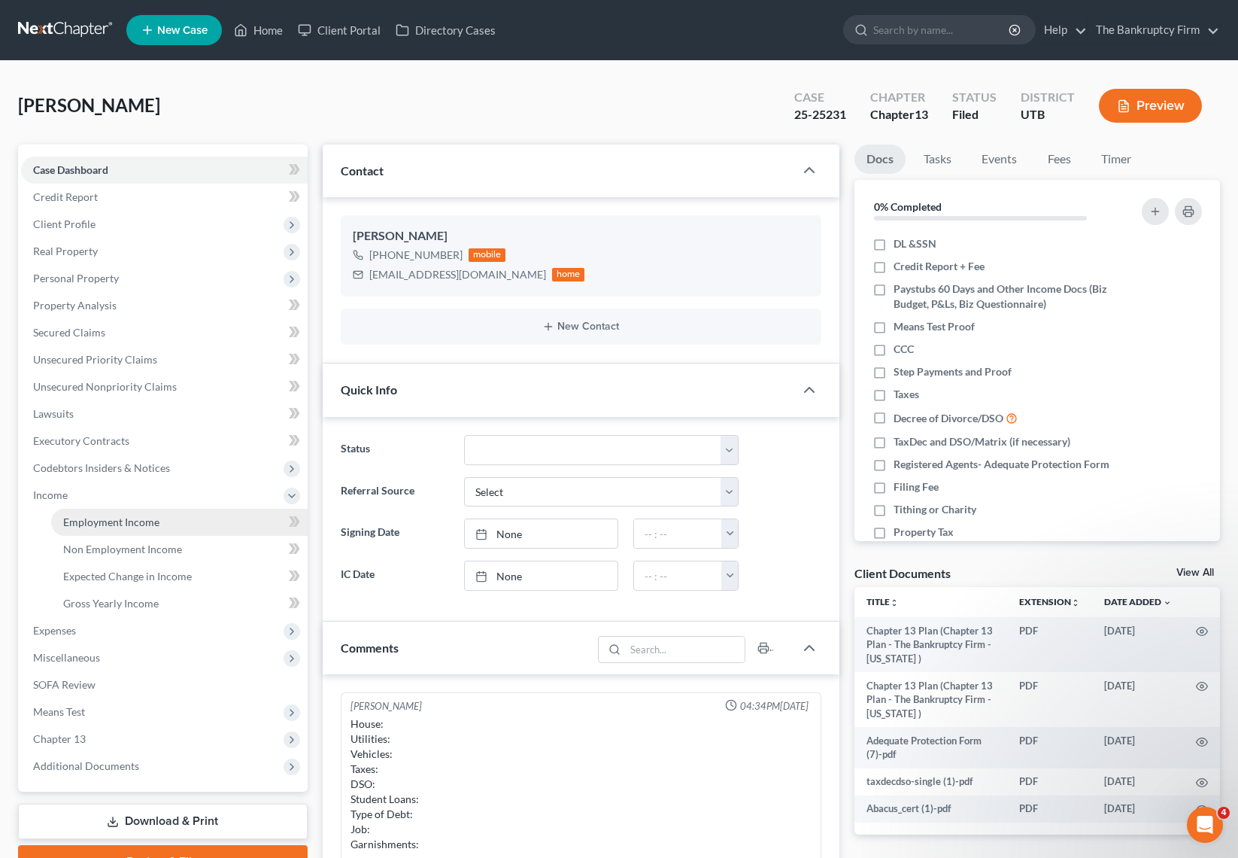
click at [150, 518] on span "Employment Income" at bounding box center [111, 521] width 96 height 13
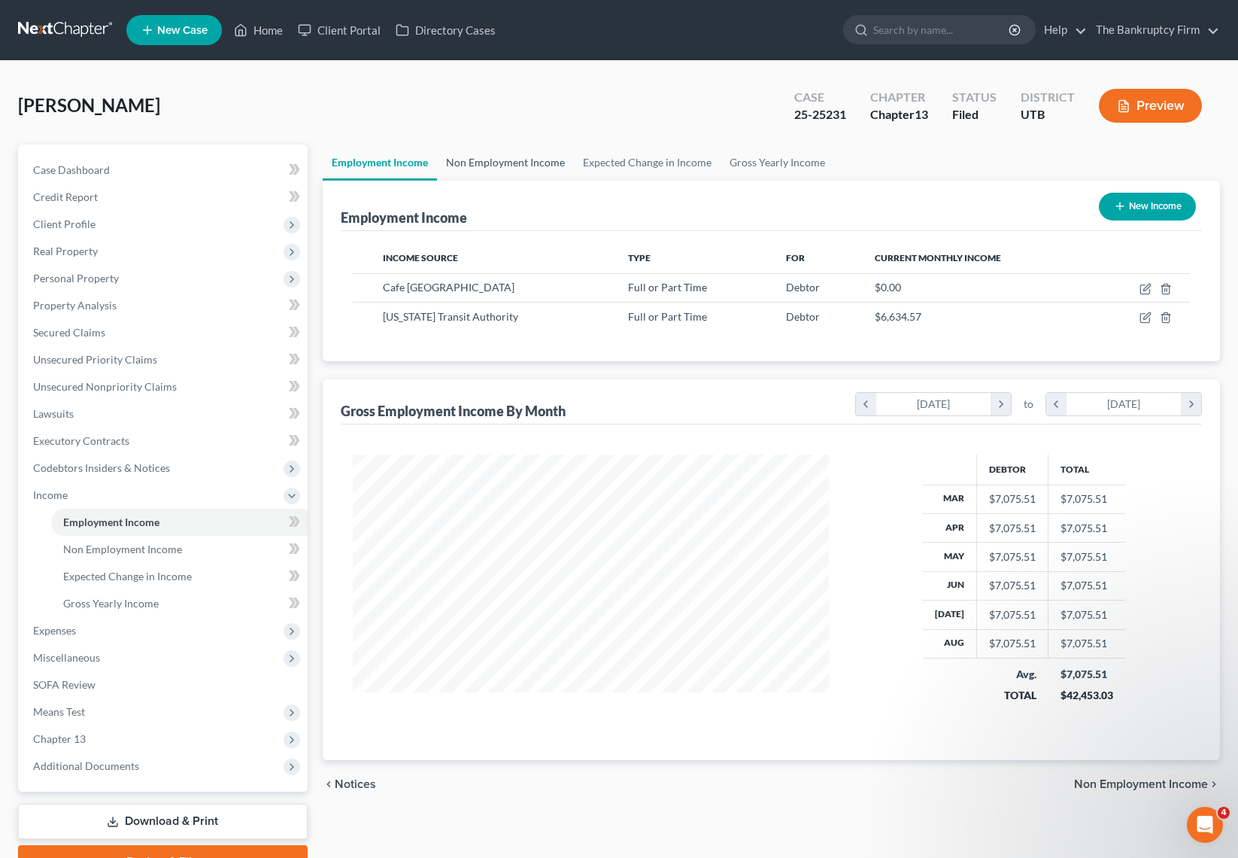
scroll to position [270, 506]
click at [1144, 317] on icon "button" at bounding box center [1146, 317] width 12 height 12
select select "0"
select select "46"
select select "2"
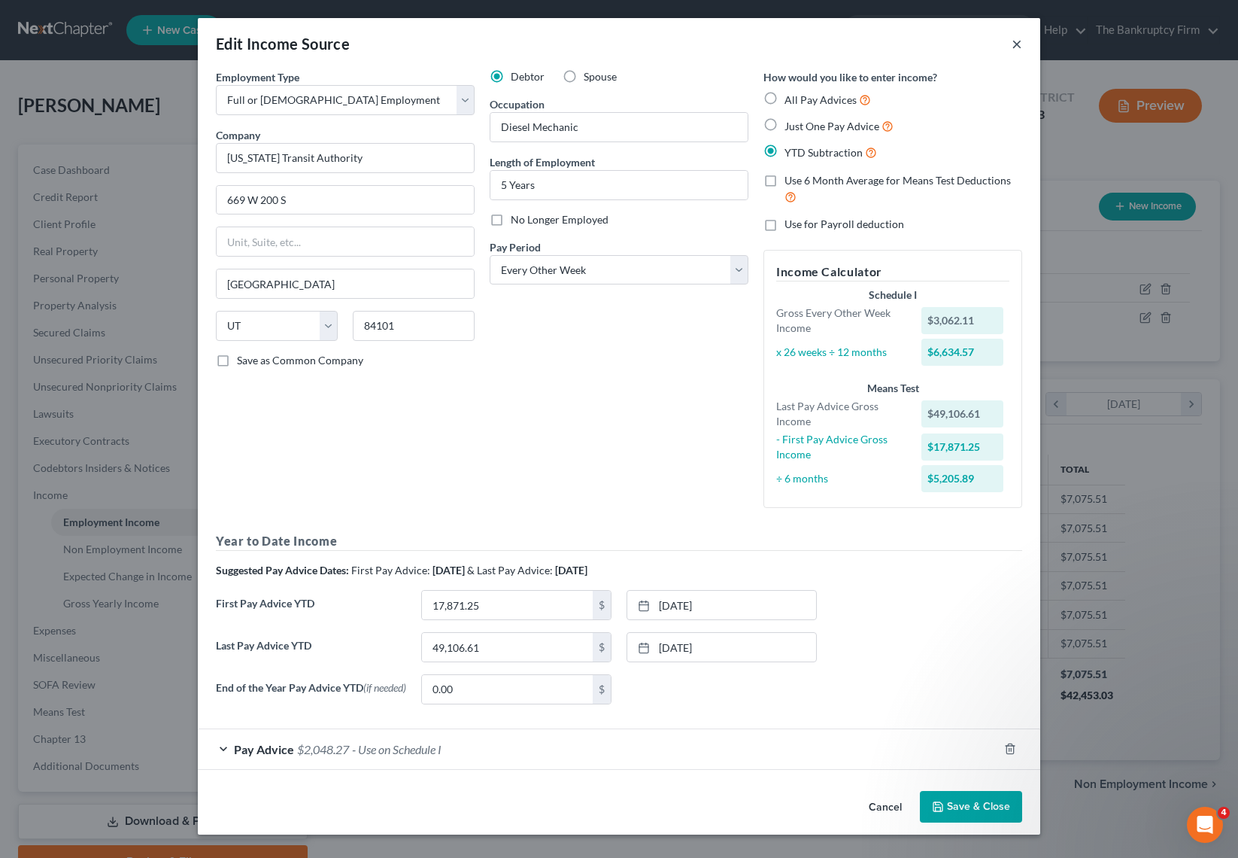
click at [1017, 44] on button "×" at bounding box center [1017, 44] width 11 height 18
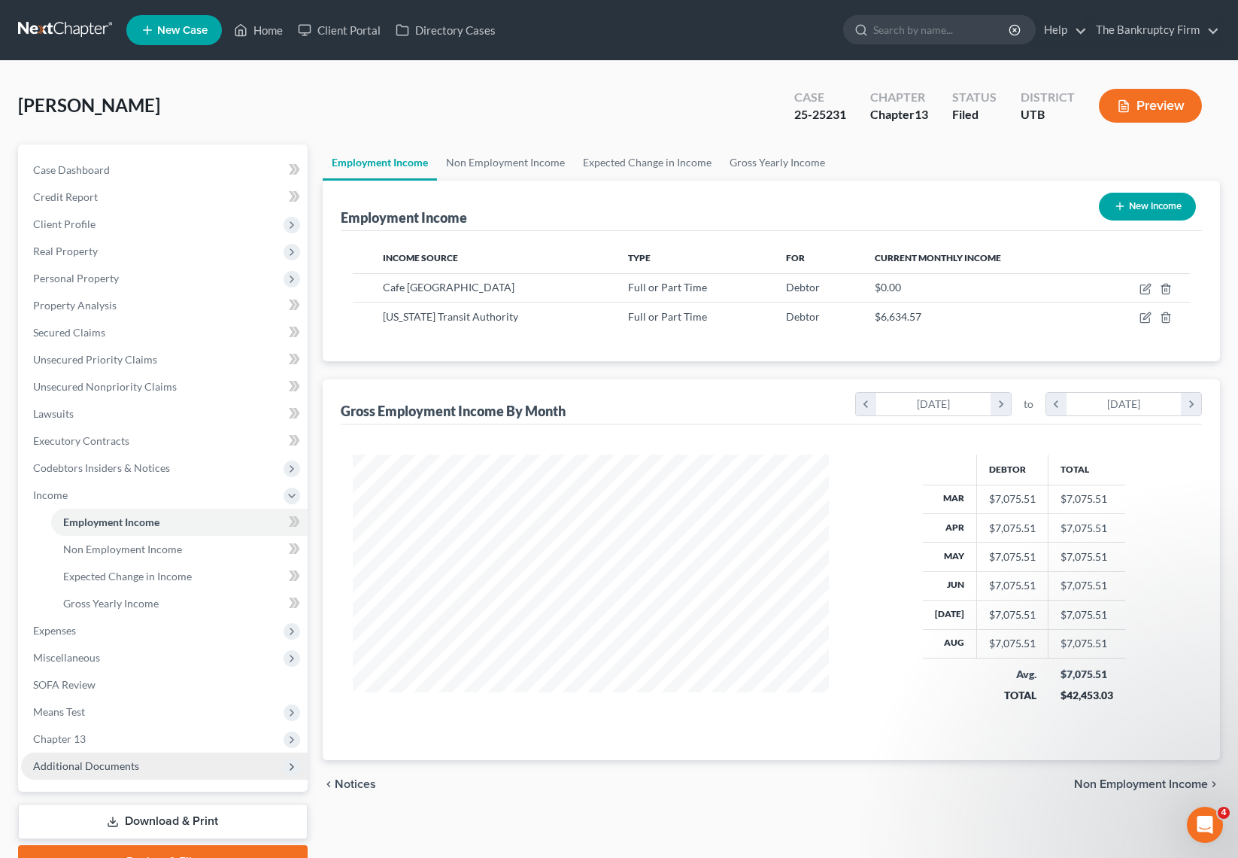
click at [107, 763] on span "Additional Documents" at bounding box center [86, 765] width 106 height 13
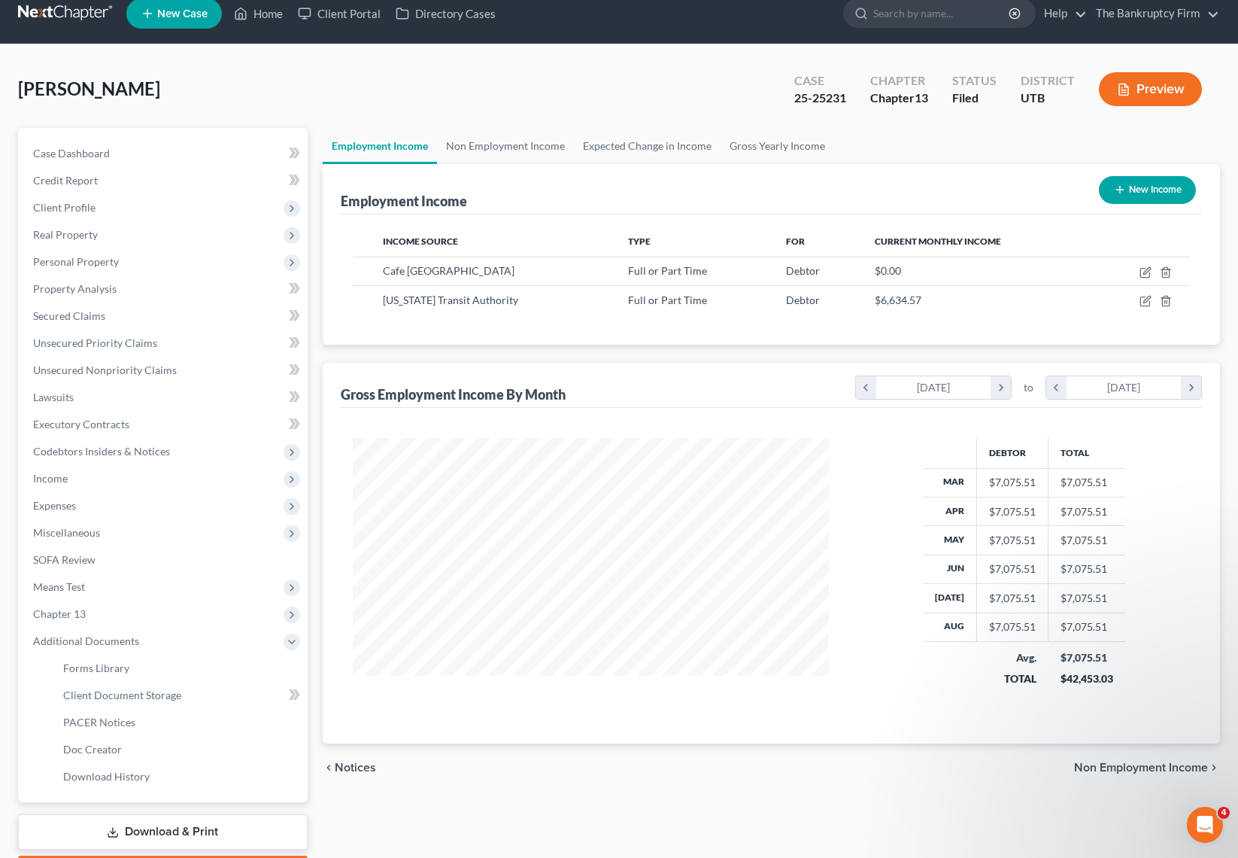
scroll to position [0, 0]
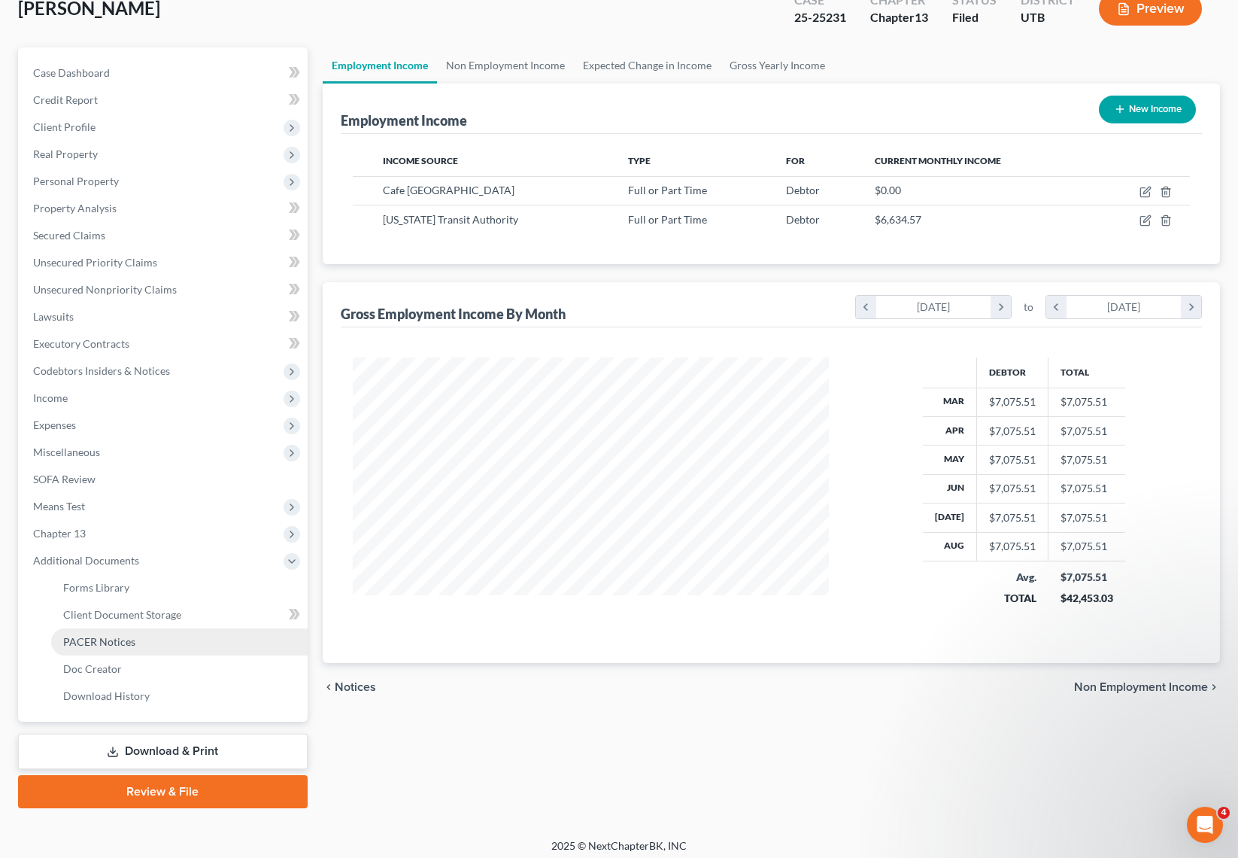
click at [139, 637] on link "PACER Notices" at bounding box center [179, 641] width 257 height 27
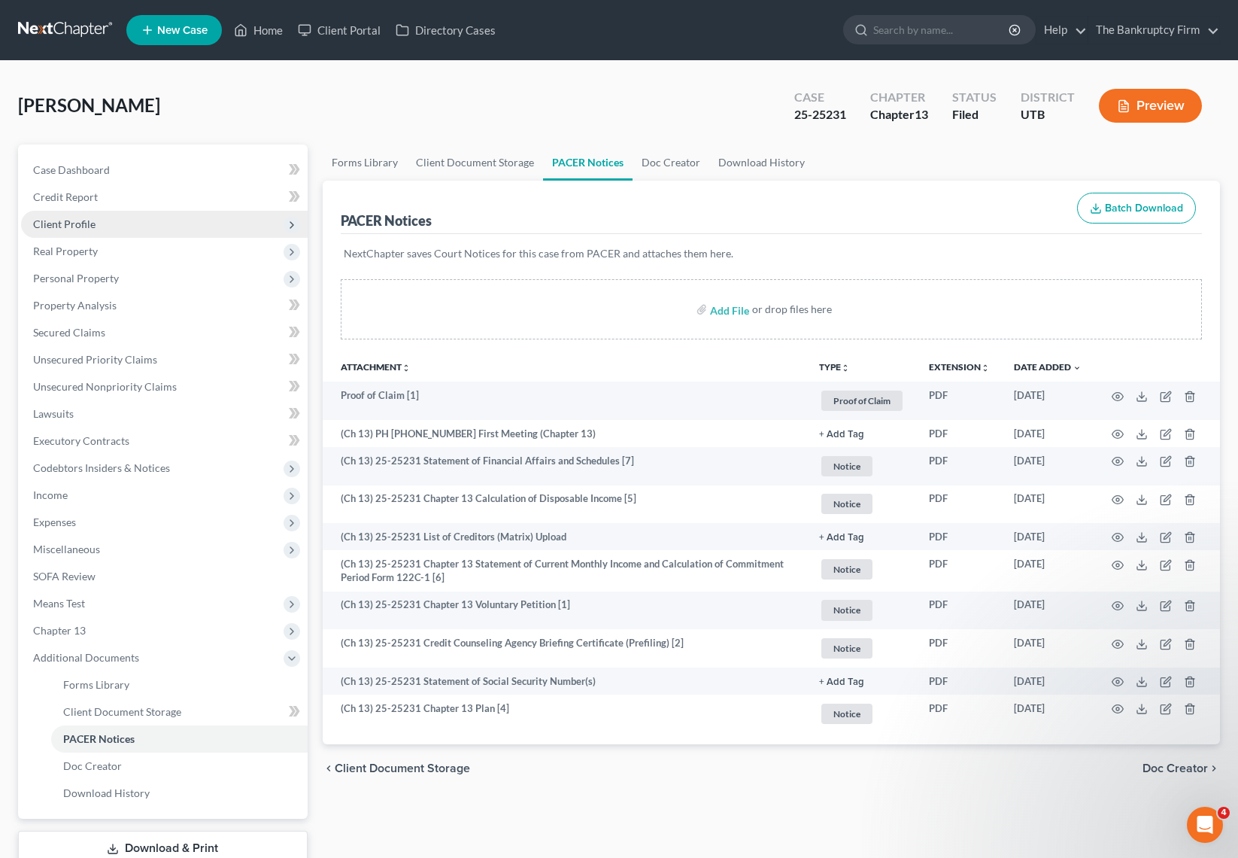
click at [78, 219] on span "Client Profile" at bounding box center [64, 223] width 62 height 13
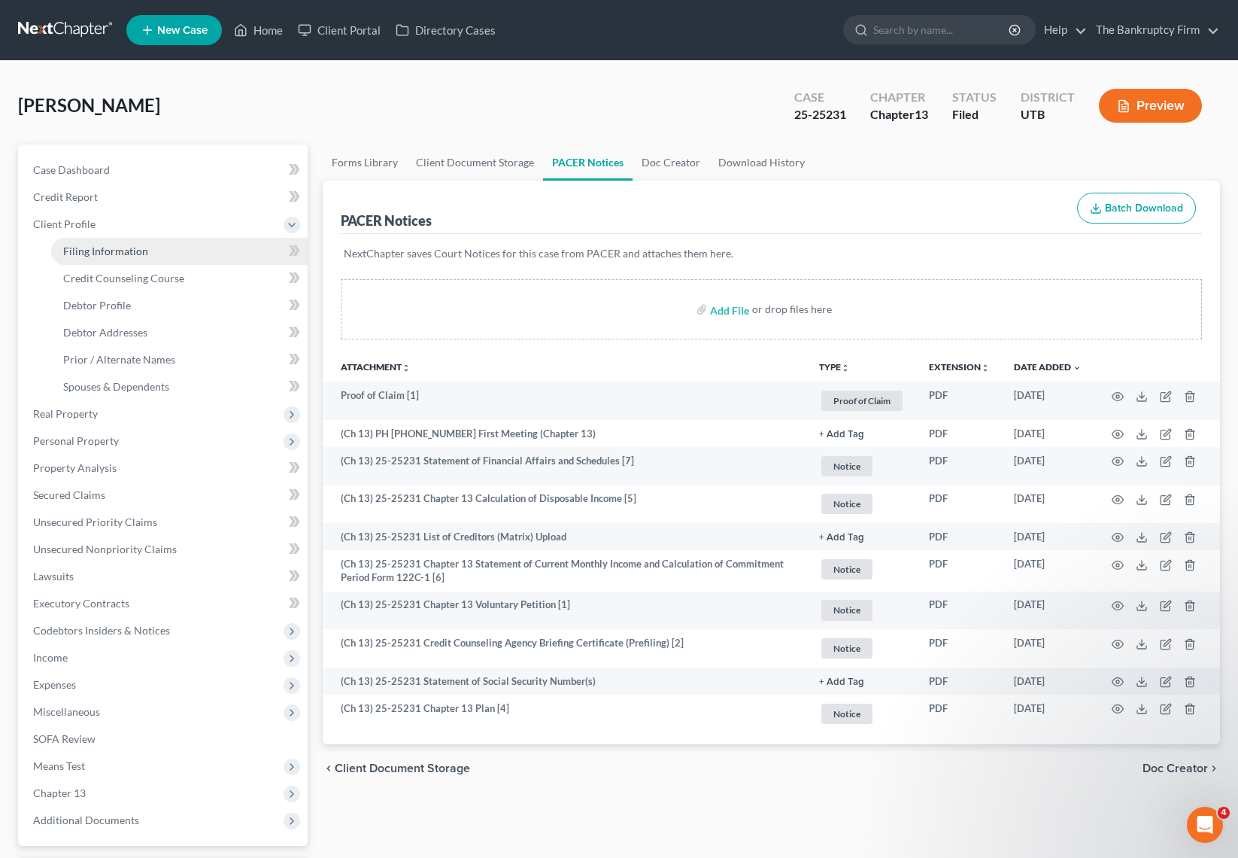
click at [116, 253] on span "Filing Information" at bounding box center [105, 251] width 85 height 13
select select "1"
select select "0"
select select "3"
select select "81"
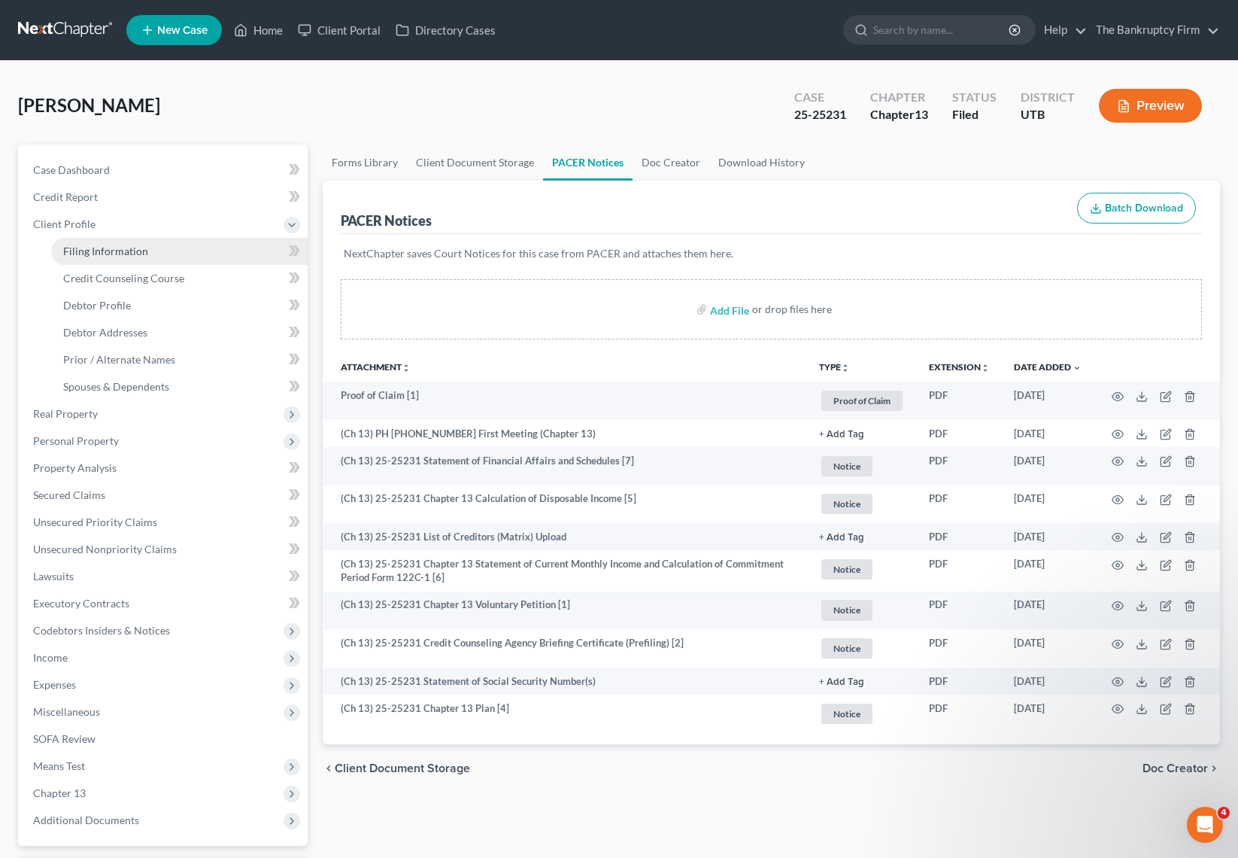
select select "0"
select select "46"
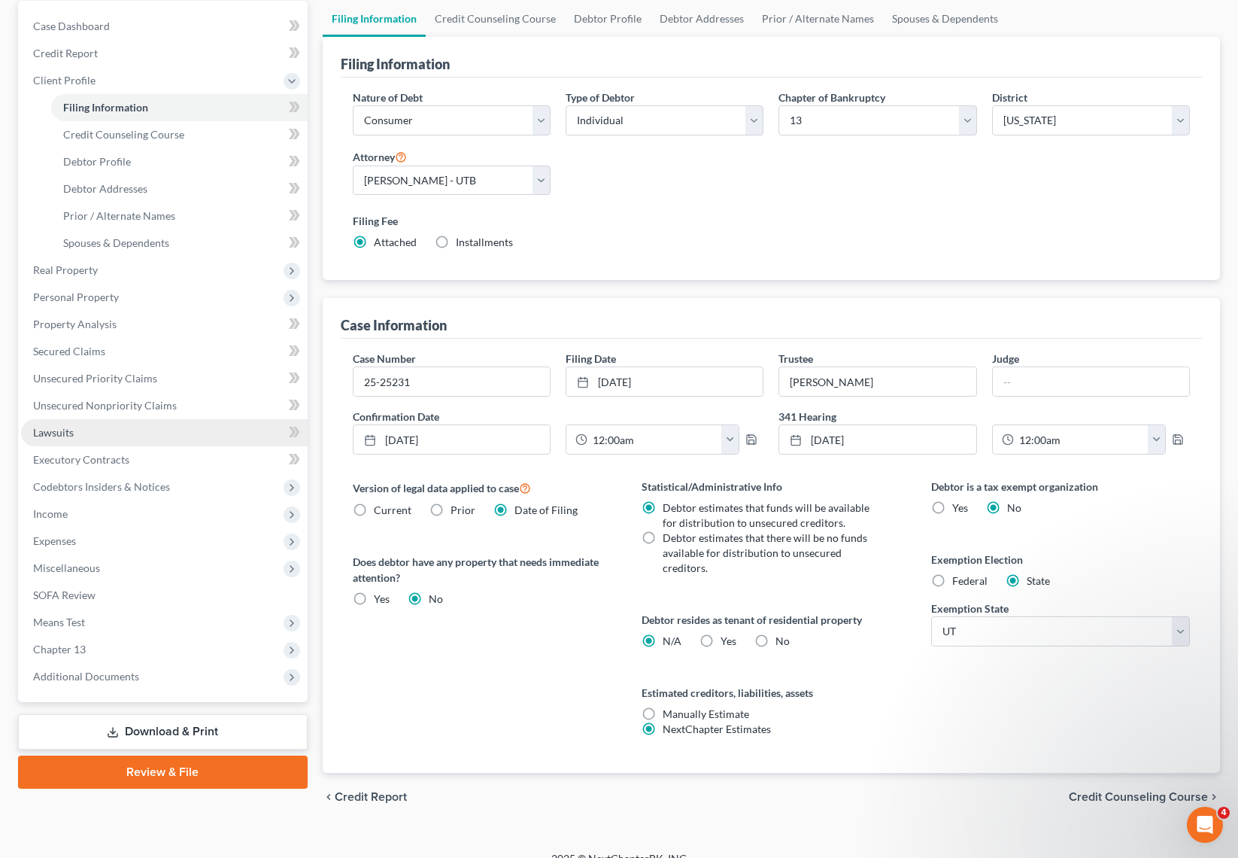
scroll to position [164, 0]
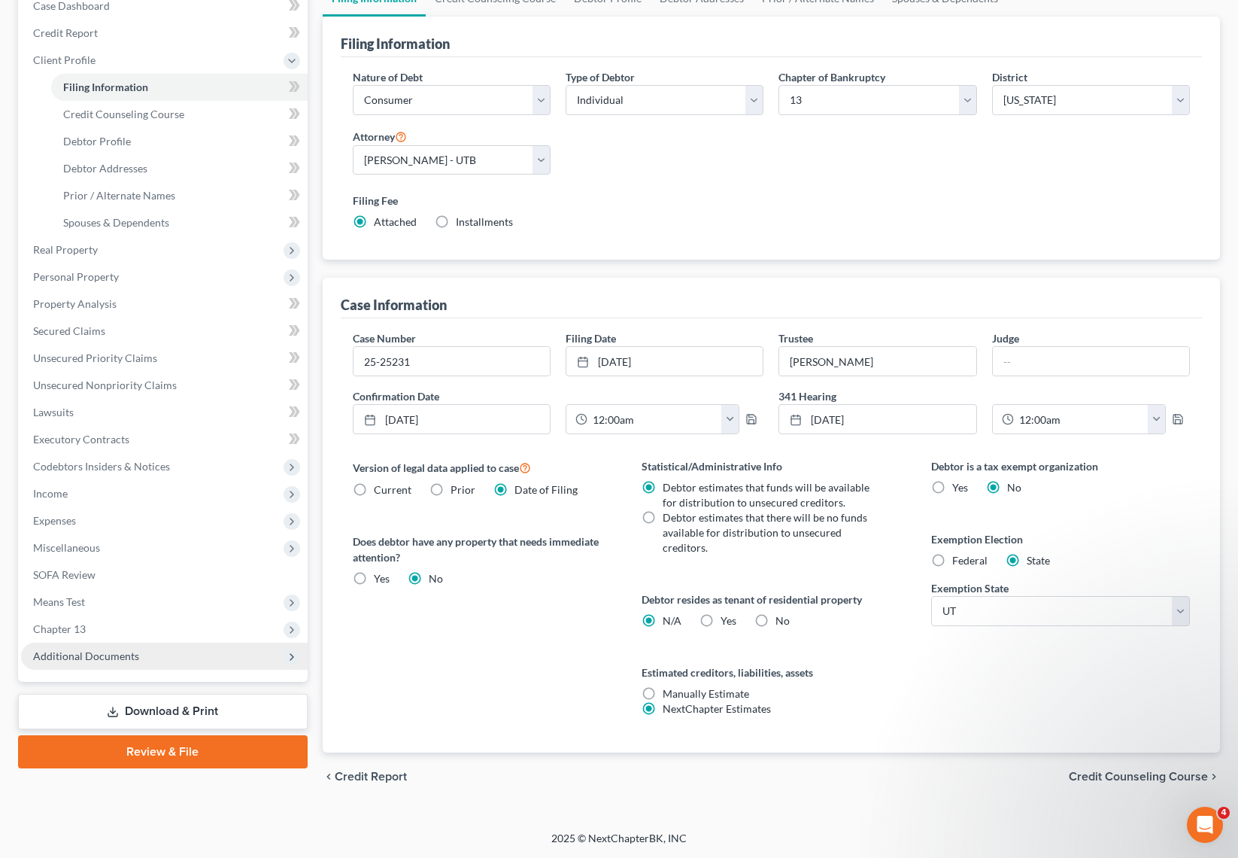
click at [128, 647] on span "Additional Documents" at bounding box center [164, 655] width 287 height 27
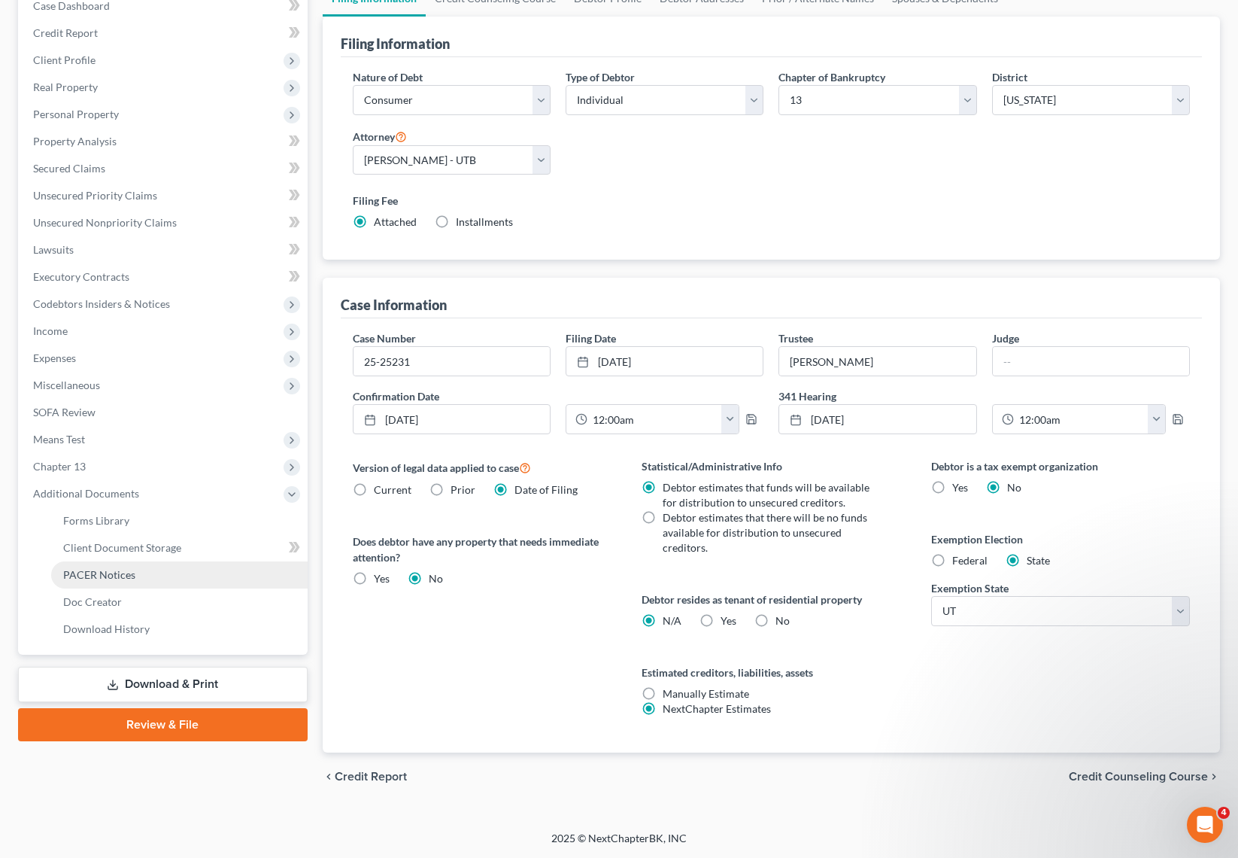
click at [146, 567] on link "PACER Notices" at bounding box center [179, 574] width 257 height 27
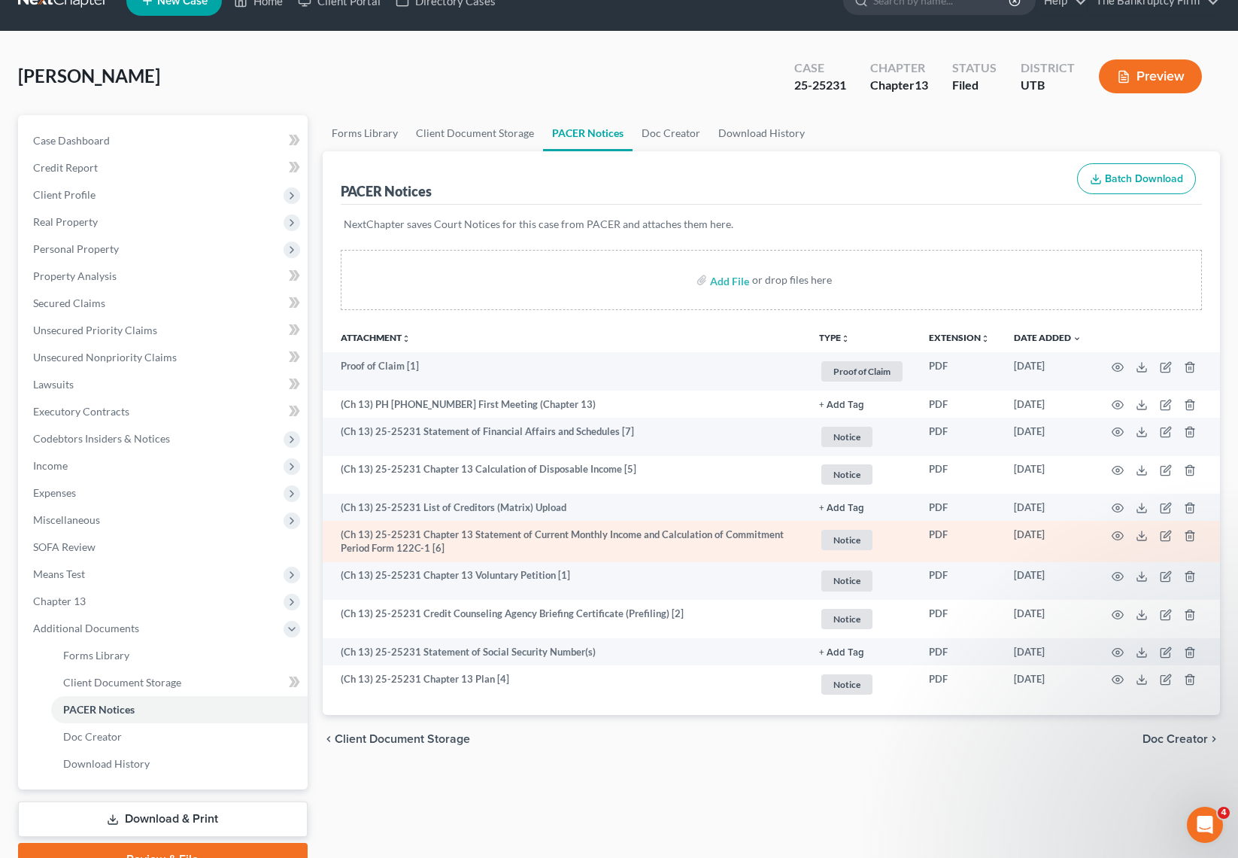
scroll to position [37, 0]
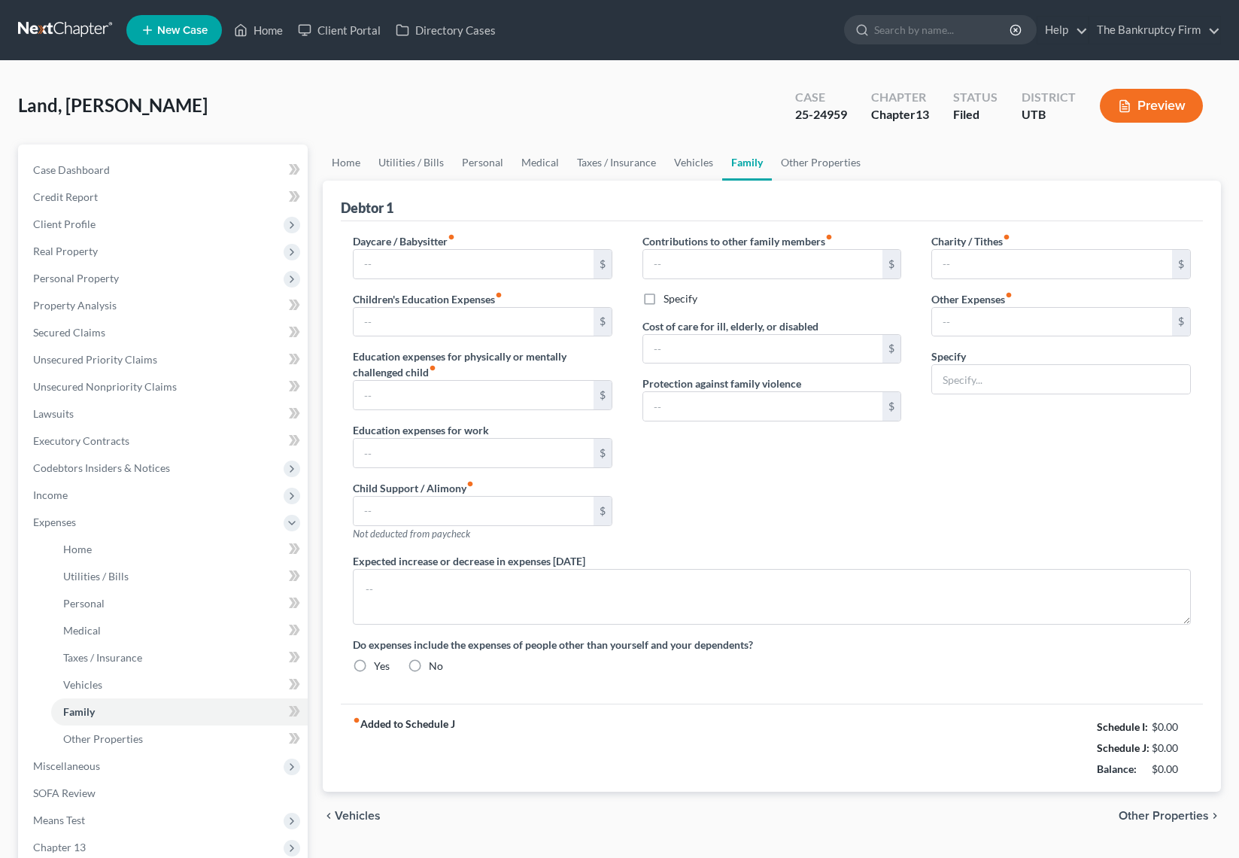
type input "0.00"
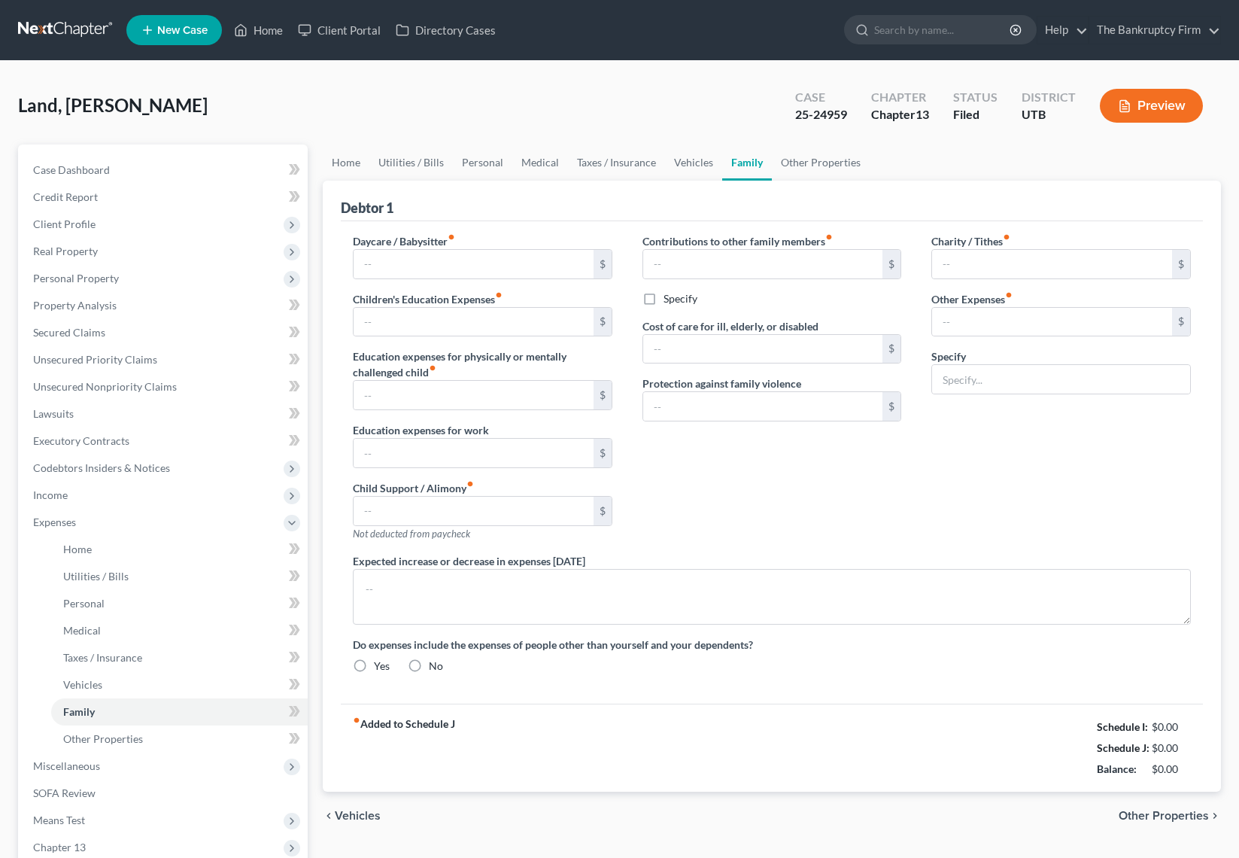
type input "0.00"
type input "231.00"
type input "0.00"
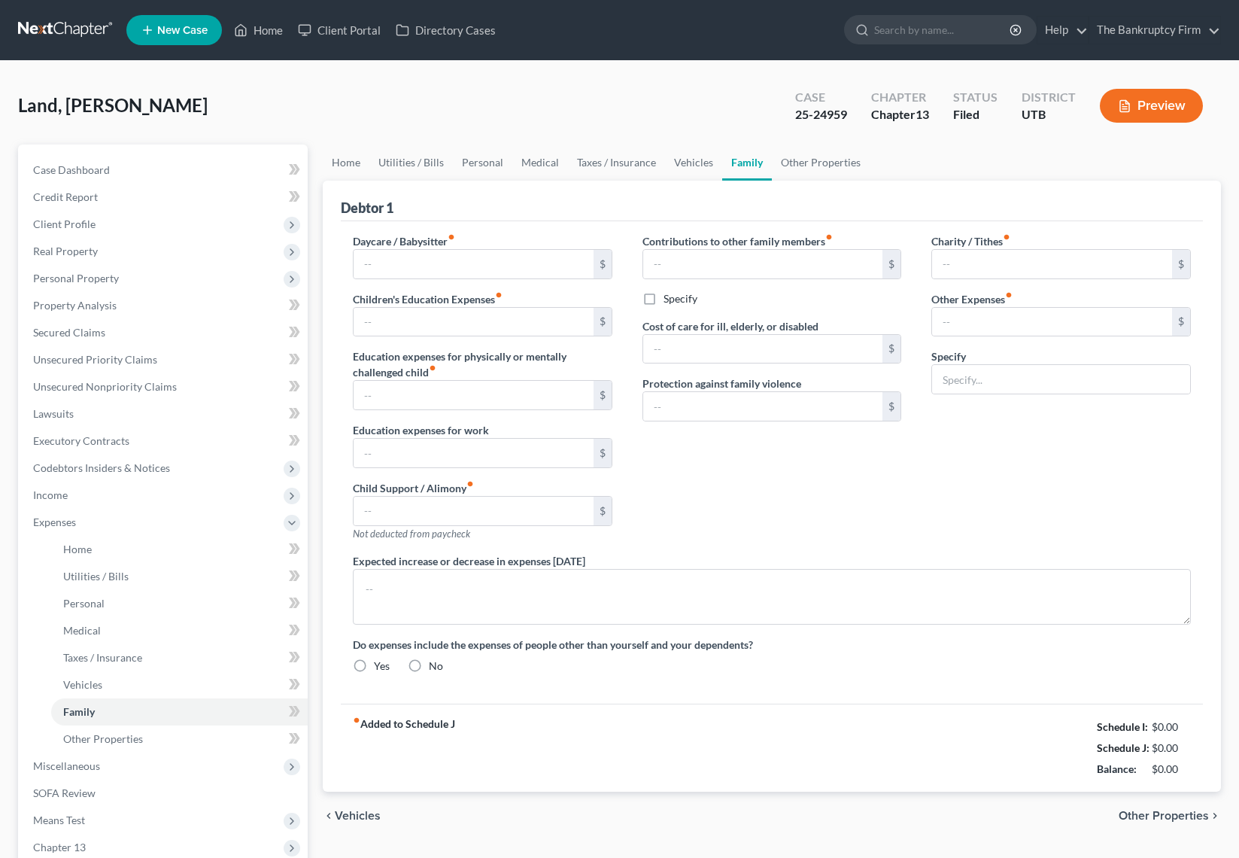
radio input "true"
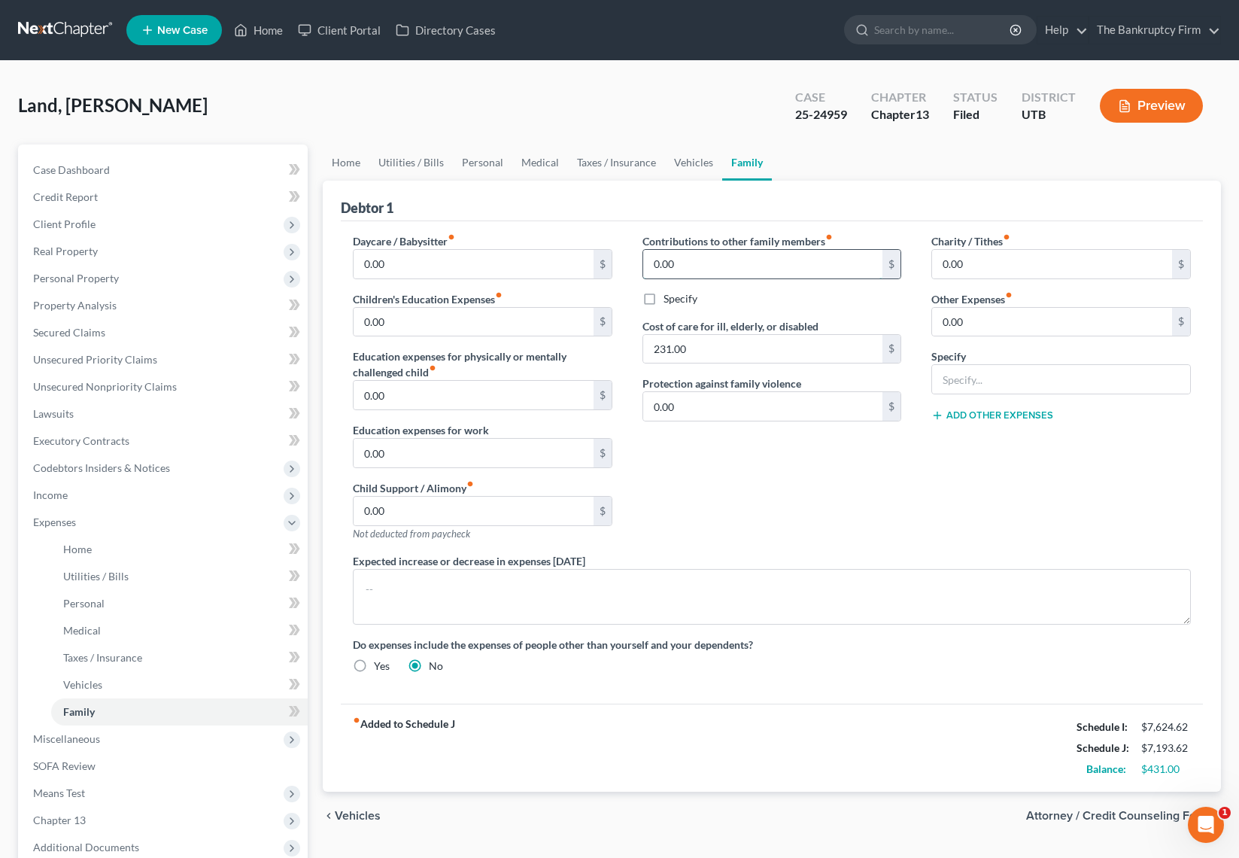
click at [700, 263] on input "0.00" at bounding box center [763, 264] width 240 height 29
type input "262"
click at [325, 157] on link "Home" at bounding box center [346, 162] width 47 height 36
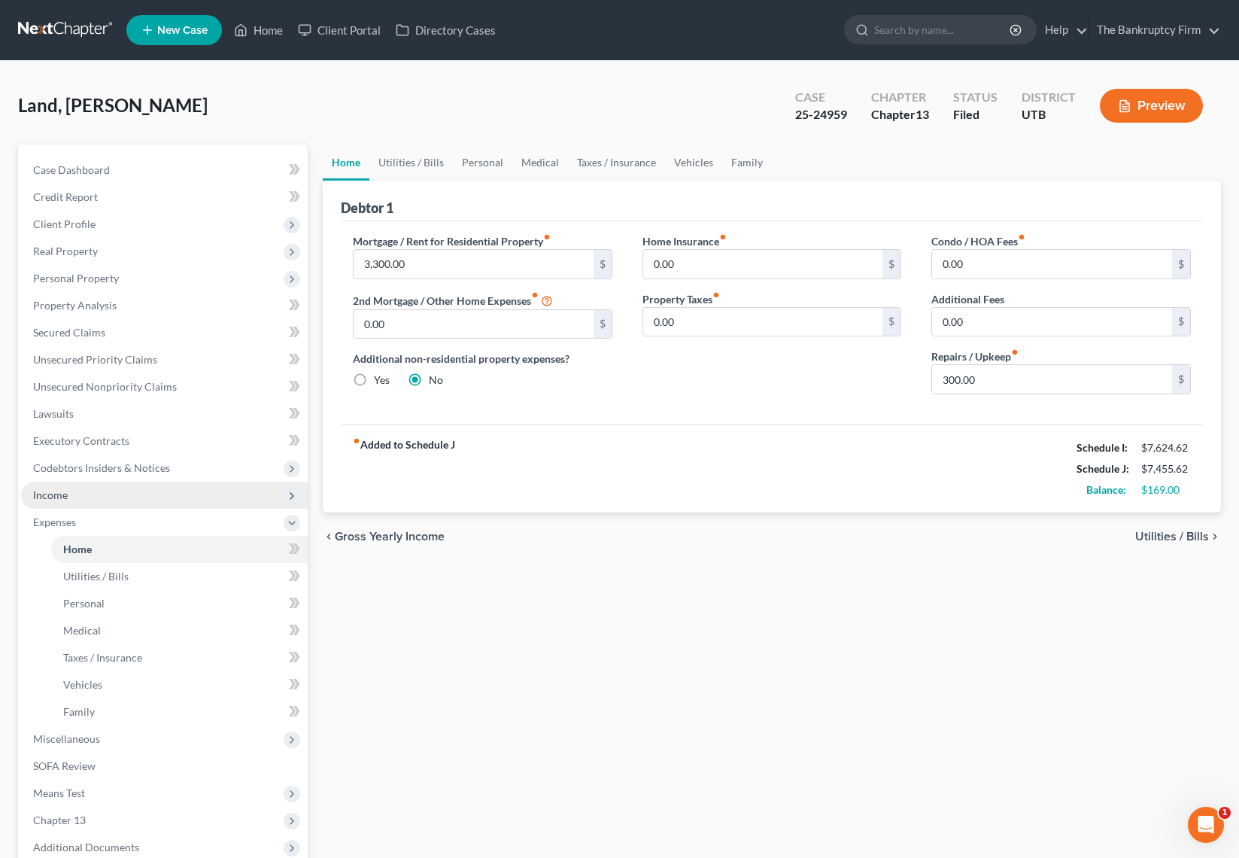
click at [71, 491] on span "Income" at bounding box center [164, 494] width 287 height 27
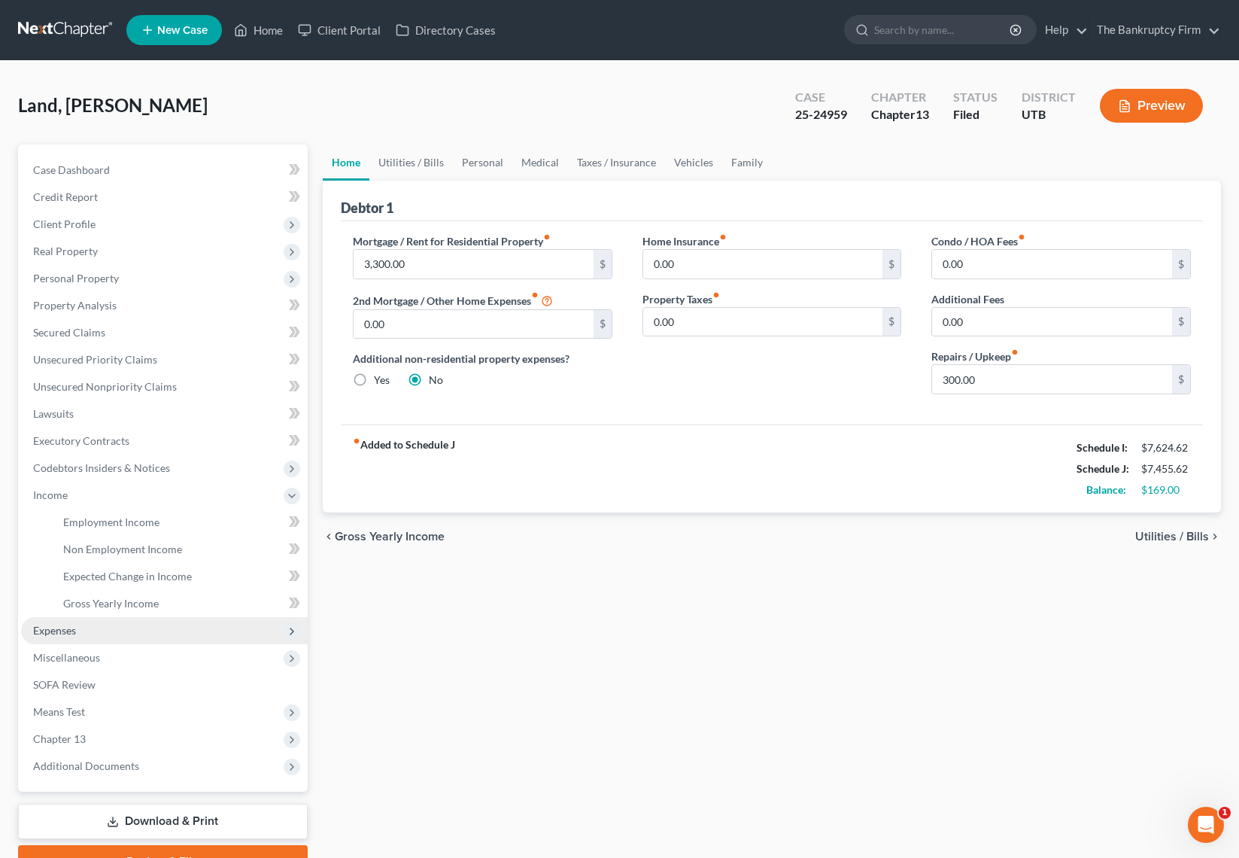
click at [63, 627] on span "Expenses" at bounding box center [54, 630] width 43 height 13
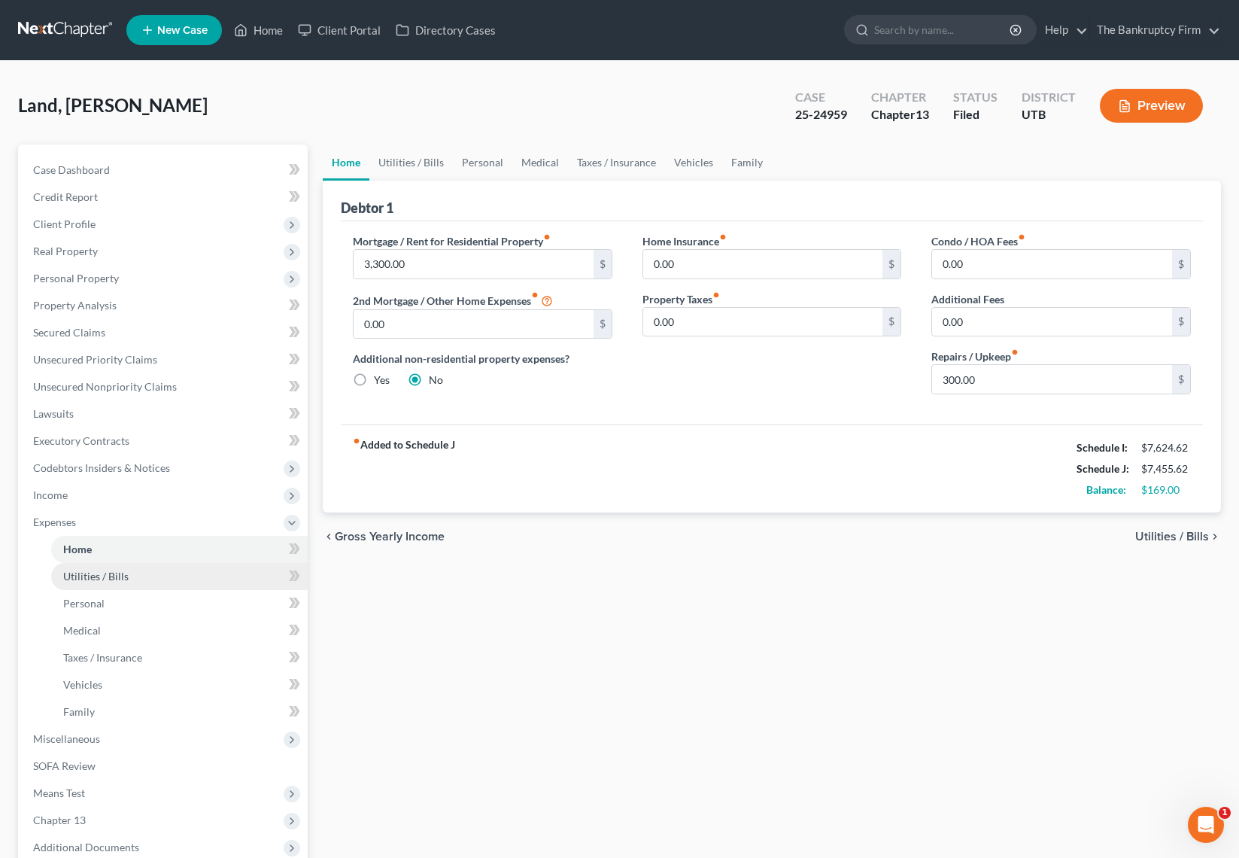
click at [94, 573] on span "Utilities / Bills" at bounding box center [95, 576] width 65 height 13
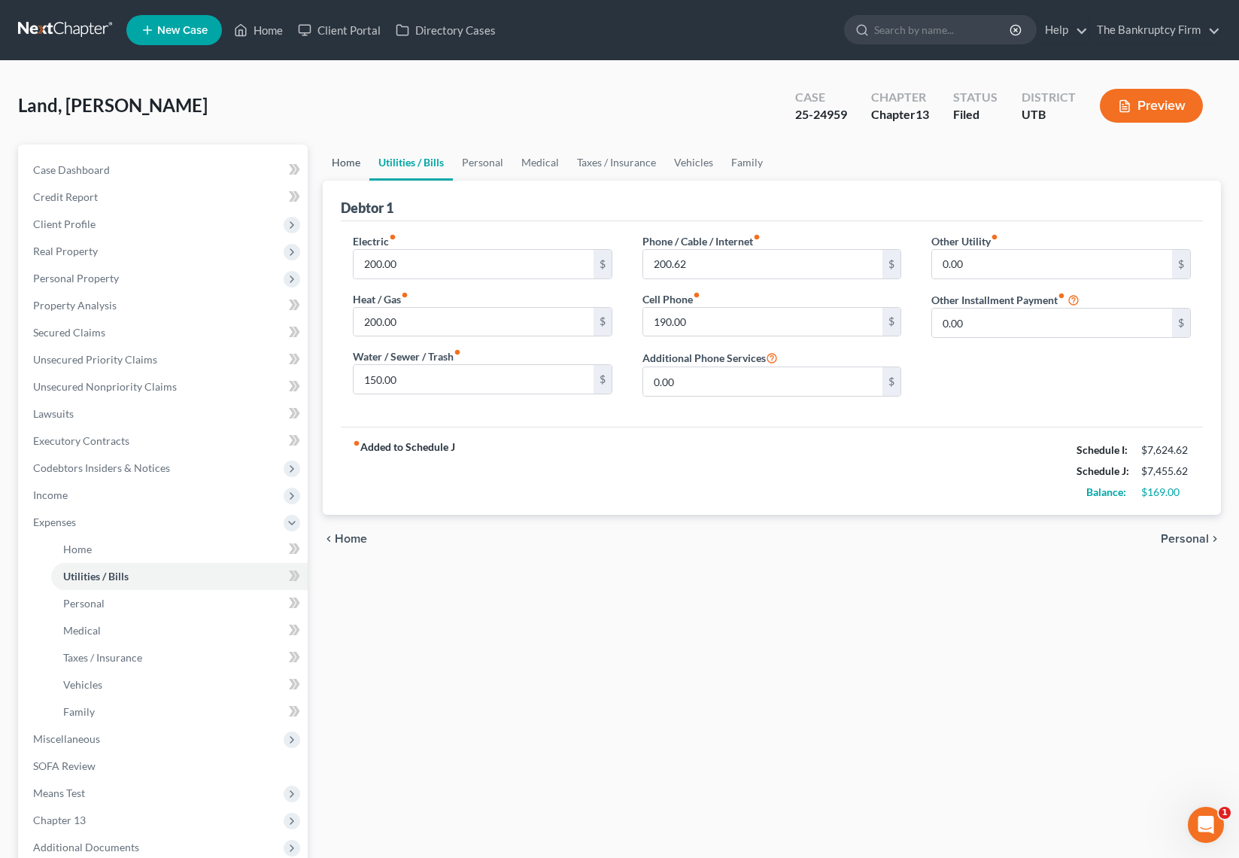
click at [348, 162] on link "Home" at bounding box center [346, 162] width 47 height 36
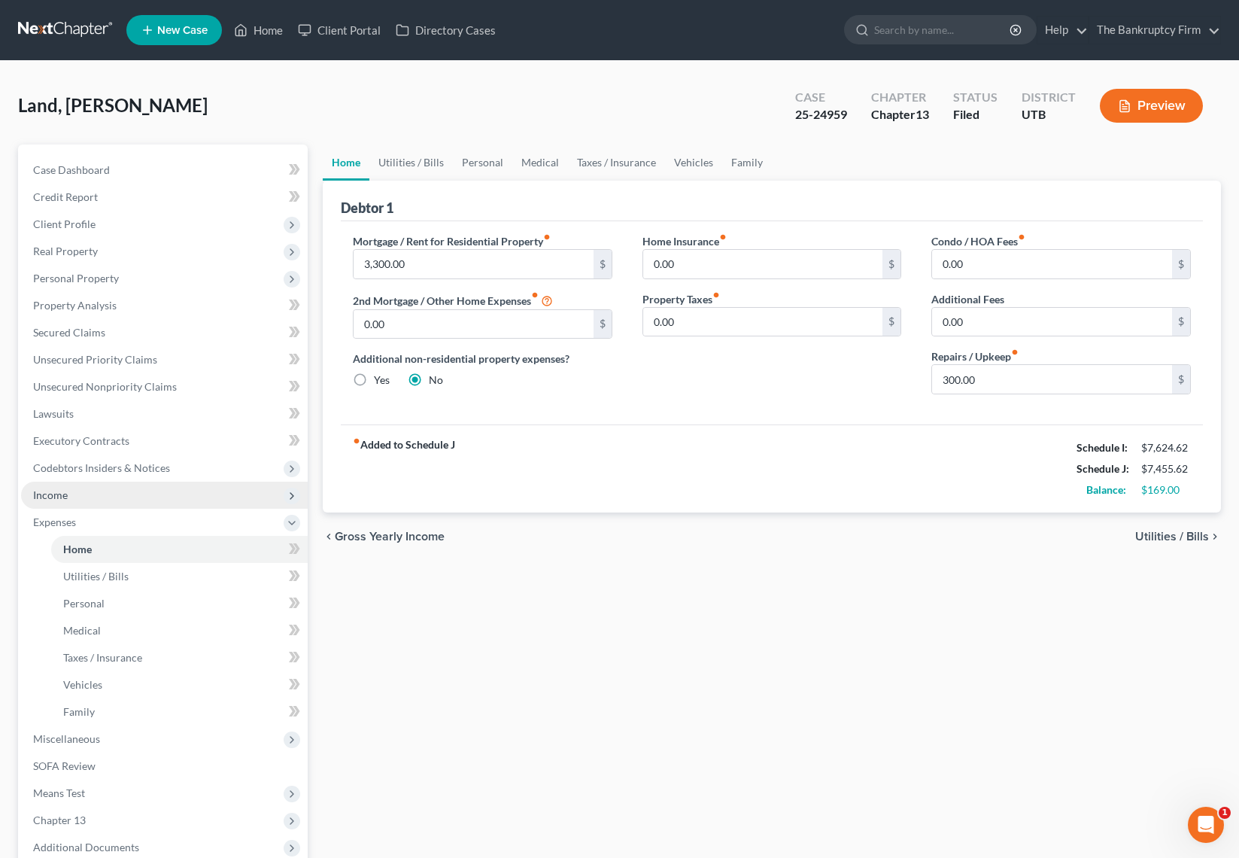
click at [77, 489] on span "Income" at bounding box center [164, 494] width 287 height 27
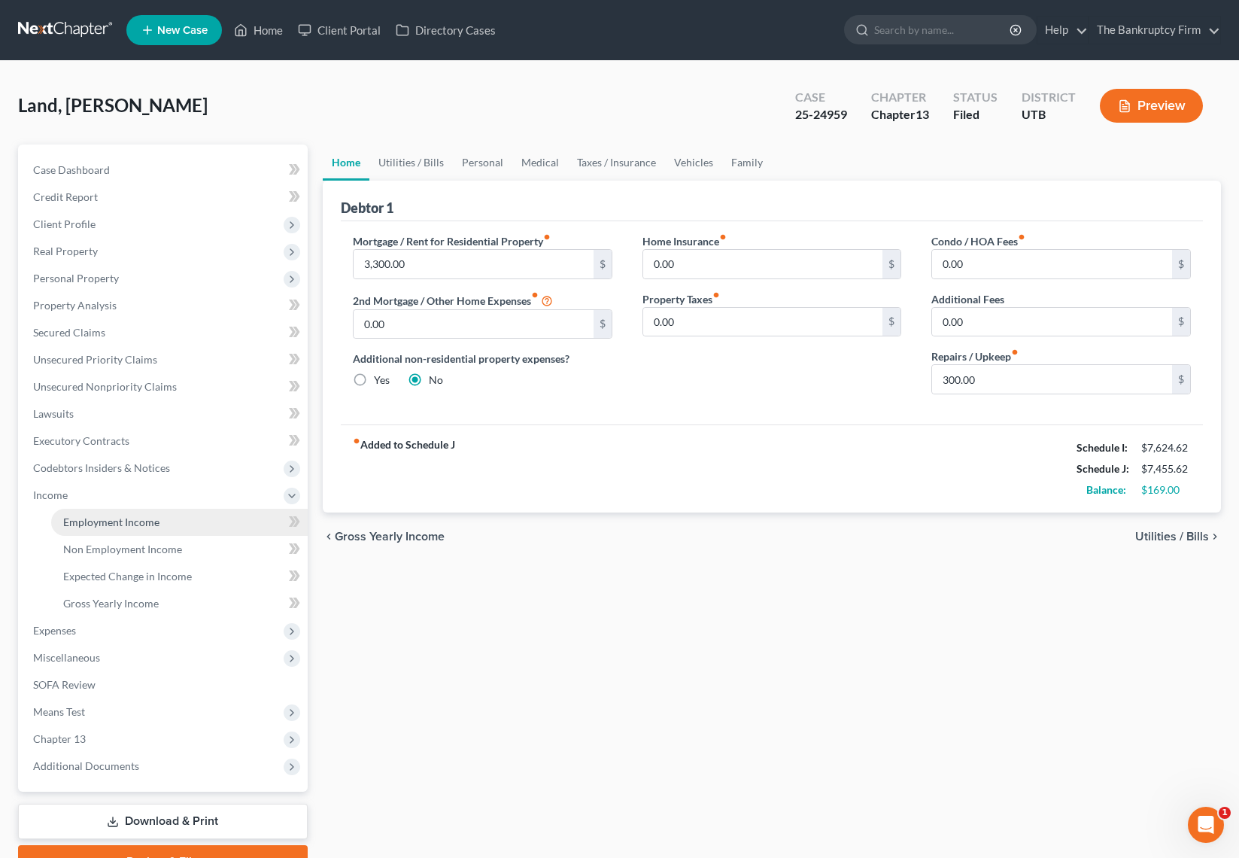
click at [178, 521] on link "Employment Income" at bounding box center [179, 522] width 257 height 27
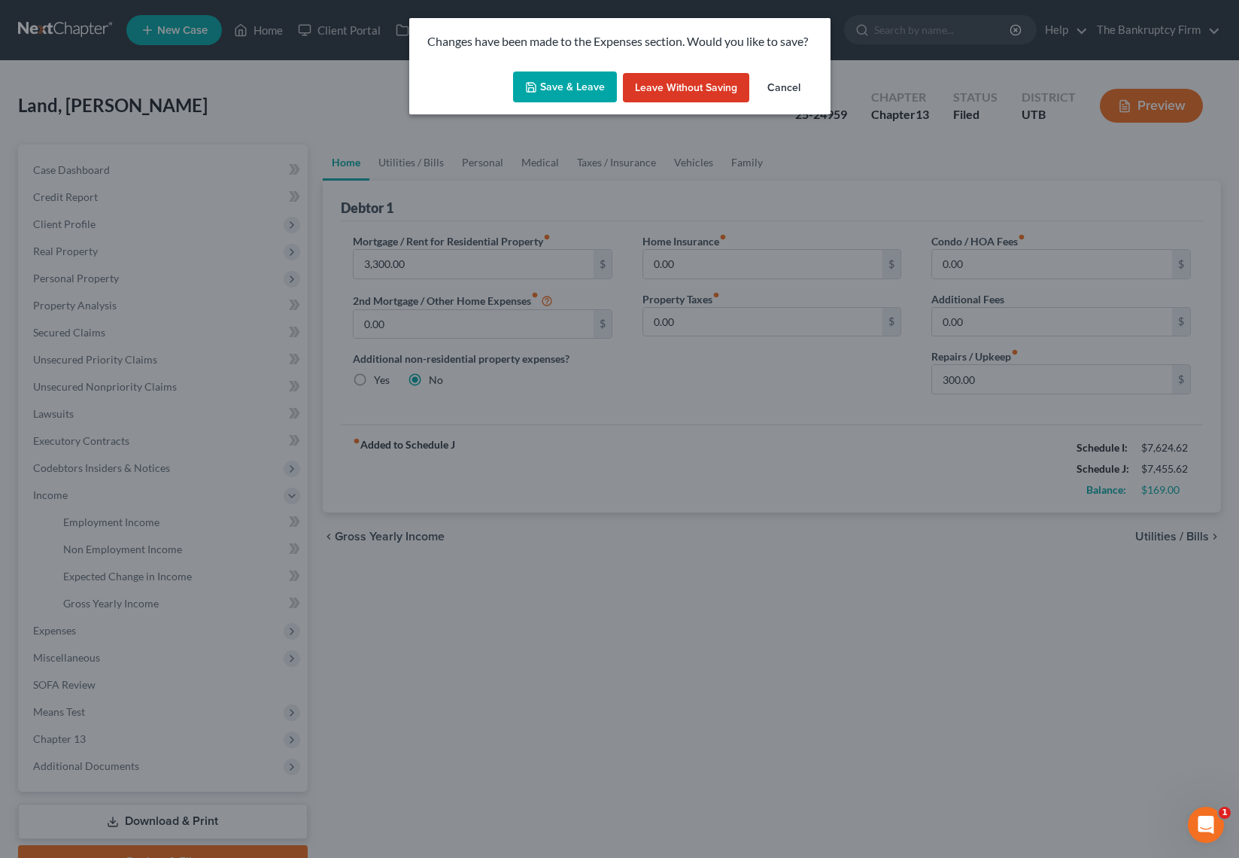
click at [577, 90] on button "Save & Leave" at bounding box center [565, 87] width 104 height 32
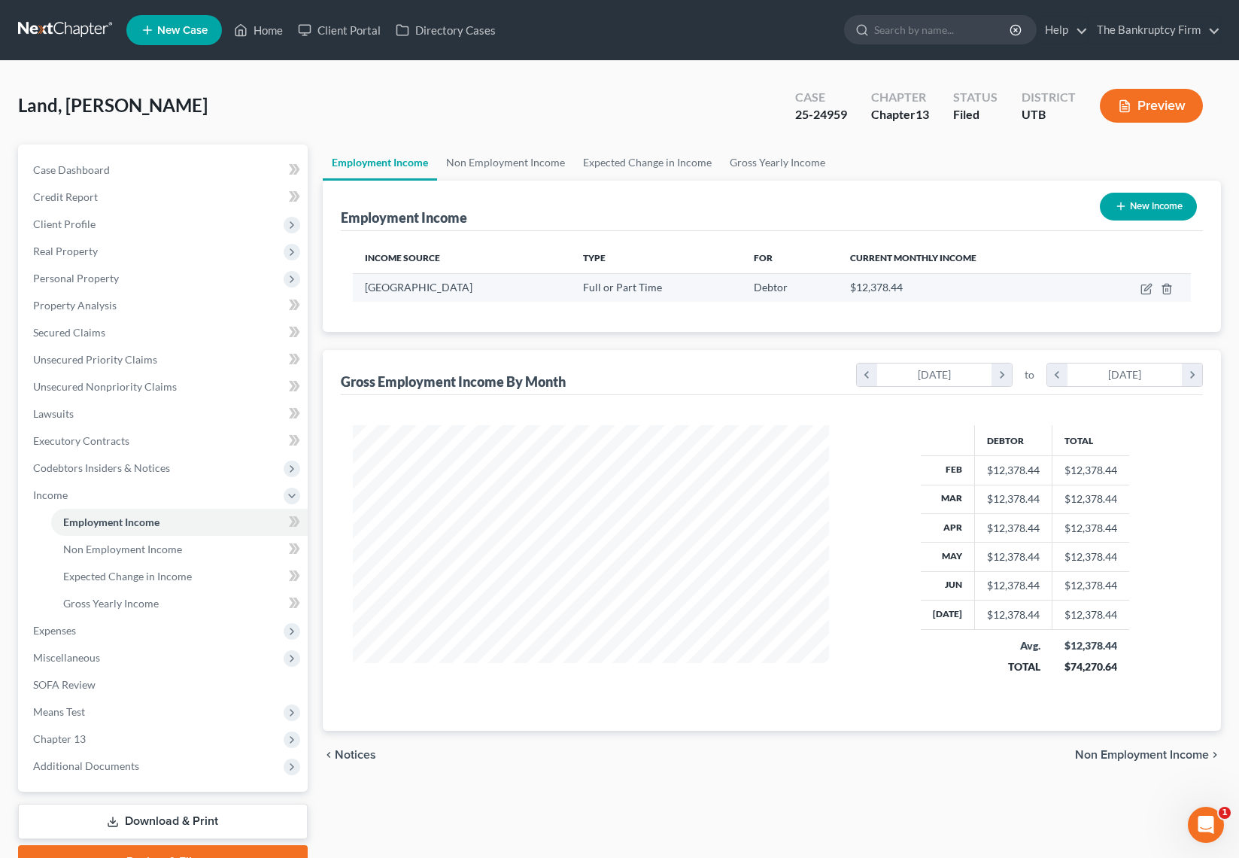
scroll to position [270, 507]
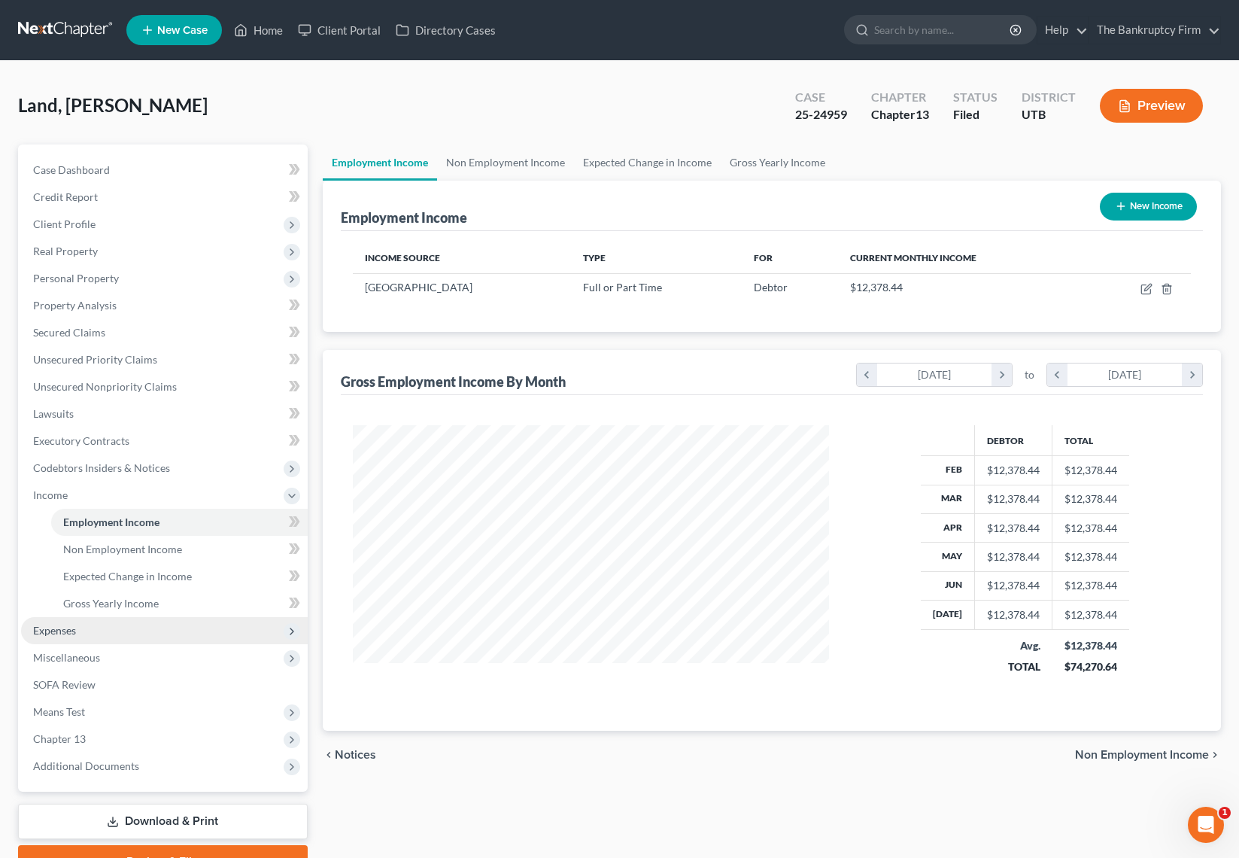
click at [56, 630] on span "Expenses" at bounding box center [54, 630] width 43 height 13
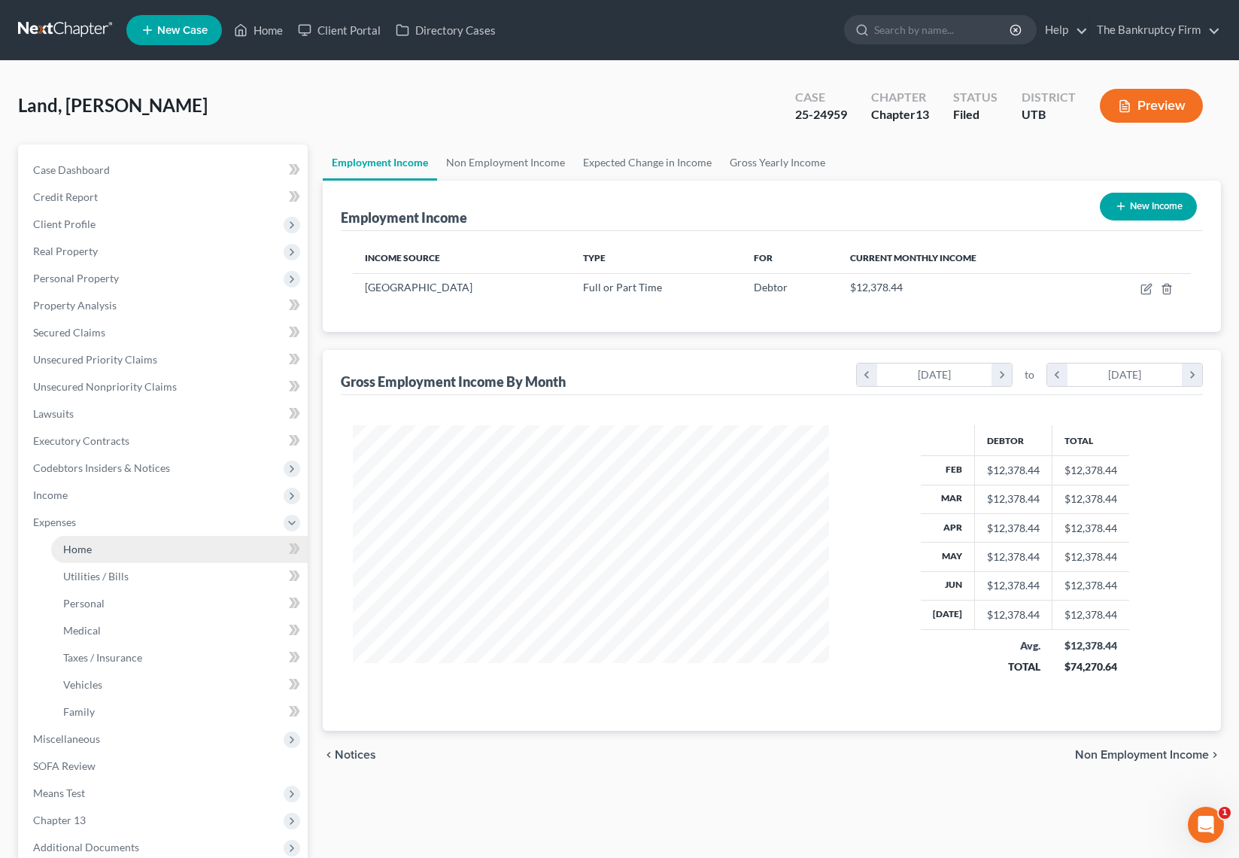
click at [99, 553] on link "Home" at bounding box center [179, 549] width 257 height 27
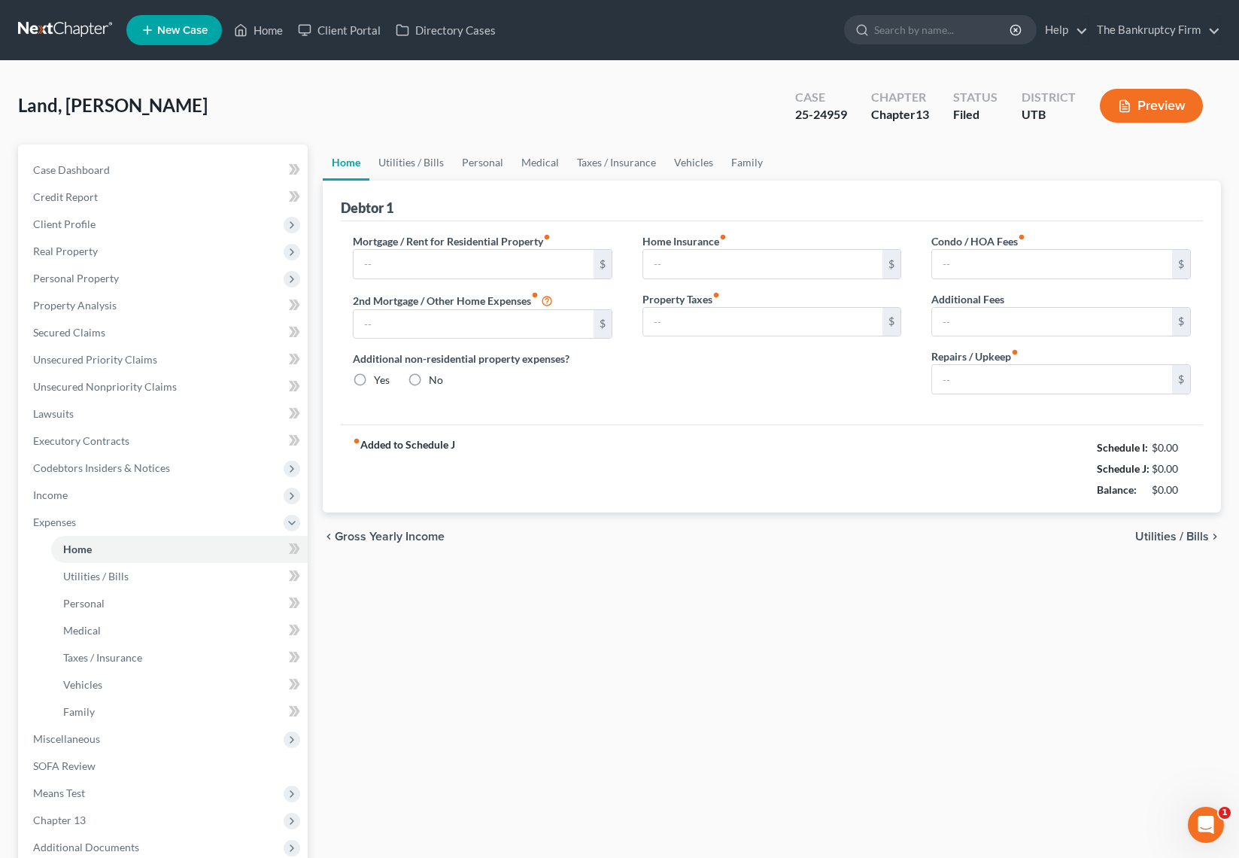
type input "3,300.00"
type input "0.00"
radio input "true"
type input "0.00"
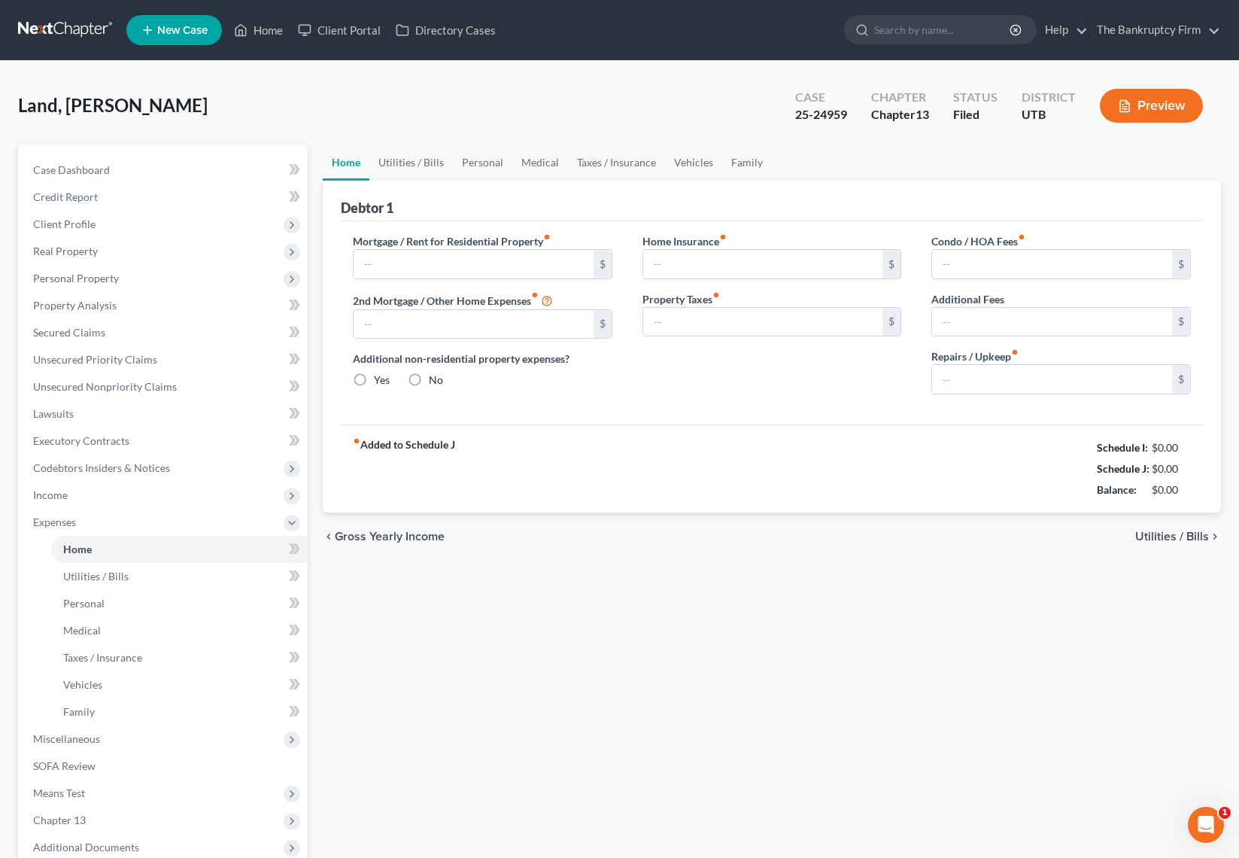
type input "0.00"
type input "300.00"
click at [694, 159] on link "Vehicles" at bounding box center [693, 162] width 57 height 36
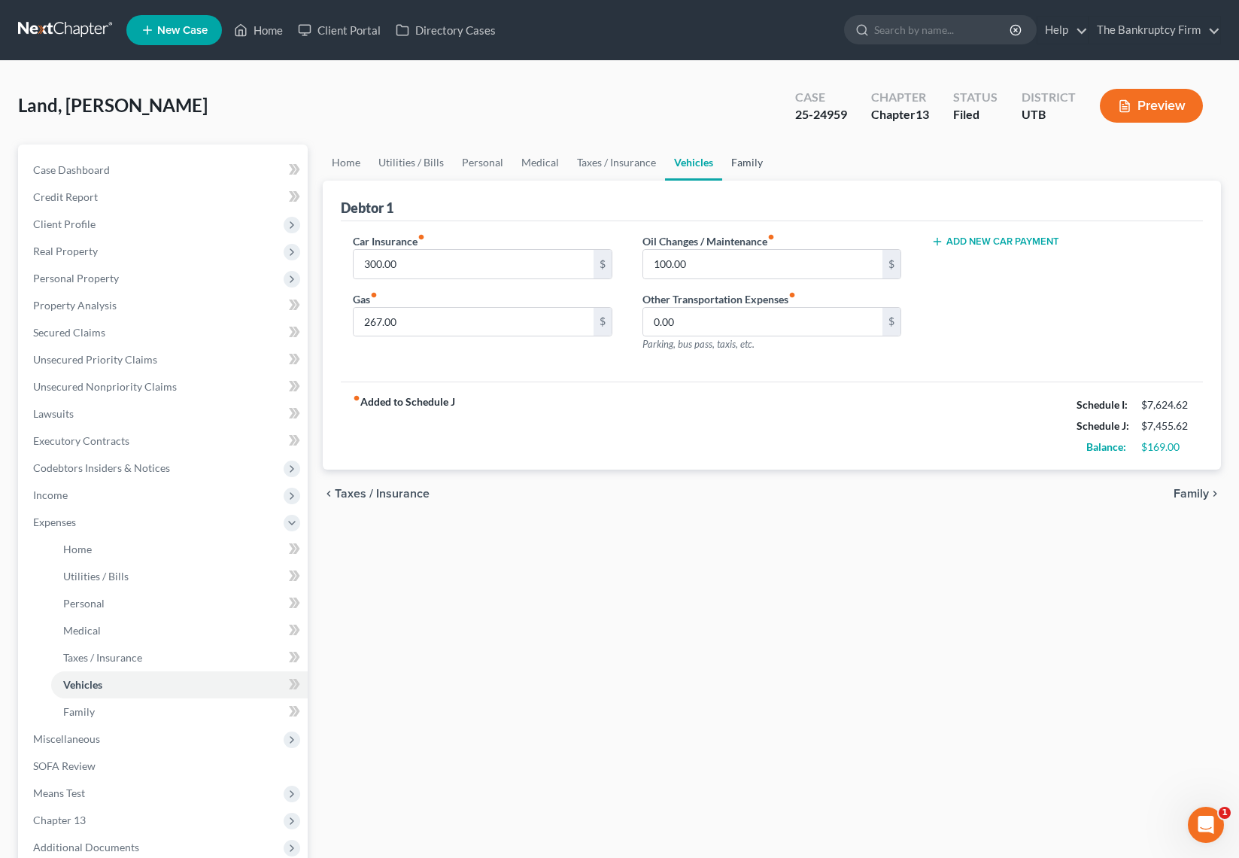
click at [760, 163] on link "Family" at bounding box center [747, 162] width 50 height 36
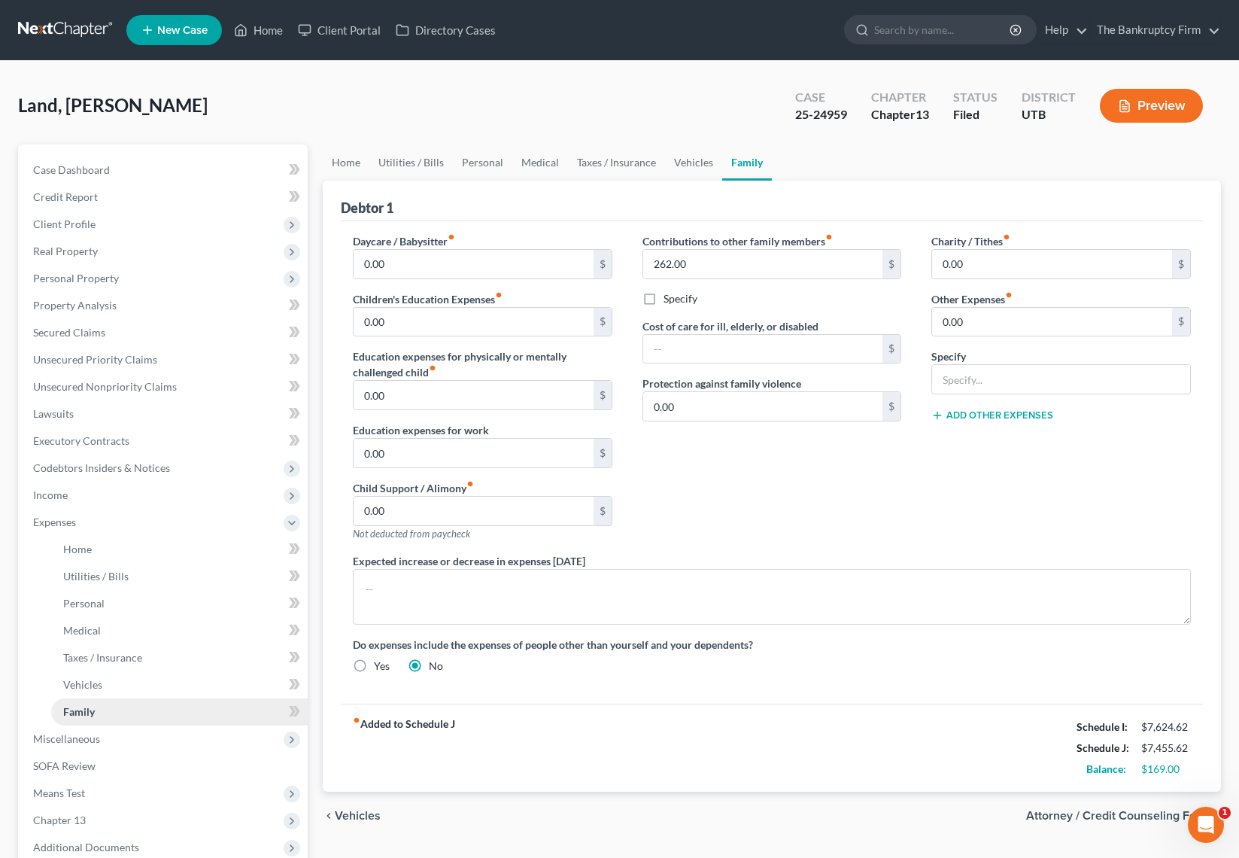
click at [90, 722] on link "Family" at bounding box center [179, 711] width 257 height 27
click at [87, 737] on span "Miscellaneous" at bounding box center [66, 738] width 67 height 13
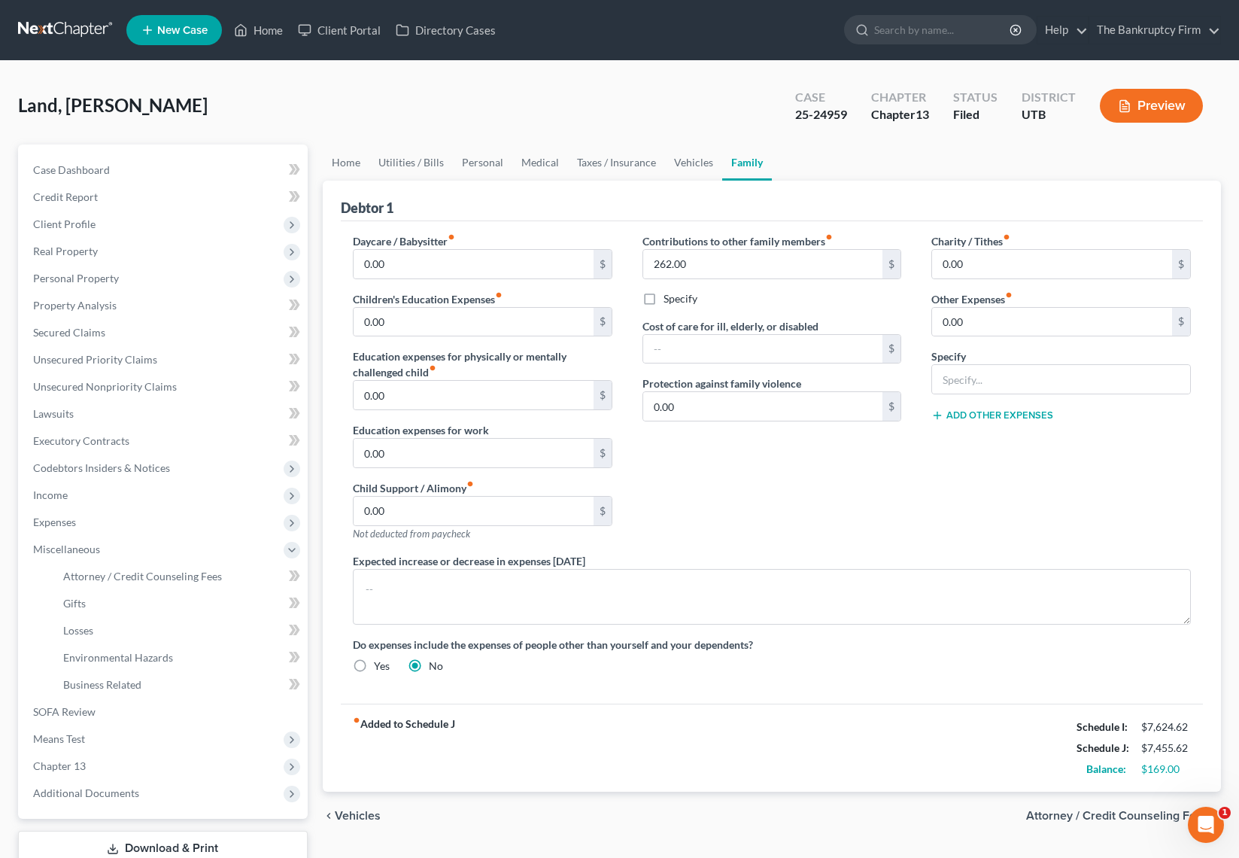
click at [705, 476] on div "Contributions to other family members fiber_manual_record 262.00 $ Specify Cost…" at bounding box center [772, 393] width 290 height 320
click at [131, 576] on span "Attorney / Credit Counseling Fees" at bounding box center [142, 576] width 159 height 13
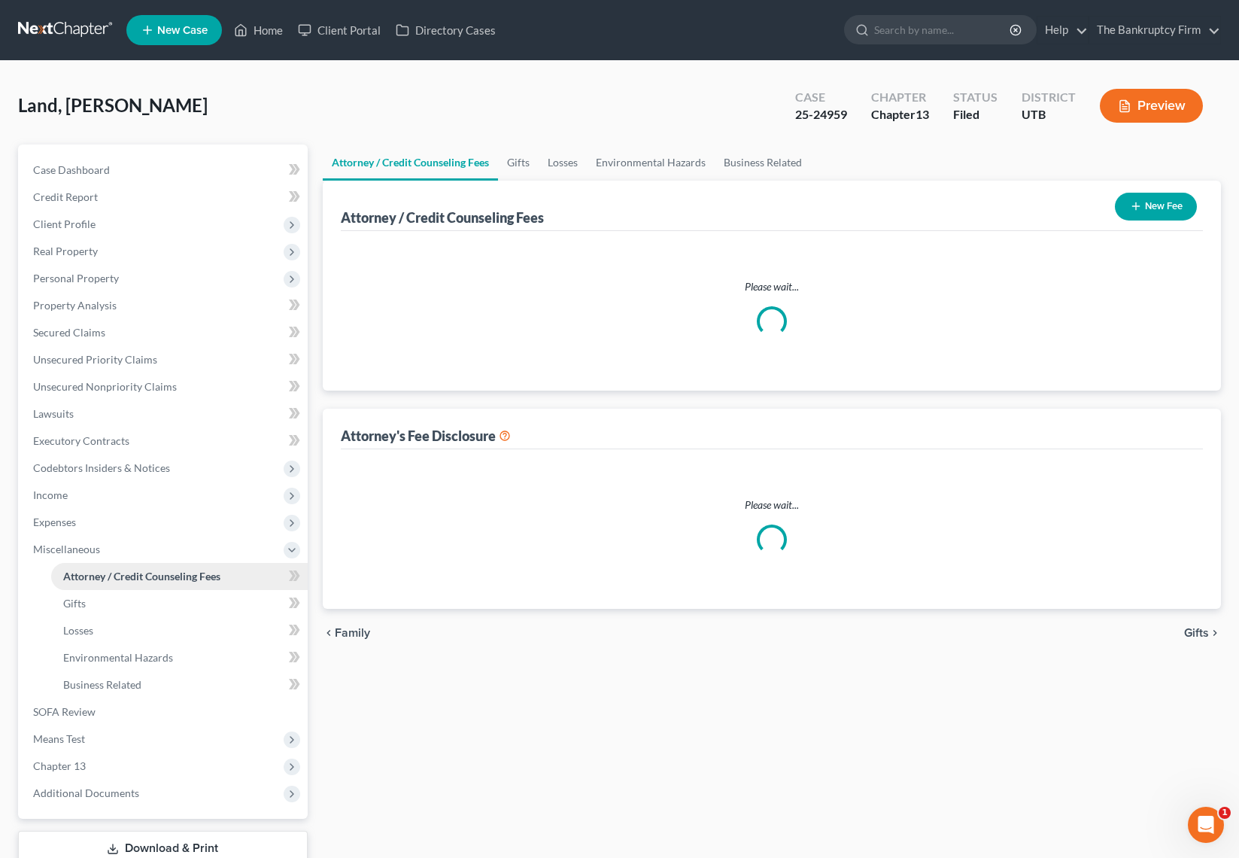
select select "0"
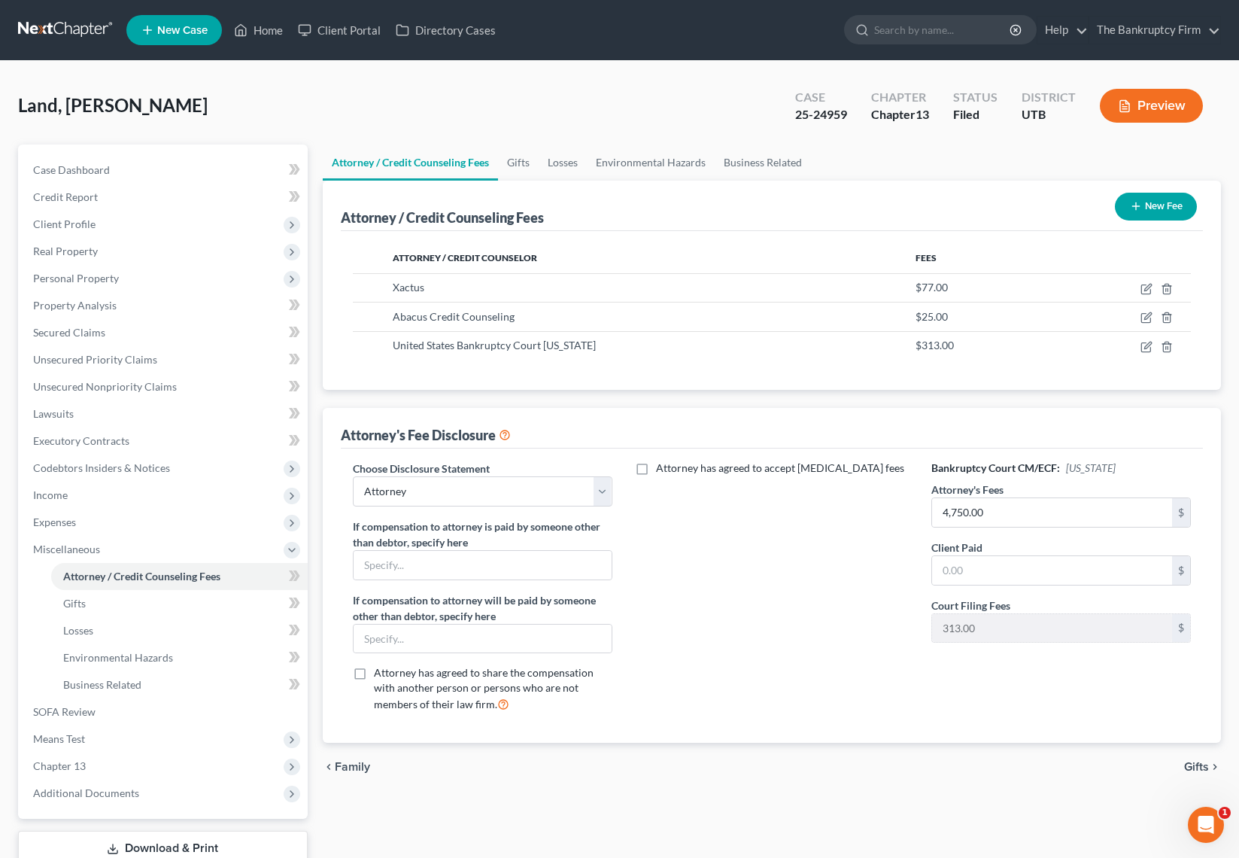
click at [609, 190] on div "Attorney / Credit Counseling Fees New Fee" at bounding box center [772, 206] width 862 height 50
click at [615, 200] on div "Attorney / Credit Counseling Fees New Fee" at bounding box center [772, 206] width 862 height 50
click at [525, 163] on link "Gifts" at bounding box center [518, 162] width 41 height 36
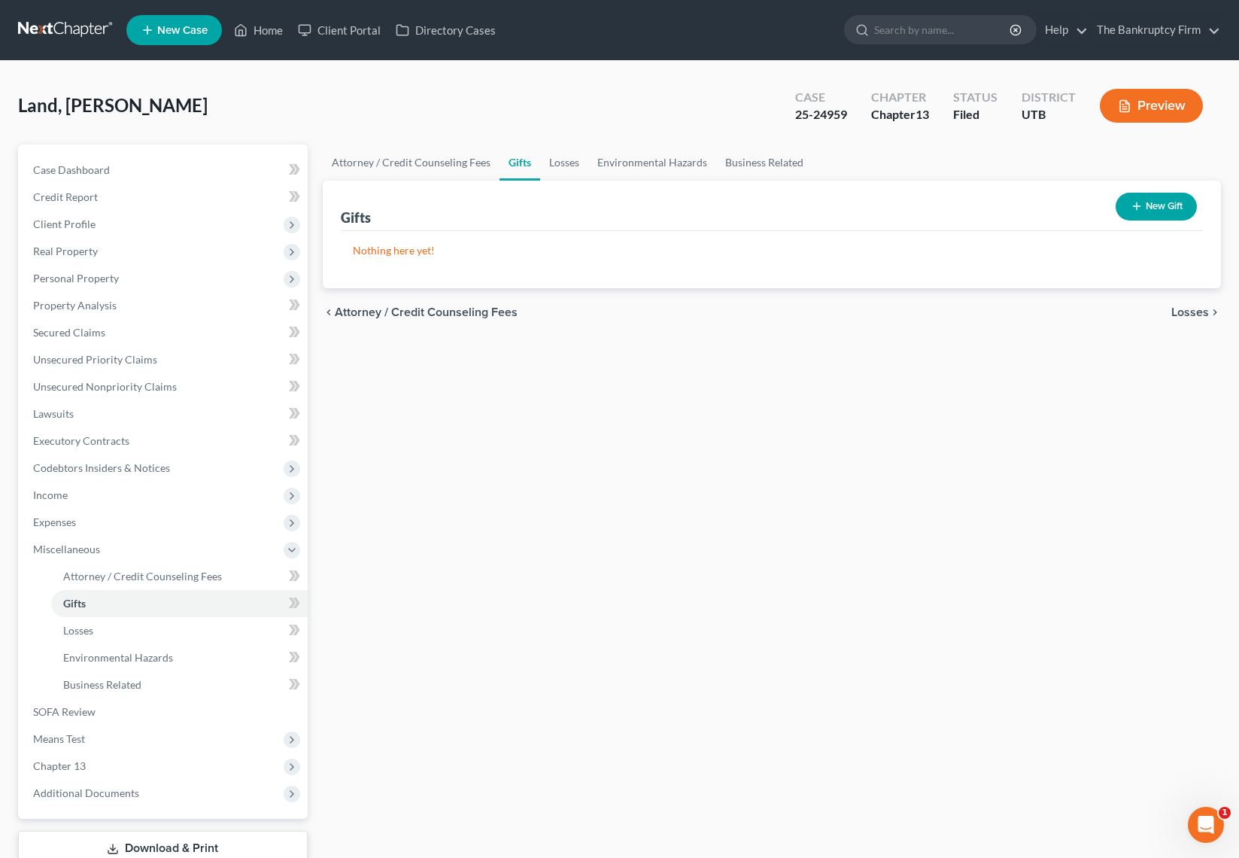
click at [1152, 203] on button "New Gift" at bounding box center [1156, 207] width 81 height 28
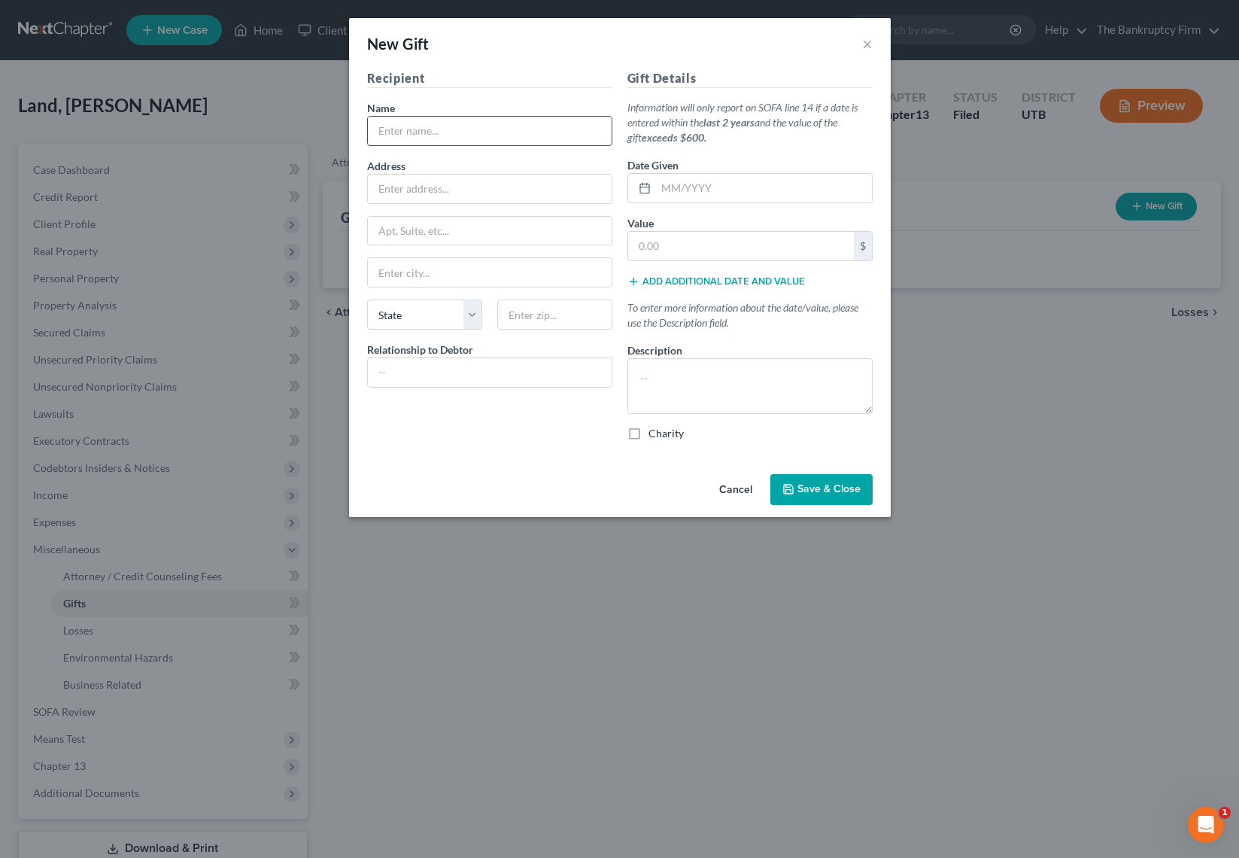
click at [446, 137] on input "text" at bounding box center [490, 131] width 244 height 29
type input "[DEMOGRAPHIC_DATA]"
click at [708, 245] on input "text" at bounding box center [741, 246] width 226 height 29
click at [697, 246] on input "400" at bounding box center [741, 246] width 226 height 29
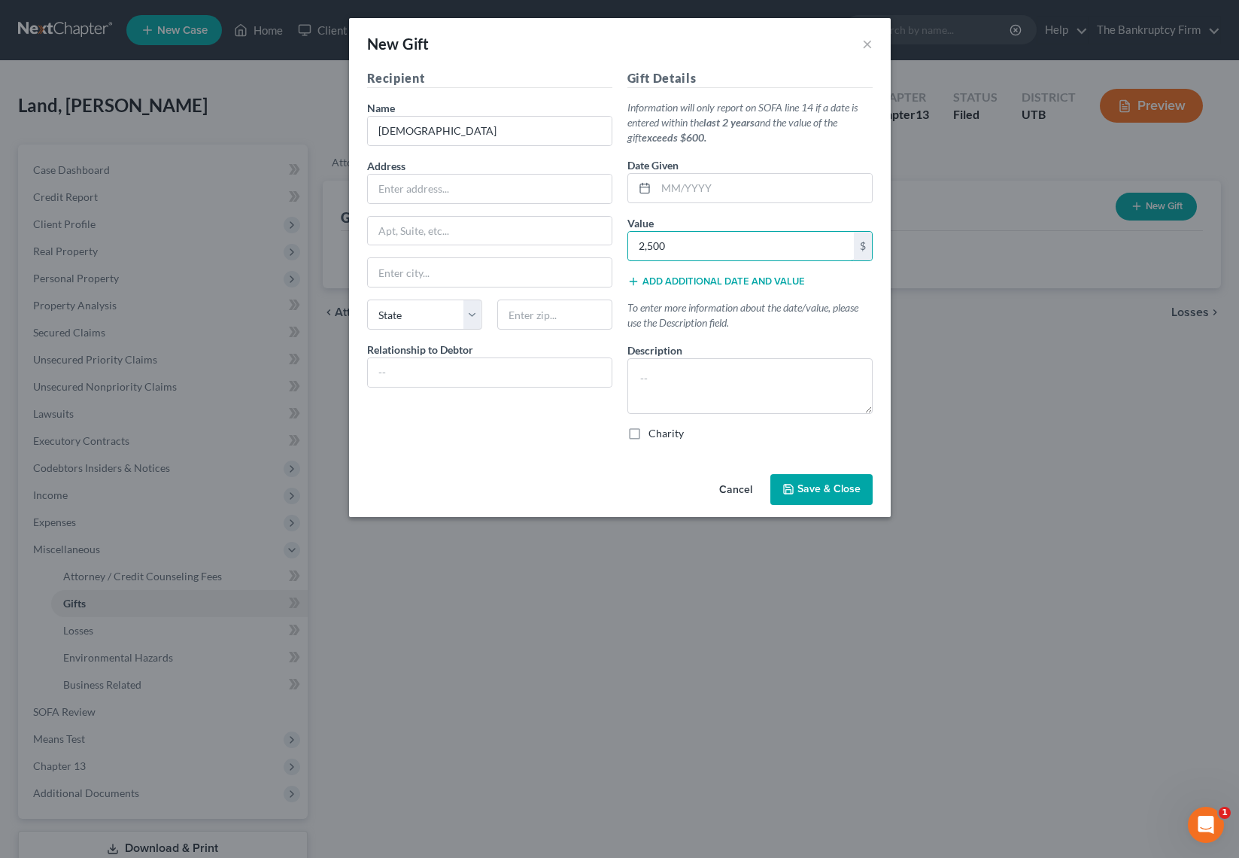
type input "2,500"
click at [837, 486] on span "Save & Close" at bounding box center [828, 489] width 63 height 13
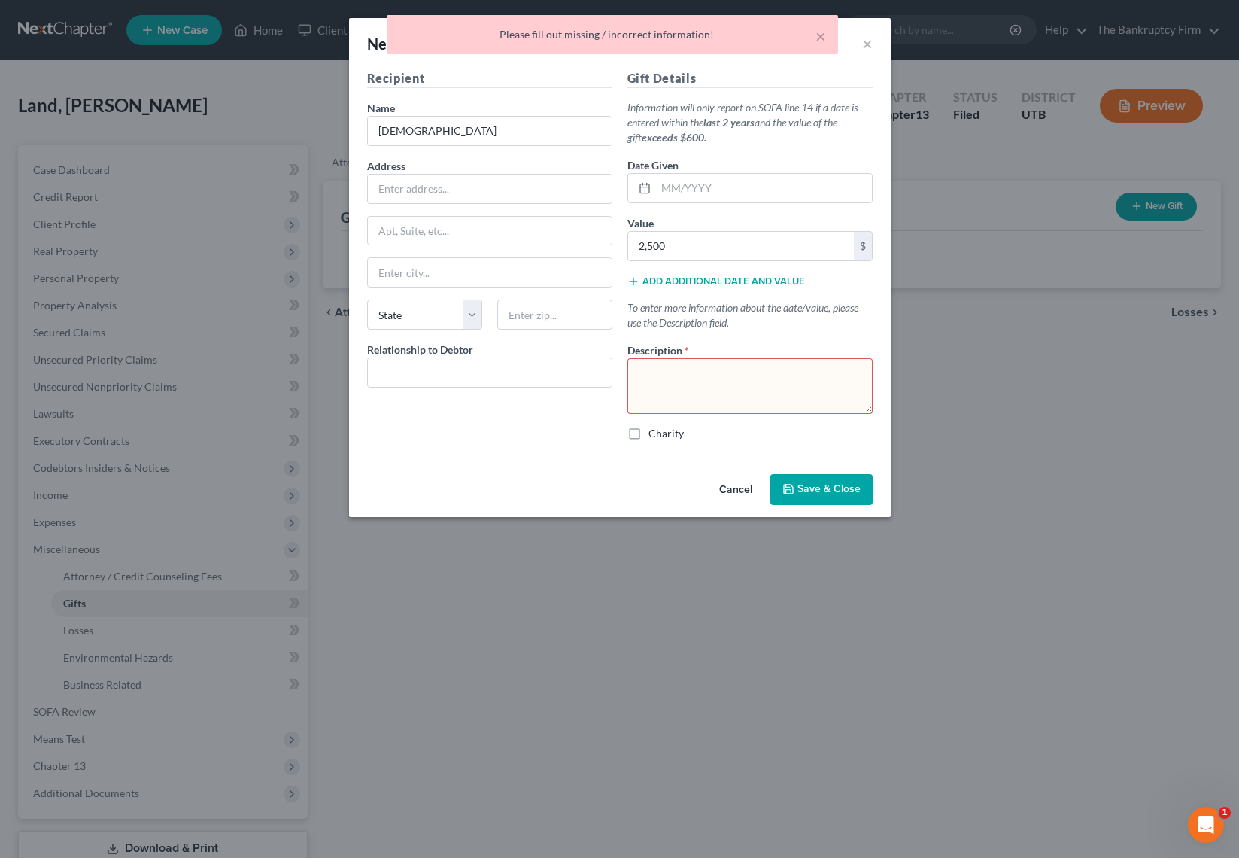
click at [743, 396] on textarea at bounding box center [749, 386] width 245 height 56
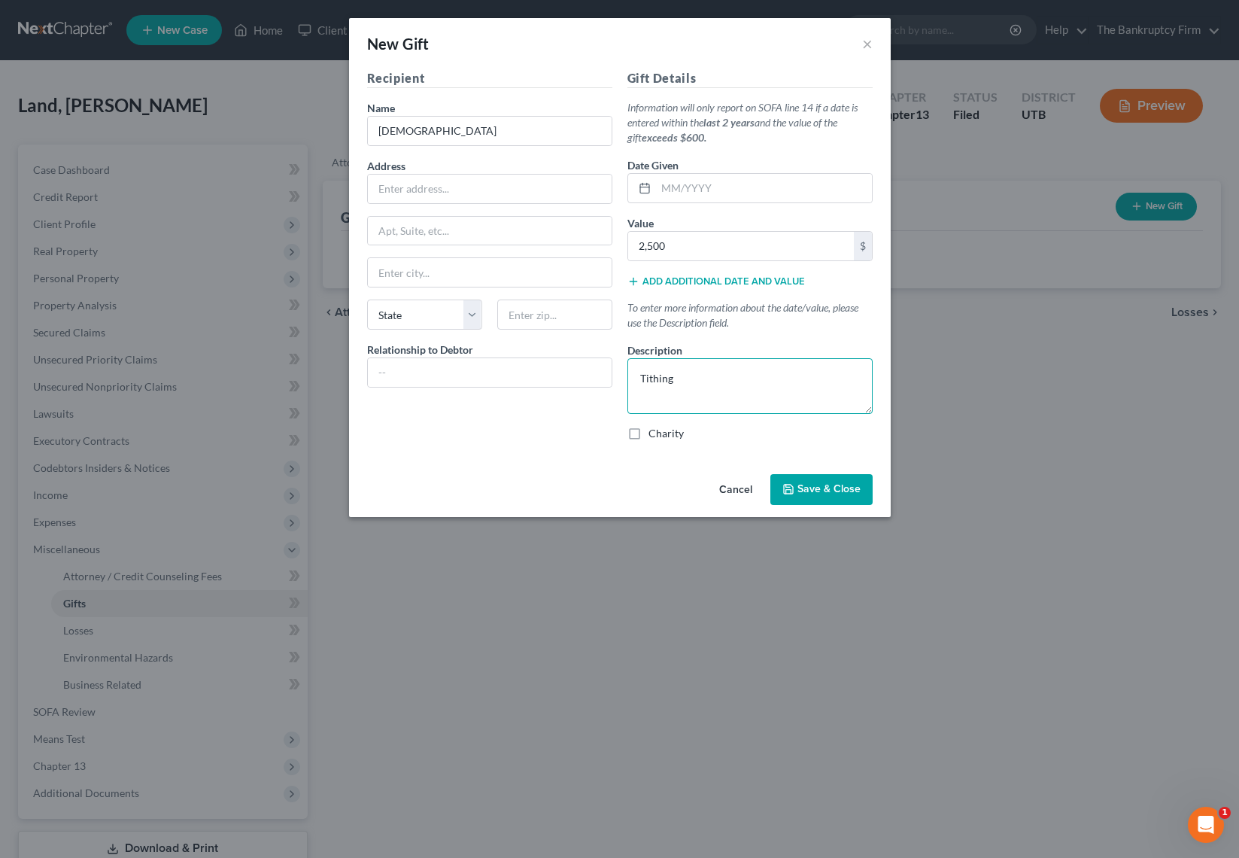
type textarea "Tithing"
click at [840, 484] on span "Save & Close" at bounding box center [828, 489] width 63 height 13
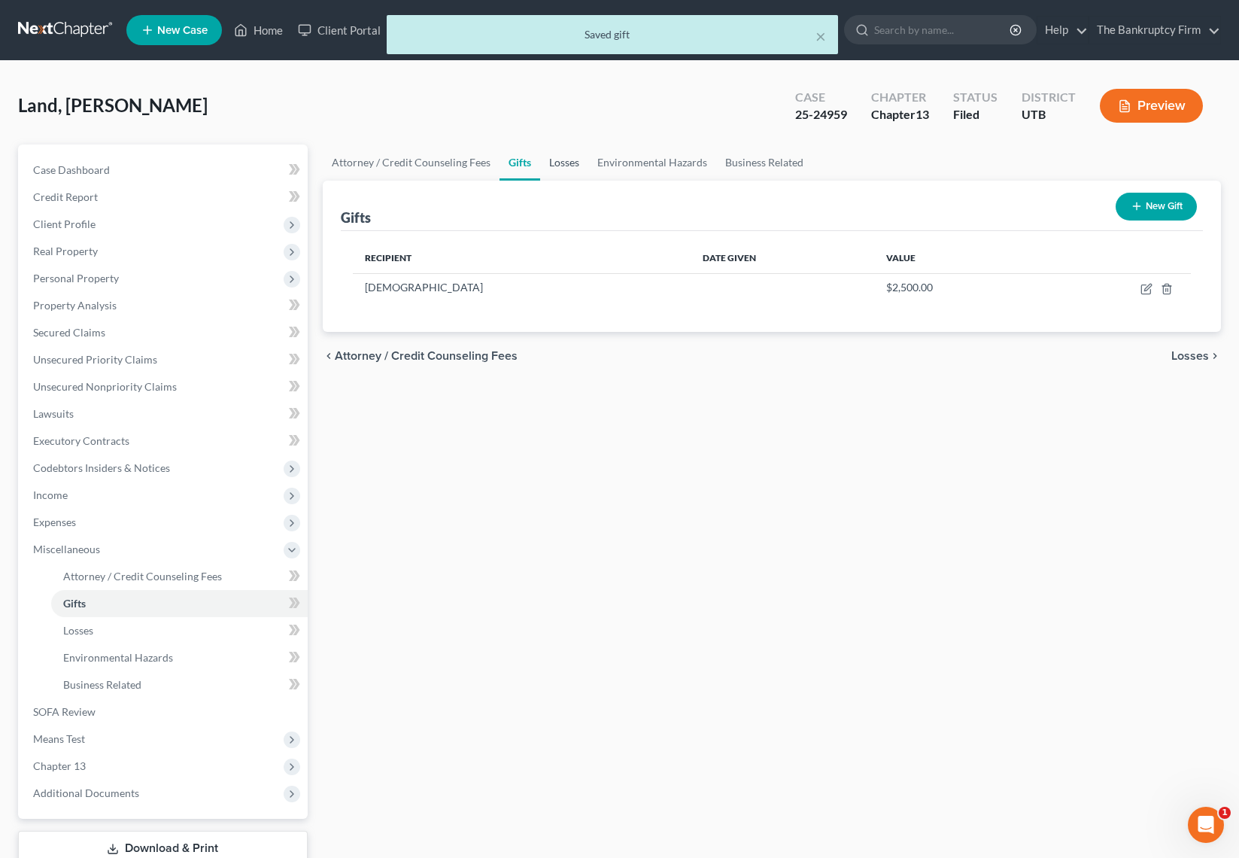
click at [560, 166] on link "Losses" at bounding box center [564, 162] width 48 height 36
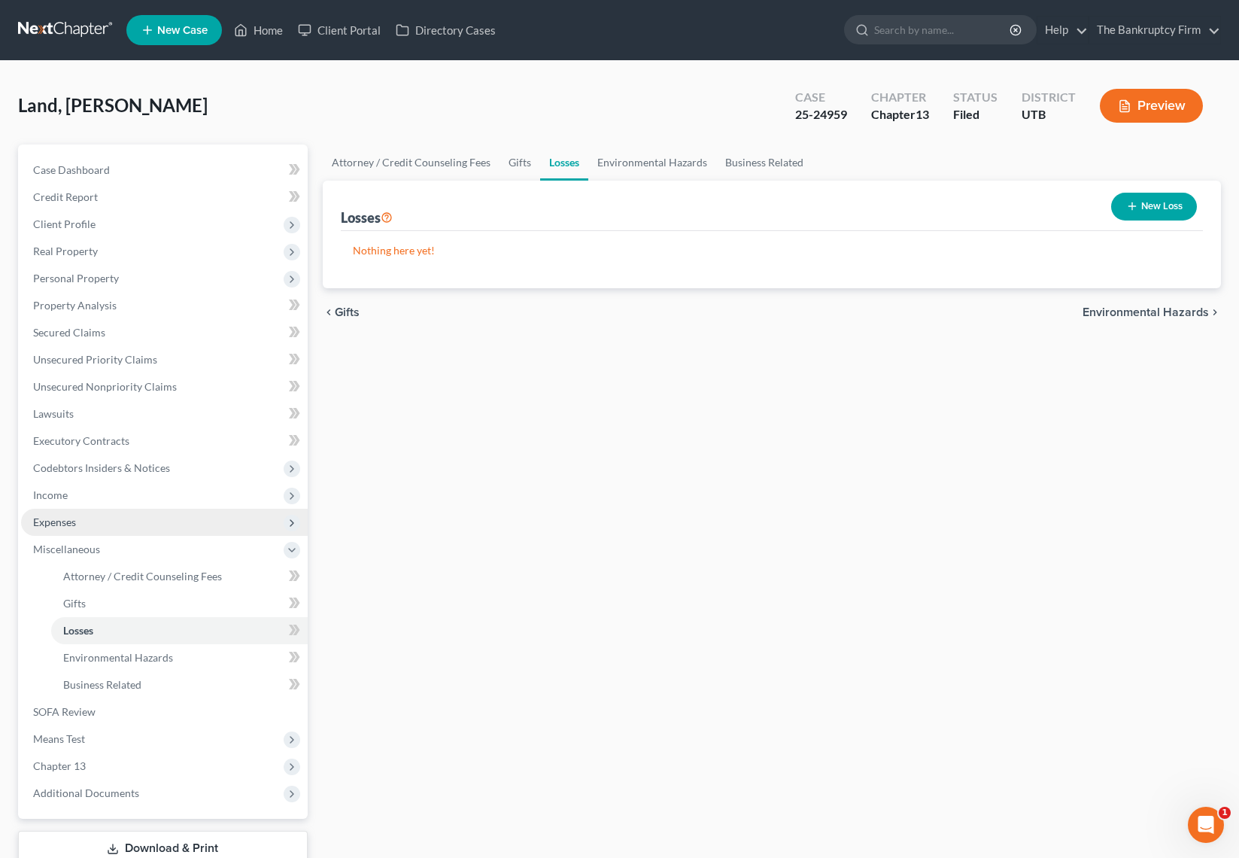
click at [80, 514] on span "Expenses" at bounding box center [164, 522] width 287 height 27
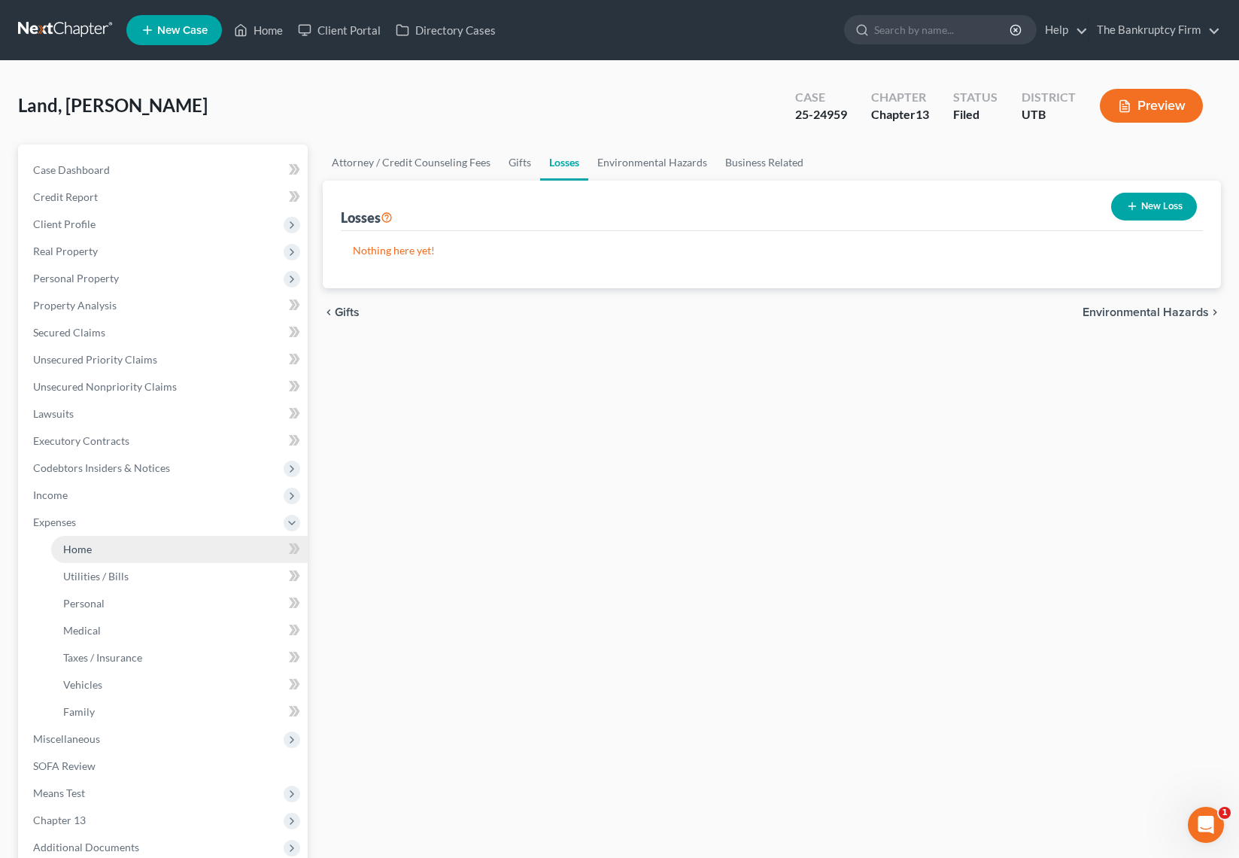
click at [93, 554] on link "Home" at bounding box center [179, 549] width 257 height 27
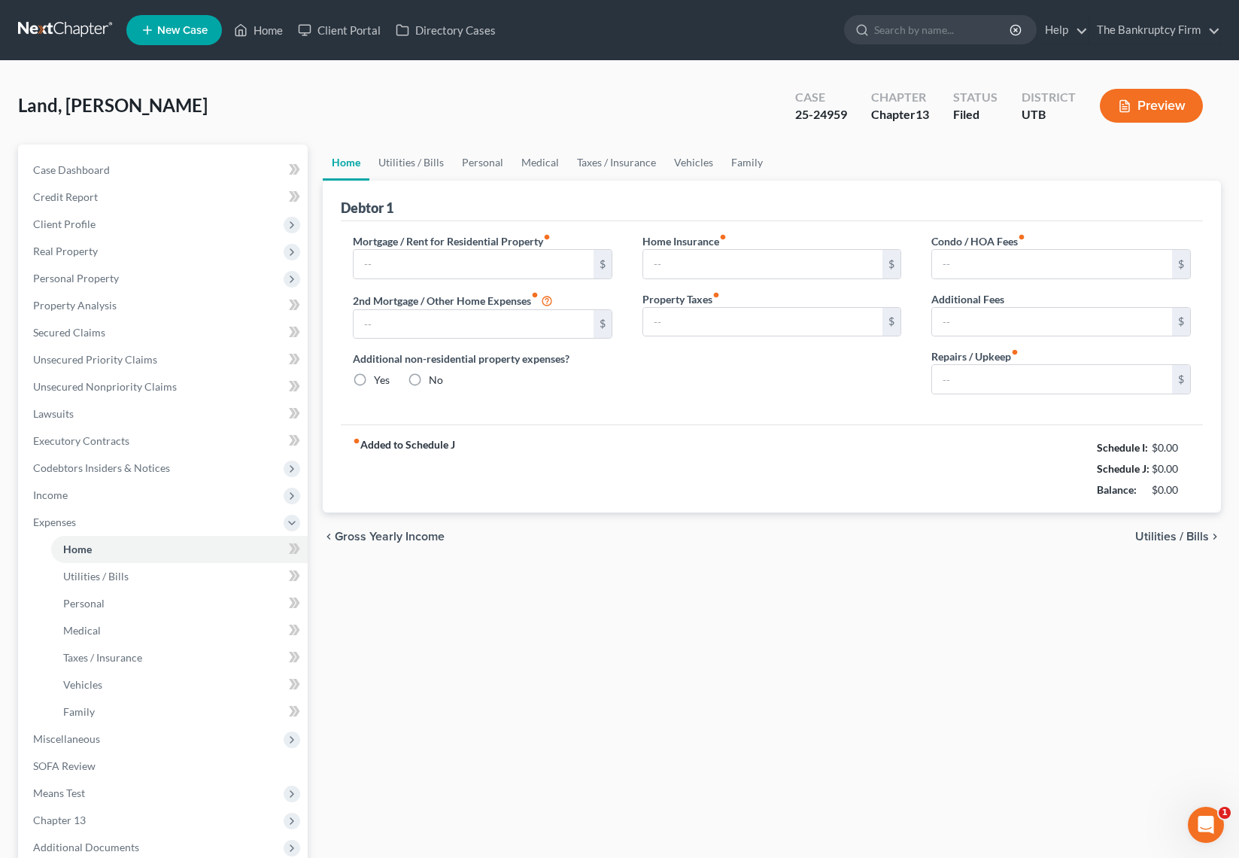
type input "3,300.00"
type input "0.00"
radio input "true"
type input "0.00"
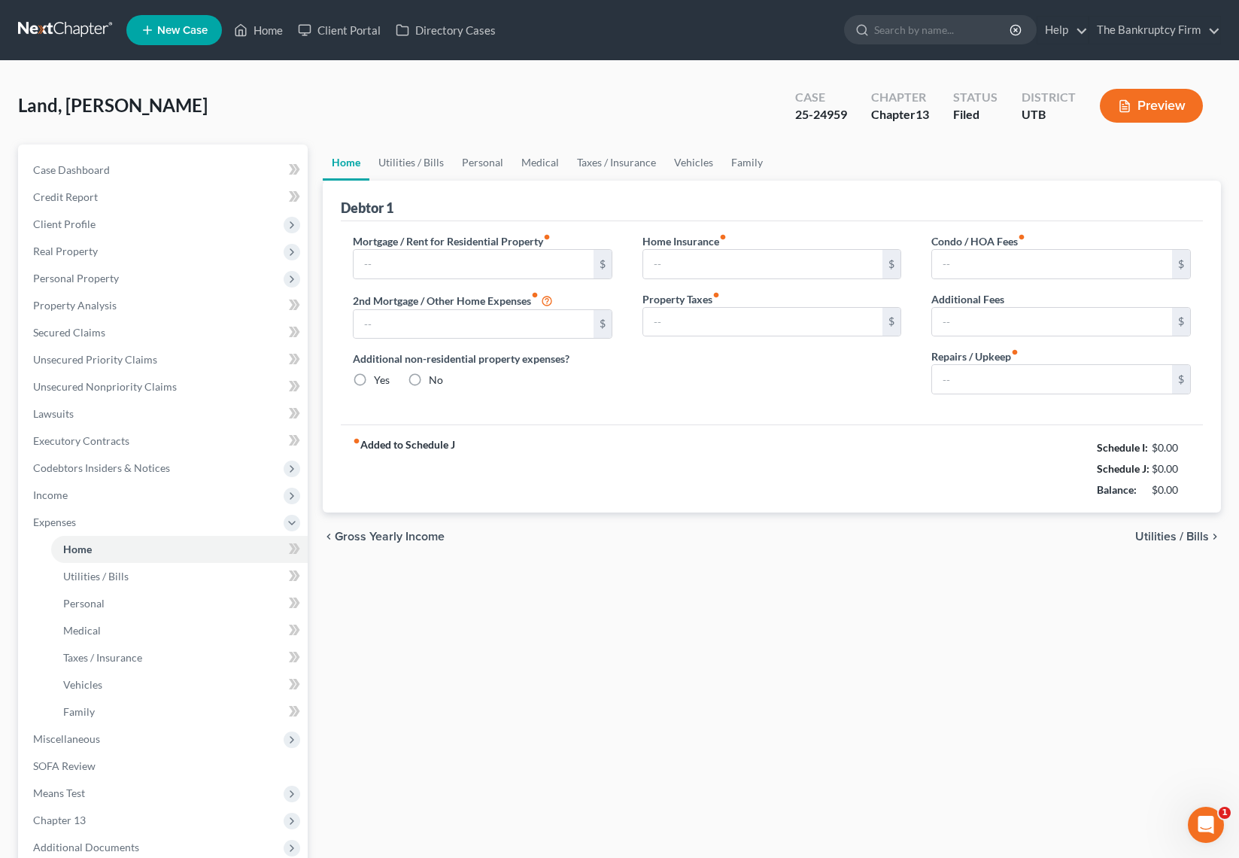
type input "0.00"
type input "300.00"
click at [737, 159] on link "Family" at bounding box center [747, 162] width 50 height 36
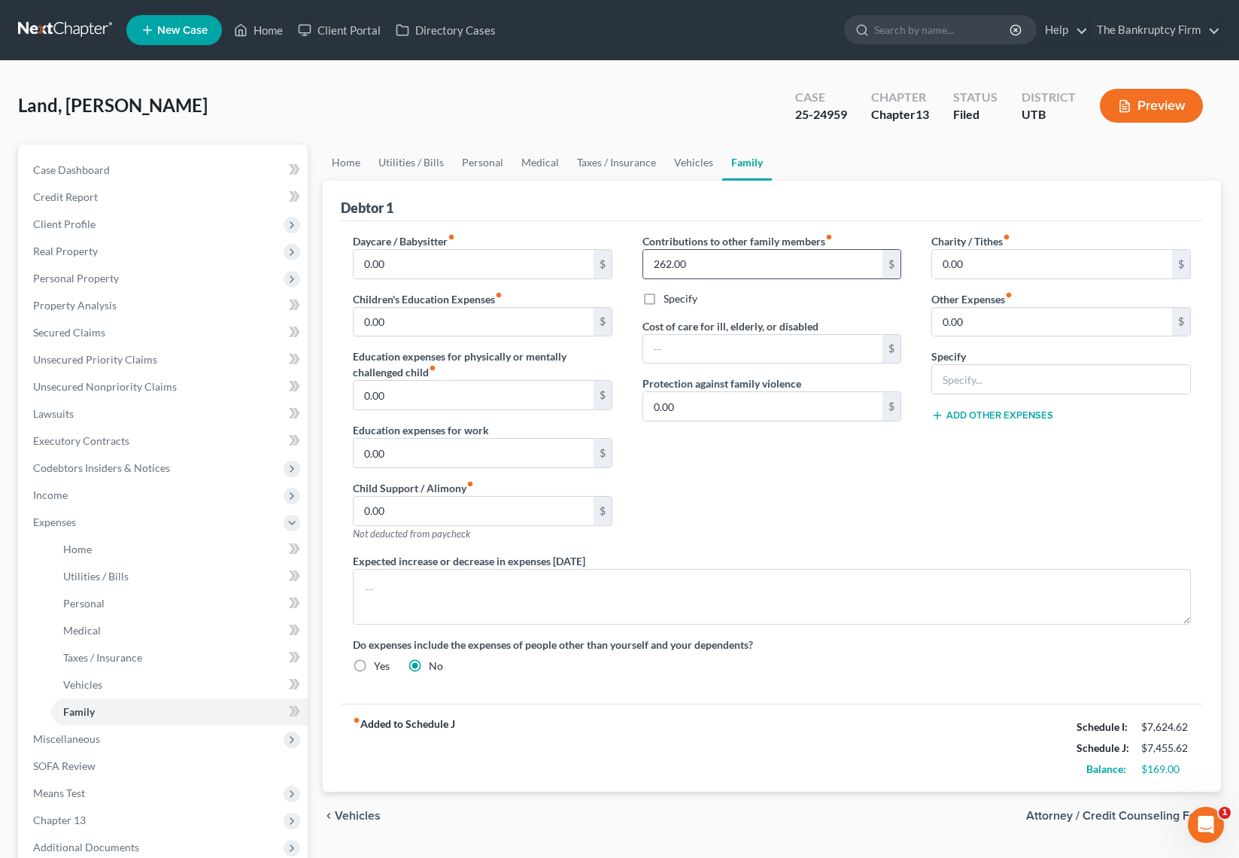
click at [731, 271] on input "262.00" at bounding box center [763, 264] width 240 height 29
type input "200"
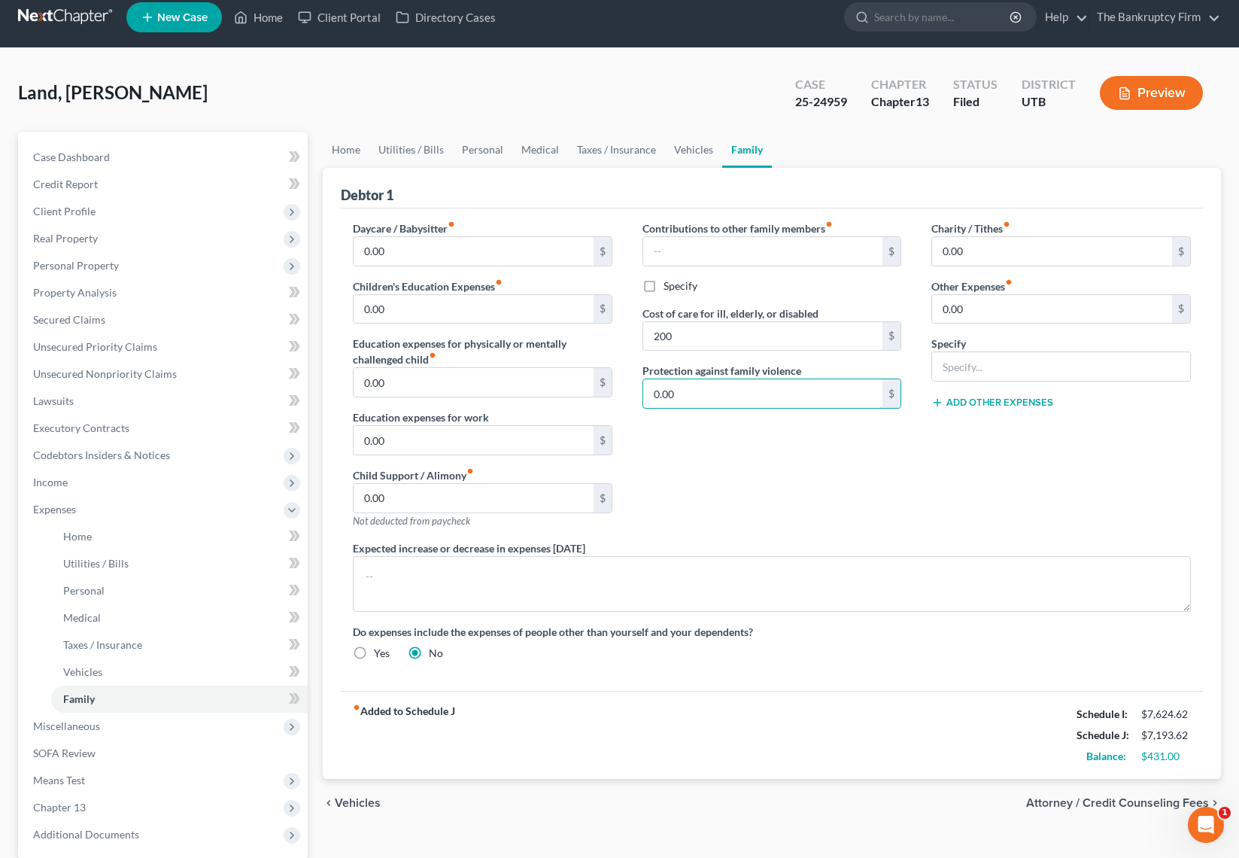
scroll to position [14, 0]
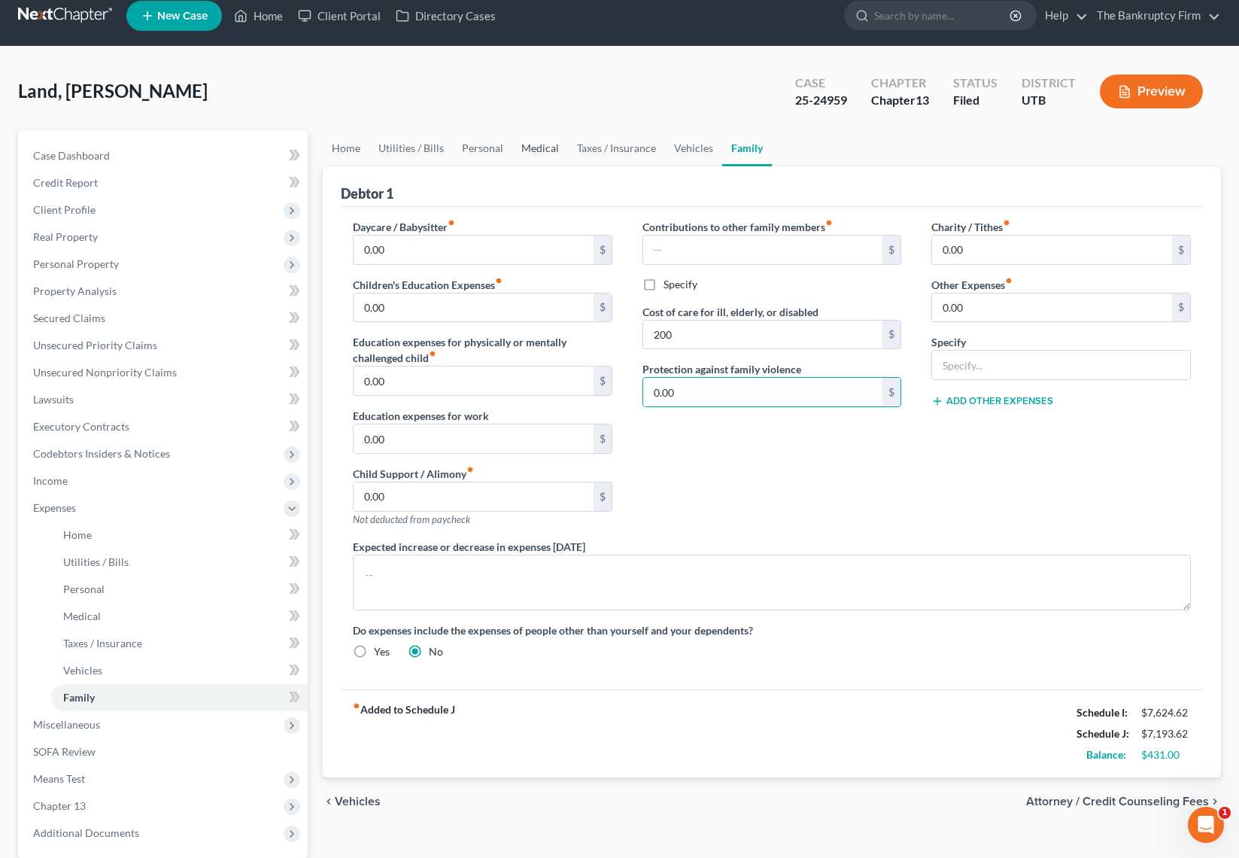
click at [545, 150] on link "Medical" at bounding box center [540, 148] width 56 height 36
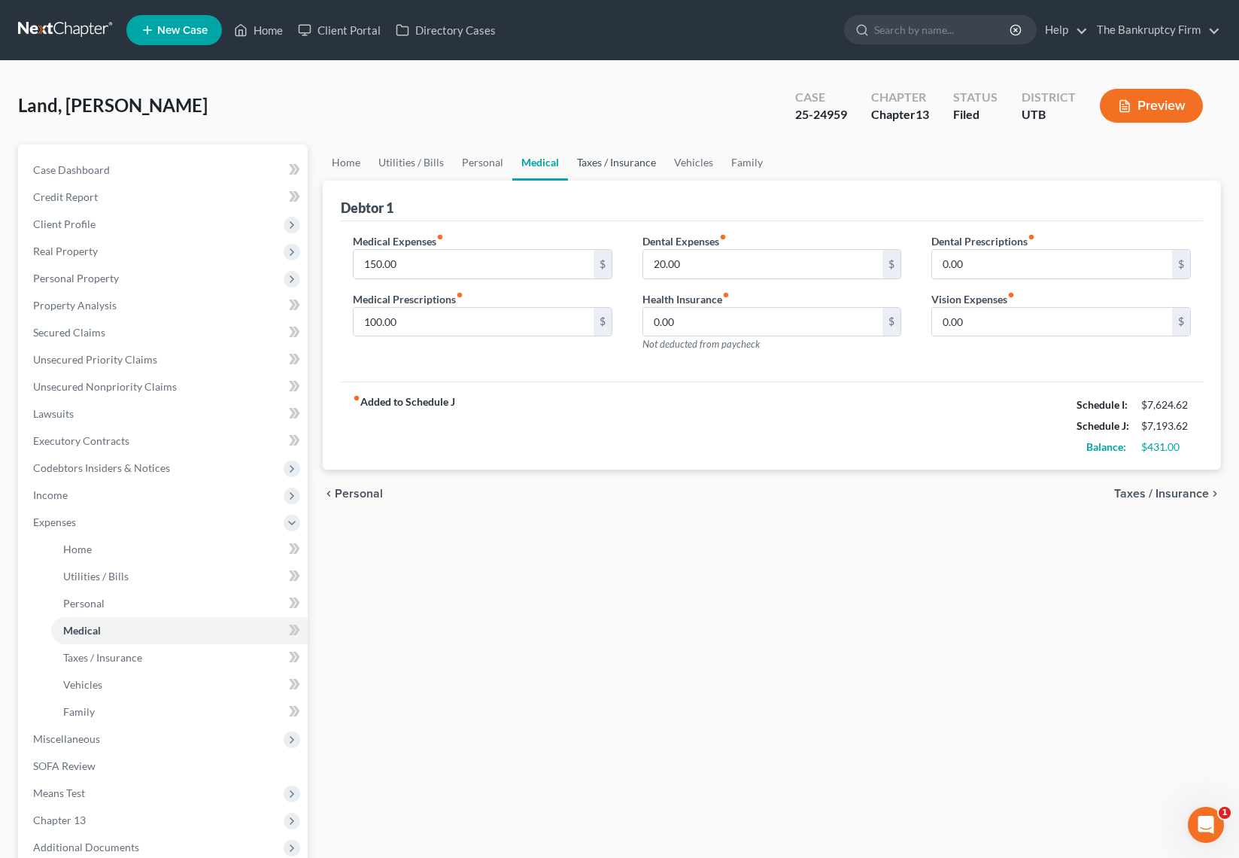
click at [609, 166] on link "Taxes / Insurance" at bounding box center [616, 162] width 97 height 36
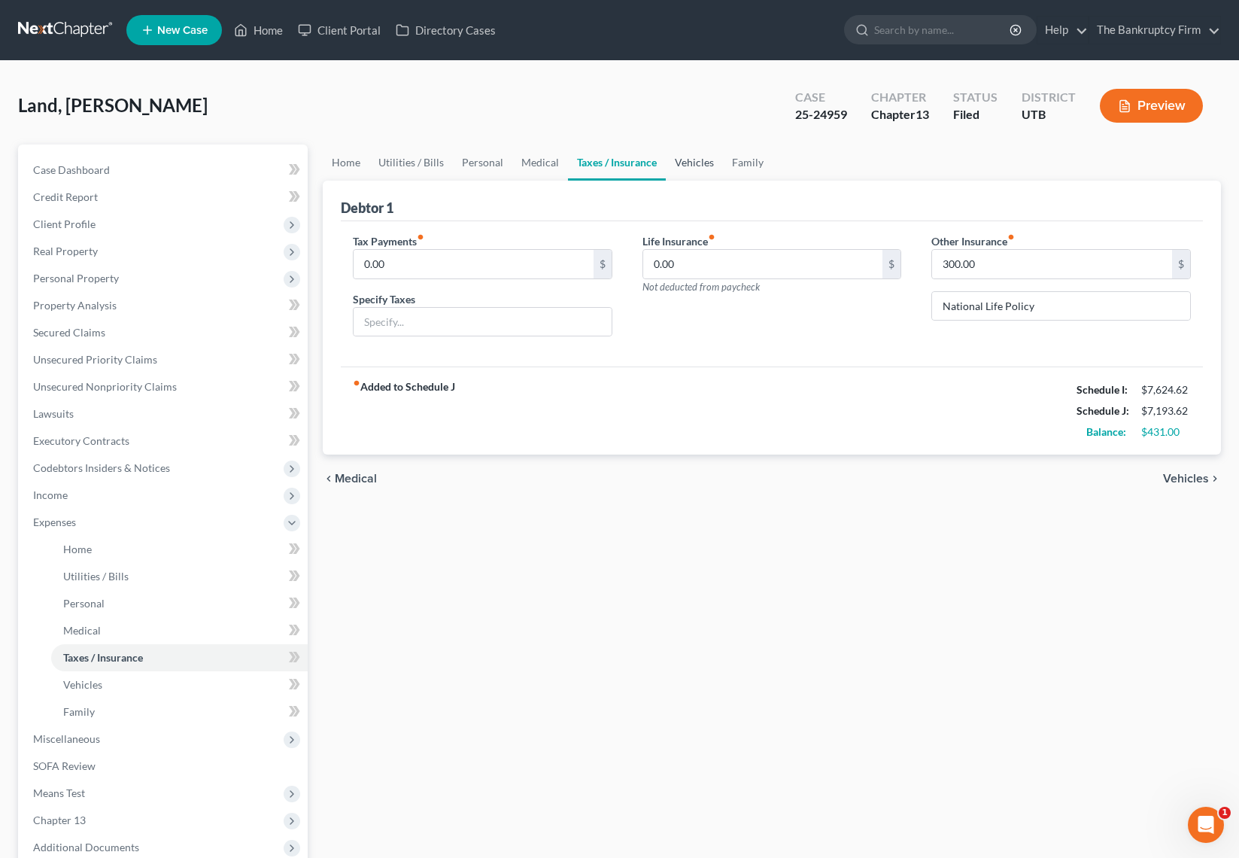
click at [713, 158] on link "Vehicles" at bounding box center [694, 162] width 57 height 36
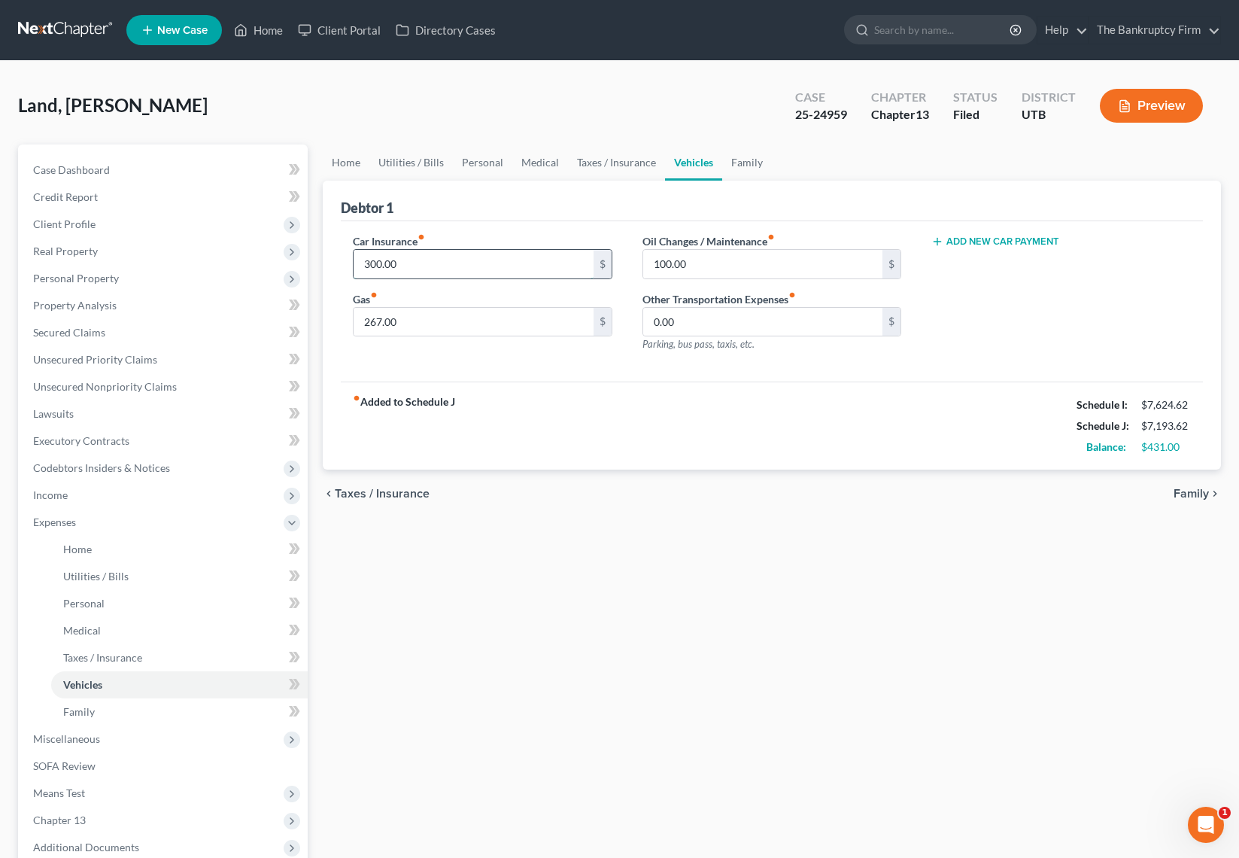
click at [440, 269] on input "300.00" at bounding box center [474, 264] width 240 height 29
click at [475, 160] on link "Personal" at bounding box center [482, 162] width 59 height 36
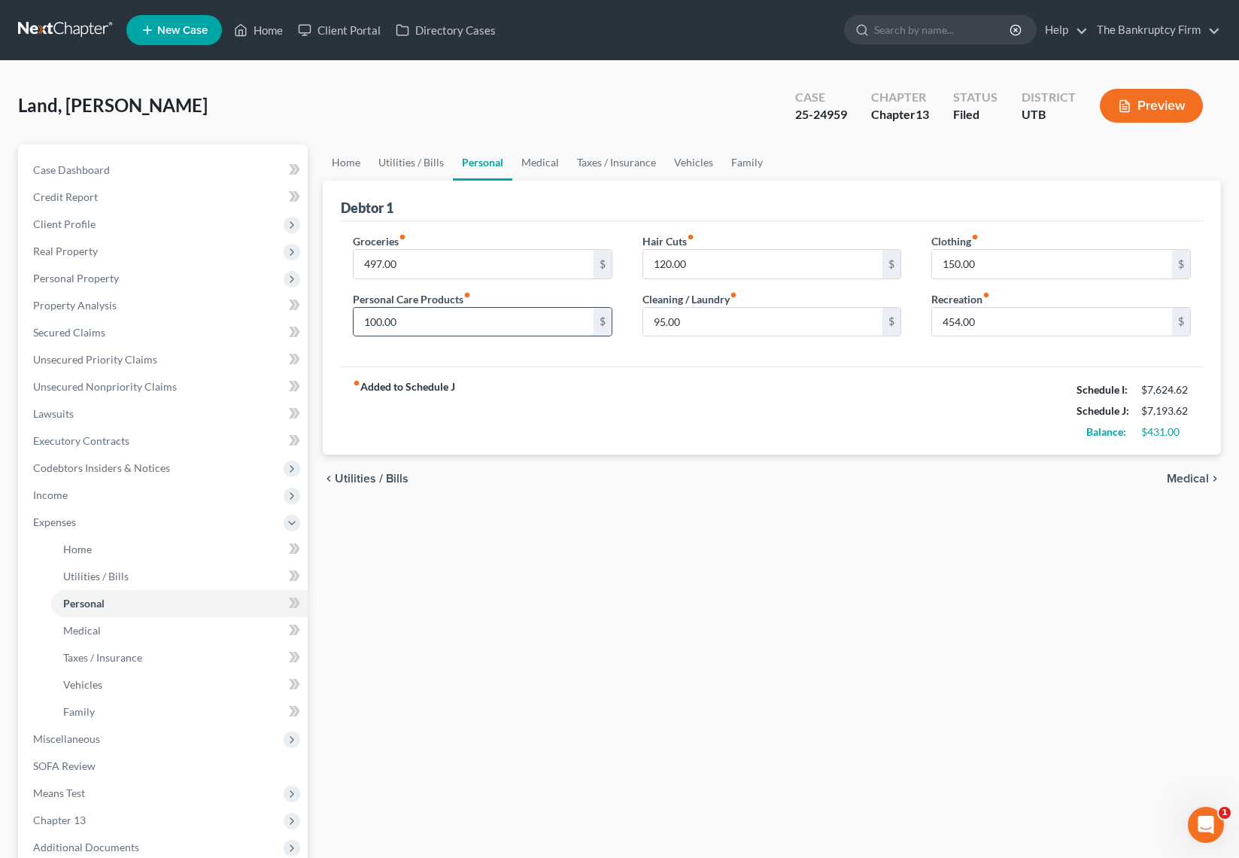
click at [445, 313] on input "100.00" at bounding box center [474, 322] width 240 height 29
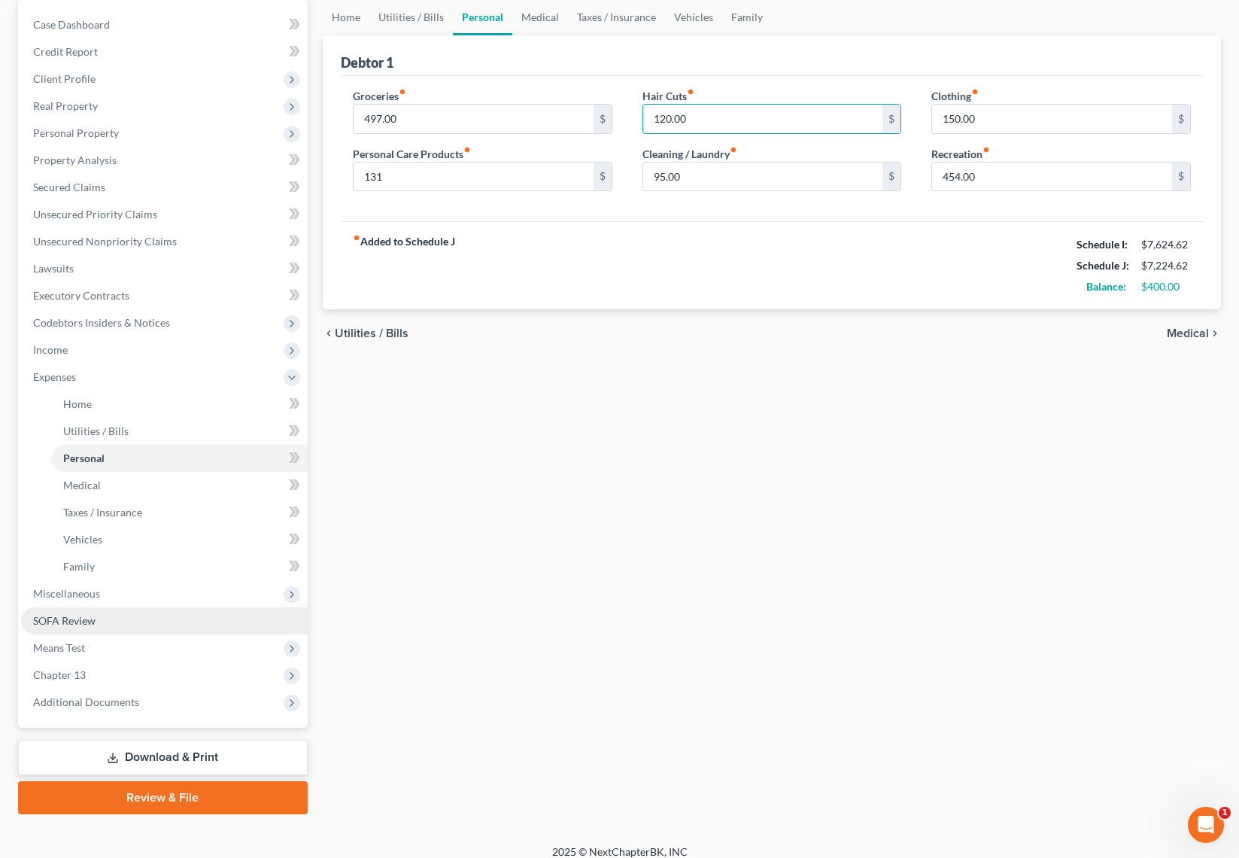
scroll to position [159, 0]
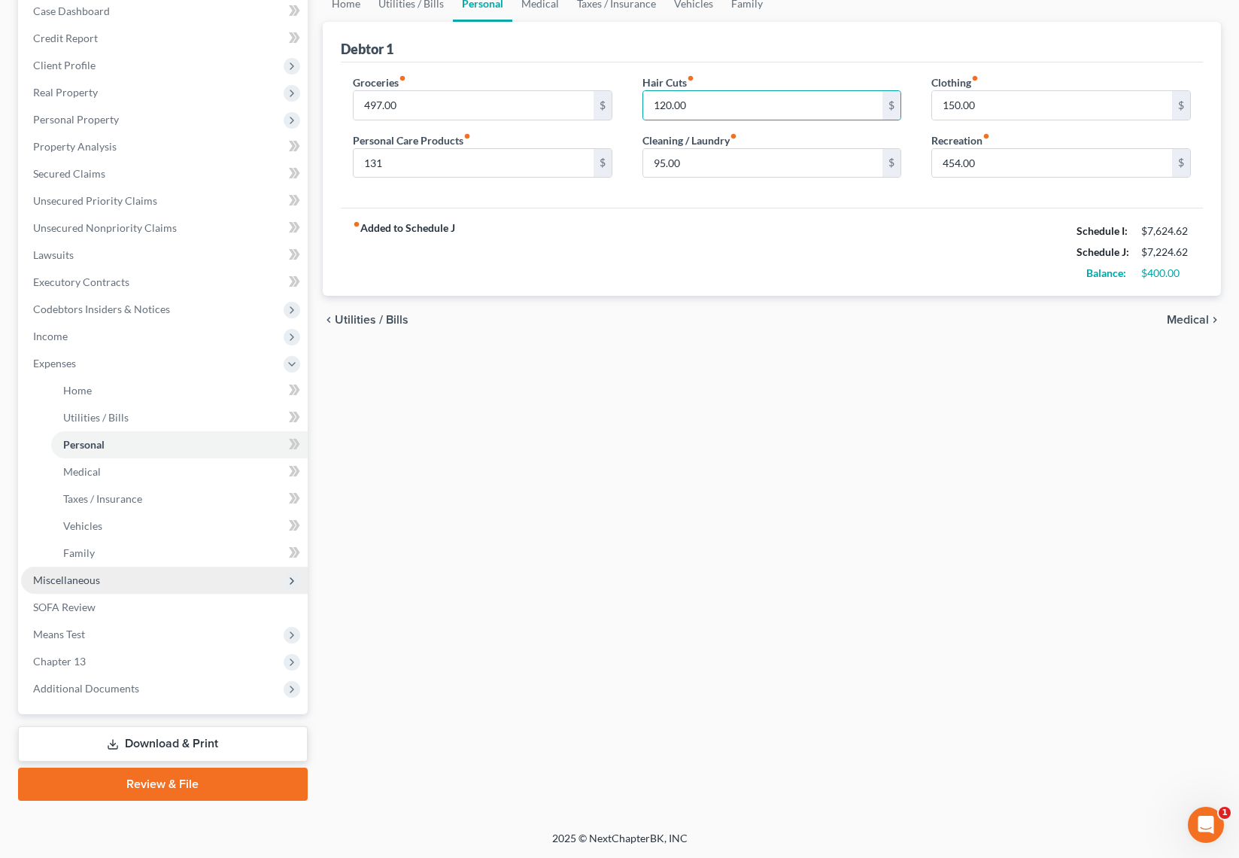
click at [78, 581] on span "Miscellaneous" at bounding box center [66, 579] width 67 height 13
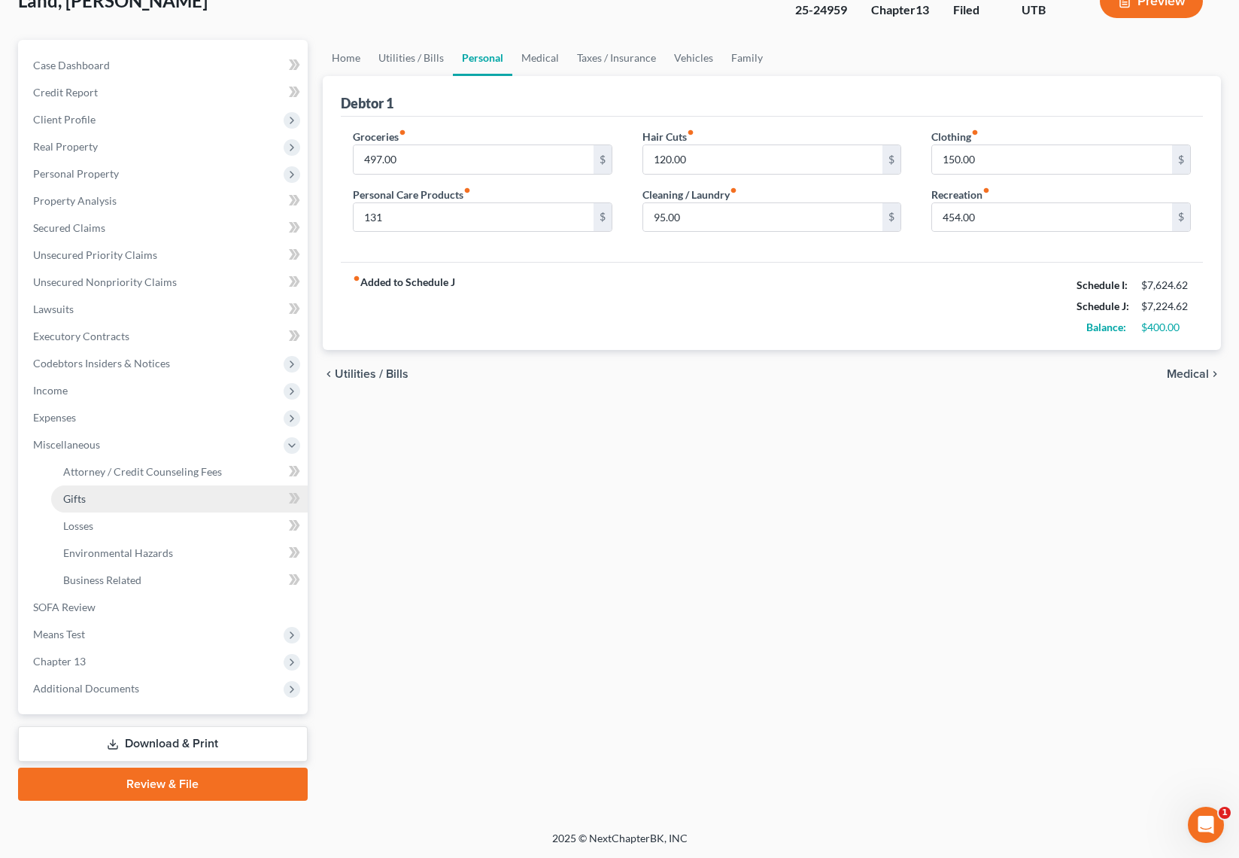
scroll to position [105, 0]
click at [133, 582] on span "Business Related" at bounding box center [102, 579] width 78 height 13
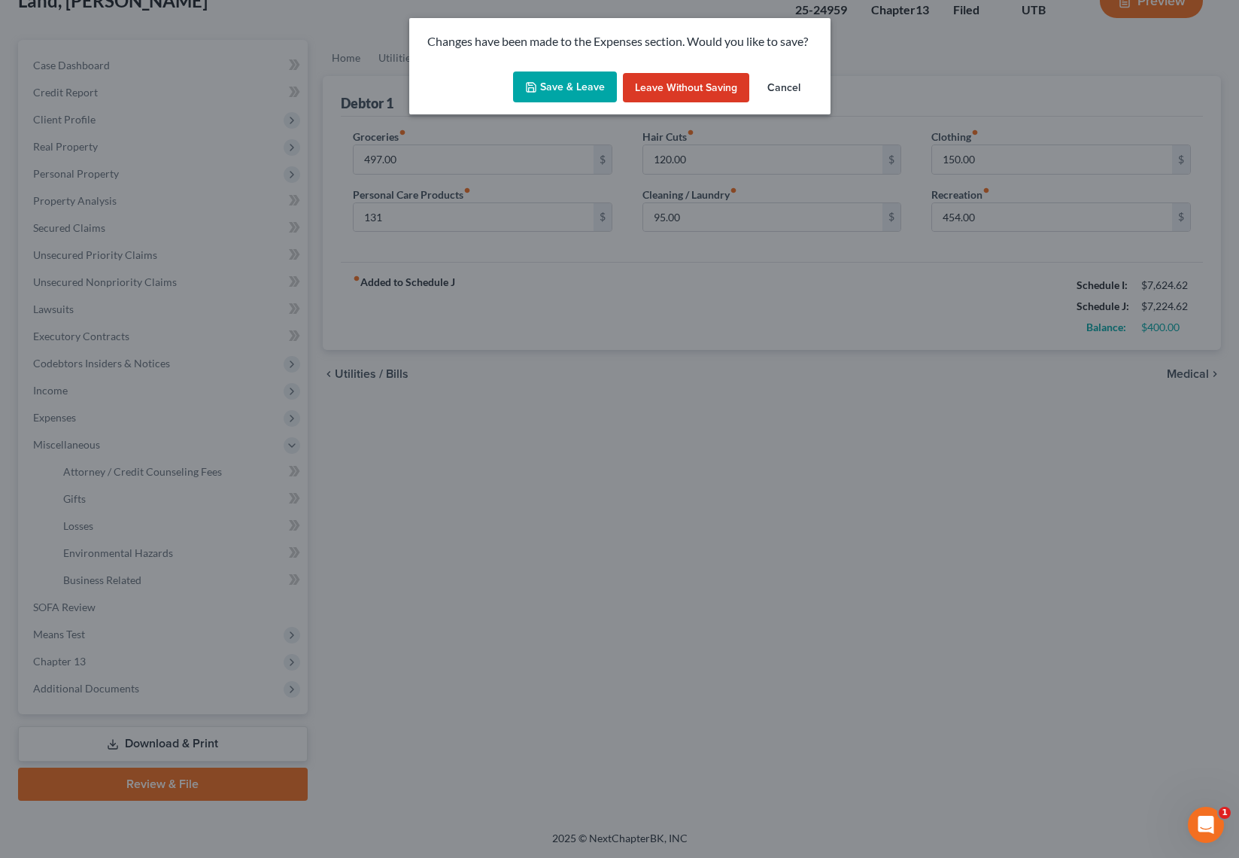
click at [566, 77] on button "Save & Leave" at bounding box center [565, 87] width 104 height 32
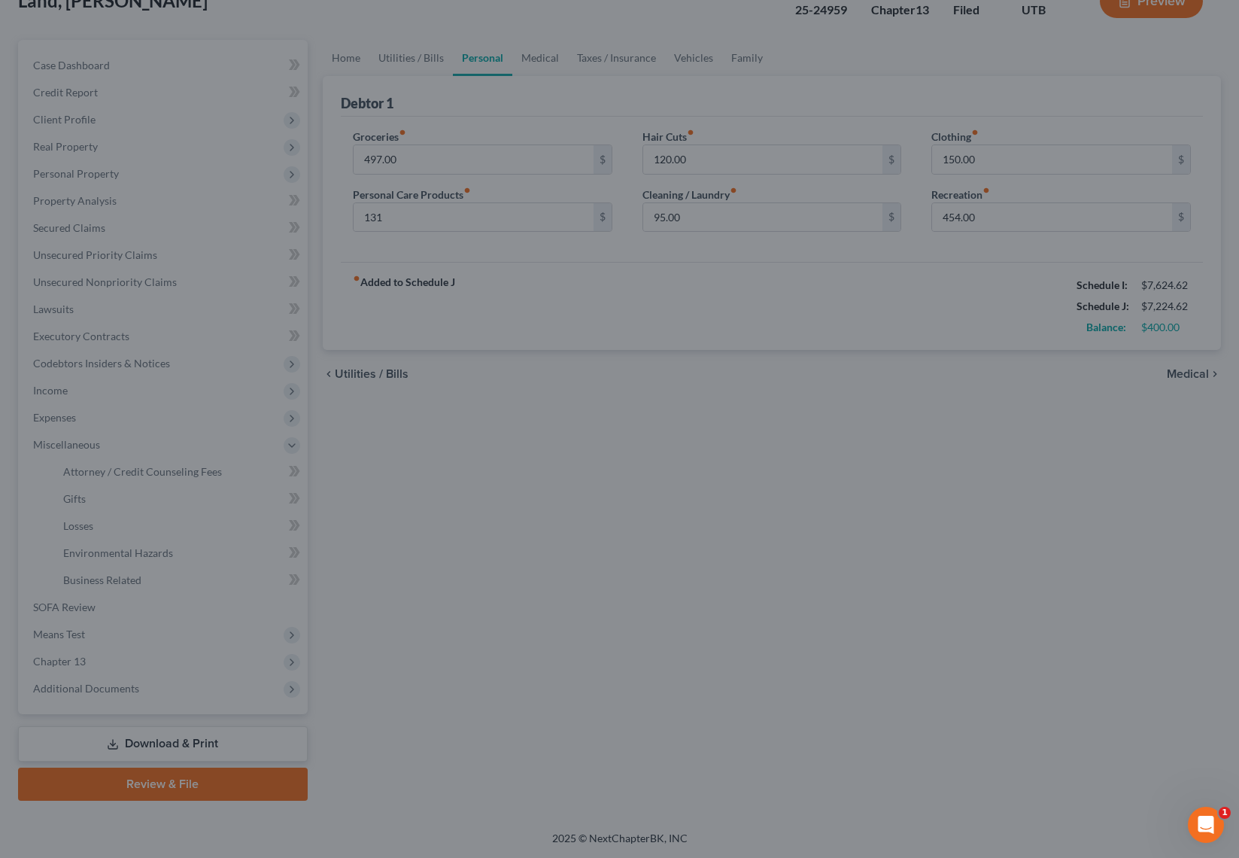
type input "131.00"
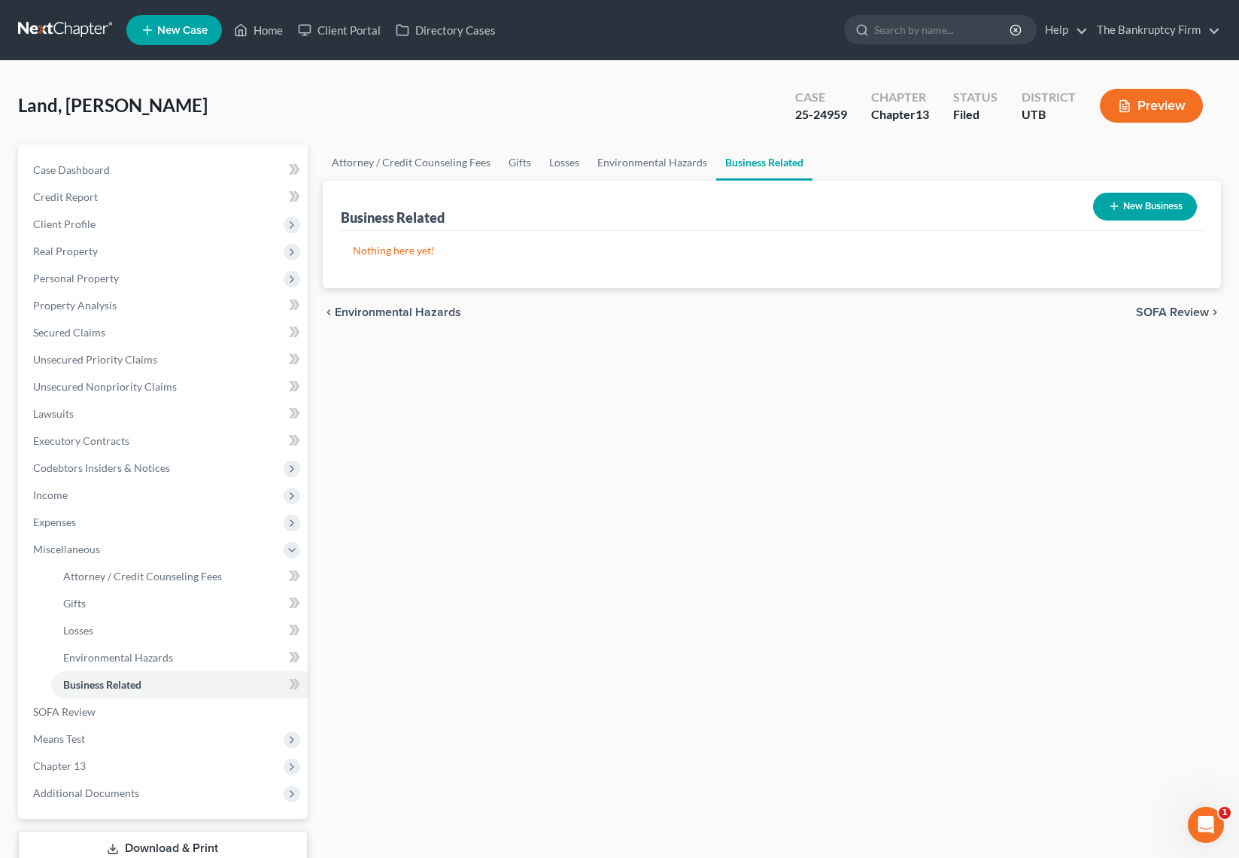
click at [1142, 200] on button "New Business" at bounding box center [1145, 207] width 104 height 28
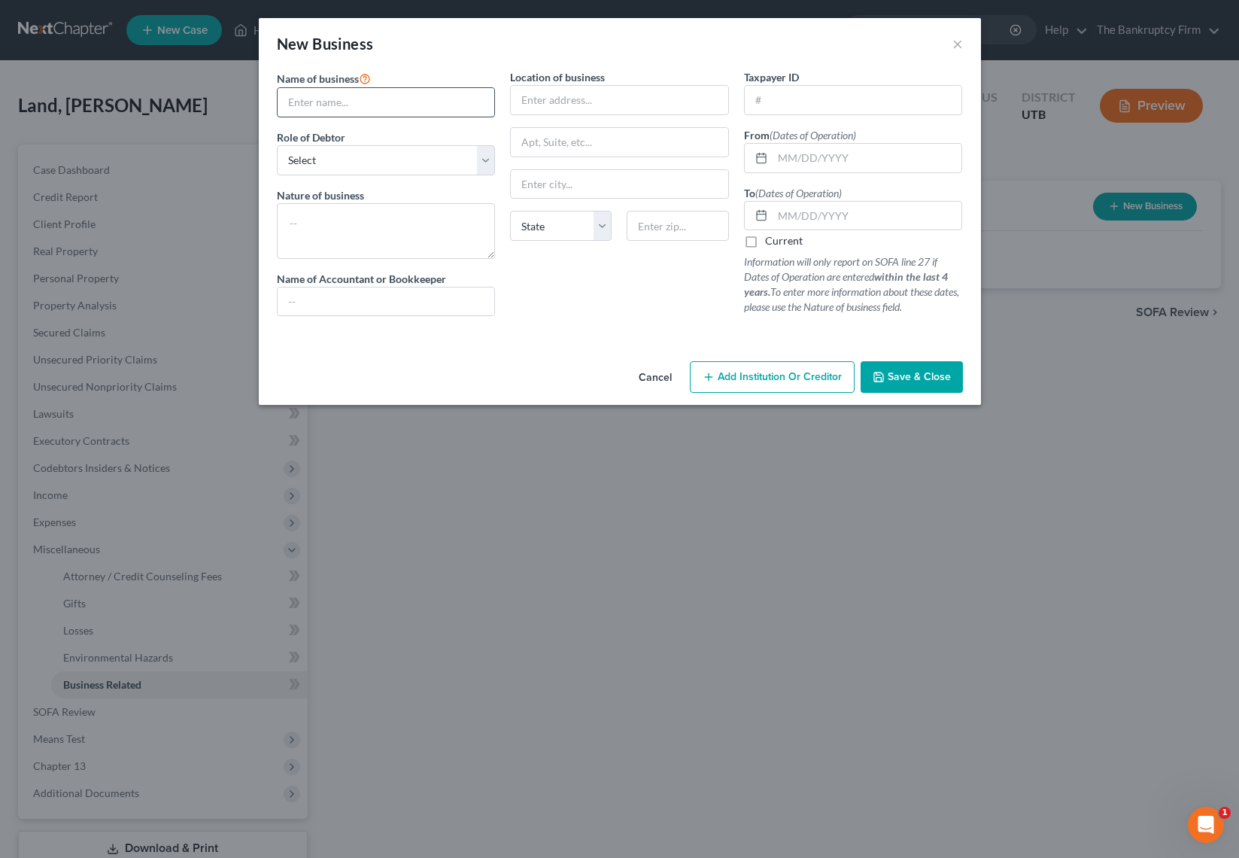
click at [395, 101] on input "text" at bounding box center [386, 102] width 217 height 29
type input "[PERSON_NAME] R Land Ministries"
click at [435, 162] on select "Select A member of a limited liability company (LLC) or limited liability partn…" at bounding box center [386, 160] width 219 height 30
select select "sole_proprietor"
click at [277, 145] on select "Select A member of a limited liability company (LLC) or limited liability partn…" at bounding box center [386, 160] width 219 height 30
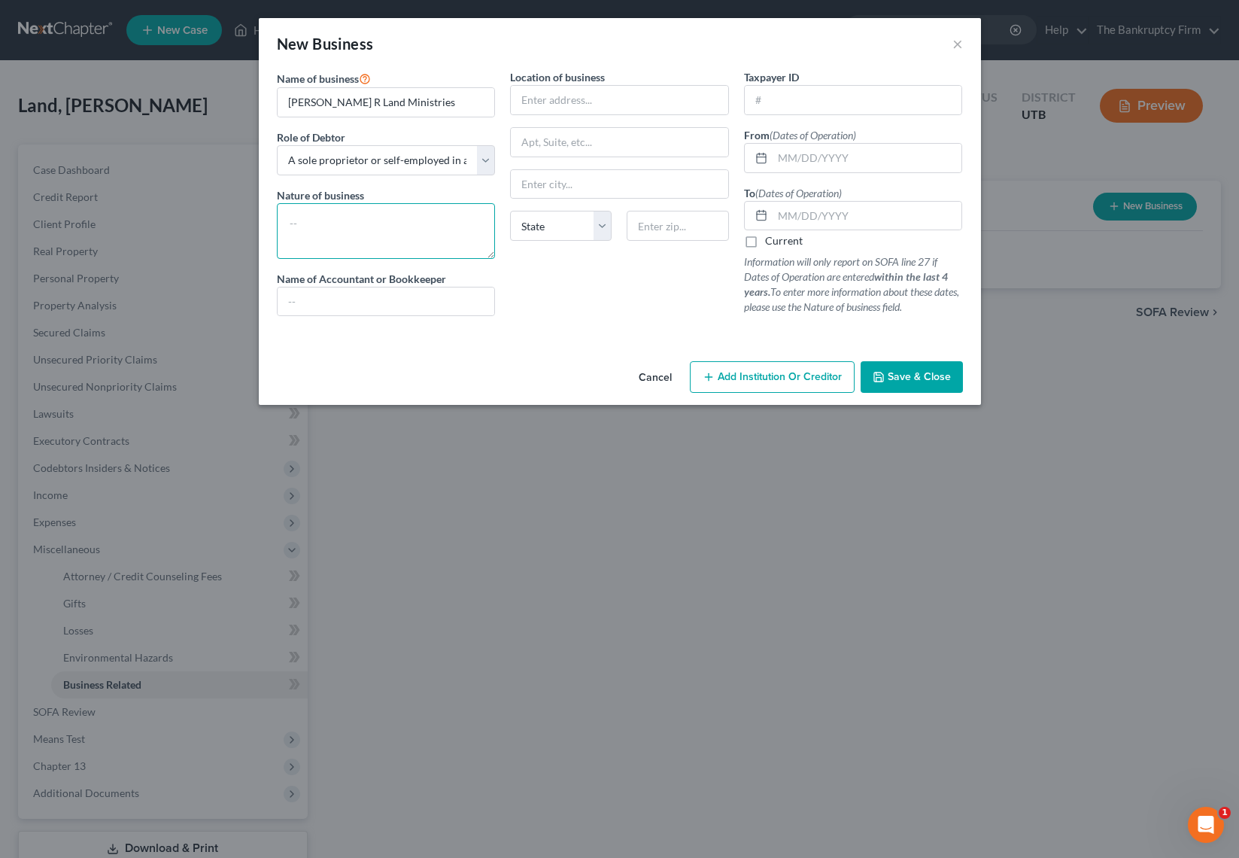
click at [336, 219] on textarea at bounding box center [386, 231] width 219 height 56
type textarea "Real Estate Rental"
click at [564, 97] on input "text" at bounding box center [619, 100] width 217 height 29
type input "H"
type input "Debtor Address"
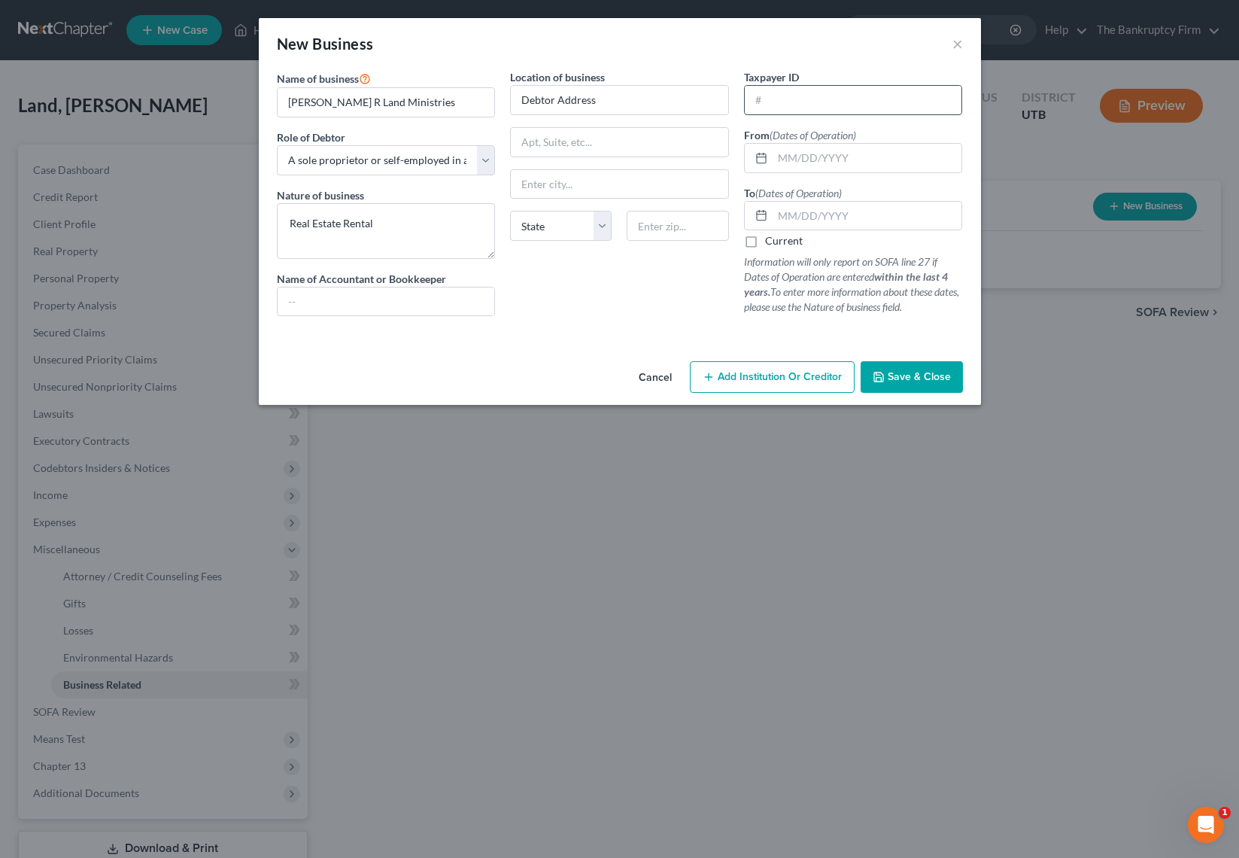
click at [829, 105] on input "text" at bounding box center [853, 100] width 217 height 29
click at [794, 102] on input "text" at bounding box center [853, 100] width 217 height 29
paste input "[US_EMPLOYER_IDENTIFICATION_NUMBER]"
type input "[US_EMPLOYER_IDENTIFICATION_NUMBER]"
click at [826, 159] on input "text" at bounding box center [868, 158] width 190 height 29
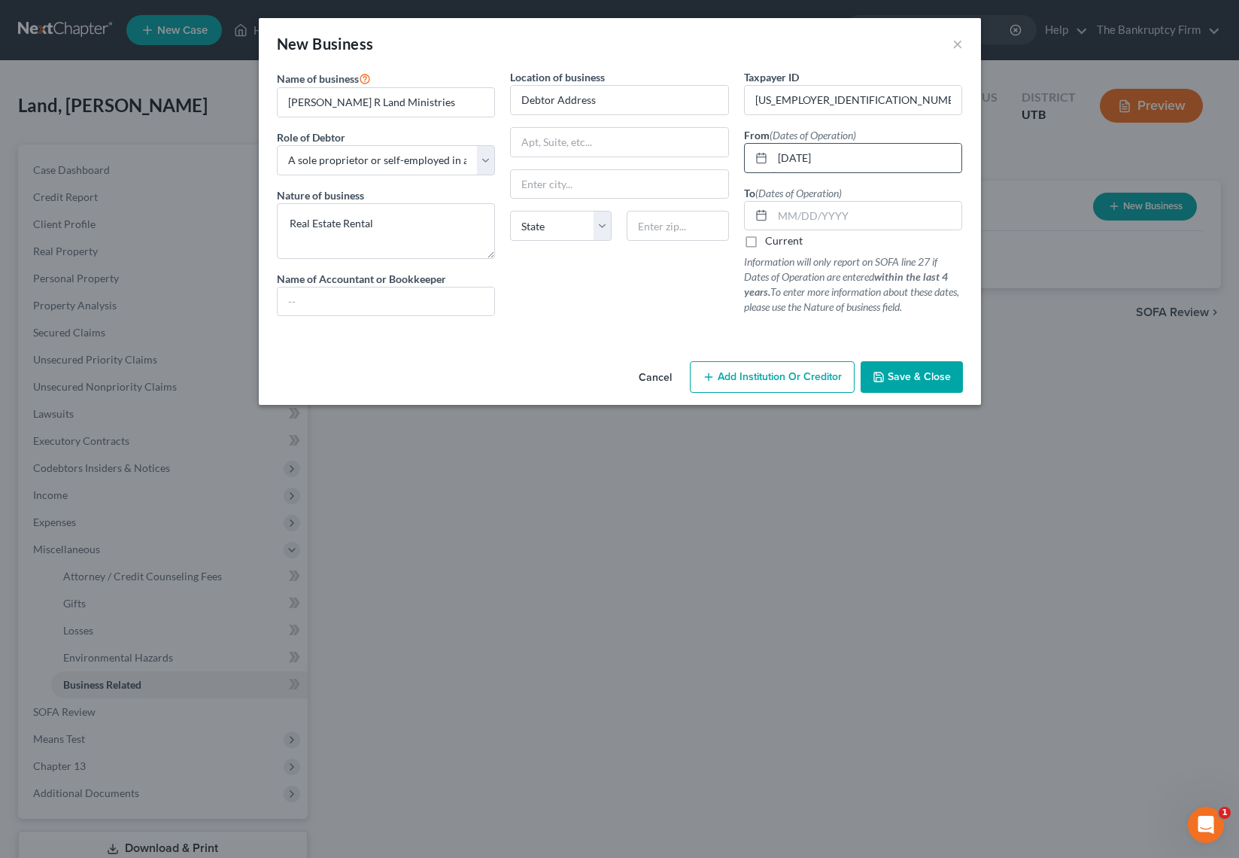
type input "[DATE]"
click at [765, 239] on label "Current" at bounding box center [784, 240] width 38 height 15
click at [771, 239] on input "Current" at bounding box center [776, 238] width 10 height 10
checkbox input "true"
click at [904, 372] on span "Save & Close" at bounding box center [919, 376] width 63 height 13
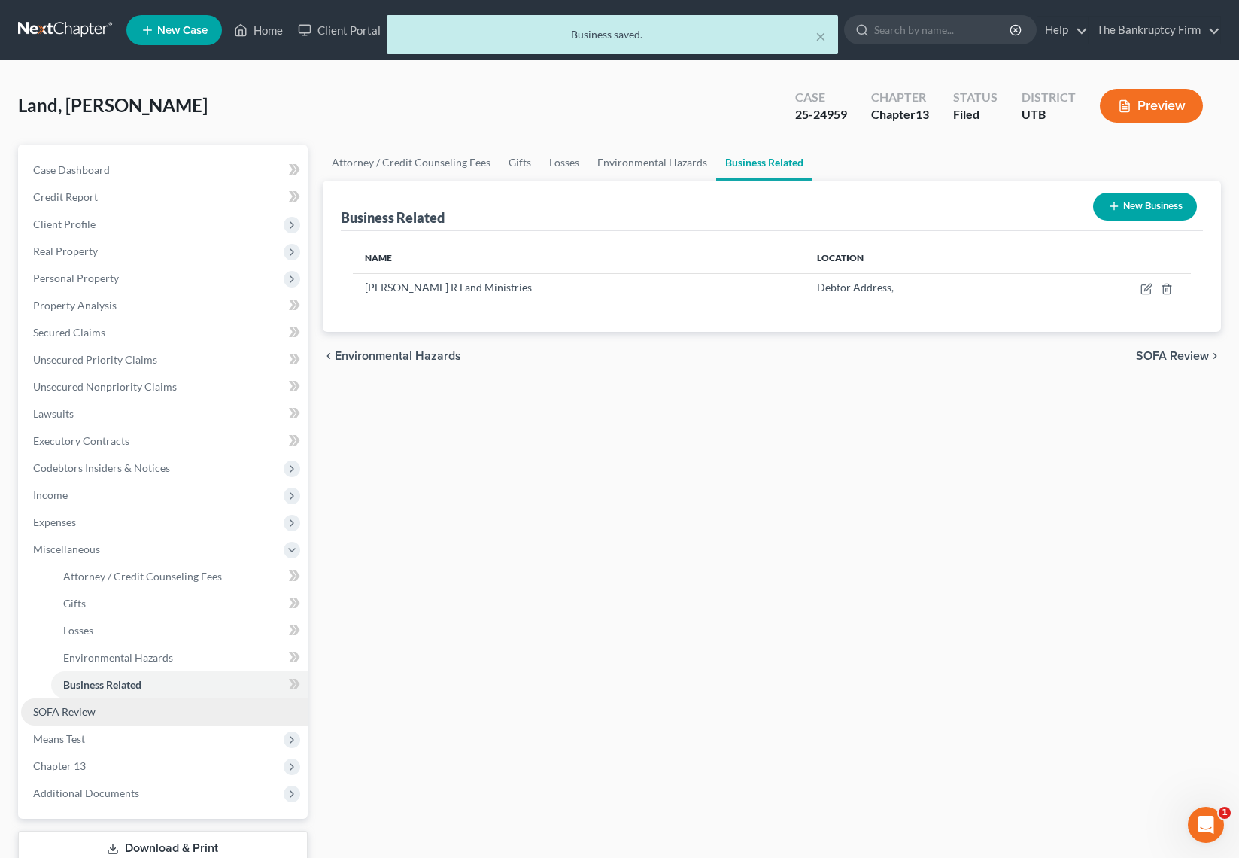
click at [100, 713] on link "SOFA Review" at bounding box center [164, 711] width 287 height 27
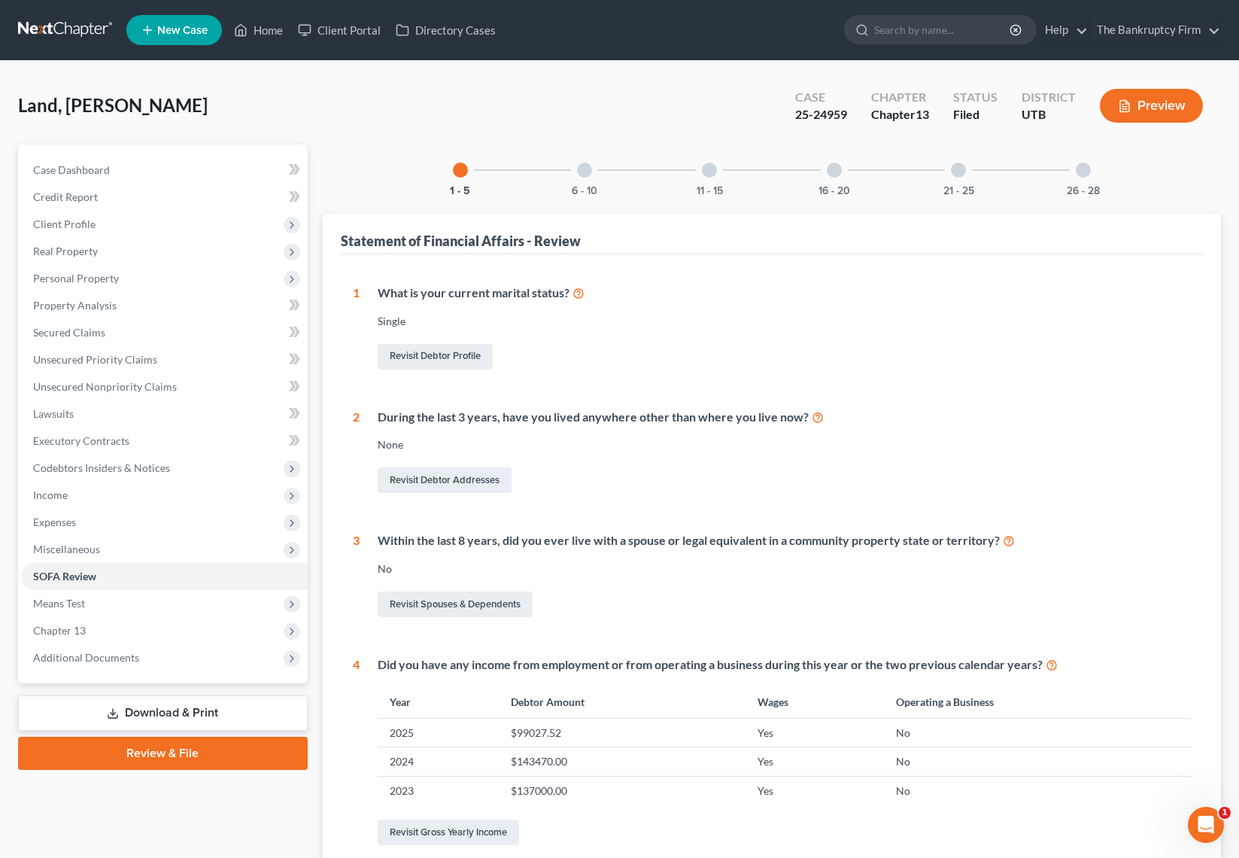
click at [588, 169] on div at bounding box center [584, 170] width 15 height 15
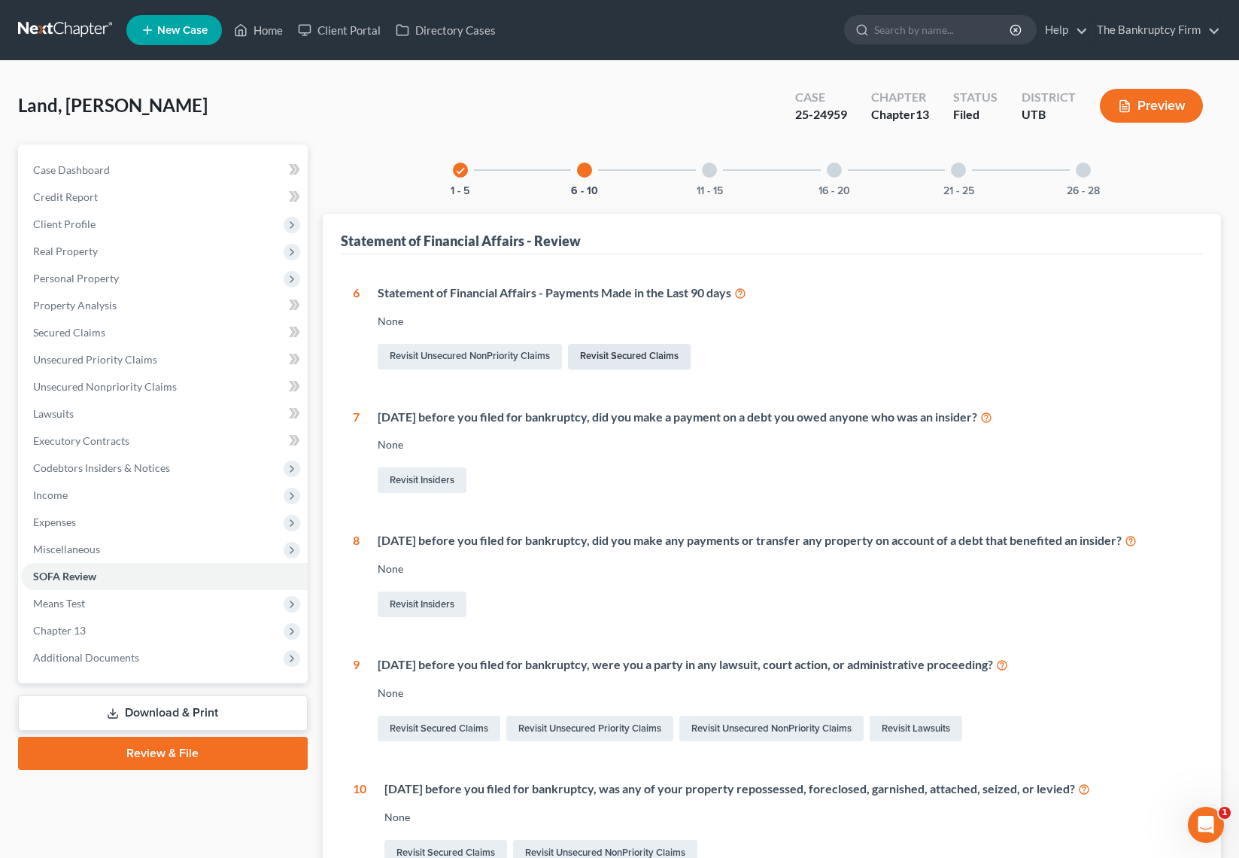
click at [621, 357] on link "Revisit Secured Claims" at bounding box center [629, 357] width 123 height 26
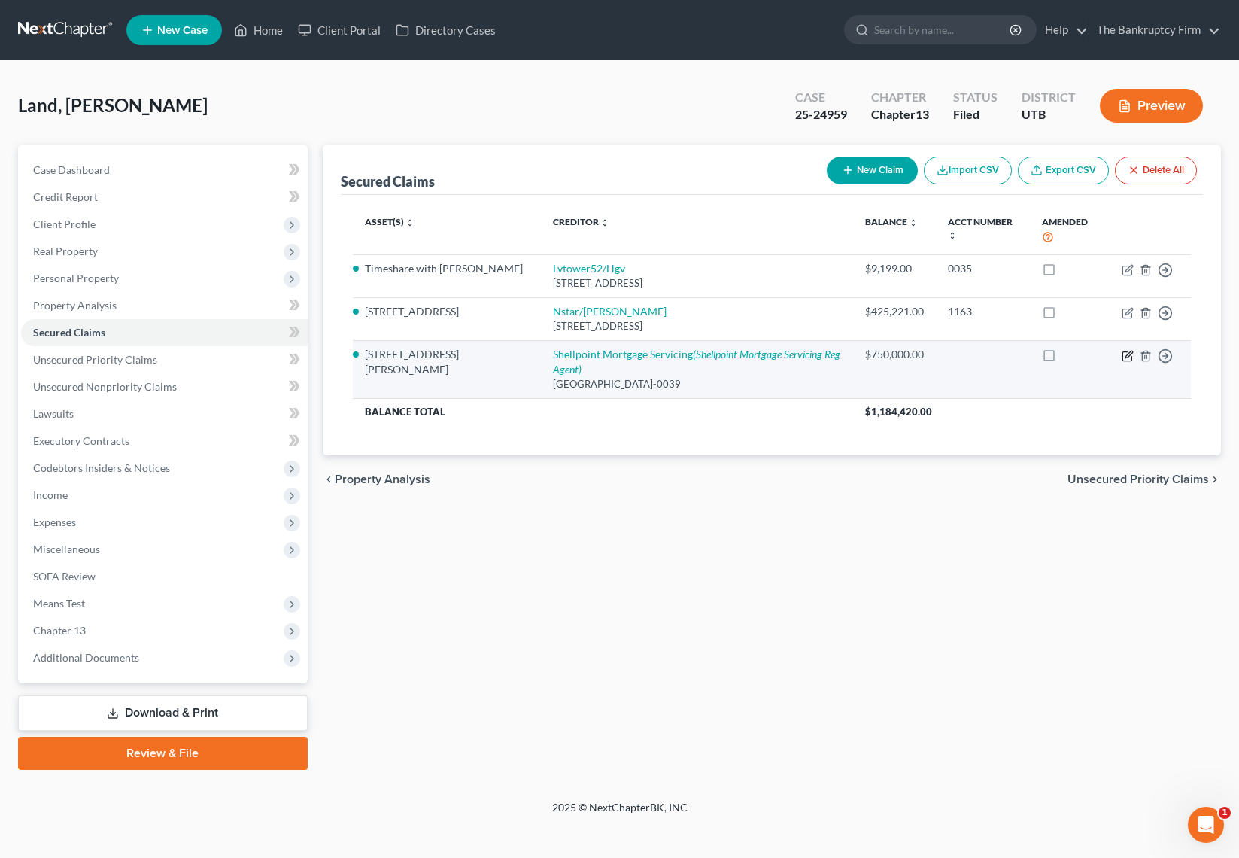
click at [1127, 355] on icon "button" at bounding box center [1128, 354] width 7 height 7
select select "36"
select select "2"
select select "0"
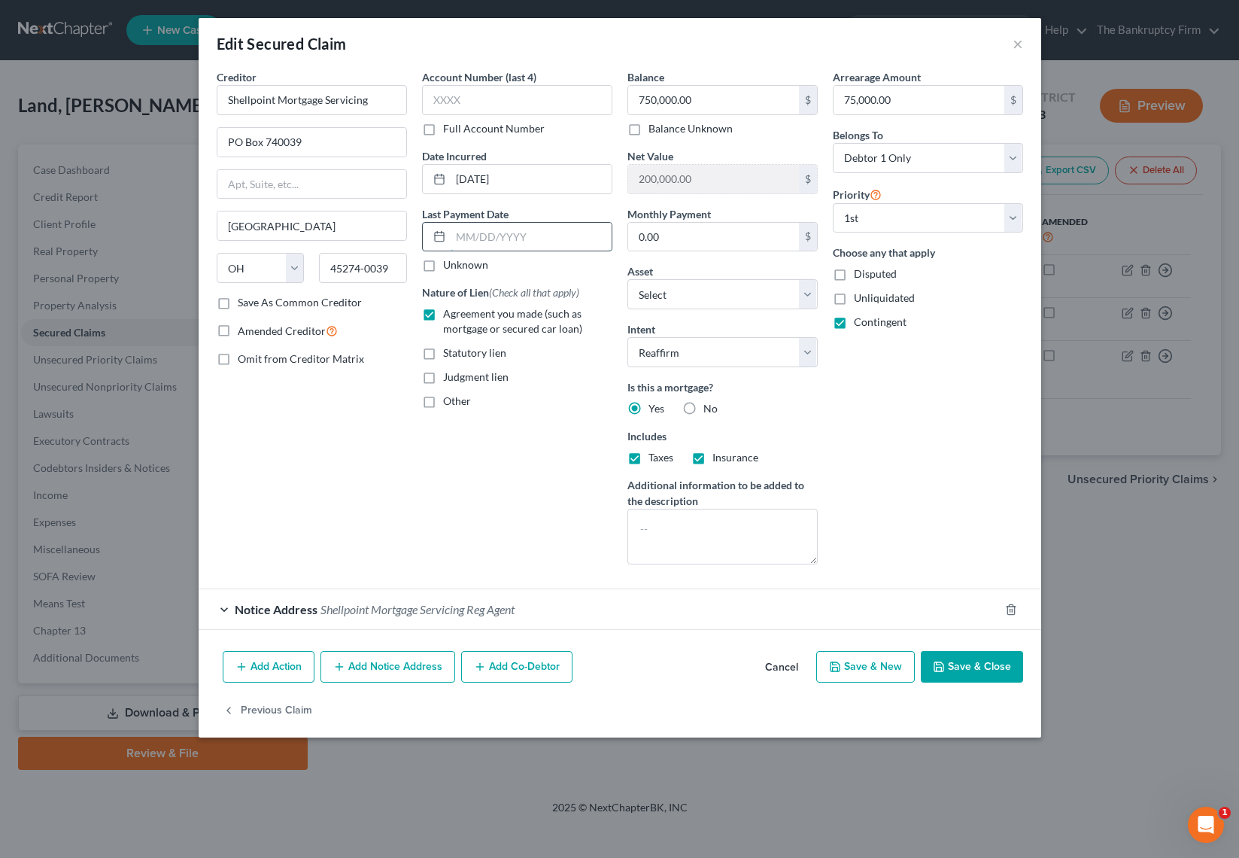
click at [482, 237] on input "text" at bounding box center [531, 237] width 161 height 29
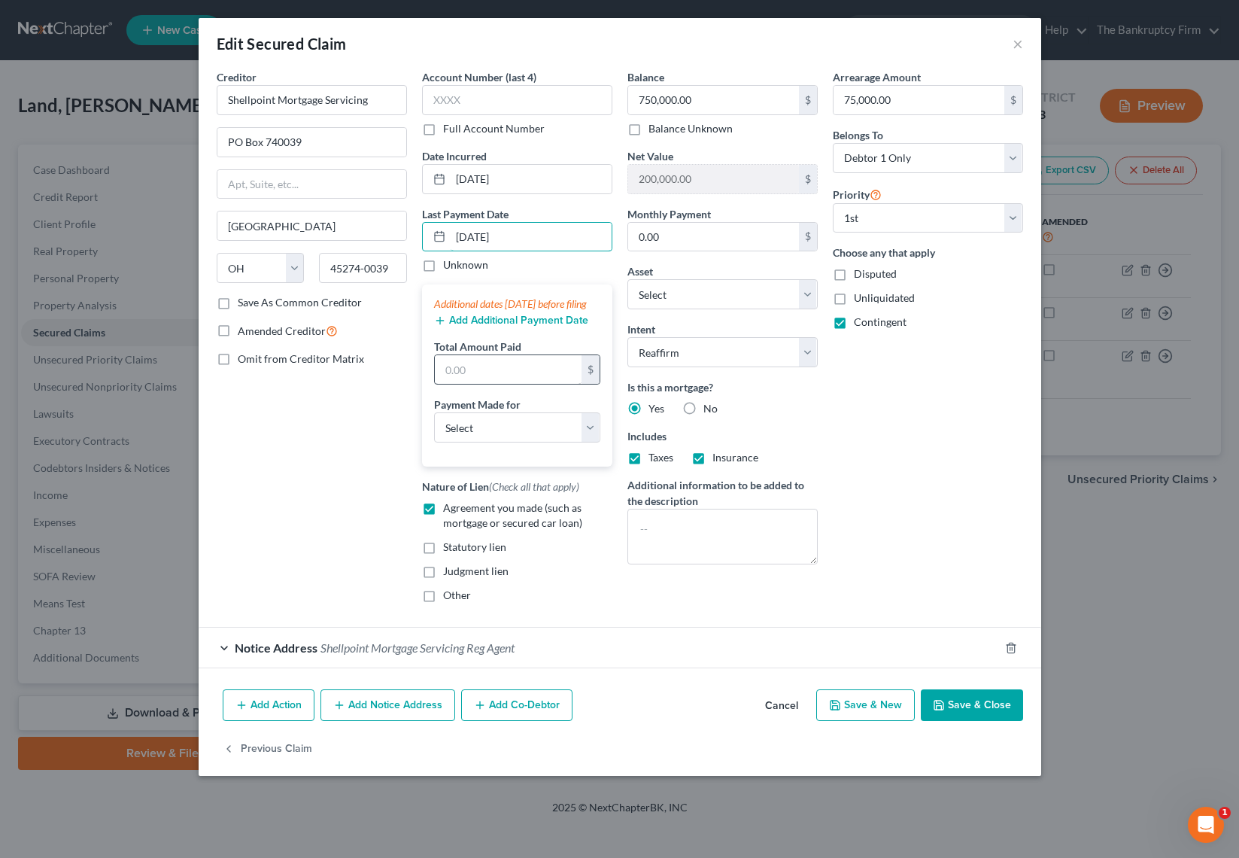
type input "[DATE]"
click at [477, 384] on input "text" at bounding box center [508, 369] width 147 height 29
type input "9,999"
click at [532, 439] on select "Select Car Credit Card Loan Repayment Mortgage Other Suppliers Or Vendors" at bounding box center [517, 427] width 166 height 30
select select "3"
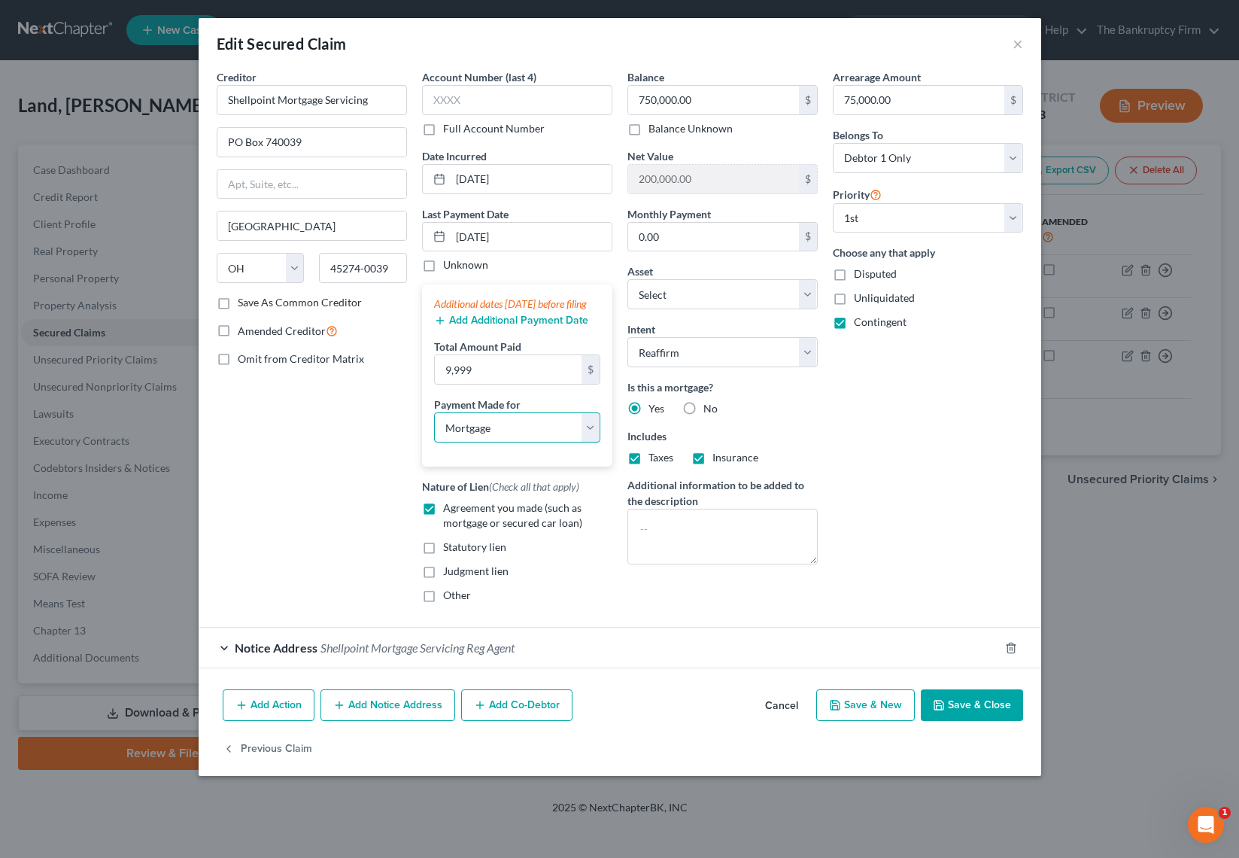
click at [434, 427] on select "Select Car Credit Card Loan Repayment Mortgage Other Suppliers Or Vendors" at bounding box center [517, 427] width 166 height 30
click at [987, 721] on button "Save & Close" at bounding box center [972, 705] width 102 height 32
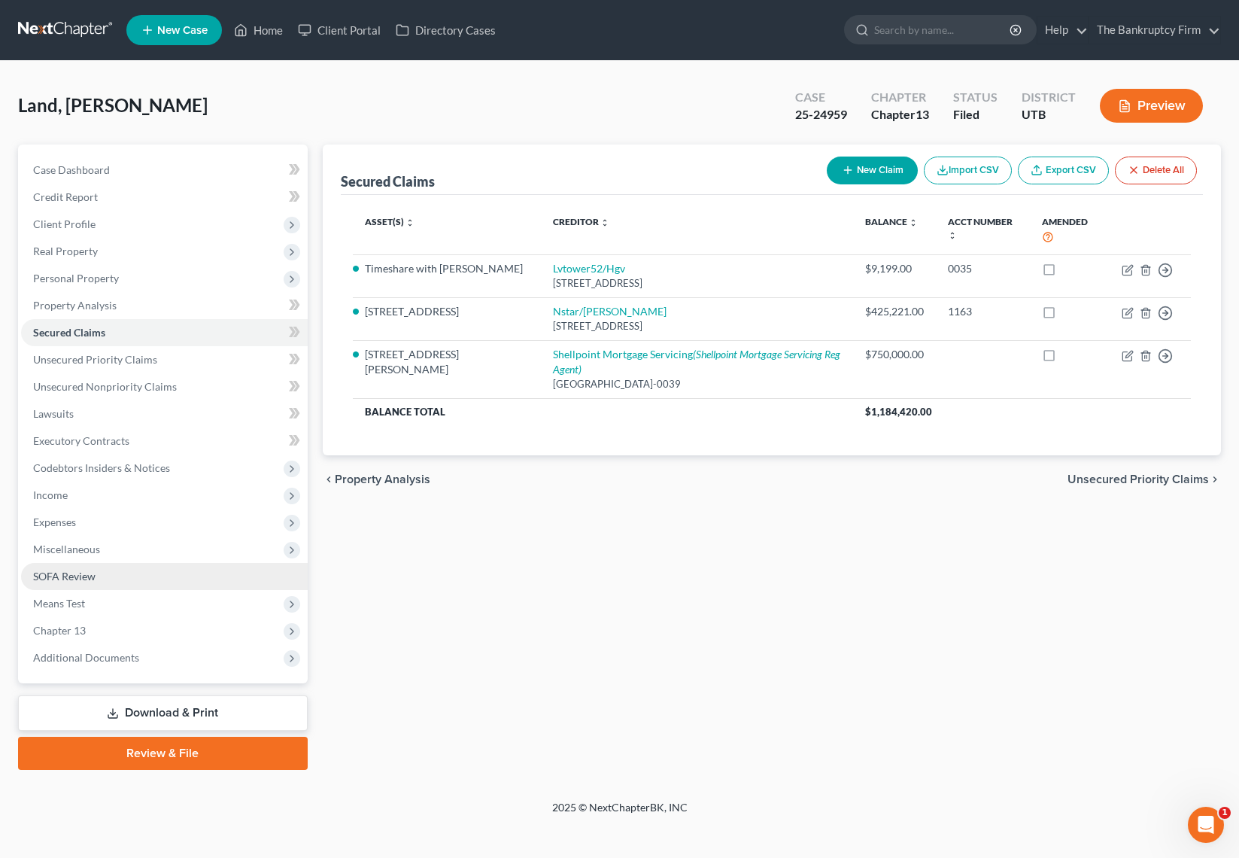
click at [96, 568] on link "SOFA Review" at bounding box center [164, 576] width 287 height 27
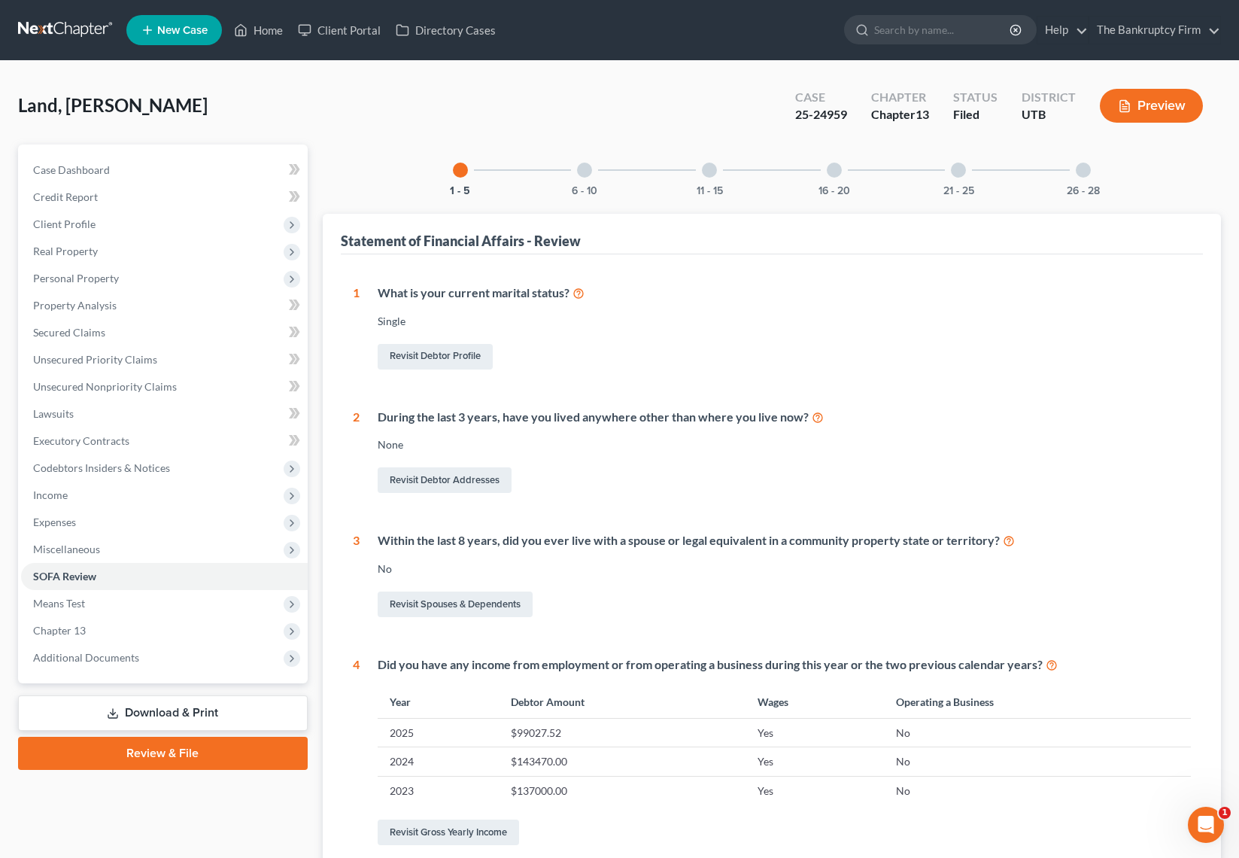
click at [587, 174] on div at bounding box center [584, 170] width 15 height 15
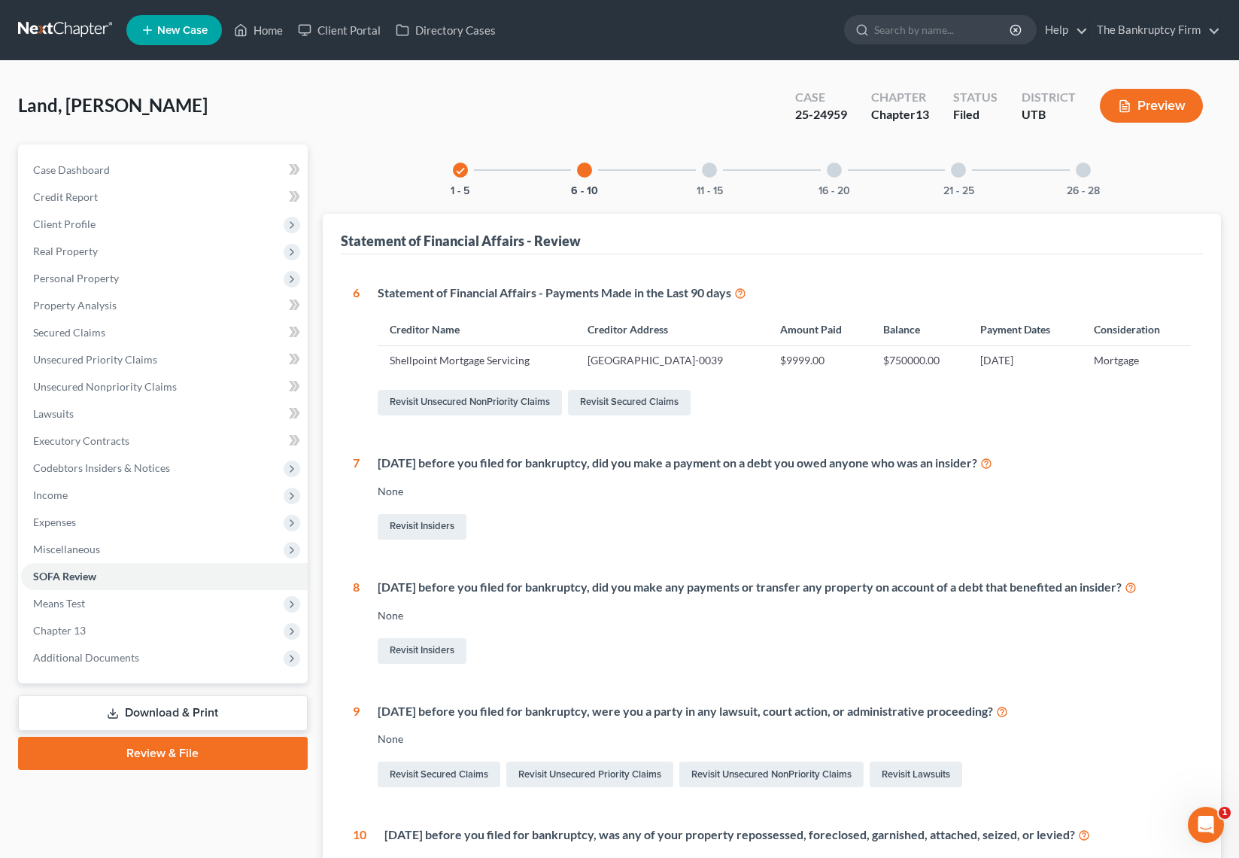
click at [706, 169] on div at bounding box center [709, 170] width 15 height 15
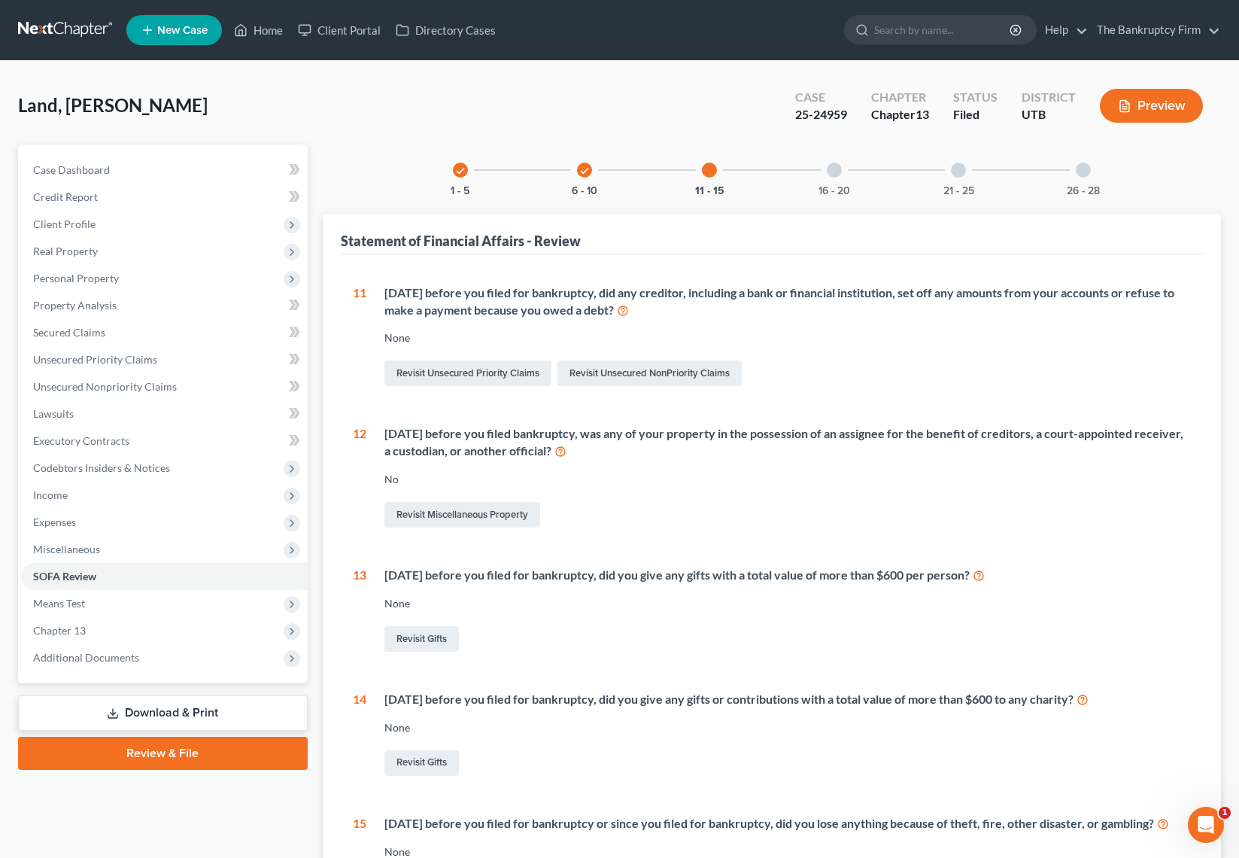
click at [831, 170] on div at bounding box center [834, 170] width 15 height 15
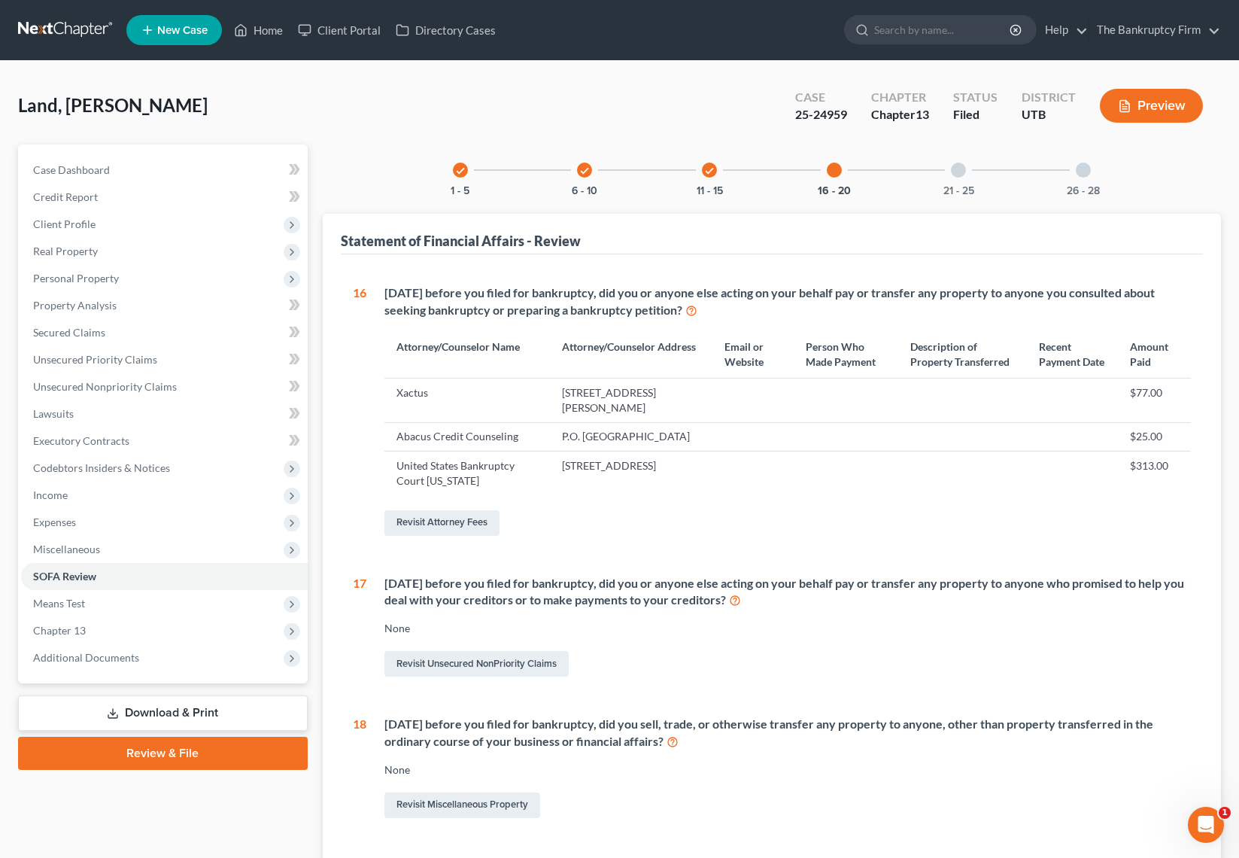
click at [959, 169] on div at bounding box center [958, 170] width 15 height 15
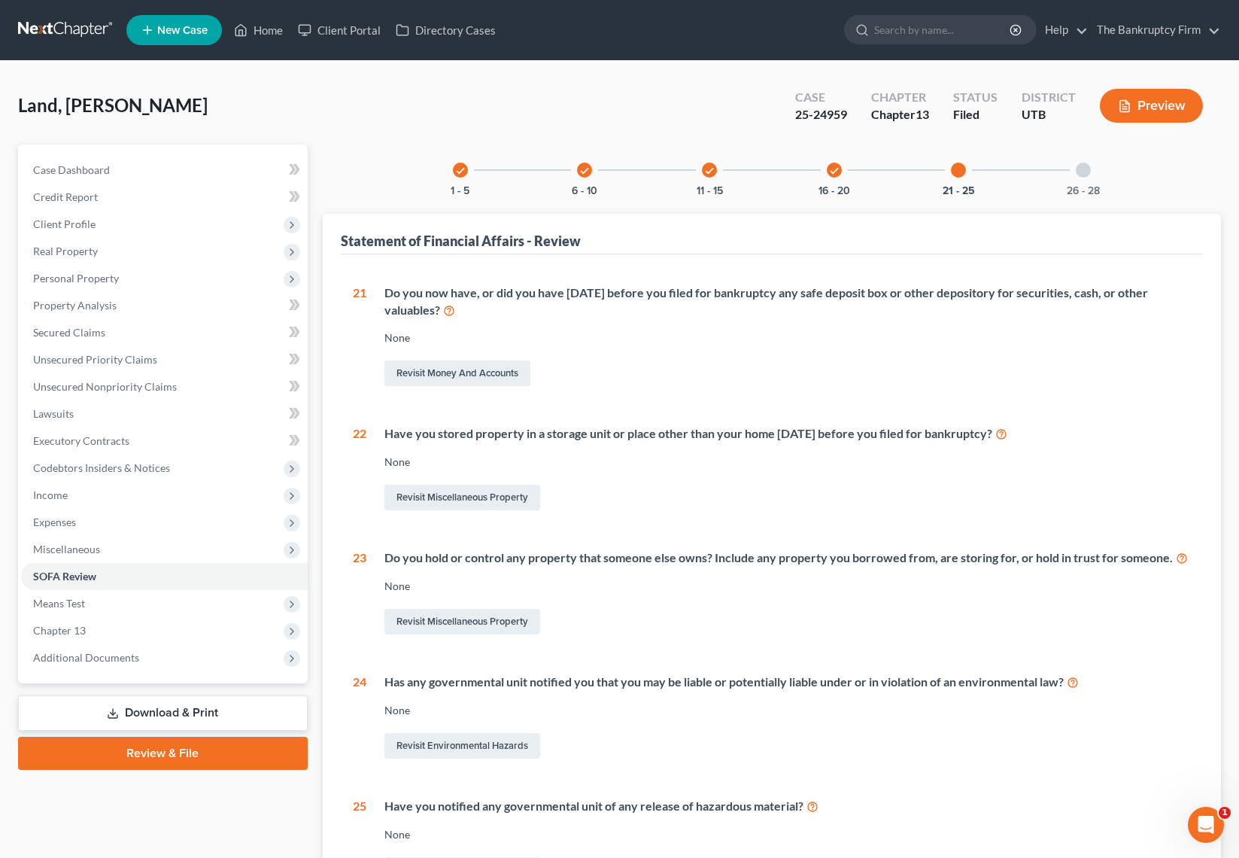
click at [1080, 166] on div at bounding box center [1083, 170] width 15 height 15
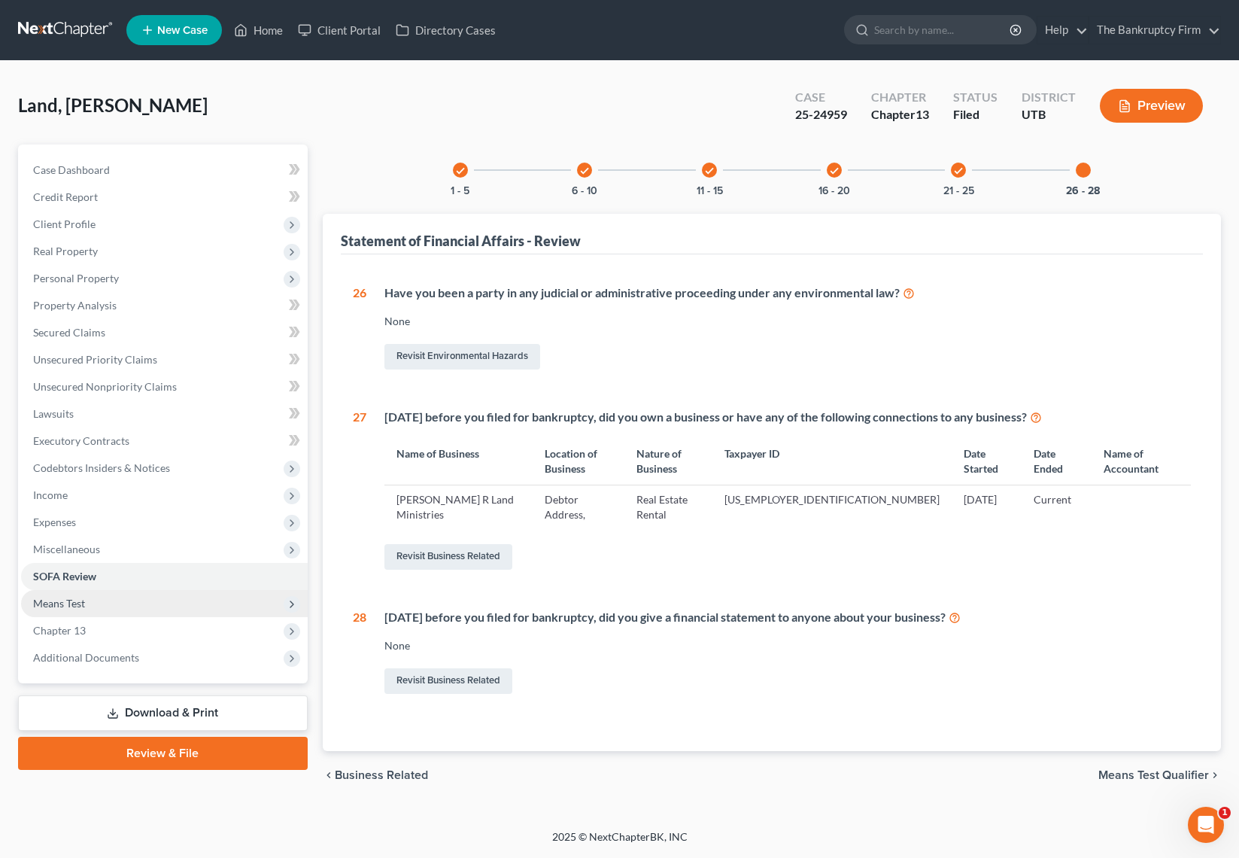
click at [109, 599] on span "Means Test" at bounding box center [164, 603] width 287 height 27
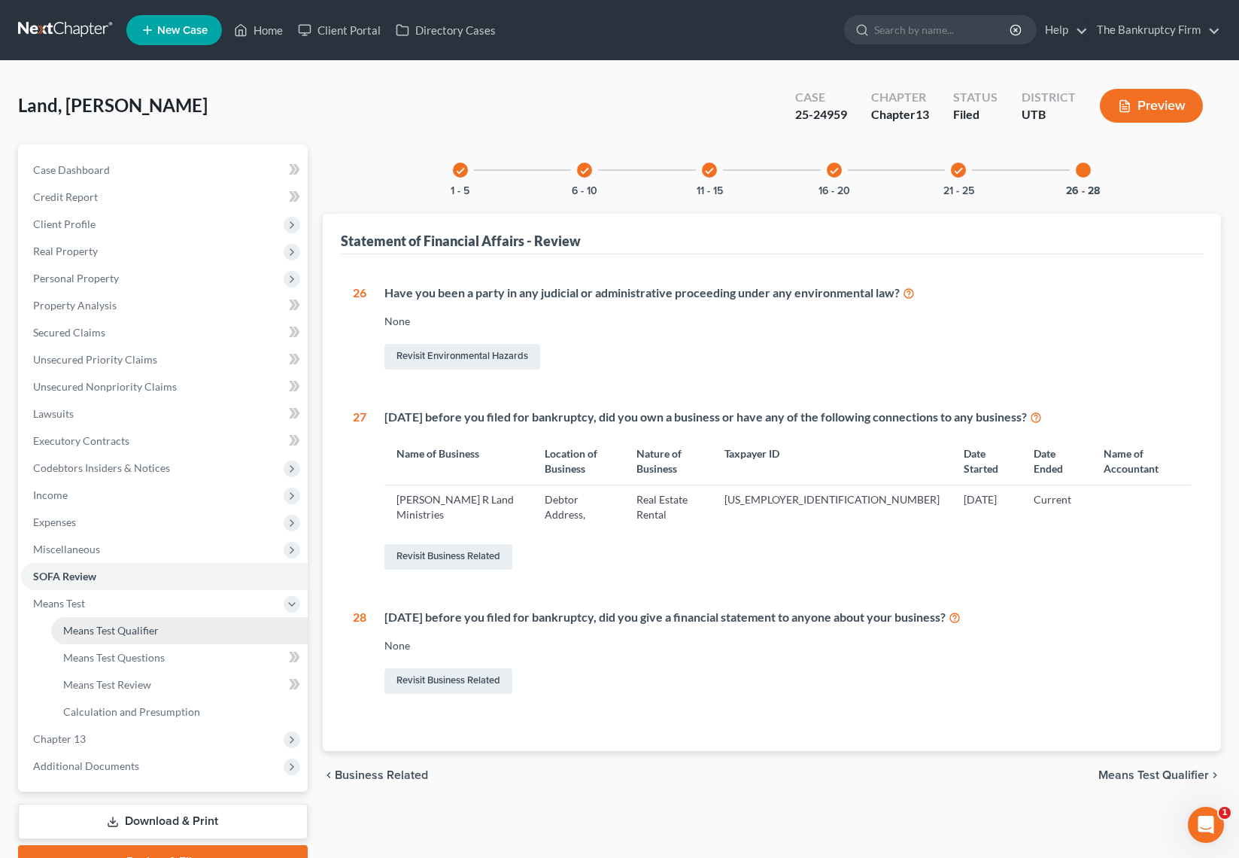
click at [163, 628] on link "Means Test Qualifier" at bounding box center [179, 630] width 257 height 27
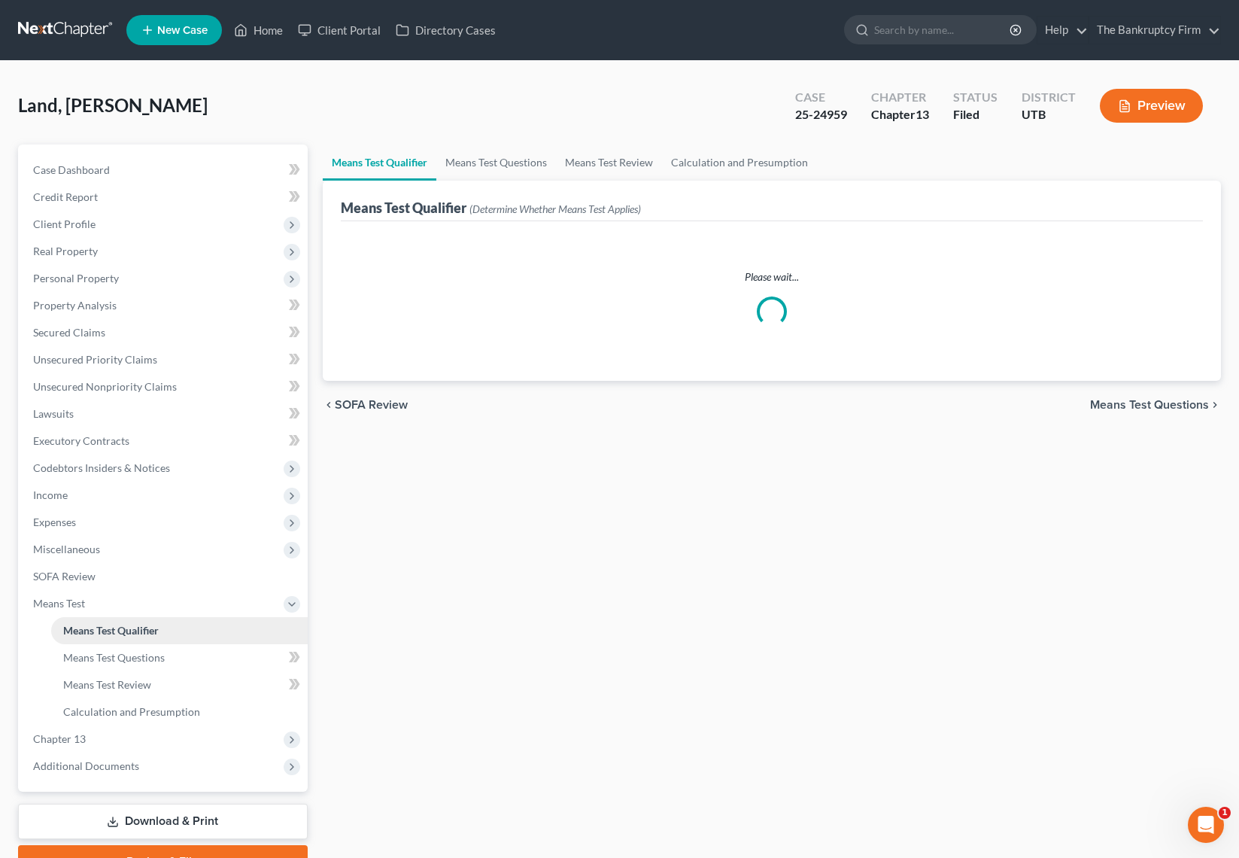
scroll to position [77, 0]
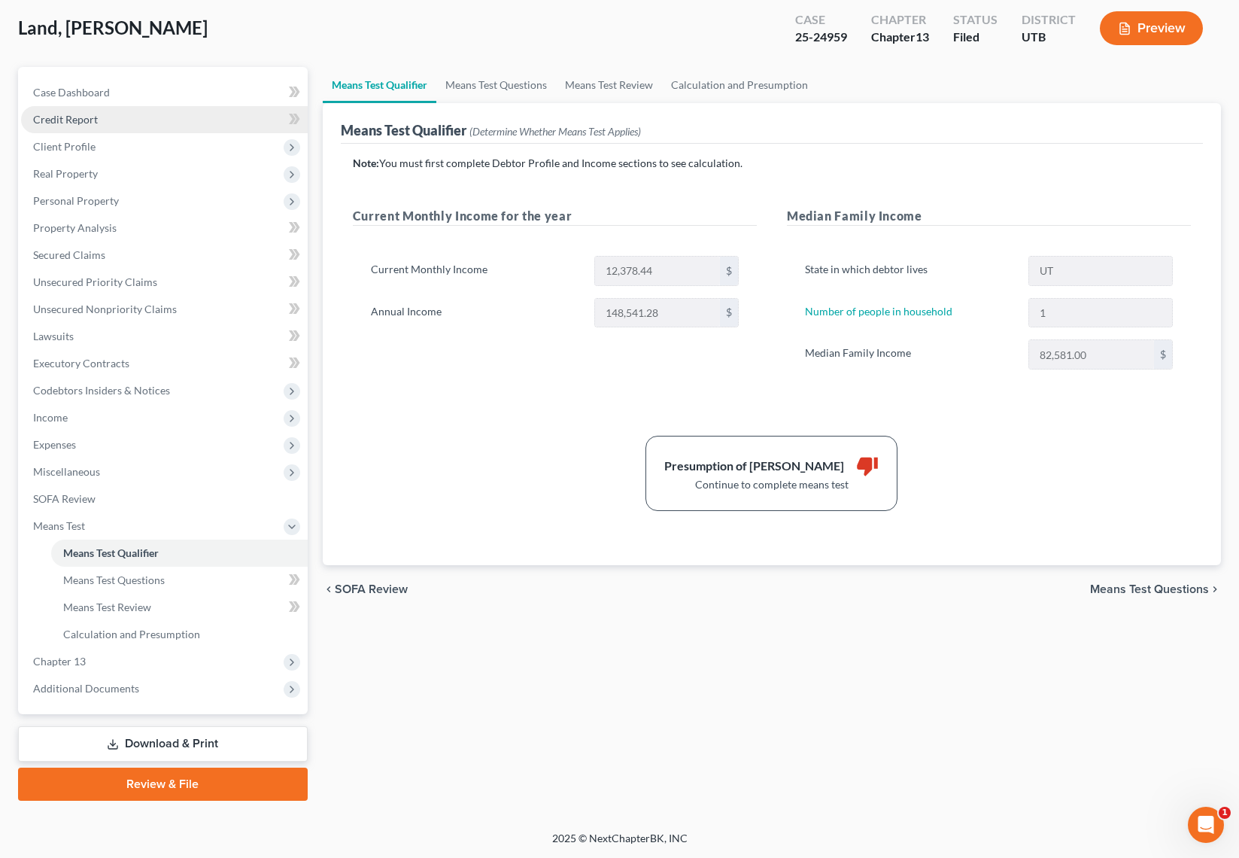
click at [106, 123] on link "Credit Report" at bounding box center [164, 119] width 287 height 27
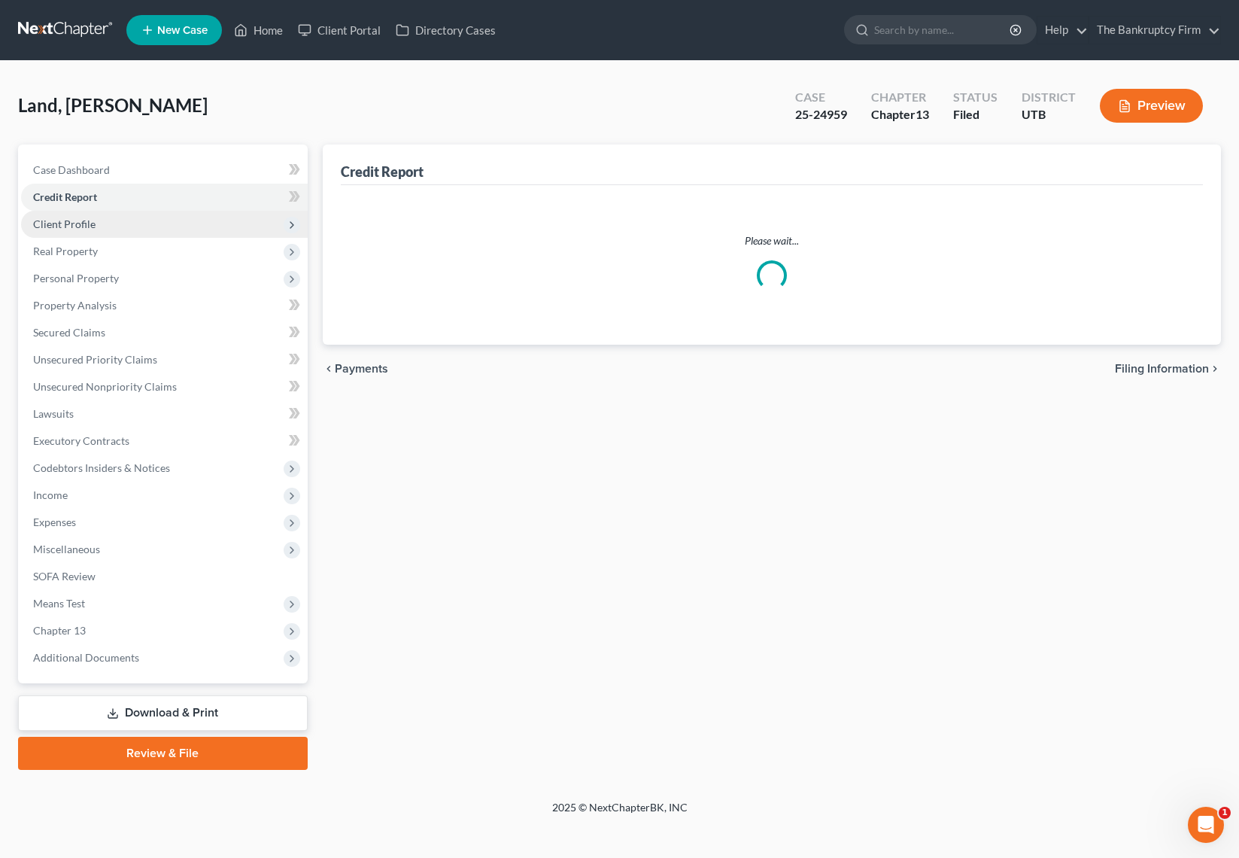
click at [97, 149] on div "Case Dashboard Payments Invoices Payments Payments Credit Report Client Profile…" at bounding box center [163, 413] width 290 height 539
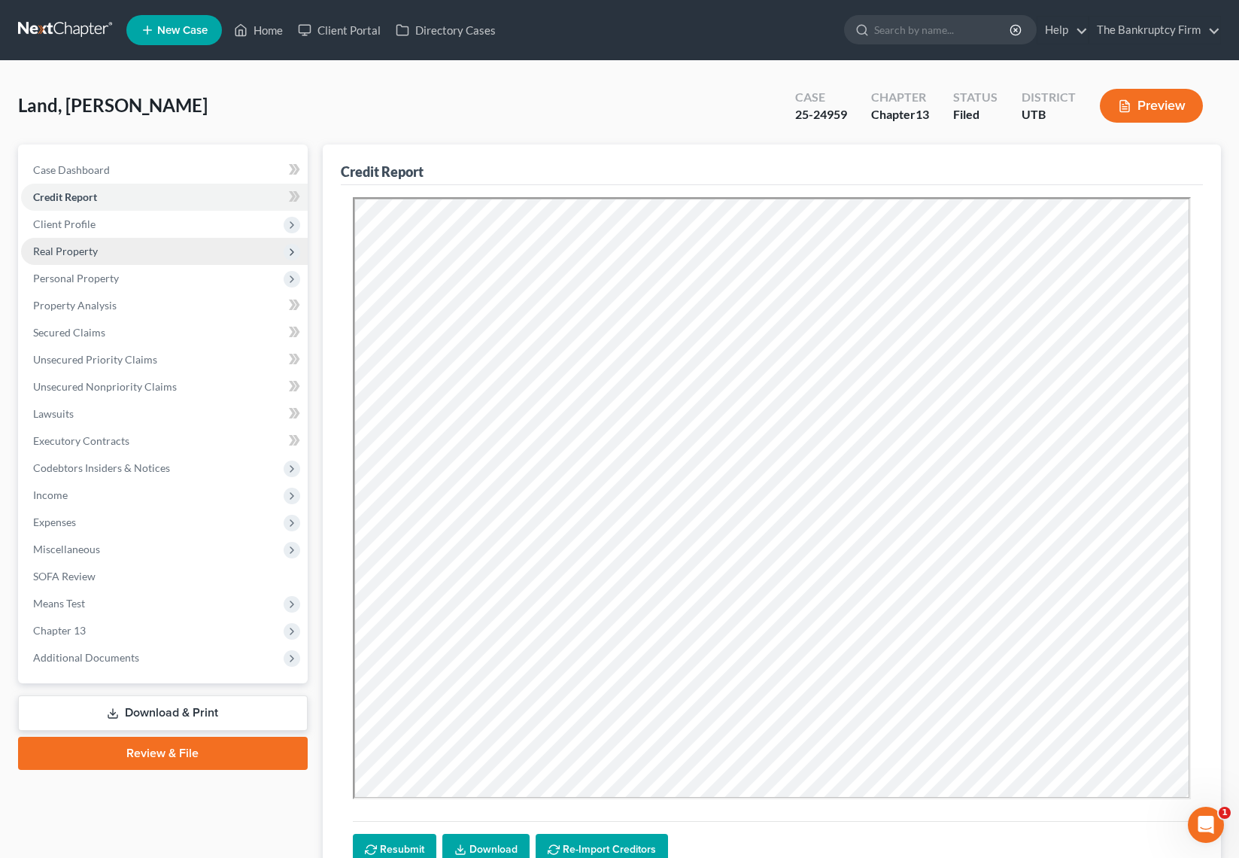
click at [104, 243] on span "Real Property" at bounding box center [164, 251] width 287 height 27
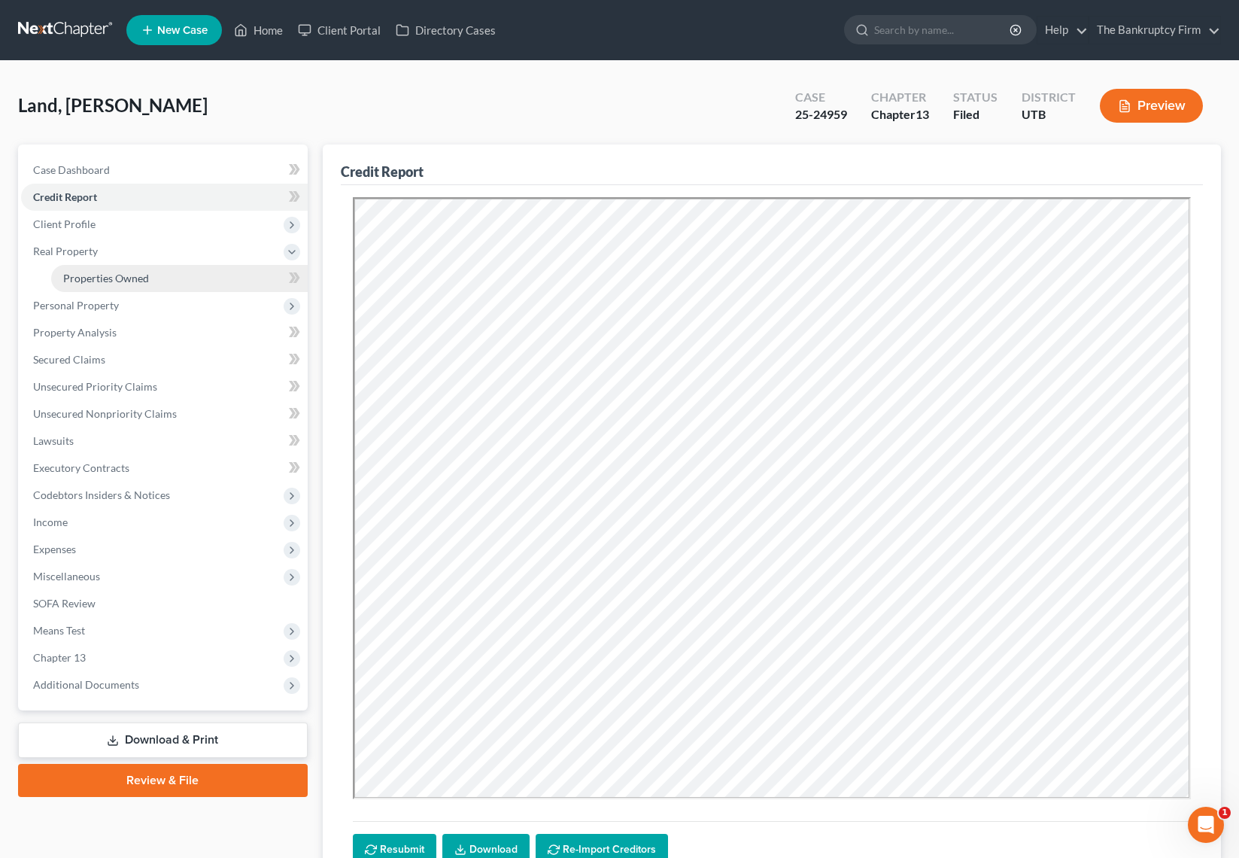
click at [102, 279] on span "Properties Owned" at bounding box center [106, 278] width 86 height 13
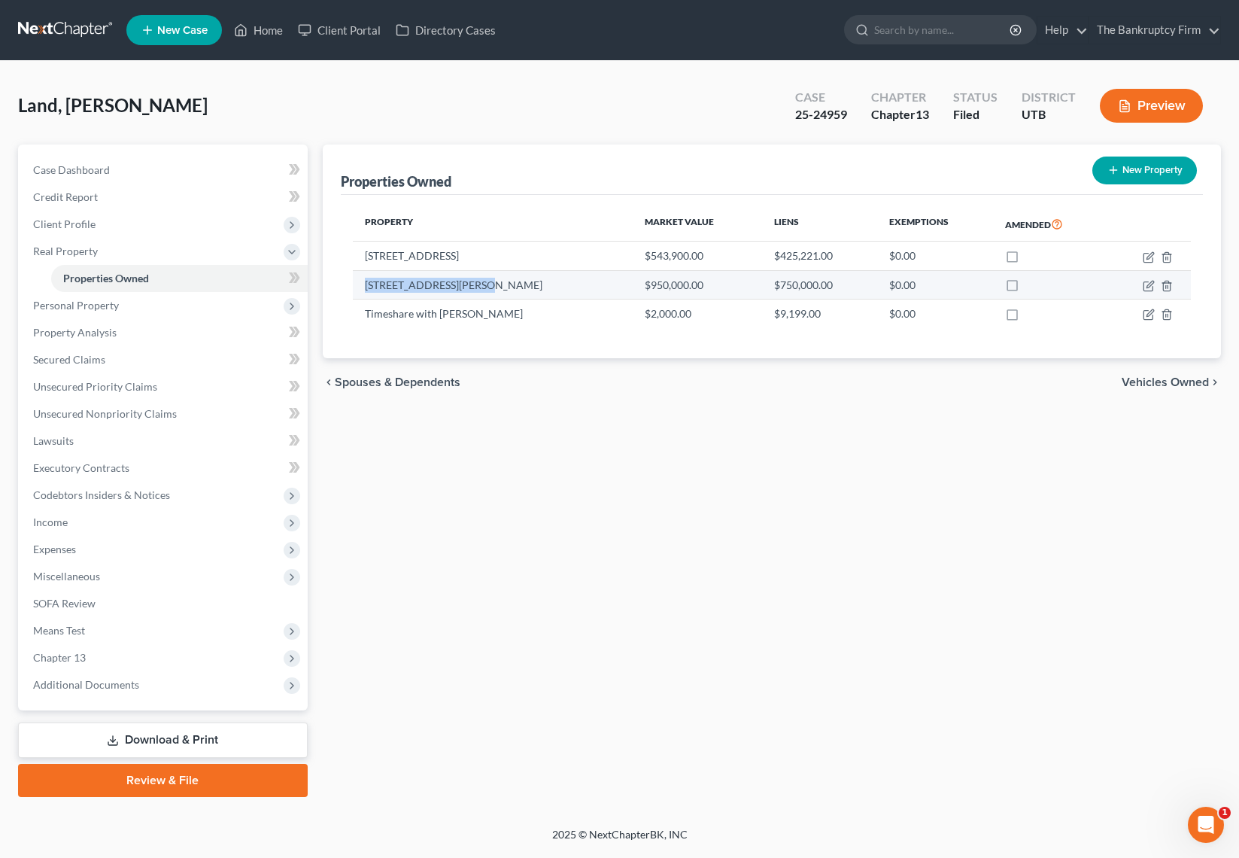
drag, startPoint x: 470, startPoint y: 285, endPoint x: 353, endPoint y: 287, distance: 117.4
click at [353, 287] on td "[STREET_ADDRESS][PERSON_NAME]" at bounding box center [493, 284] width 280 height 29
copy td "[STREET_ADDRESS][PERSON_NAME]"
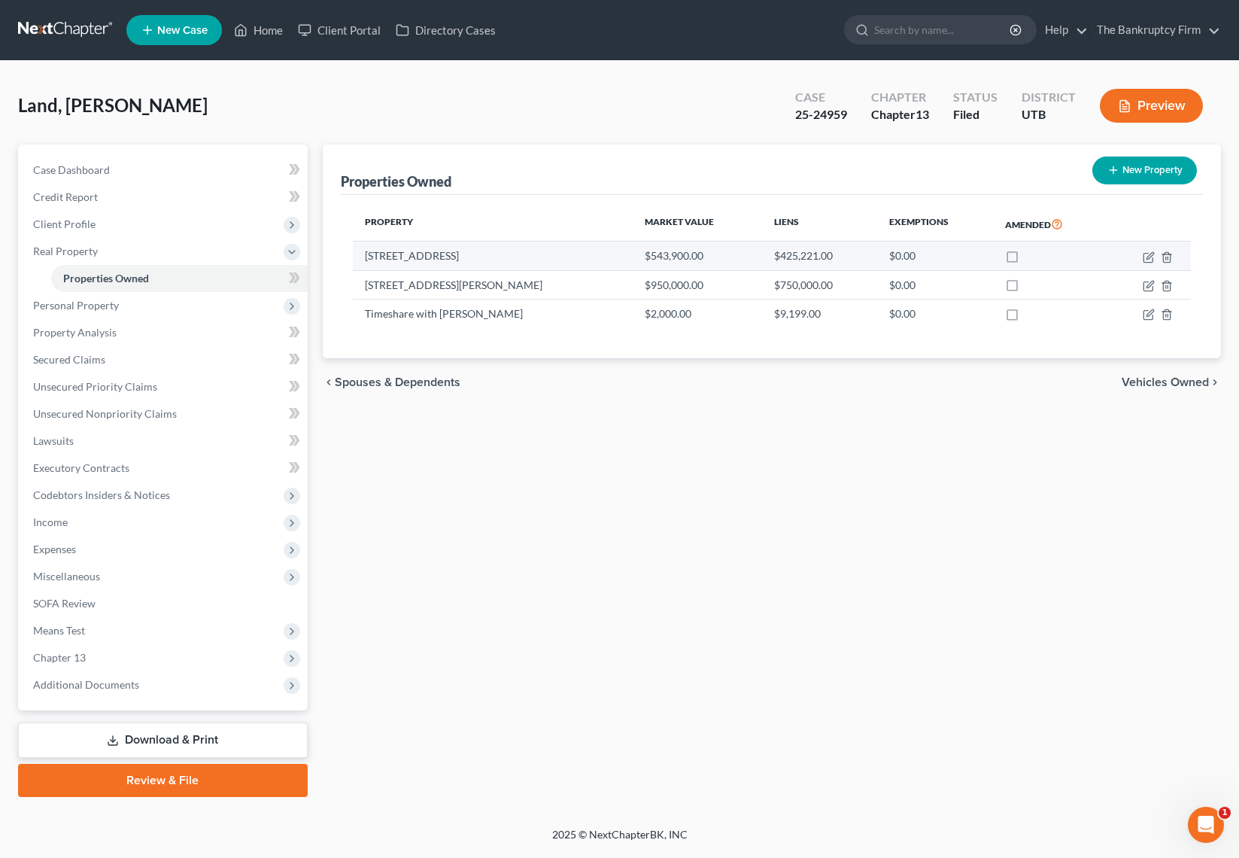
click at [496, 252] on td "[STREET_ADDRESS]" at bounding box center [493, 256] width 280 height 29
drag, startPoint x: 489, startPoint y: 254, endPoint x: 360, endPoint y: 263, distance: 129.7
click at [358, 260] on td "[STREET_ADDRESS]" at bounding box center [493, 256] width 280 height 29
copy td "[STREET_ADDRESS]"
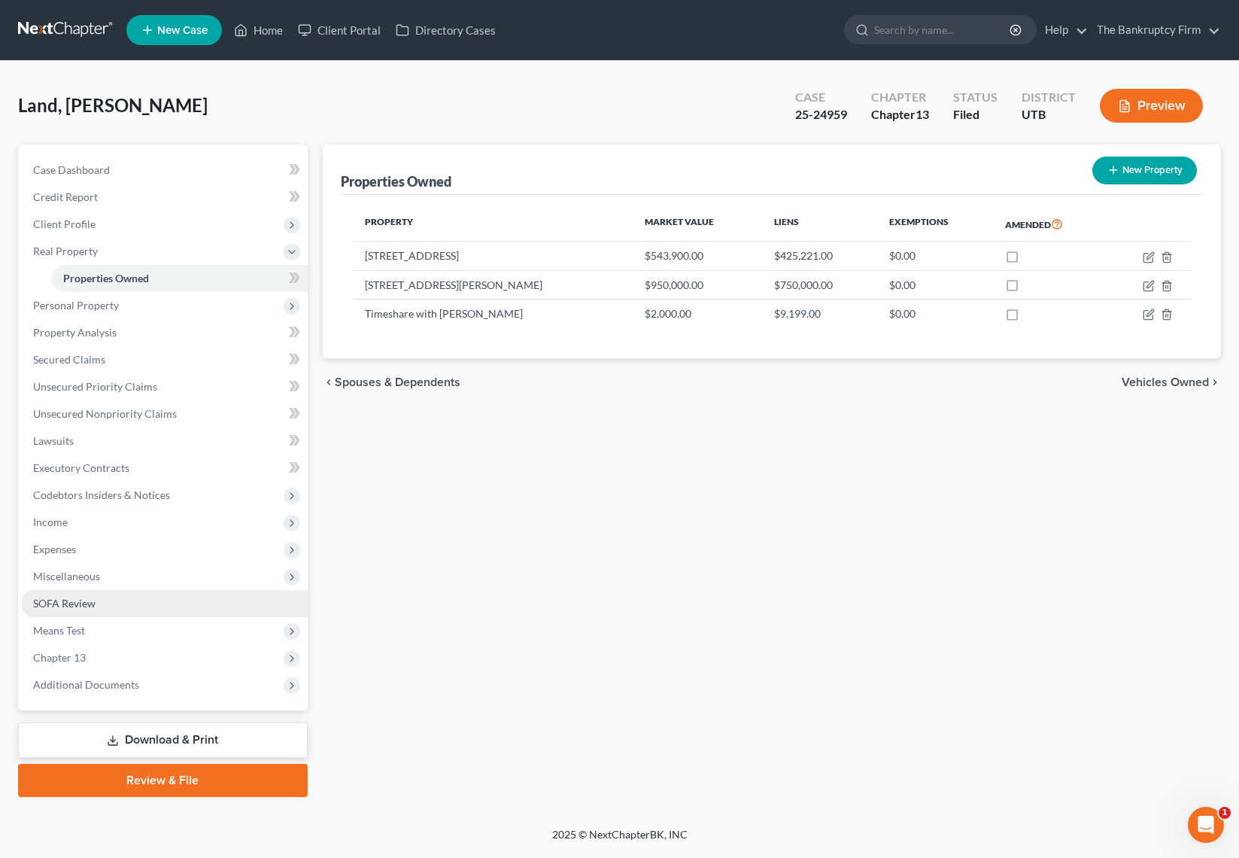
click at [88, 603] on span "SOFA Review" at bounding box center [64, 603] width 62 height 13
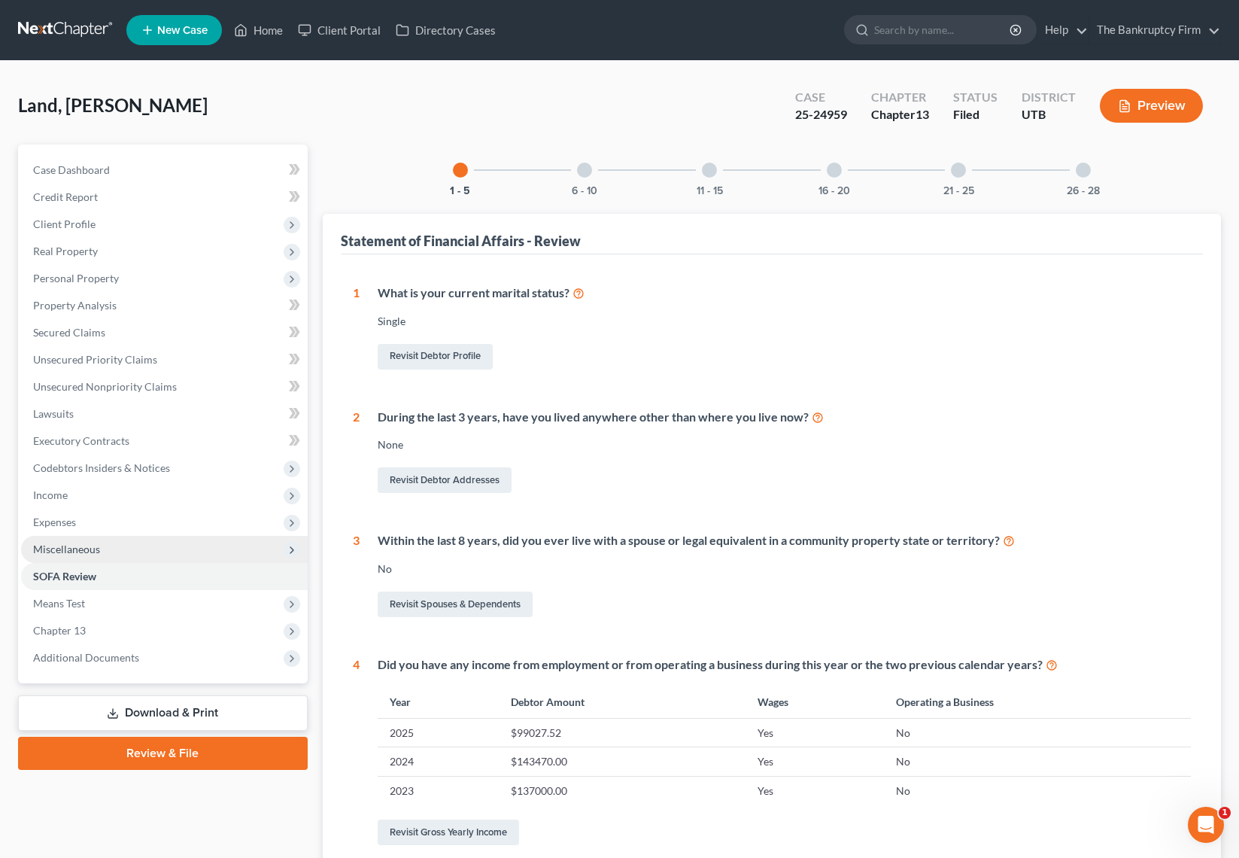
click at [76, 545] on span "Miscellaneous" at bounding box center [66, 548] width 67 height 13
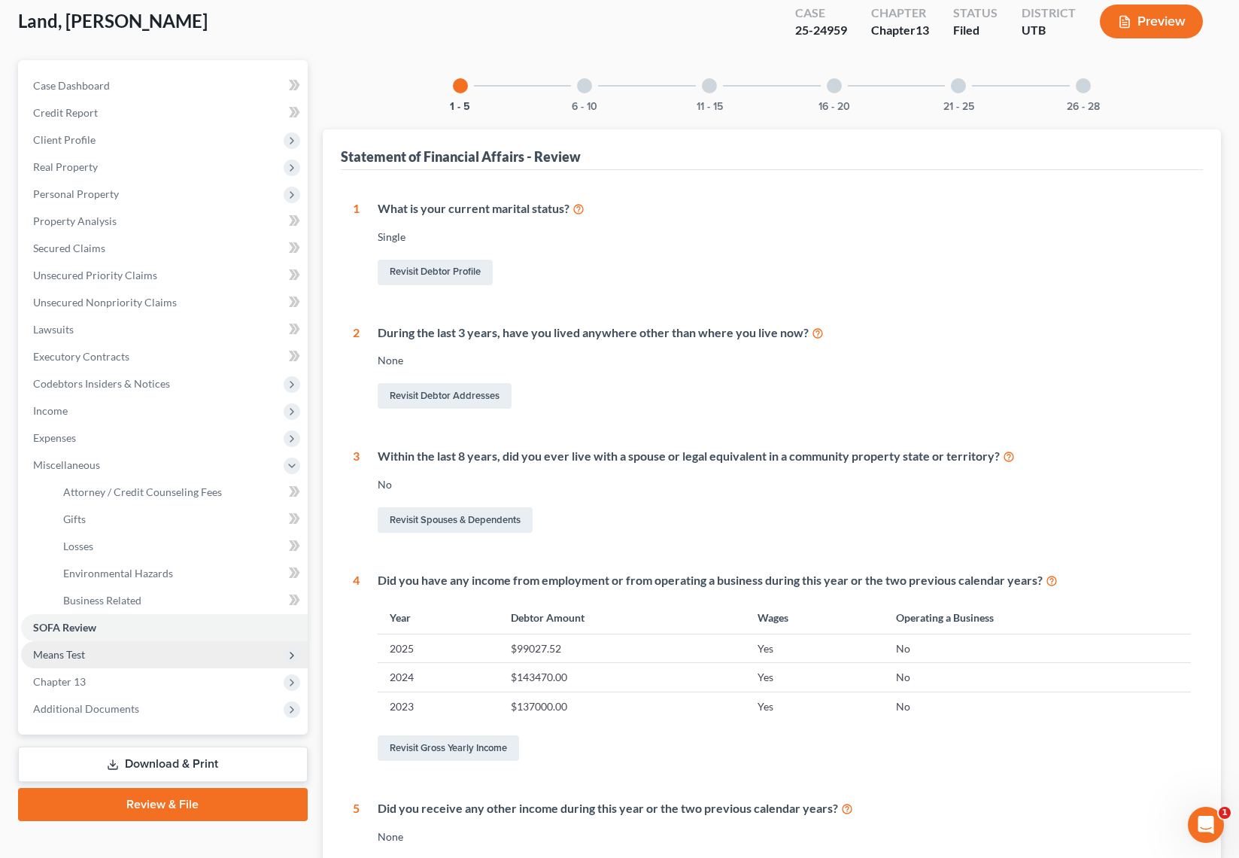
scroll to position [87, 0]
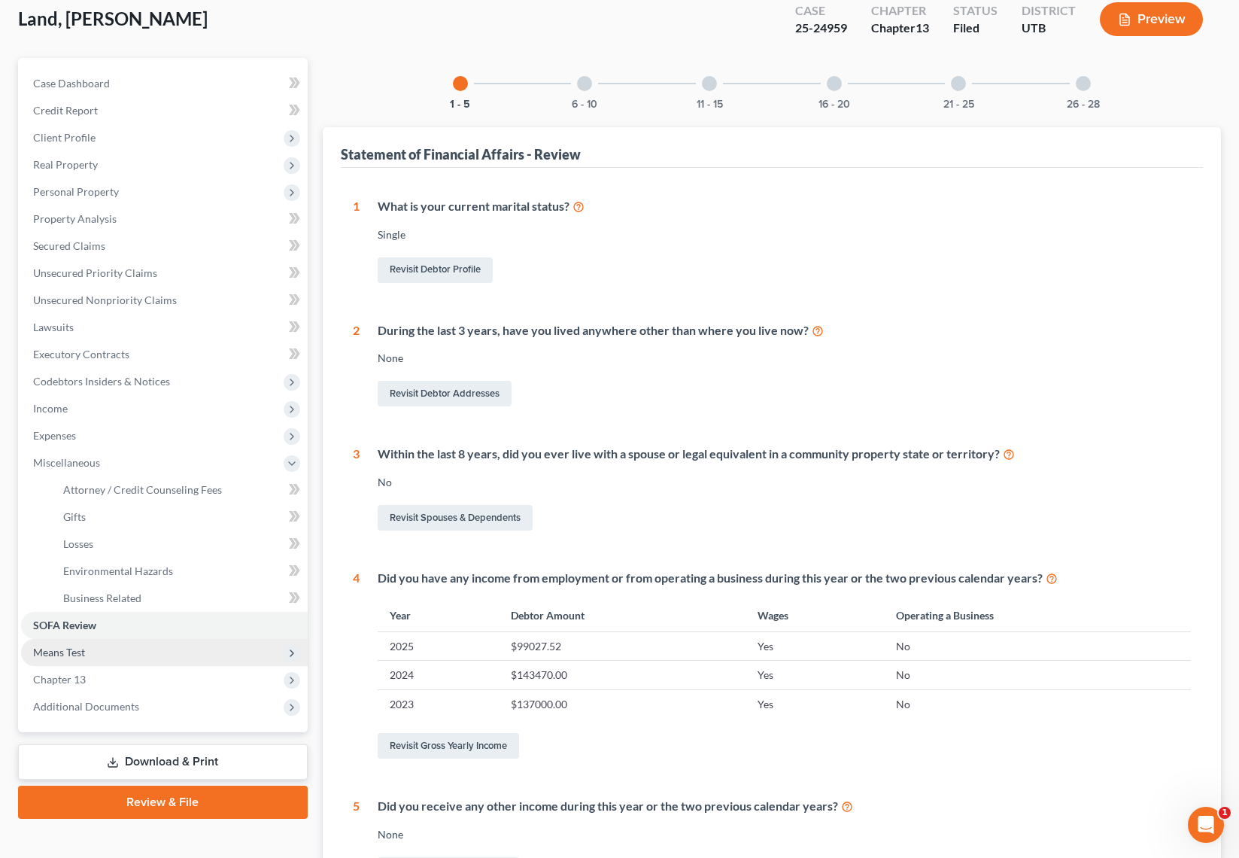
click at [84, 651] on span "Means Test" at bounding box center [59, 652] width 52 height 13
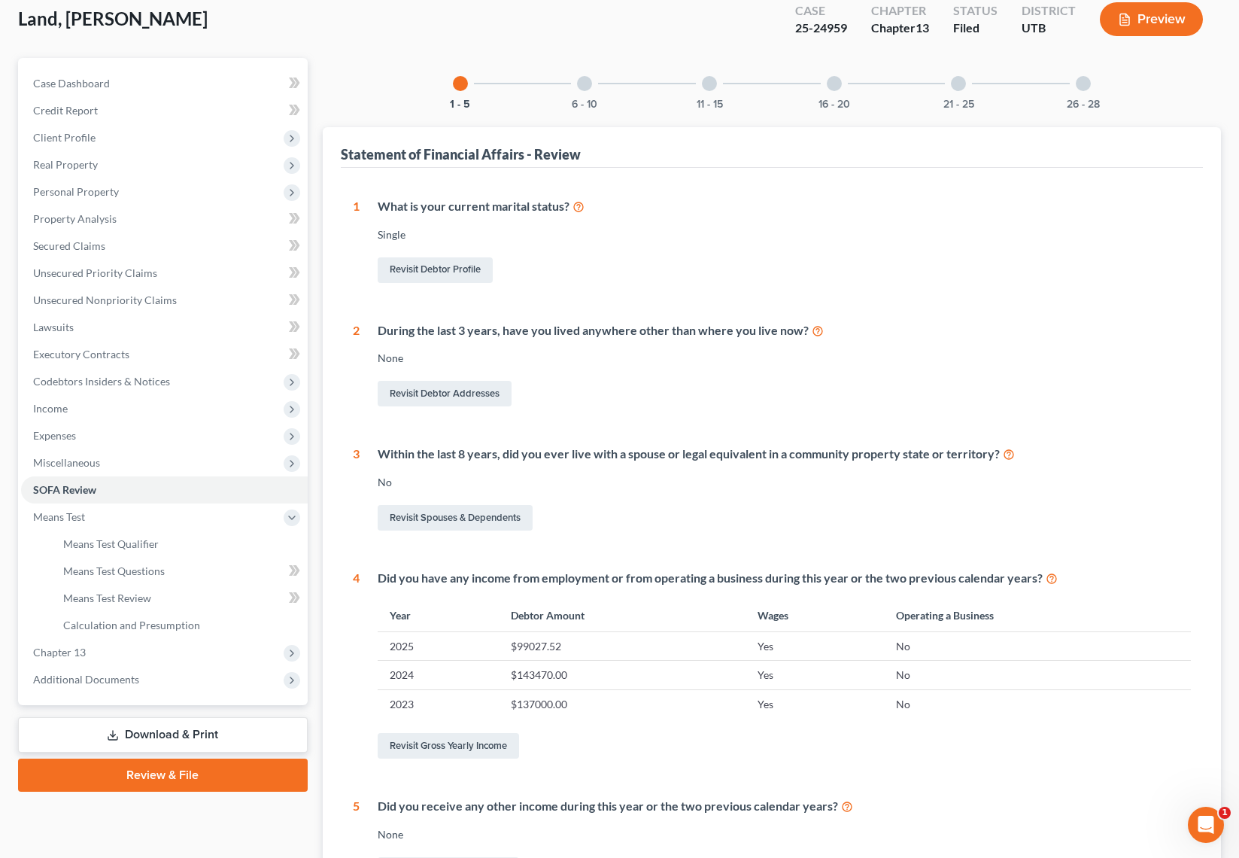
click at [588, 238] on div "Single" at bounding box center [784, 234] width 813 height 15
click at [74, 190] on span "Personal Property" at bounding box center [76, 191] width 86 height 13
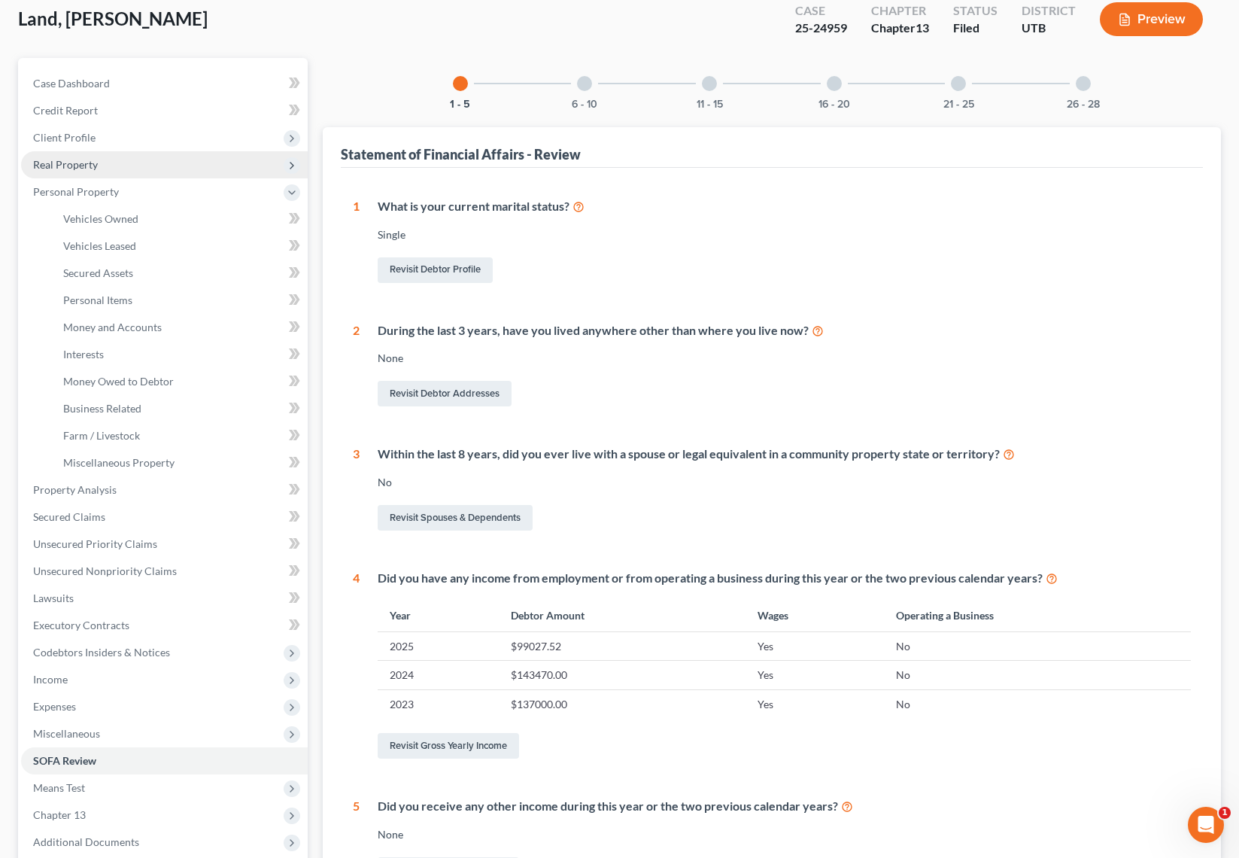
click at [90, 156] on span "Real Property" at bounding box center [164, 164] width 287 height 27
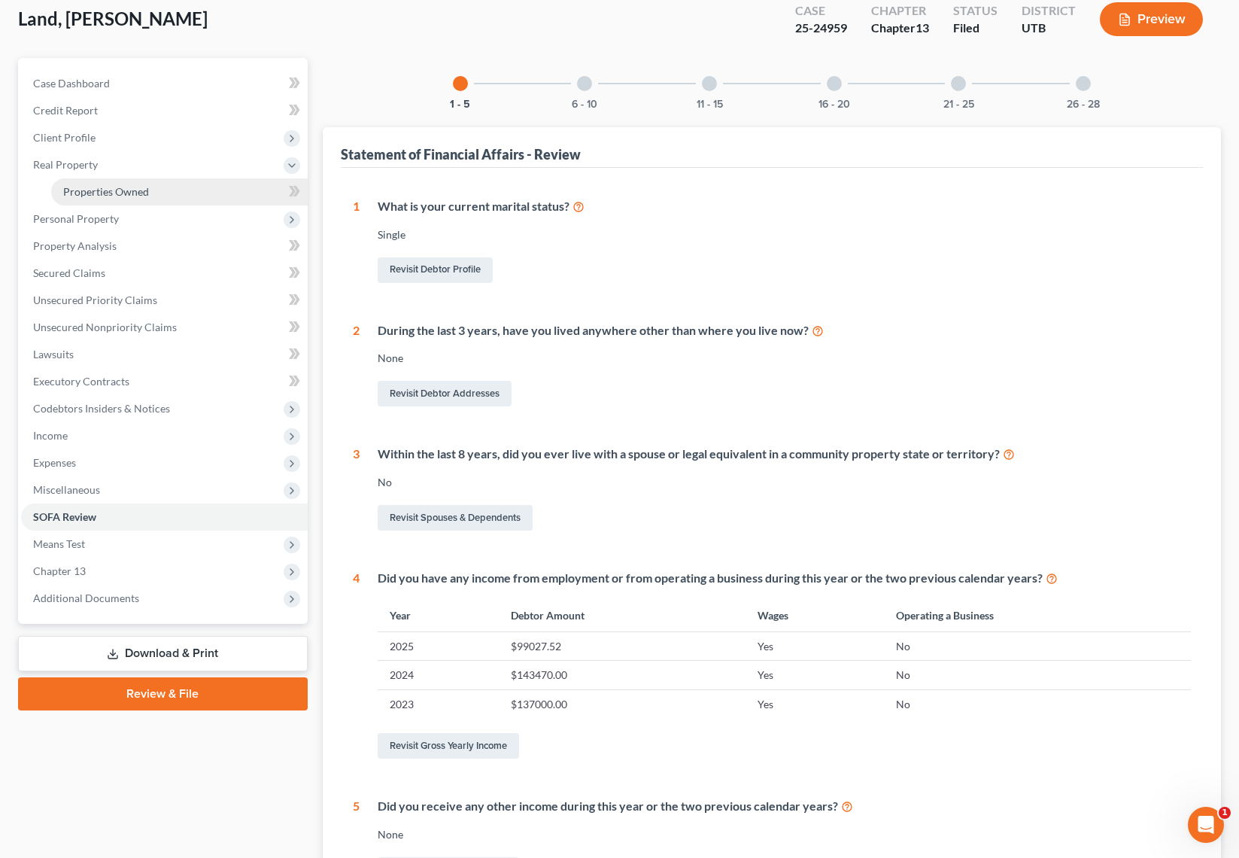
click at [119, 189] on span "Properties Owned" at bounding box center [106, 191] width 86 height 13
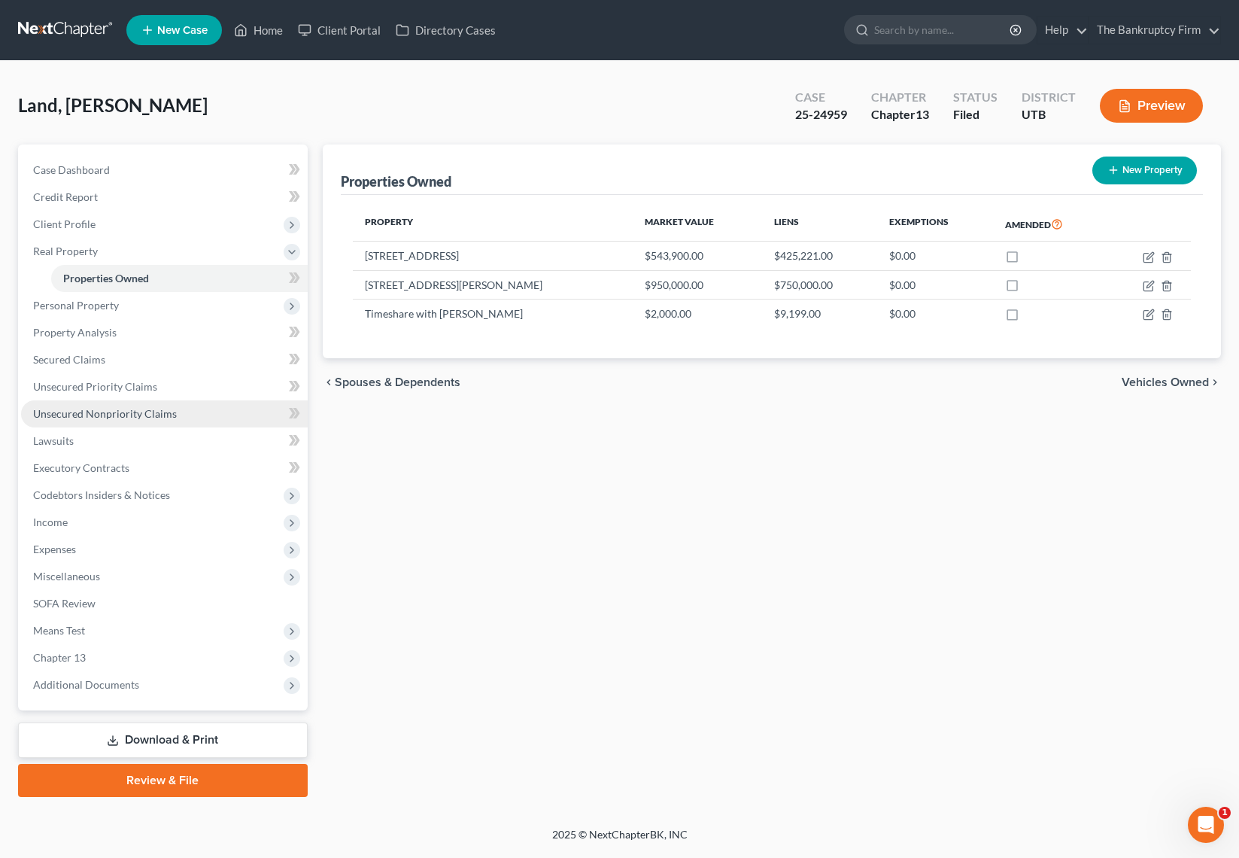
click at [118, 410] on span "Unsecured Nonpriority Claims" at bounding box center [105, 413] width 144 height 13
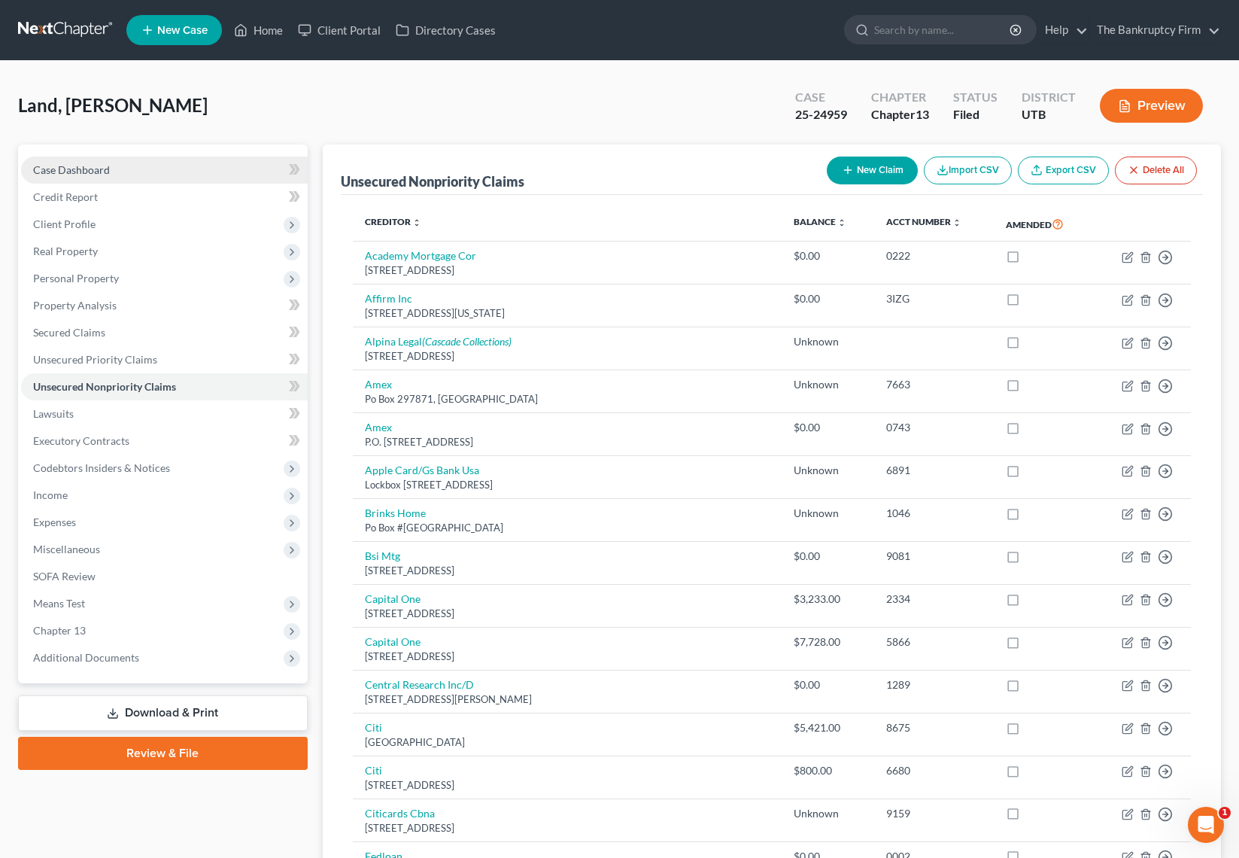
click at [83, 165] on span "Case Dashboard" at bounding box center [71, 169] width 77 height 13
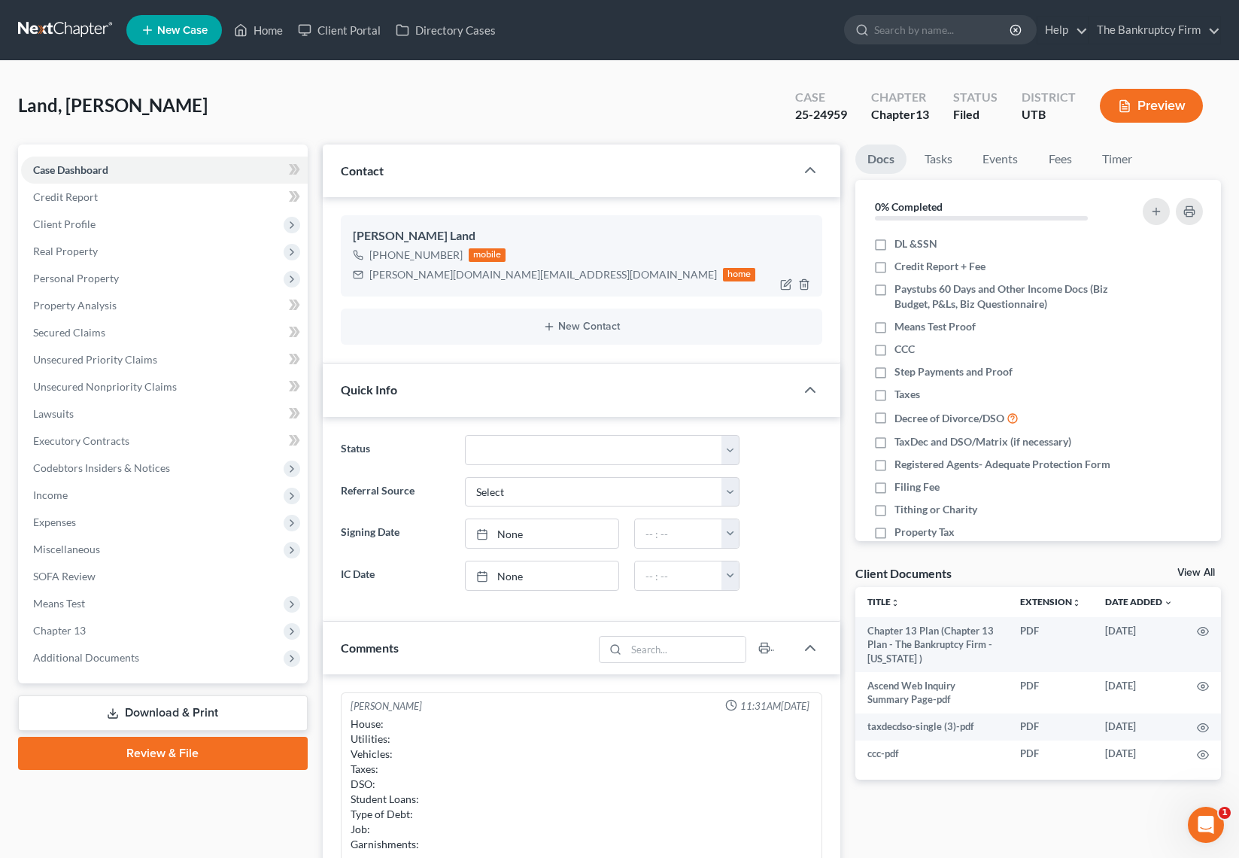
scroll to position [44, 0]
drag, startPoint x: 480, startPoint y: 276, endPoint x: 367, endPoint y: 280, distance: 112.9
click at [367, 280] on div "roderic.land@gmail.com home" at bounding box center [554, 275] width 403 height 20
copy div "roderic.land@gmail.com"
click at [463, 118] on div "Land, Roderic Upgraded Case 25-24959 Chapter Chapter 13 Status Filed District U…" at bounding box center [619, 111] width 1203 height 65
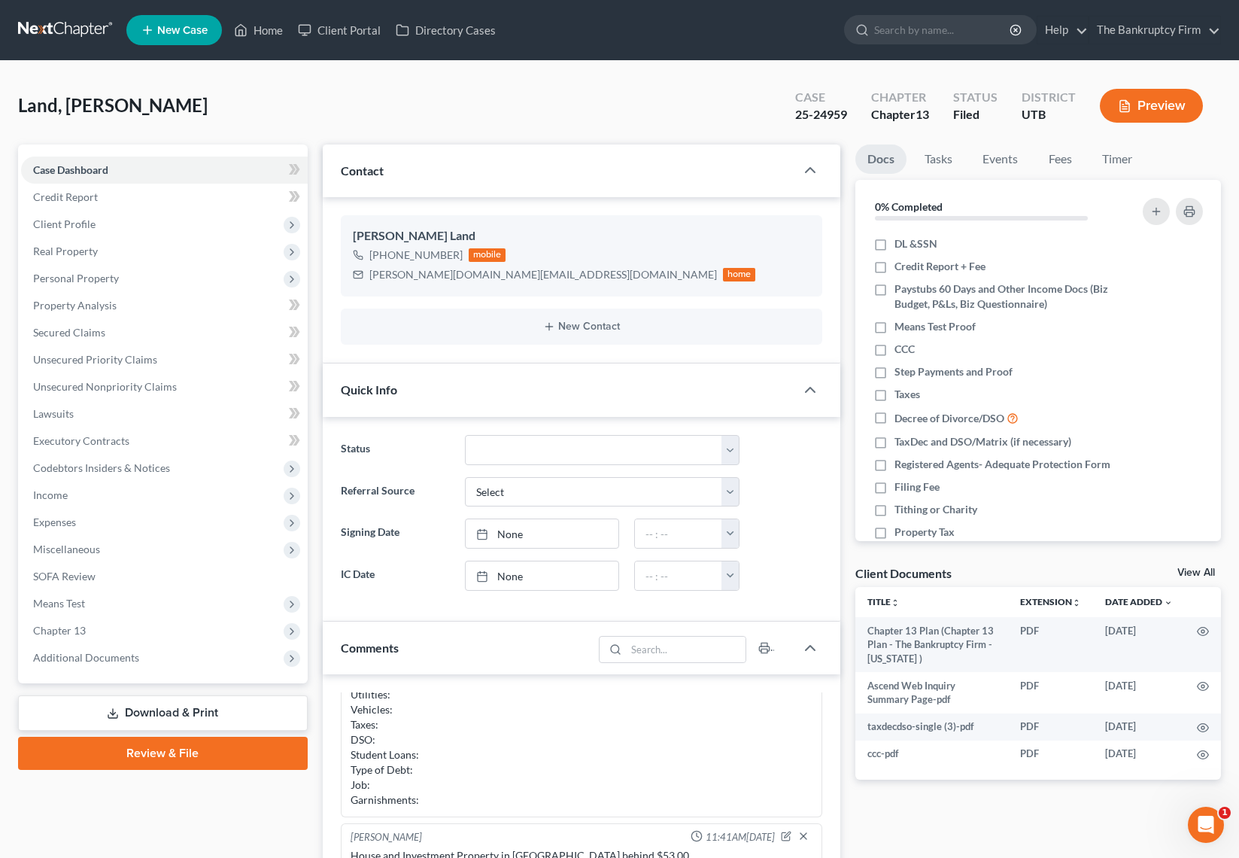
click at [572, 105] on div "Land, Roderic Upgraded Case 25-24959 Chapter Chapter 13 Status Filed District U…" at bounding box center [619, 111] width 1203 height 65
click at [408, 108] on div "Land, Roderic Upgraded Case 25-24959 Chapter Chapter 13 Status Filed District U…" at bounding box center [619, 111] width 1203 height 65
click at [96, 333] on span "Secured Claims" at bounding box center [69, 332] width 72 height 13
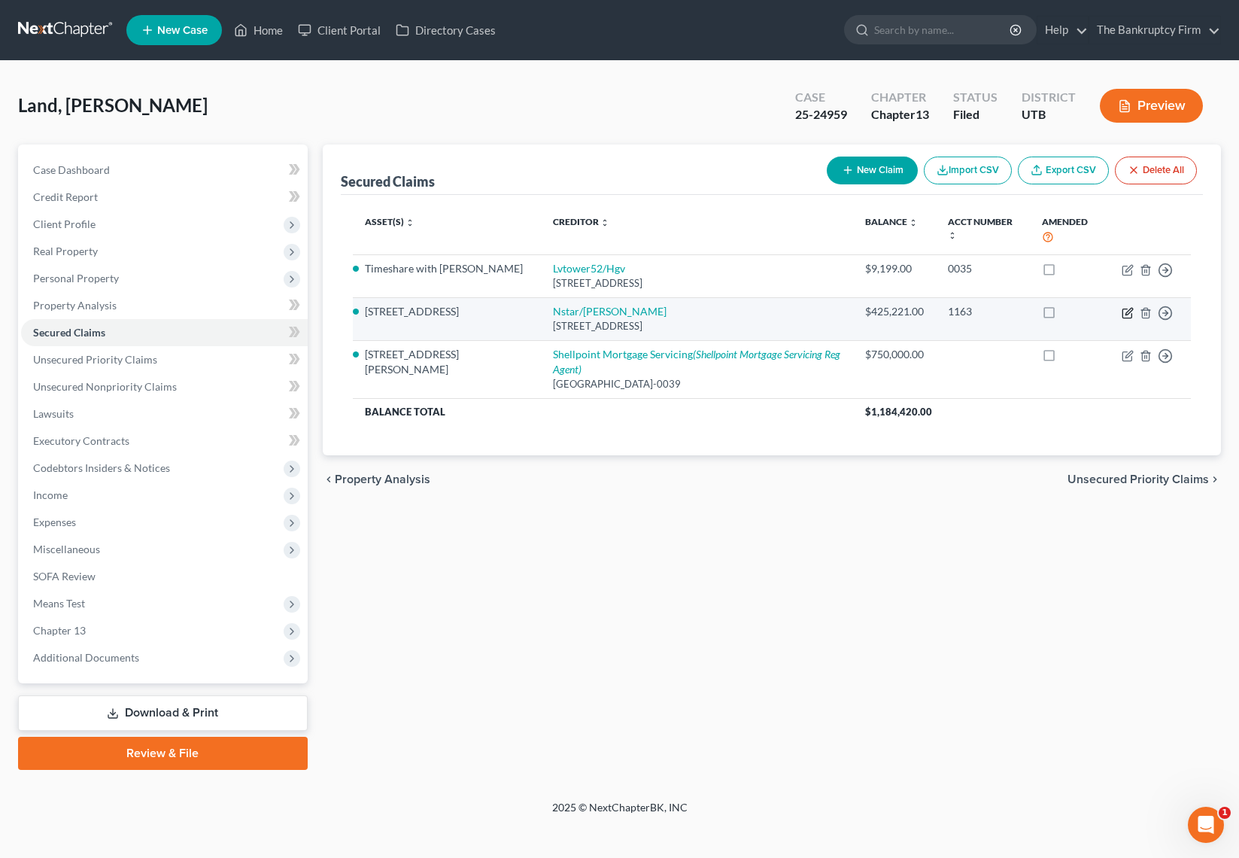
click at [1129, 310] on icon "button" at bounding box center [1128, 313] width 12 height 12
select select "45"
select select "2"
select select "0"
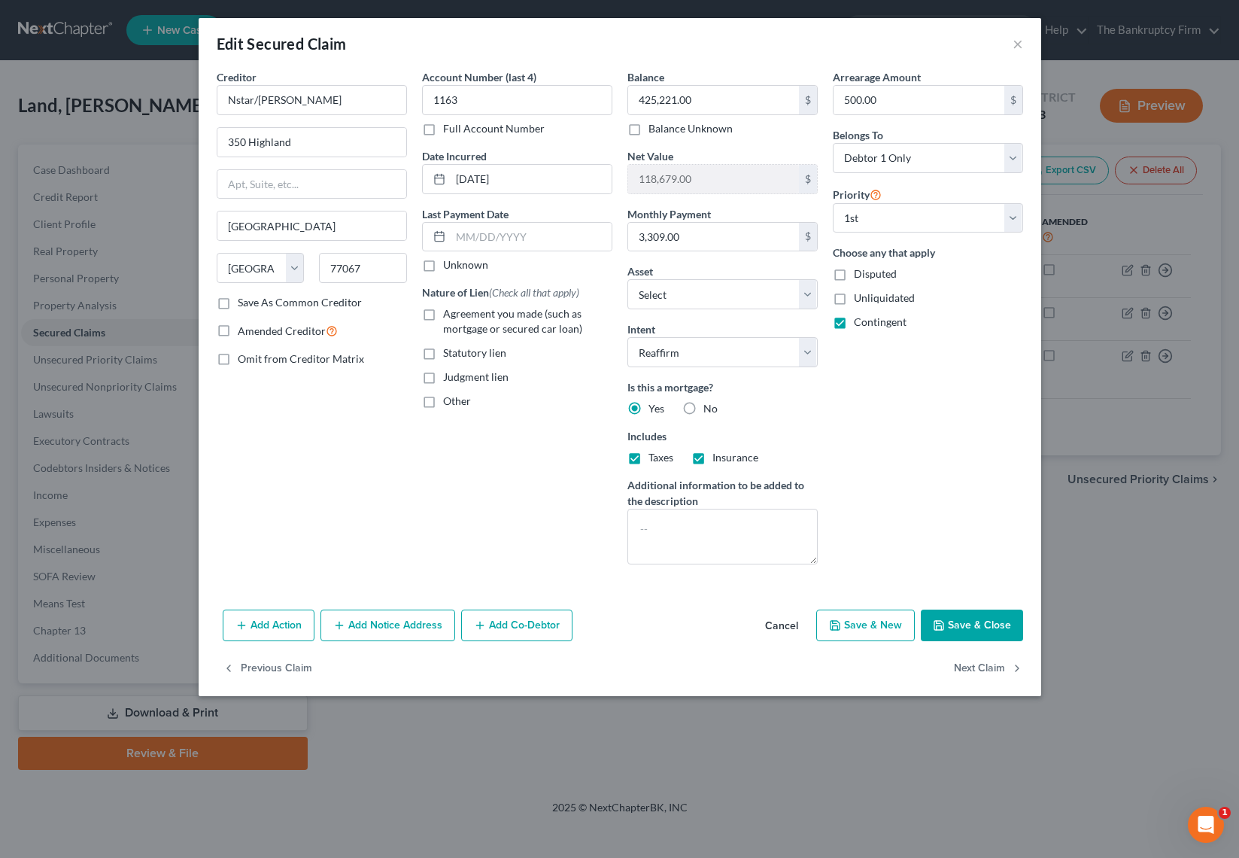
click at [988, 627] on button "Save & Close" at bounding box center [972, 625] width 102 height 32
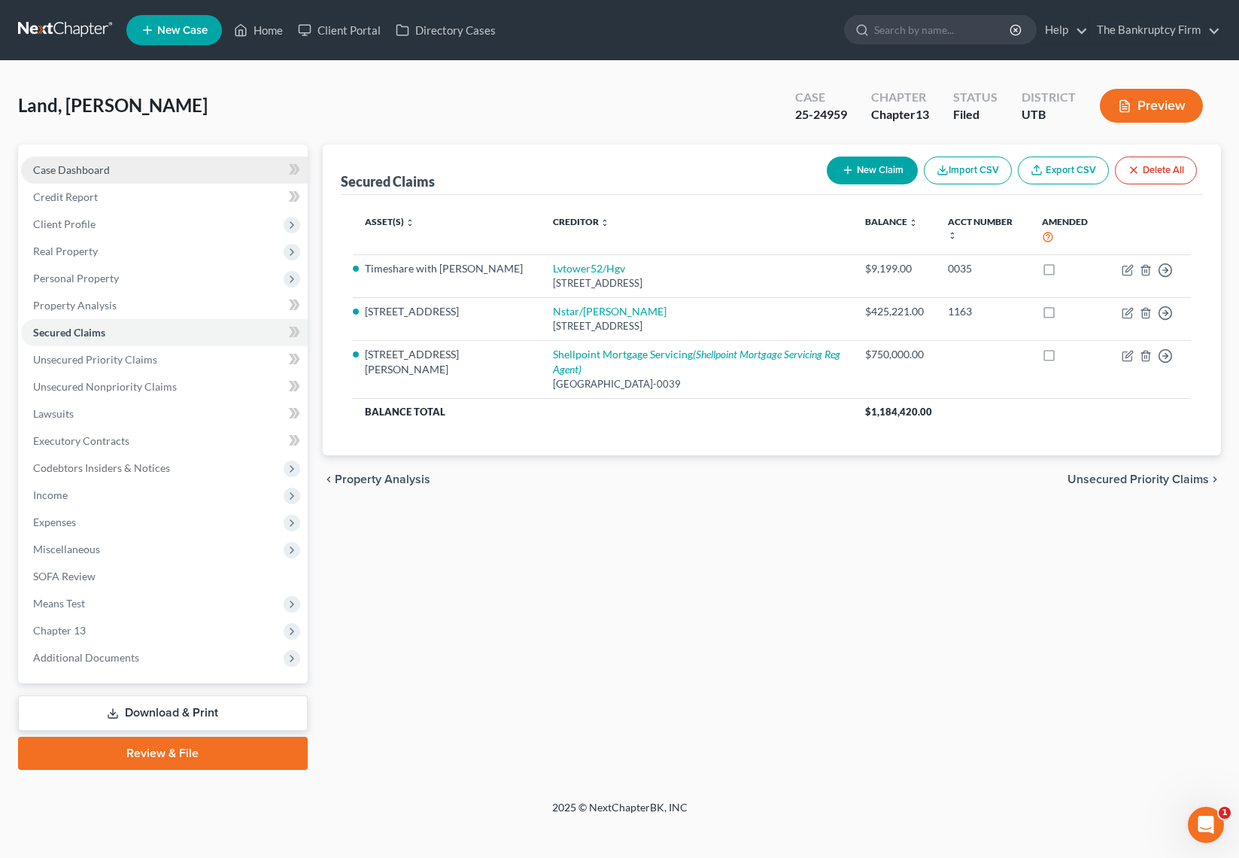
click at [102, 165] on span "Case Dashboard" at bounding box center [71, 169] width 77 height 13
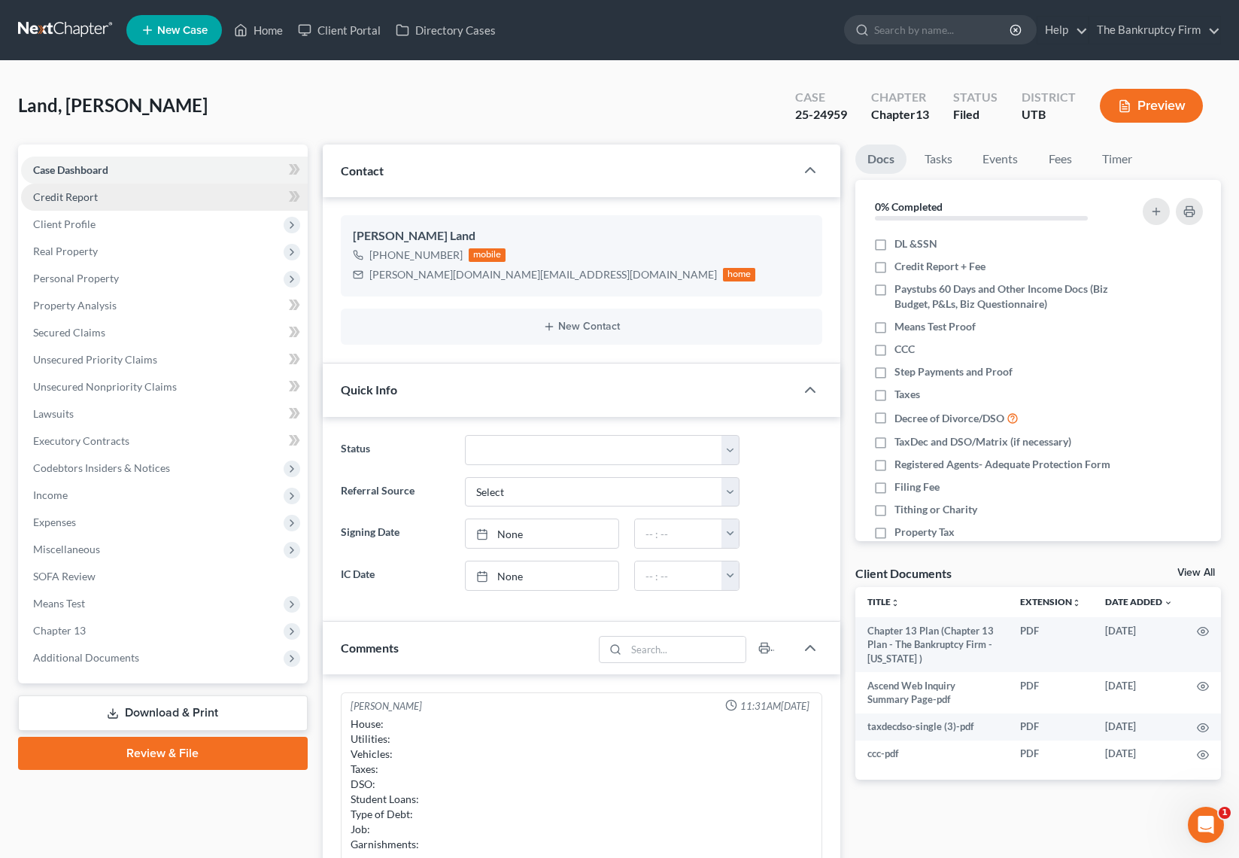
scroll to position [44, 0]
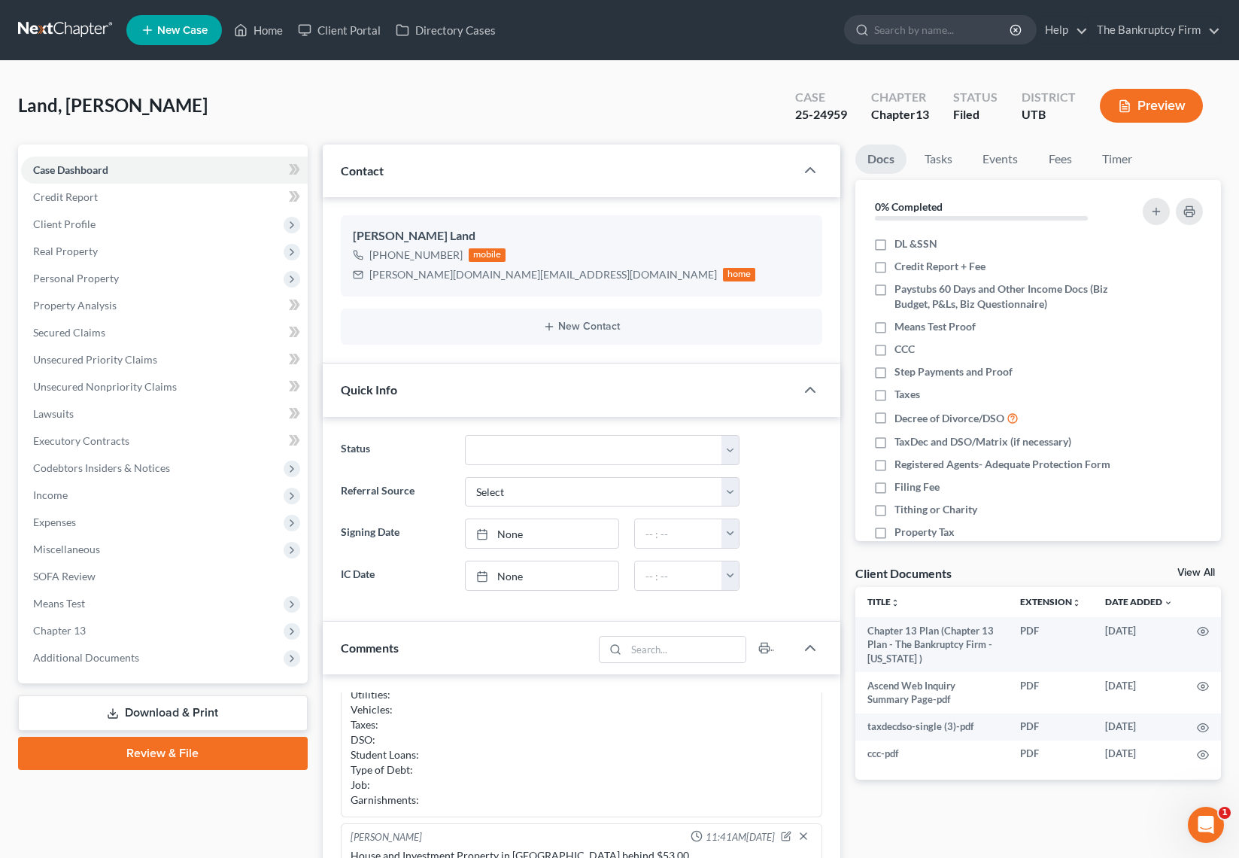
click at [307, 125] on div "Land, Roderic Upgraded Case 25-24959 Chapter Chapter 13 Status Filed District U…" at bounding box center [619, 111] width 1203 height 65
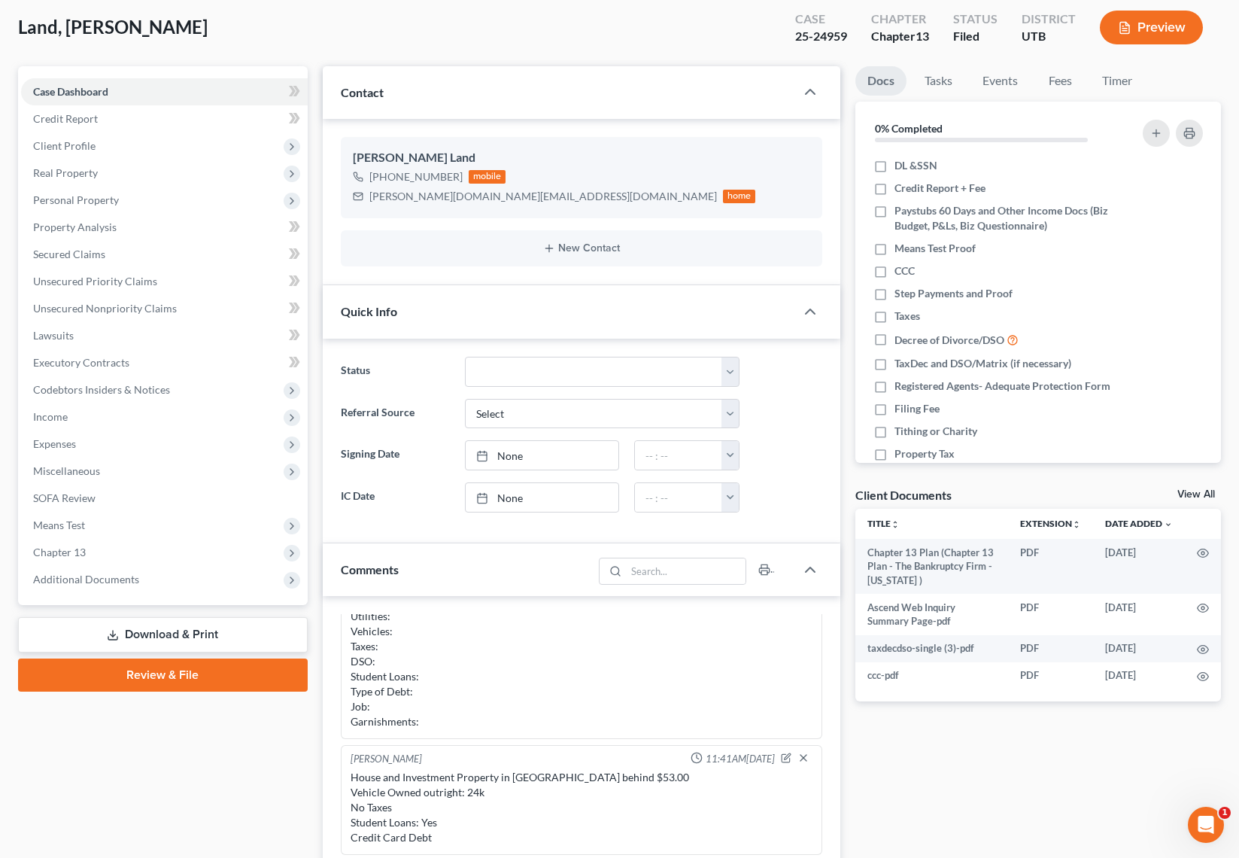
scroll to position [30, 0]
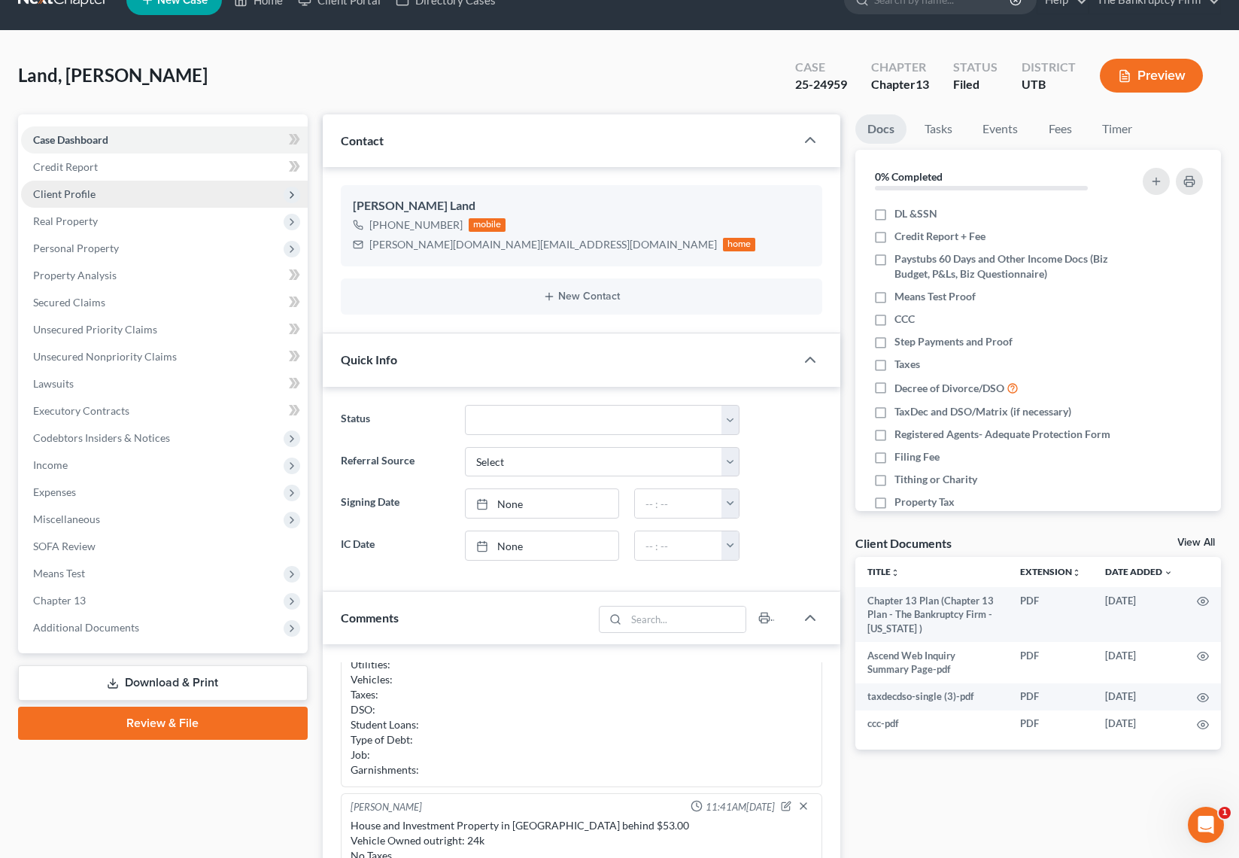
click at [90, 194] on span "Client Profile" at bounding box center [64, 193] width 62 height 13
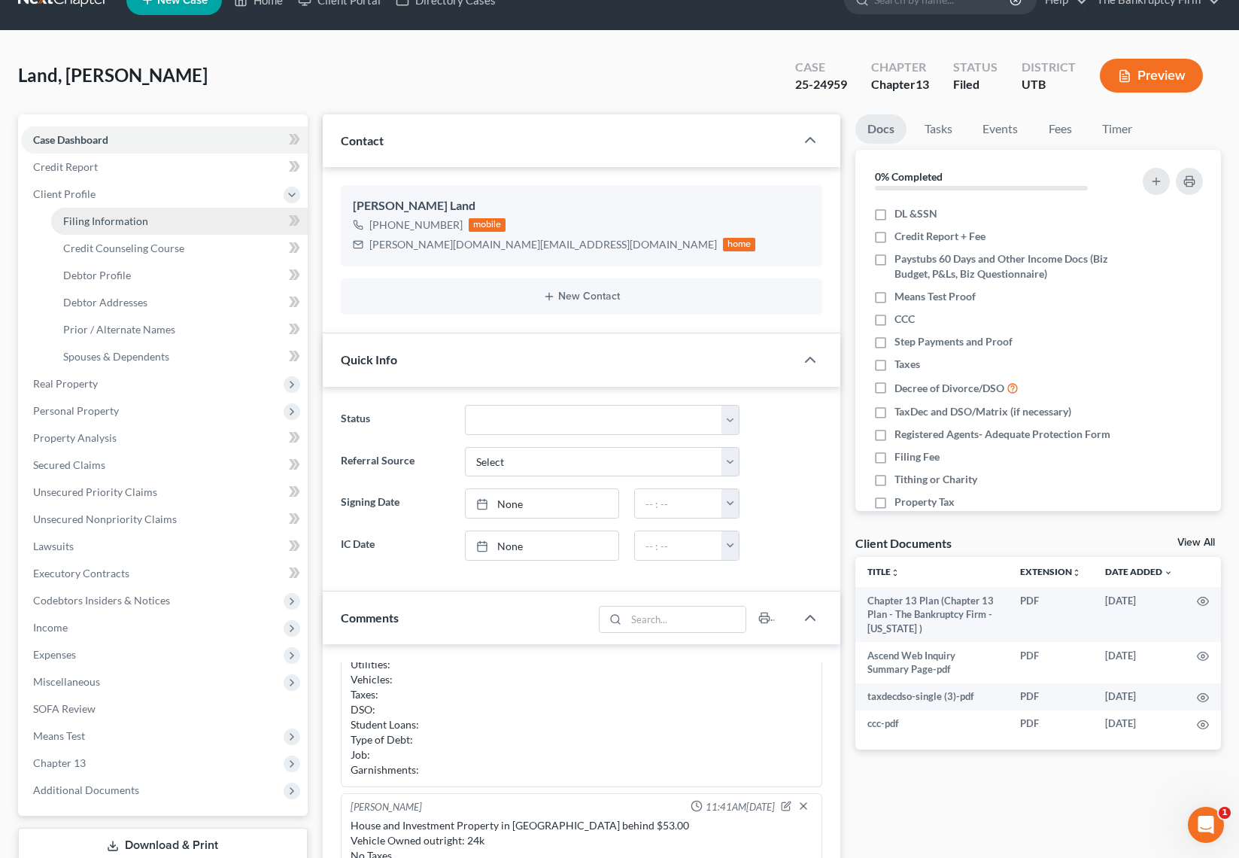
click at [153, 220] on link "Filing Information" at bounding box center [179, 221] width 257 height 27
select select "1"
select select "0"
select select "3"
select select "46"
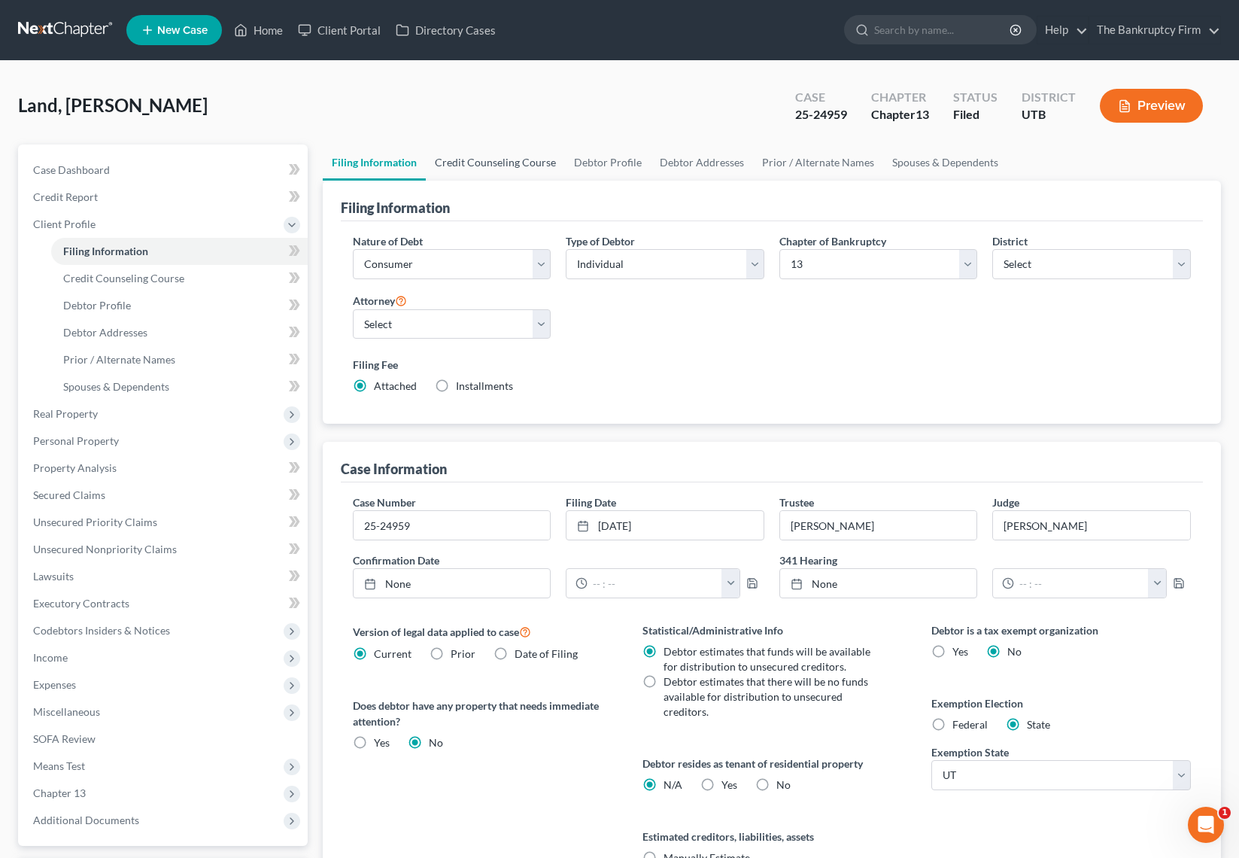
click at [484, 159] on link "Credit Counseling Course" at bounding box center [495, 162] width 139 height 36
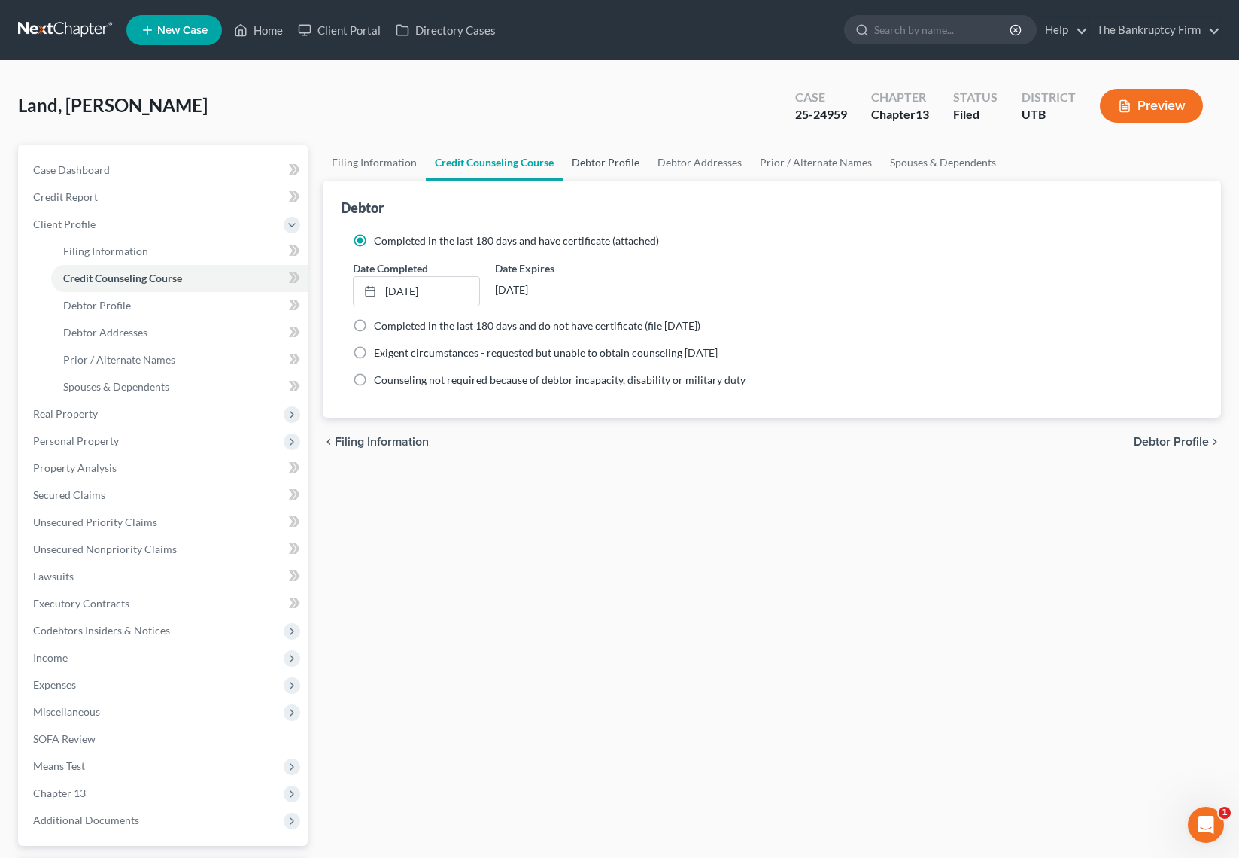
click at [627, 156] on link "Debtor Profile" at bounding box center [606, 162] width 86 height 36
select select "0"
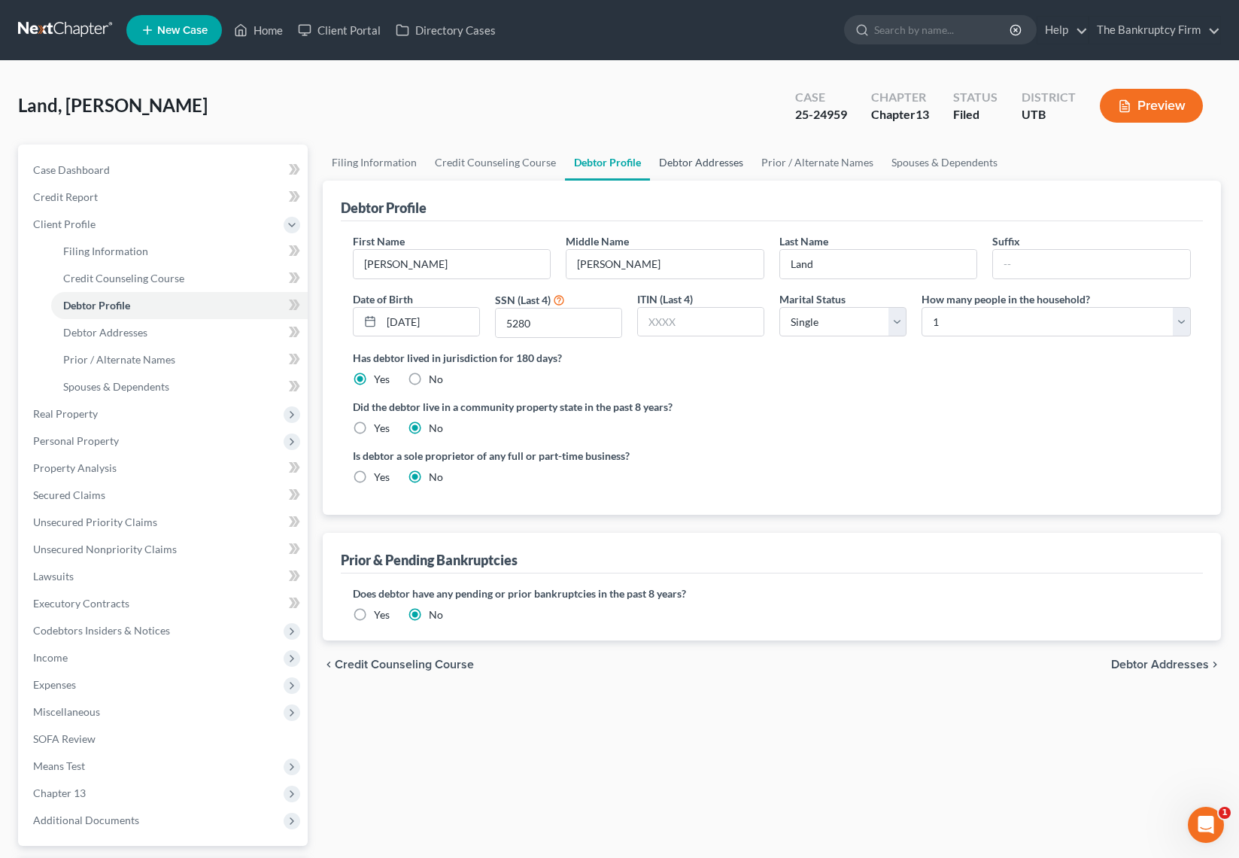
click at [704, 159] on link "Debtor Addresses" at bounding box center [701, 162] width 102 height 36
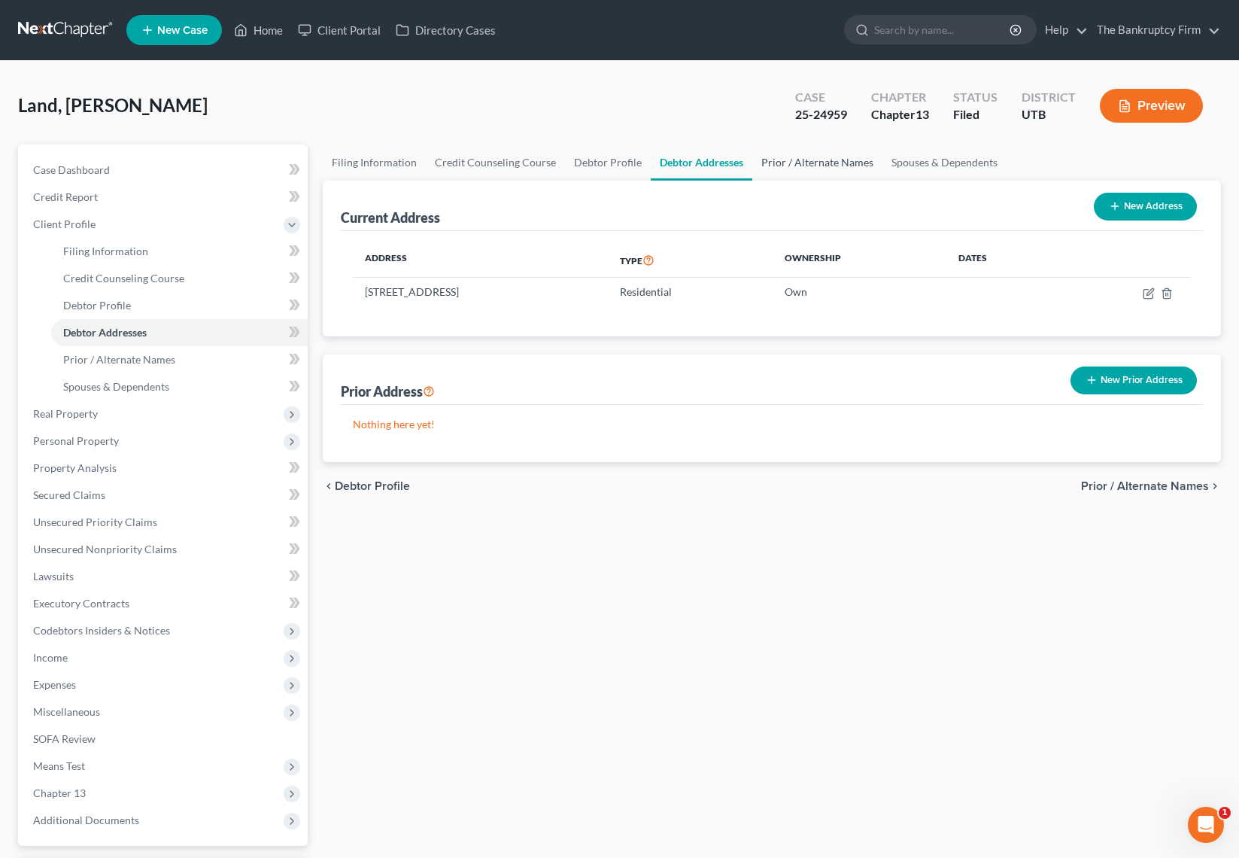
click at [813, 158] on link "Prior / Alternate Names" at bounding box center [817, 162] width 130 height 36
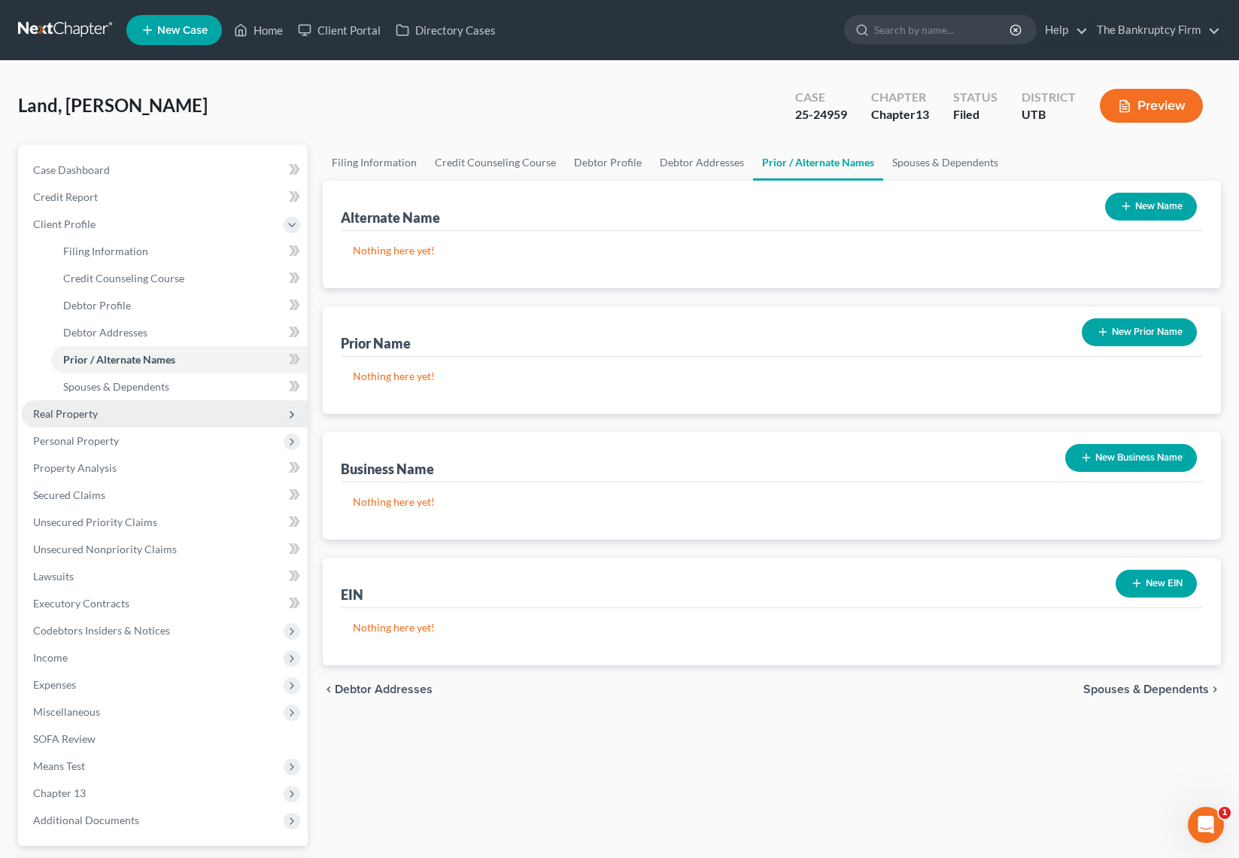
click at [93, 407] on span "Real Property" at bounding box center [65, 413] width 65 height 13
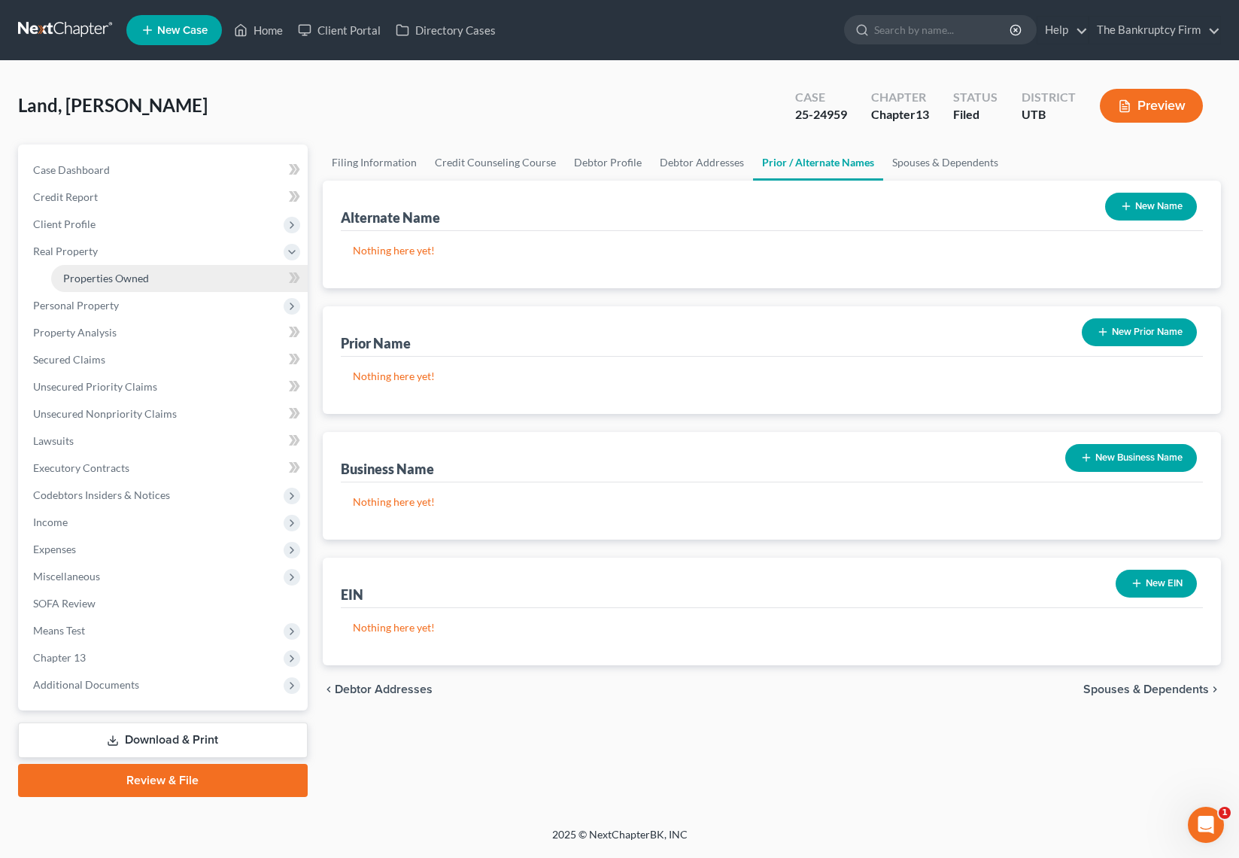
click at [116, 284] on span "Properties Owned" at bounding box center [106, 278] width 86 height 13
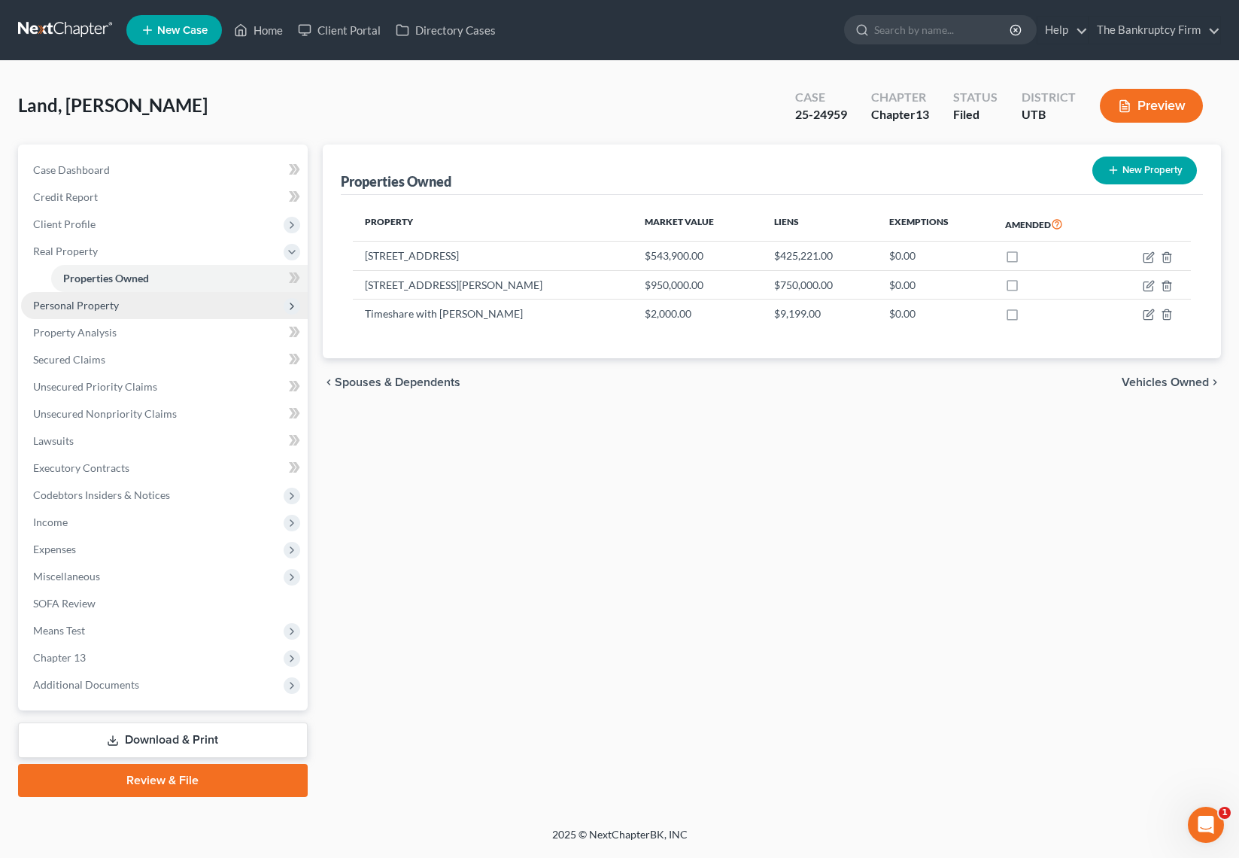
click at [100, 308] on span "Personal Property" at bounding box center [76, 305] width 86 height 13
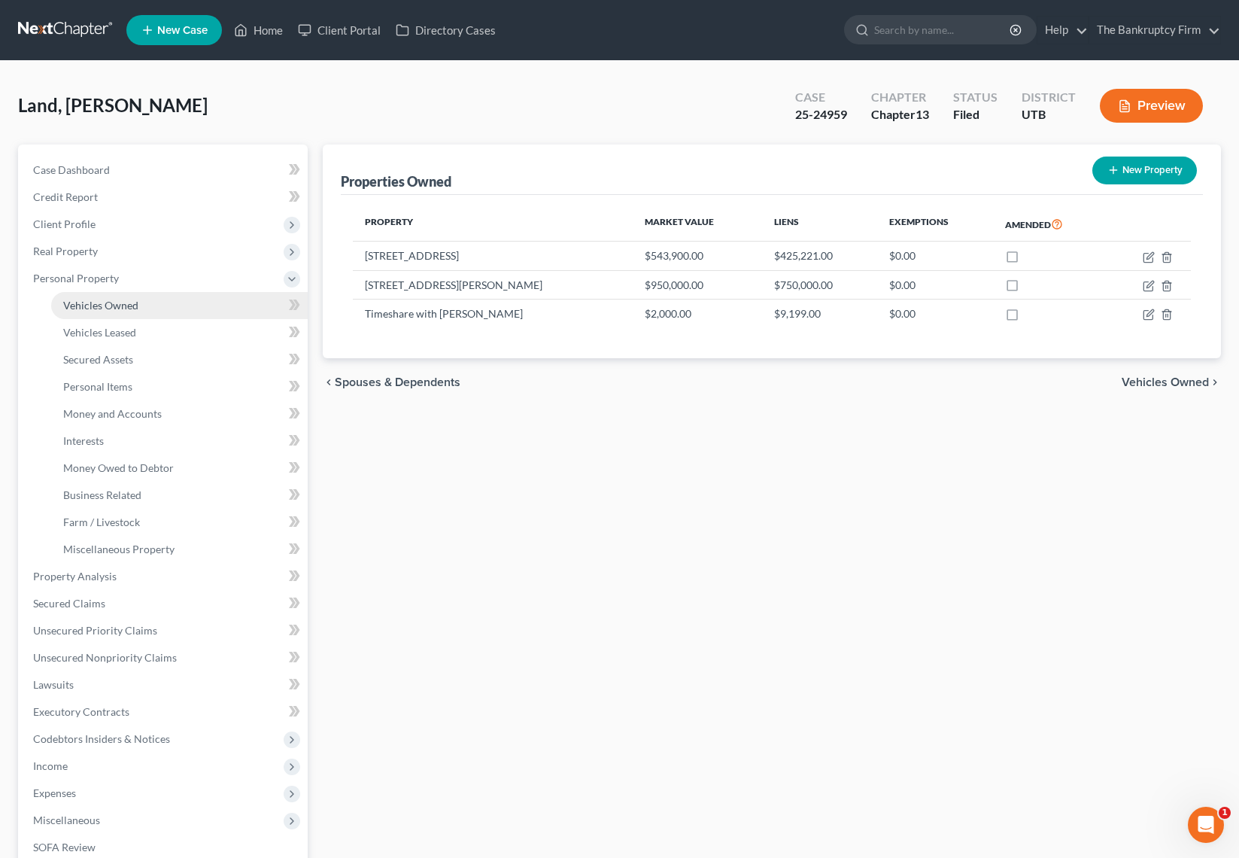
click at [119, 302] on span "Vehicles Owned" at bounding box center [100, 305] width 75 height 13
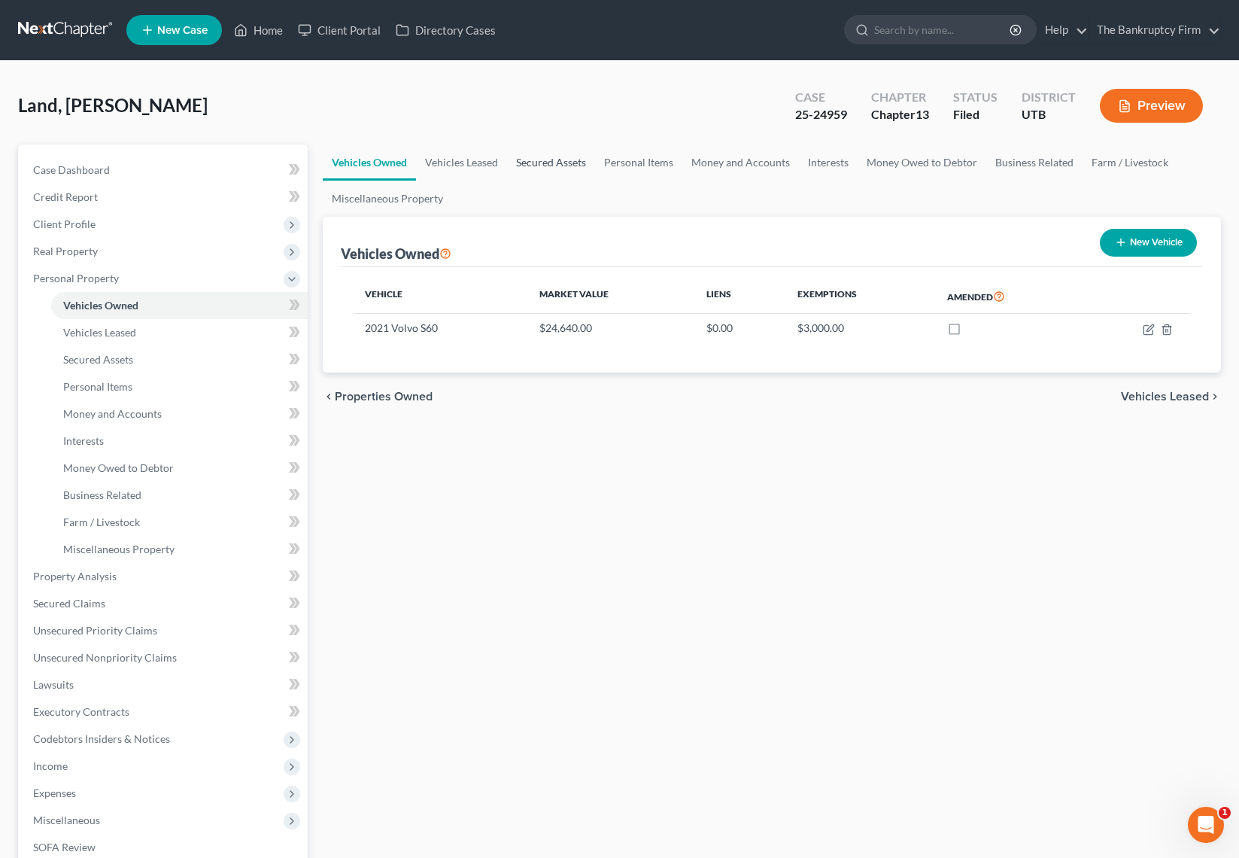
click at [549, 156] on link "Secured Assets" at bounding box center [551, 162] width 88 height 36
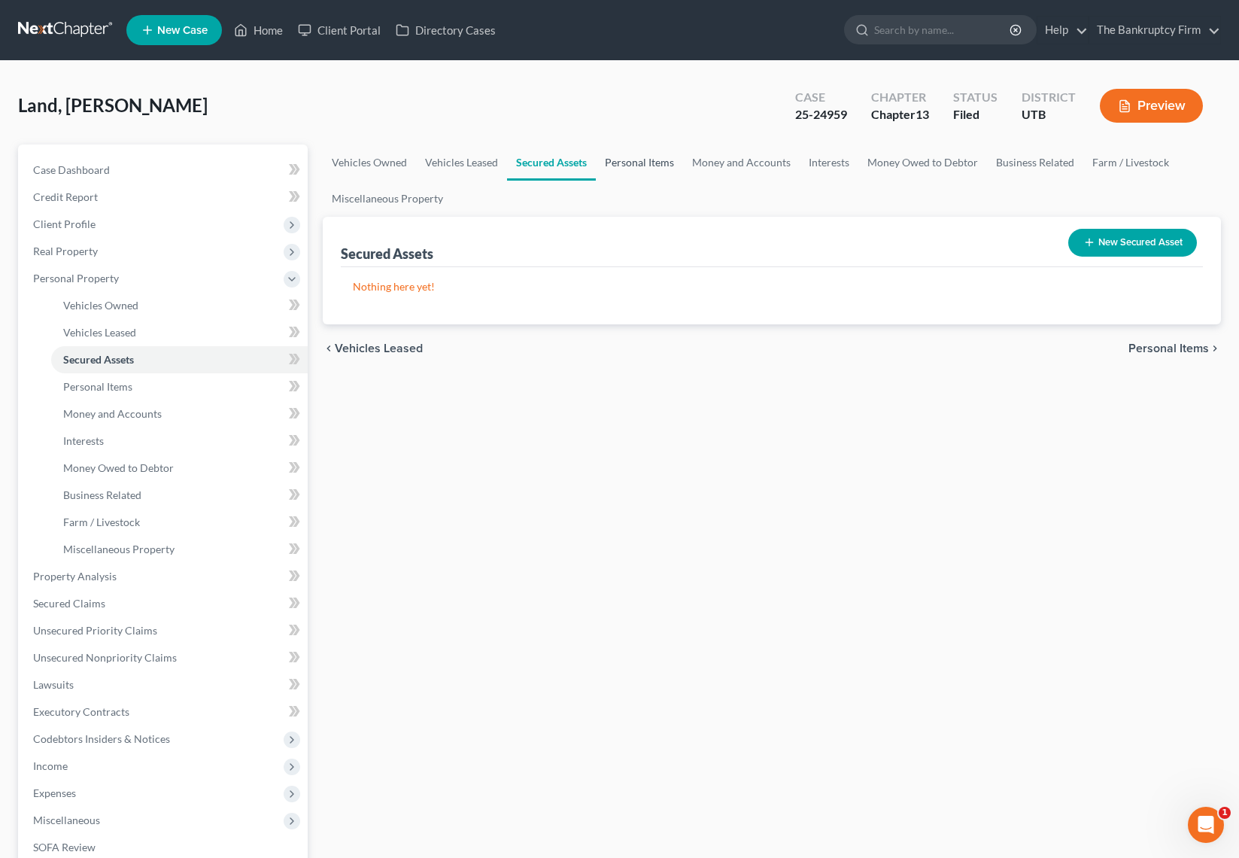
click at [638, 163] on link "Personal Items" at bounding box center [639, 162] width 87 height 36
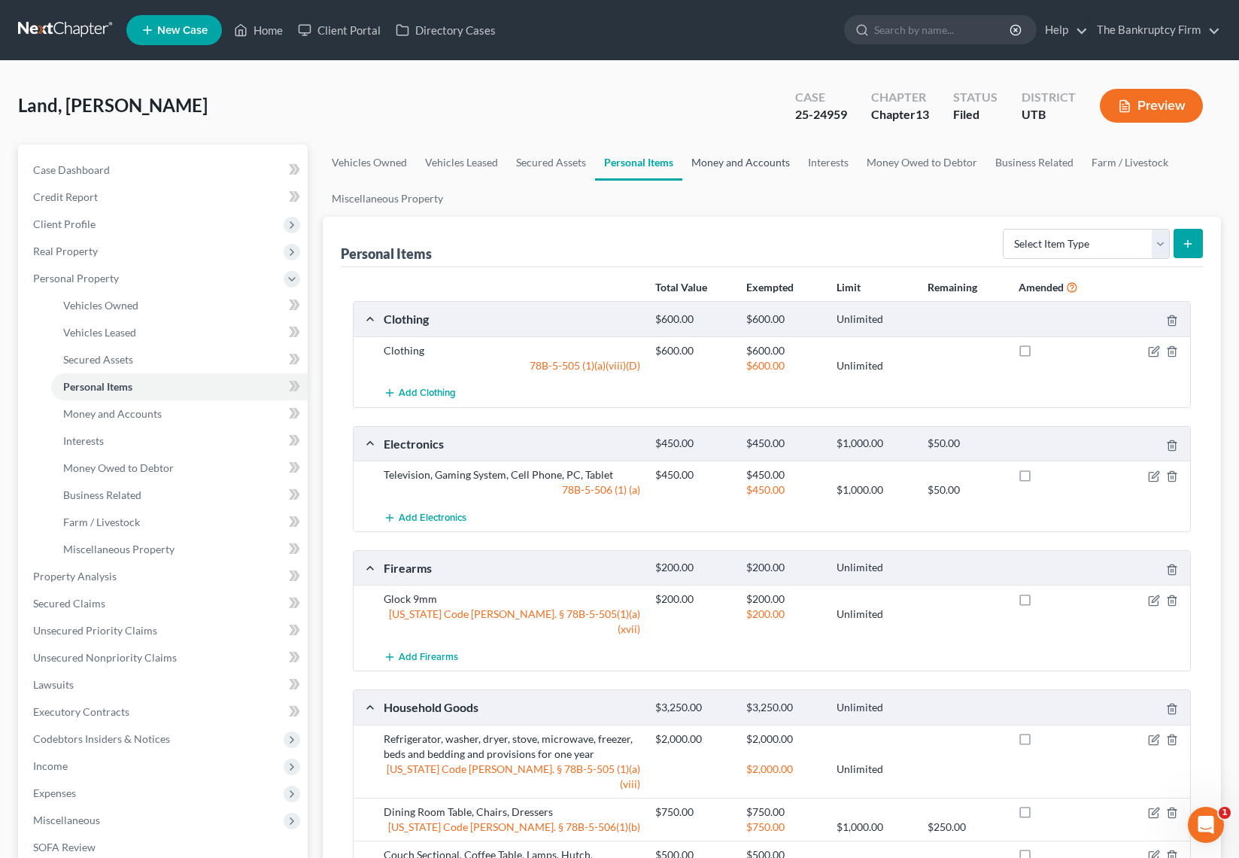
click at [743, 161] on link "Money and Accounts" at bounding box center [740, 162] width 117 height 36
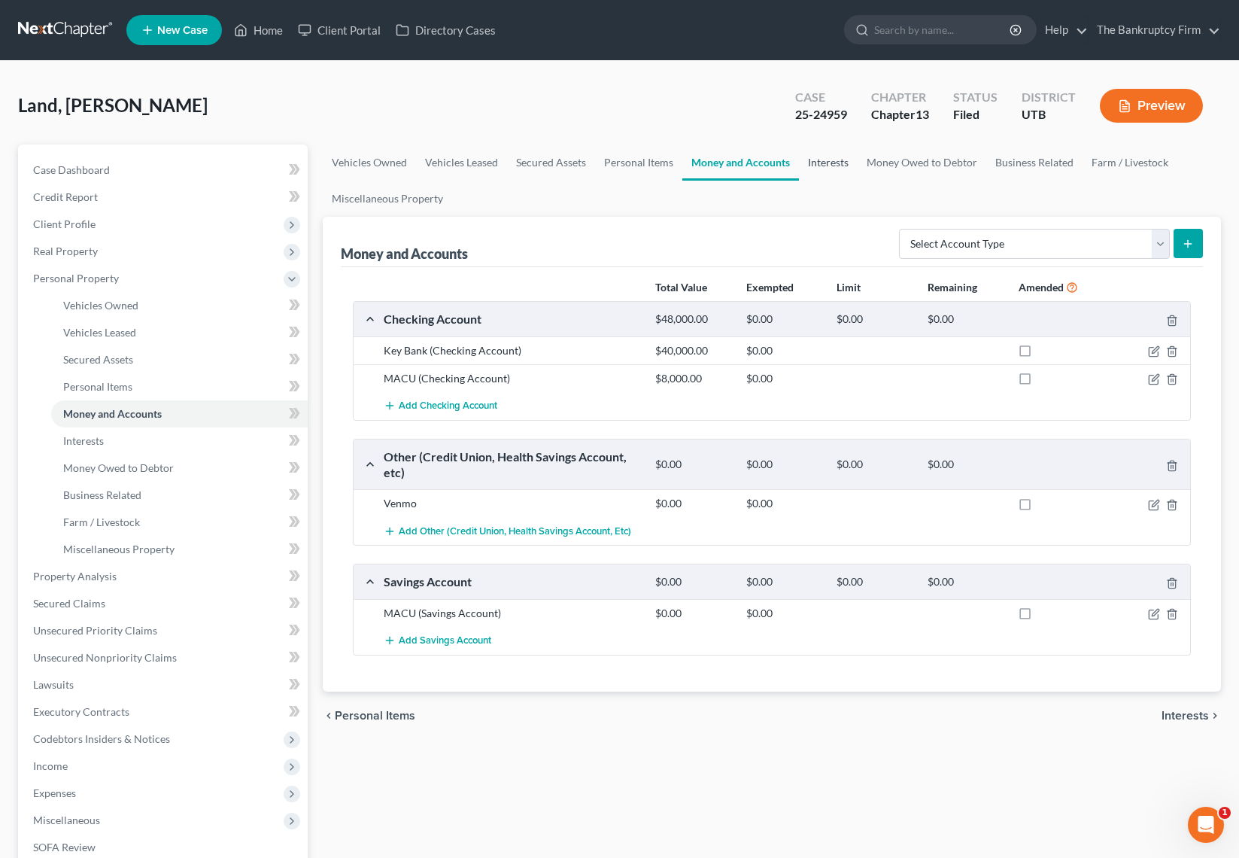
click at [834, 159] on link "Interests" at bounding box center [828, 162] width 59 height 36
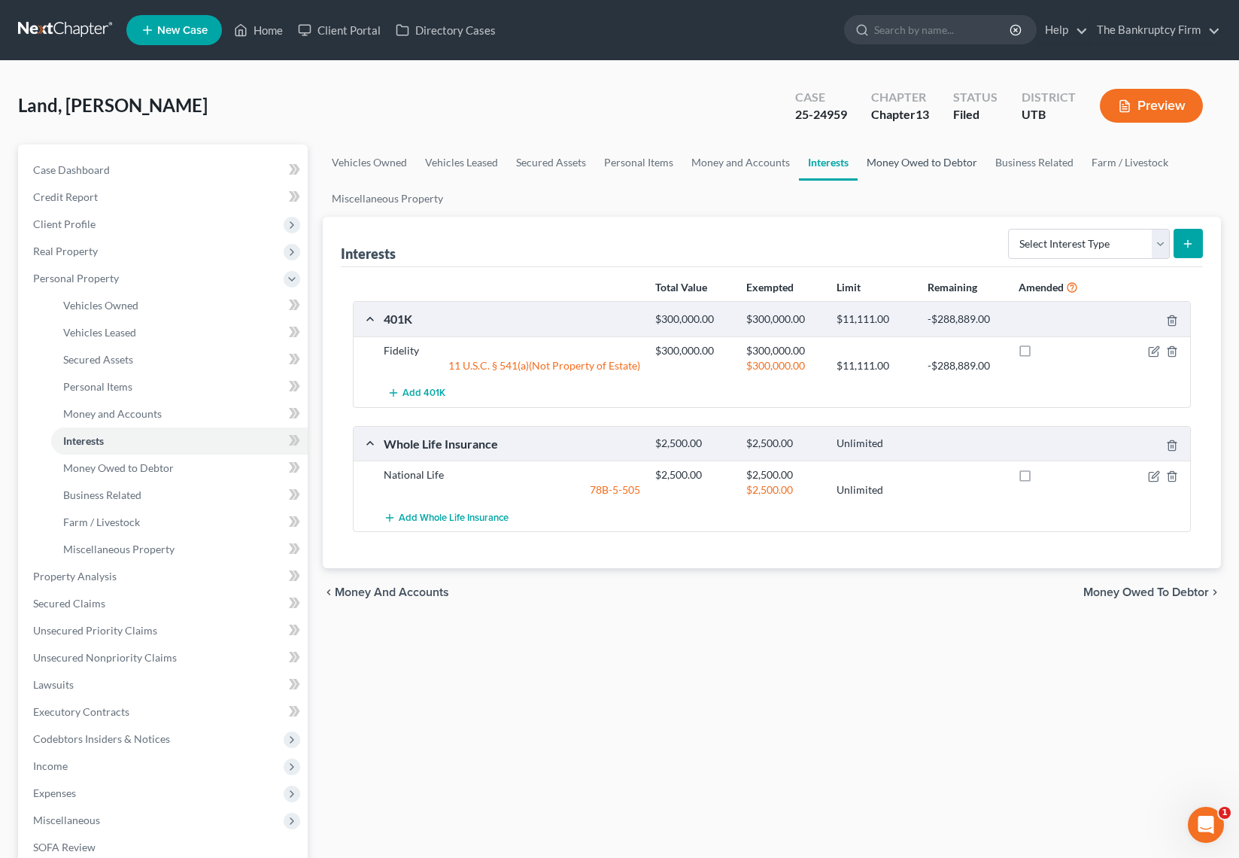
click at [921, 163] on link "Money Owed to Debtor" at bounding box center [922, 162] width 129 height 36
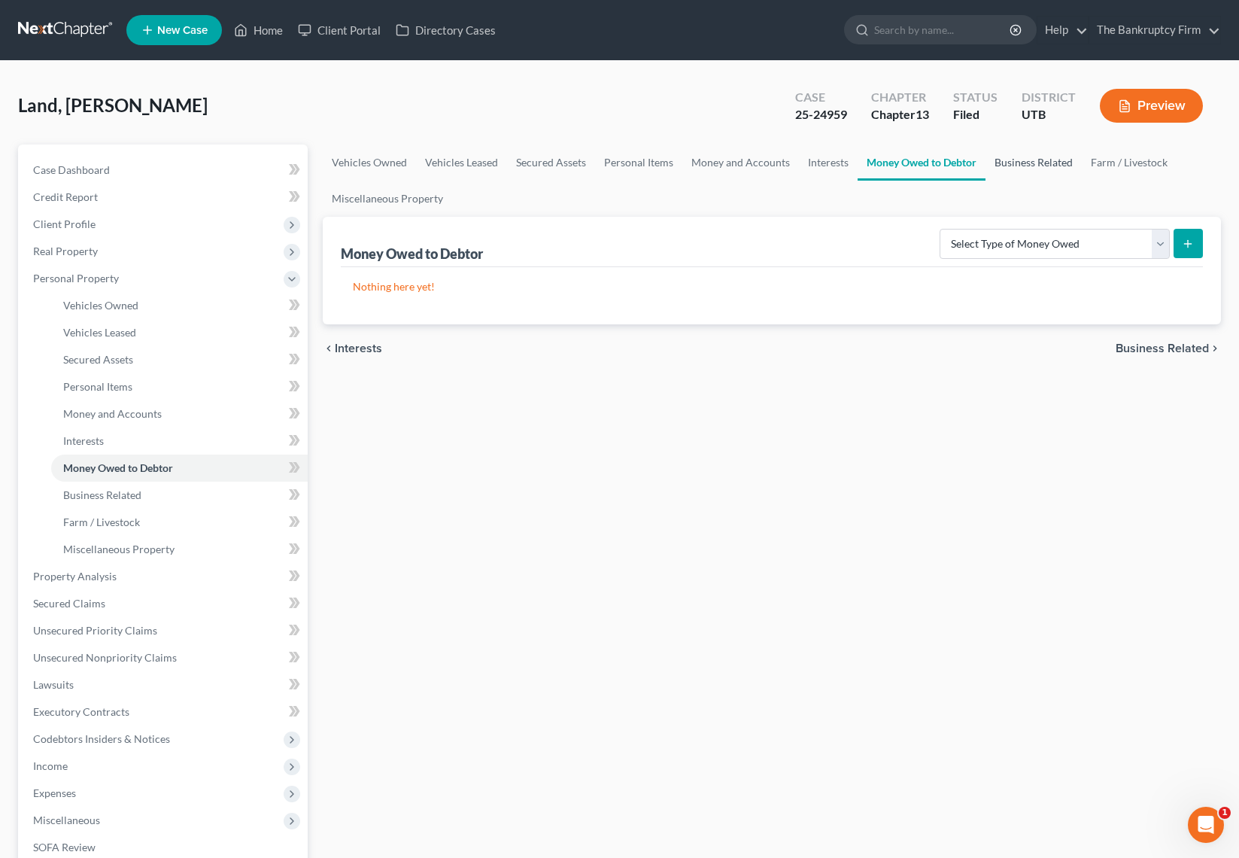
click at [1043, 159] on link "Business Related" at bounding box center [1034, 162] width 96 height 36
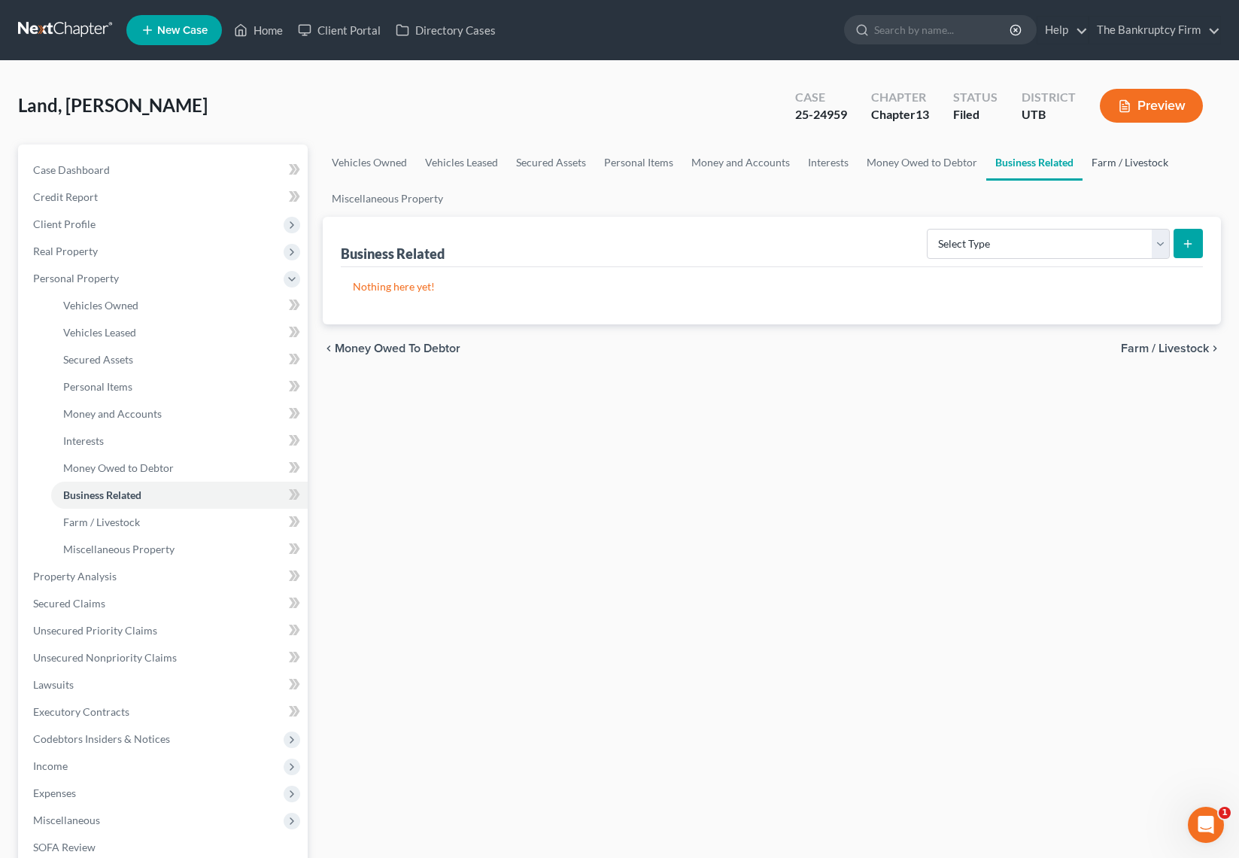
click at [1134, 159] on link "Farm / Livestock" at bounding box center [1130, 162] width 95 height 36
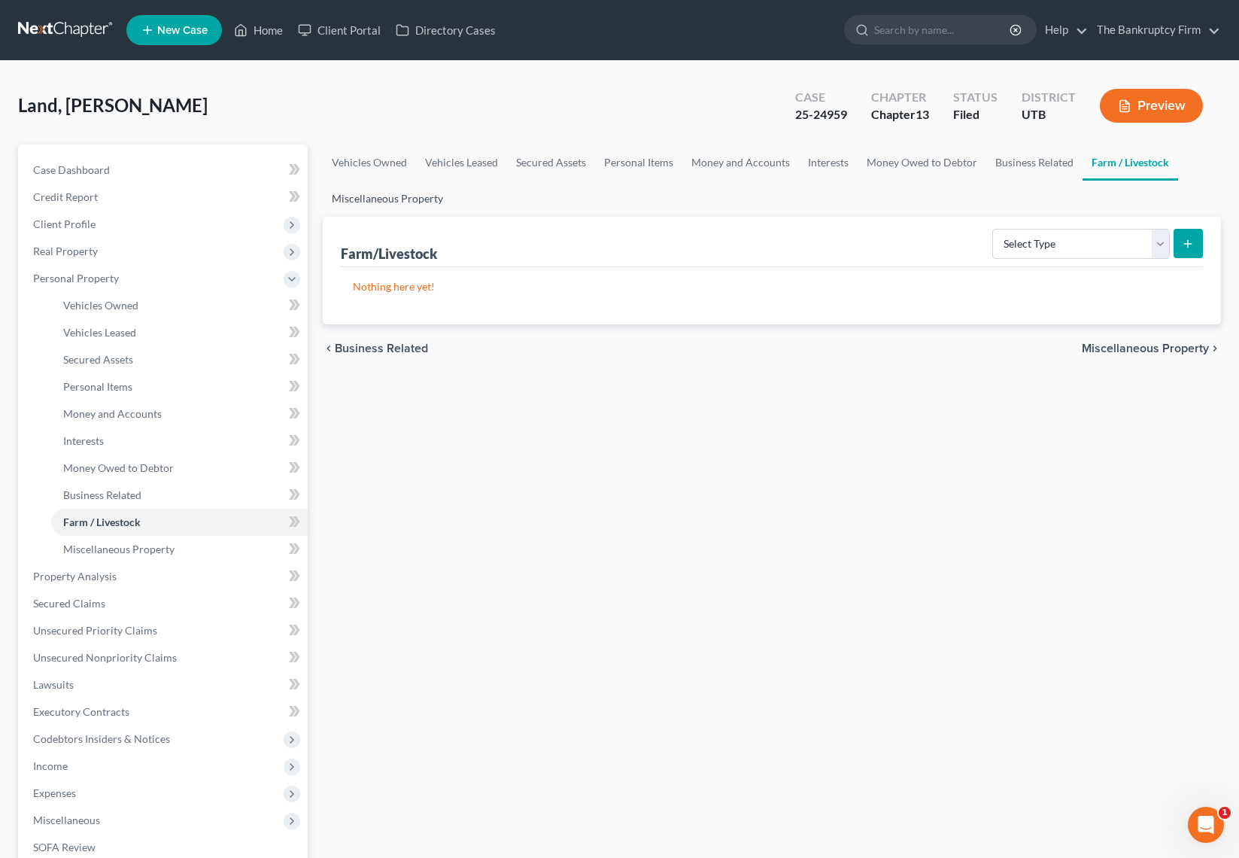
click at [418, 199] on link "Miscellaneous Property" at bounding box center [387, 199] width 129 height 36
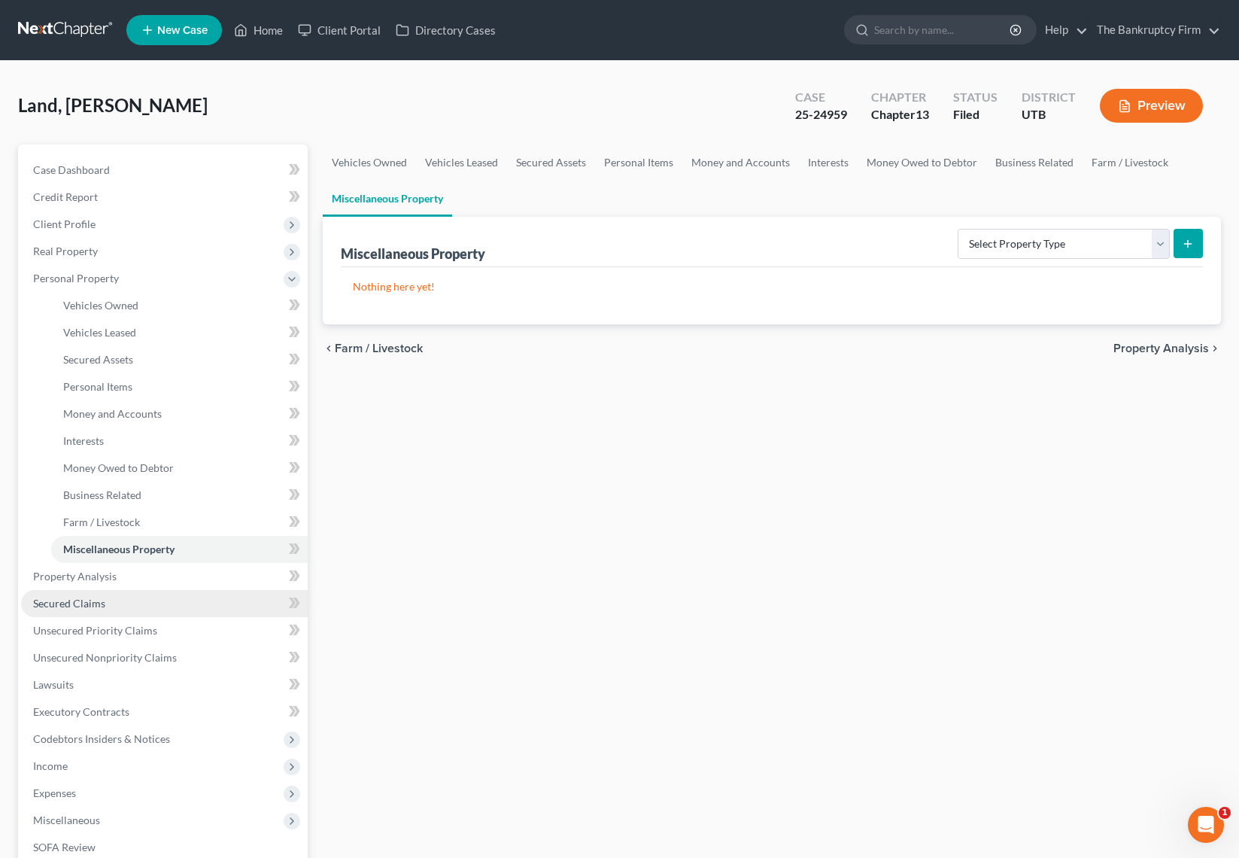
click at [108, 597] on link "Secured Claims" at bounding box center [164, 603] width 287 height 27
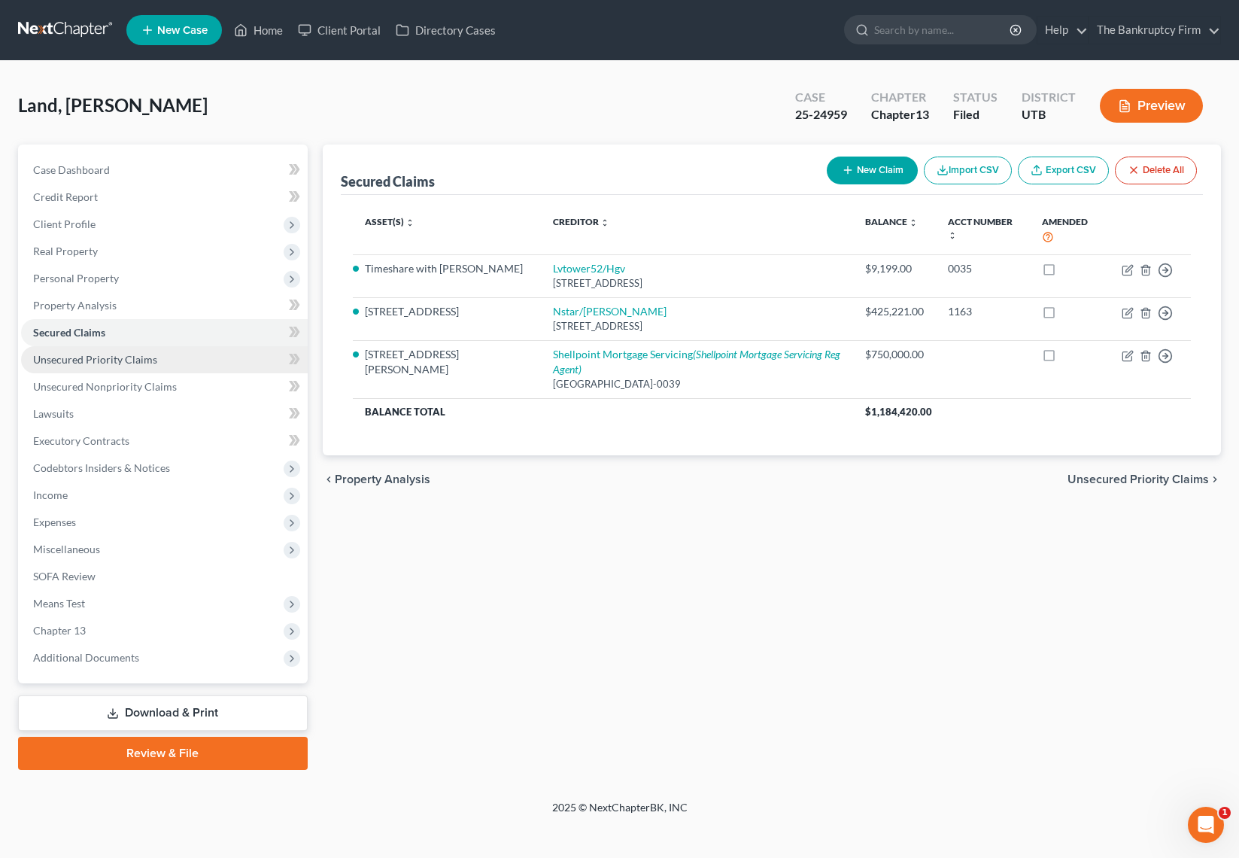
click at [101, 356] on span "Unsecured Priority Claims" at bounding box center [95, 359] width 124 height 13
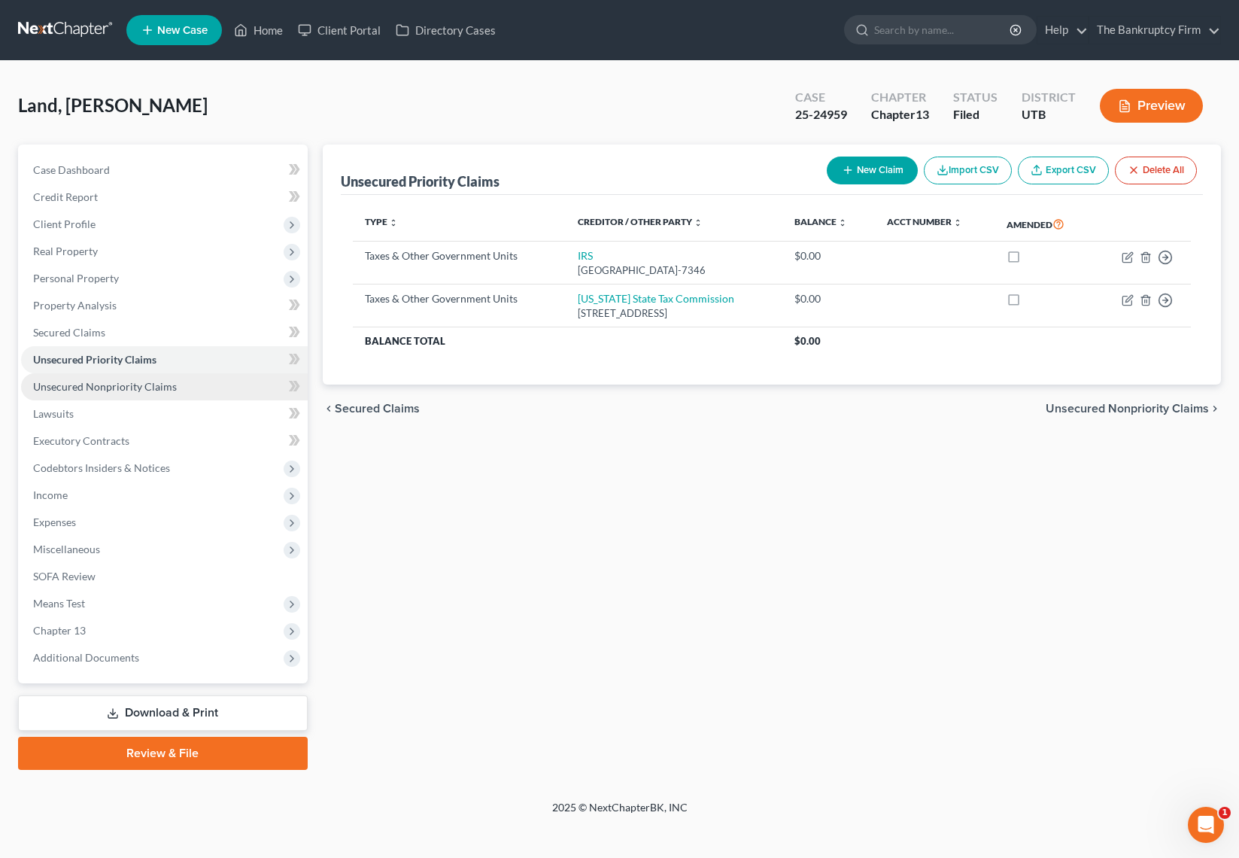
click at [135, 389] on span "Unsecured Nonpriority Claims" at bounding box center [105, 386] width 144 height 13
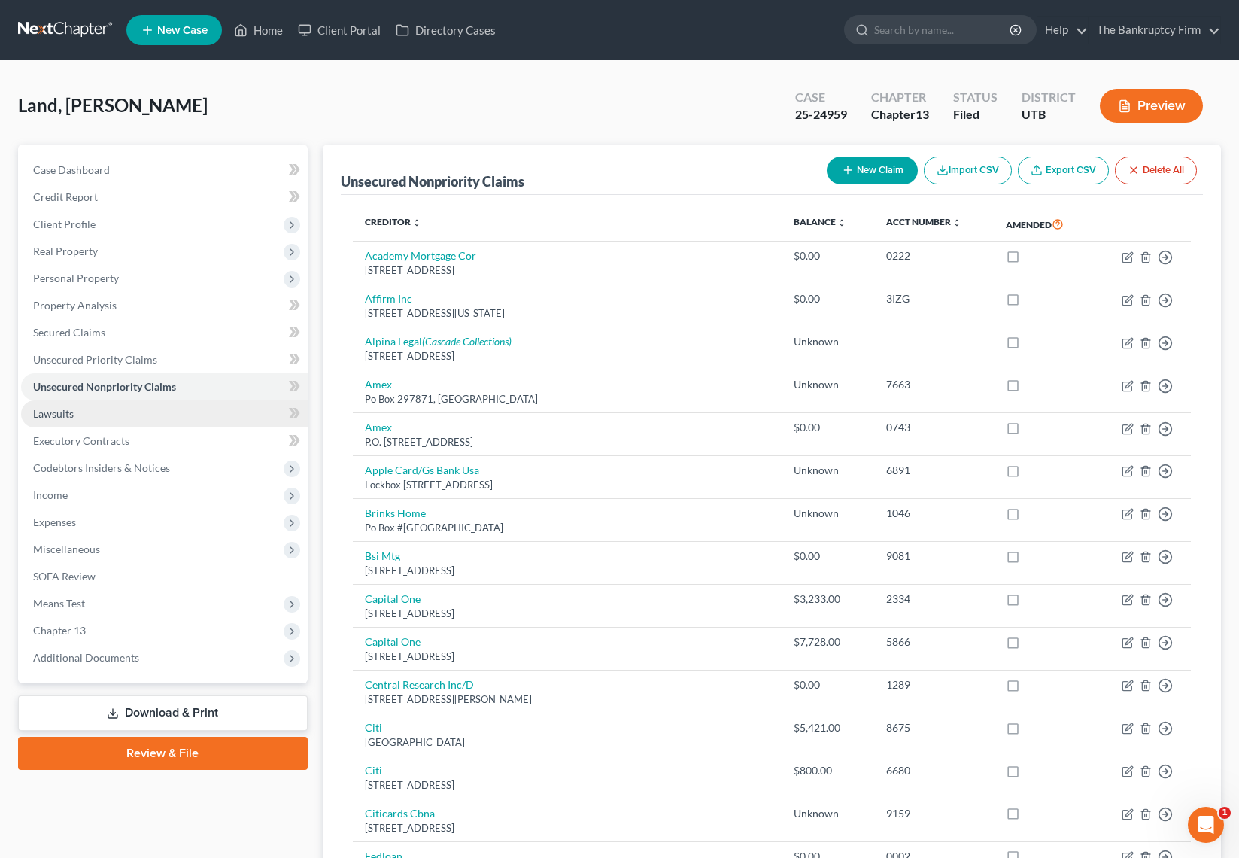
click at [100, 414] on link "Lawsuits" at bounding box center [164, 413] width 287 height 27
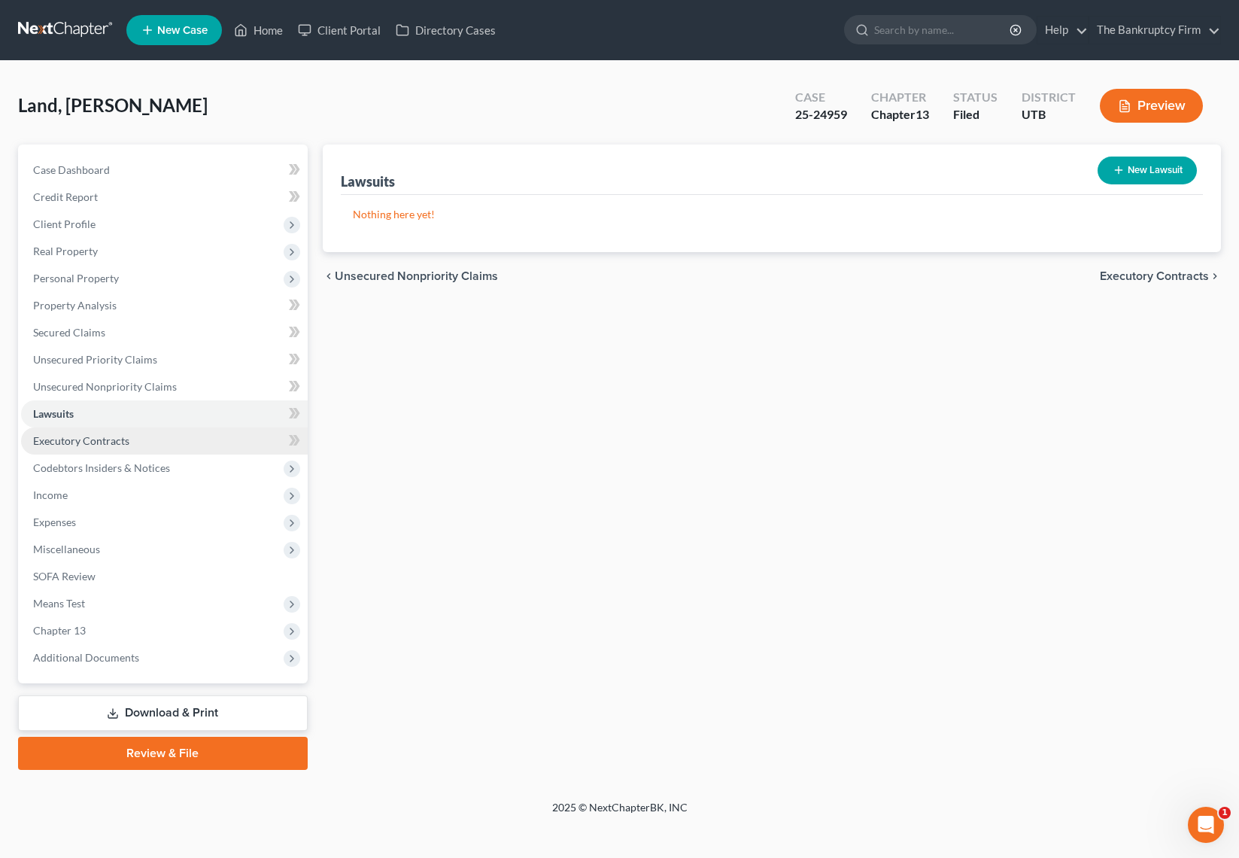
click at [90, 445] on span "Executory Contracts" at bounding box center [81, 440] width 96 height 13
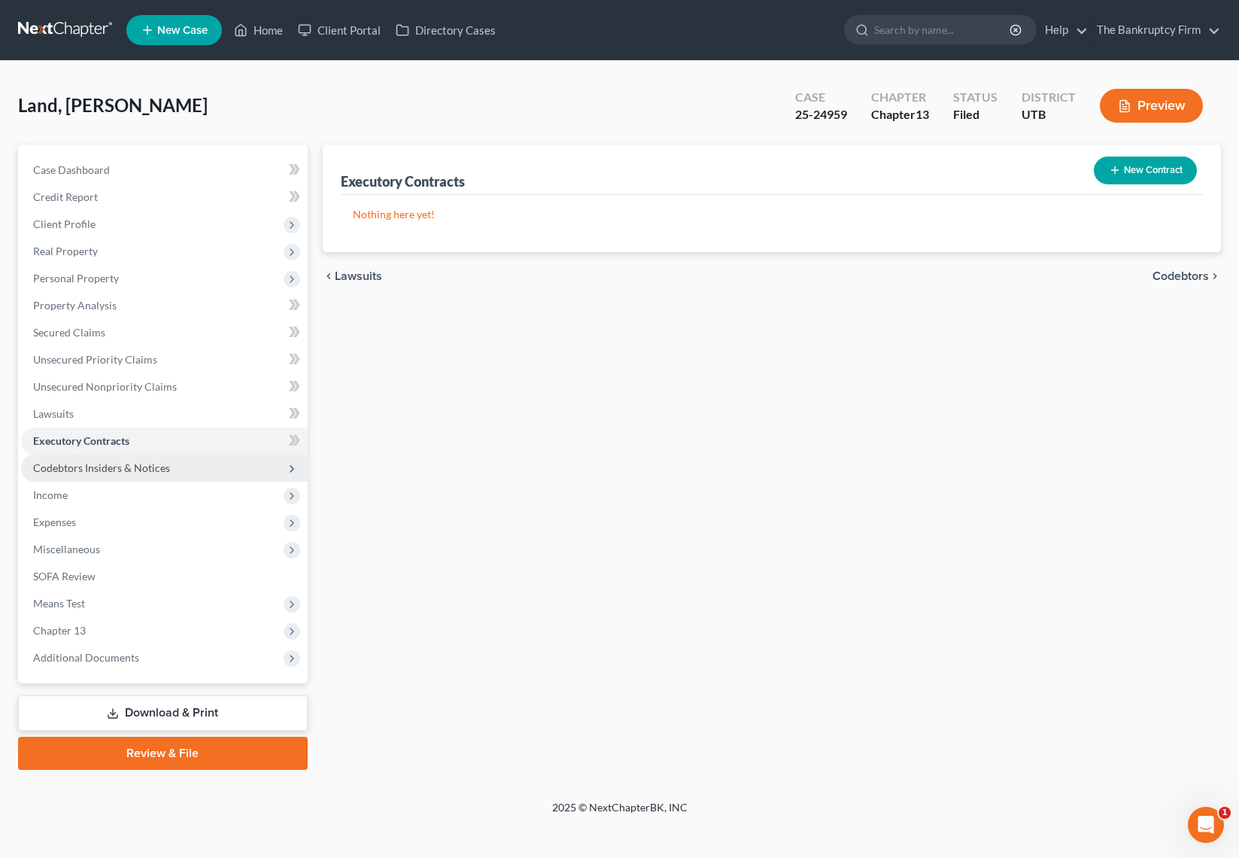
click at [106, 463] on span "Codebtors Insiders & Notices" at bounding box center [101, 467] width 137 height 13
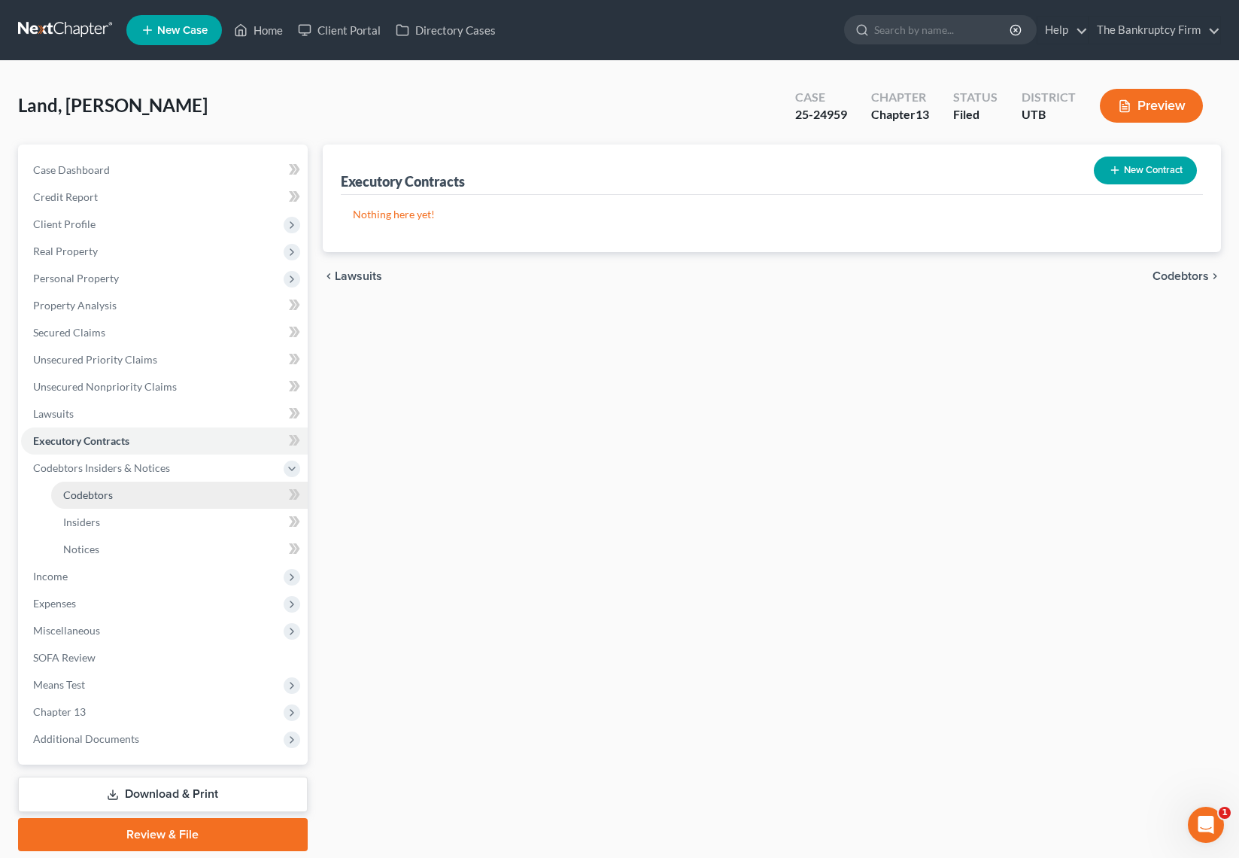
click at [100, 493] on span "Codebtors" at bounding box center [88, 494] width 50 height 13
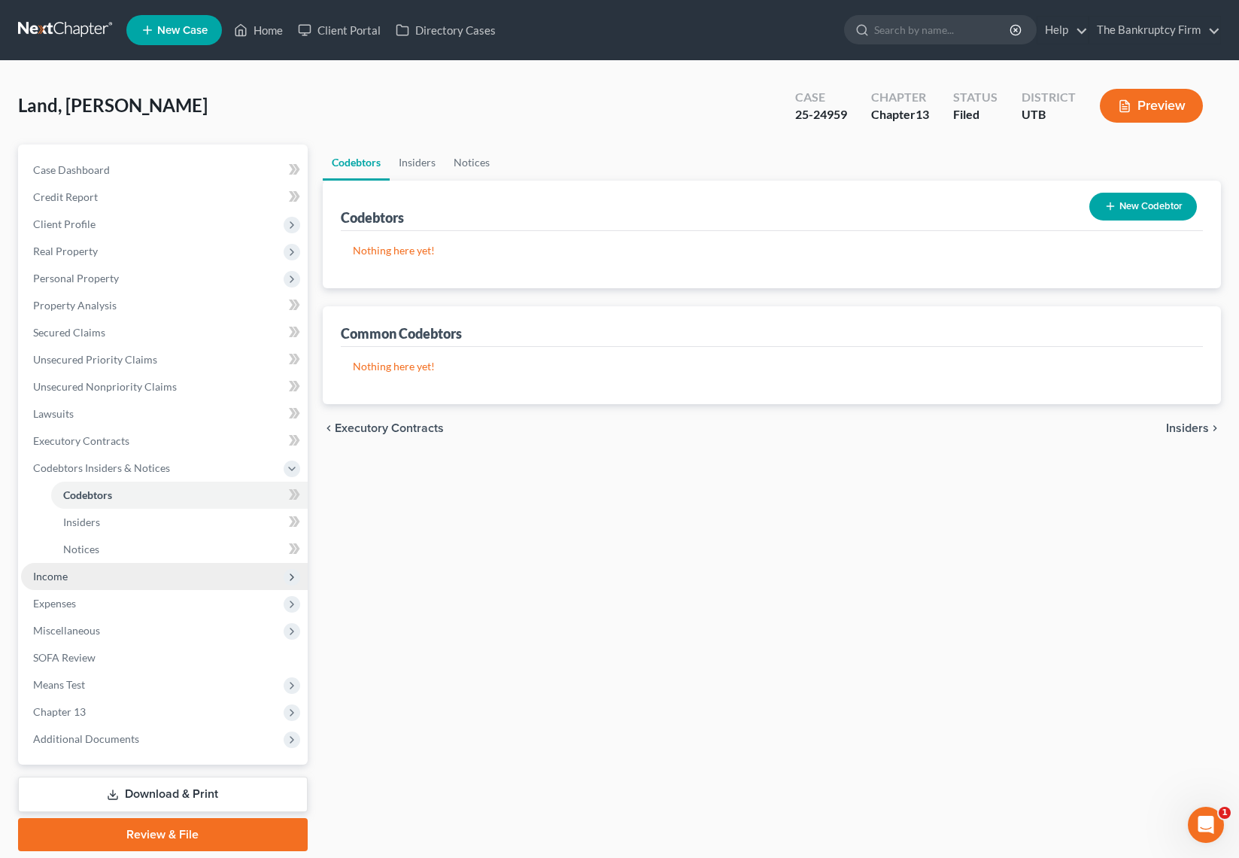
click at [69, 579] on span "Income" at bounding box center [164, 576] width 287 height 27
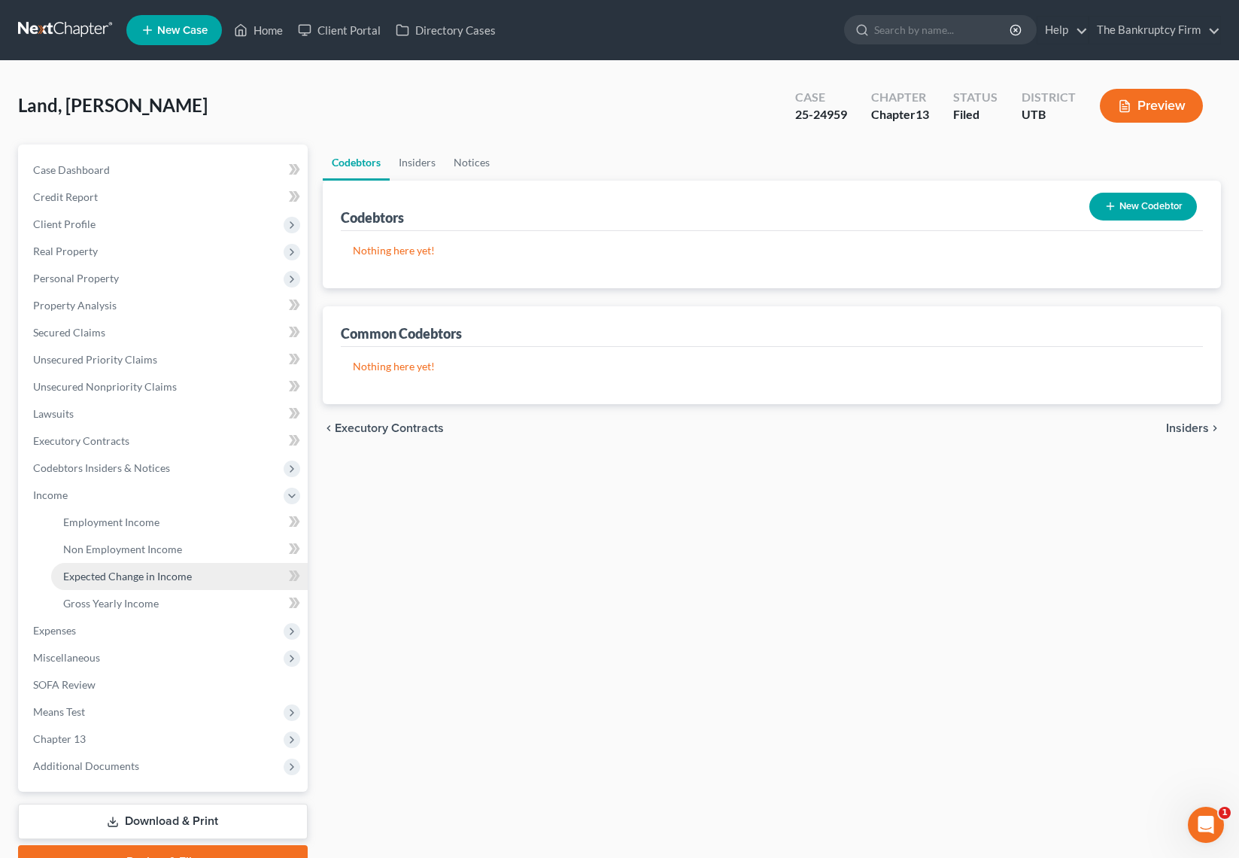
click at [141, 576] on span "Expected Change in Income" at bounding box center [127, 576] width 129 height 13
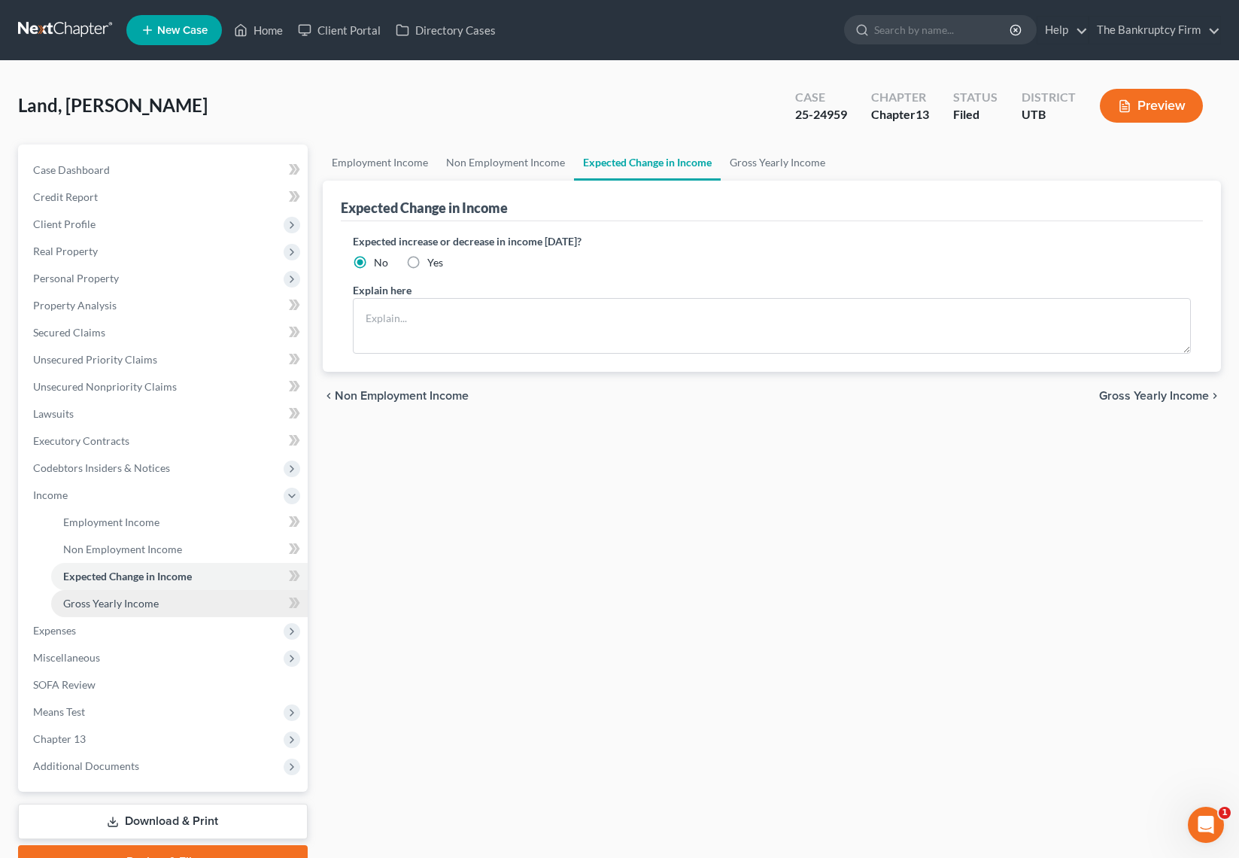
click at [127, 597] on span "Gross Yearly Income" at bounding box center [111, 603] width 96 height 13
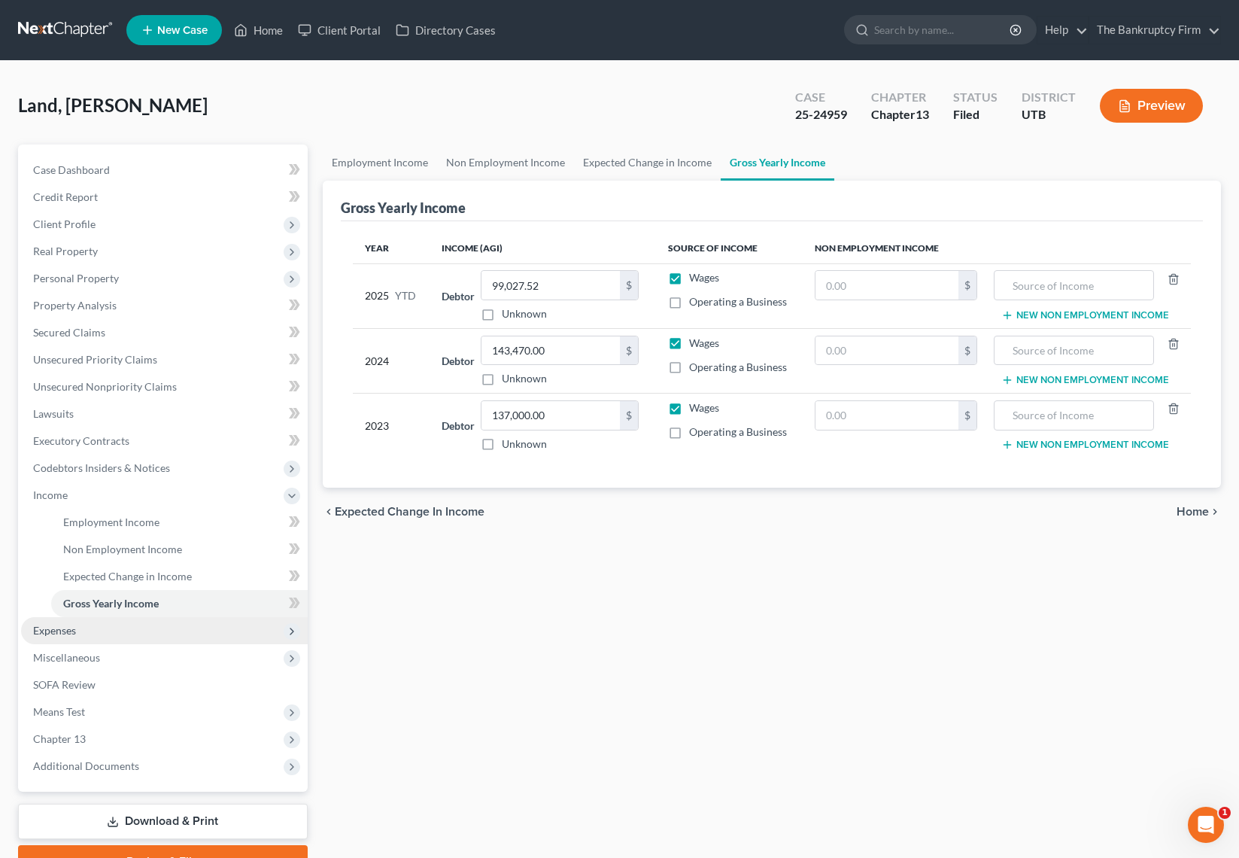
click at [44, 627] on span "Expenses" at bounding box center [54, 630] width 43 height 13
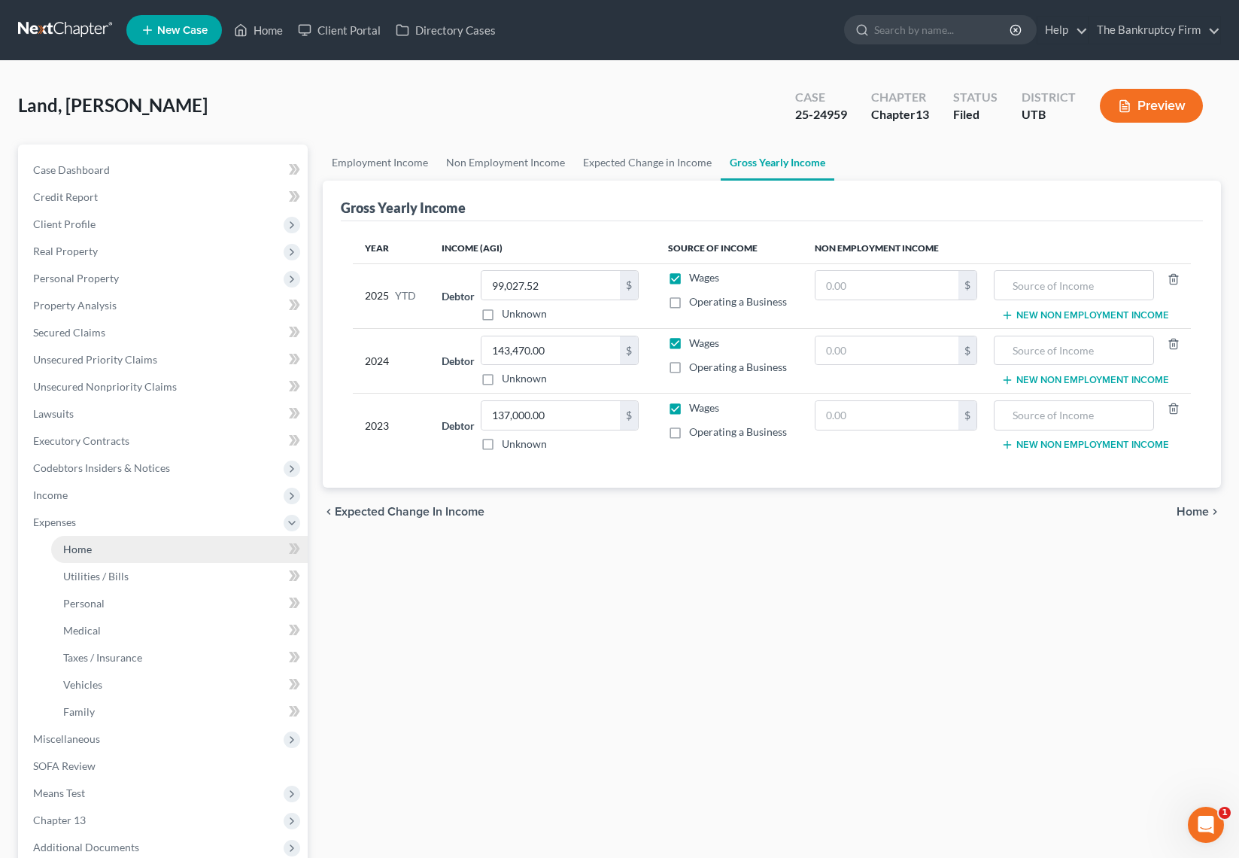
click at [97, 550] on link "Home" at bounding box center [179, 549] width 257 height 27
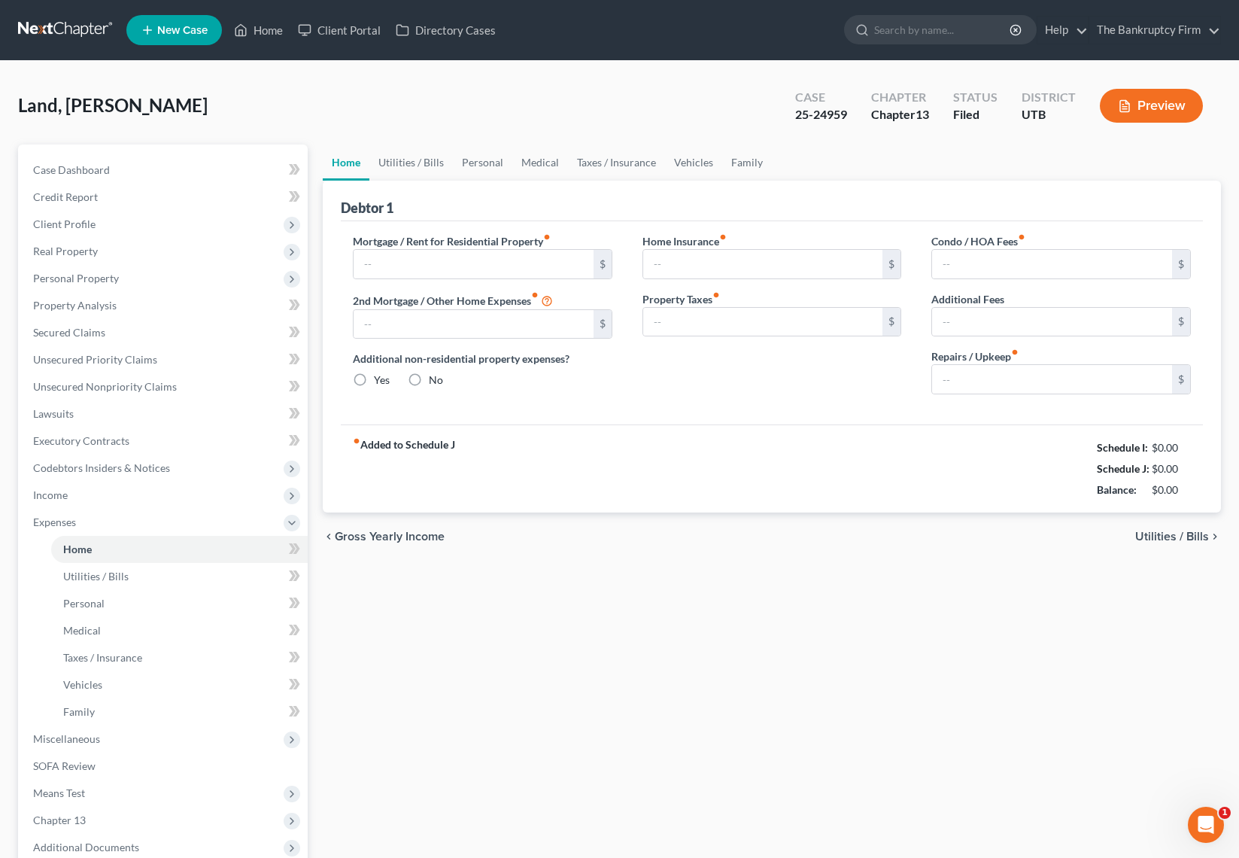
type input "3,300.00"
type input "0.00"
radio input "true"
type input "0.00"
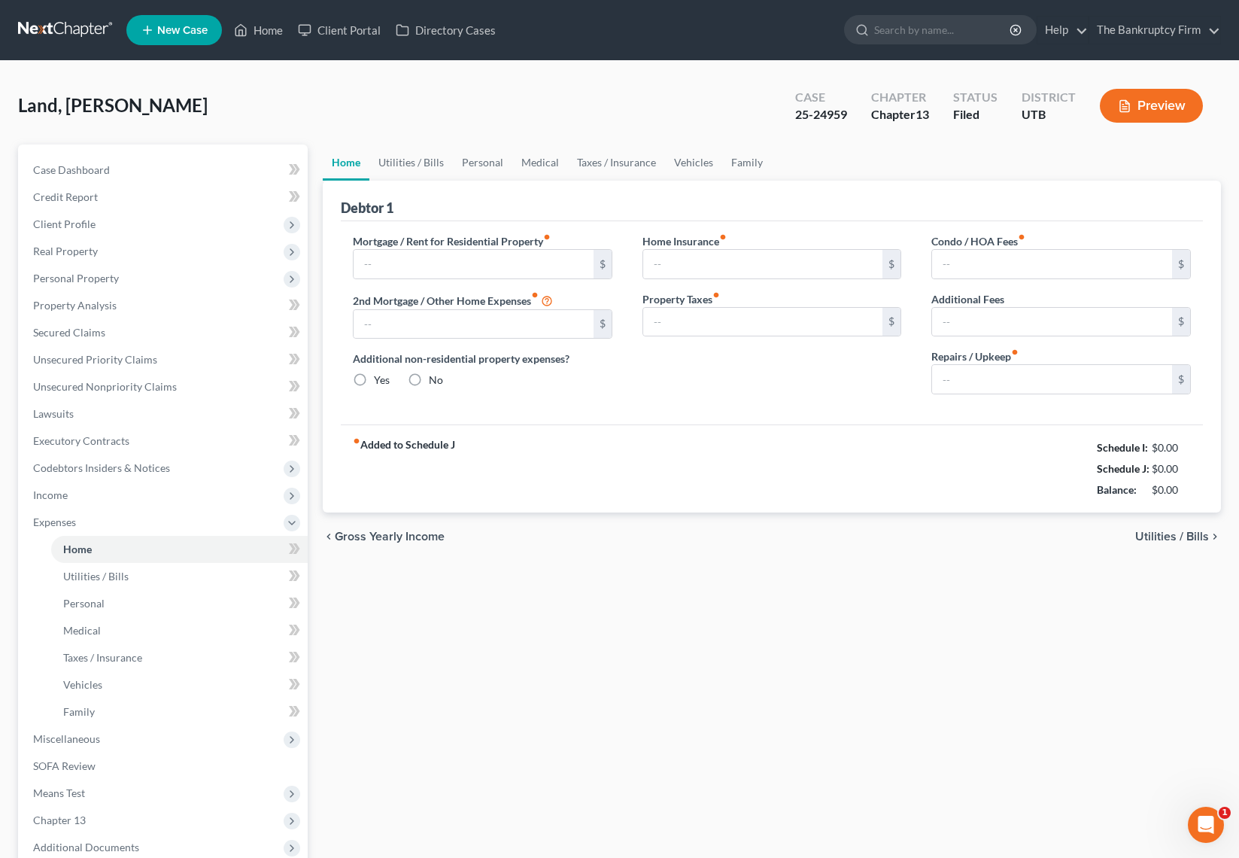
type input "0.00"
type input "300.00"
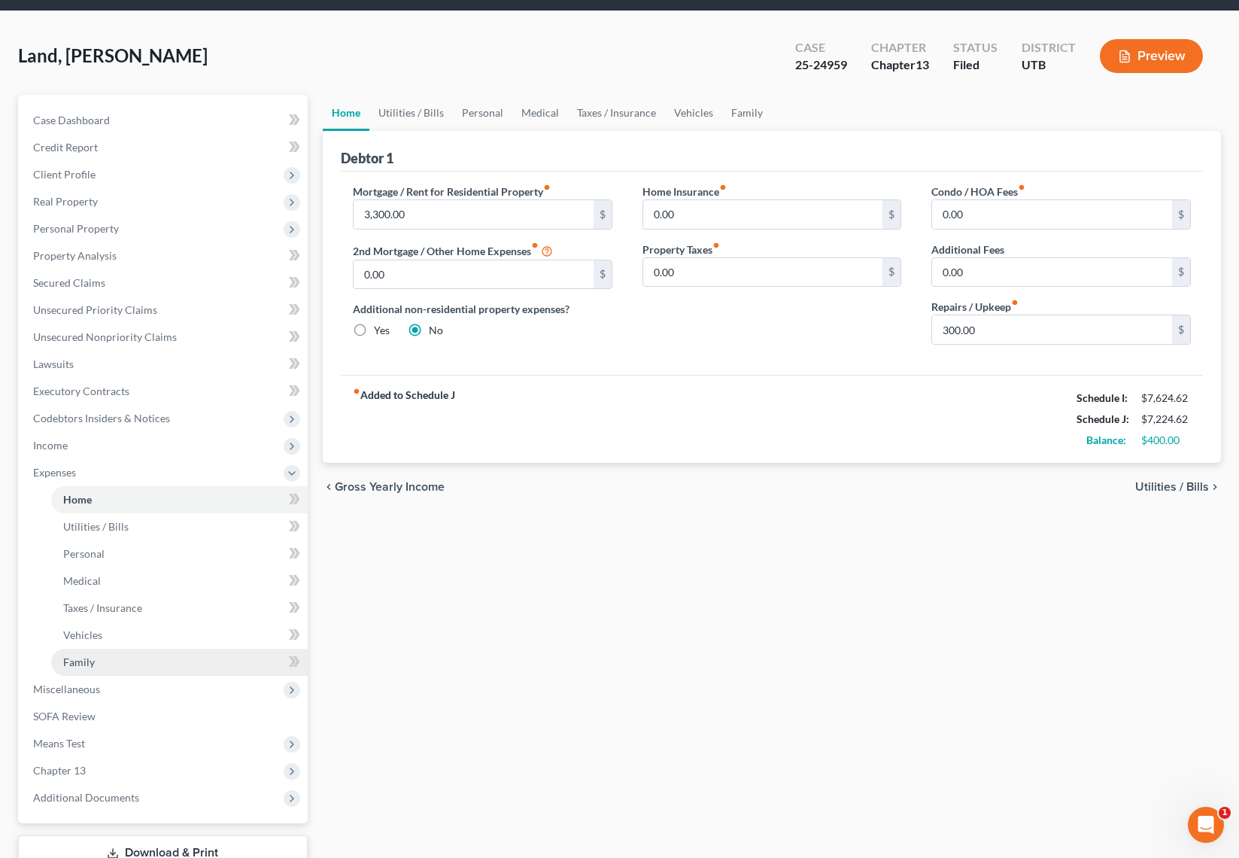
scroll to position [77, 0]
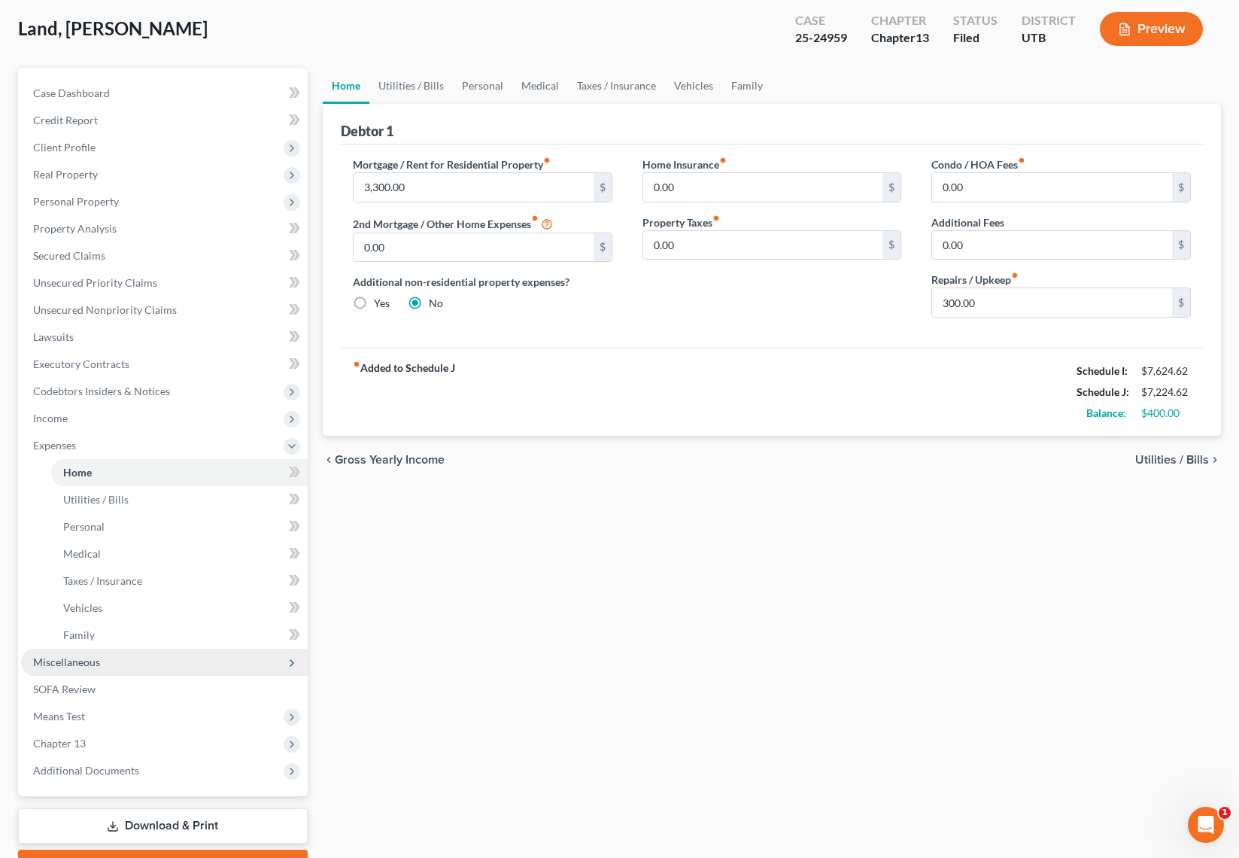
click at [102, 653] on span "Miscellaneous" at bounding box center [164, 662] width 287 height 27
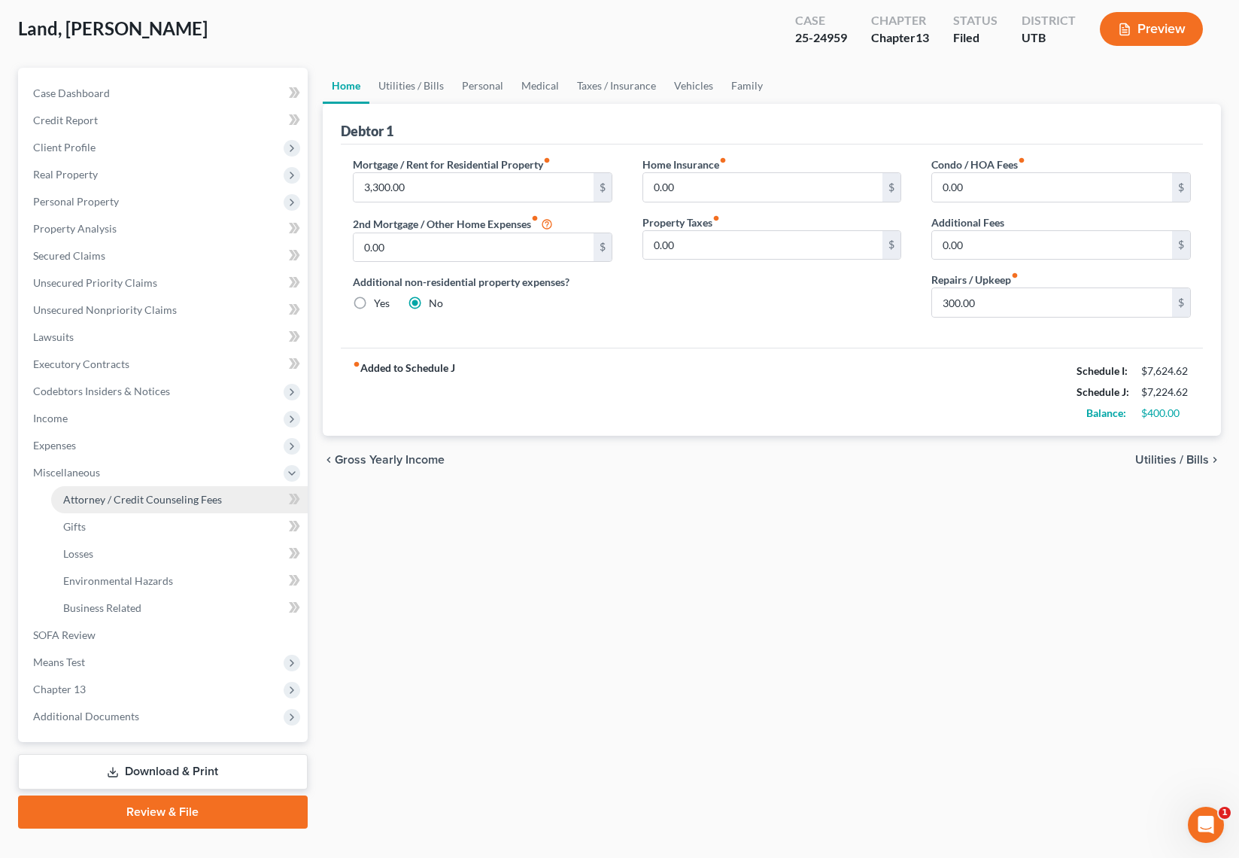
click at [172, 500] on span "Attorney / Credit Counseling Fees" at bounding box center [142, 499] width 159 height 13
select select "0"
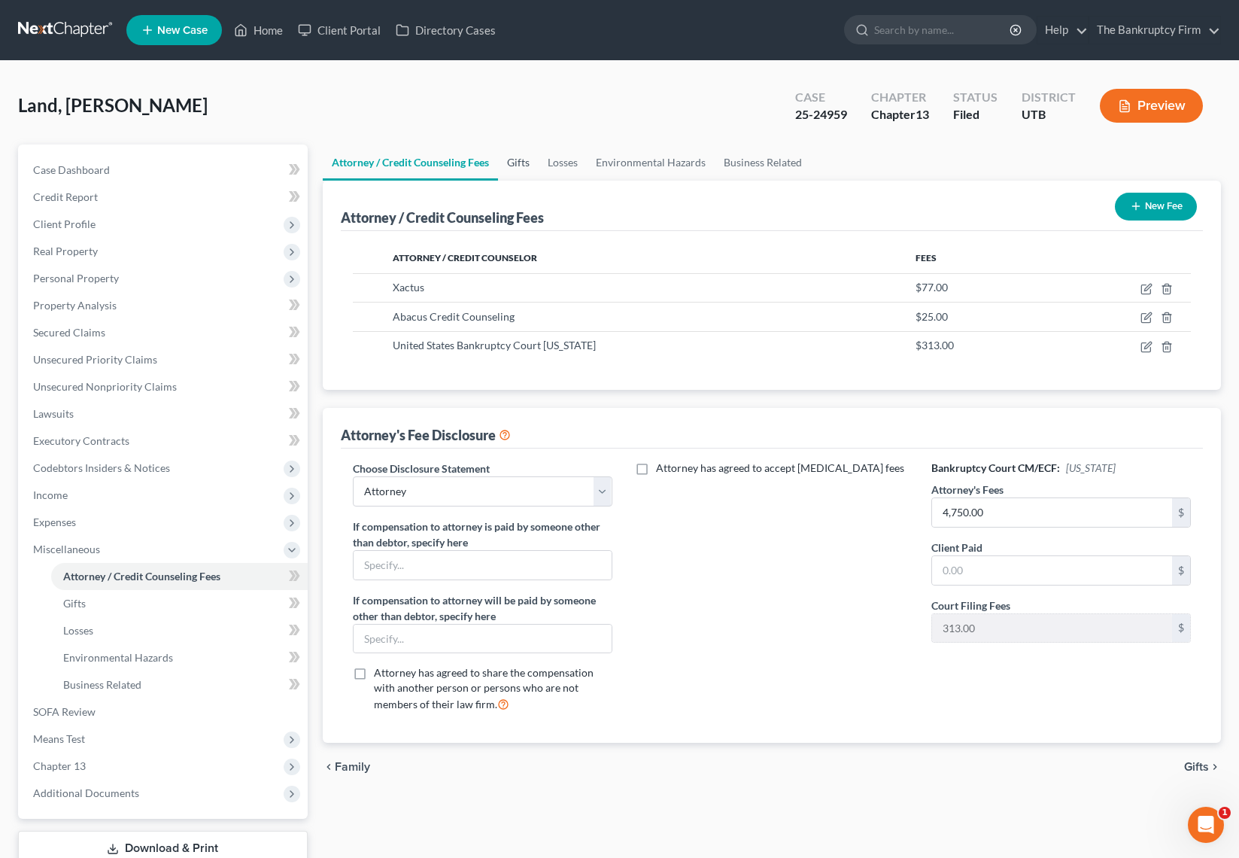
click at [524, 162] on link "Gifts" at bounding box center [518, 162] width 41 height 36
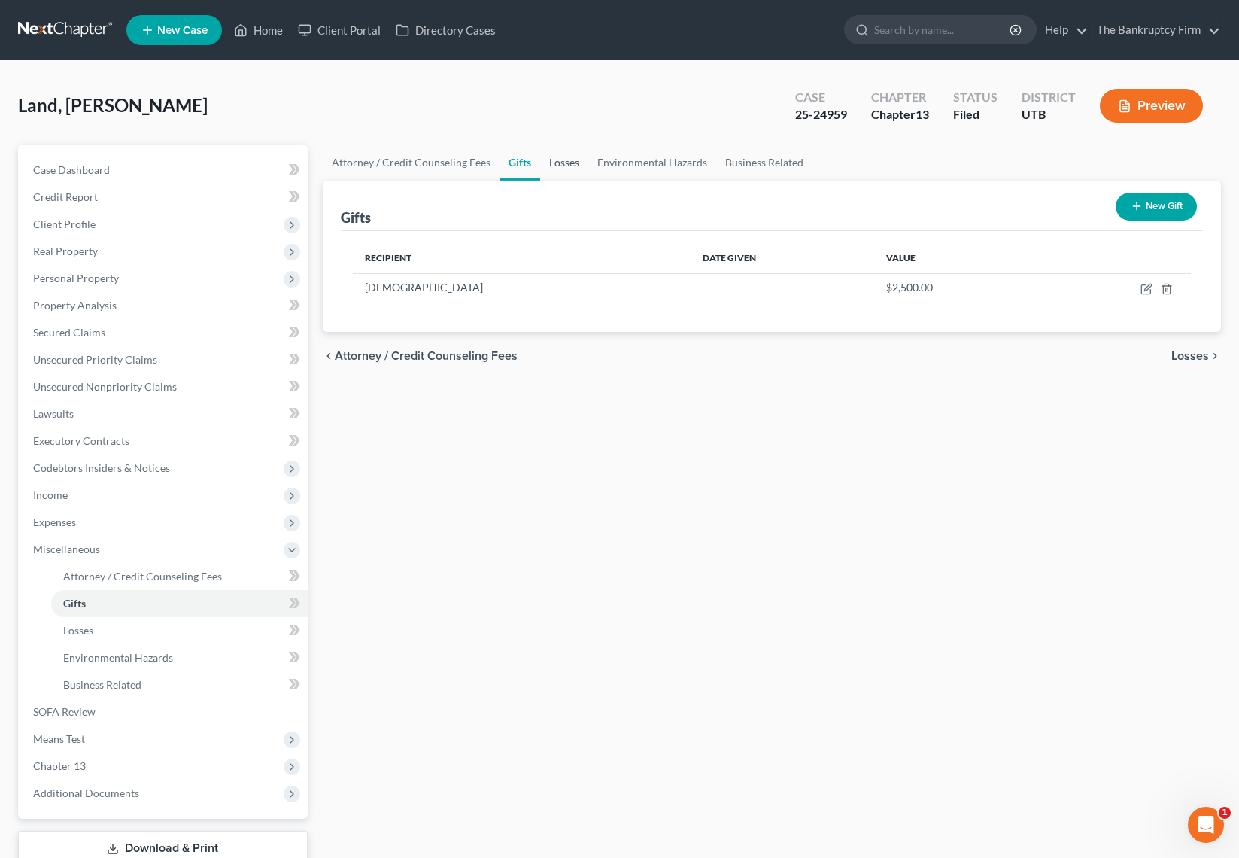
click at [560, 160] on link "Losses" at bounding box center [564, 162] width 48 height 36
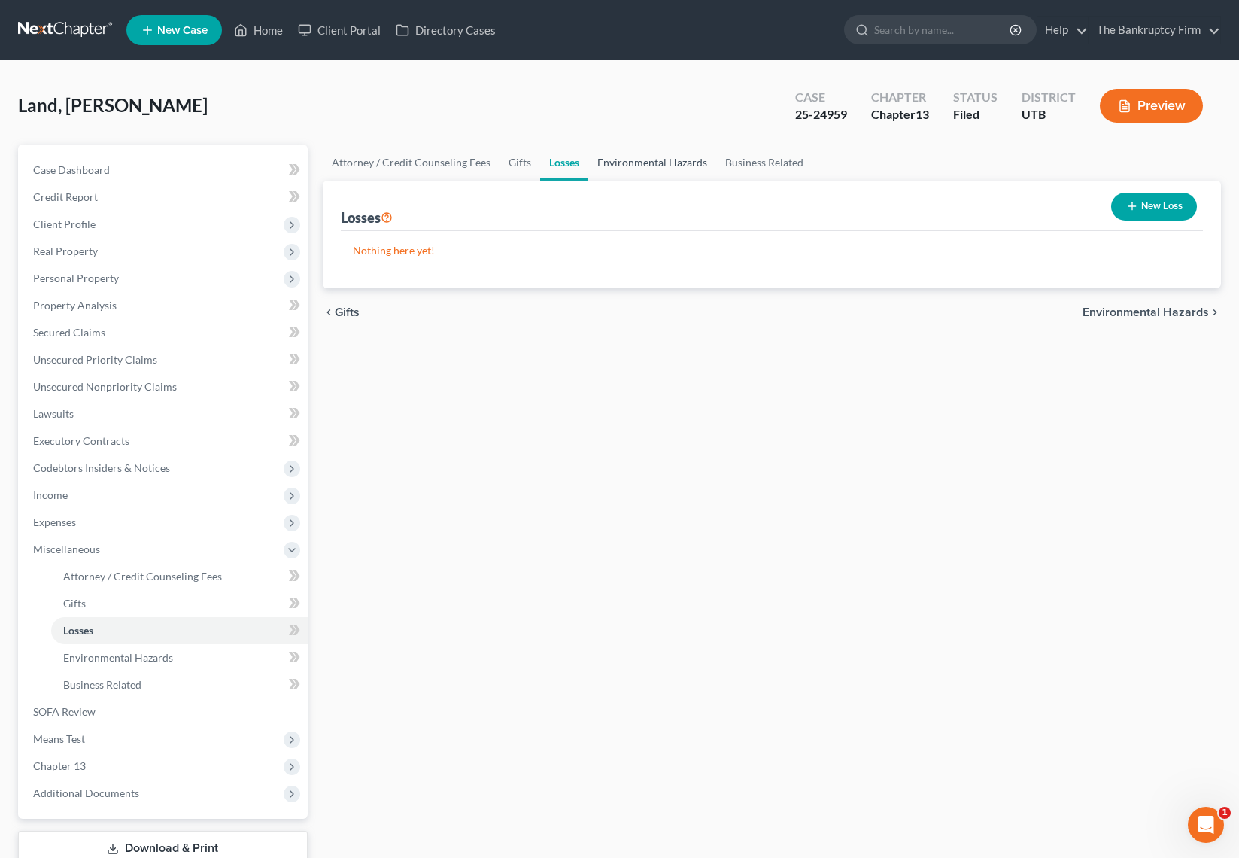
click at [655, 159] on link "Environmental Hazards" at bounding box center [652, 162] width 128 height 36
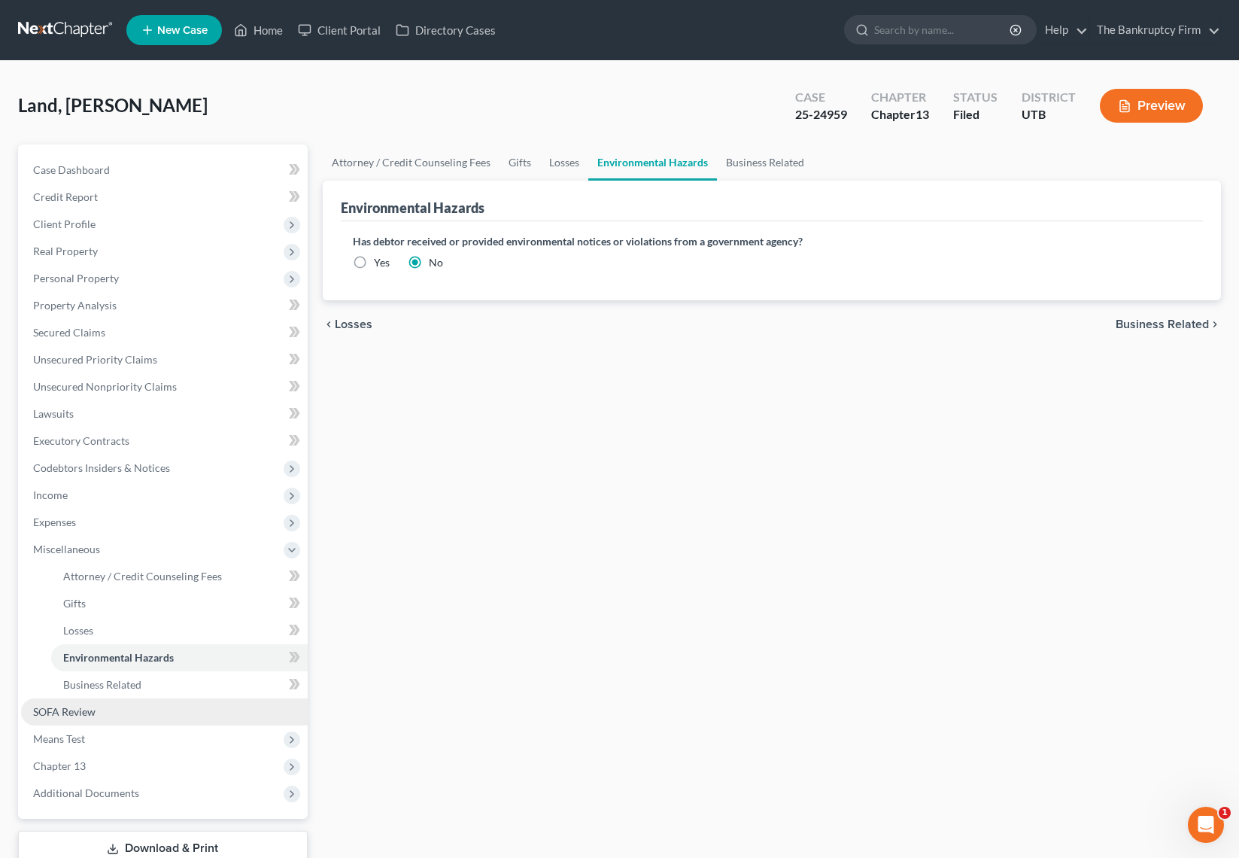
click at [96, 718] on link "SOFA Review" at bounding box center [164, 711] width 287 height 27
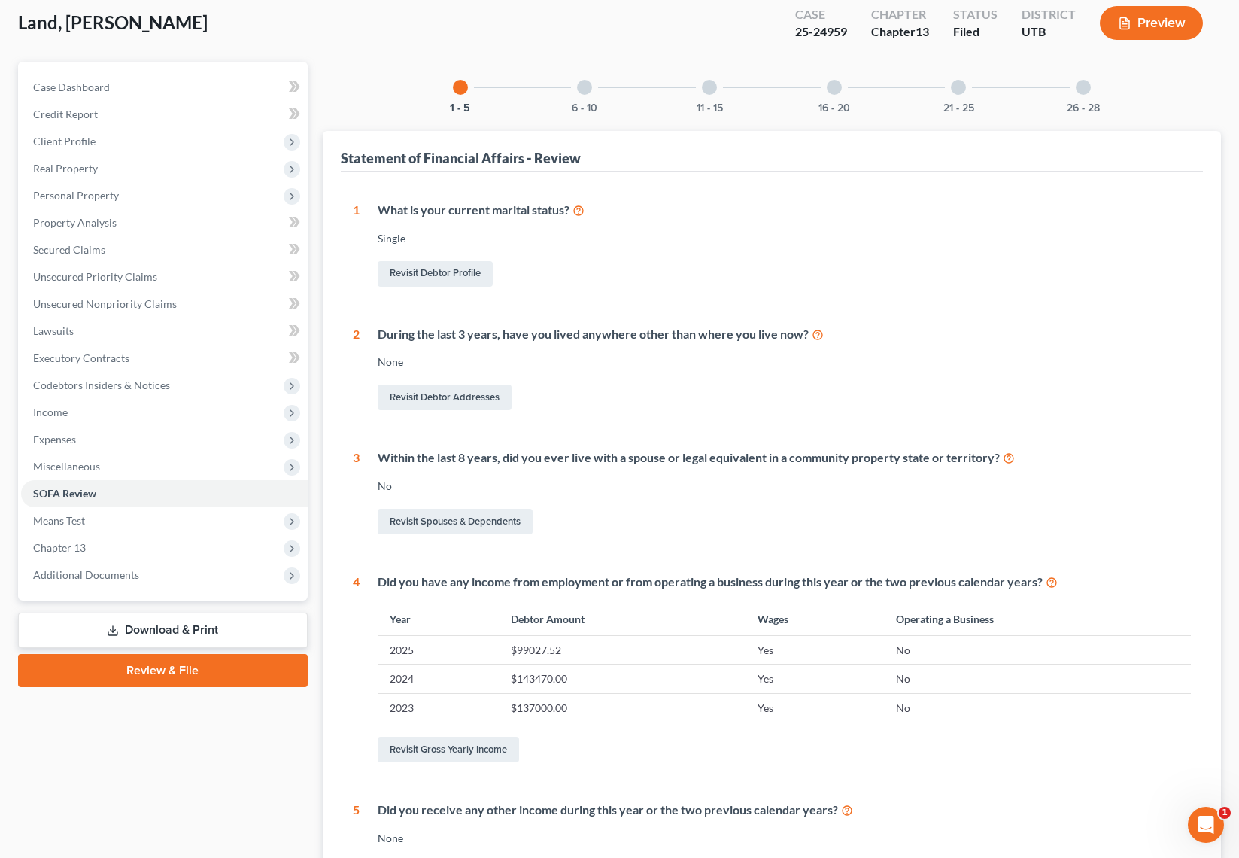
scroll to position [81, 0]
click at [584, 87] on div at bounding box center [584, 88] width 15 height 15
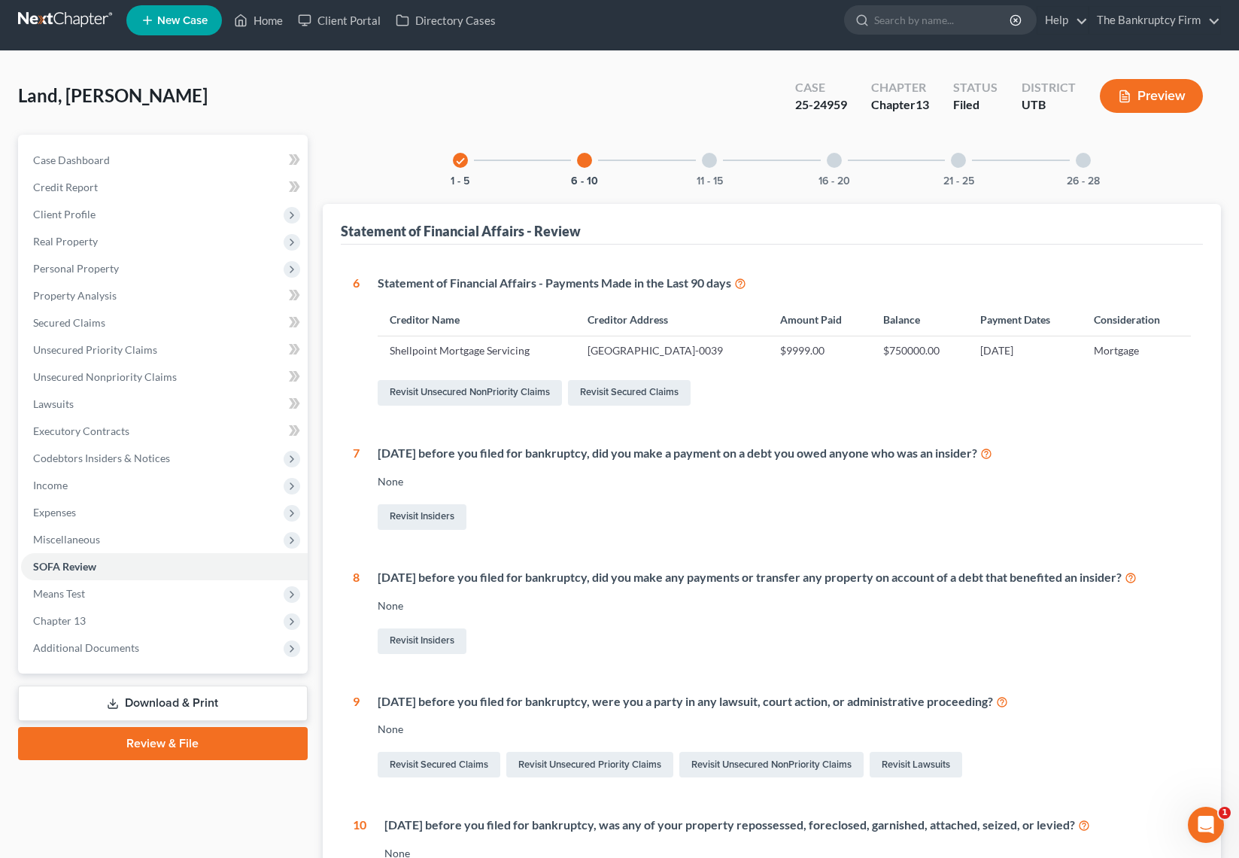
scroll to position [0, 0]
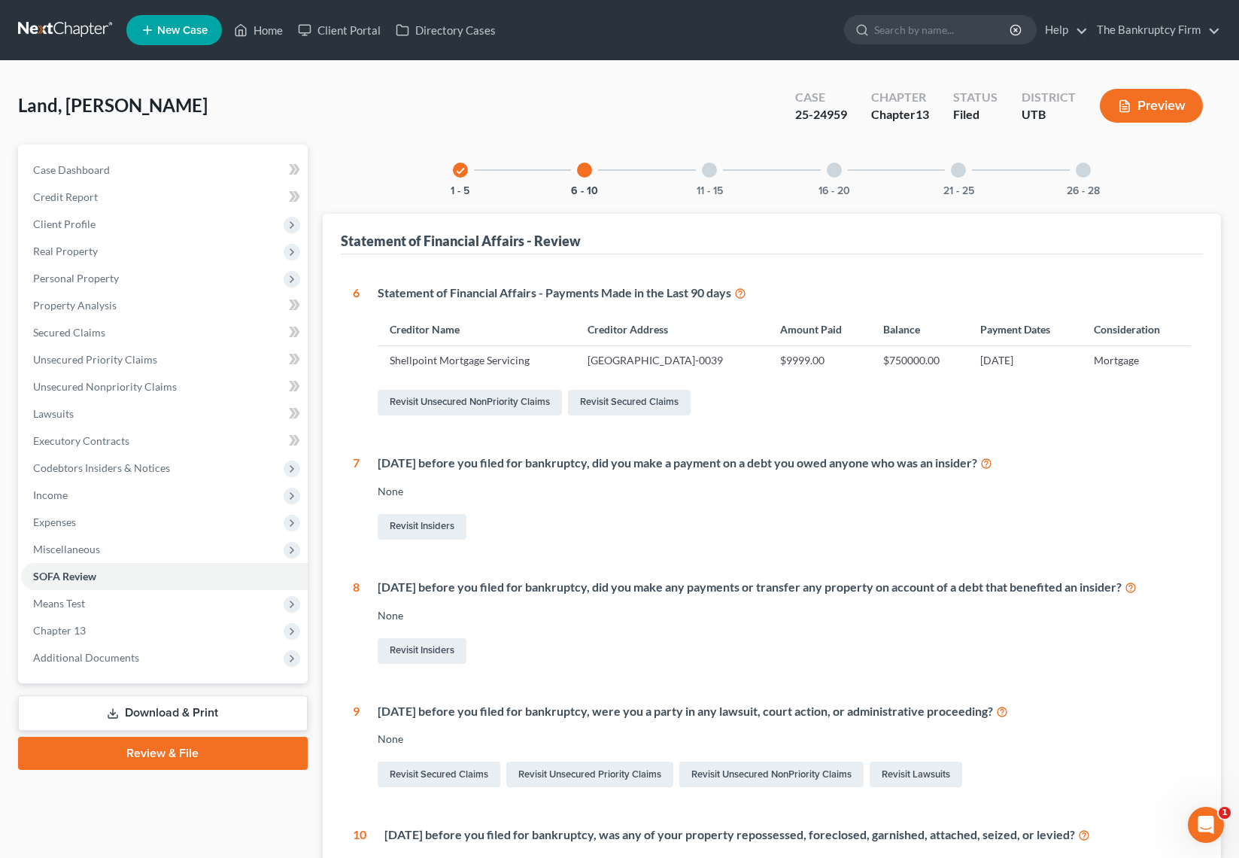
click at [708, 170] on div at bounding box center [709, 170] width 15 height 15
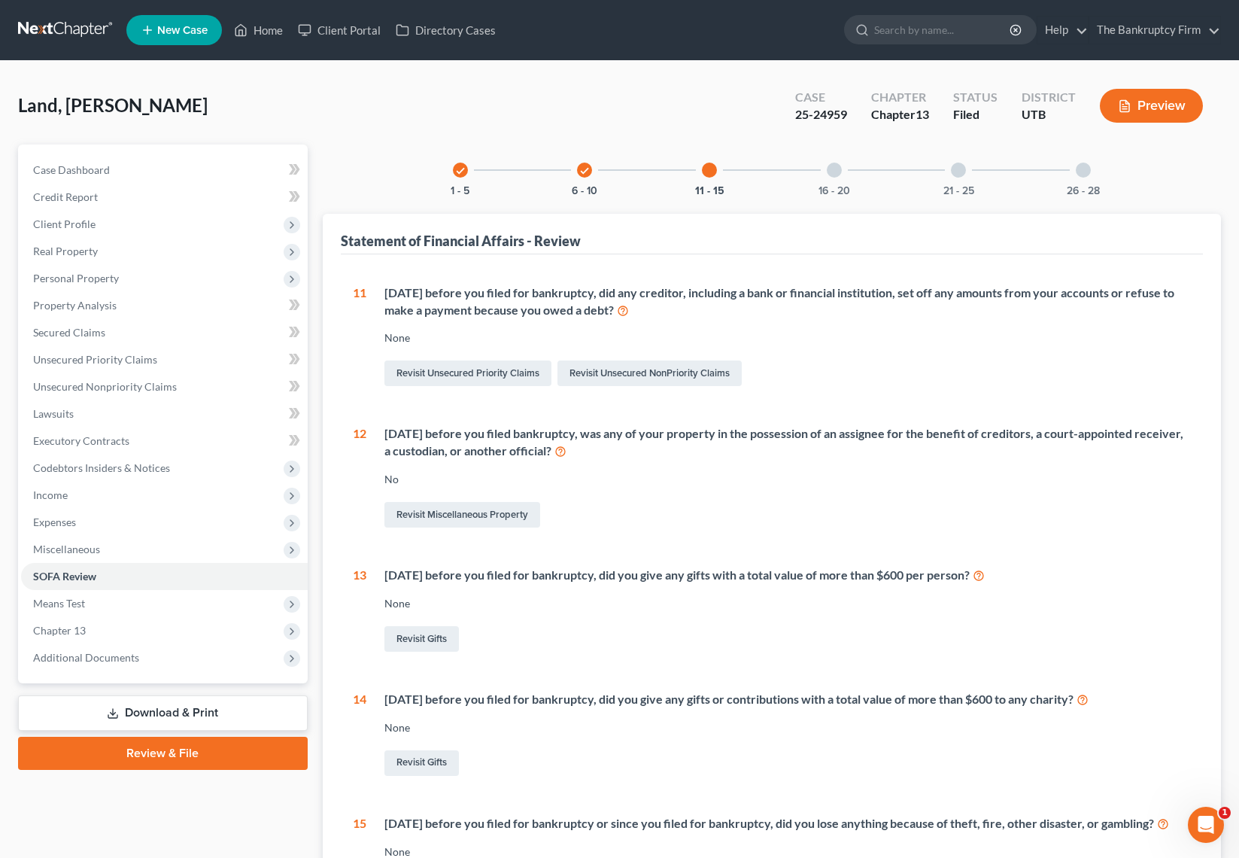
click at [838, 172] on div at bounding box center [834, 170] width 15 height 15
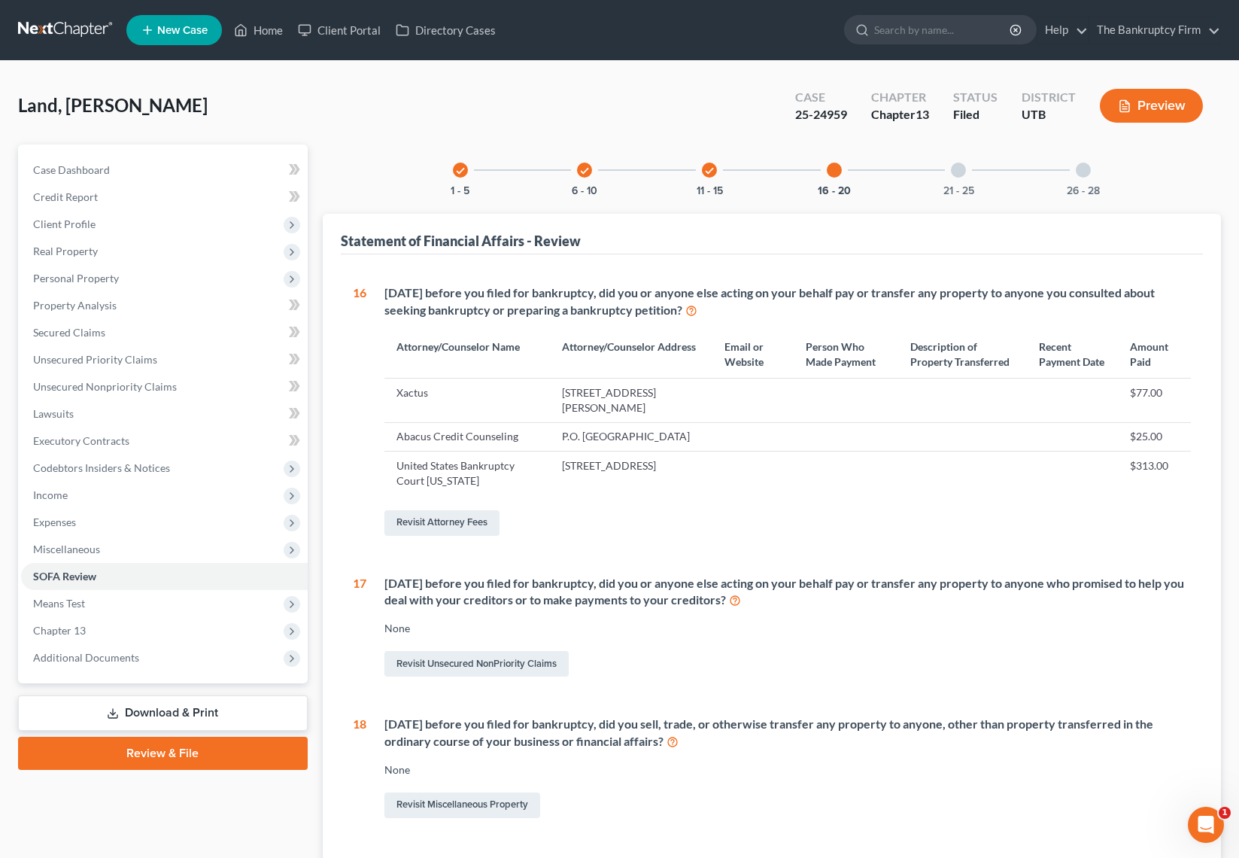
click at [961, 168] on div at bounding box center [958, 170] width 15 height 15
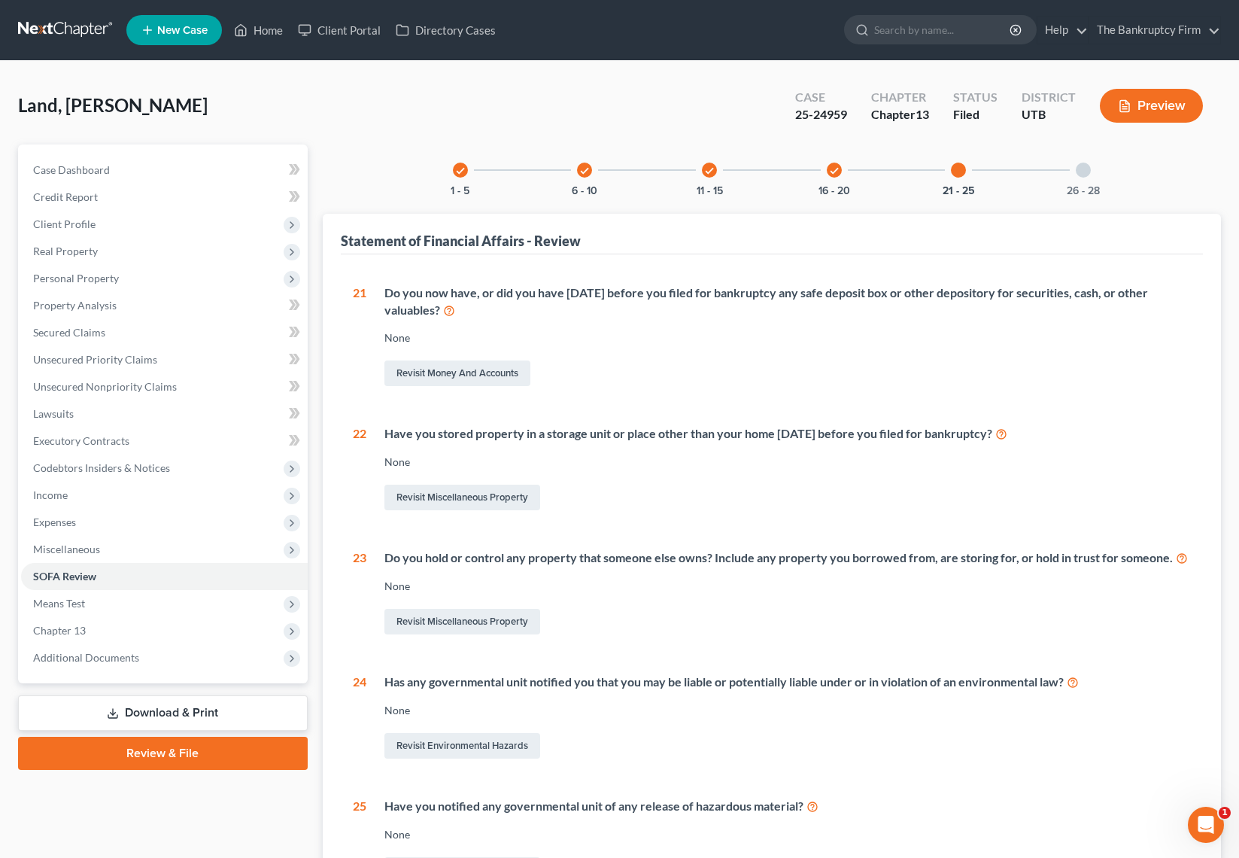
click at [1083, 175] on div at bounding box center [1083, 170] width 15 height 15
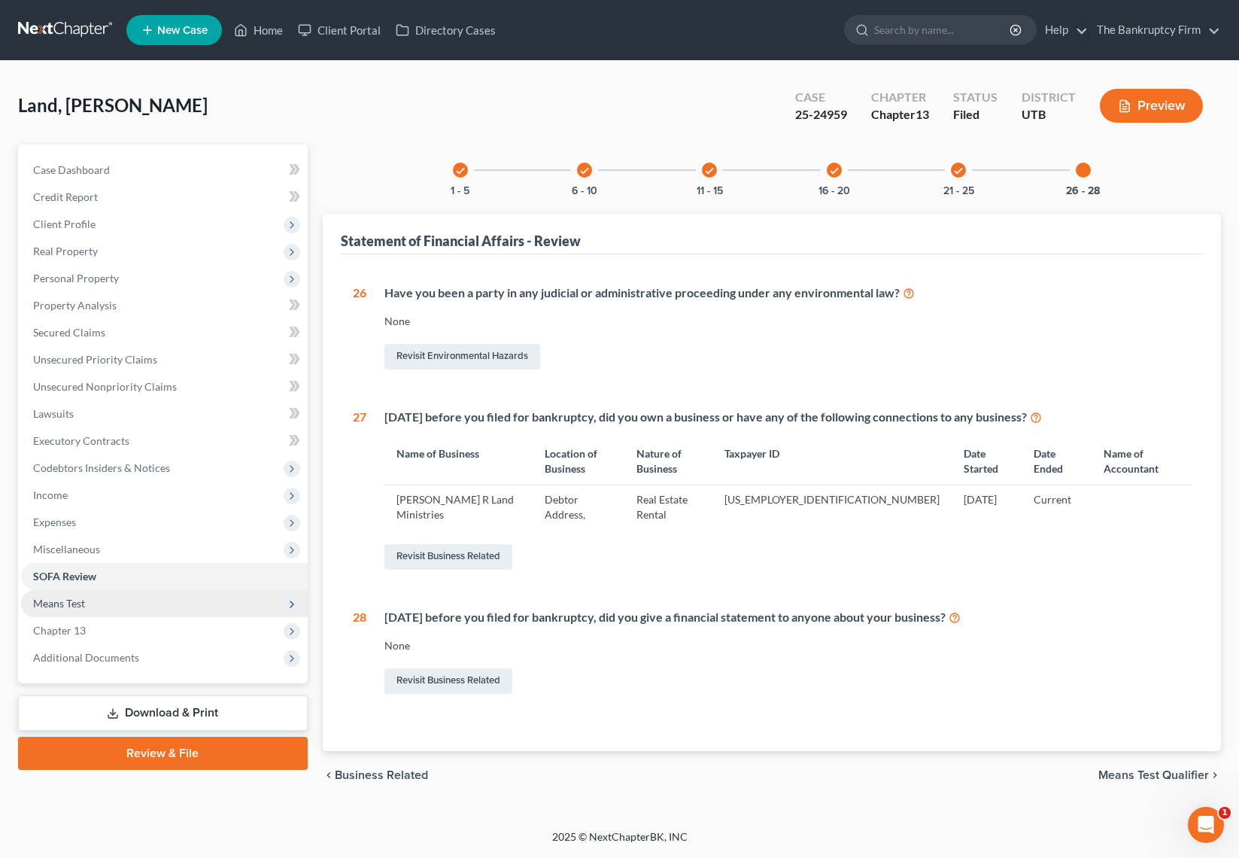
click at [89, 600] on span "Means Test" at bounding box center [164, 603] width 287 height 27
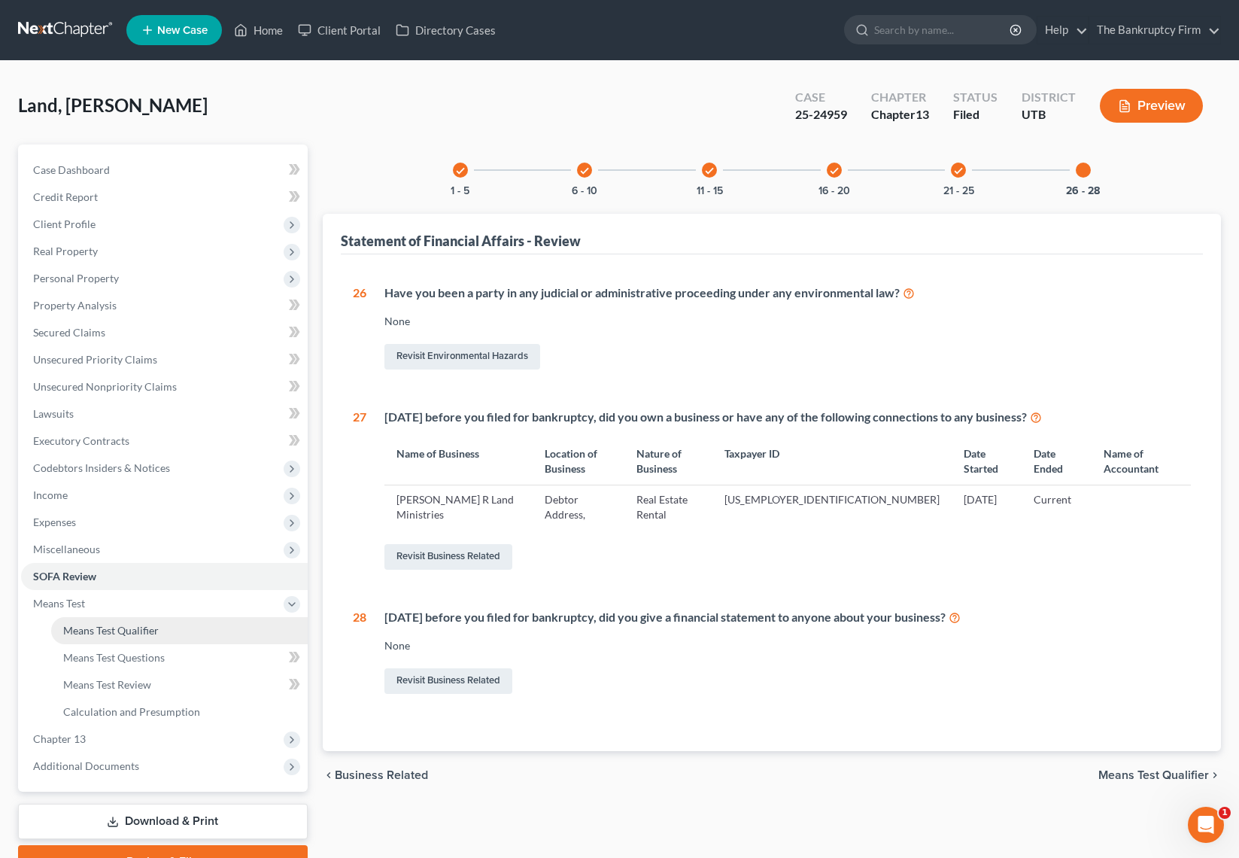
click at [120, 632] on span "Means Test Qualifier" at bounding box center [111, 630] width 96 height 13
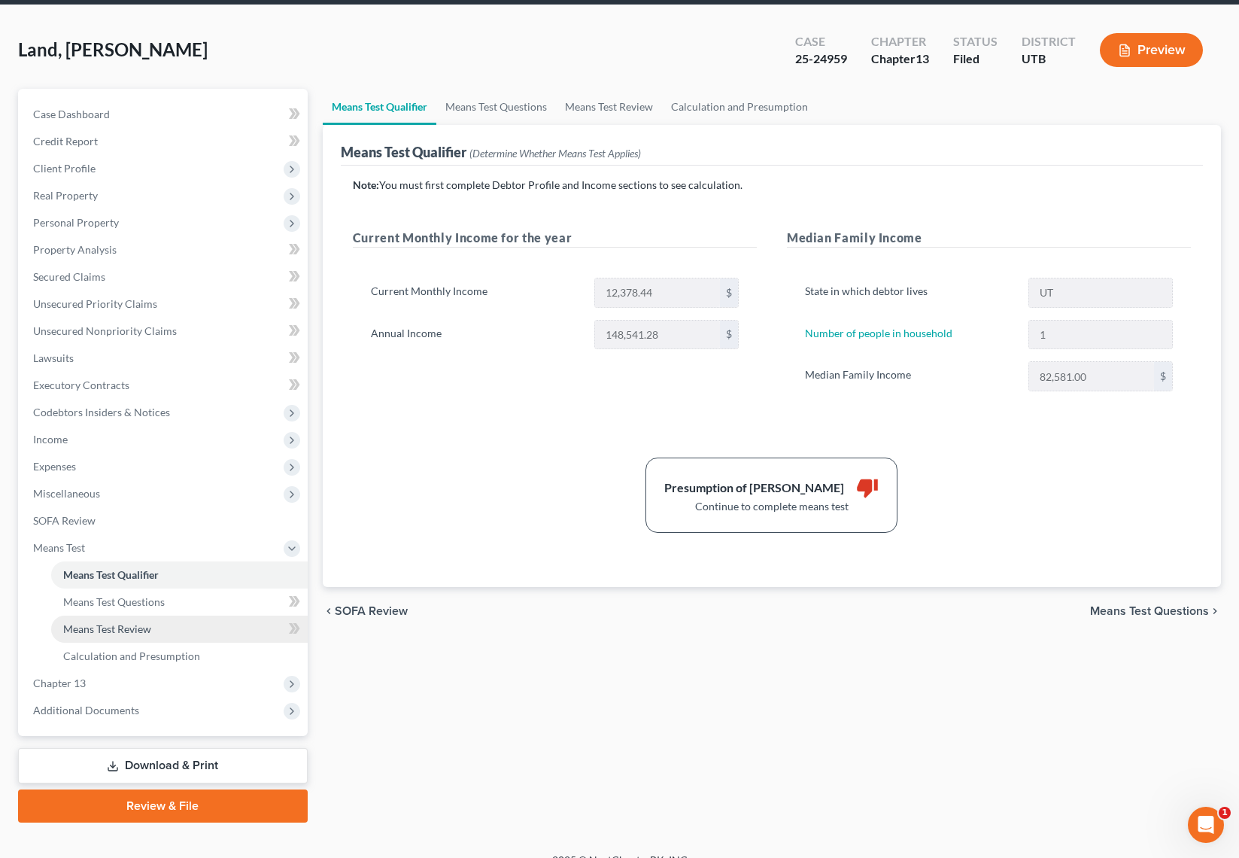
scroll to position [77, 0]
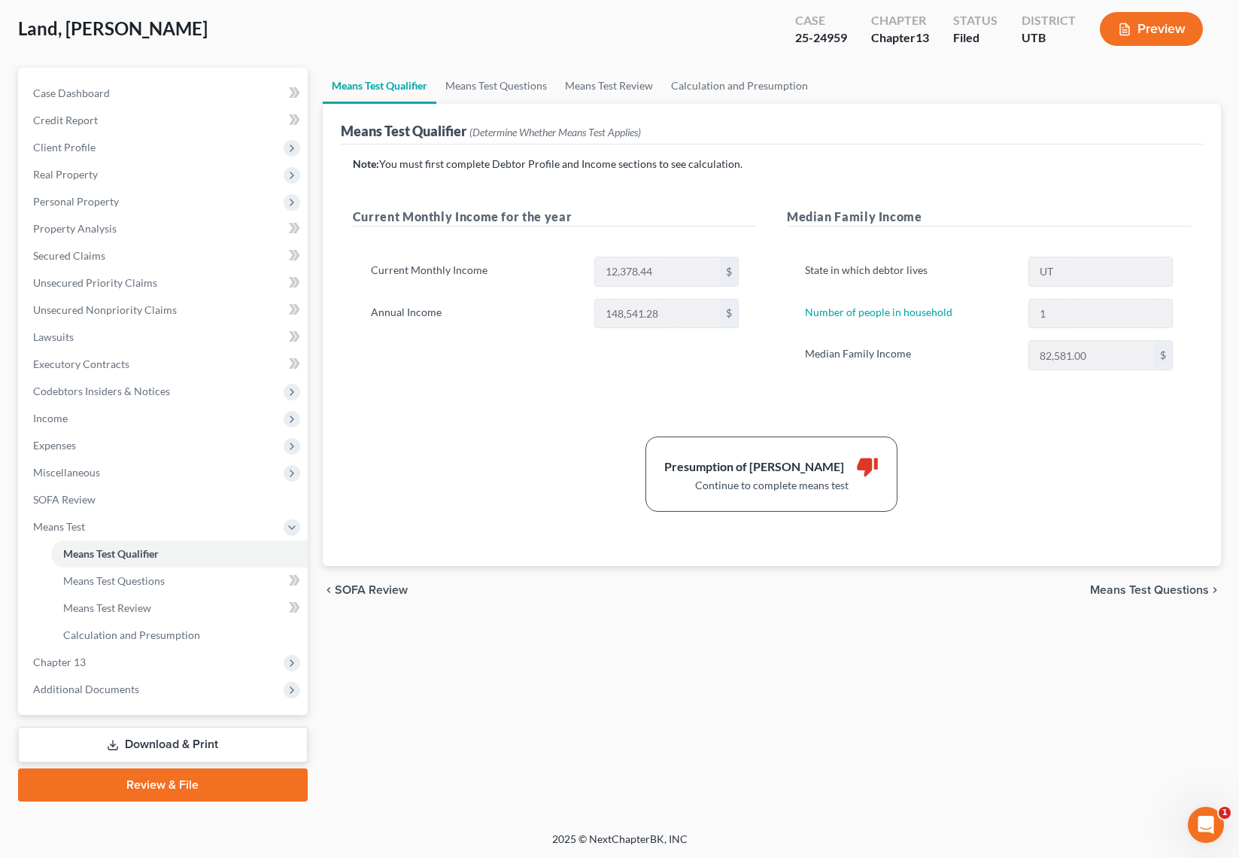
click at [708, 608] on div "chevron_left SOFA Review Means Test Questions chevron_right" at bounding box center [772, 590] width 898 height 48
click at [321, 32] on div "Land, Roderic Upgraded Case 25-24959 Chapter Chapter 13 Status Filed District U…" at bounding box center [619, 34] width 1203 height 65
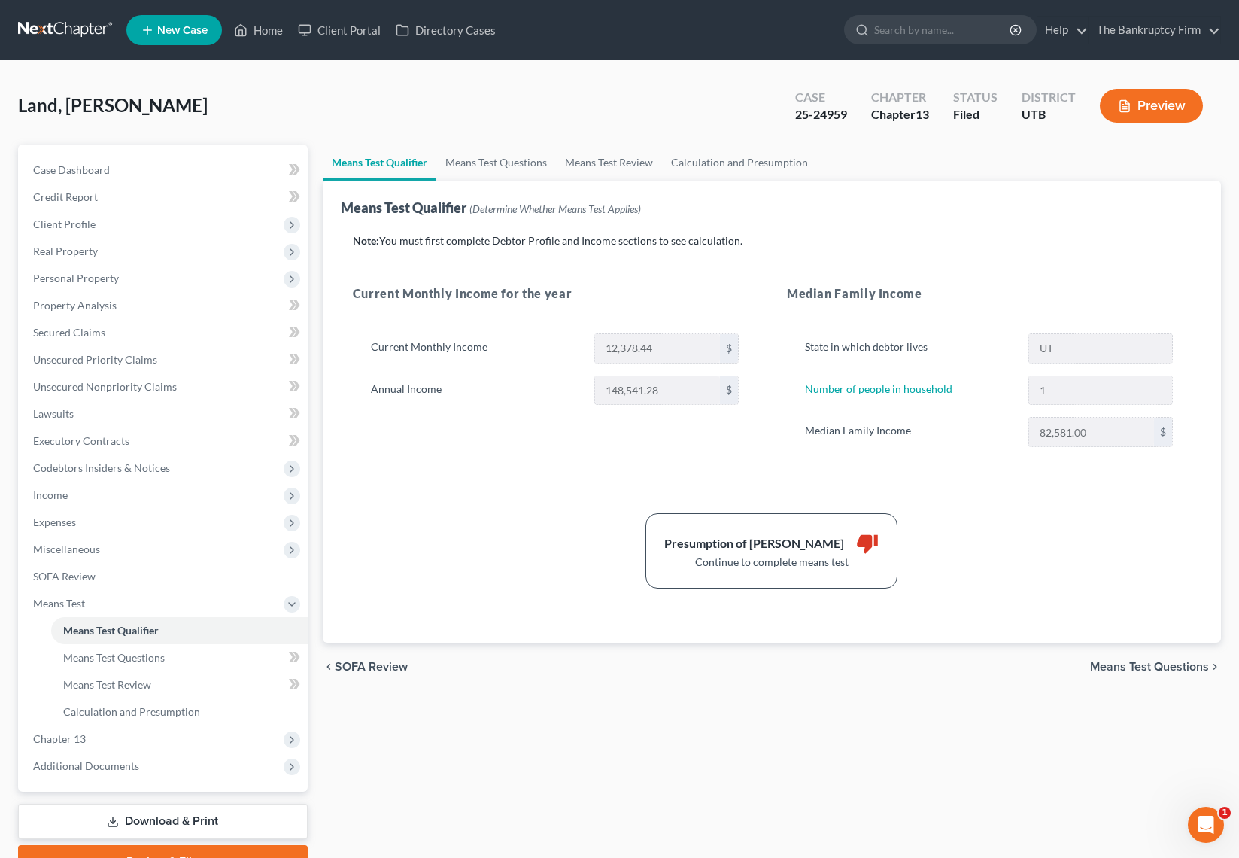
click at [1162, 97] on button "Preview" at bounding box center [1151, 106] width 103 height 34
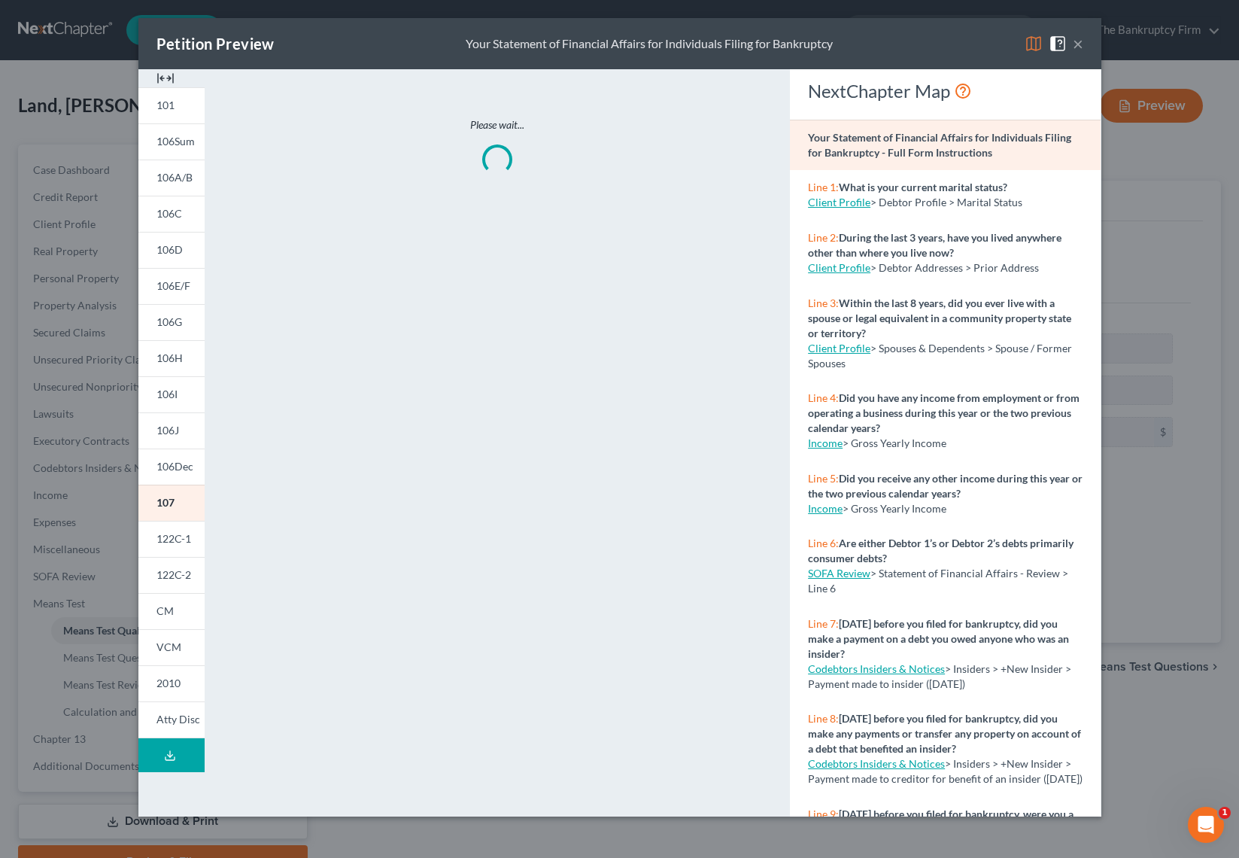
click at [1031, 47] on img at bounding box center [1034, 44] width 18 height 18
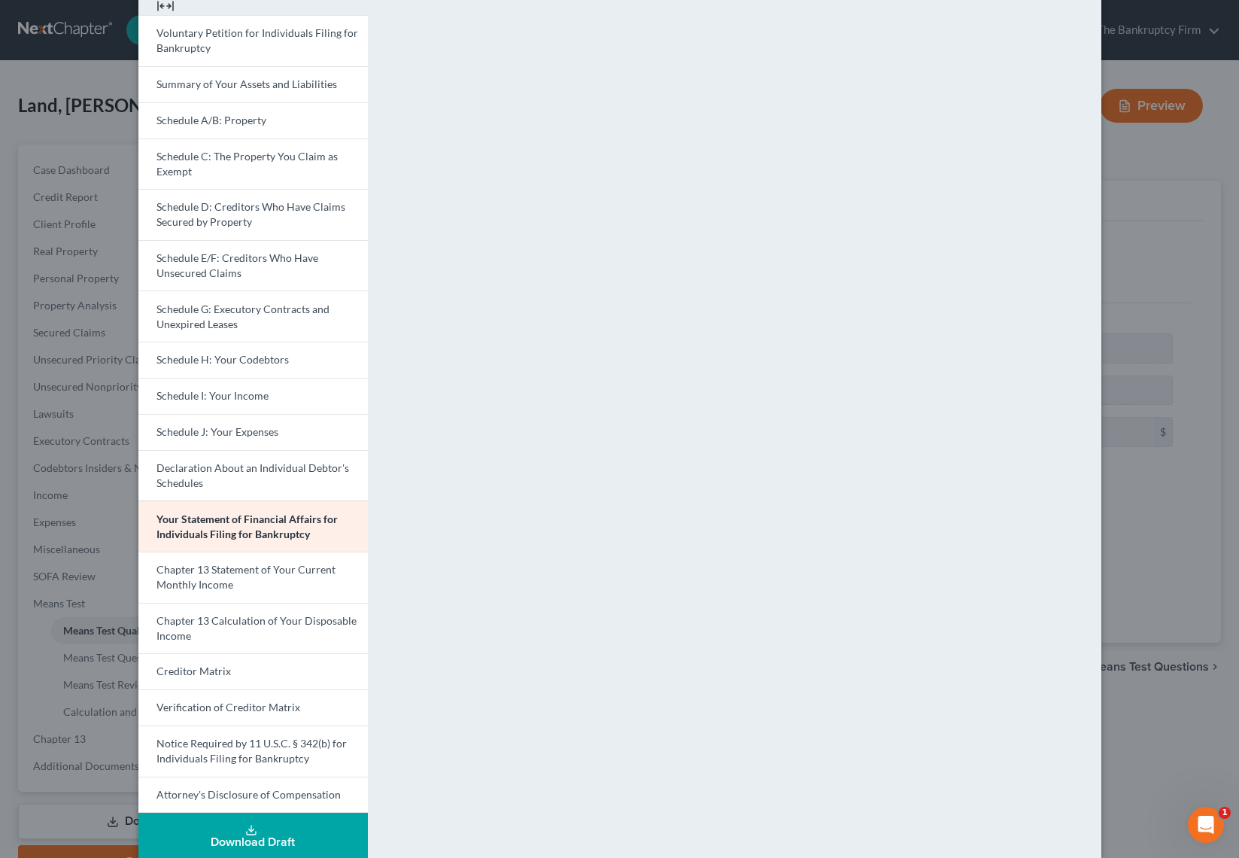
scroll to position [91, 0]
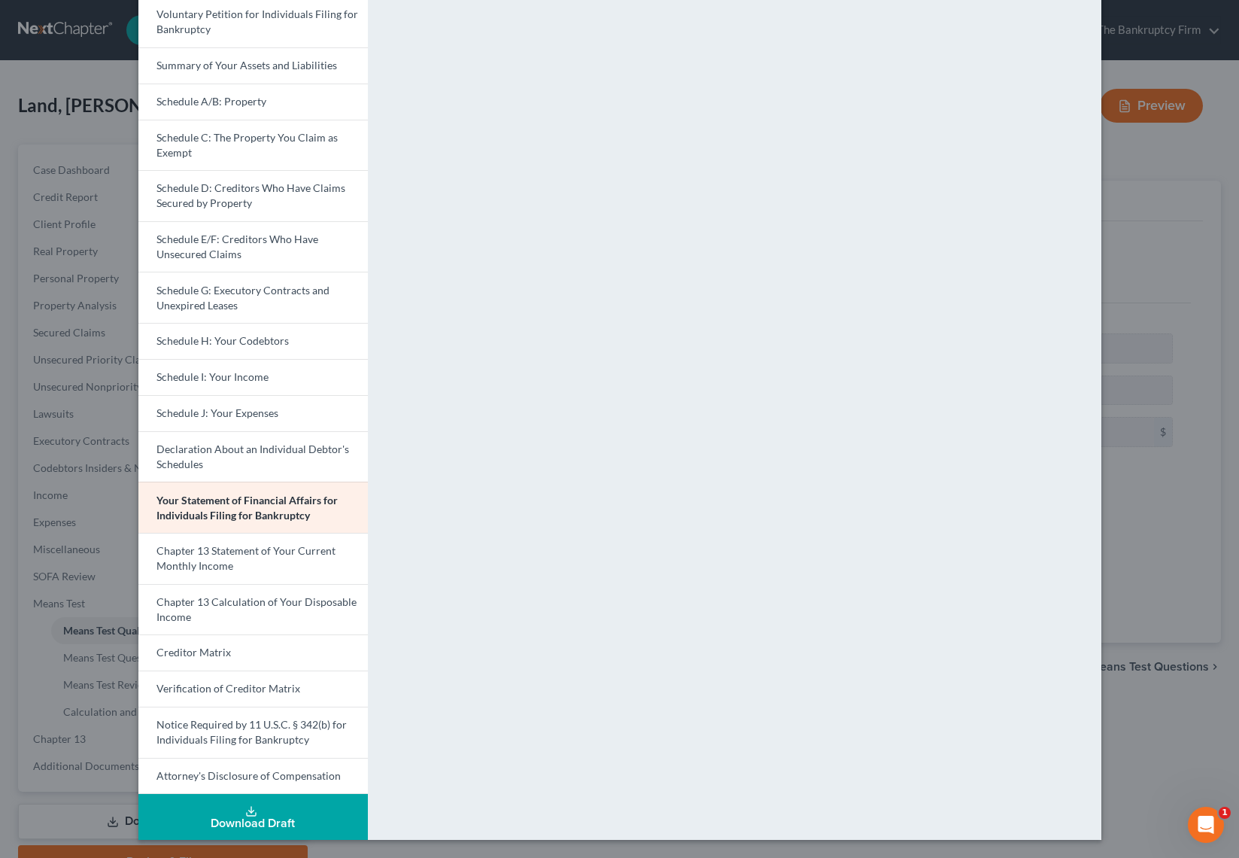
click at [242, 820] on div "Download Draft" at bounding box center [252, 823] width 205 height 12
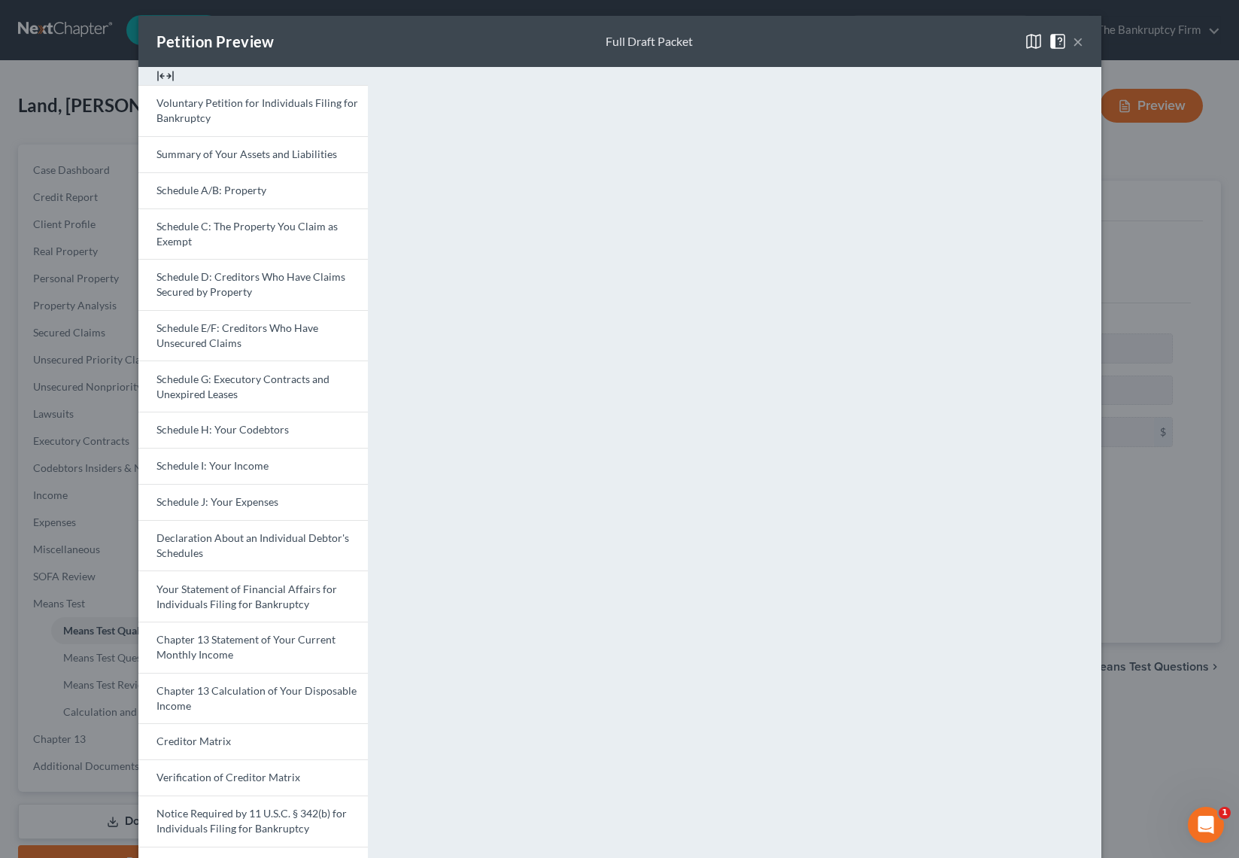
scroll to position [0, 0]
click at [1074, 39] on button "×" at bounding box center [1078, 44] width 11 height 18
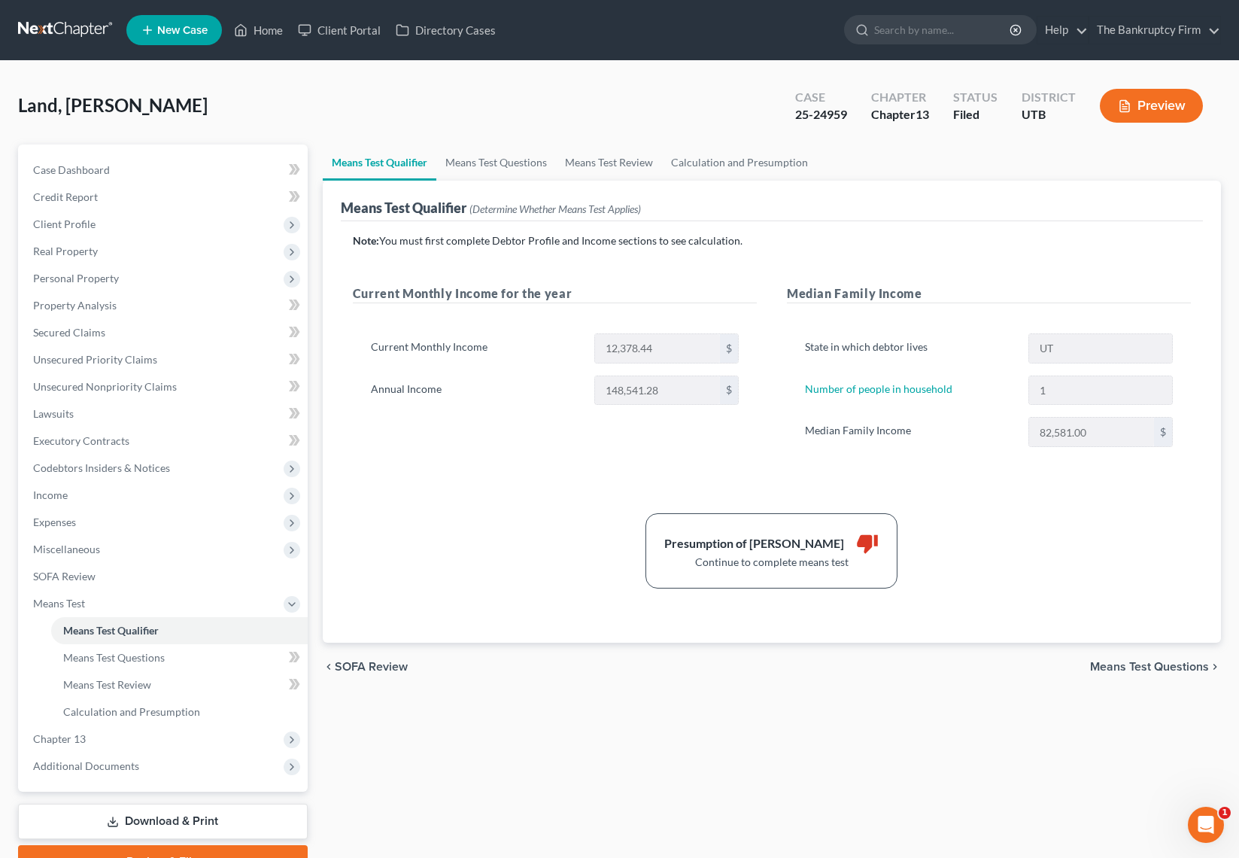
click at [523, 79] on div "Land, Roderic Upgraded Case 25-24959 Chapter Chapter 13 Status Filed District U…" at bounding box center [619, 111] width 1203 height 65
drag, startPoint x: 20, startPoint y: 105, endPoint x: 124, endPoint y: 113, distance: 104.9
click at [124, 113] on span "Land, Roderic" at bounding box center [113, 105] width 190 height 22
click at [292, 105] on div "Land, Roderic Upgraded Case 25-24959 Chapter Chapter 13 Status Filed District U…" at bounding box center [619, 111] width 1203 height 65
click at [481, 103] on div "Land, Roderic Upgraded Case 25-24959 Chapter Chapter 13 Status Filed District U…" at bounding box center [619, 111] width 1203 height 65
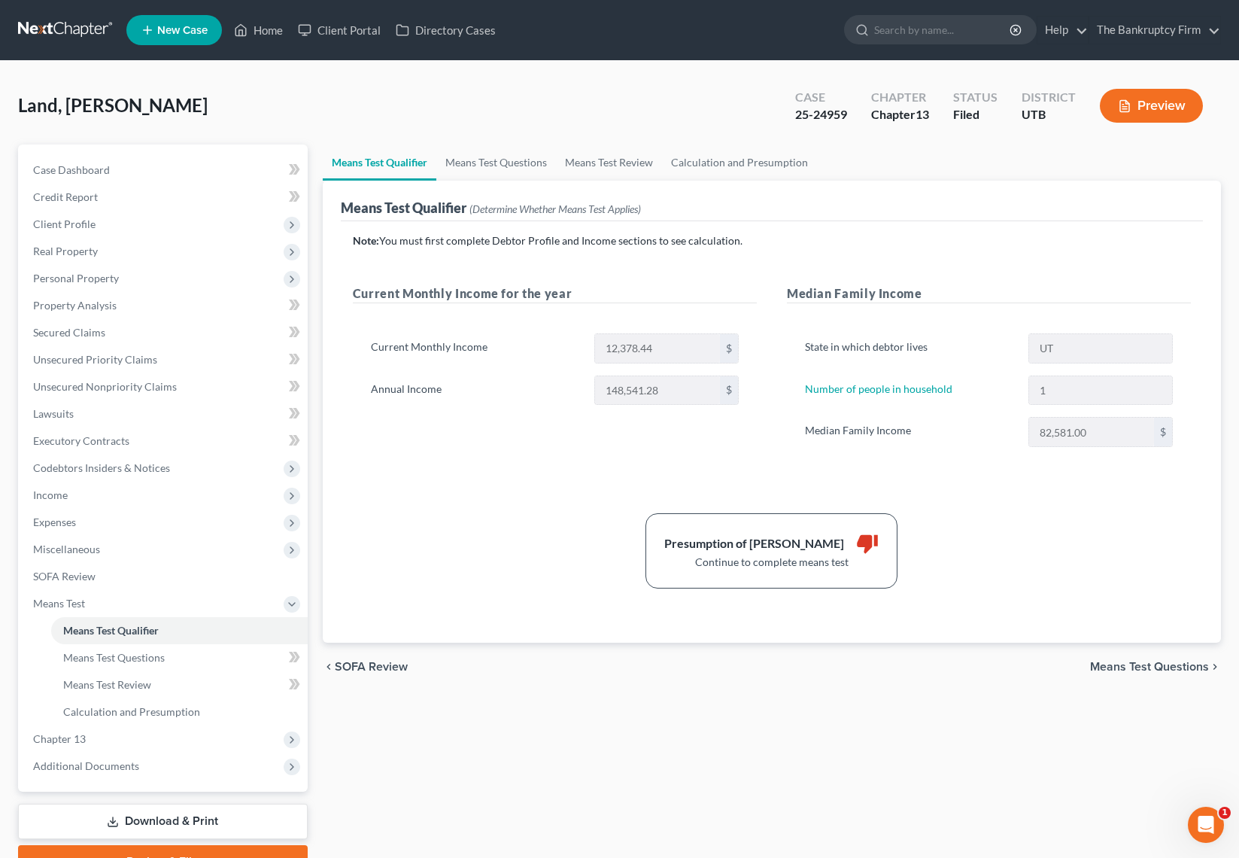
click at [697, 96] on div "Land, Roderic Upgraded Case 25-24959 Chapter Chapter 13 Status Filed District U…" at bounding box center [619, 111] width 1203 height 65
click at [87, 172] on span "Case Dashboard" at bounding box center [71, 169] width 77 height 13
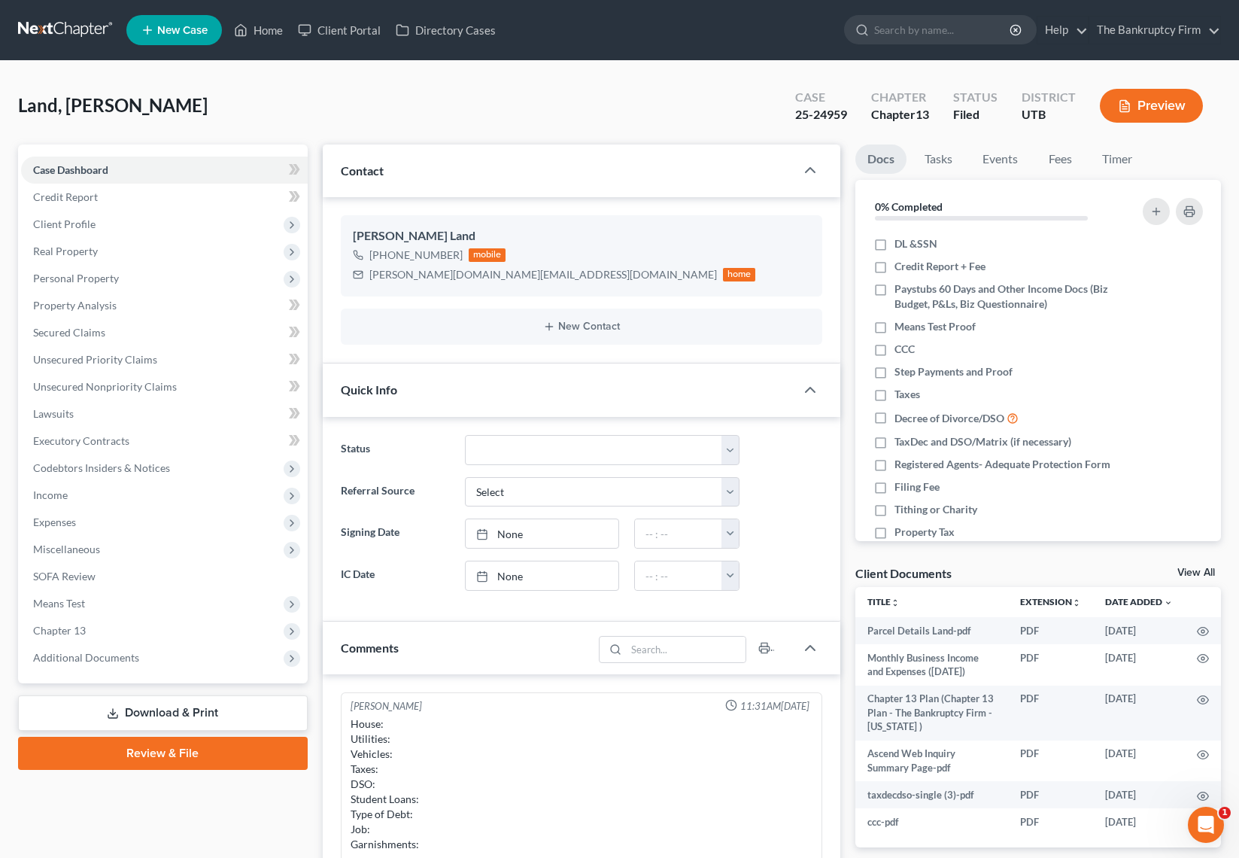
scroll to position [44, 0]
click at [406, 107] on div "Land, Roderic Upgraded Case 25-24959 Chapter Chapter 13 Status Filed District U…" at bounding box center [619, 111] width 1203 height 65
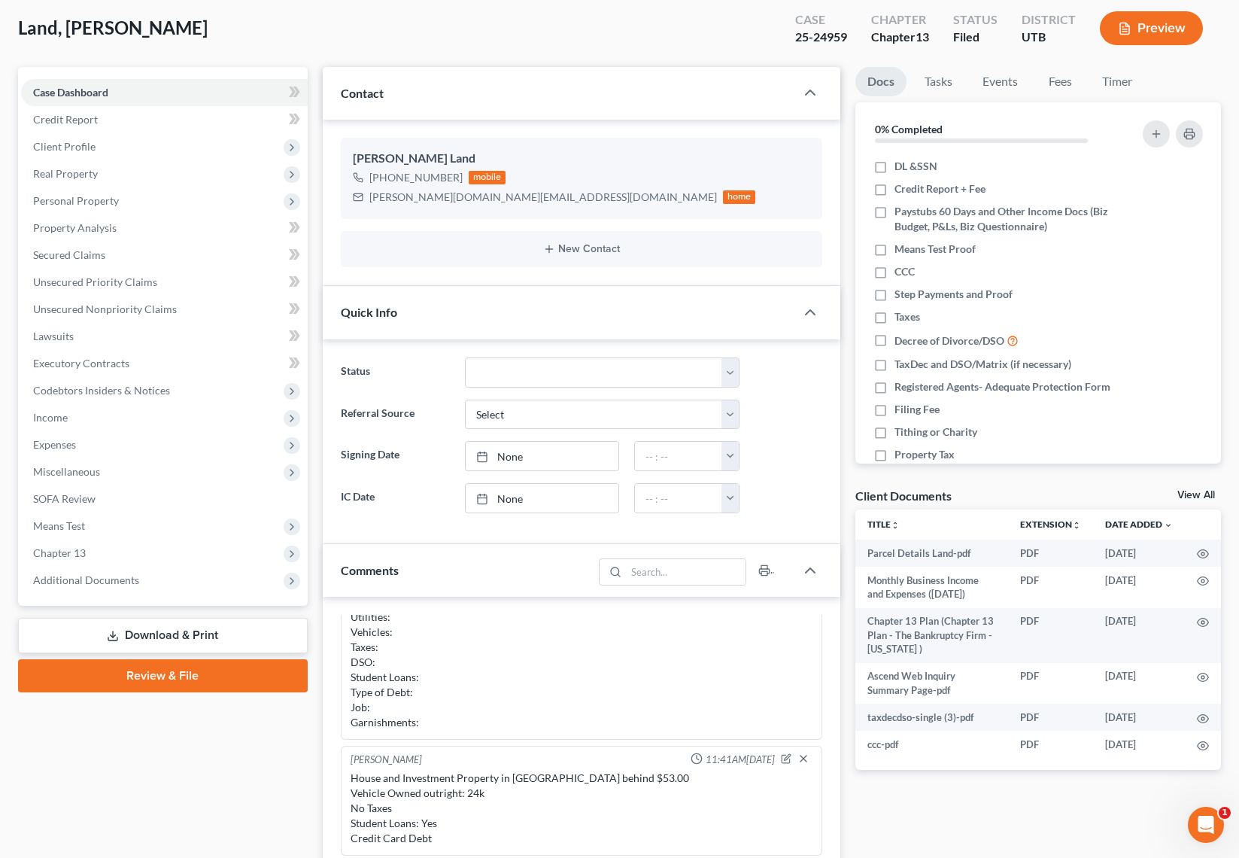
scroll to position [78, 0]
click at [282, 30] on div "Land, Roderic Upgraded Case 25-24959 Chapter Chapter 13 Status Filed District U…" at bounding box center [619, 33] width 1203 height 65
click at [418, 30] on div "Land, Roderic Upgraded Case 25-24959 Chapter Chapter 13 Status Filed District U…" at bounding box center [619, 33] width 1203 height 65
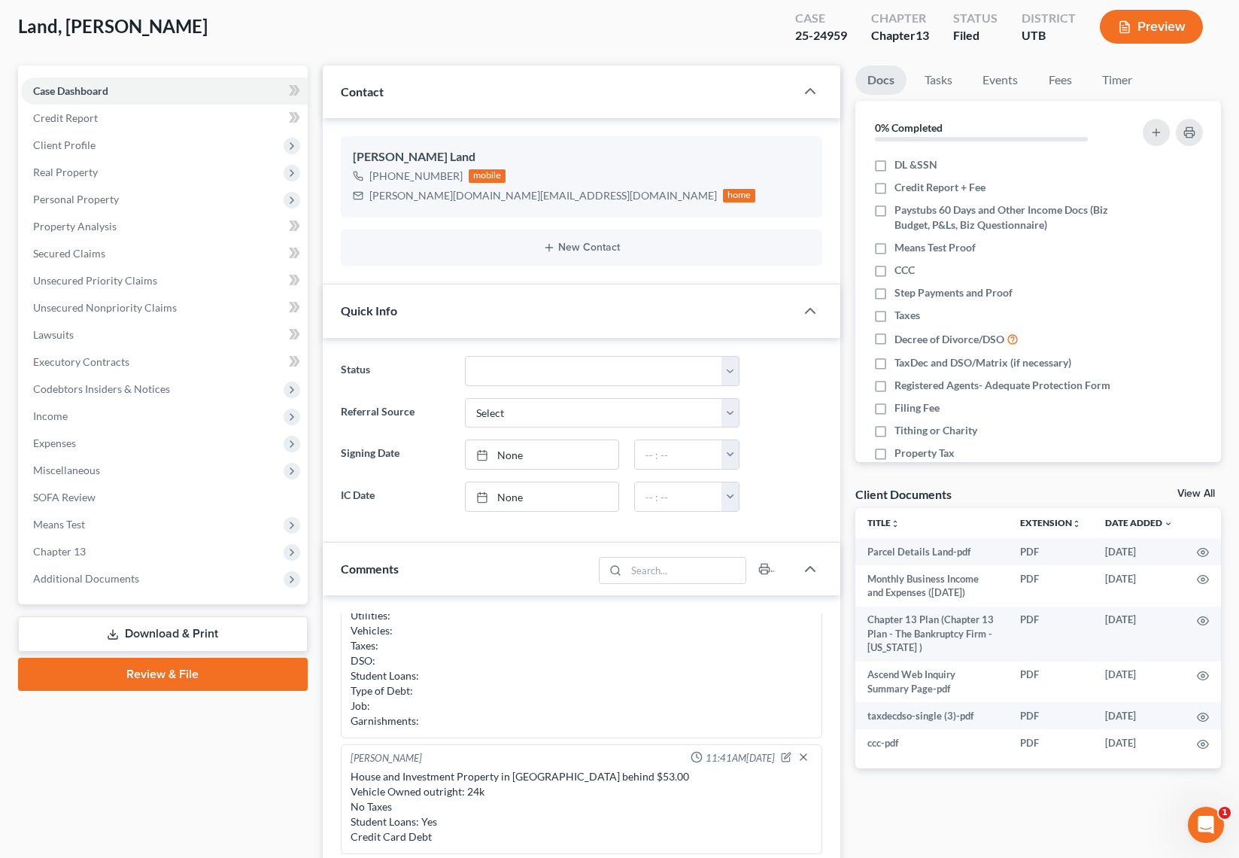
click at [163, 629] on link "Download & Print" at bounding box center [163, 633] width 290 height 35
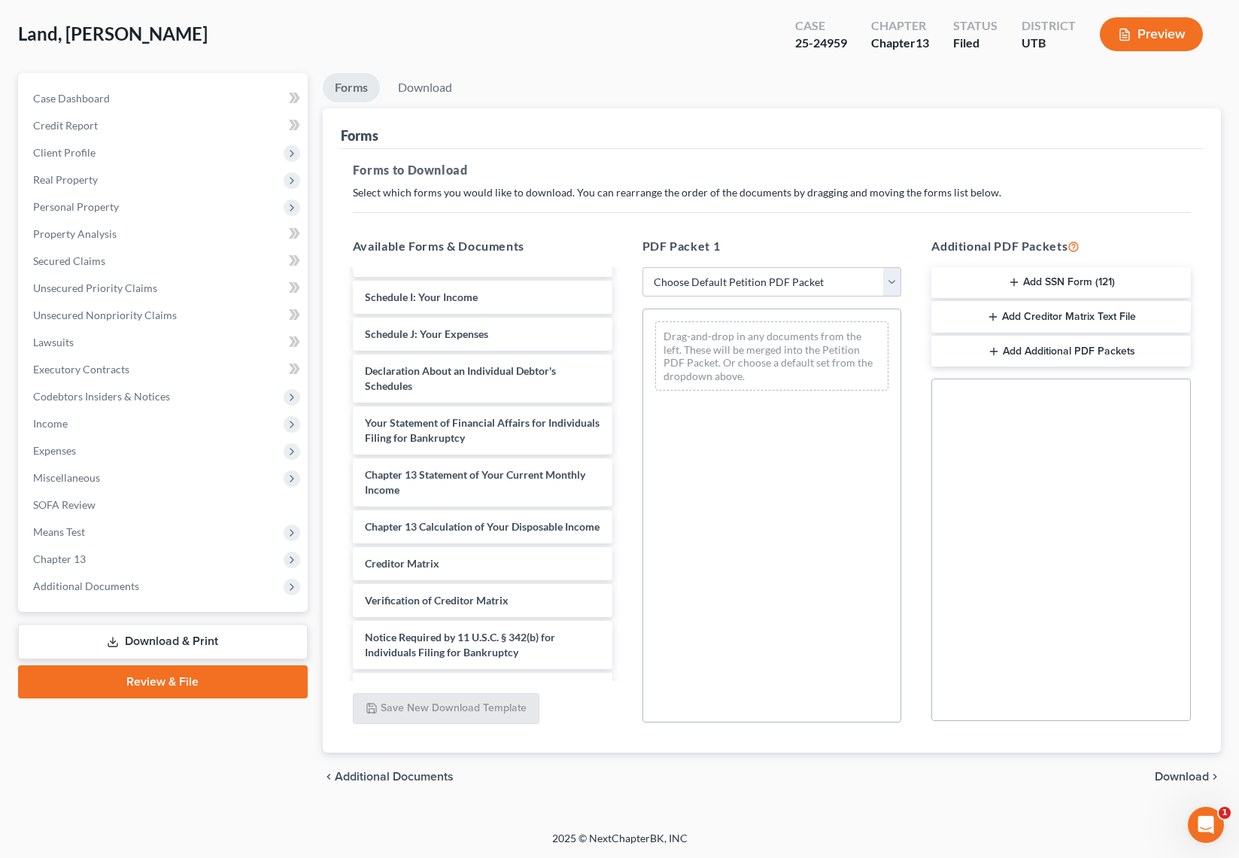
scroll to position [640, 0]
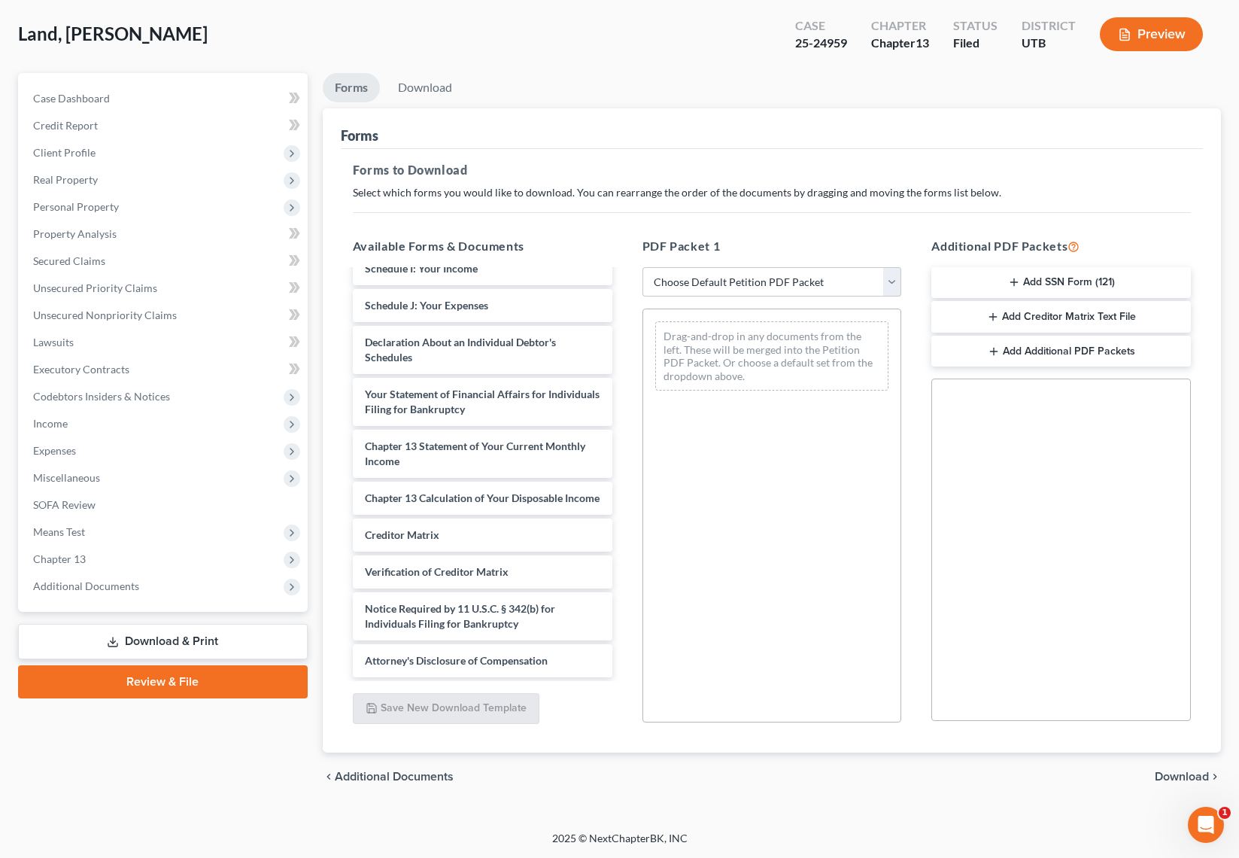
click at [558, 711] on div "Available Forms & Documents Parcel Details Land-pdf Monthly Business Income and…" at bounding box center [483, 480] width 290 height 510
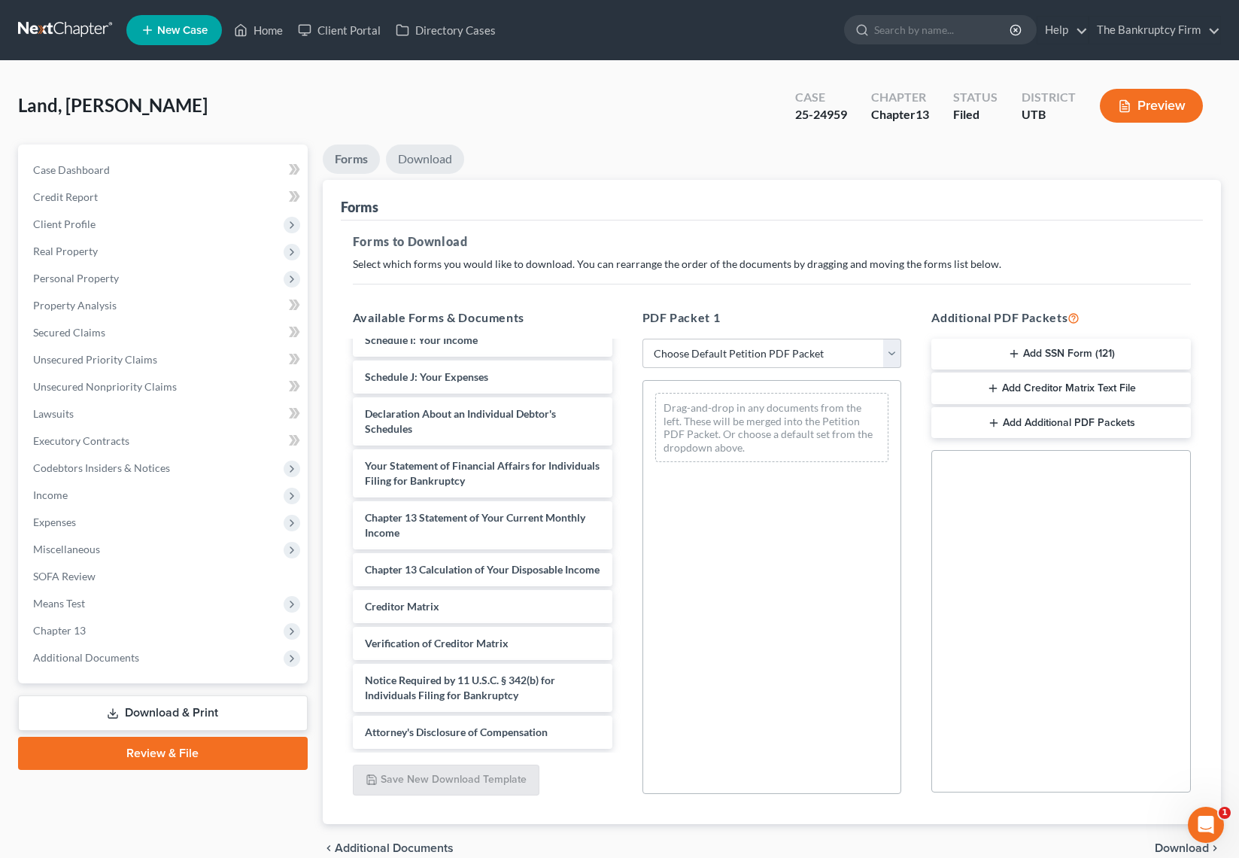
click at [426, 159] on link "Download" at bounding box center [425, 158] width 78 height 29
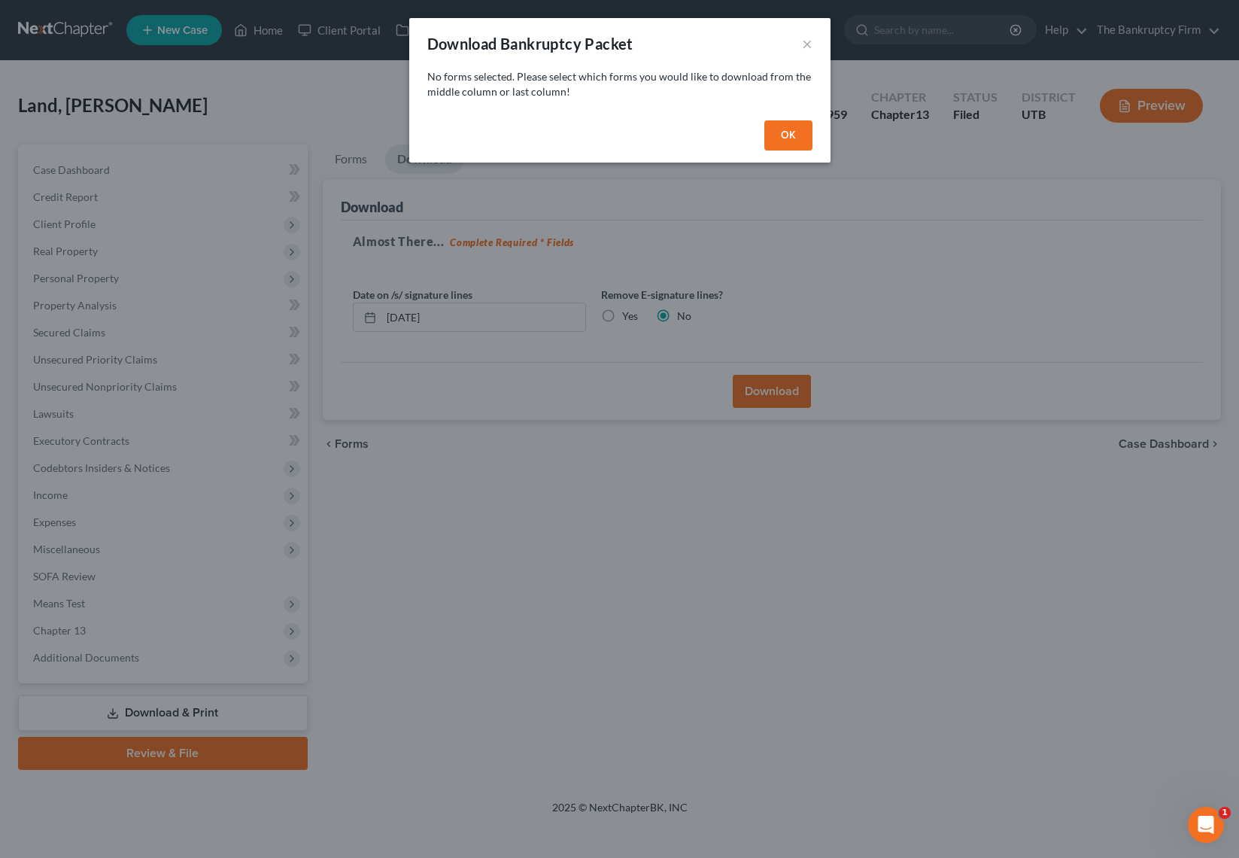
click at [788, 132] on button "OK" at bounding box center [788, 135] width 48 height 30
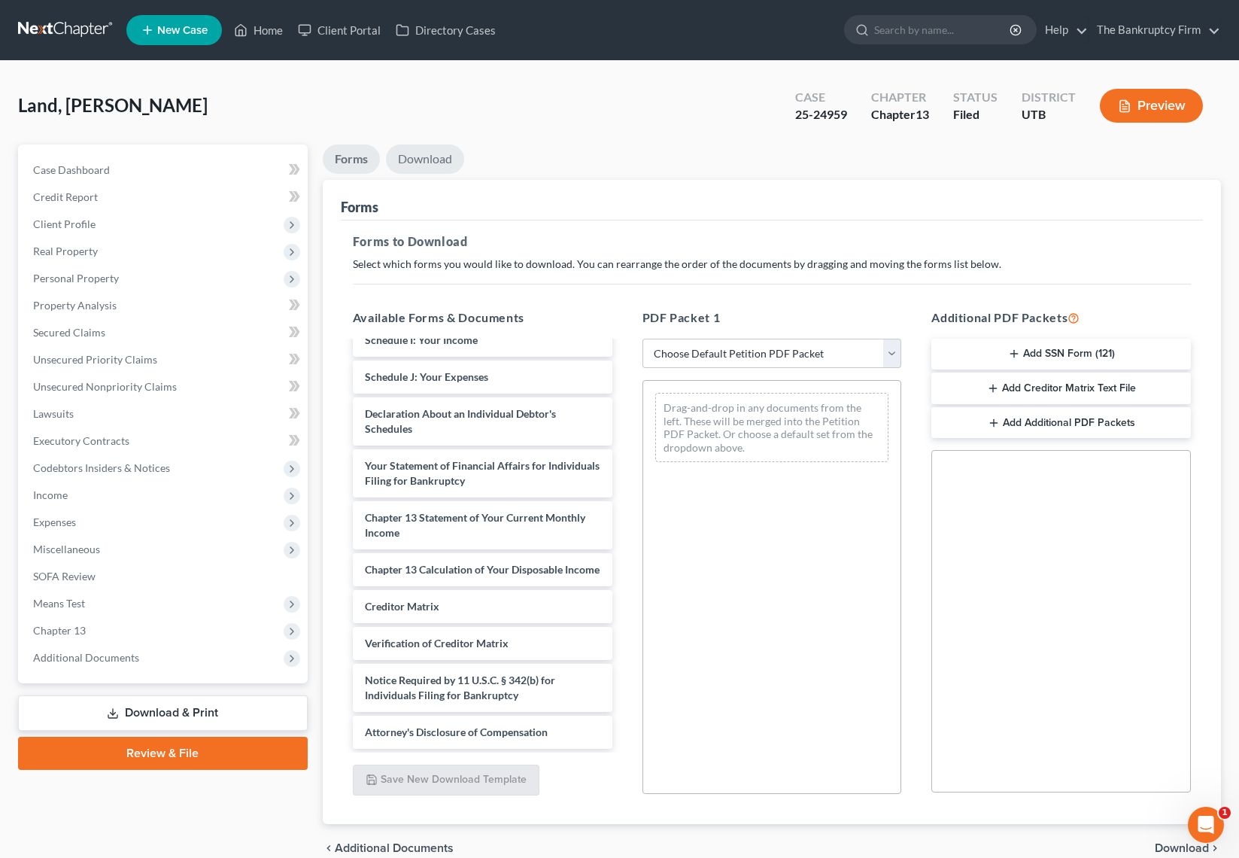
click at [420, 159] on link "Download" at bounding box center [425, 158] width 78 height 29
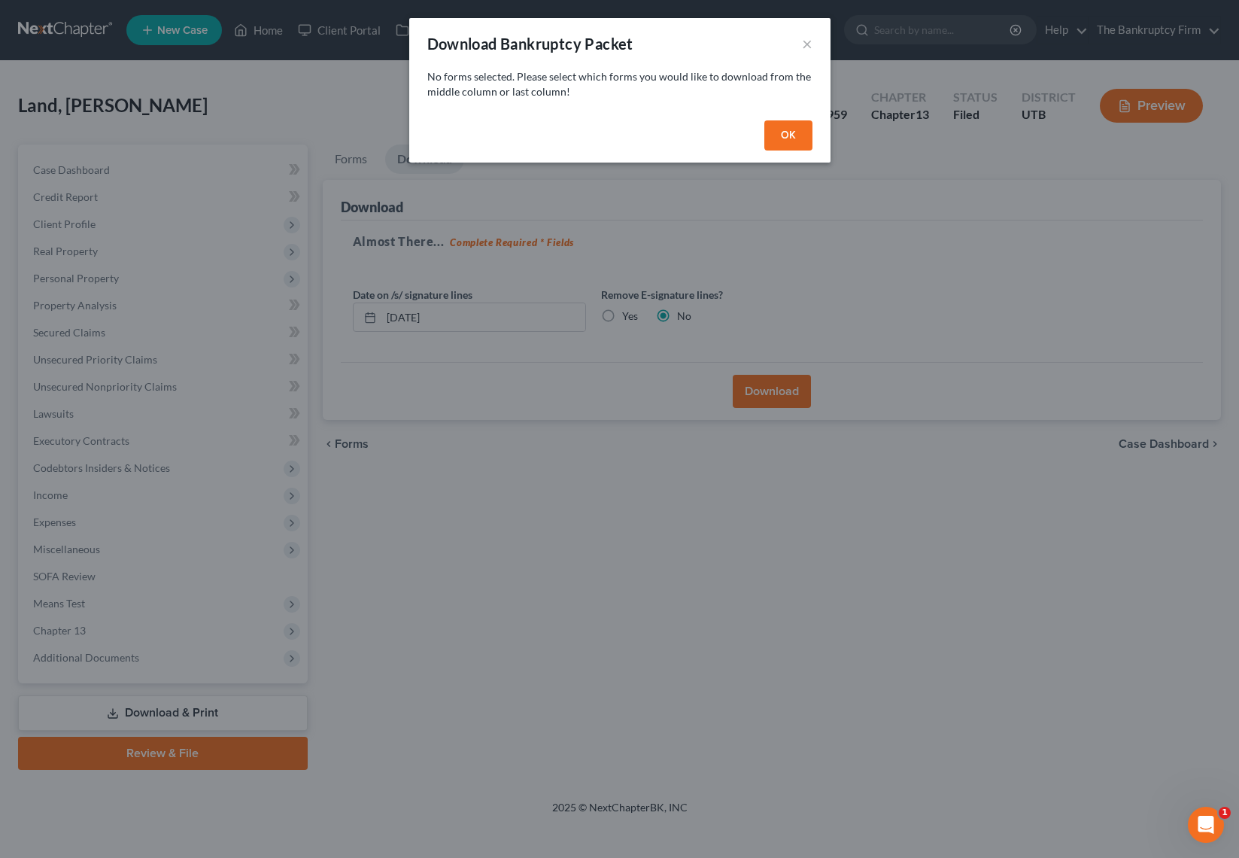
click at [797, 132] on button "OK" at bounding box center [788, 135] width 48 height 30
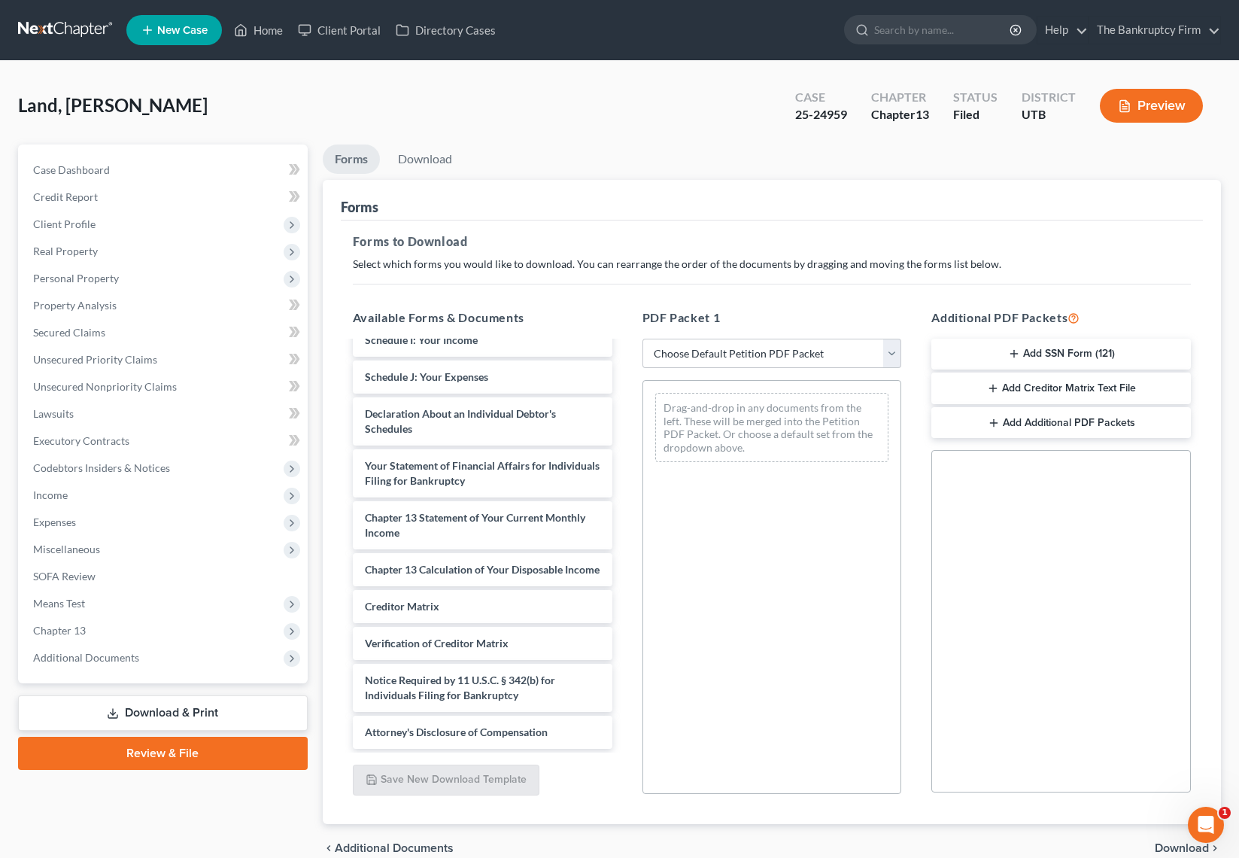
click at [559, 135] on div "Land, Roderic Upgraded Case 25-24959 Chapter Chapter 13 Status Filed District U…" at bounding box center [619, 111] width 1203 height 65
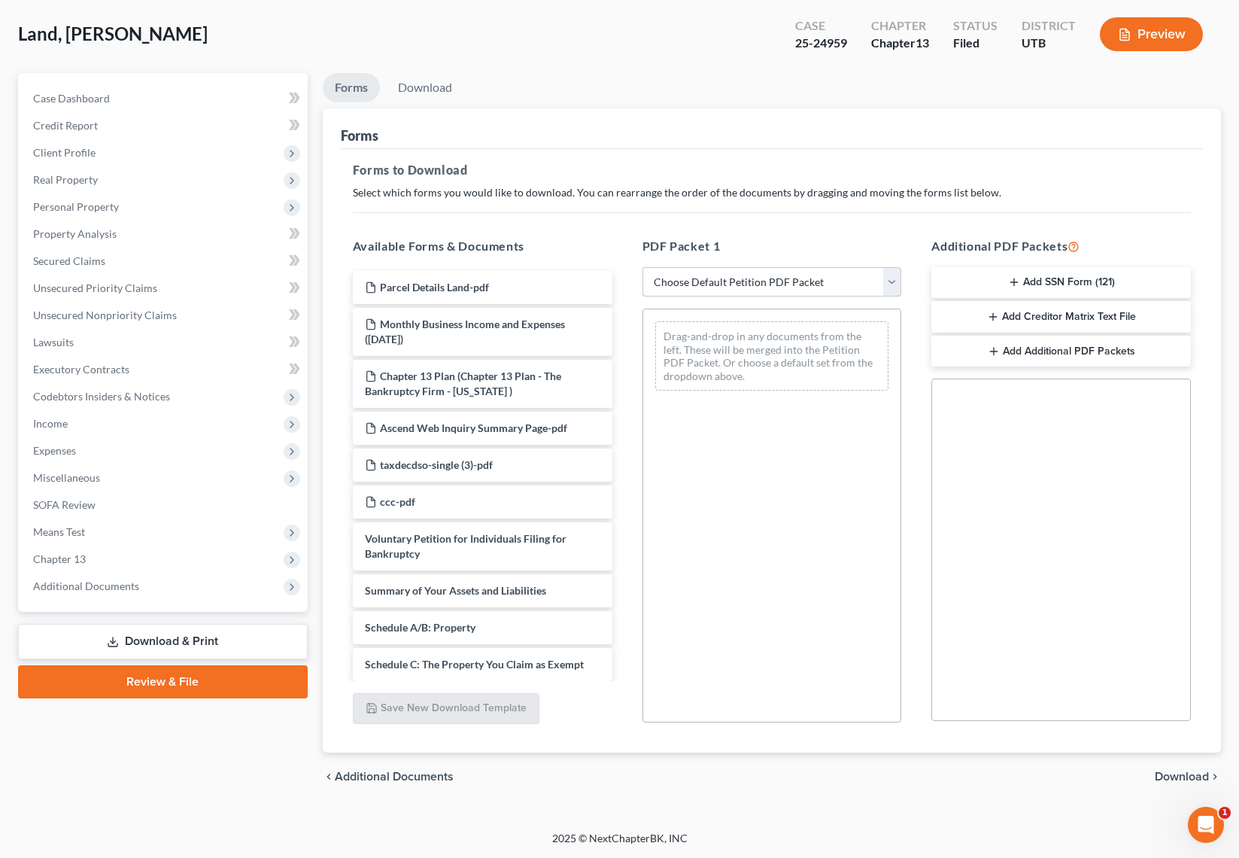
click at [894, 278] on select "Choose Default Petition PDF Packet Complete Bankruptcy Petition (all forms and …" at bounding box center [772, 282] width 260 height 30
select select "0"
click at [642, 267] on select "Choose Default Petition PDF Packet Complete Bankruptcy Petition (all forms and …" at bounding box center [772, 282] width 260 height 30
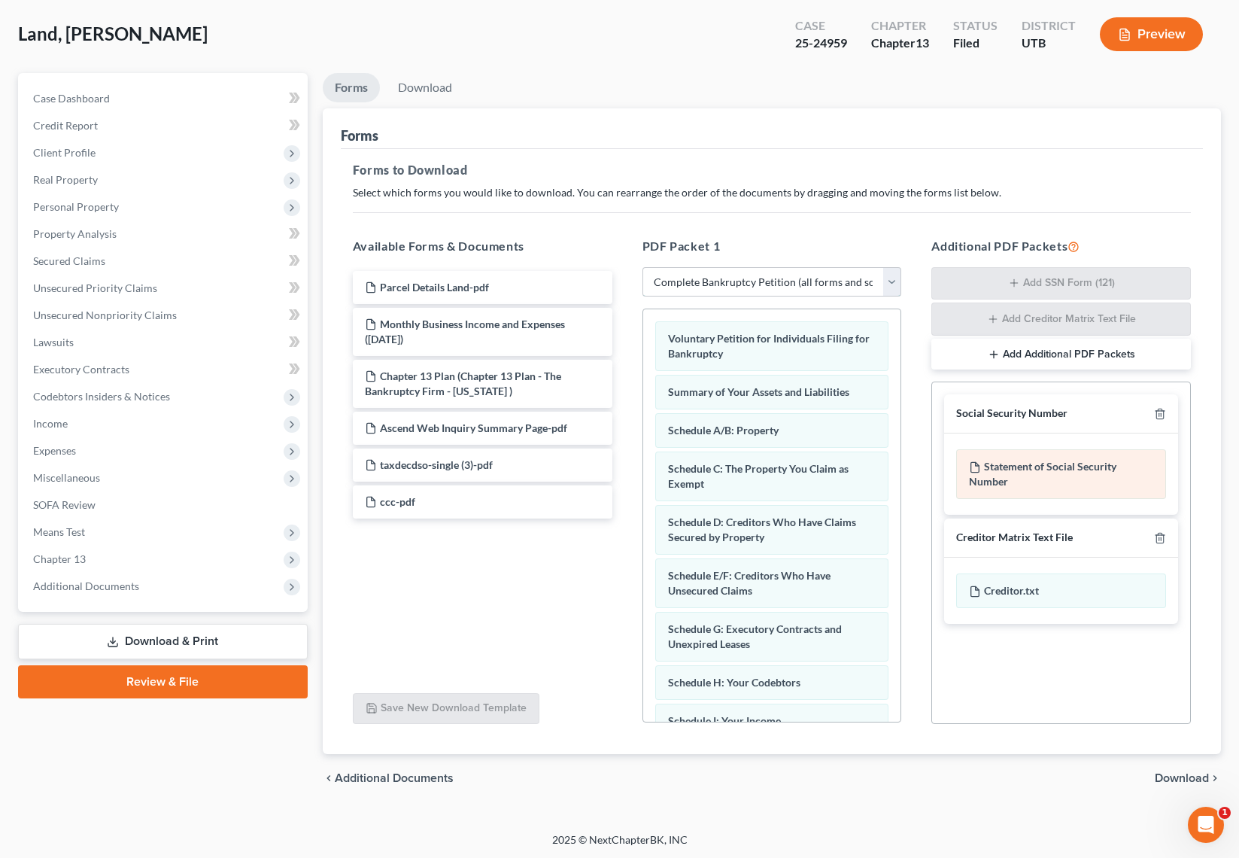
scroll to position [73, 0]
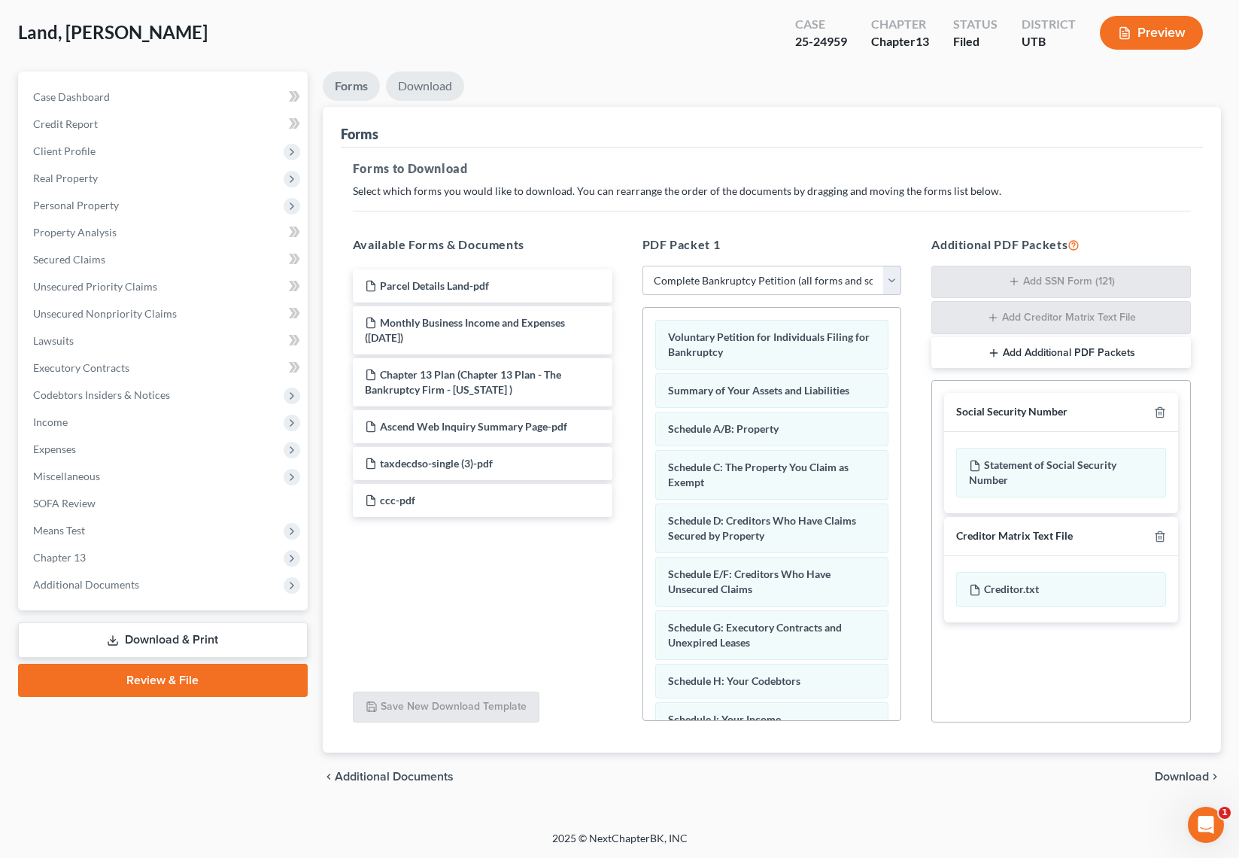
click at [413, 87] on link "Download" at bounding box center [425, 85] width 78 height 29
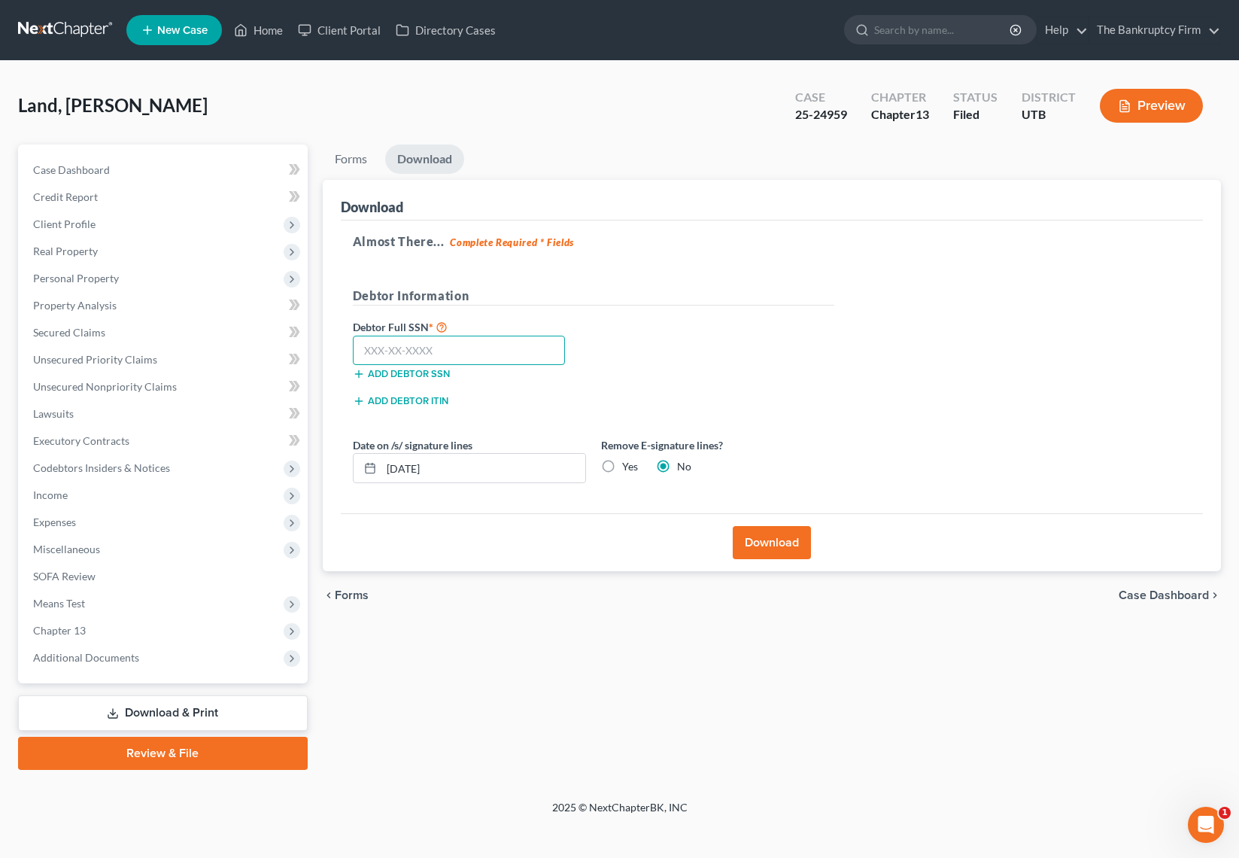
click at [421, 352] on input "text" at bounding box center [459, 351] width 213 height 30
paste input "353-66-5280"
type input "353-66-5280"
click at [622, 465] on label "Yes" at bounding box center [630, 466] width 16 height 15
click at [628, 465] on input "Yes" at bounding box center [633, 464] width 10 height 10
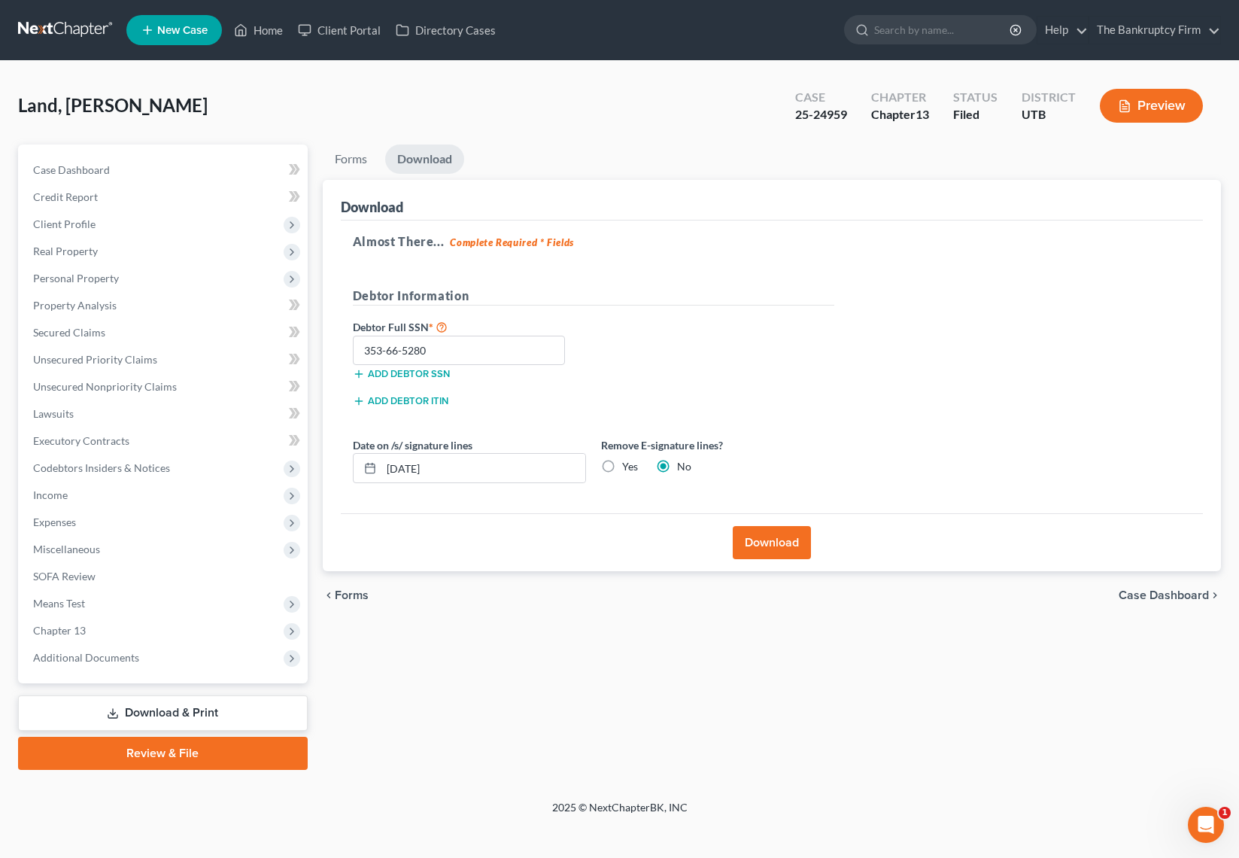
radio input "true"
radio input "false"
click at [764, 541] on button "Download" at bounding box center [772, 542] width 78 height 33
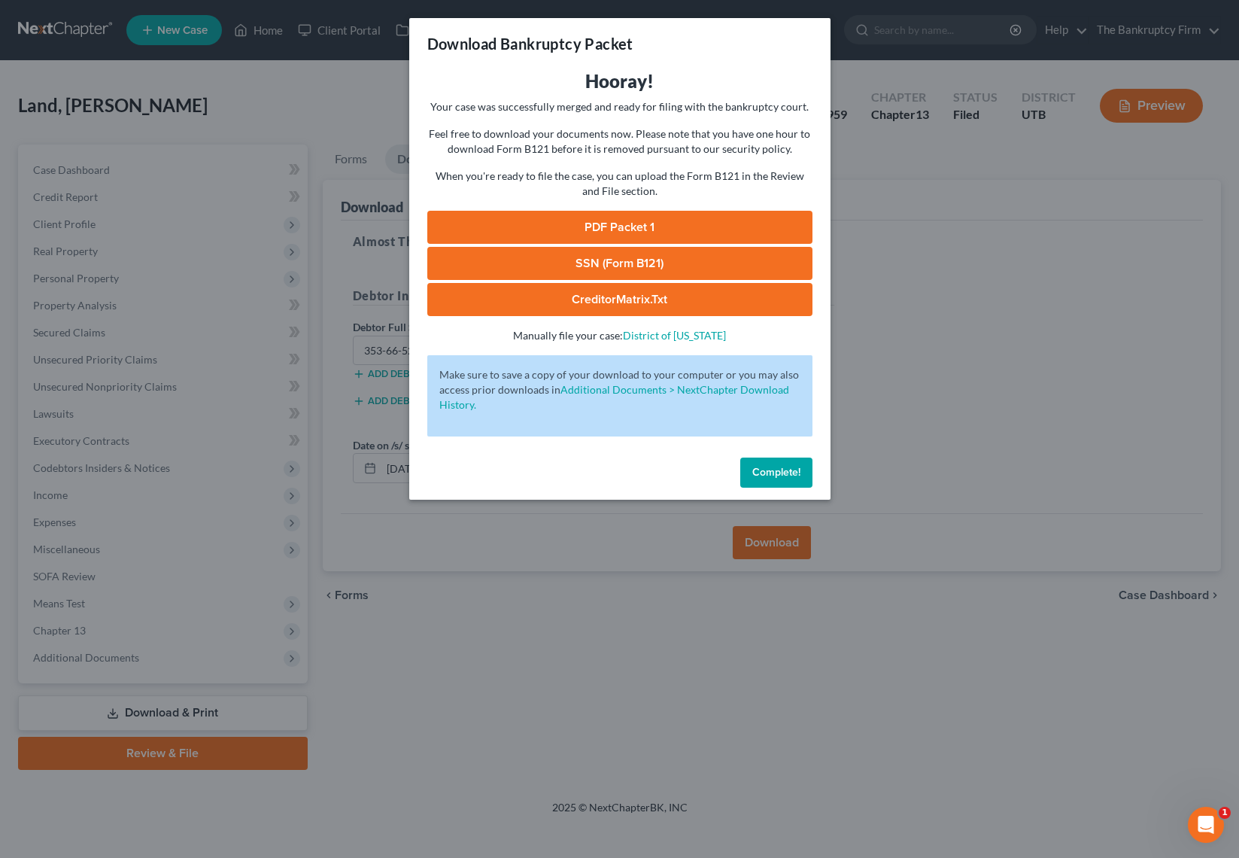
click at [781, 472] on span "Complete!" at bounding box center [776, 472] width 48 height 13
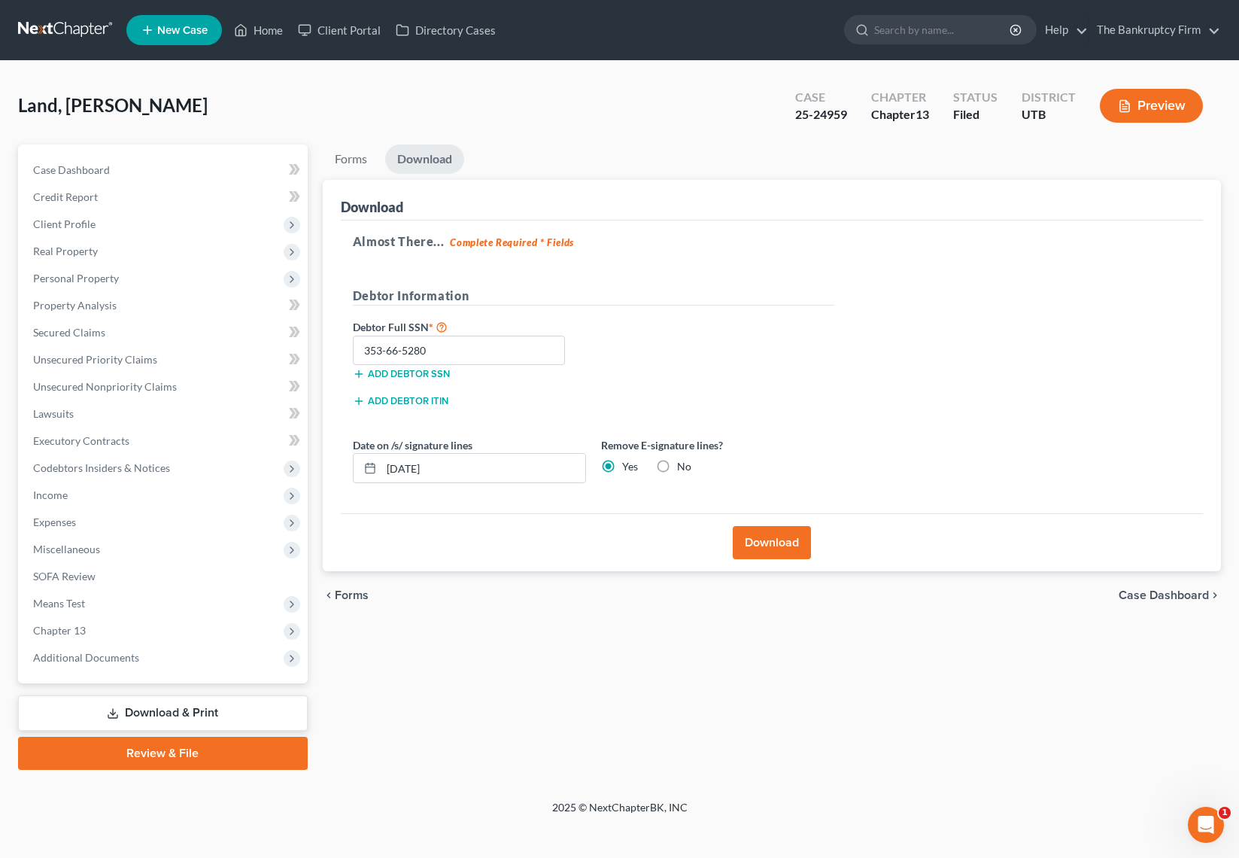
click at [770, 533] on button "Download" at bounding box center [772, 542] width 78 height 33
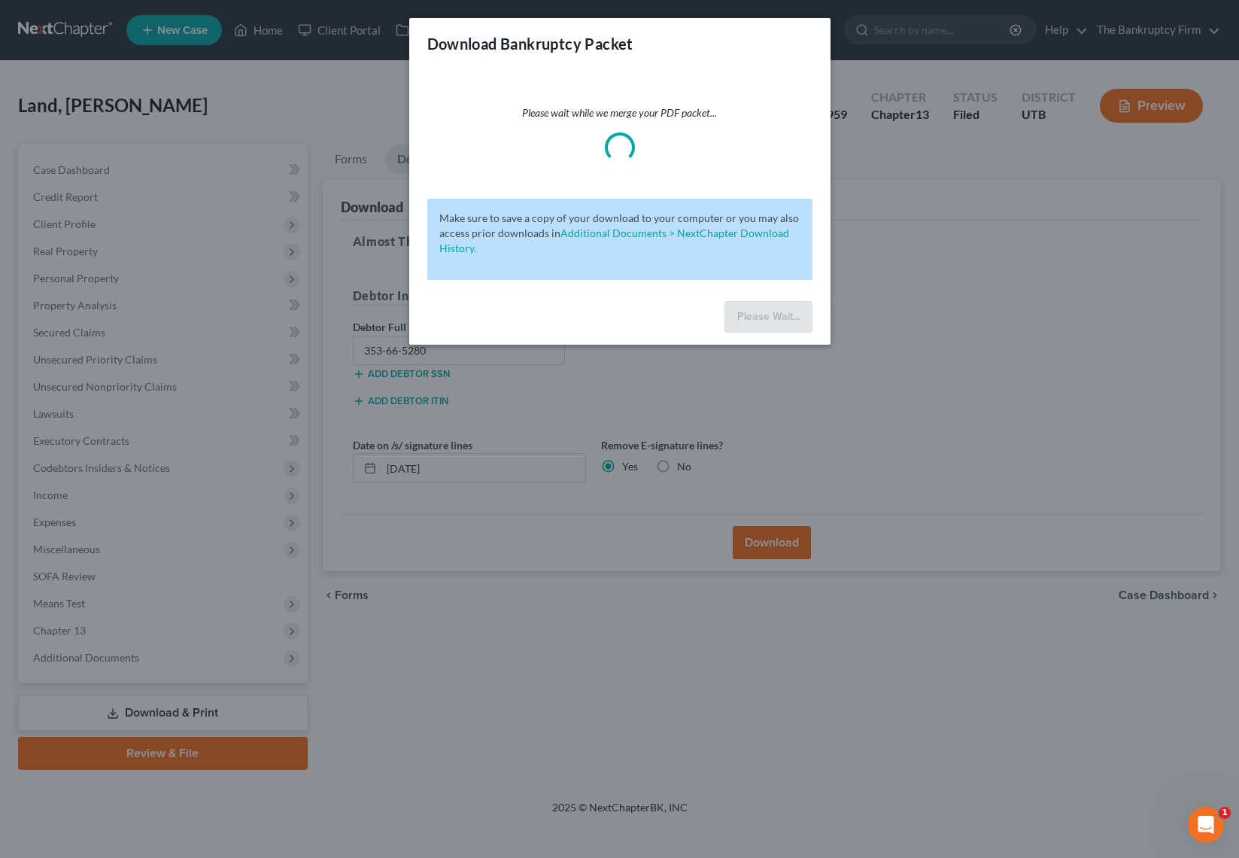
click at [945, 357] on div "Download Bankruptcy Packet Please wait while we merge your PDF packet... Make s…" at bounding box center [619, 429] width 1239 height 858
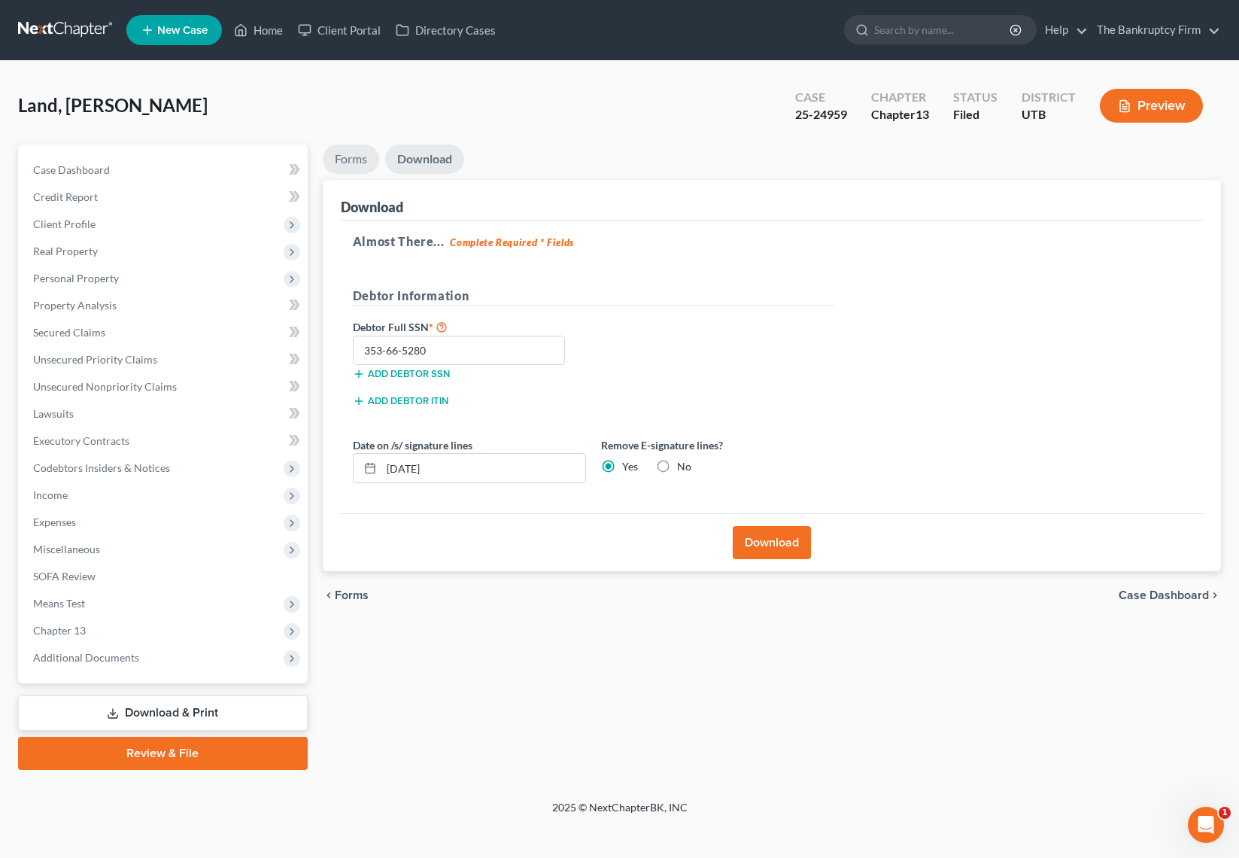
click at [353, 166] on link "Forms" at bounding box center [351, 158] width 56 height 29
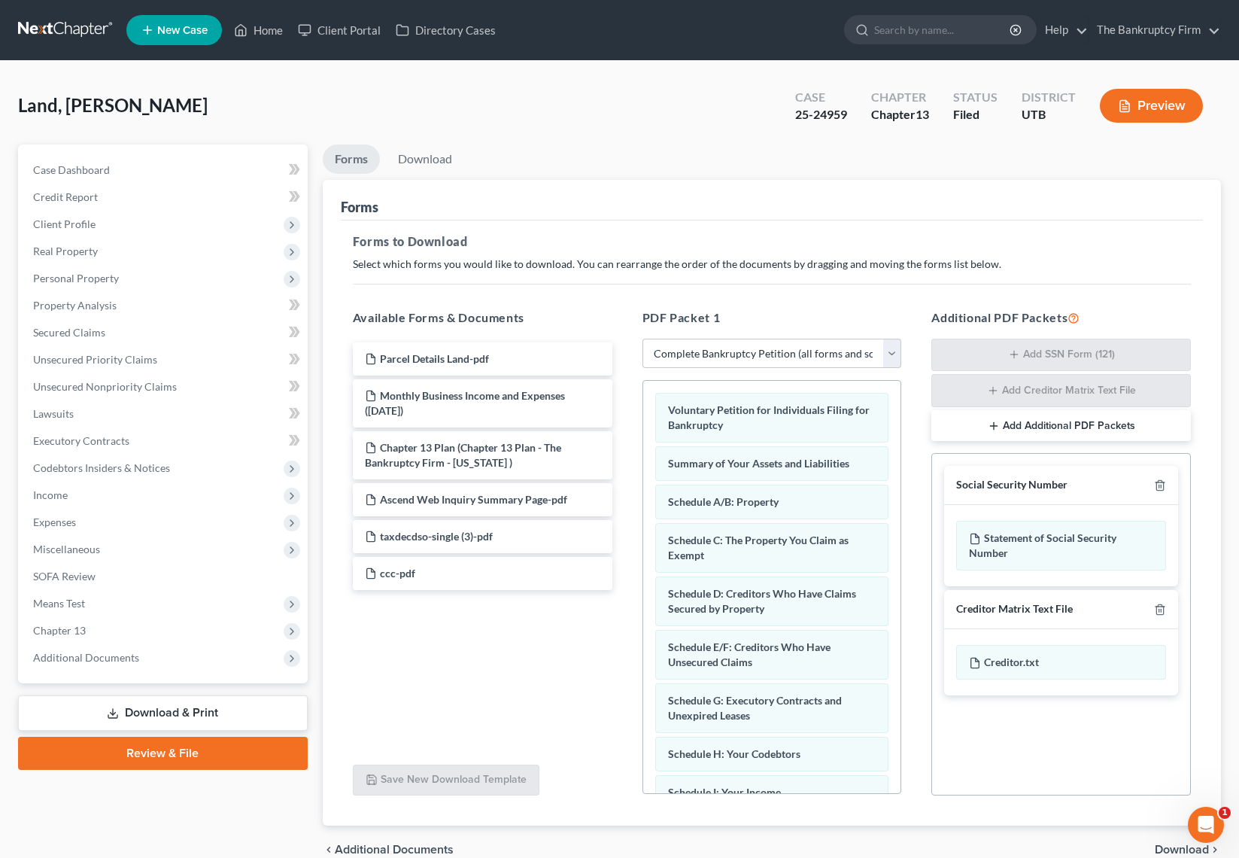
click at [1162, 103] on button "Preview" at bounding box center [1151, 106] width 103 height 34
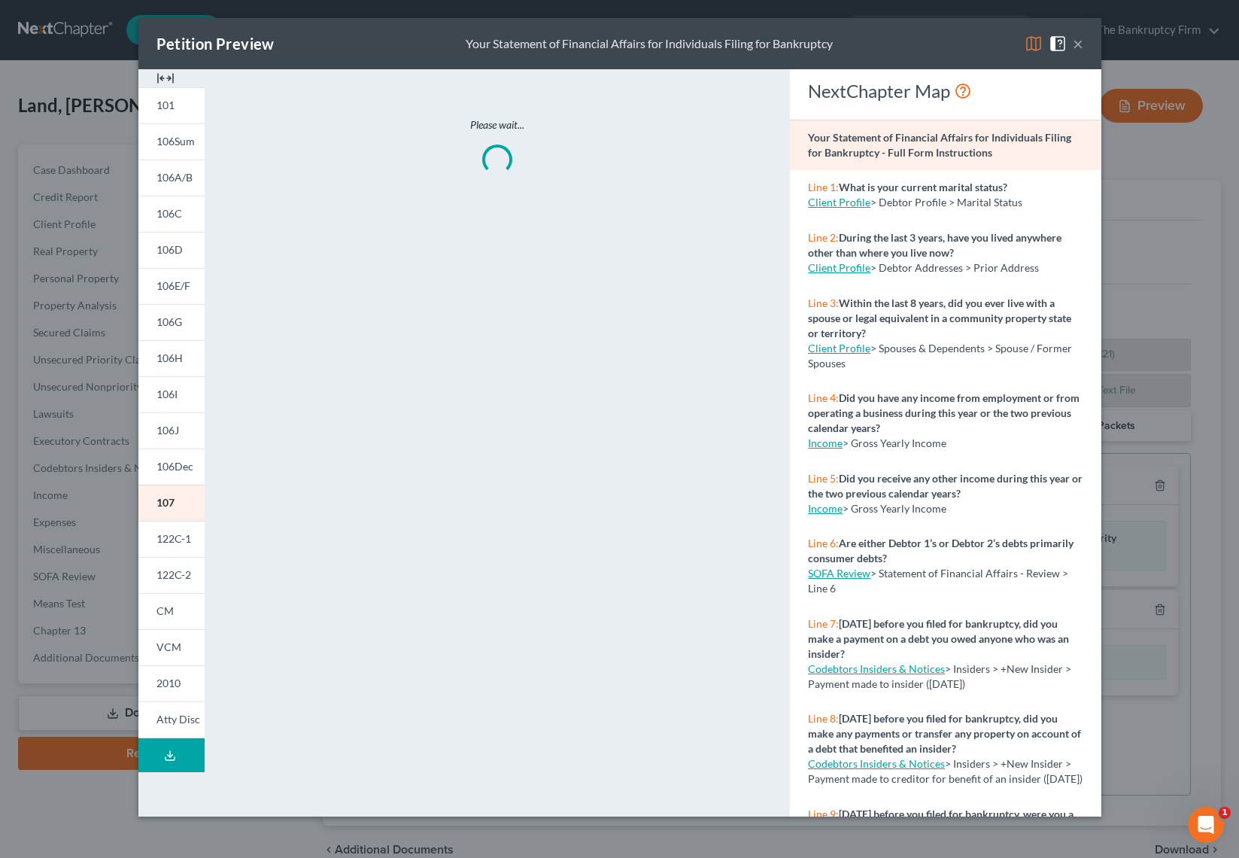
click at [1031, 42] on img at bounding box center [1034, 44] width 18 height 18
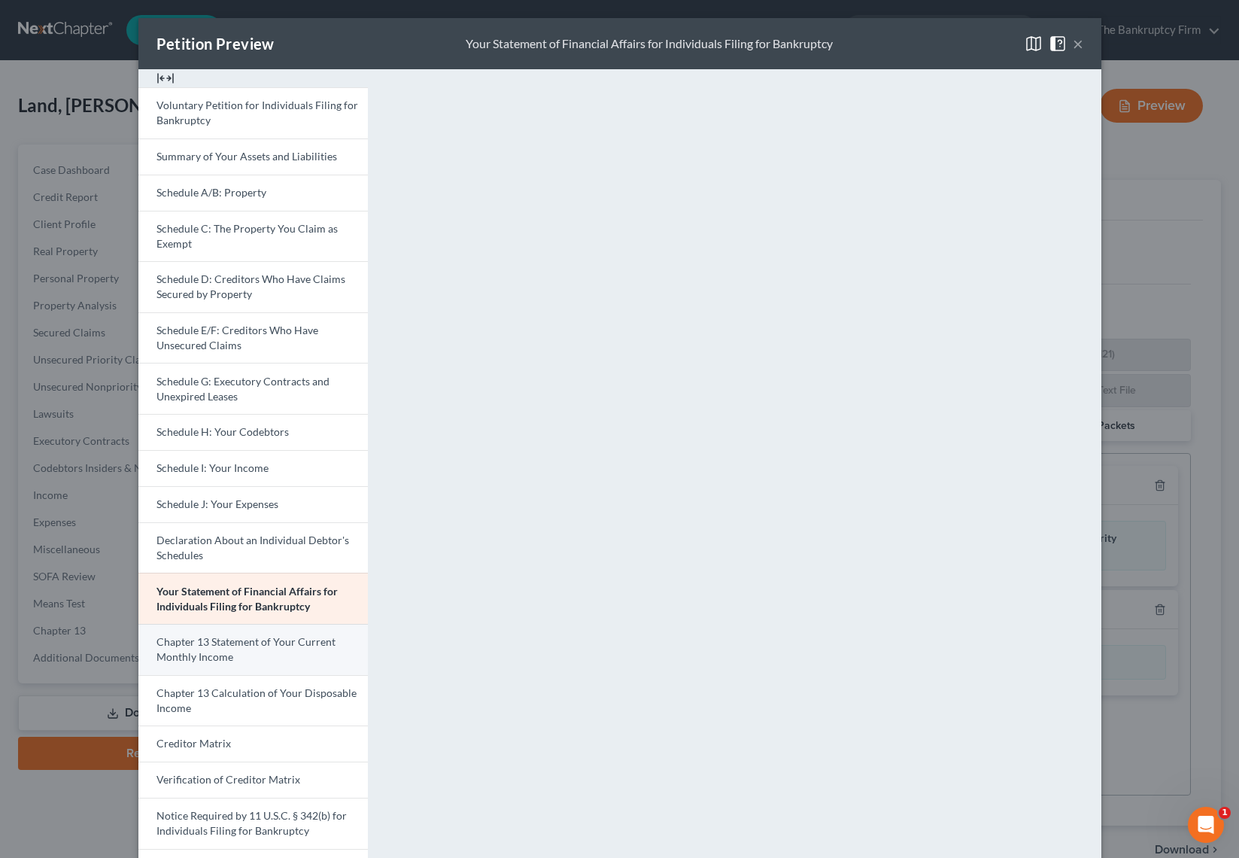
scroll to position [91, 0]
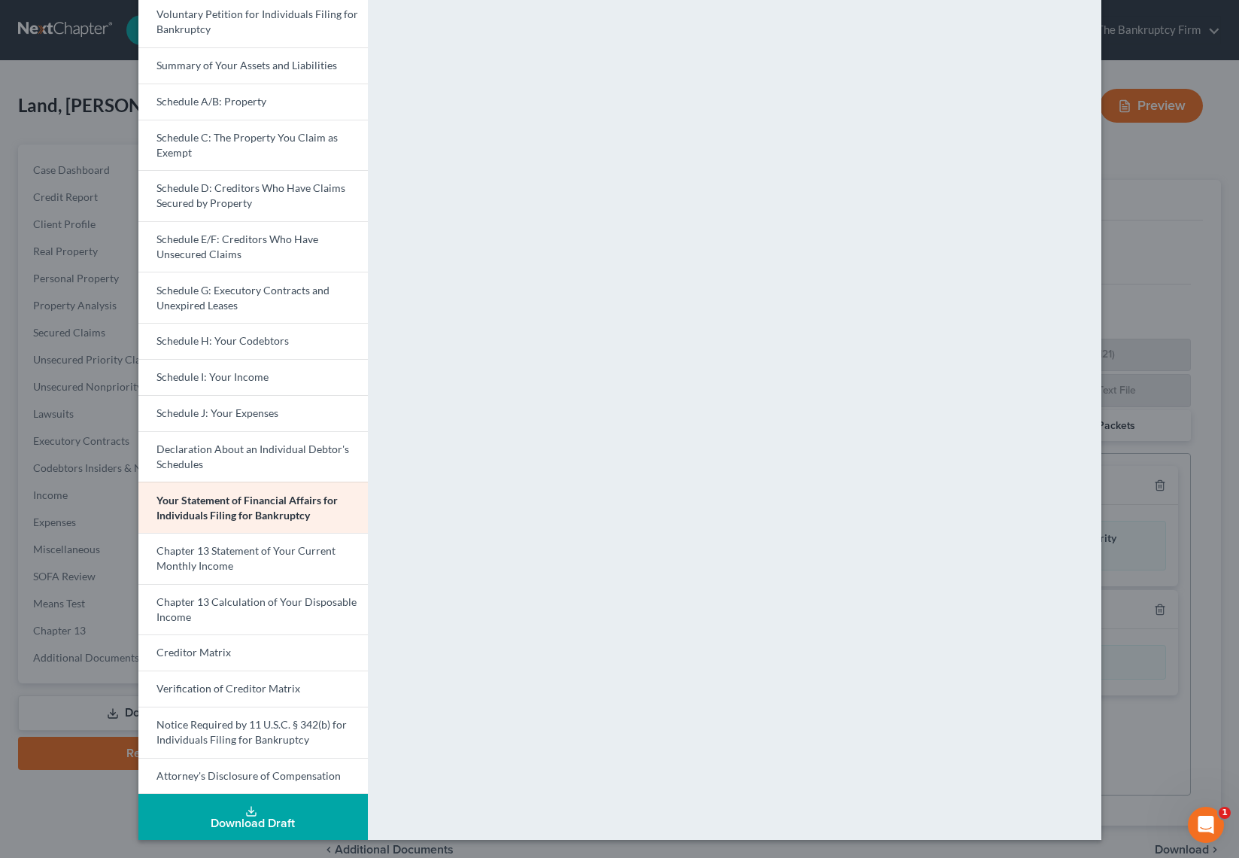
click at [257, 821] on div "Download Draft" at bounding box center [252, 823] width 205 height 12
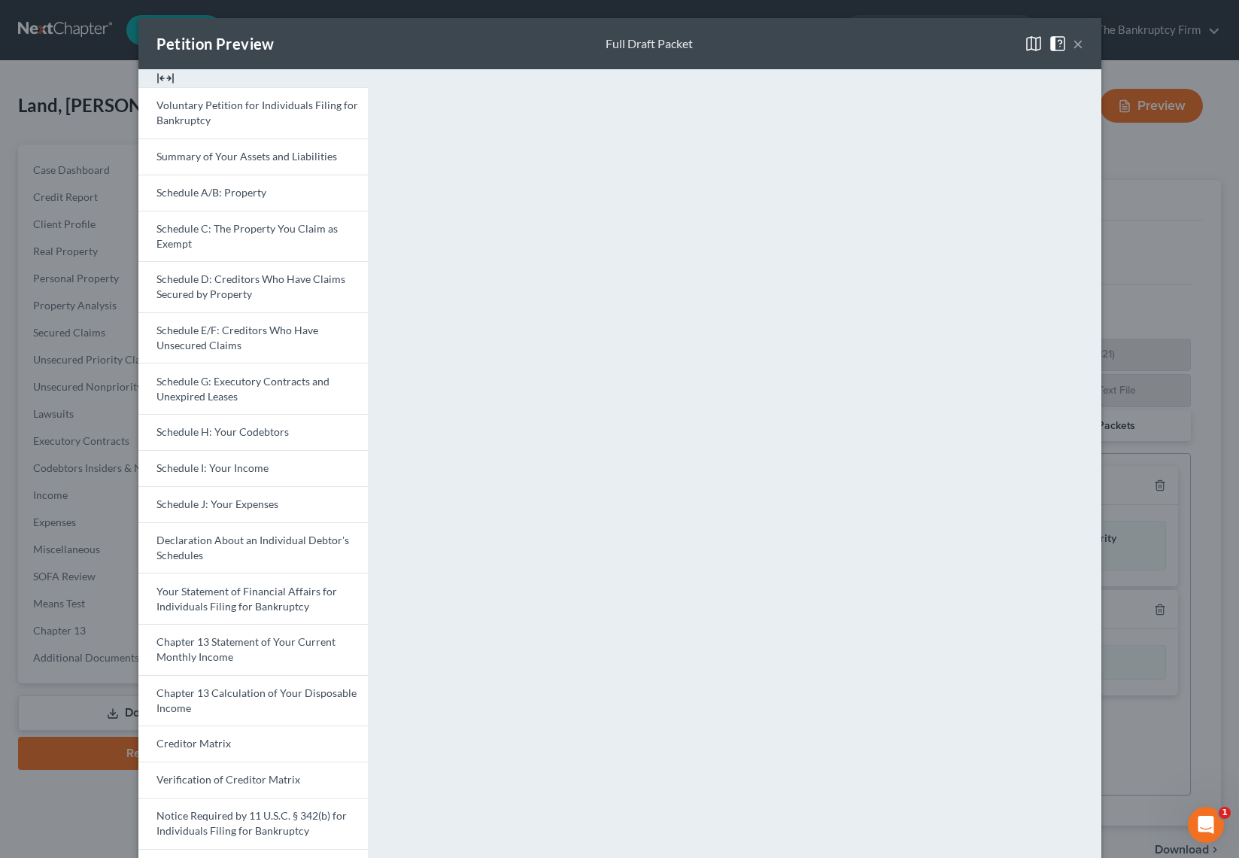
click at [1076, 38] on button "×" at bounding box center [1078, 44] width 11 height 18
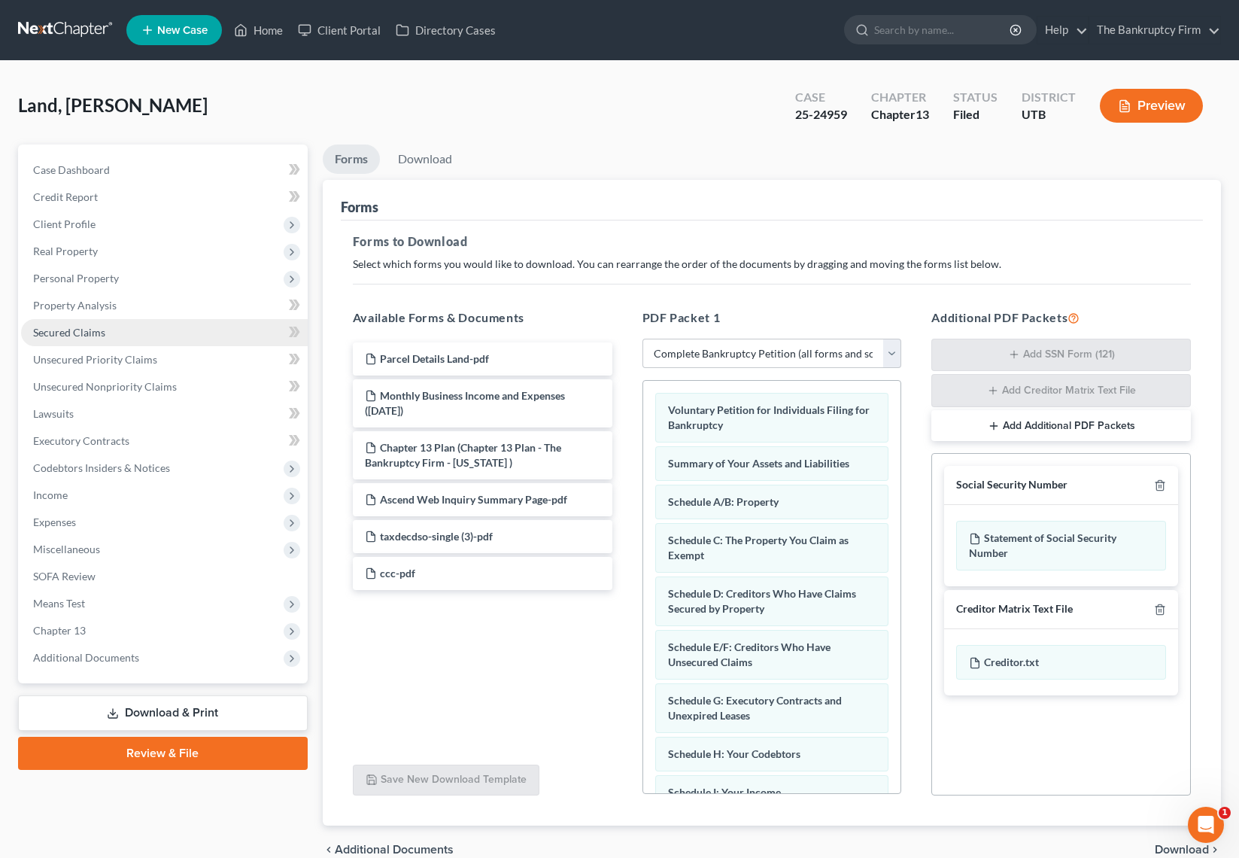
click at [86, 334] on span "Secured Claims" at bounding box center [69, 332] width 72 height 13
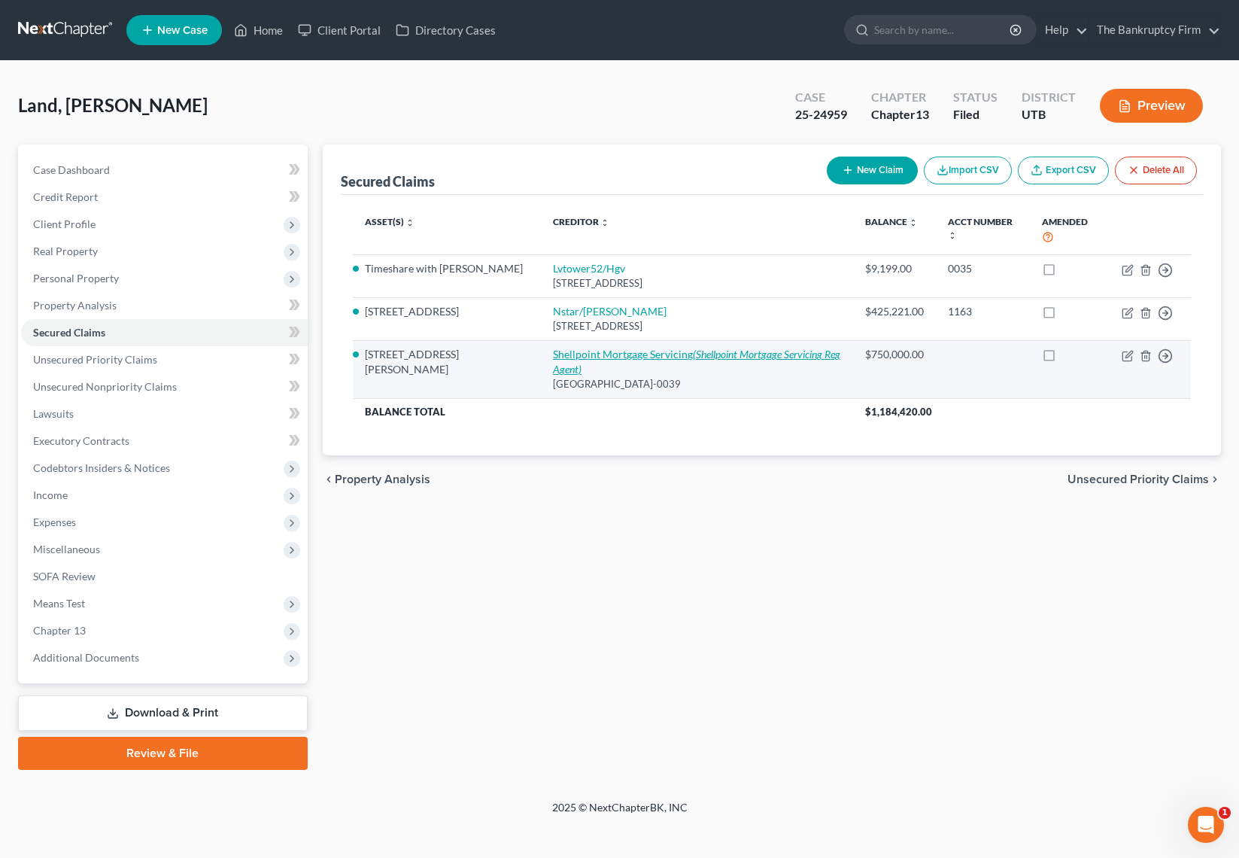
click at [573, 354] on link "Shellpoint Mortgage Servicing (Shellpoint Mortgage Servicing Reg Agent)" at bounding box center [696, 362] width 287 height 28
select select "36"
select select "3"
select select "2"
select select "0"
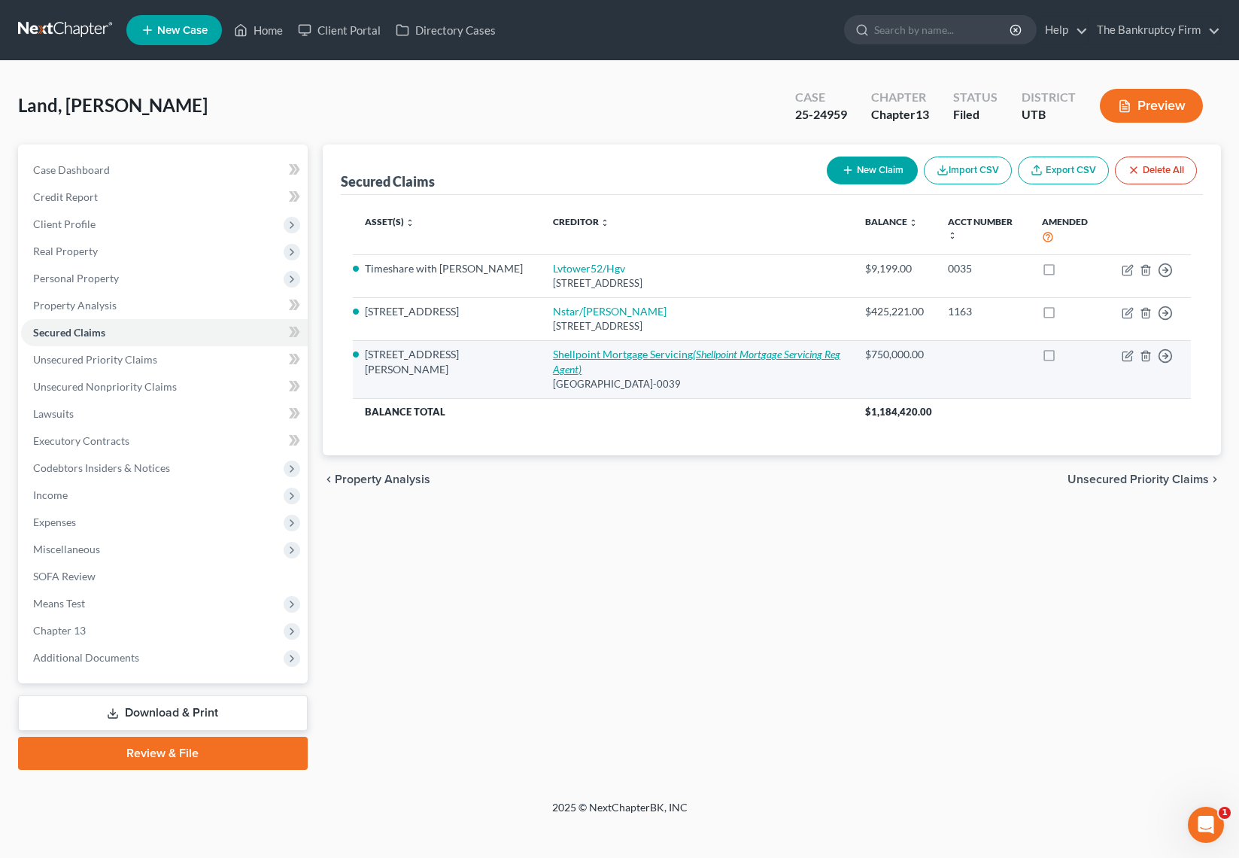
select select "0"
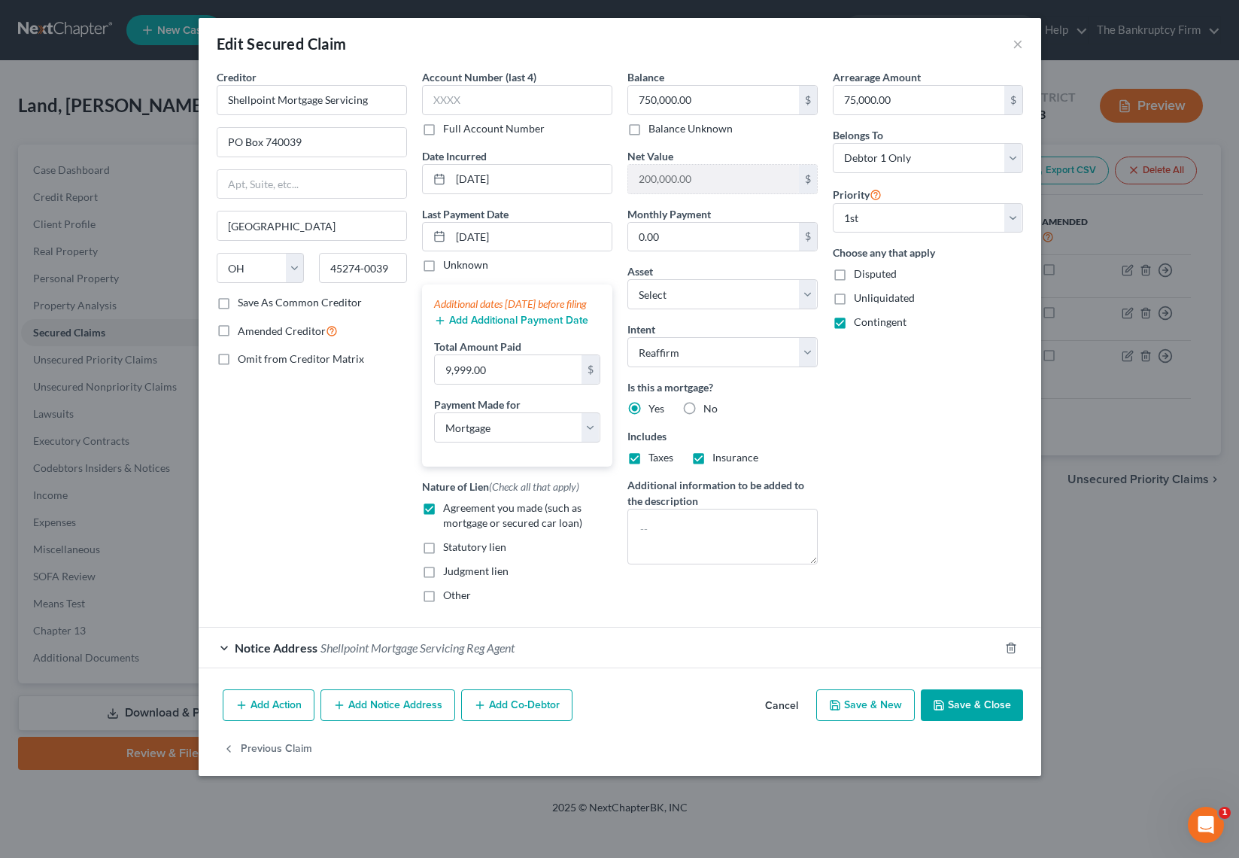
click at [985, 713] on button "Save & Close" at bounding box center [972, 705] width 102 height 32
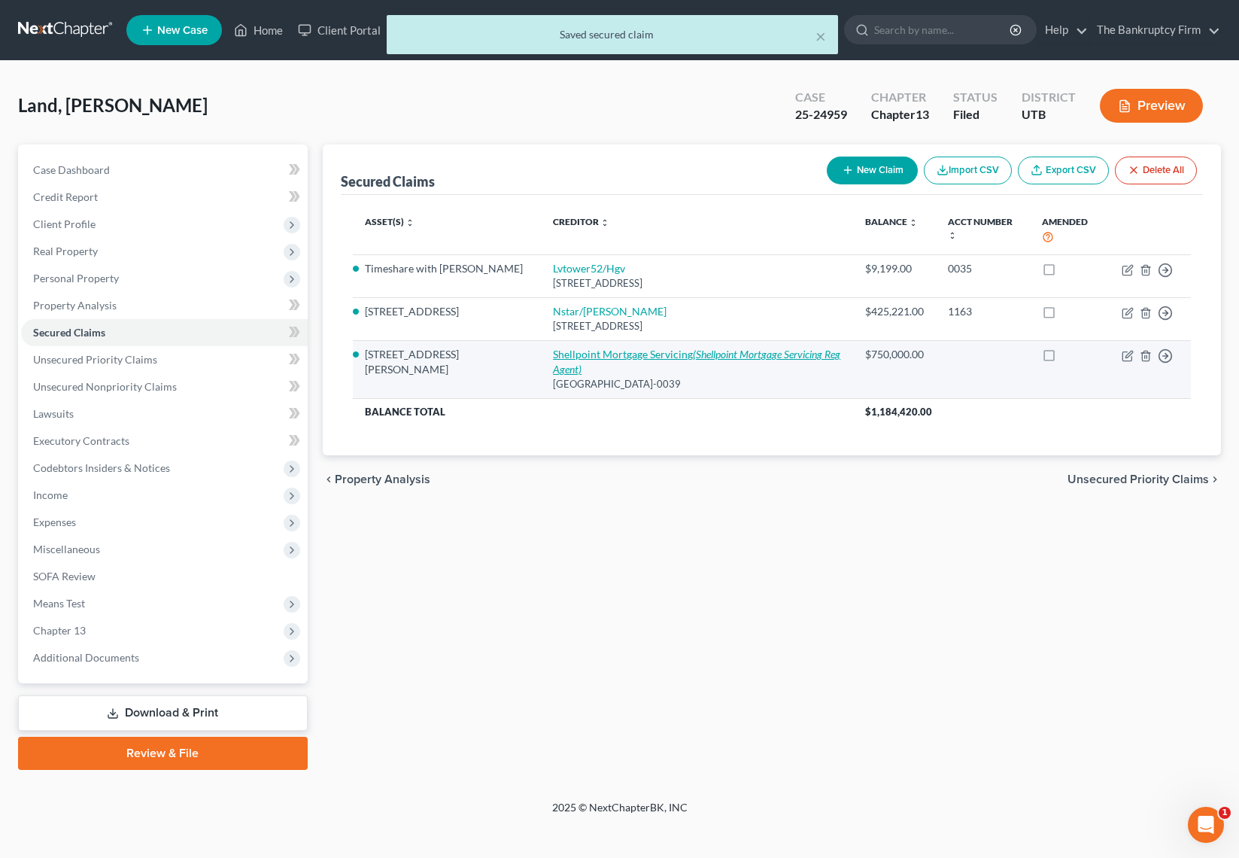
drag, startPoint x: 737, startPoint y: 387, endPoint x: 521, endPoint y: 353, distance: 218.6
click at [541, 355] on td "Shellpoint Mortgage Servicing (Shellpoint Mortgage Servicing Reg Agent) PO Box …" at bounding box center [697, 369] width 312 height 58
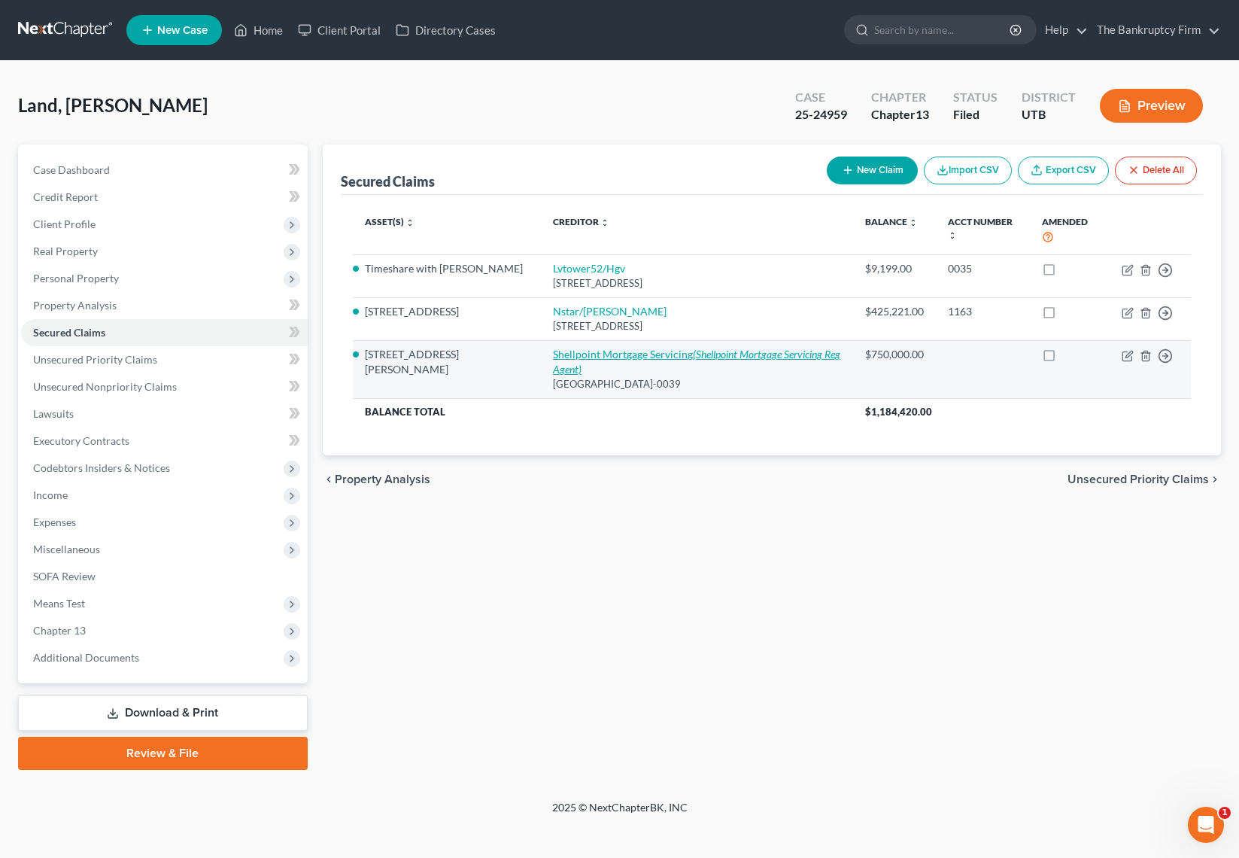
copy td "Shellpoint Mortgage Servicing (Shellpoint Mortgage Servicing Reg Agent) PO Box …"
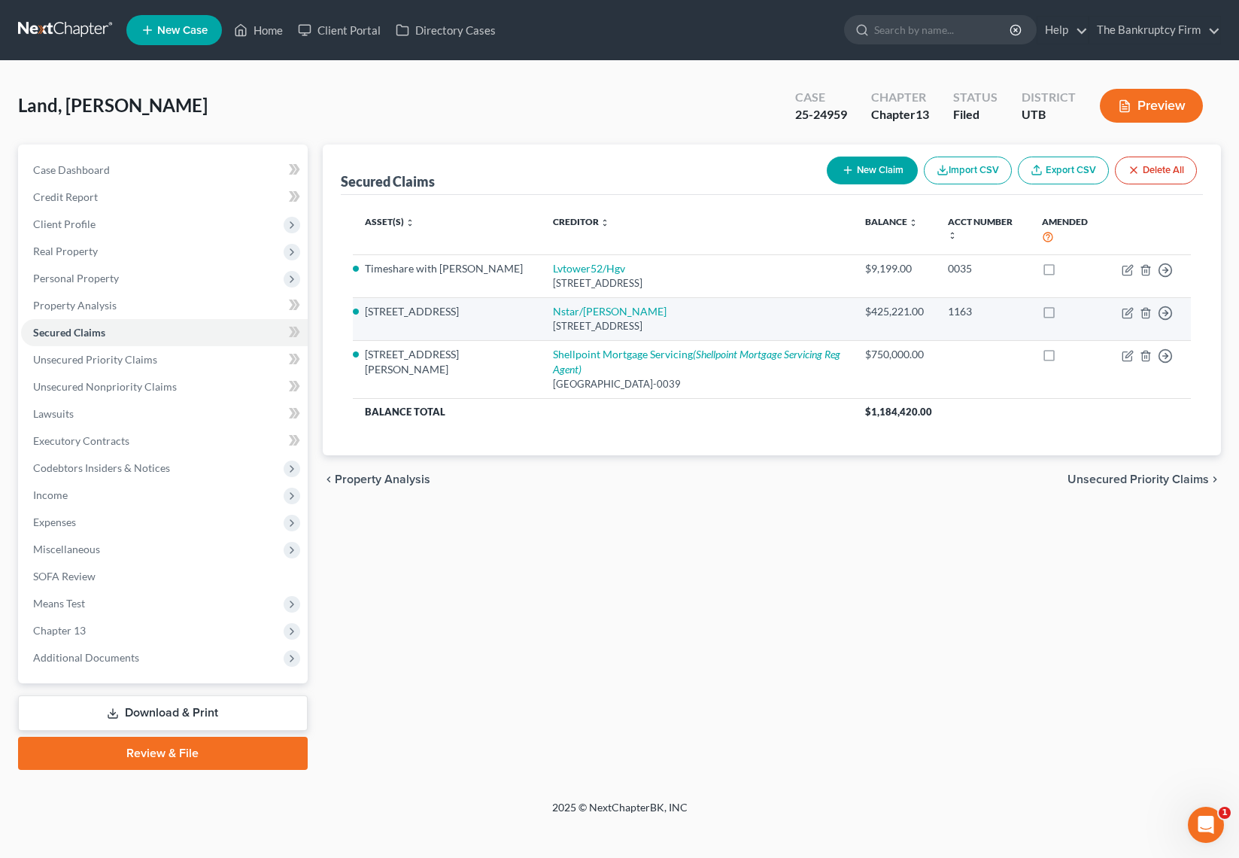
click at [673, 323] on div "350 Highland, Houston, TX 77067" at bounding box center [697, 326] width 288 height 14
drag, startPoint x: 660, startPoint y: 326, endPoint x: 510, endPoint y: 330, distance: 149.8
click at [541, 330] on td "Nstar/Cooper 350 Highland, Houston, TX 77067" at bounding box center [697, 318] width 312 height 43
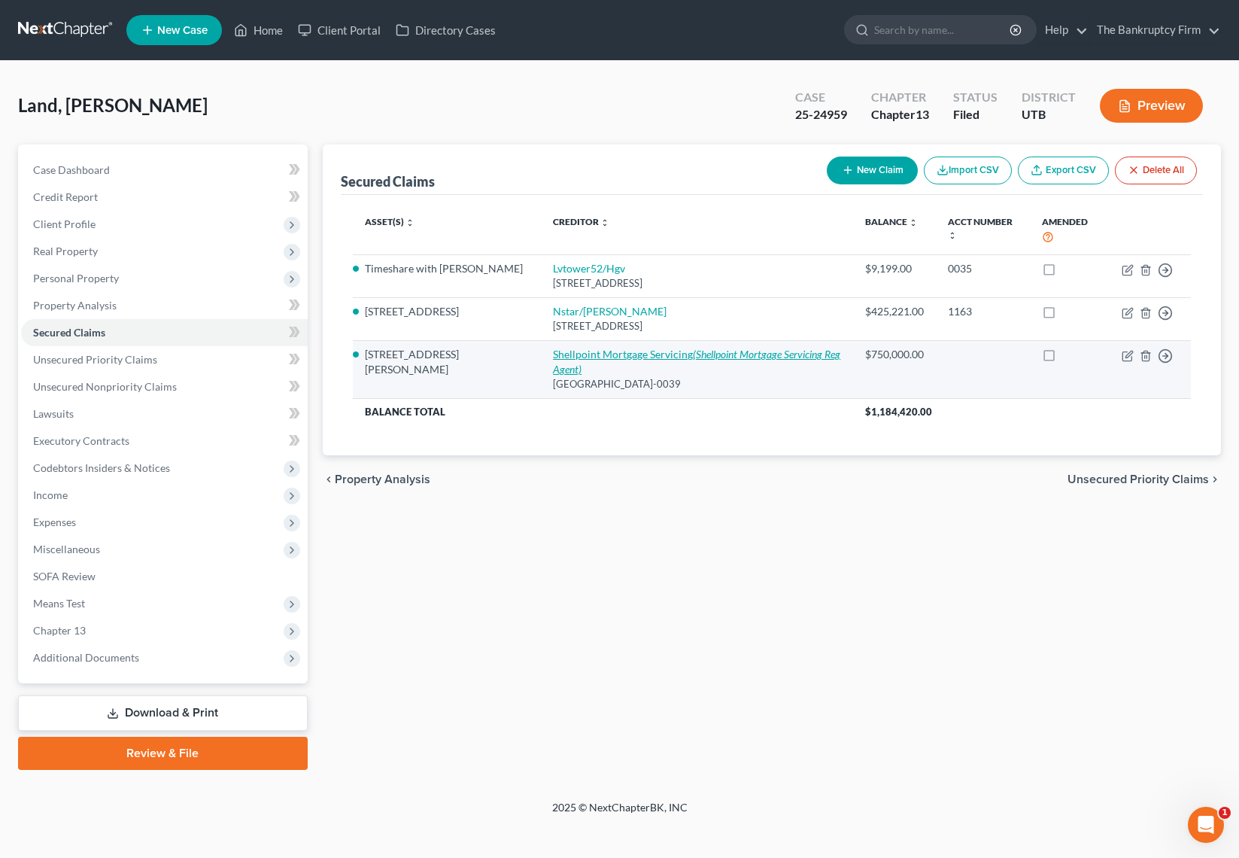
copy div "350 Highland, Houston, TX 77067"
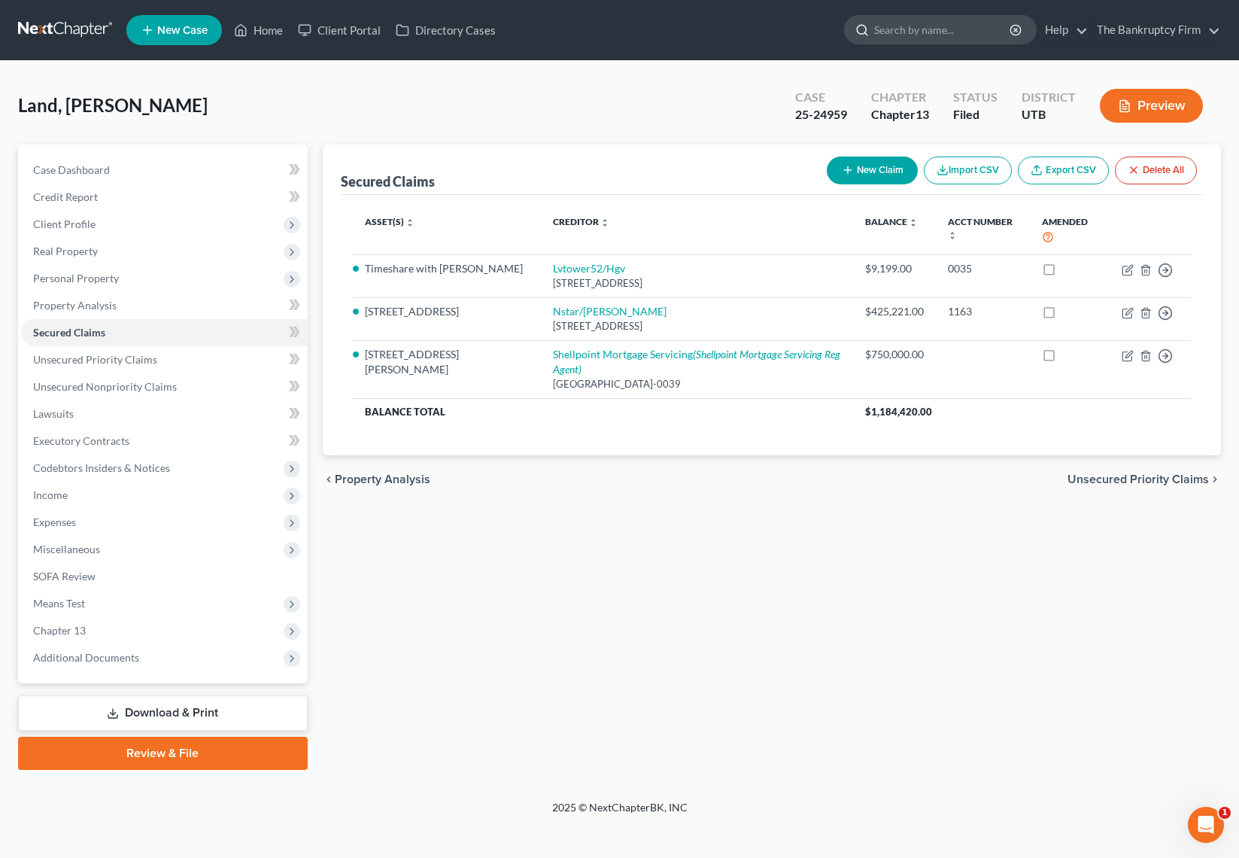
click at [926, 34] on input "search" at bounding box center [943, 30] width 138 height 28
type input "kebin"
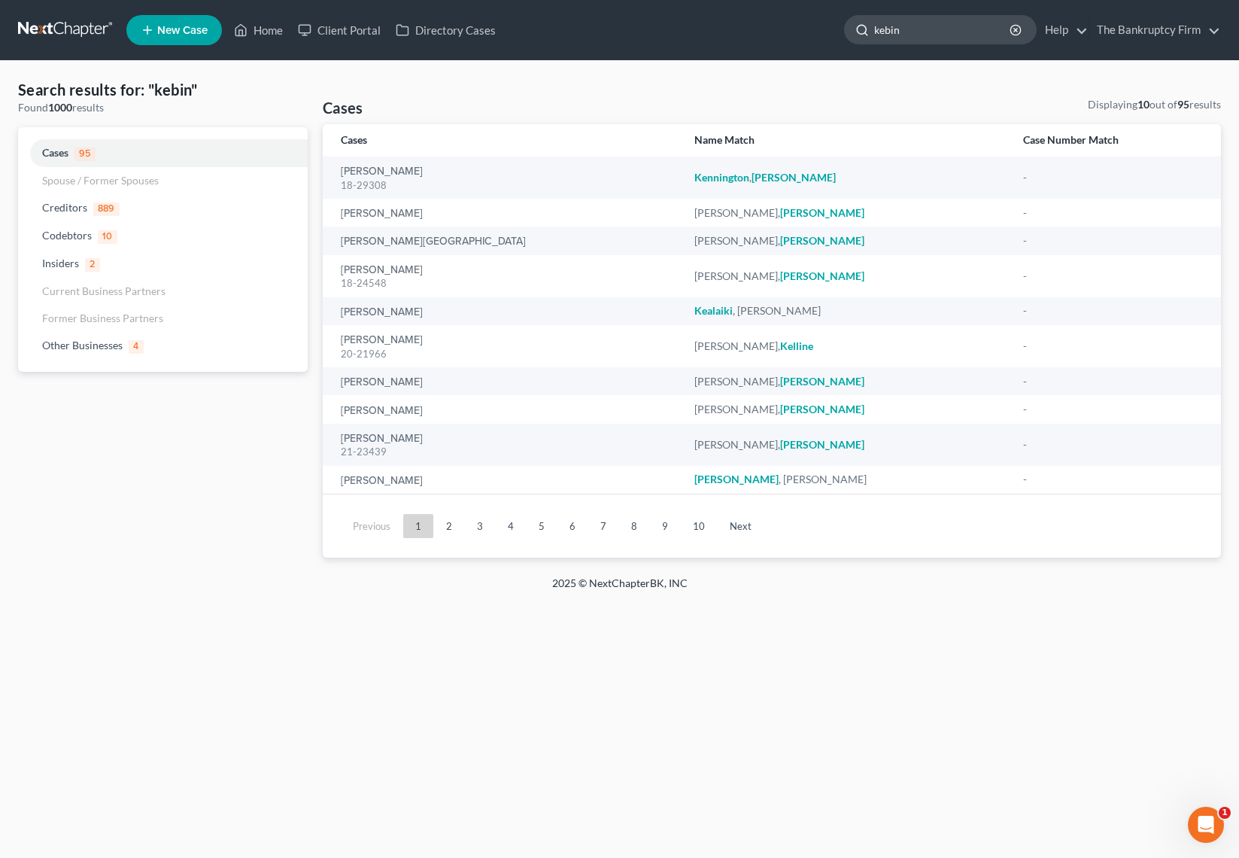
click at [947, 31] on input "kebin" at bounding box center [943, 30] width 138 height 28
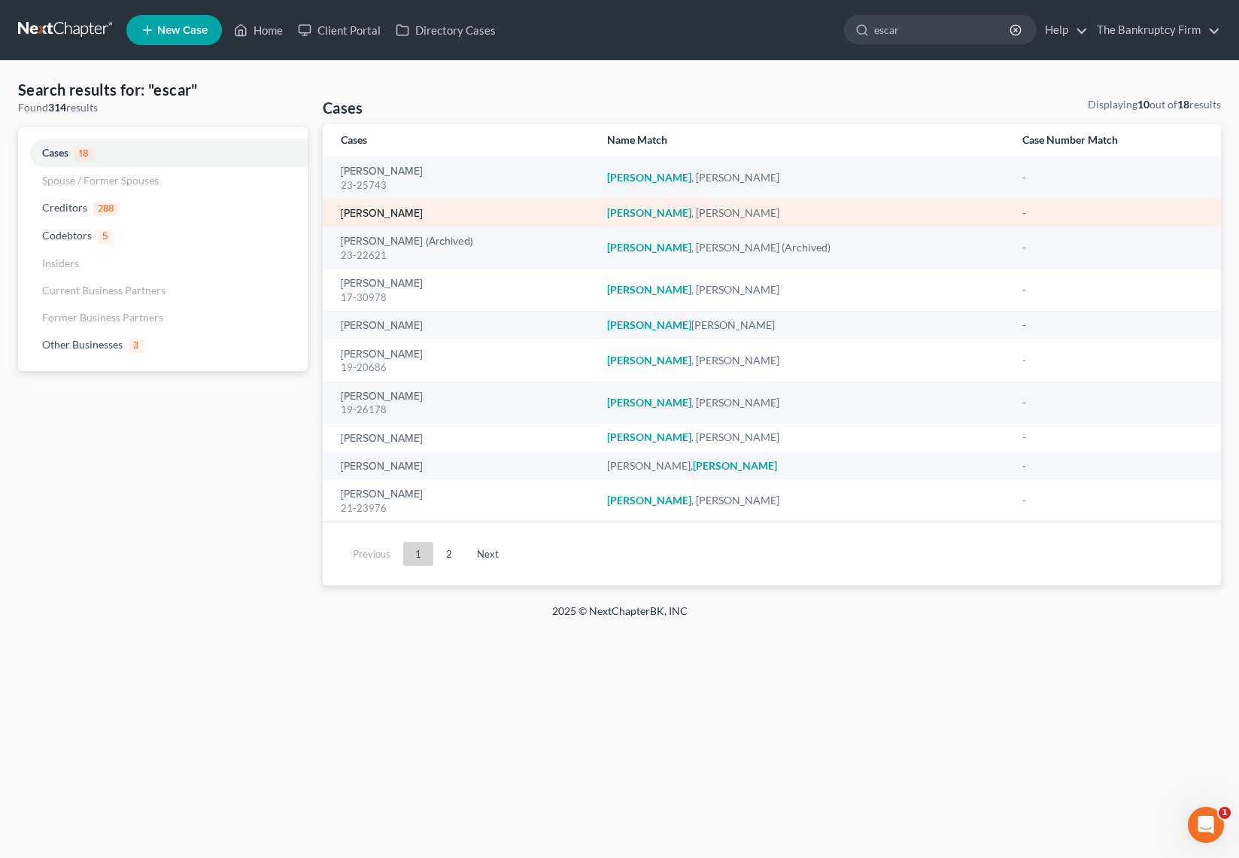
type input "escar"
click at [406, 213] on link "Escareno, Brodie" at bounding box center [382, 213] width 82 height 11
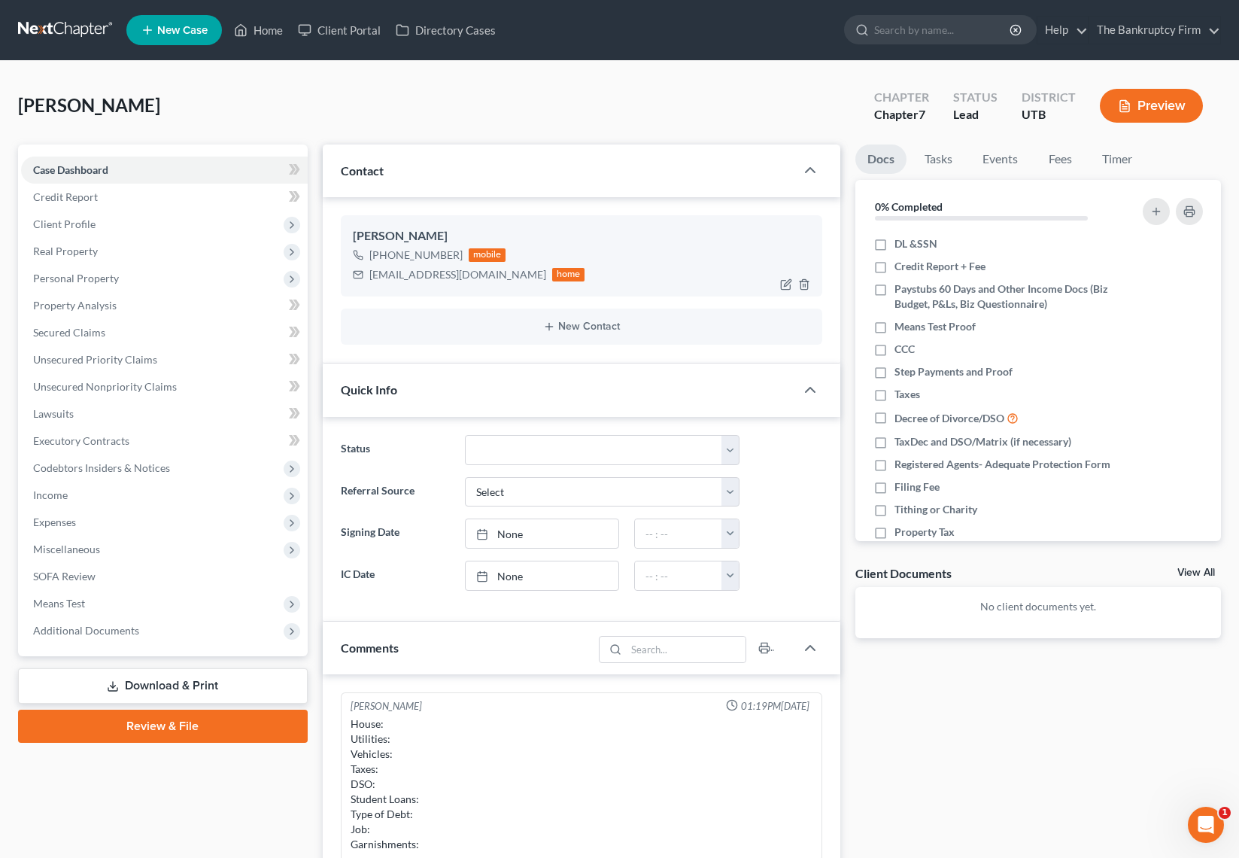
scroll to position [14, 0]
drag, startPoint x: 456, startPoint y: 251, endPoint x: 375, endPoint y: 260, distance: 81.8
click at [375, 260] on div "+1 (435) 881-7412" at bounding box center [415, 255] width 93 height 15
copy div "1 (435) 881-7412"
click at [62, 221] on span "Client Profile" at bounding box center [64, 223] width 62 height 13
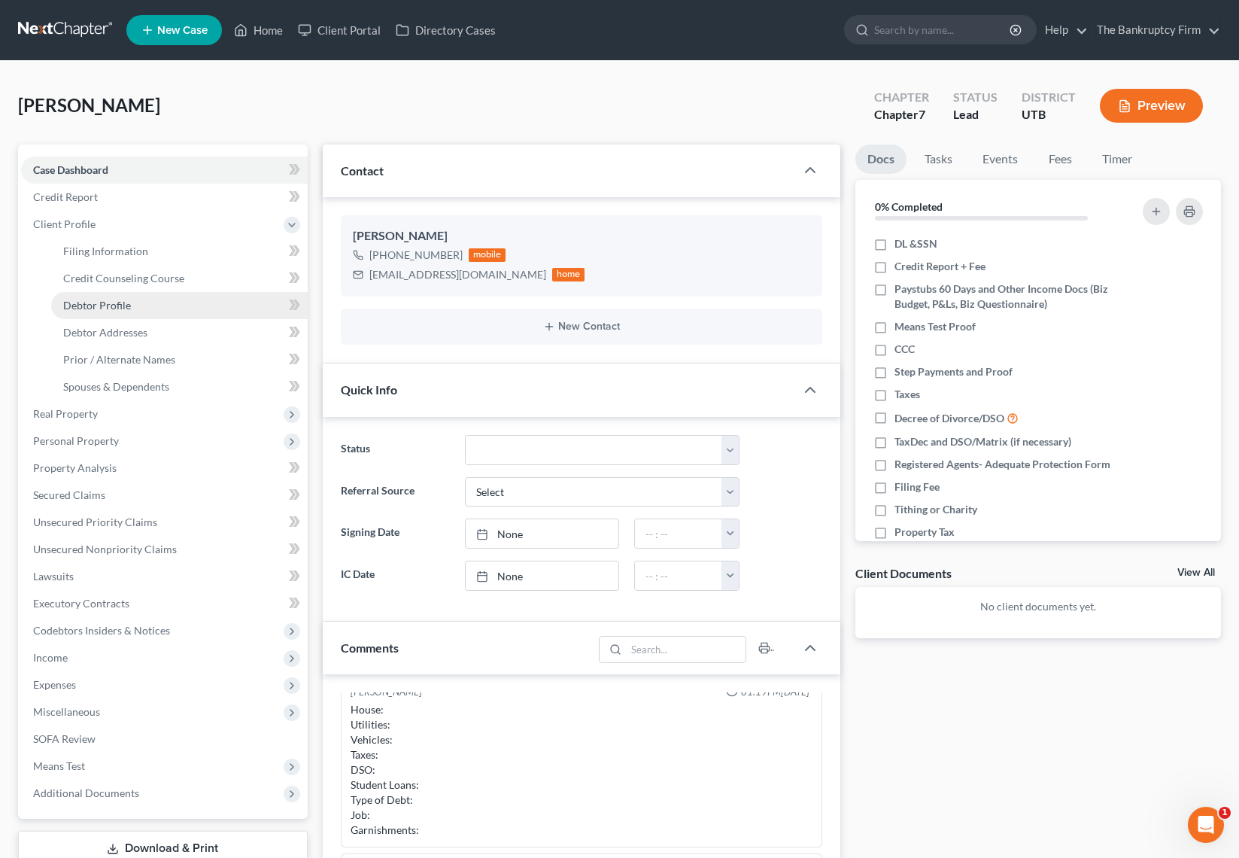
click at [132, 305] on link "Debtor Profile" at bounding box center [179, 305] width 257 height 27
select select "0"
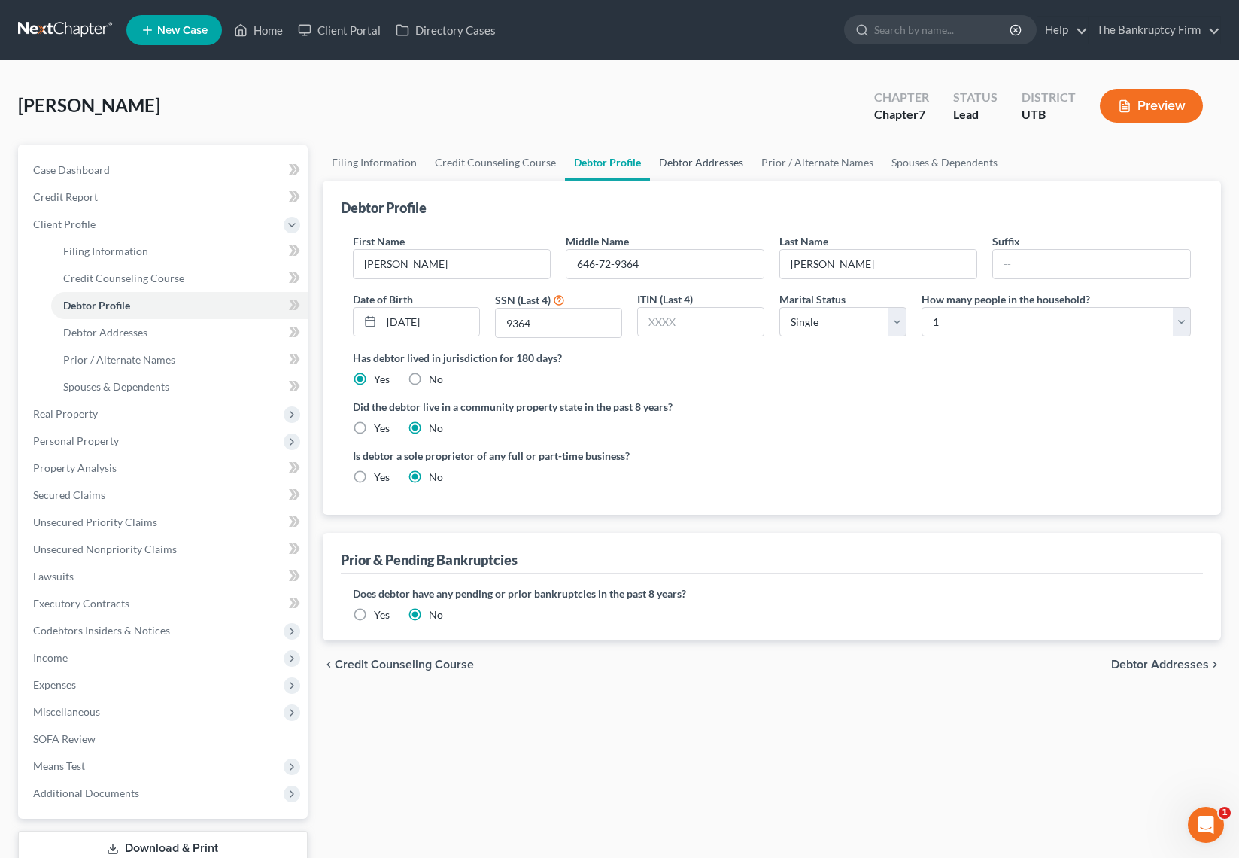
click at [699, 162] on link "Debtor Addresses" at bounding box center [701, 162] width 102 height 36
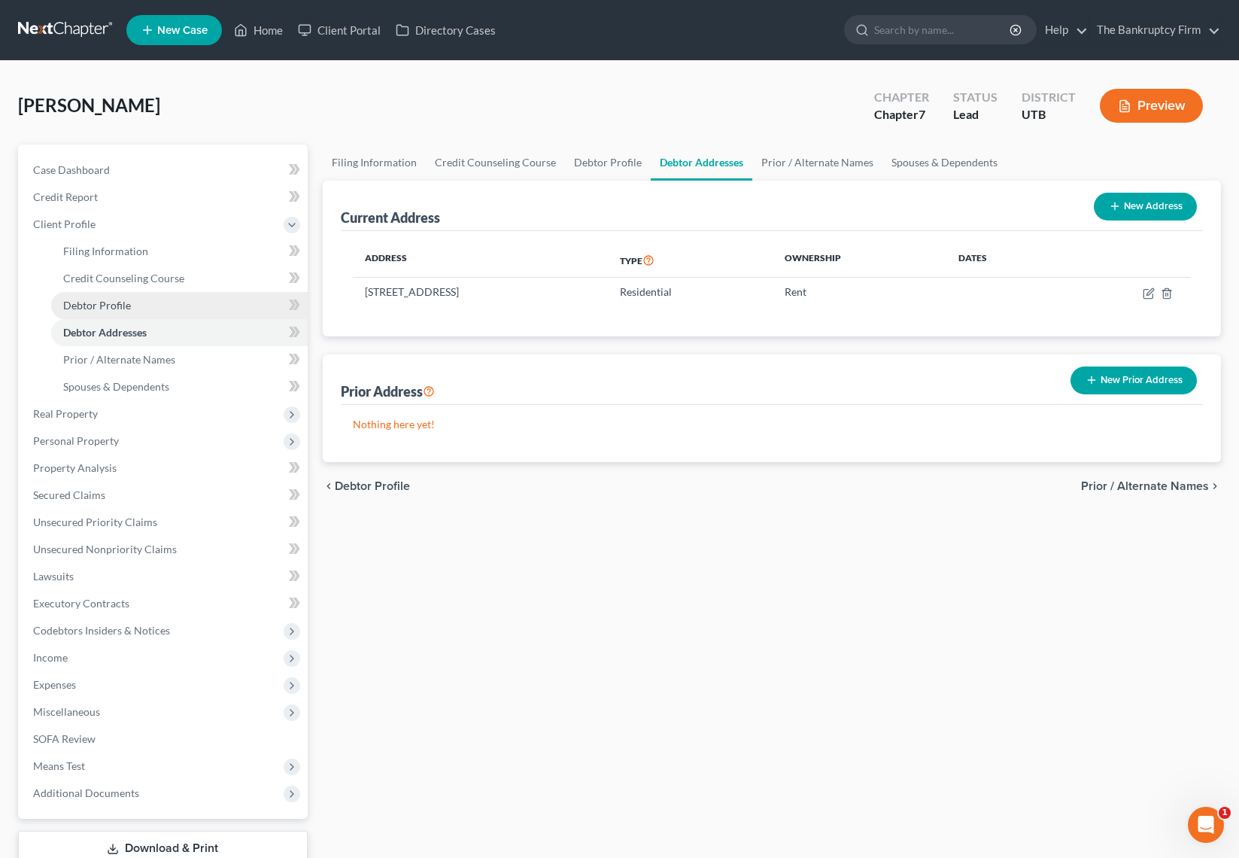
click at [123, 299] on span "Debtor Profile" at bounding box center [97, 305] width 68 height 13
select select "0"
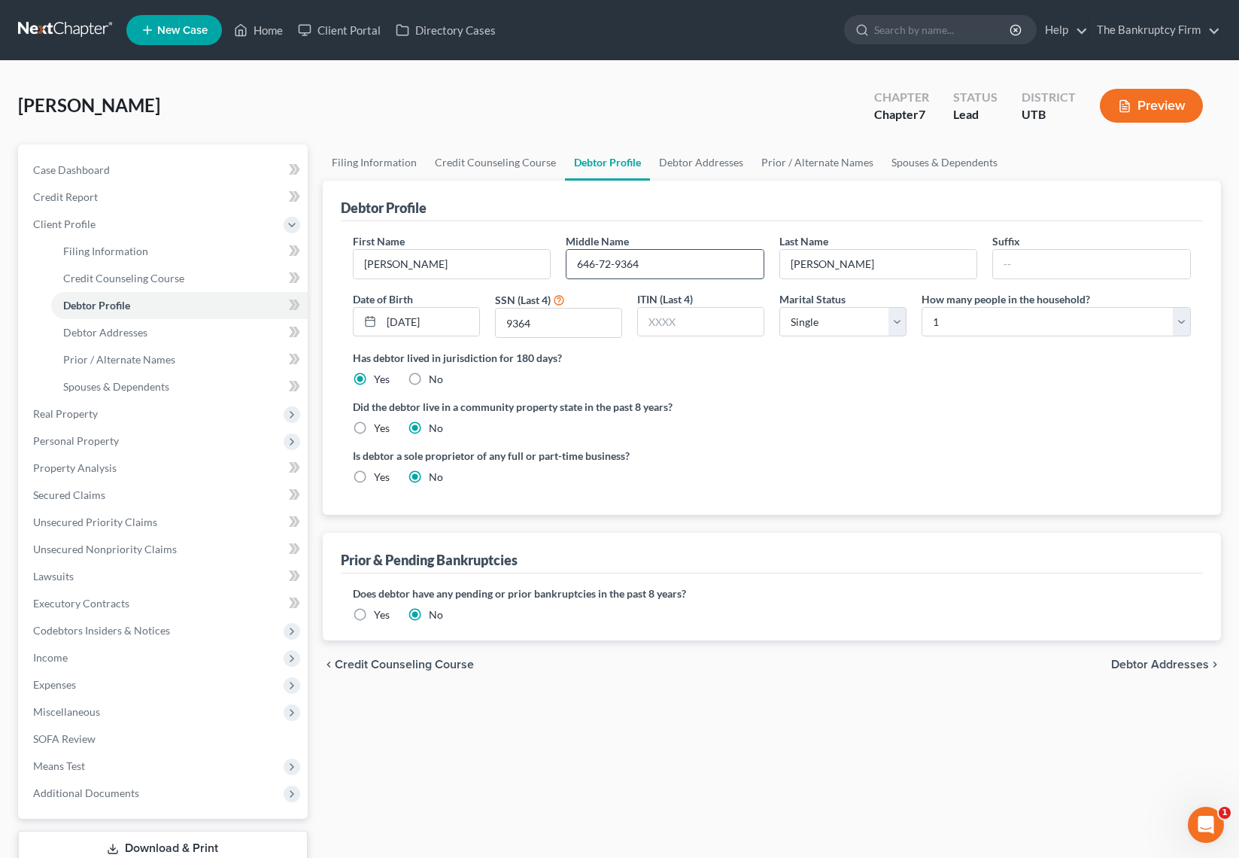
click at [686, 256] on input "646-72-9364" at bounding box center [665, 264] width 197 height 29
click at [676, 257] on input "646-72-9364" at bounding box center [665, 264] width 197 height 29
click at [655, 258] on input "646-72-9364" at bounding box center [665, 264] width 197 height 29
click at [677, 261] on input "646-72-9364" at bounding box center [665, 264] width 197 height 29
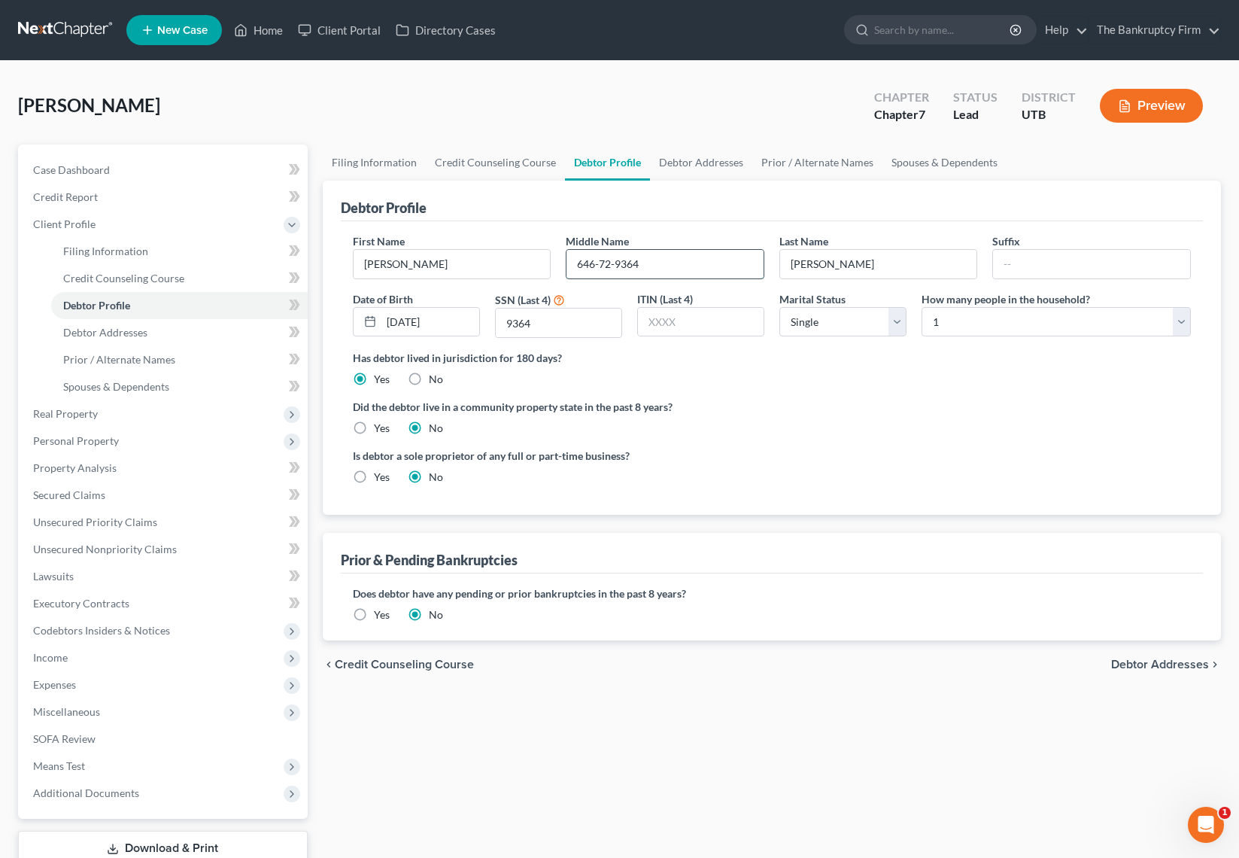
click at [677, 261] on input "646-72-9364" at bounding box center [665, 264] width 197 height 29
click at [254, 32] on link "Home" at bounding box center [258, 30] width 64 height 27
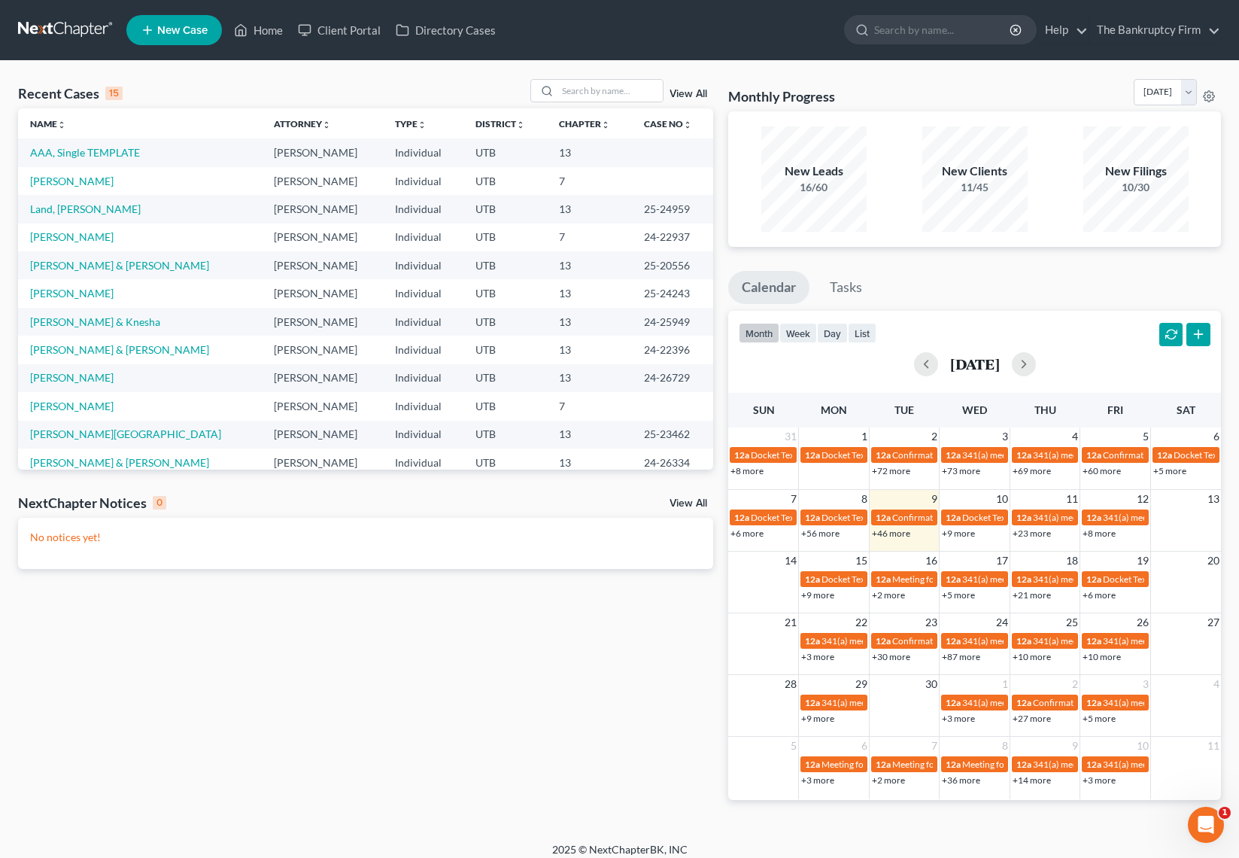
click at [406, 87] on div "Recent Cases 15 View All" at bounding box center [365, 93] width 695 height 29
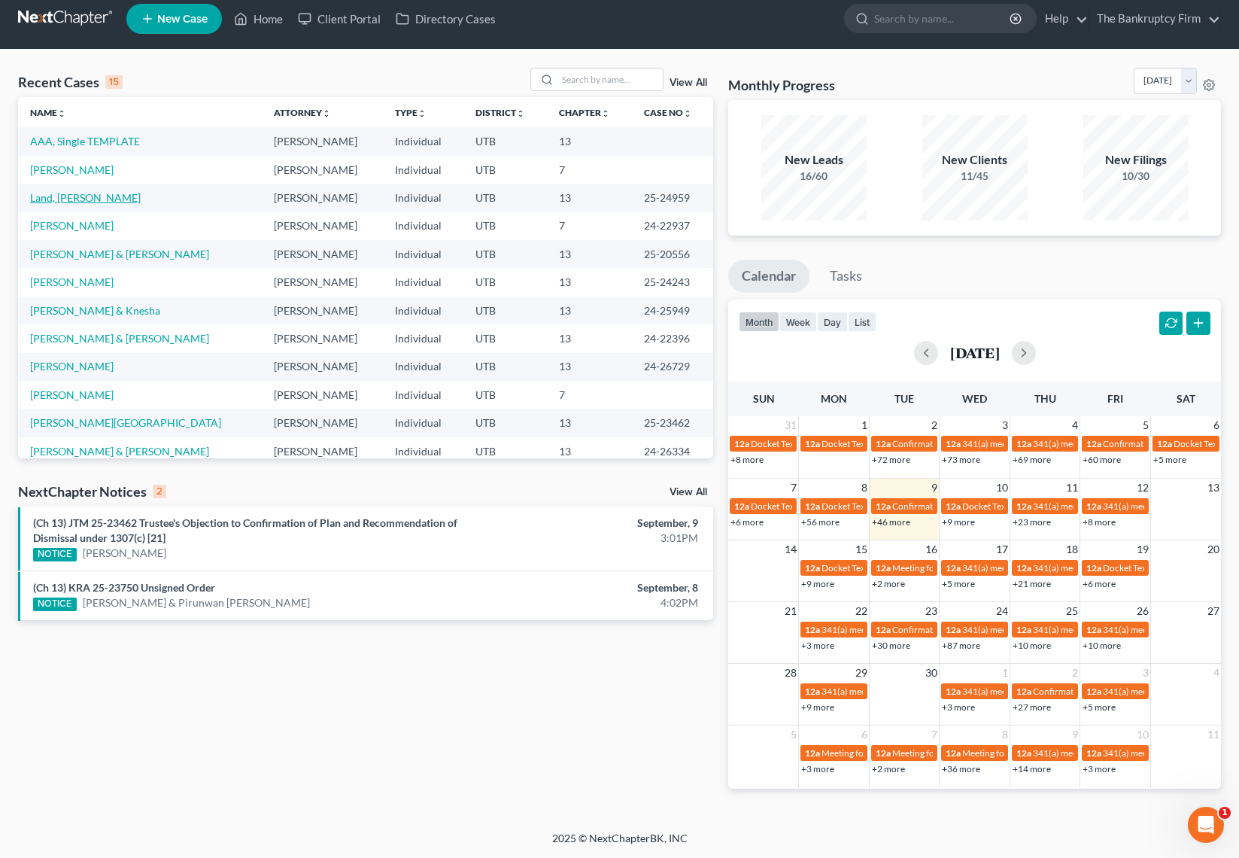
click at [68, 197] on link "Land, Roderic" at bounding box center [85, 197] width 111 height 13
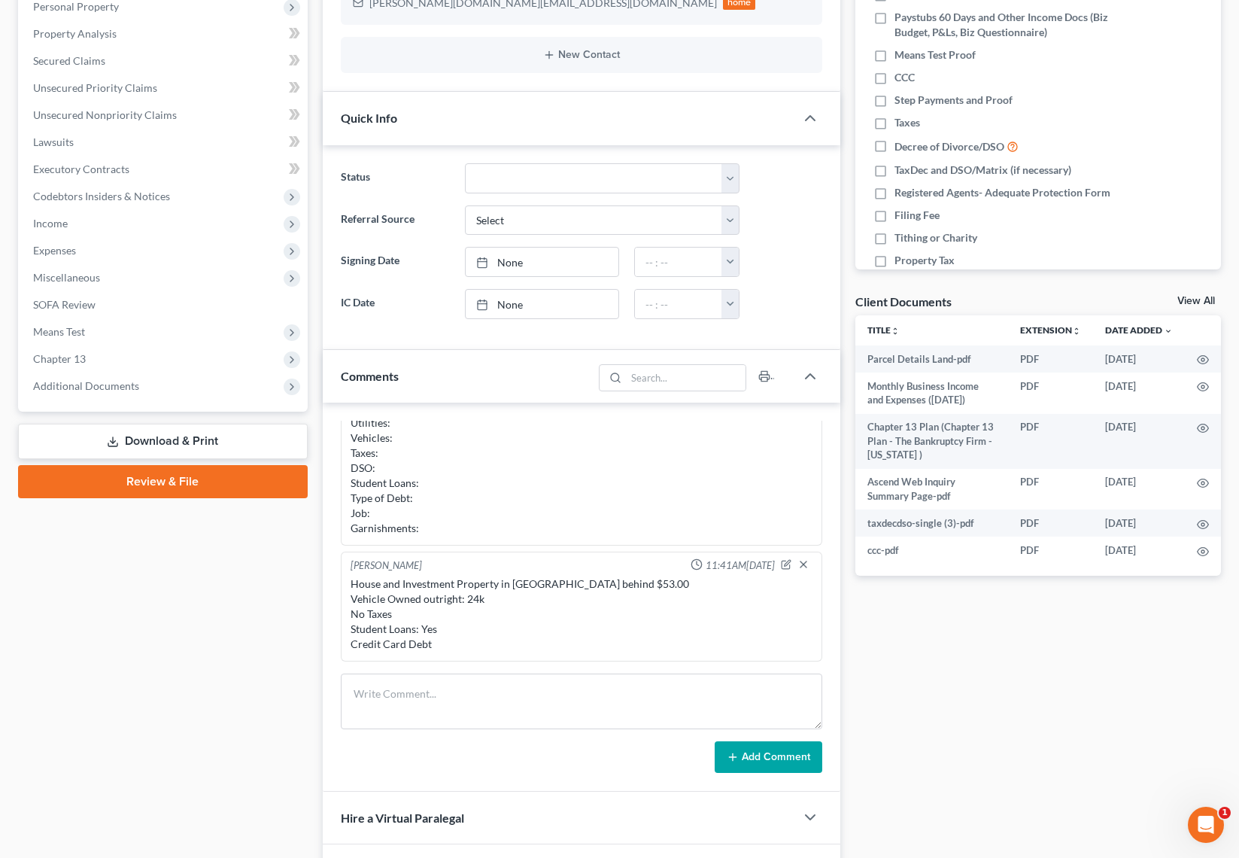
scroll to position [277, 0]
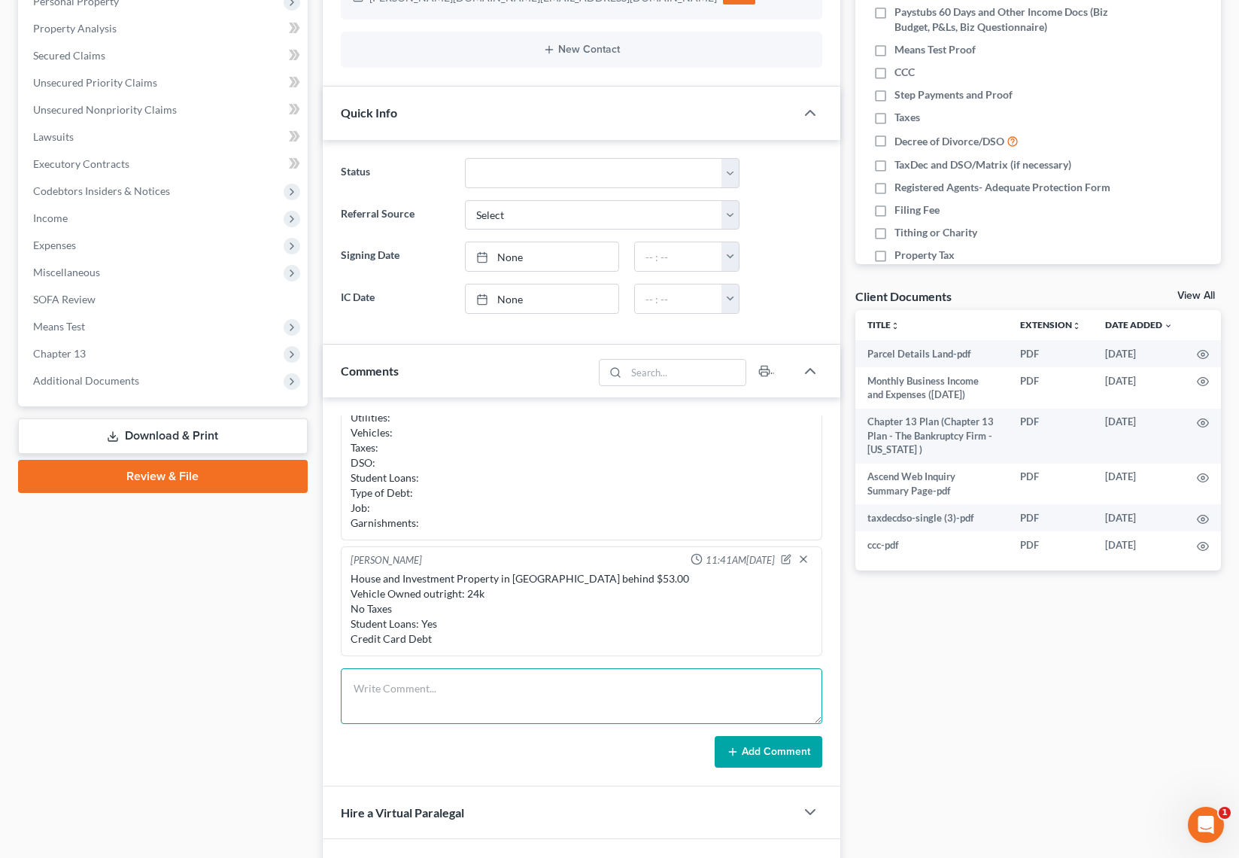
click at [390, 692] on textarea at bounding box center [581, 696] width 481 height 56
type textarea "Still Need: 2023 and 2024 taxes, vegas property management company transactions…"
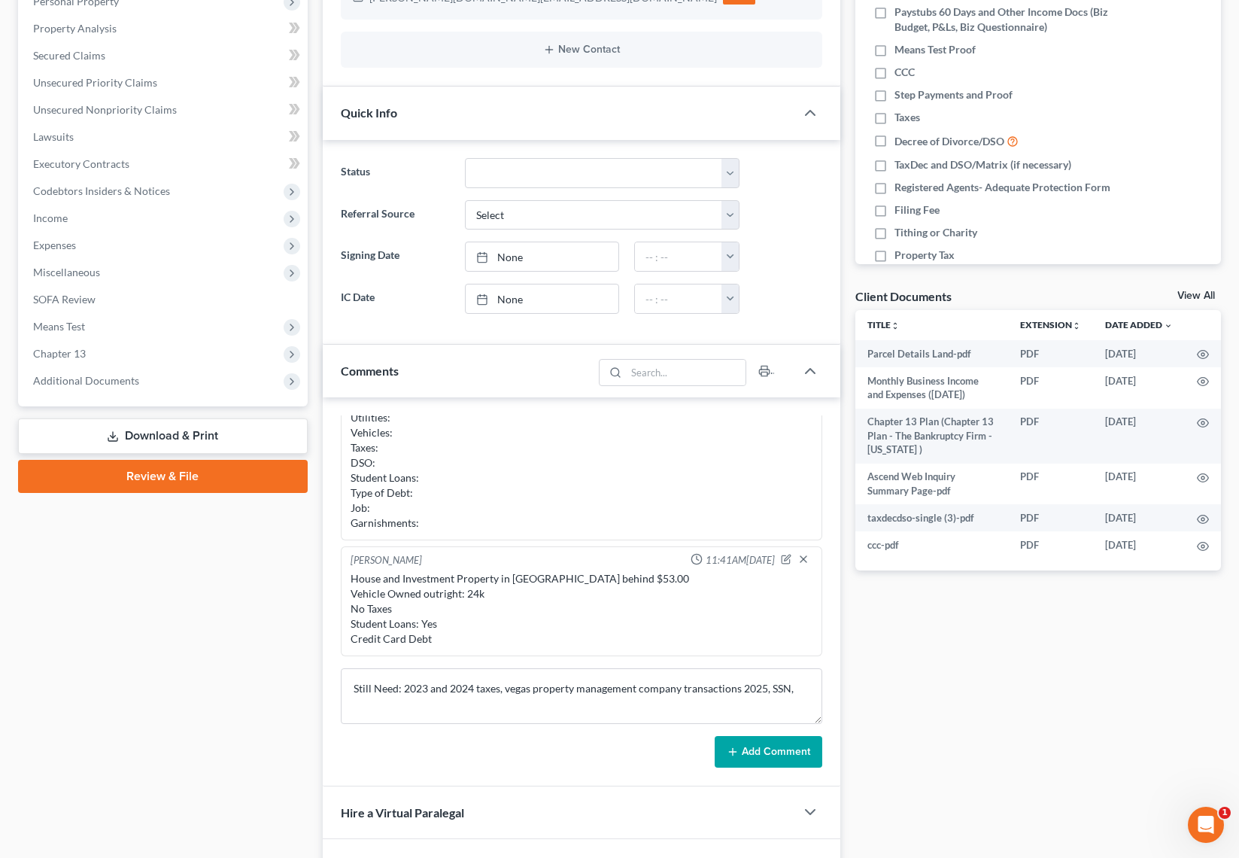
click at [784, 755] on button "Add Comment" at bounding box center [769, 752] width 108 height 32
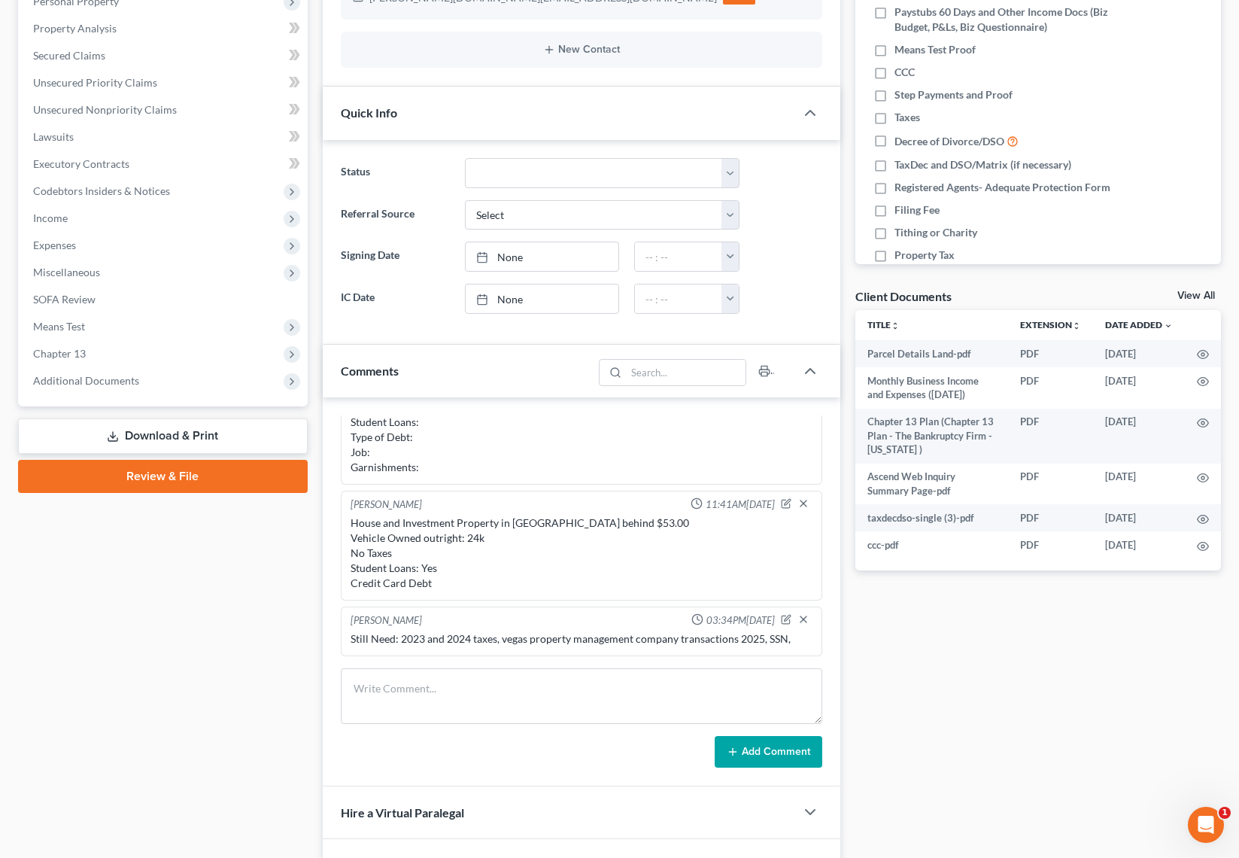
scroll to position [0, 0]
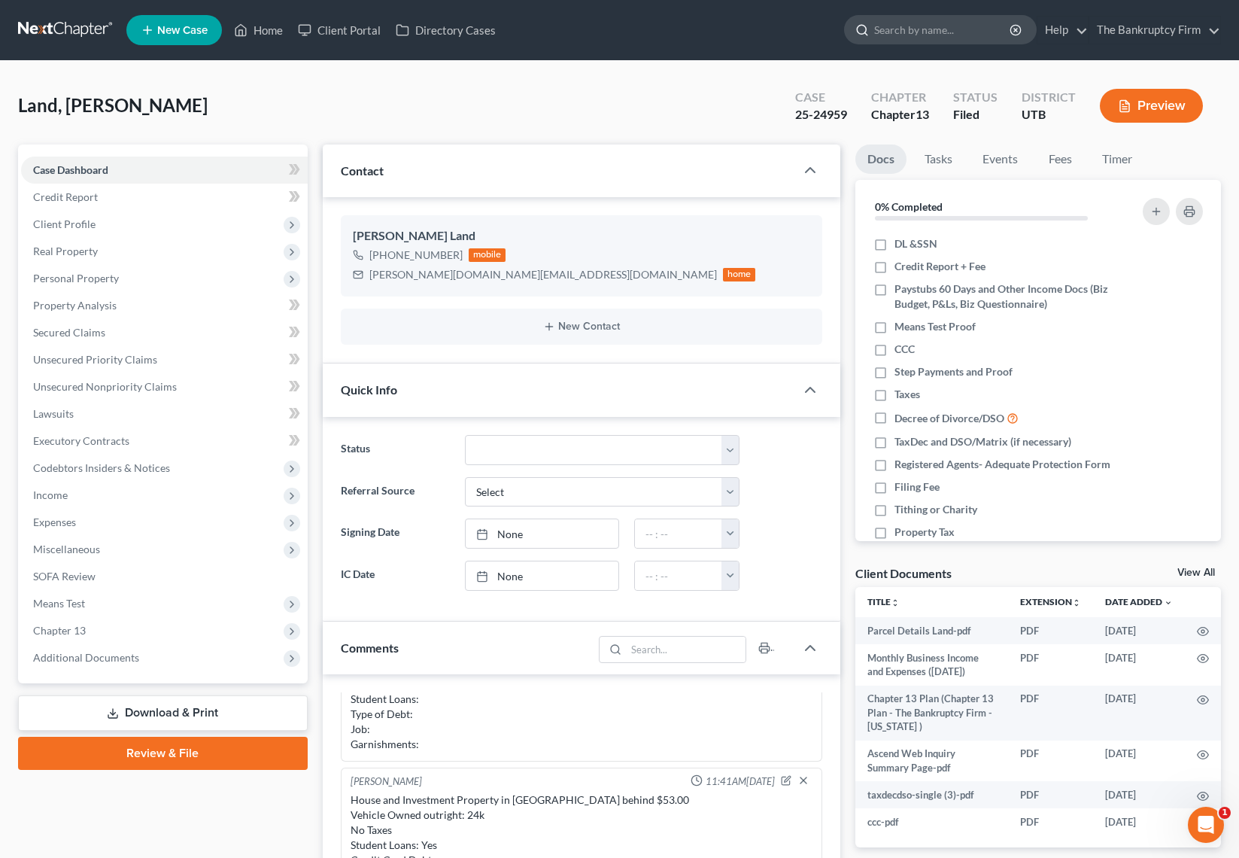
click at [926, 35] on input "search" at bounding box center [943, 30] width 138 height 28
type input "house"
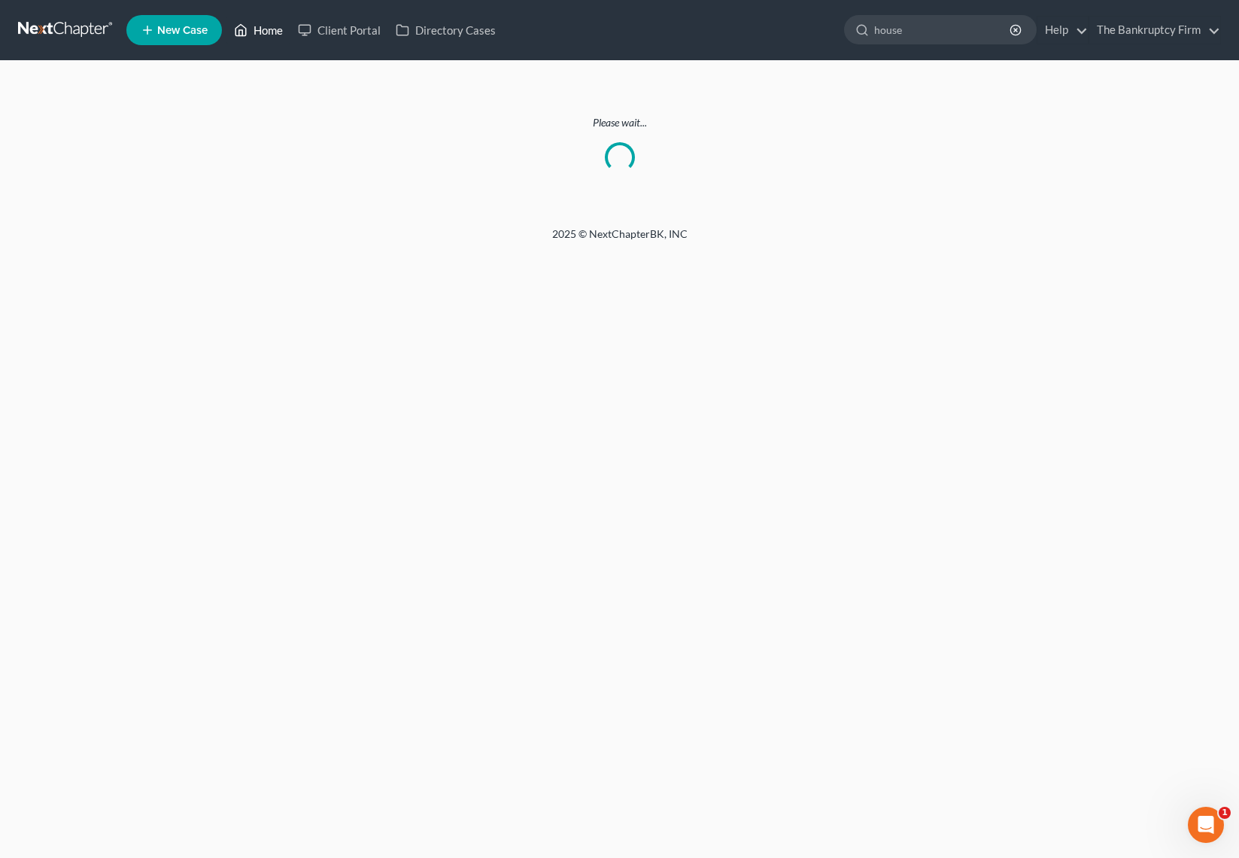
click at [255, 29] on link "Home" at bounding box center [258, 30] width 64 height 27
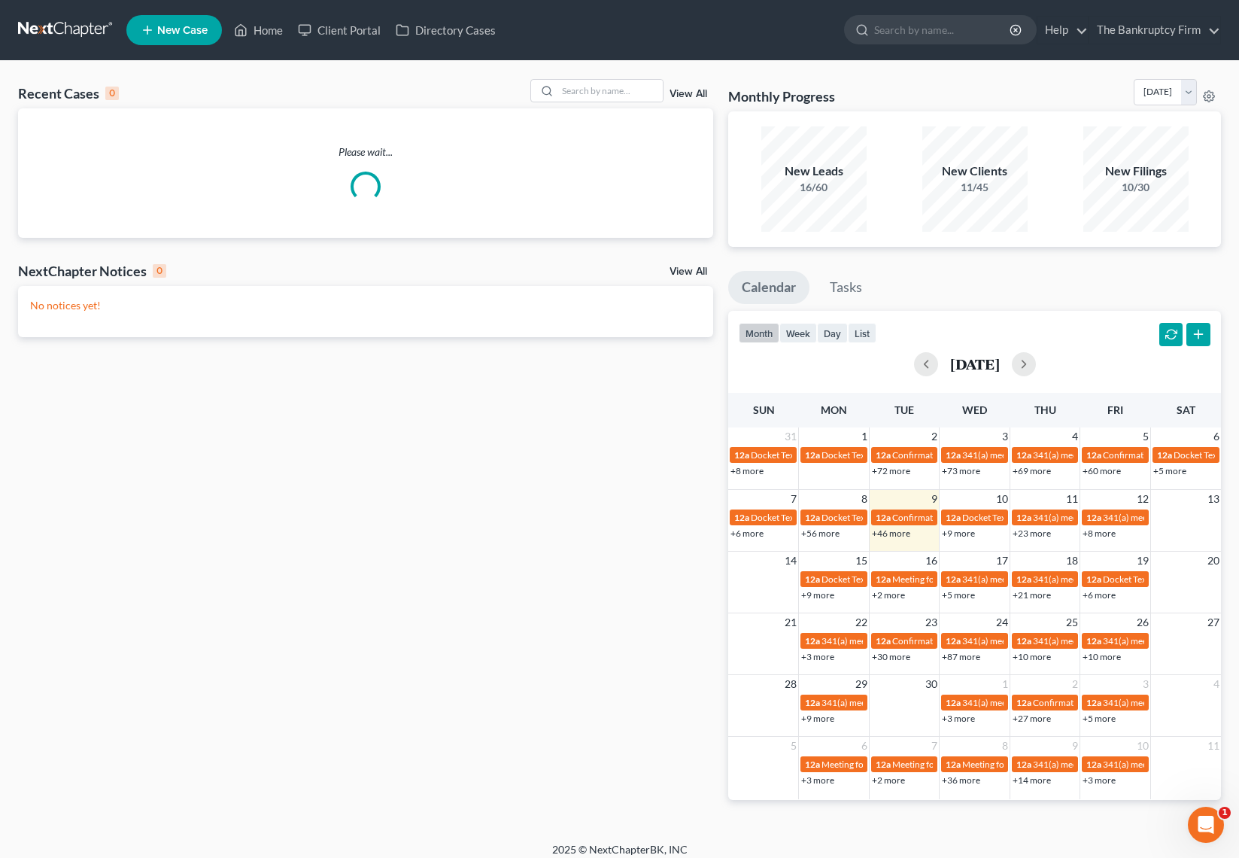
click at [689, 92] on link "View All" at bounding box center [689, 94] width 38 height 11
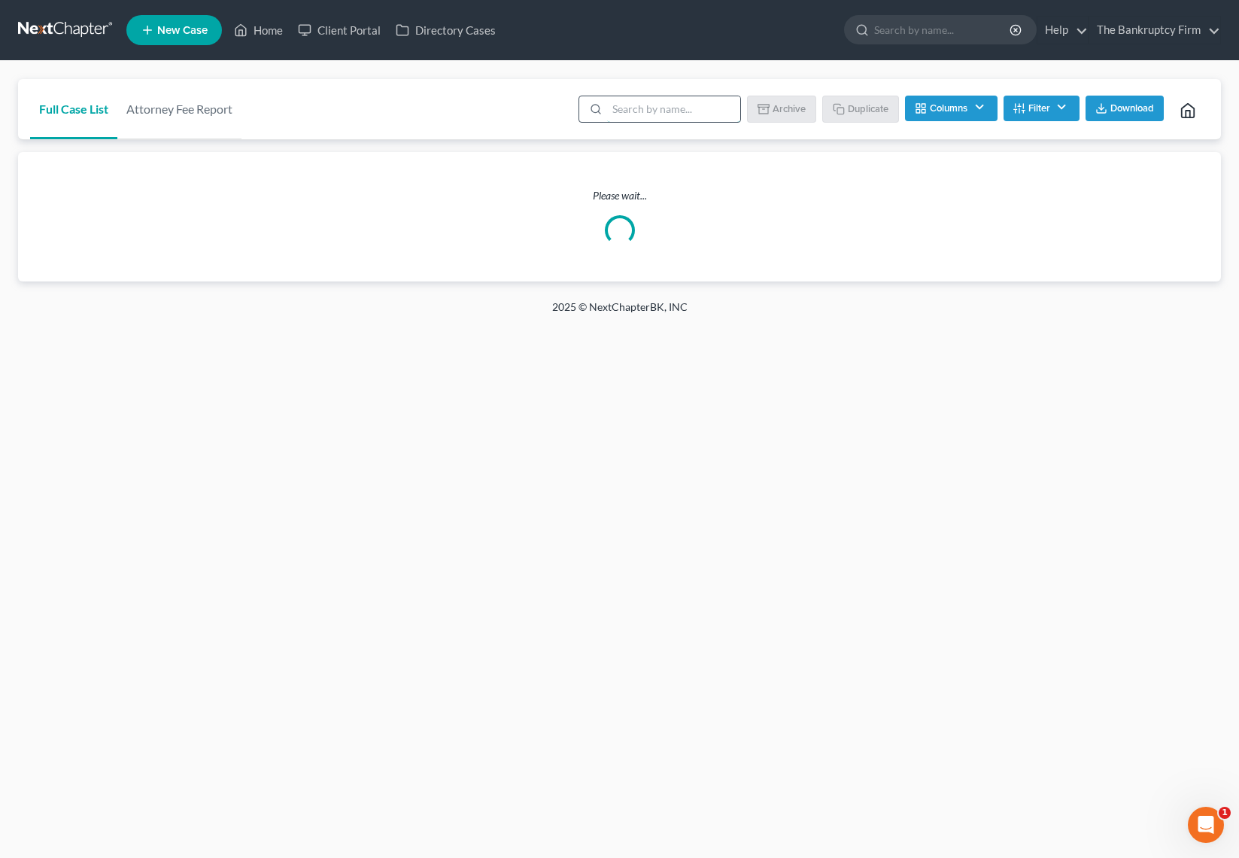
click at [688, 108] on input "search" at bounding box center [673, 109] width 133 height 26
type input "house"
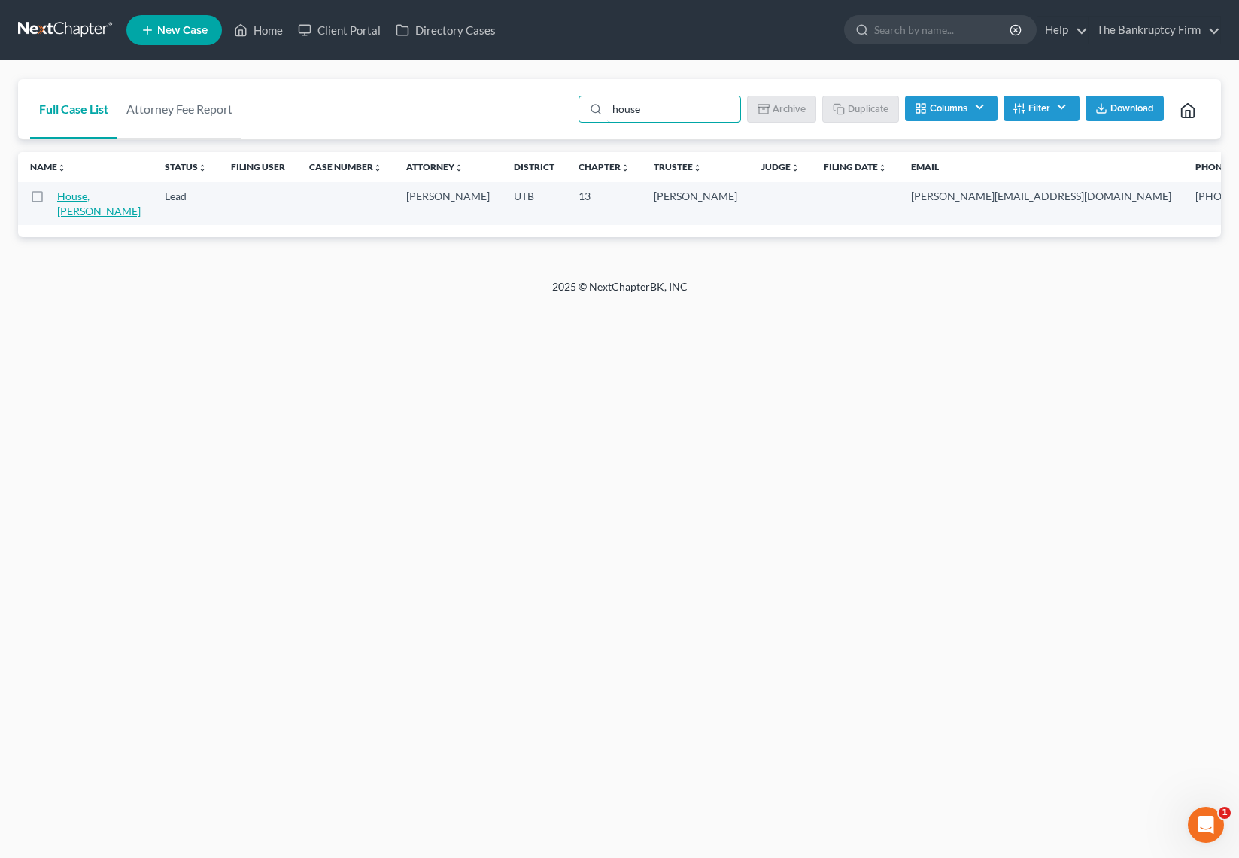
click at [79, 207] on link "House, Trisha" at bounding box center [99, 204] width 84 height 28
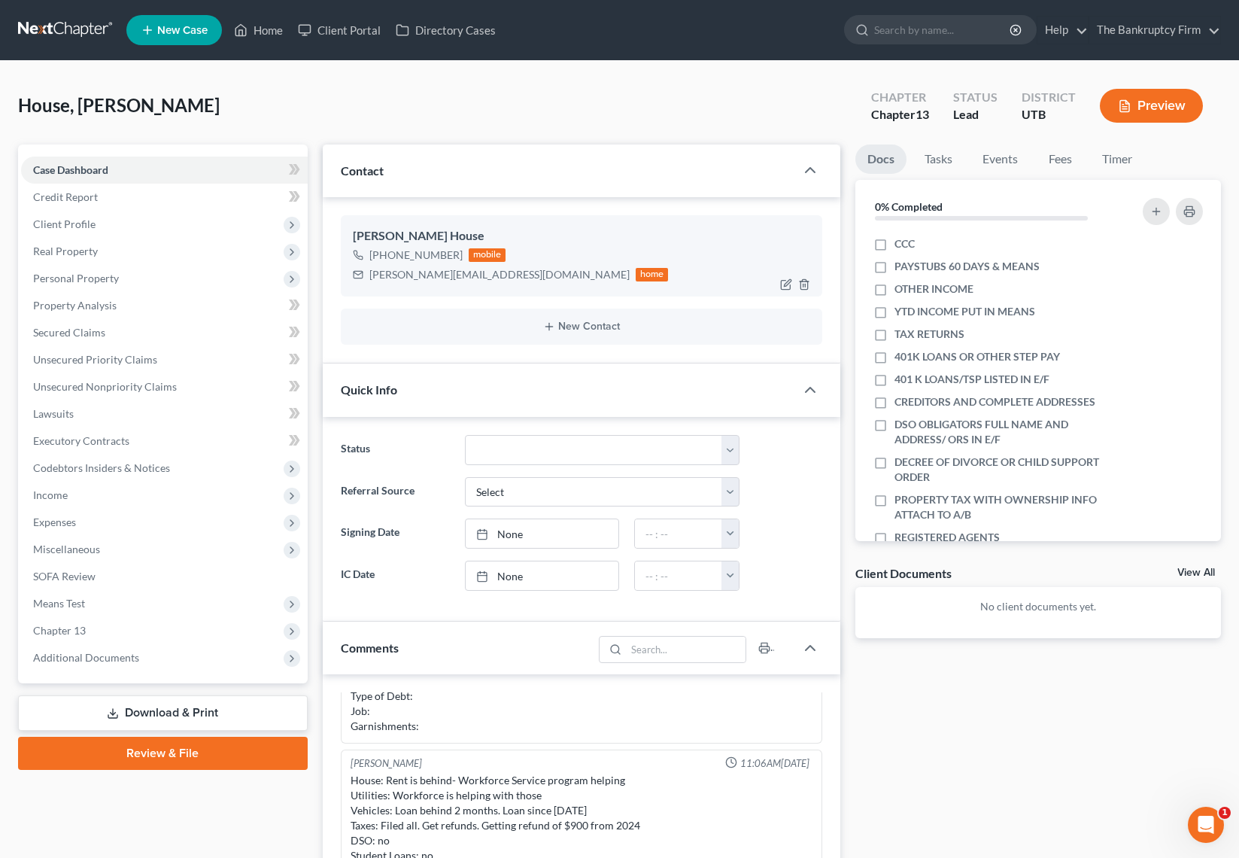
drag, startPoint x: 456, startPoint y: 253, endPoint x: 375, endPoint y: 263, distance: 81.8
click at [373, 262] on div "+1 (385) 240-9460" at bounding box center [415, 255] width 93 height 15
copy div "1 (385) 240-9460"
click at [955, 30] on input "search" at bounding box center [943, 30] width 138 height 28
type input "taylor"
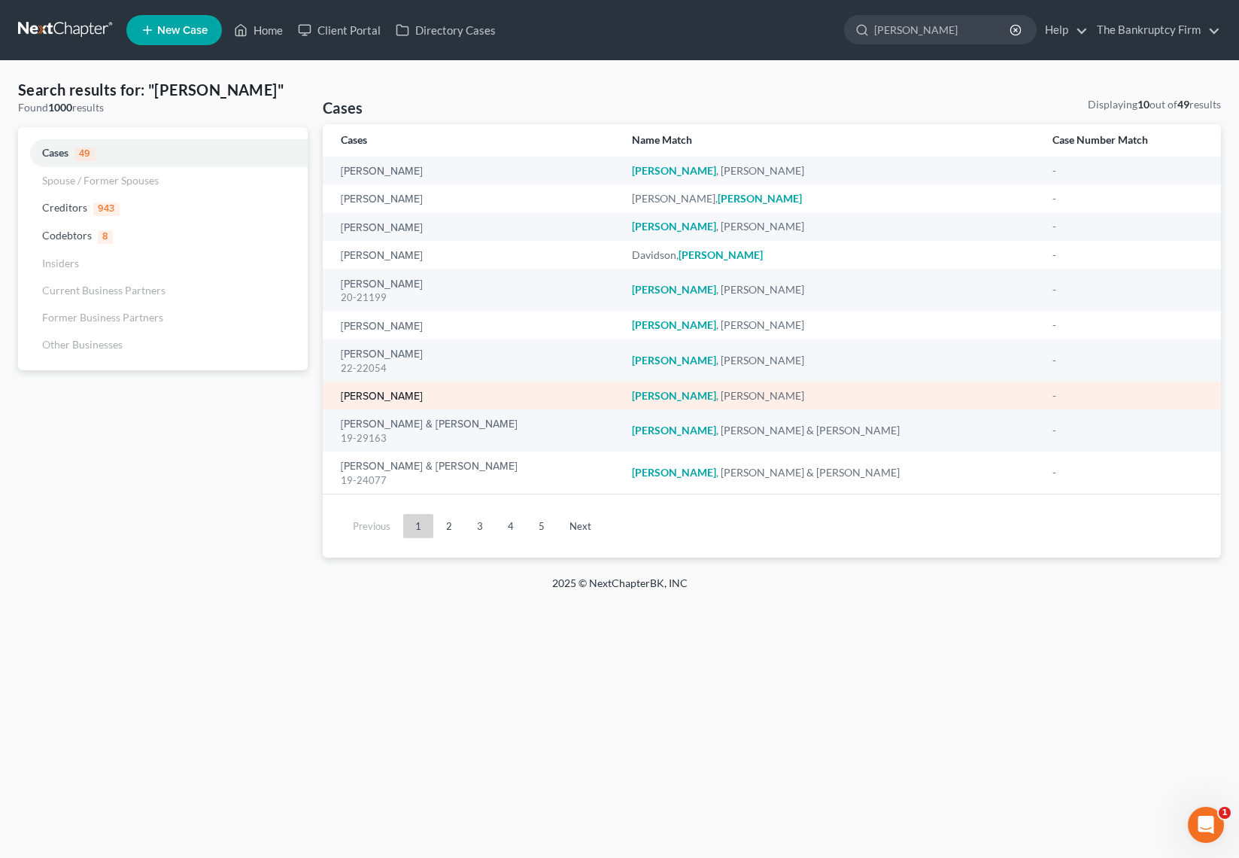
click at [387, 395] on link "[PERSON_NAME]" at bounding box center [382, 396] width 82 height 11
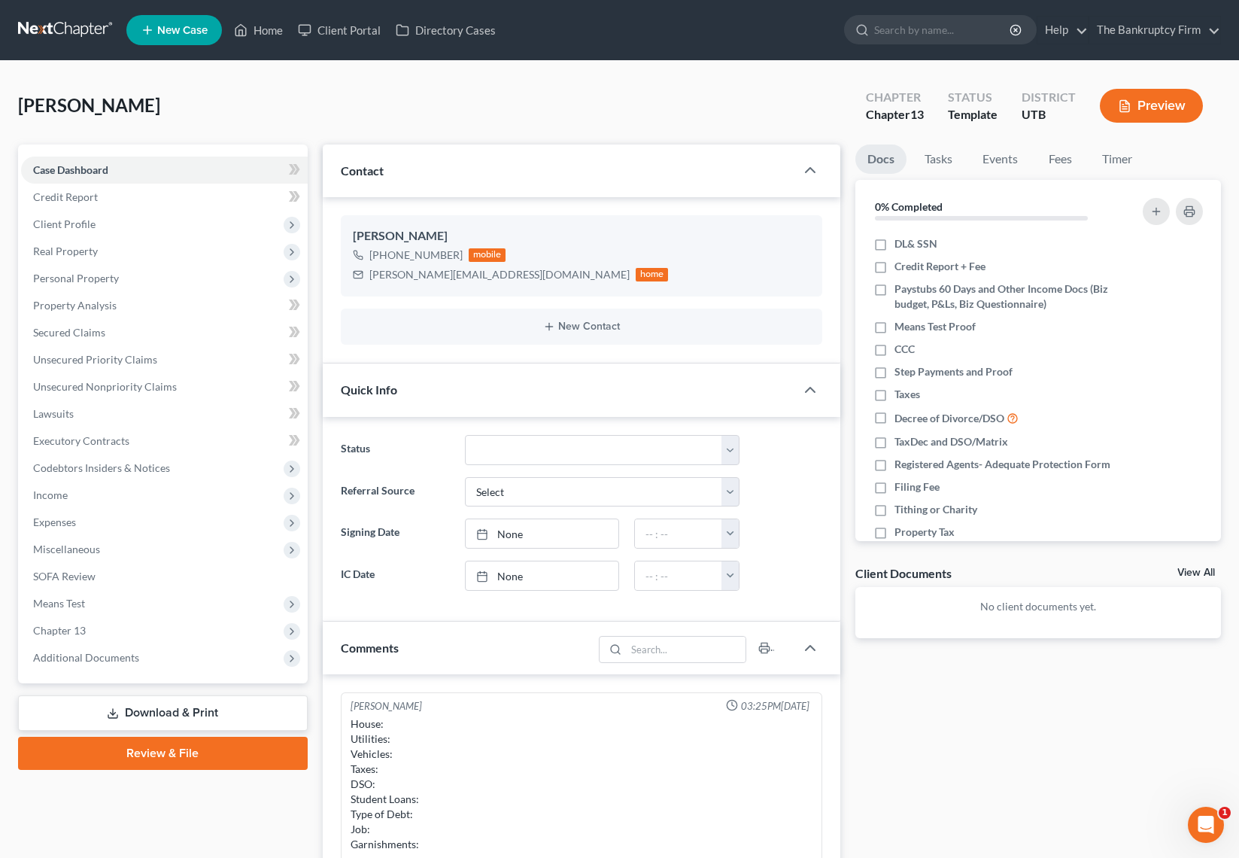
scroll to position [118, 0]
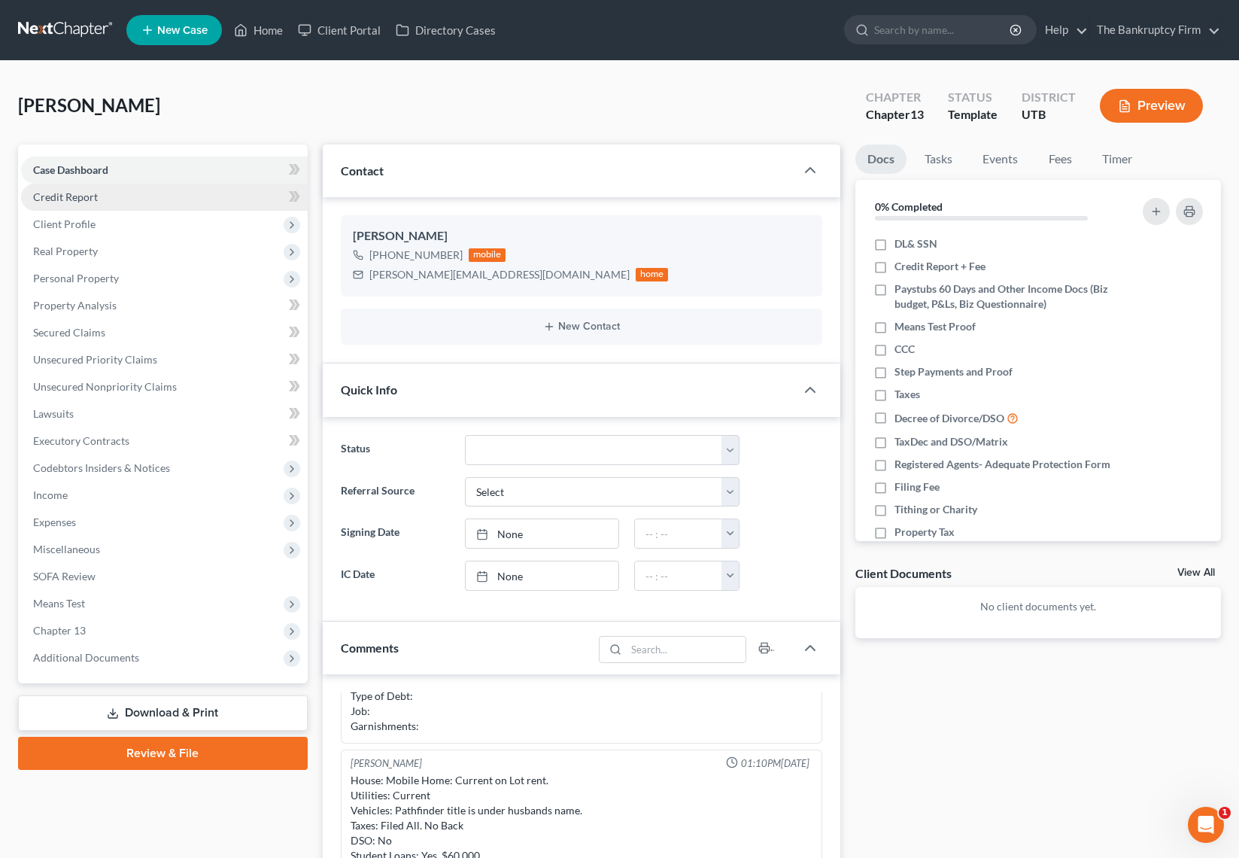
click at [117, 204] on link "Credit Report" at bounding box center [164, 197] width 287 height 27
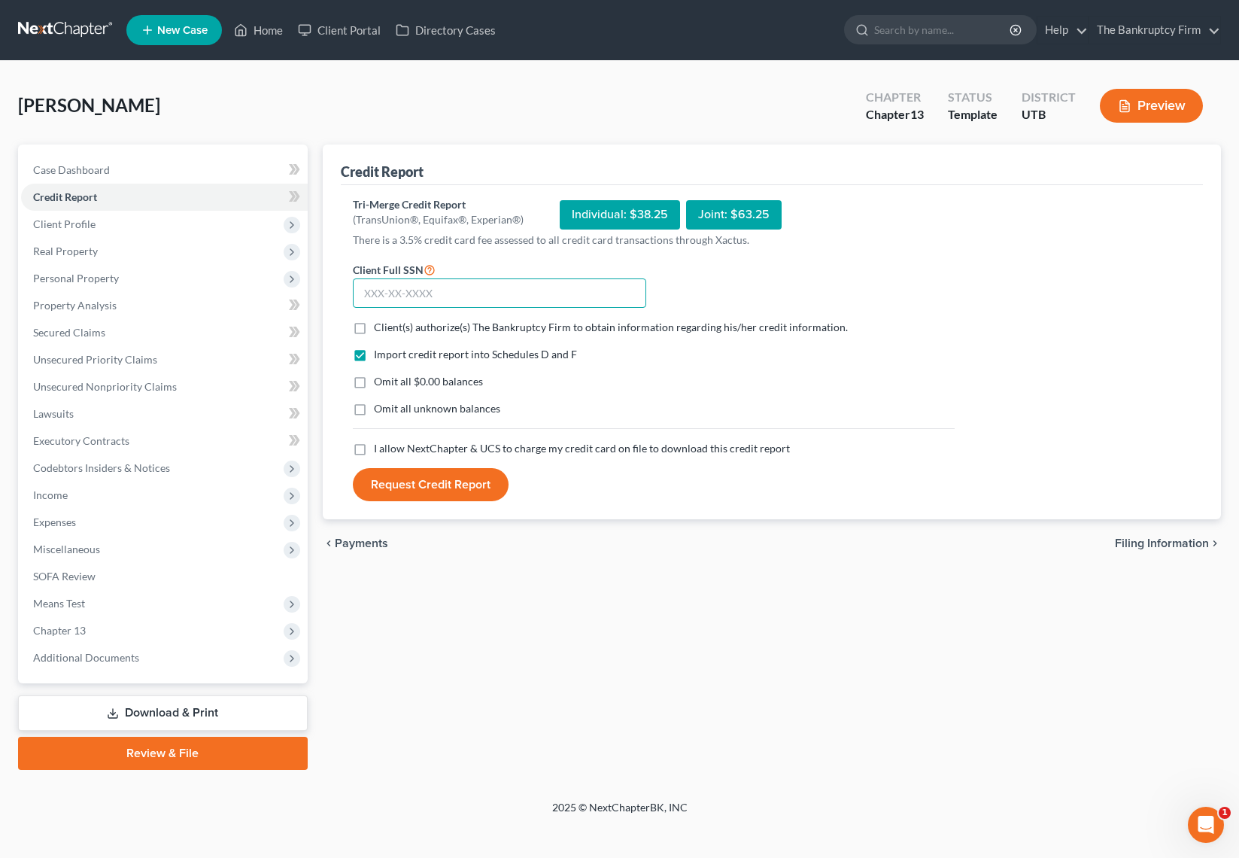
click at [433, 299] on input "text" at bounding box center [499, 293] width 293 height 30
type input "529-57-5477"
click at [374, 329] on label "Client(s) authorize(s) The Bankruptcy Firm to obtain information regarding his/…" at bounding box center [611, 327] width 474 height 15
click at [380, 329] on input "Client(s) authorize(s) The Bankruptcy Firm to obtain information regarding his/…" at bounding box center [385, 325] width 10 height 10
checkbox input "true"
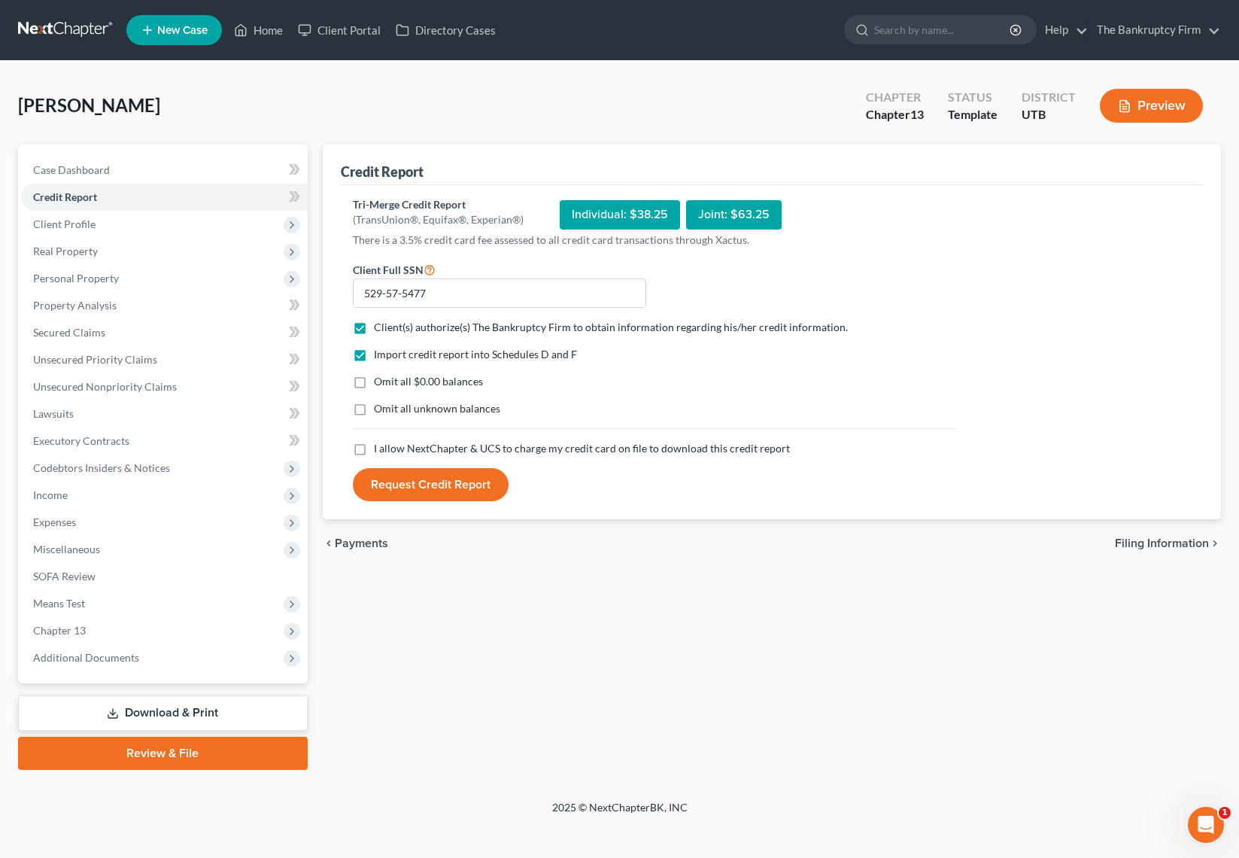
click at [374, 383] on label "Omit all $0.00 balances" at bounding box center [428, 381] width 109 height 15
click at [380, 383] on input "Omit all $0.00 balances" at bounding box center [385, 379] width 10 height 10
checkbox input "true"
click at [374, 450] on label "I allow NextChapter & UCS to charge my credit card on file to download this cre…" at bounding box center [582, 448] width 416 height 15
click at [380, 450] on input "I allow NextChapter & UCS to charge my credit card on file to download this cre…" at bounding box center [385, 446] width 10 height 10
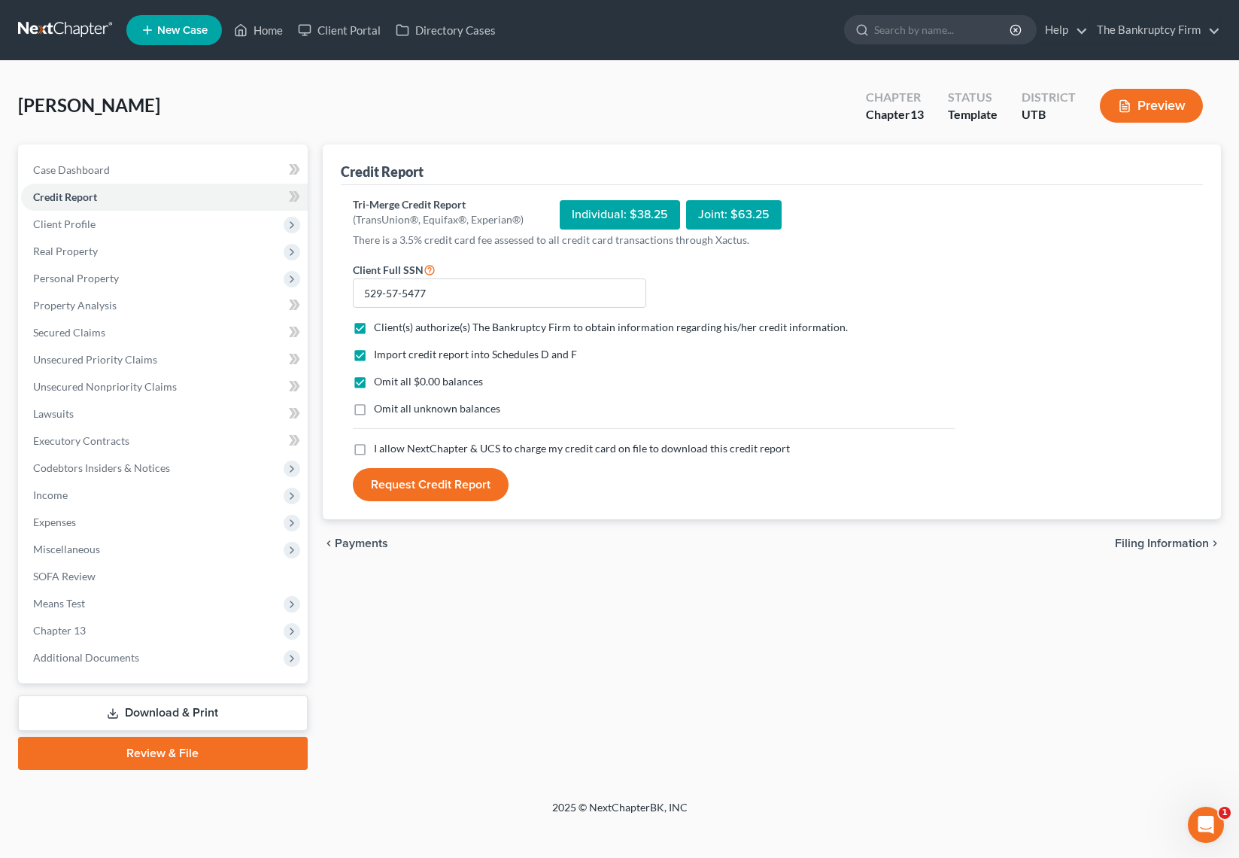
checkbox input "true"
click at [426, 489] on button "Request Credit Report" at bounding box center [431, 484] width 156 height 33
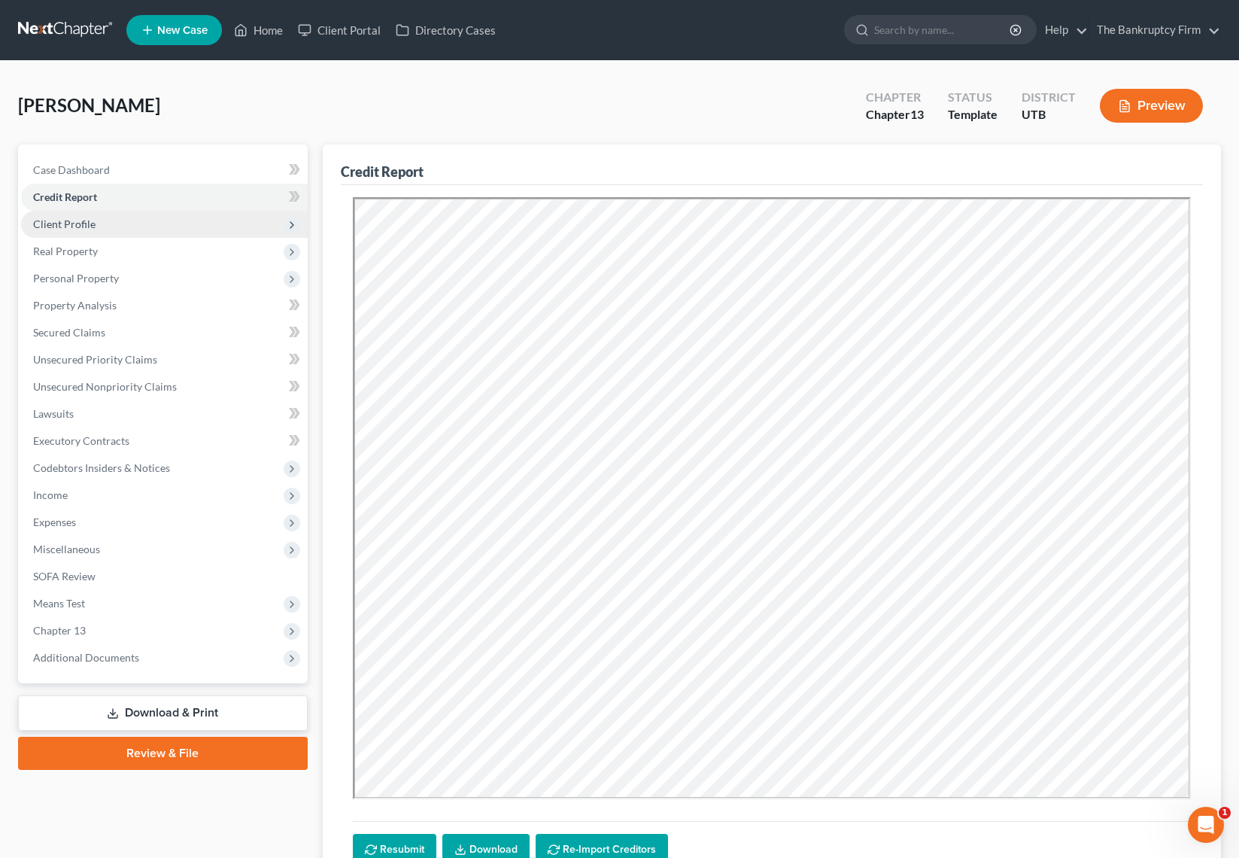
click at [97, 225] on span "Client Profile" at bounding box center [164, 224] width 287 height 27
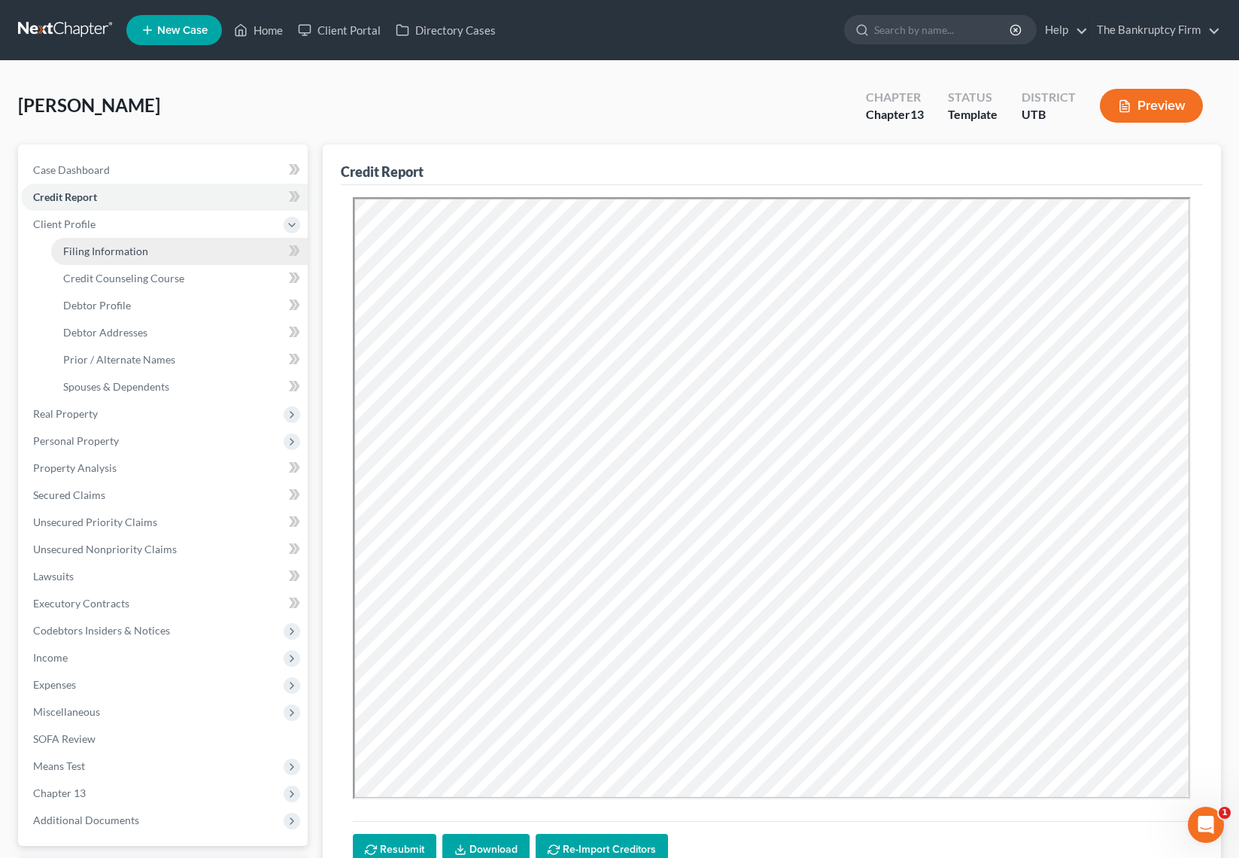
click at [127, 257] on link "Filing Information" at bounding box center [179, 251] width 257 height 27
select select "1"
select select "0"
select select "3"
select select "81"
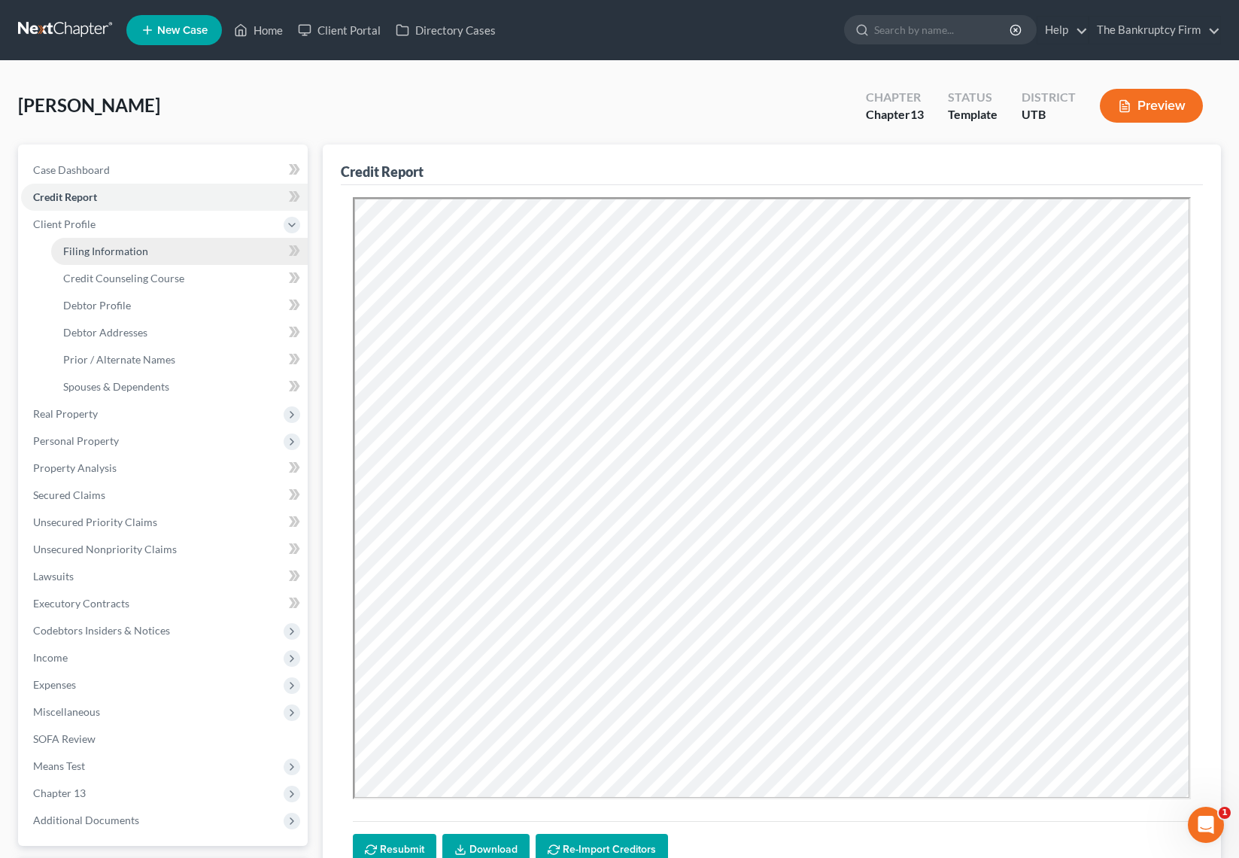
select select "0"
select select "46"
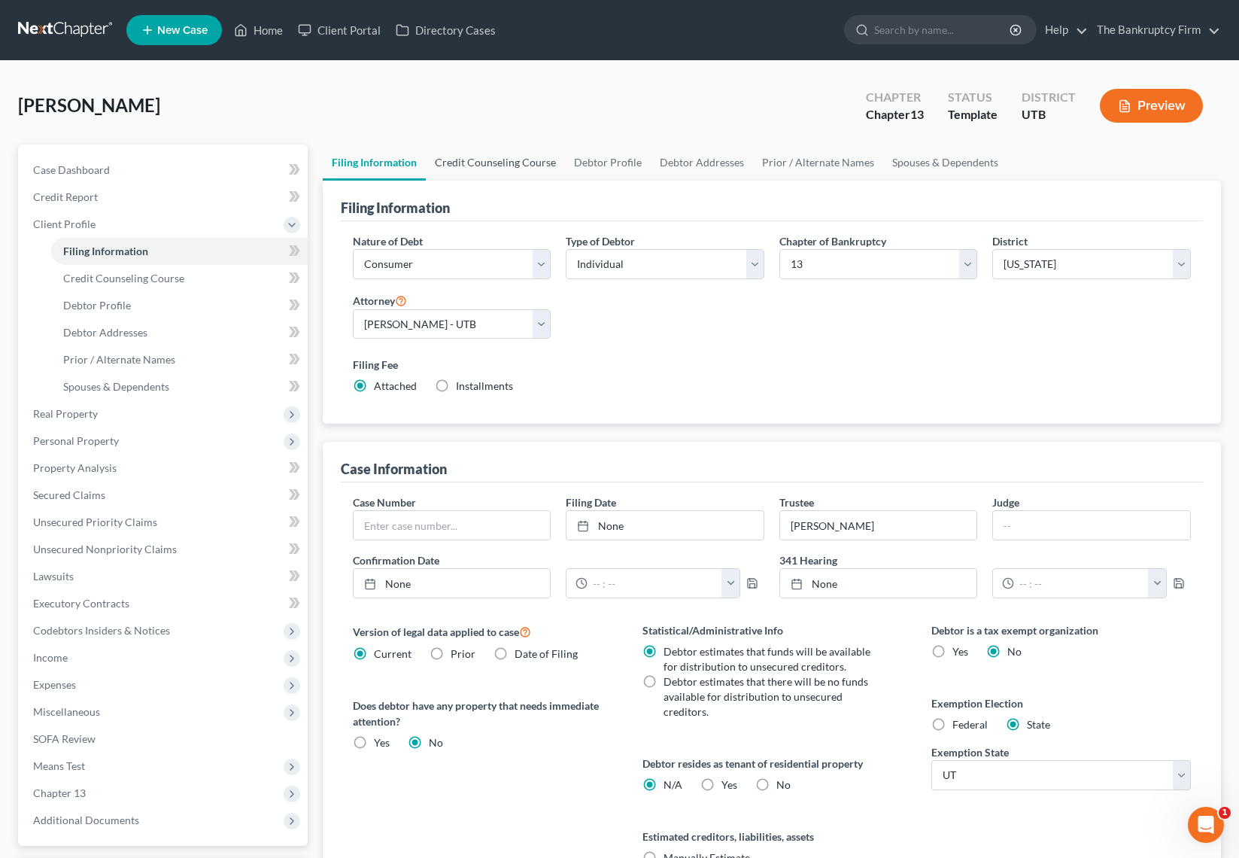
click at [512, 163] on link "Credit Counseling Course" at bounding box center [495, 162] width 139 height 36
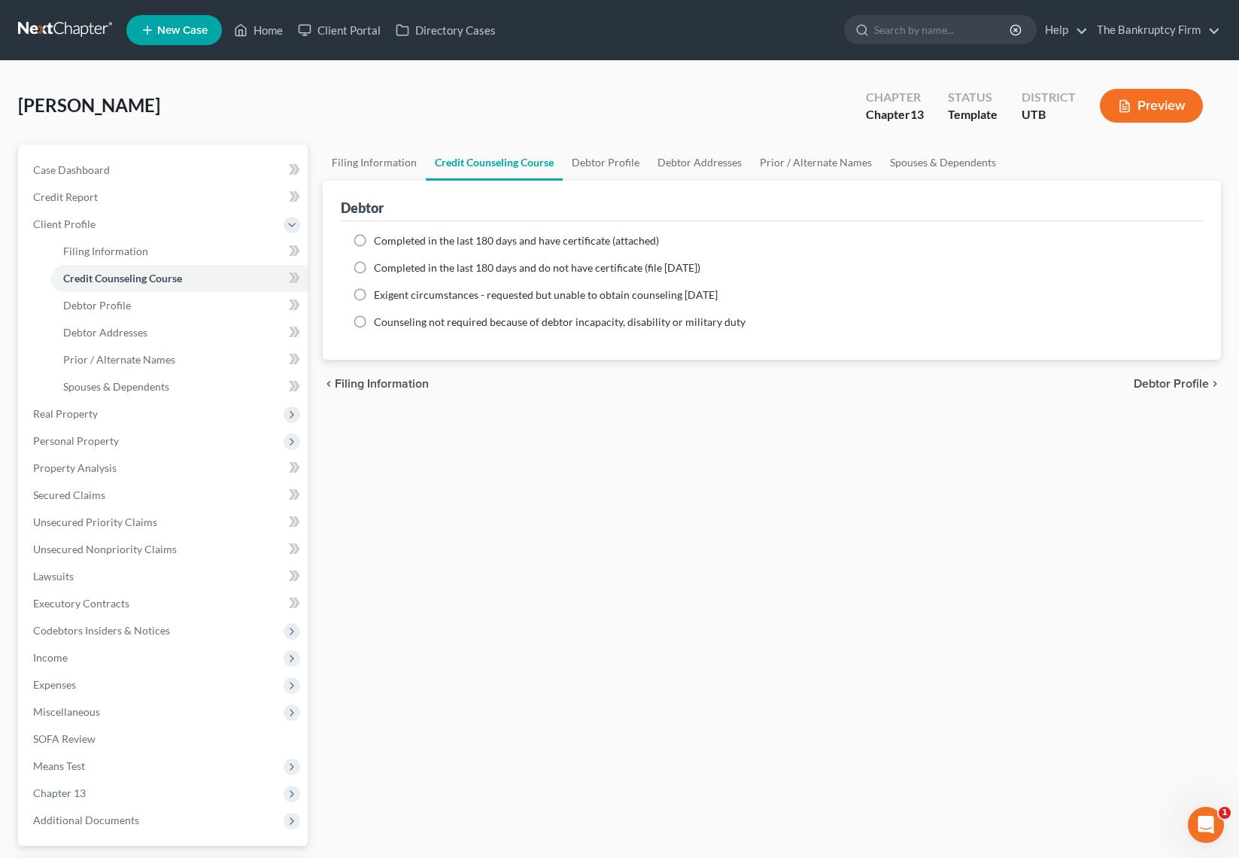
drag, startPoint x: 359, startPoint y: 237, endPoint x: 371, endPoint y: 257, distance: 23.0
click at [374, 237] on label "Completed in the last 180 days and have certificate (attached)" at bounding box center [516, 240] width 285 height 15
click at [380, 237] on input "Completed in the last 180 days and have certificate (attached)" at bounding box center [385, 238] width 10 height 10
radio input "true"
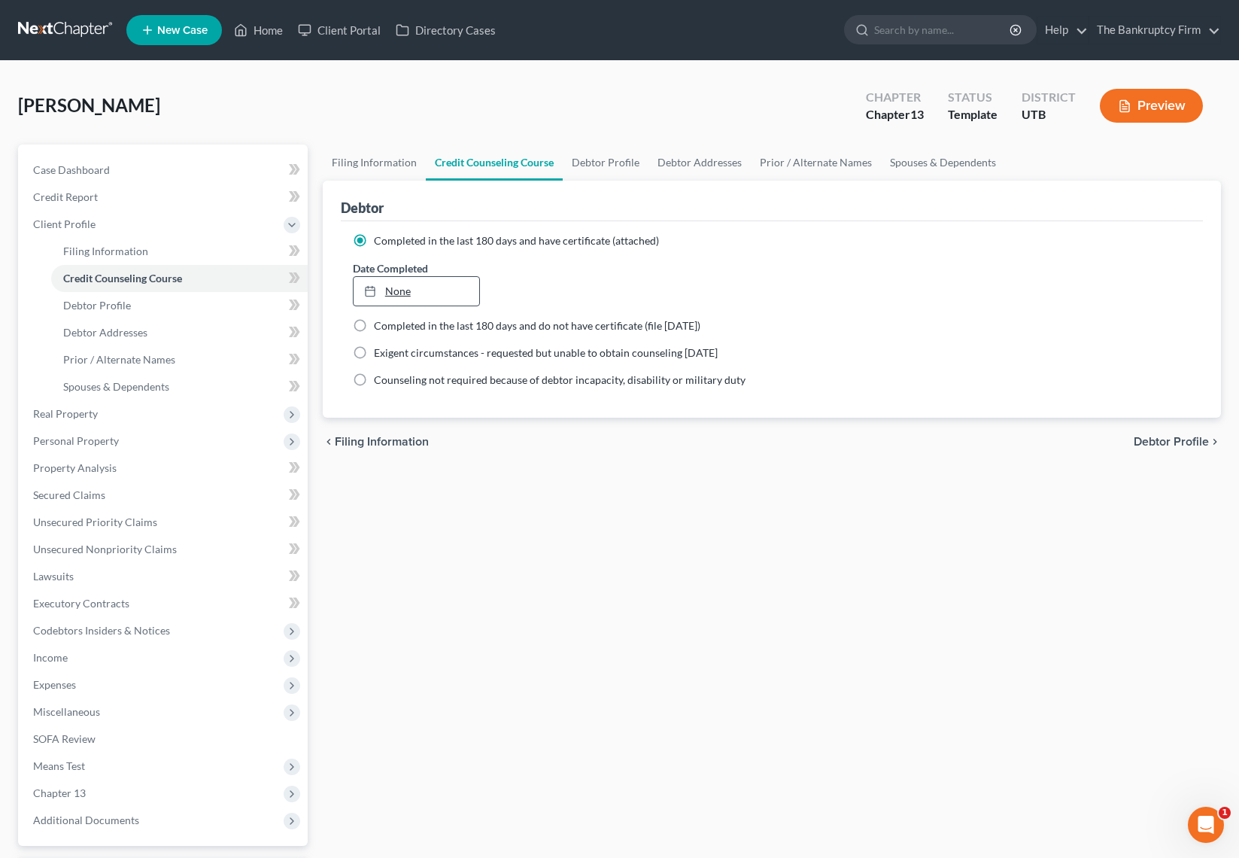
click at [386, 289] on link "None" at bounding box center [417, 291] width 126 height 29
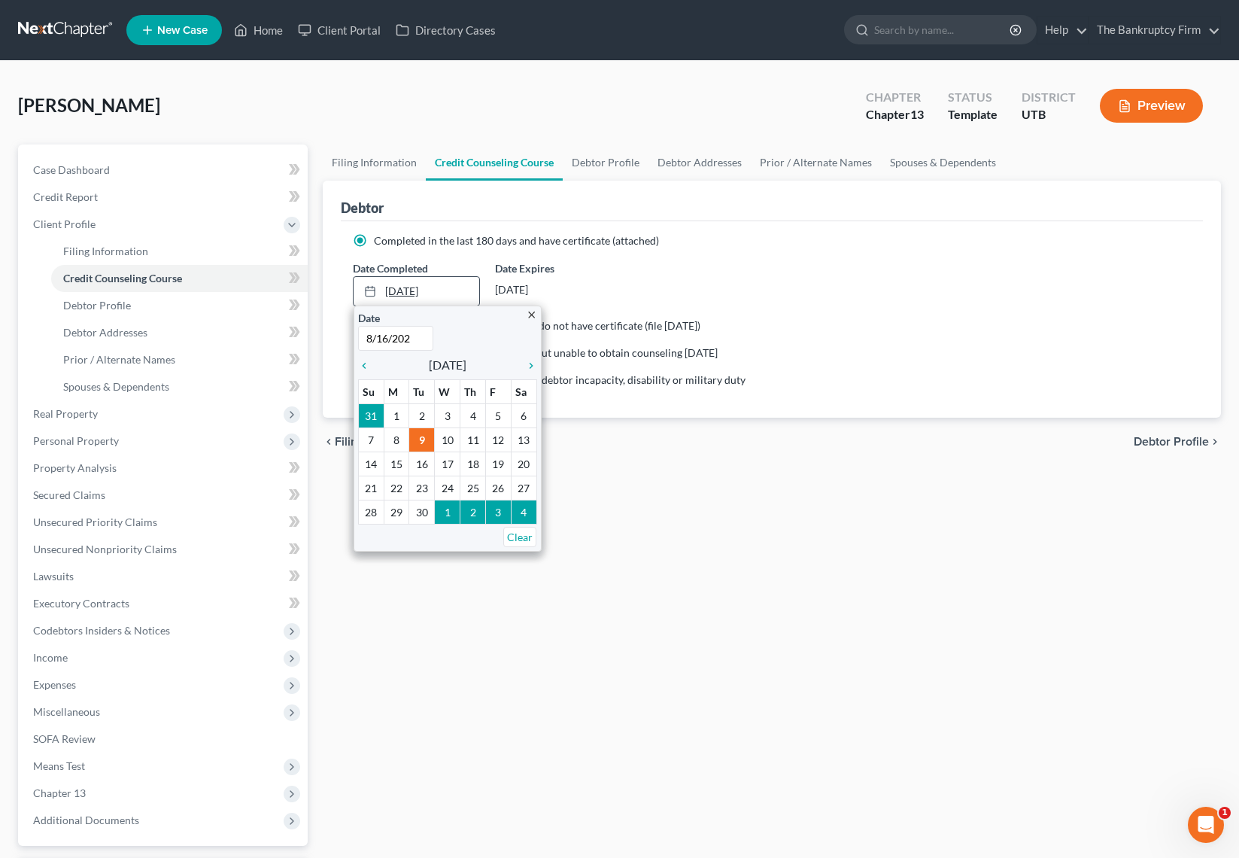
type input "8/16/2025"
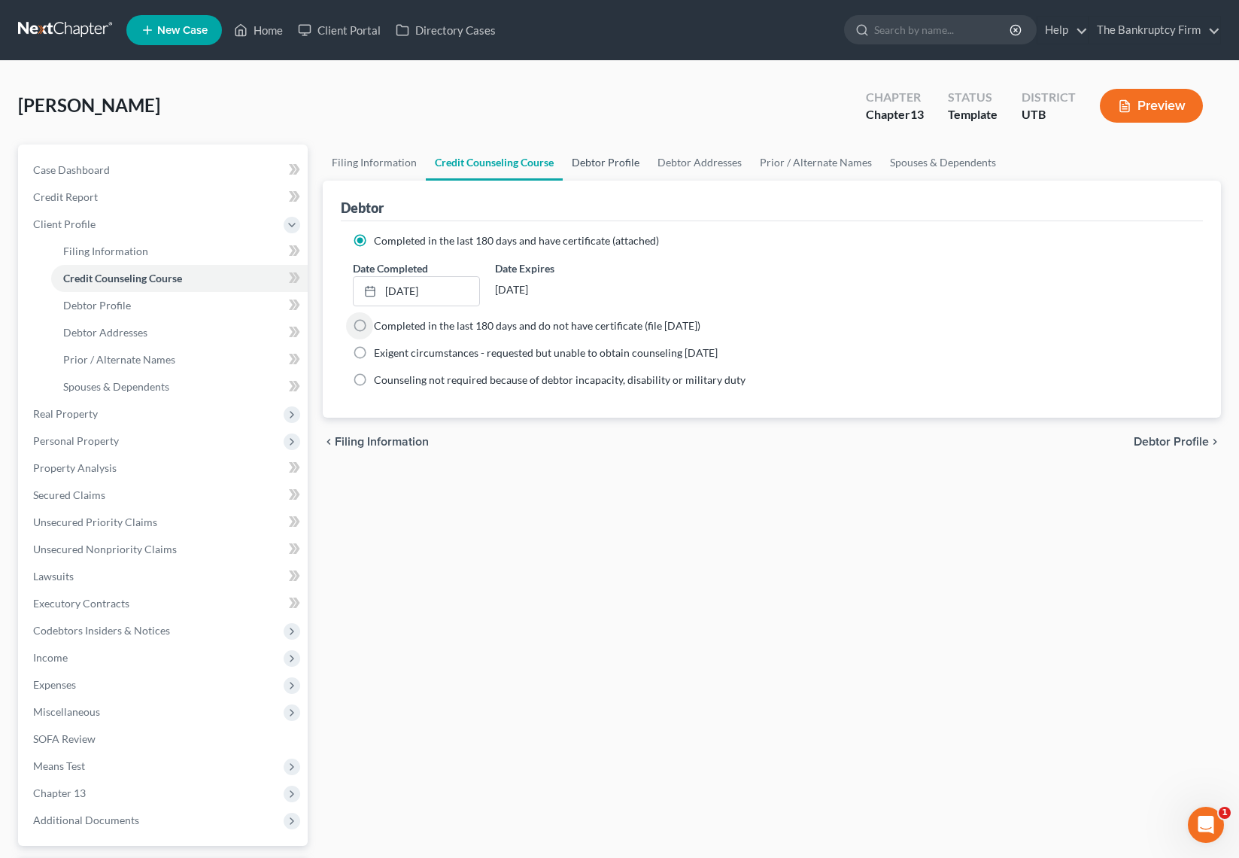
scroll to position [1, 0]
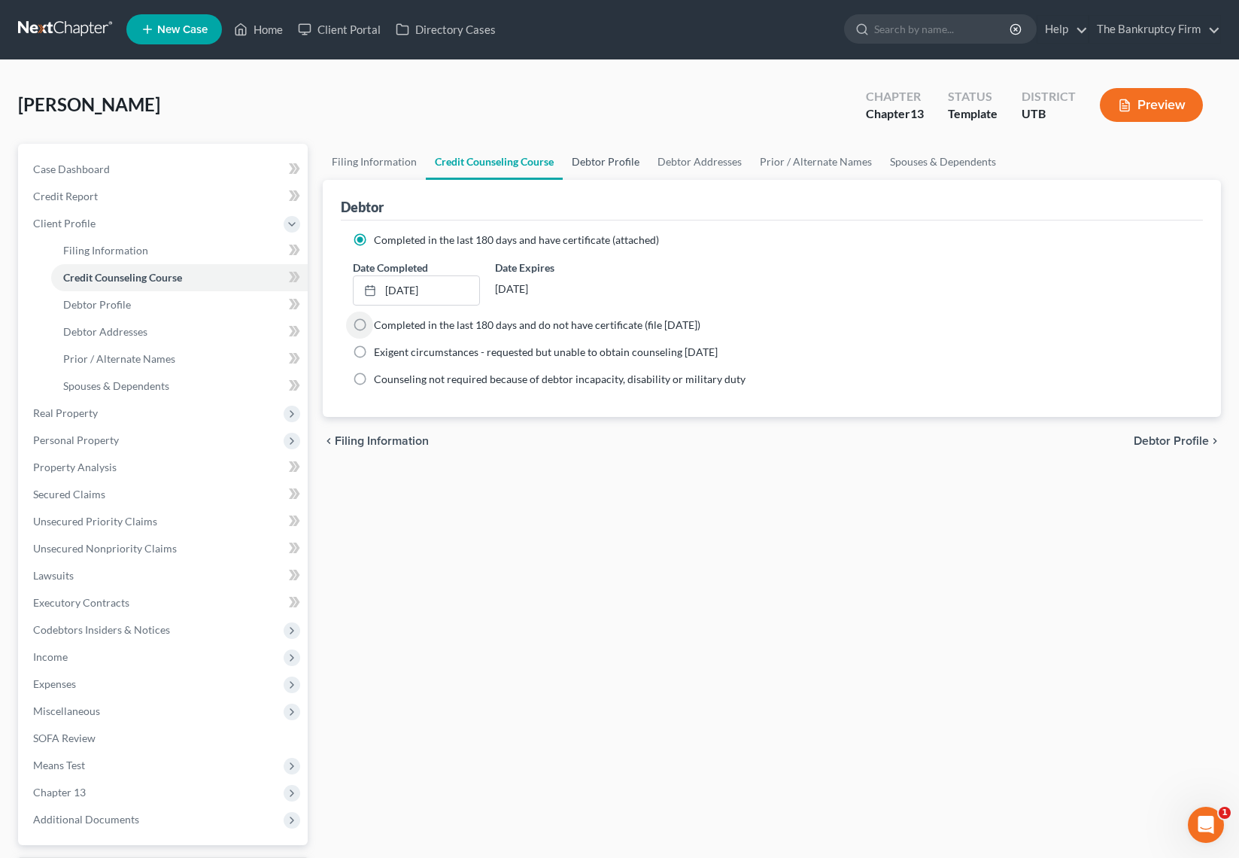
click at [608, 163] on link "Debtor Profile" at bounding box center [606, 162] width 86 height 36
select select "1"
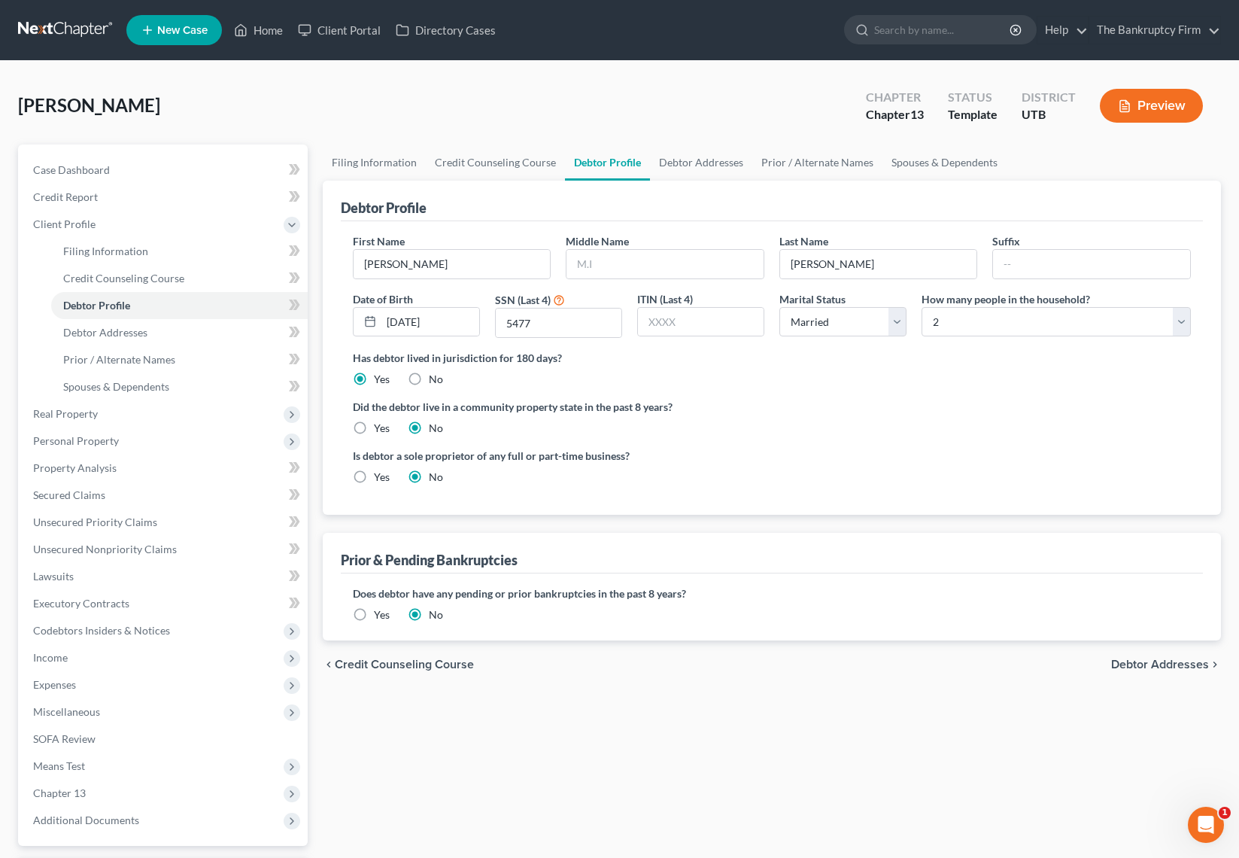
radio input "true"
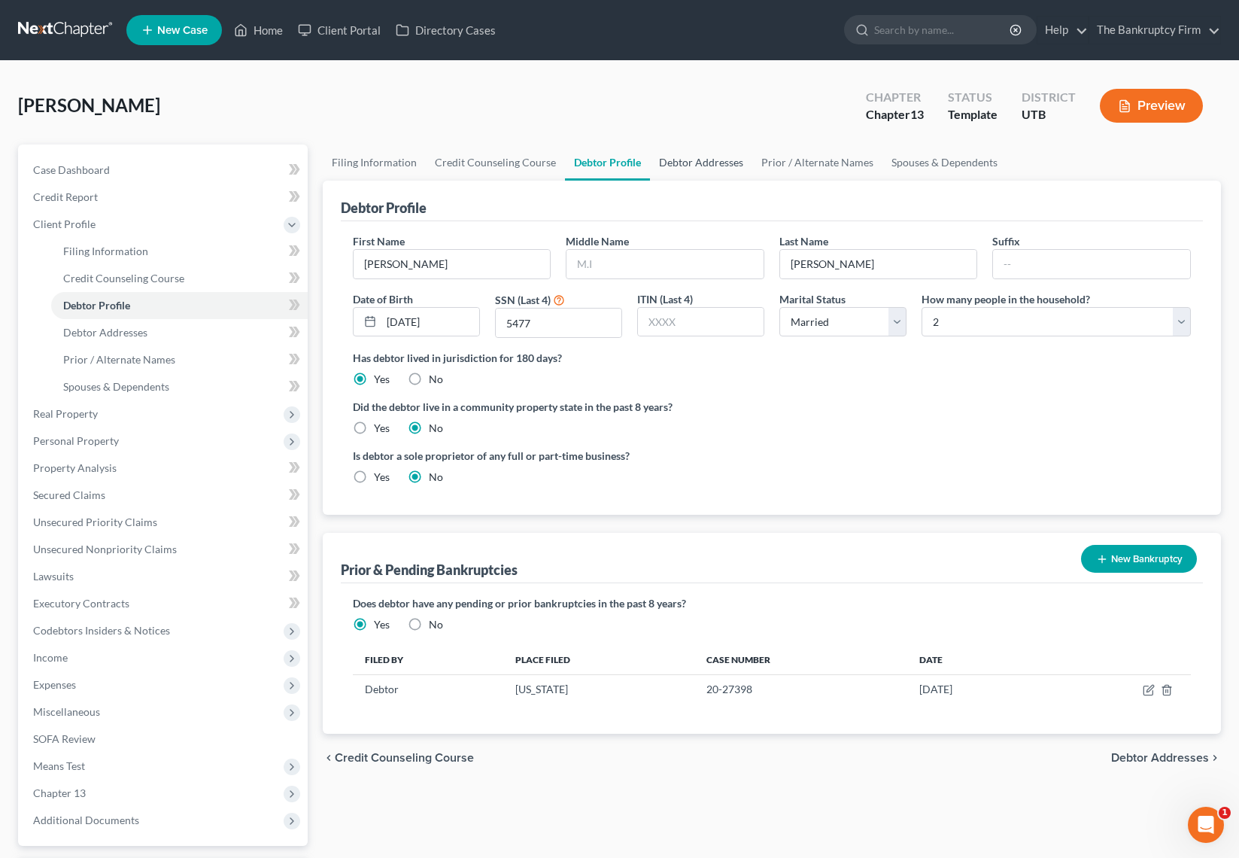
click at [678, 158] on link "Debtor Addresses" at bounding box center [701, 162] width 102 height 36
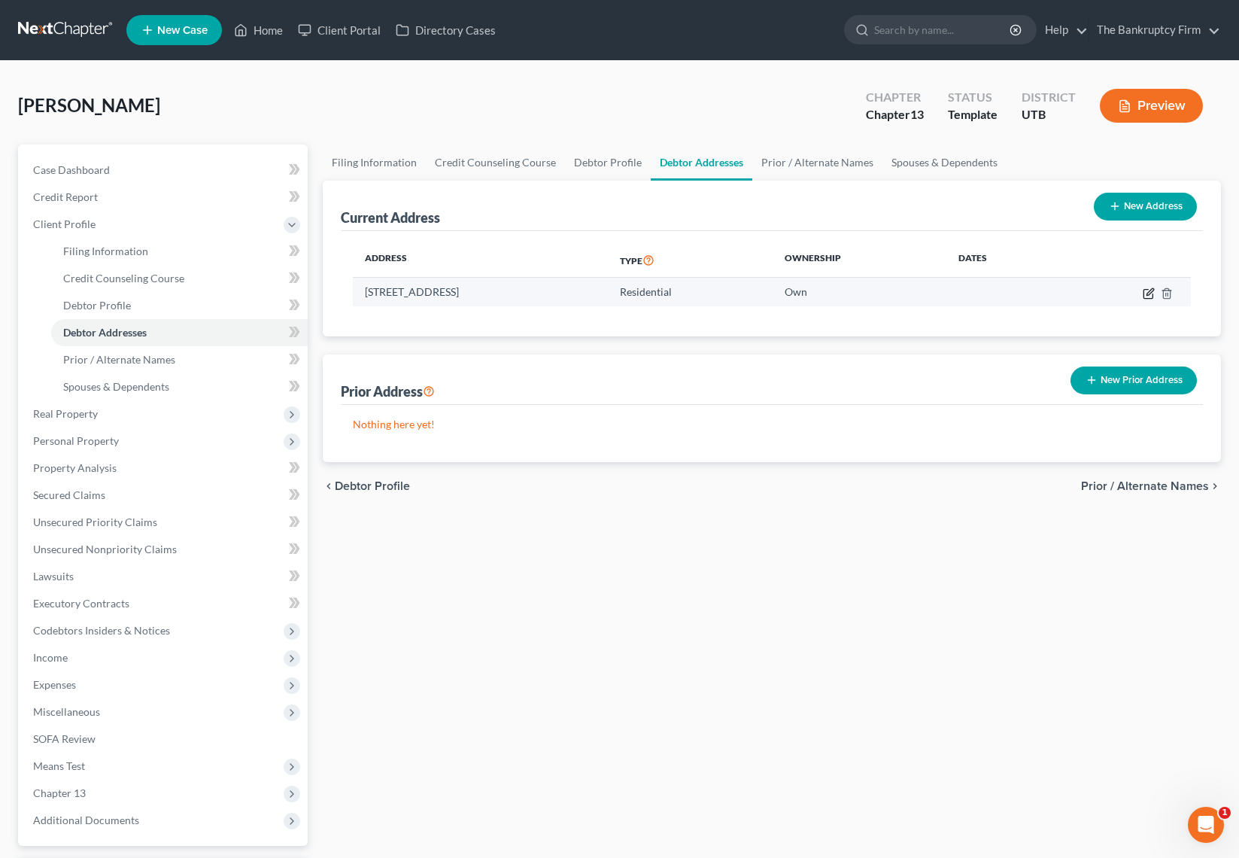
click at [1148, 293] on icon "button" at bounding box center [1149, 293] width 12 height 12
select select "46"
select select "0"
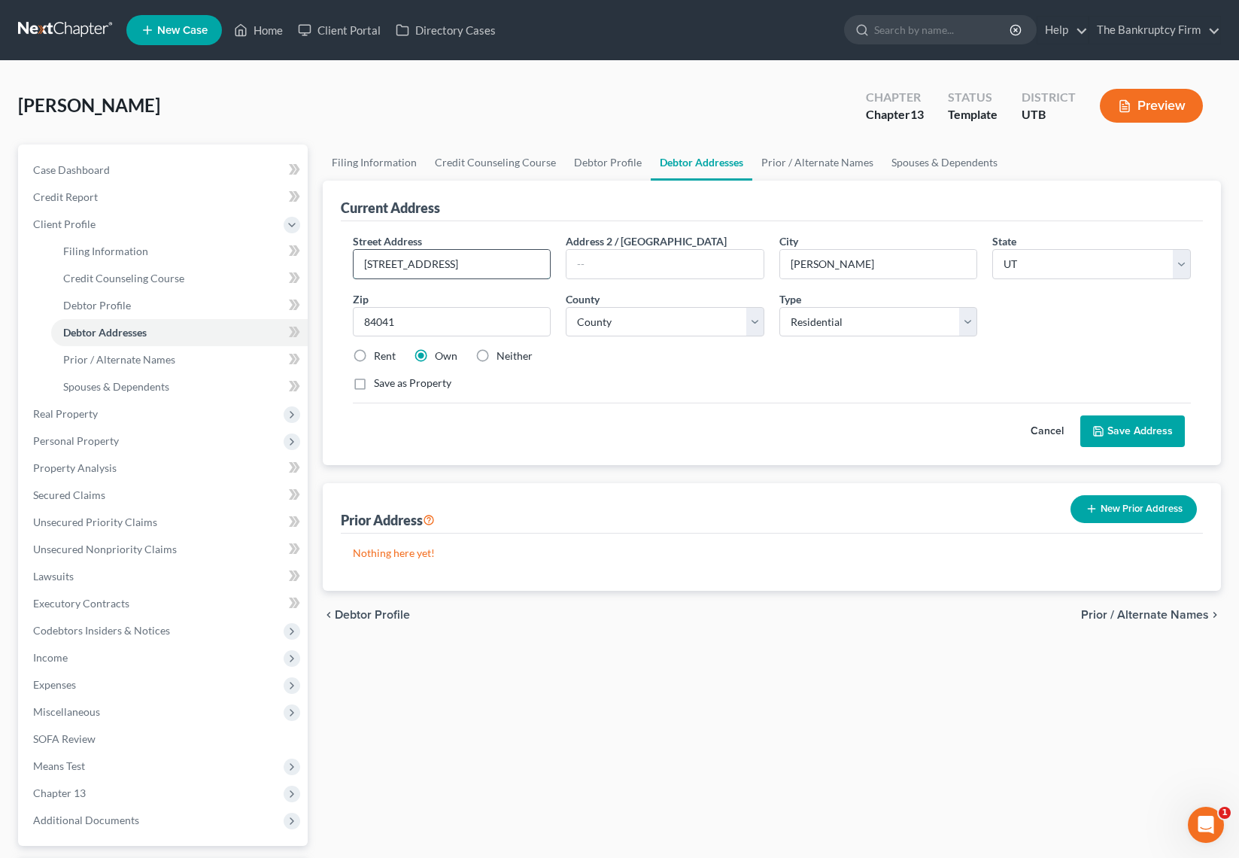
drag, startPoint x: 412, startPoint y: 260, endPoint x: 385, endPoint y: 263, distance: 26.4
click at [385, 263] on input "[STREET_ADDRESS]" at bounding box center [452, 264] width 197 height 29
type input "131 Barrington Way"
click at [454, 327] on input "84041" at bounding box center [452, 322] width 199 height 30
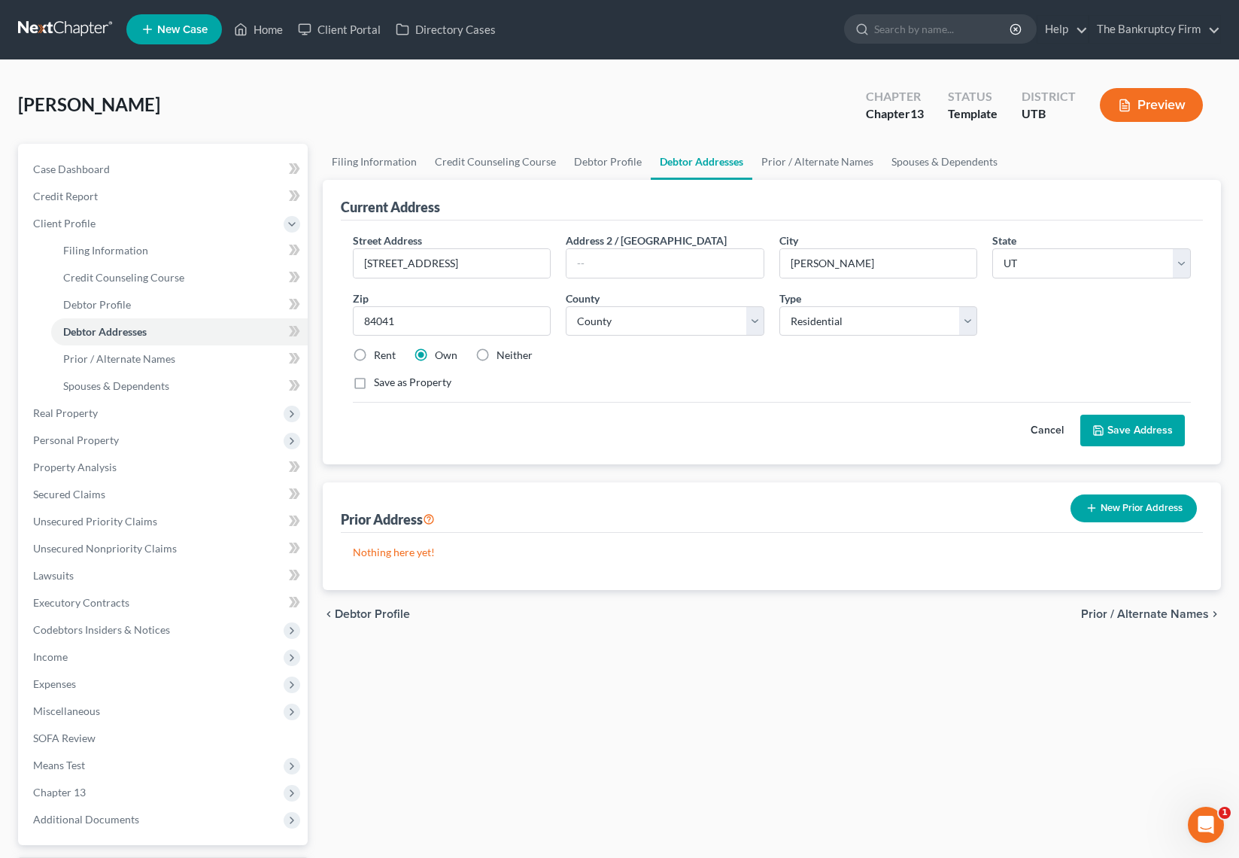
click at [1121, 509] on button "New Prior Address" at bounding box center [1134, 508] width 126 height 28
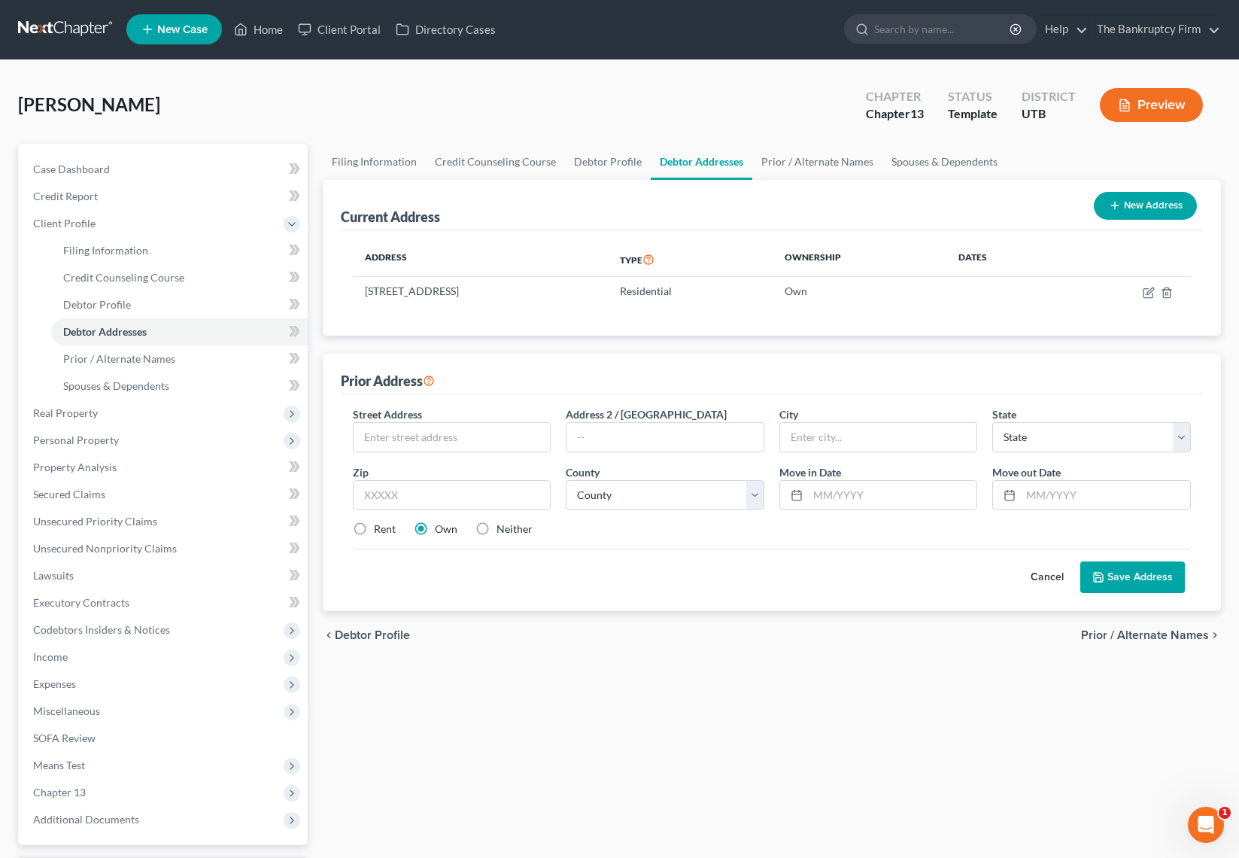
click at [1056, 575] on button "Cancel" at bounding box center [1047, 577] width 66 height 30
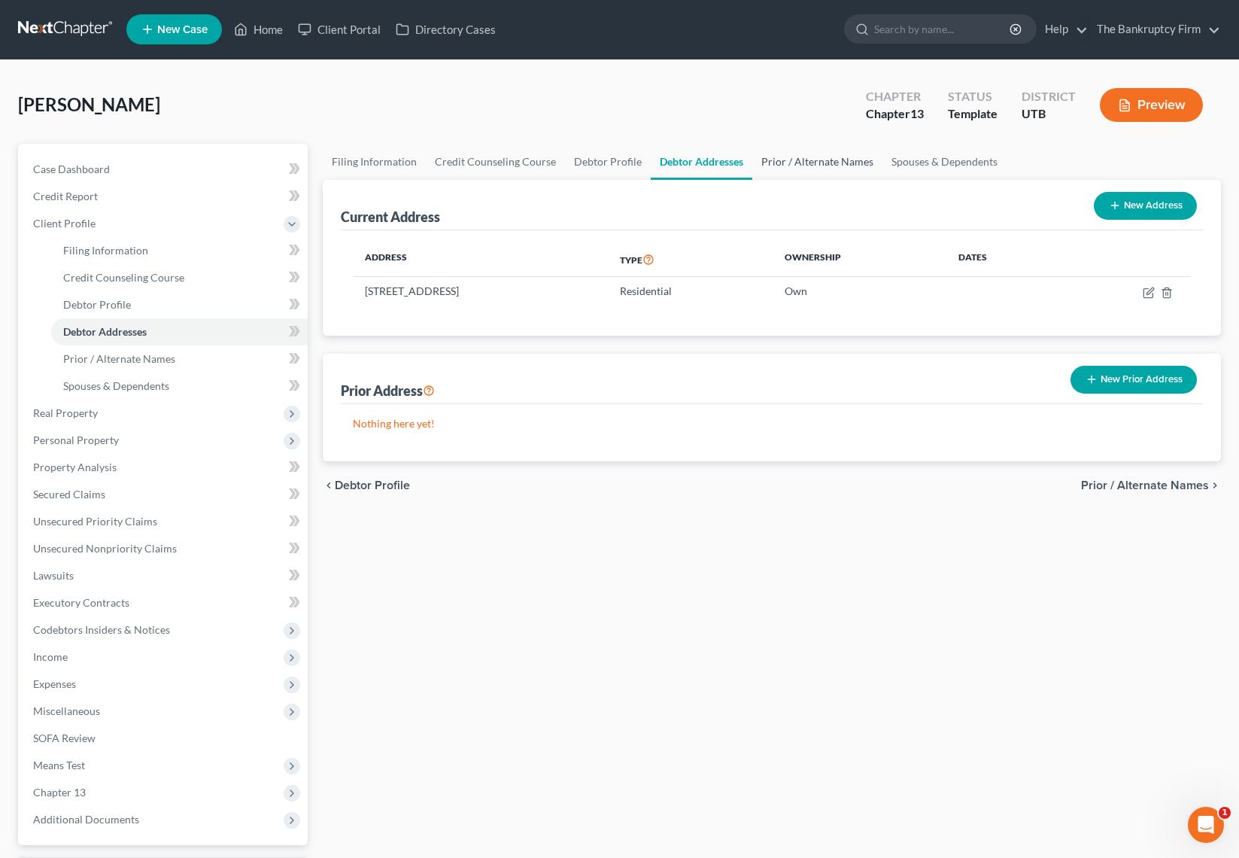
click at [791, 165] on link "Prior / Alternate Names" at bounding box center [817, 162] width 130 height 36
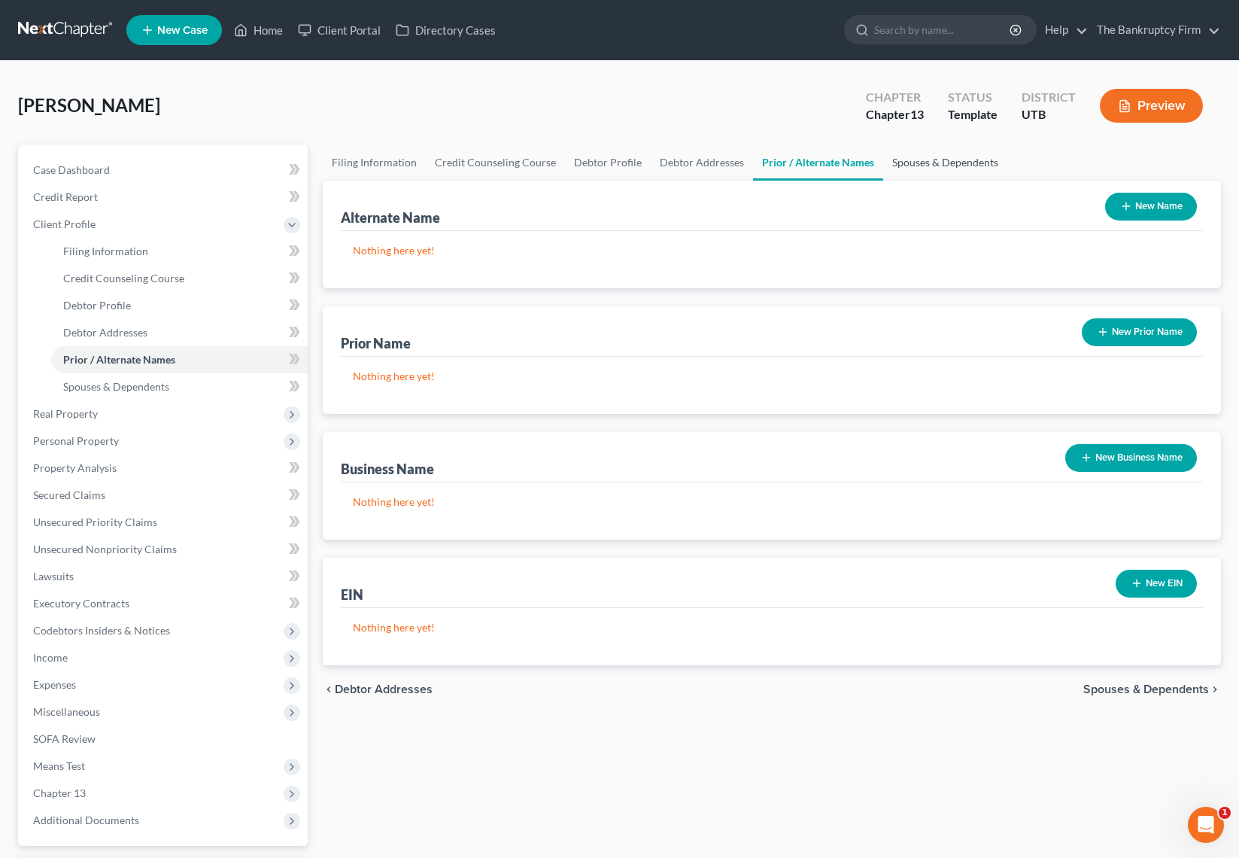
click at [932, 161] on link "Spouses & Dependents" at bounding box center [945, 162] width 124 height 36
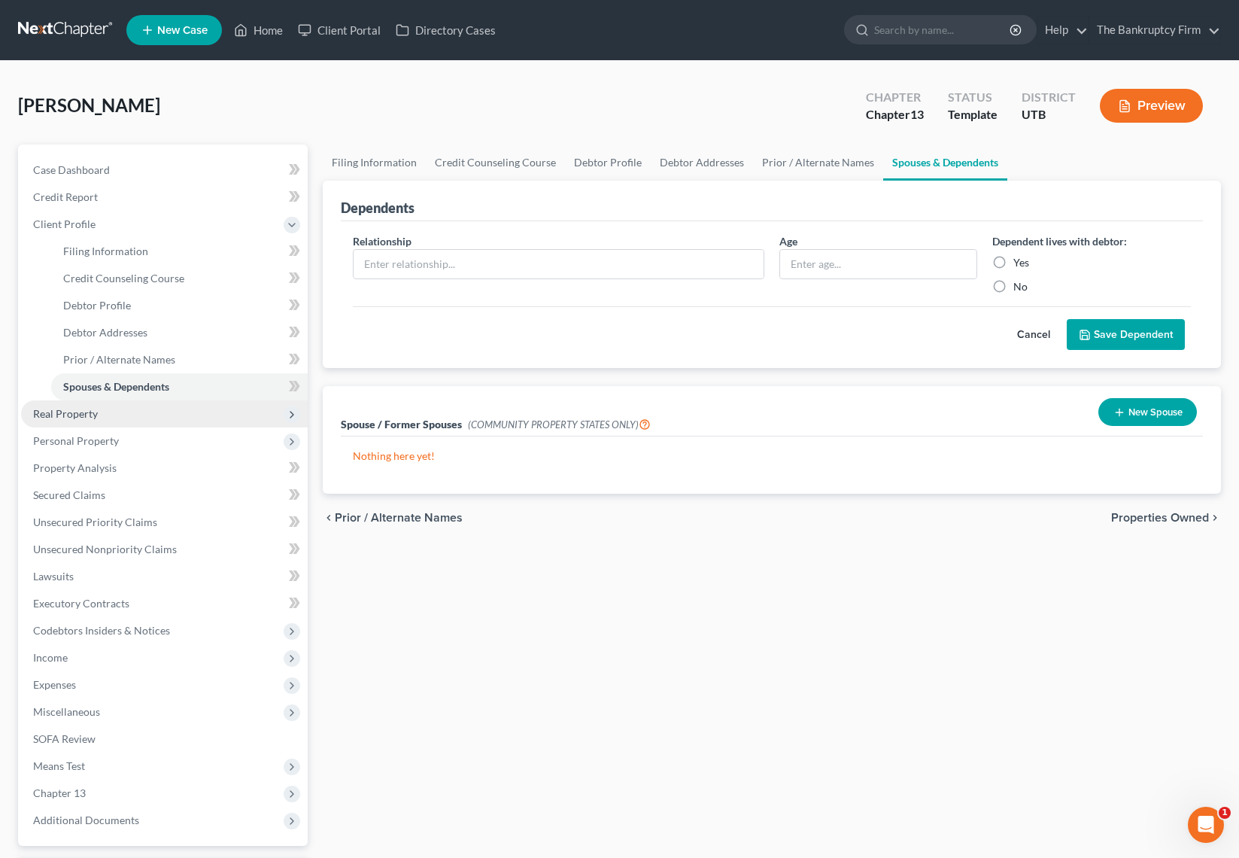
click at [96, 412] on span "Real Property" at bounding box center [65, 413] width 65 height 13
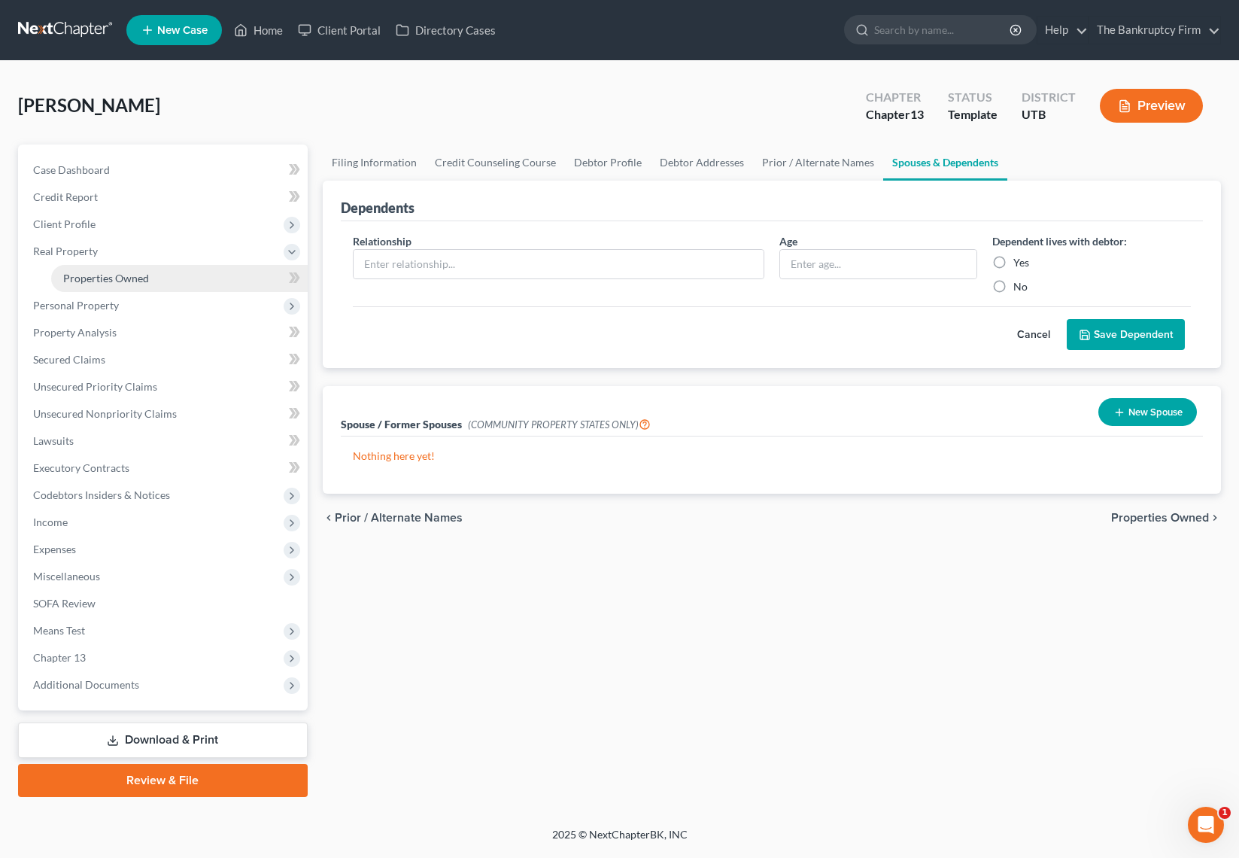
click at [111, 275] on span "Properties Owned" at bounding box center [106, 278] width 86 height 13
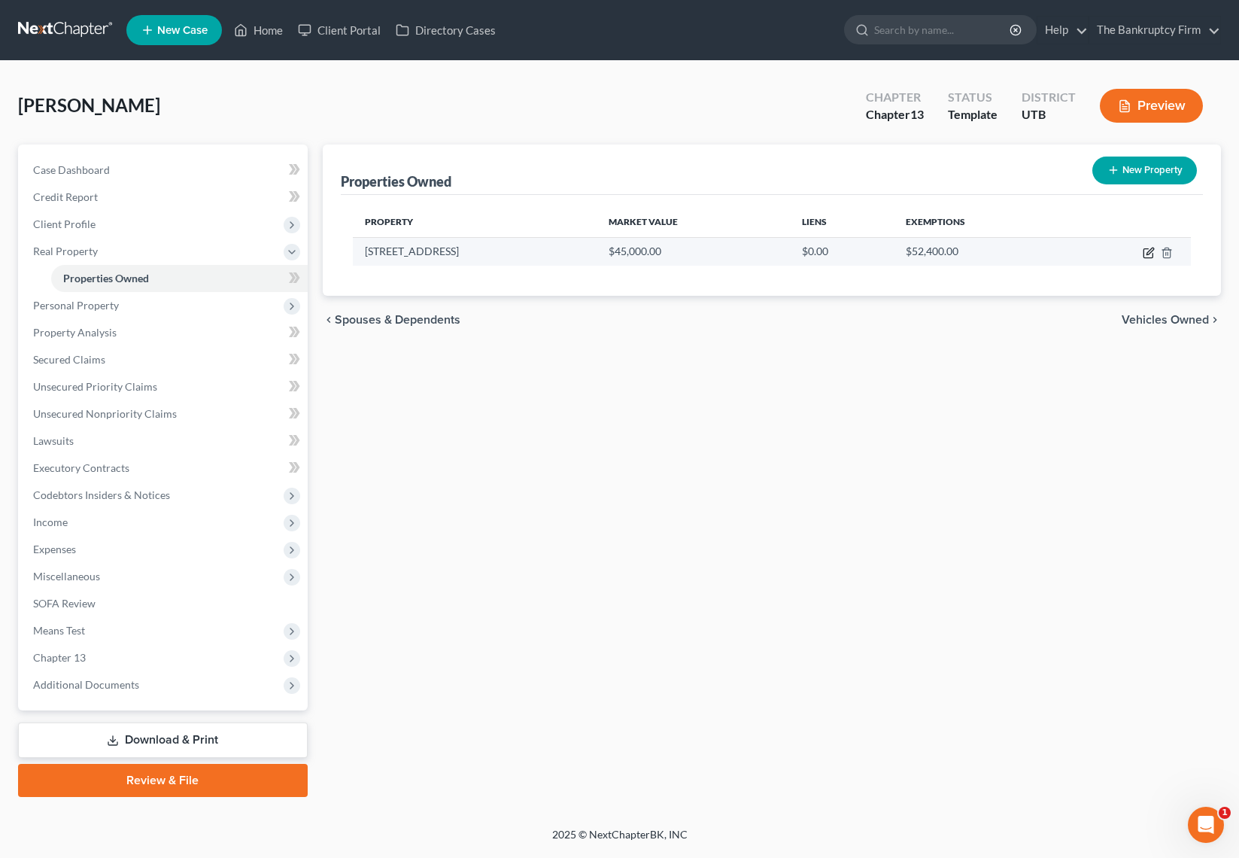
click at [1147, 250] on icon "button" at bounding box center [1149, 253] width 12 height 12
select select "46"
select select "5"
select select "3"
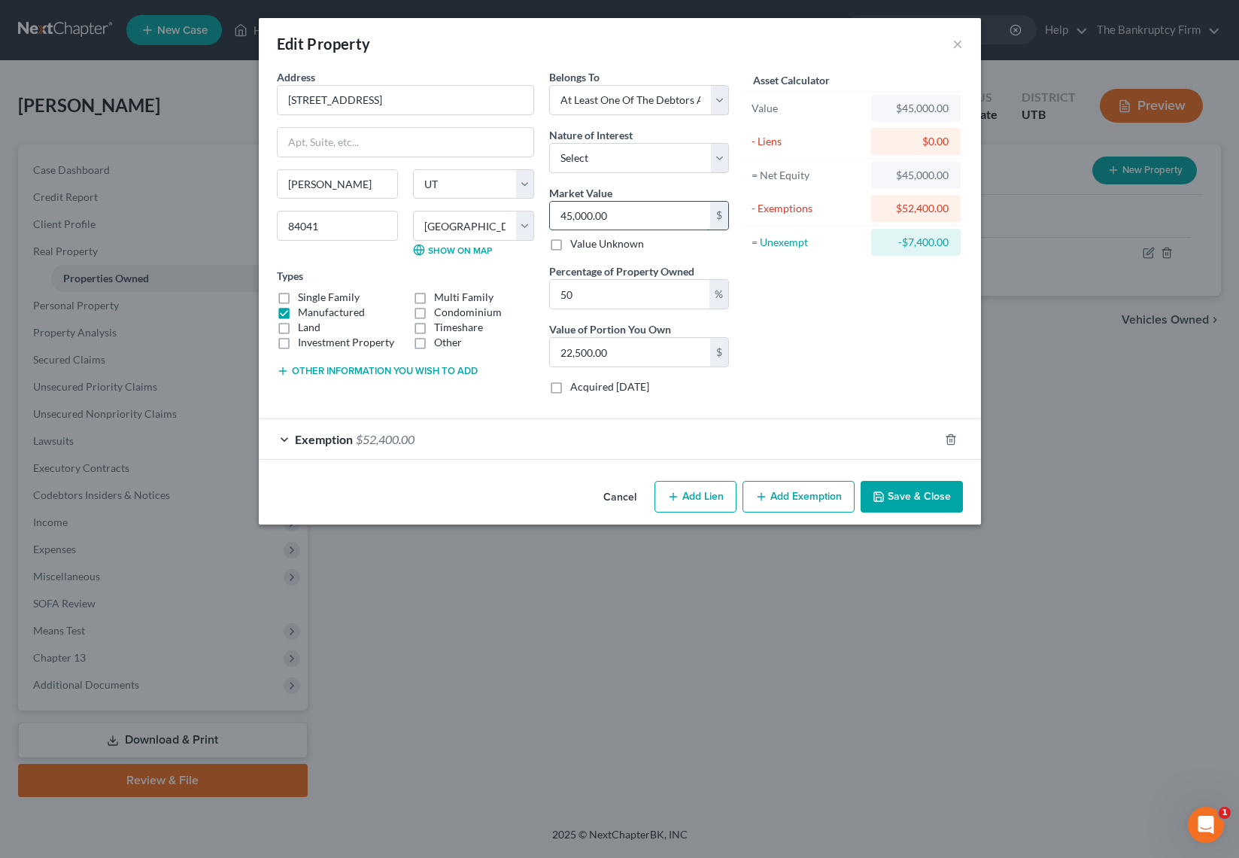
click at [639, 214] on input "45,000.00" at bounding box center [630, 216] width 160 height 29
click at [927, 491] on button "Save & Close" at bounding box center [912, 497] width 102 height 32
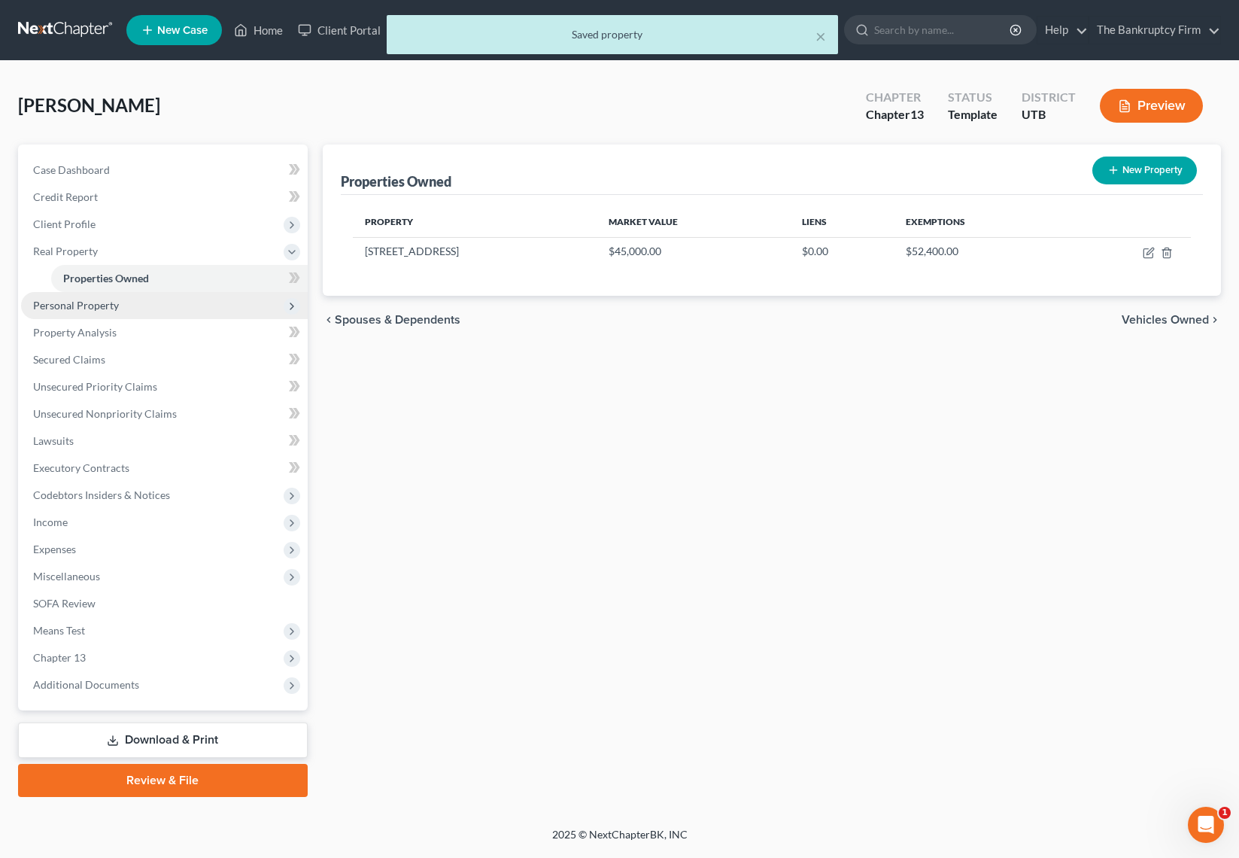
click at [140, 305] on span "Personal Property" at bounding box center [164, 305] width 287 height 27
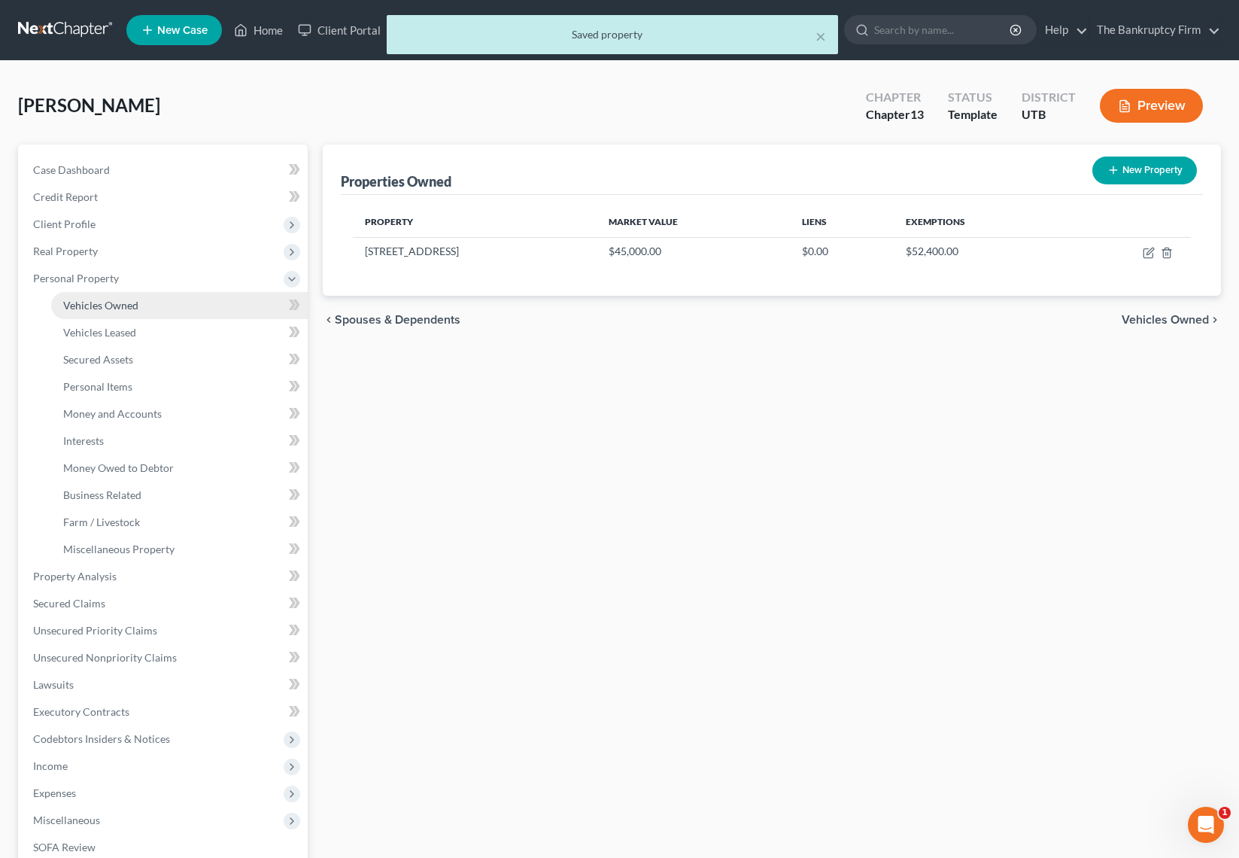
click at [116, 299] on span "Vehicles Owned" at bounding box center [100, 305] width 75 height 13
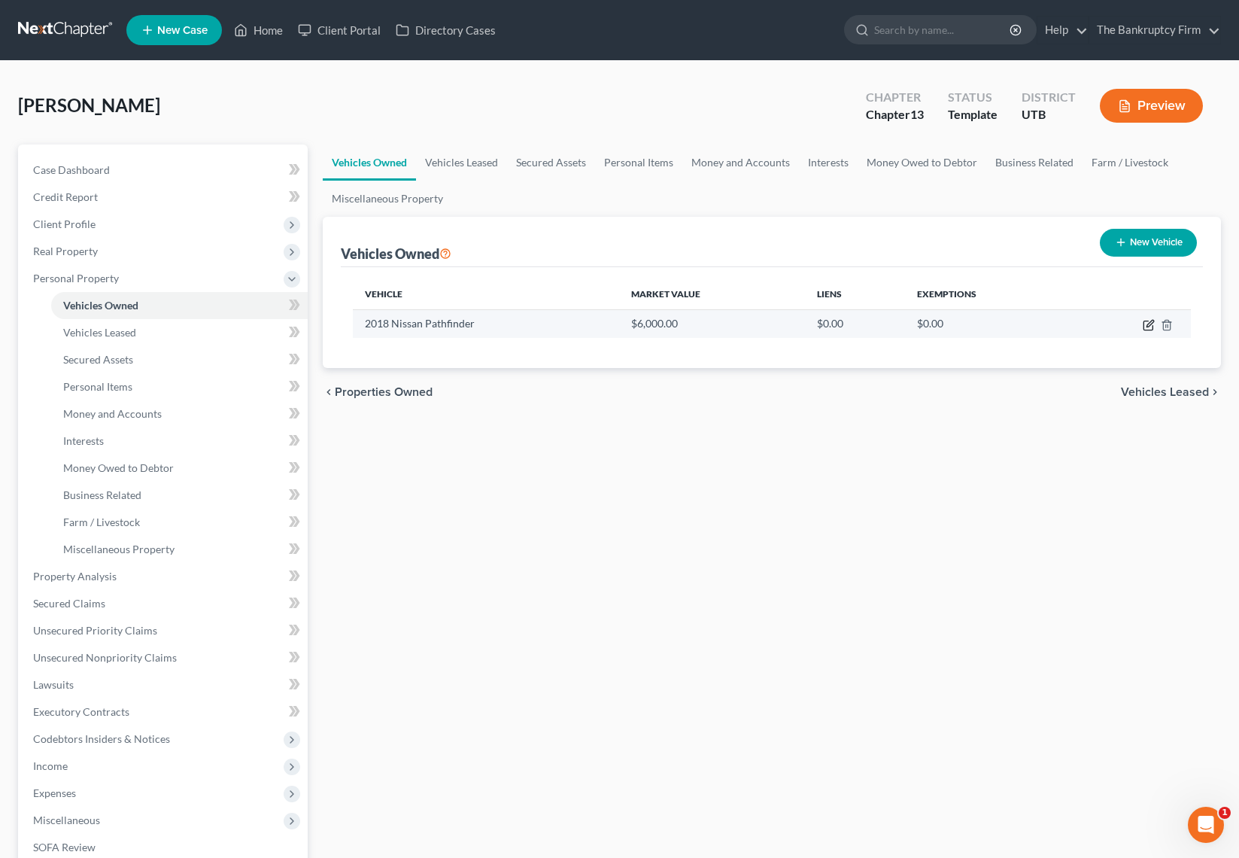
click at [1148, 324] on icon "button" at bounding box center [1150, 323] width 7 height 7
select select "0"
select select "8"
select select "0"
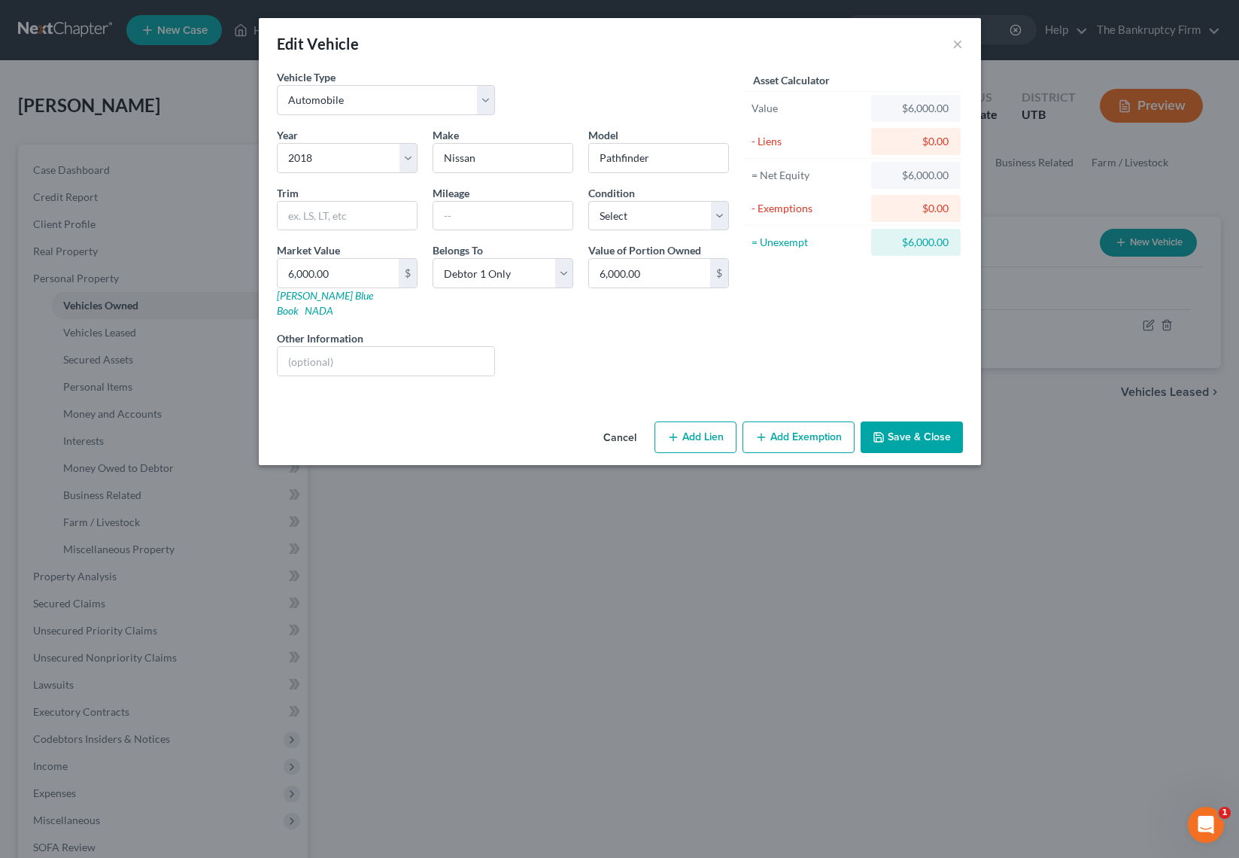
click at [913, 425] on button "Save & Close" at bounding box center [912, 437] width 102 height 32
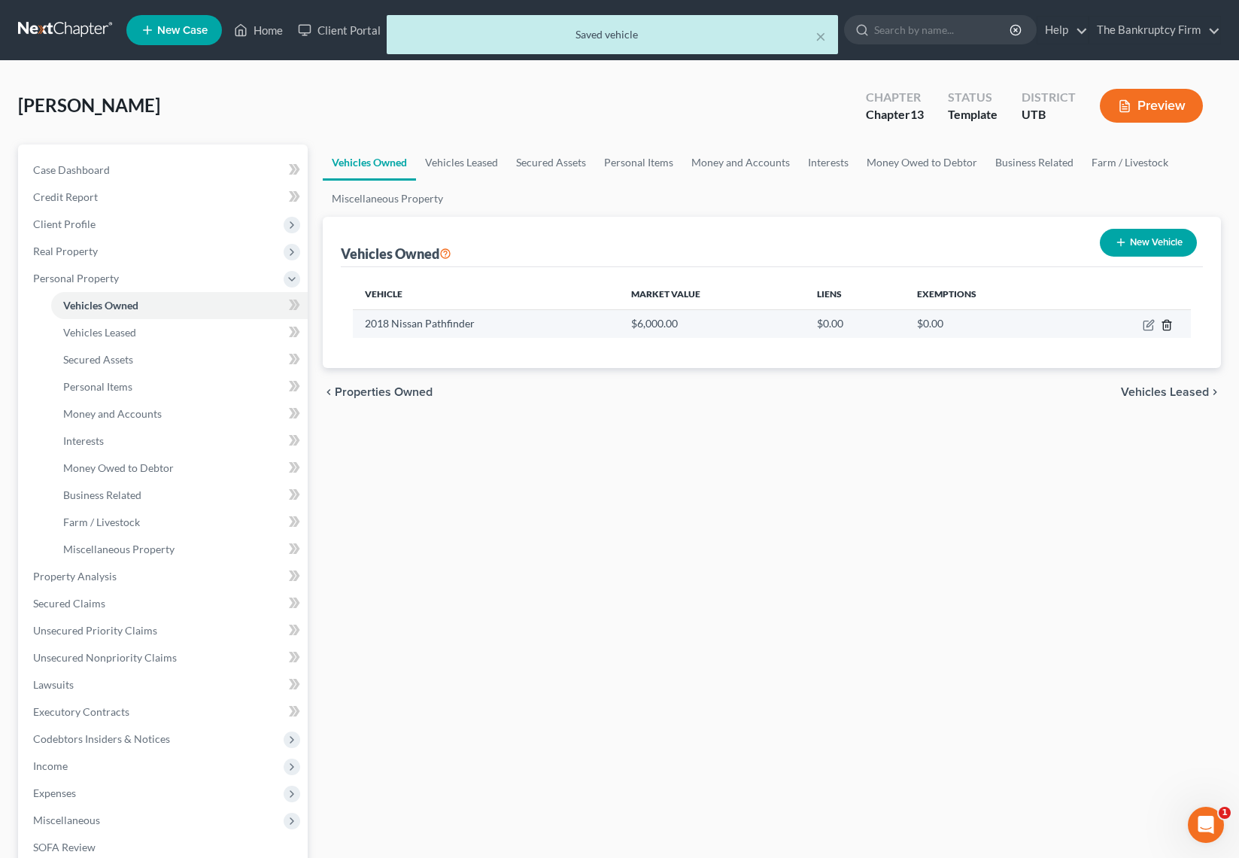
click at [1166, 326] on icon "button" at bounding box center [1167, 325] width 12 height 12
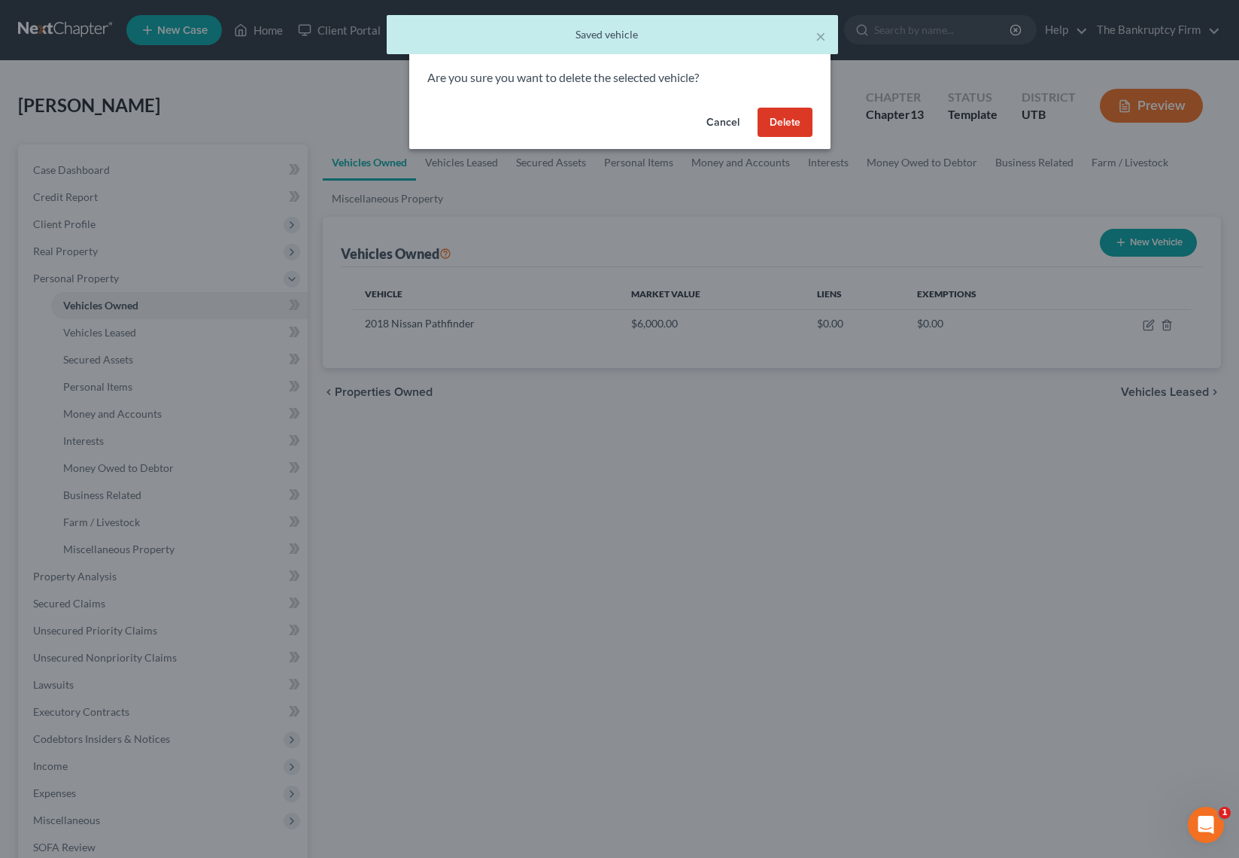
click at [785, 117] on button "Delete" at bounding box center [785, 123] width 55 height 30
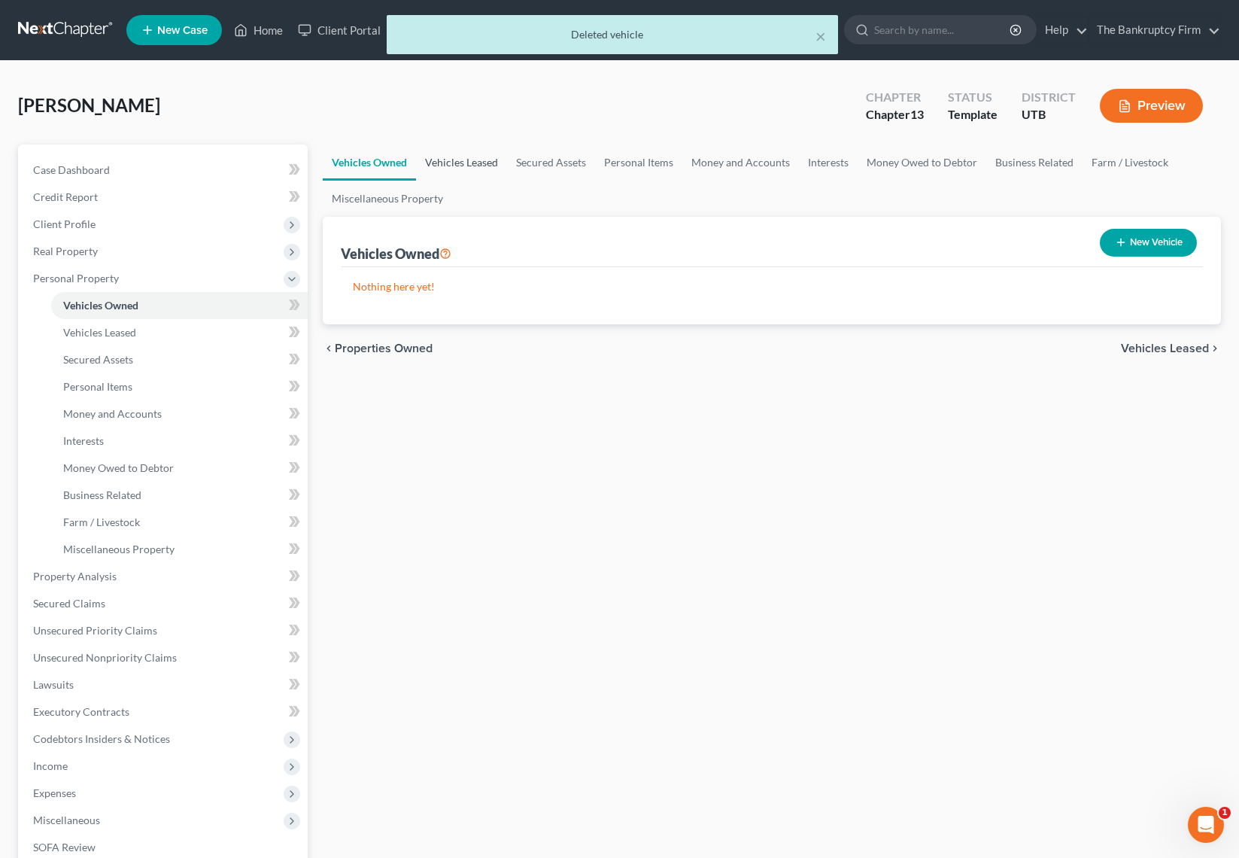
click at [472, 158] on link "Vehicles Leased" at bounding box center [461, 162] width 91 height 36
click at [570, 162] on link "Secured Assets" at bounding box center [551, 162] width 88 height 36
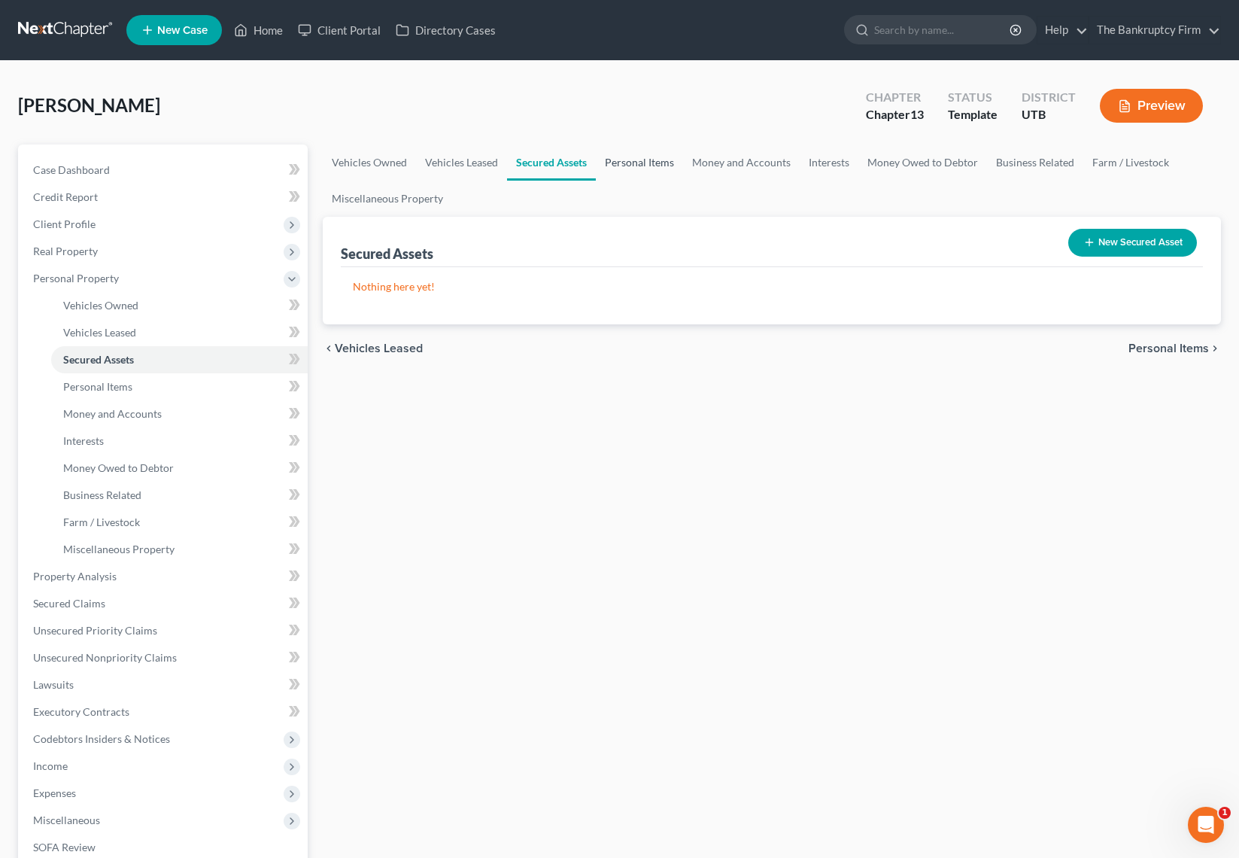
click at [629, 160] on link "Personal Items" at bounding box center [639, 162] width 87 height 36
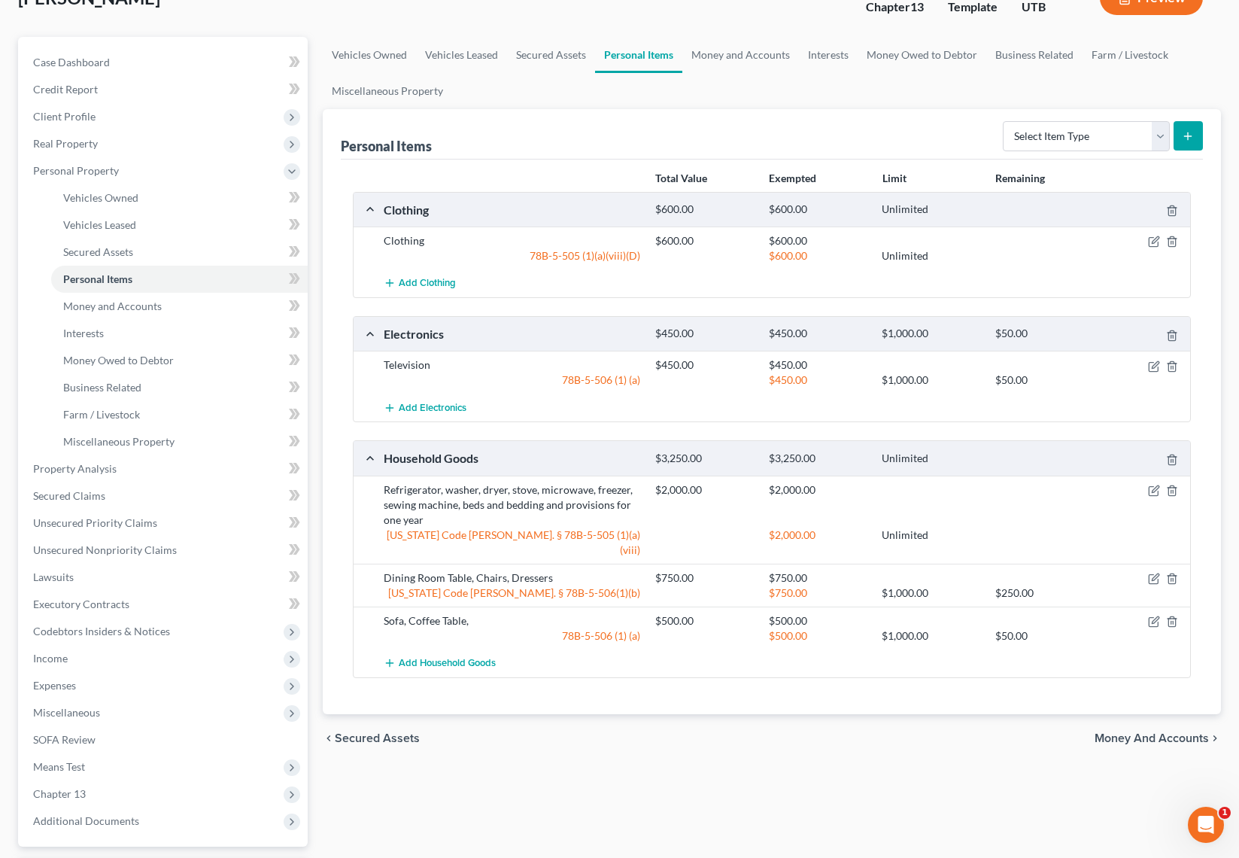
scroll to position [112, 0]
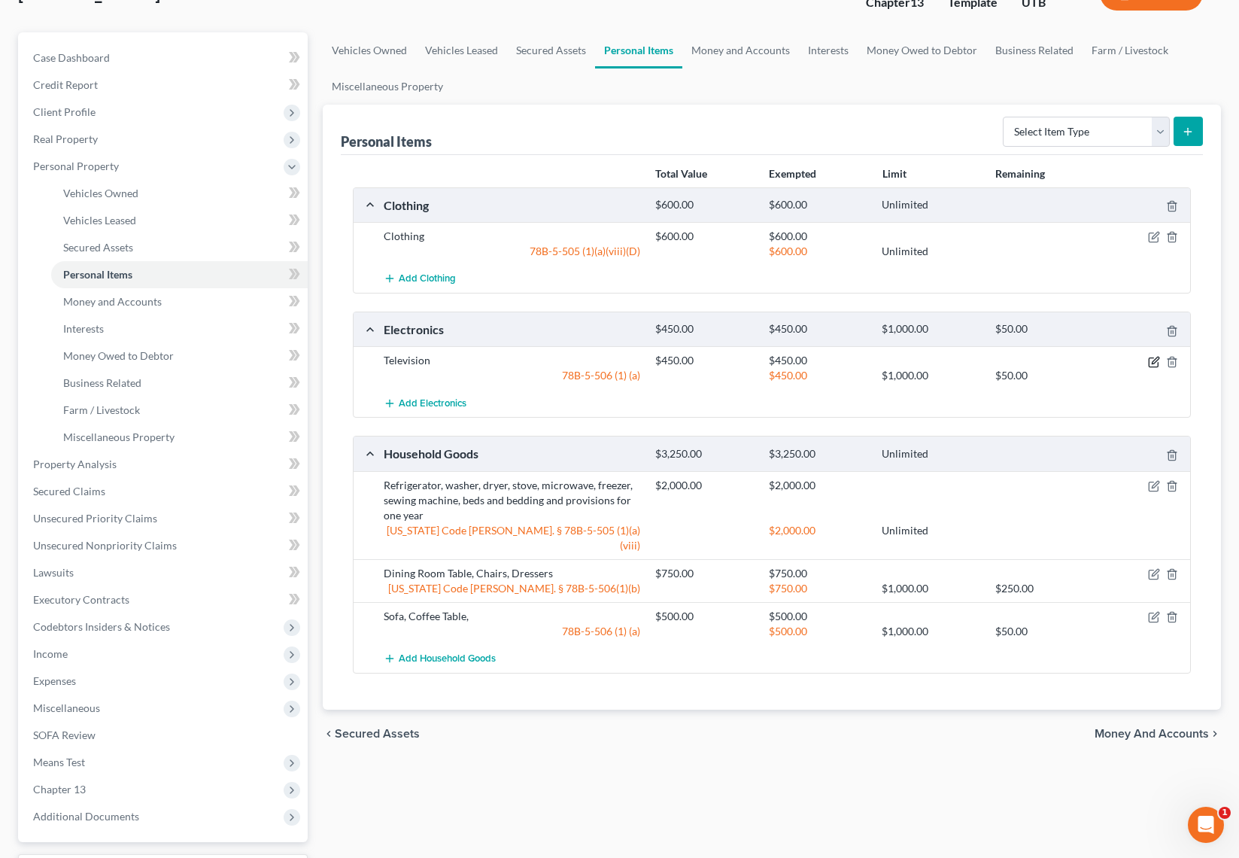
click at [1155, 357] on icon "button" at bounding box center [1154, 362] width 12 height 12
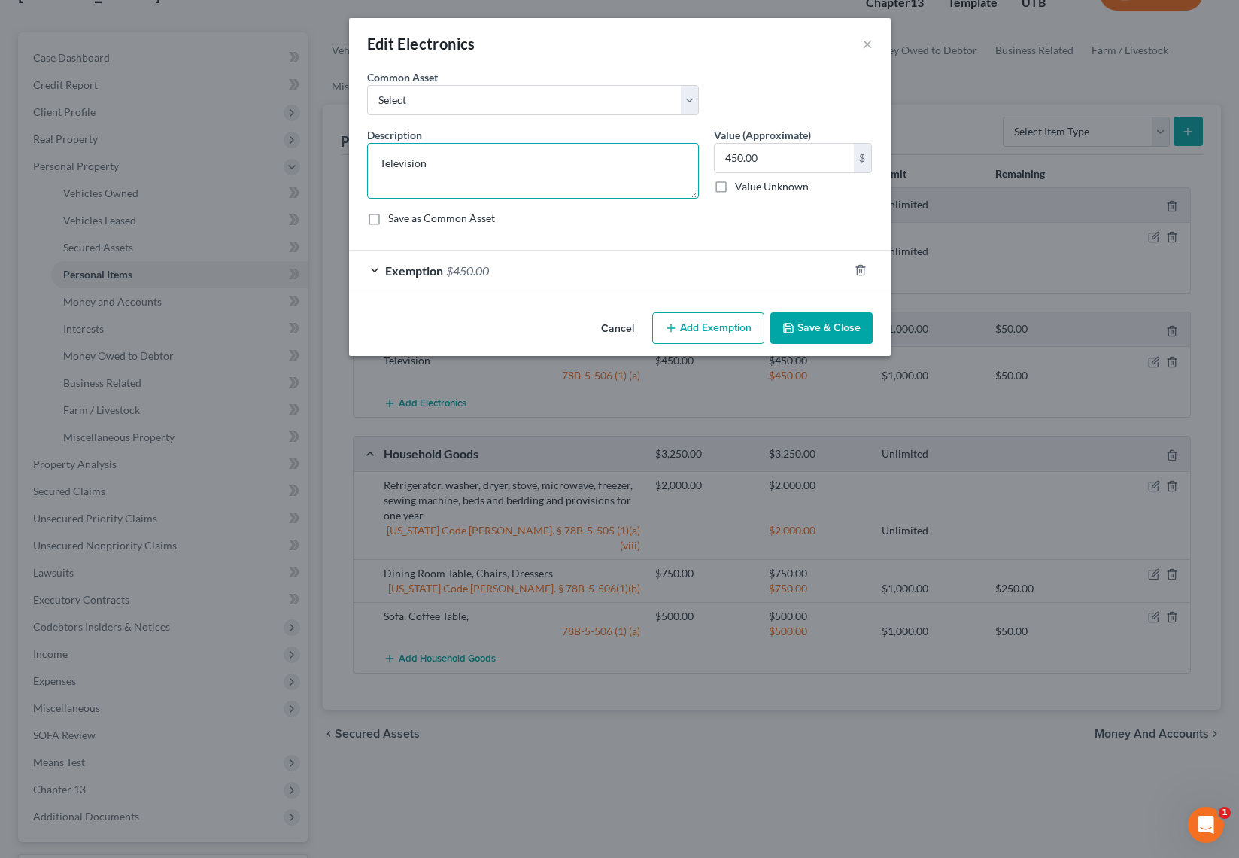
click at [468, 184] on textarea "Television" at bounding box center [533, 171] width 332 height 56
type textarea "Television, Cell Phone, PC"
click at [834, 323] on button "Save & Close" at bounding box center [821, 328] width 102 height 32
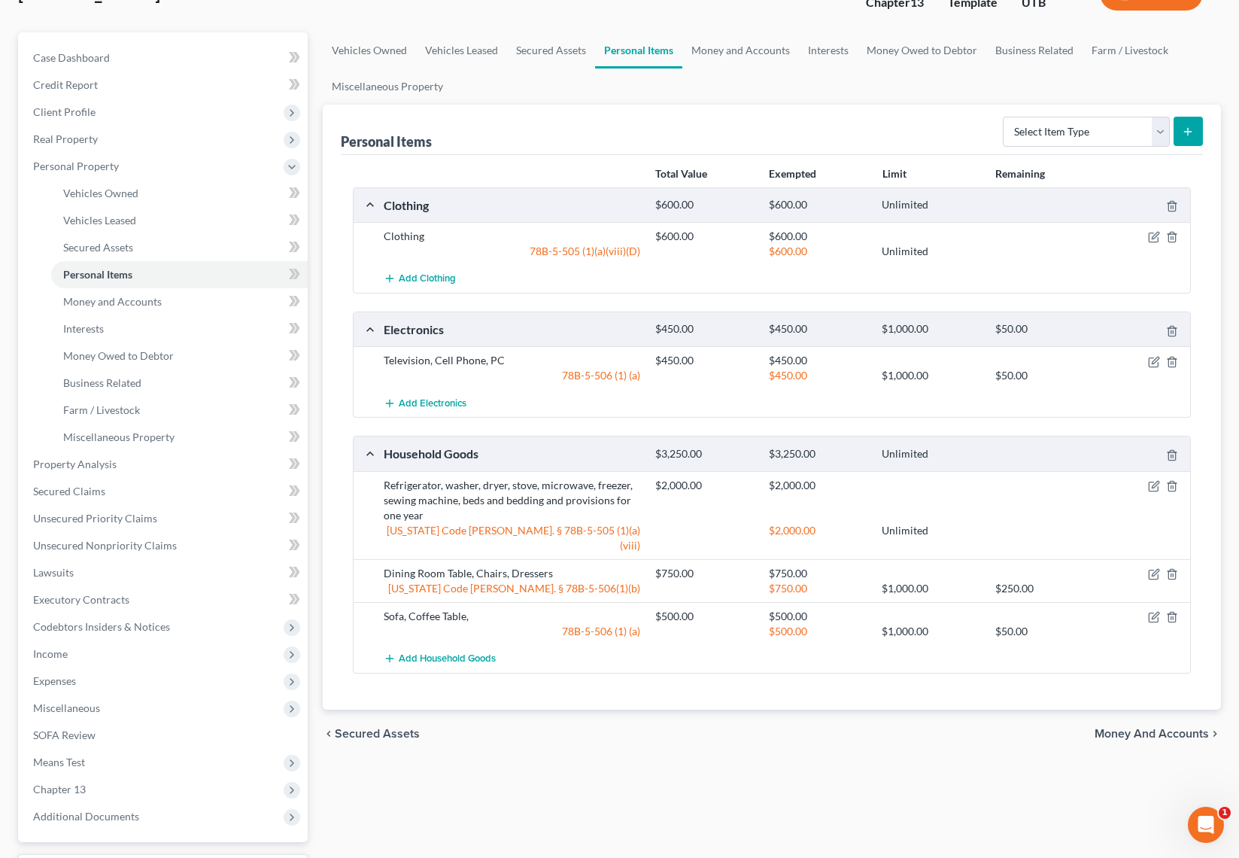
click at [409, 485] on div "Refrigerator, washer, dryer, stove, microwave, freezer, sewing machine, beds an…" at bounding box center [512, 500] width 272 height 45
click at [1155, 485] on icon "button" at bounding box center [1154, 486] width 12 height 12
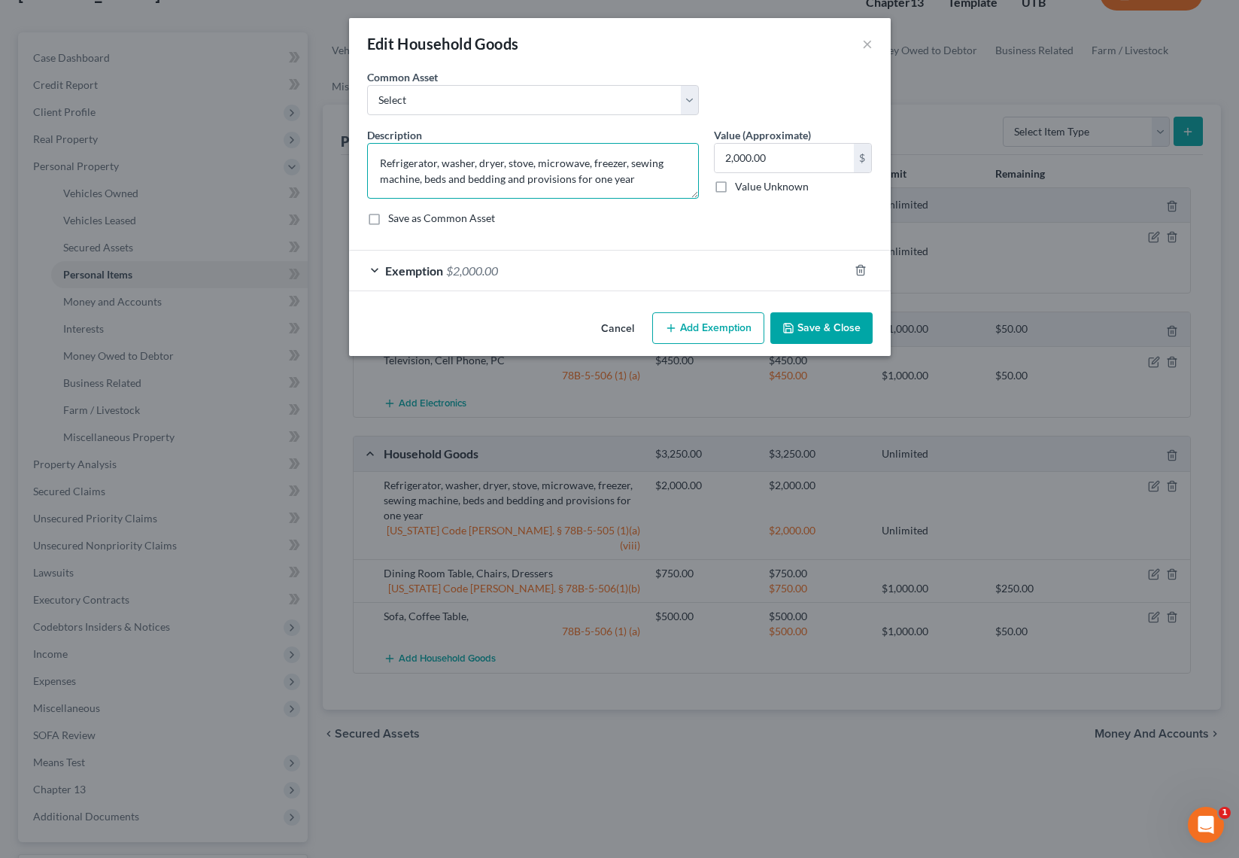
click at [456, 163] on textarea "Refrigerator, washer, dryer, stove, microwave, freezer, sewing machine, beds an…" at bounding box center [533, 171] width 332 height 56
drag, startPoint x: 588, startPoint y: 162, endPoint x: 626, endPoint y: 165, distance: 37.7
click at [626, 165] on textarea "Refrigerator, washer, dryer, stove, microwave, freezer, sewing machine, beds an…" at bounding box center [533, 171] width 332 height 56
drag, startPoint x: 591, startPoint y: 160, endPoint x: 674, endPoint y: 163, distance: 82.8
click at [674, 163] on textarea "Refrigerator, washer, dryer, stove, microwave, sewing machine, beds and bedding…" at bounding box center [533, 171] width 332 height 56
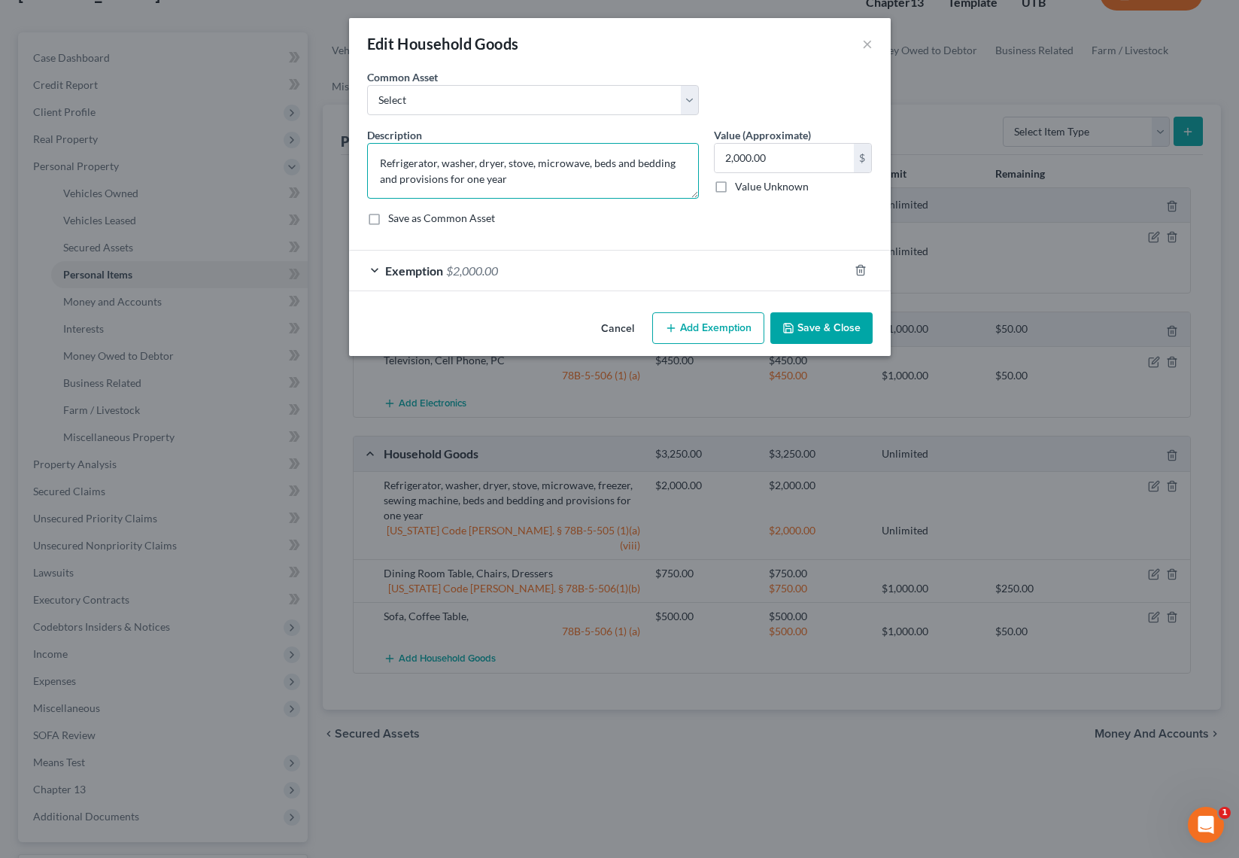
drag, startPoint x: 593, startPoint y: 163, endPoint x: 535, endPoint y: 165, distance: 57.9
click at [535, 165] on textarea "Refrigerator, washer, dryer, stove, microwave, beds and bedding and provisions …" at bounding box center [533, 171] width 332 height 56
type textarea "Refrigerator, washer, dryer, stove, beds and bedding and provisions for one year"
click at [843, 330] on button "Save & Close" at bounding box center [821, 328] width 102 height 32
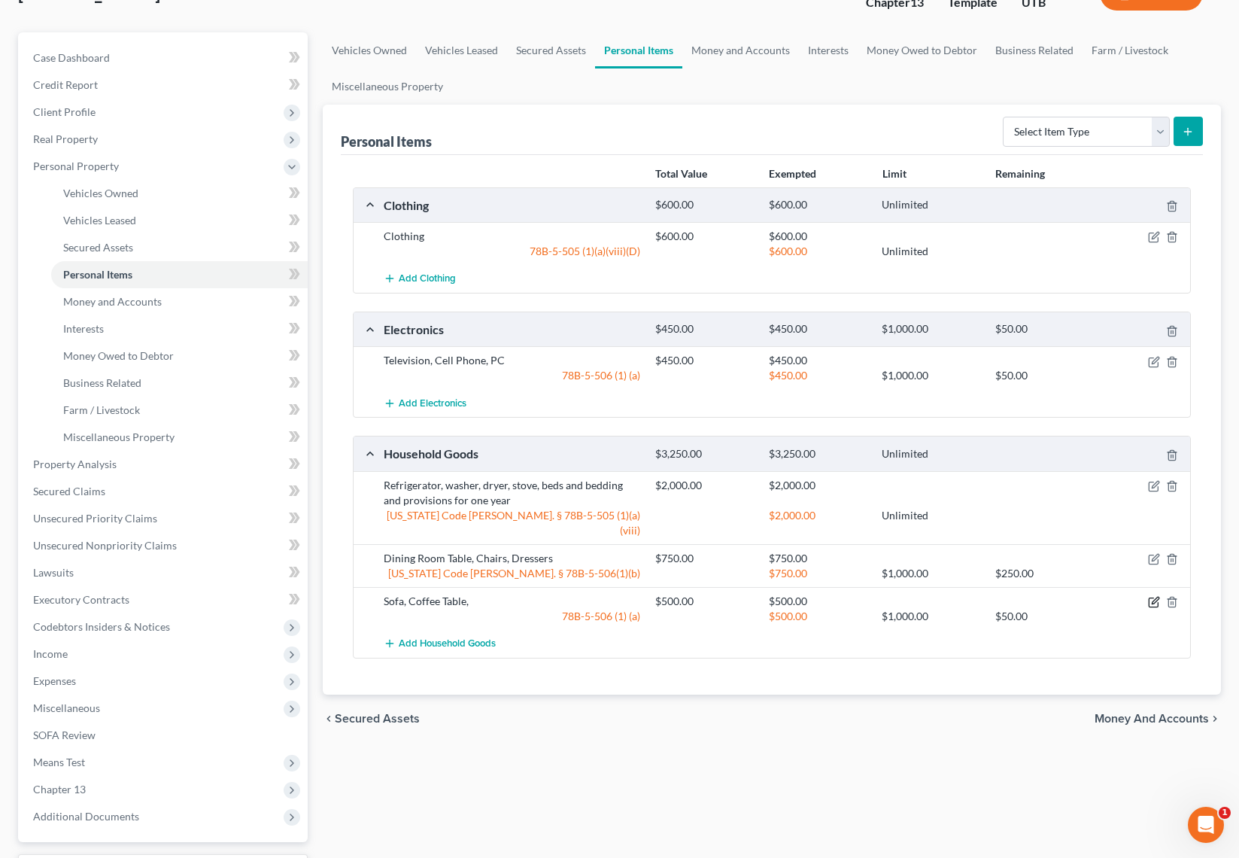
click at [1152, 597] on icon "button" at bounding box center [1155, 600] width 7 height 7
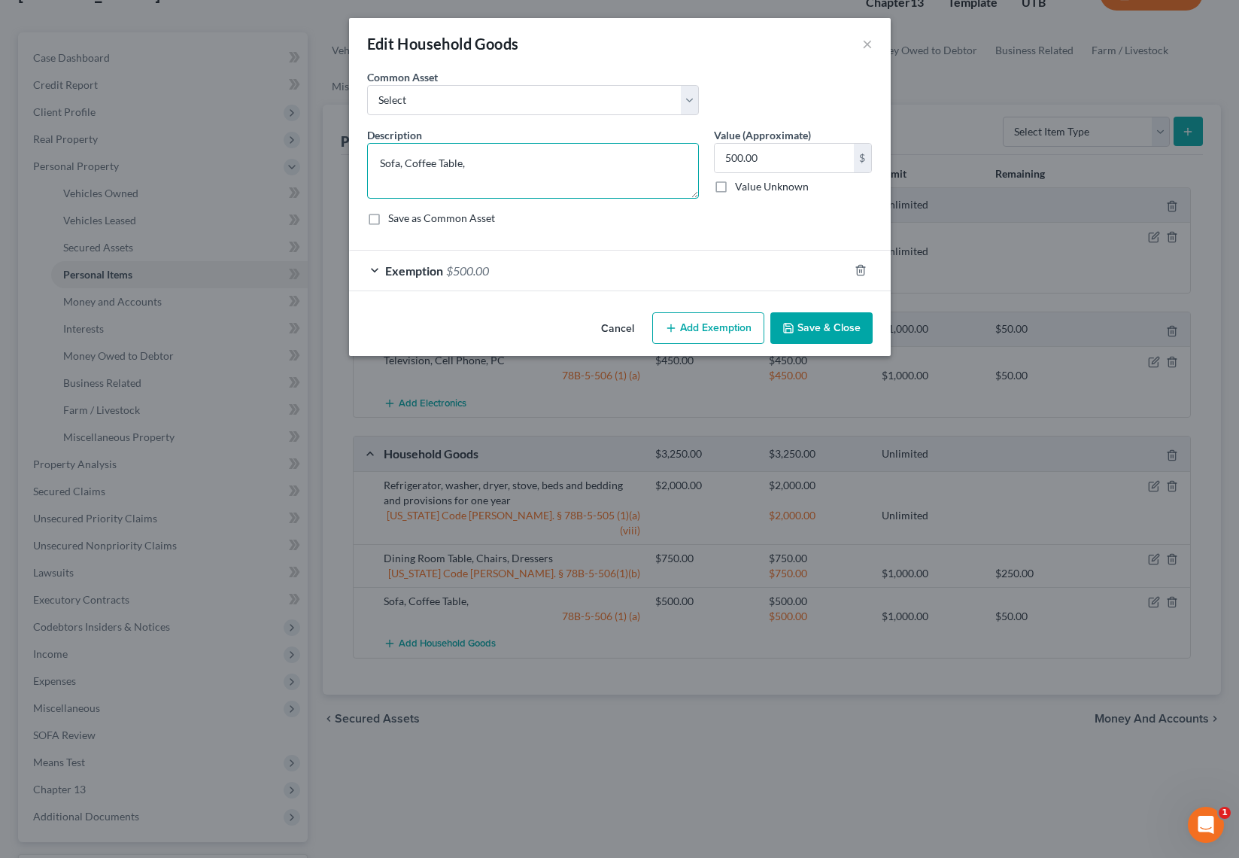
drag, startPoint x: 486, startPoint y: 160, endPoint x: 257, endPoint y: 138, distance: 229.7
click at [257, 138] on div "Edit Household Goods × An exemption set must first be selected from the Filing …" at bounding box center [619, 429] width 1239 height 858
type textarea "Recliners, End Tables, Entertainment Center, Hutch 1 and Hutch 2,"
click at [844, 334] on button "Save & Close" at bounding box center [821, 328] width 102 height 32
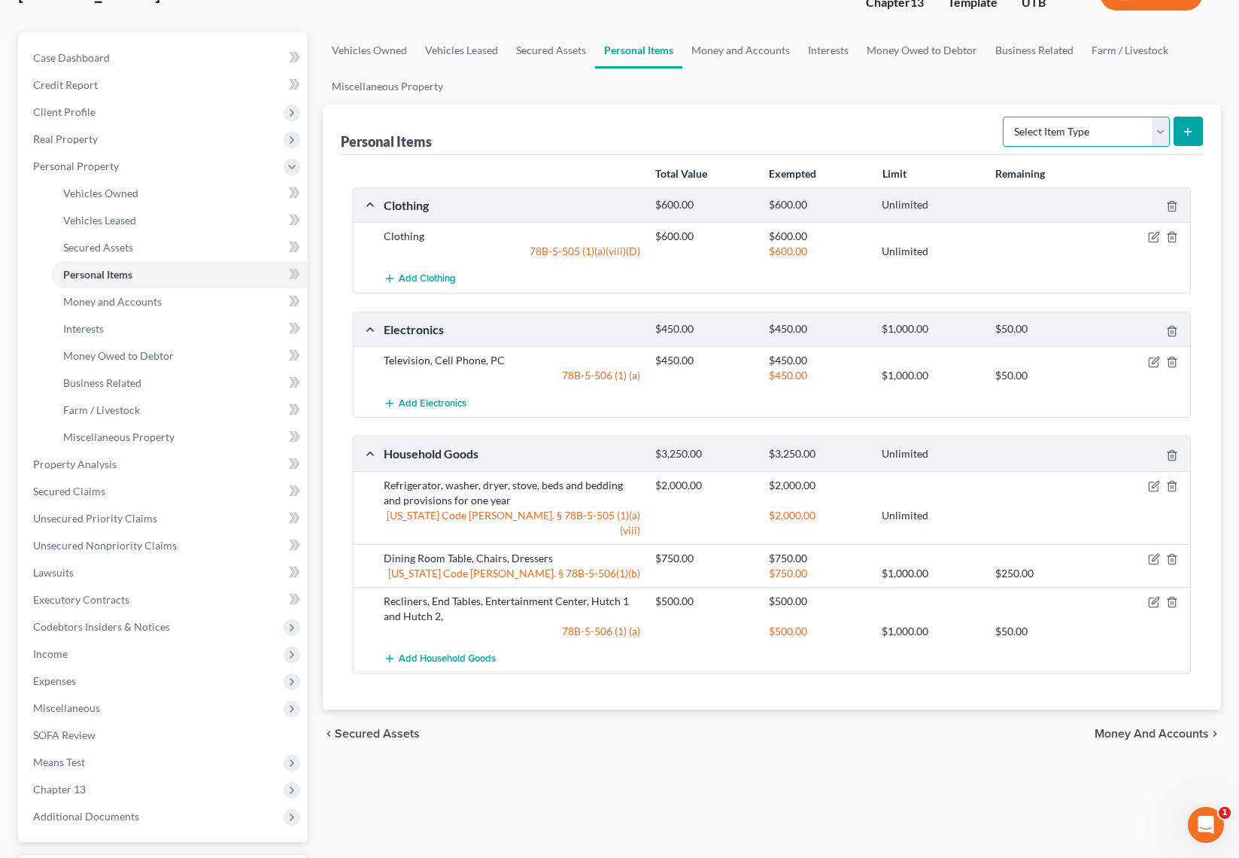
click at [1155, 124] on select "Select Item Type Clothing Collectibles Of Value Electronics Firearms Household …" at bounding box center [1086, 132] width 167 height 30
select select "jewelry"
click at [1004, 117] on select "Select Item Type Clothing Collectibles Of Value Electronics Firearms Household …" at bounding box center [1086, 132] width 167 height 30
click at [1189, 132] on line "submit" at bounding box center [1188, 132] width 7 height 0
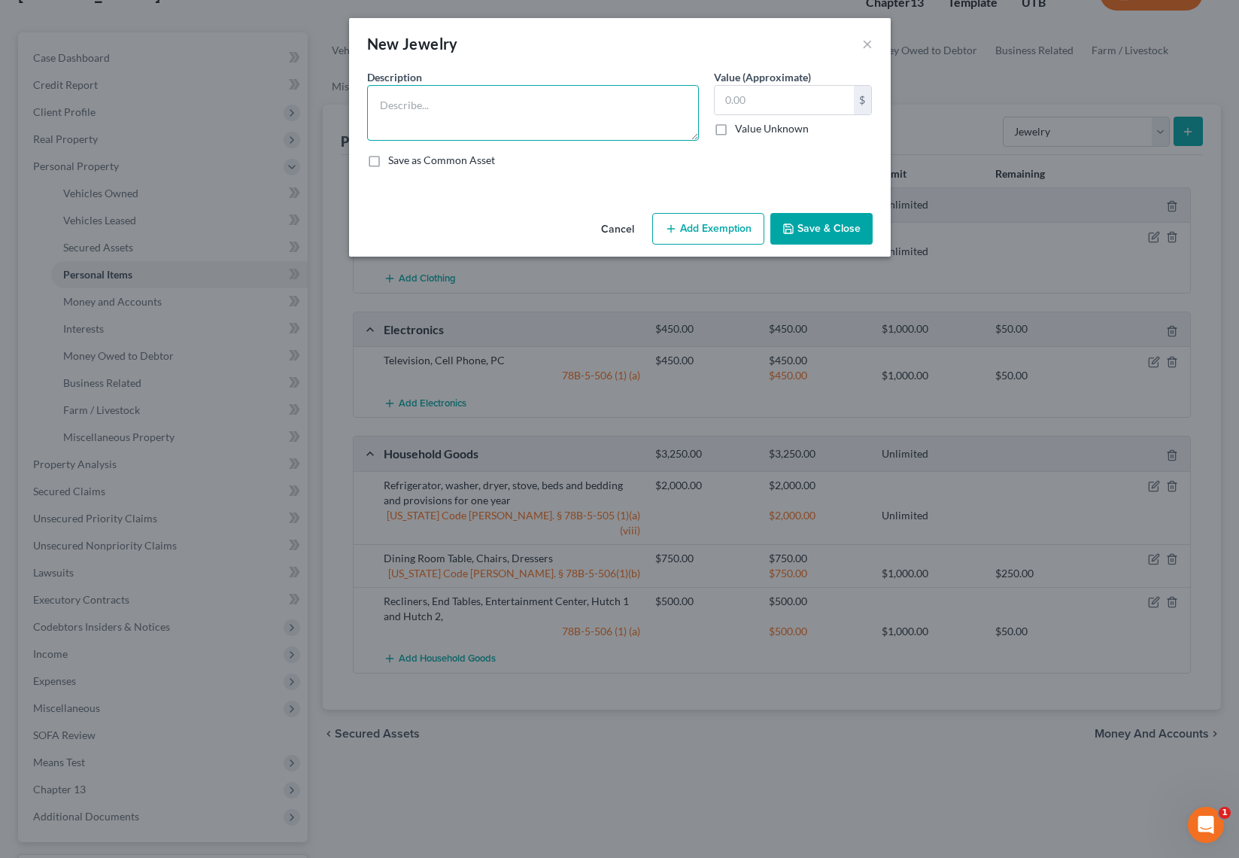
click at [396, 108] on textarea at bounding box center [533, 113] width 332 height 56
type textarea "Wedding Ring"
type input "300"
click at [709, 239] on button "Add Exemption" at bounding box center [708, 229] width 112 height 32
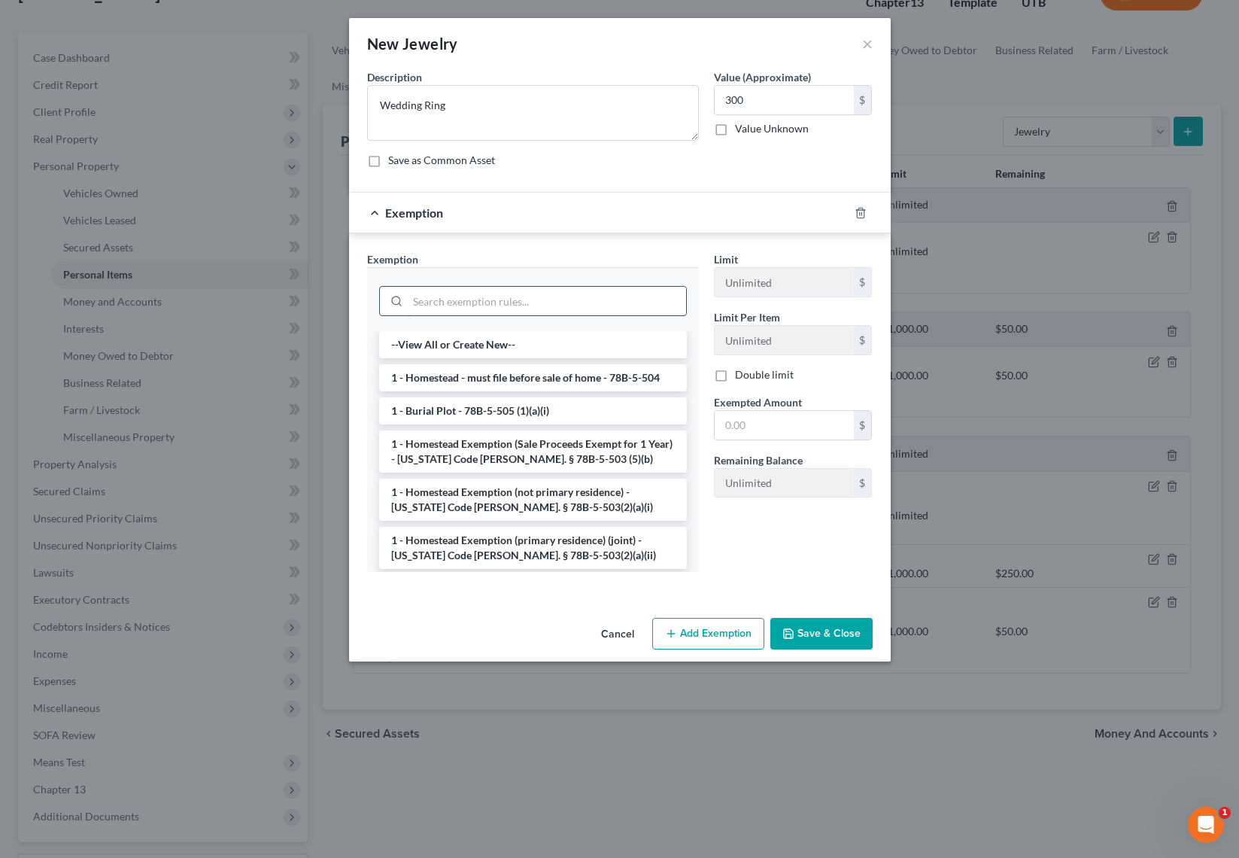
click at [451, 305] on input "search" at bounding box center [547, 301] width 278 height 29
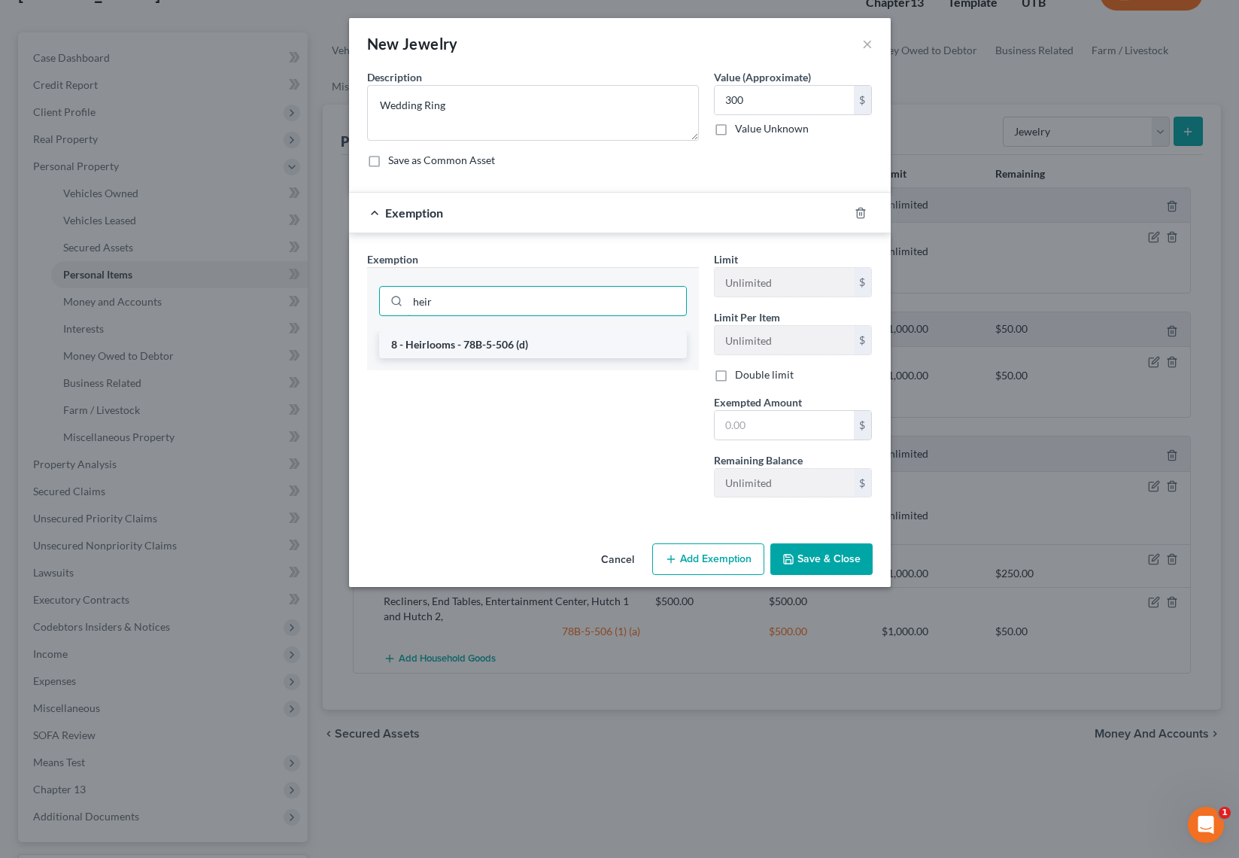
type input "heir"
click at [520, 350] on li "8 - Heirlooms - 78B-5-506 (d)" at bounding box center [533, 344] width 308 height 27
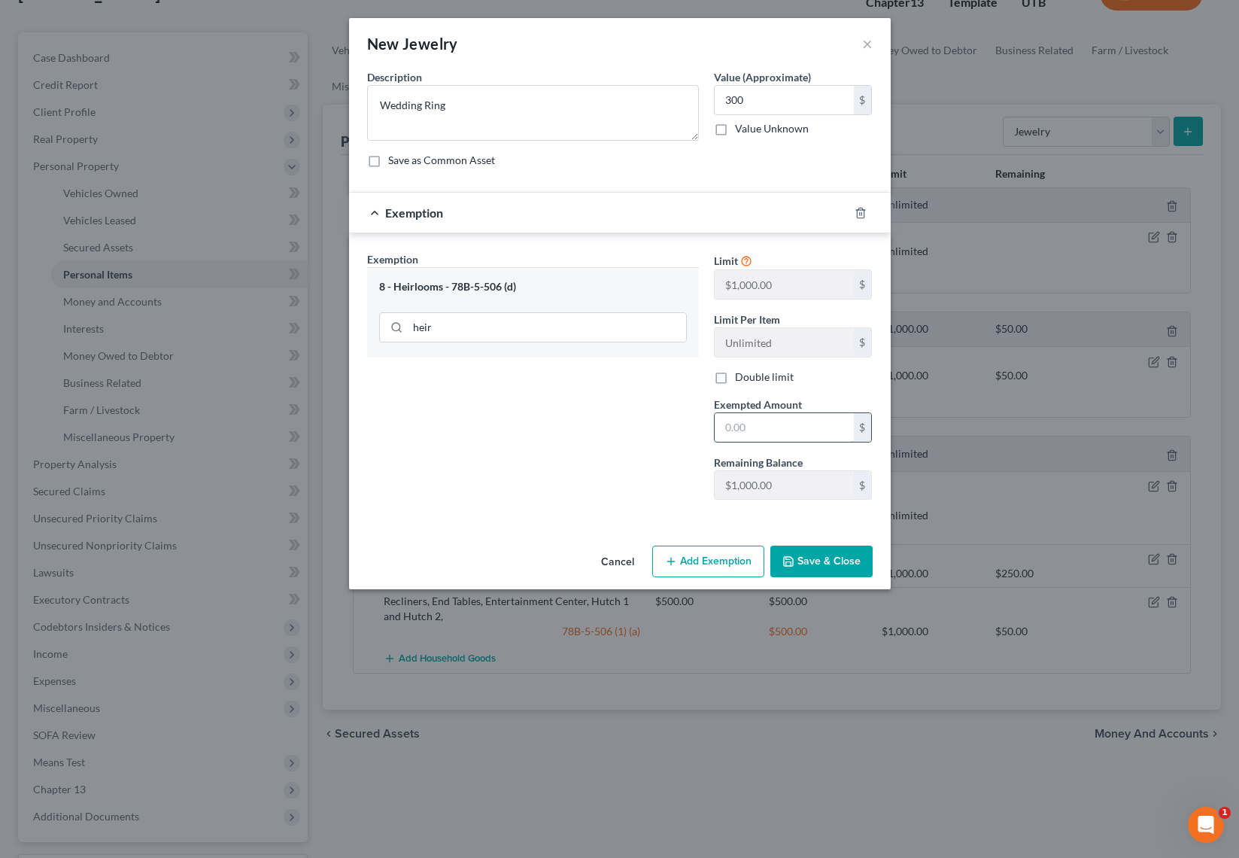
click at [779, 431] on input "text" at bounding box center [784, 427] width 139 height 29
type input "300"
click at [843, 550] on button "Save & Close" at bounding box center [821, 561] width 102 height 32
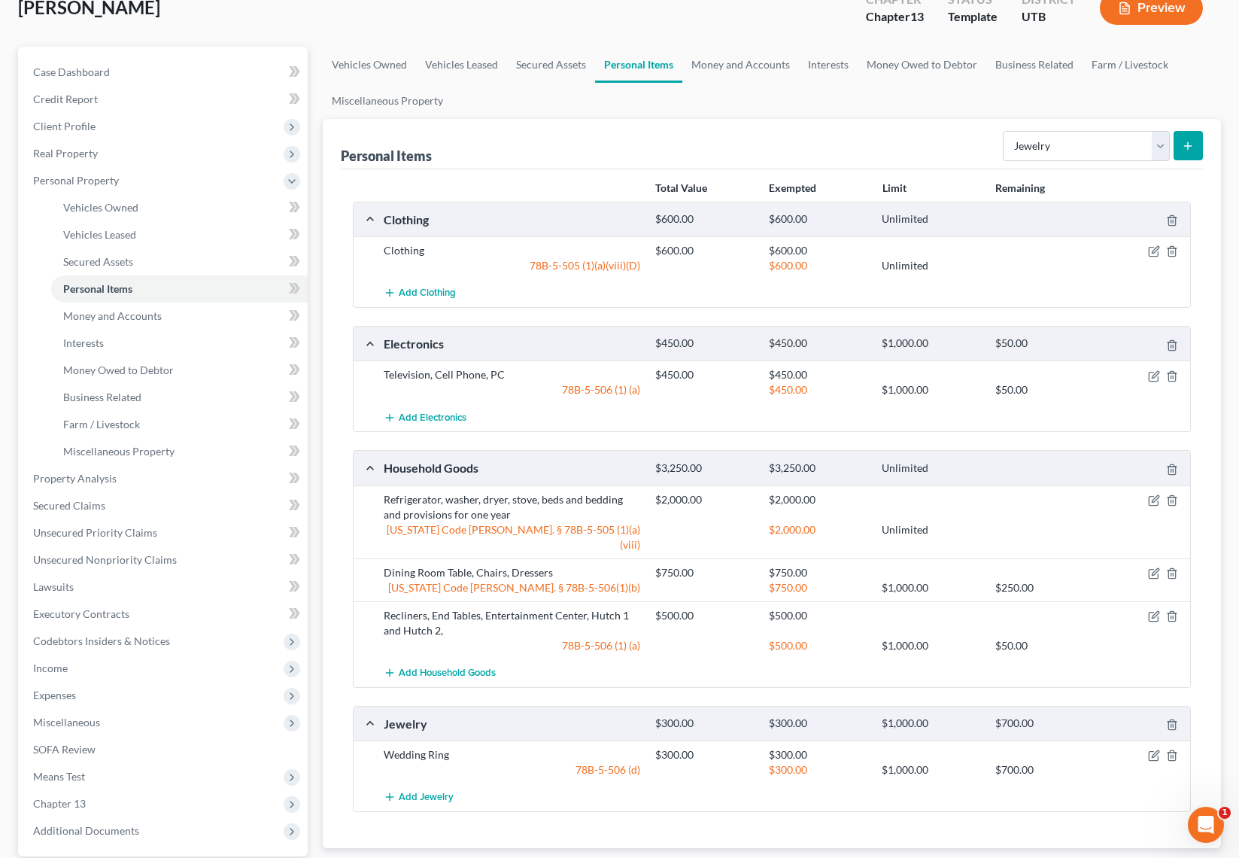
scroll to position [96, 0]
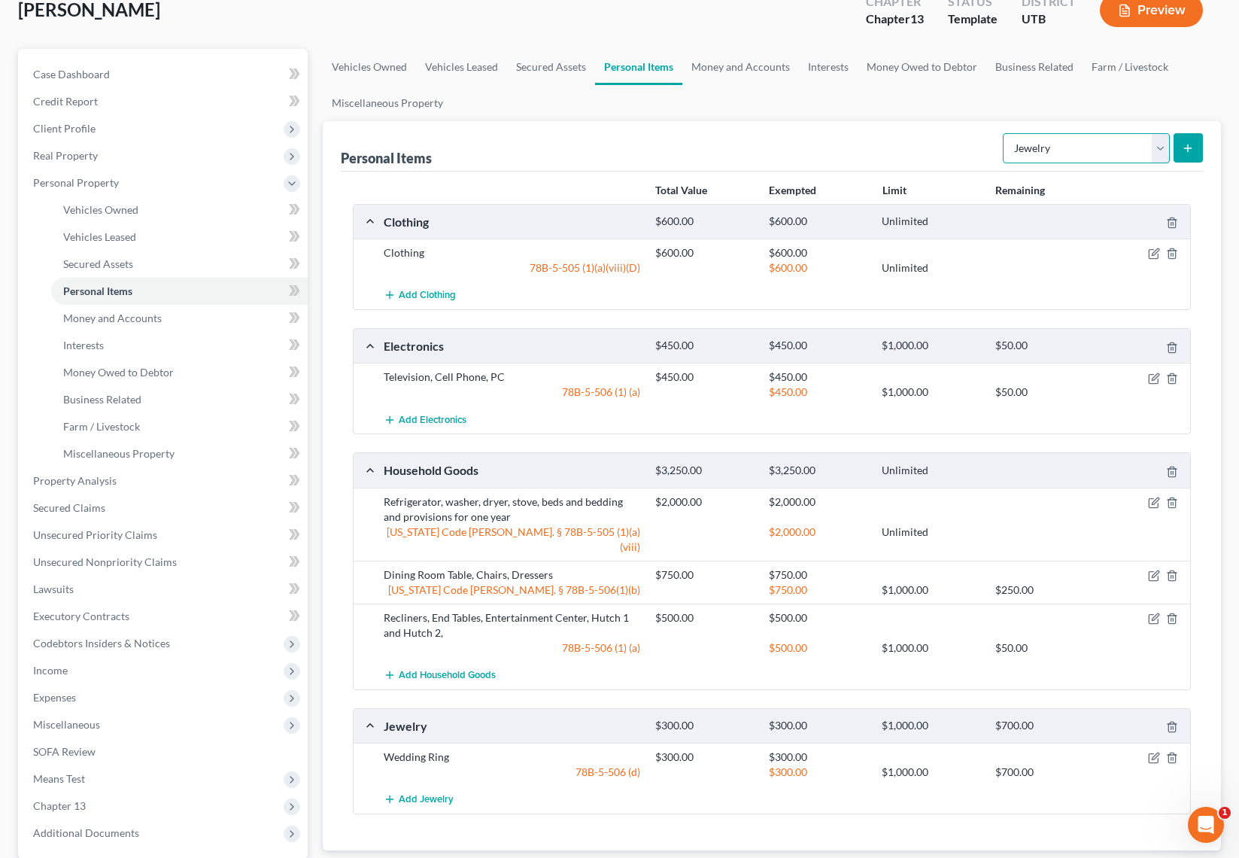
click at [1121, 141] on select "Select Item Type Clothing Collectibles Of Value Electronics Firearms Household …" at bounding box center [1086, 148] width 167 height 30
select select "pets"
click at [1004, 133] on select "Select Item Type Clothing Collectibles Of Value Electronics Firearms Household …" at bounding box center [1086, 148] width 167 height 30
click at [1193, 153] on icon "submit" at bounding box center [1188, 148] width 12 height 12
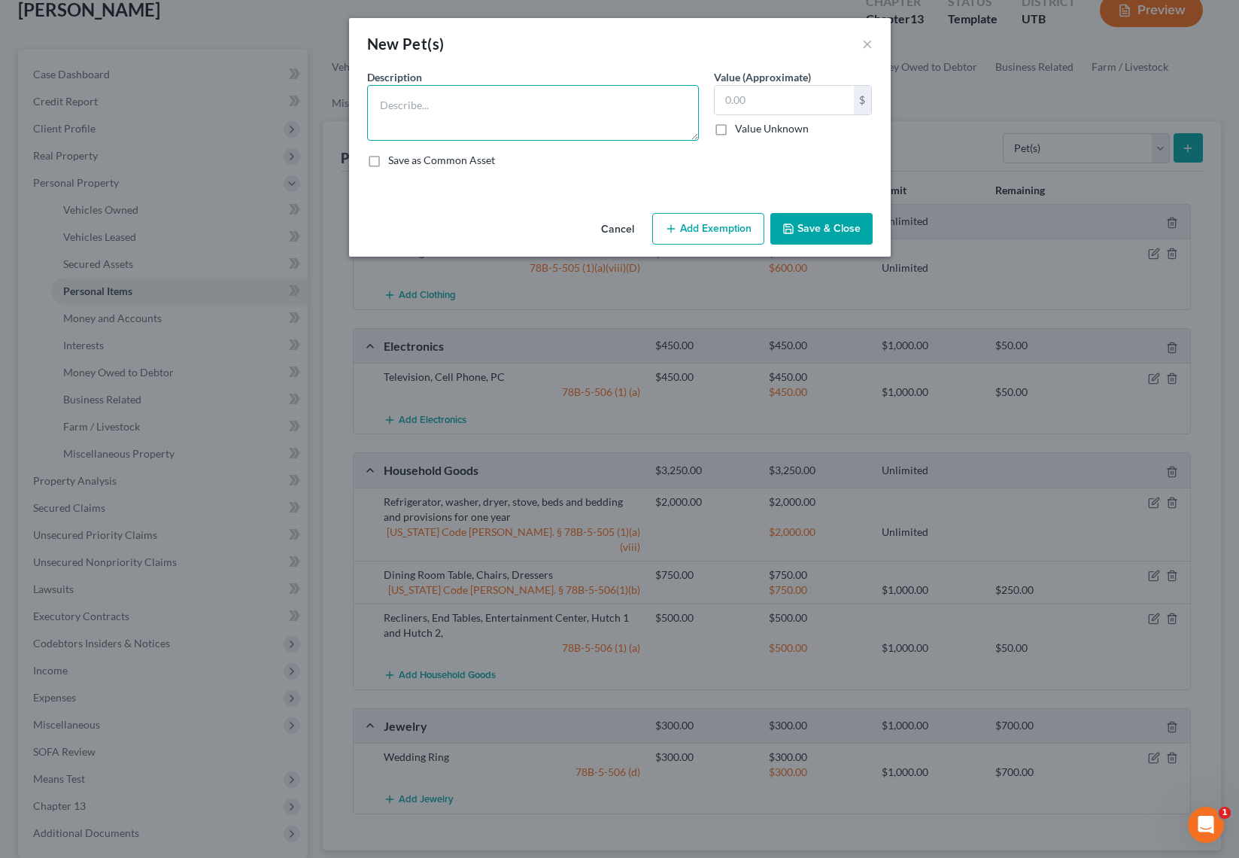
click at [472, 100] on textarea at bounding box center [533, 113] width 332 height 56
type textarea "Dog"
type input "50"
click at [720, 232] on button "Add Exemption" at bounding box center [708, 229] width 112 height 32
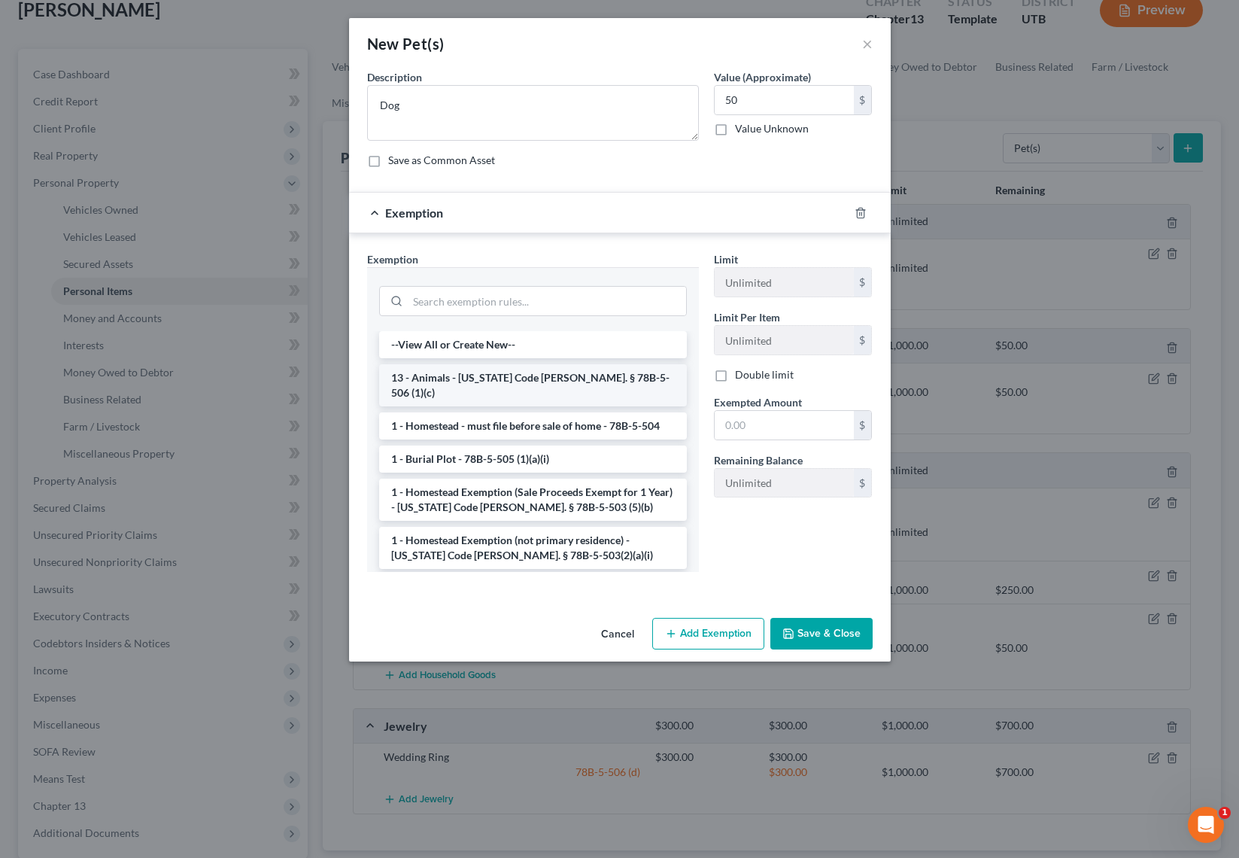
click at [469, 381] on li "13 - Animals - Utah Code Ann. § 78B-5-506 (1)(c)" at bounding box center [533, 385] width 308 height 42
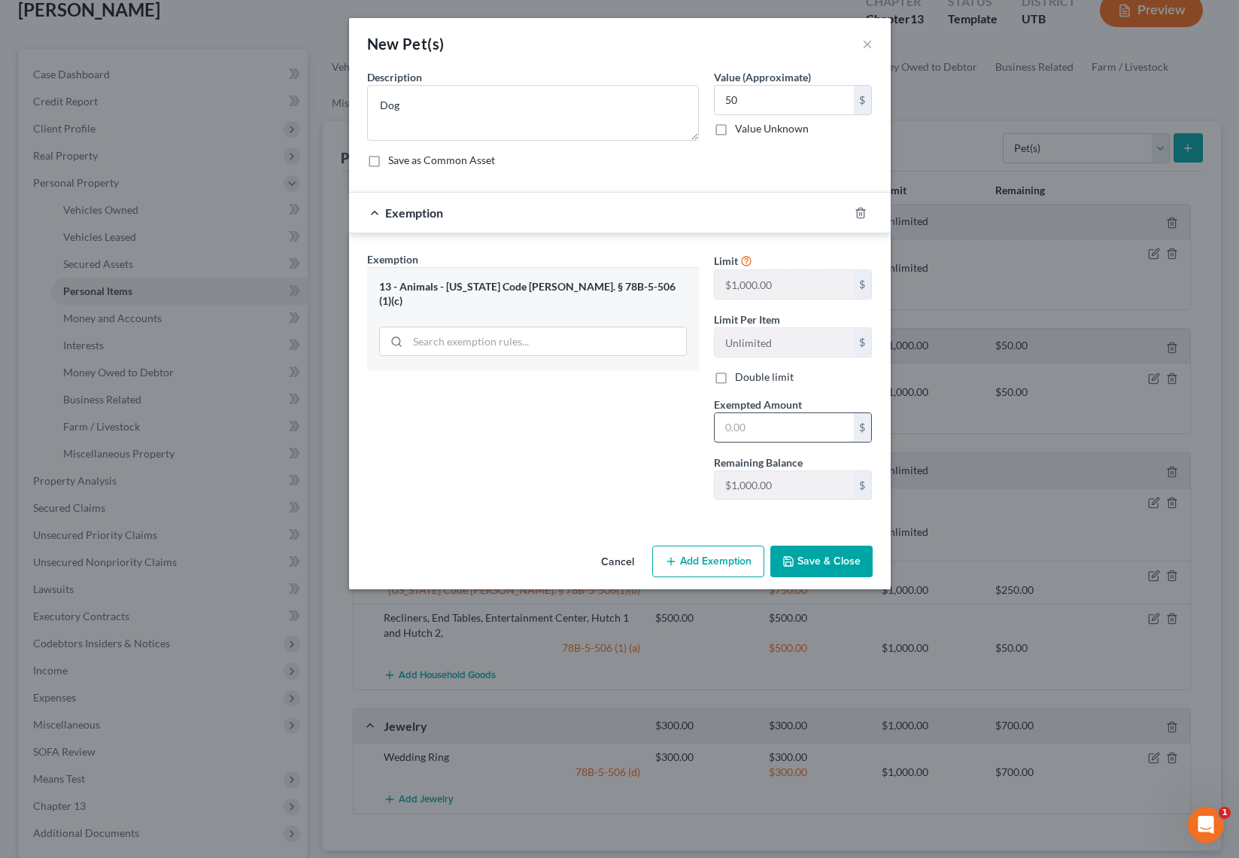
click at [764, 425] on input "text" at bounding box center [784, 427] width 139 height 29
type input "50"
click at [498, 472] on div "Exemption Set must be selected for CA. Exemption * 13 - Animals - Utah Code Ann…" at bounding box center [533, 381] width 347 height 260
click at [816, 564] on button "Save & Close" at bounding box center [821, 561] width 102 height 32
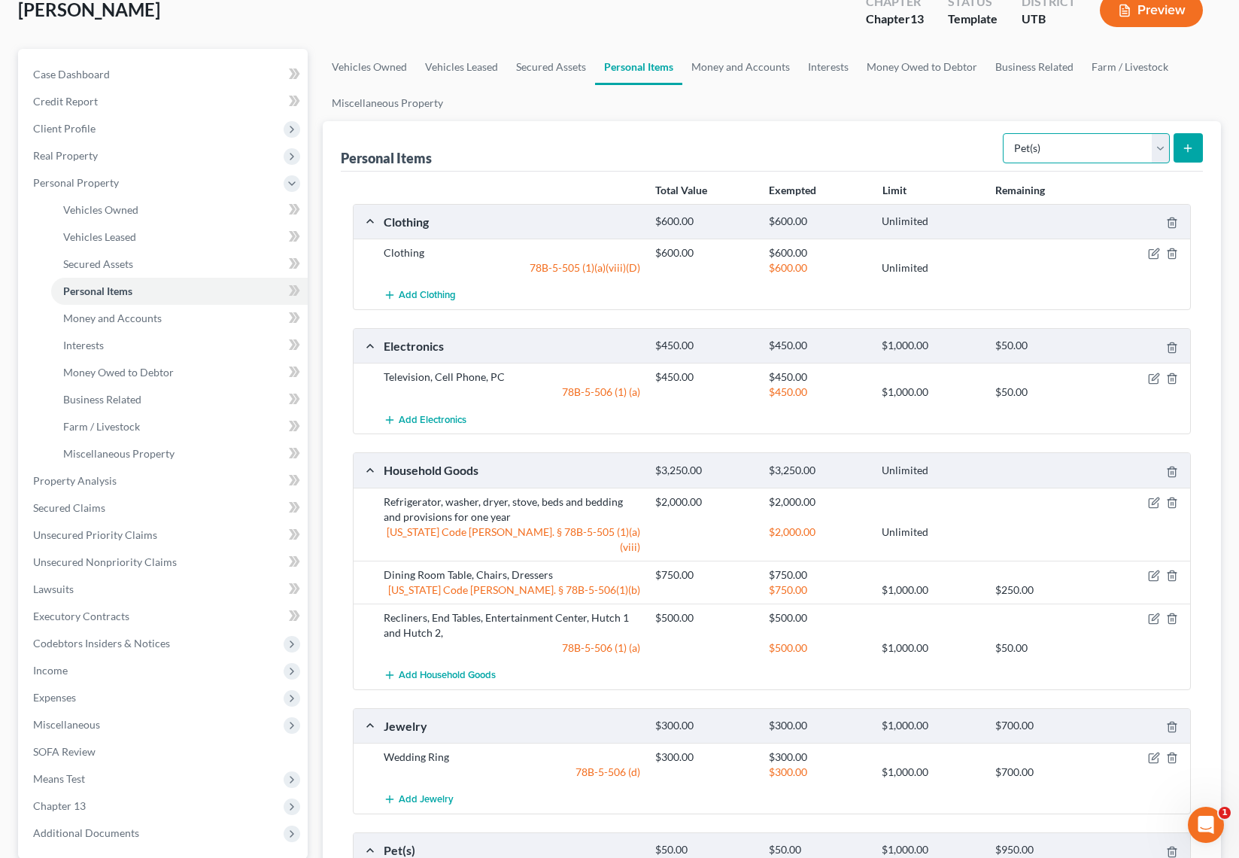
click at [1155, 142] on select "Select Item Type Clothing Collectibles Of Value Electronics Firearms Household …" at bounding box center [1086, 148] width 167 height 30
click at [1160, 143] on select "Select Item Type Clothing Collectibles Of Value Electronics Firearms Household …" at bounding box center [1086, 148] width 167 height 30
click at [749, 62] on link "Money and Accounts" at bounding box center [740, 67] width 117 height 36
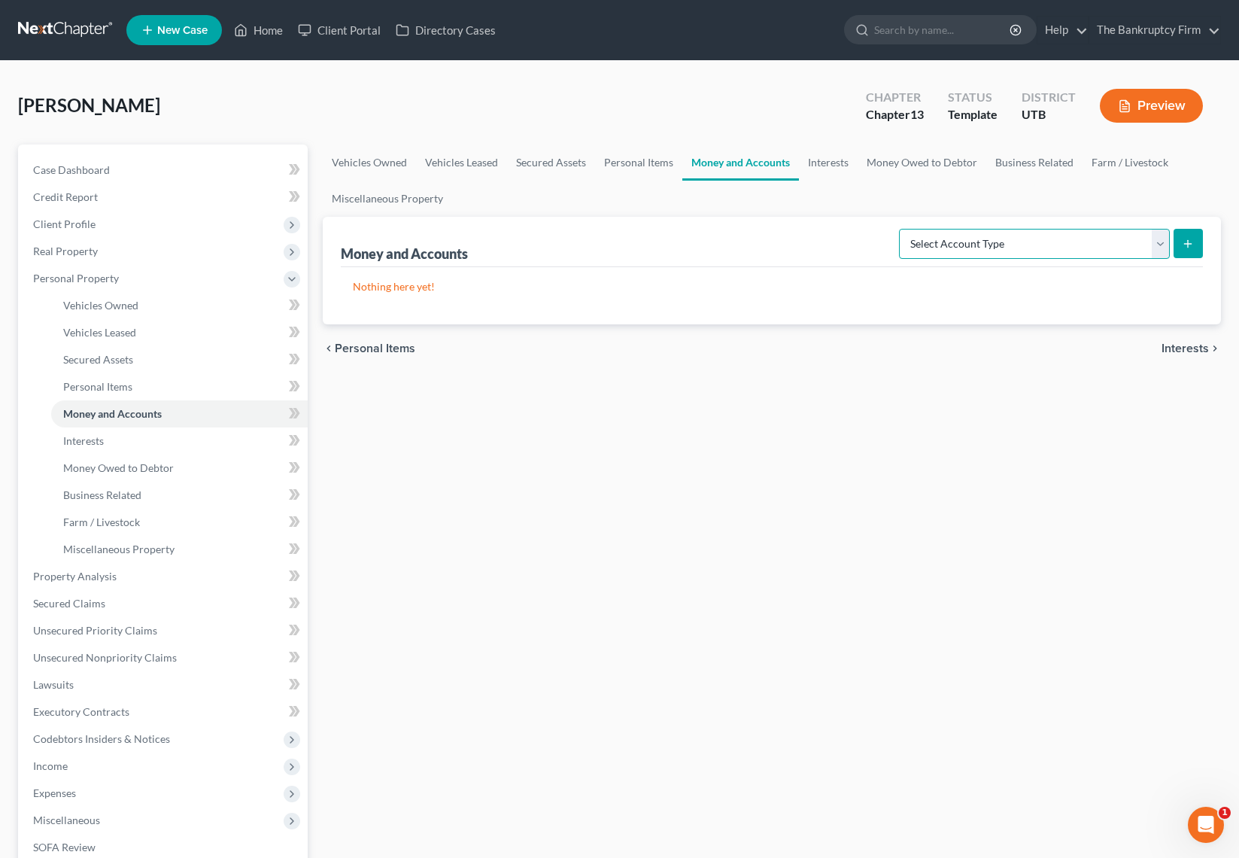
click at [1151, 238] on select "Select Account Type Brokerage Cash on Hand Certificates of Deposit Checking Acc…" at bounding box center [1034, 244] width 271 height 30
select select "checking"
click at [902, 229] on select "Select Account Type Brokerage Cash on Hand Certificates of Deposit Checking Acc…" at bounding box center [1034, 244] width 271 height 30
click at [1187, 244] on icon "submit" at bounding box center [1188, 244] width 12 height 12
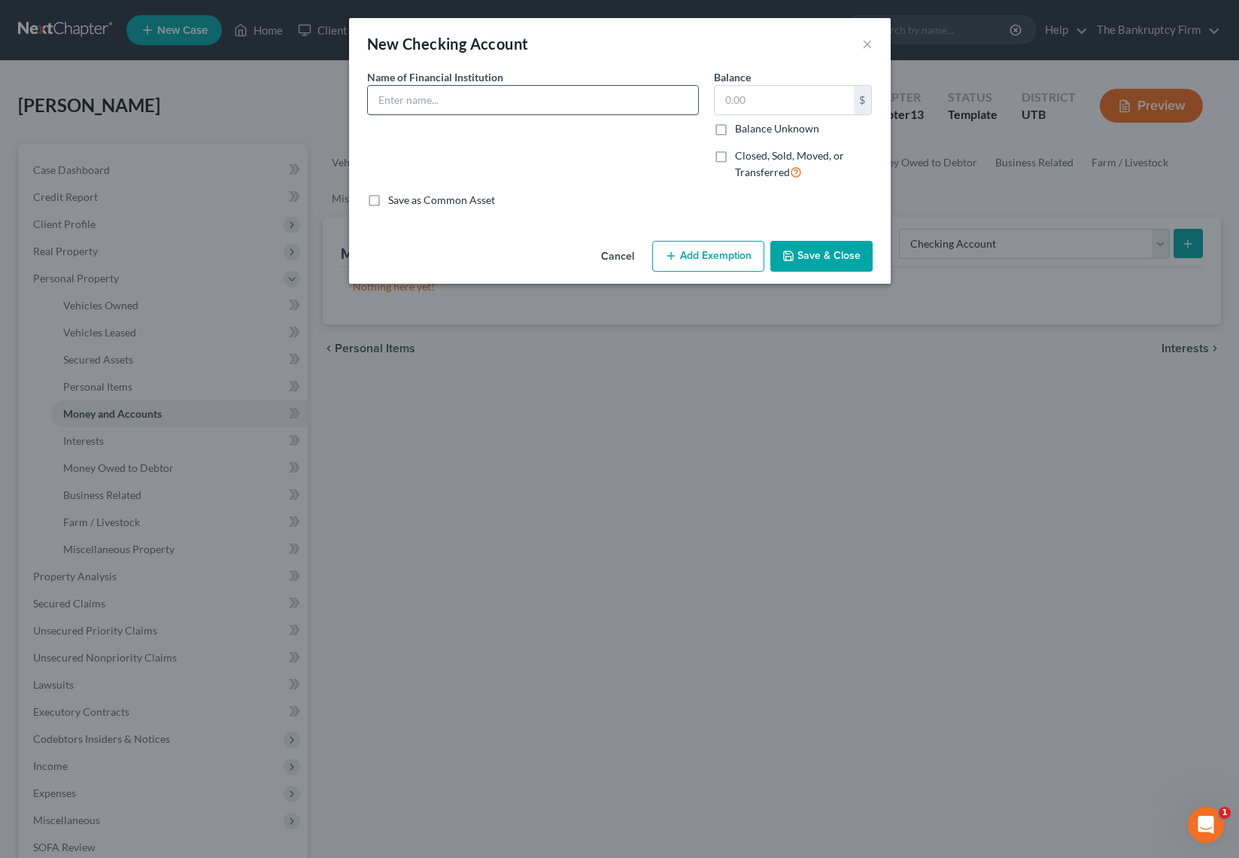
click at [449, 106] on input "text" at bounding box center [533, 100] width 330 height 29
click at [424, 91] on input "Golden West Credit Union" at bounding box center [533, 100] width 330 height 29
type input "Goldenwest Credit Union"
click at [621, 251] on button "Cancel" at bounding box center [617, 257] width 57 height 30
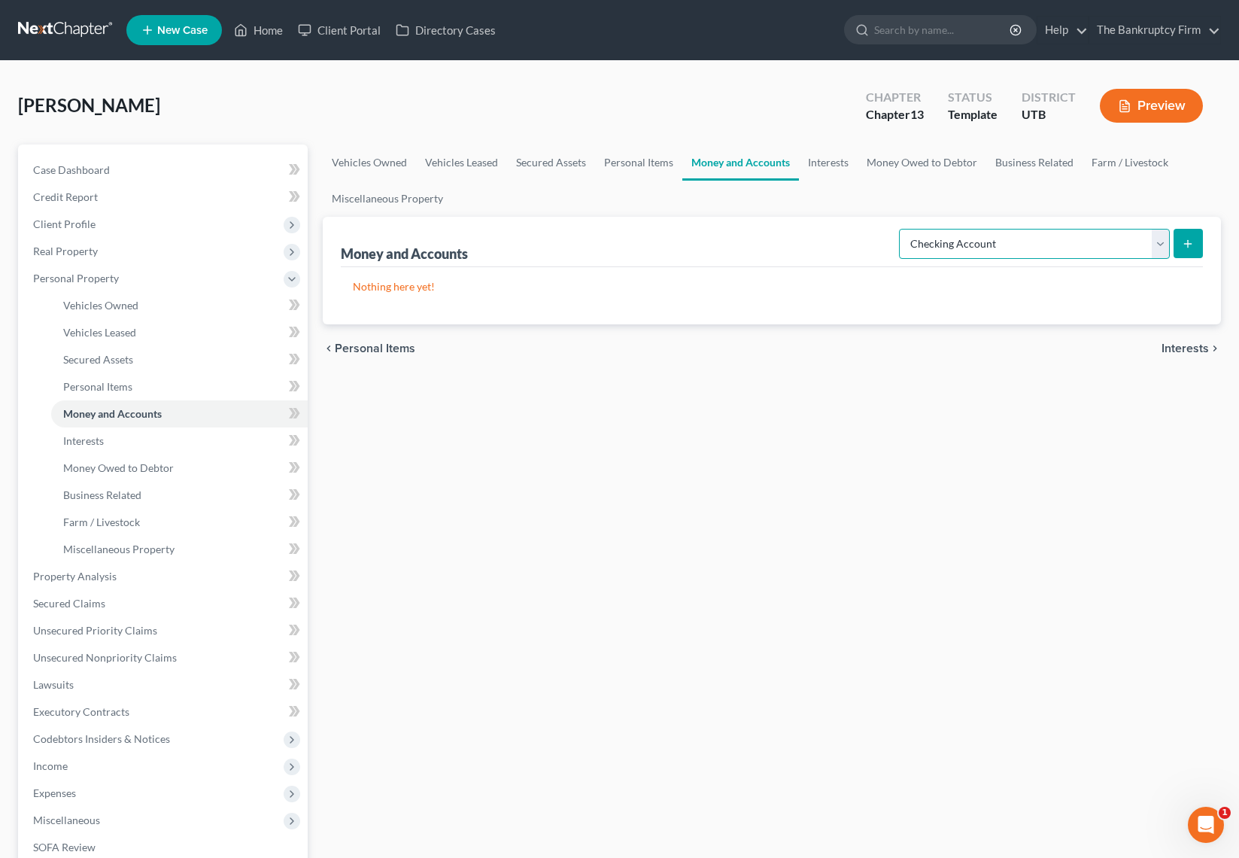
click at [1071, 242] on select "Select Account Type Brokerage Cash on Hand Certificates of Deposit Checking Acc…" at bounding box center [1034, 244] width 271 height 30
select select "savings"
click at [902, 229] on select "Select Account Type Brokerage Cash on Hand Certificates of Deposit Checking Acc…" at bounding box center [1034, 244] width 271 height 30
click at [1195, 238] on button "submit" at bounding box center [1188, 243] width 29 height 29
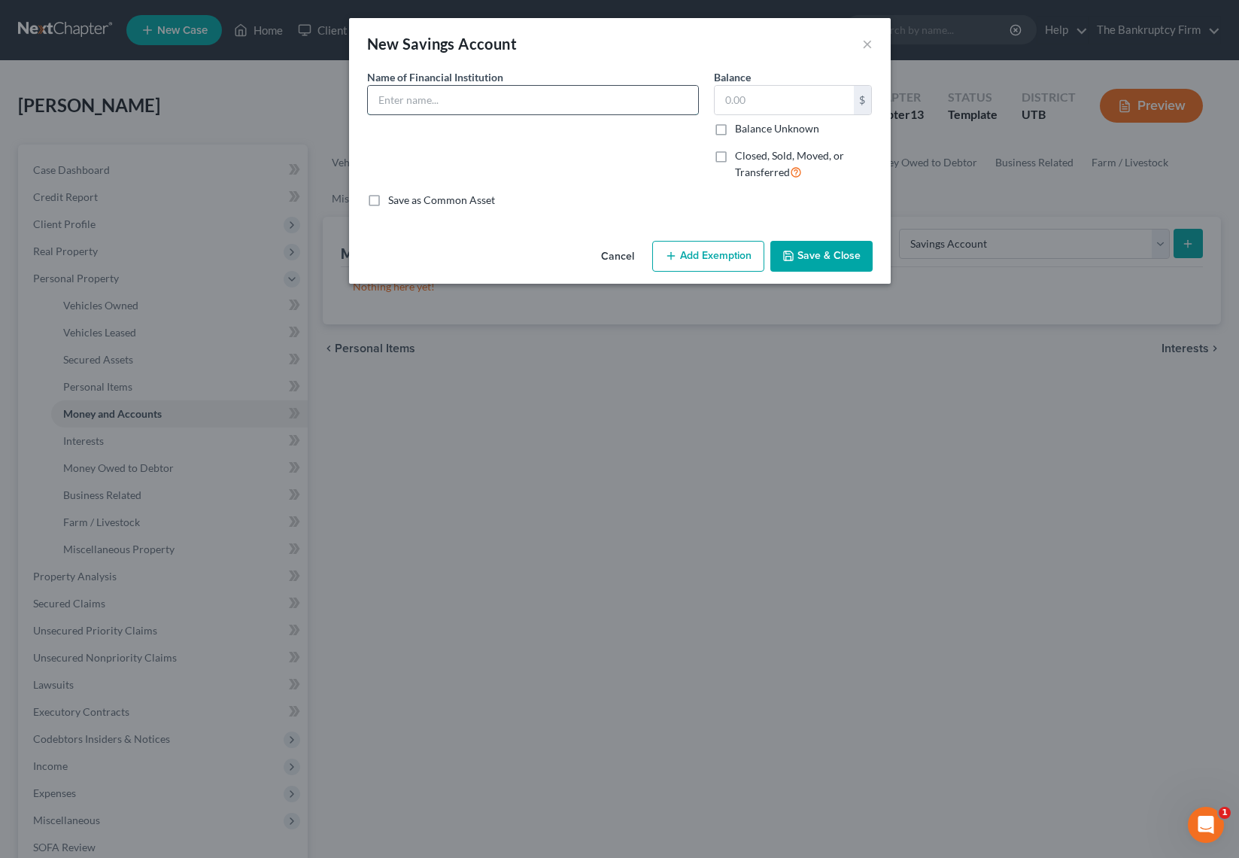
click at [439, 103] on input "text" at bounding box center [533, 100] width 330 height 29
type input "Goldenwest Credit Union"
click at [799, 100] on input "text" at bounding box center [784, 100] width 139 height 29
click at [769, 99] on input "text" at bounding box center [784, 100] width 139 height 29
type input "6.51"
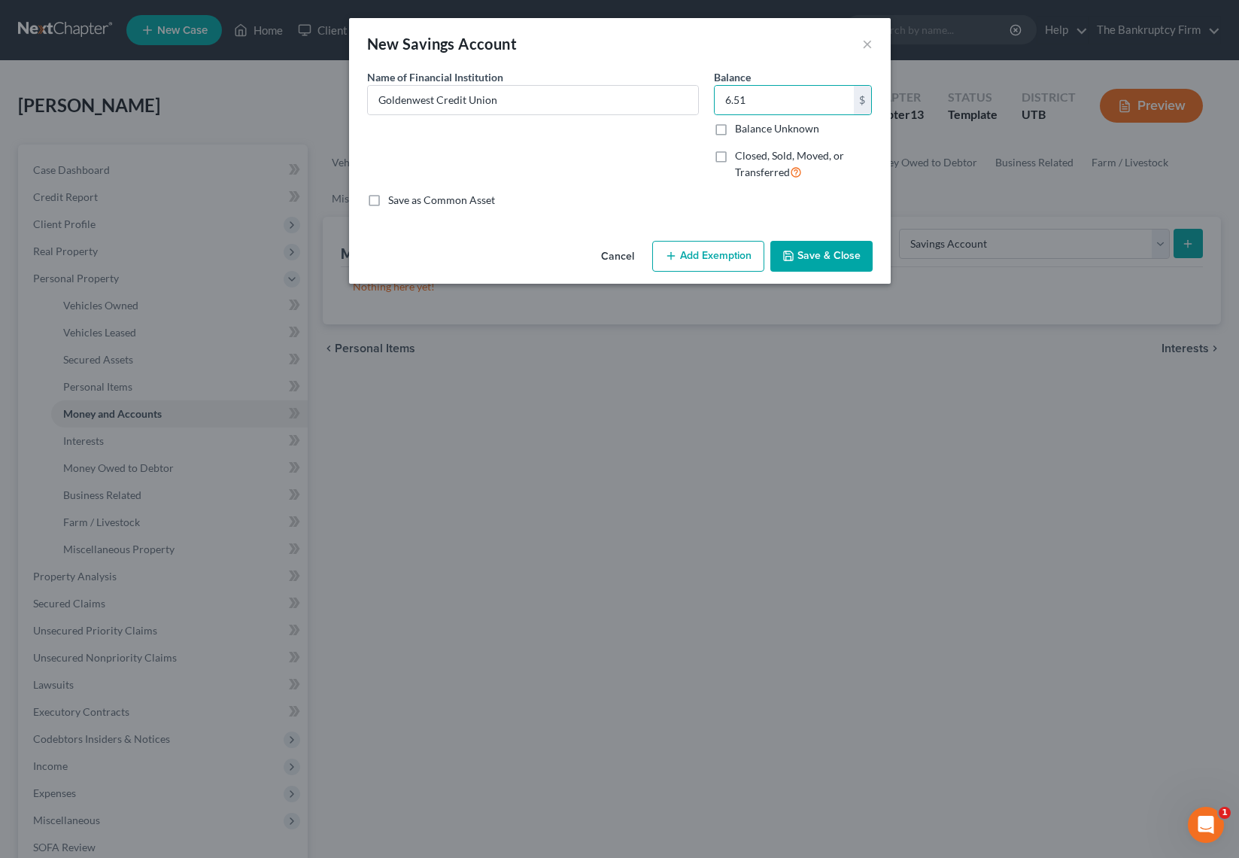
click at [825, 260] on button "Save & Close" at bounding box center [821, 257] width 102 height 32
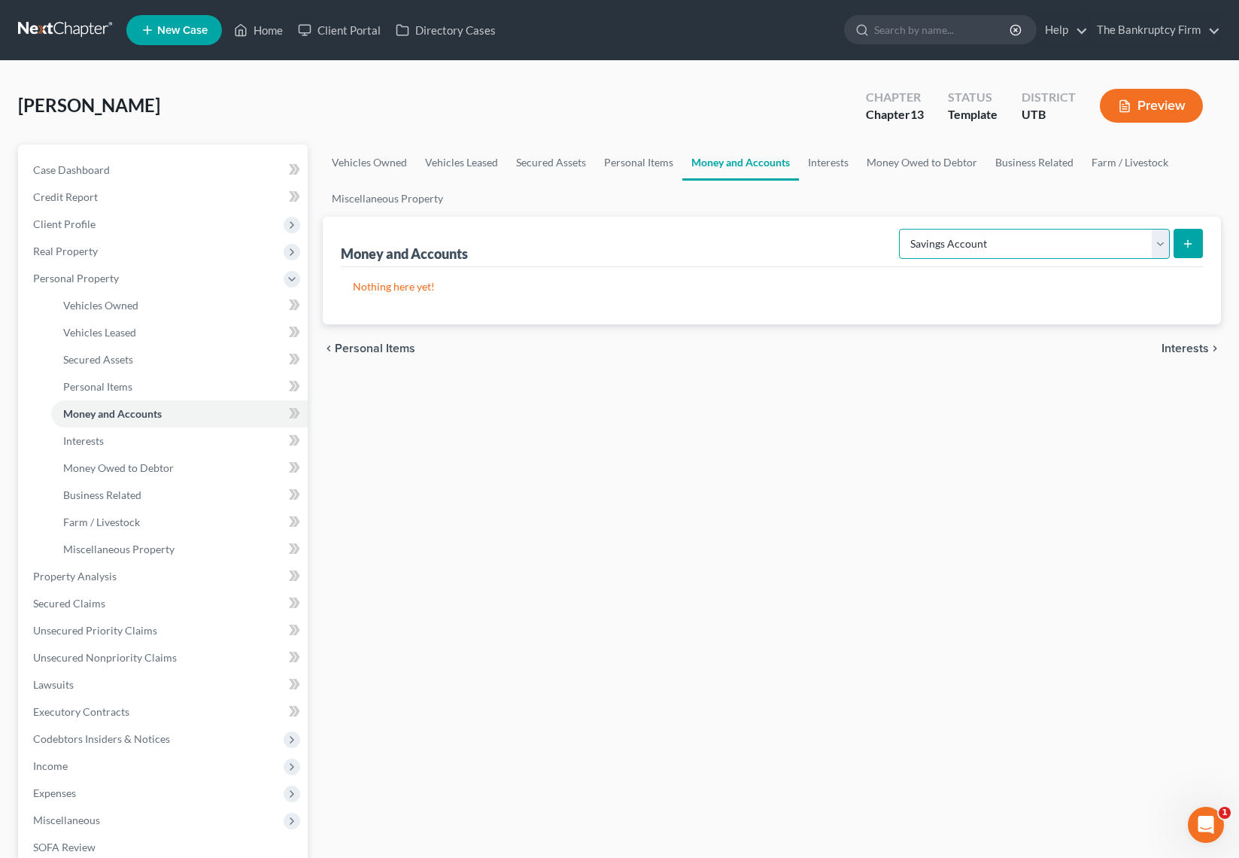
click at [1101, 251] on select "Select Account Type Brokerage Cash on Hand Certificates of Deposit Checking Acc…" at bounding box center [1034, 244] width 271 height 30
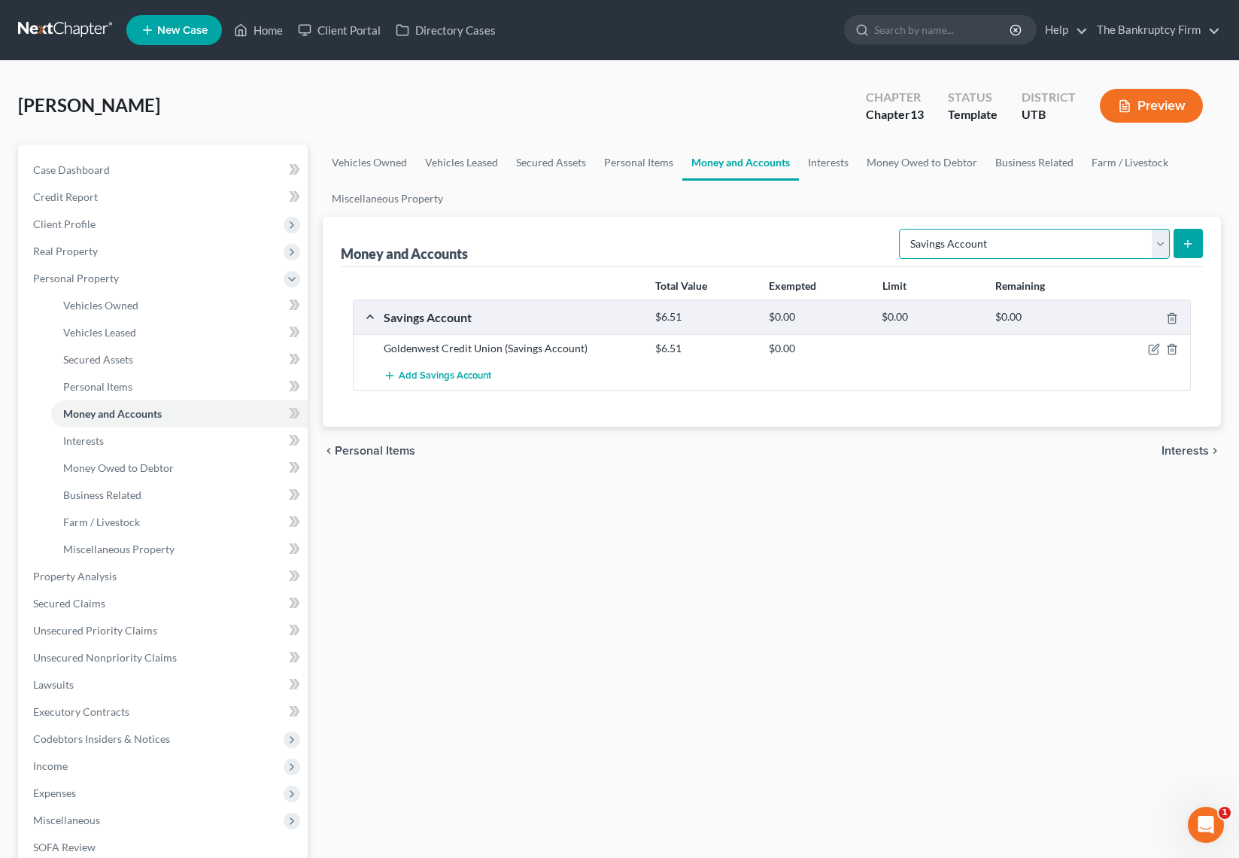
select select "other"
click at [902, 229] on select "Select Account Type Brokerage Cash on Hand Certificates of Deposit Checking Acc…" at bounding box center [1034, 244] width 271 height 30
click at [1192, 239] on icon "submit" at bounding box center [1188, 244] width 12 height 12
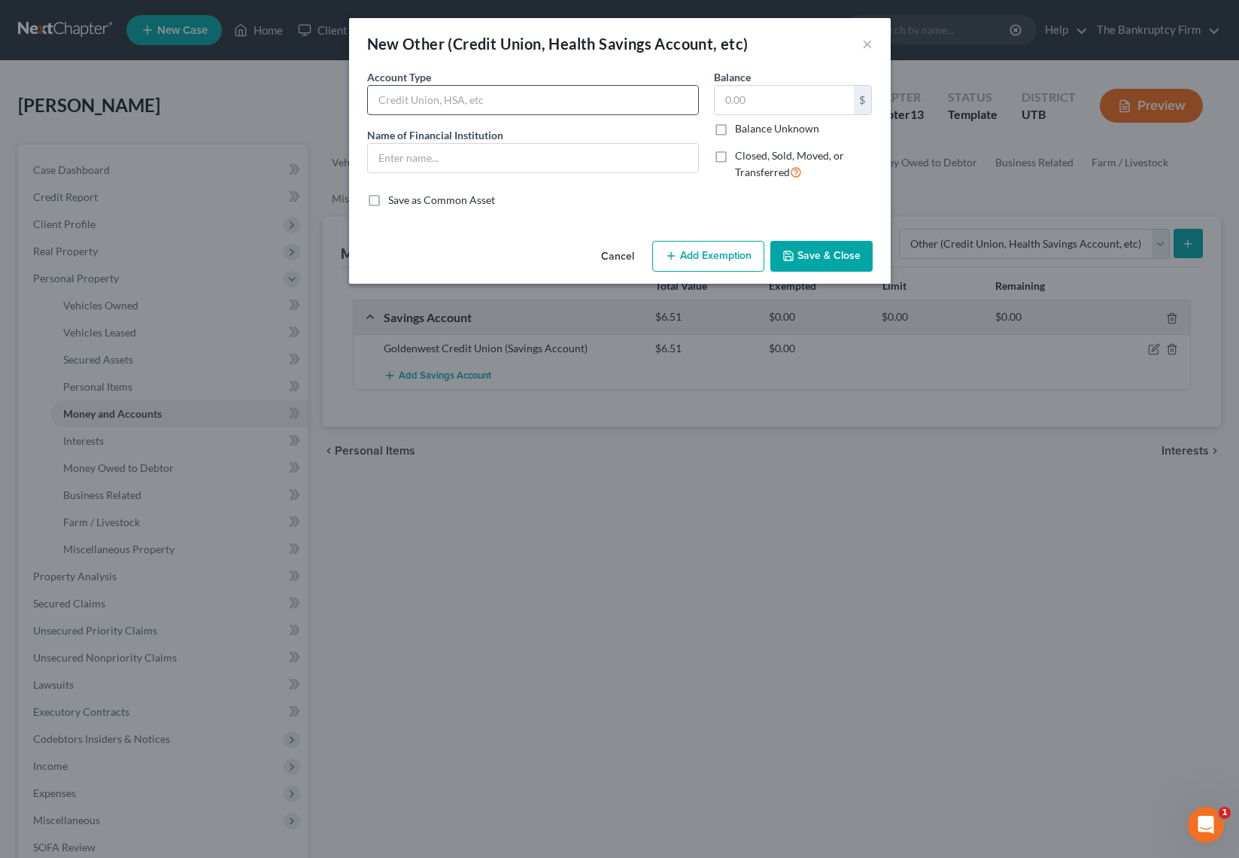
click at [485, 98] on input "text" at bounding box center [533, 100] width 330 height 29
type input "Cash App"
click at [825, 254] on button "Save & Close" at bounding box center [821, 257] width 102 height 32
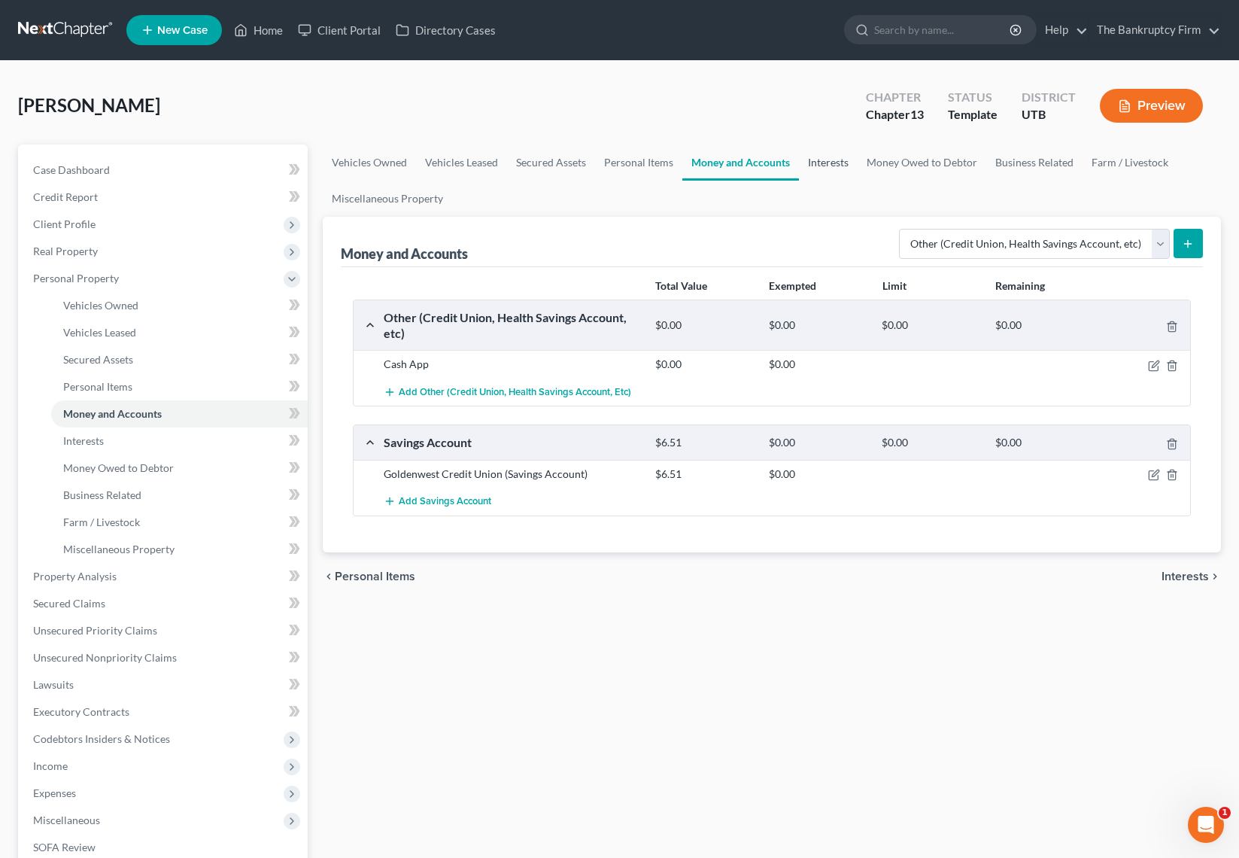
click at [834, 167] on link "Interests" at bounding box center [828, 162] width 59 height 36
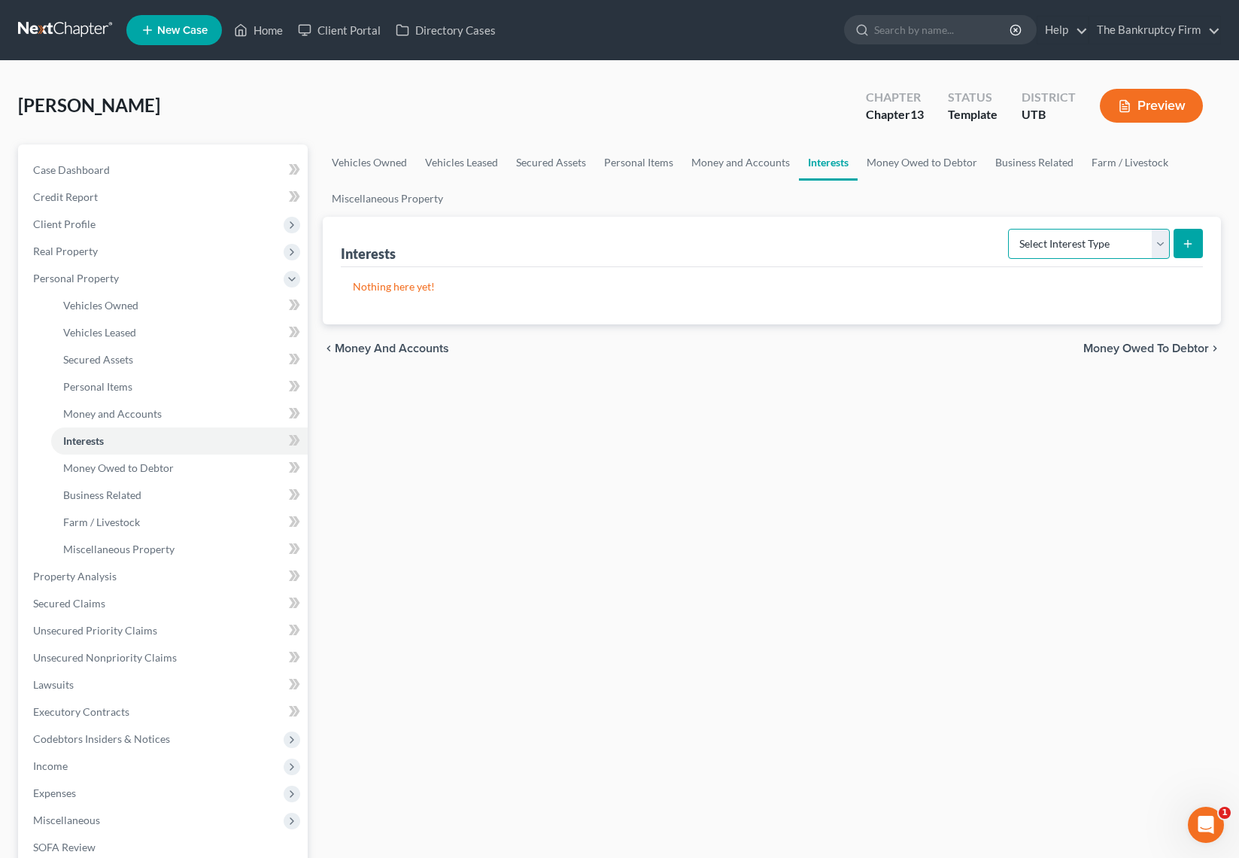
click at [1107, 245] on select "Select Interest Type 401K Annuity Bond Education IRA Government Bond Government…" at bounding box center [1089, 244] width 162 height 30
click at [901, 165] on link "Money Owed to Debtor" at bounding box center [922, 162] width 129 height 36
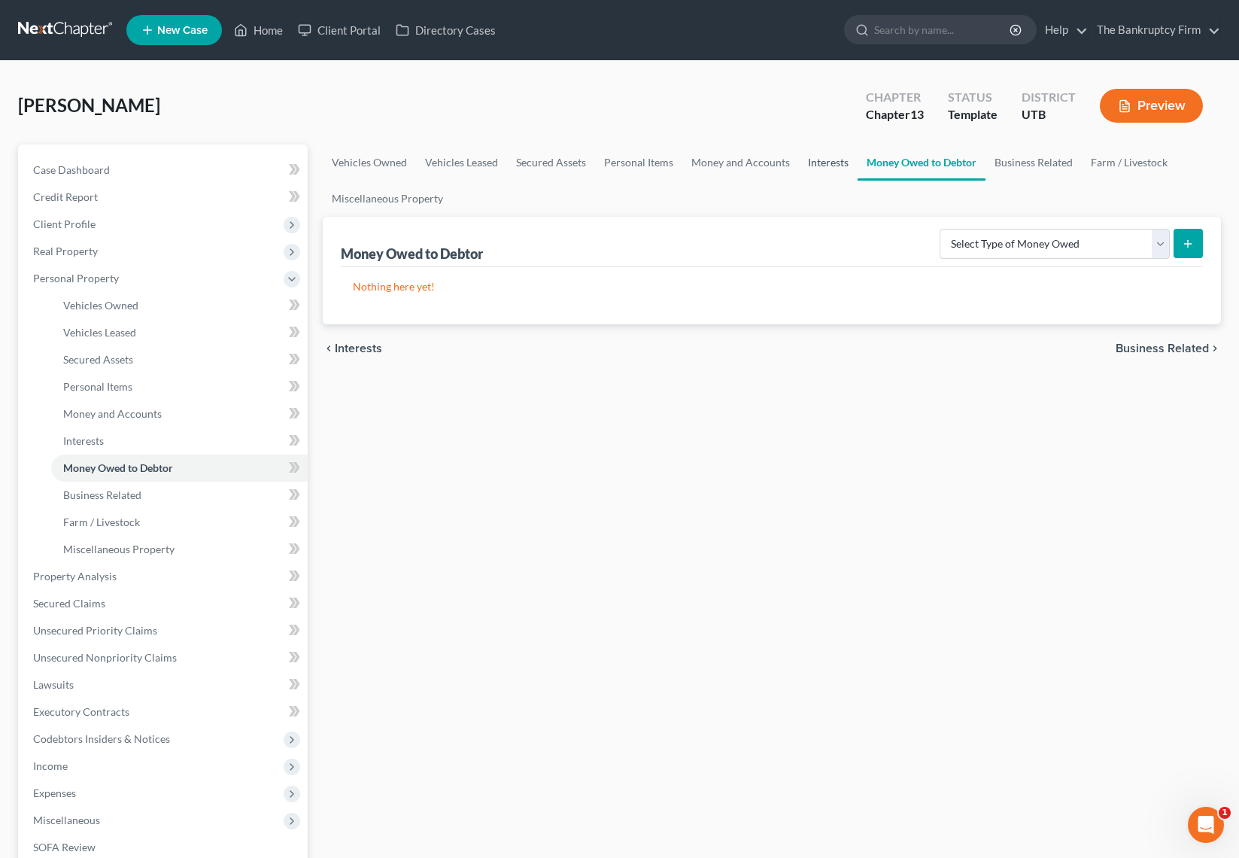
click at [819, 162] on link "Interests" at bounding box center [828, 162] width 59 height 36
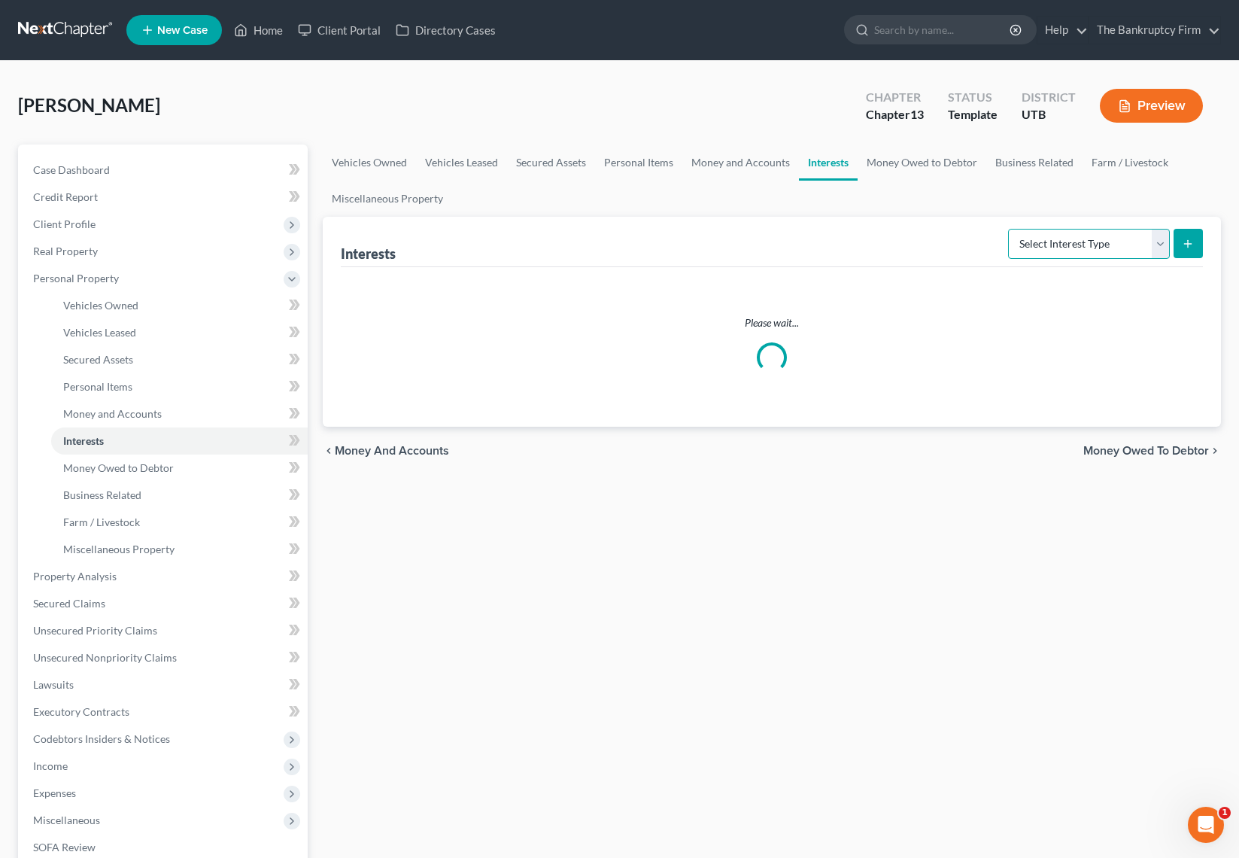
click at [1092, 243] on select "Select Interest Type 401K Annuity Bond Education IRA Government Bond Government…" at bounding box center [1089, 244] width 162 height 30
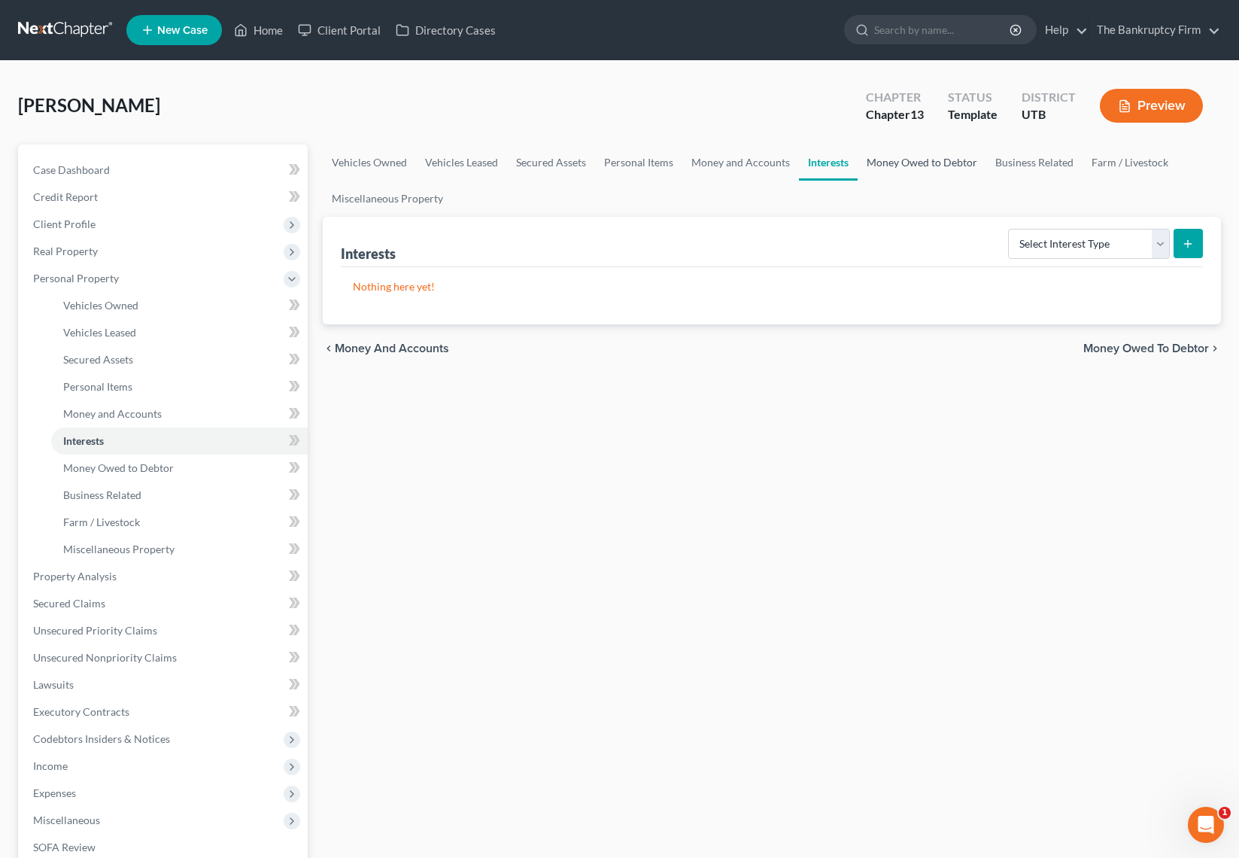
click at [920, 164] on link "Money Owed to Debtor" at bounding box center [922, 162] width 129 height 36
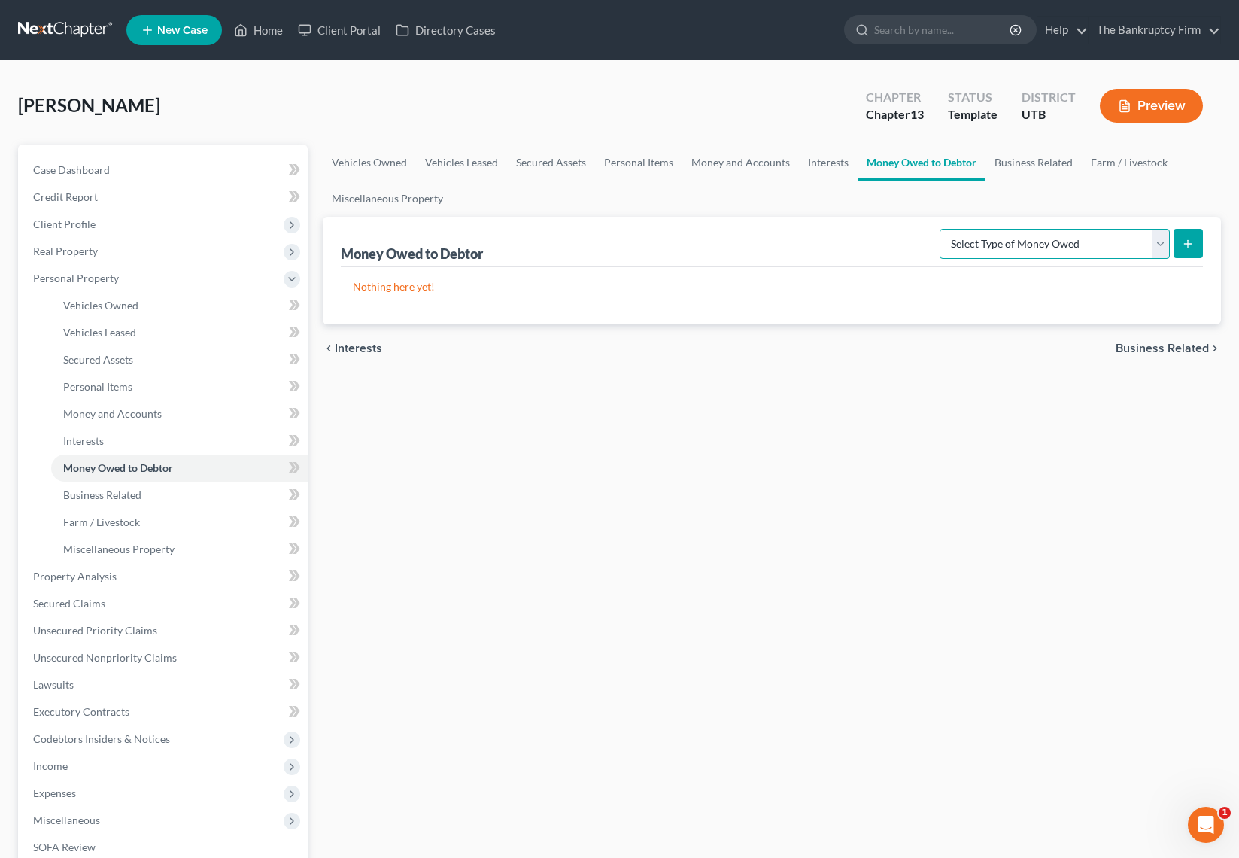
click at [1168, 243] on select "Select Type of Money Owed Accounts Receivable Alimony Child Support Claims Agai…" at bounding box center [1055, 244] width 230 height 30
click at [1037, 161] on link "Business Related" at bounding box center [1034, 162] width 96 height 36
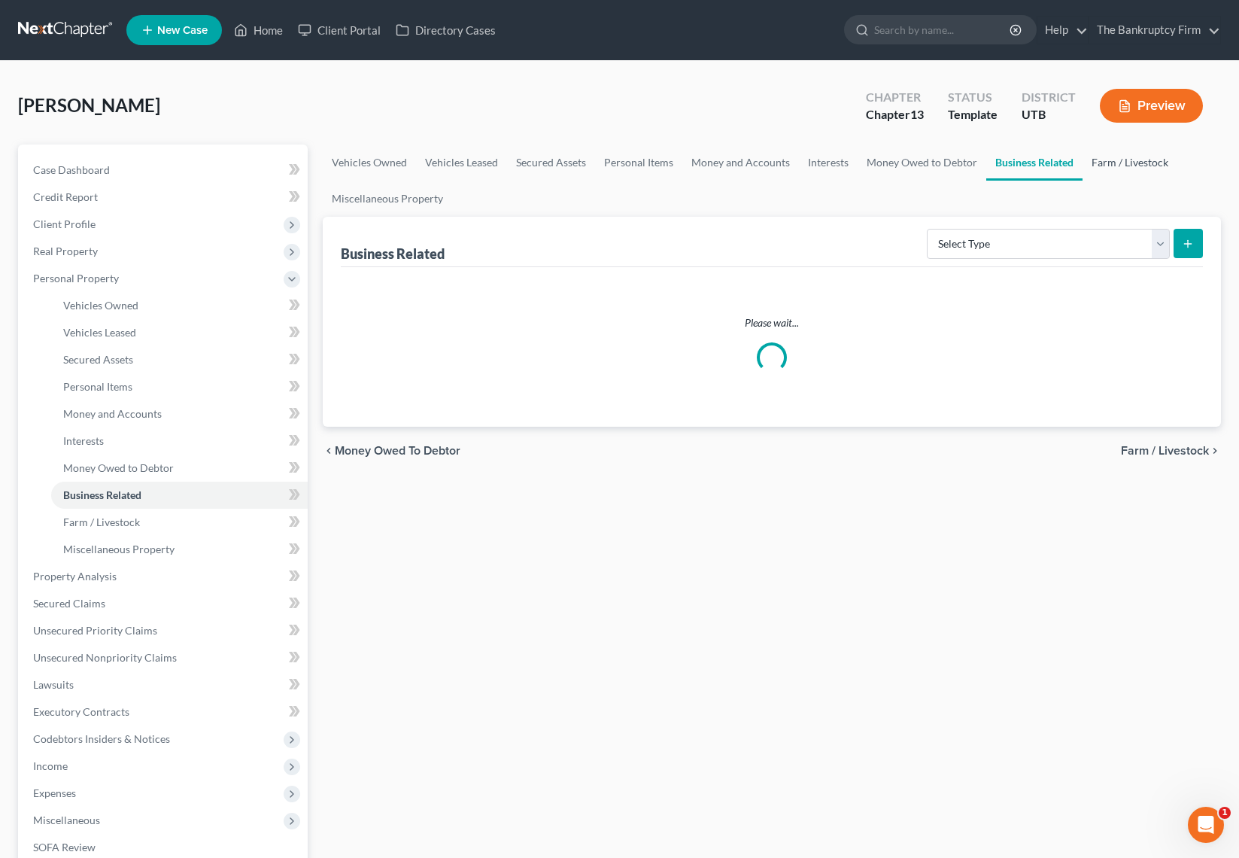
click at [1130, 159] on link "Farm / Livestock" at bounding box center [1130, 162] width 95 height 36
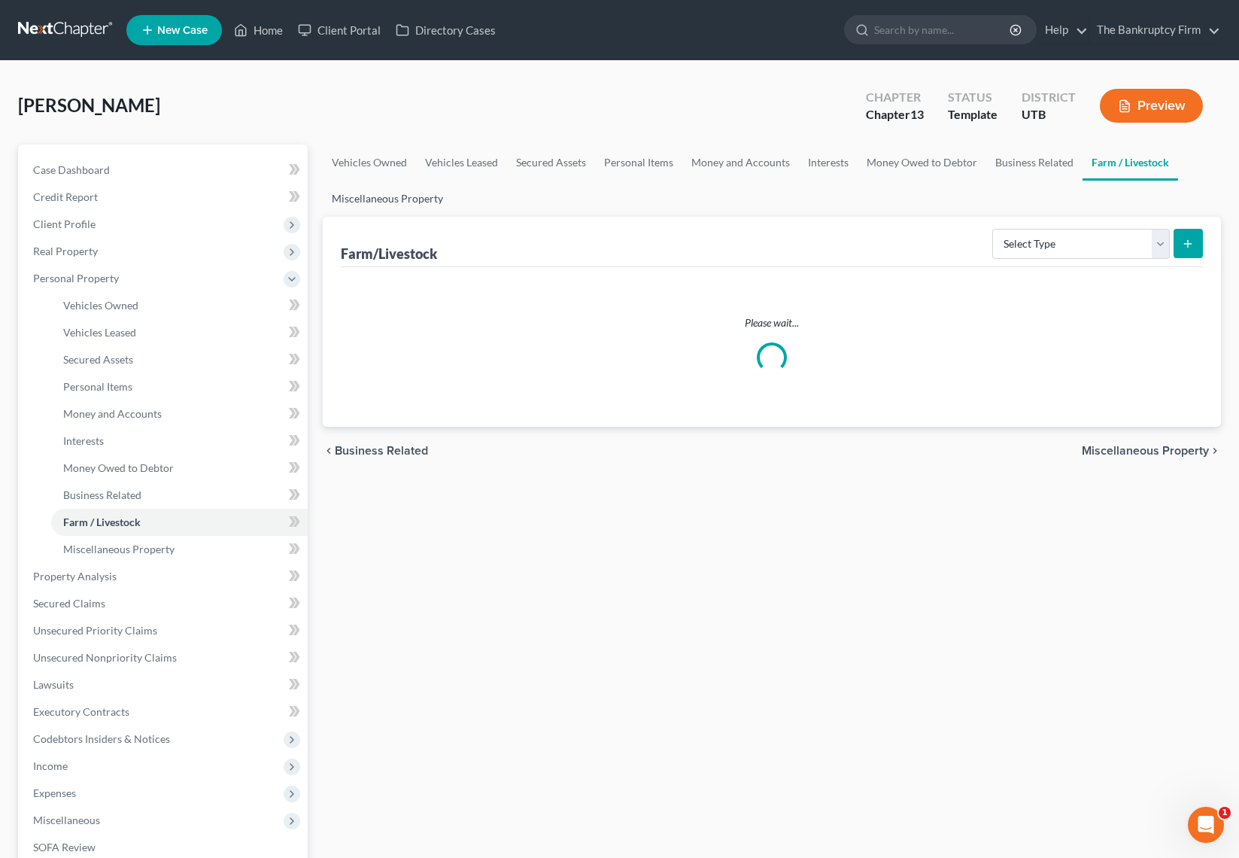
click at [383, 198] on link "Miscellaneous Property" at bounding box center [387, 199] width 129 height 36
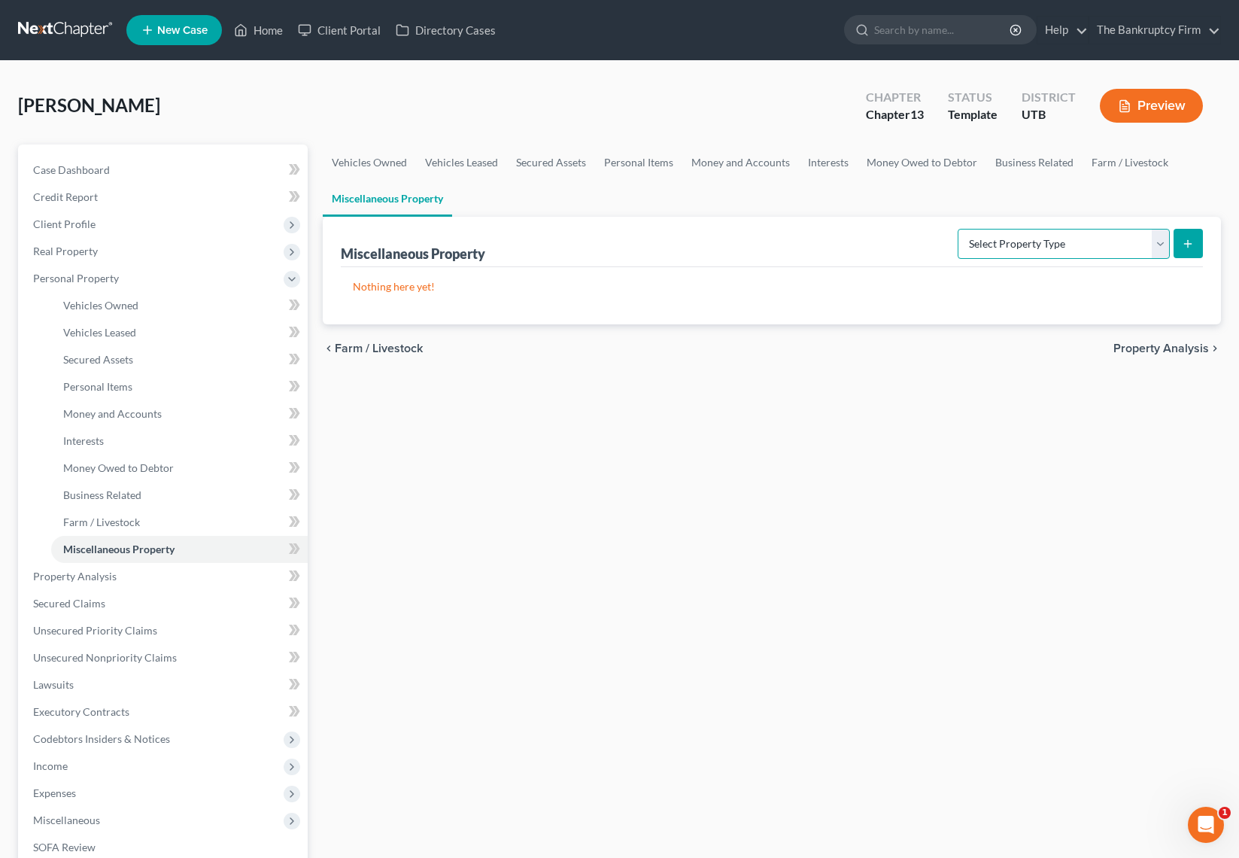
click at [1150, 245] on select "Select Property Type Assigned for Creditor Benefit Within 1 Year Holding for An…" at bounding box center [1064, 244] width 212 height 30
select select "holding_for_another"
click at [958, 229] on select "Select Property Type Assigned for Creditor Benefit Within 1 Year Holding for An…" at bounding box center [1064, 244] width 212 height 30
click at [1189, 238] on icon "submit" at bounding box center [1188, 244] width 12 height 12
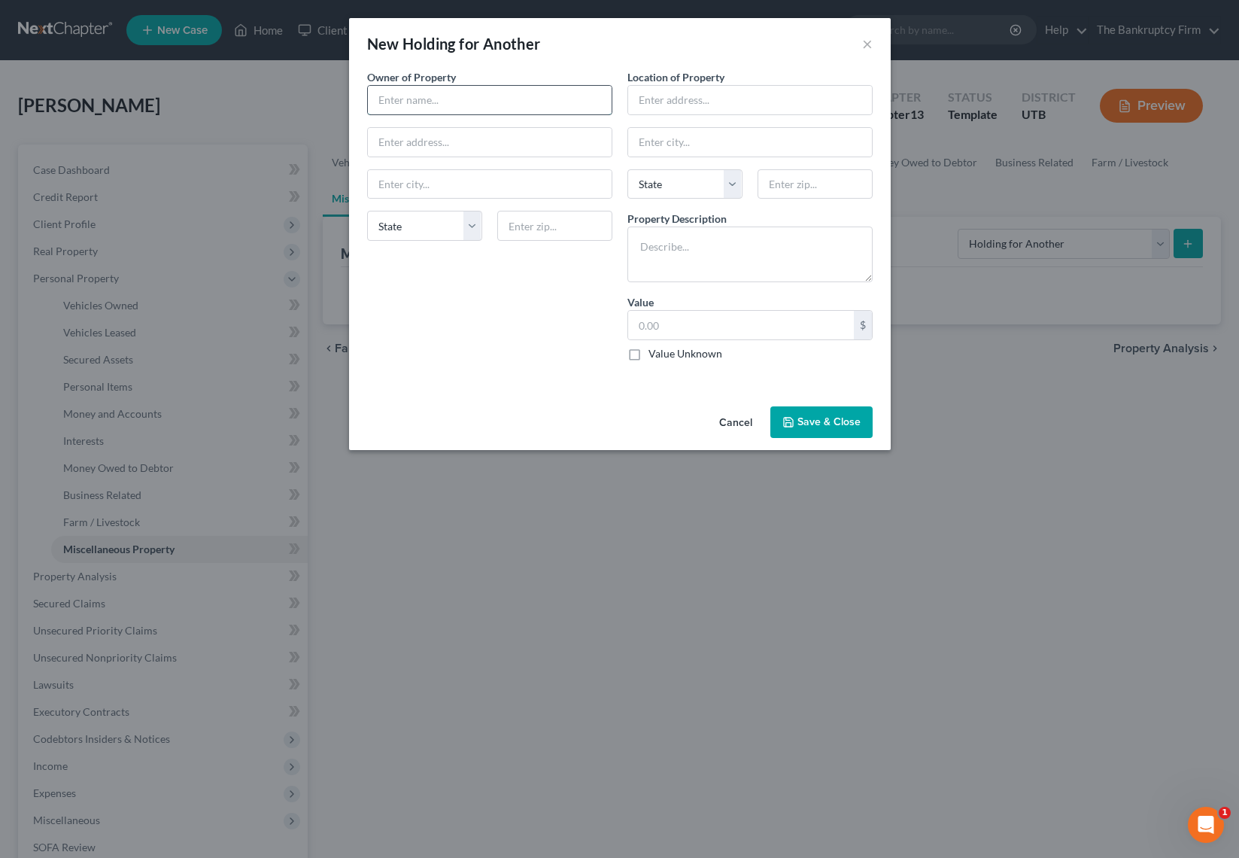
click at [445, 96] on input "text" at bounding box center [490, 100] width 244 height 29
type input "Troy Danvers"
type input "D"
click at [502, 97] on input "Troy Danvers (husbasnd)" at bounding box center [490, 100] width 244 height 29
type input "[PERSON_NAME] (husband)"
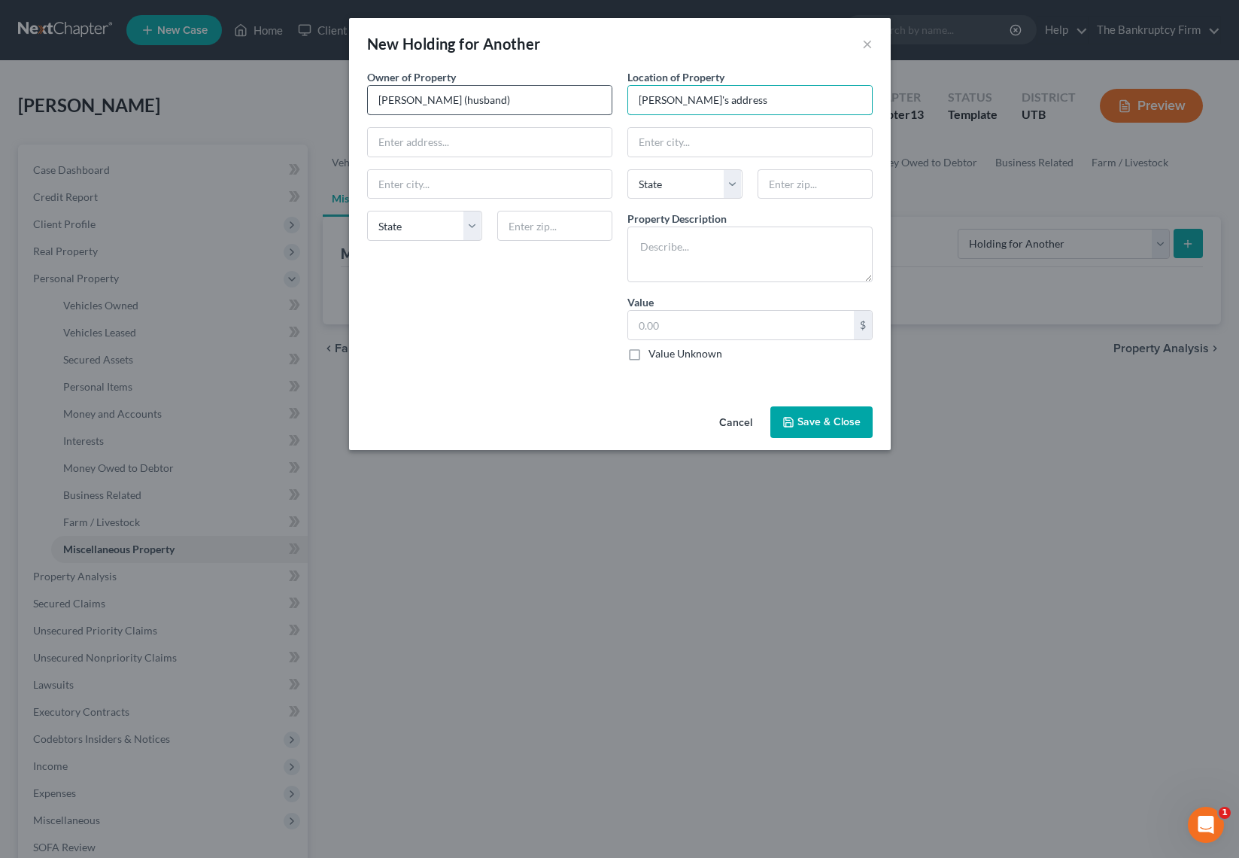
type input "Debtor's address"
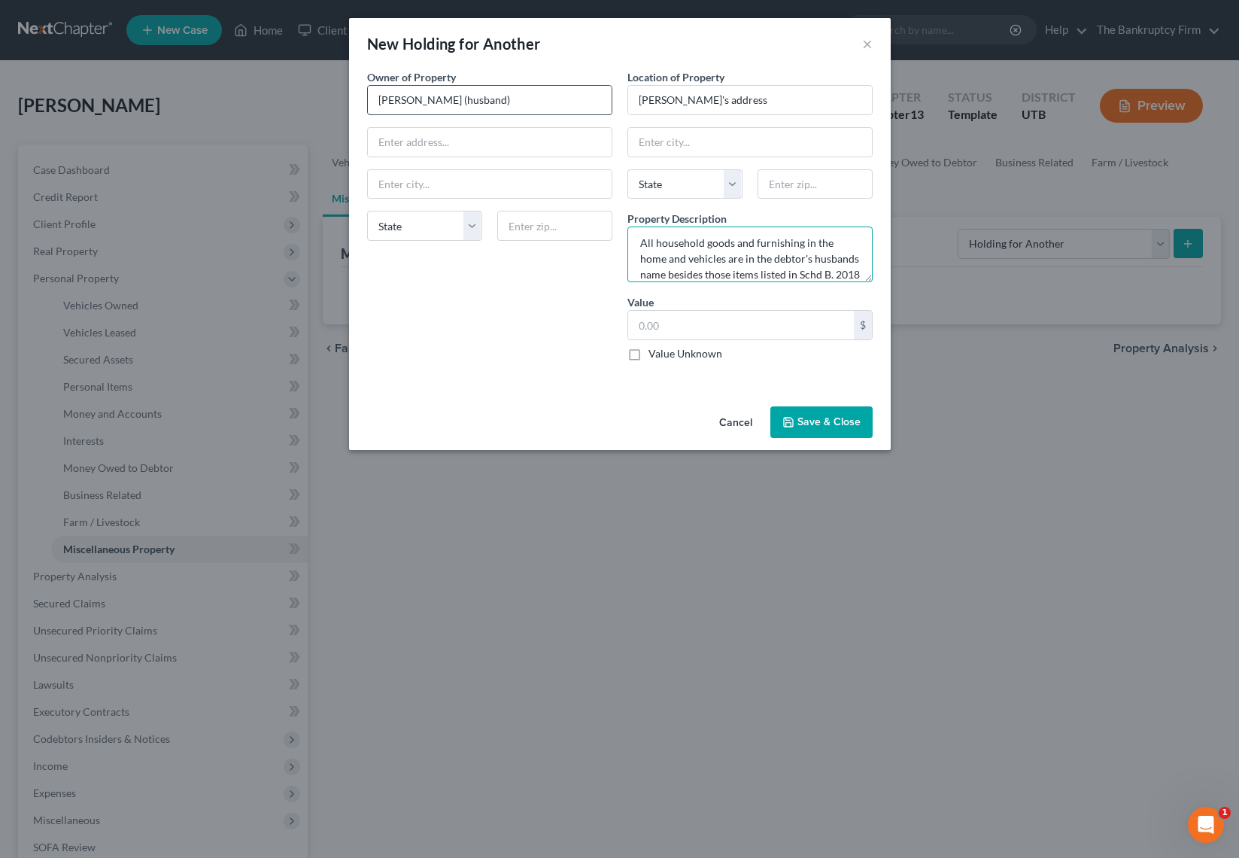
scroll to position [20, 0]
type textarea "All household goods and furnishing in the home and vehicles are in the debtor's…"
drag, startPoint x: 634, startPoint y: 354, endPoint x: 721, endPoint y: 372, distance: 89.3
click at [649, 354] on label "Value Unknown" at bounding box center [686, 353] width 74 height 15
click at [655, 354] on input "Value Unknown" at bounding box center [660, 351] width 10 height 10
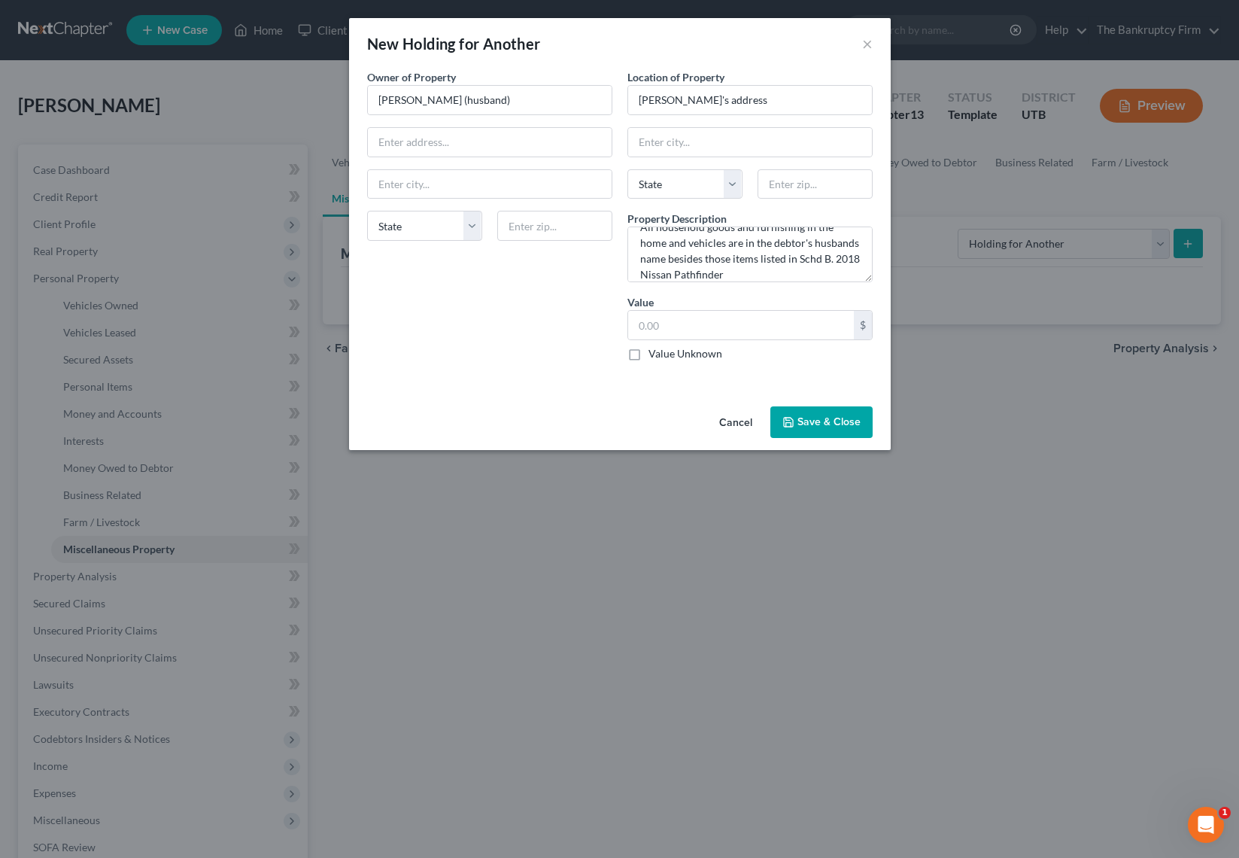
checkbox input "true"
type input "0.00"
click at [816, 418] on button "Save & Close" at bounding box center [821, 422] width 102 height 32
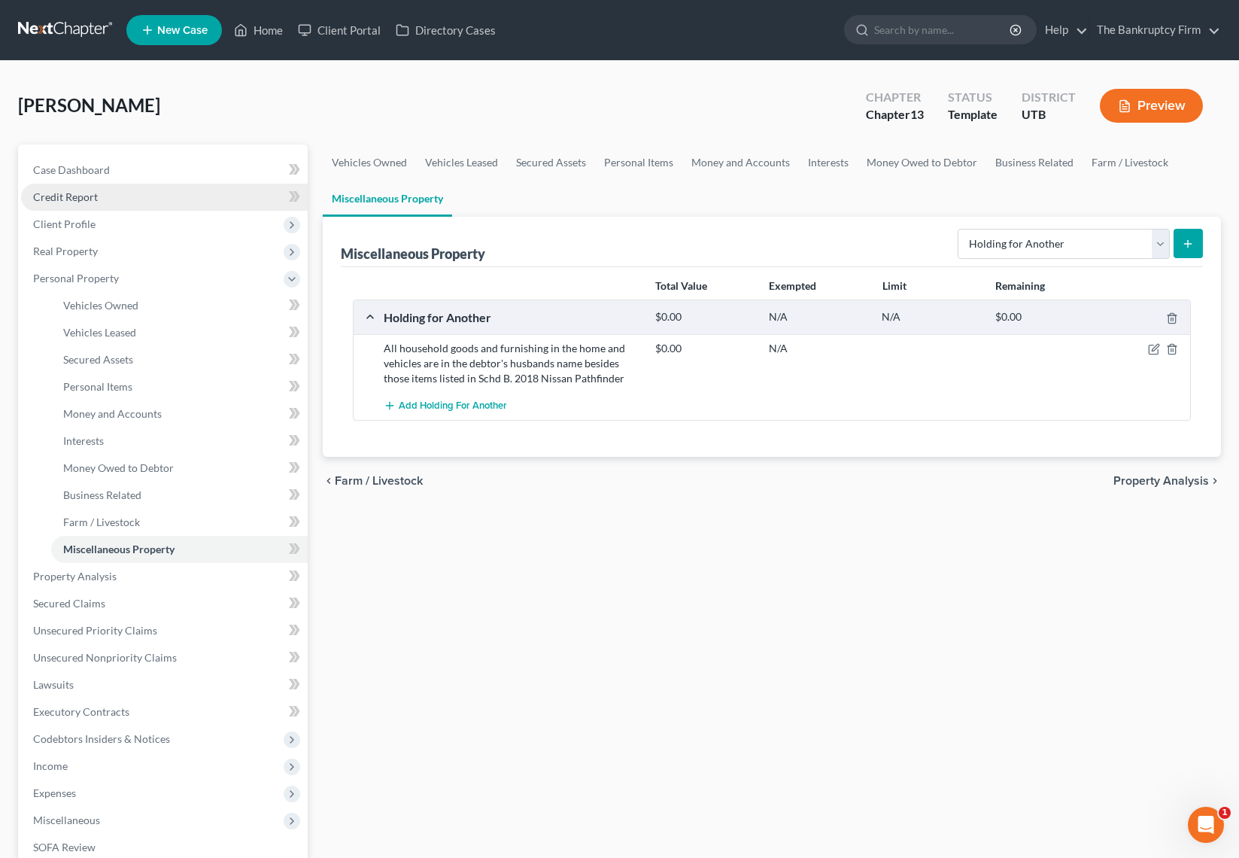
click at [76, 191] on span "Credit Report" at bounding box center [65, 196] width 65 height 13
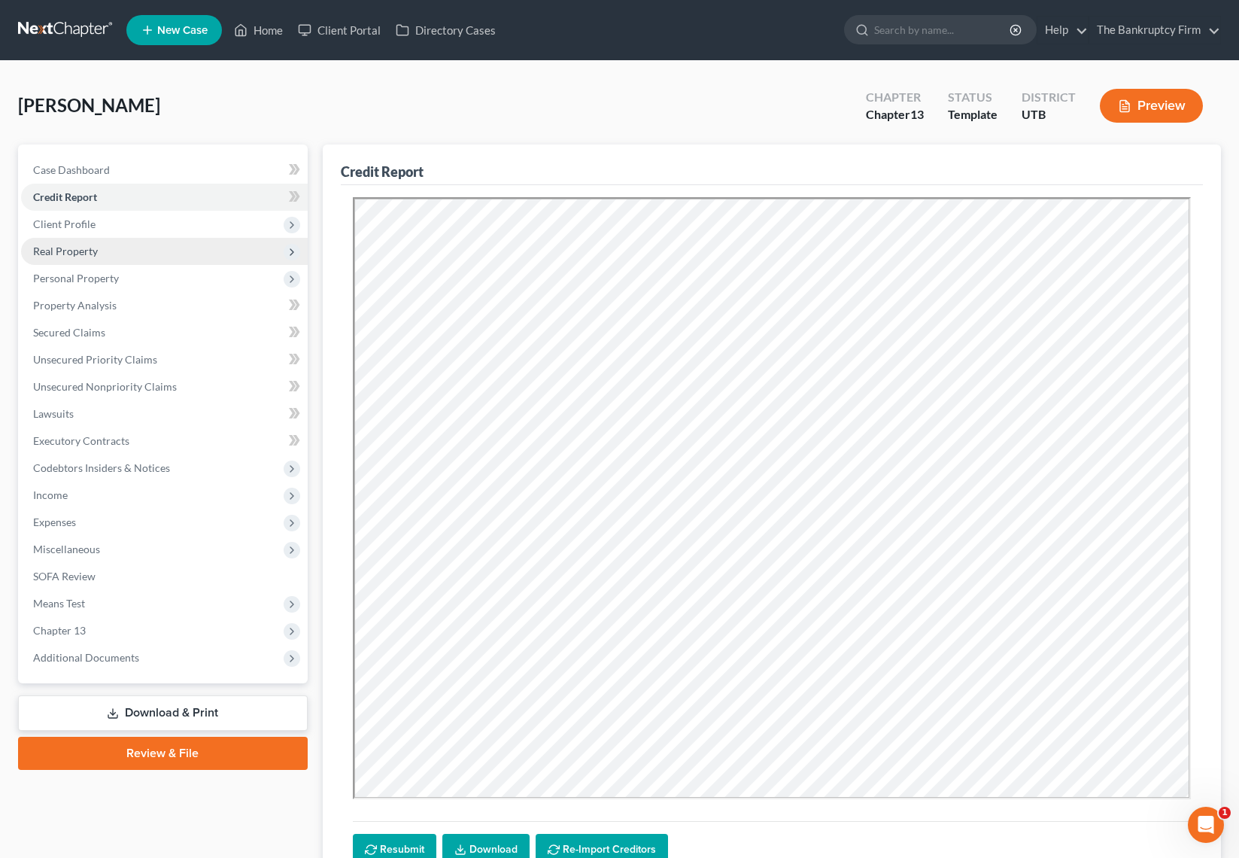
click at [94, 251] on span "Real Property" at bounding box center [65, 251] width 65 height 13
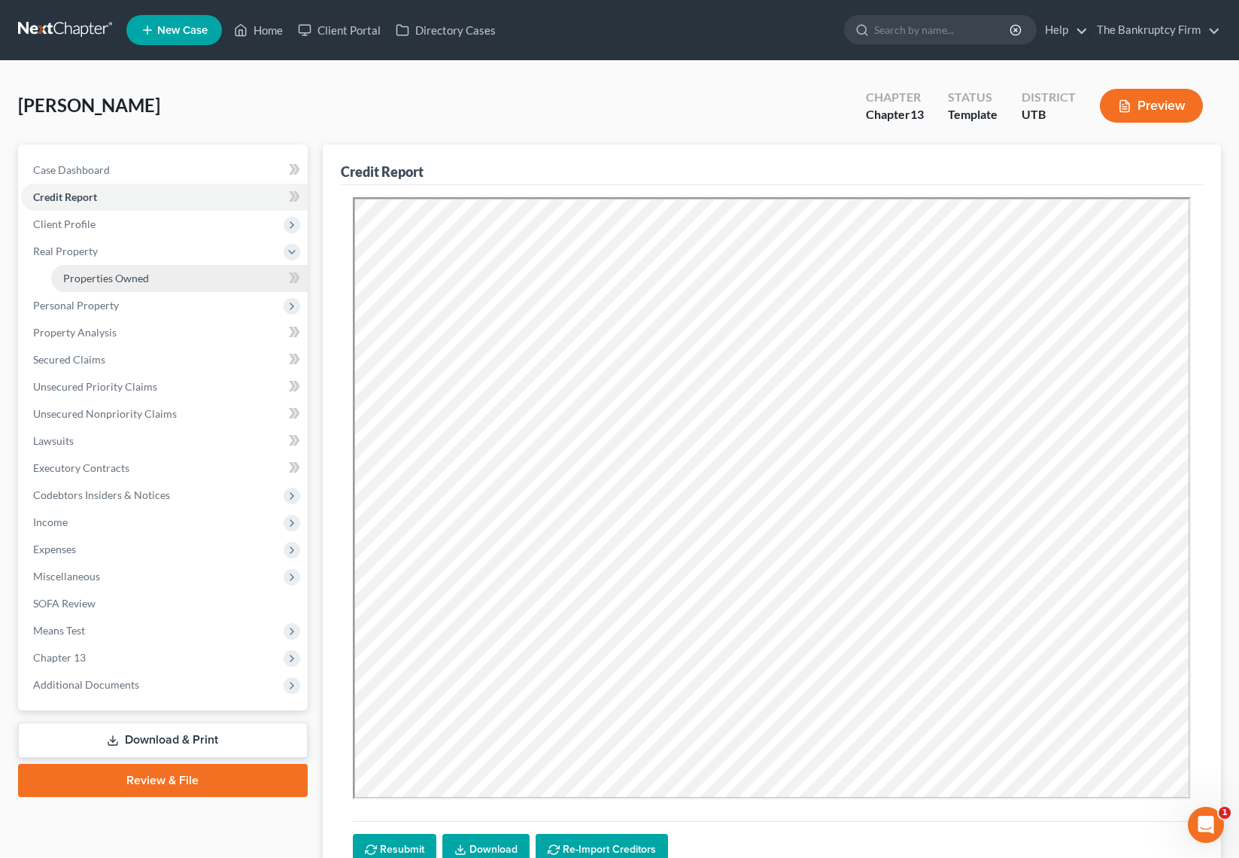
click at [120, 277] on span "Properties Owned" at bounding box center [106, 278] width 86 height 13
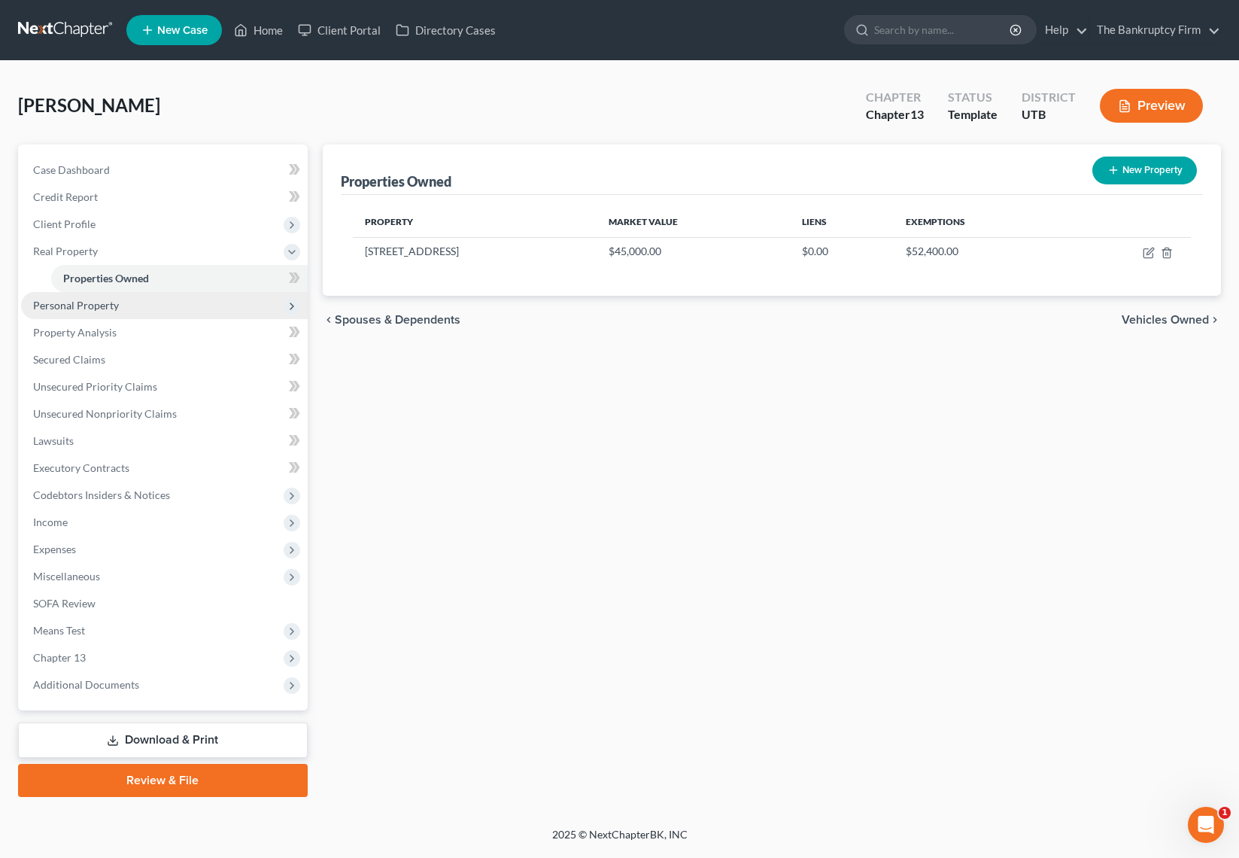
click at [94, 305] on span "Personal Property" at bounding box center [76, 305] width 86 height 13
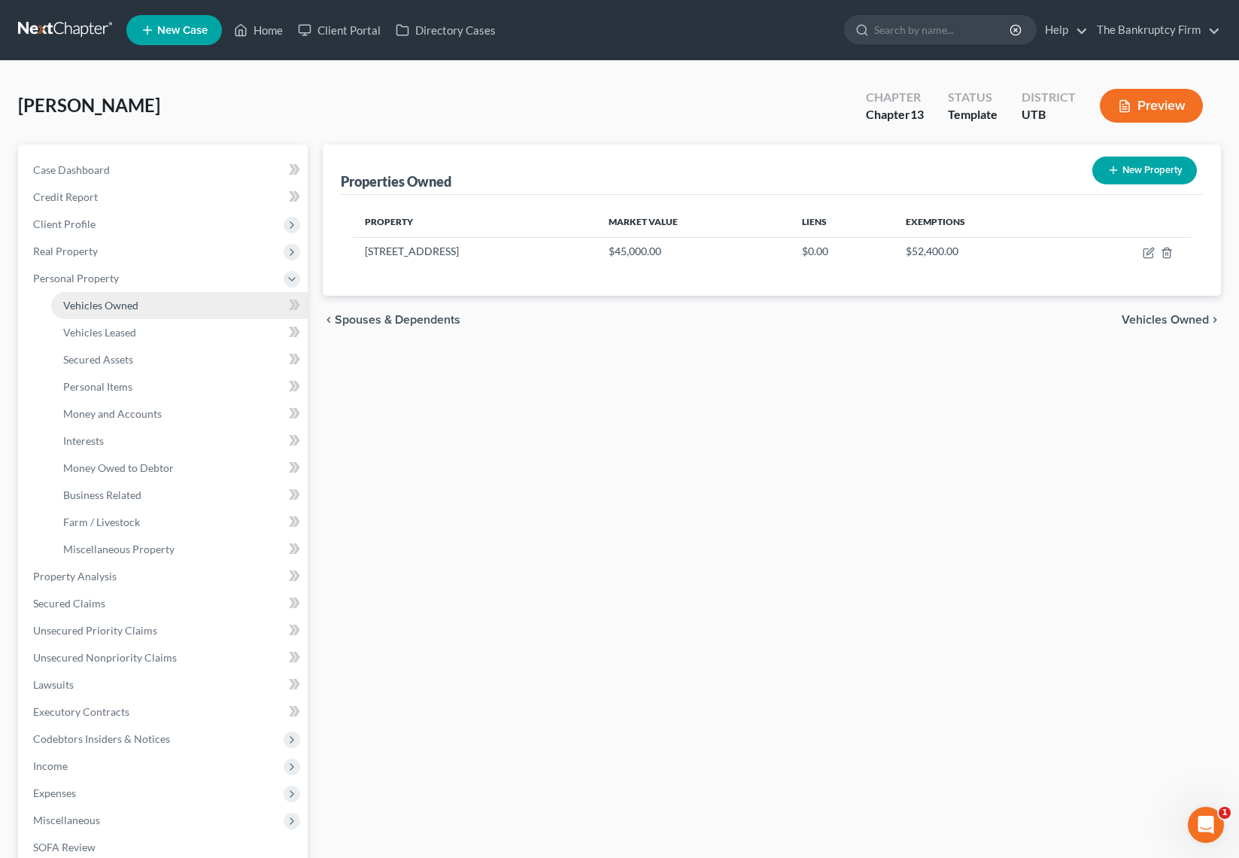
click at [99, 302] on span "Vehicles Owned" at bounding box center [100, 305] width 75 height 13
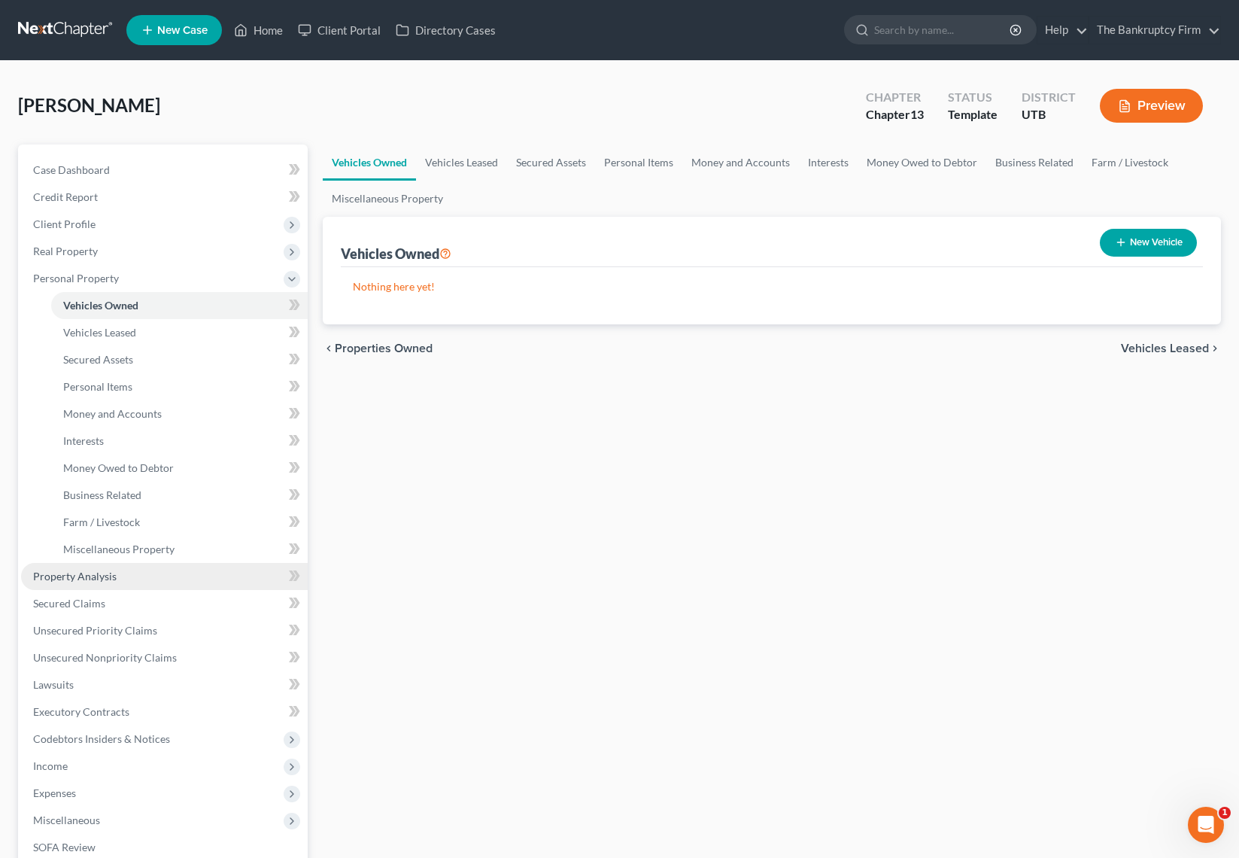
click at [89, 576] on span "Property Analysis" at bounding box center [75, 576] width 84 height 13
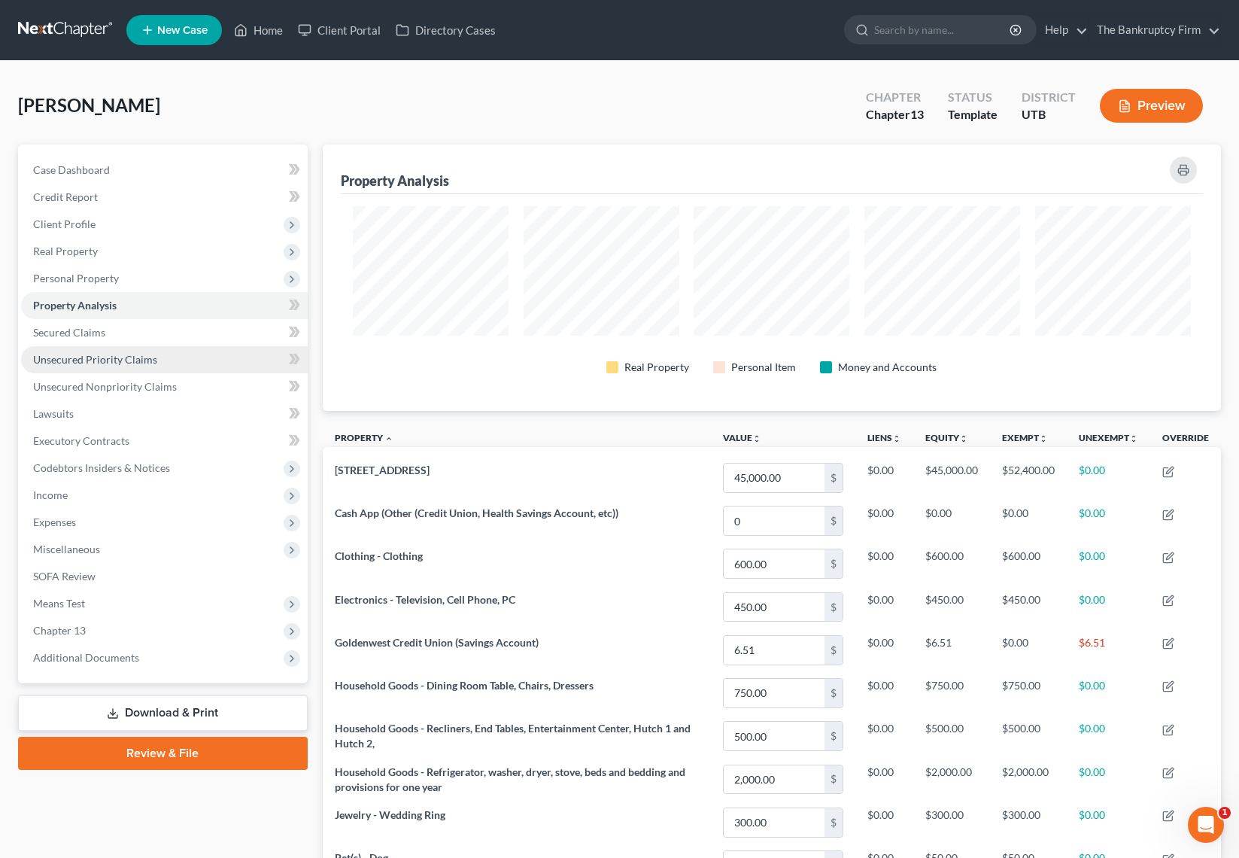
scroll to position [266, 899]
click at [93, 329] on span "Secured Claims" at bounding box center [69, 332] width 72 height 13
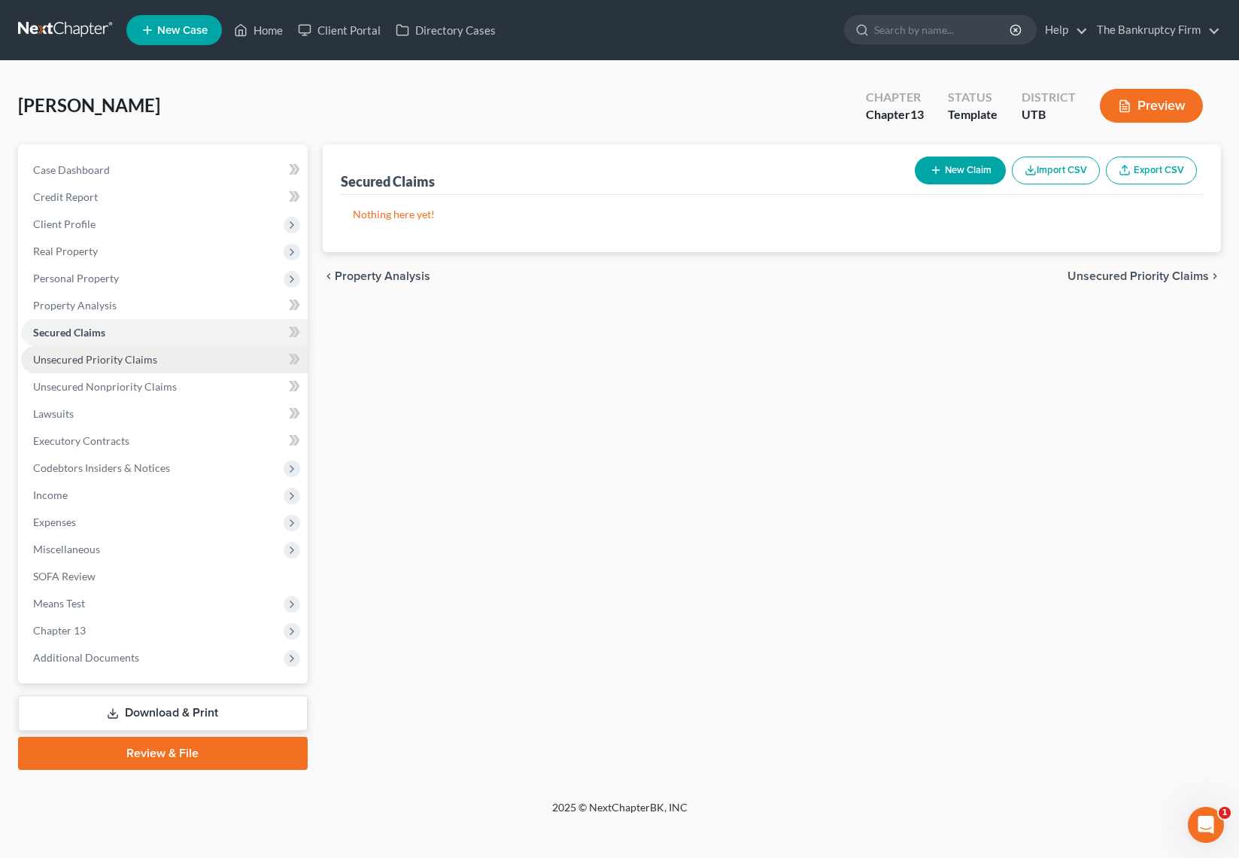
click at [102, 364] on span "Unsecured Priority Claims" at bounding box center [95, 359] width 124 height 13
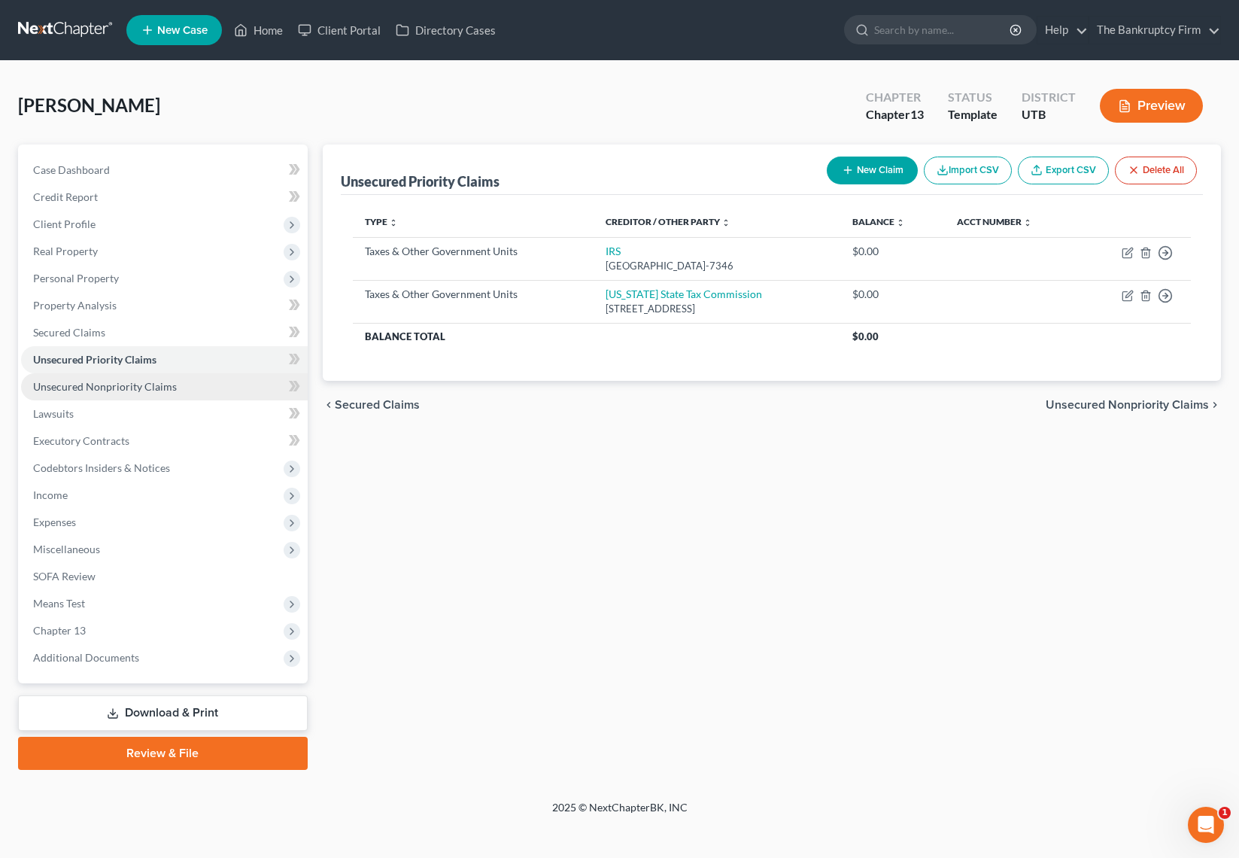
click at [108, 384] on span "Unsecured Nonpriority Claims" at bounding box center [105, 386] width 144 height 13
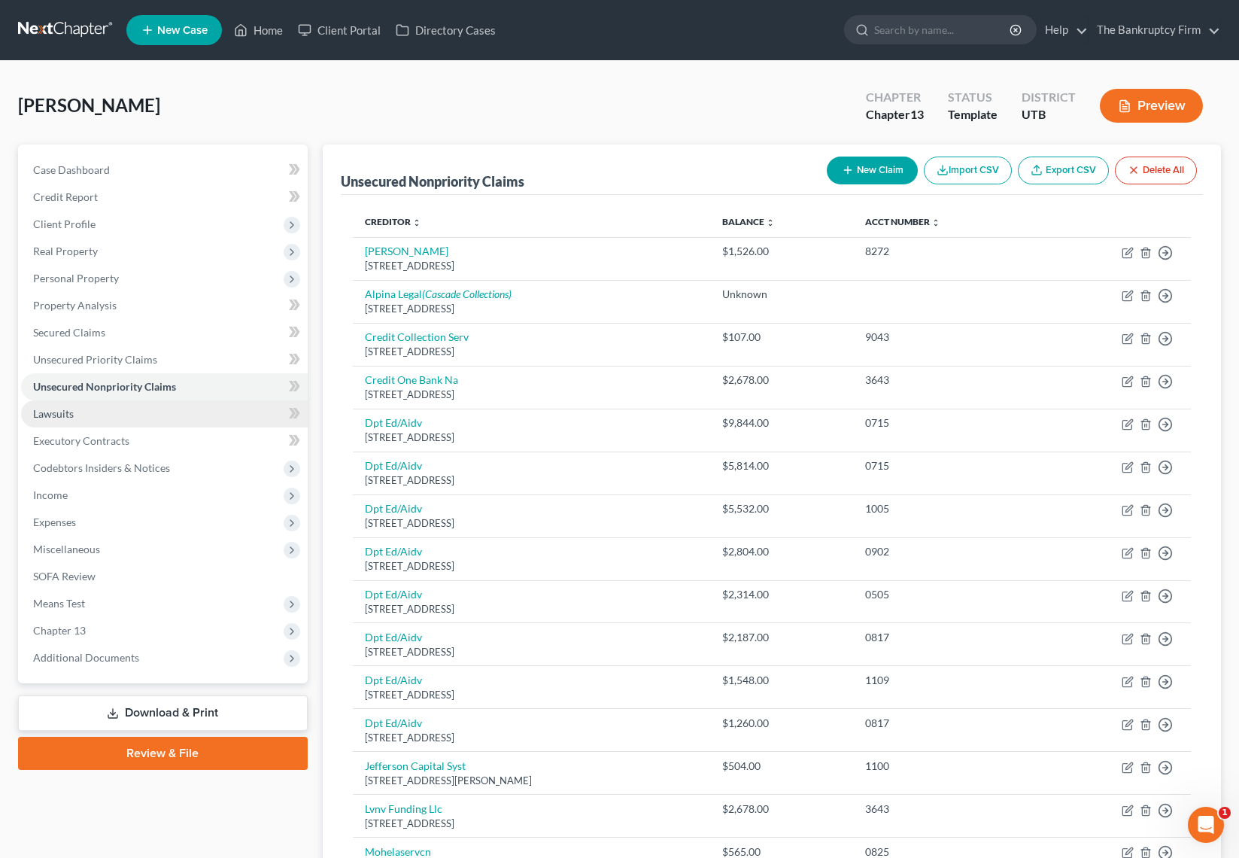
click at [87, 415] on link "Lawsuits" at bounding box center [164, 413] width 287 height 27
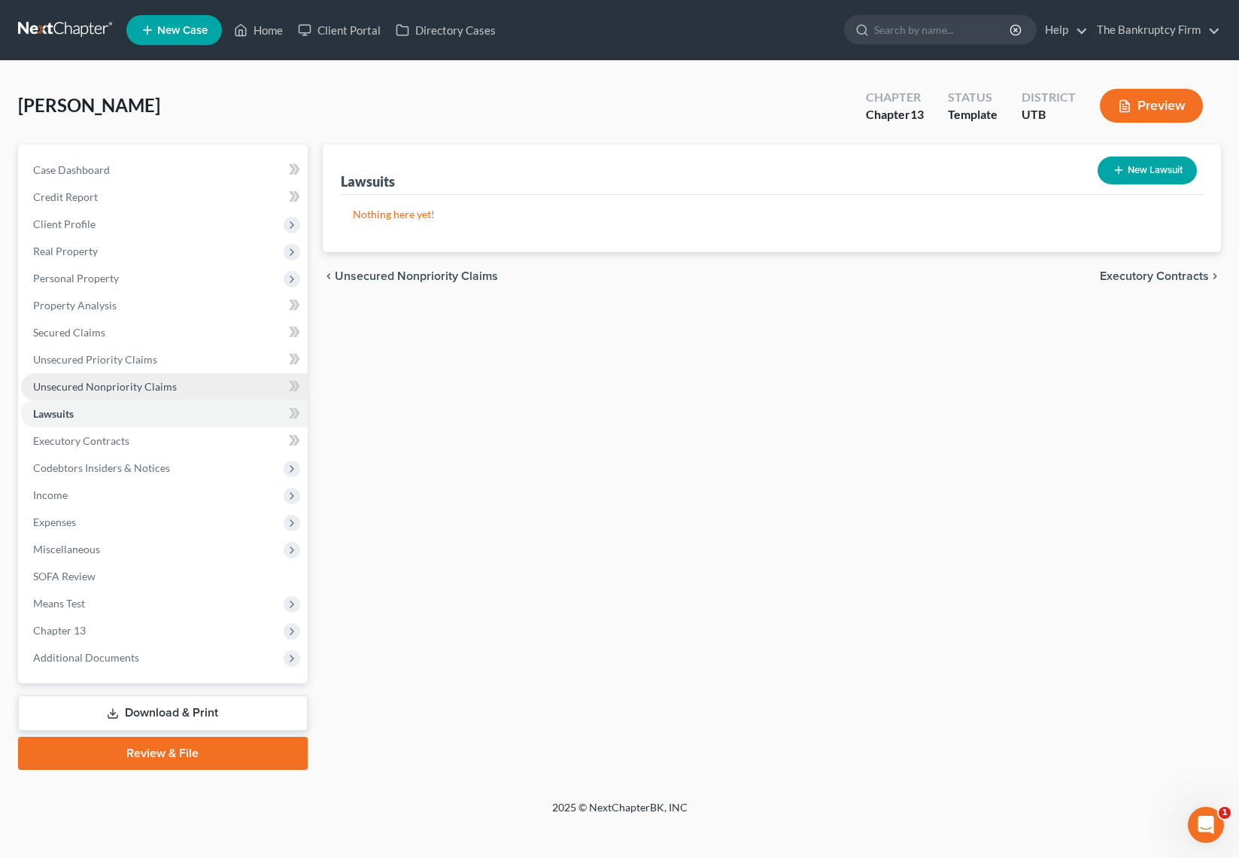
click at [113, 378] on link "Unsecured Nonpriority Claims" at bounding box center [164, 386] width 287 height 27
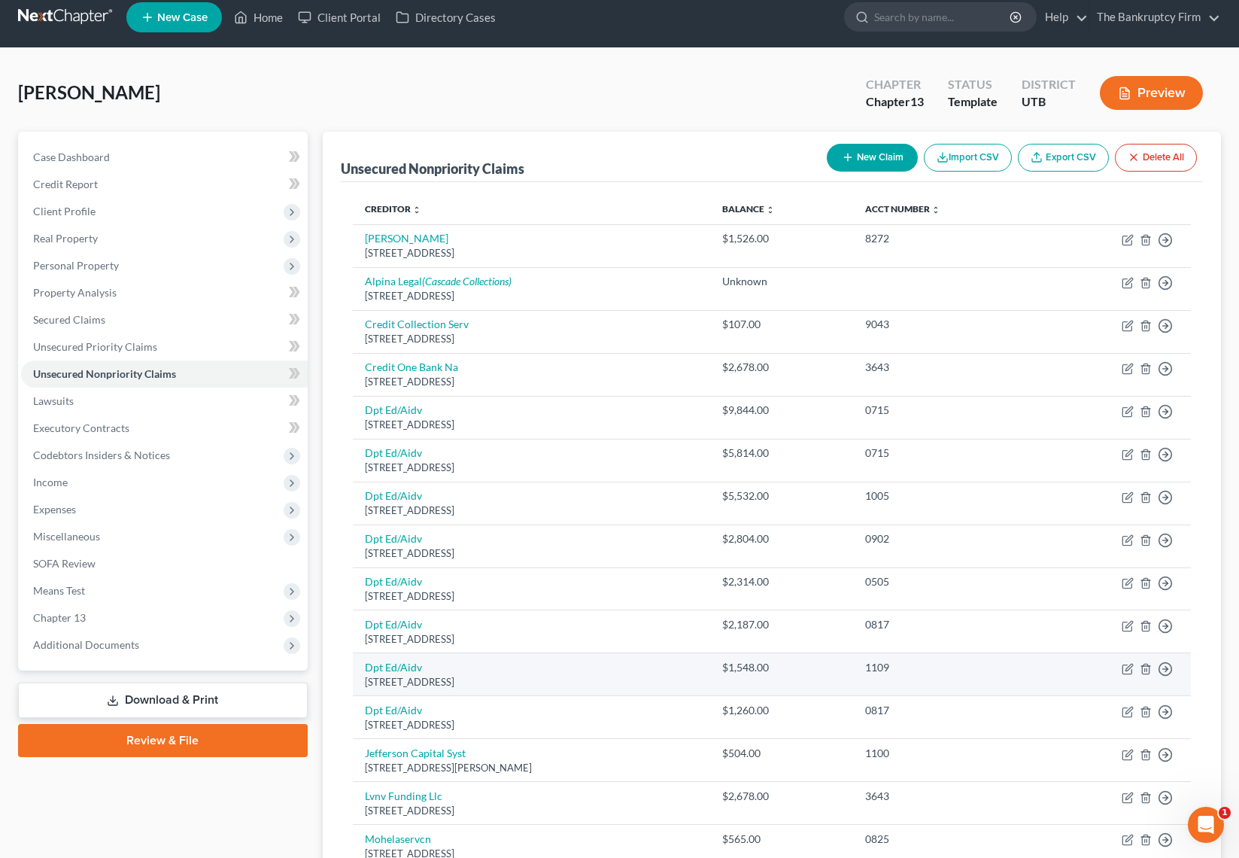
scroll to position [9, 0]
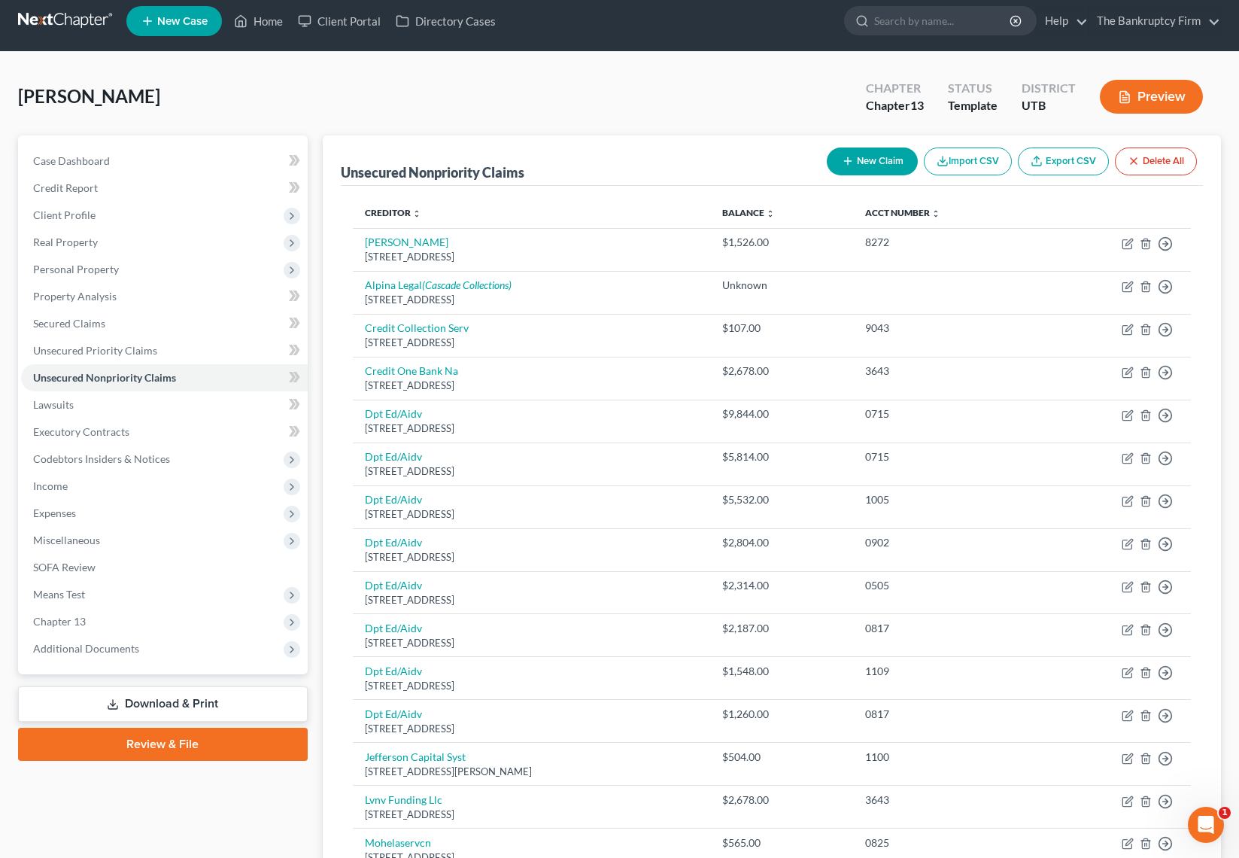
click at [876, 160] on button "New Claim" at bounding box center [872, 161] width 91 height 28
select select "0"
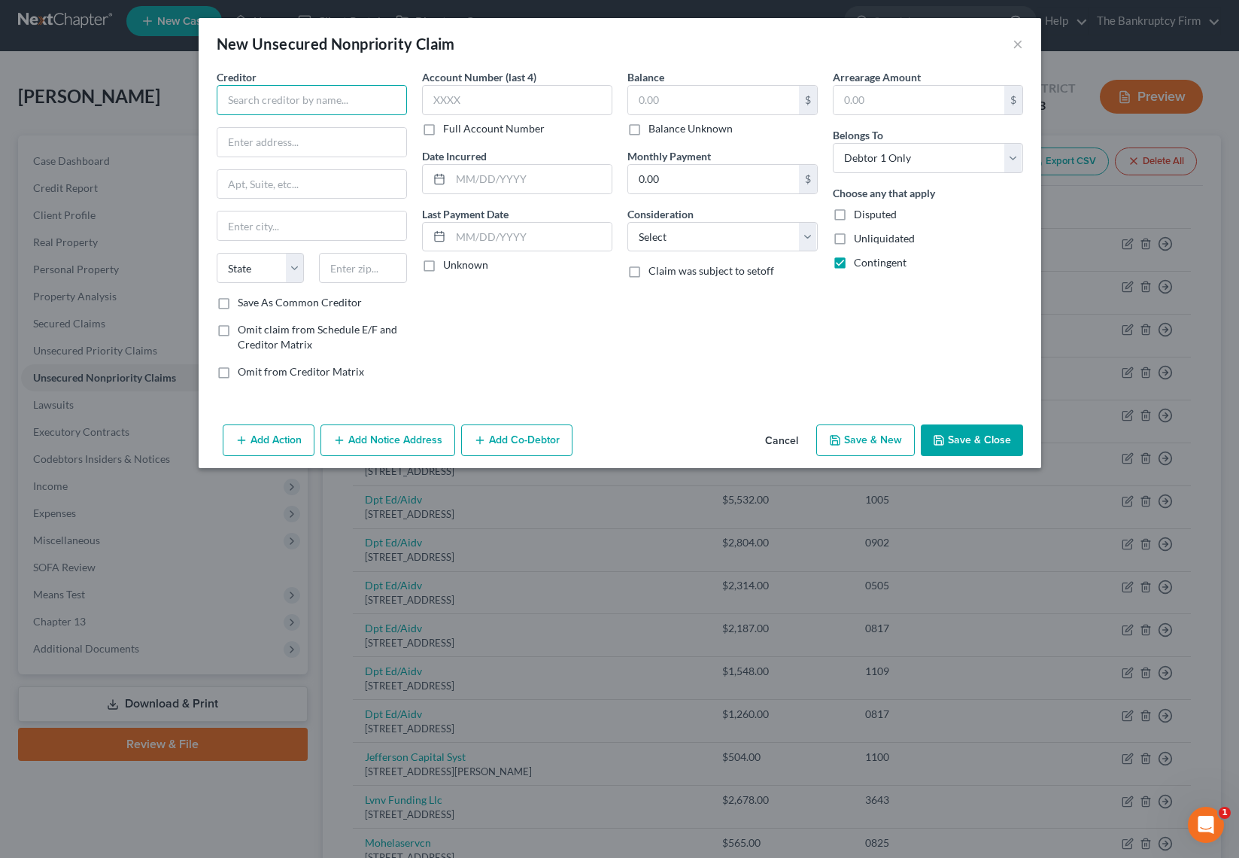
click at [345, 99] on input "text" at bounding box center [312, 100] width 190 height 30
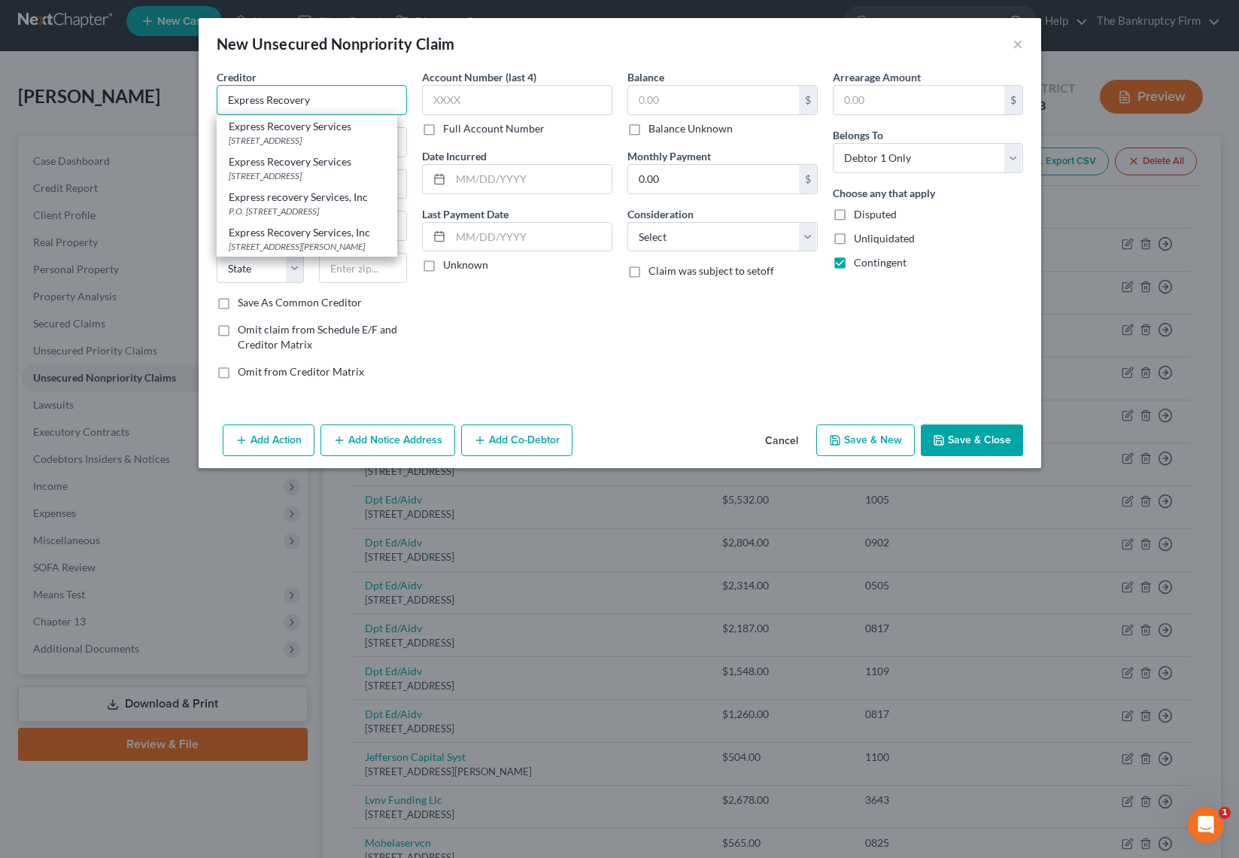
type input "Express Recovery Services"
type input "PO Box 25727"
type input "Salt Lake City"
select select "46"
type input "84125"
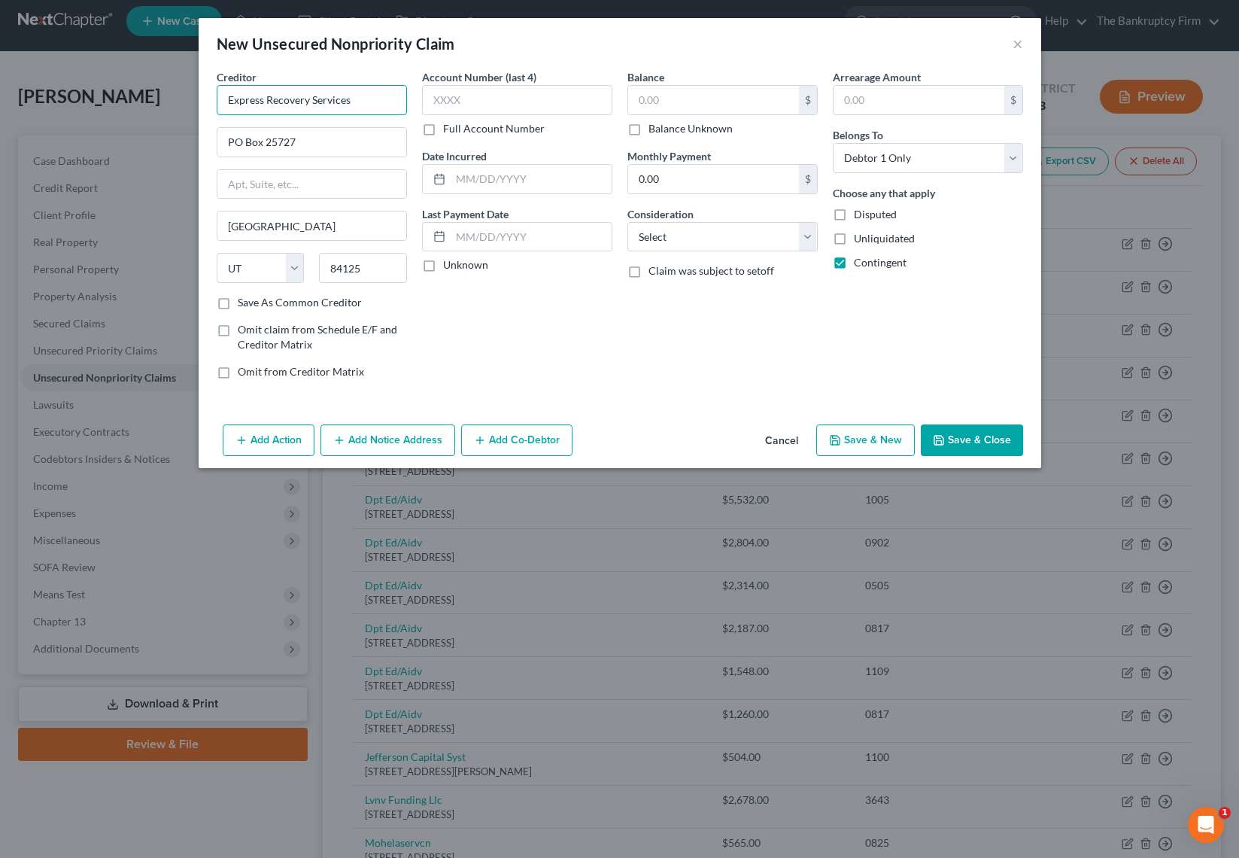
type input "Express Recovery Services"
type input "unk"
type input "2024"
click at [706, 127] on label "Balance Unknown" at bounding box center [691, 128] width 84 height 15
click at [664, 127] on input "Balance Unknown" at bounding box center [660, 126] width 10 height 10
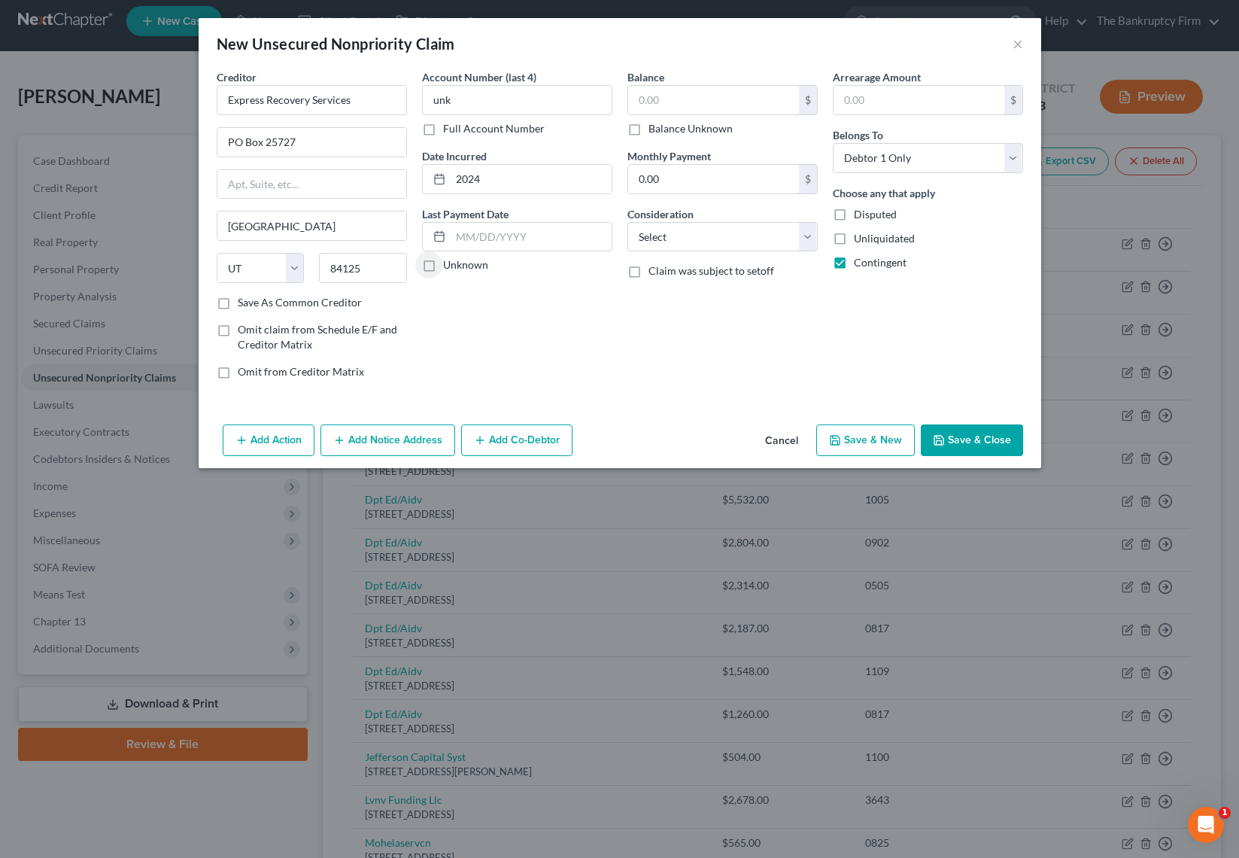
checkbox input "true"
type input "0.00"
click at [740, 236] on select "Select Cable / Satellite Services Collection Agency Credit Card Debt Debt Couns…" at bounding box center [722, 237] width 190 height 30
select select "1"
click at [627, 222] on select "Select Cable / Satellite Services Collection Agency Credit Card Debt Debt Couns…" at bounding box center [722, 237] width 190 height 30
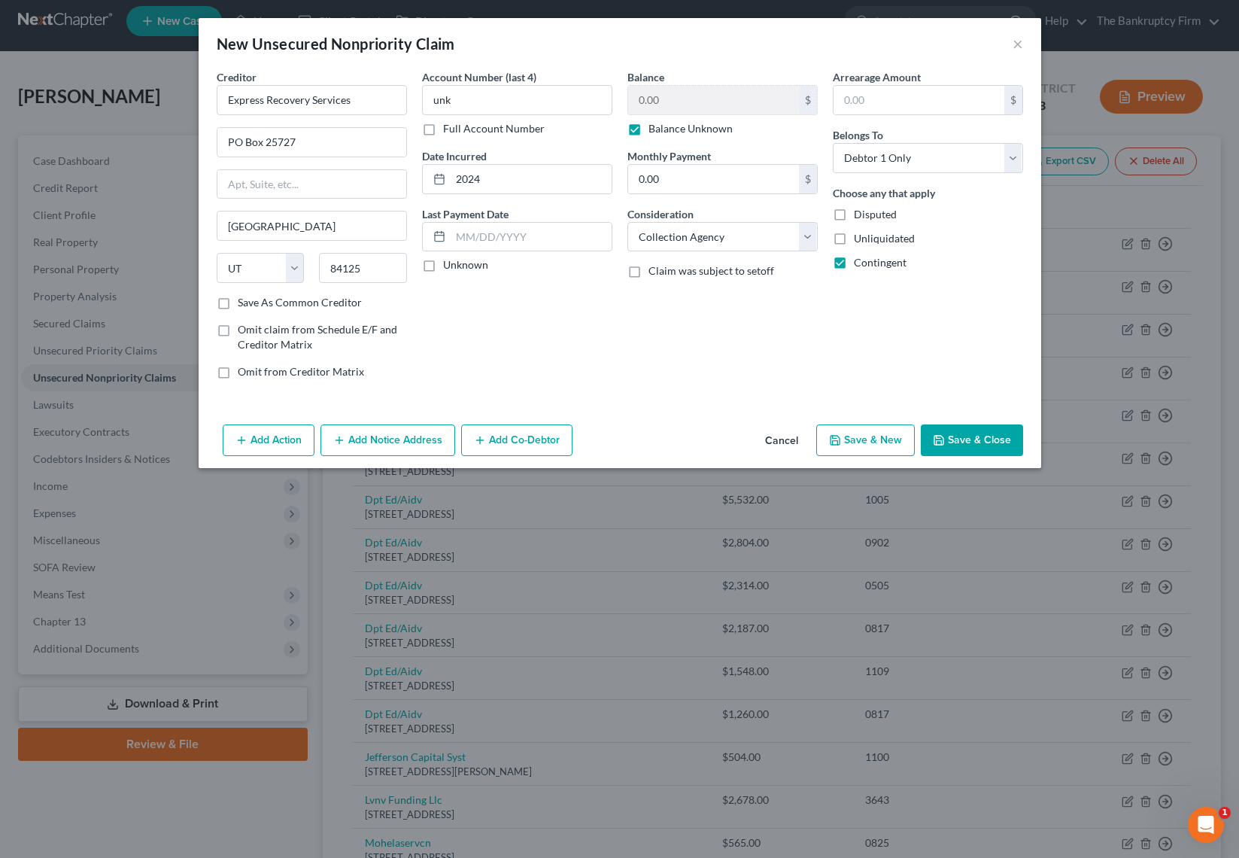
click at [965, 441] on button "Save & Close" at bounding box center [972, 440] width 102 height 32
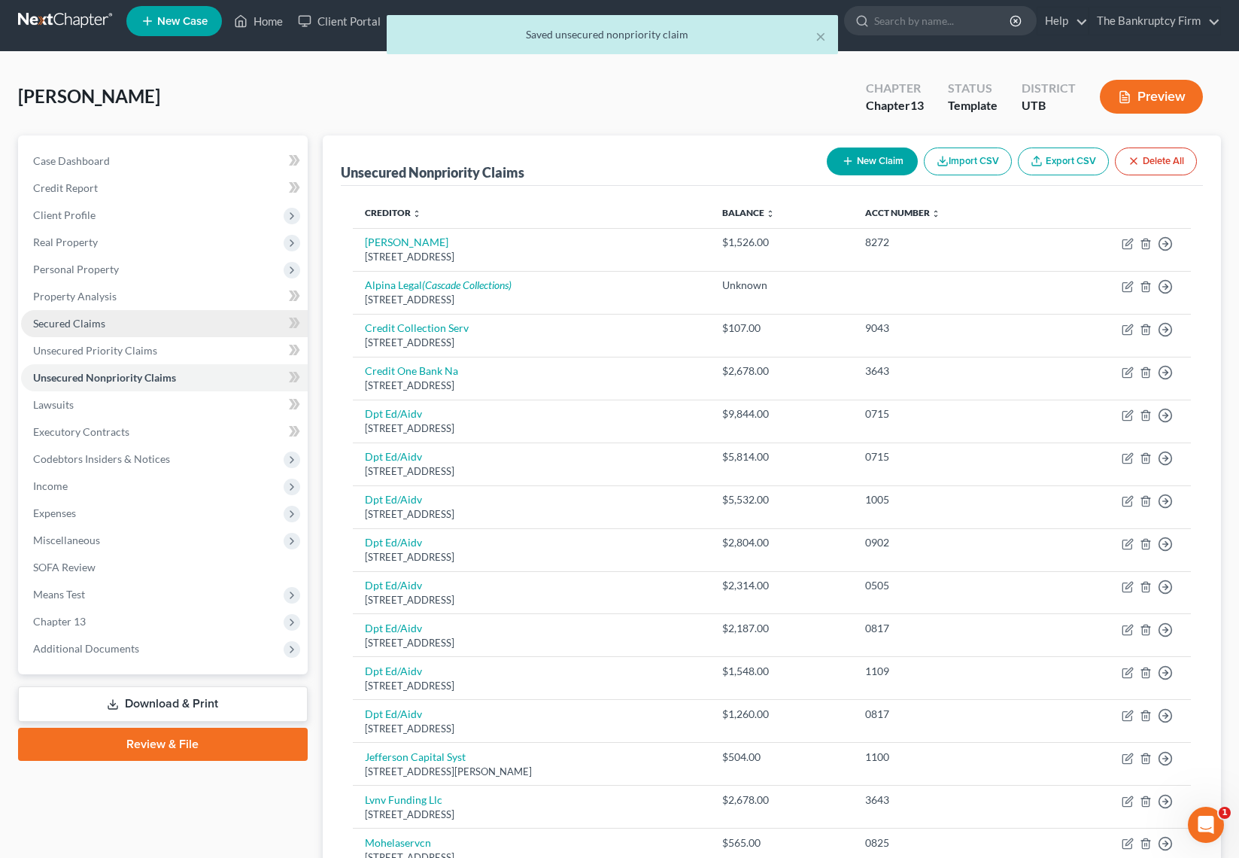
click at [96, 323] on span "Secured Claims" at bounding box center [69, 323] width 72 height 13
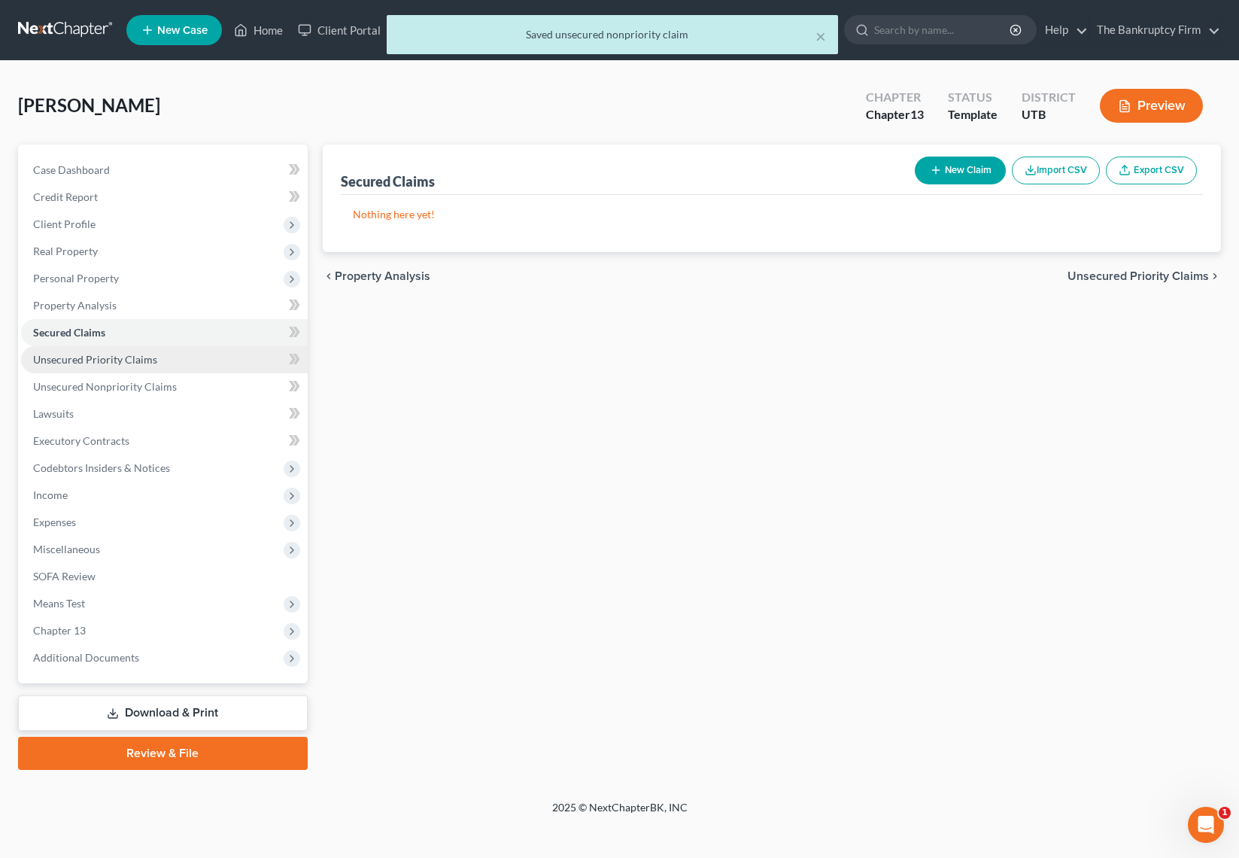
click at [120, 361] on span "Unsecured Priority Claims" at bounding box center [95, 359] width 124 height 13
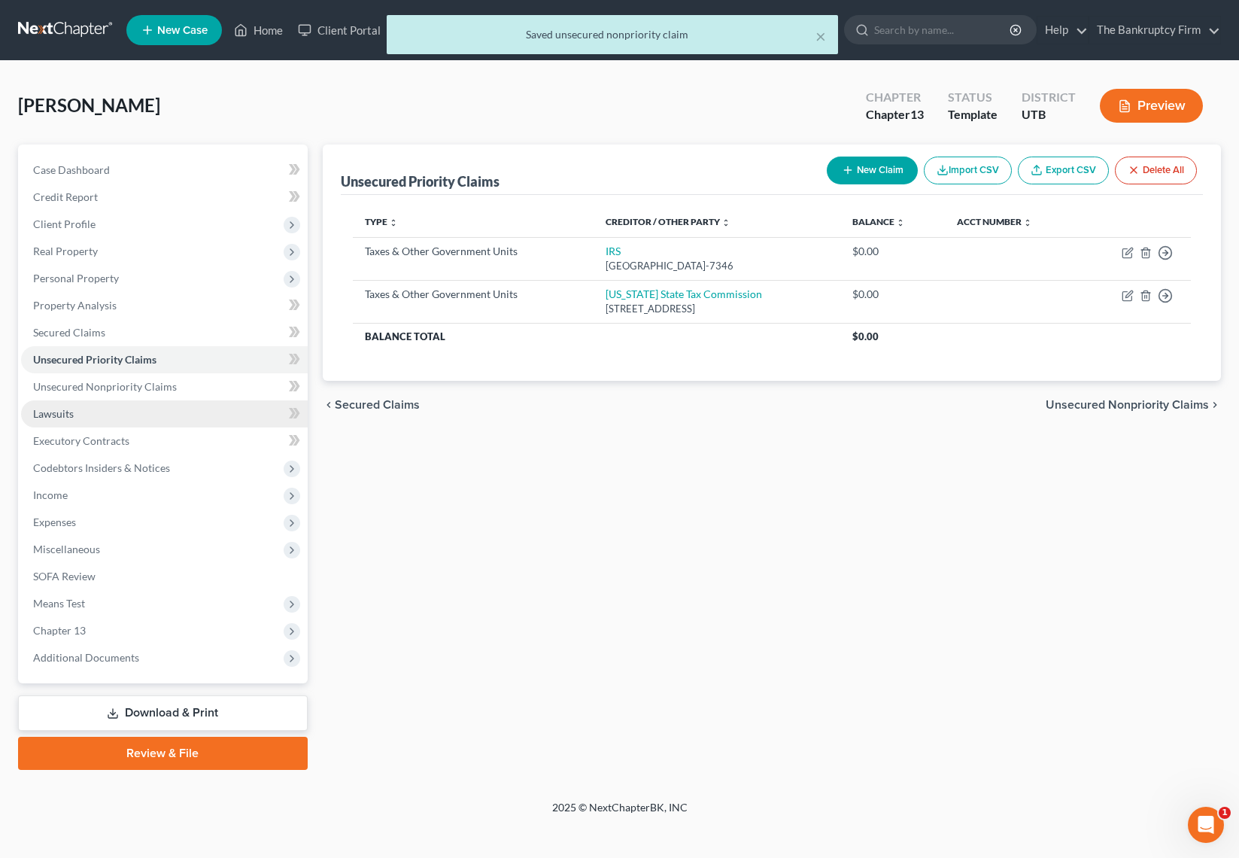
click at [71, 418] on span "Lawsuits" at bounding box center [53, 413] width 41 height 13
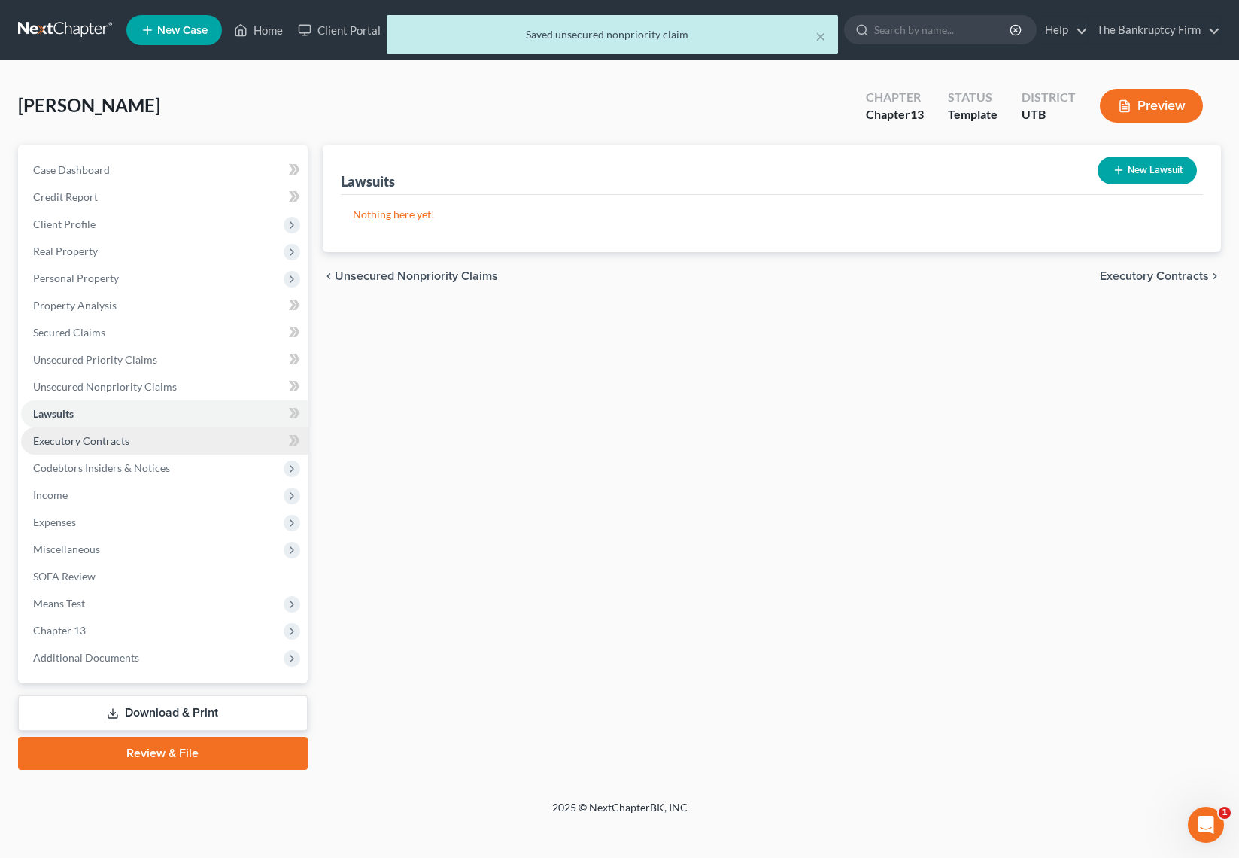
click at [99, 439] on span "Executory Contracts" at bounding box center [81, 440] width 96 height 13
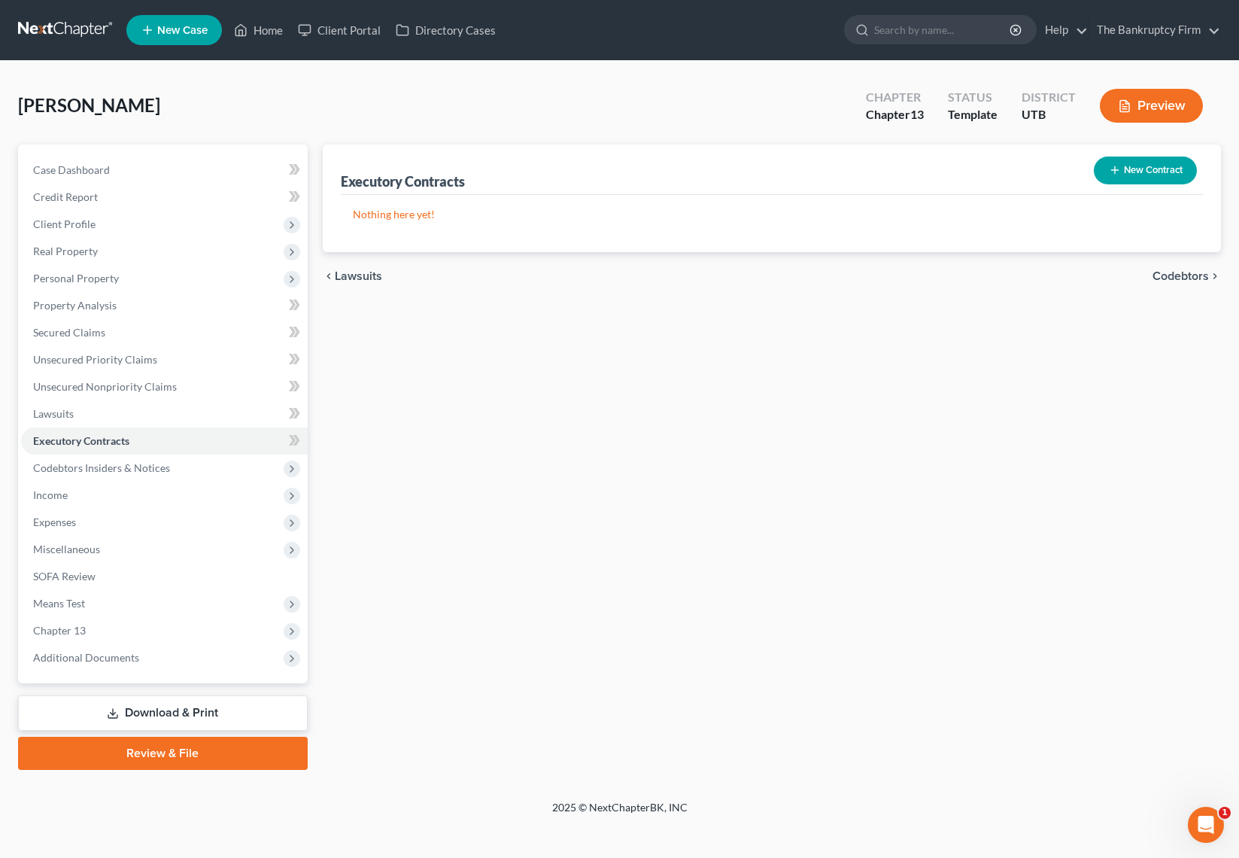
click at [505, 371] on div "Executory Contracts New Contract Nothing here yet! chevron_left Lawsuits Codebt…" at bounding box center [771, 456] width 913 height 625
click at [1155, 169] on button "New Contract" at bounding box center [1145, 170] width 103 height 28
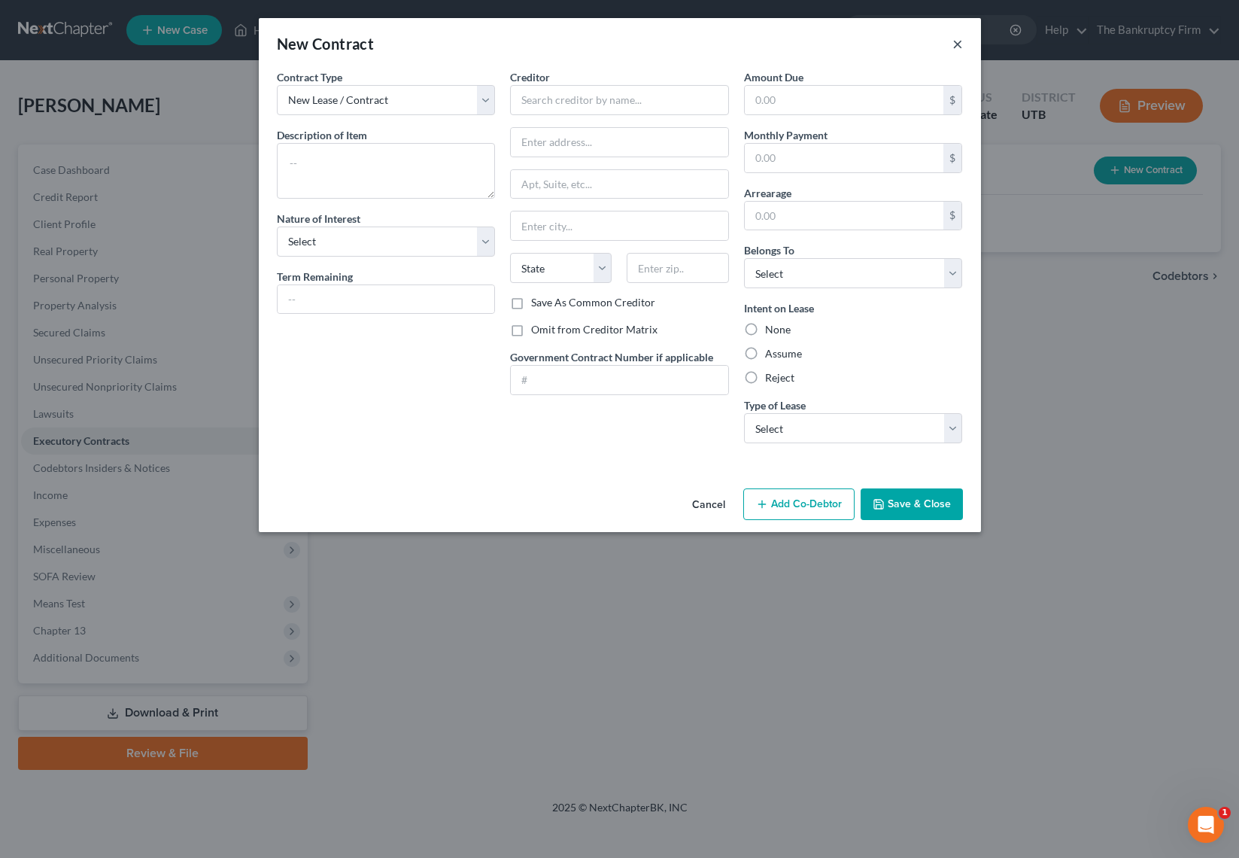
click at [954, 39] on button "×" at bounding box center [957, 44] width 11 height 18
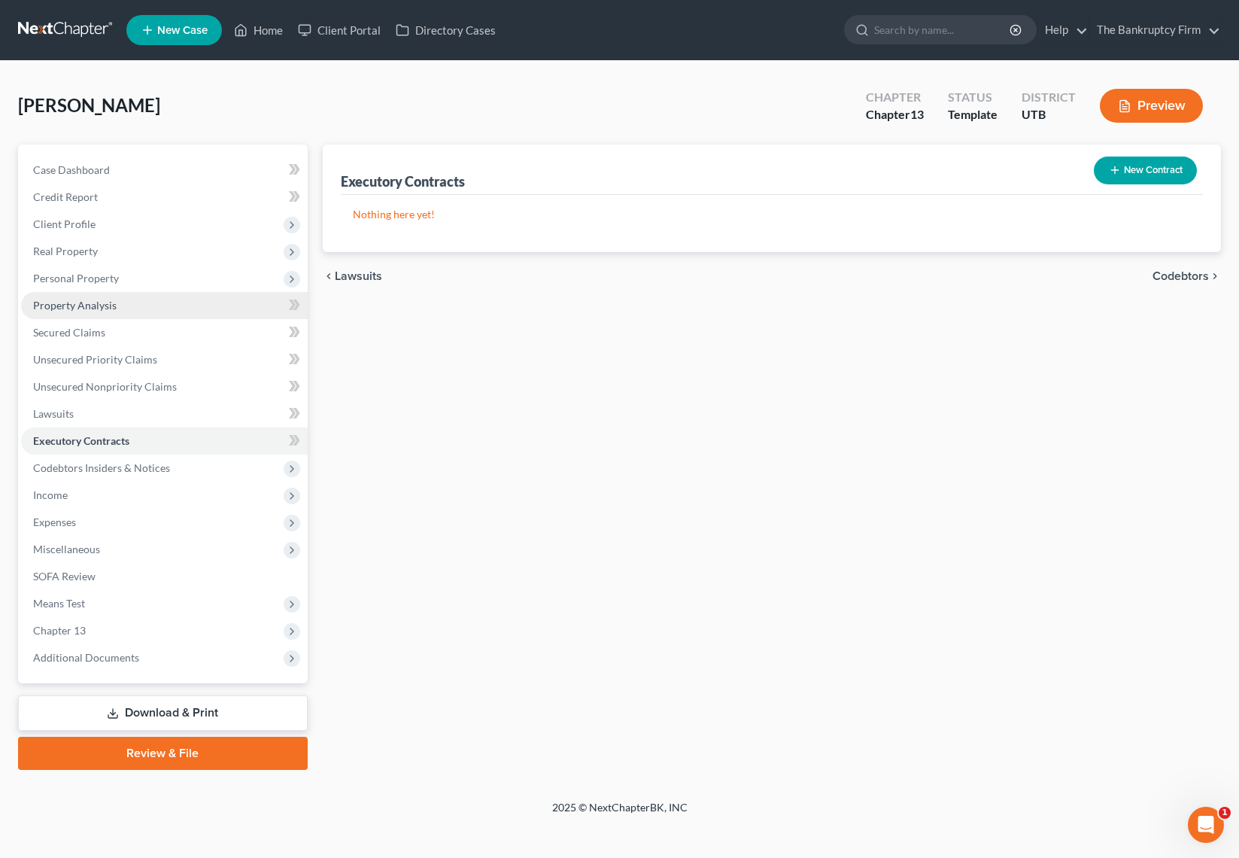
click at [91, 300] on span "Property Analysis" at bounding box center [75, 305] width 84 height 13
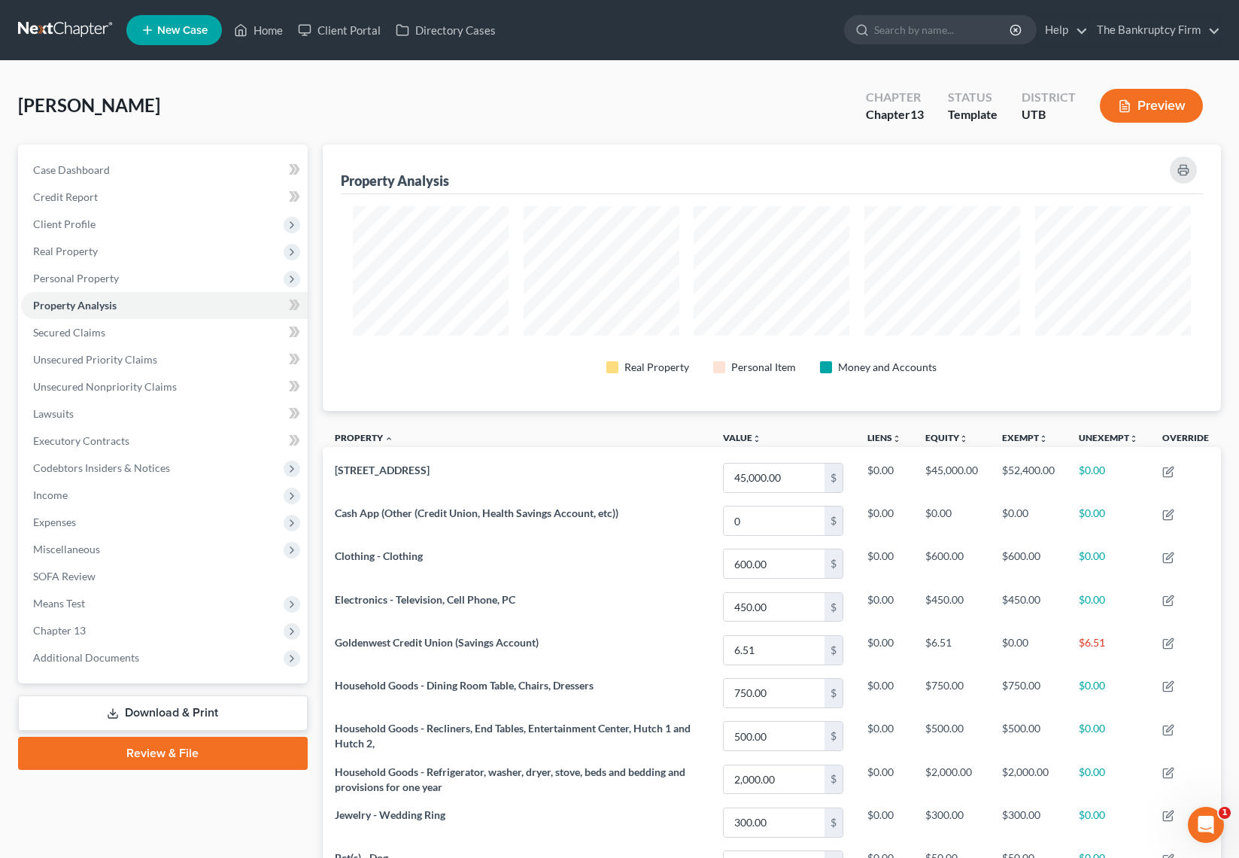
scroll to position [266, 899]
click at [107, 281] on span "Personal Property" at bounding box center [76, 278] width 86 height 13
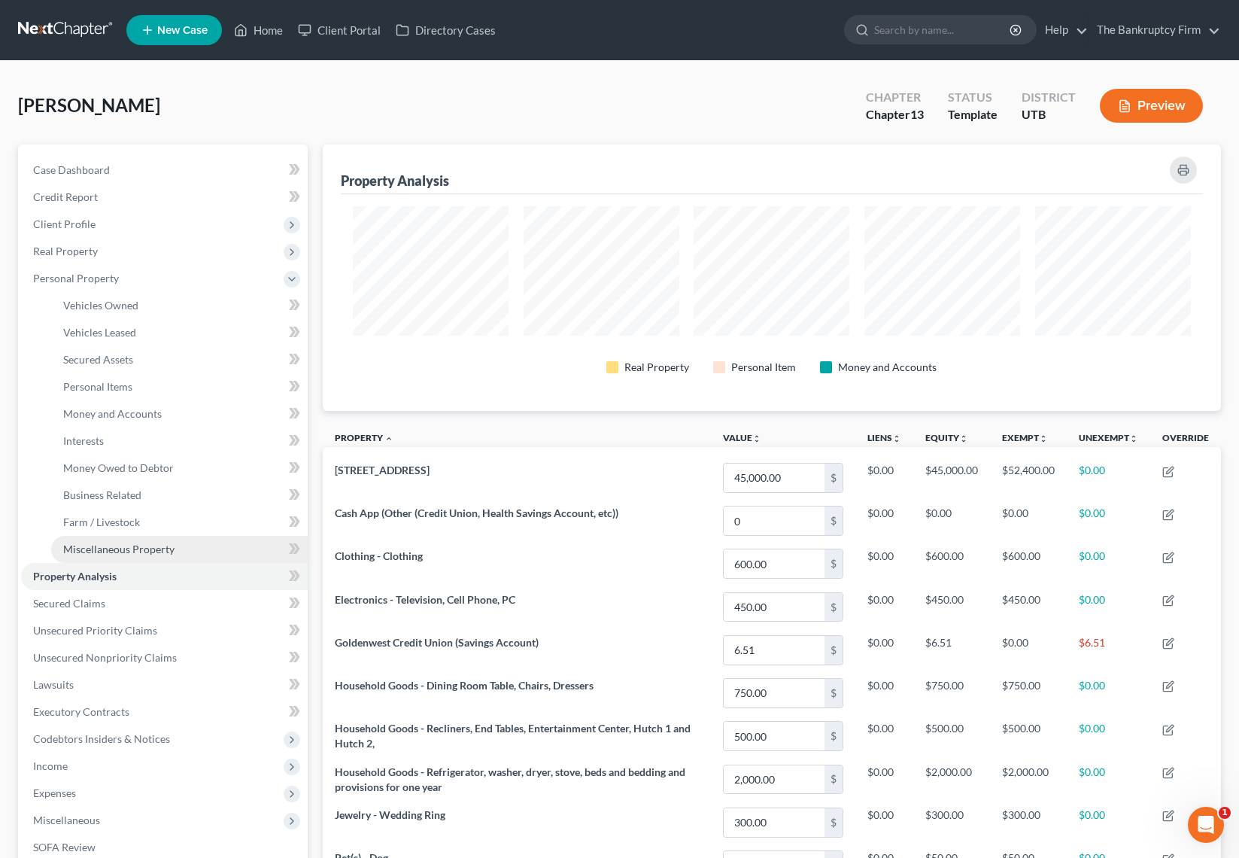
click at [147, 551] on span "Miscellaneous Property" at bounding box center [118, 548] width 111 height 13
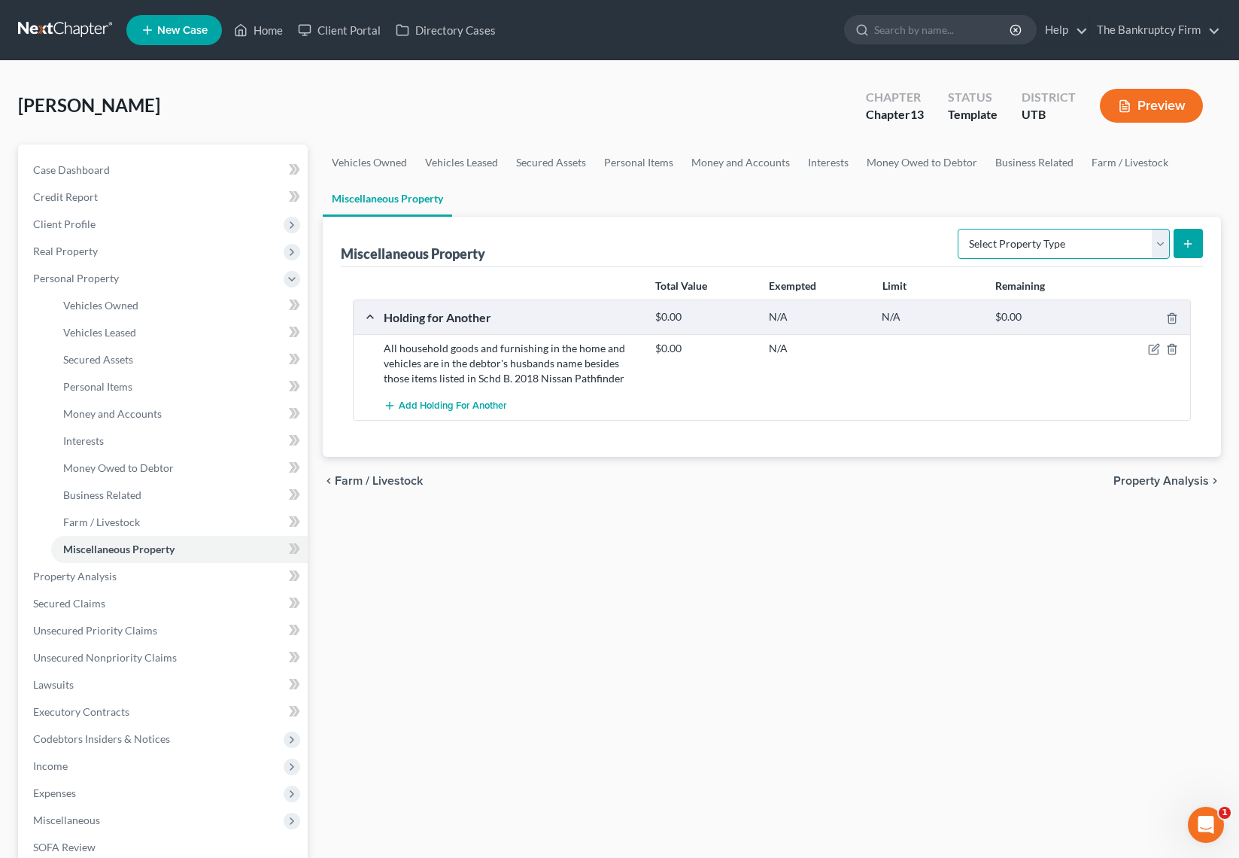
click at [1158, 243] on select "Select Property Type Assigned for Creditor Benefit Within 1 Year Holding for An…" at bounding box center [1064, 244] width 212 height 30
select select "stored_within_1_year"
click at [958, 229] on select "Select Property Type Assigned for Creditor Benefit Within 1 Year Holding for An…" at bounding box center [1064, 244] width 212 height 30
click at [1194, 243] on button "submit" at bounding box center [1188, 243] width 29 height 29
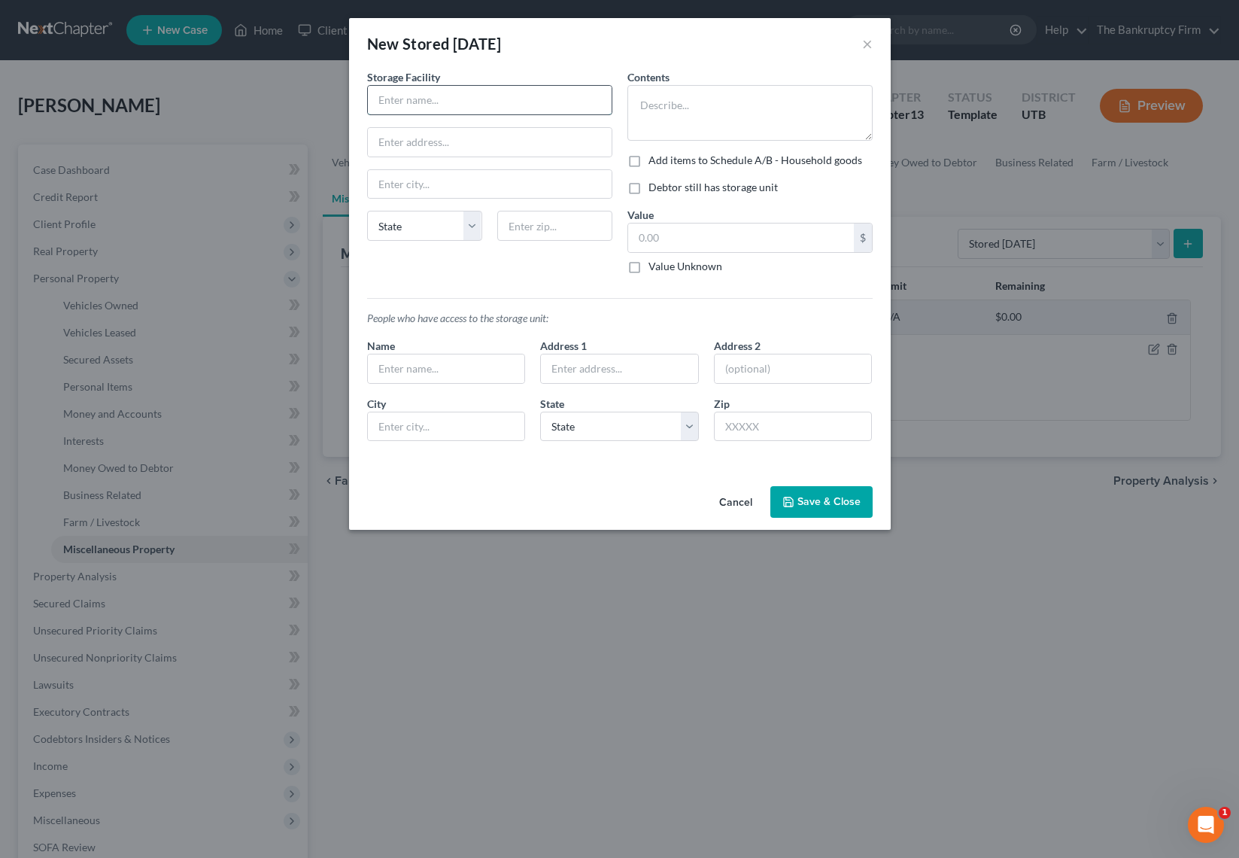
click at [466, 93] on input "text" at bounding box center [490, 100] width 244 height 29
type input "[GEOGRAPHIC_DATA]"
click at [437, 140] on input "text" at bounding box center [490, 142] width 244 height 29
paste input "3344 N 2000 W,"
type input "3344 N 2000 W,"
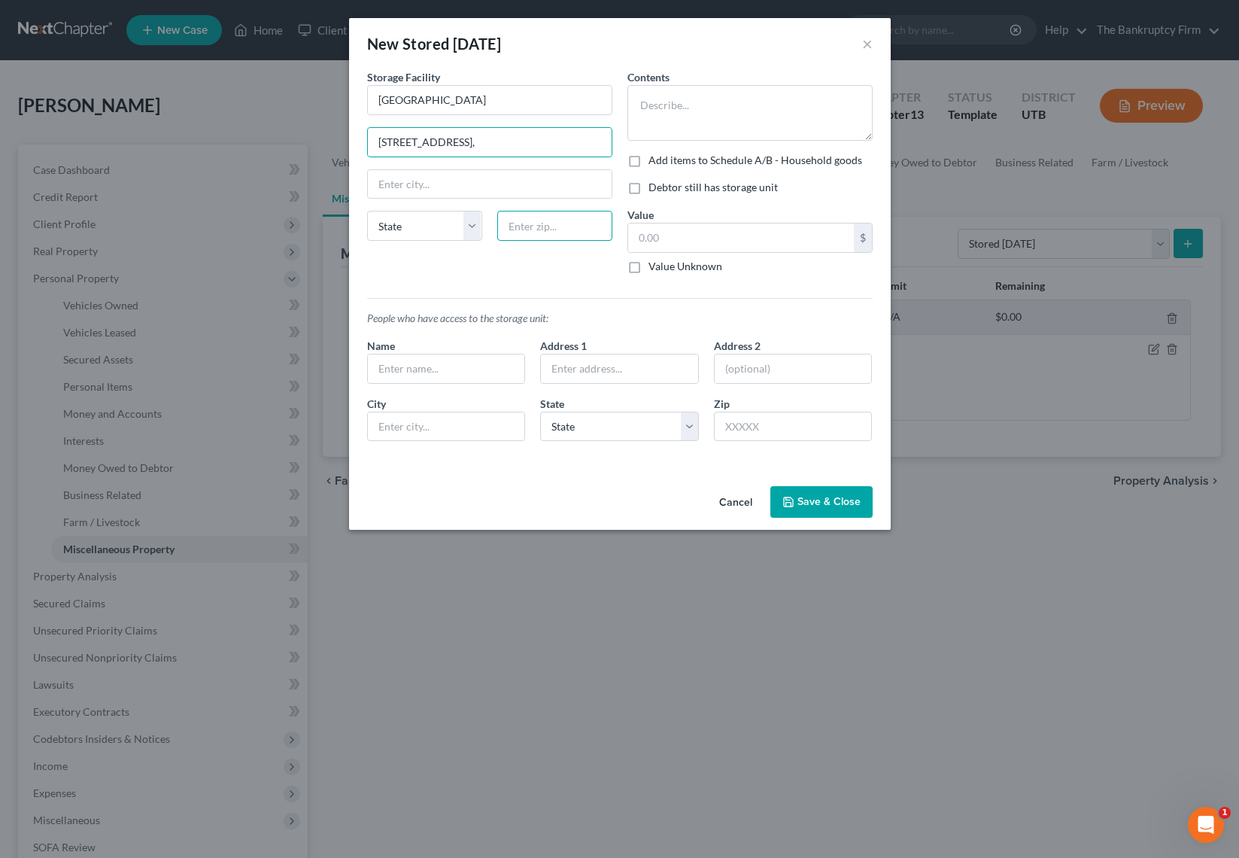
click at [564, 235] on input "text" at bounding box center [554, 226] width 115 height 30
type input "84404"
type input "Ogden"
select select "46"
click at [685, 111] on textarea at bounding box center [749, 113] width 245 height 56
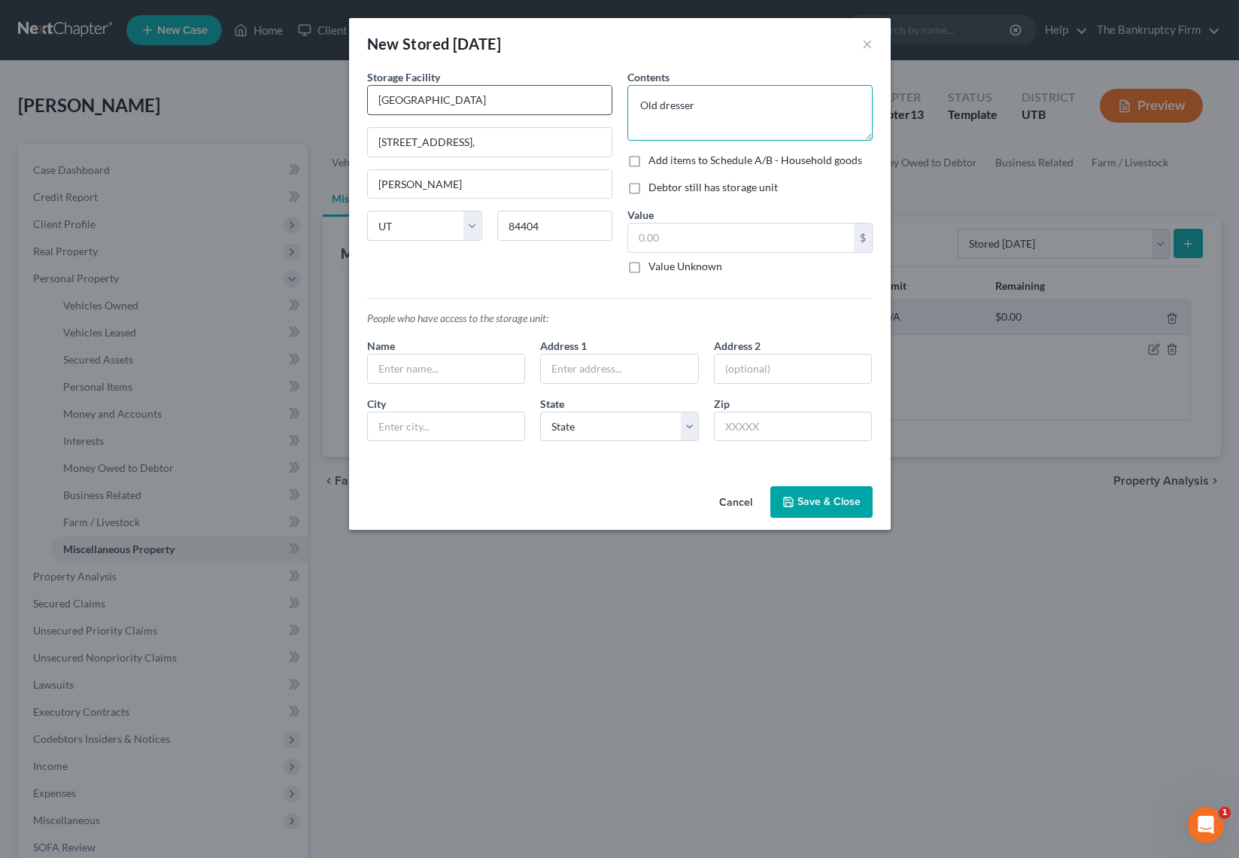
drag, startPoint x: 724, startPoint y: 110, endPoint x: 604, endPoint y: 108, distance: 119.6
click at [604, 108] on div "Storage Facility Aspen Springs 3344 N 2000 W, Ogden State AL AK AR AZ CA CO CT …" at bounding box center [620, 261] width 521 height 384
type textarea "Old dresser belongs to Husband"
click at [649, 189] on label "Debtor still has storage unit" at bounding box center [713, 187] width 129 height 15
click at [655, 189] on input "Debtor still has storage unit" at bounding box center [660, 185] width 10 height 10
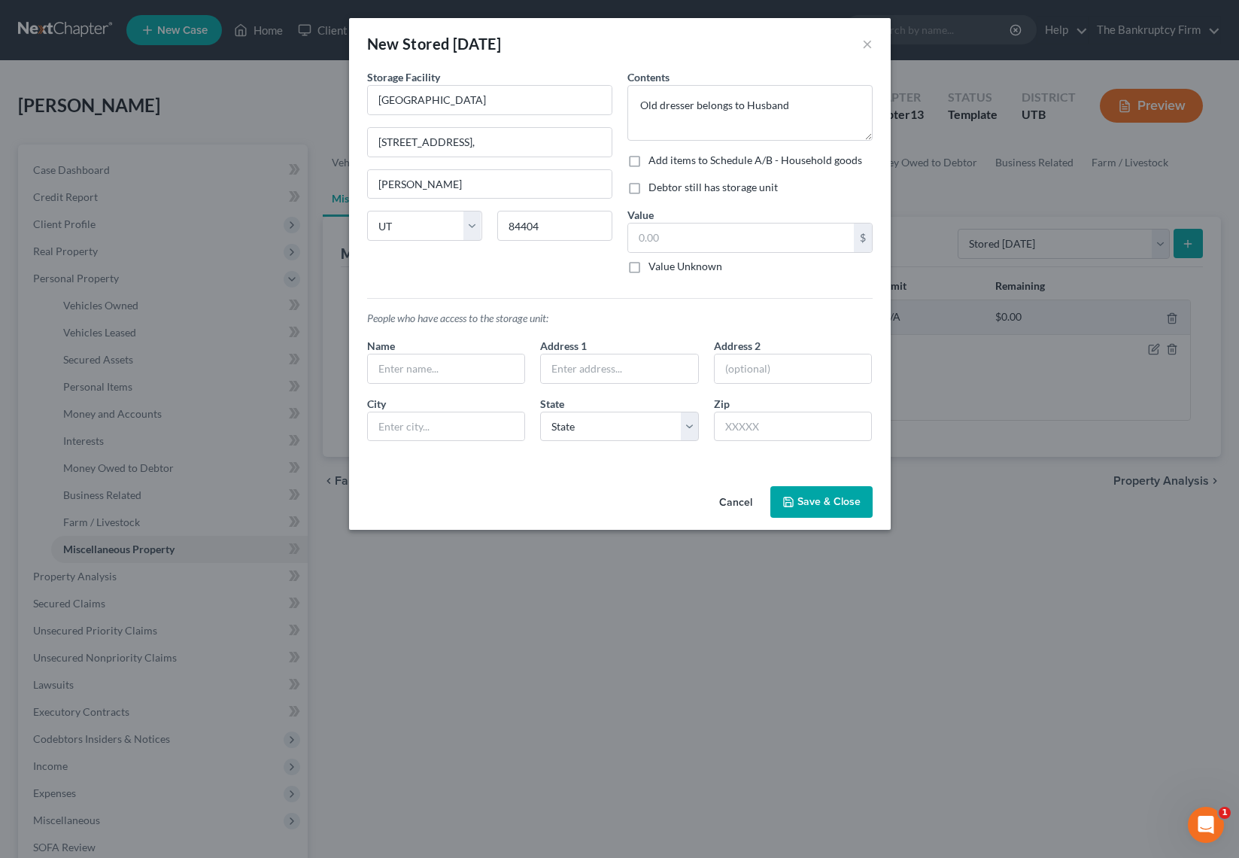
checkbox input "true"
click at [410, 363] on input "text" at bounding box center [446, 368] width 157 height 29
type input "Debtor and Husband"
drag, startPoint x: 833, startPoint y: 510, endPoint x: 843, endPoint y: 509, distance: 9.8
click at [832, 510] on button "Save & Close" at bounding box center [821, 502] width 102 height 32
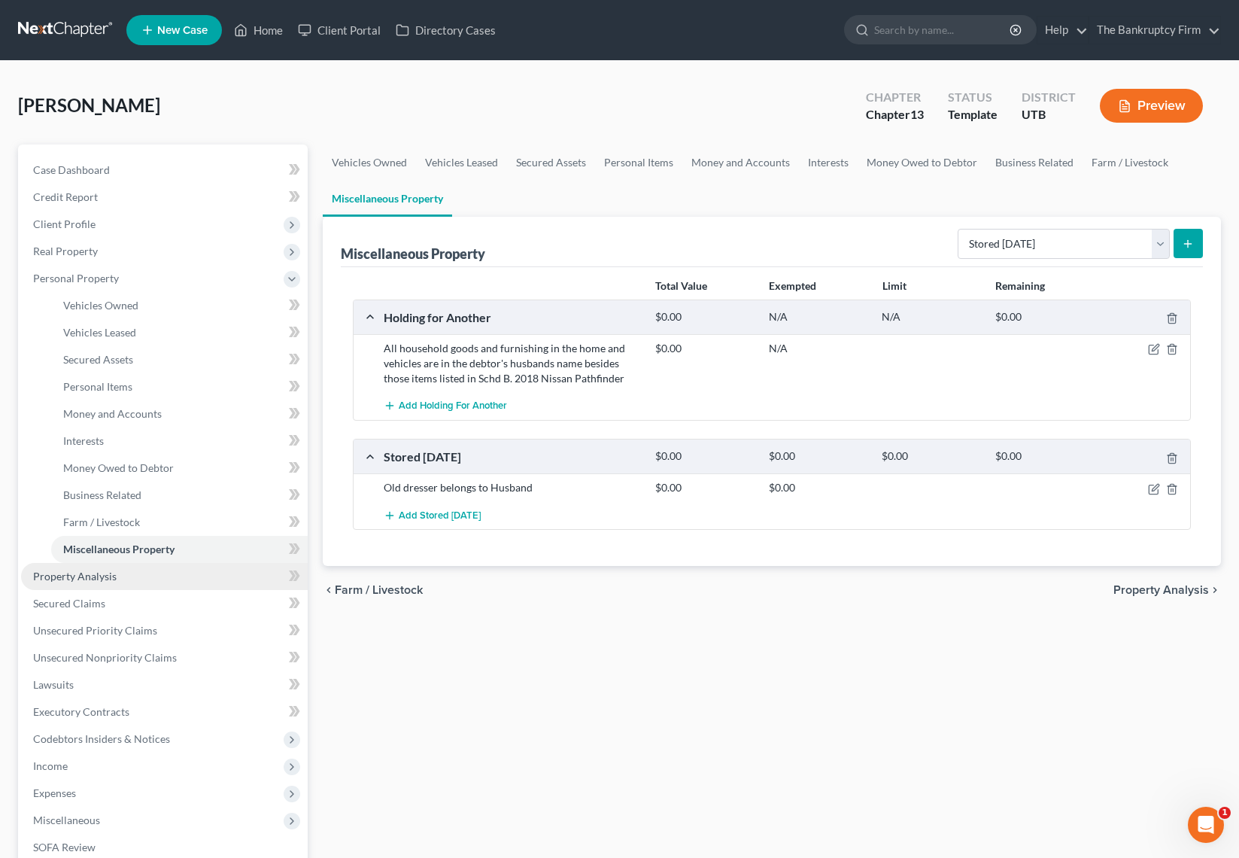
click at [103, 573] on span "Property Analysis" at bounding box center [75, 576] width 84 height 13
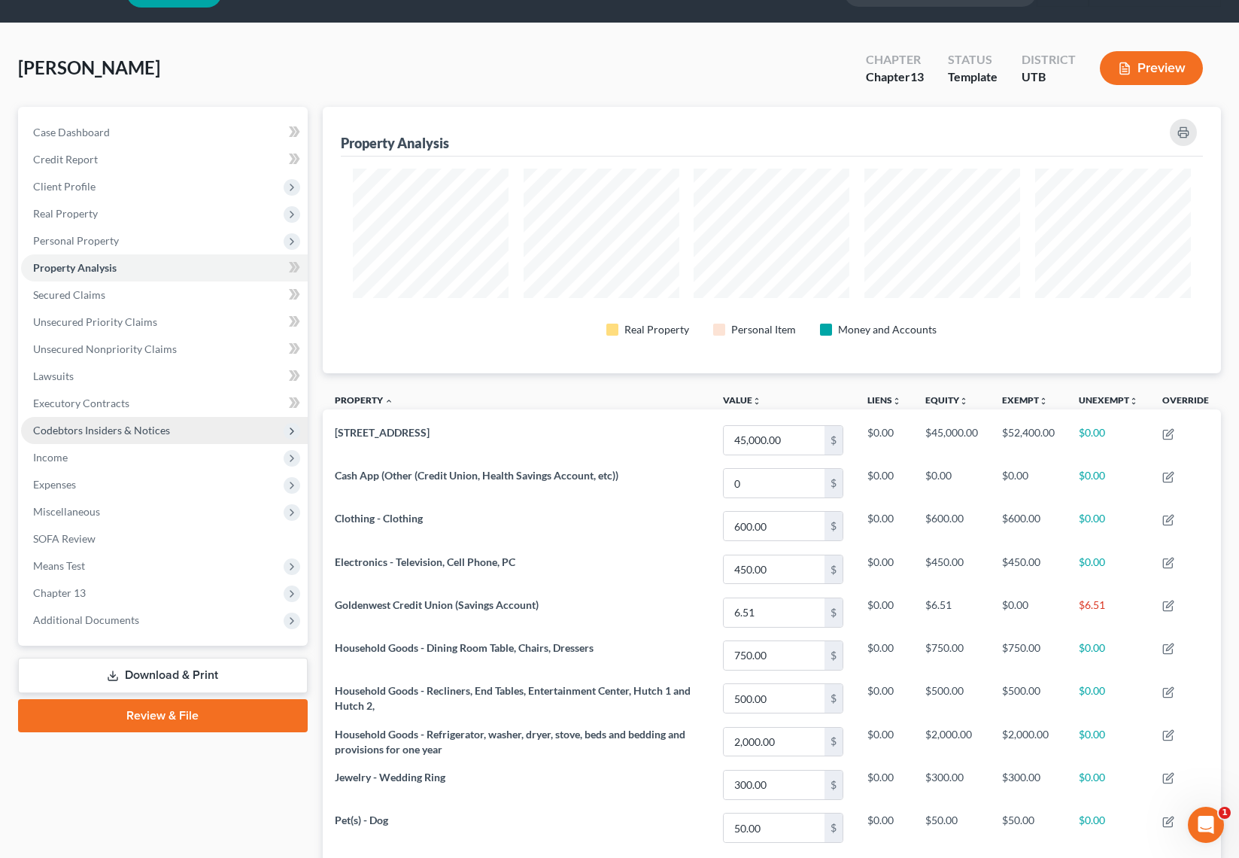
click at [105, 428] on span "Codebtors Insiders & Notices" at bounding box center [101, 430] width 137 height 13
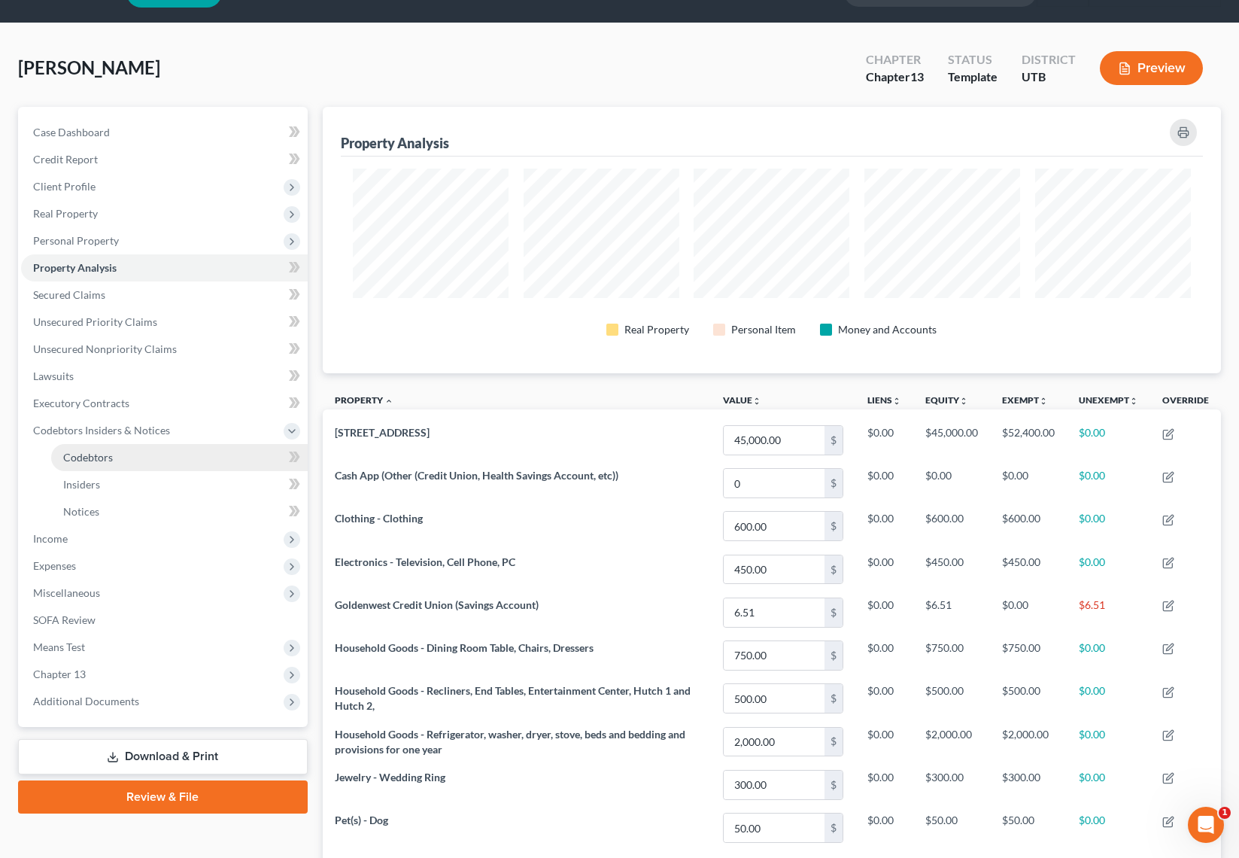
click at [98, 445] on link "Codebtors" at bounding box center [179, 457] width 257 height 27
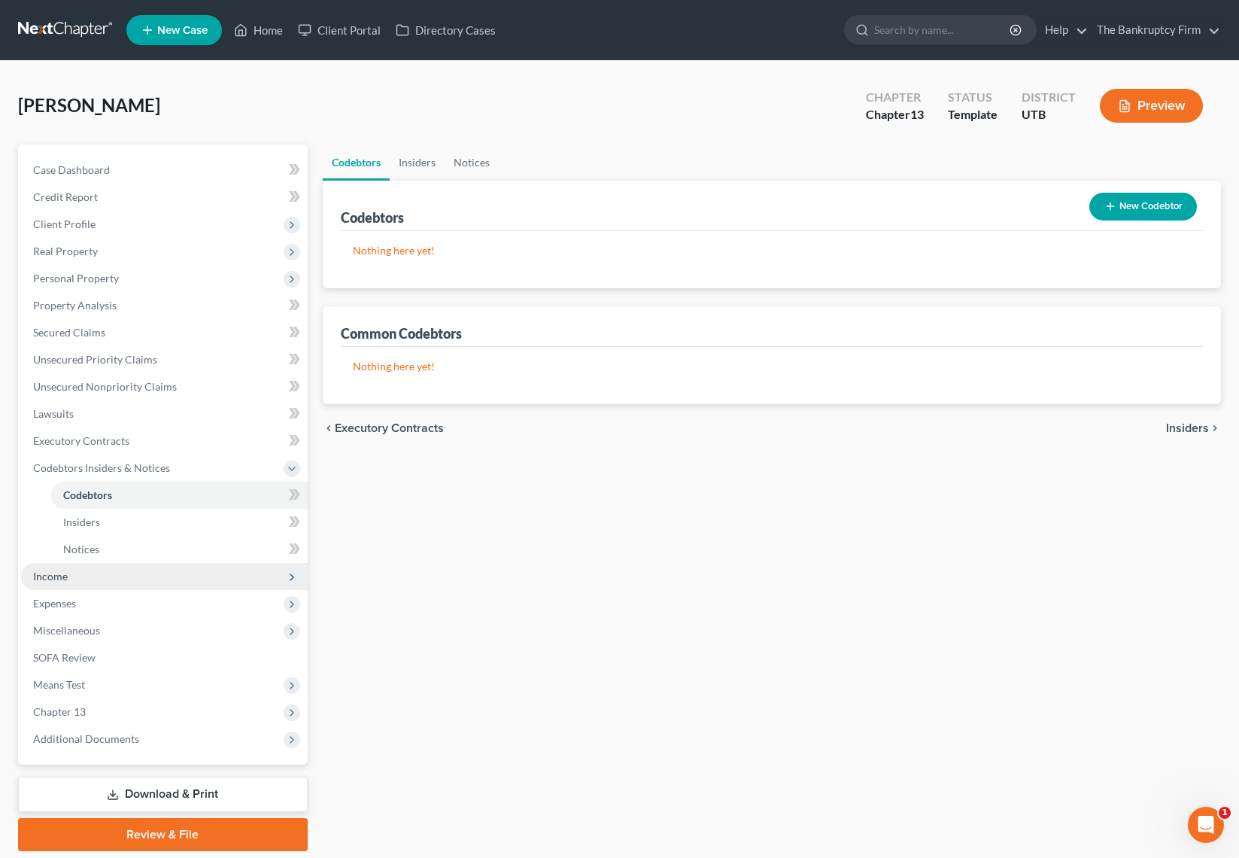
click at [68, 577] on span "Income" at bounding box center [164, 576] width 287 height 27
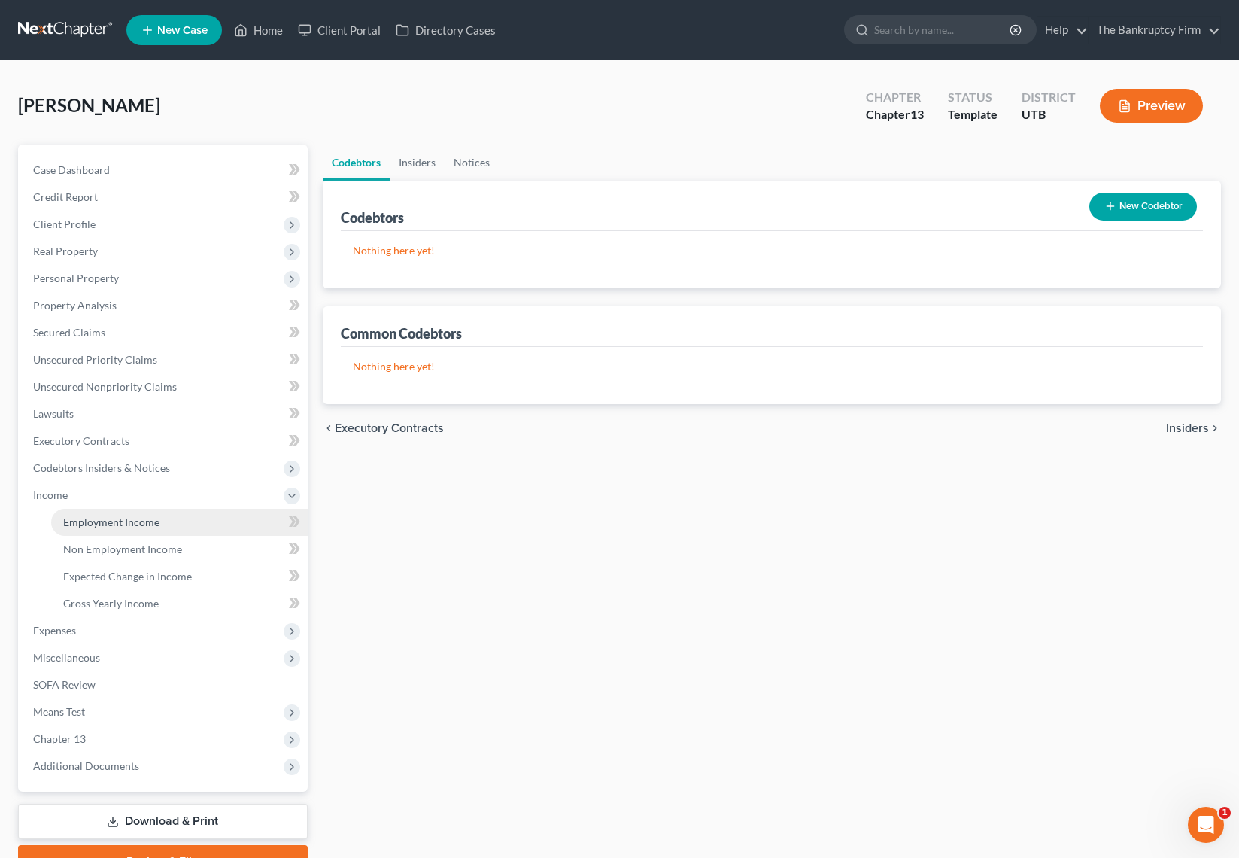
click at [122, 519] on span "Employment Income" at bounding box center [111, 521] width 96 height 13
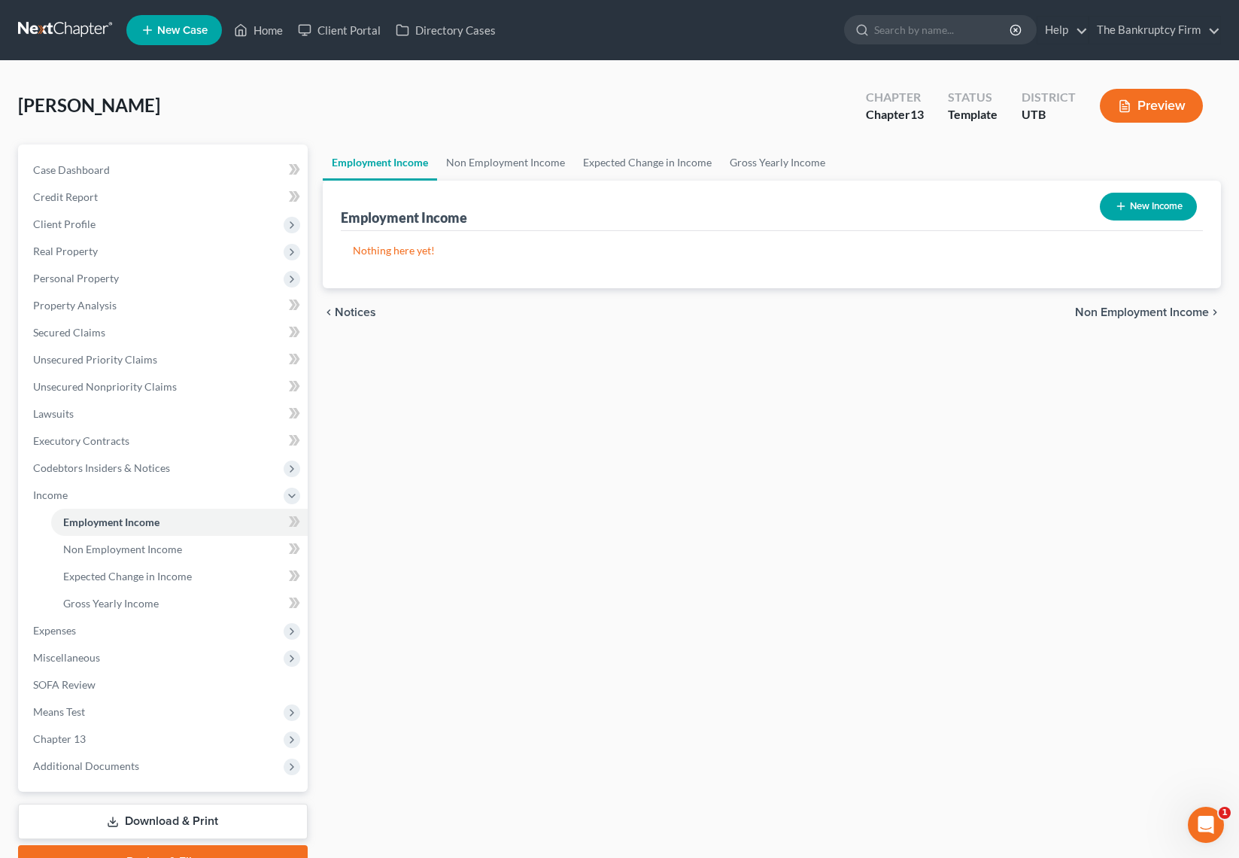
click at [1141, 209] on button "New Income" at bounding box center [1148, 207] width 97 height 28
select select "0"
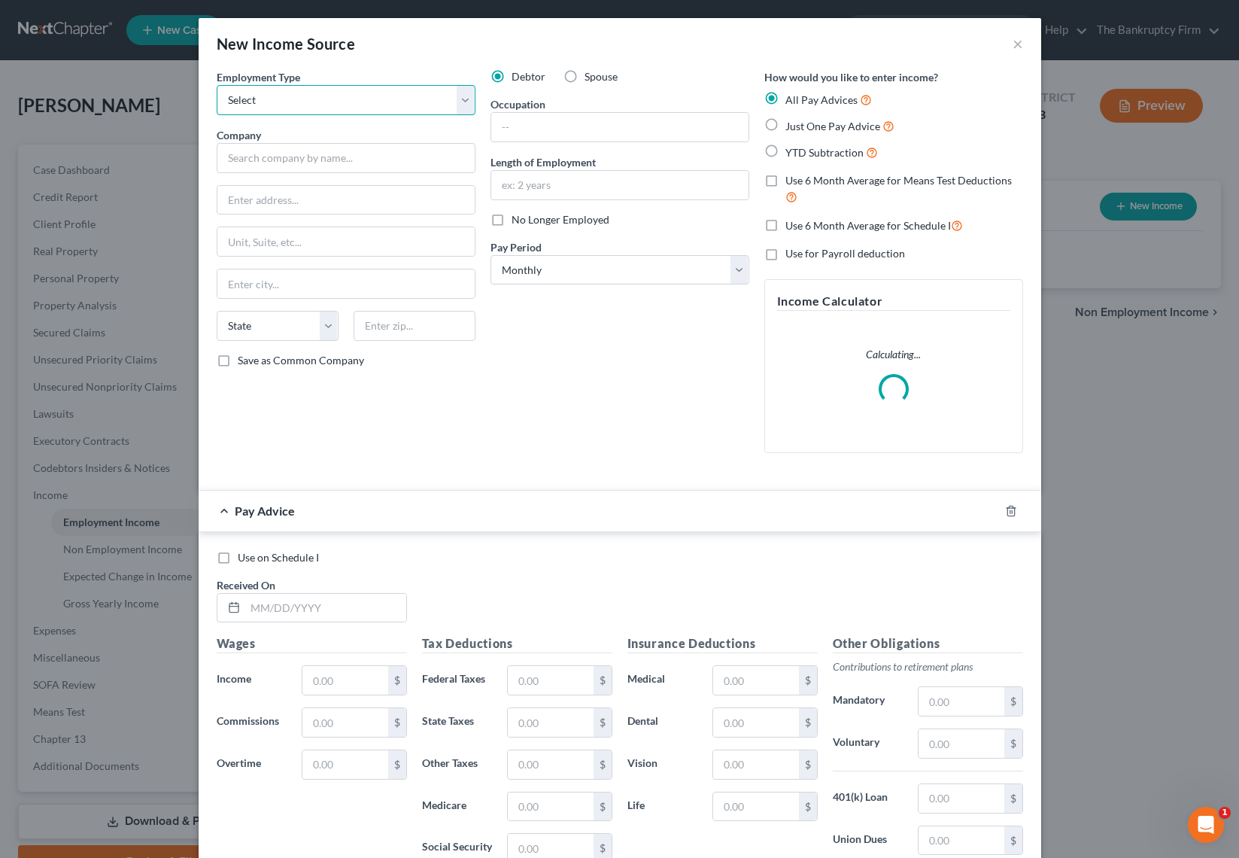
click at [314, 103] on select "Select Full or Part Time Employment Self Employment" at bounding box center [346, 100] width 259 height 30
select select "0"
click at [217, 85] on select "Select Full or Part Time Employment Self Employment" at bounding box center [346, 100] width 259 height 30
click at [309, 161] on input "text" at bounding box center [346, 158] width 259 height 30
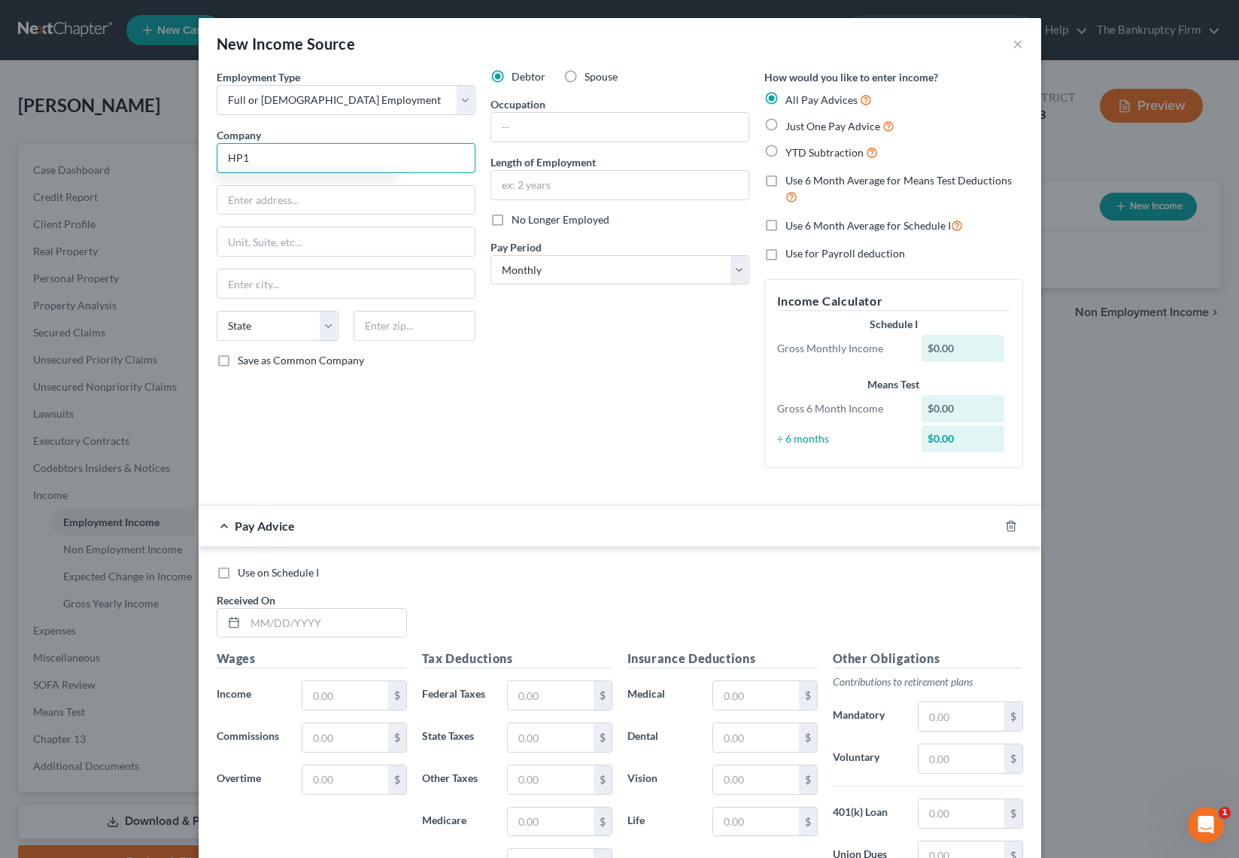
type input "HP1"
click at [554, 124] on input "text" at bounding box center [619, 127] width 257 height 29
type input "B"
type input "L"
type input "Insurance Agent"
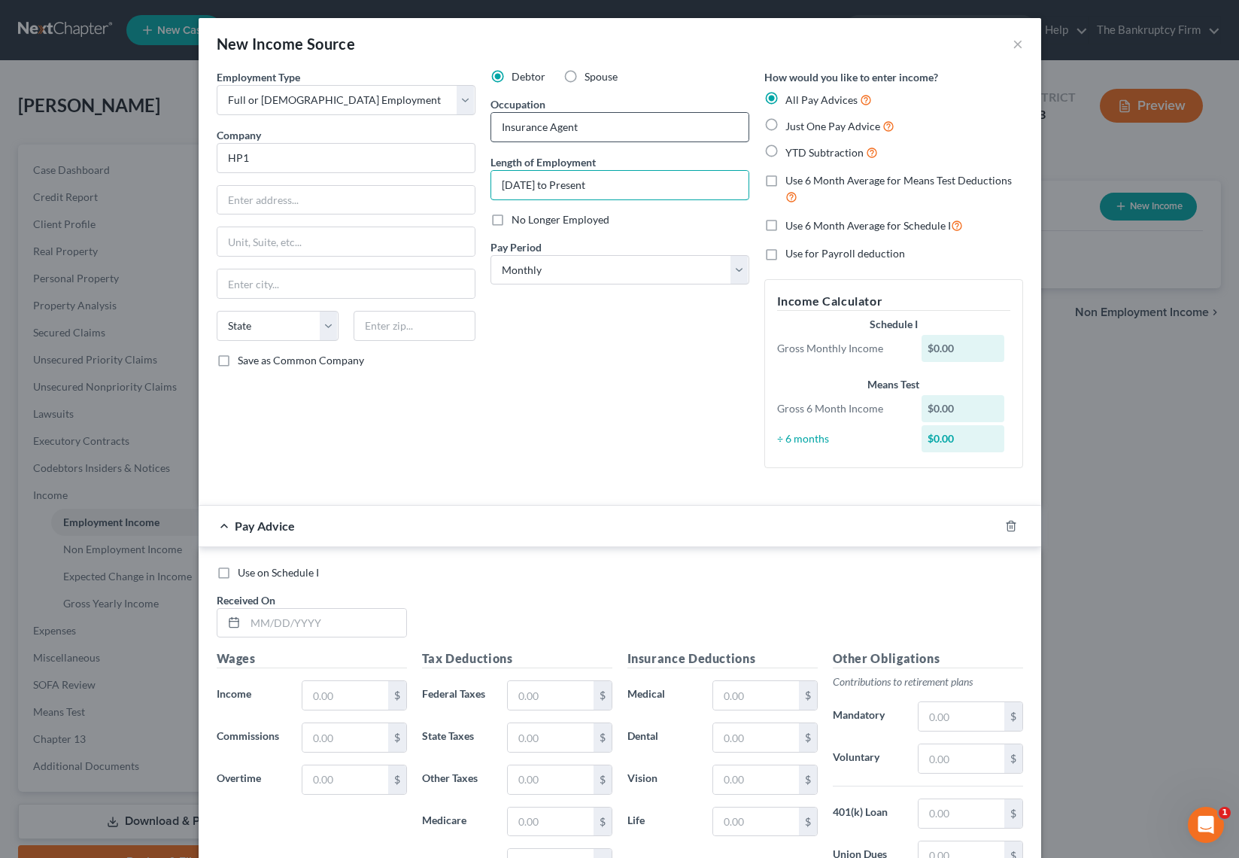
type input "[DATE] to Present"
click at [594, 269] on select "Select Monthly Twice Monthly Every Other Week Weekly" at bounding box center [620, 270] width 259 height 30
click at [667, 270] on select "Select Monthly Twice Monthly Every Other Week Weekly" at bounding box center [620, 270] width 259 height 30
select select "2"
click at [491, 255] on select "Select Monthly Twice Monthly Every Other Week Weekly" at bounding box center [620, 270] width 259 height 30
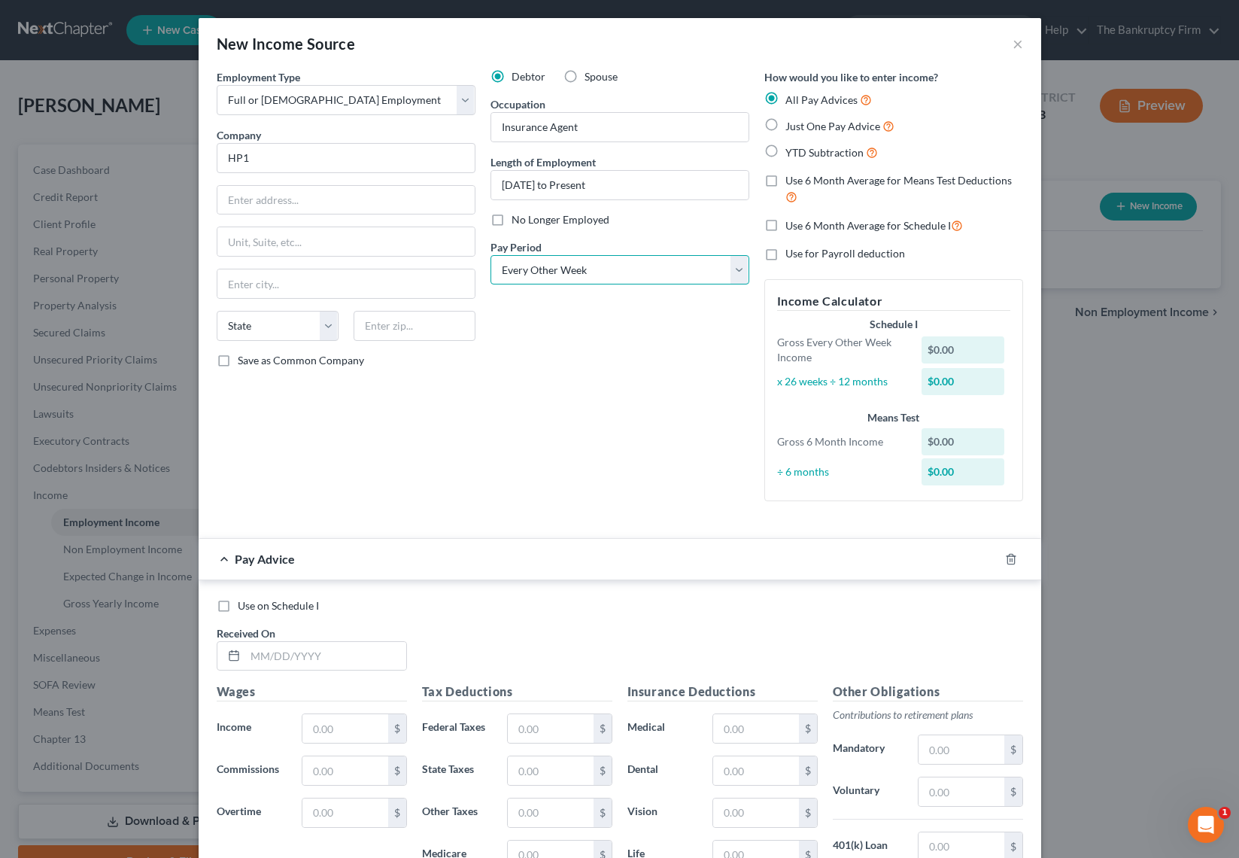
click at [643, 271] on select "Select Monthly Twice Monthly Every Other Week Weekly" at bounding box center [620, 270] width 259 height 30
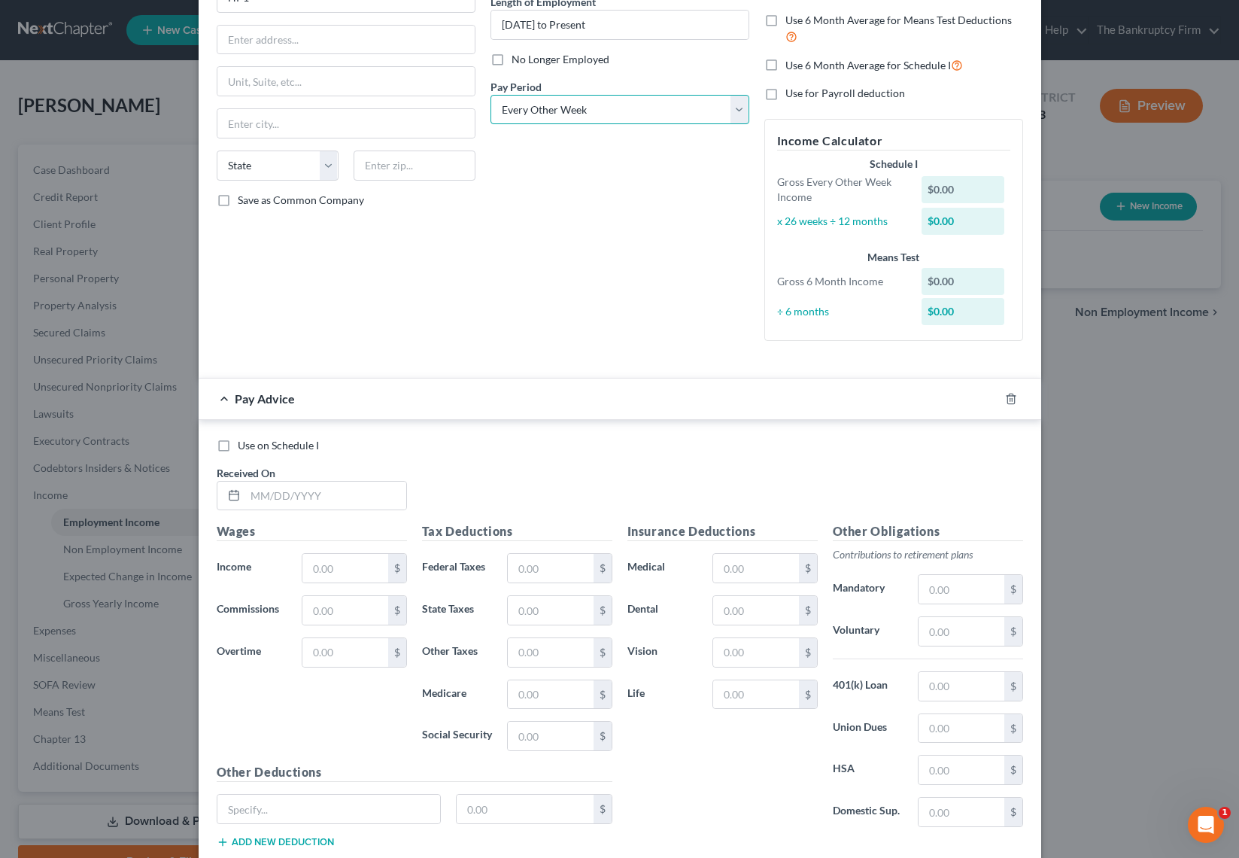
scroll to position [176, 0]
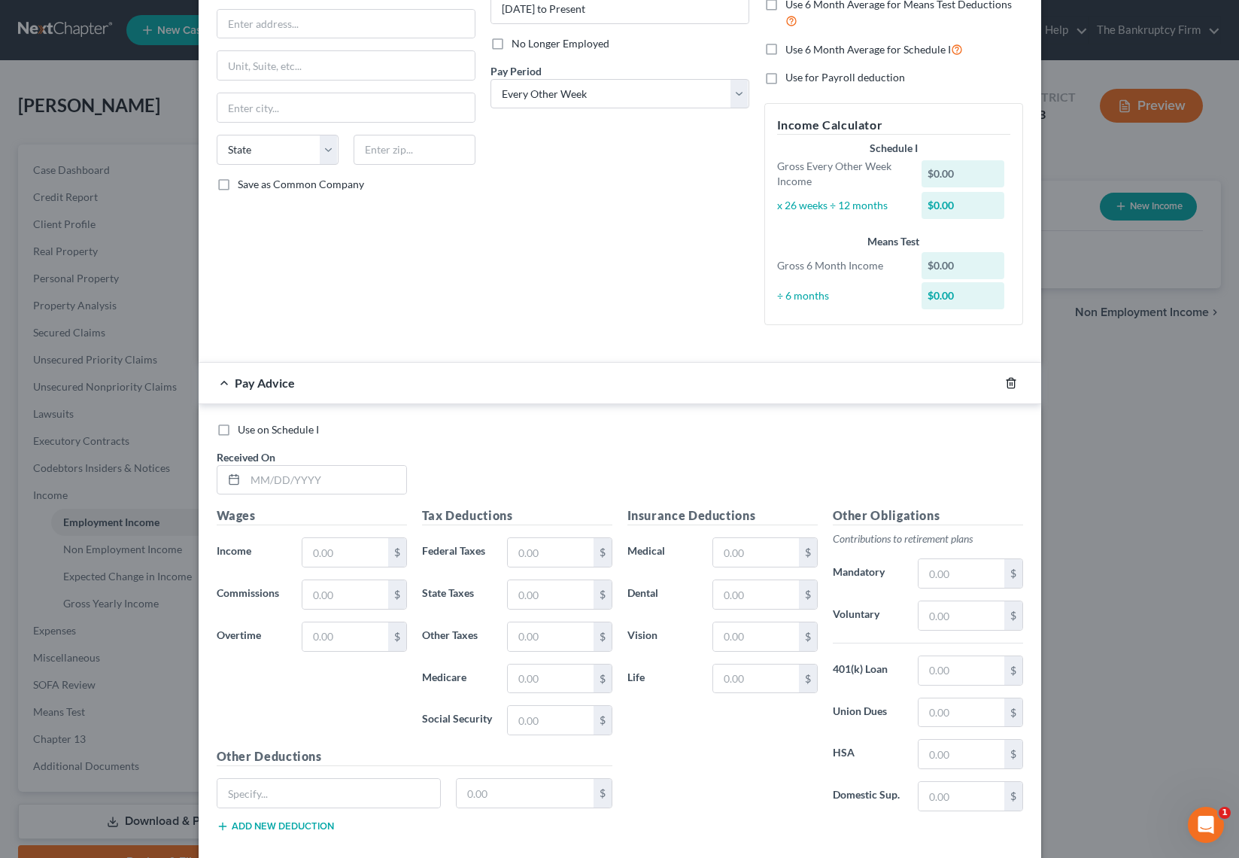
click at [1010, 381] on icon "button" at bounding box center [1011, 383] width 12 height 12
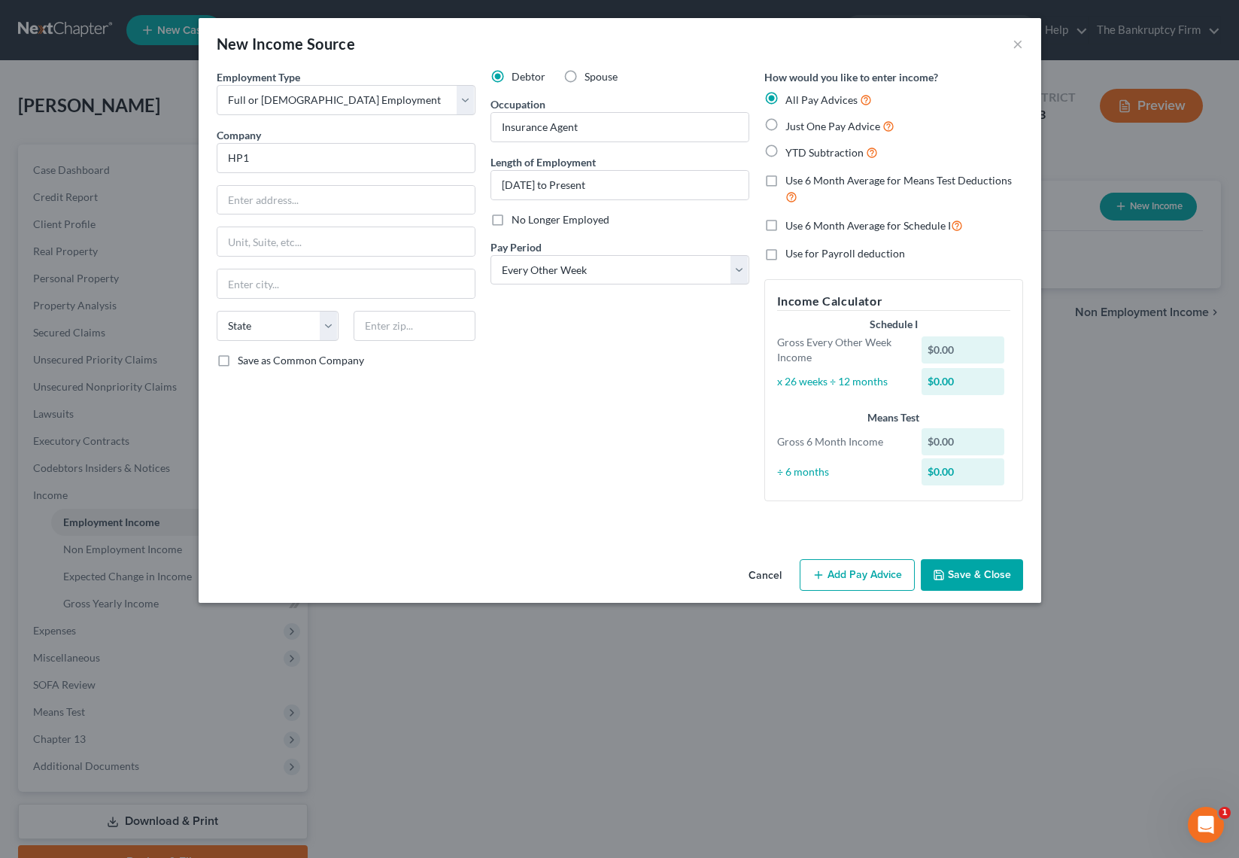
scroll to position [0, 0]
drag, startPoint x: 769, startPoint y: 151, endPoint x: 990, endPoint y: 421, distance: 349.1
click at [785, 151] on label "YTD Subtraction" at bounding box center [831, 152] width 93 height 17
click at [791, 151] on input "YTD Subtraction" at bounding box center [796, 149] width 10 height 10
radio input "true"
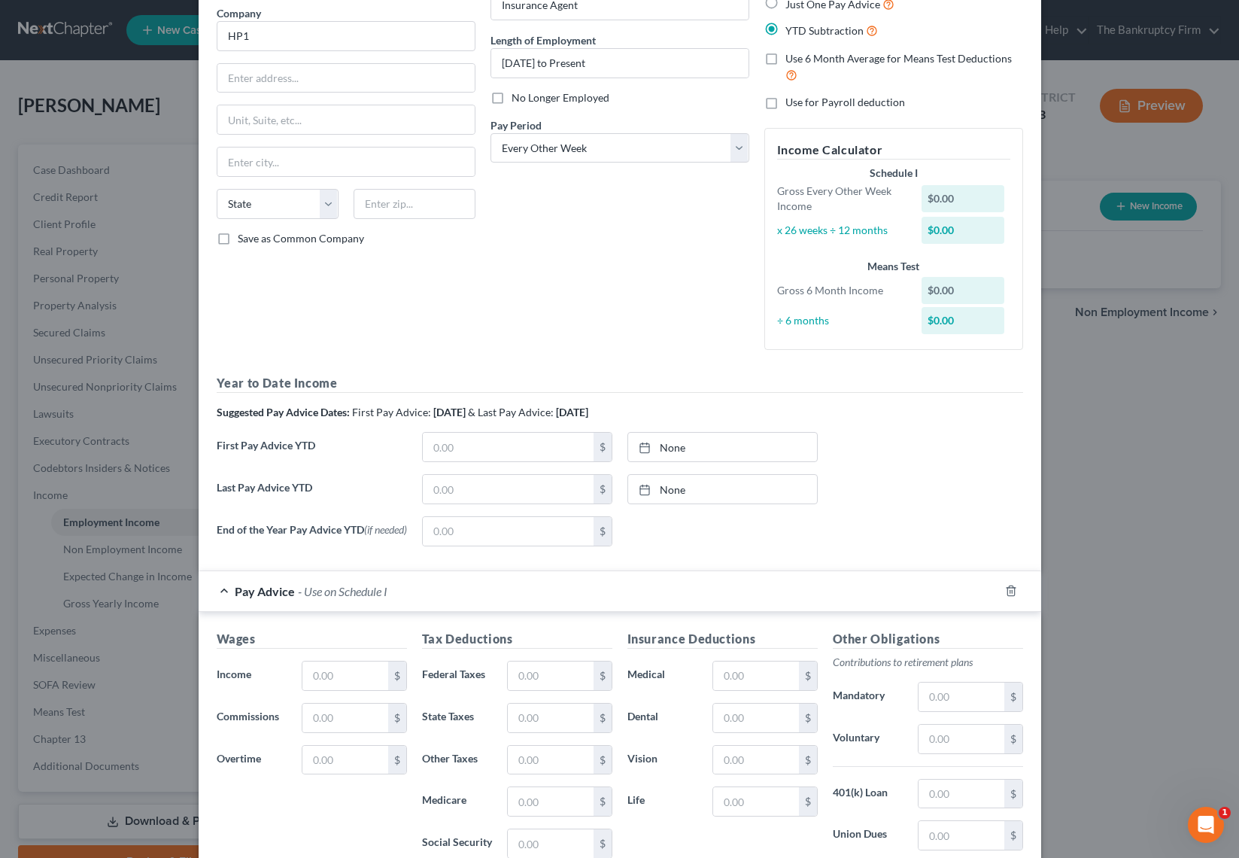
scroll to position [125, 0]
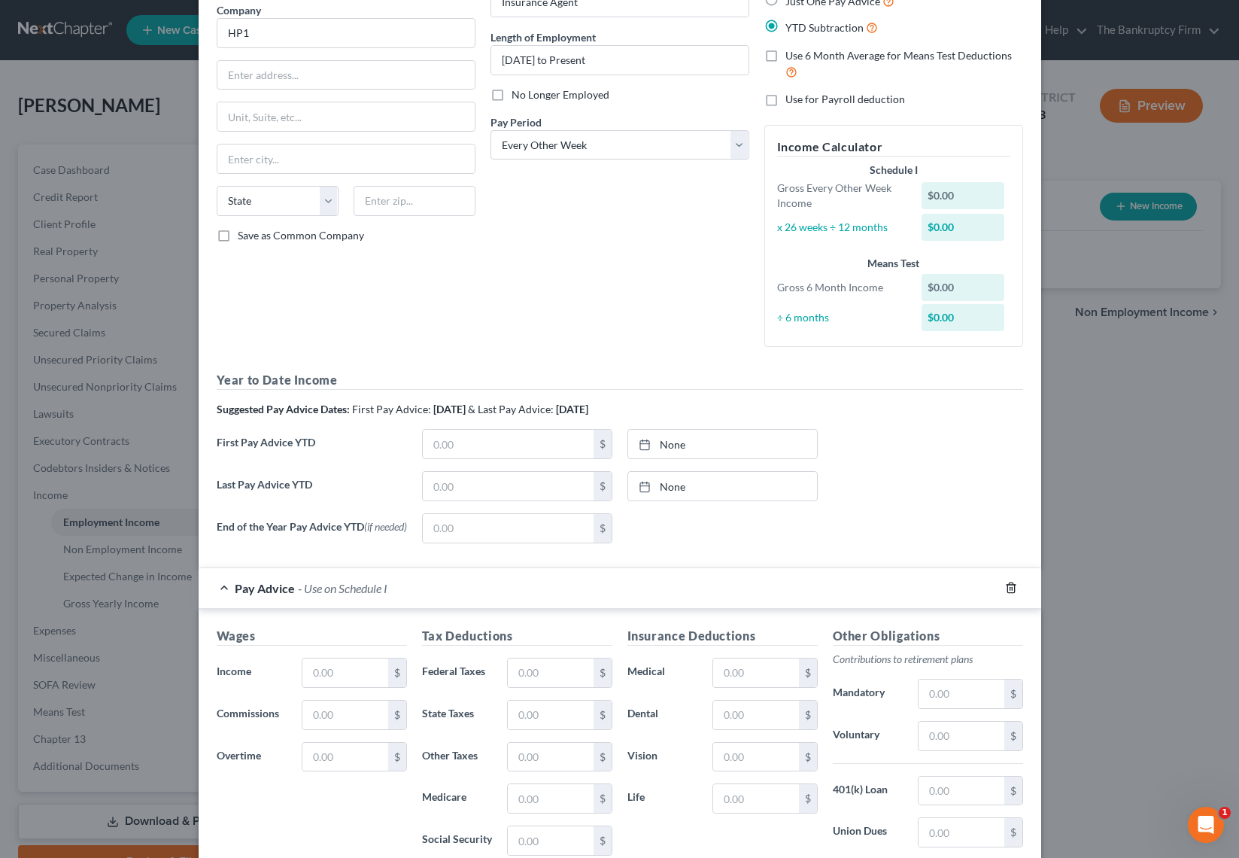
click at [1012, 590] on line "button" at bounding box center [1012, 589] width 0 height 3
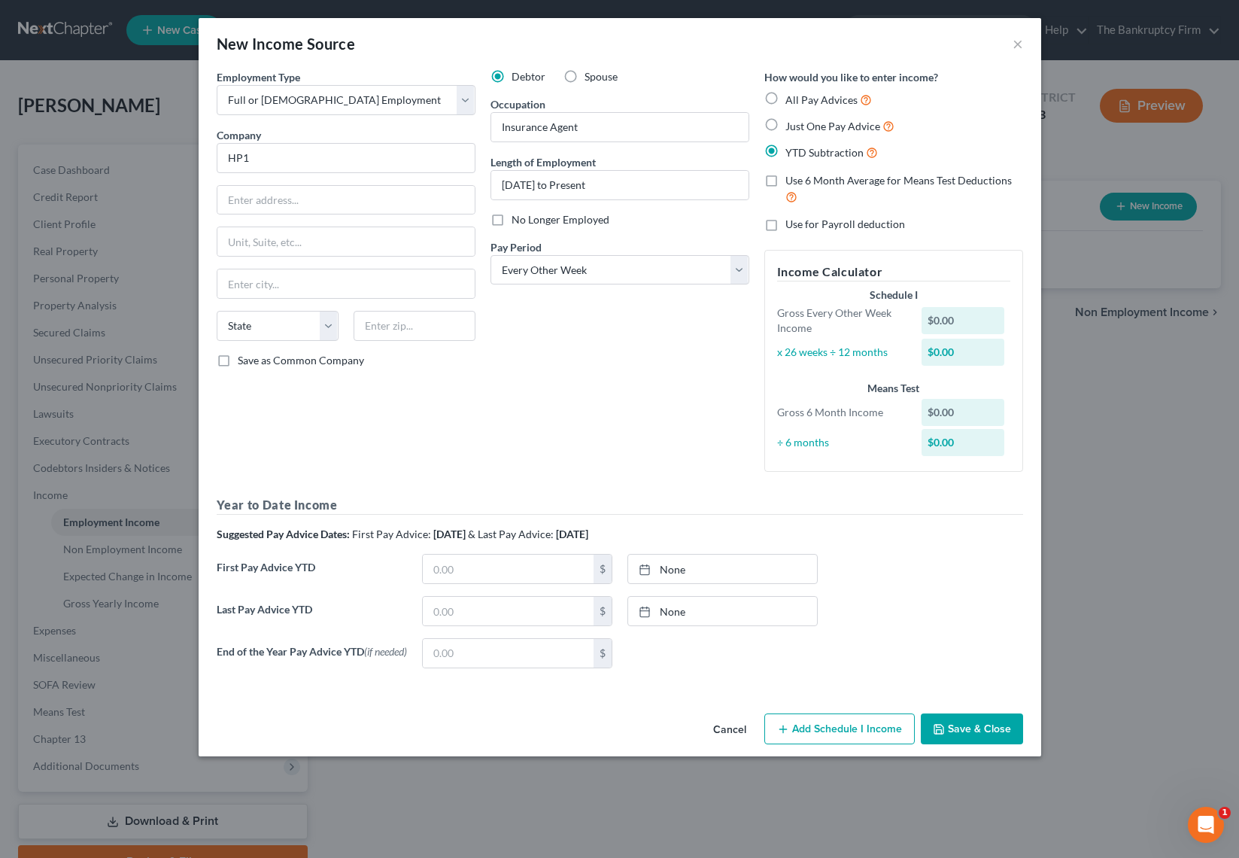
scroll to position [0, 0]
click at [982, 734] on button "Save & Close" at bounding box center [972, 729] width 102 height 32
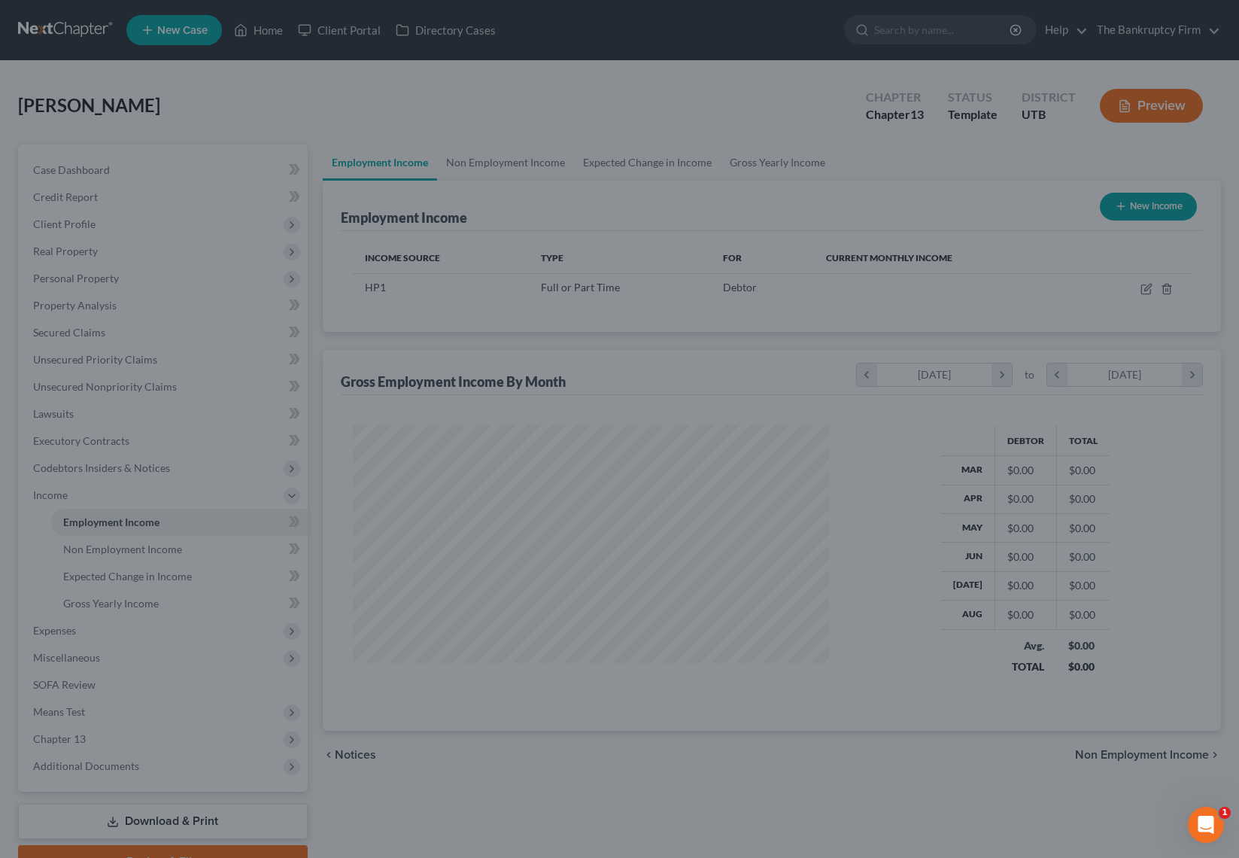
scroll to position [270, 507]
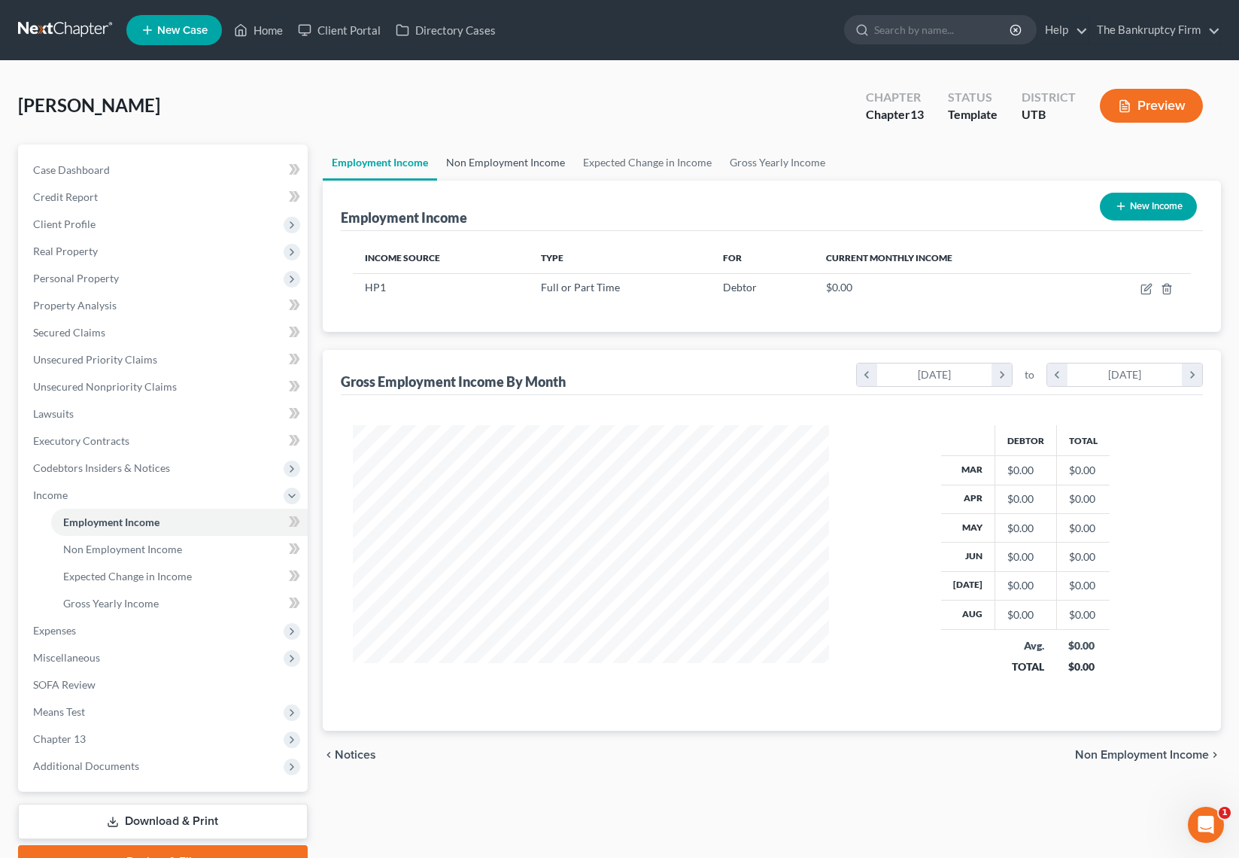
click at [511, 159] on link "Non Employment Income" at bounding box center [505, 162] width 137 height 36
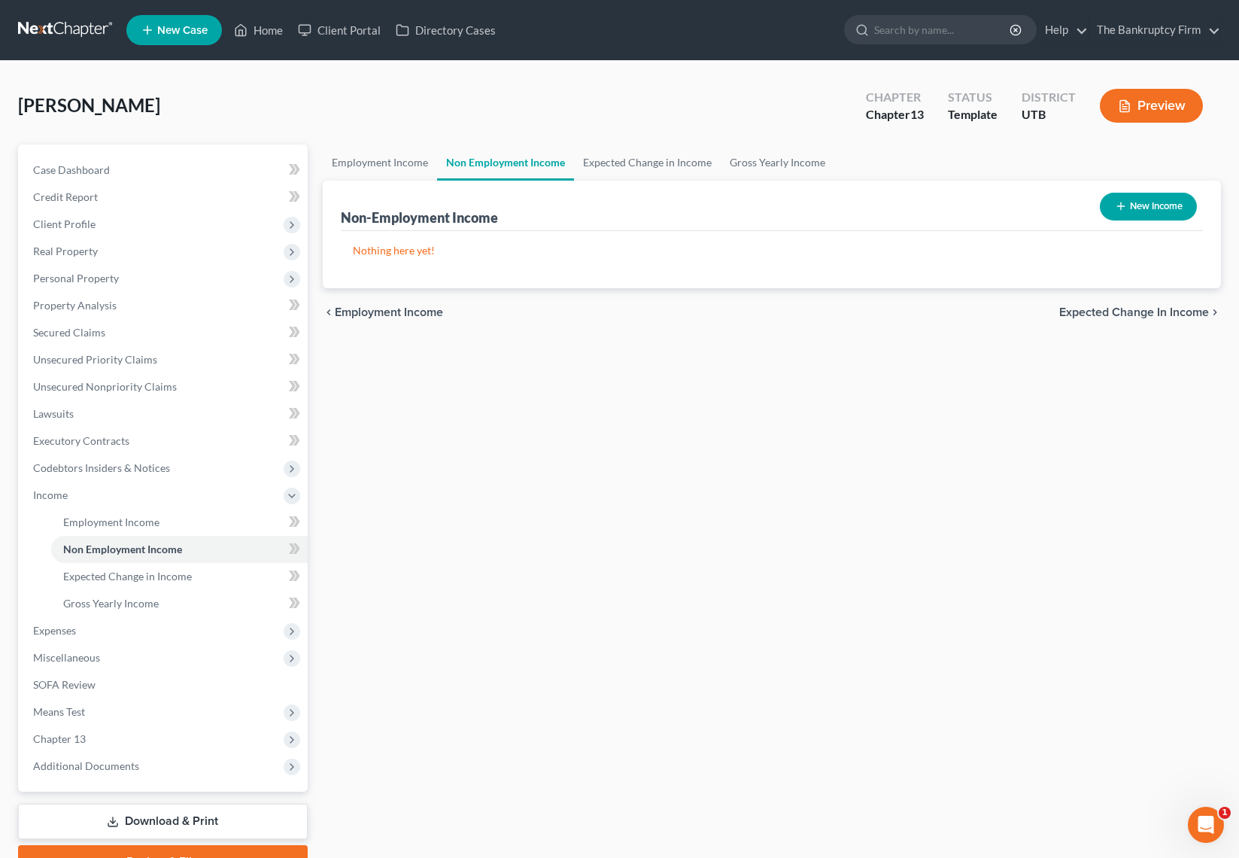
click at [1156, 208] on button "New Income" at bounding box center [1148, 207] width 97 height 28
select select "0"
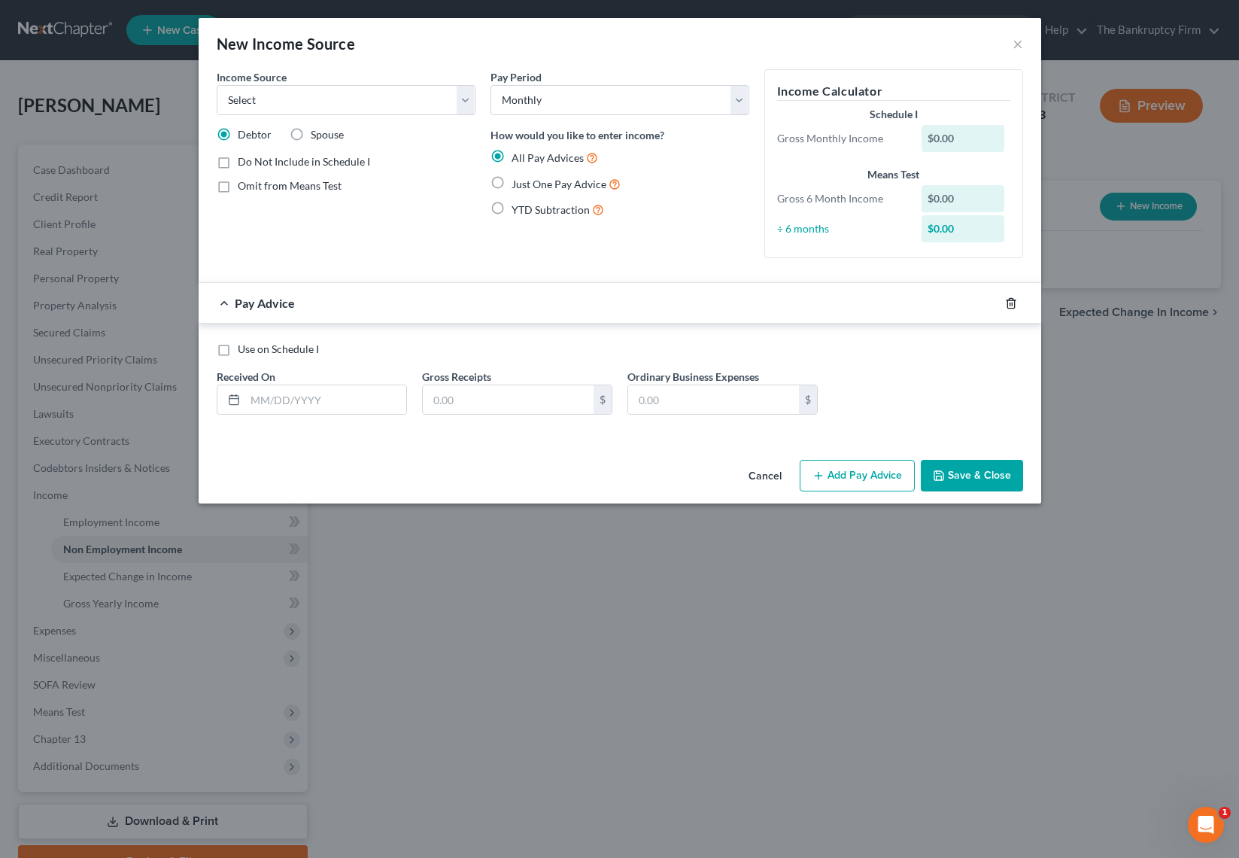
click at [1012, 305] on icon "button" at bounding box center [1011, 303] width 12 height 12
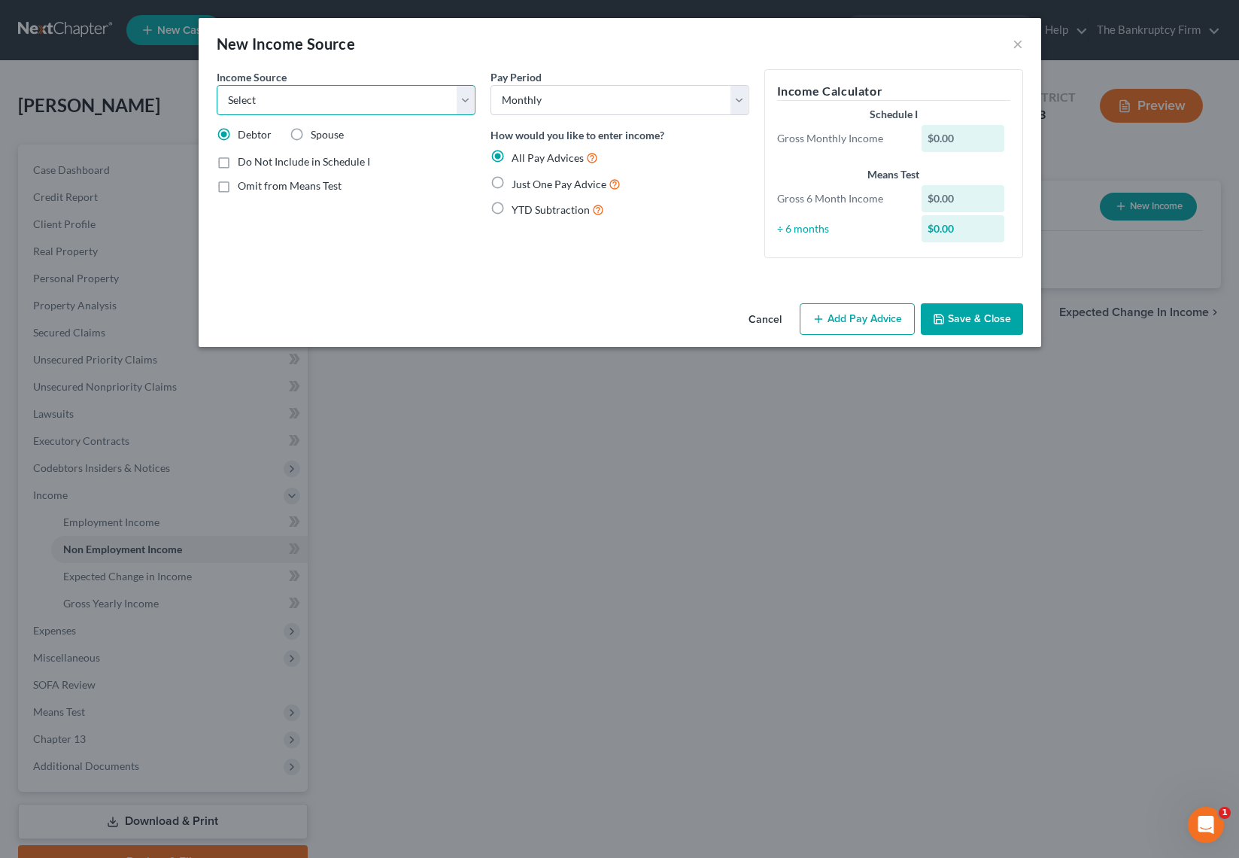
click at [322, 100] on select "Select Unemployment Disability (from employer) Pension Retirement Social Securi…" at bounding box center [346, 100] width 259 height 30
select select "3"
click at [217, 85] on select "Select Unemployment Disability (from employer) Pension Retirement Social Securi…" at bounding box center [346, 100] width 259 height 30
click at [512, 181] on label "Just One Pay Advice" at bounding box center [566, 183] width 109 height 17
click at [518, 181] on input "Just One Pay Advice" at bounding box center [523, 180] width 10 height 10
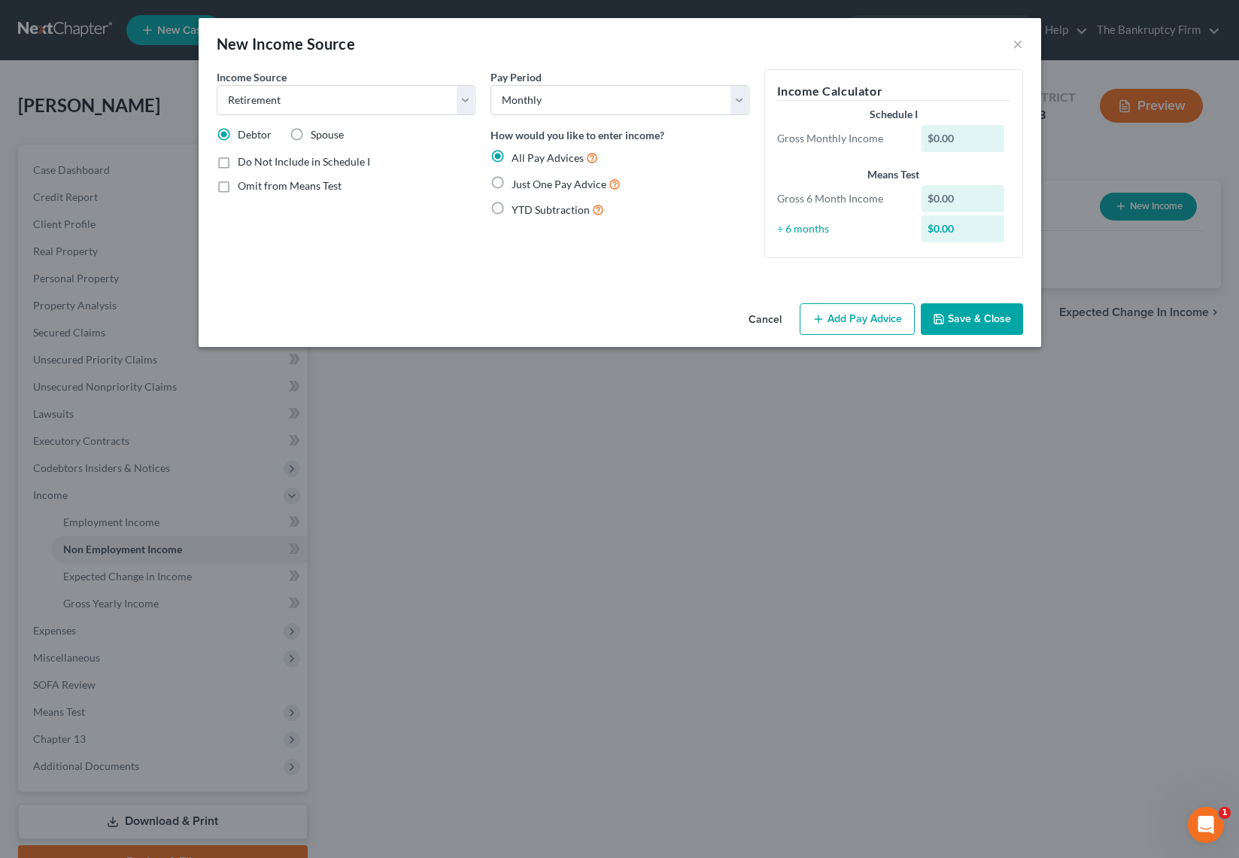
radio input "true"
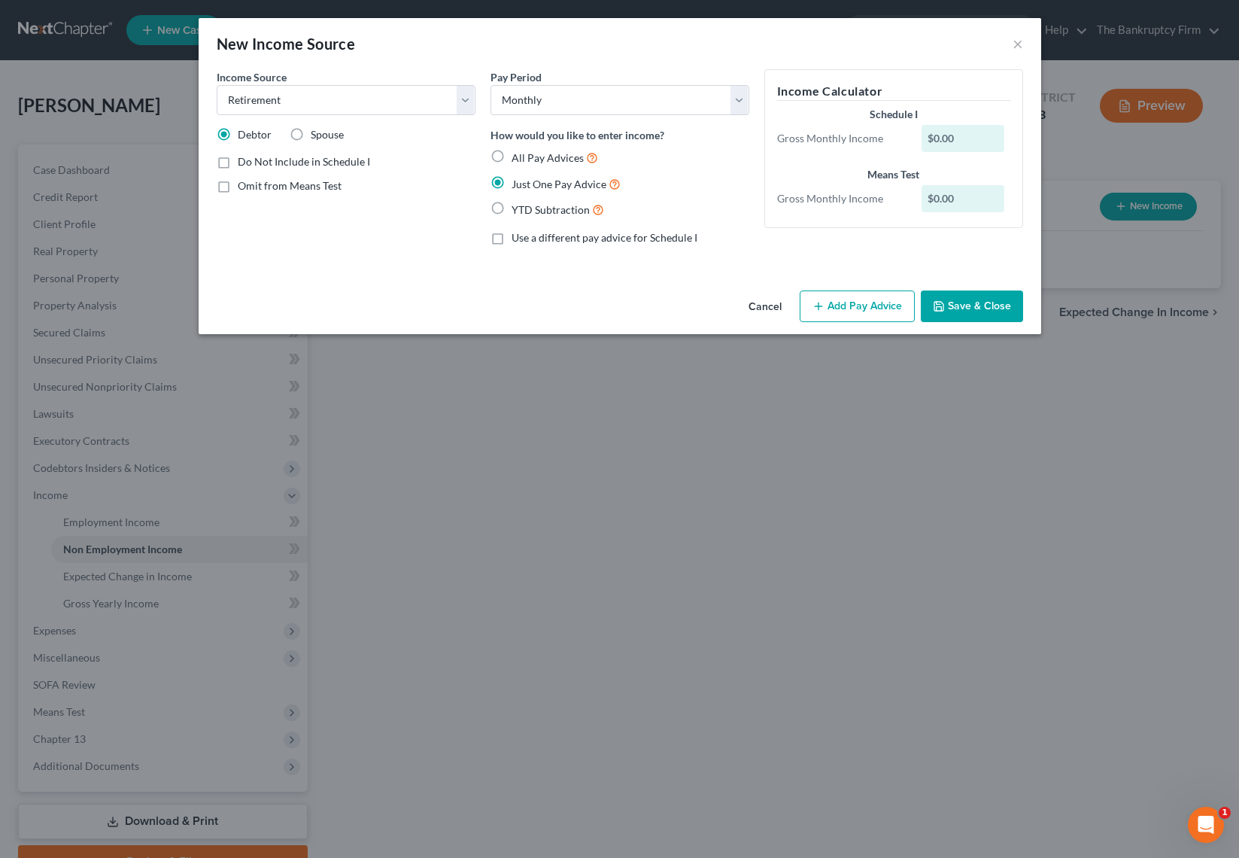
click at [850, 309] on button "Add Pay Advice" at bounding box center [857, 306] width 115 height 32
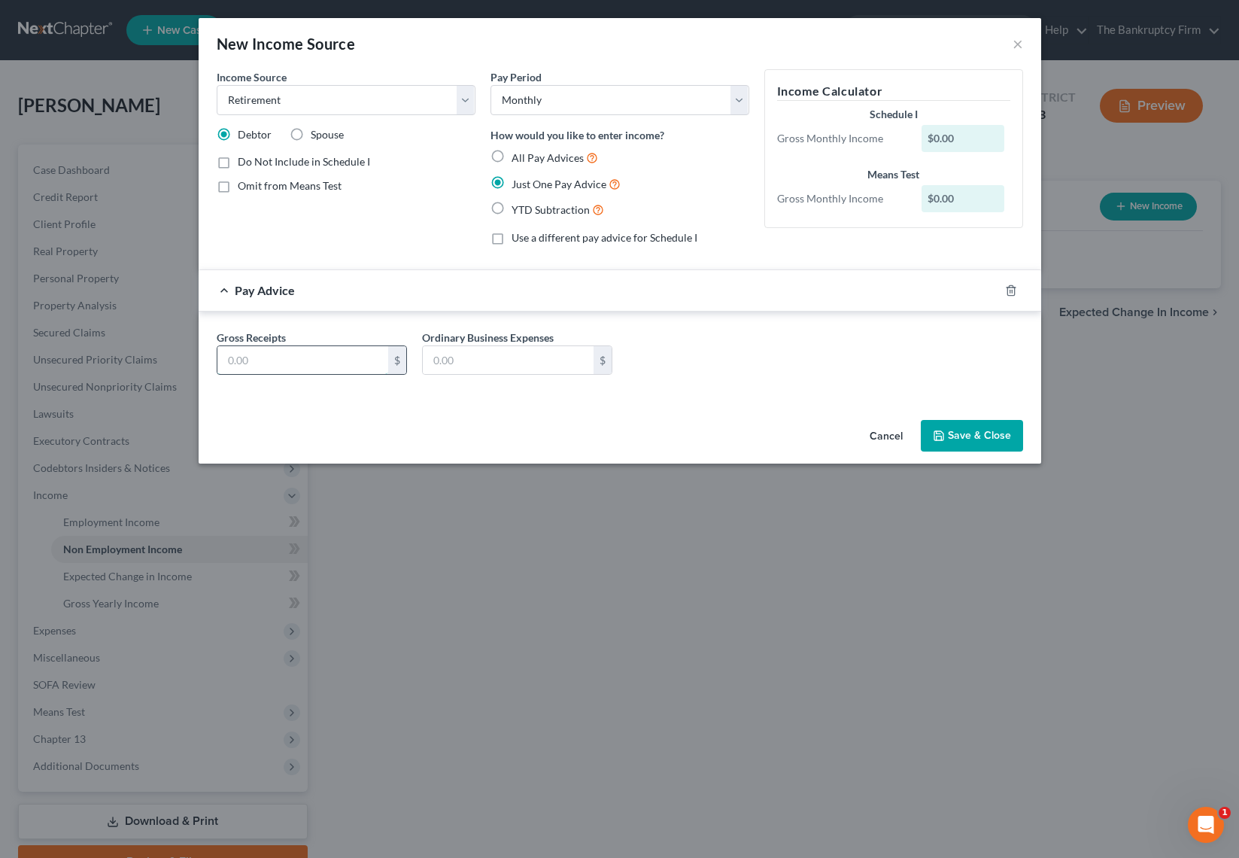
click at [291, 354] on input "text" at bounding box center [302, 360] width 171 height 29
type input "2,400"
click at [974, 429] on button "Save & Close" at bounding box center [972, 436] width 102 height 32
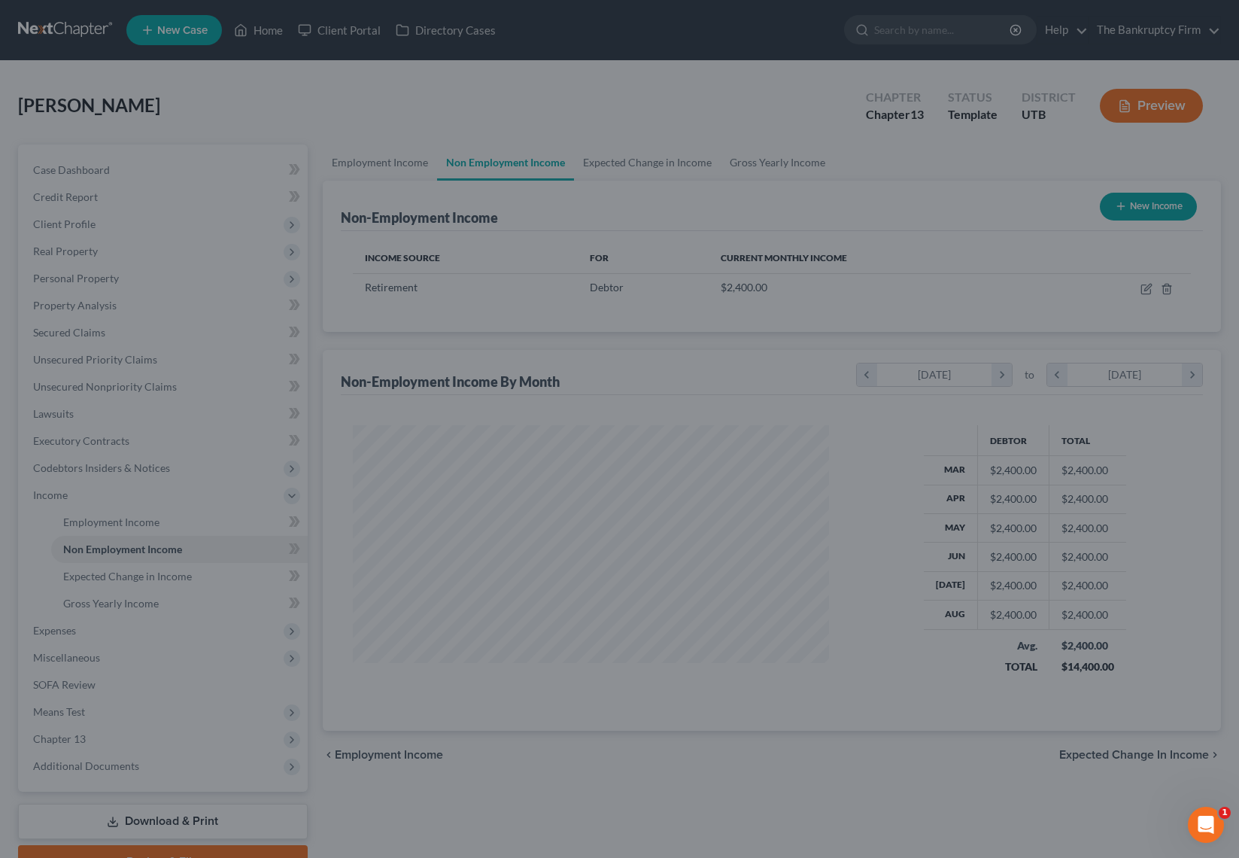
scroll to position [270, 507]
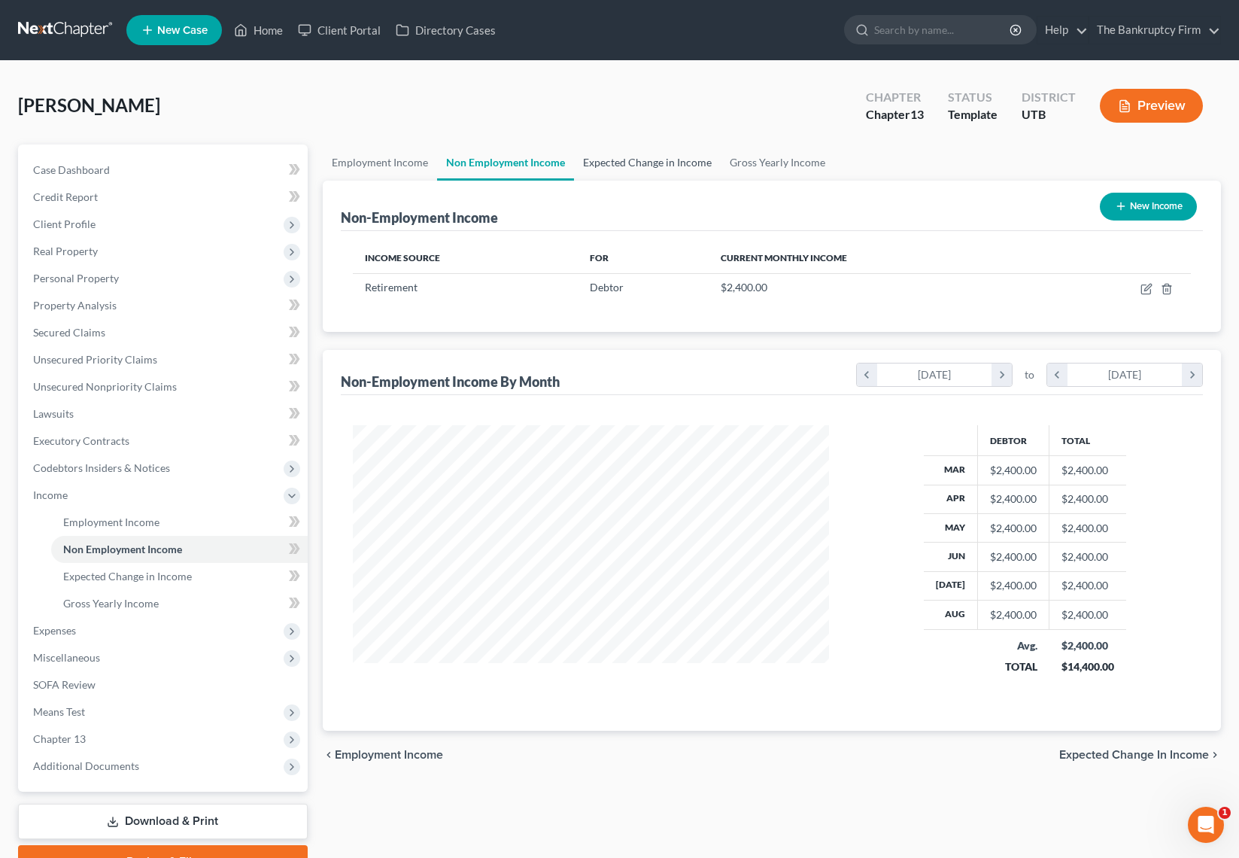
click at [639, 161] on link "Expected Change in Income" at bounding box center [647, 162] width 147 height 36
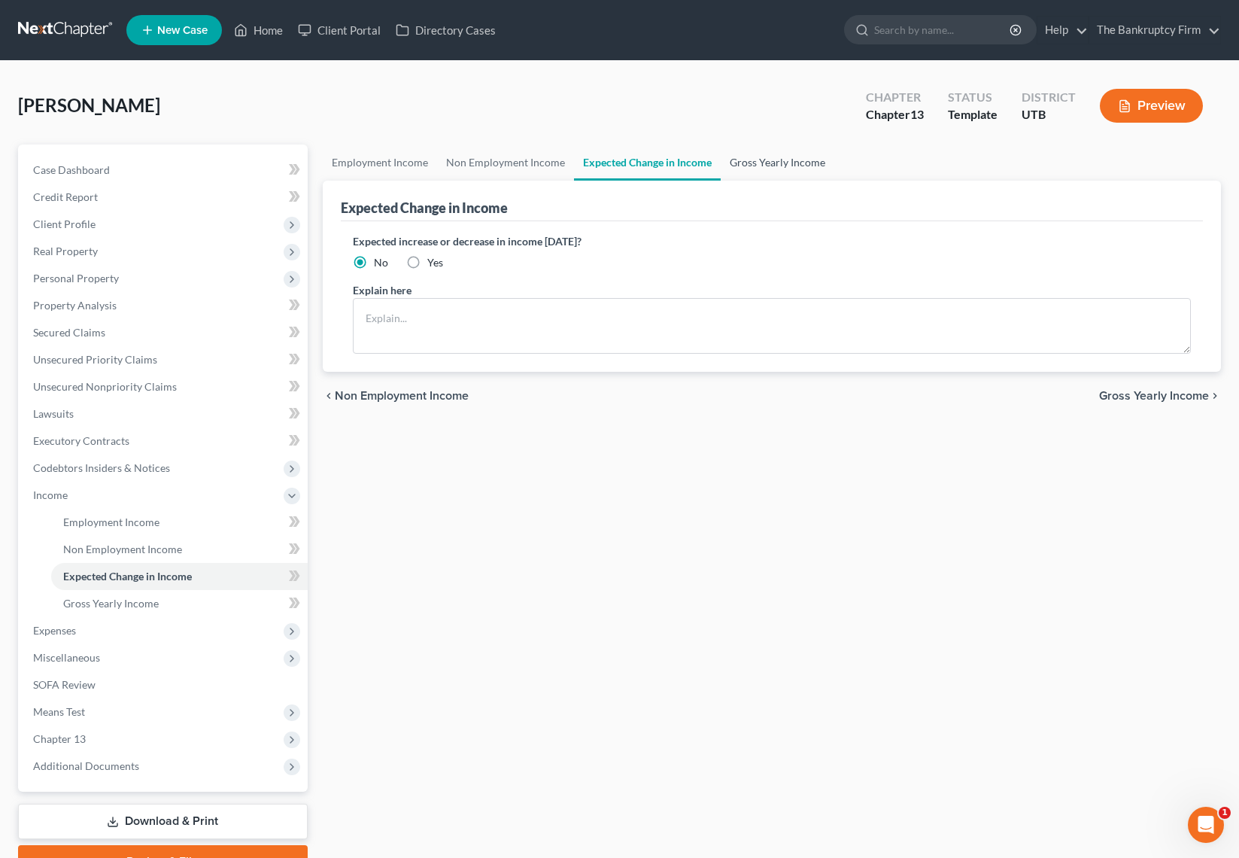
click at [764, 165] on link "Gross Yearly Income" at bounding box center [778, 162] width 114 height 36
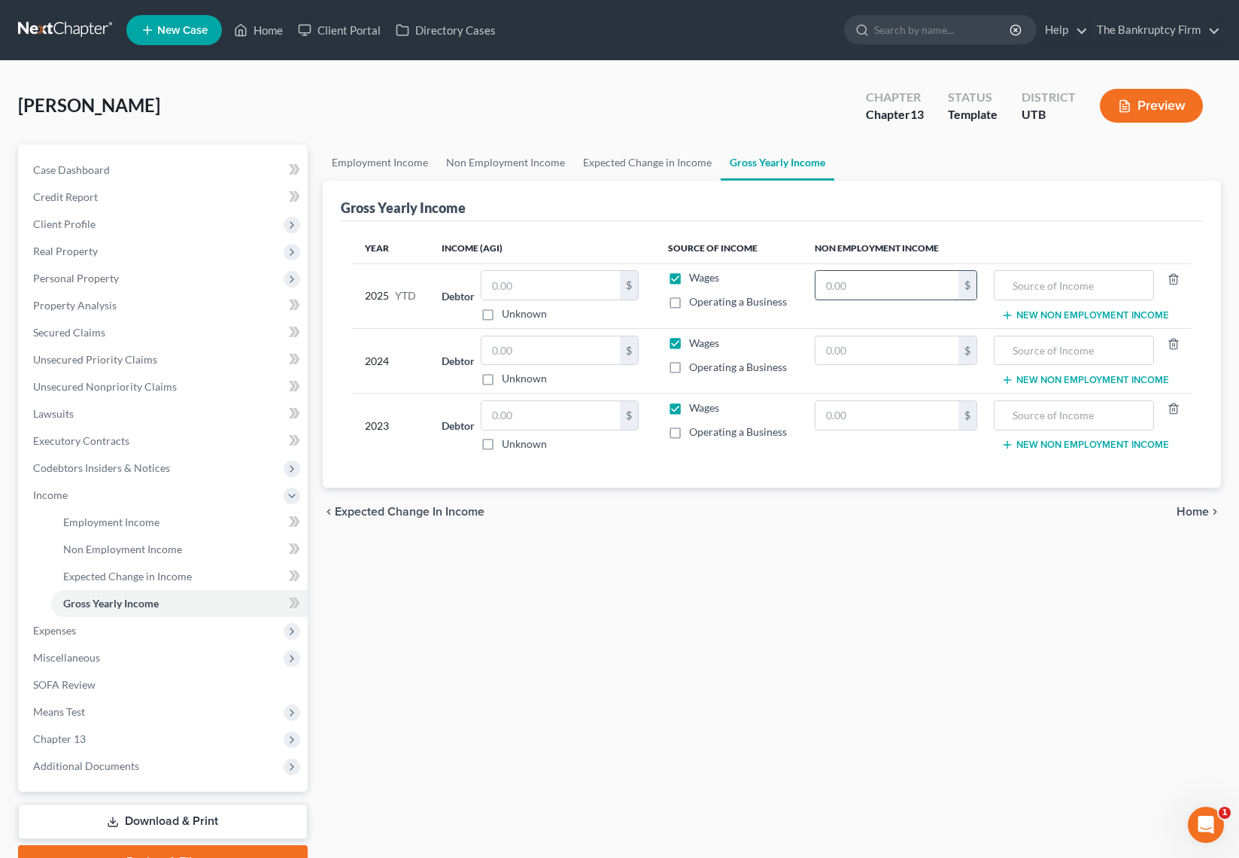
click at [910, 284] on input "text" at bounding box center [887, 285] width 143 height 29
paste input "21600"
type input "21,600"
click at [1064, 281] on input "text" at bounding box center [1074, 285] width 144 height 29
type input "URS"
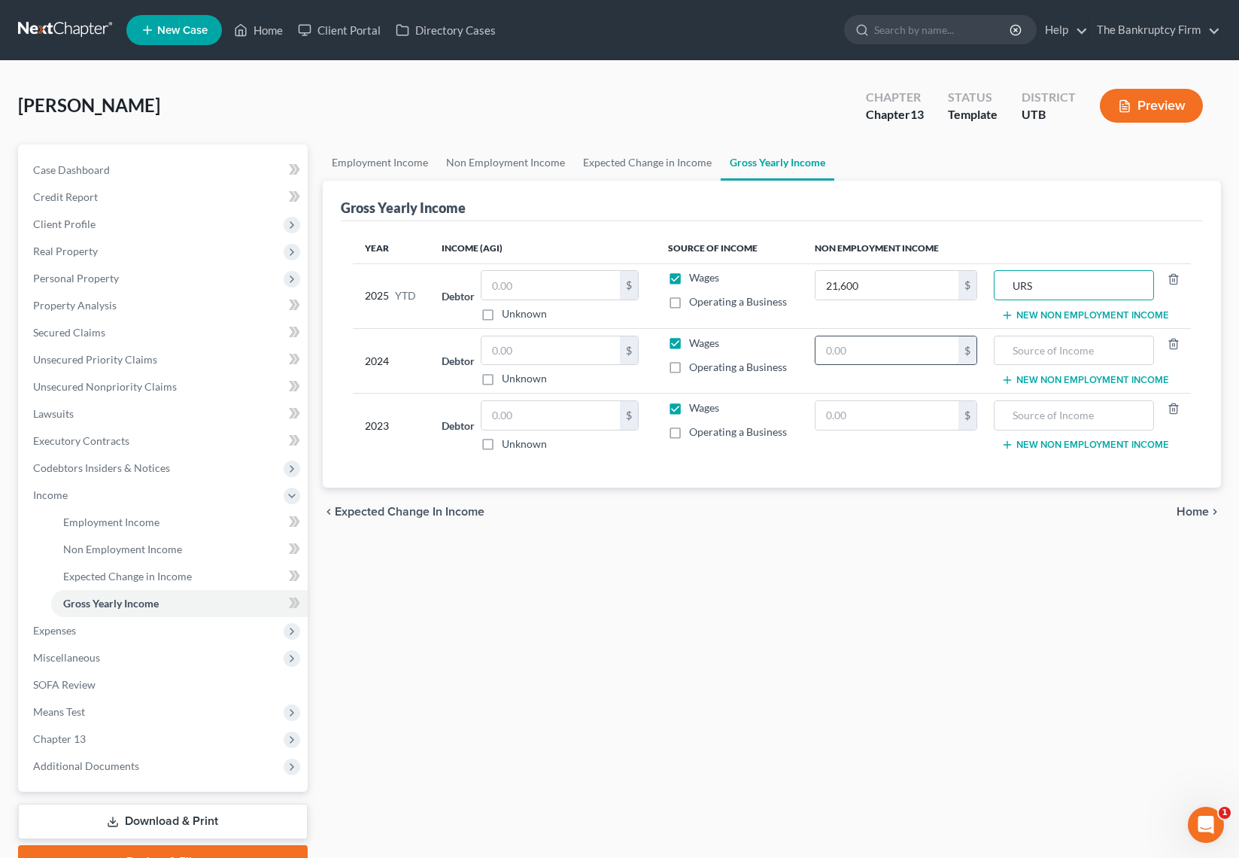
click at [878, 351] on input "text" at bounding box center [887, 350] width 143 height 29
drag, startPoint x: 852, startPoint y: 348, endPoint x: 982, endPoint y: 345, distance: 129.5
click at [982, 345] on td "28,880 $" at bounding box center [896, 360] width 187 height 65
click at [840, 413] on input "text" at bounding box center [887, 415] width 143 height 29
click at [853, 348] on input "0" at bounding box center [887, 350] width 143 height 29
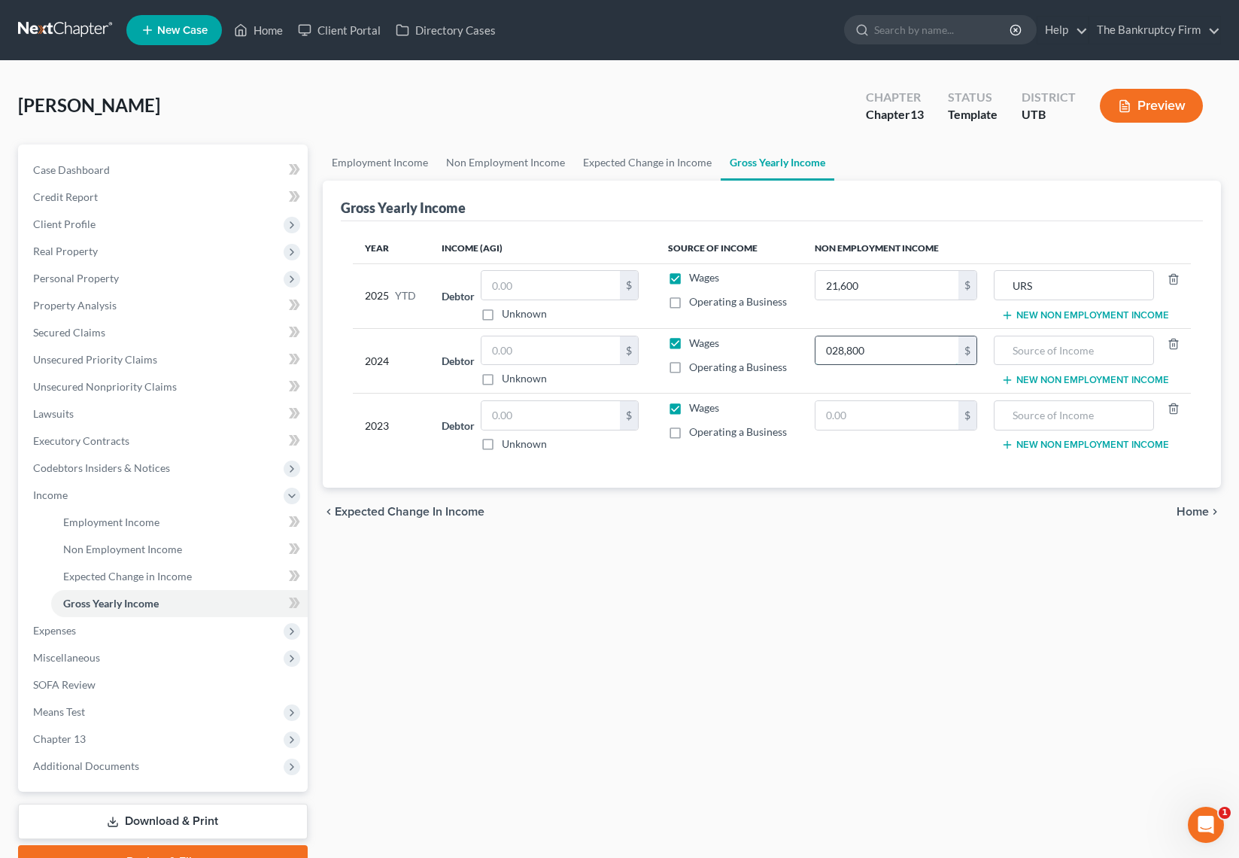
type input "028,800"
drag, startPoint x: 838, startPoint y: 349, endPoint x: 792, endPoint y: 348, distance: 45.9
click at [792, 348] on tr "2024 Debtor $ Unknown Balance Undetermined $ Unknown Wages Operating a Business…" at bounding box center [772, 360] width 838 height 65
click at [1037, 354] on input "text" at bounding box center [1074, 350] width 144 height 29
type input "URS"
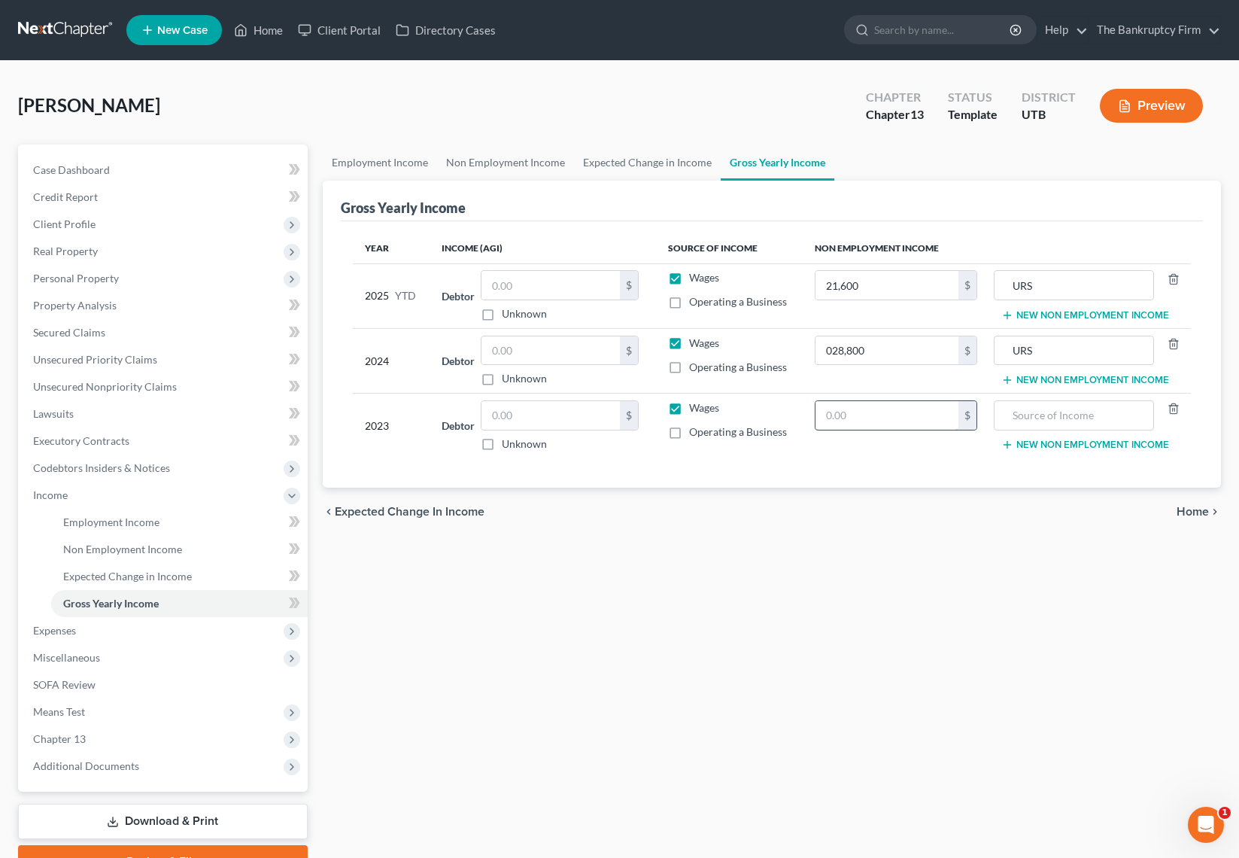
click at [856, 410] on input "text" at bounding box center [887, 415] width 143 height 29
type input "28,800"
click at [50, 631] on span "Expenses" at bounding box center [54, 630] width 43 height 13
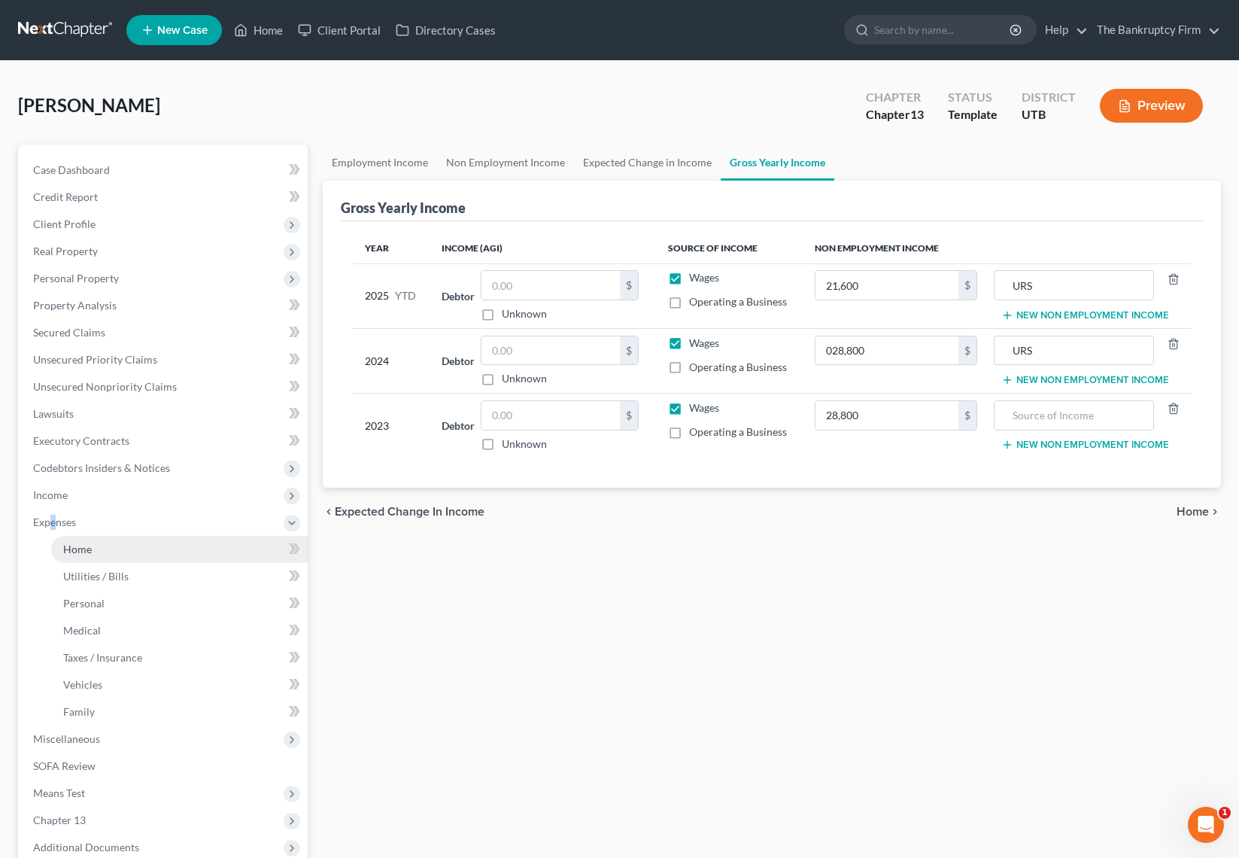
click at [125, 556] on link "Home" at bounding box center [179, 549] width 257 height 27
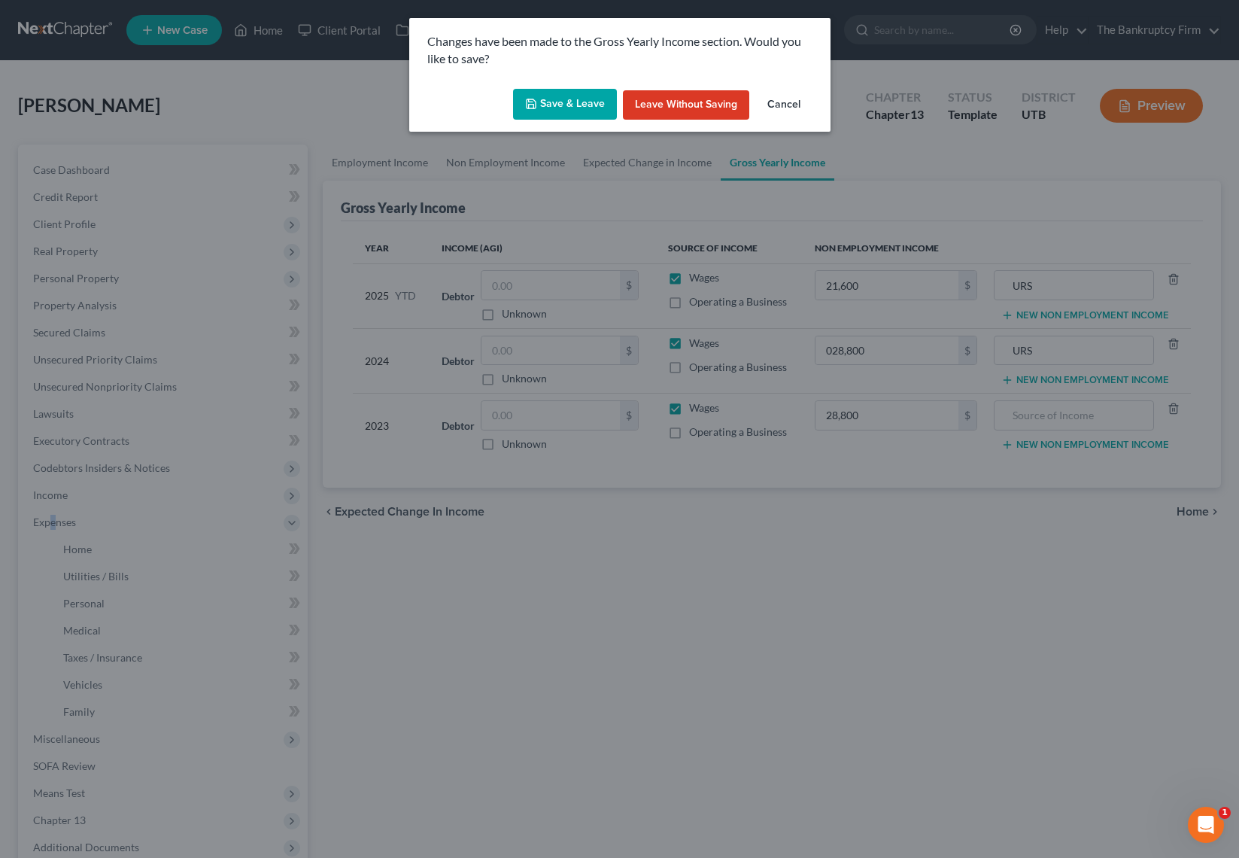
click at [569, 105] on button "Save & Leave" at bounding box center [565, 105] width 104 height 32
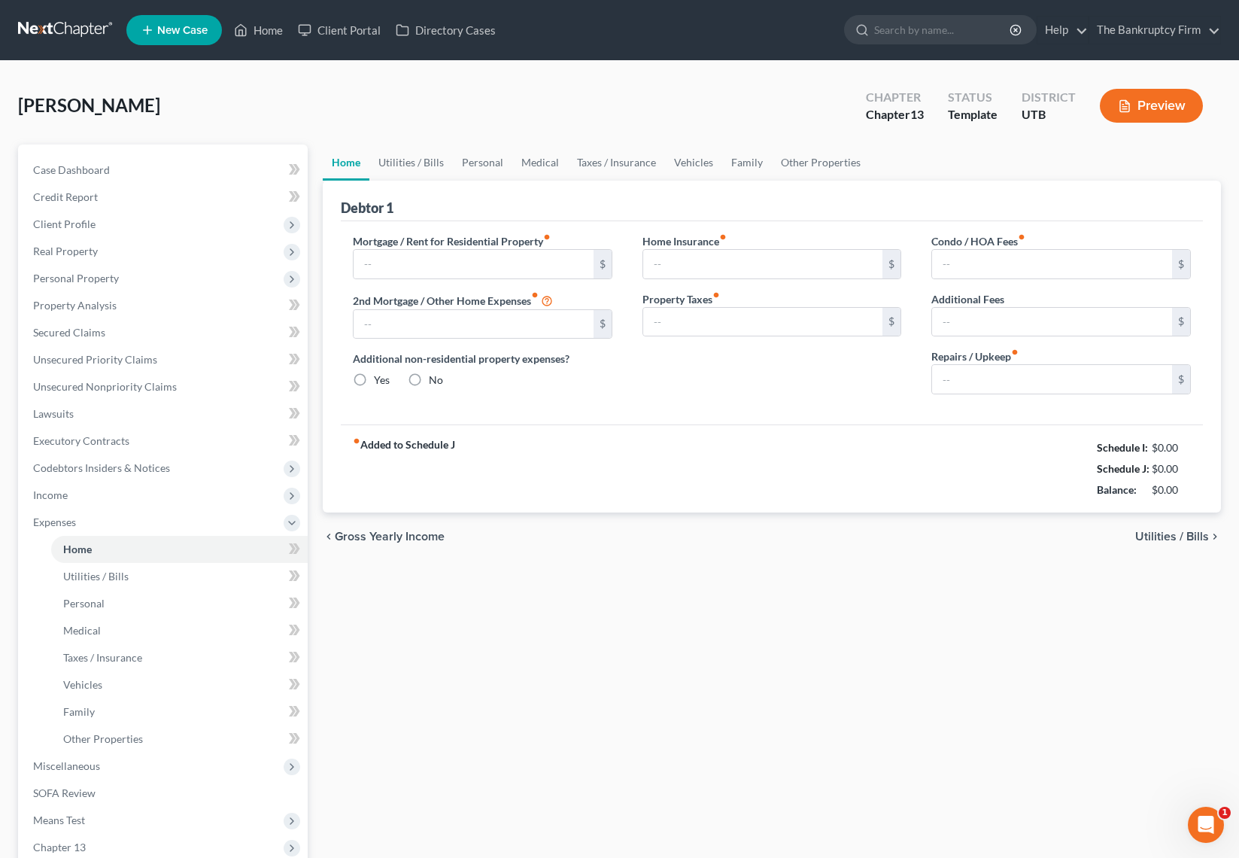
type input "0.00"
radio input "true"
type input "0.00"
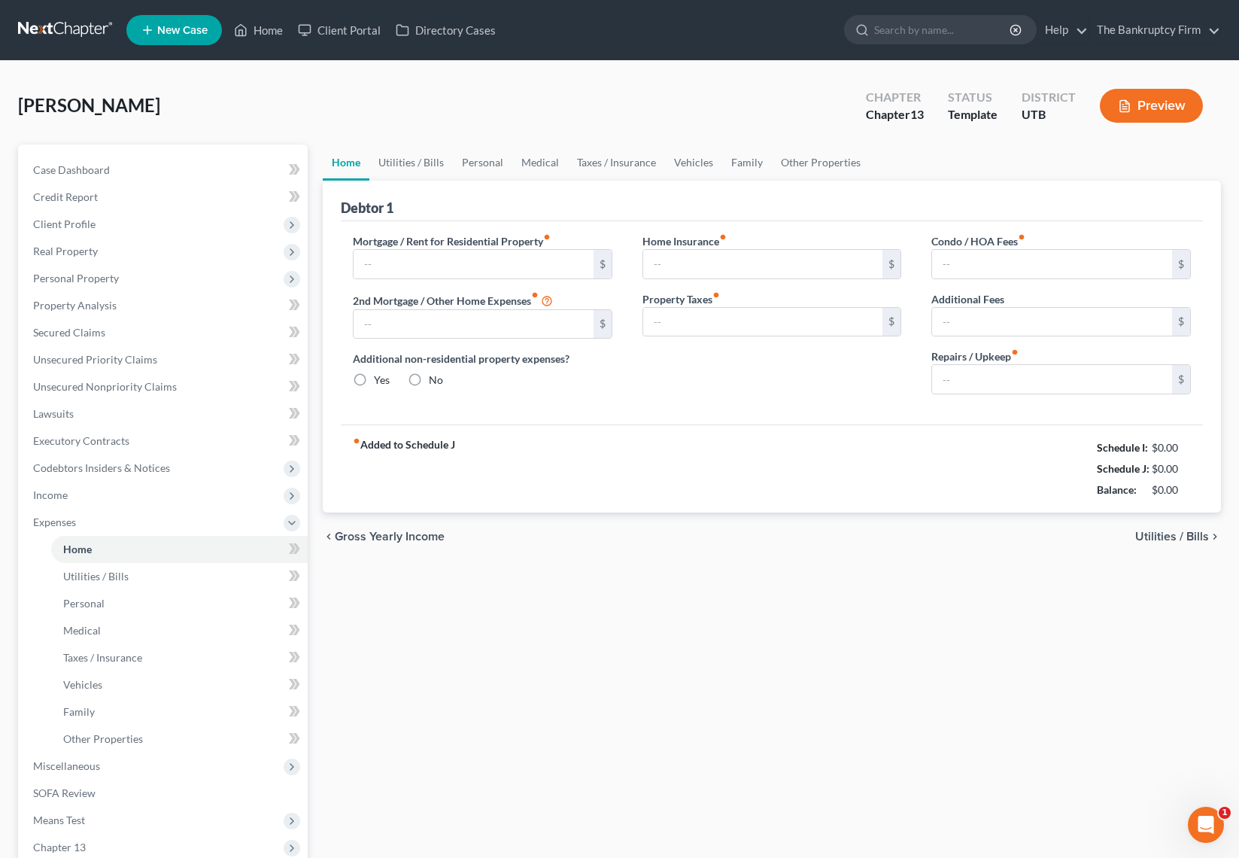
type input "0.00"
click at [438, 271] on input "text" at bounding box center [474, 264] width 240 height 29
type input "1,206.00"
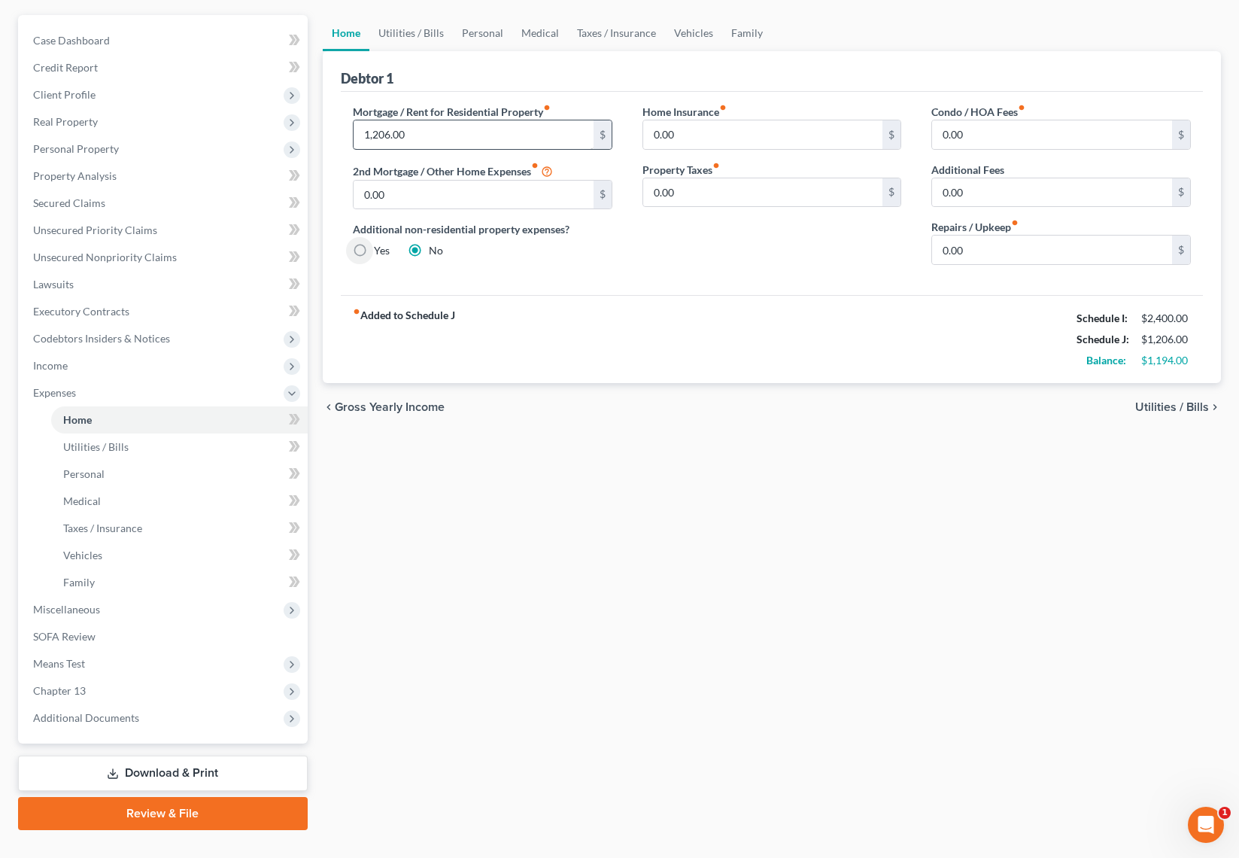
scroll to position [159, 0]
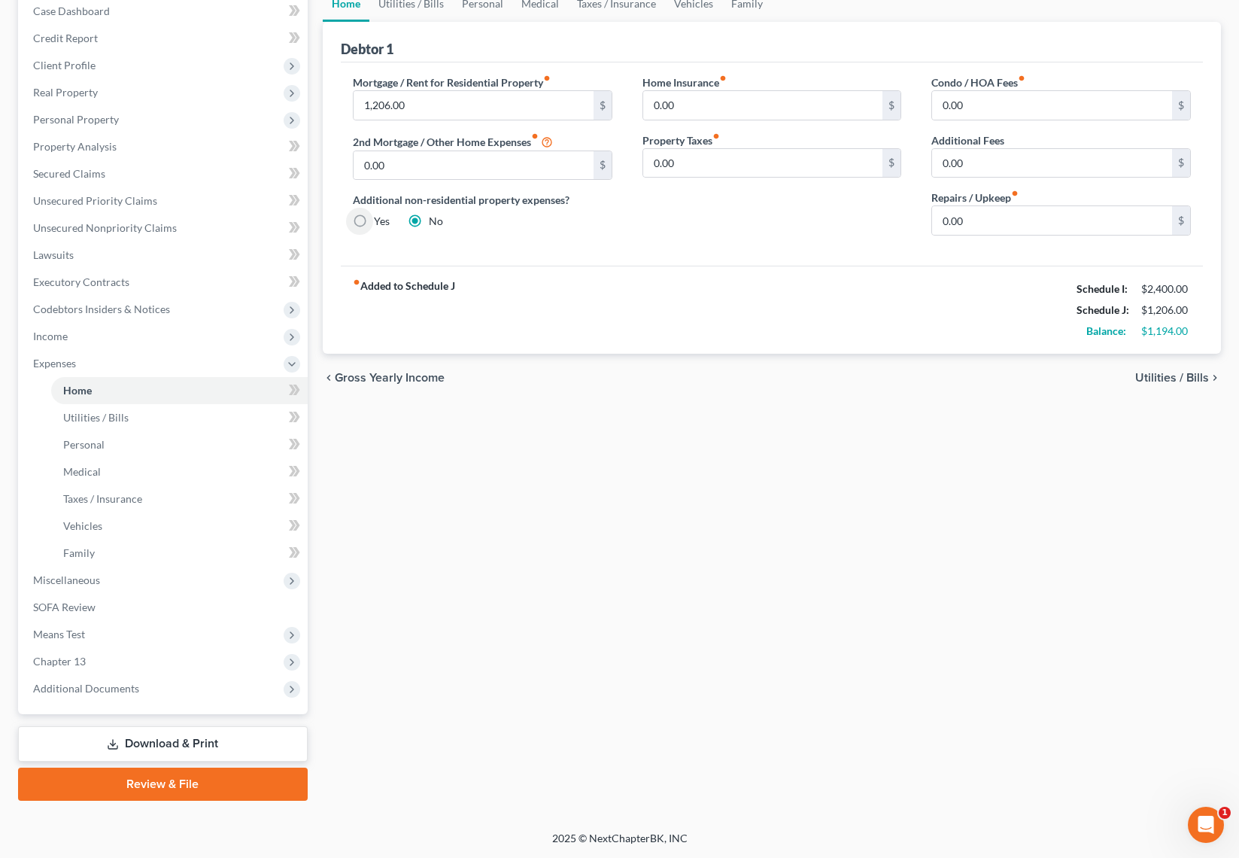
click at [528, 53] on div "Debtor 1" at bounding box center [772, 42] width 862 height 41
click at [707, 158] on input "0.00" at bounding box center [763, 163] width 240 height 29
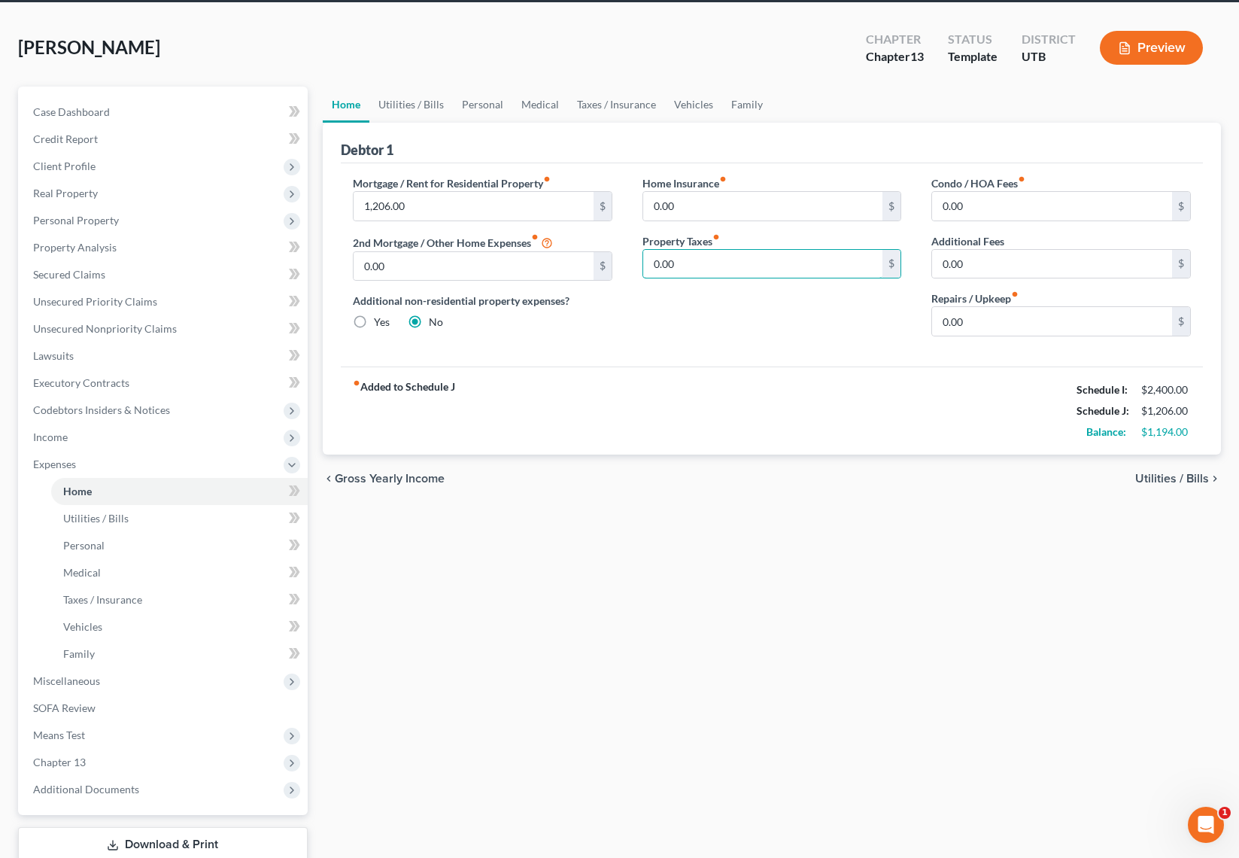
scroll to position [53, 0]
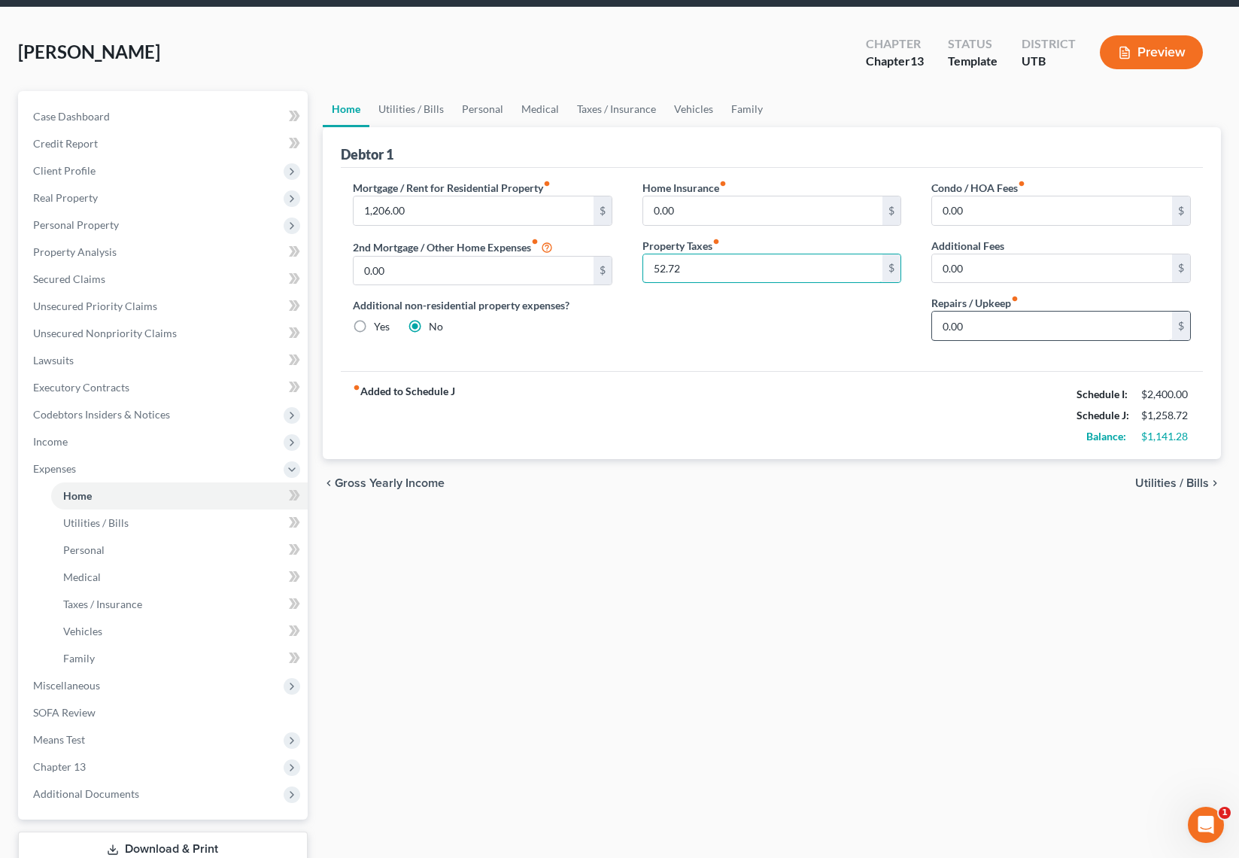
type input "52.72"
click at [998, 329] on input "0.00" at bounding box center [1052, 325] width 240 height 29
click at [411, 114] on link "Utilities / Bills" at bounding box center [411, 109] width 84 height 36
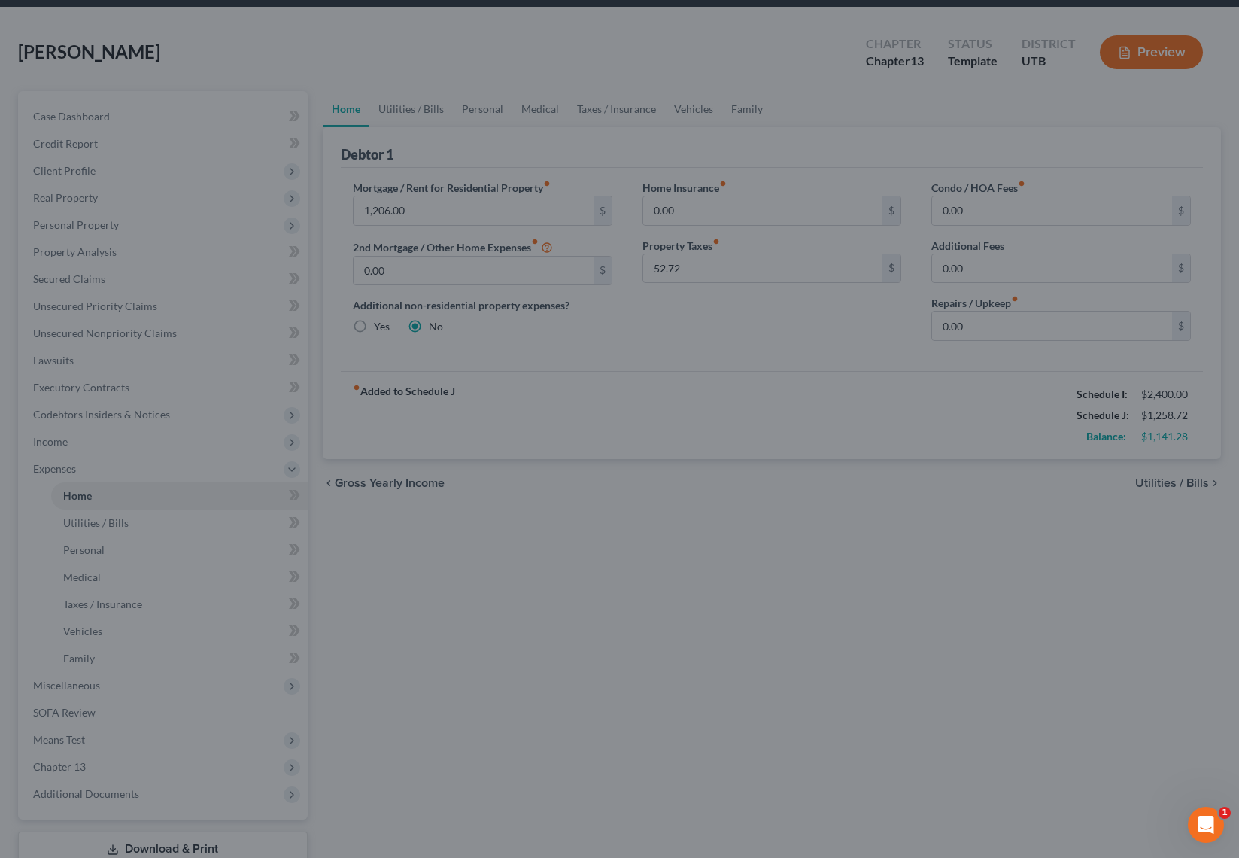
click at [436, 59] on div at bounding box center [619, 429] width 1239 height 858
click at [418, 104] on div at bounding box center [619, 429] width 1239 height 858
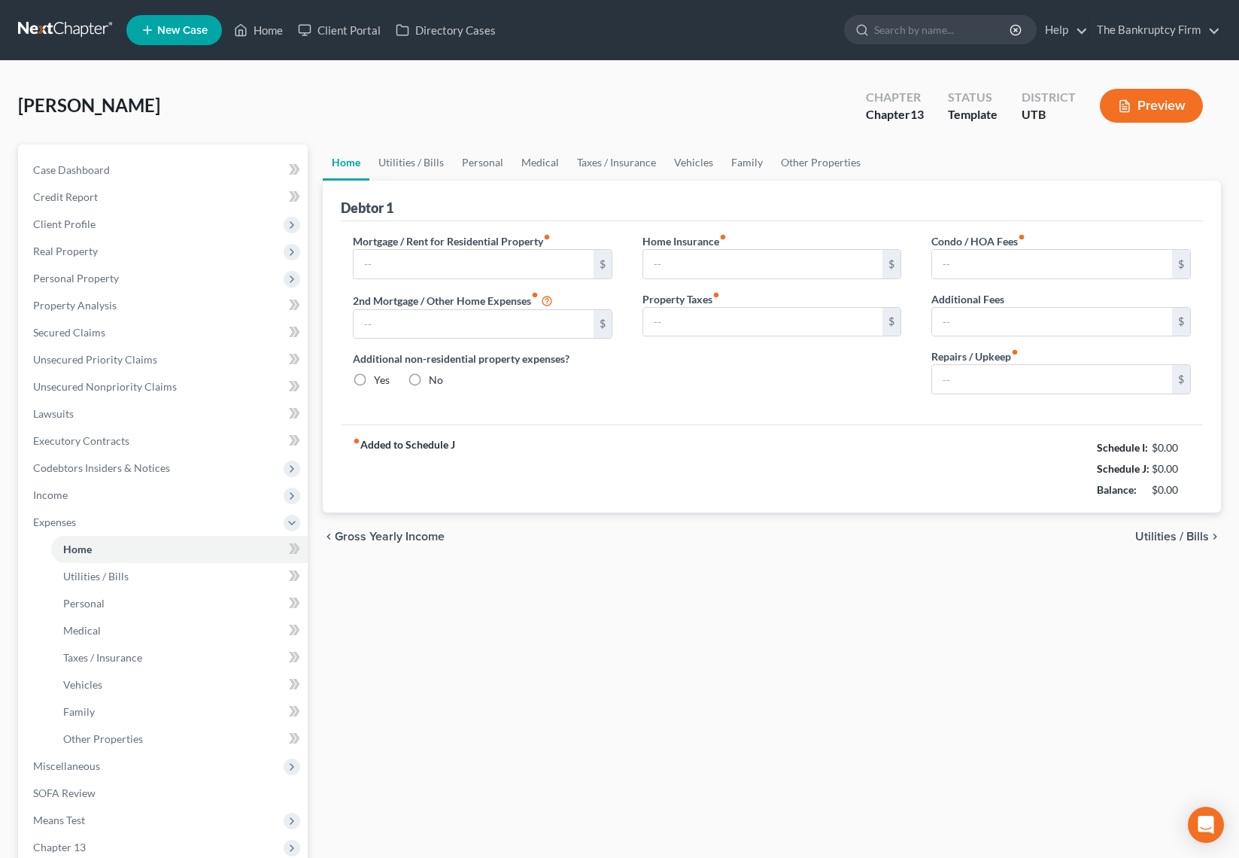
type input "0.00"
radio input "true"
type input "0.00"
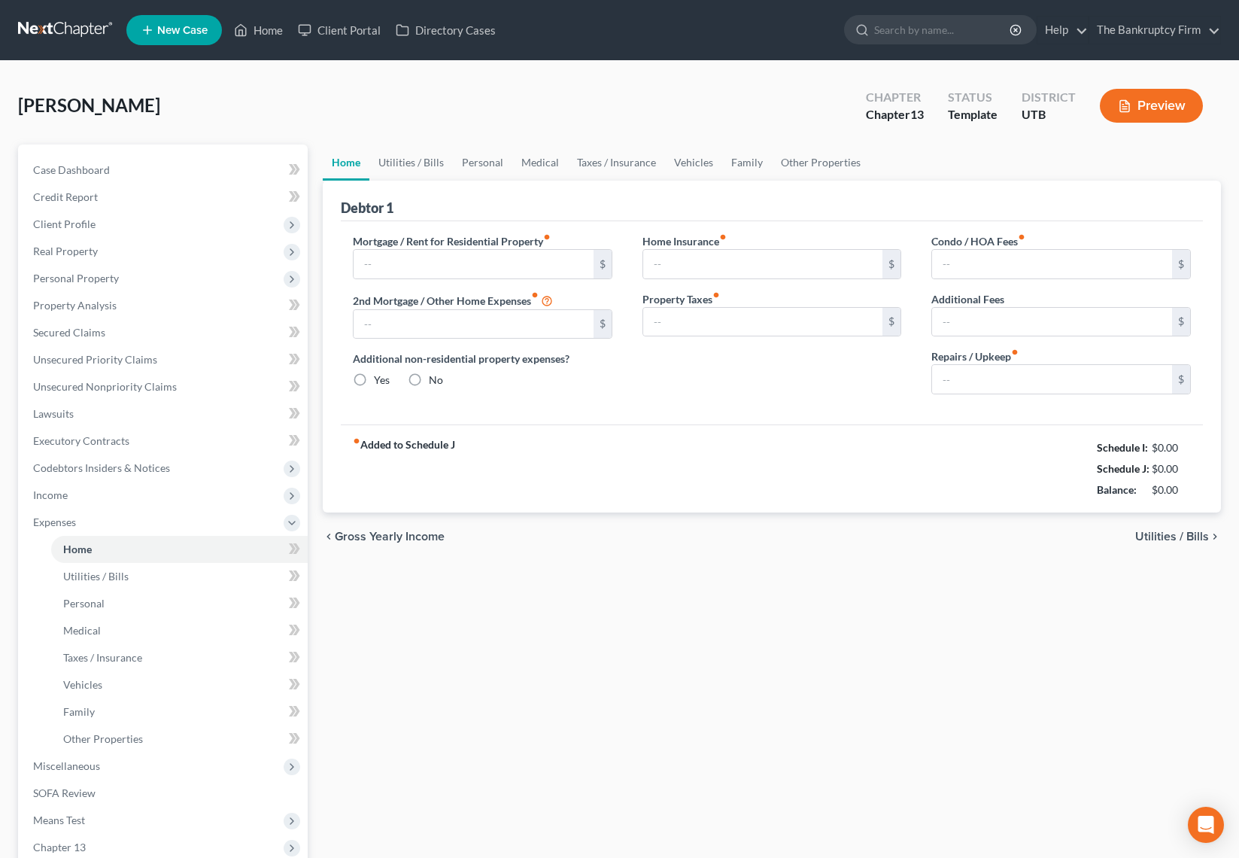
type input "0.00"
click at [454, 266] on input "text" at bounding box center [474, 264] width 240 height 29
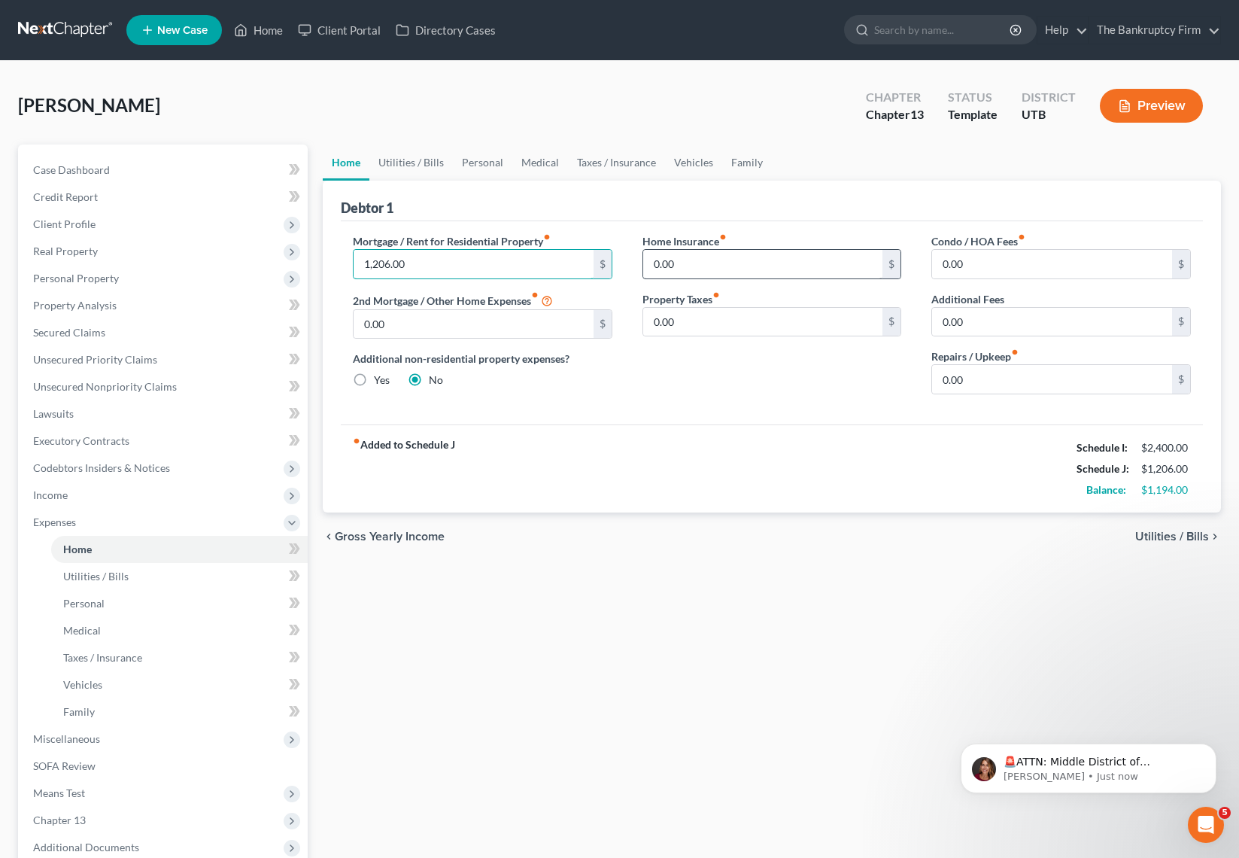
drag, startPoint x: 454, startPoint y: 268, endPoint x: 676, endPoint y: 276, distance: 222.1
click at [676, 276] on div "Mortgage / Rent for Residential Property fiber_manual_record 1,206.00 $ 2nd Mor…" at bounding box center [772, 319] width 868 height 173
type input "1,266"
click at [682, 325] on input "0.00" at bounding box center [763, 322] width 240 height 29
type input "52.72"
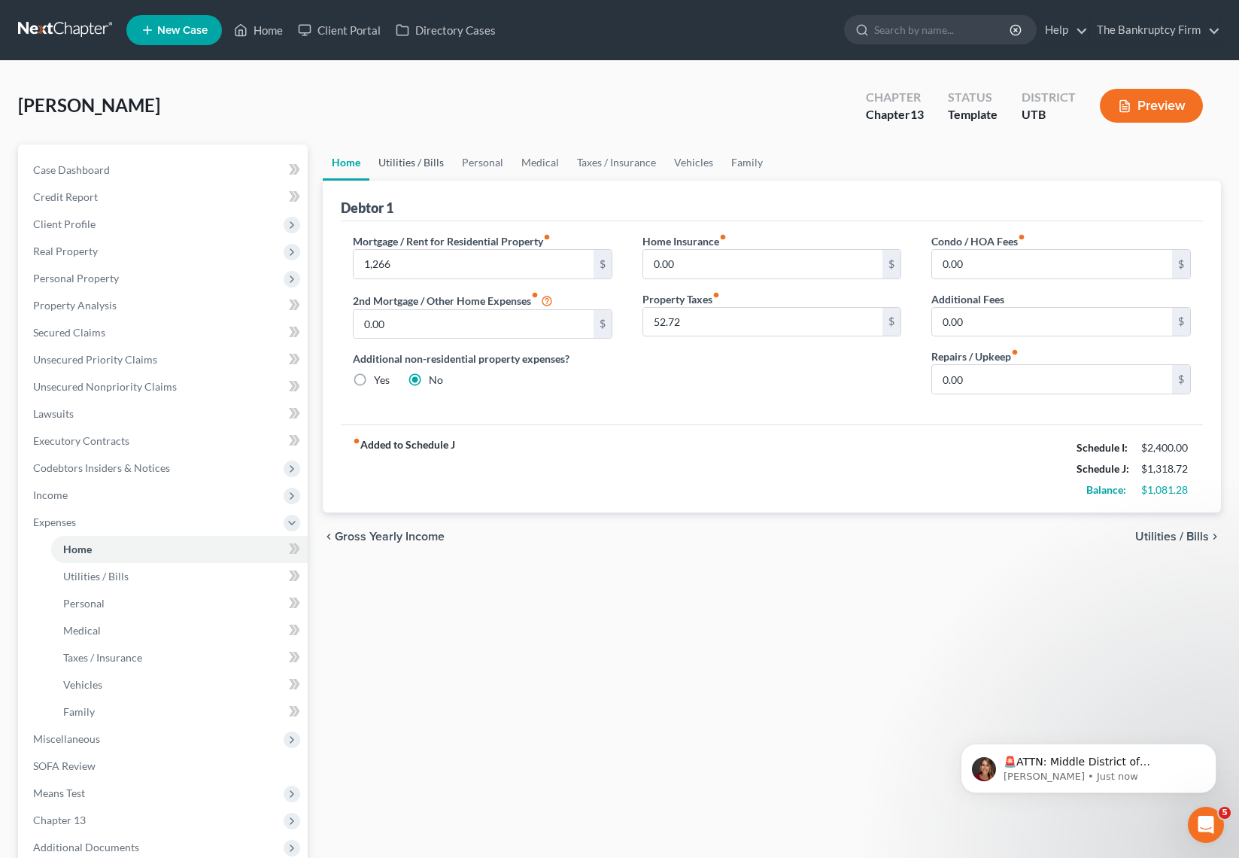
click at [407, 165] on link "Utilities / Bills" at bounding box center [411, 162] width 84 height 36
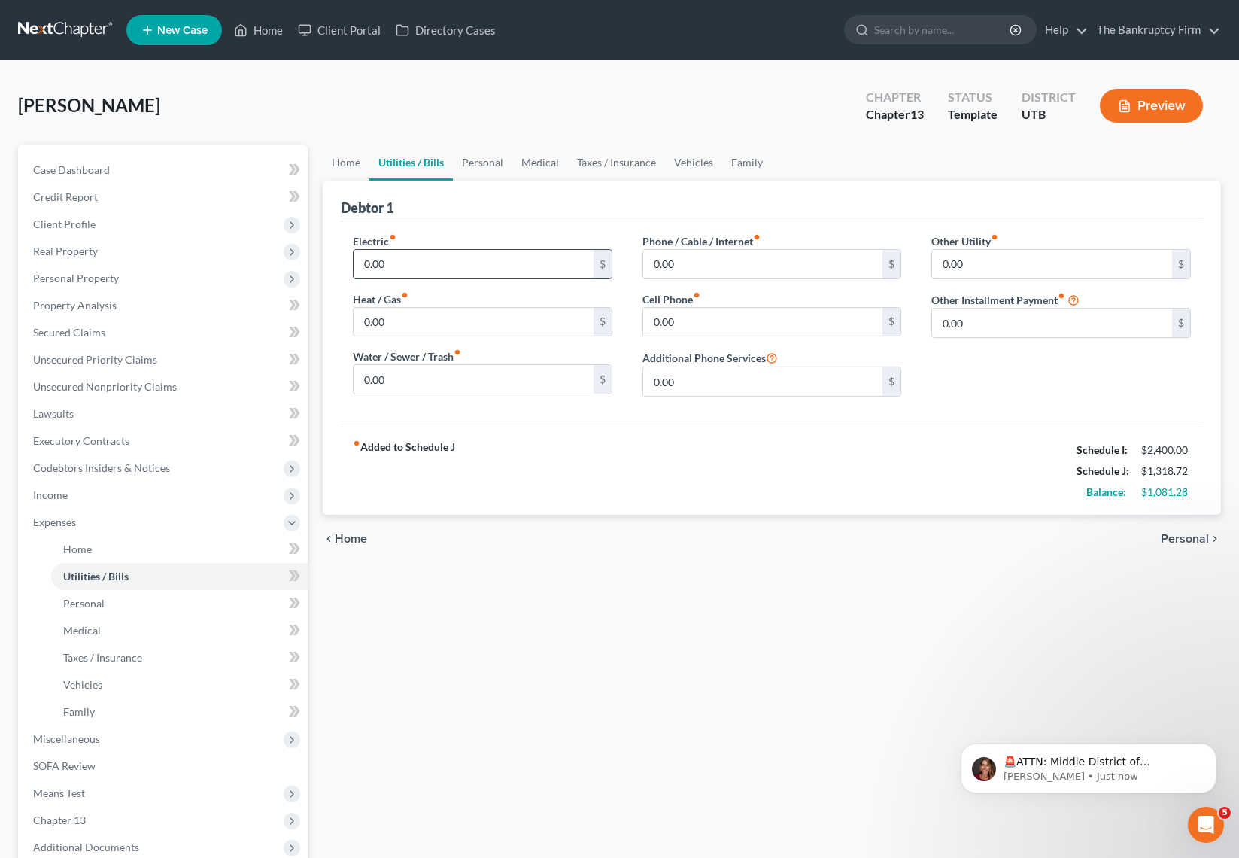
click at [426, 258] on input "0.00" at bounding box center [474, 264] width 240 height 29
type input "7"
type input "40"
type input "310"
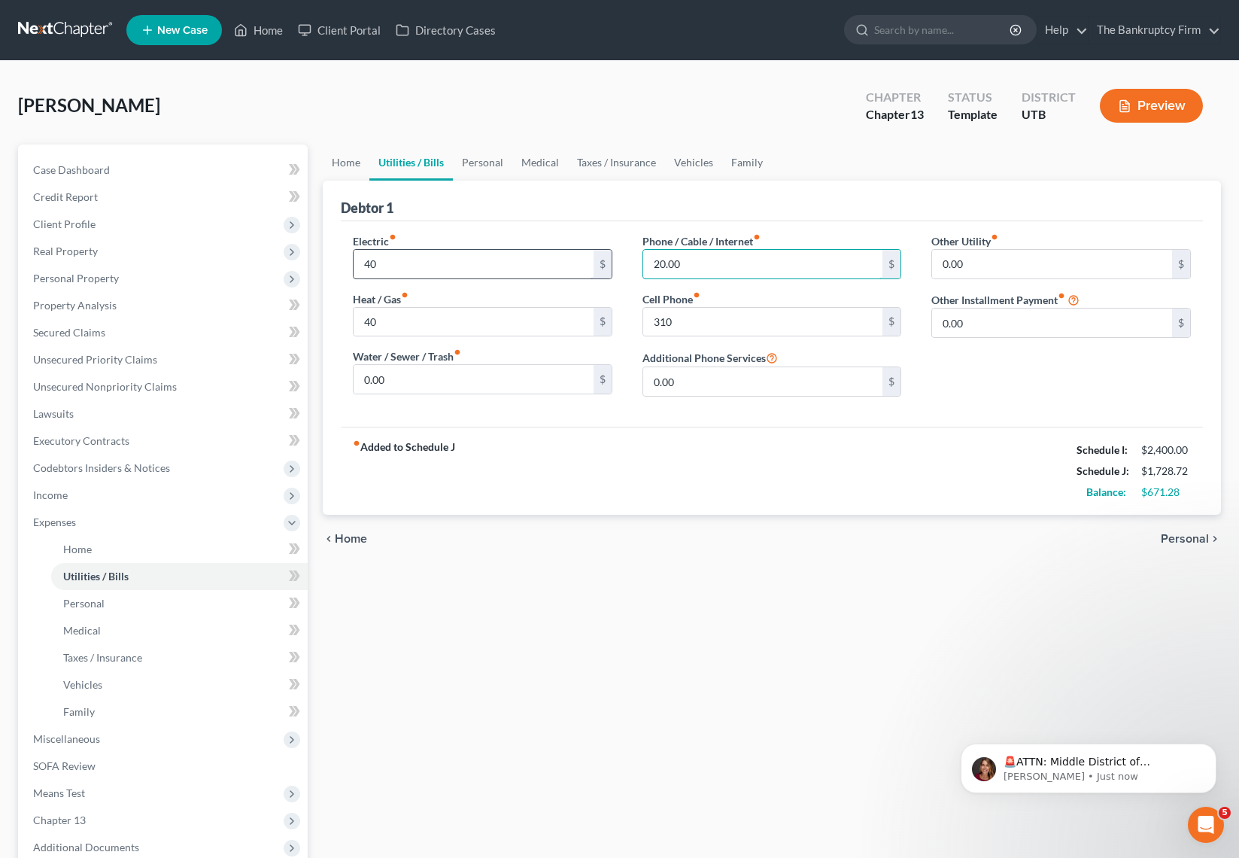
type input "20.00"
click at [491, 163] on link "Personal" at bounding box center [482, 162] width 59 height 36
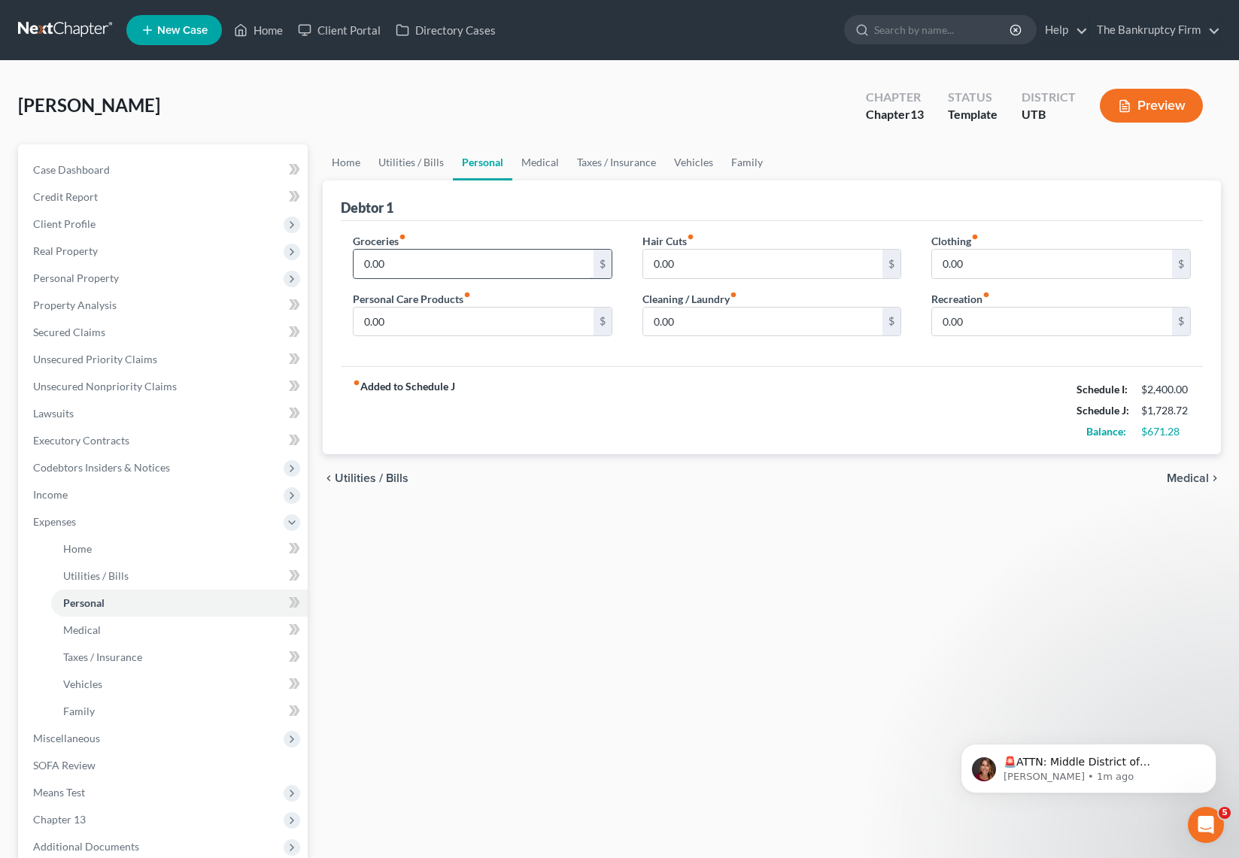
click at [415, 268] on input "0.00" at bounding box center [474, 264] width 240 height 29
type input "863"
type input "91"
type input "75"
type input "181"
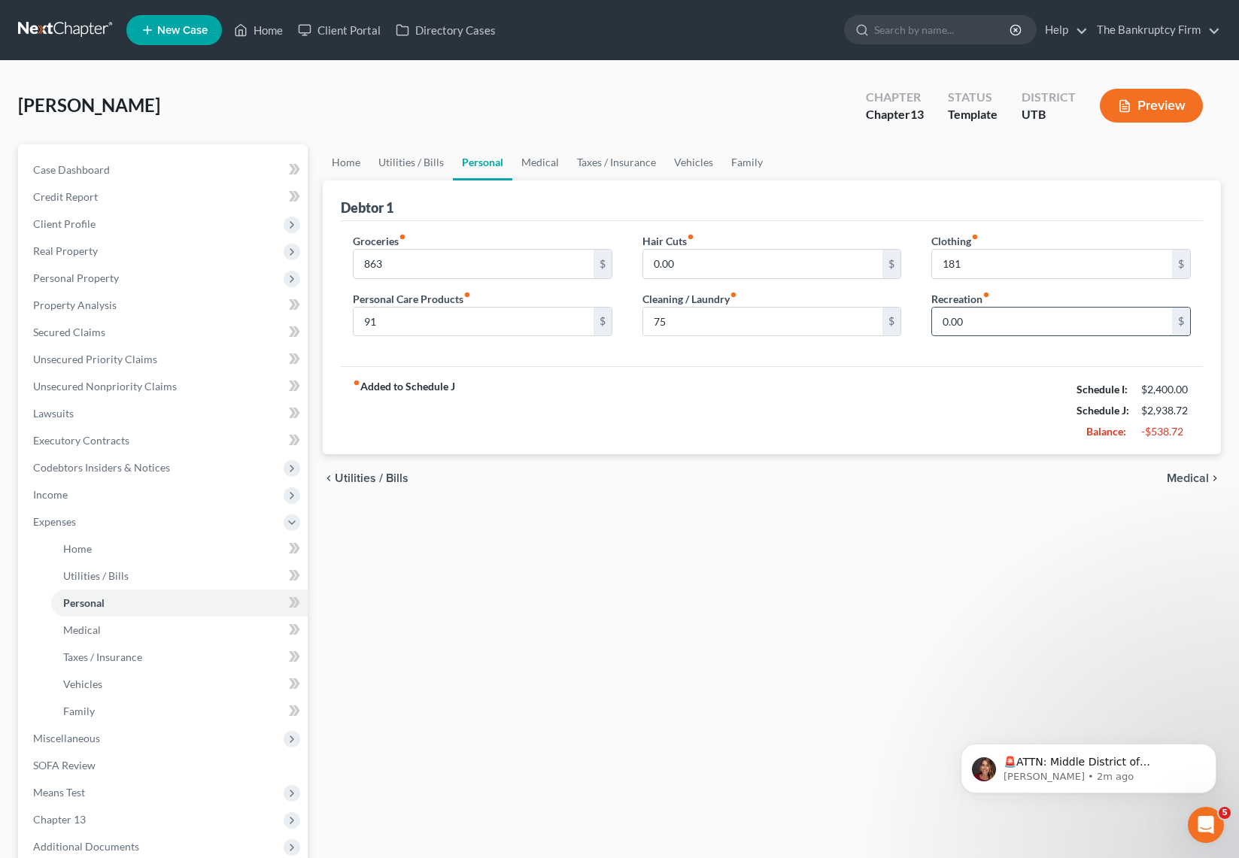
type input "0"
type input "271"
click at [536, 157] on link "Medical" at bounding box center [540, 162] width 56 height 36
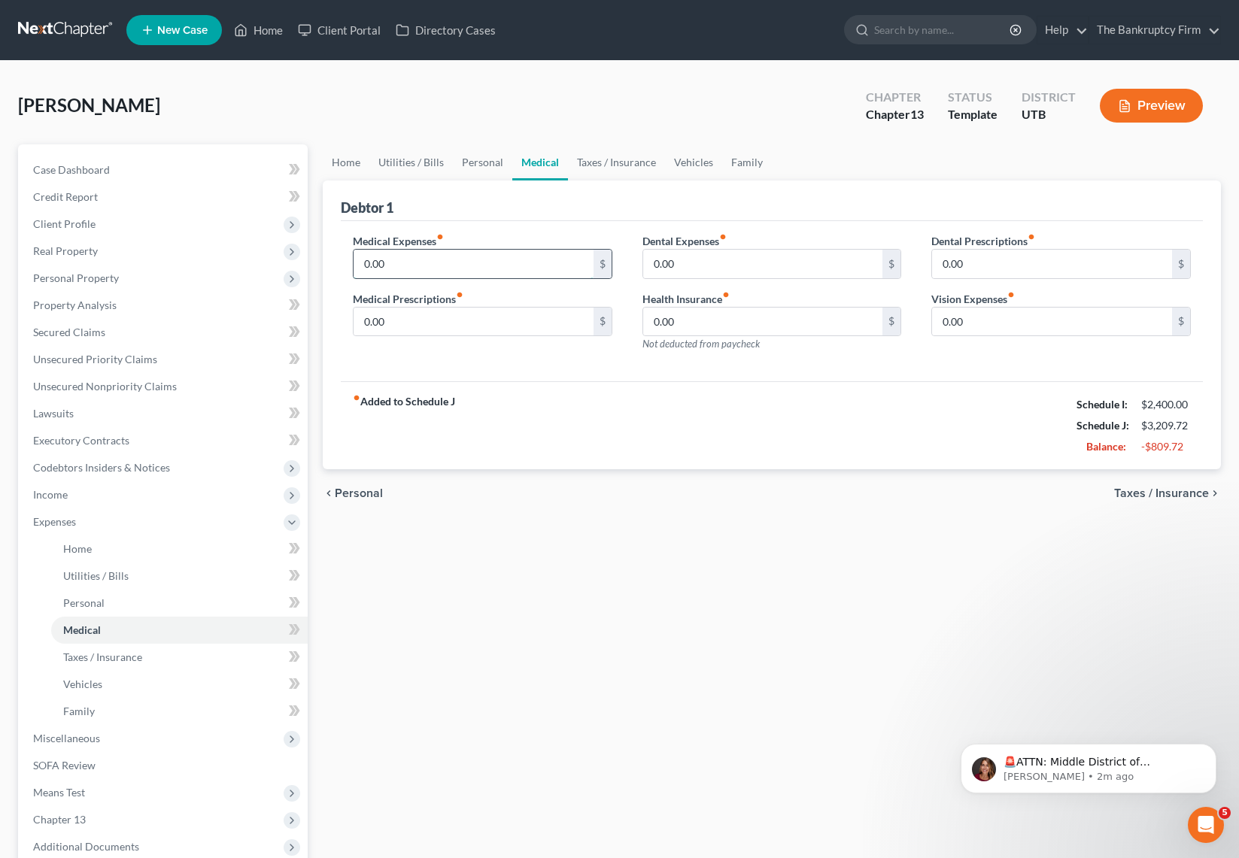
click at [427, 263] on input "0.00" at bounding box center [474, 264] width 240 height 29
type input "8"
type input "90"
click at [411, 263] on input "90" at bounding box center [474, 264] width 240 height 29
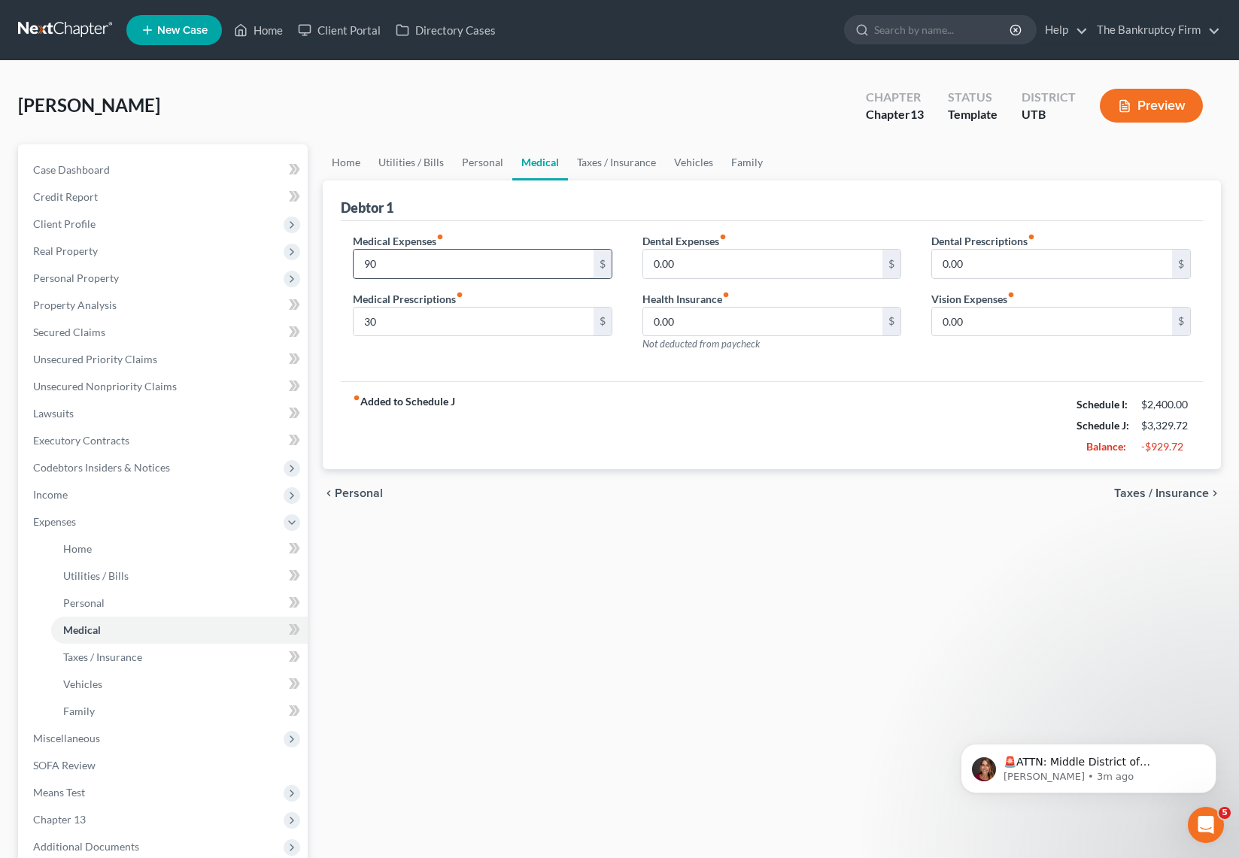
click at [411, 263] on input "90" at bounding box center [474, 264] width 240 height 29
click at [393, 324] on input "30" at bounding box center [474, 322] width 240 height 29
click at [398, 267] on input "90" at bounding box center [474, 264] width 240 height 29
click at [395, 324] on input "30" at bounding box center [474, 322] width 240 height 29
type input "55"
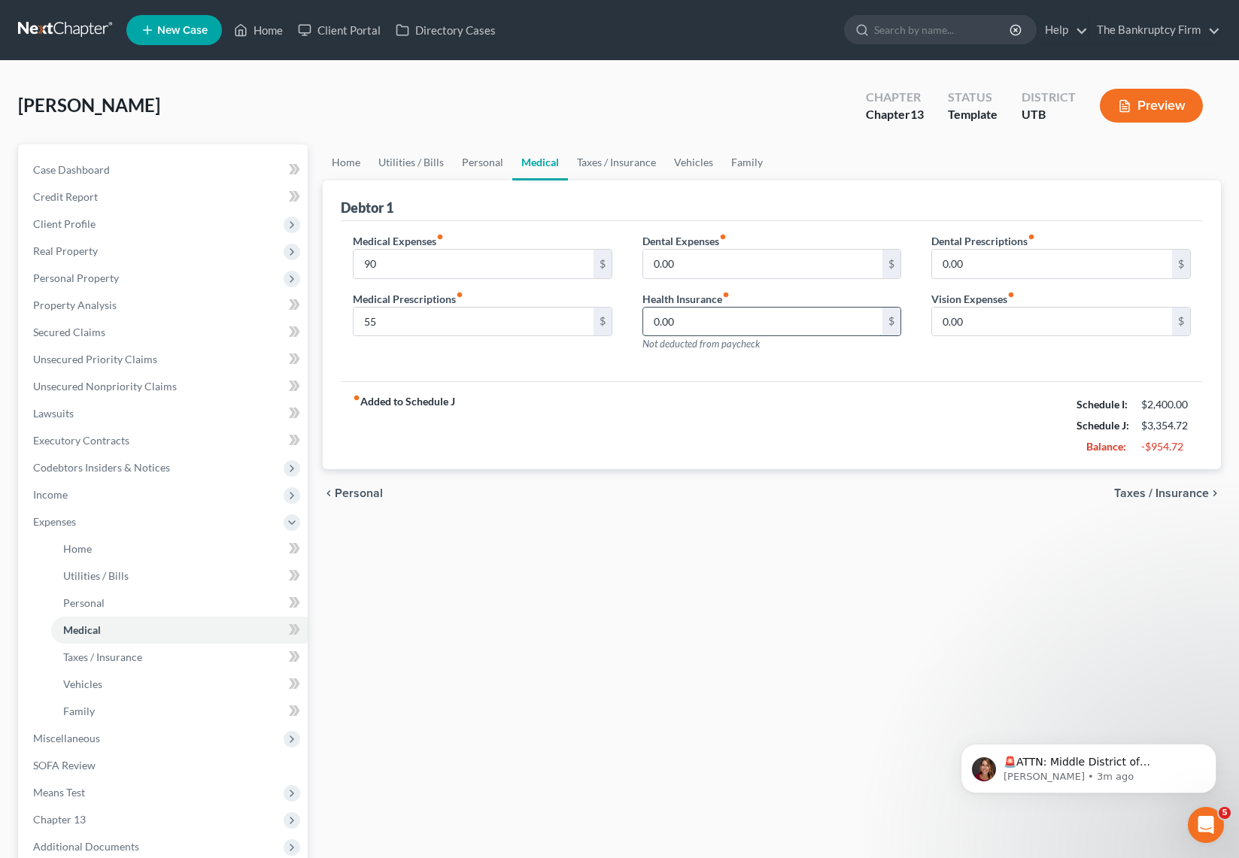
click at [714, 328] on input "0.00" at bounding box center [763, 322] width 240 height 29
click at [1007, 330] on input "0.00" at bounding box center [1052, 322] width 240 height 29
click at [631, 163] on link "Taxes / Insurance" at bounding box center [616, 162] width 97 height 36
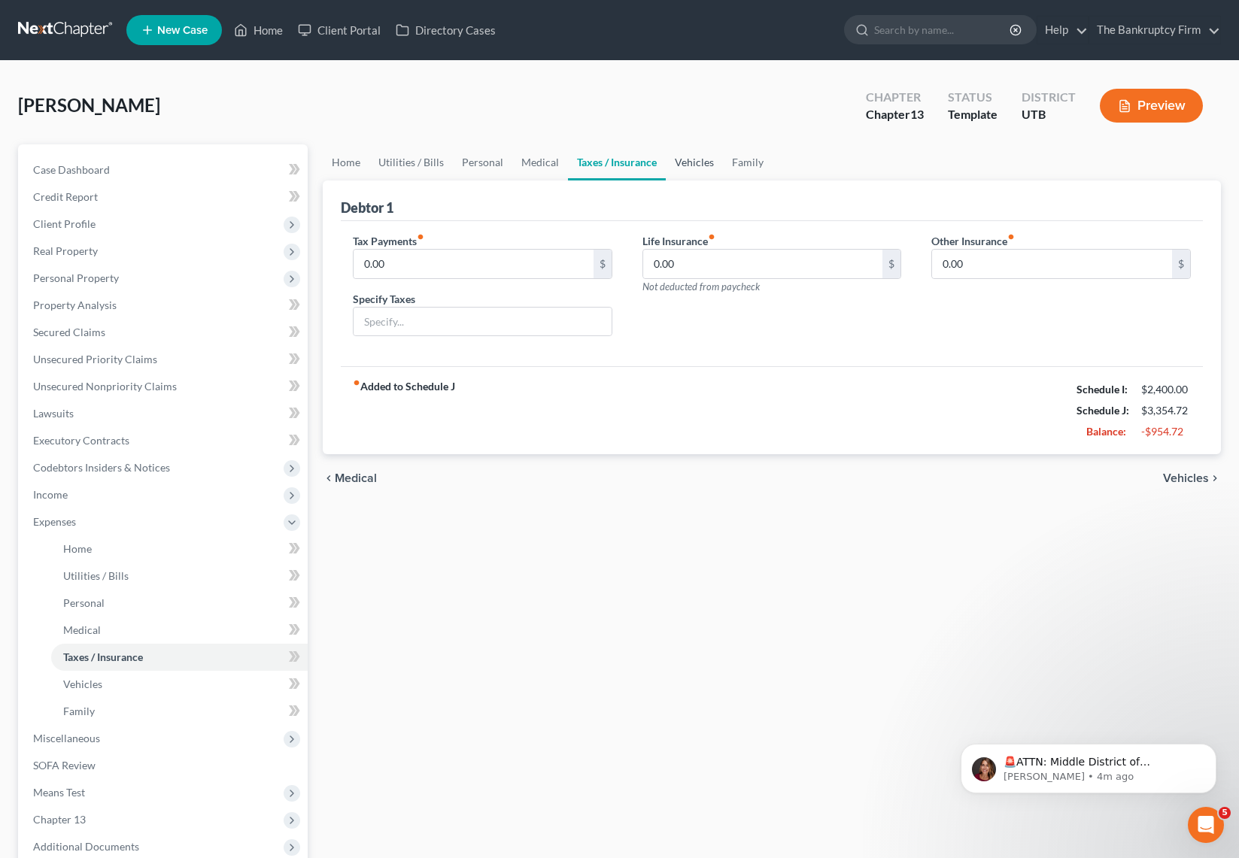
click at [689, 157] on link "Vehicles" at bounding box center [694, 162] width 57 height 36
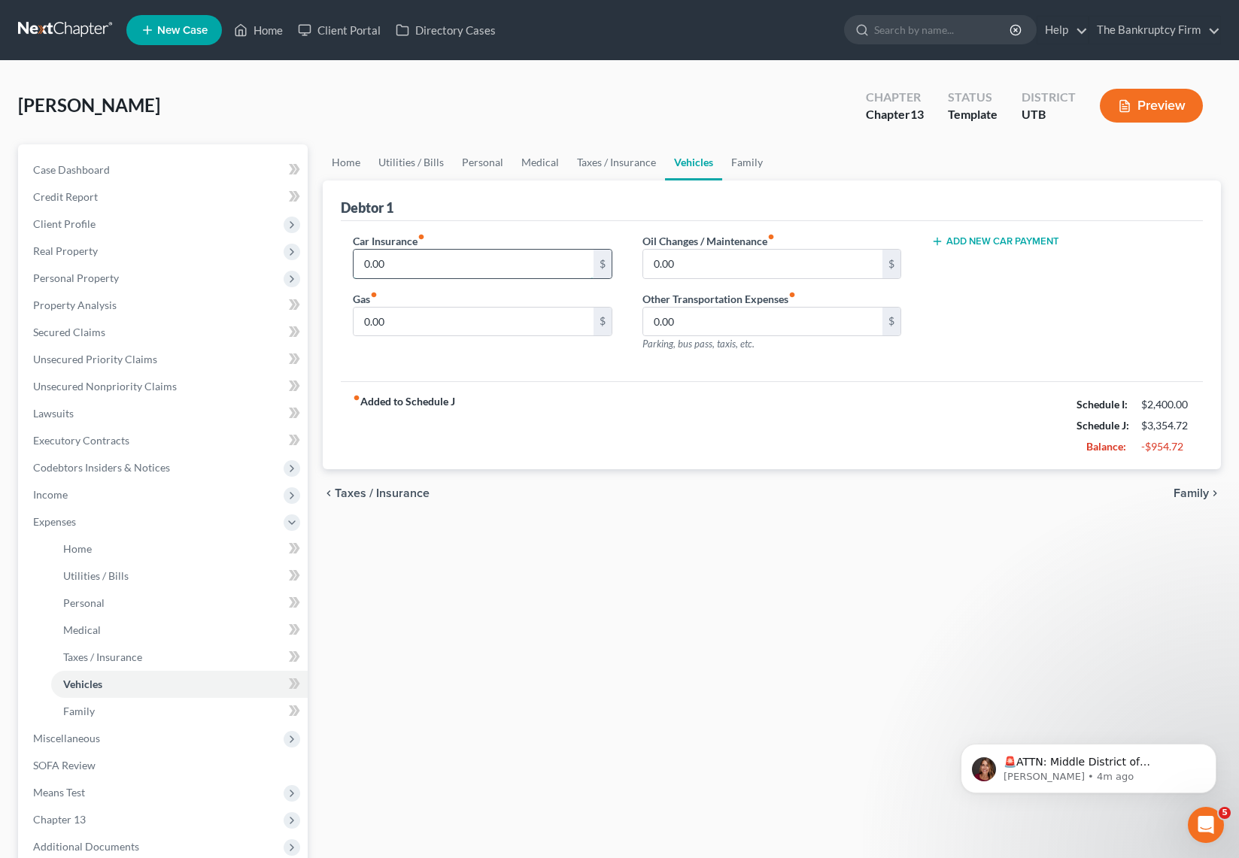
click at [437, 270] on input "0.00" at bounding box center [474, 264] width 240 height 29
click at [993, 239] on button "Add New Car Payment" at bounding box center [995, 241] width 128 height 12
click at [992, 260] on input "text" at bounding box center [1040, 264] width 217 height 29
type input "621"
click at [1014, 336] on div "Car Payment 1 fiber_manual_record 621 $ Add New Car Payment" at bounding box center [1061, 298] width 290 height 131
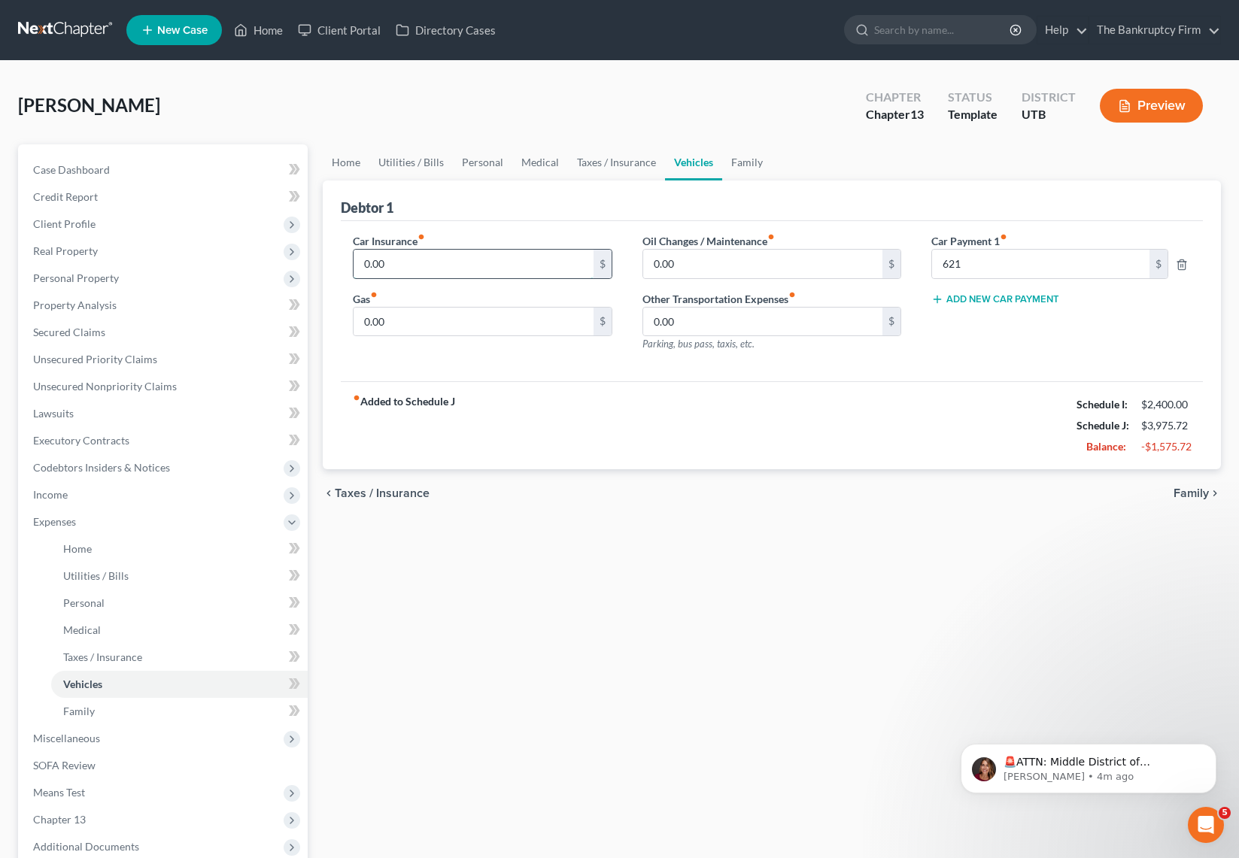
click at [422, 263] on input "0.00" at bounding box center [474, 264] width 240 height 29
type input "256"
type input "433"
type input "100"
click at [744, 161] on link "Family" at bounding box center [747, 162] width 50 height 36
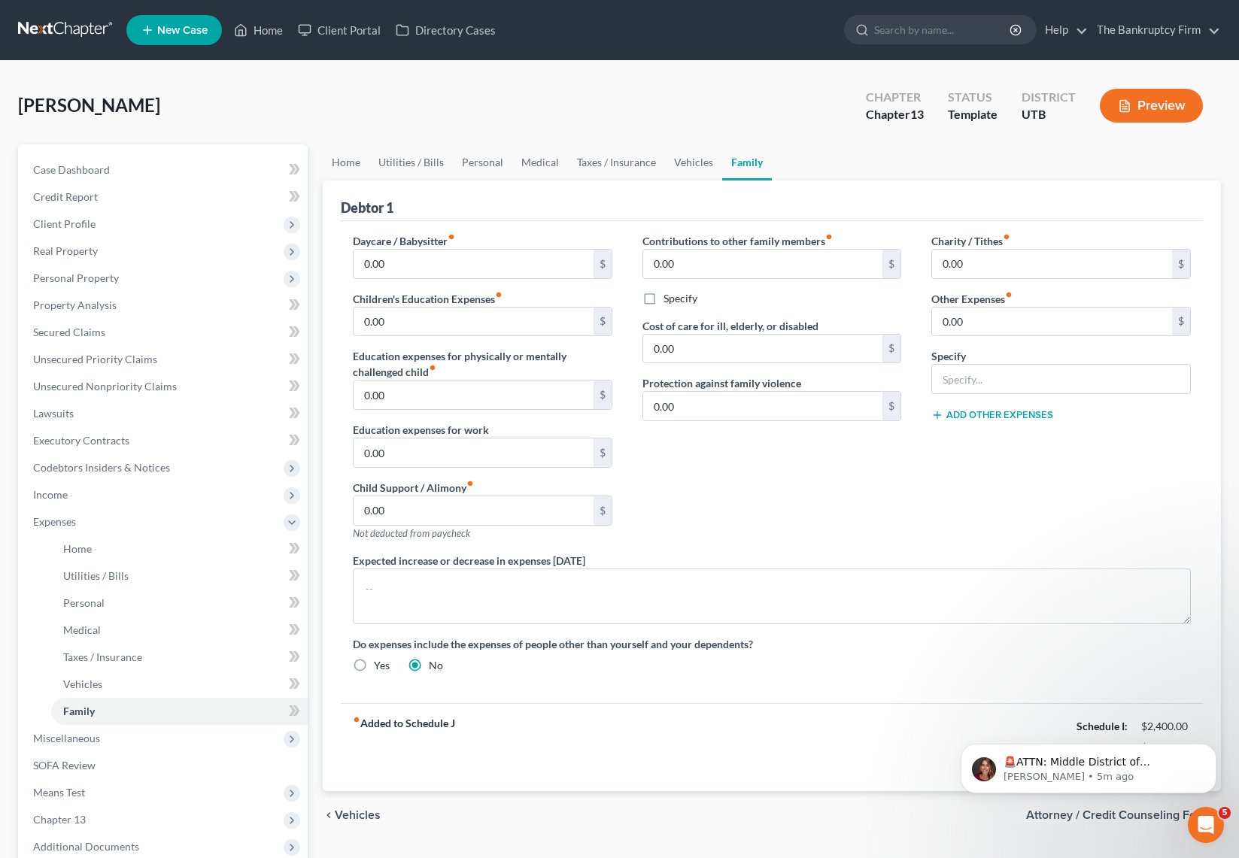
click at [766, 469] on div "Contributions to other family members fiber_manual_record 0.00 $ Specify Cost o…" at bounding box center [772, 393] width 290 height 320
click at [75, 738] on span "Miscellaneous" at bounding box center [66, 738] width 67 height 13
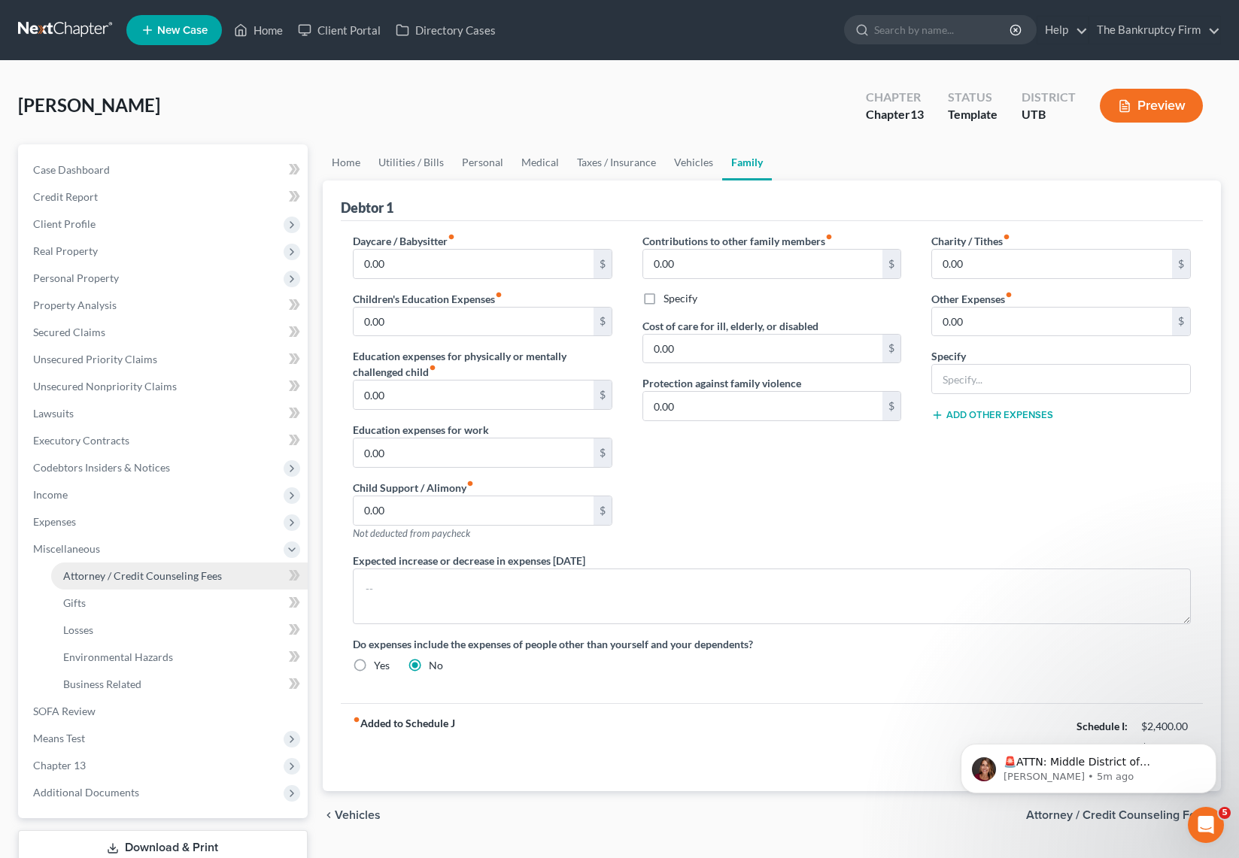
click at [137, 576] on span "Attorney / Credit Counseling Fees" at bounding box center [142, 576] width 159 height 13
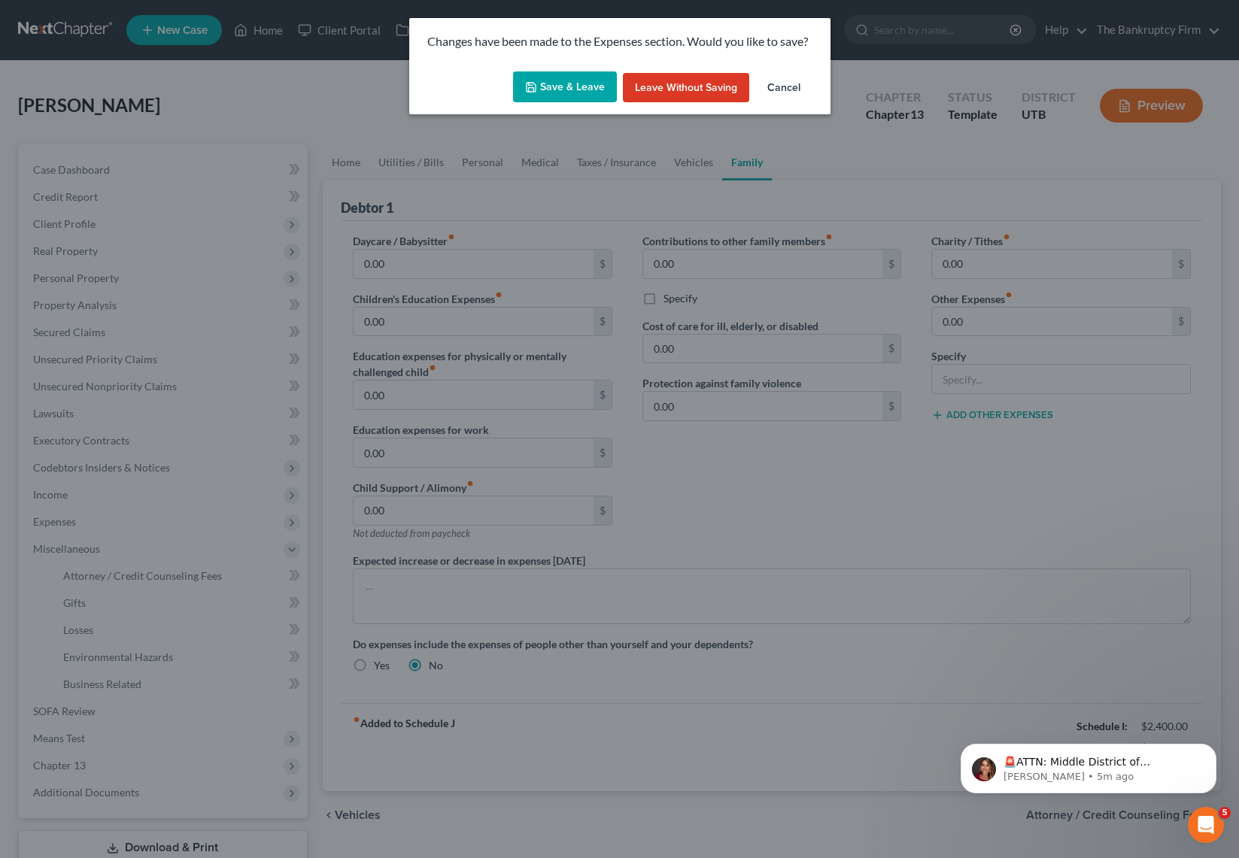
click at [560, 91] on button "Save & Leave" at bounding box center [565, 87] width 104 height 32
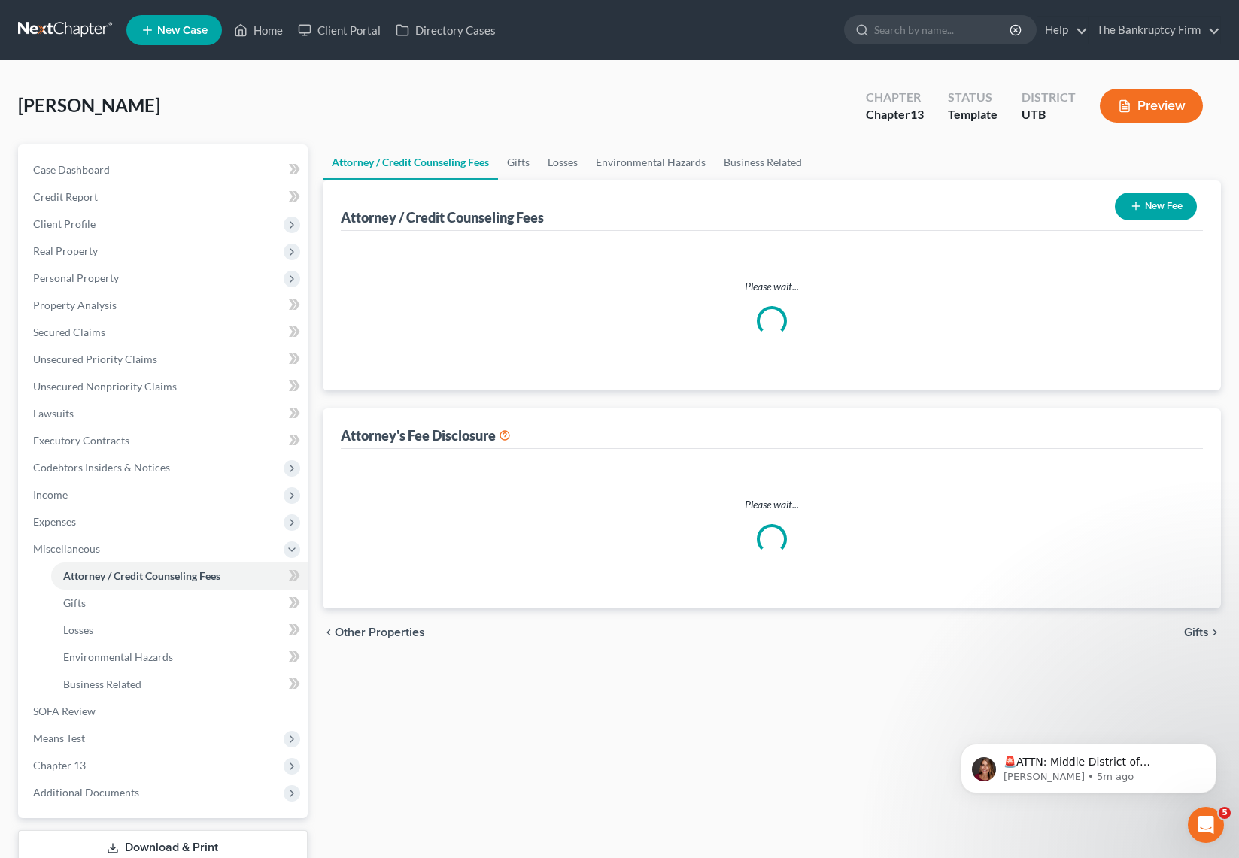
select select "0"
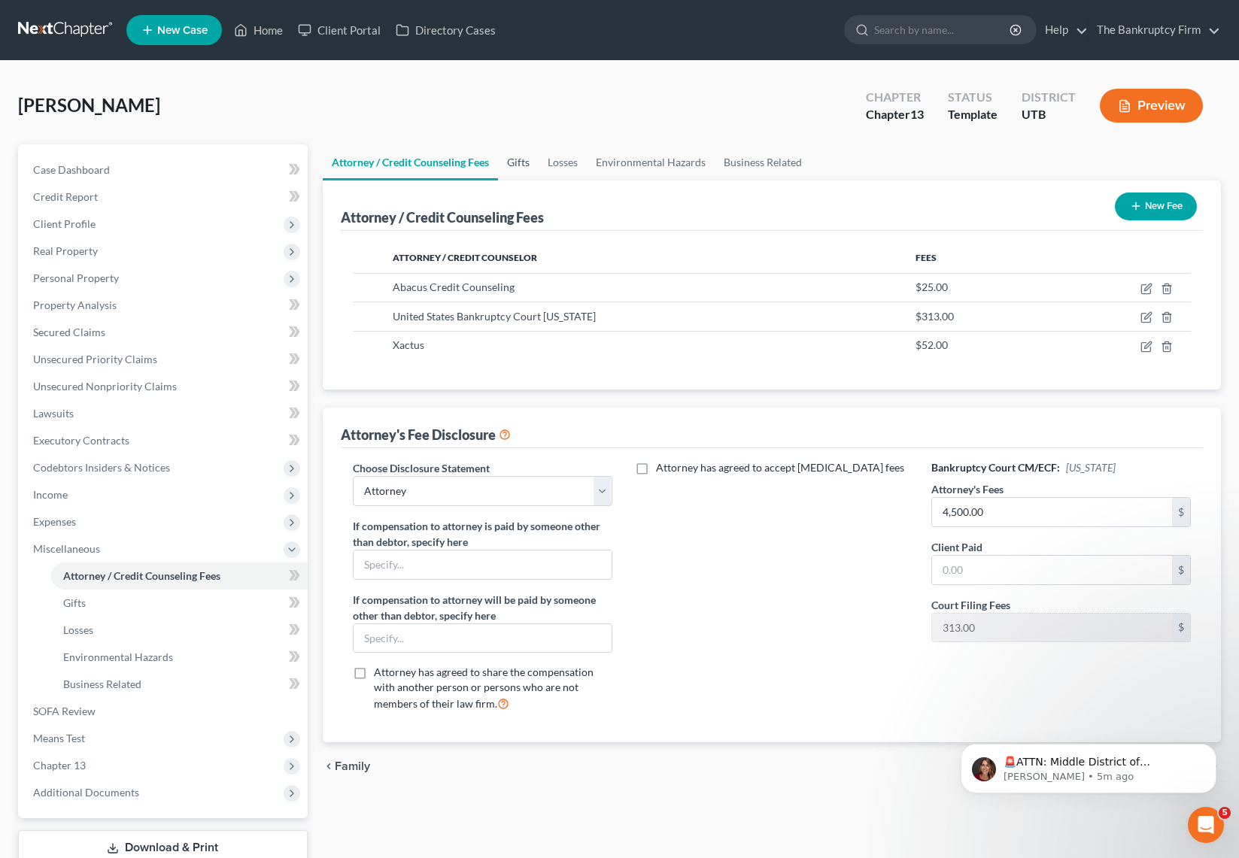
click at [523, 161] on link "Gifts" at bounding box center [518, 162] width 41 height 36
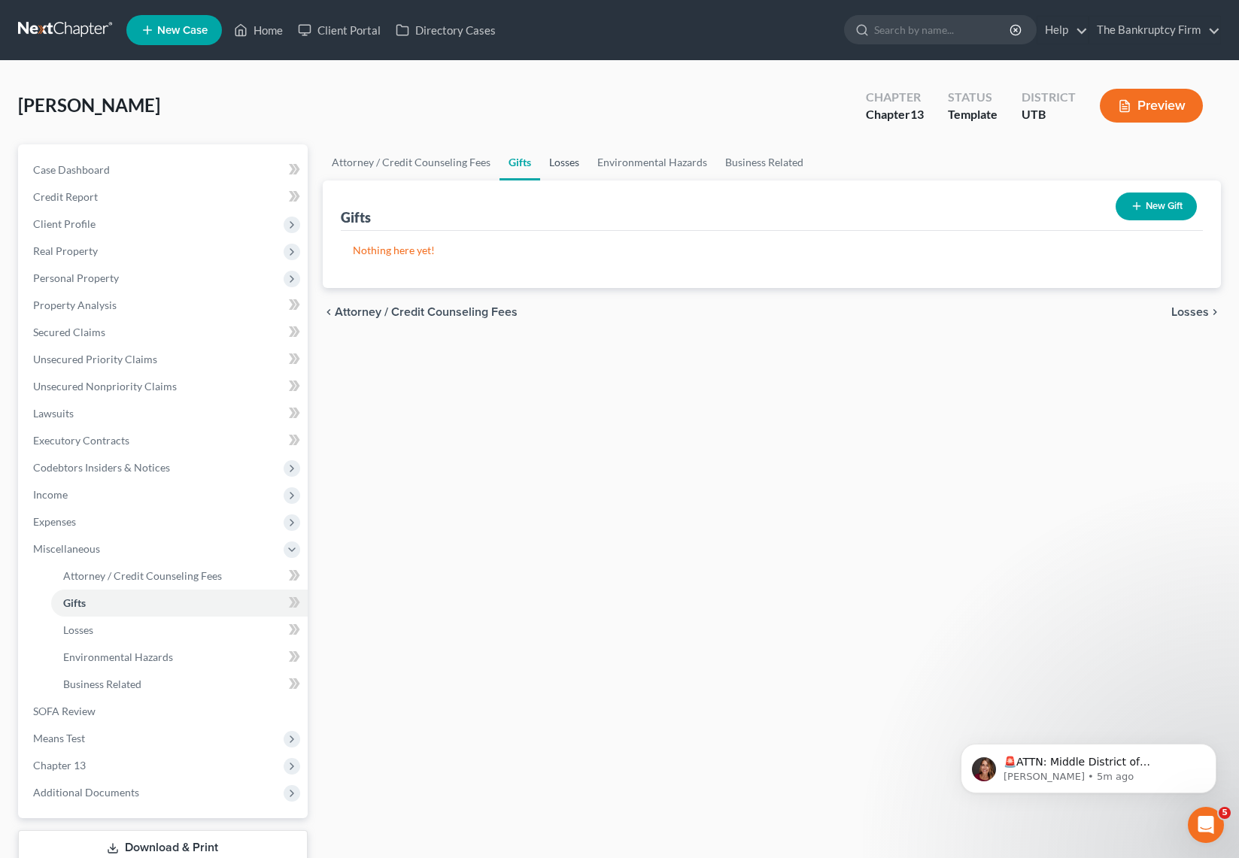
click at [564, 163] on link "Losses" at bounding box center [564, 162] width 48 height 36
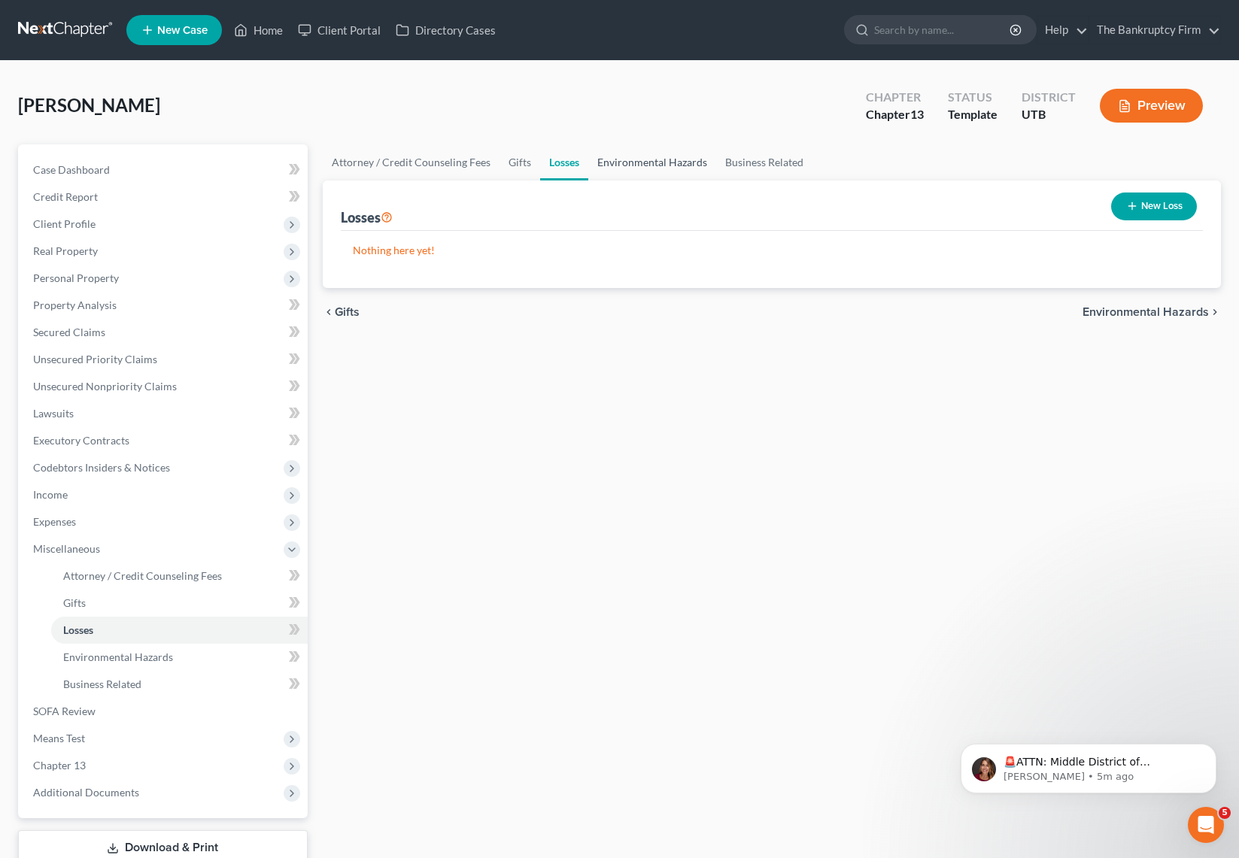
click at [664, 159] on link "Environmental Hazards" at bounding box center [652, 162] width 128 height 36
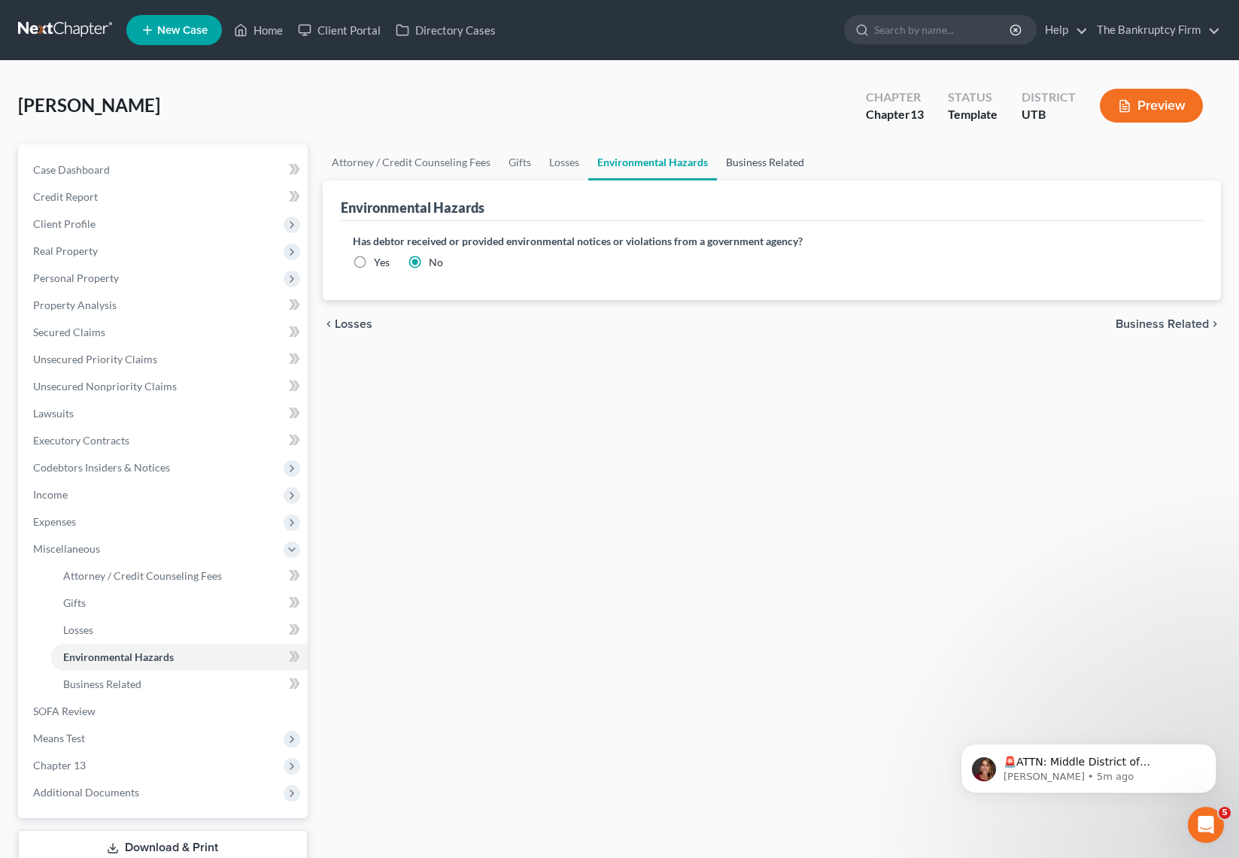
click at [753, 159] on link "Business Related" at bounding box center [765, 162] width 96 height 36
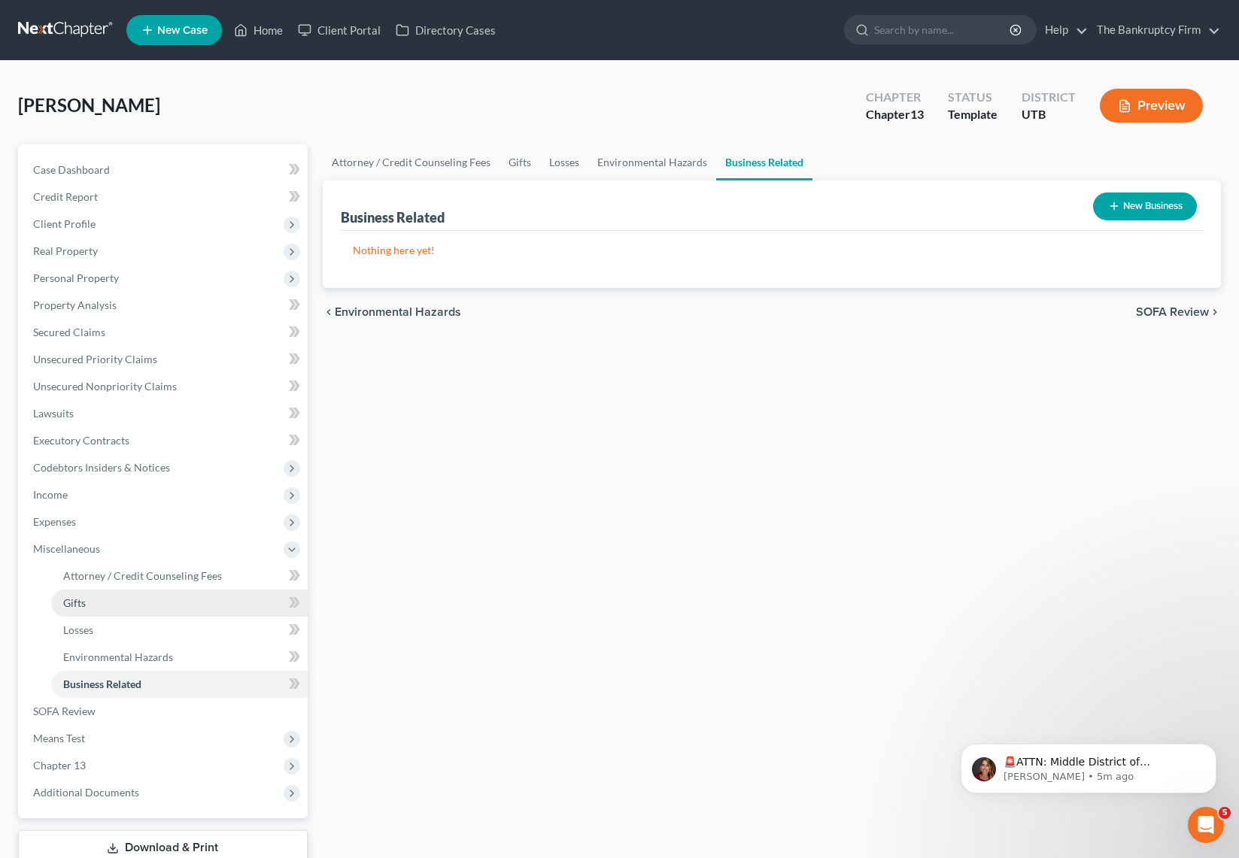
scroll to position [104, 0]
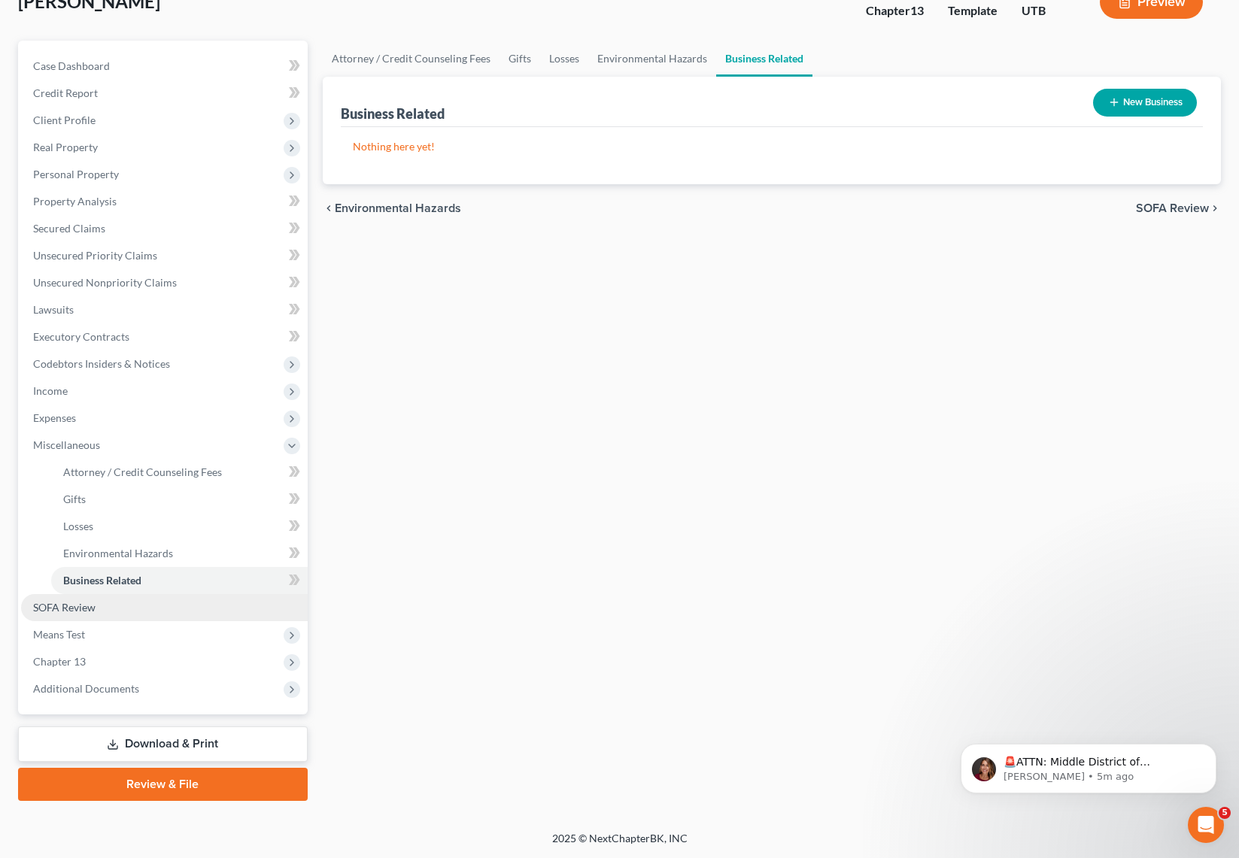
click at [77, 605] on span "SOFA Review" at bounding box center [64, 607] width 62 height 13
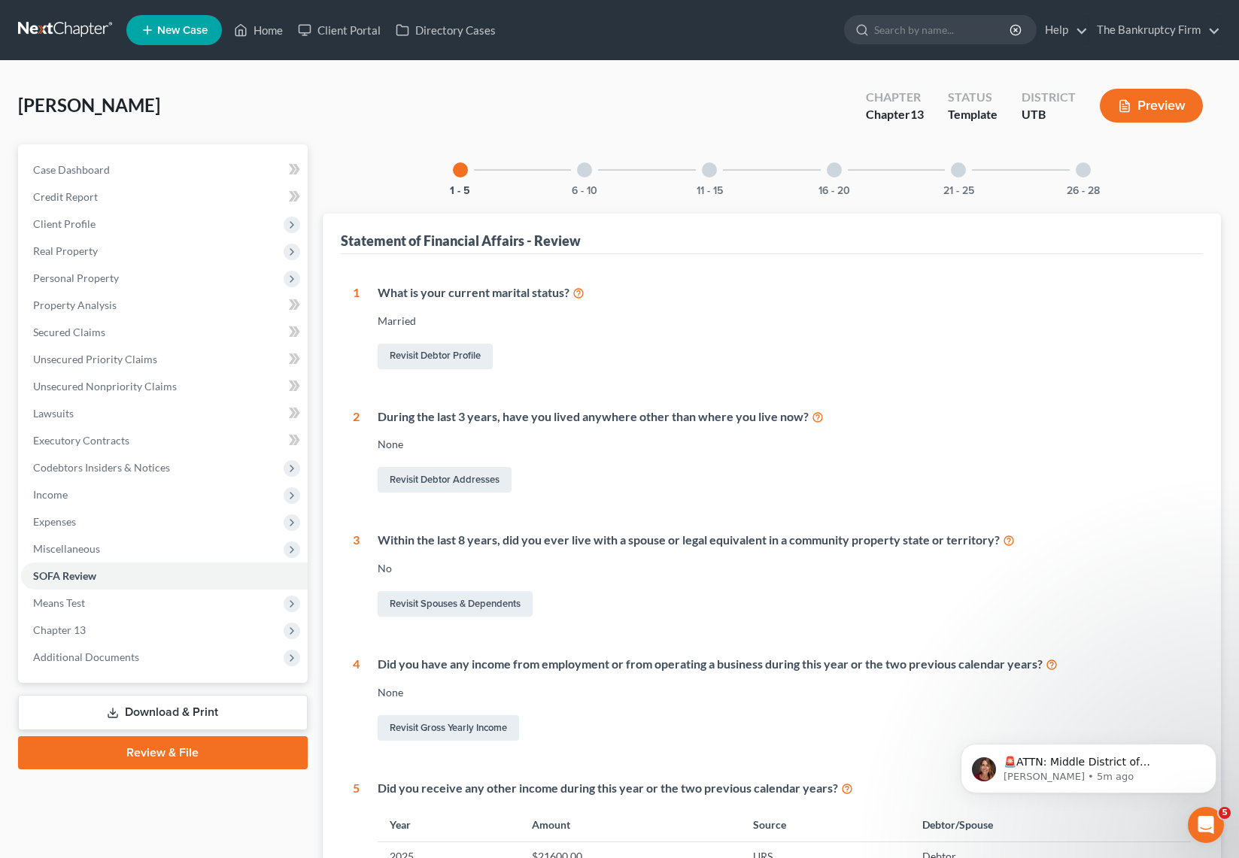
scroll to position [12, 0]
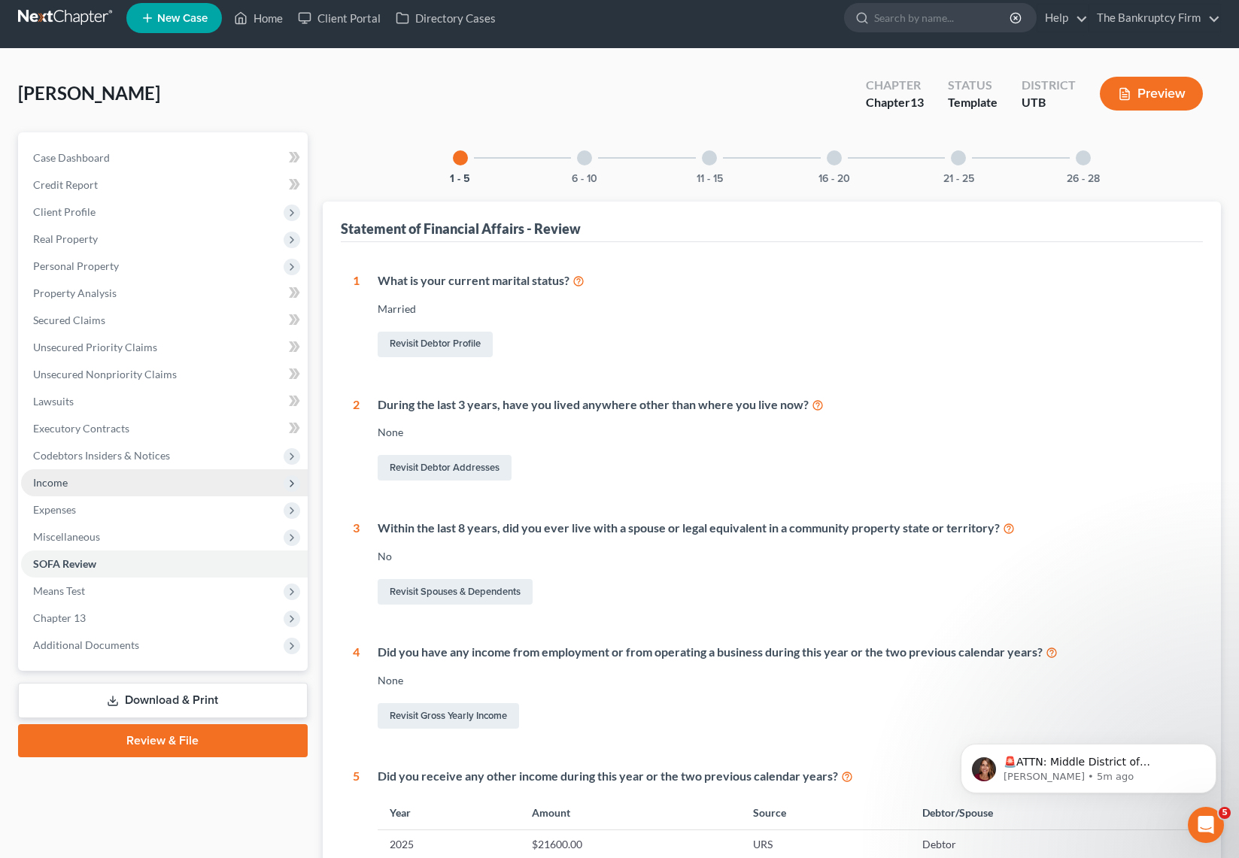
click at [75, 485] on span "Income" at bounding box center [164, 482] width 287 height 27
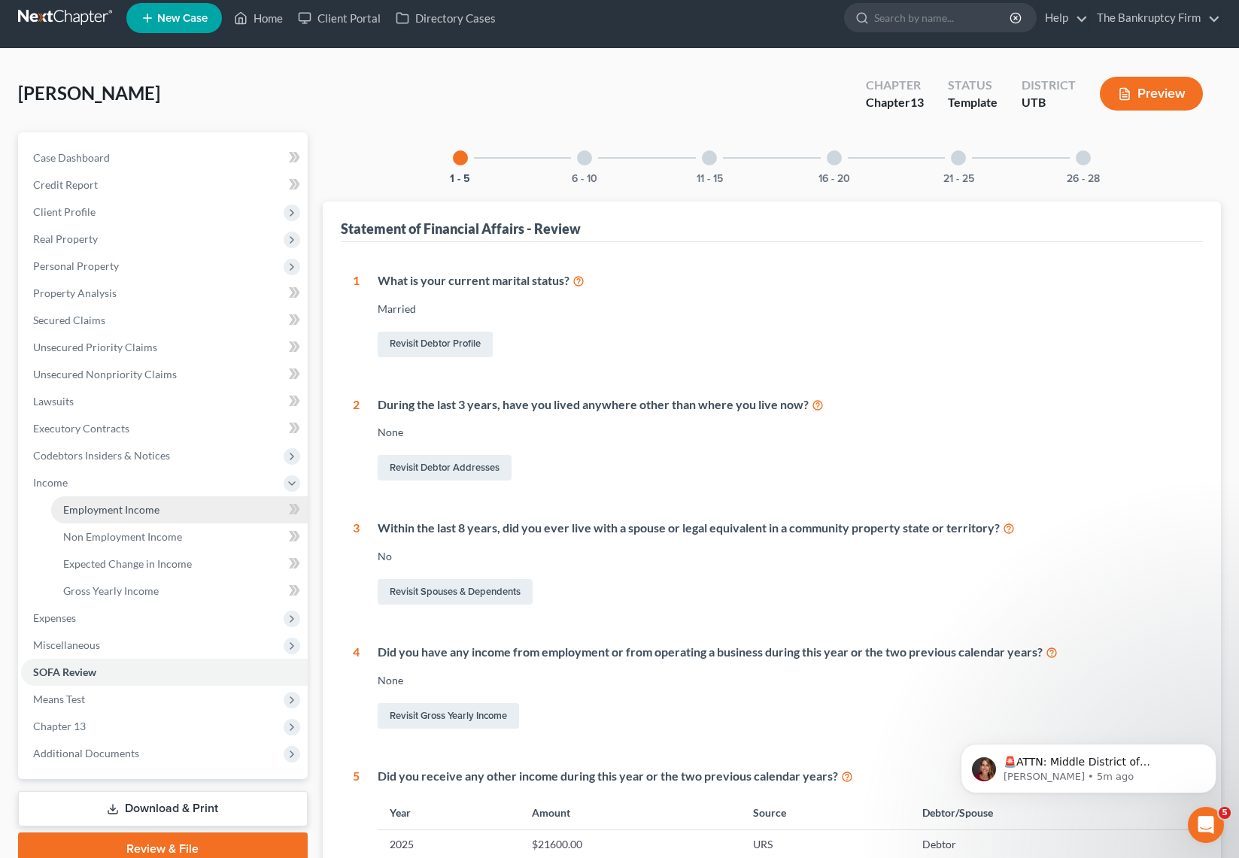
click at [128, 510] on span "Employment Income" at bounding box center [111, 509] width 96 height 13
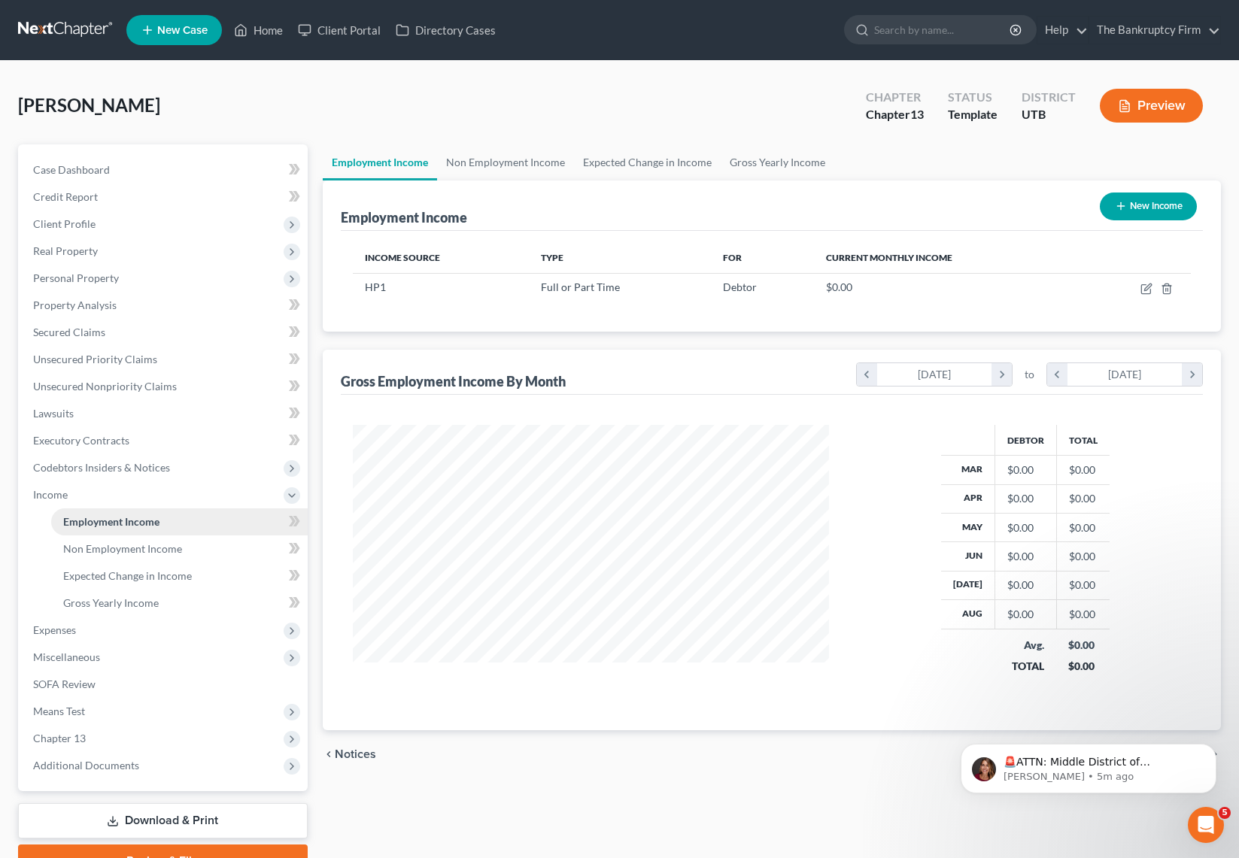
scroll to position [270, 507]
click at [775, 160] on link "Gross Yearly Income" at bounding box center [778, 162] width 114 height 36
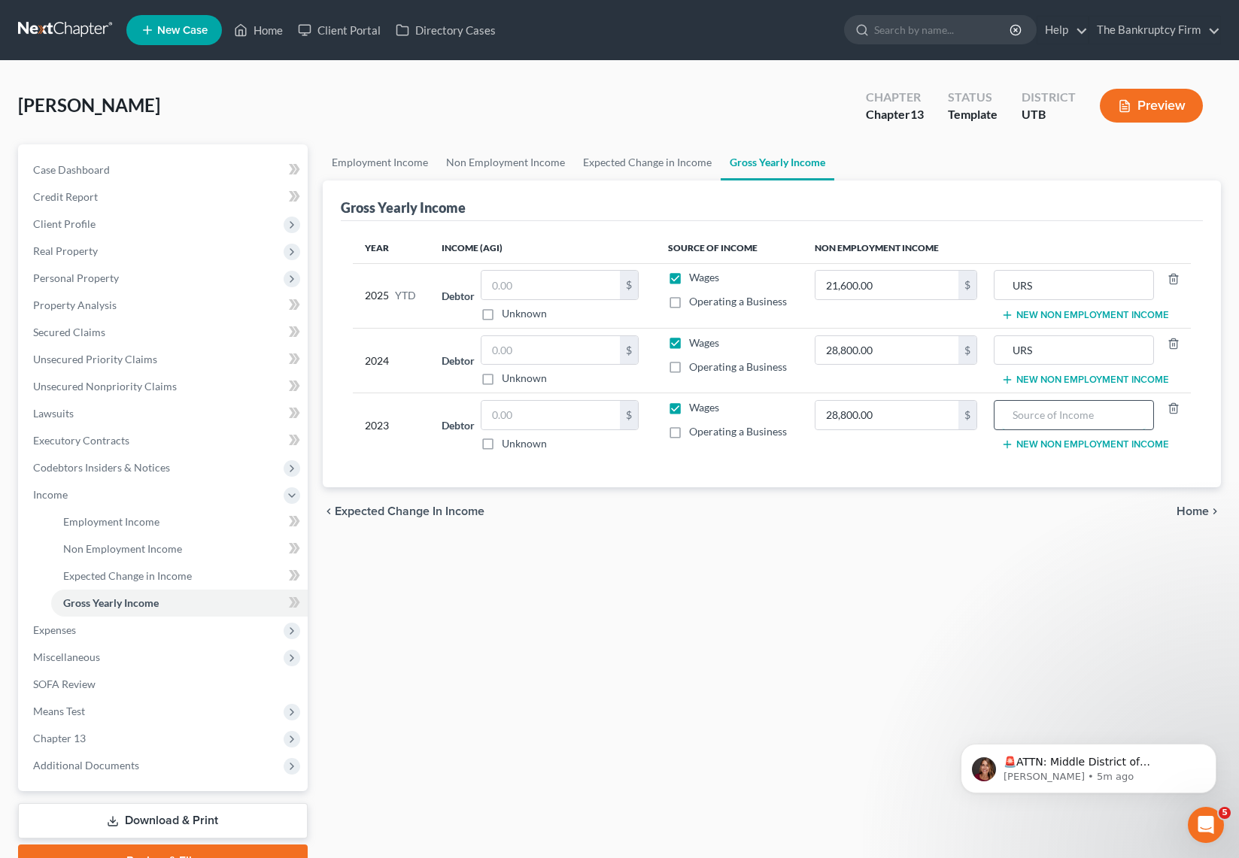
click at [1101, 419] on input "text" at bounding box center [1074, 415] width 144 height 29
type input "URS"
click at [102, 457] on span "Codebtors Insiders & Notices" at bounding box center [164, 467] width 287 height 27
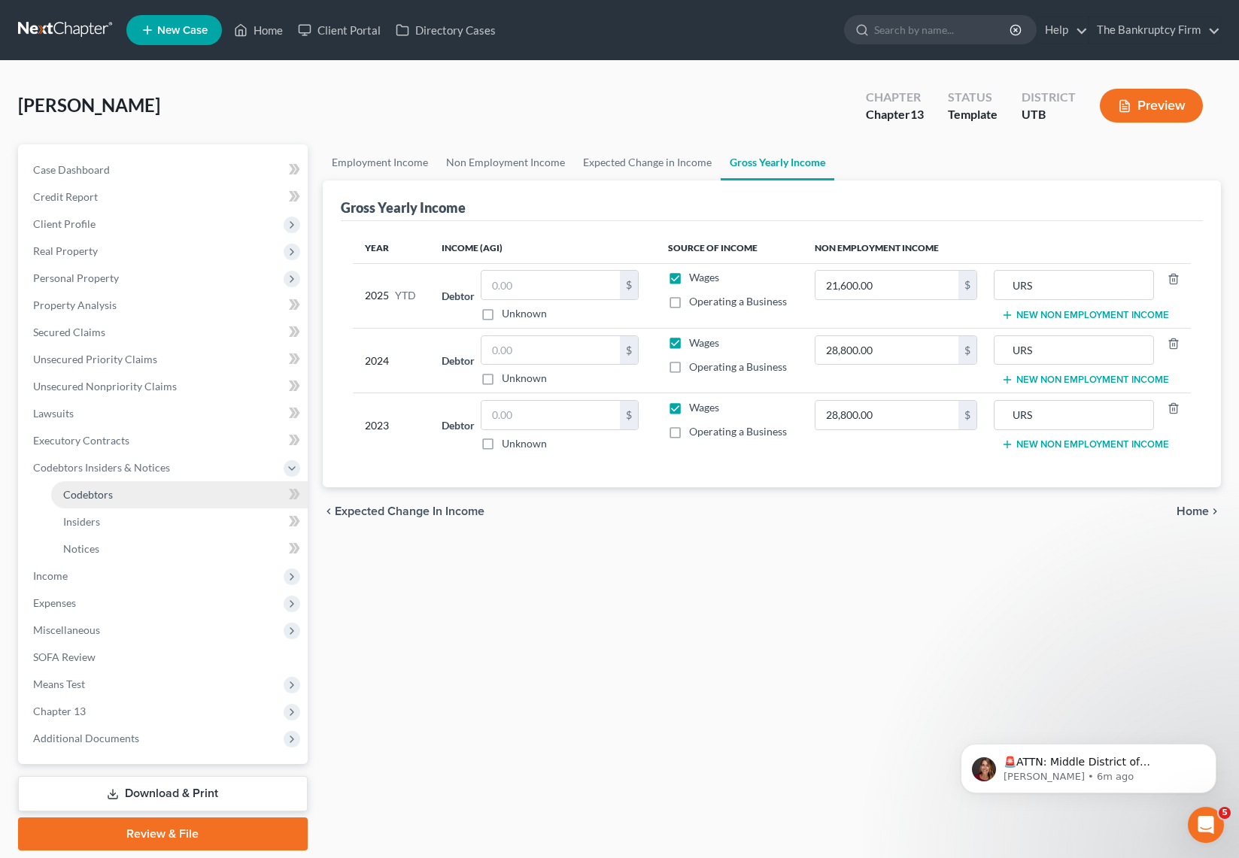
click at [108, 495] on span "Codebtors" at bounding box center [88, 494] width 50 height 13
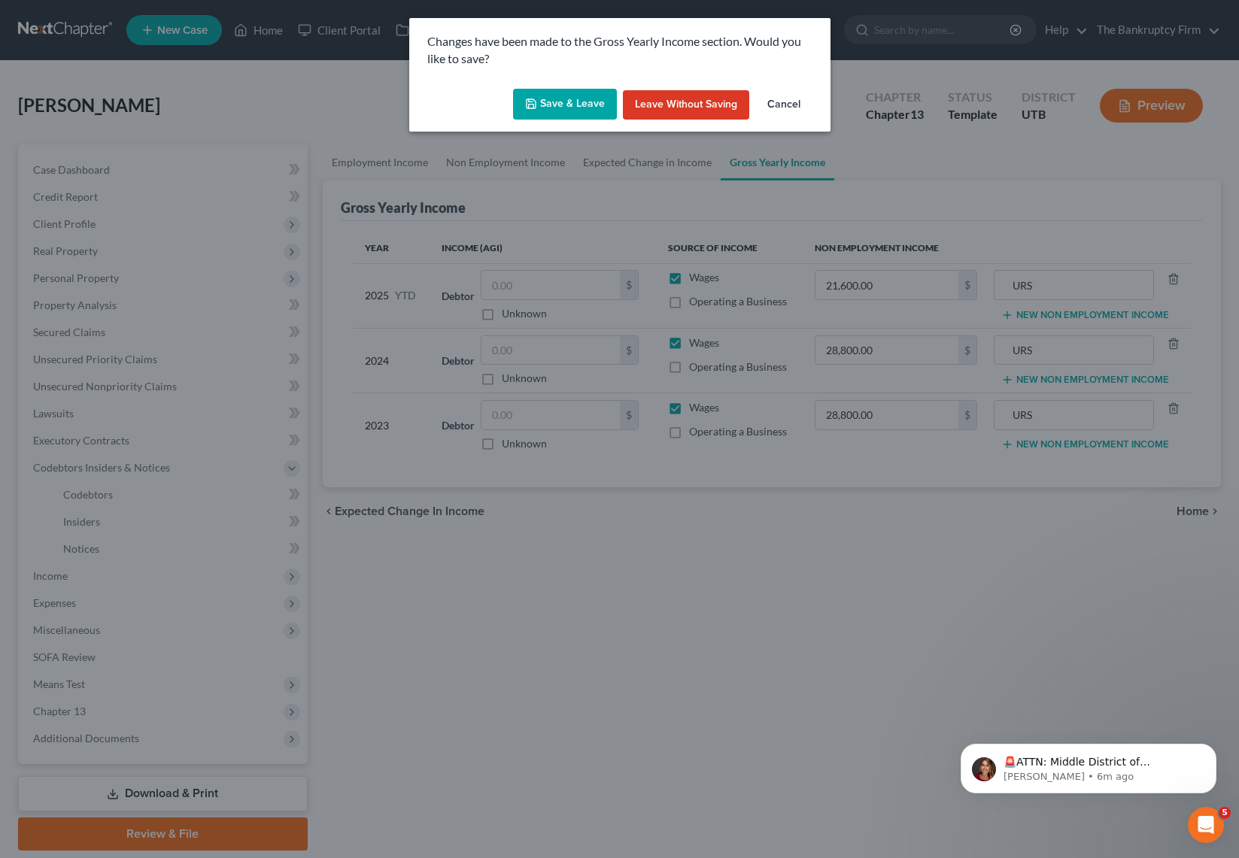
click at [570, 97] on button "Save & Leave" at bounding box center [565, 105] width 104 height 32
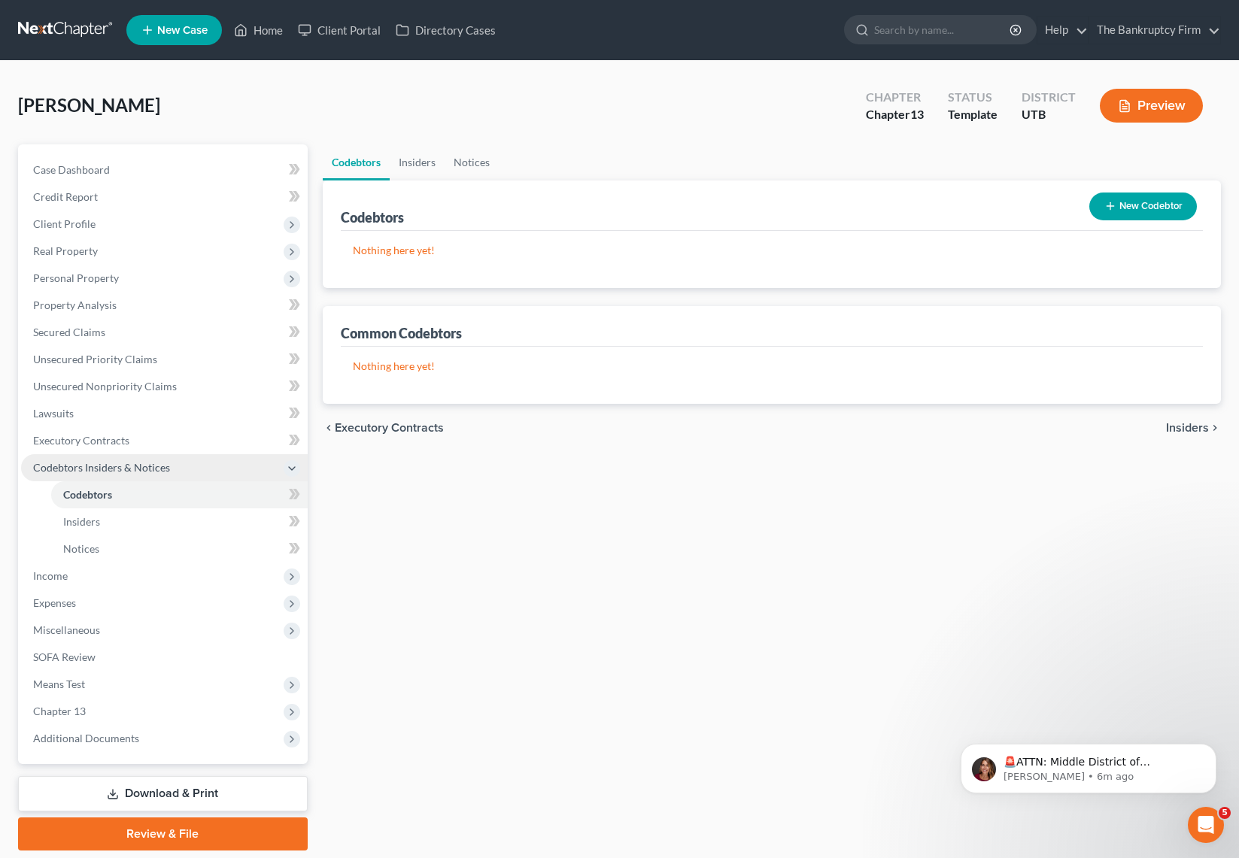
click at [144, 472] on span "Codebtors Insiders & Notices" at bounding box center [101, 467] width 137 height 13
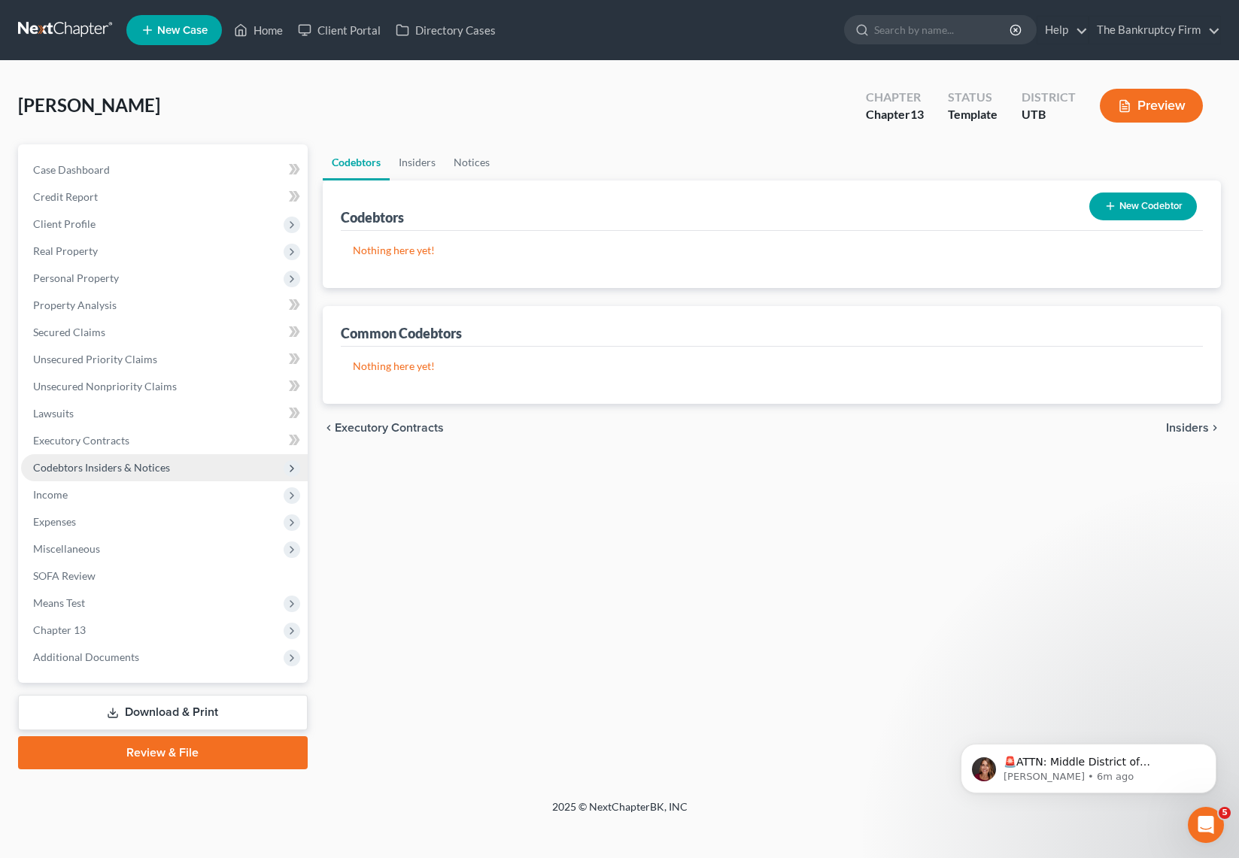
click at [144, 472] on span "Codebtors Insiders & Notices" at bounding box center [101, 467] width 137 height 13
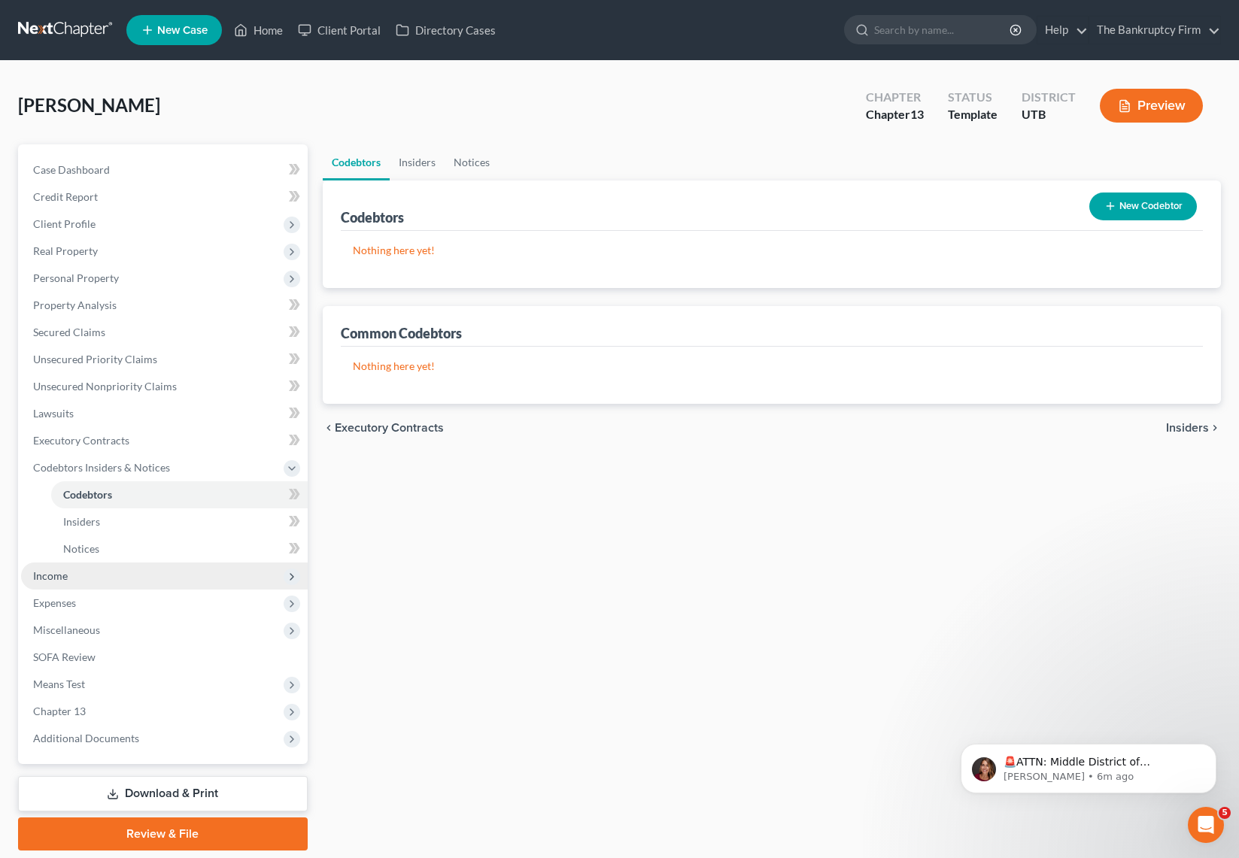
click at [60, 573] on span "Income" at bounding box center [50, 576] width 35 height 13
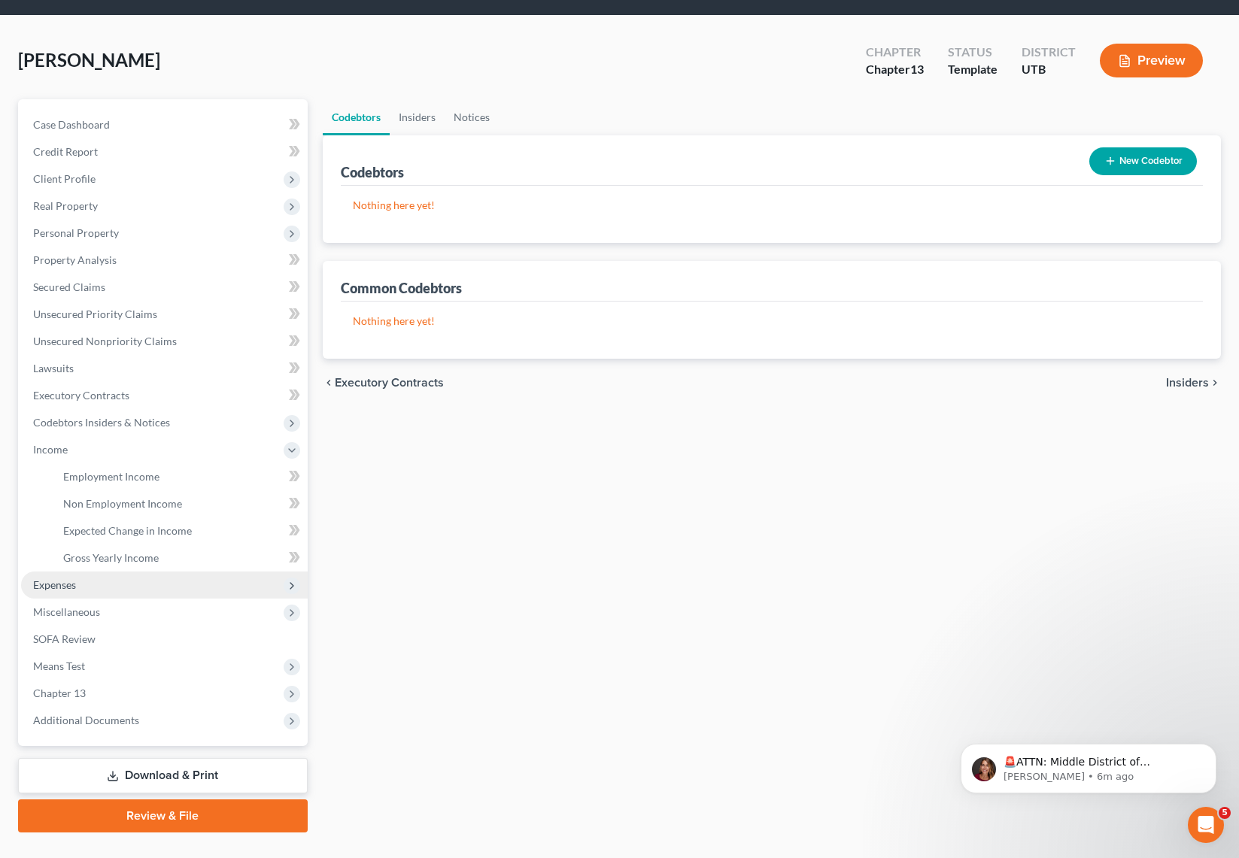
scroll to position [60, 0]
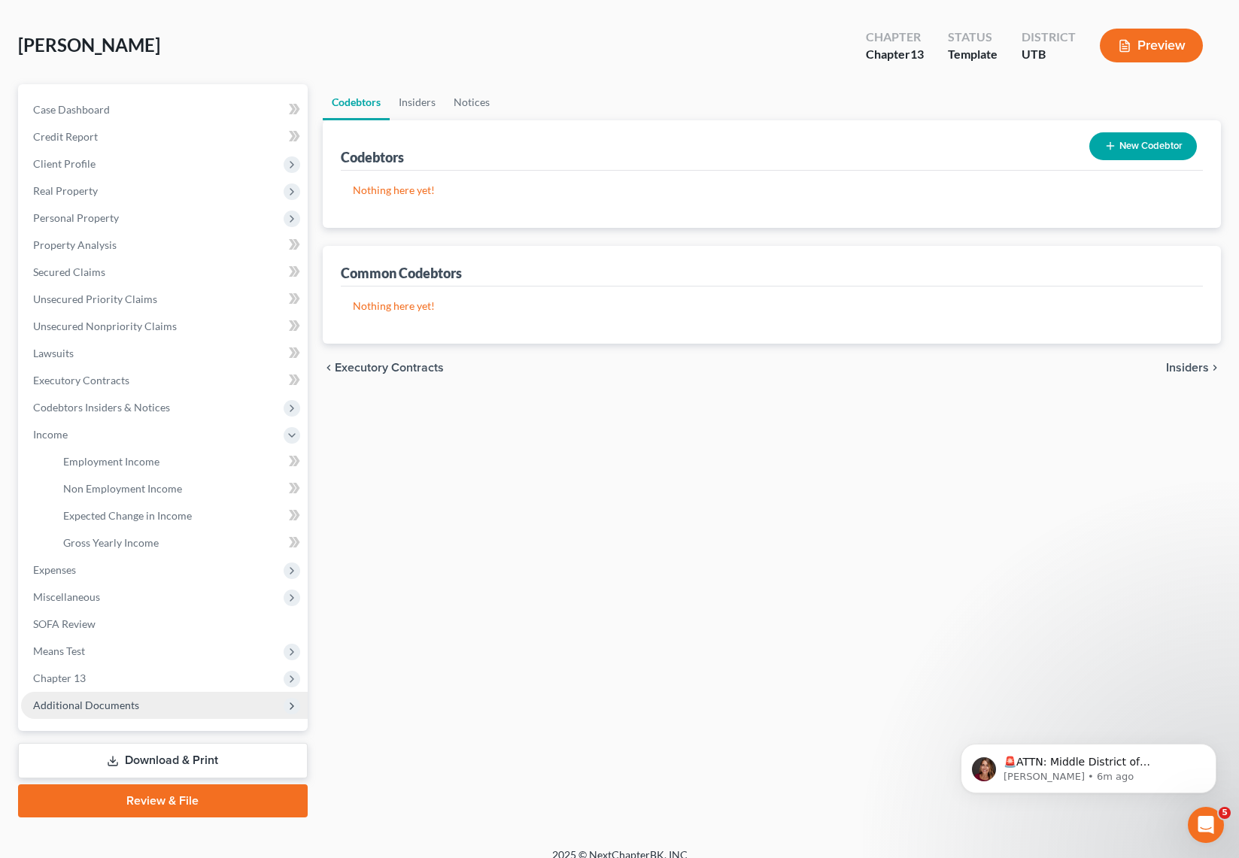
click at [166, 698] on span "Additional Documents" at bounding box center [164, 705] width 287 height 27
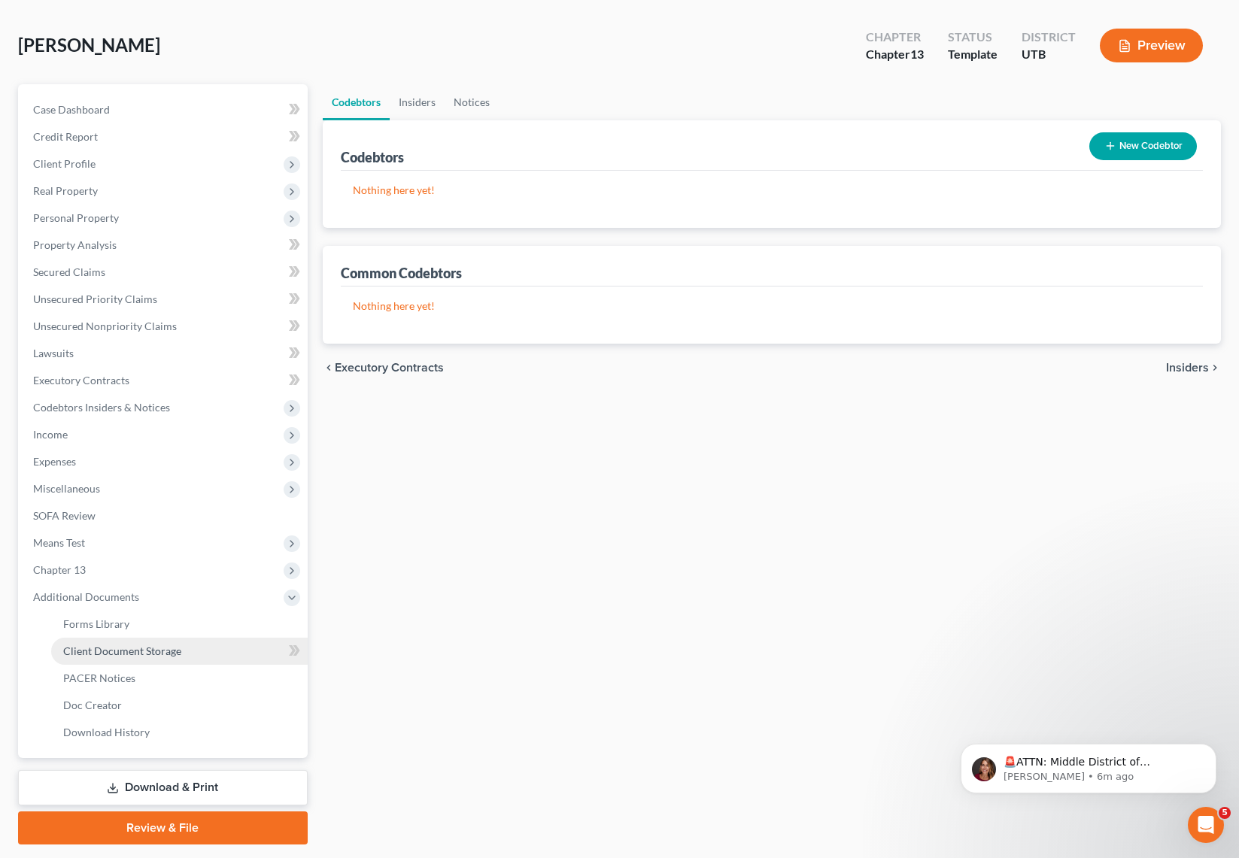
scroll to position [61, 0]
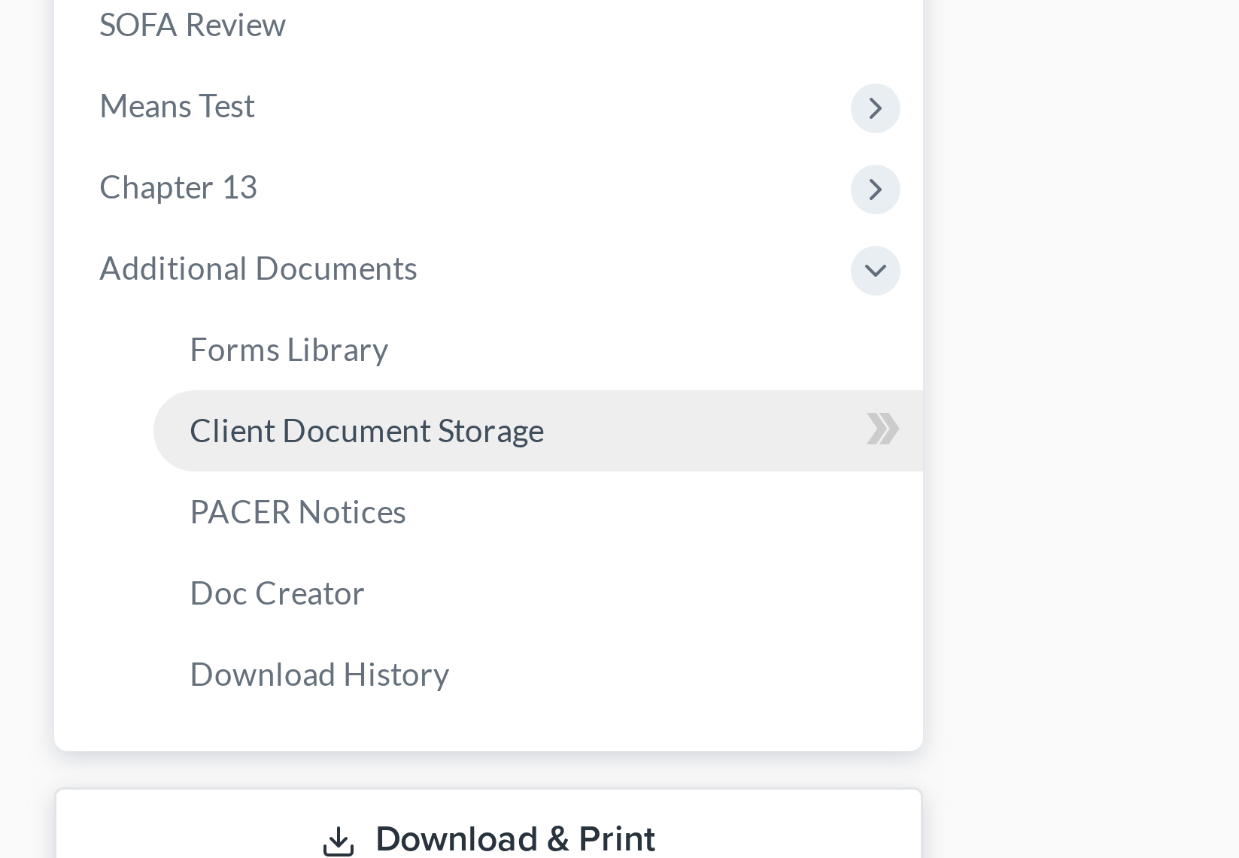
click at [124, 651] on span "Client Document Storage" at bounding box center [122, 650] width 118 height 13
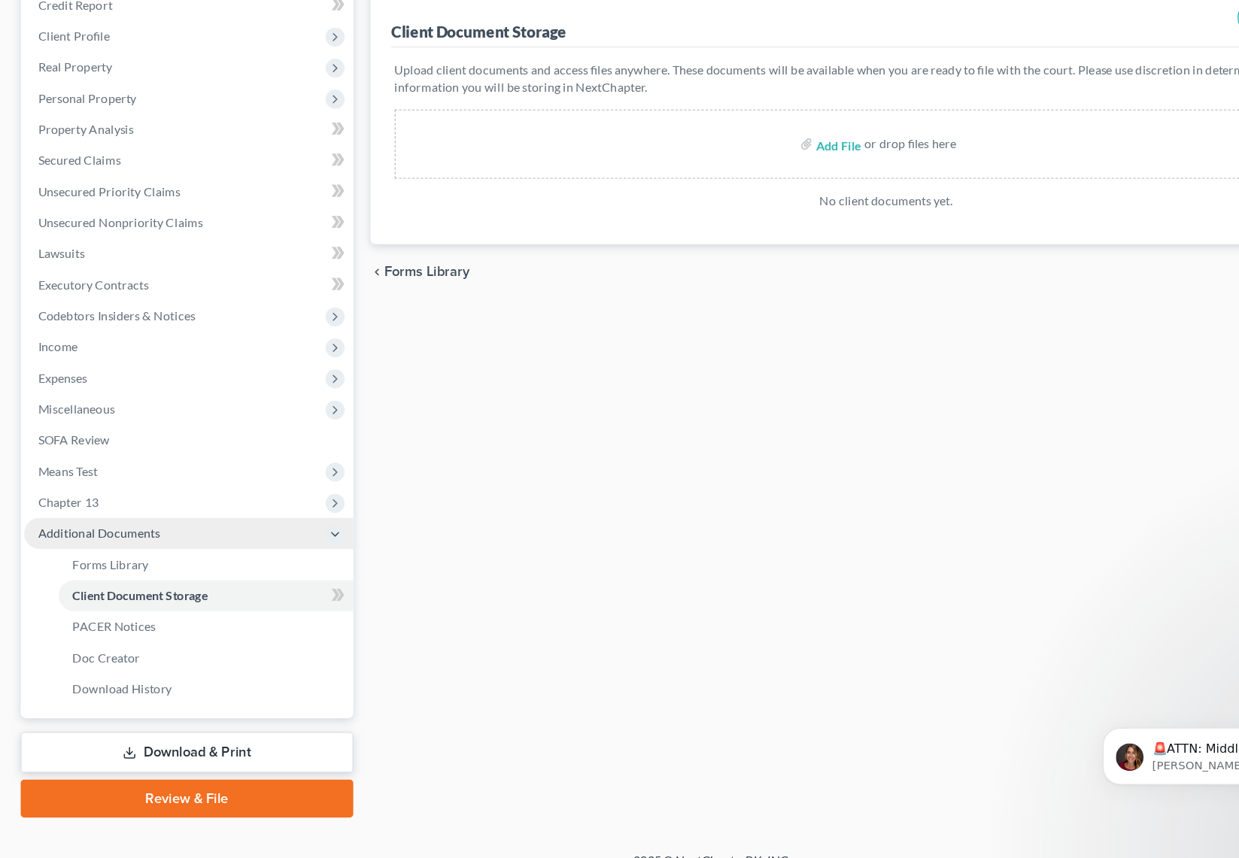
scroll to position [104, 0]
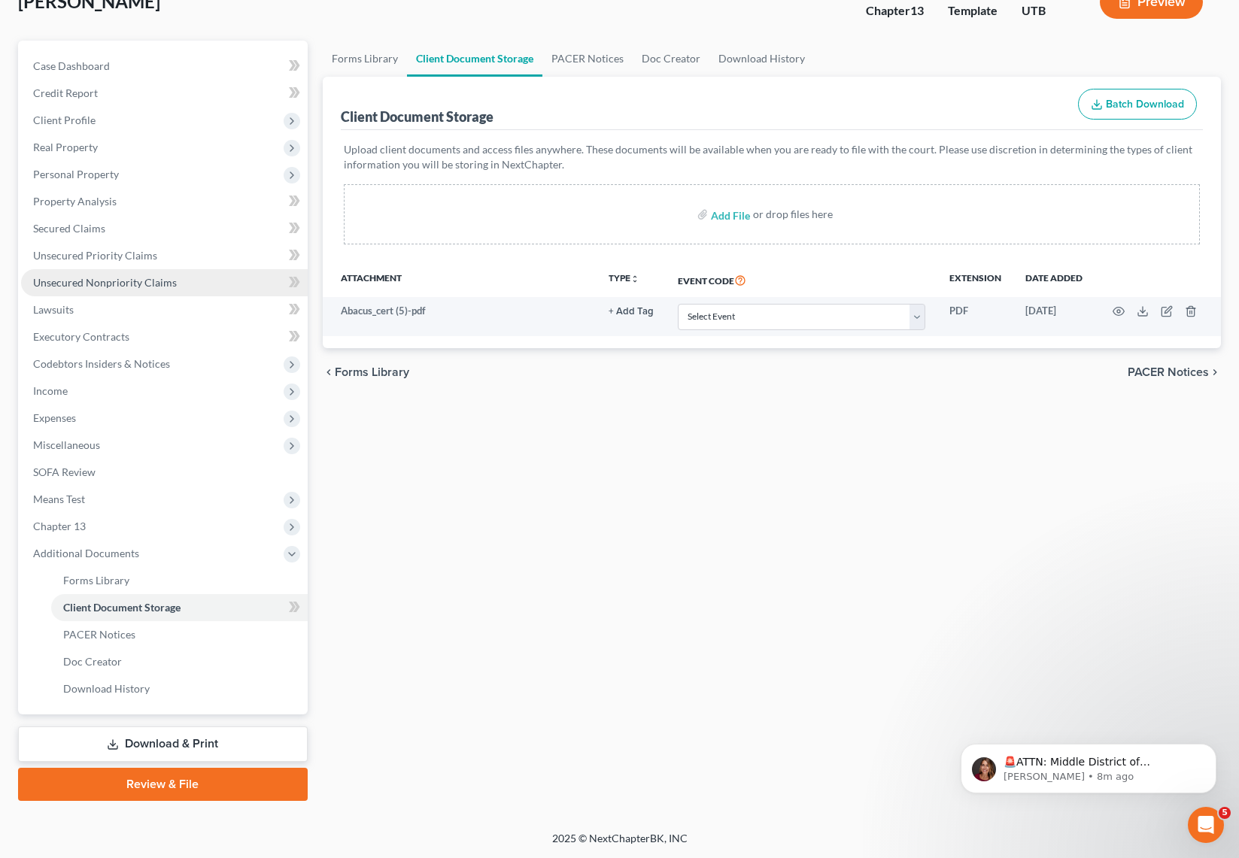
click at [96, 278] on span "Unsecured Nonpriority Claims" at bounding box center [105, 282] width 144 height 13
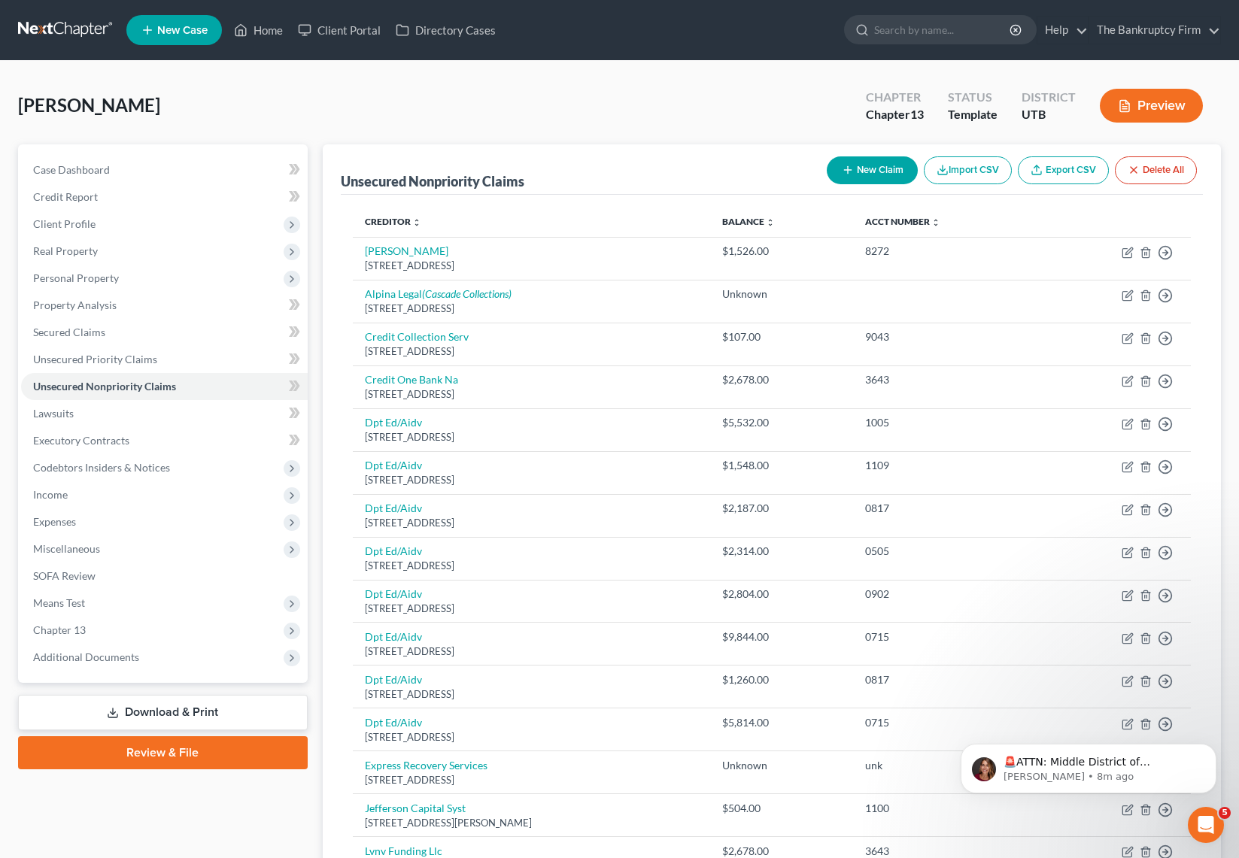
click at [1162, 99] on button "Preview" at bounding box center [1151, 106] width 103 height 34
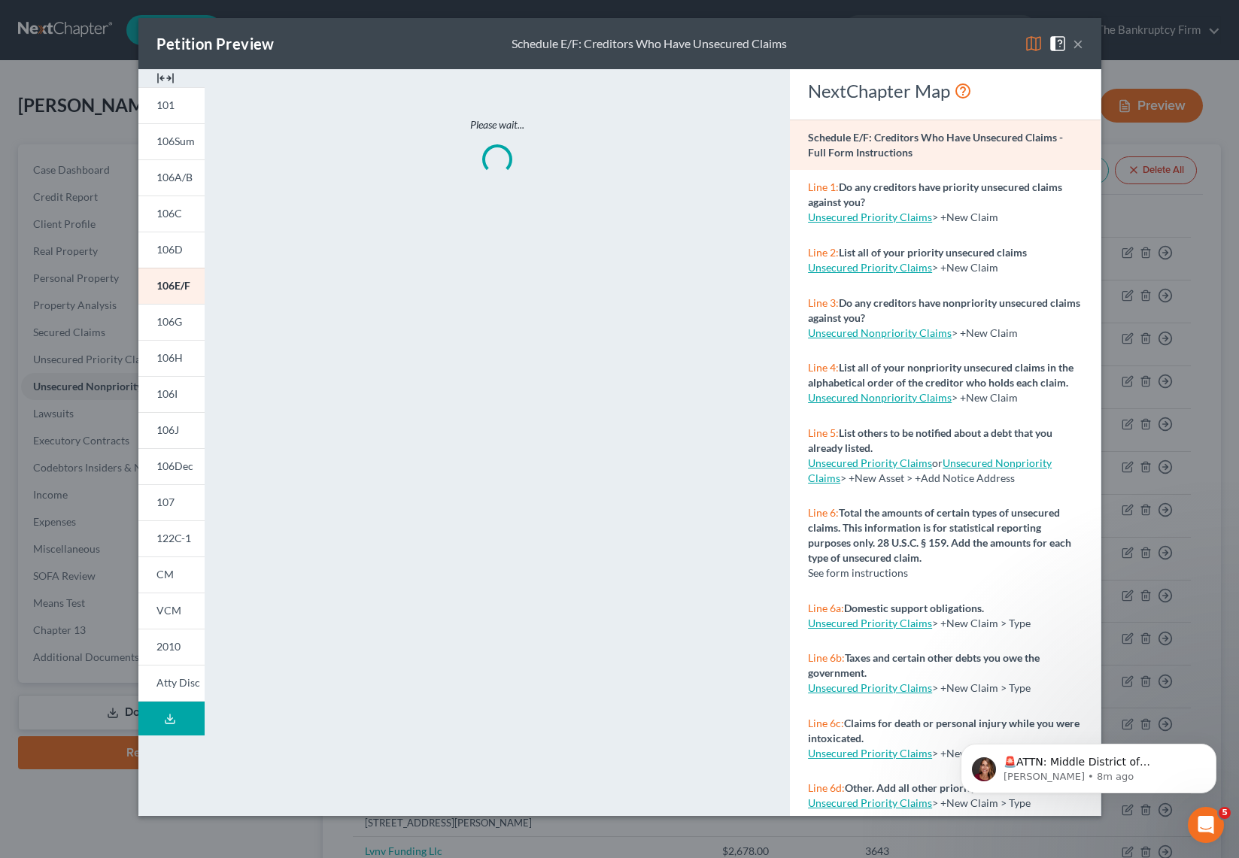
click at [1035, 40] on img at bounding box center [1034, 44] width 18 height 18
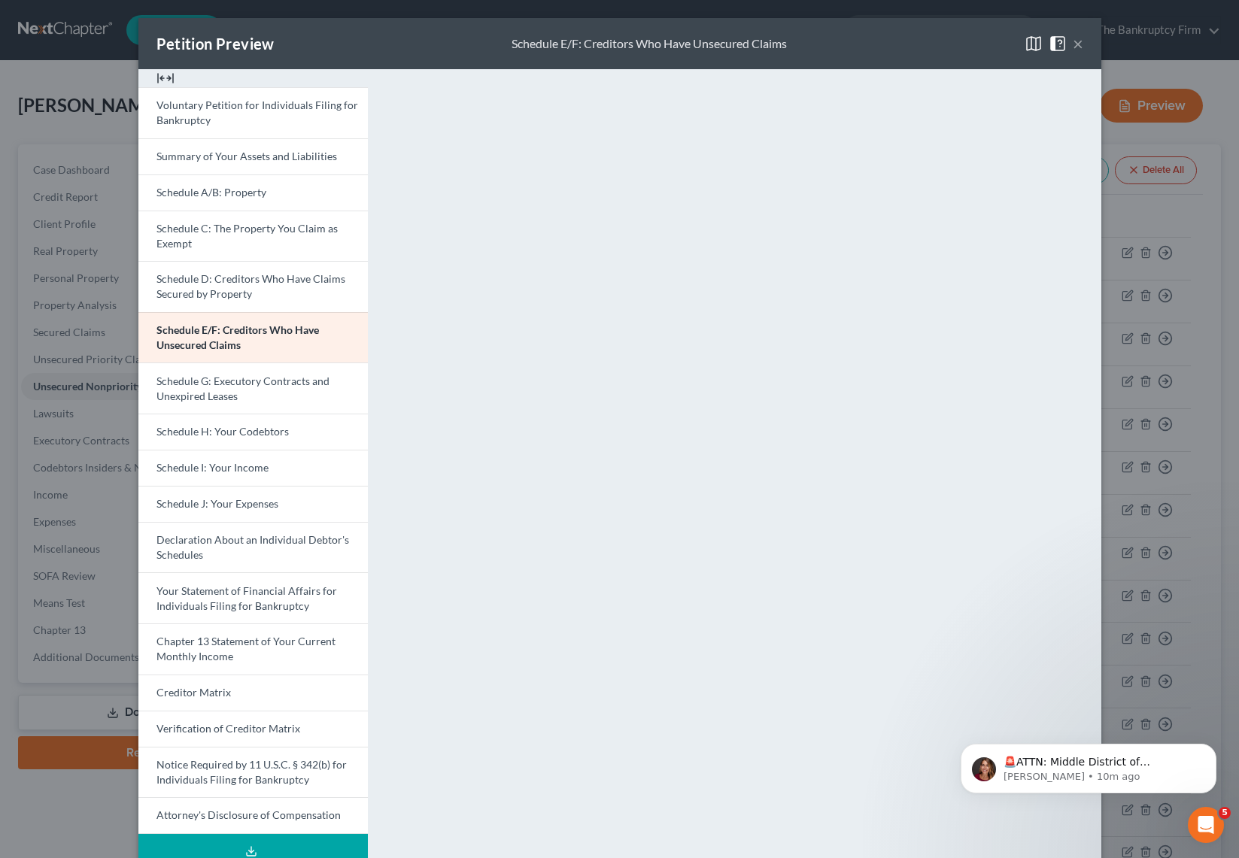
click at [1077, 38] on button "×" at bounding box center [1078, 44] width 11 height 18
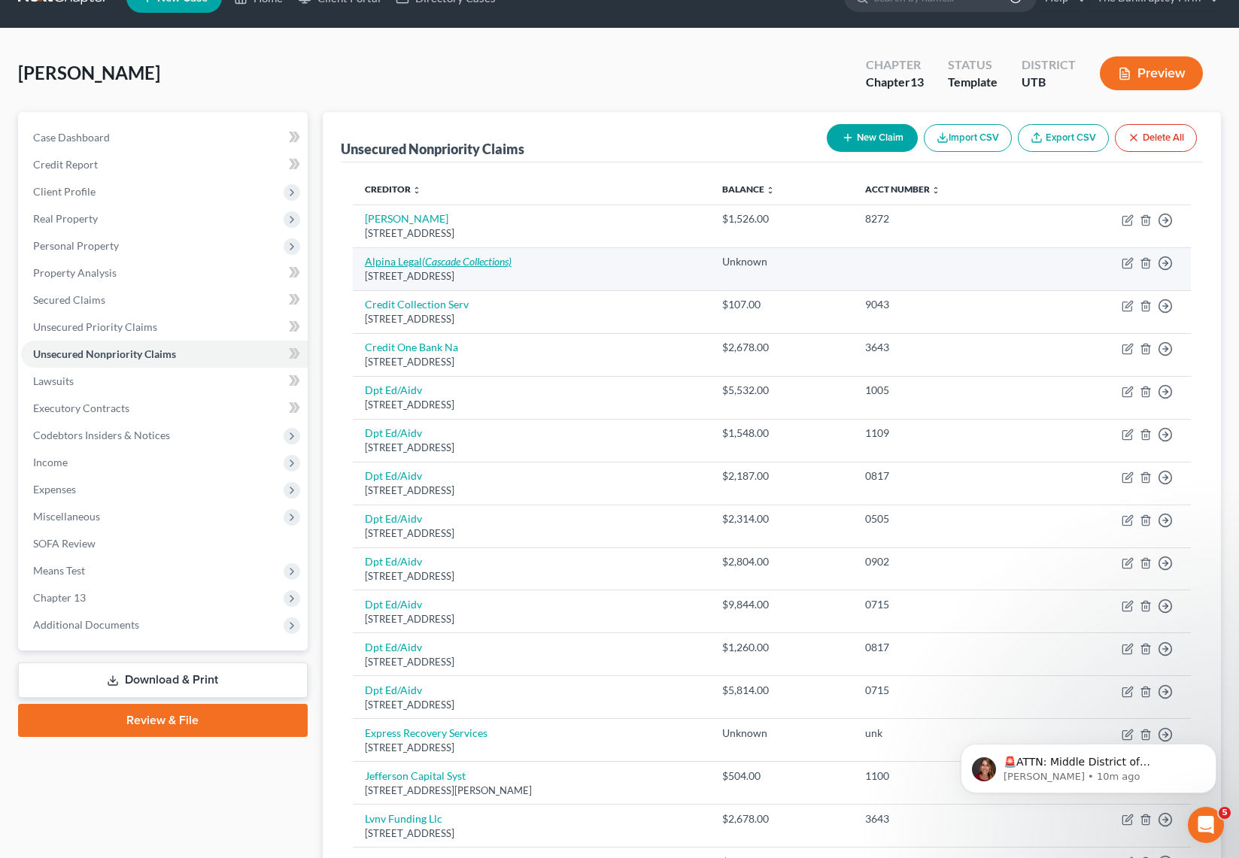
scroll to position [32, 0]
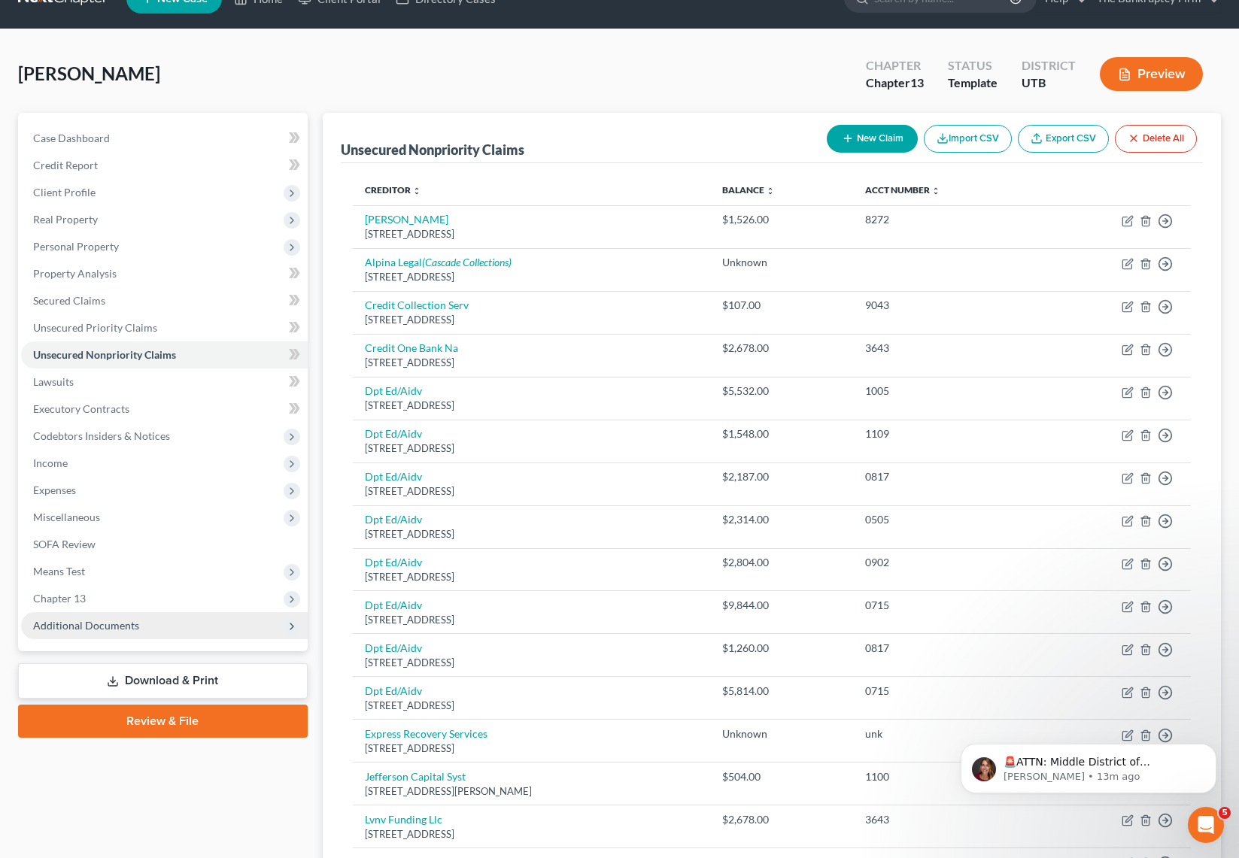
click at [103, 620] on span "Additional Documents" at bounding box center [86, 625] width 106 height 13
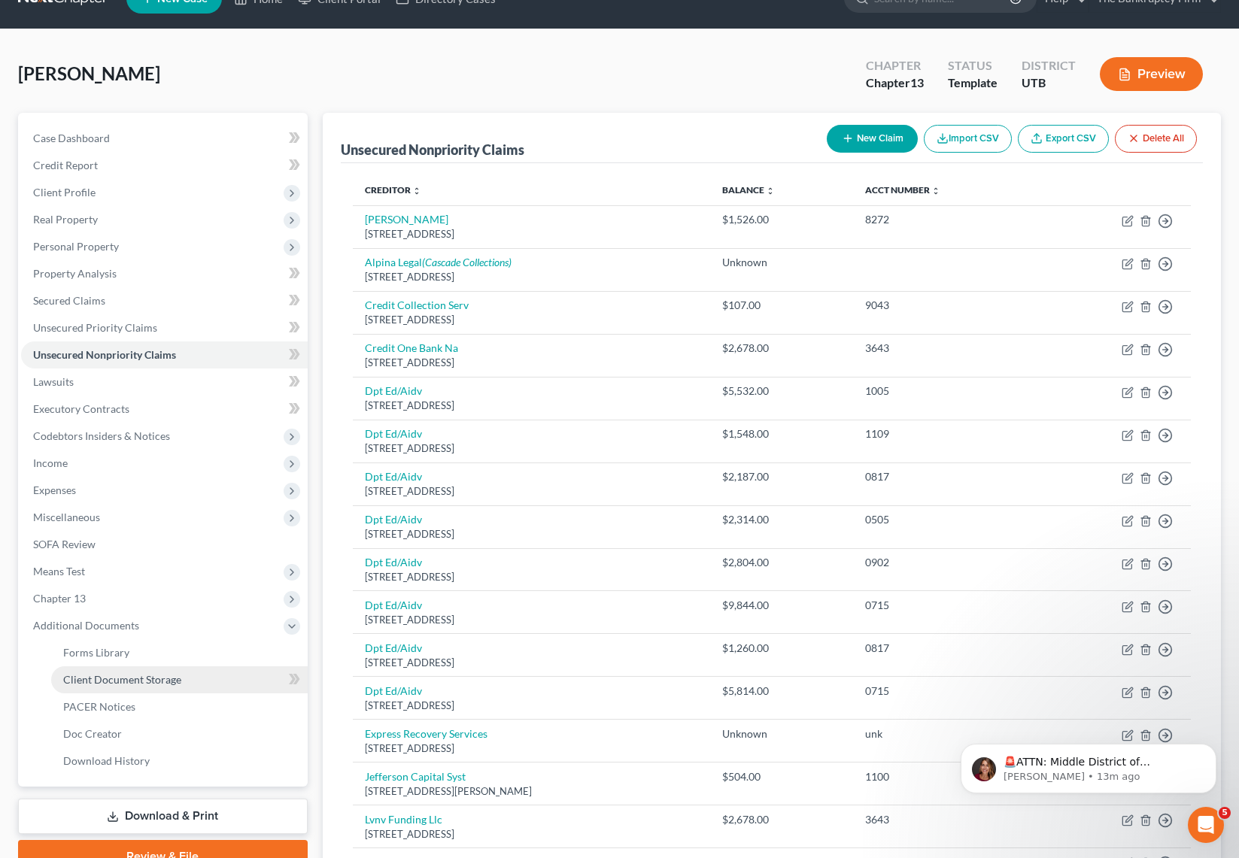
click at [184, 670] on link "Client Document Storage" at bounding box center [179, 680] width 257 height 27
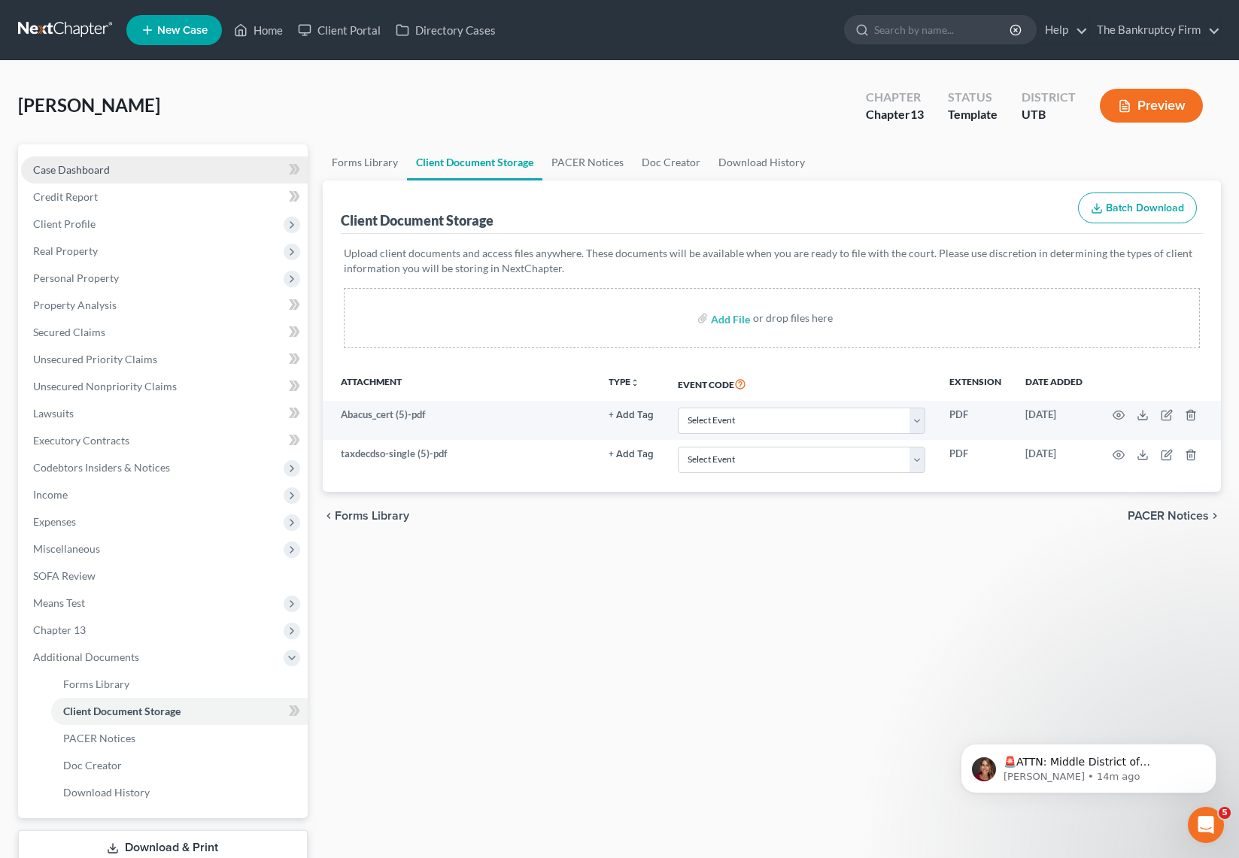
click at [107, 176] on link "Case Dashboard" at bounding box center [164, 169] width 287 height 27
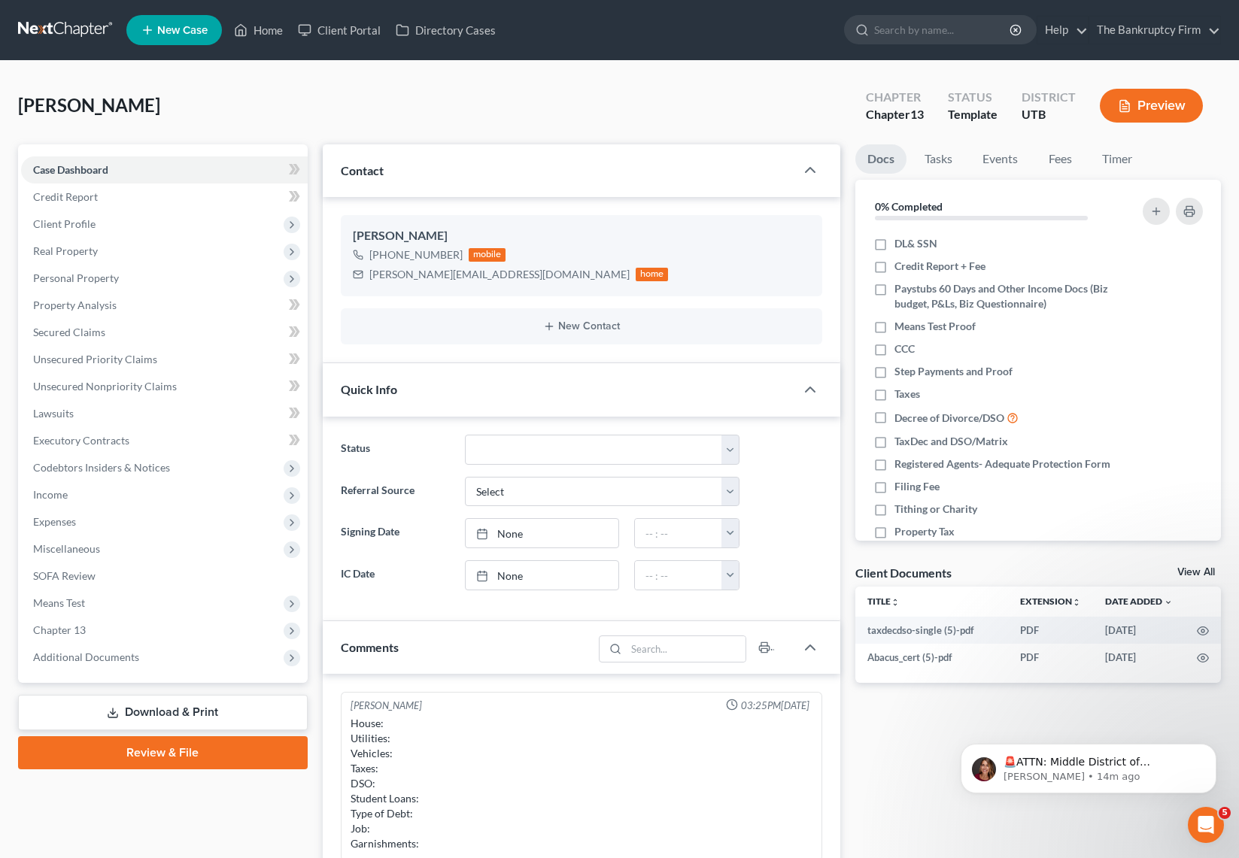
scroll to position [118, 0]
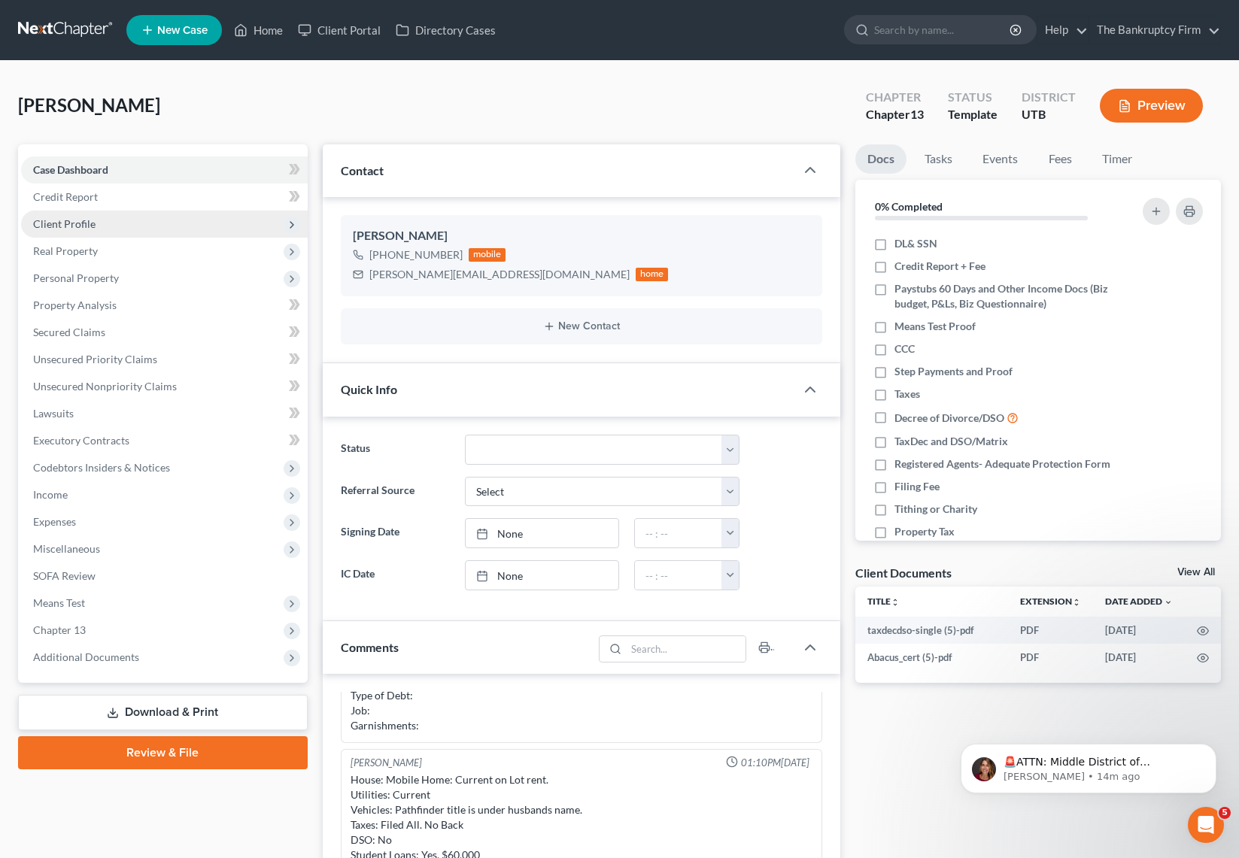
click at [121, 218] on span "Client Profile" at bounding box center [164, 224] width 287 height 27
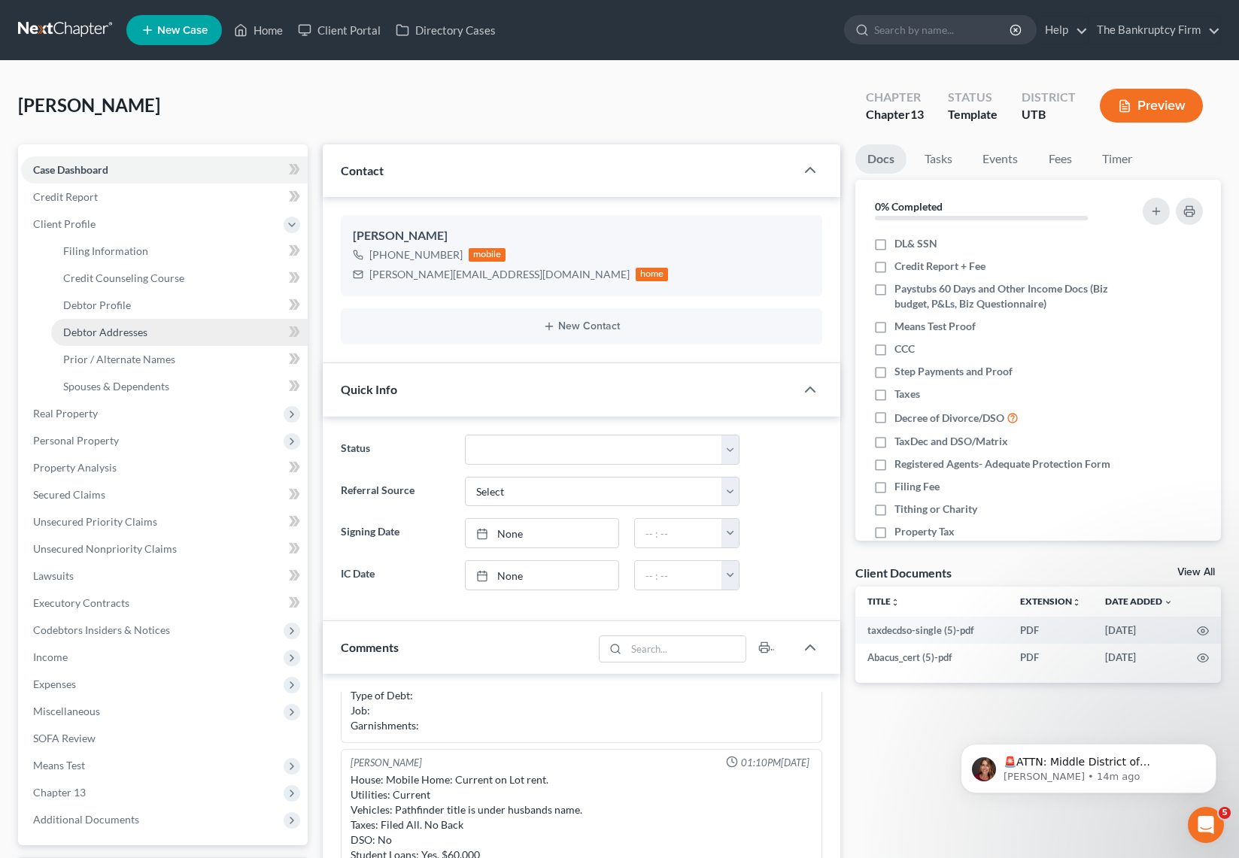
click at [155, 335] on link "Debtor Addresses" at bounding box center [179, 332] width 257 height 27
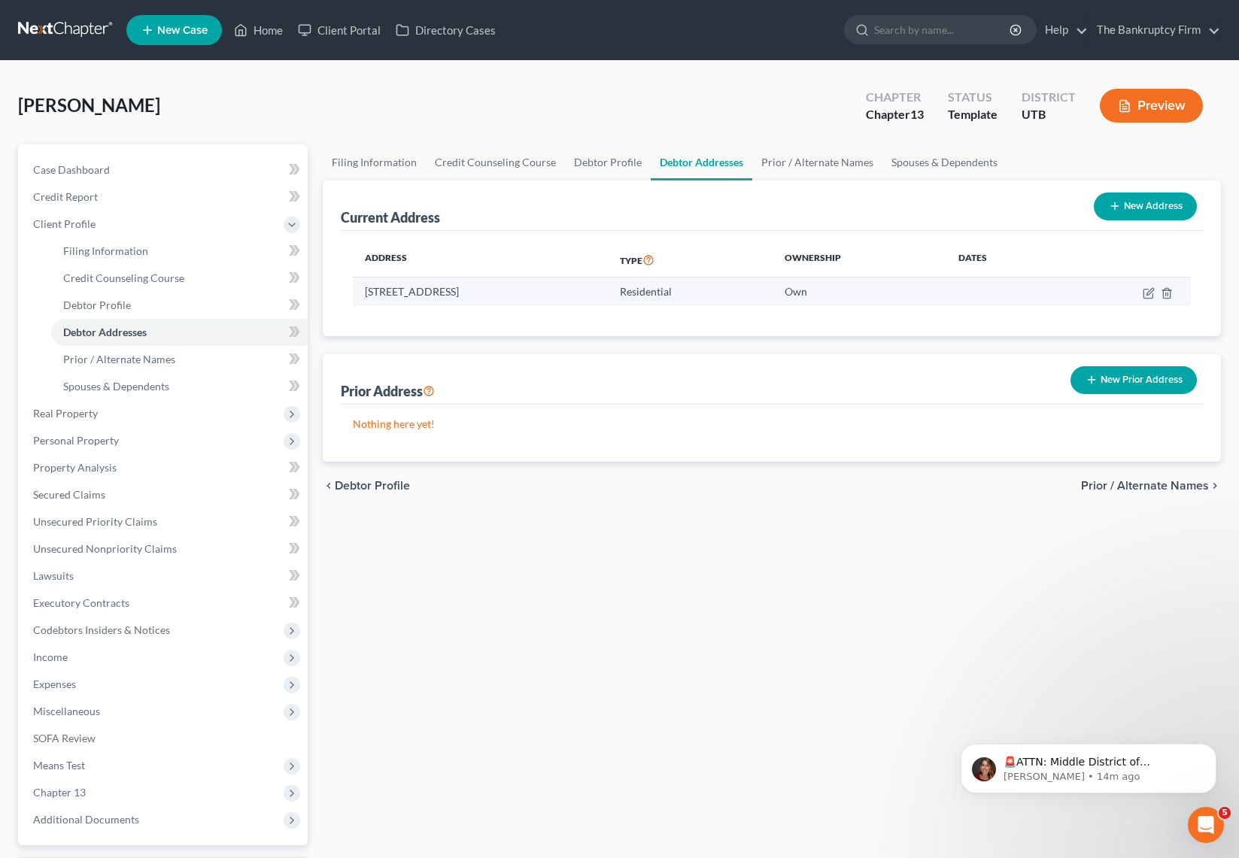
drag, startPoint x: 463, startPoint y: 290, endPoint x: 361, endPoint y: 290, distance: 102.3
click at [363, 290] on td "[STREET_ADDRESS]" at bounding box center [481, 292] width 256 height 29
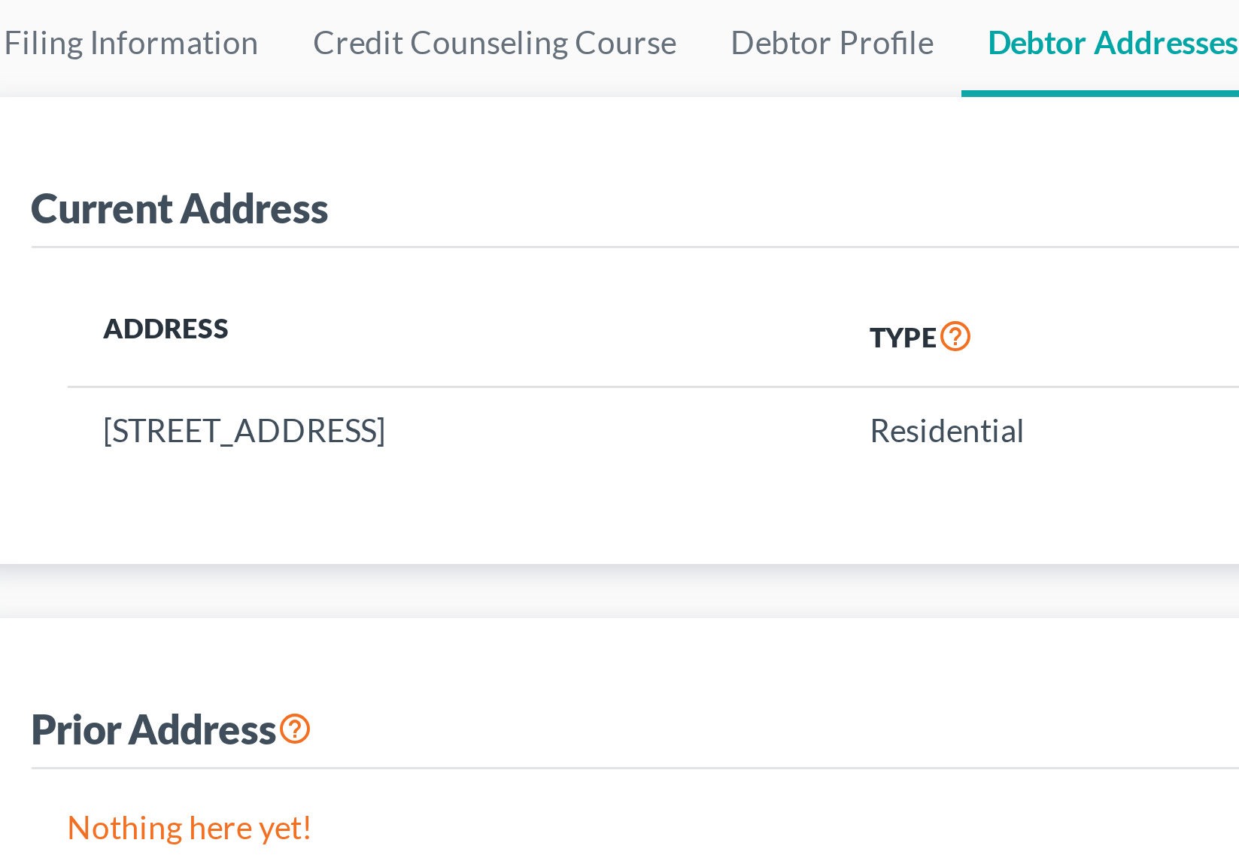
copy td "[STREET_ADDRESS]"
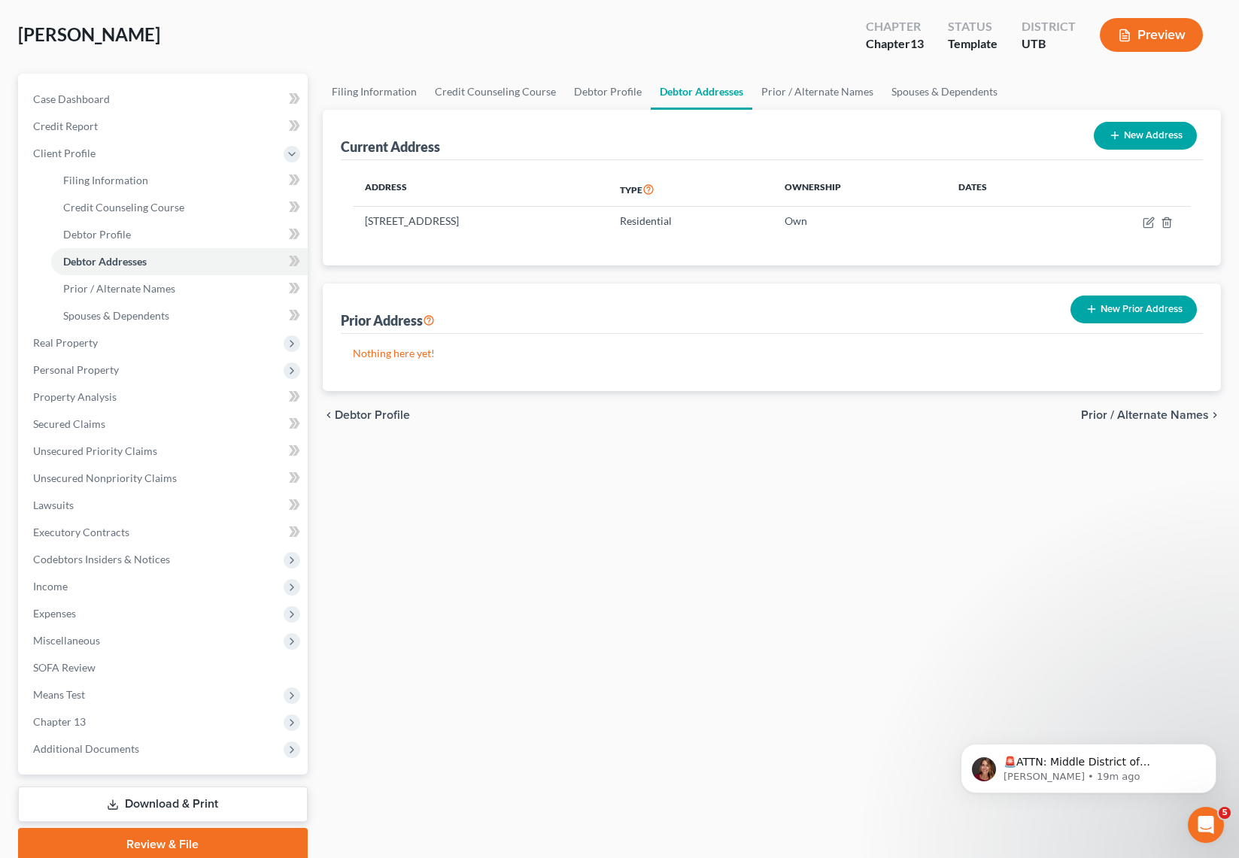
scroll to position [74, 0]
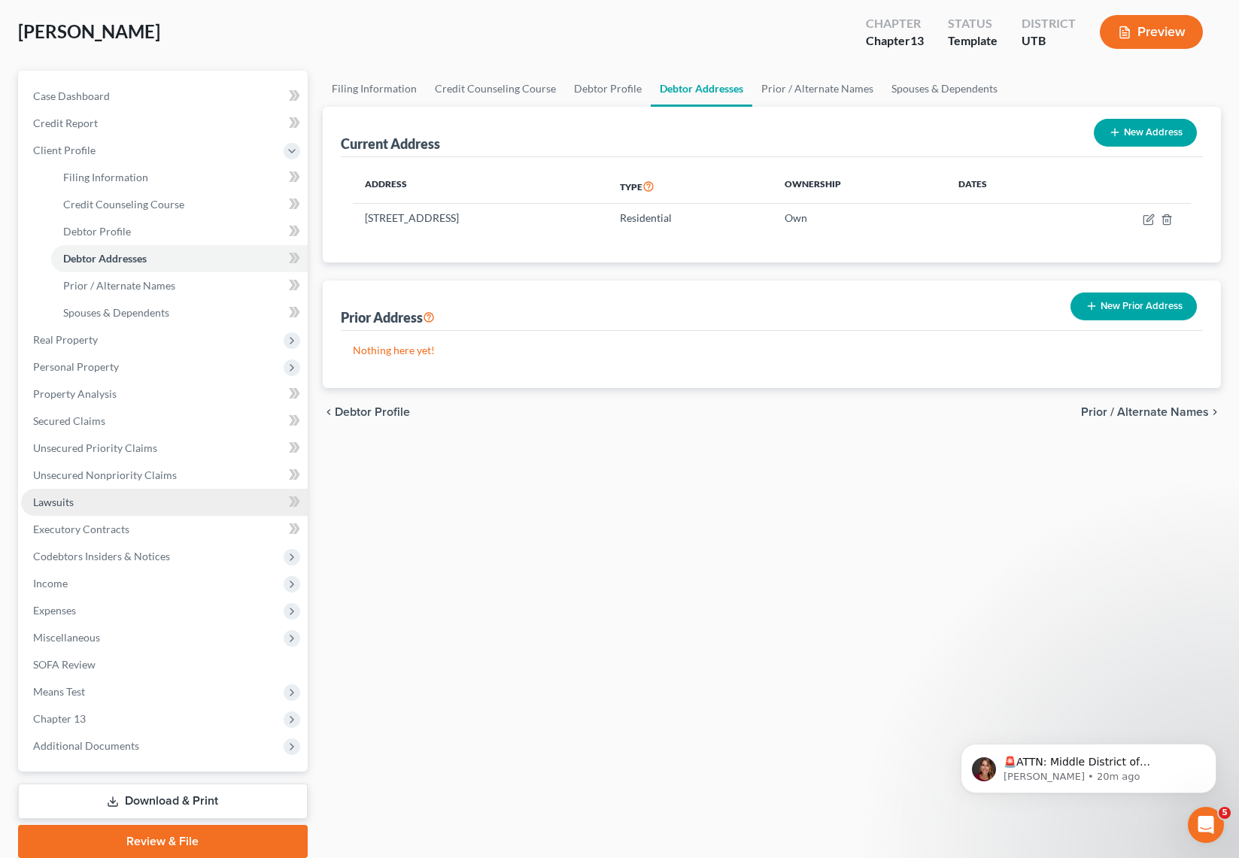
click at [104, 508] on link "Lawsuits" at bounding box center [164, 502] width 287 height 27
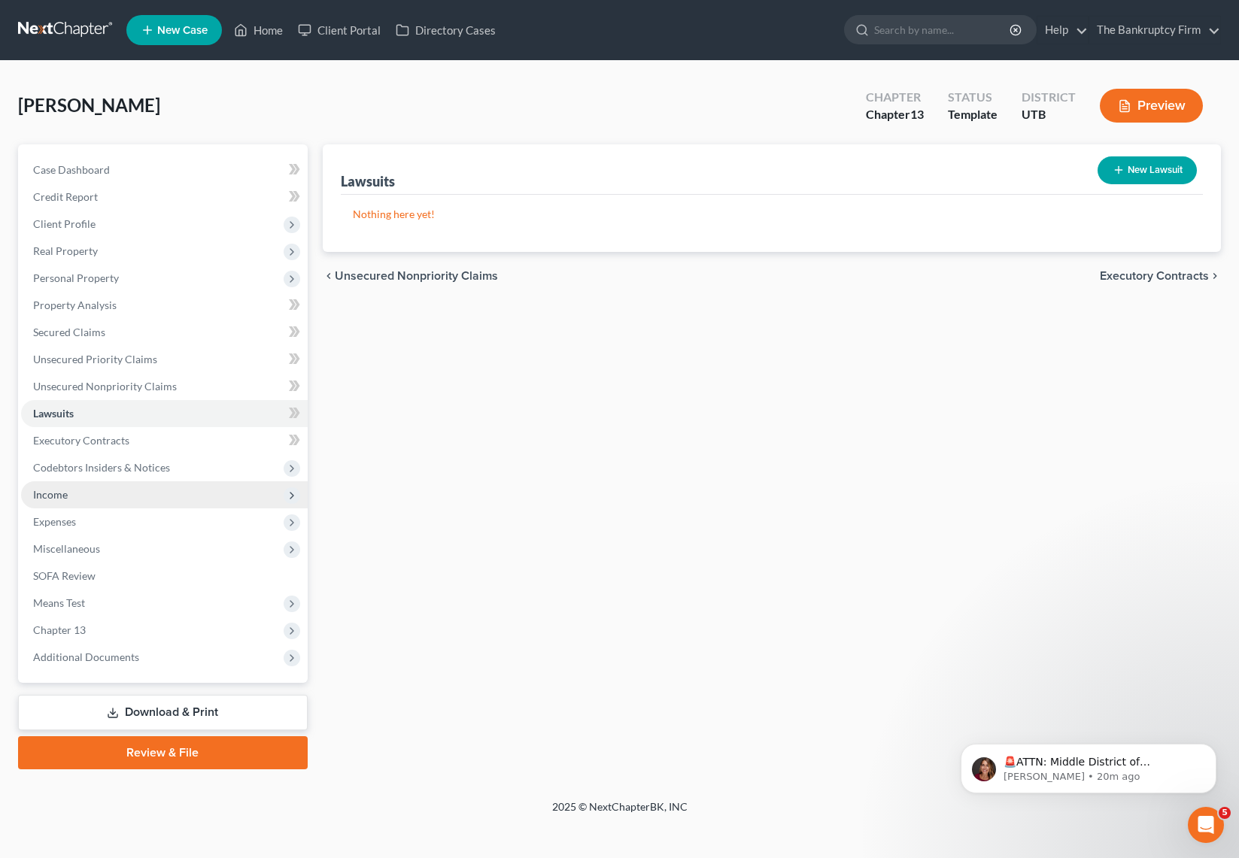
click at [76, 495] on span "Income" at bounding box center [164, 494] width 287 height 27
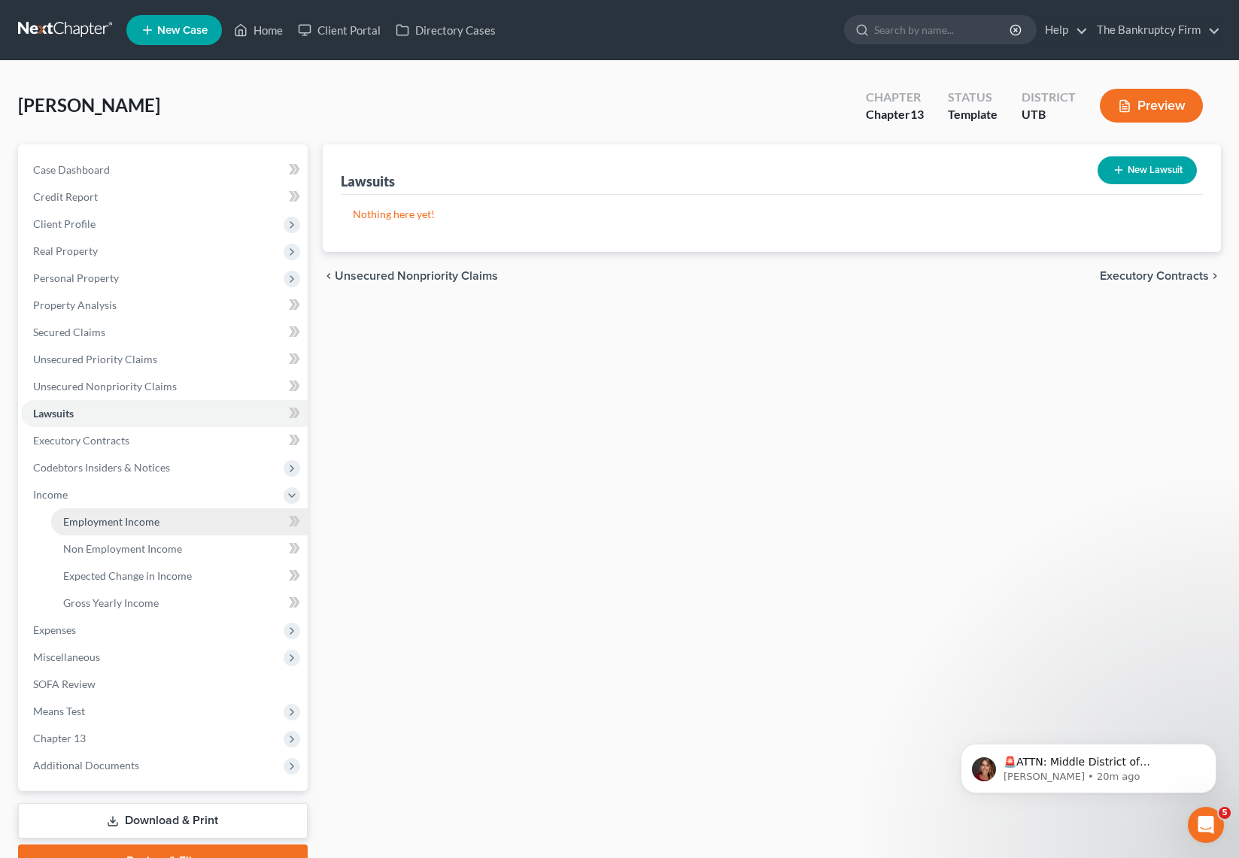
click at [181, 517] on link "Employment Income" at bounding box center [179, 522] width 257 height 27
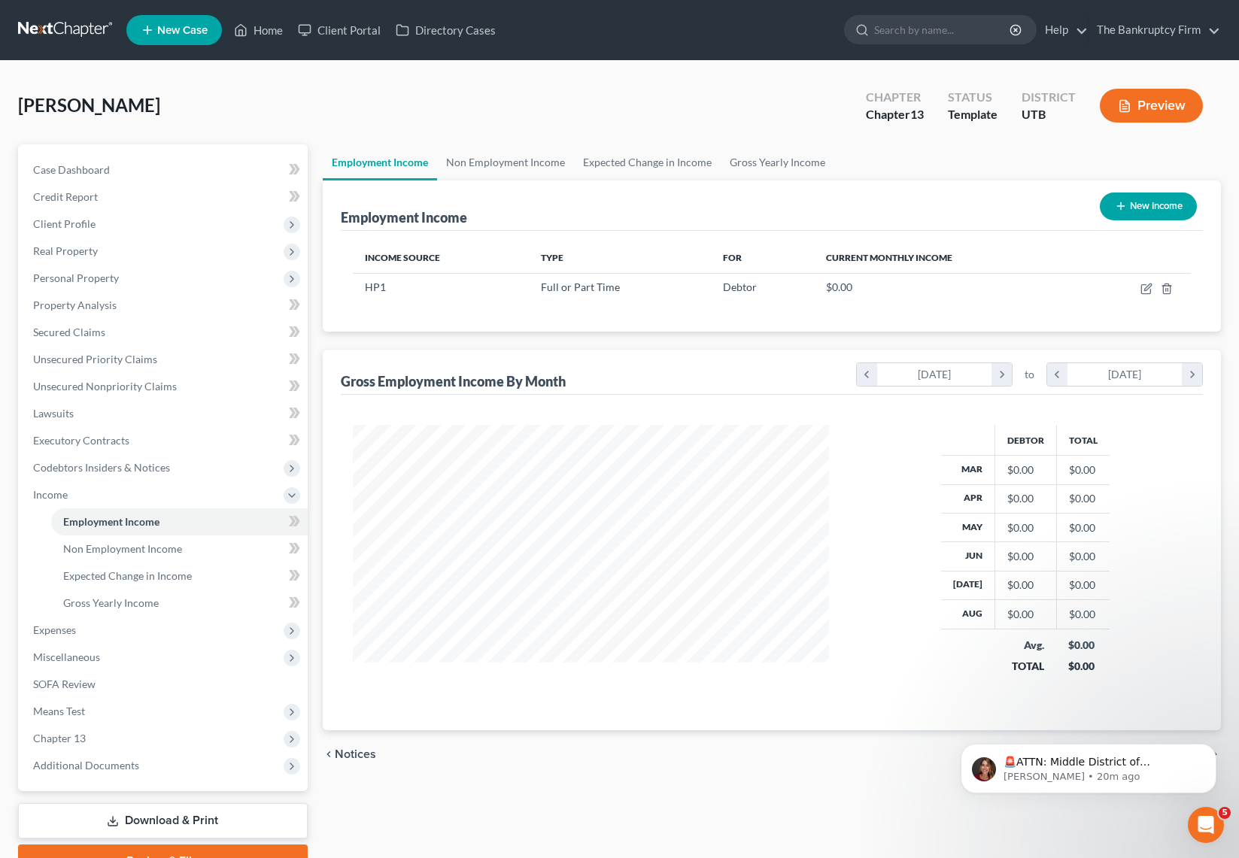
scroll to position [270, 507]
click at [1146, 290] on icon "button" at bounding box center [1147, 287] width 7 height 7
select select "0"
select select "2"
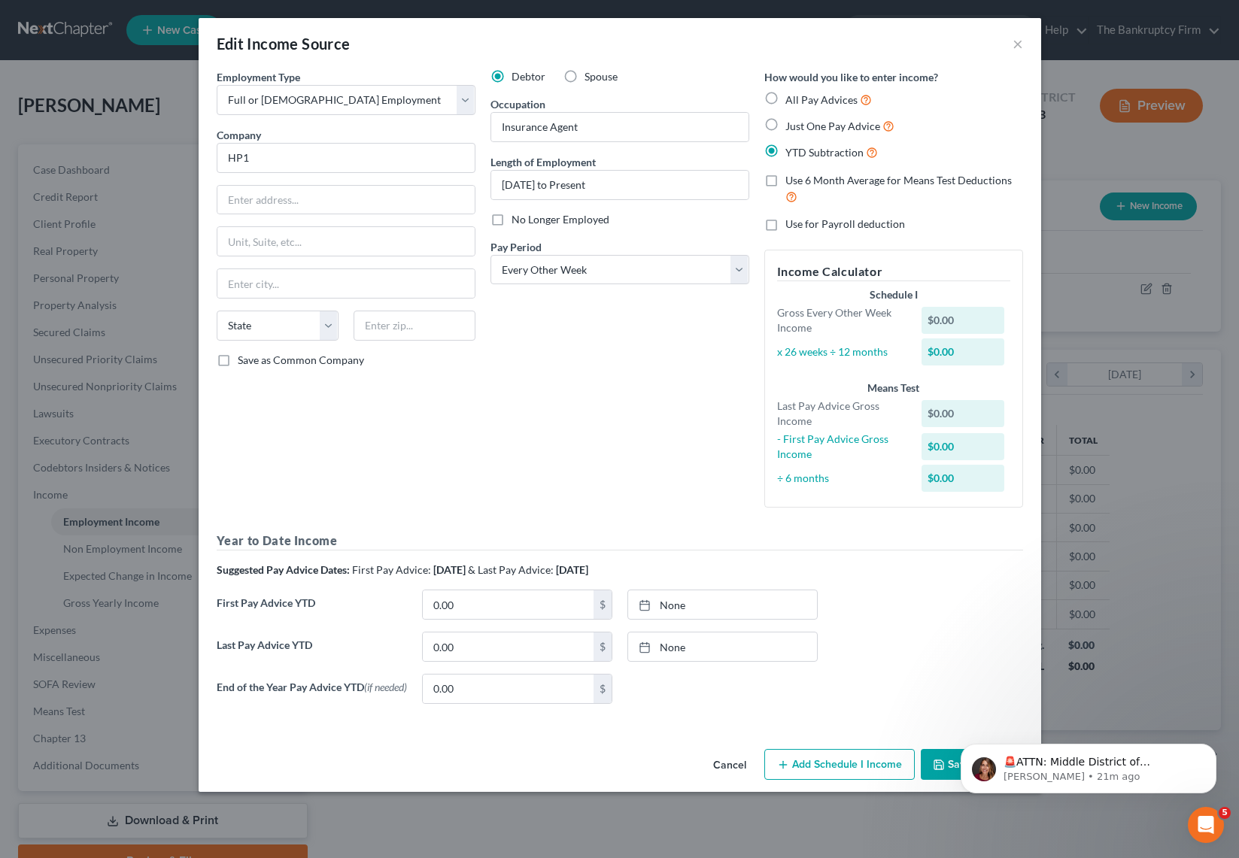
click at [942, 774] on html "🚨ATTN: Middle District of [US_STATE] The court has added a new Credit Counselin…" at bounding box center [1088, 764] width 301 height 105
click at [964, 586] on div "Year to Date Income Suggested Pay Advice Dates: First Pay Advice: [DATE] & Last…" at bounding box center [620, 624] width 807 height 184
click at [1214, 743] on button "Dismiss notification" at bounding box center [1212, 749] width 20 height 20
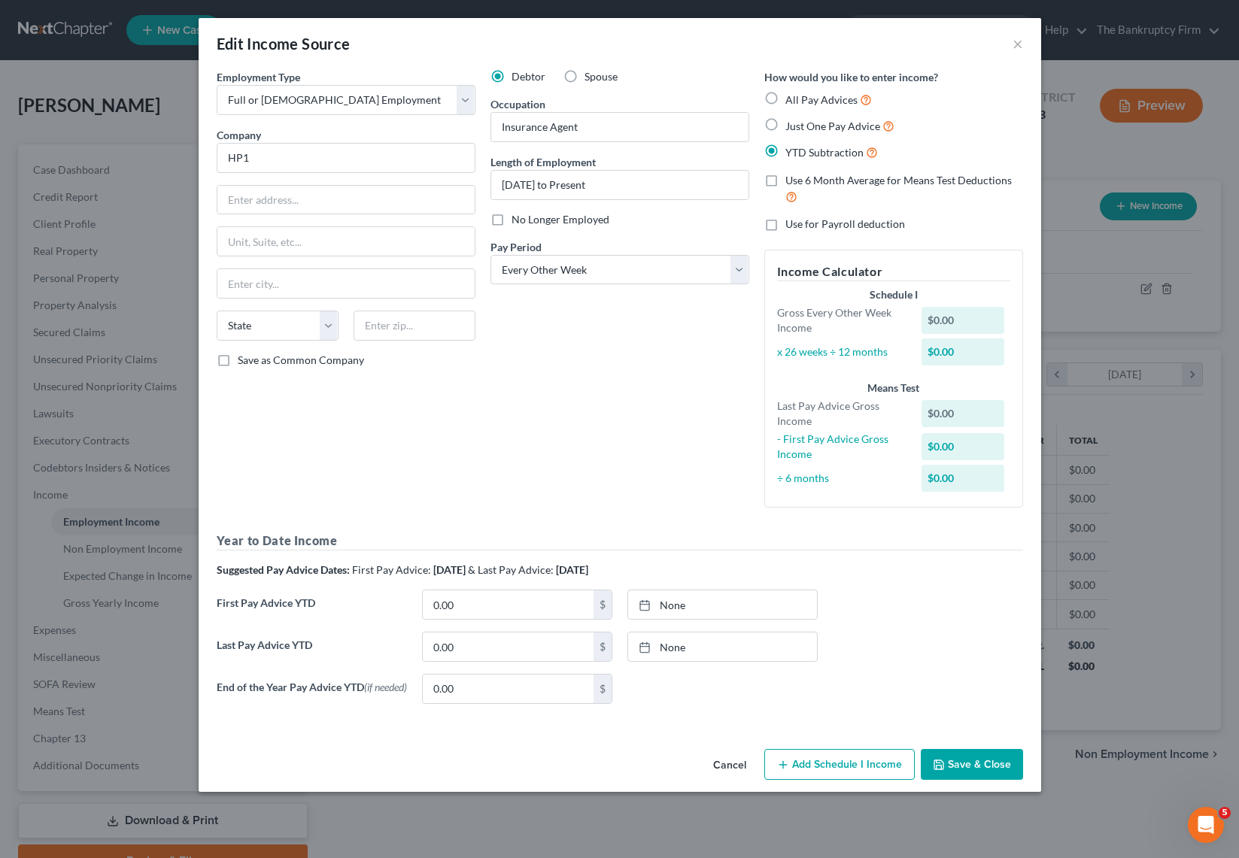
click at [991, 766] on button "Save & Close" at bounding box center [972, 765] width 102 height 32
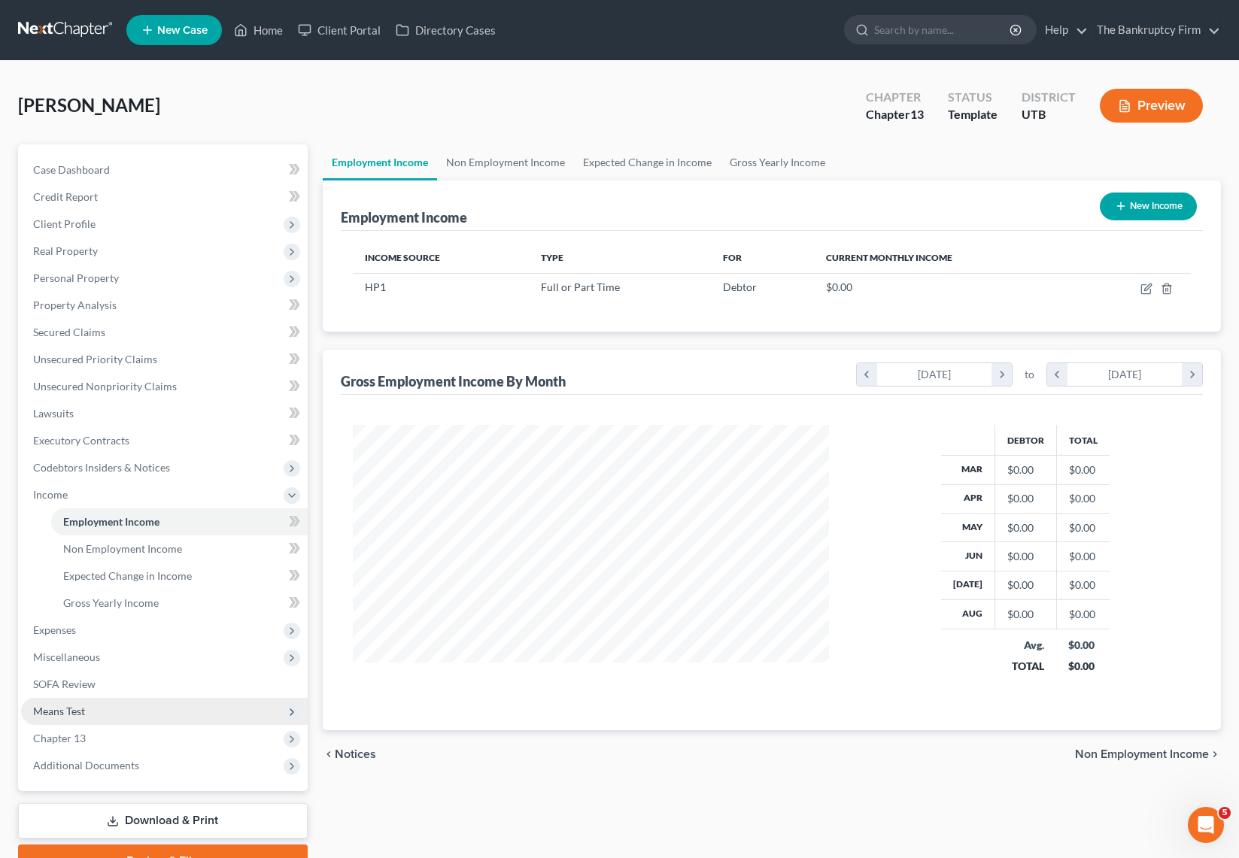
click at [119, 706] on span "Means Test" at bounding box center [164, 711] width 287 height 27
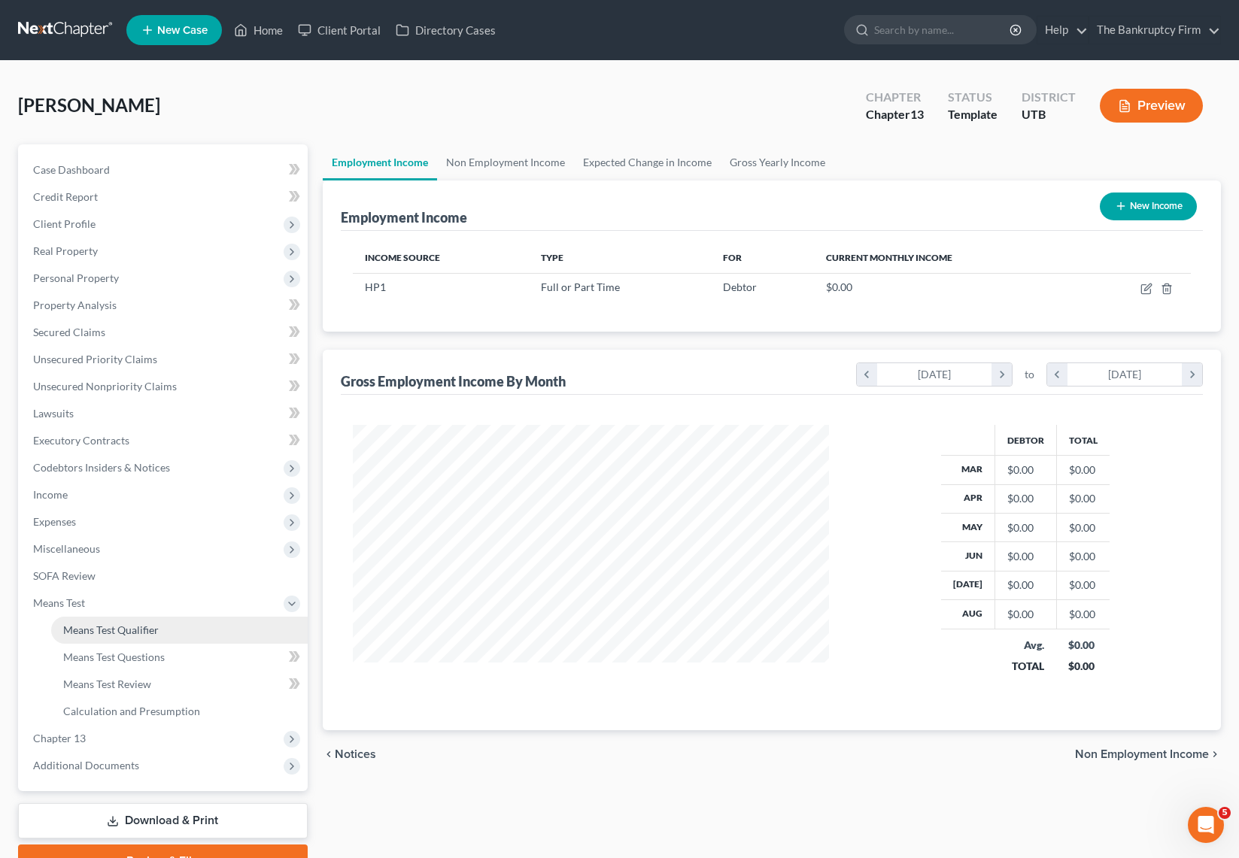
click at [143, 633] on span "Means Test Qualifier" at bounding box center [111, 630] width 96 height 13
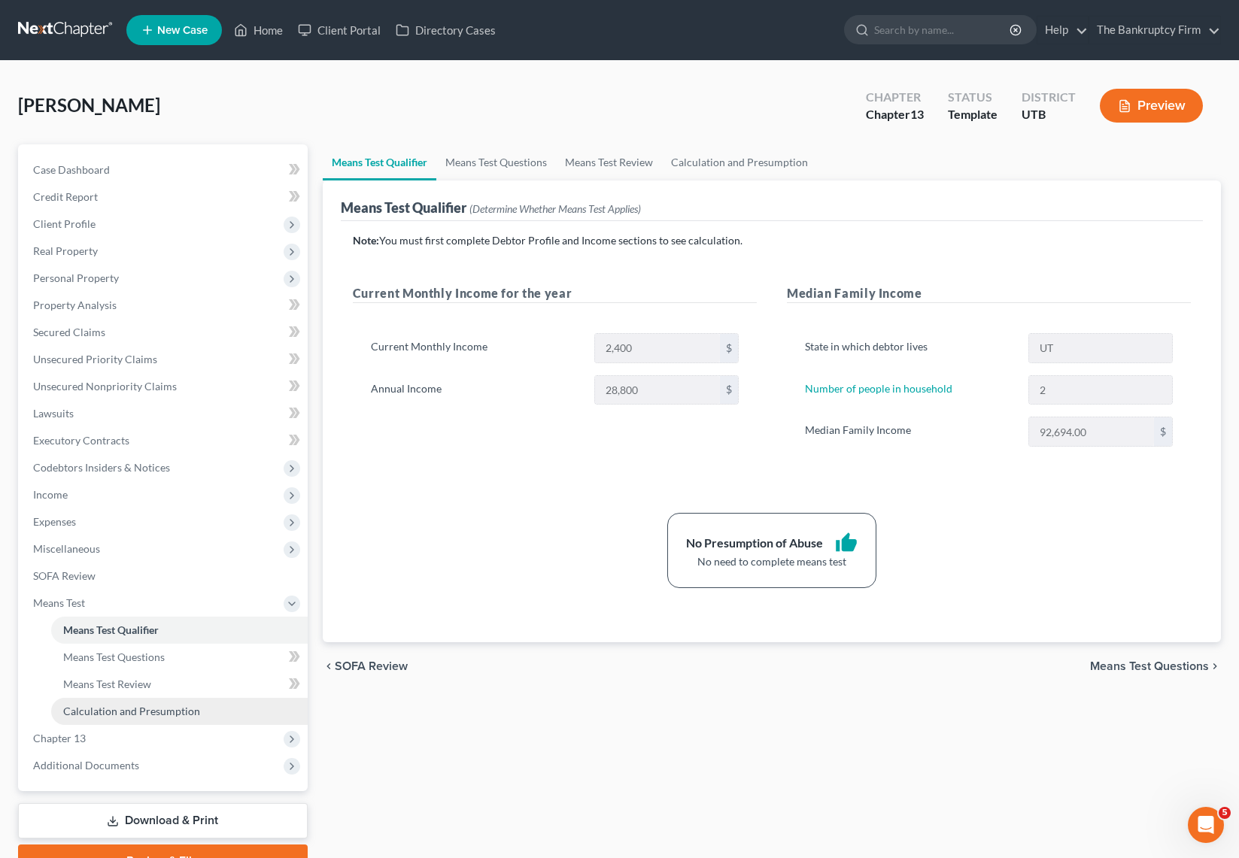
click at [138, 709] on span "Calculation and Presumption" at bounding box center [131, 711] width 137 height 13
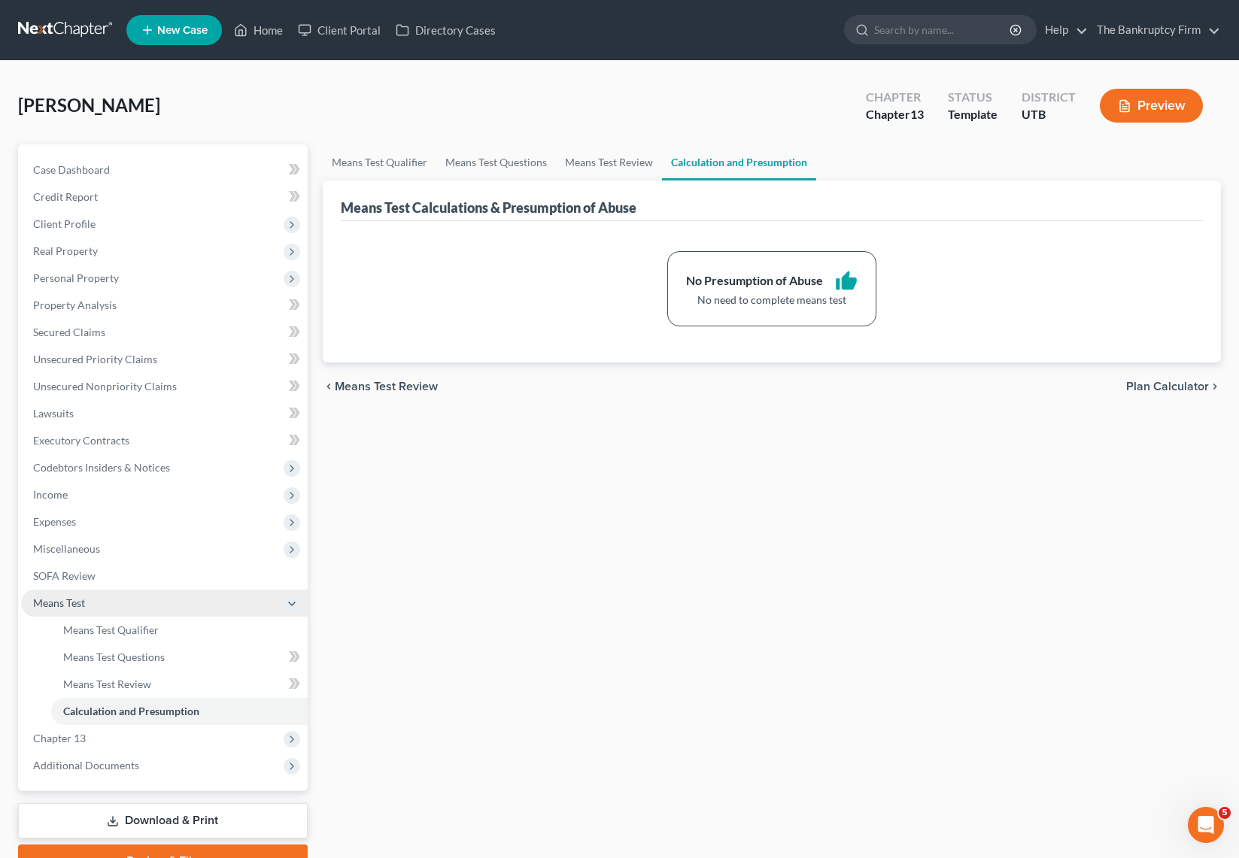
click at [143, 615] on span "Means Test" at bounding box center [164, 603] width 287 height 27
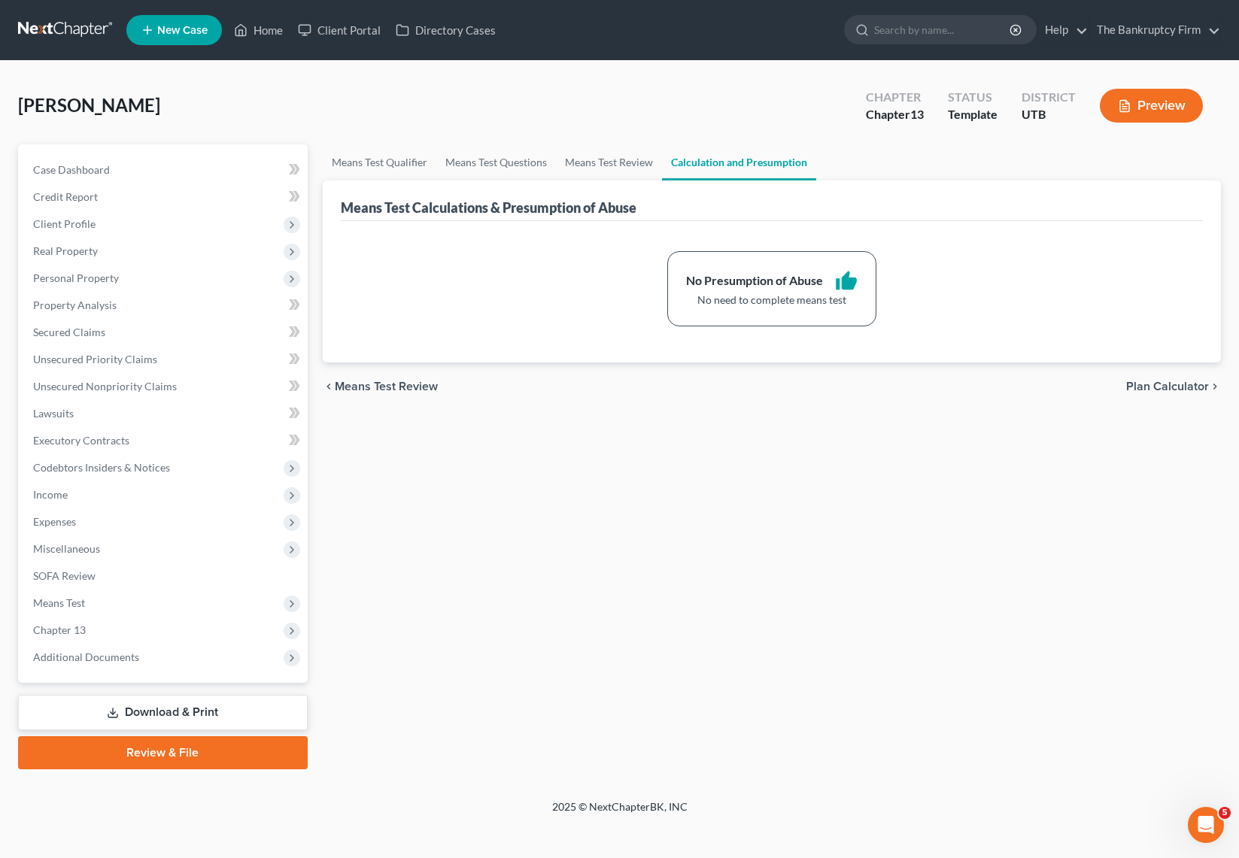
click at [144, 630] on span "Chapter 13" at bounding box center [164, 630] width 287 height 27
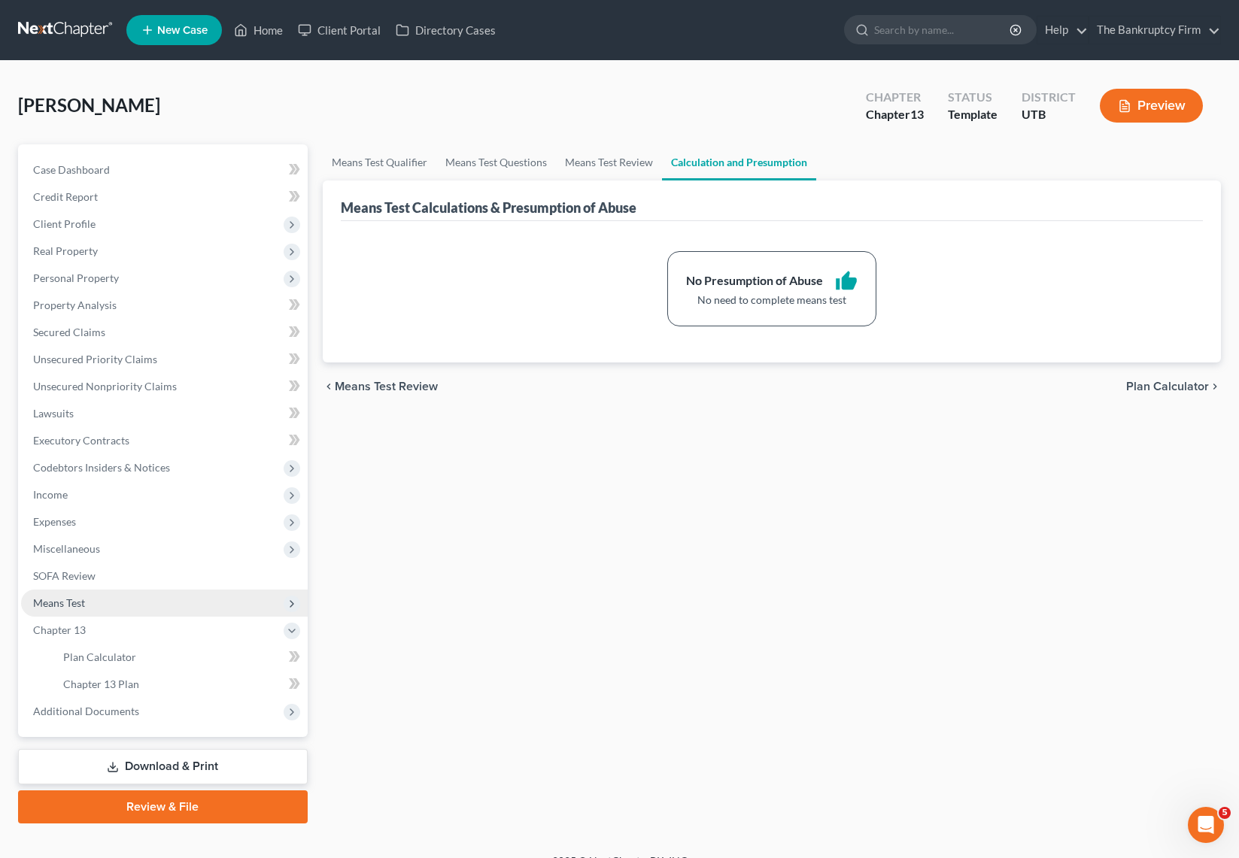
click at [81, 602] on span "Means Test" at bounding box center [59, 603] width 52 height 13
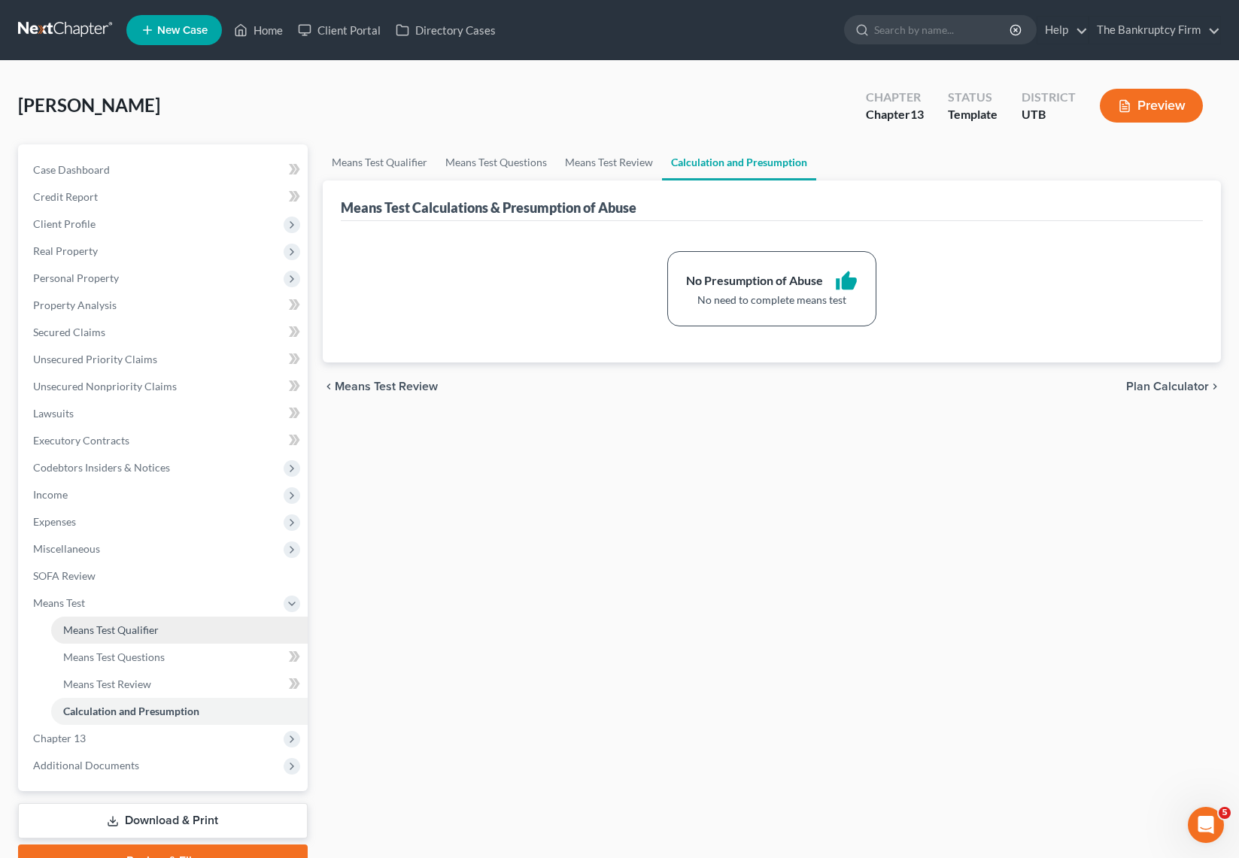
click at [128, 627] on span "Means Test Qualifier" at bounding box center [111, 630] width 96 height 13
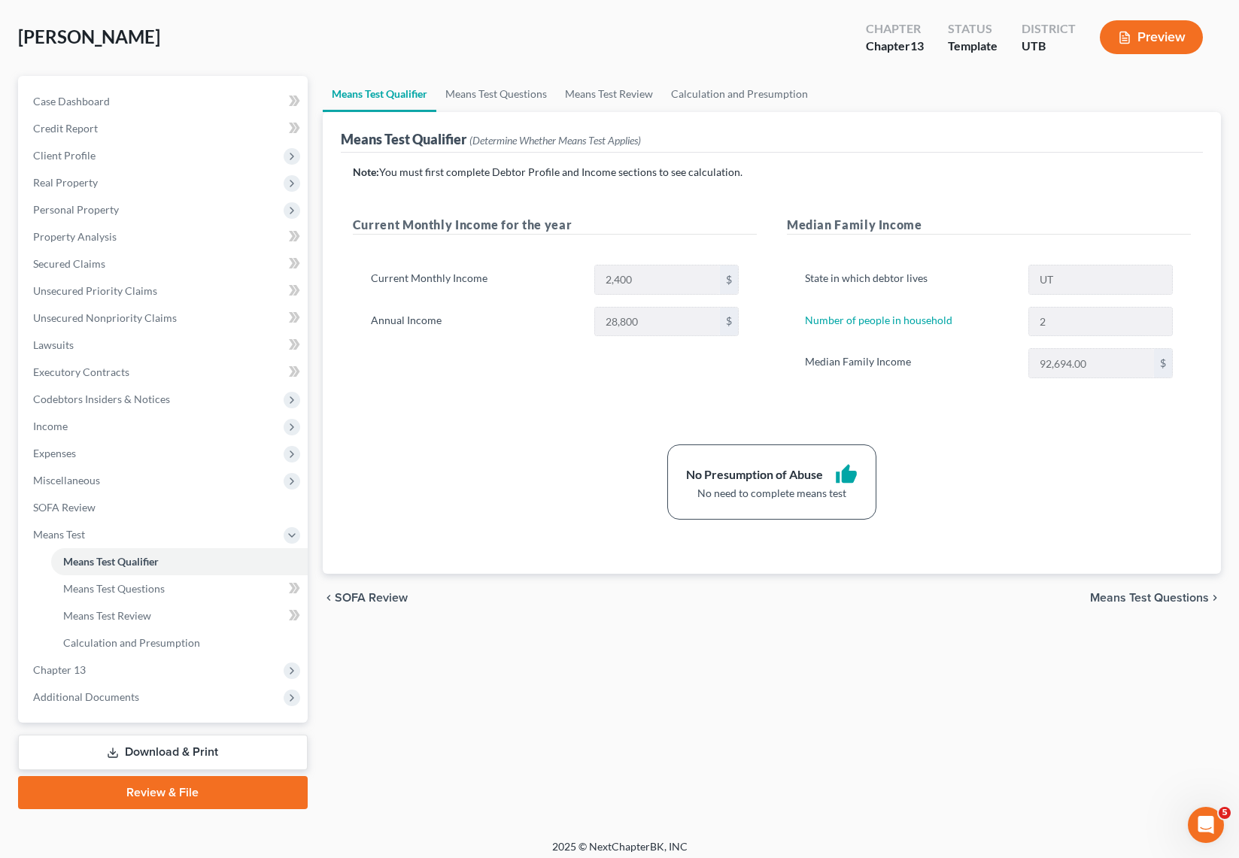
scroll to position [77, 0]
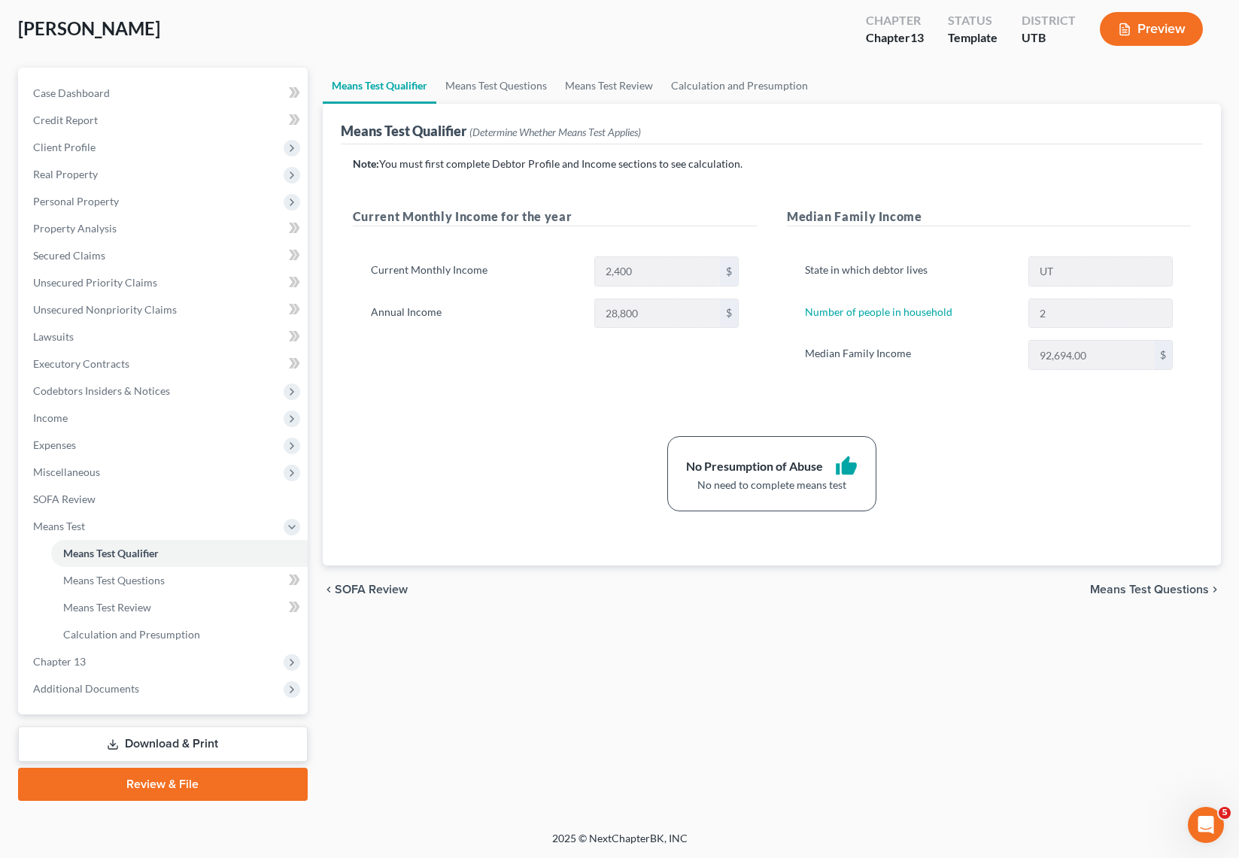
click at [547, 406] on div "Note: You must first complete Debtor Profile and Income sections to see calcula…" at bounding box center [772, 333] width 838 height 355
click at [178, 305] on link "Unsecured Nonpriority Claims" at bounding box center [164, 309] width 287 height 27
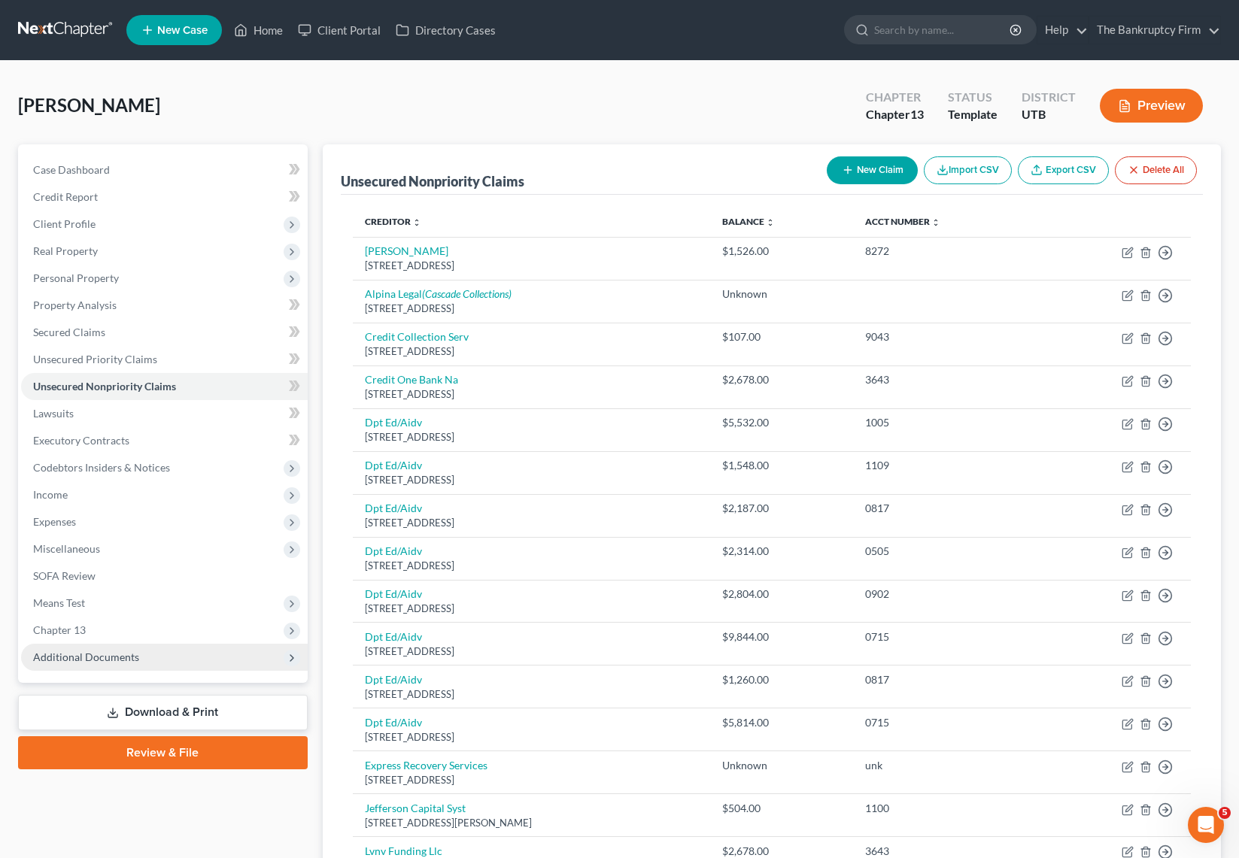
click at [150, 658] on span "Additional Documents" at bounding box center [164, 657] width 287 height 27
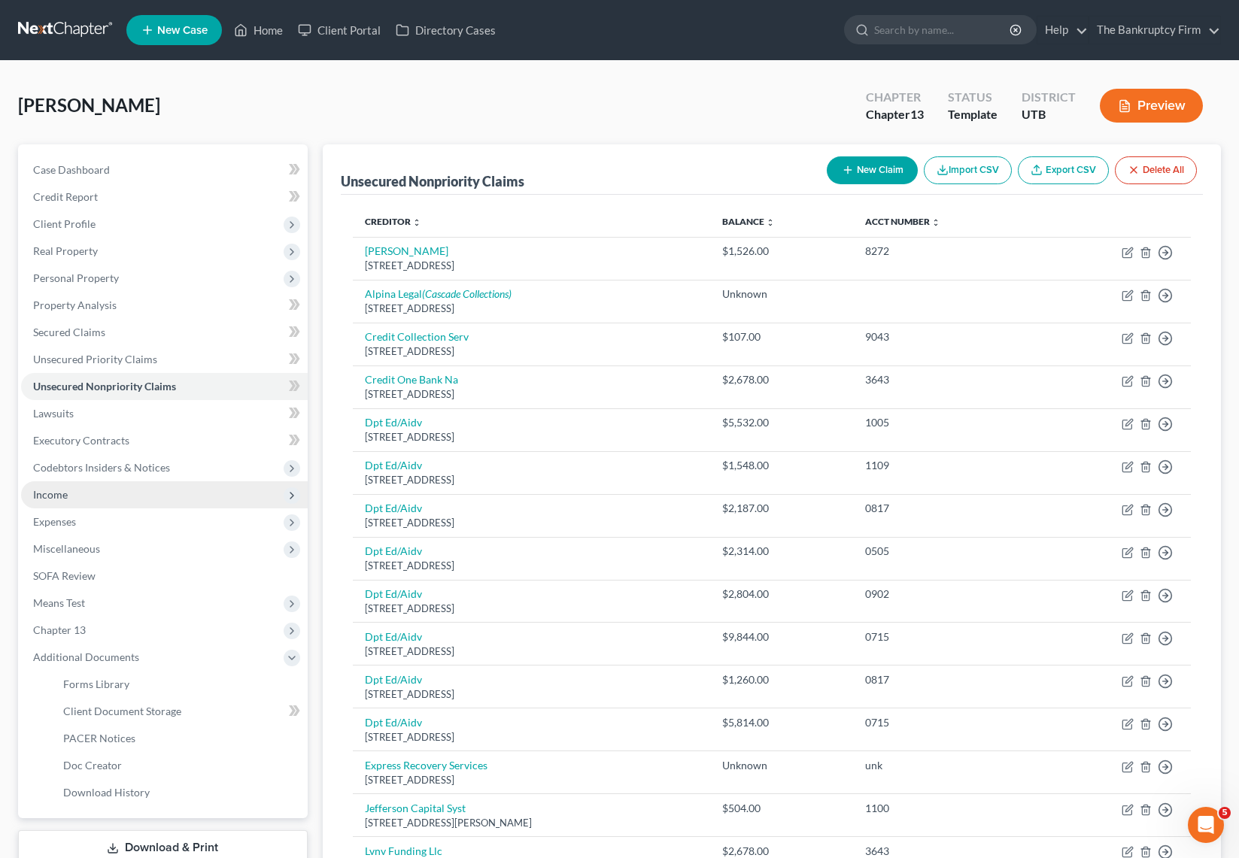
click at [89, 490] on span "Income" at bounding box center [164, 494] width 287 height 27
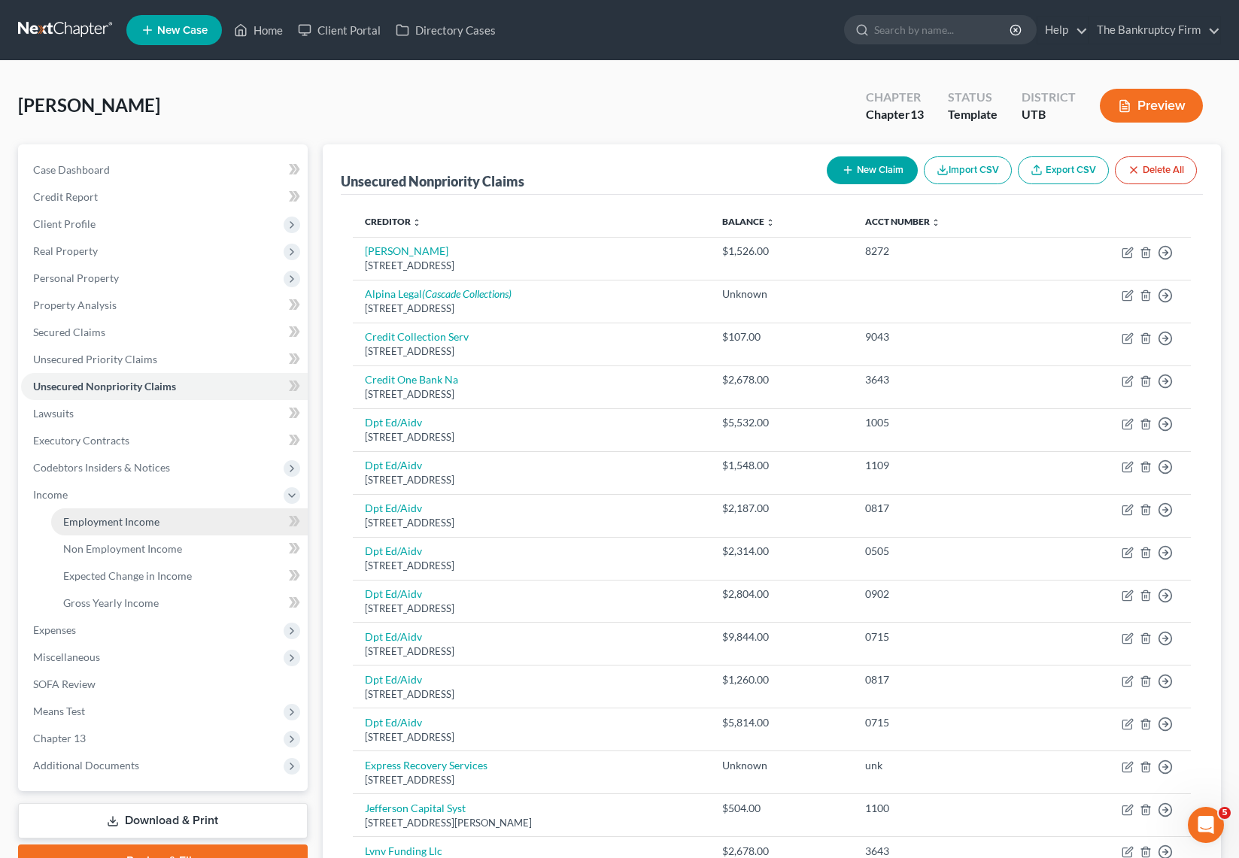
click at [122, 517] on span "Employment Income" at bounding box center [111, 521] width 96 height 13
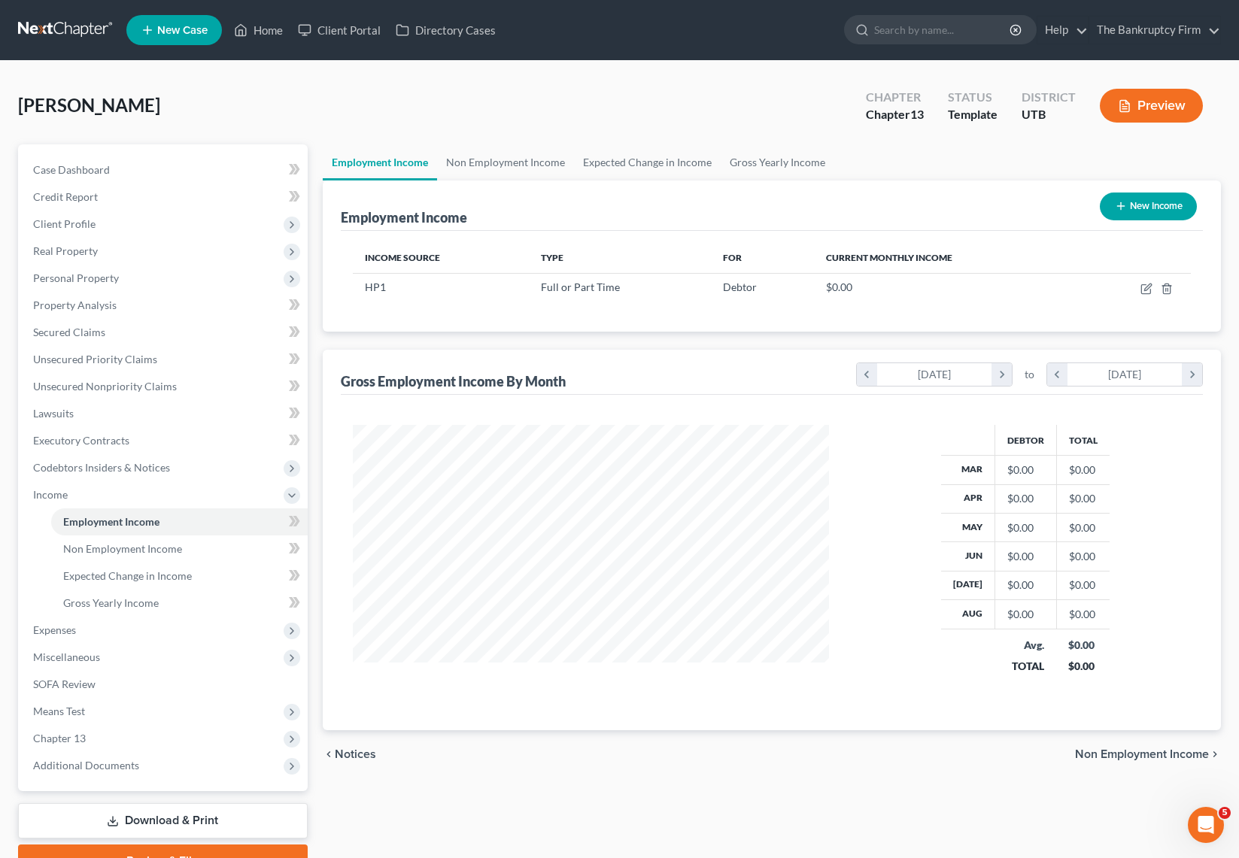
scroll to position [270, 507]
click at [119, 550] on span "Non Employment Income" at bounding box center [122, 548] width 119 height 13
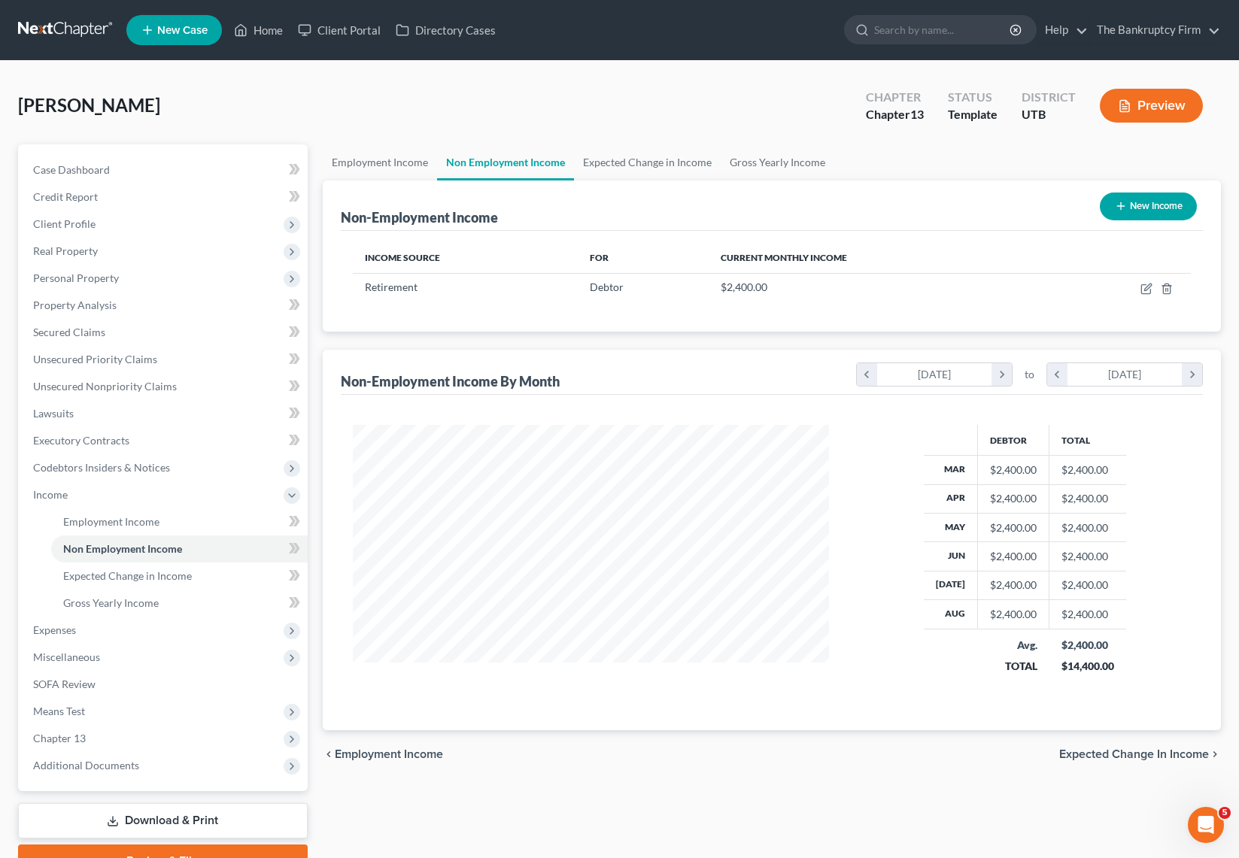
scroll to position [270, 507]
click at [1142, 288] on icon "button" at bounding box center [1145, 289] width 9 height 9
select select "3"
select select "0"
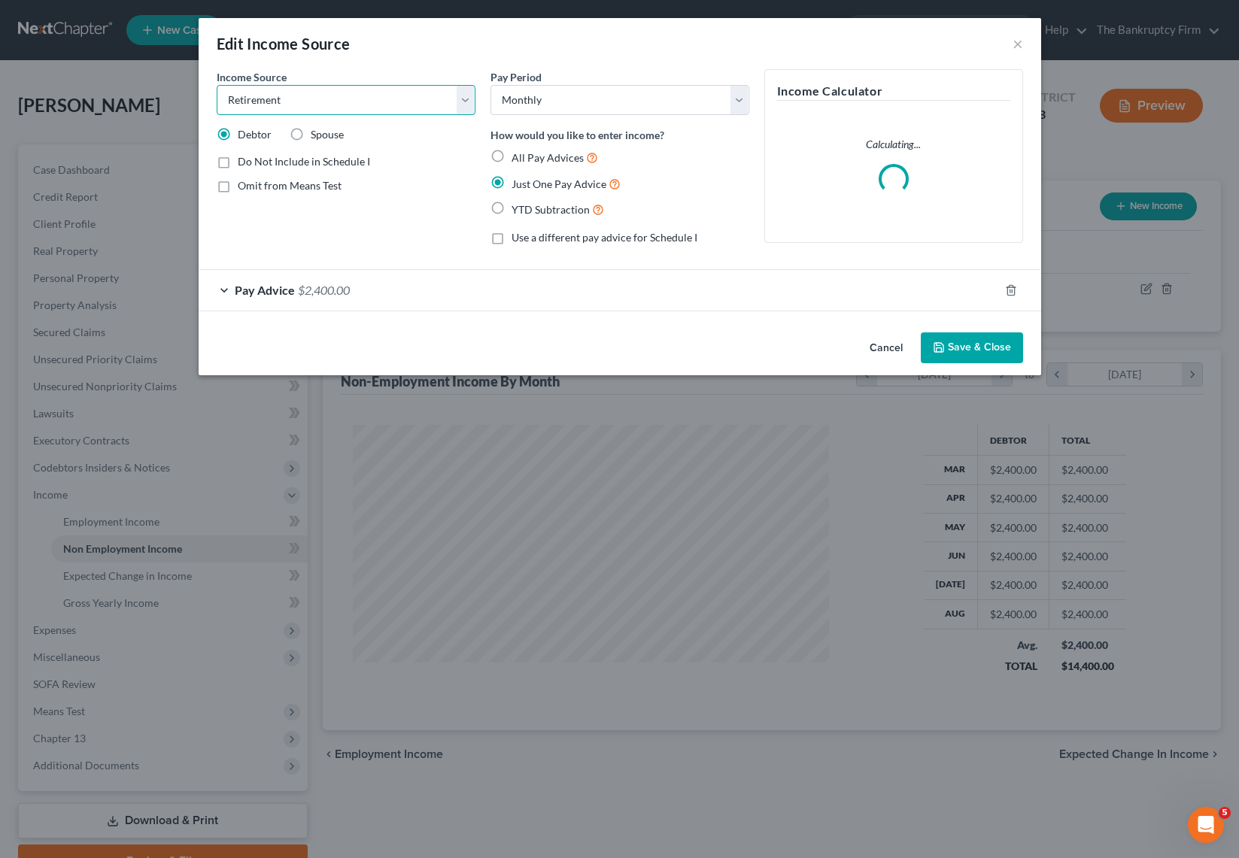
click at [314, 96] on select "Select Unemployment Disability (from employer) Pension Retirement Social Securi…" at bounding box center [346, 100] width 259 height 30
click at [236, 287] on span "Pay Advice" at bounding box center [265, 290] width 60 height 14
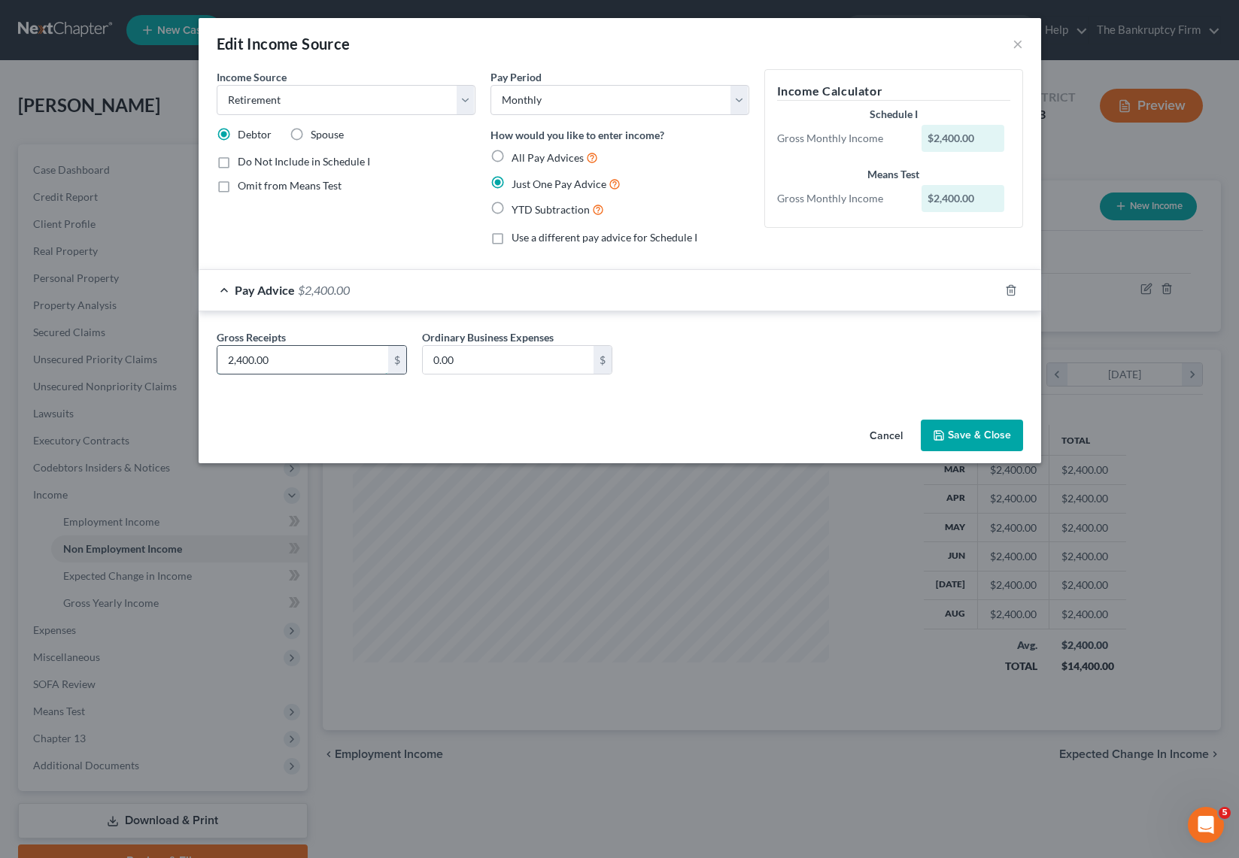
click at [300, 363] on input "2,400.00" at bounding box center [302, 360] width 171 height 29
type input "2,566.69"
click at [487, 360] on input "0.00" at bounding box center [508, 360] width 171 height 29
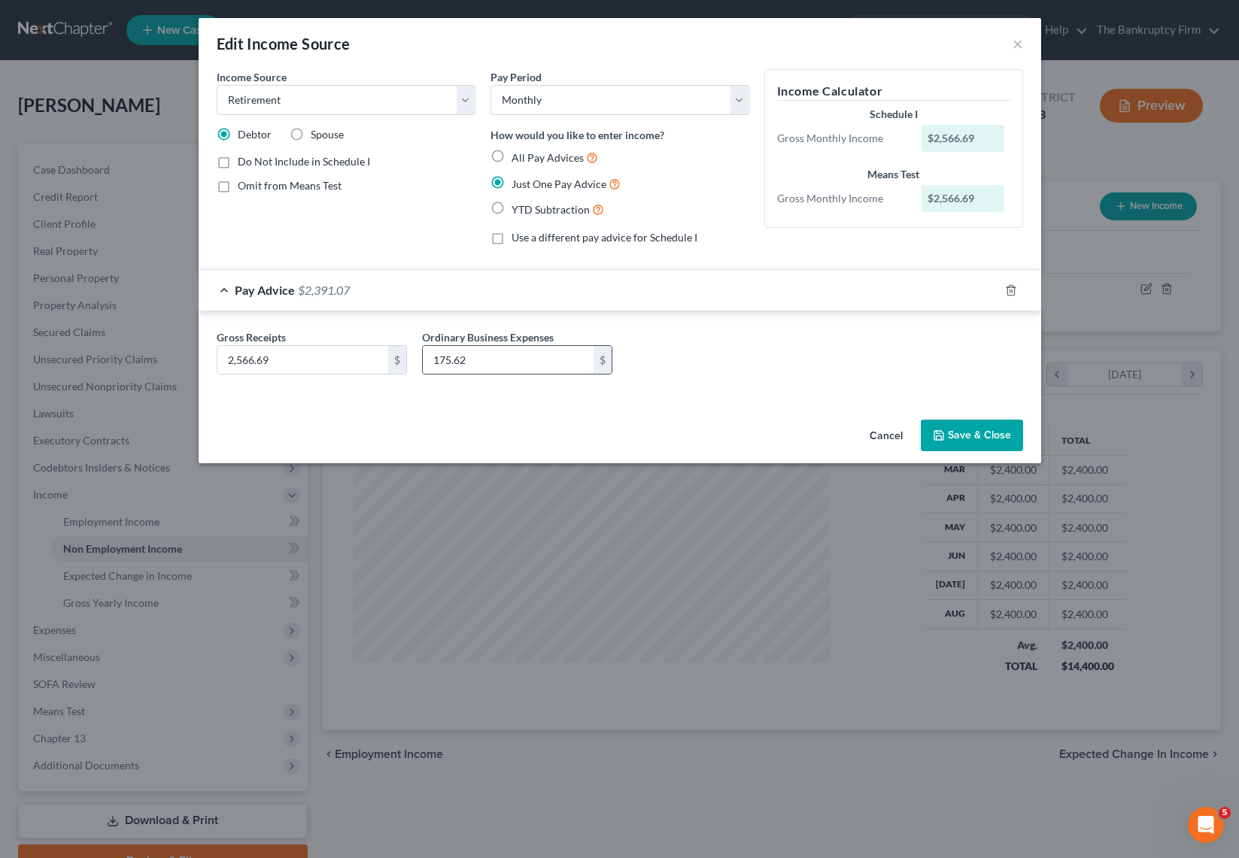
type input "175.62"
click at [984, 436] on button "Save & Close" at bounding box center [972, 436] width 102 height 32
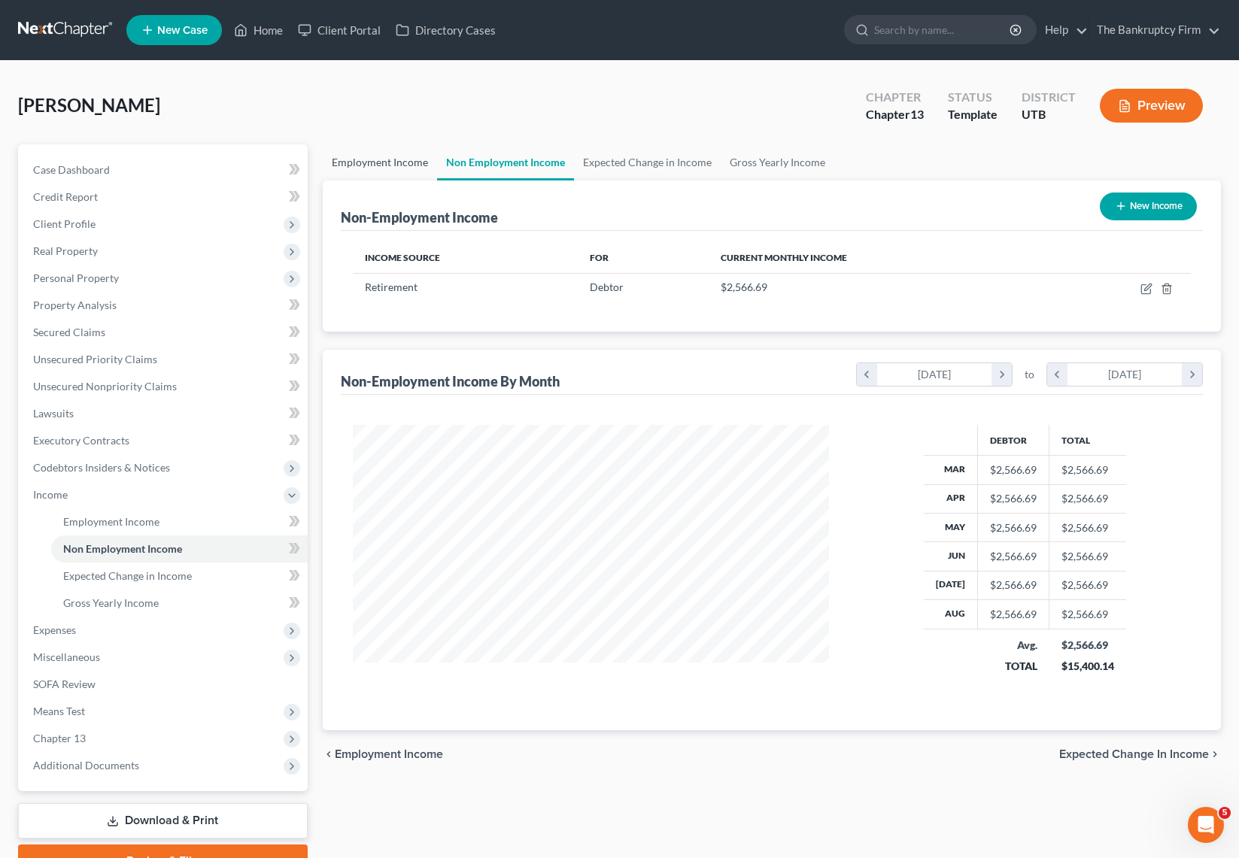
click at [372, 165] on link "Employment Income" at bounding box center [380, 162] width 114 height 36
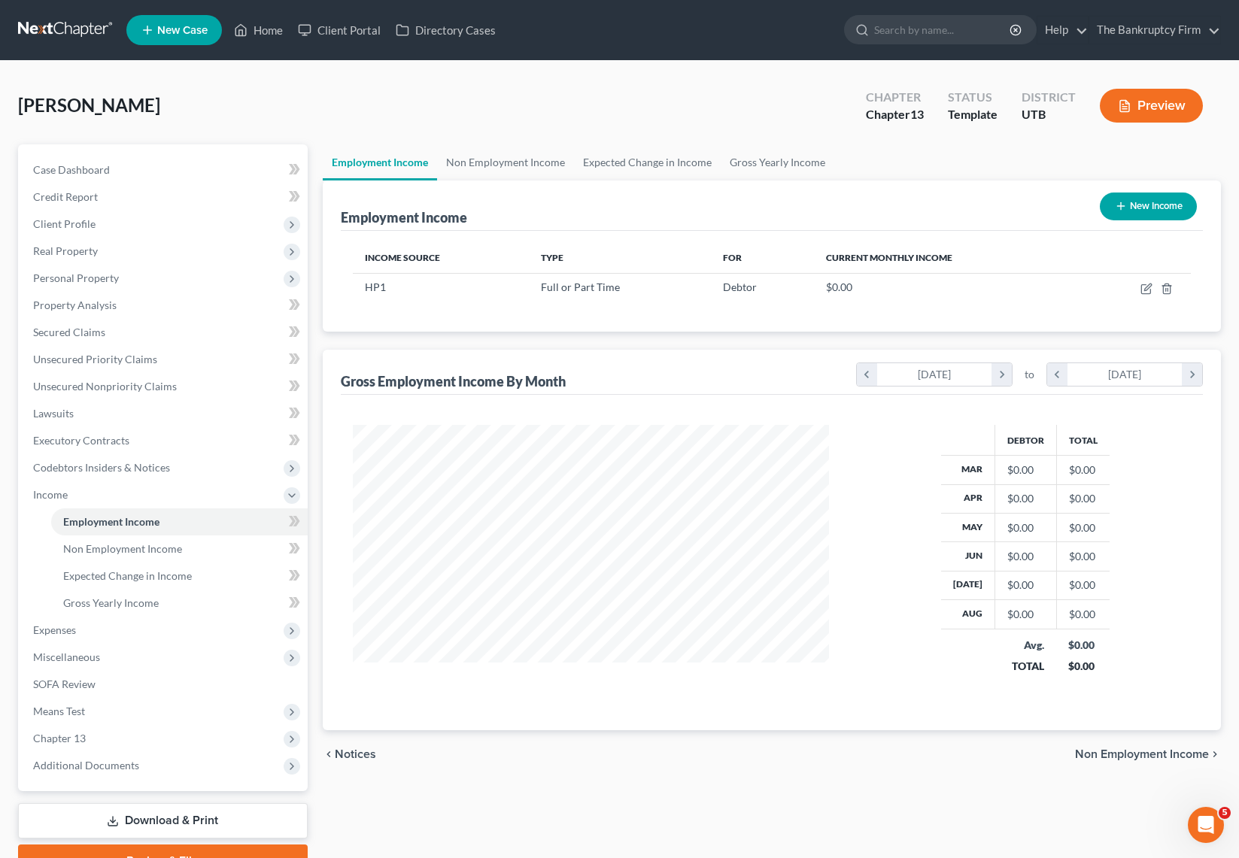
scroll to position [270, 507]
click at [313, 109] on div "[PERSON_NAME] Upgraded Chapter Chapter 13 Status Template District UTB Preview" at bounding box center [619, 111] width 1203 height 65
